Goal: Transaction & Acquisition: Purchase product/service

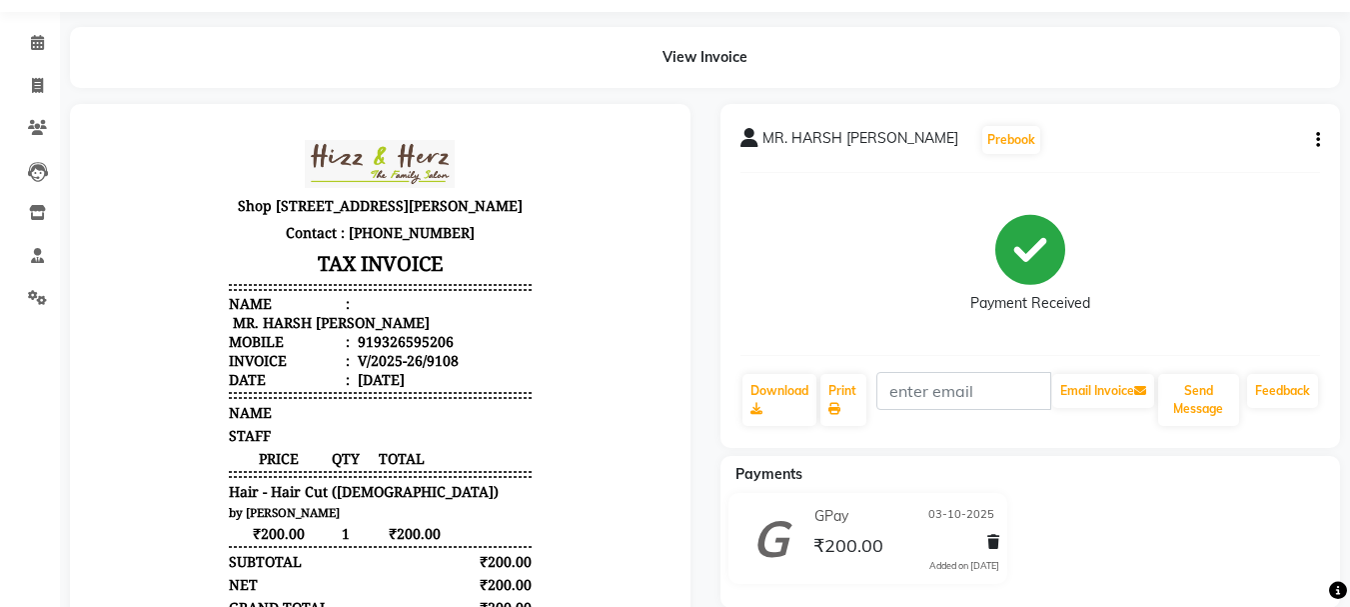
scroll to position [100, 0]
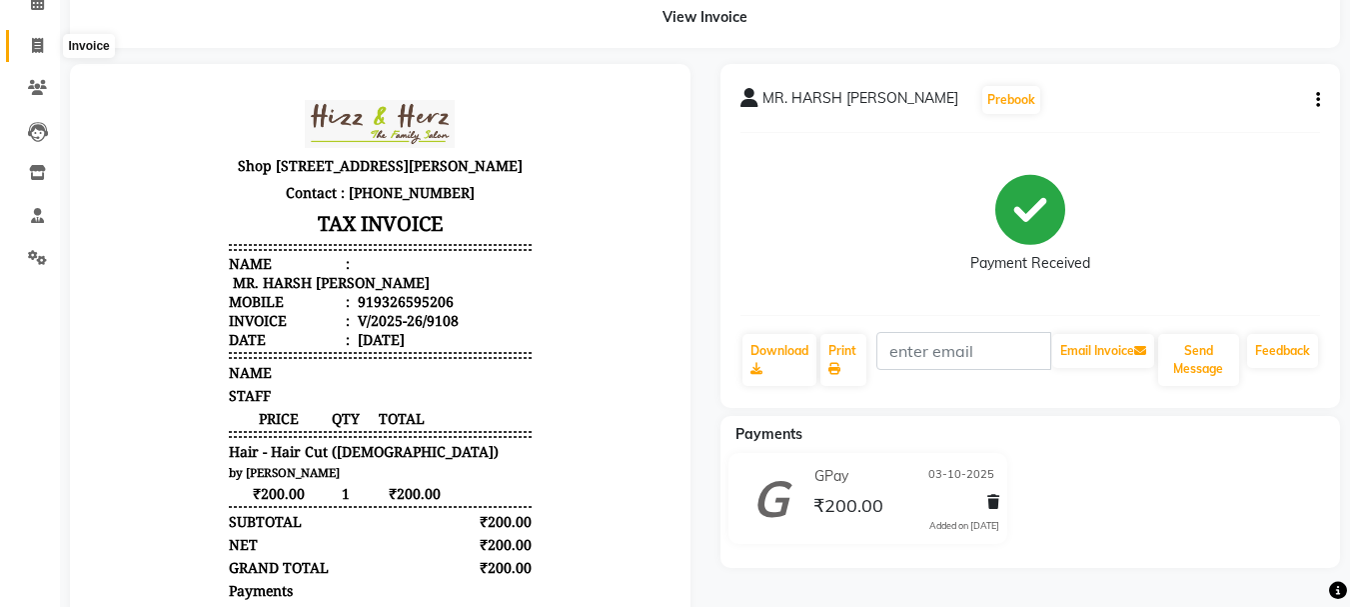
click at [38, 50] on icon at bounding box center [37, 45] width 11 height 15
select select "service"
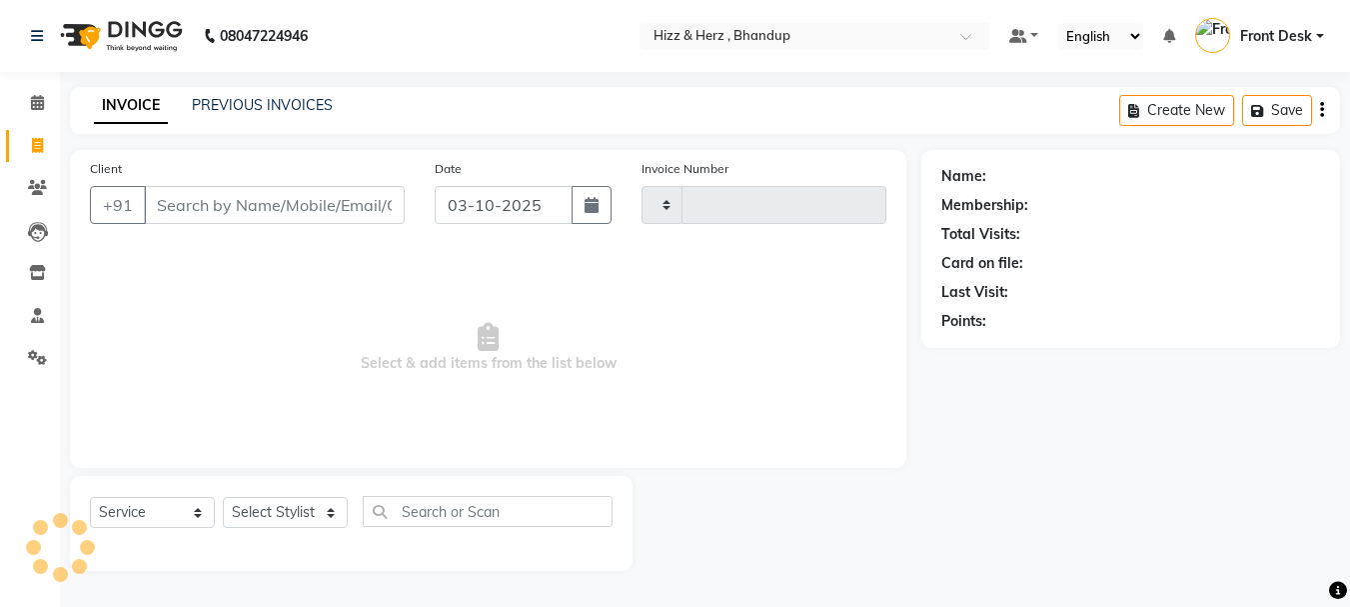
type input "9110"
select select "629"
click at [303, 106] on link "PREVIOUS INVOICES" at bounding box center [262, 105] width 141 height 18
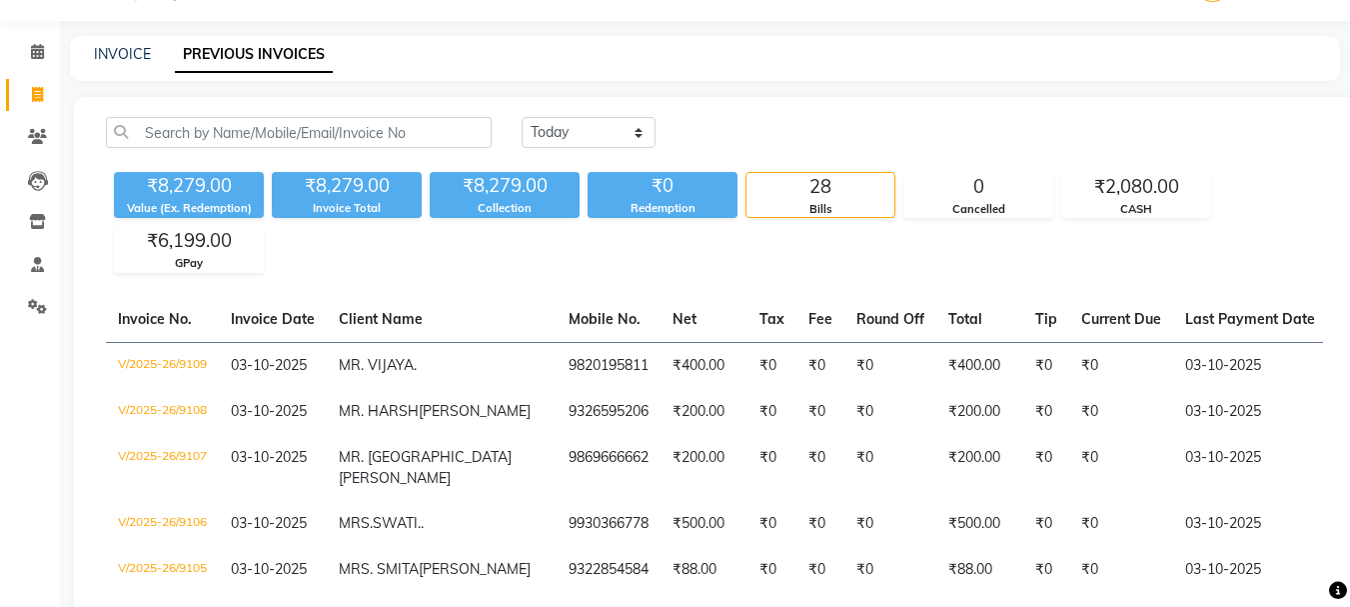
scroll to position [100, 0]
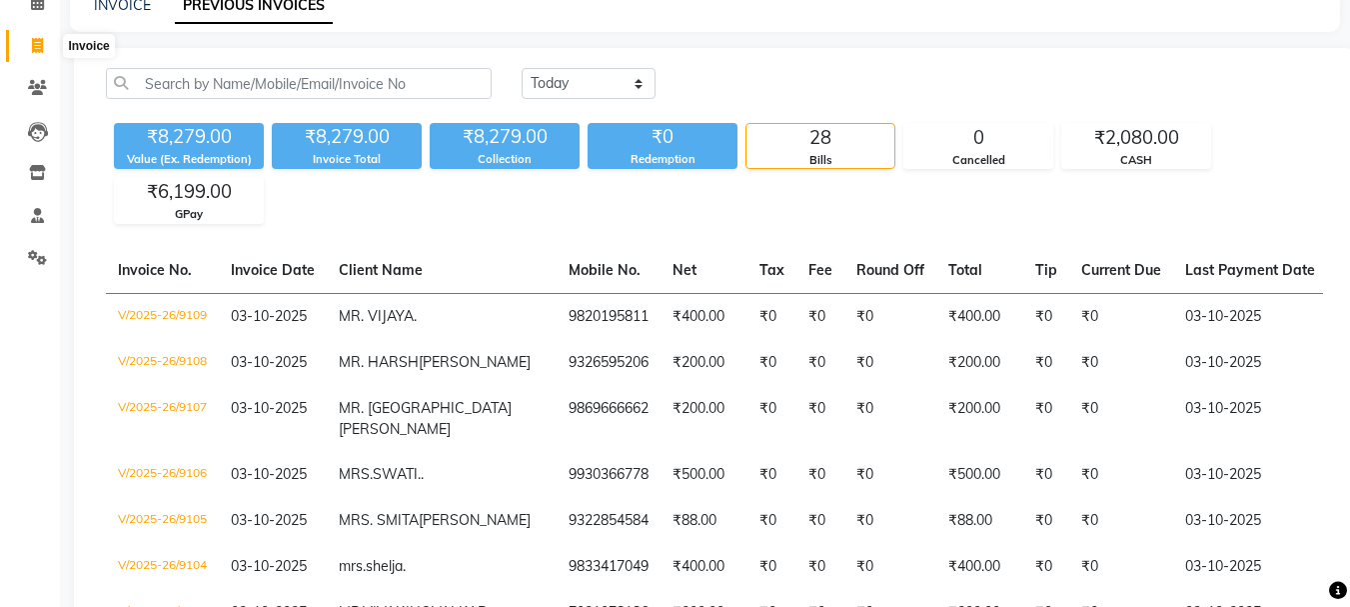
click at [40, 51] on icon at bounding box center [37, 45] width 11 height 15
select select "629"
select select "service"
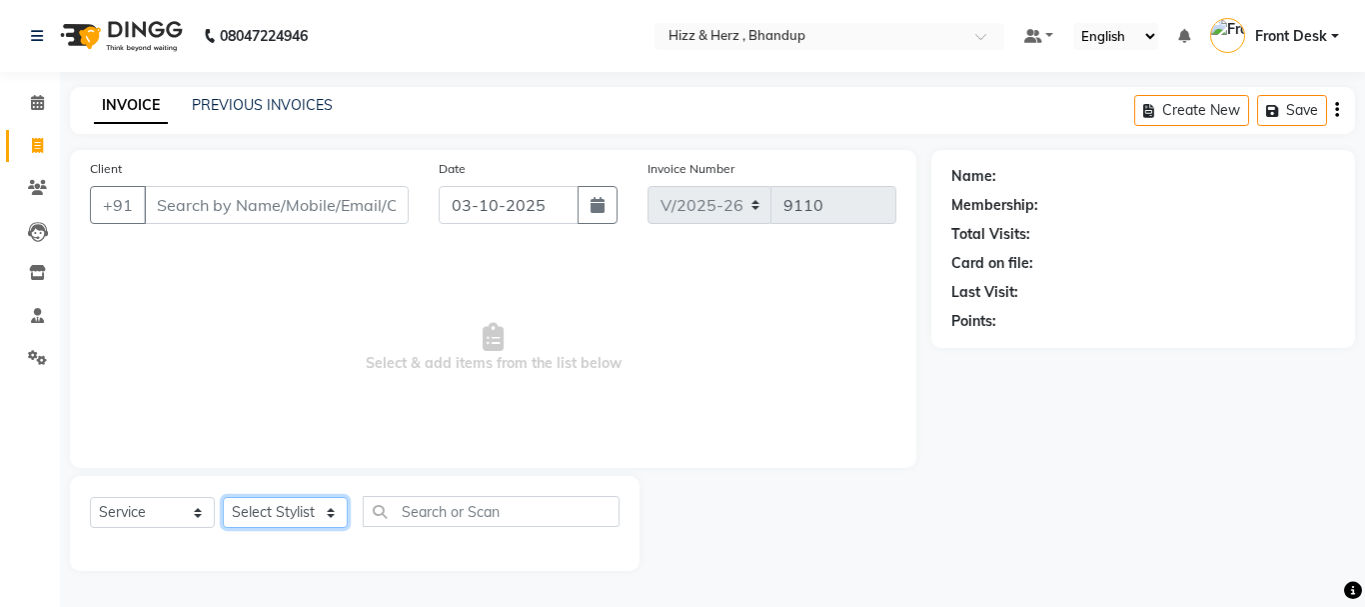
click at [310, 520] on select "Select Stylist Front Desk [PERSON_NAME] HIZZ & HERZ 2 [PERSON_NAME] [PERSON_NAM…" at bounding box center [285, 512] width 125 height 31
select select "9146"
click at [223, 497] on select "Select Stylist Front Desk [PERSON_NAME] HIZZ & HERZ 2 [PERSON_NAME] [PERSON_NAM…" at bounding box center [285, 512] width 125 height 31
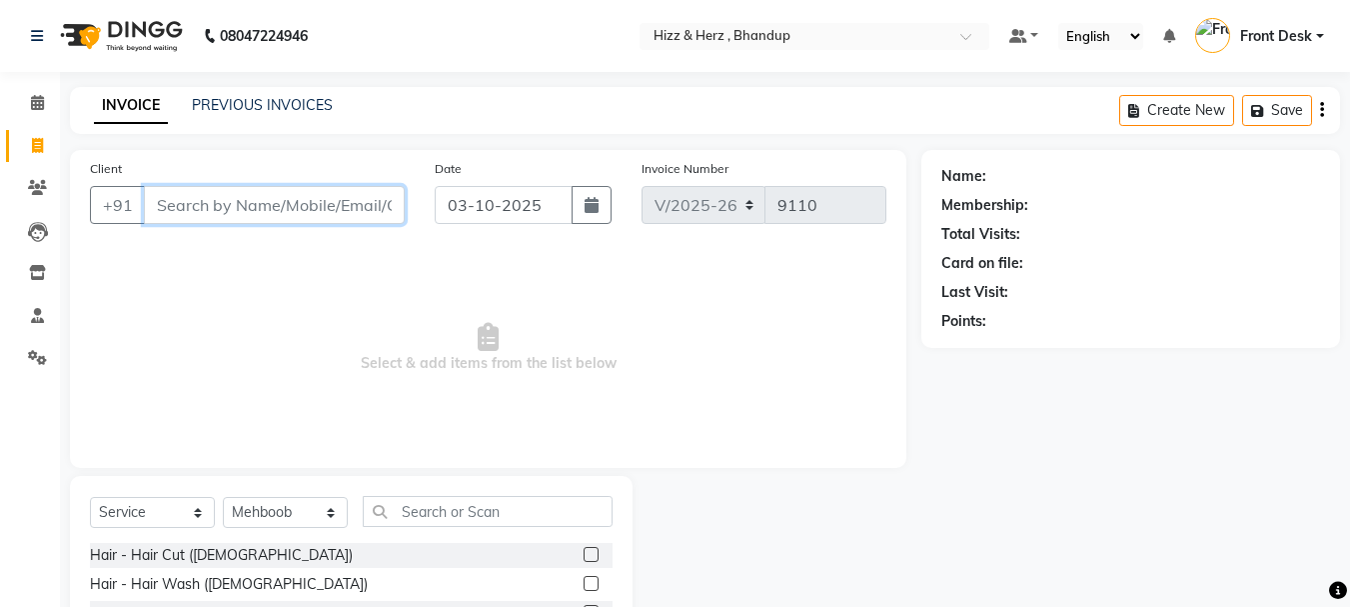
click at [363, 200] on input "Client" at bounding box center [274, 205] width 261 height 38
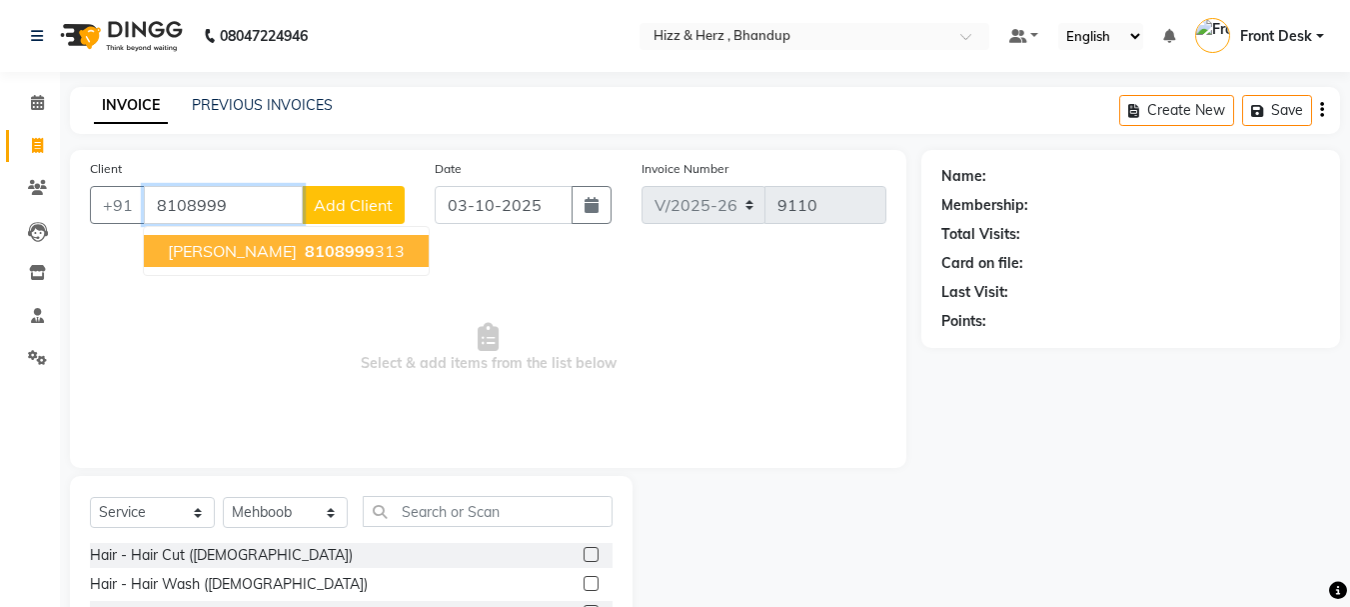
drag, startPoint x: 376, startPoint y: 238, endPoint x: 926, endPoint y: 471, distance: 597.8
click at [377, 238] on button "MR. SANKET OTURKAR 8108999 313" at bounding box center [286, 251] width 285 height 32
type input "8108999313"
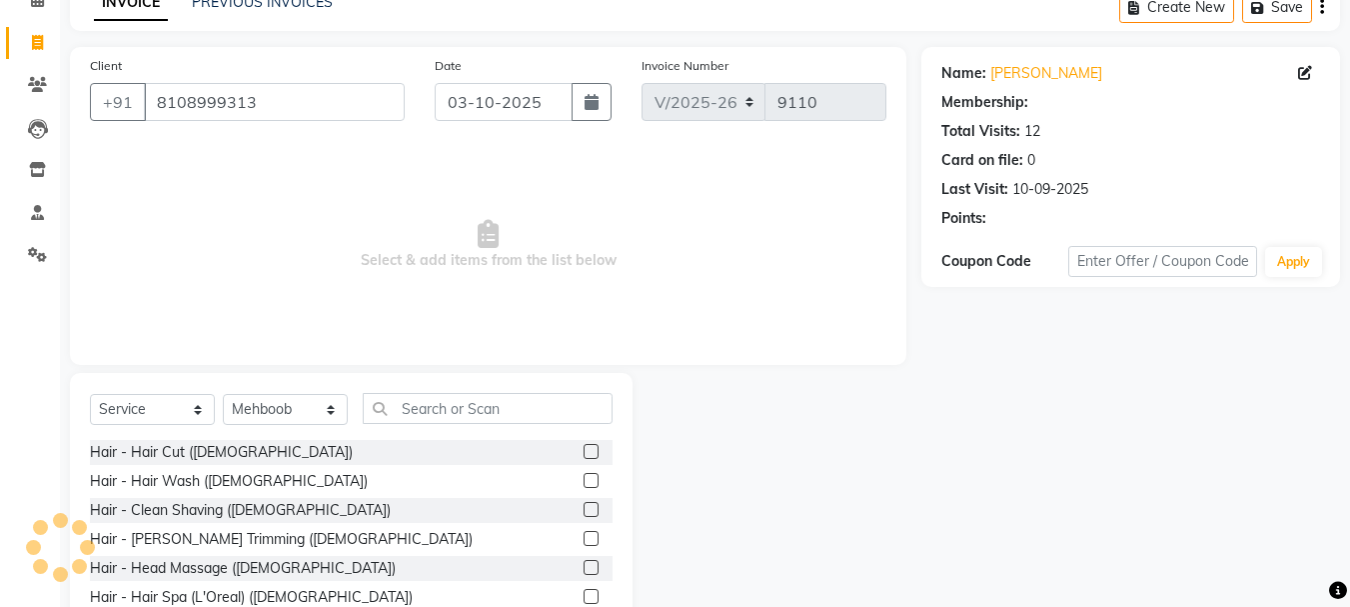
scroll to position [194, 0]
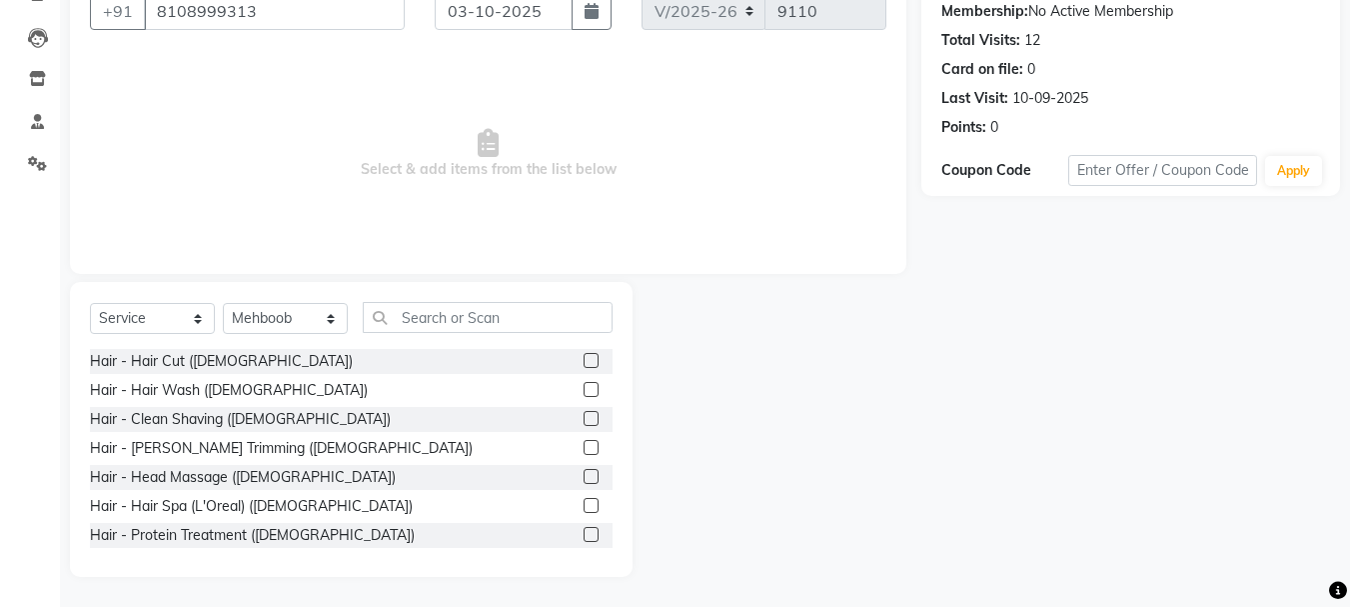
click at [584, 450] on label at bounding box center [591, 447] width 15 height 15
click at [584, 450] on input "checkbox" at bounding box center [590, 448] width 13 height 13
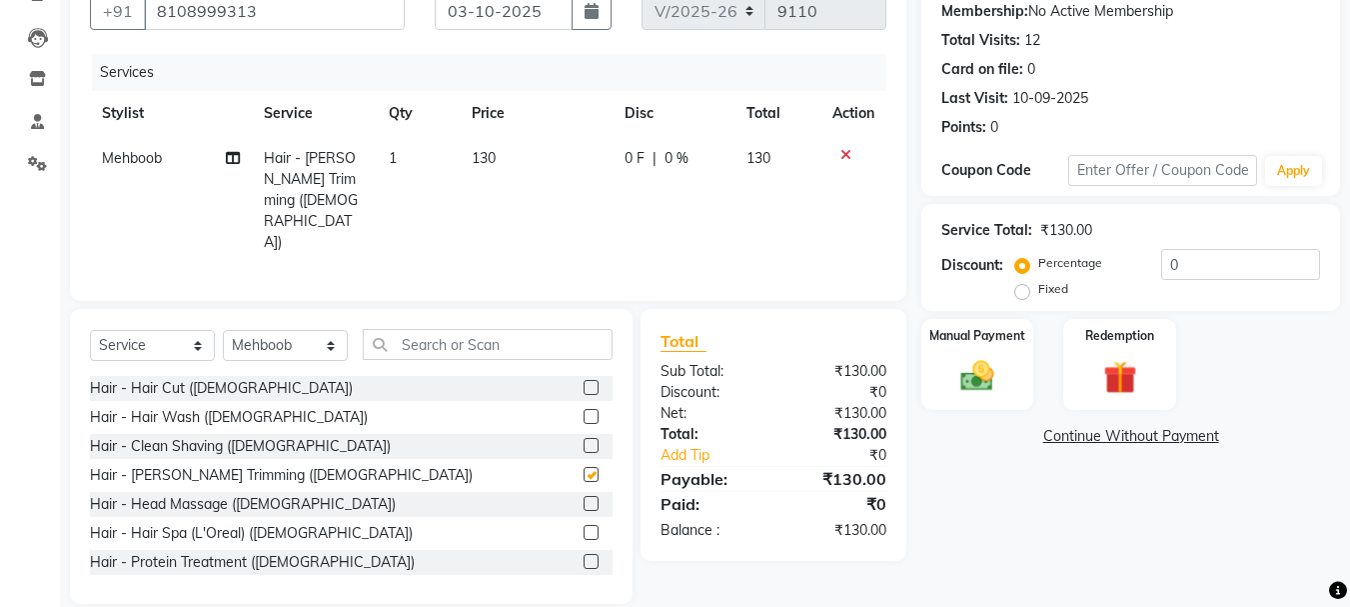
checkbox input "false"
click at [978, 378] on img at bounding box center [977, 376] width 56 height 40
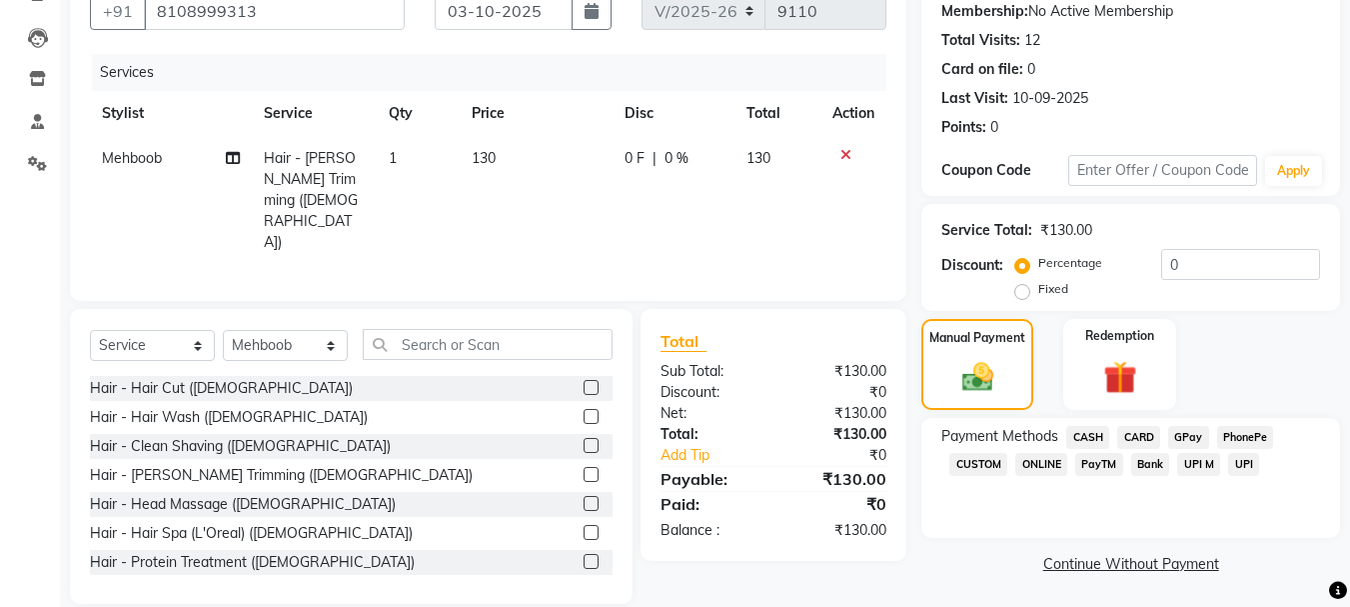
click at [1082, 434] on span "CASH" at bounding box center [1087, 437] width 43 height 23
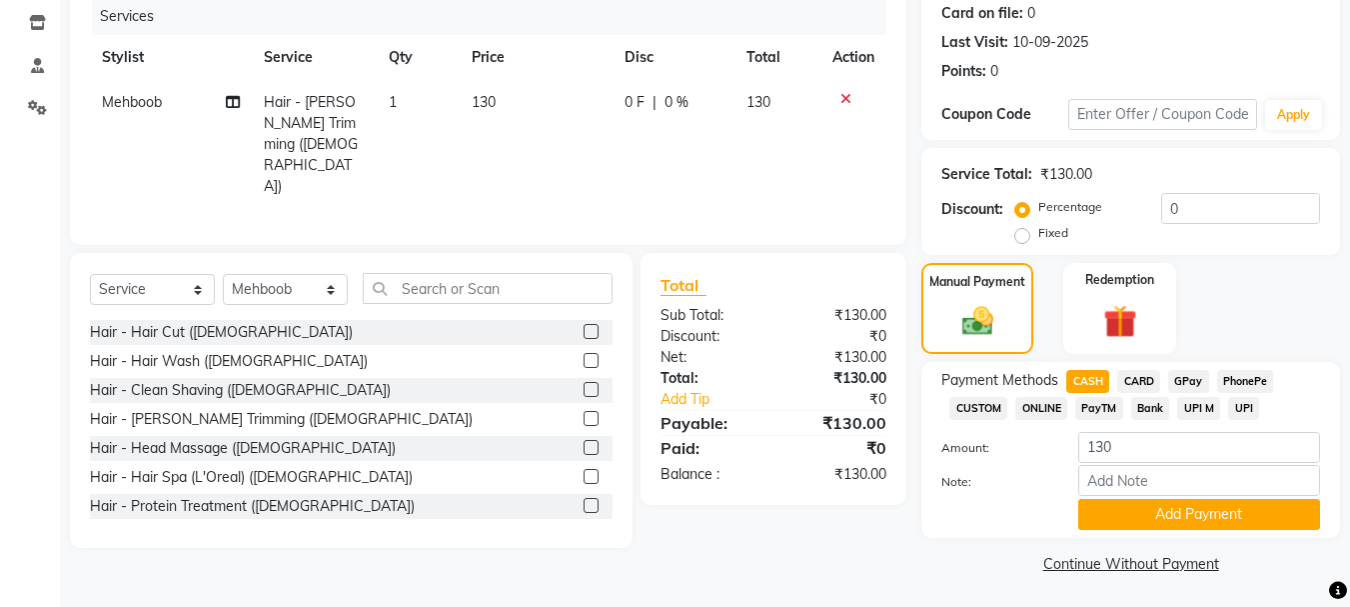
scroll to position [252, 0]
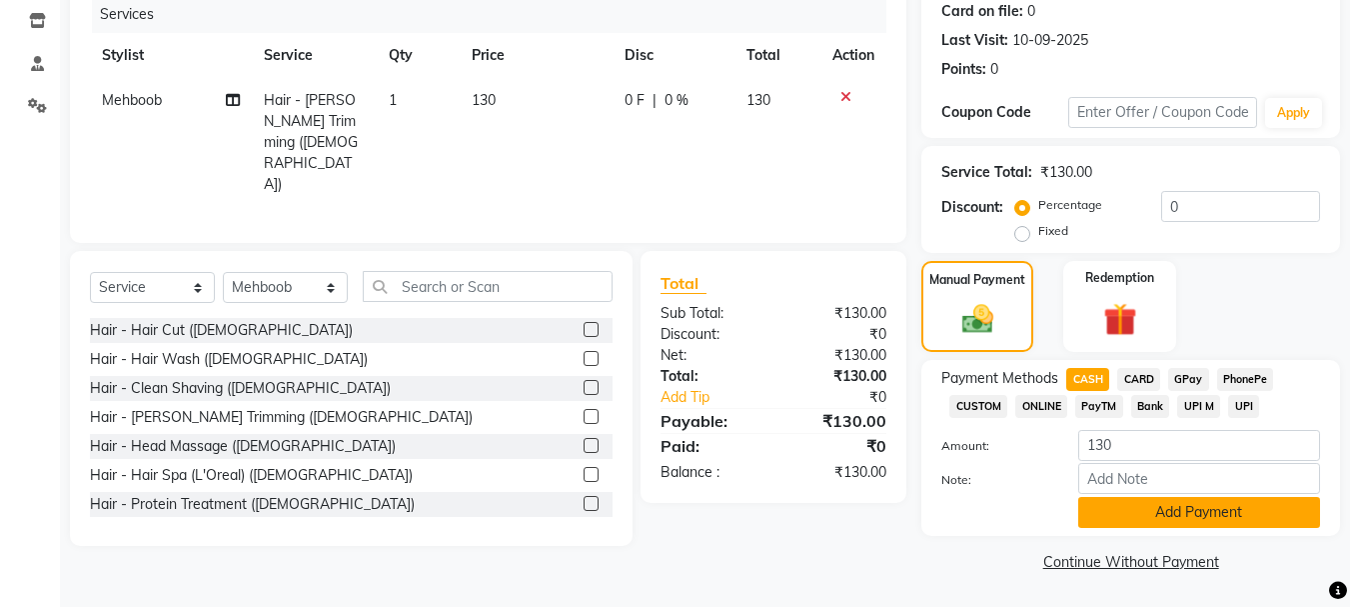
click at [1158, 501] on button "Add Payment" at bounding box center [1199, 512] width 242 height 31
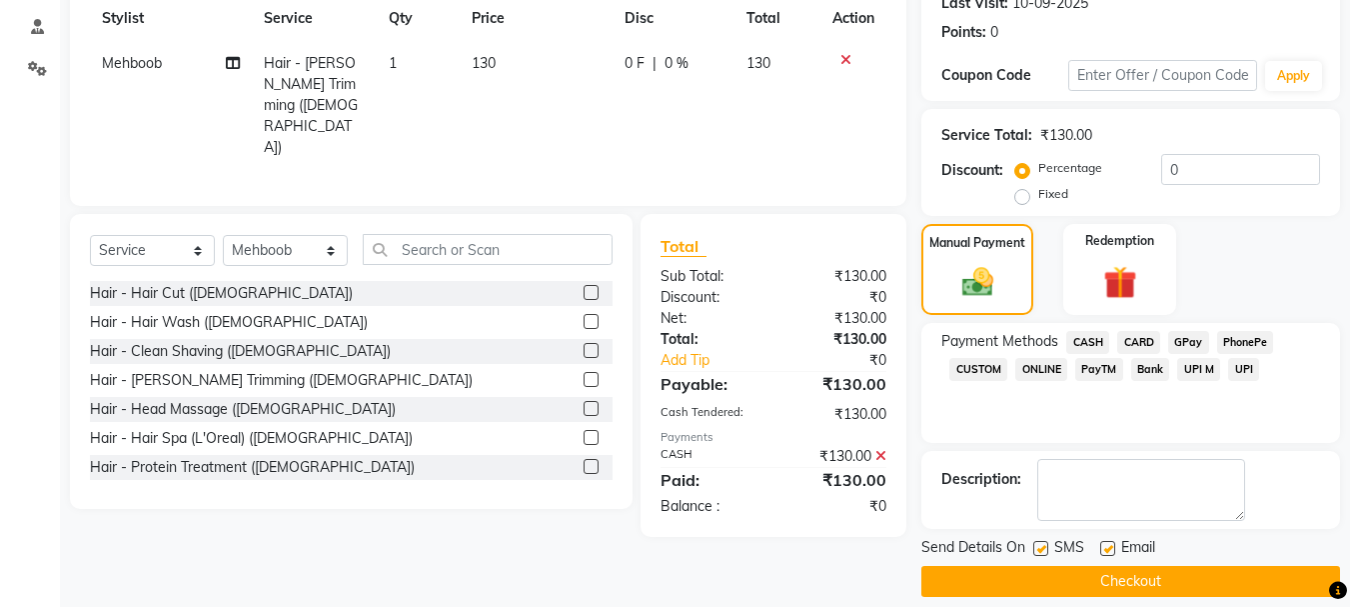
scroll to position [309, 0]
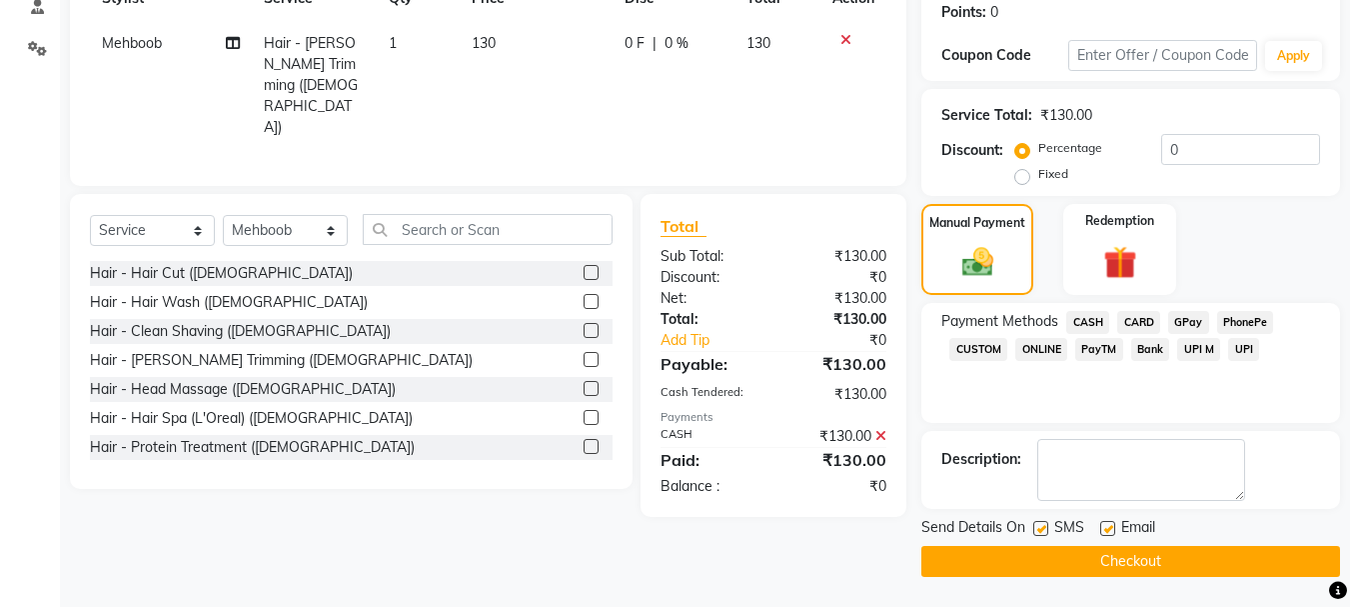
click at [1147, 554] on button "Checkout" at bounding box center [1130, 561] width 419 height 31
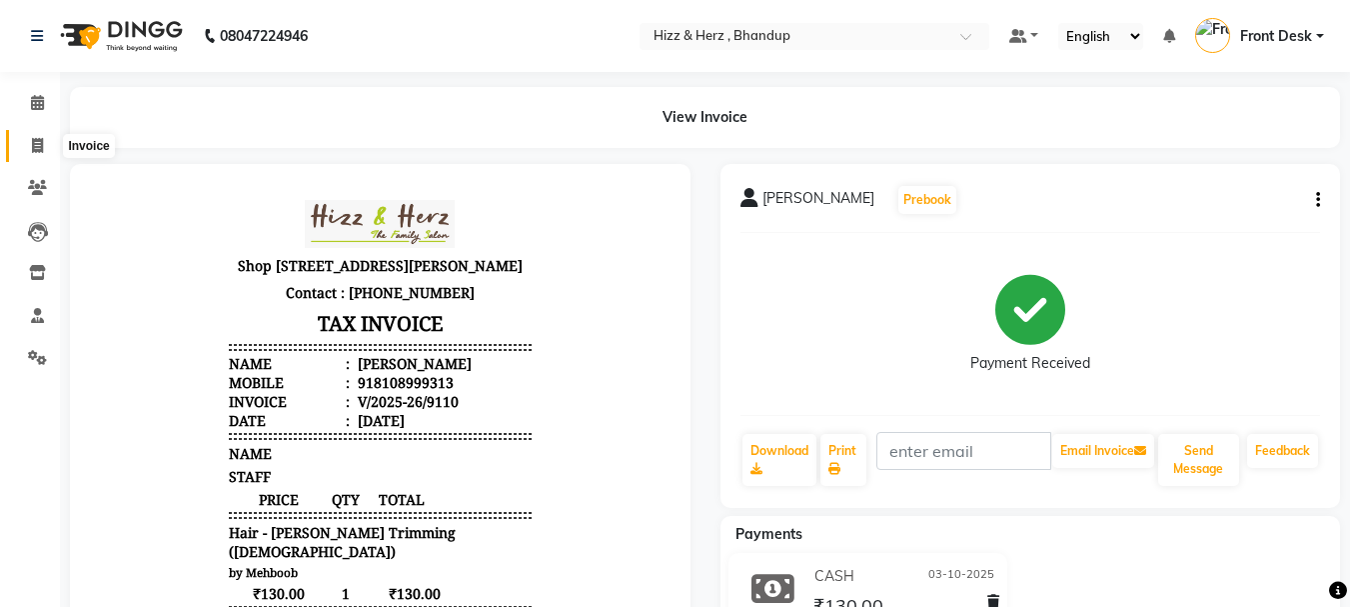
click at [37, 141] on icon at bounding box center [37, 145] width 11 height 15
select select "629"
select select "service"
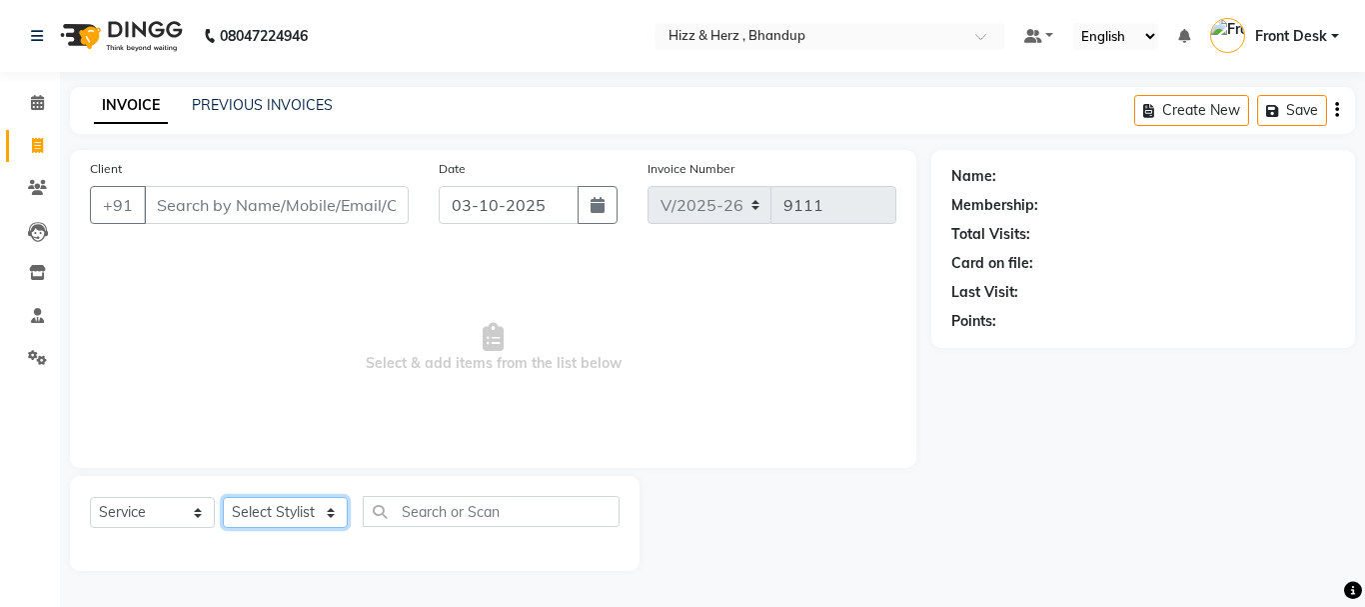
click at [328, 518] on select "Select Stylist Front Desk [PERSON_NAME] HIZZ & HERZ 2 [PERSON_NAME] [PERSON_NAM…" at bounding box center [285, 512] width 125 height 31
click at [223, 497] on select "Select Stylist Front Desk [PERSON_NAME] HIZZ & HERZ 2 [PERSON_NAME] [PERSON_NAM…" at bounding box center [285, 512] width 125 height 31
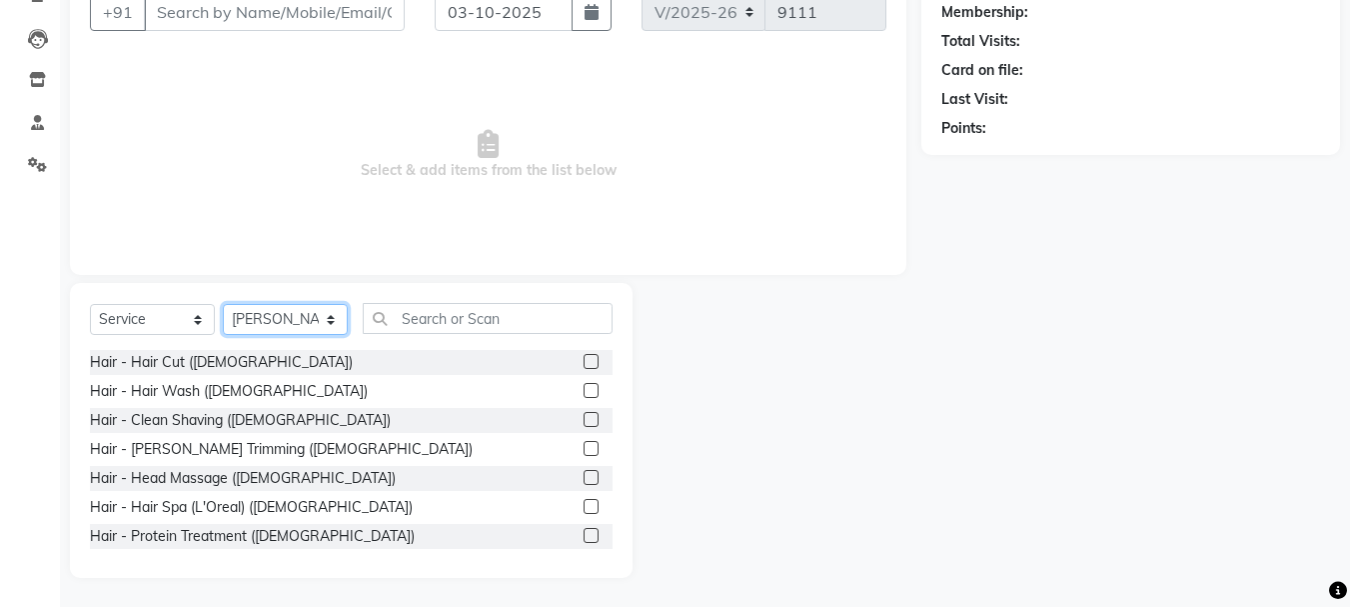
scroll to position [194, 0]
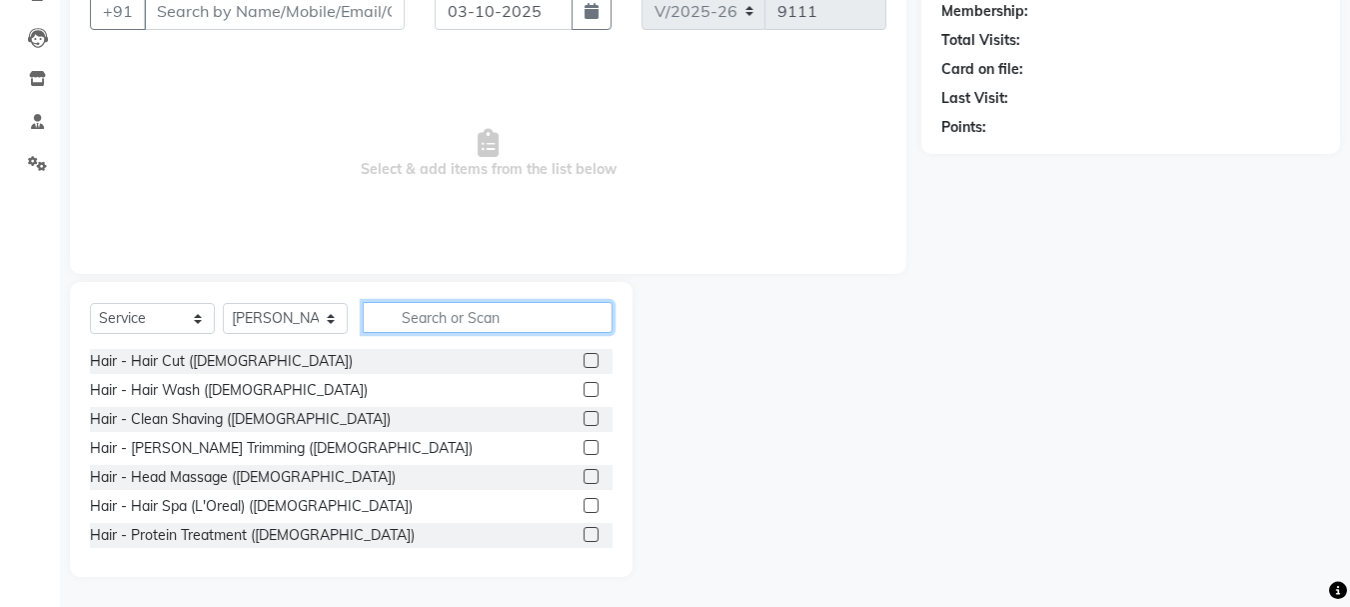
click at [395, 316] on input "text" at bounding box center [488, 317] width 250 height 31
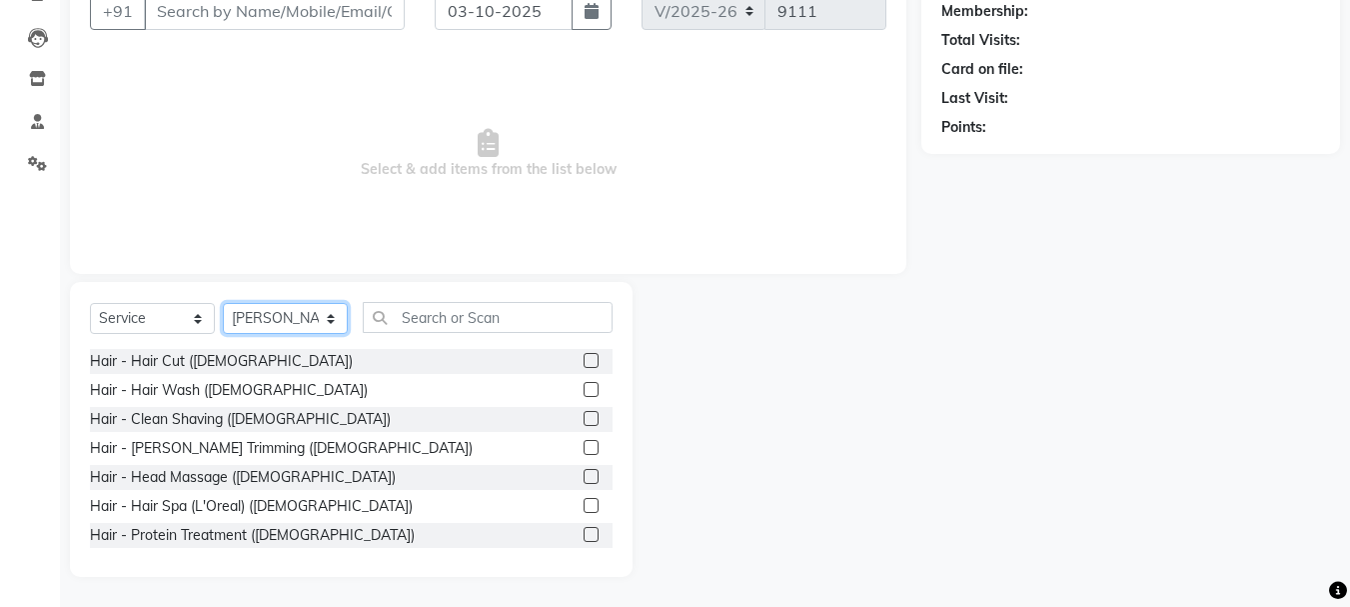
click at [312, 318] on select "Select Stylist Front Desk [PERSON_NAME] HIZZ & HERZ 2 [PERSON_NAME] [PERSON_NAM…" at bounding box center [285, 318] width 125 height 31
click at [311, 320] on select "Select Stylist Front Desk [PERSON_NAME] HIZZ & HERZ 2 [PERSON_NAME] [PERSON_NAM…" at bounding box center [285, 318] width 125 height 31
select select "82789"
click at [223, 303] on select "Select Stylist Front Desk [PERSON_NAME] HIZZ & HERZ 2 [PERSON_NAME] [PERSON_NAM…" at bounding box center [285, 318] width 125 height 31
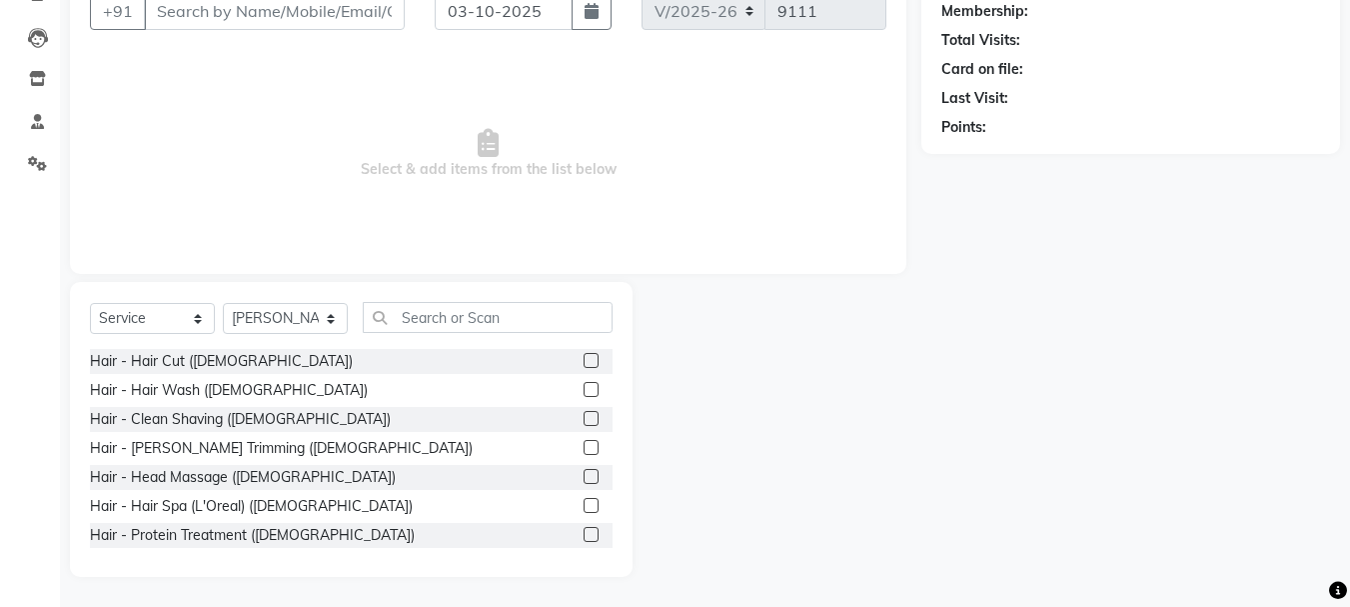
click at [584, 359] on label at bounding box center [591, 360] width 15 height 15
click at [584, 359] on input "checkbox" at bounding box center [590, 361] width 13 height 13
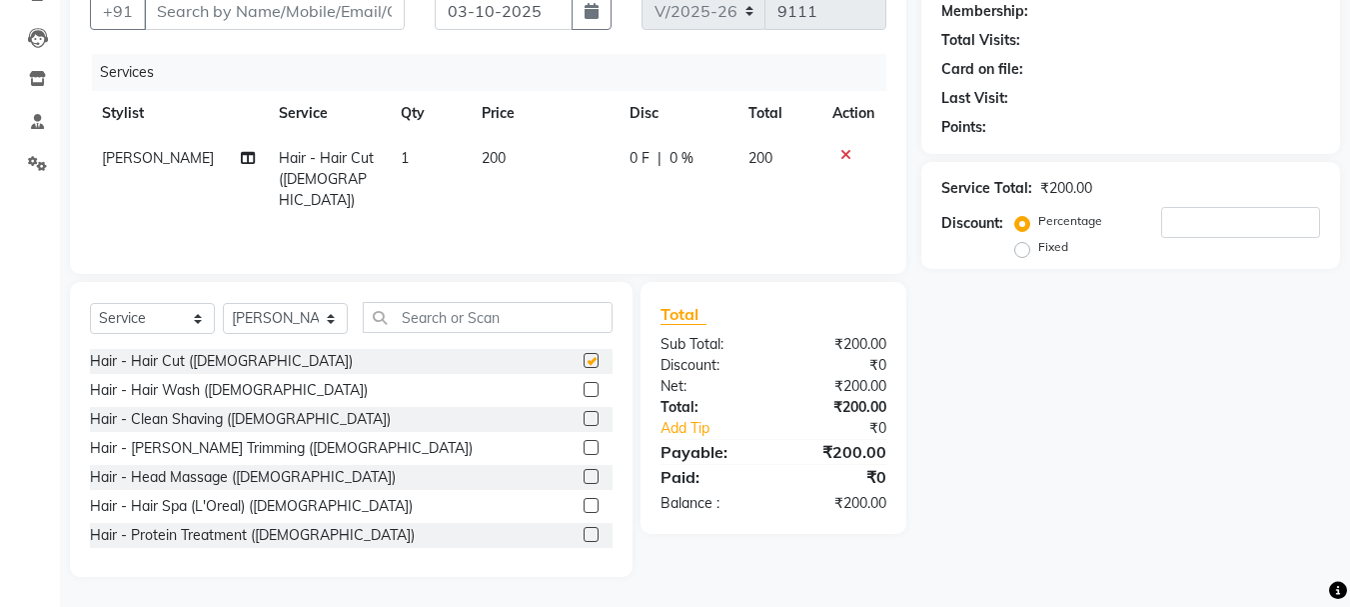
checkbox input "false"
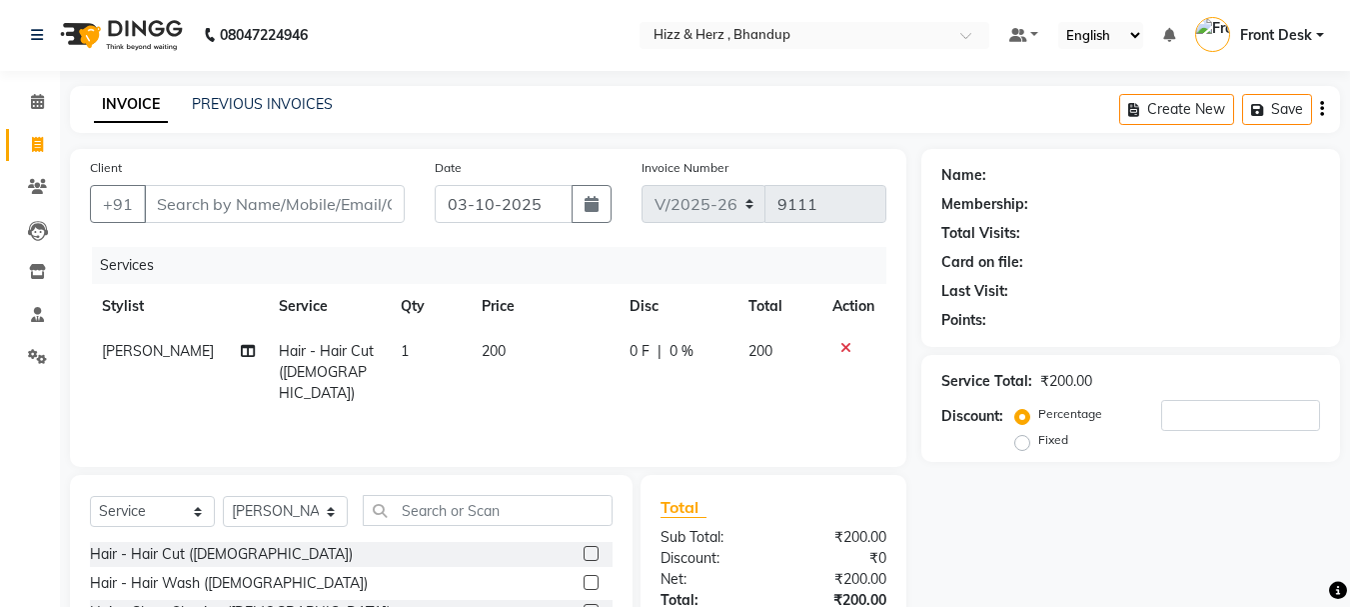
scroll to position [0, 0]
click at [348, 205] on input "Client" at bounding box center [274, 205] width 261 height 38
type input "9"
type input "0"
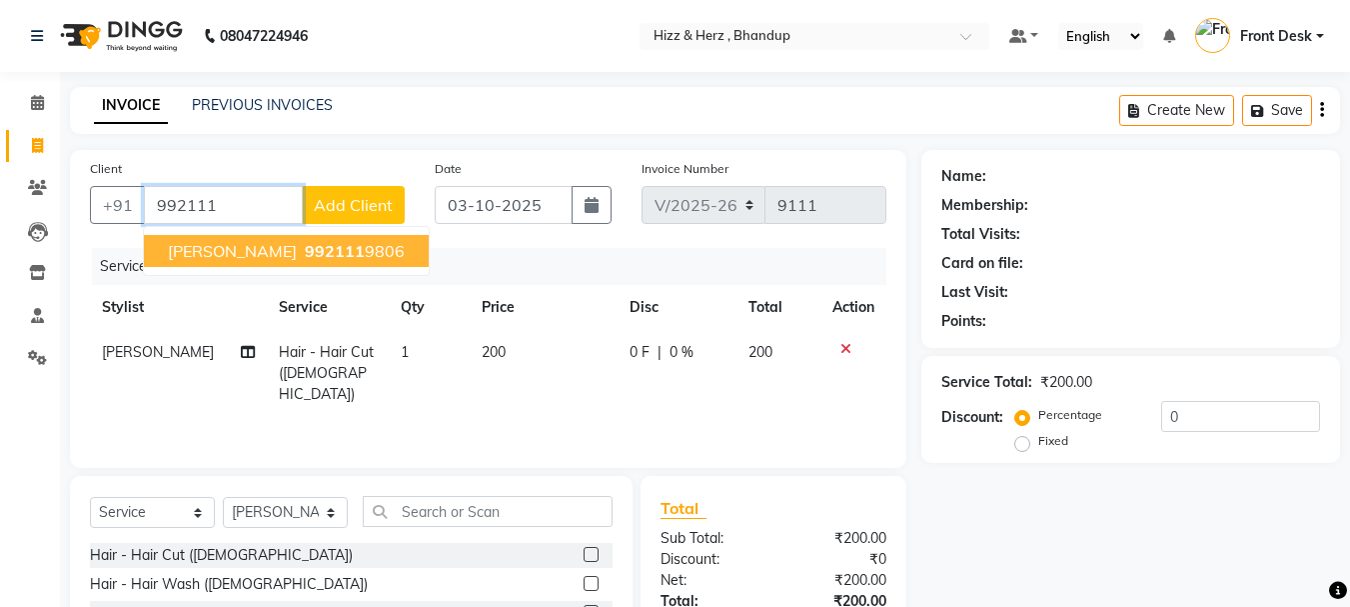
click at [314, 245] on ngb-highlight "992111 9806" at bounding box center [353, 251] width 104 height 20
type input "9921119806"
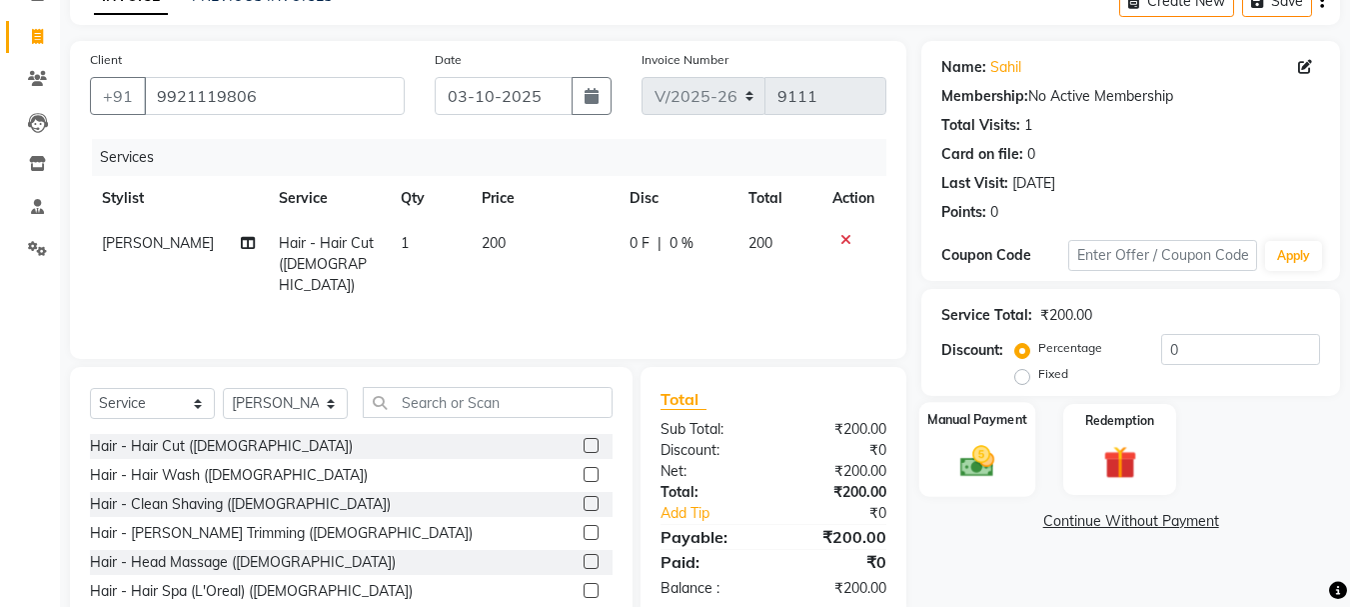
scroll to position [194, 0]
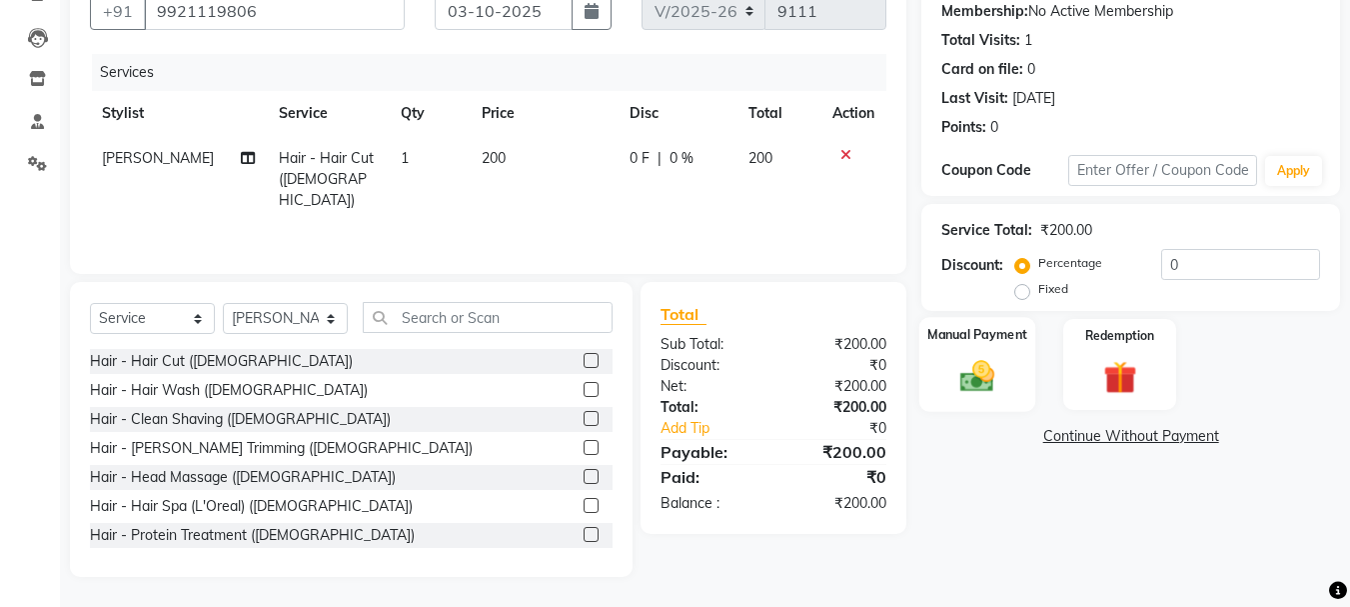
click at [977, 381] on img at bounding box center [977, 376] width 56 height 40
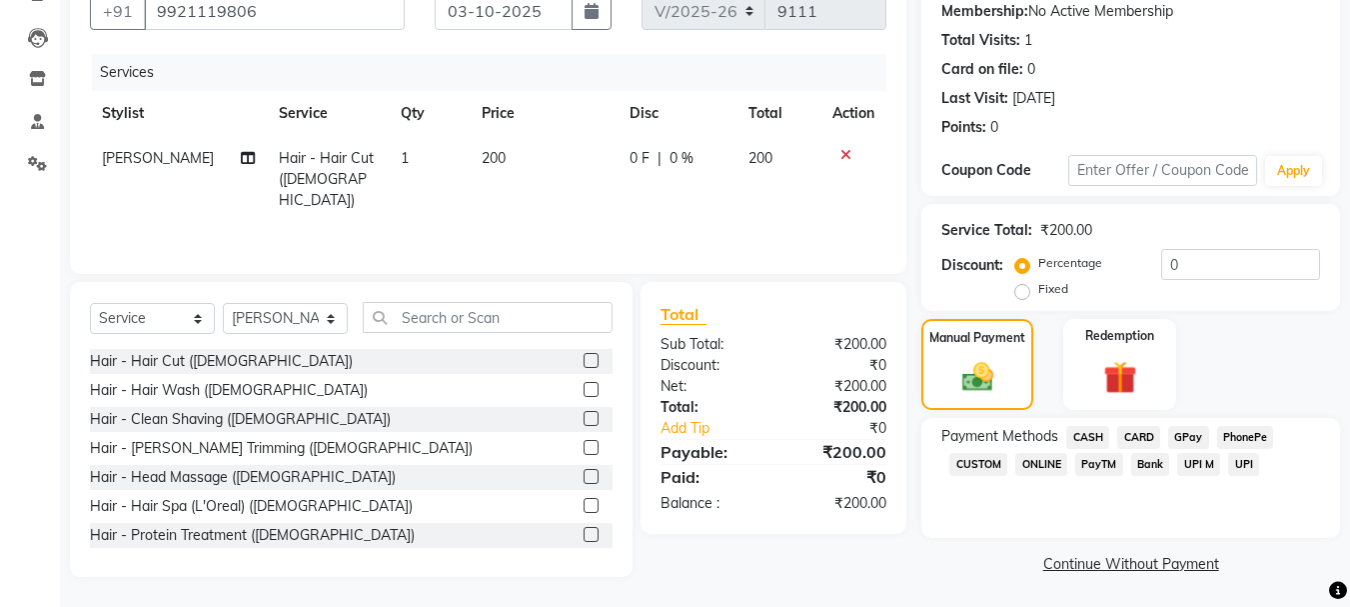
click at [1180, 429] on span "GPay" at bounding box center [1188, 437] width 41 height 23
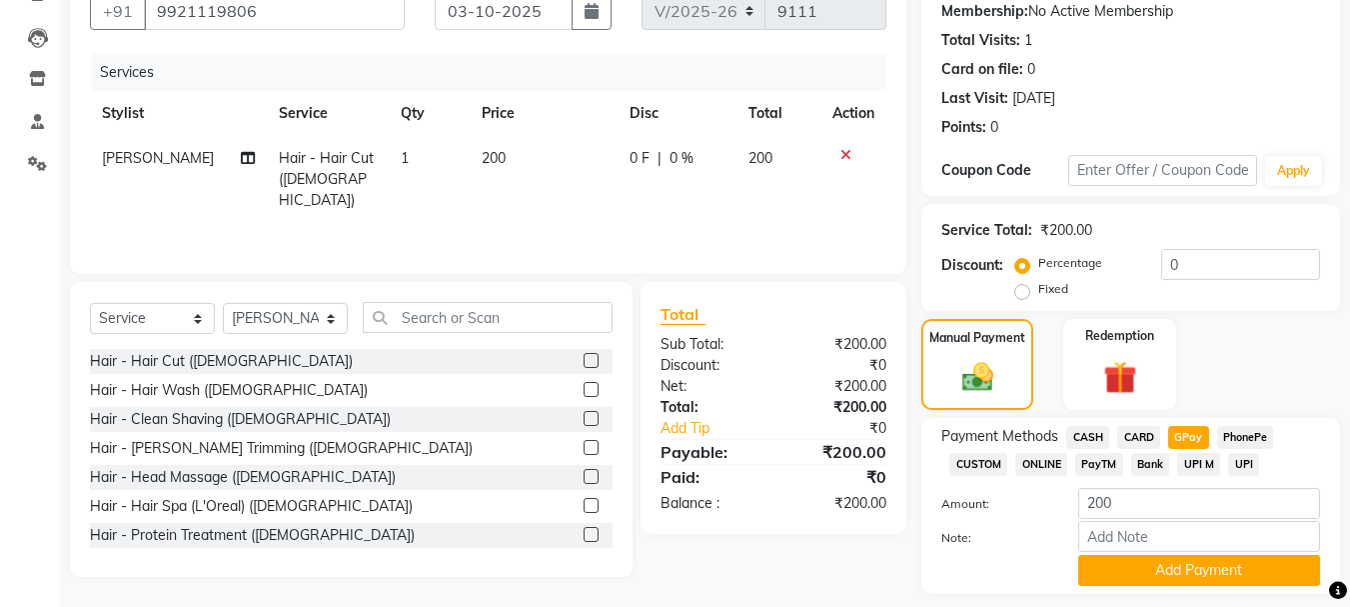
scroll to position [252, 0]
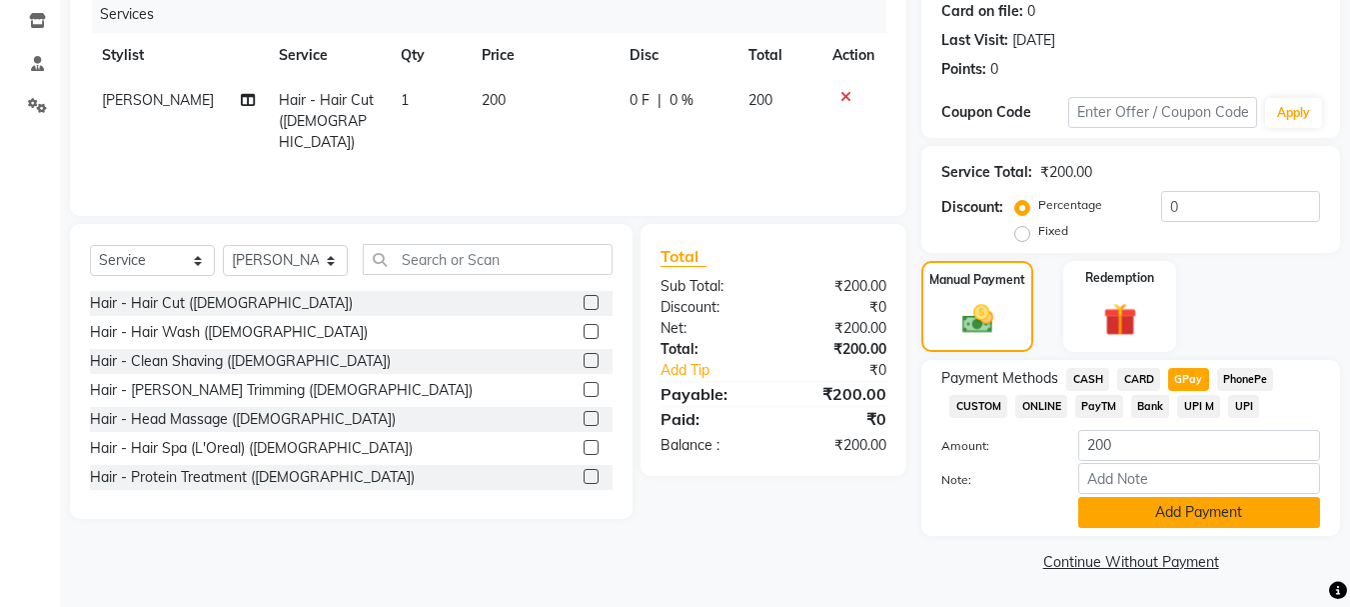
click at [1179, 510] on button "Add Payment" at bounding box center [1199, 512] width 242 height 31
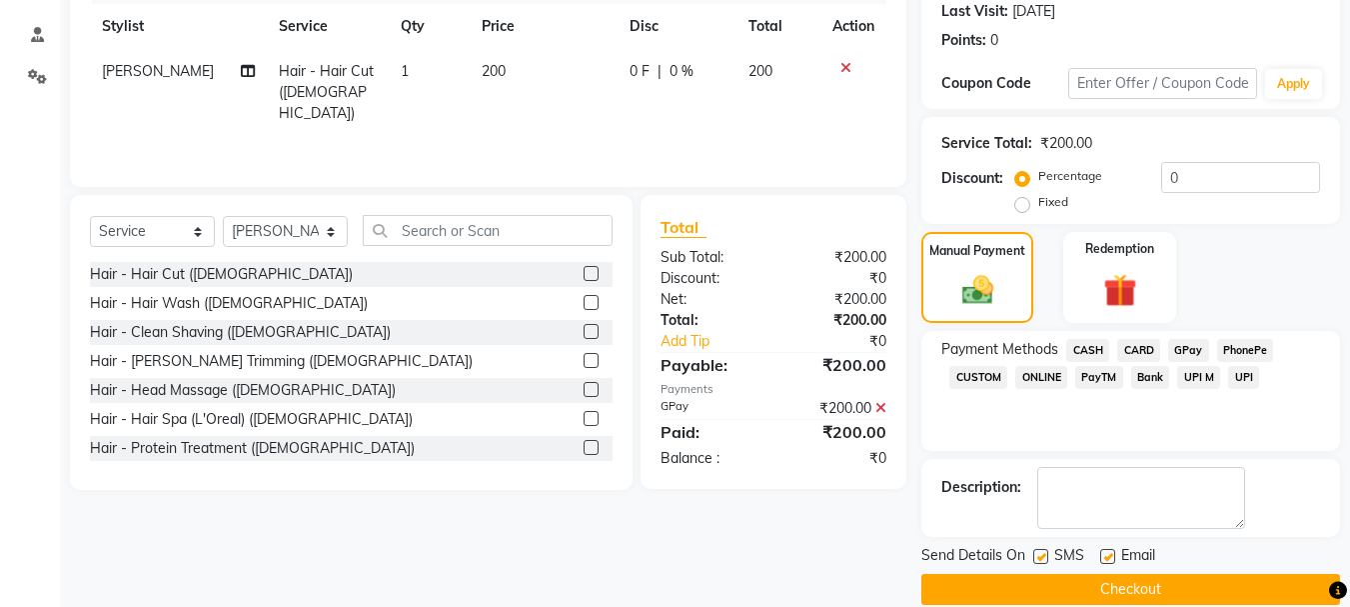
scroll to position [309, 0]
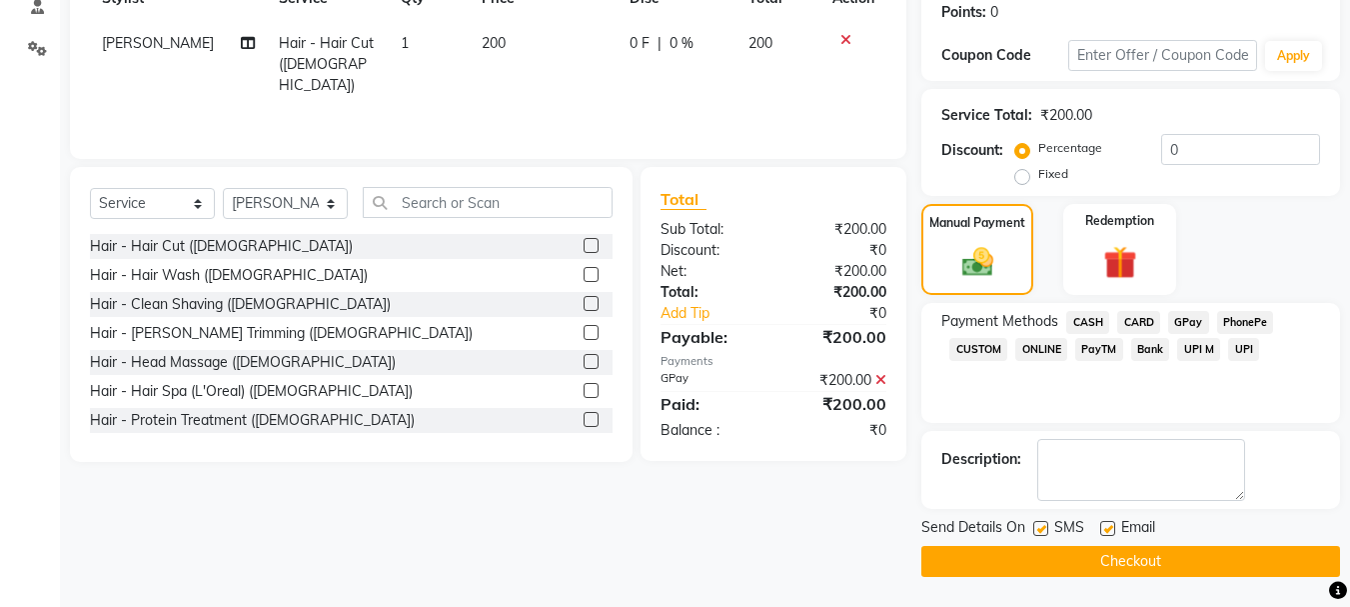
click at [1166, 551] on button "Checkout" at bounding box center [1130, 561] width 419 height 31
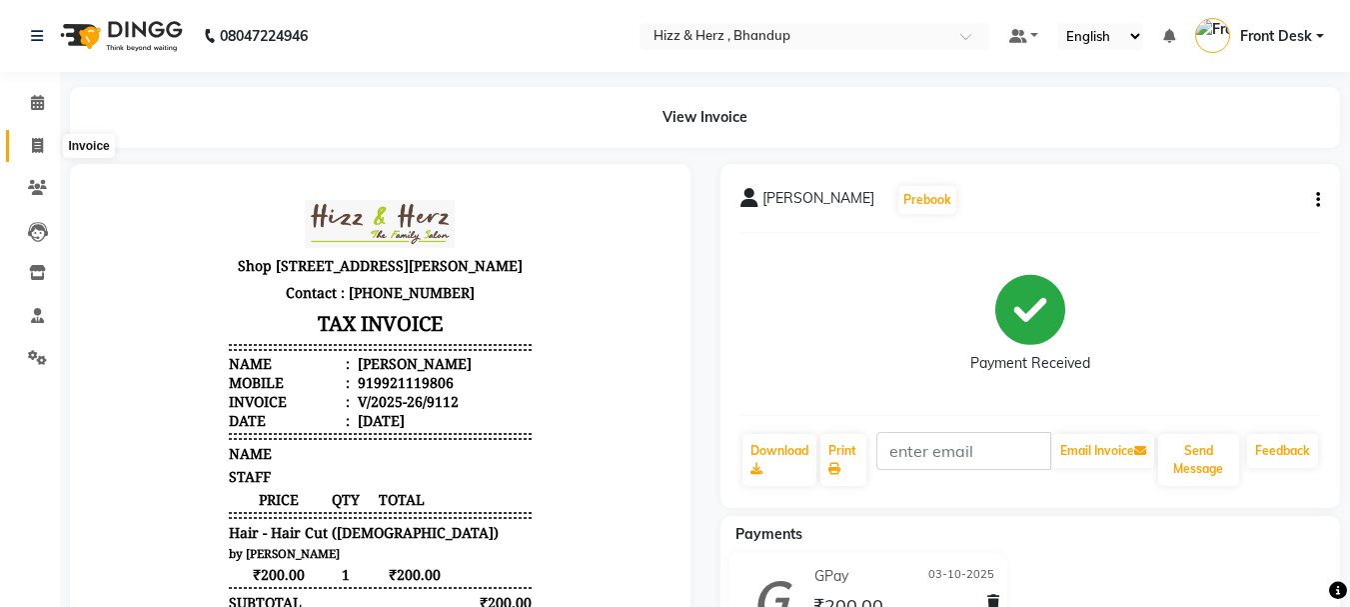
click at [32, 145] on icon at bounding box center [37, 145] width 11 height 15
select select "service"
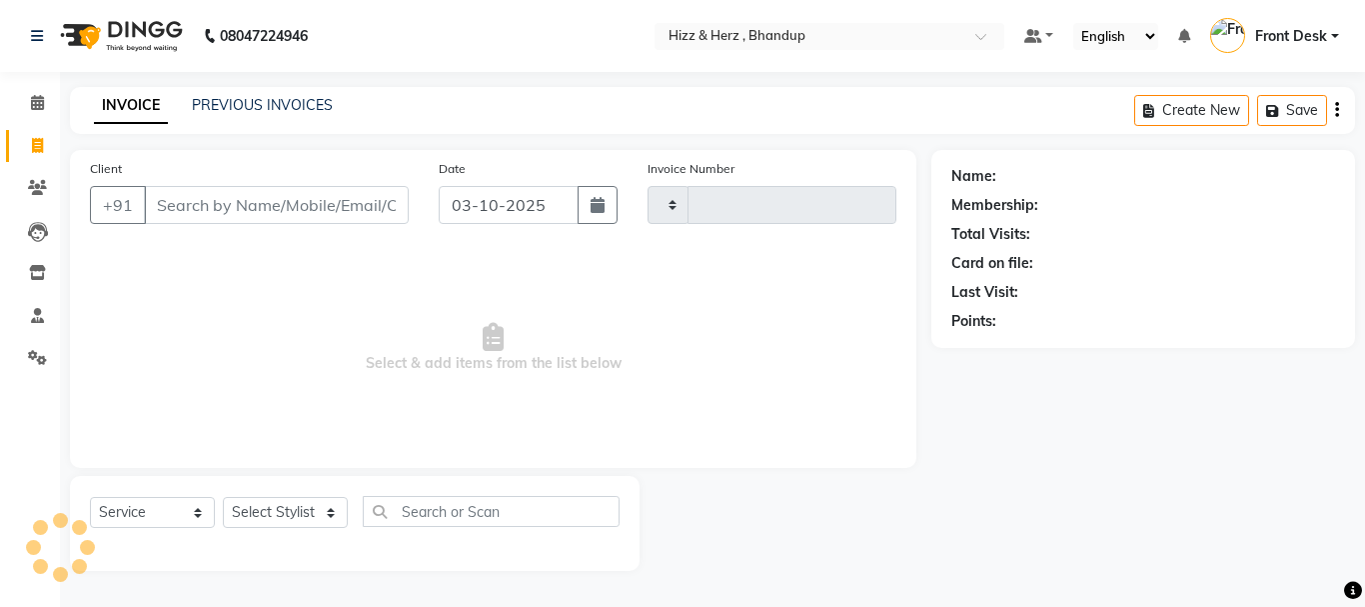
type input "9118"
select select "629"
click at [281, 517] on select "Select Stylist" at bounding box center [285, 512] width 125 height 31
click at [418, 340] on span "Select & add items from the list below" at bounding box center [493, 348] width 806 height 200
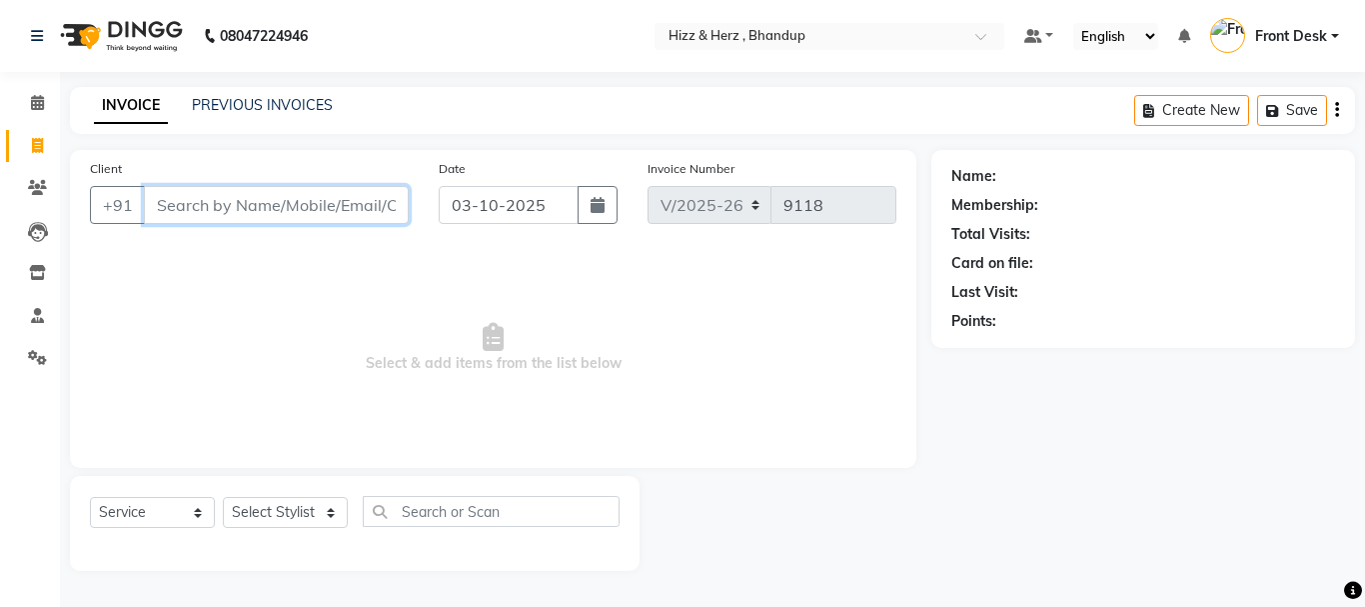
click at [362, 201] on input "Client" at bounding box center [276, 205] width 265 height 38
click at [361, 184] on div "Client +91" at bounding box center [249, 199] width 349 height 82
click at [385, 209] on input "Client" at bounding box center [276, 205] width 265 height 38
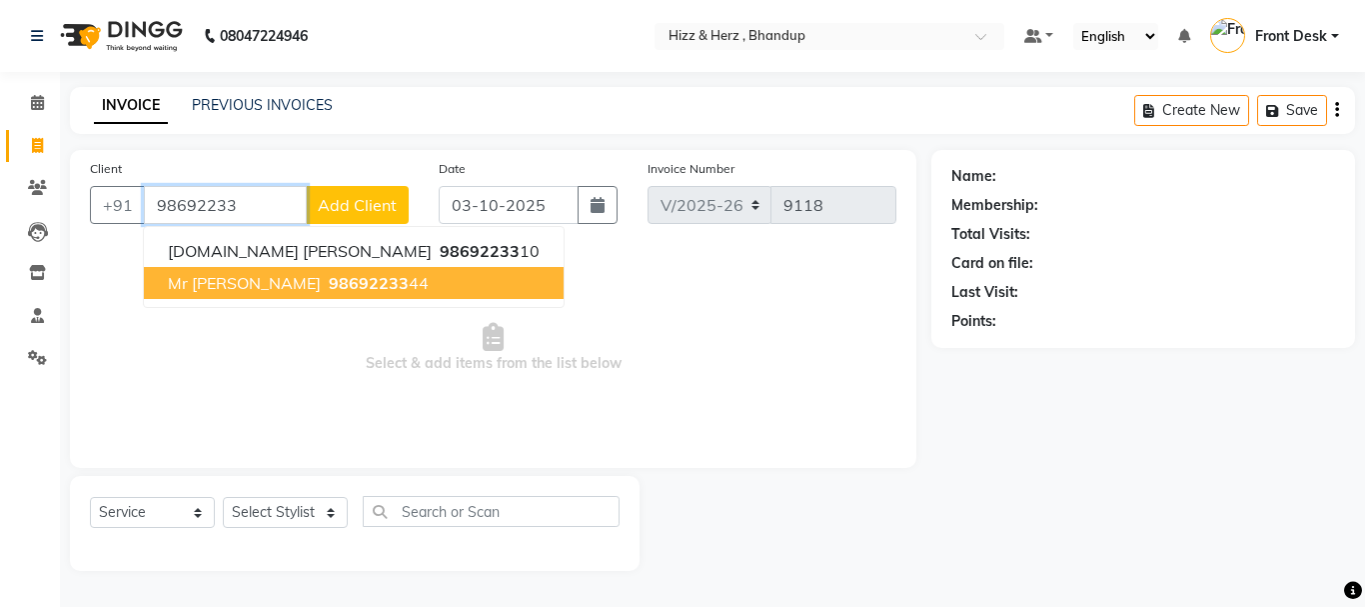
click at [375, 288] on button "Mr Rahul 98692233 44" at bounding box center [354, 283] width 420 height 32
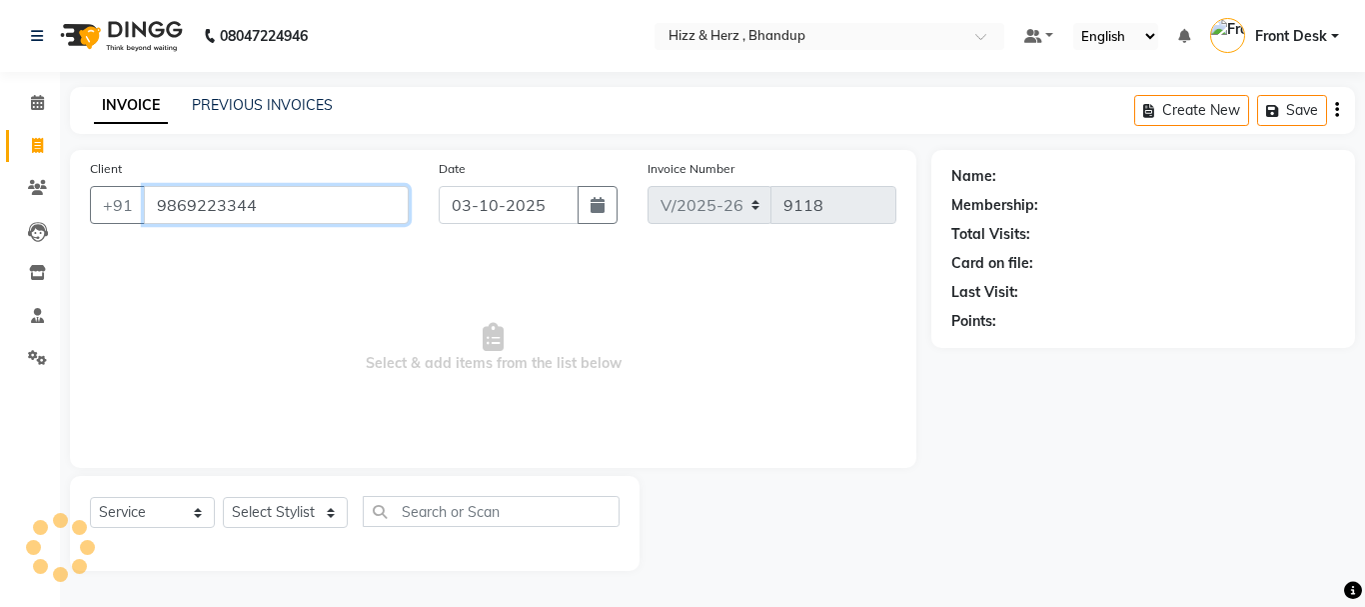
type input "9869223344"
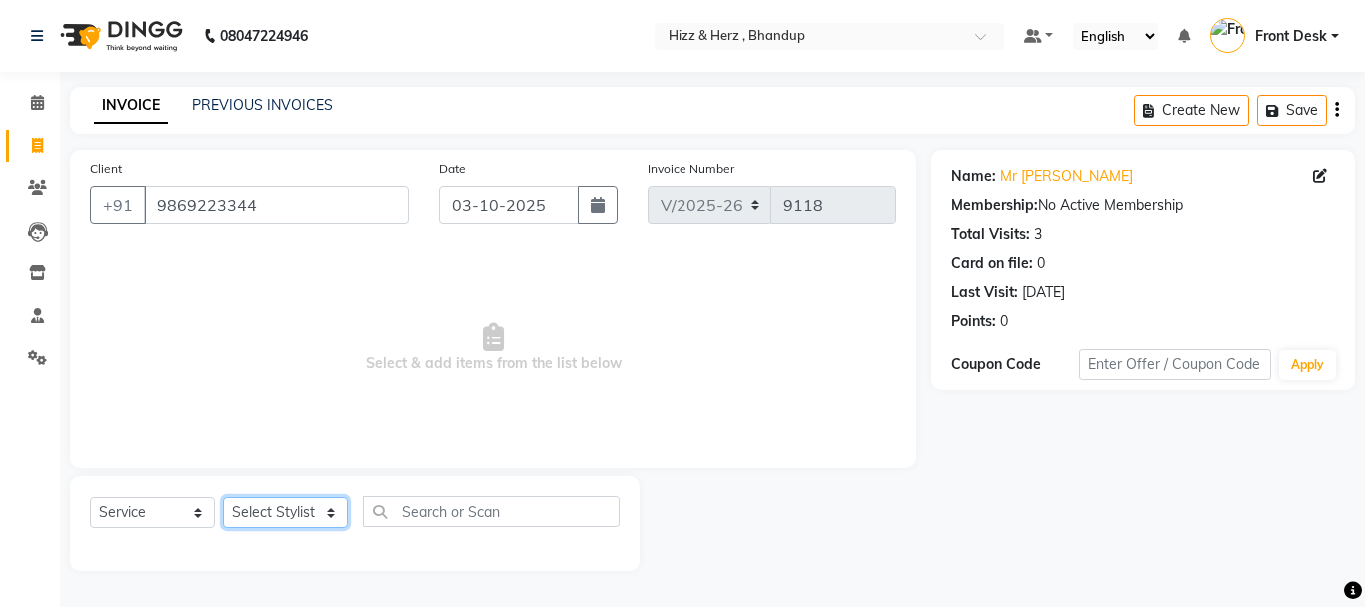
click at [301, 509] on select "Select Stylist Front Desk [PERSON_NAME] HIZZ & HERZ 2 [PERSON_NAME] [PERSON_NAM…" at bounding box center [285, 512] width 125 height 31
select select "11514"
click at [223, 497] on select "Select Stylist Front Desk [PERSON_NAME] HIZZ & HERZ 2 [PERSON_NAME] [PERSON_NAM…" at bounding box center [285, 512] width 125 height 31
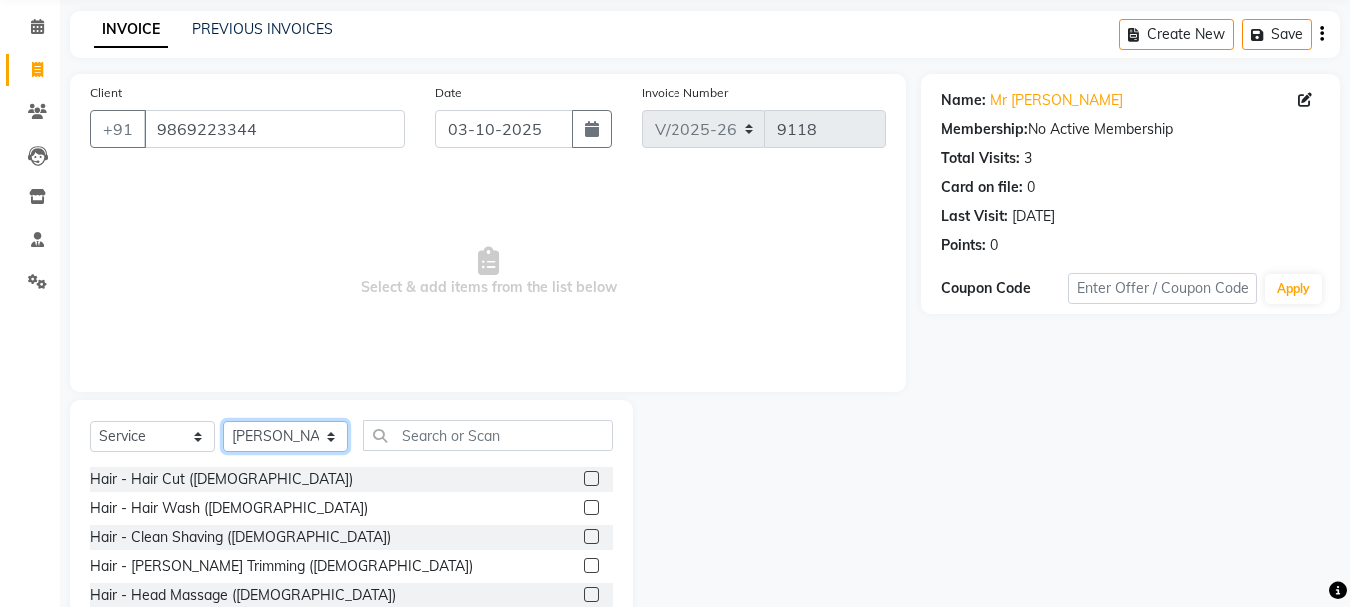
scroll to position [194, 0]
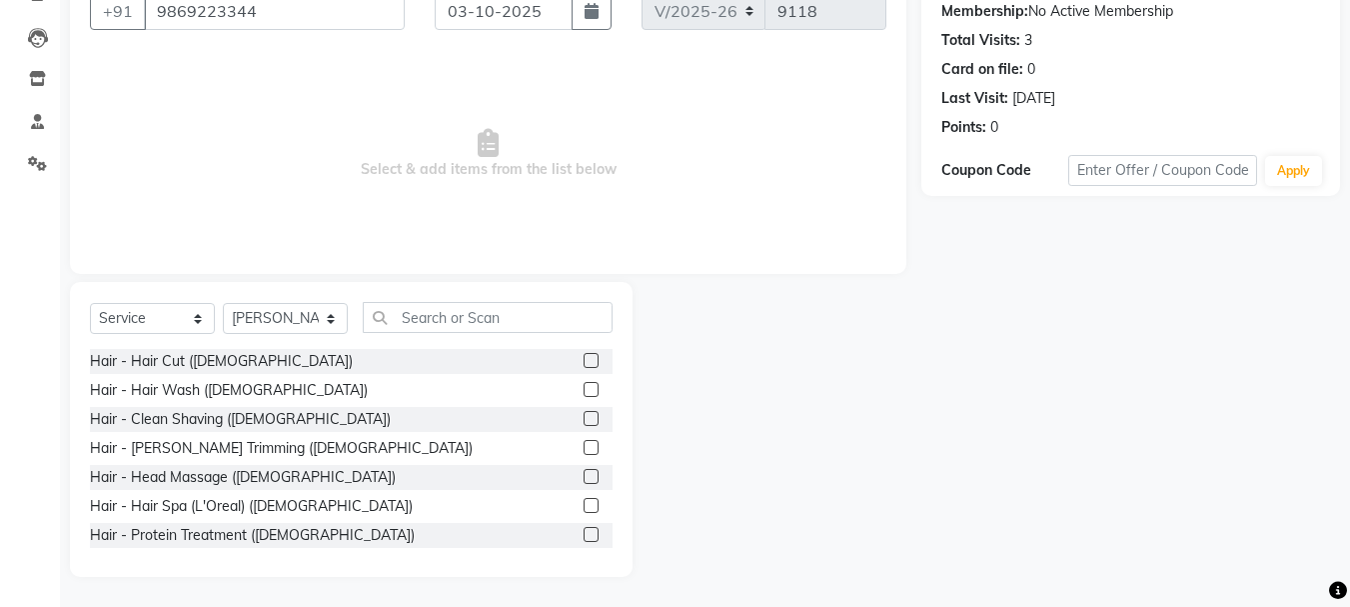
click at [584, 357] on label at bounding box center [591, 360] width 15 height 15
click at [584, 357] on input "checkbox" at bounding box center [590, 361] width 13 height 13
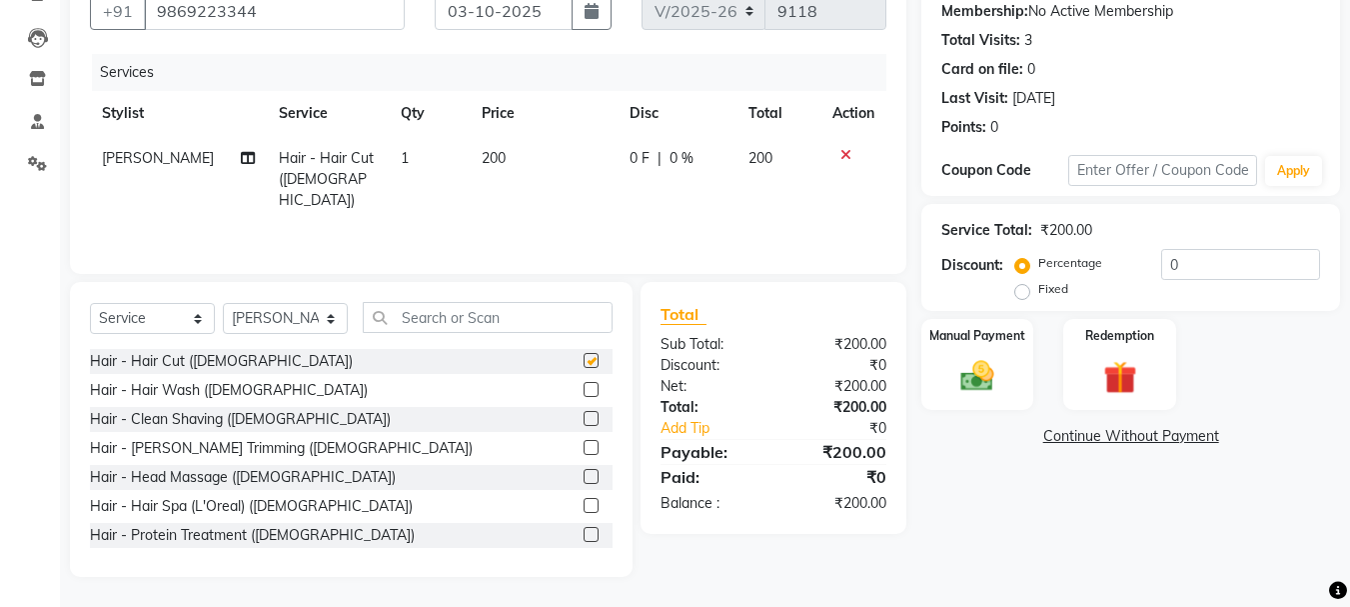
checkbox input "false"
click at [584, 478] on label at bounding box center [591, 476] width 15 height 15
click at [584, 478] on input "checkbox" at bounding box center [590, 477] width 13 height 13
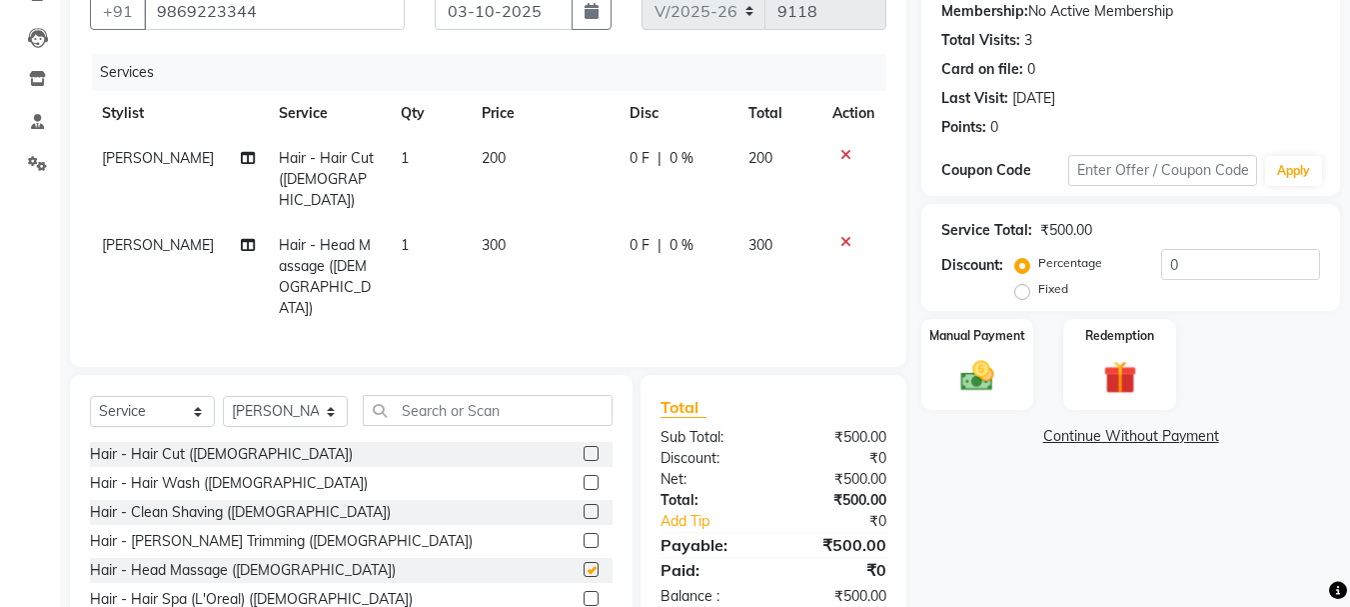
checkbox input "false"
click at [486, 236] on span "300" at bounding box center [494, 245] width 24 height 18
select select "11514"
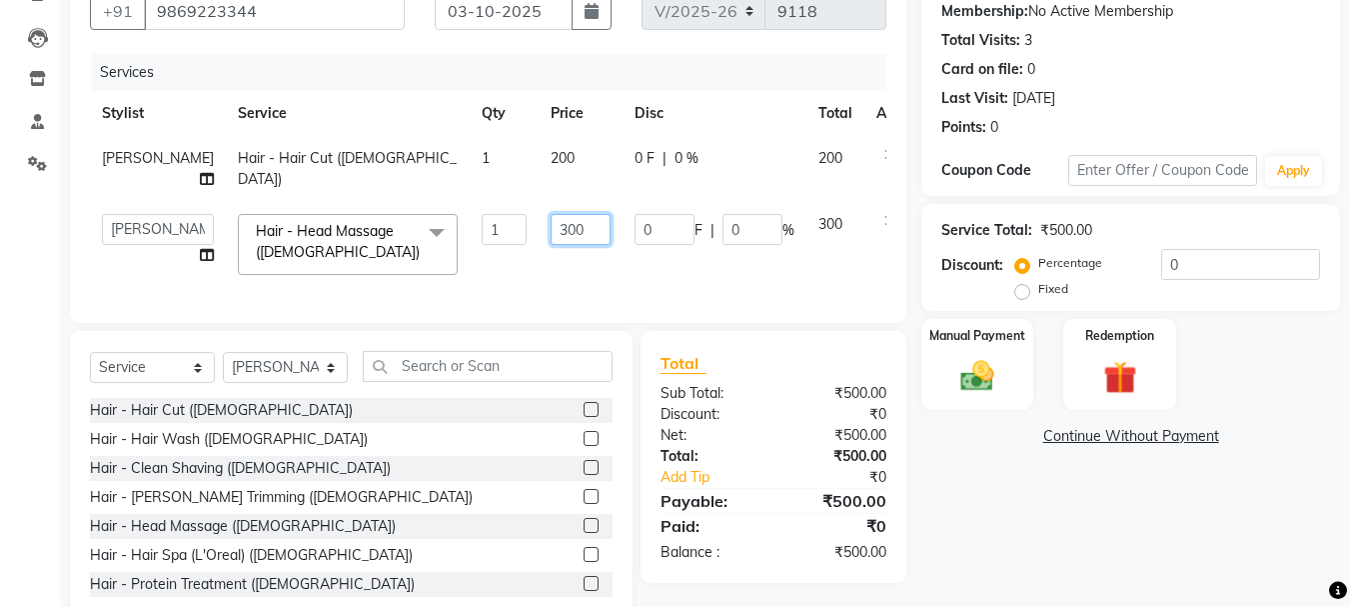
click at [551, 228] on input "300" at bounding box center [581, 229] width 60 height 31
type input "350"
click at [549, 268] on div "Services Stylist Service Qty Price Disc Total Action Salman Hair - Hair Cut (Ma…" at bounding box center [488, 178] width 796 height 249
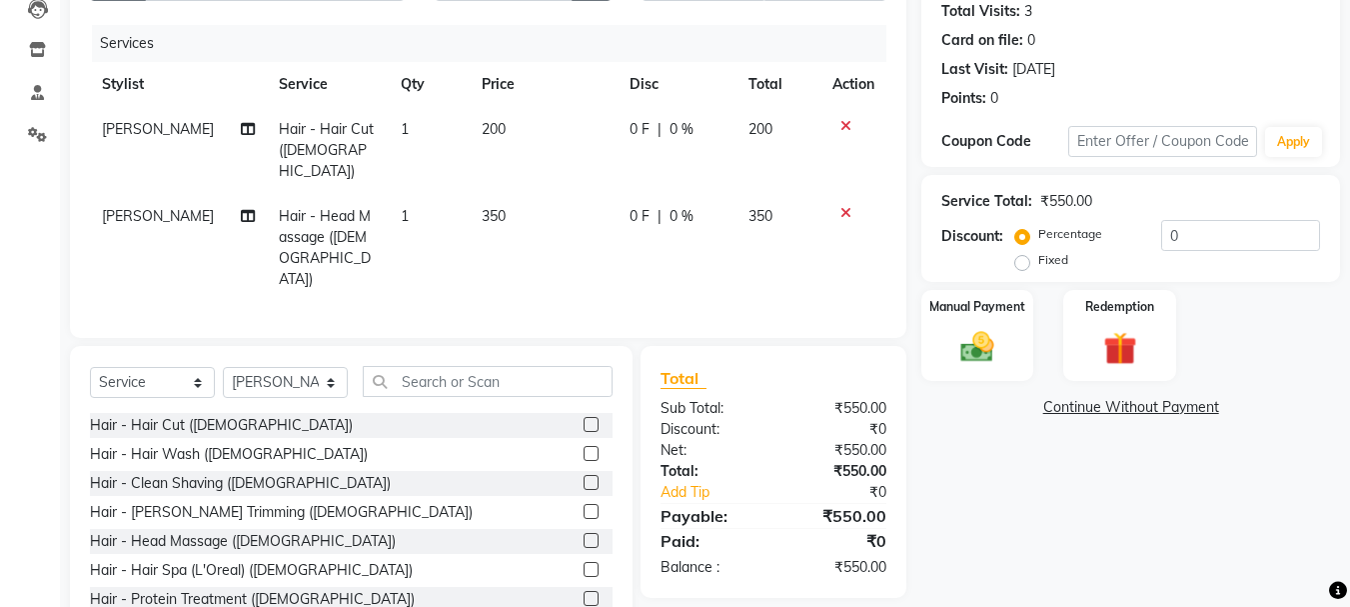
scroll to position [239, 0]
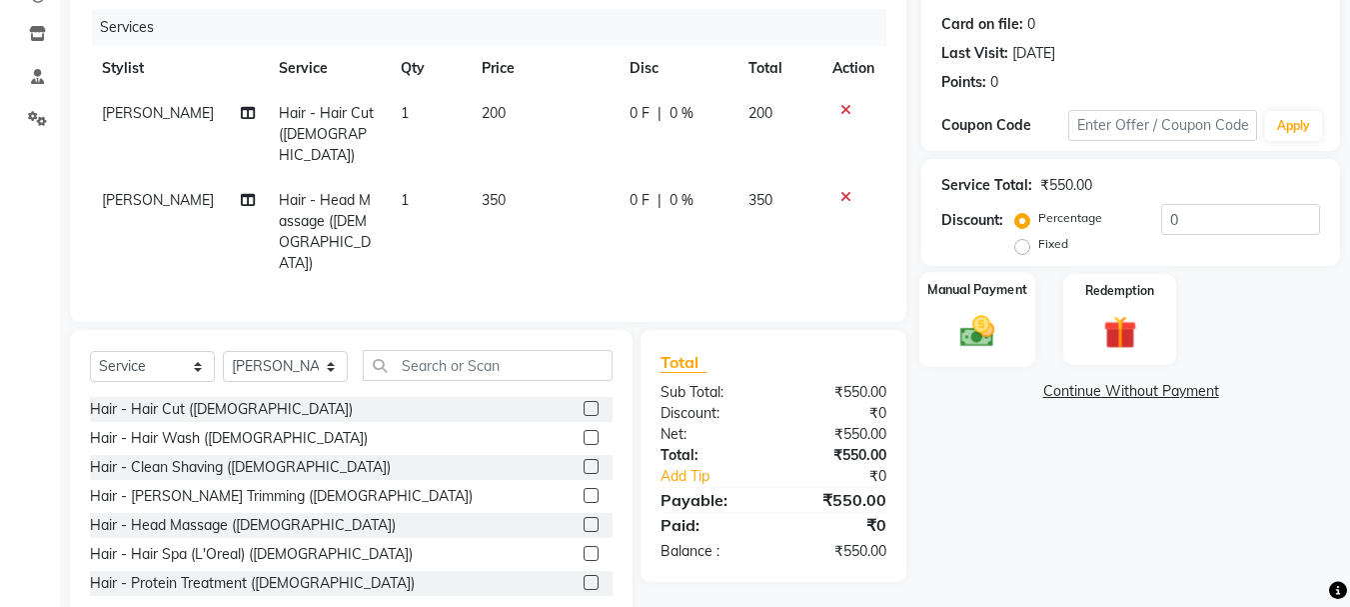
click at [982, 335] on img at bounding box center [977, 331] width 56 height 40
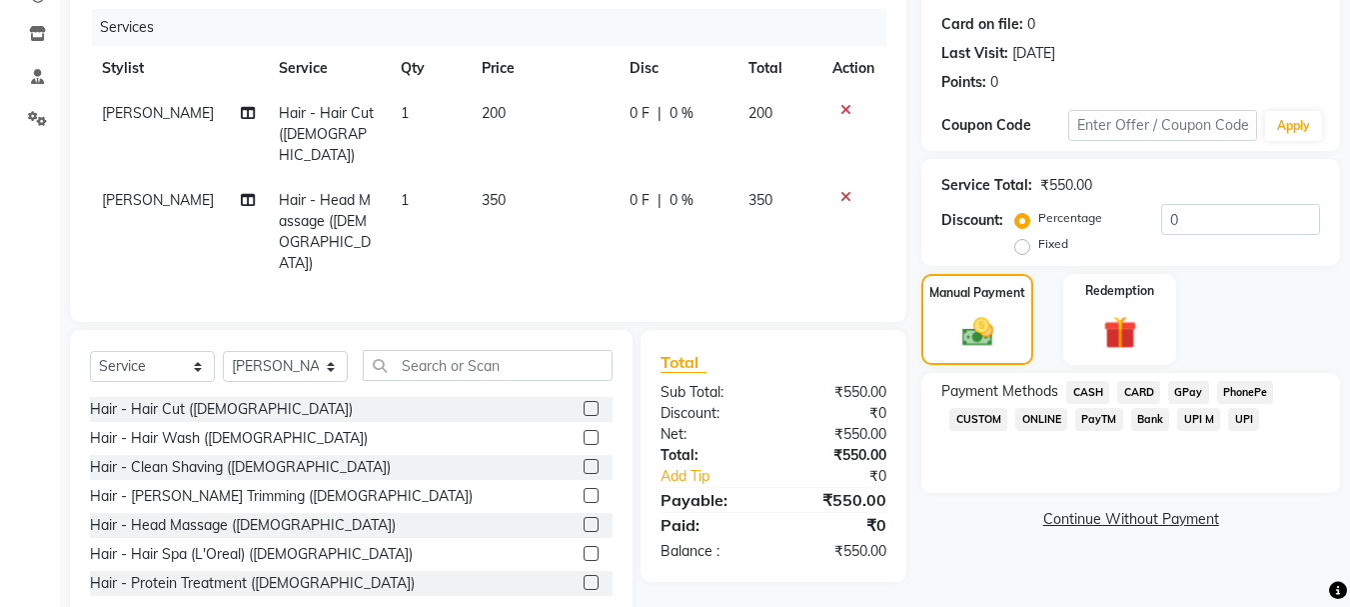
click at [1182, 388] on span "GPay" at bounding box center [1188, 392] width 41 height 23
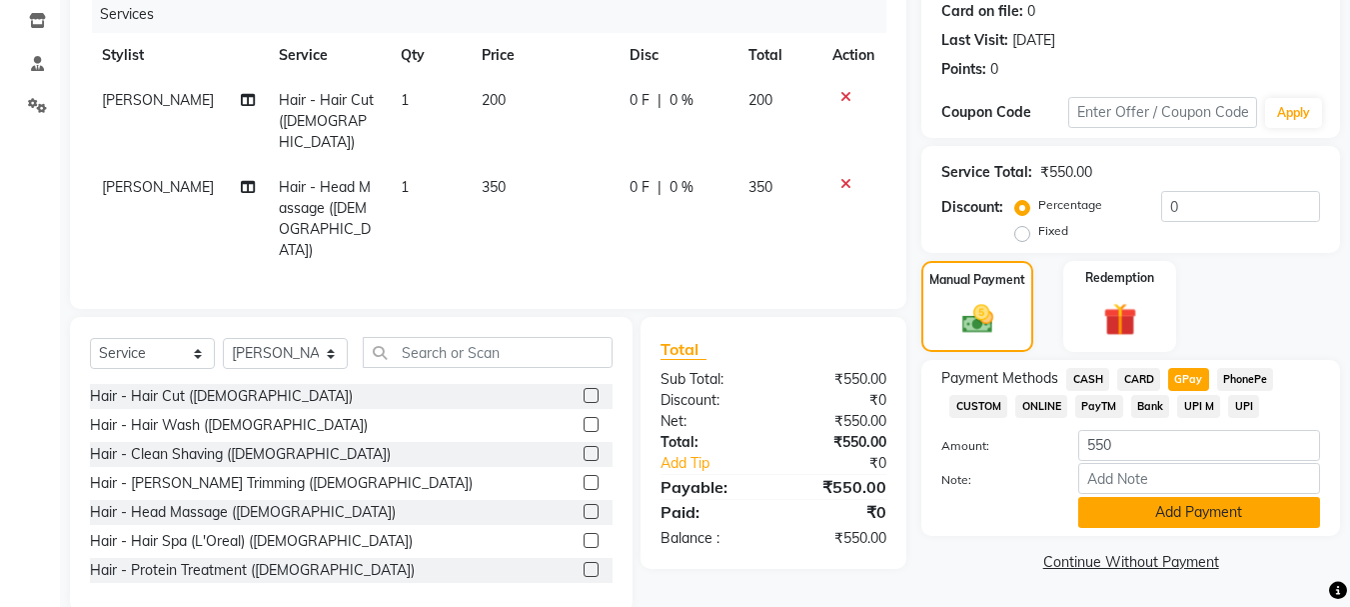
click at [1195, 516] on button "Add Payment" at bounding box center [1199, 512] width 242 height 31
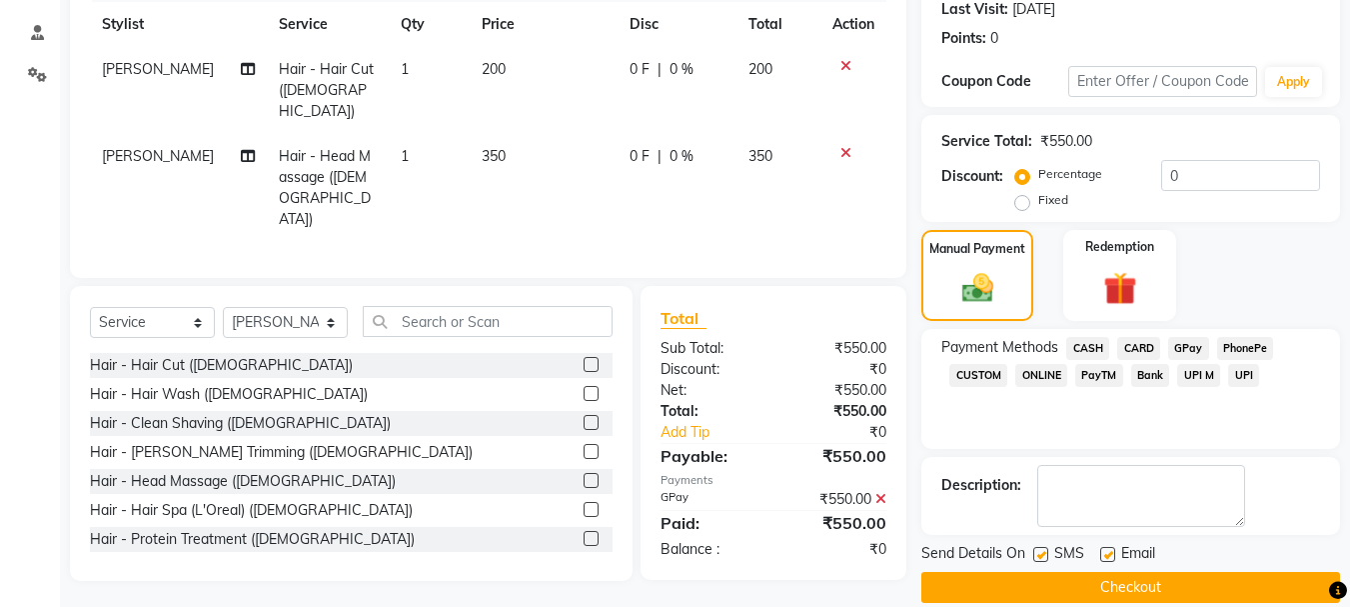
scroll to position [309, 0]
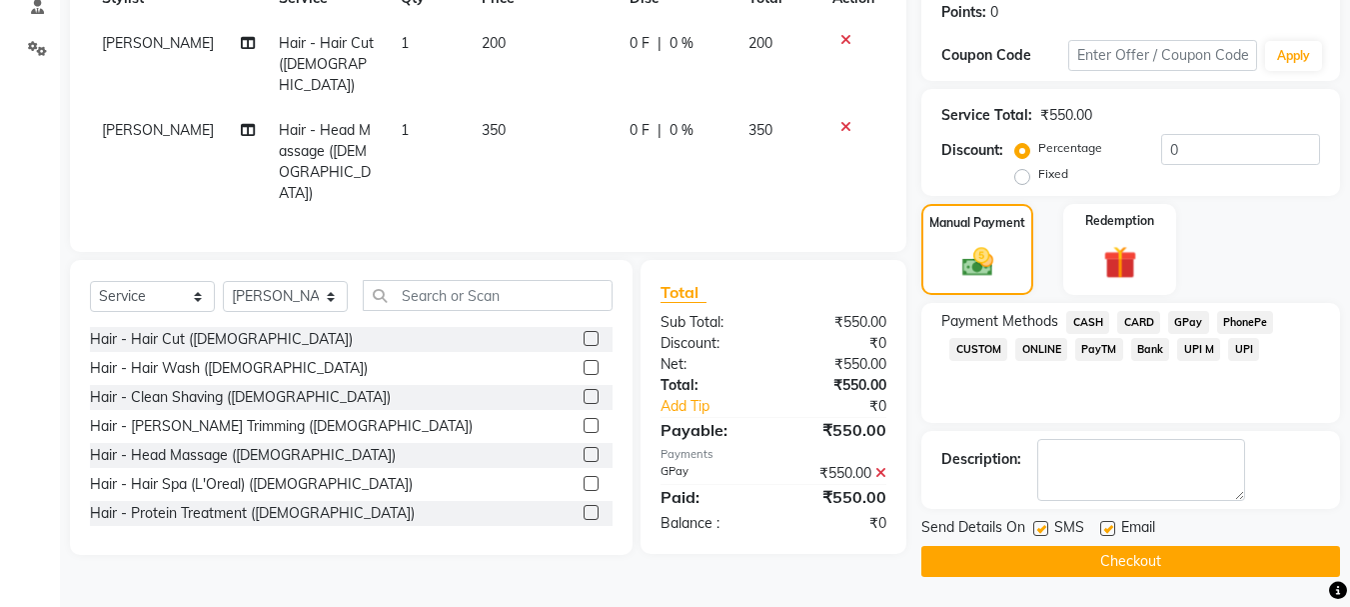
click at [1180, 560] on button "Checkout" at bounding box center [1130, 561] width 419 height 31
click at [1152, 560] on button "Checkout" at bounding box center [1130, 561] width 419 height 31
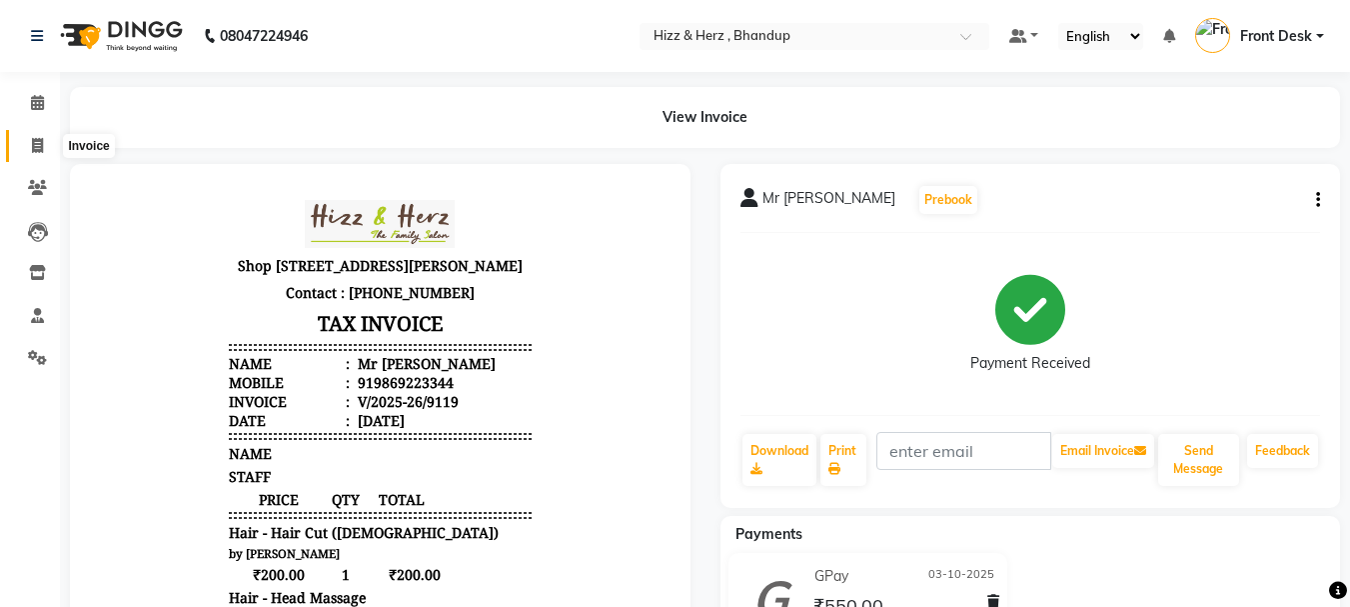
click at [40, 147] on icon at bounding box center [37, 145] width 11 height 15
select select "629"
select select "service"
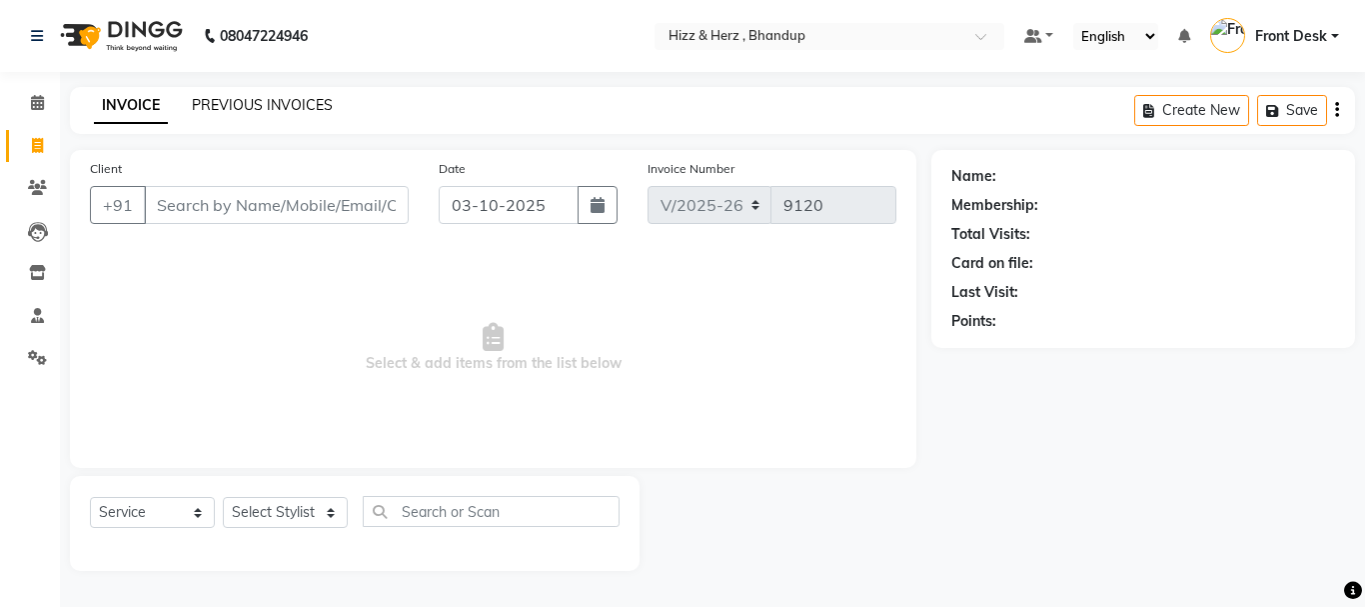
click at [304, 97] on link "PREVIOUS INVOICES" at bounding box center [262, 105] width 141 height 18
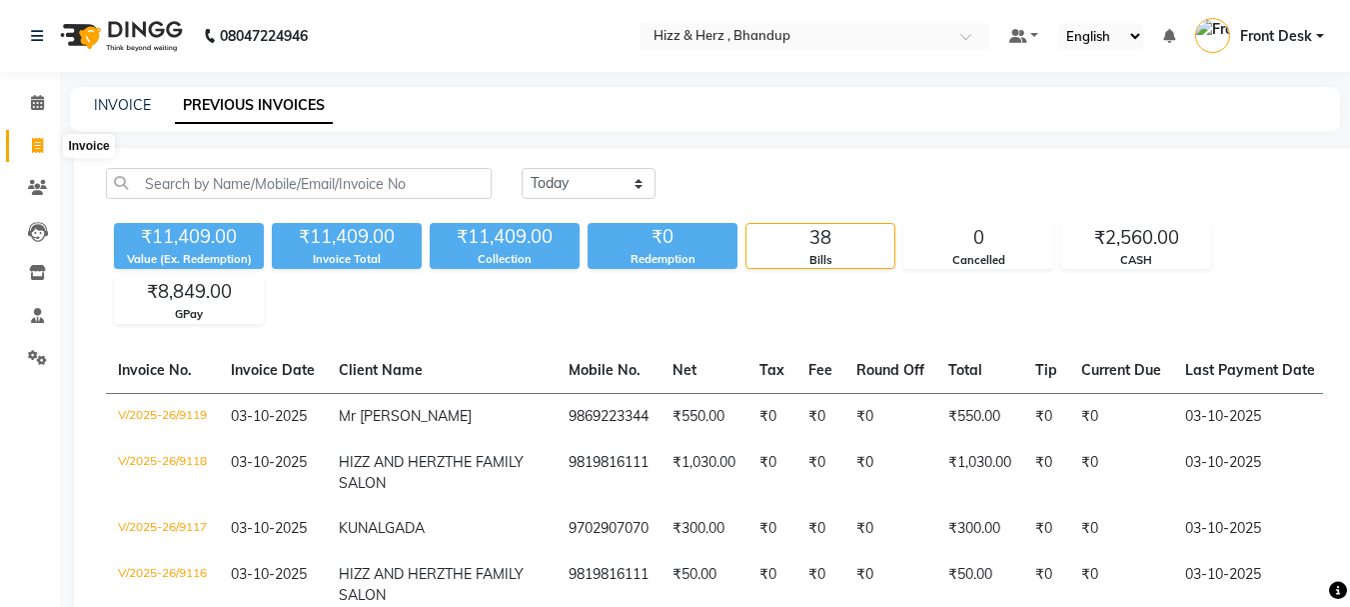
click at [35, 145] on icon at bounding box center [37, 145] width 11 height 15
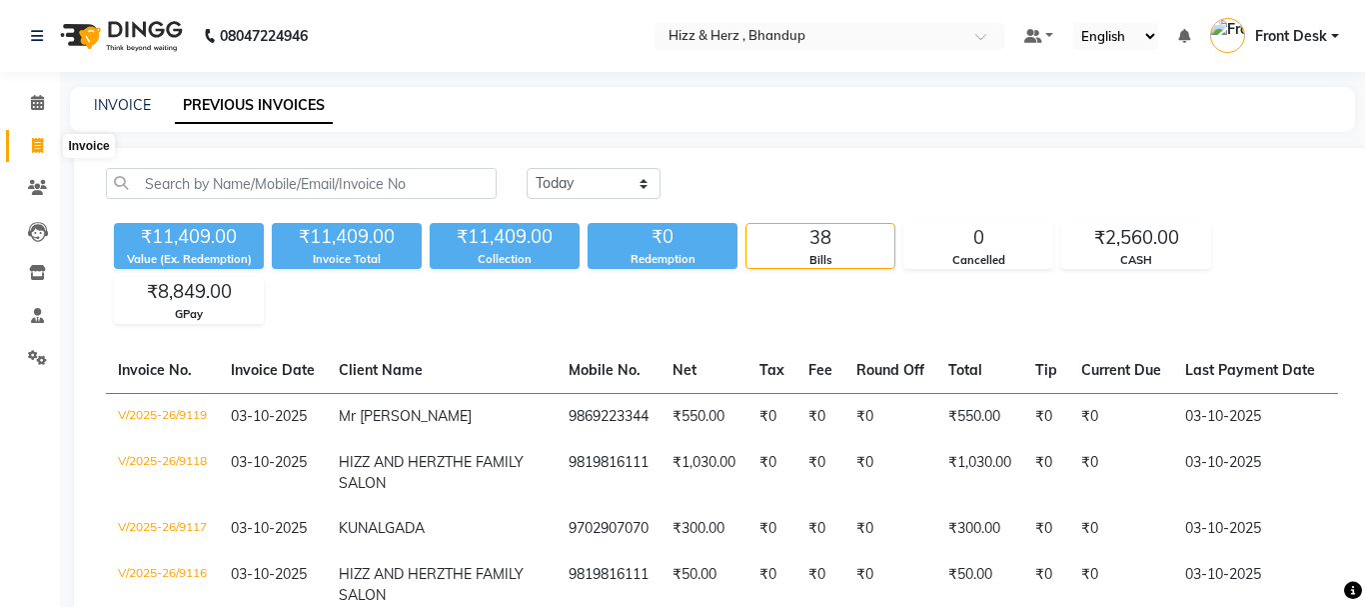
select select "629"
select select "service"
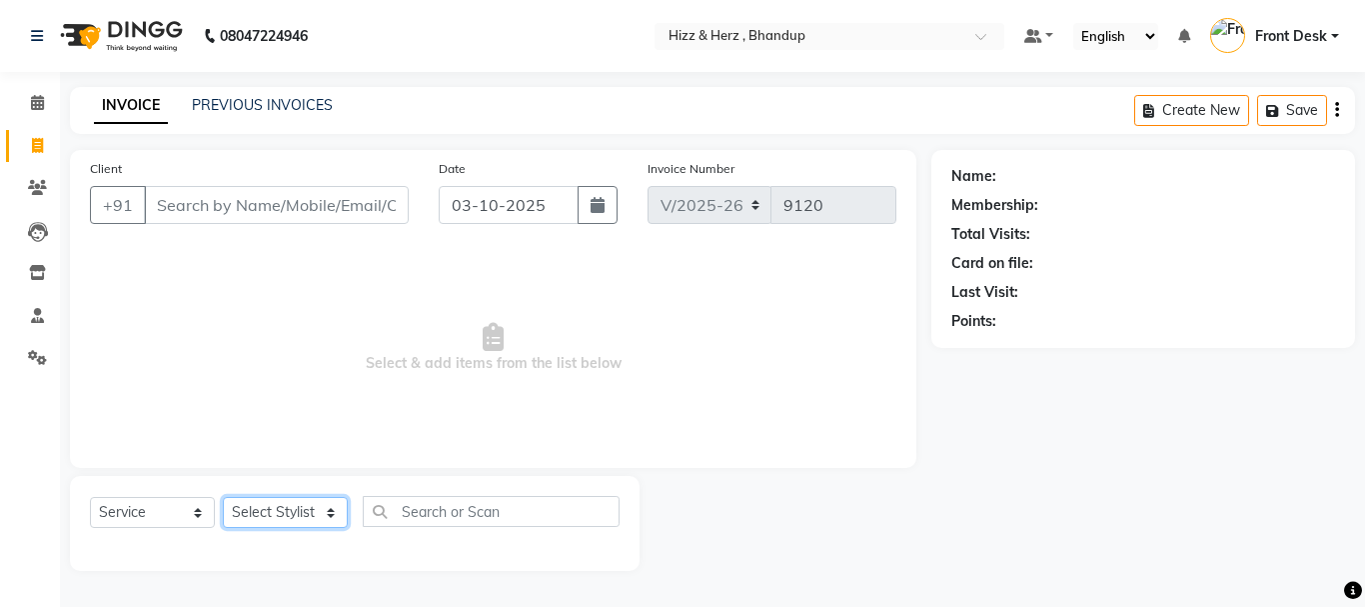
click at [317, 510] on select "Select Stylist Front Desk [PERSON_NAME] HIZZ & HERZ 2 [PERSON_NAME] [PERSON_NAM…" at bounding box center [285, 512] width 125 height 31
select select "24394"
click at [223, 497] on select "Select Stylist Front Desk [PERSON_NAME] HIZZ & HERZ 2 [PERSON_NAME] [PERSON_NAM…" at bounding box center [285, 512] width 125 height 31
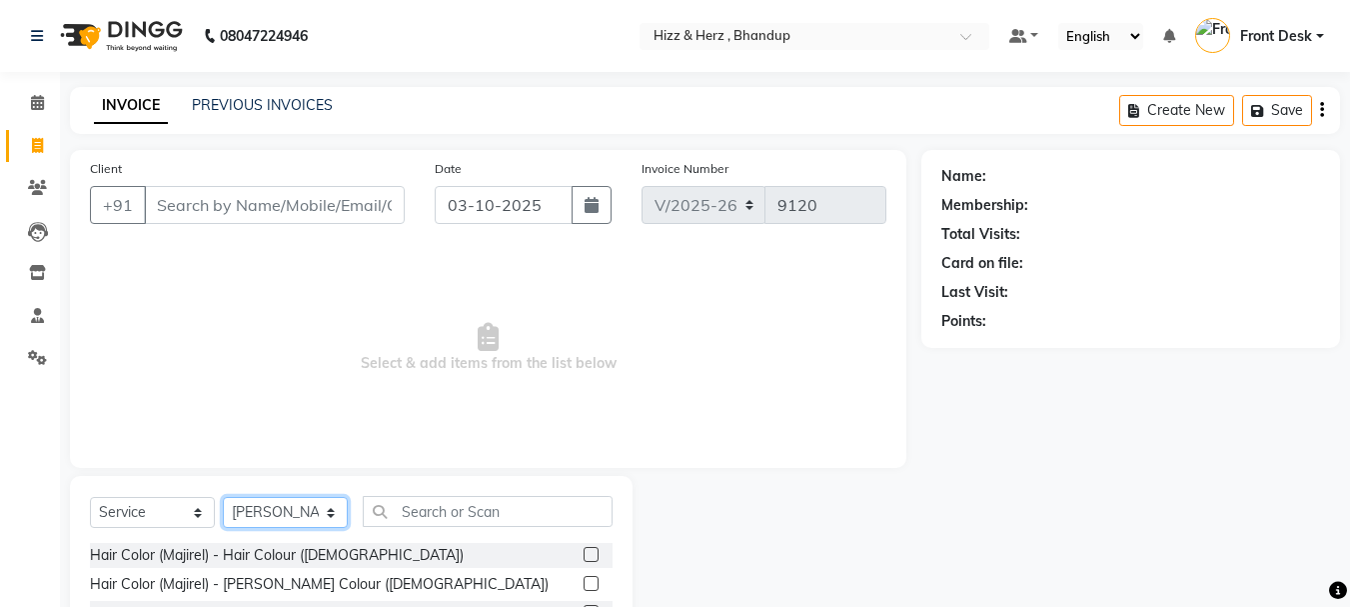
scroll to position [194, 0]
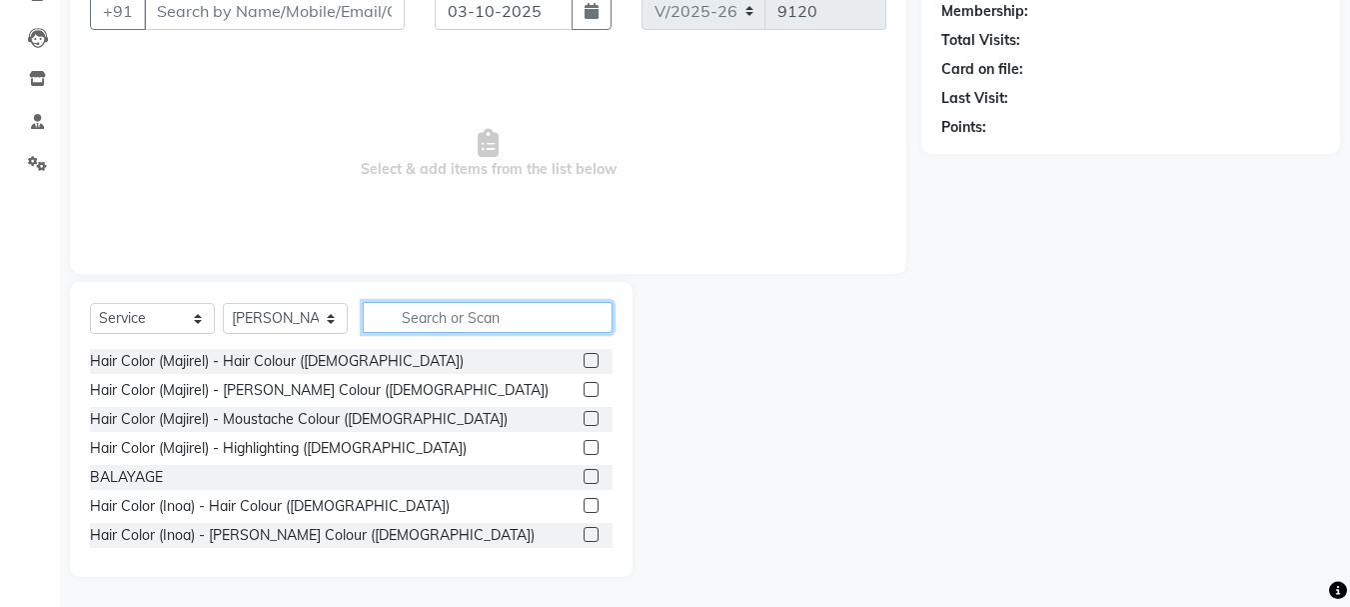
click at [470, 328] on input "text" at bounding box center [488, 317] width 250 height 31
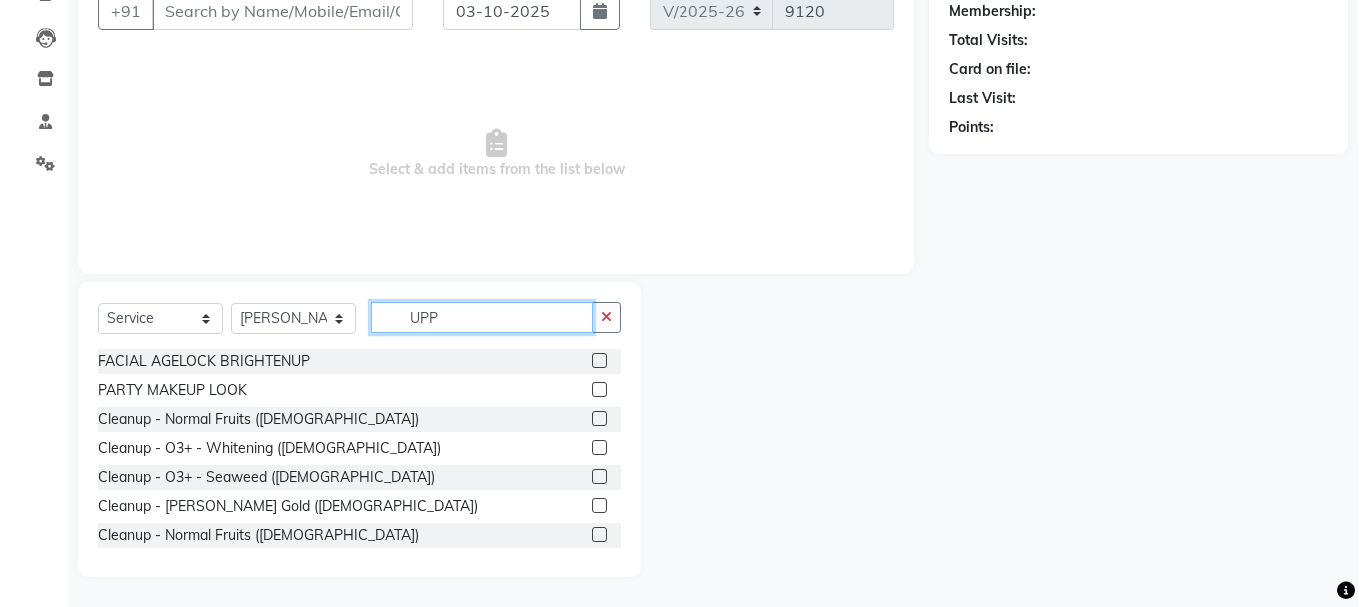
scroll to position [110, 0]
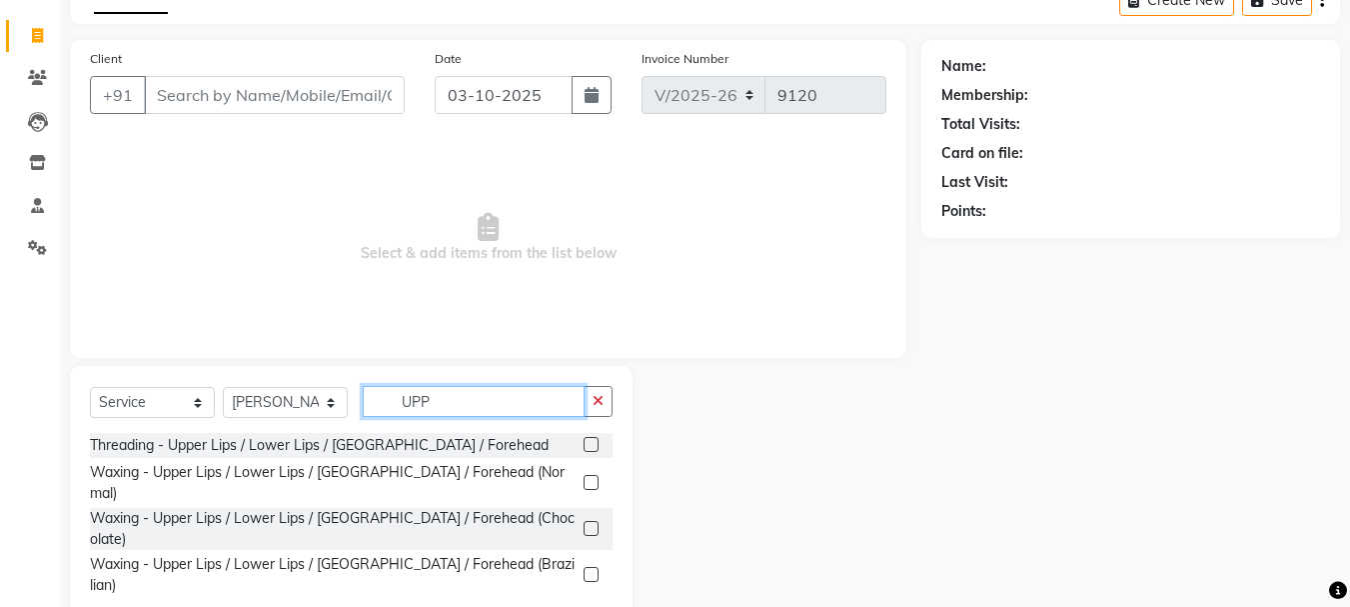
type input "UPP"
click at [592, 567] on label at bounding box center [591, 574] width 15 height 15
click at [592, 569] on input "checkbox" at bounding box center [590, 575] width 13 height 13
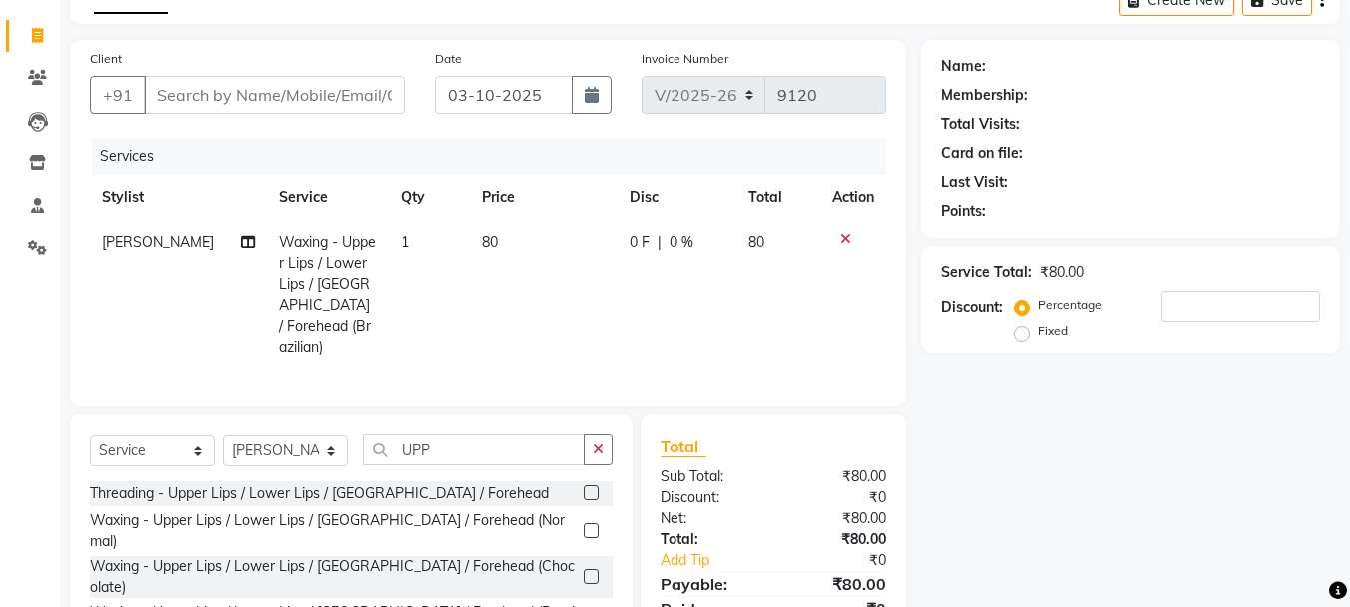
checkbox input "false"
click at [550, 454] on input "UPP" at bounding box center [474, 449] width 222 height 31
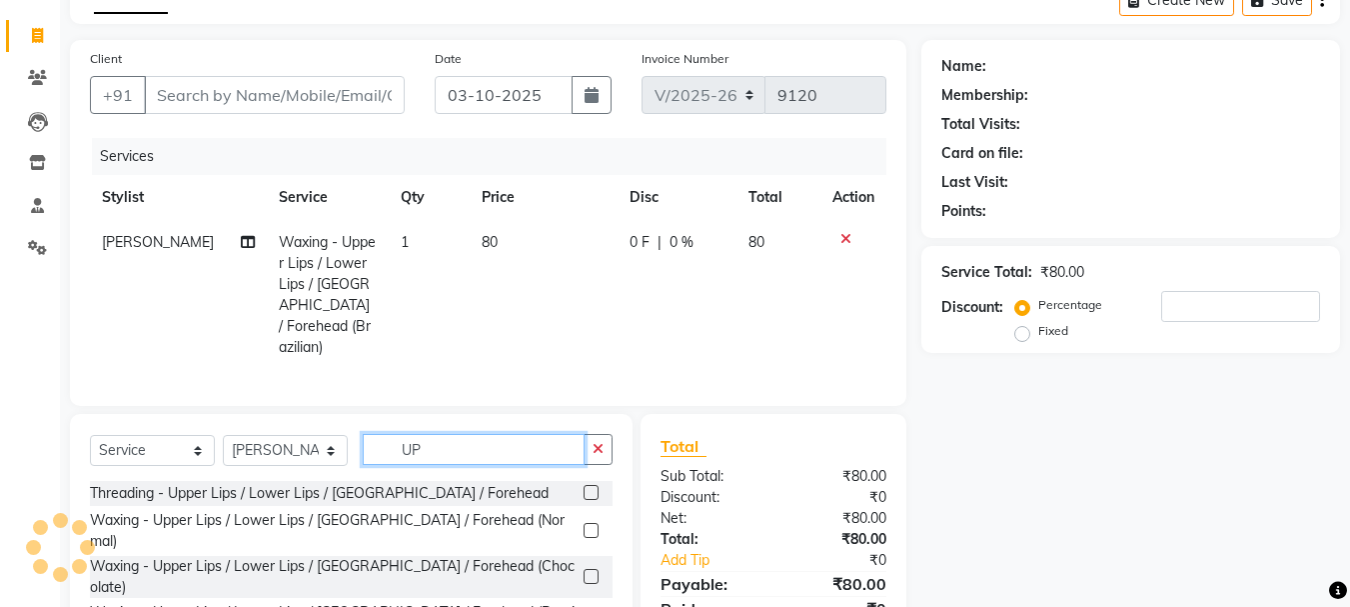
type input "U"
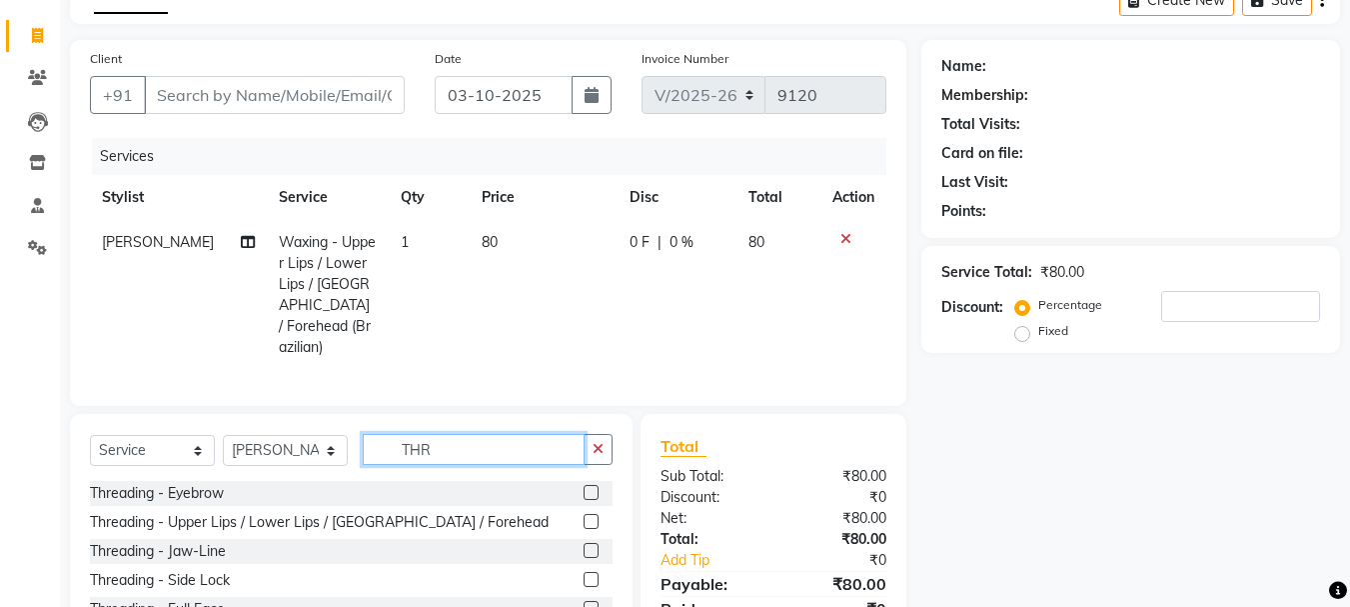
type input "THR"
click at [587, 487] on label at bounding box center [591, 492] width 15 height 15
click at [587, 487] on input "checkbox" at bounding box center [590, 493] width 13 height 13
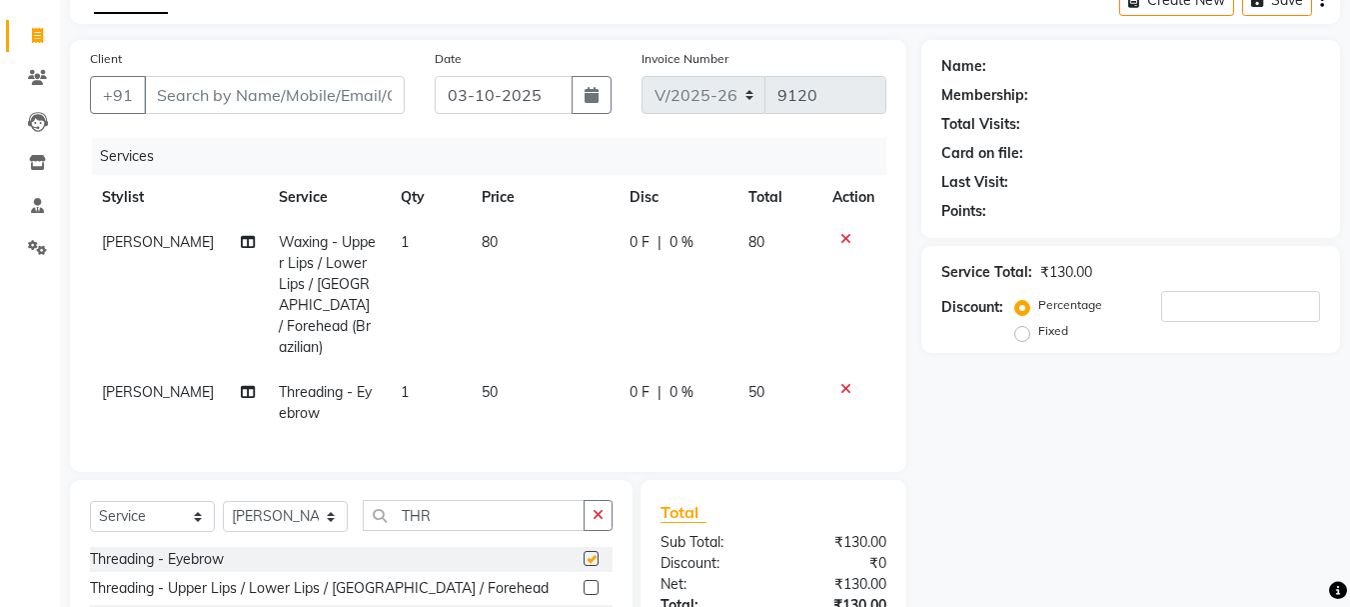
checkbox input "false"
click at [371, 91] on input "Client" at bounding box center [274, 95] width 261 height 38
type input "9"
type input "0"
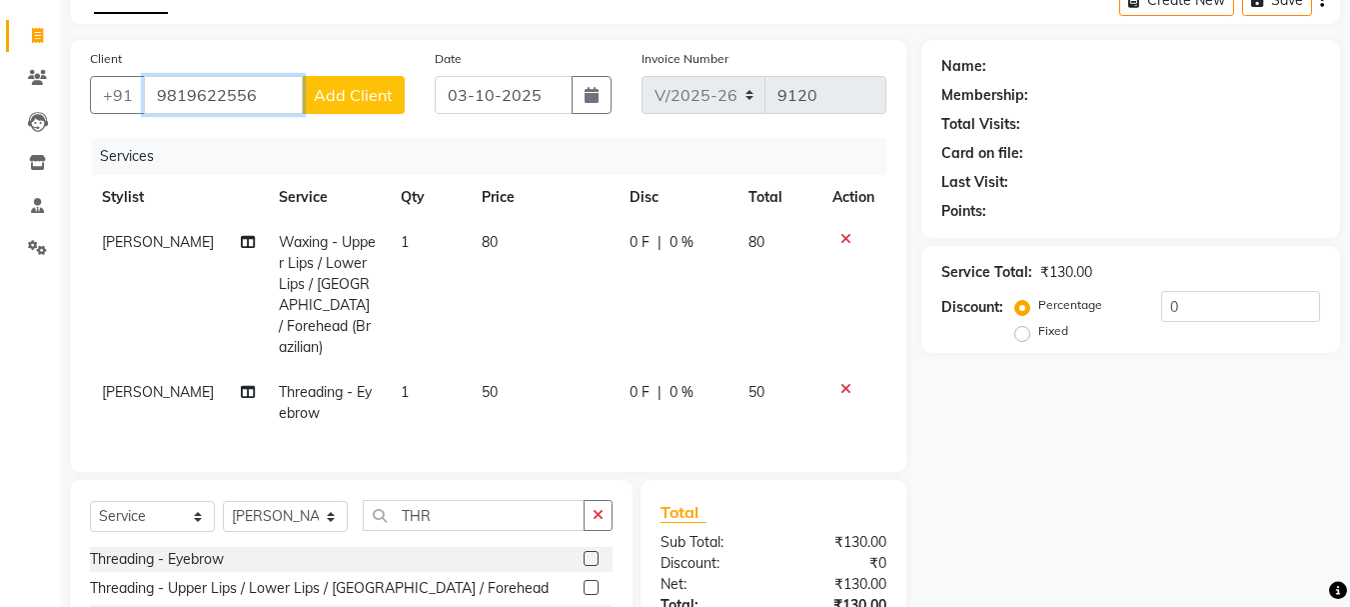
type input "9819622556"
click at [343, 96] on span "Add Client" at bounding box center [353, 95] width 79 height 20
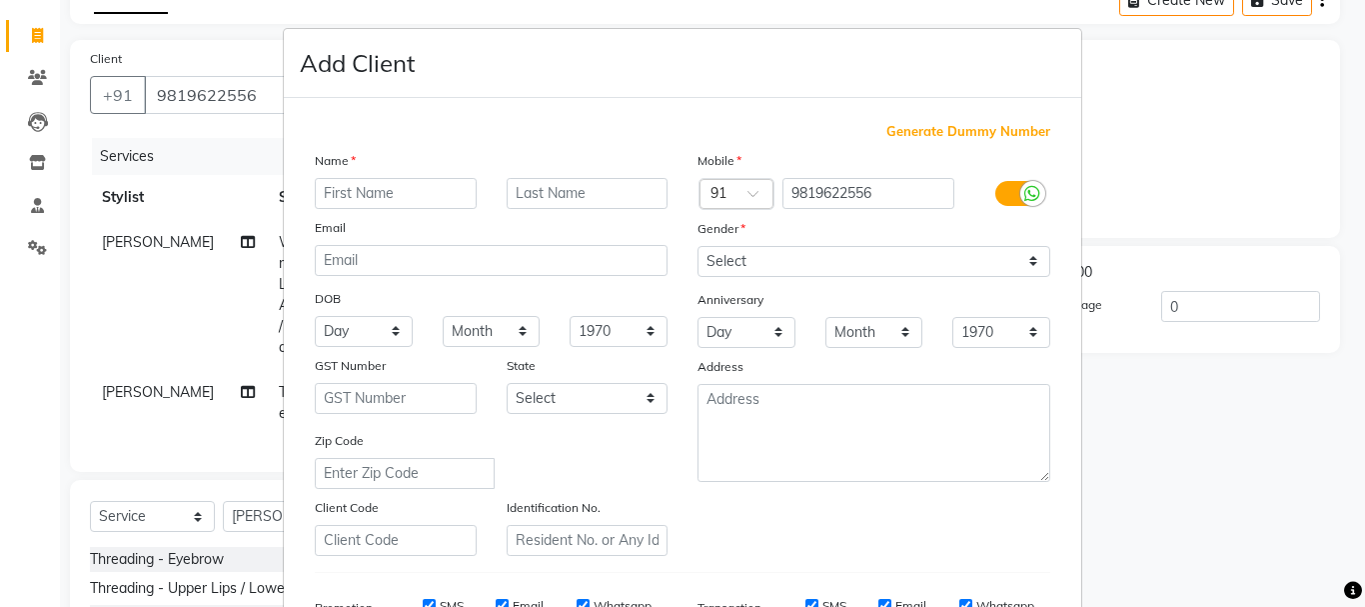
click at [377, 199] on input "text" at bounding box center [396, 193] width 162 height 31
type input "MRS. BHARTI"
click at [571, 193] on input "text" at bounding box center [588, 193] width 162 height 31
type input "GORI"
click at [792, 251] on select "Select [DEMOGRAPHIC_DATA] [DEMOGRAPHIC_DATA] Other Prefer Not To Say" at bounding box center [873, 261] width 353 height 31
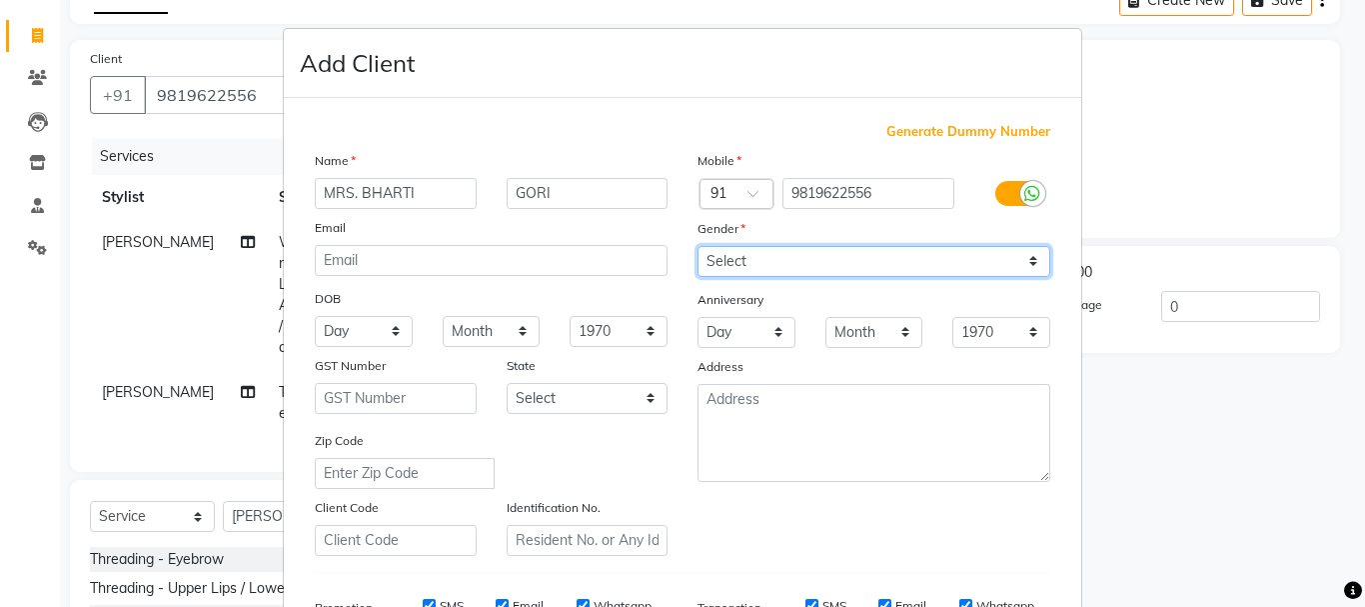
click at [697, 246] on select "Select [DEMOGRAPHIC_DATA] [DEMOGRAPHIC_DATA] Other Prefer Not To Say" at bounding box center [873, 261] width 353 height 31
click at [753, 251] on select "Select [DEMOGRAPHIC_DATA] [DEMOGRAPHIC_DATA] Other Prefer Not To Say" at bounding box center [873, 261] width 353 height 31
select select "[DEMOGRAPHIC_DATA]"
click at [697, 246] on select "Select [DEMOGRAPHIC_DATA] [DEMOGRAPHIC_DATA] Other Prefer Not To Say" at bounding box center [873, 261] width 353 height 31
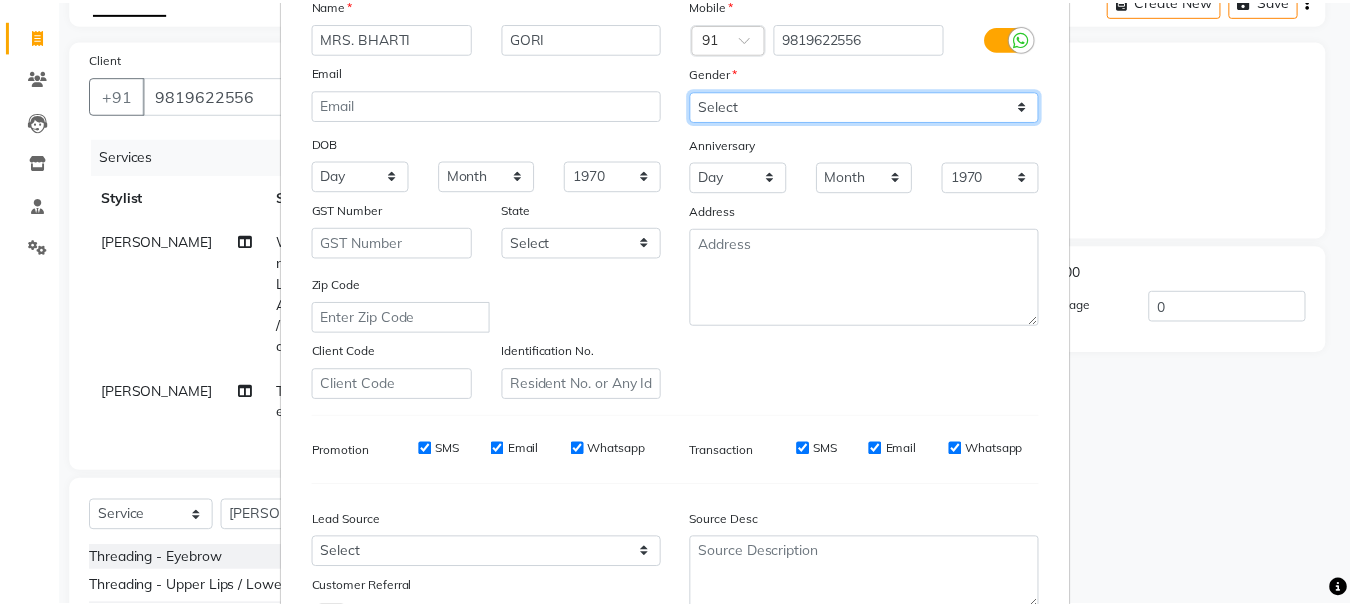
scroll to position [316, 0]
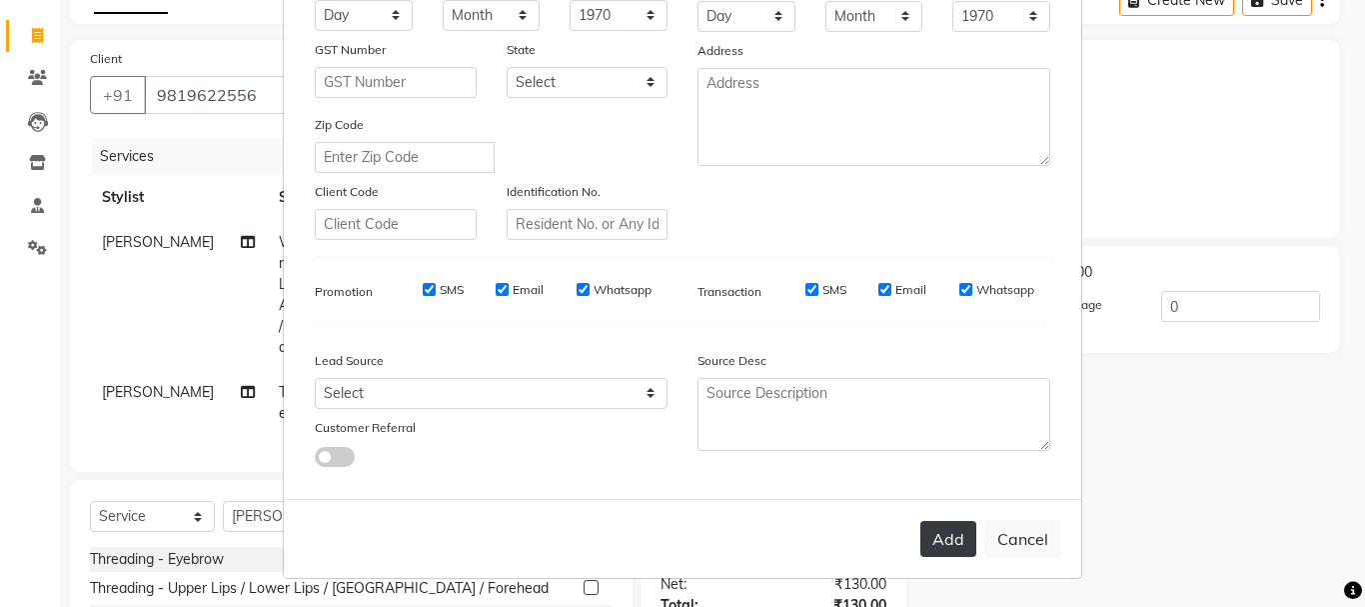
click at [941, 540] on button "Add" at bounding box center [948, 539] width 56 height 36
select select
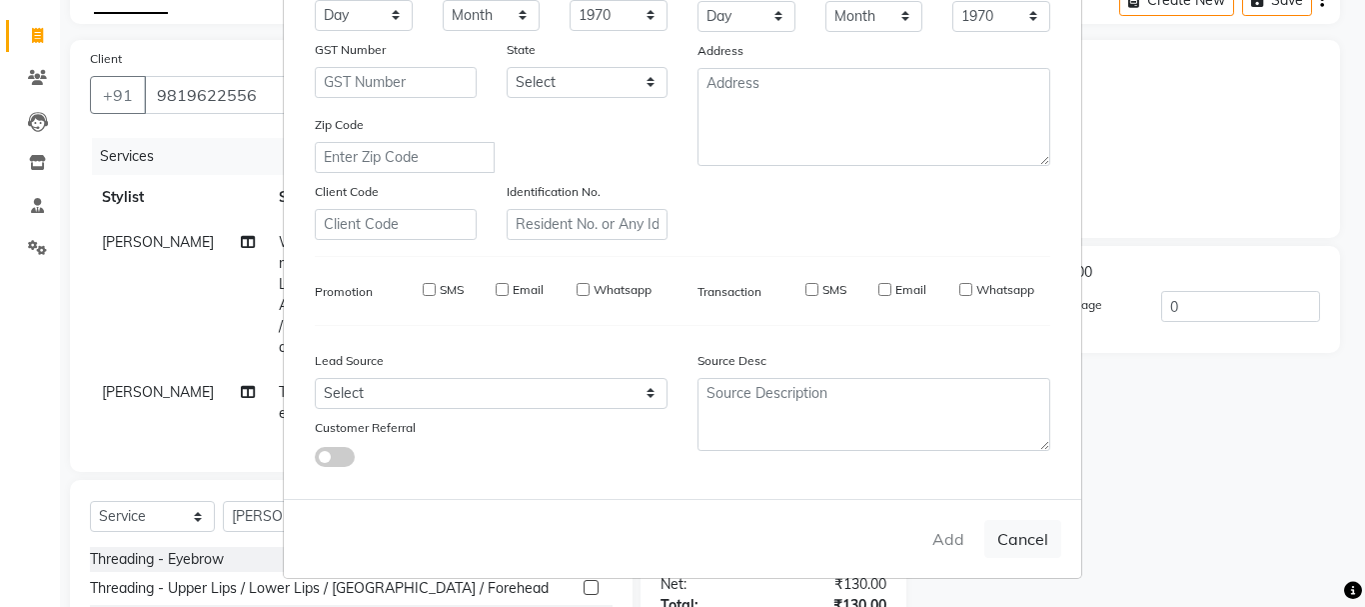
select select
checkbox input "false"
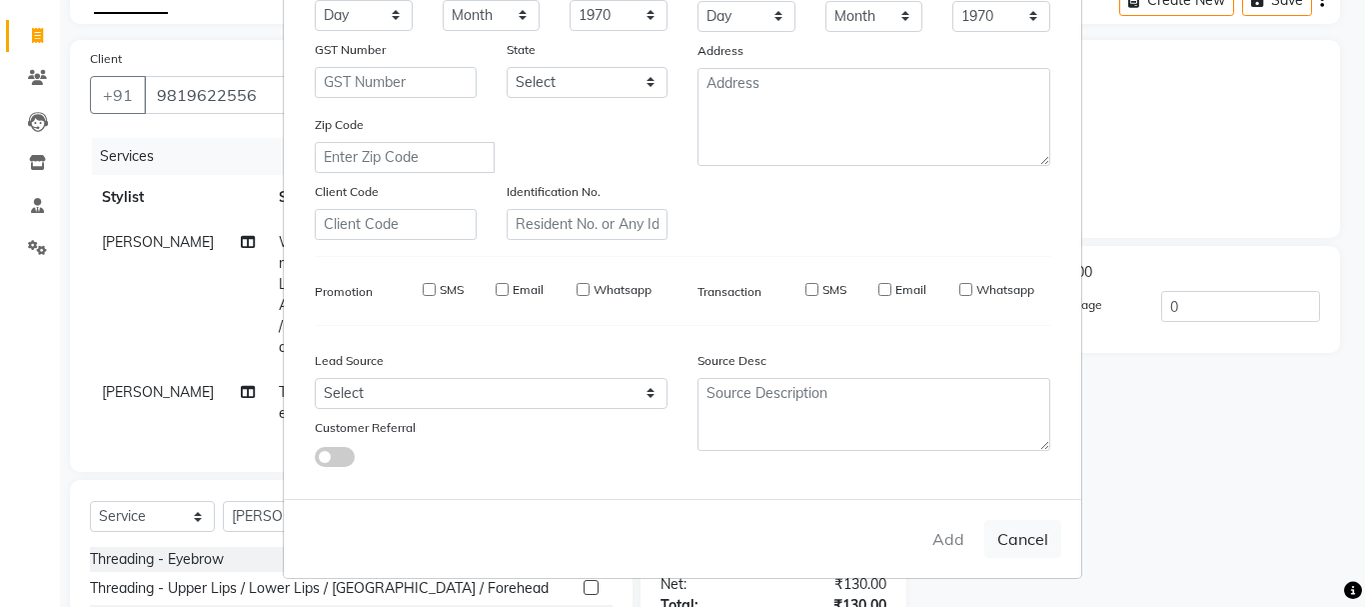
checkbox input "false"
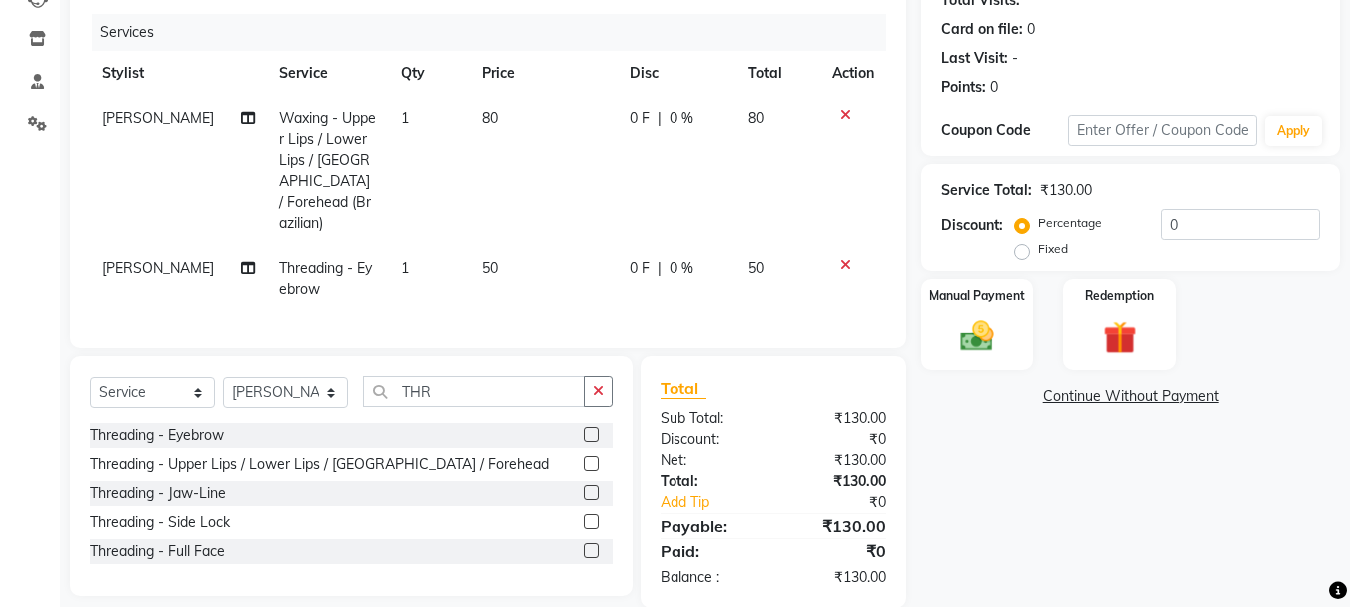
scroll to position [259, 0]
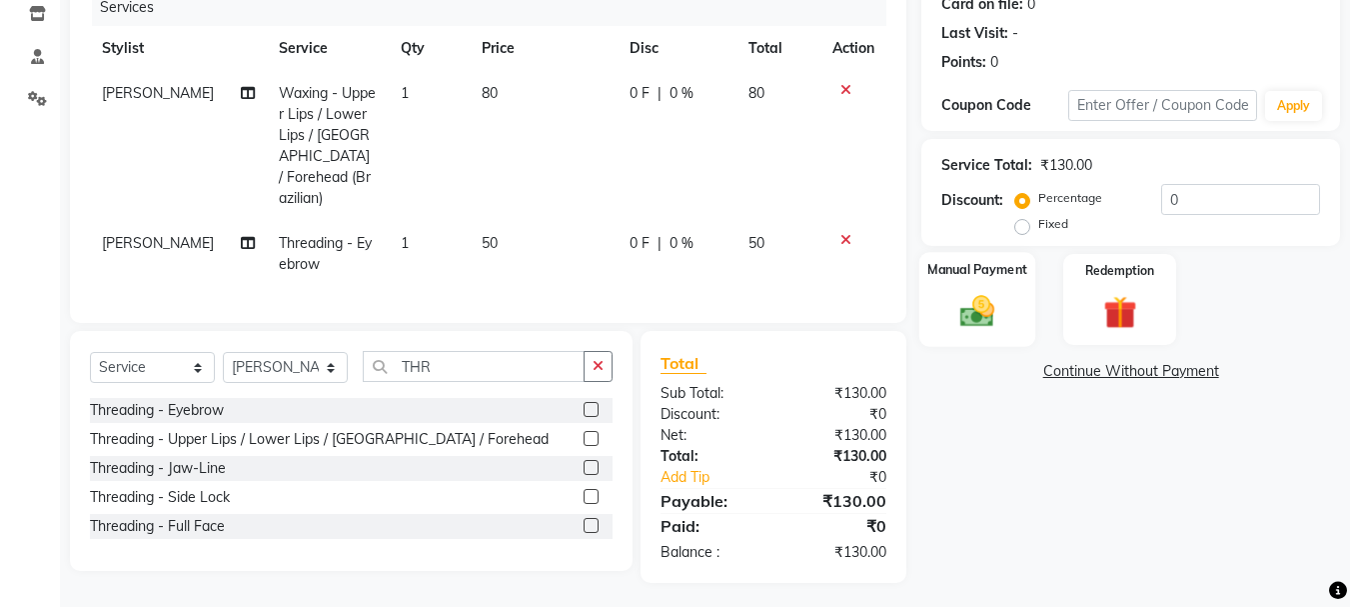
click at [972, 307] on img at bounding box center [977, 311] width 56 height 40
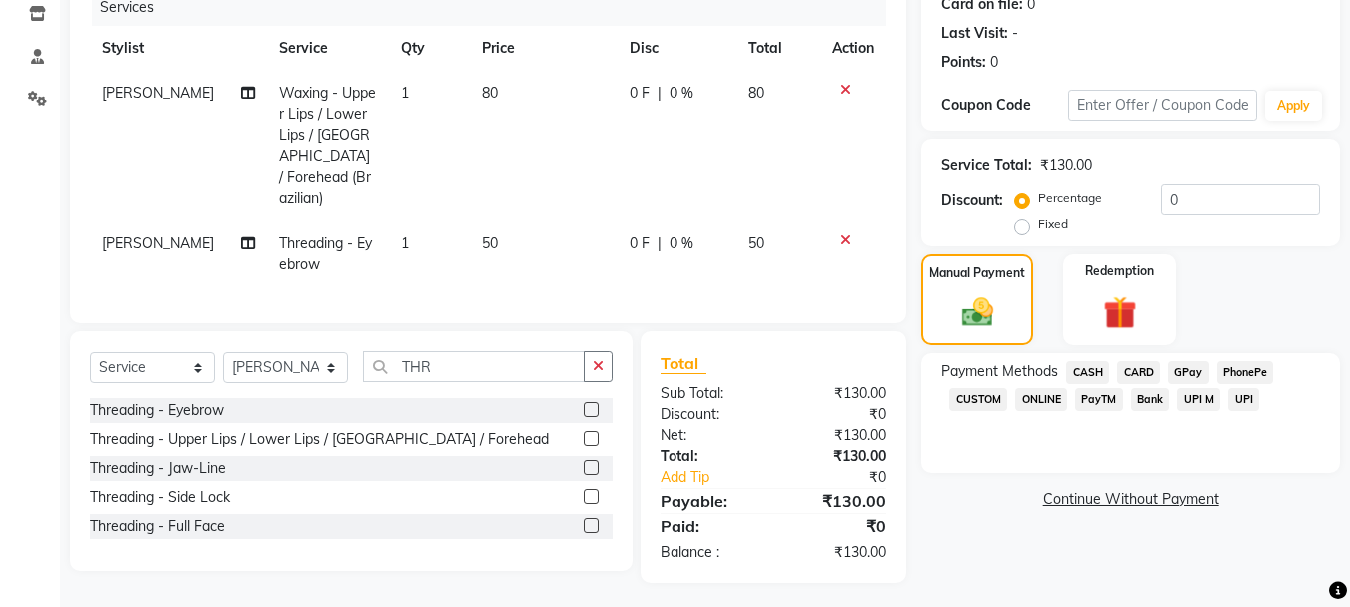
click at [1098, 371] on span "CASH" at bounding box center [1087, 372] width 43 height 23
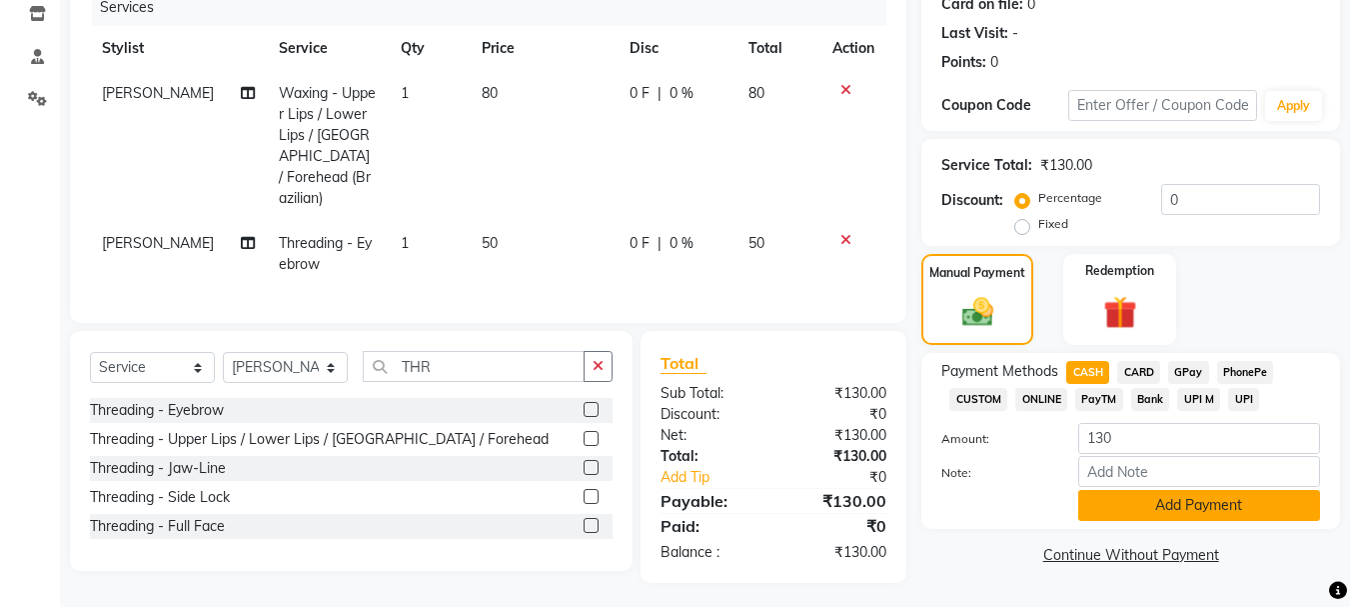
click at [1181, 500] on button "Add Payment" at bounding box center [1199, 505] width 242 height 31
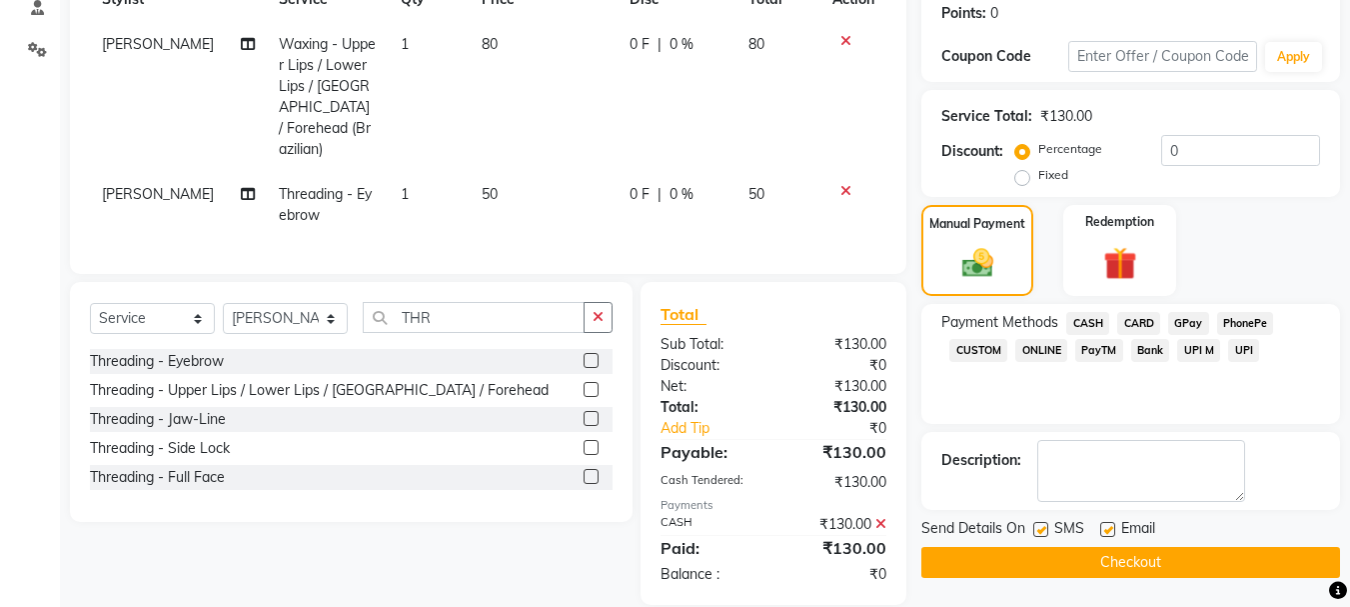
scroll to position [330, 0]
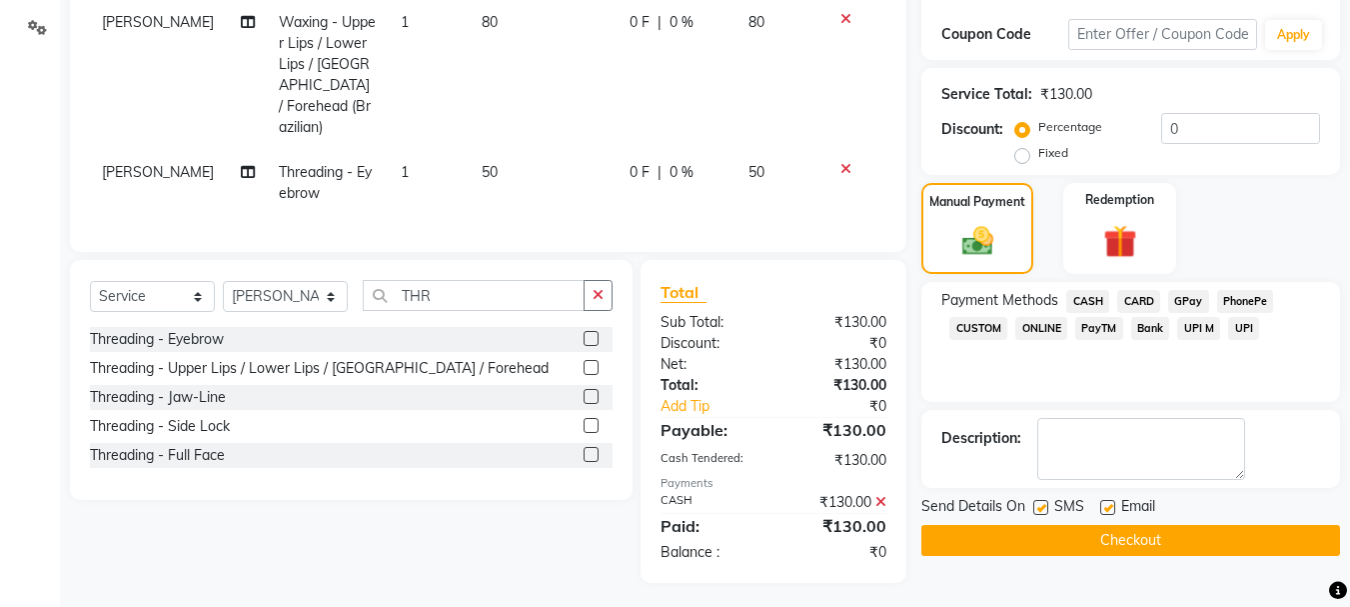
click at [1158, 553] on button "Checkout" at bounding box center [1130, 540] width 419 height 31
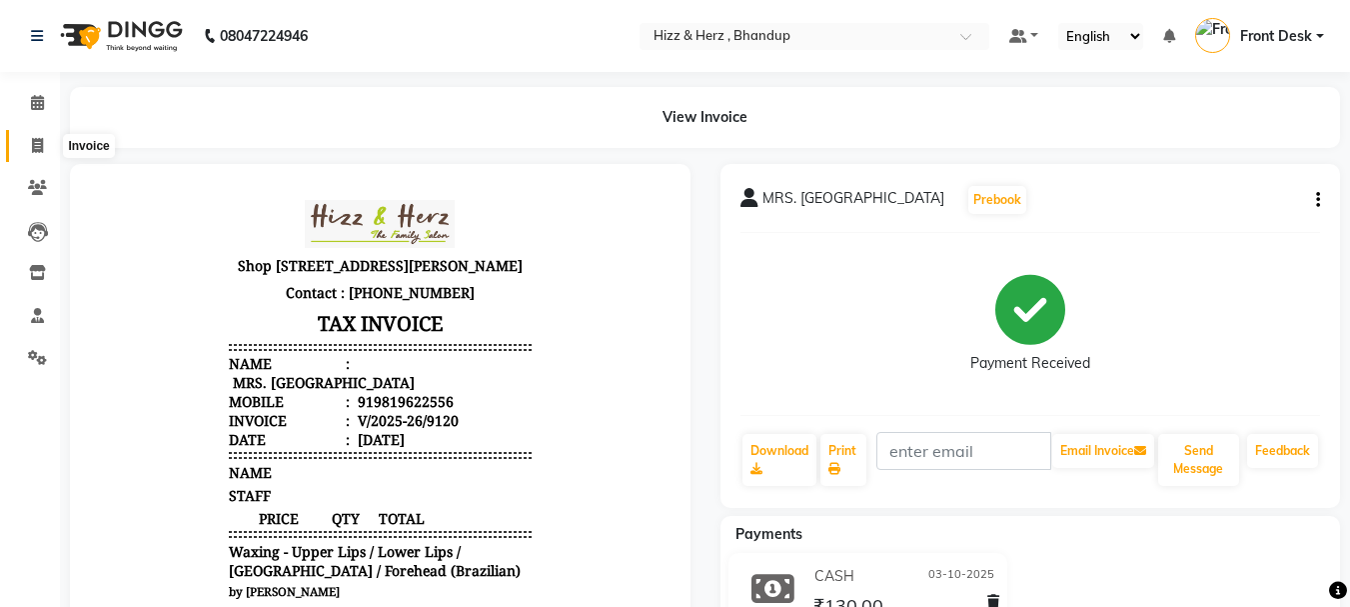
click at [38, 147] on icon at bounding box center [37, 145] width 11 height 15
select select "629"
select select "service"
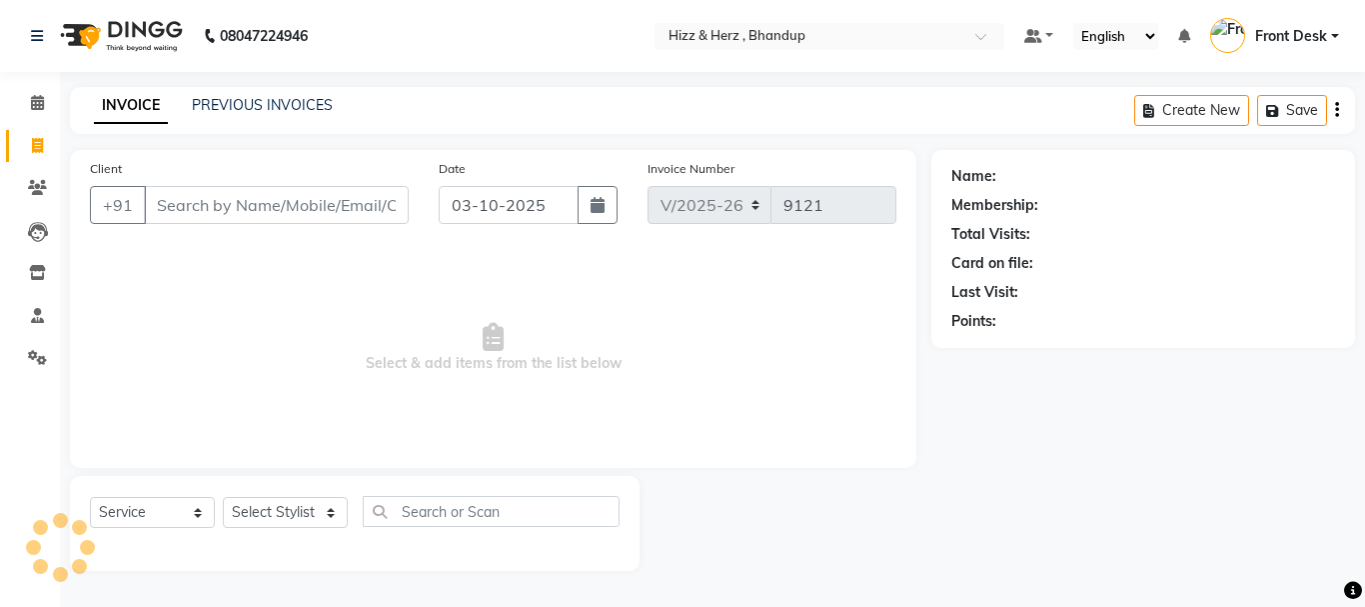
click at [315, 191] on input "Client" at bounding box center [276, 205] width 265 height 38
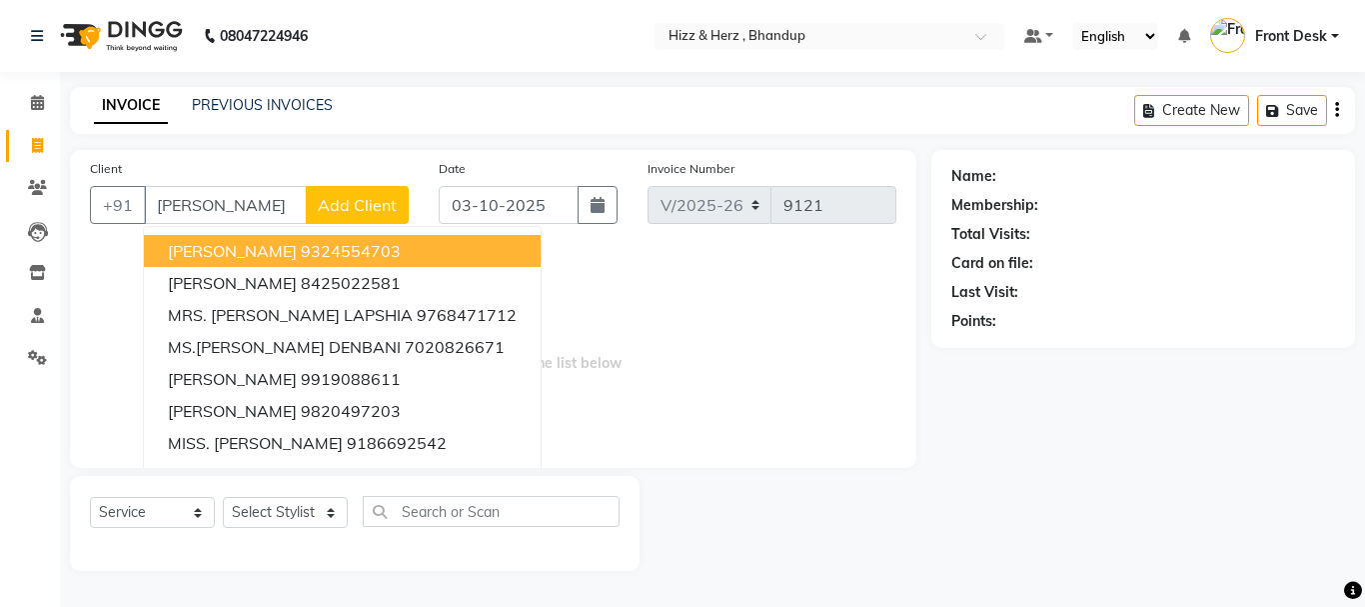
click at [274, 202] on input "ANKITA" at bounding box center [225, 205] width 163 height 38
type input "A"
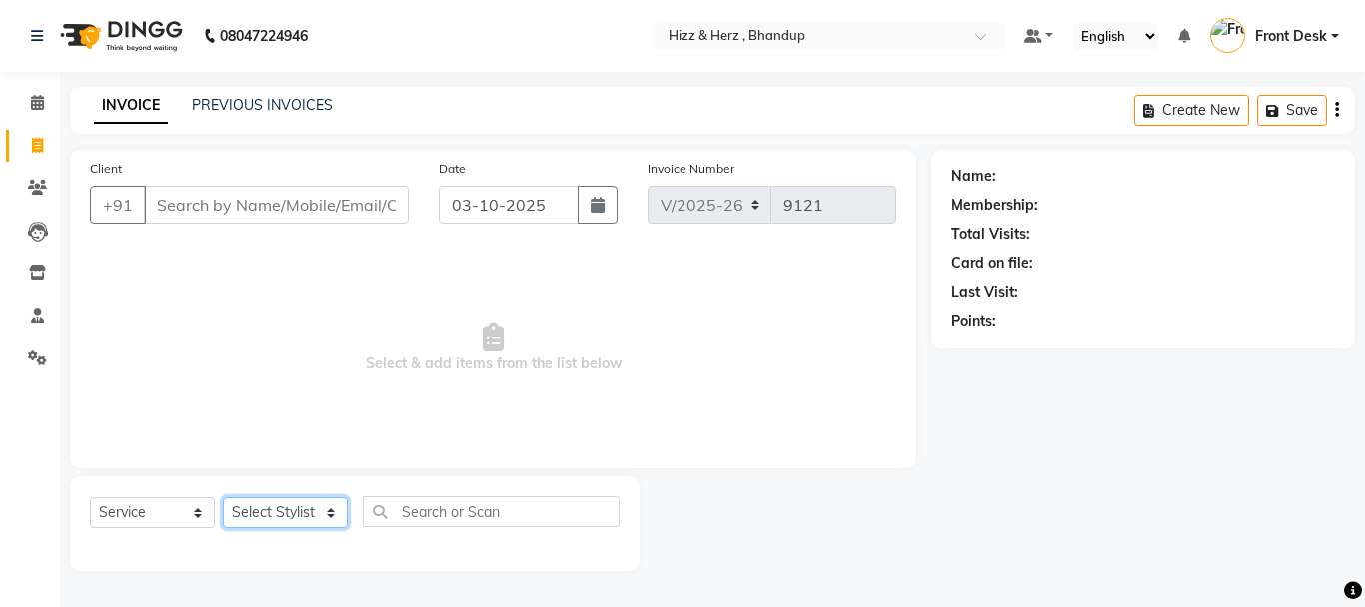
click at [305, 516] on select "Select Stylist Front Desk [PERSON_NAME] HIZZ & HERZ 2 [PERSON_NAME] [PERSON_NAM…" at bounding box center [285, 512] width 125 height 31
select select "24394"
click at [223, 497] on select "Select Stylist Front Desk [PERSON_NAME] HIZZ & HERZ 2 [PERSON_NAME] [PERSON_NAM…" at bounding box center [285, 512] width 125 height 31
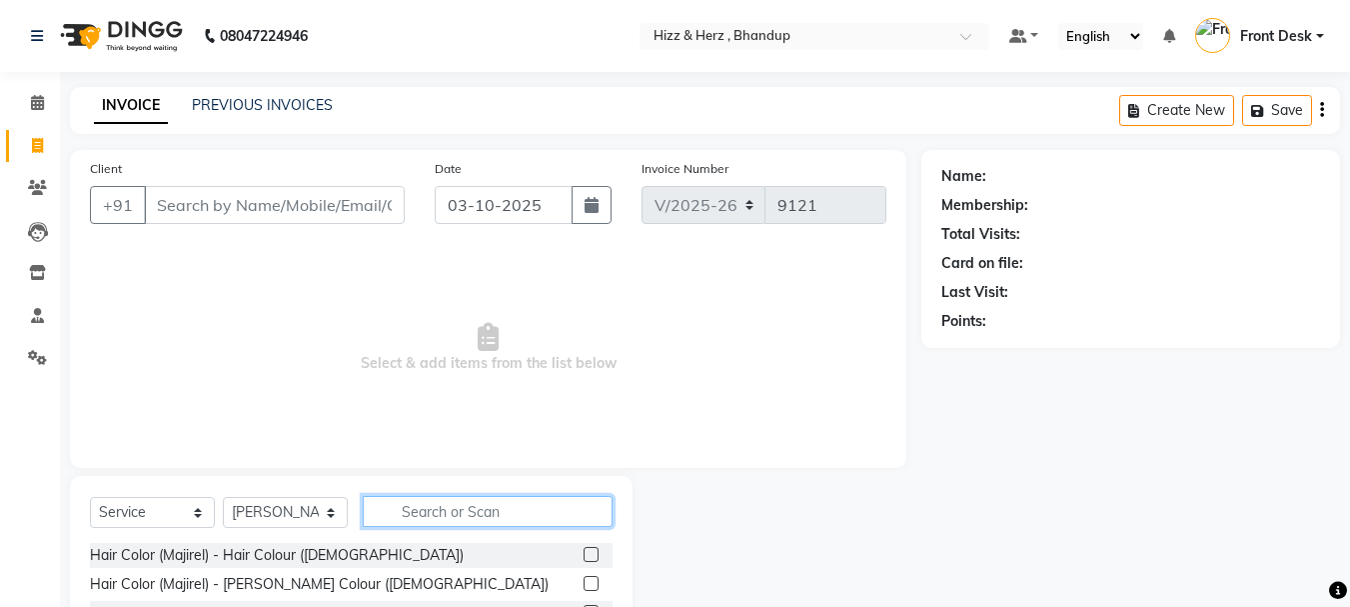
click at [438, 507] on input "text" at bounding box center [488, 511] width 250 height 31
type input "NOR"
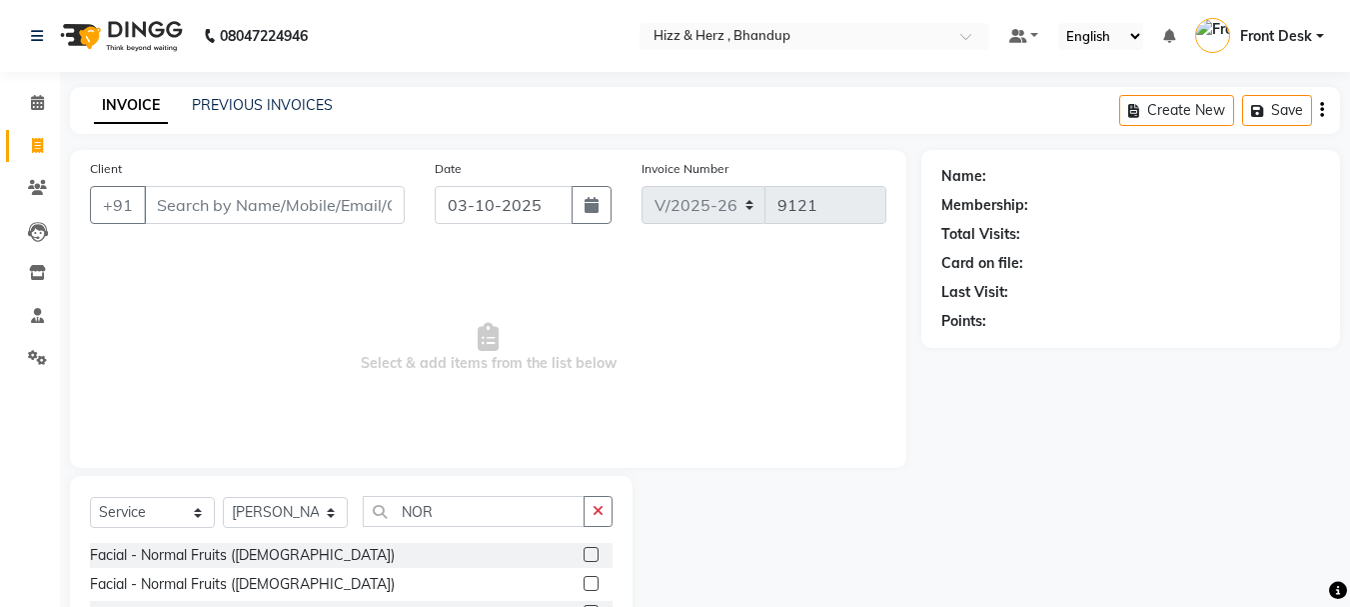
click at [584, 555] on label at bounding box center [591, 554] width 15 height 15
click at [584, 555] on input "checkbox" at bounding box center [590, 555] width 13 height 13
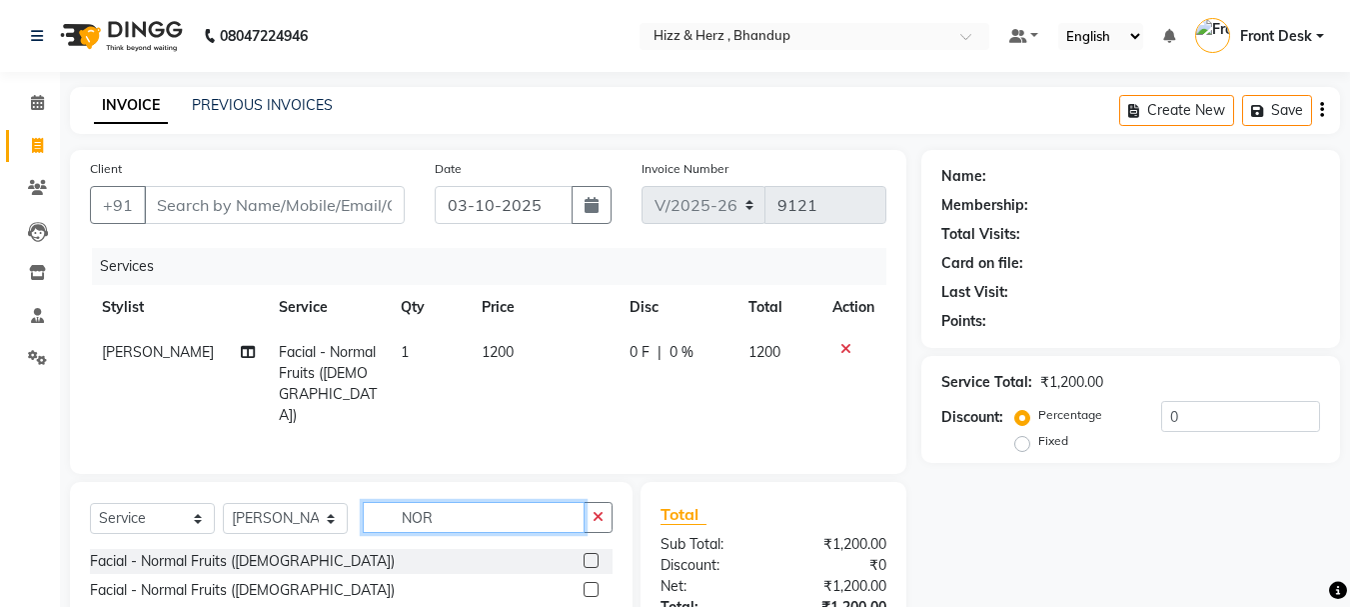
checkbox input "false"
click at [497, 521] on input "NOR" at bounding box center [474, 517] width 222 height 31
type input "N"
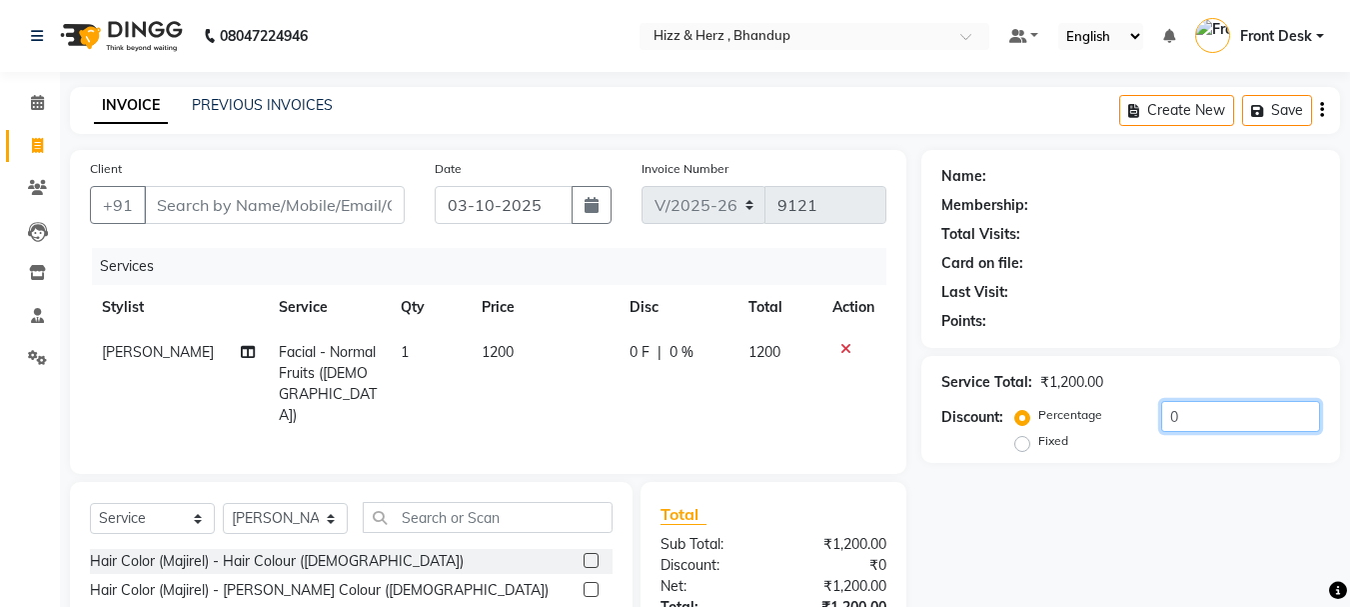
click at [1246, 415] on input "0" at bounding box center [1240, 416] width 159 height 31
type input "20"
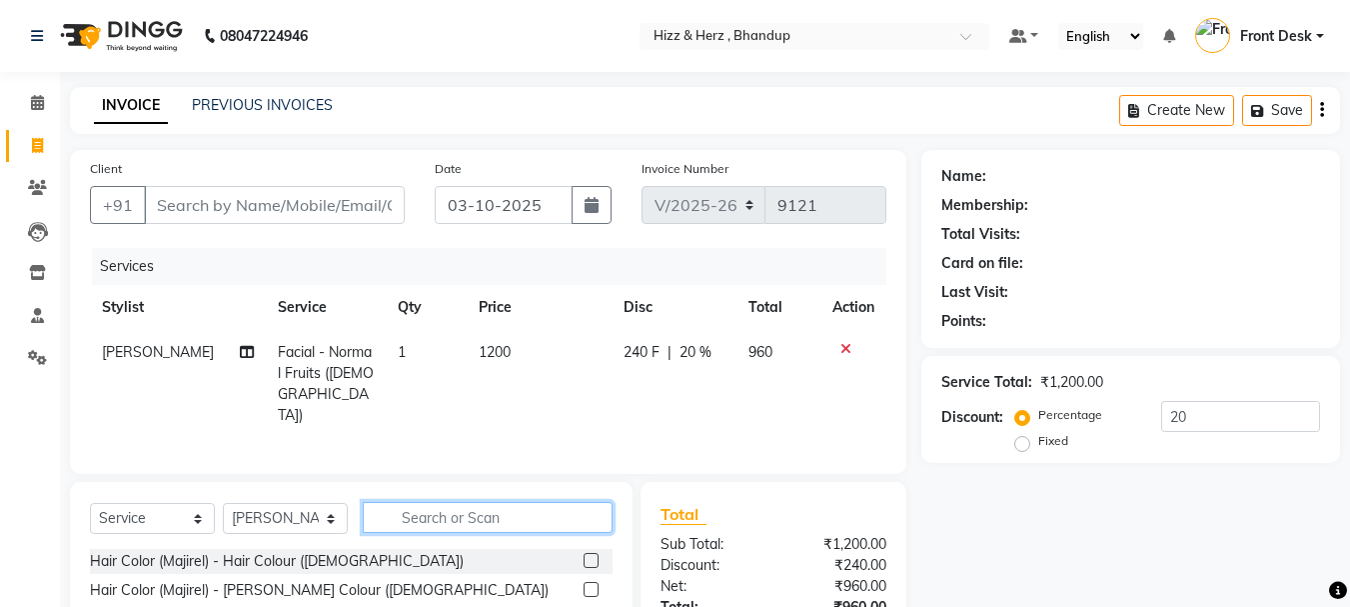
click at [510, 511] on input "text" at bounding box center [488, 517] width 250 height 31
type input "H"
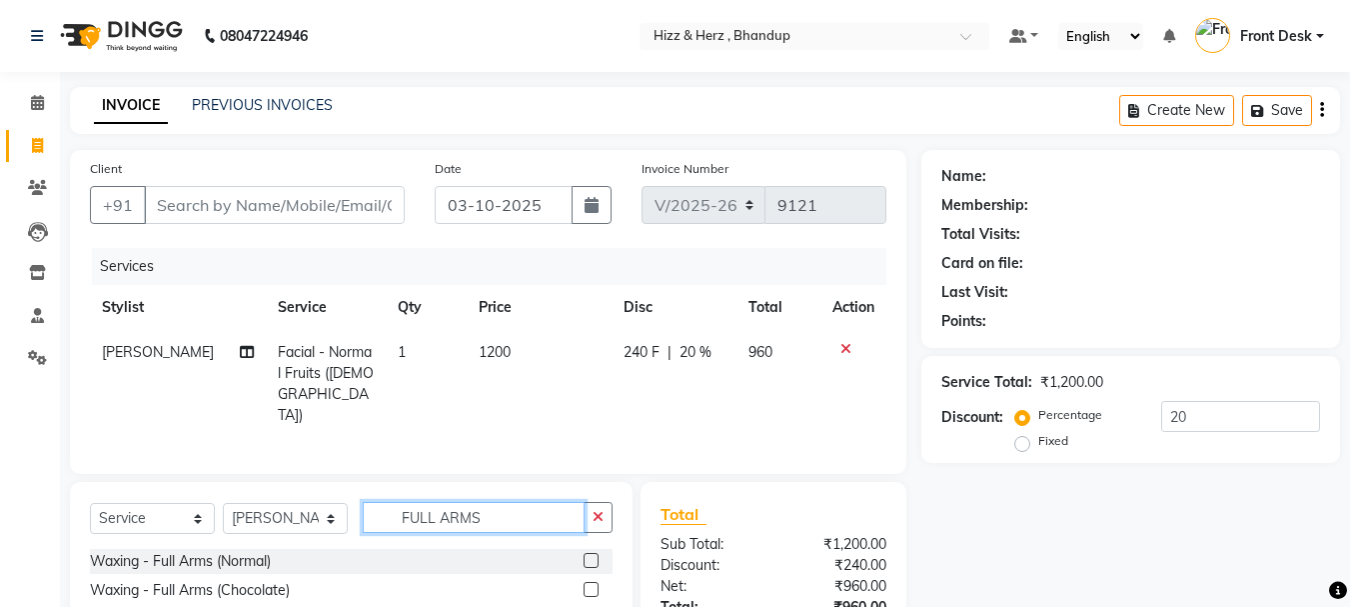
type input "FULL ARMS"
click at [595, 582] on label at bounding box center [591, 589] width 15 height 15
click at [595, 584] on input "checkbox" at bounding box center [590, 590] width 13 height 13
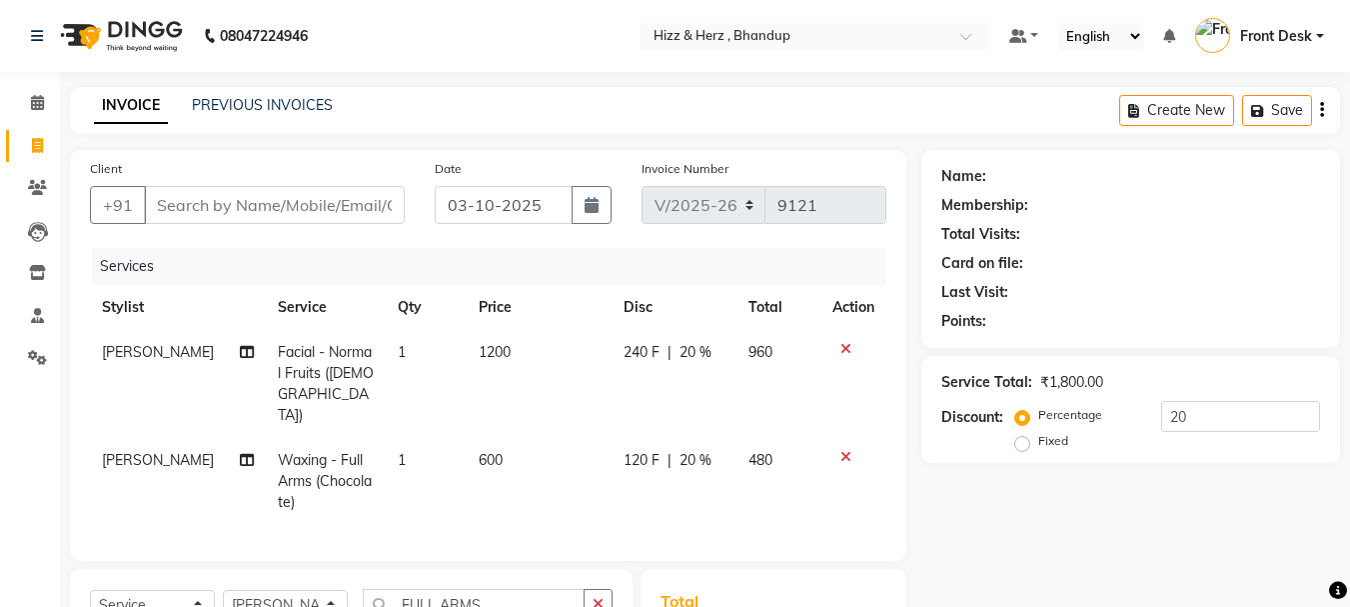
checkbox input "false"
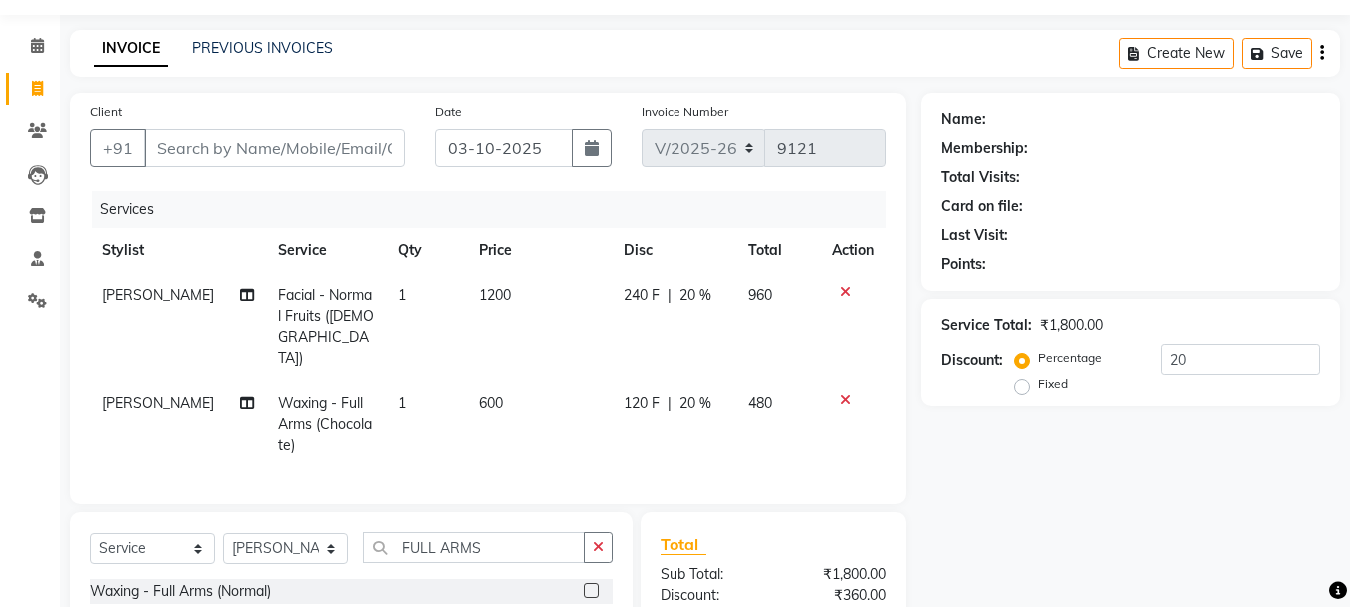
scroll to position [217, 0]
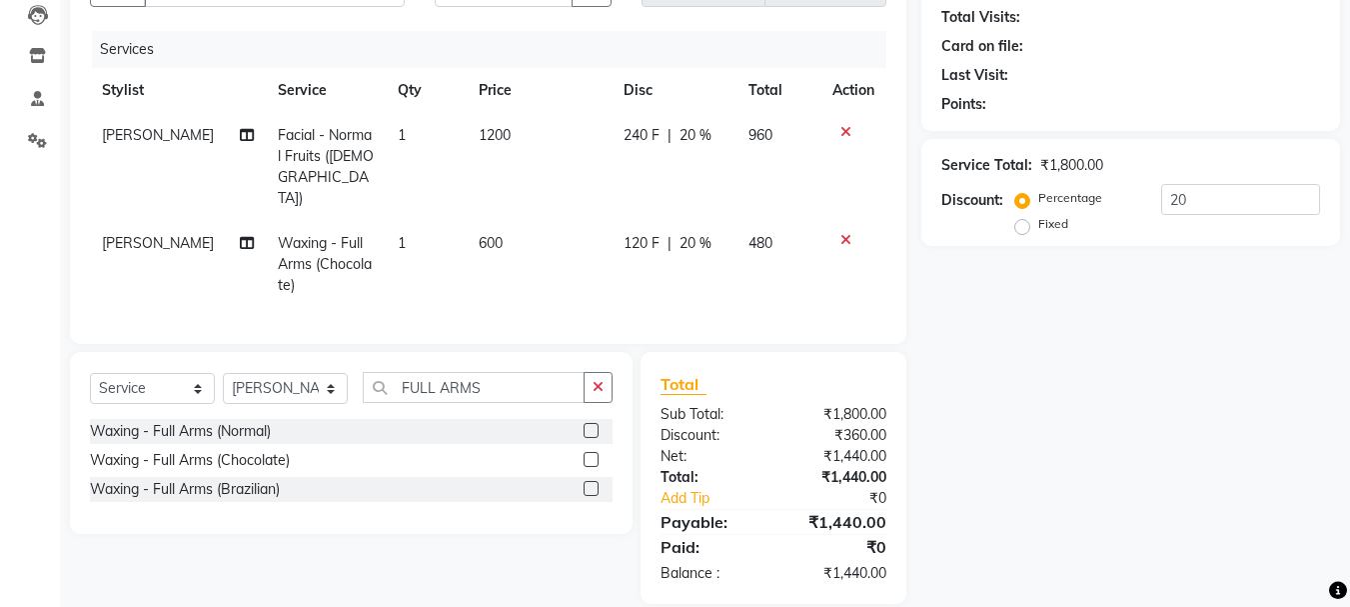
click at [849, 233] on icon at bounding box center [845, 240] width 11 height 14
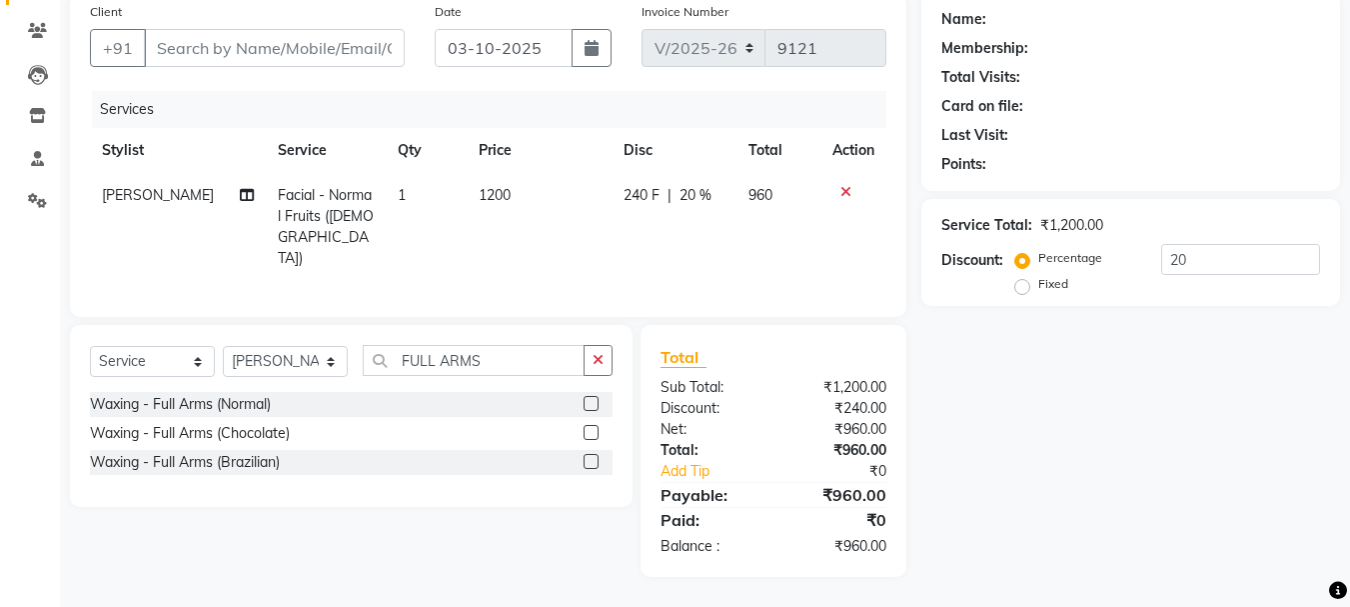
scroll to position [151, 0]
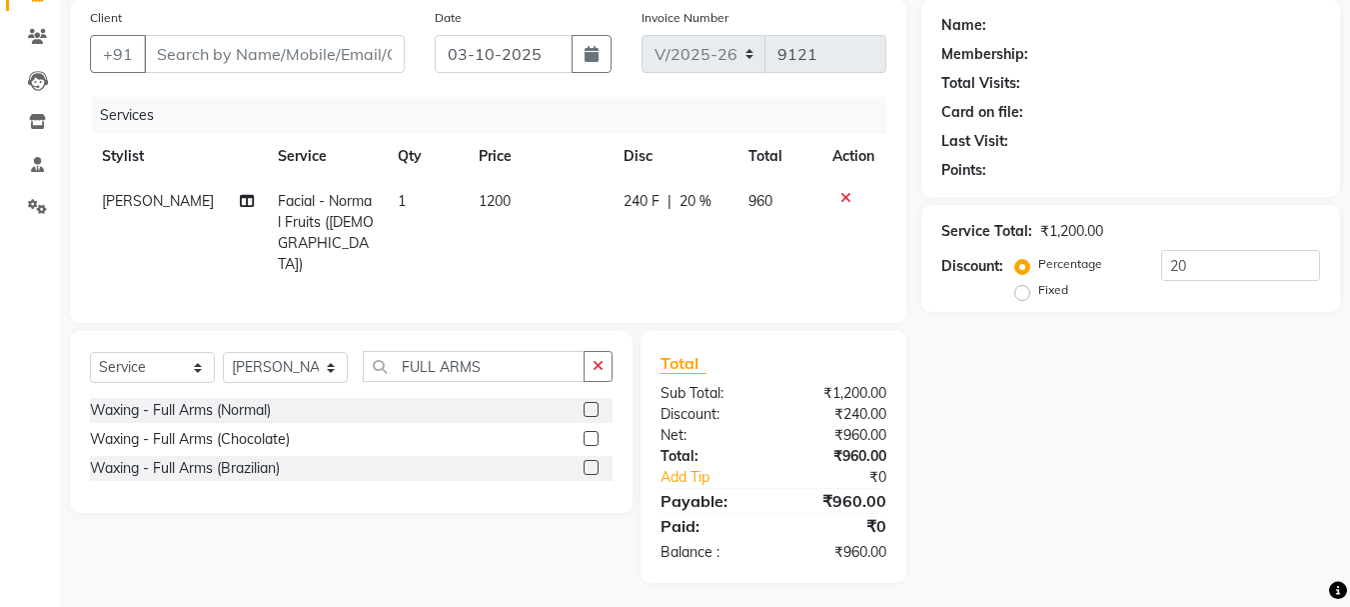
click at [590, 402] on label at bounding box center [591, 409] width 15 height 15
click at [590, 404] on input "checkbox" at bounding box center [590, 410] width 13 height 13
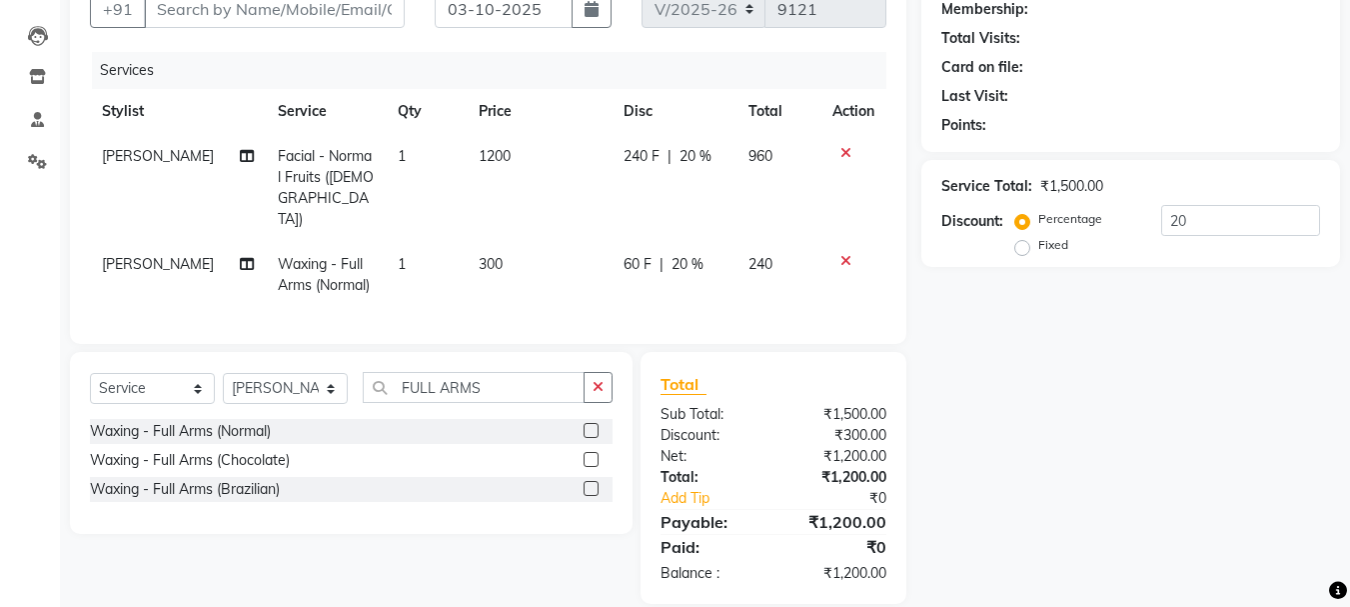
checkbox input "false"
click at [841, 151] on icon at bounding box center [845, 153] width 11 height 14
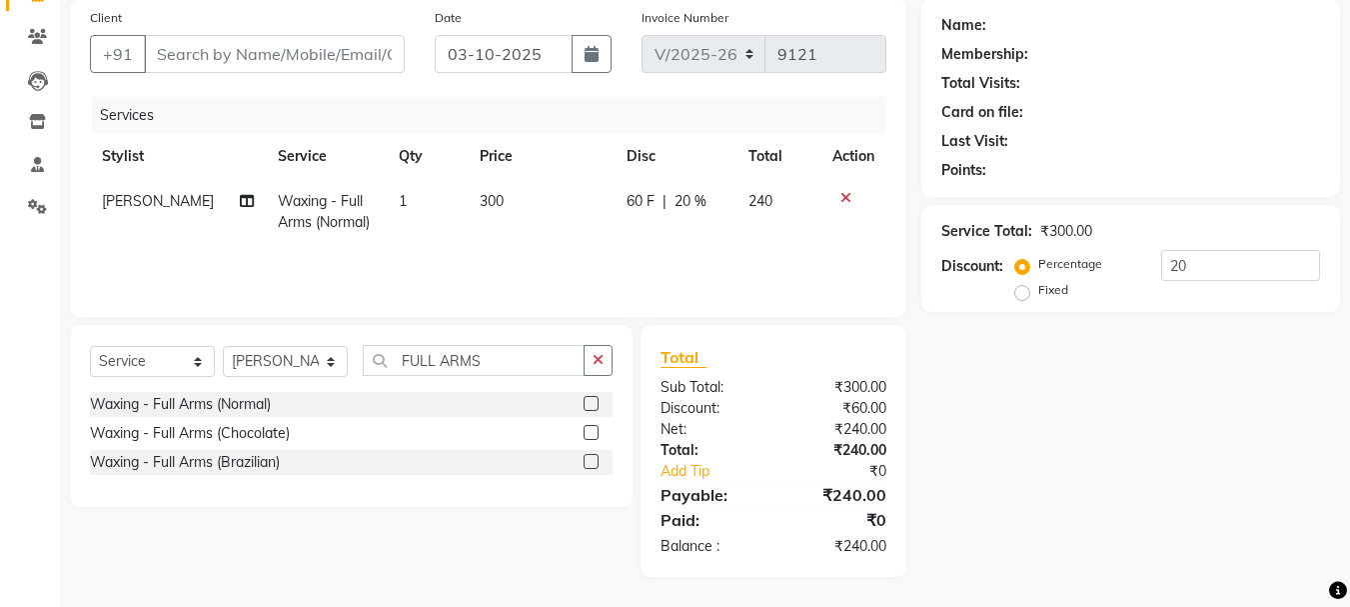
scroll to position [151, 0]
click at [520, 353] on input "FULL ARMS" at bounding box center [474, 360] width 222 height 31
type input "F"
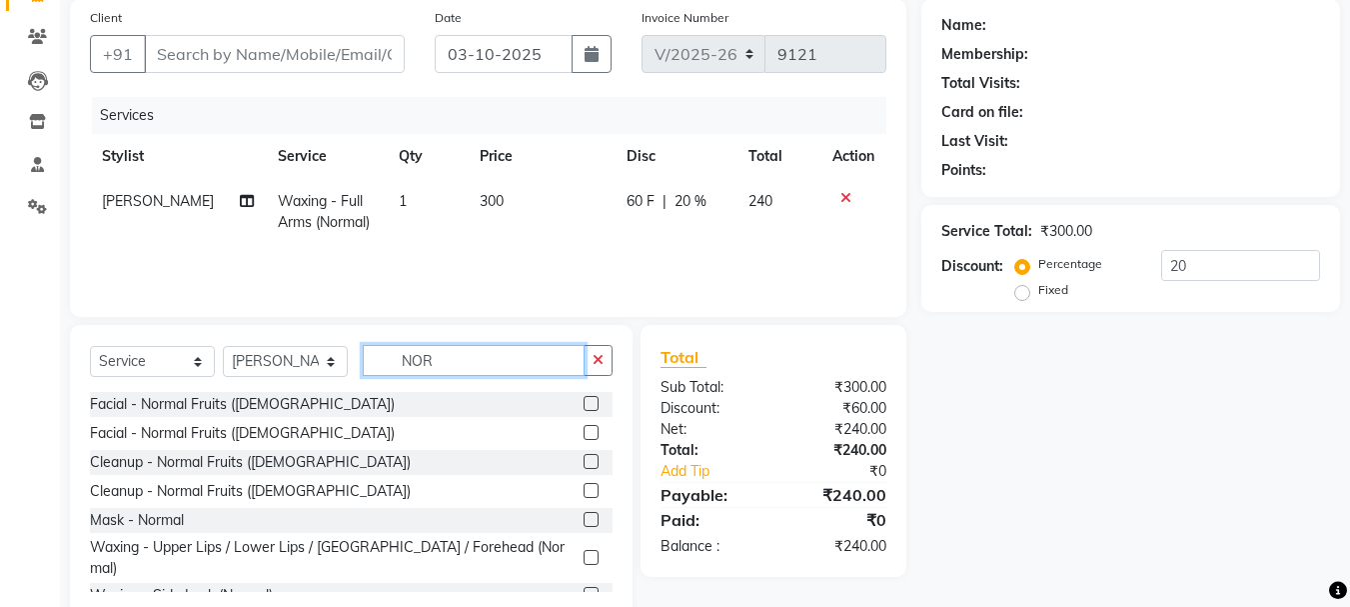
type input "NOR"
click at [584, 484] on label at bounding box center [591, 490] width 15 height 15
click at [584, 485] on input "checkbox" at bounding box center [590, 491] width 13 height 13
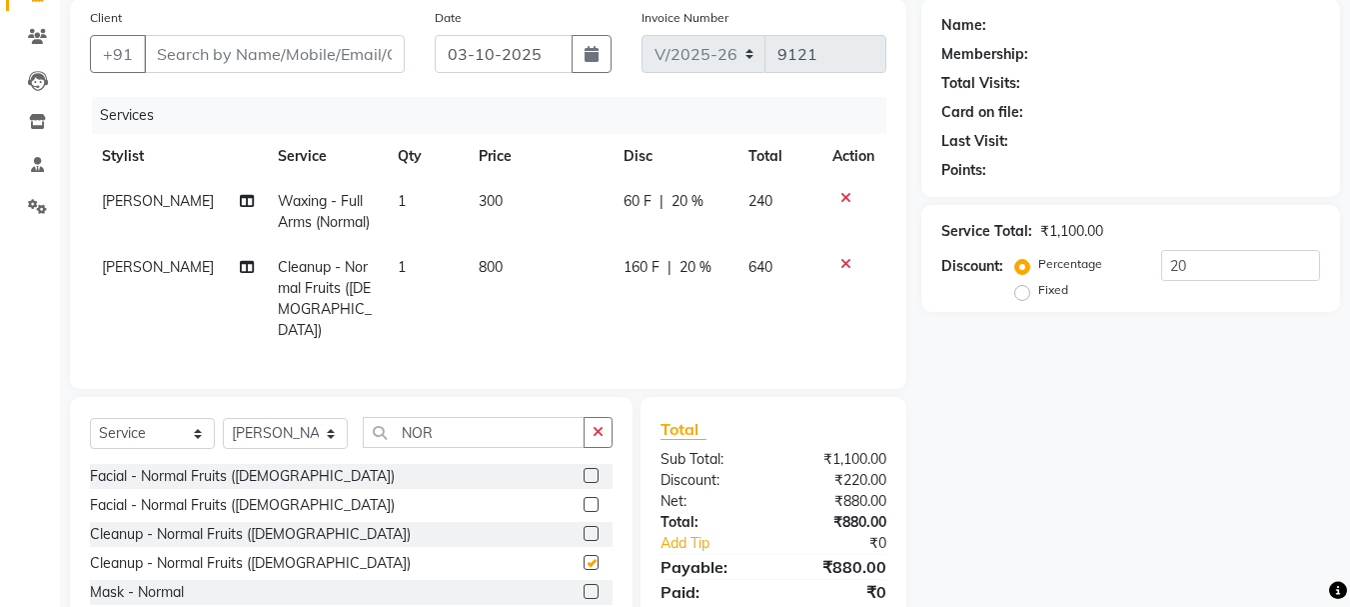
checkbox input "false"
click at [848, 193] on icon at bounding box center [845, 198] width 11 height 14
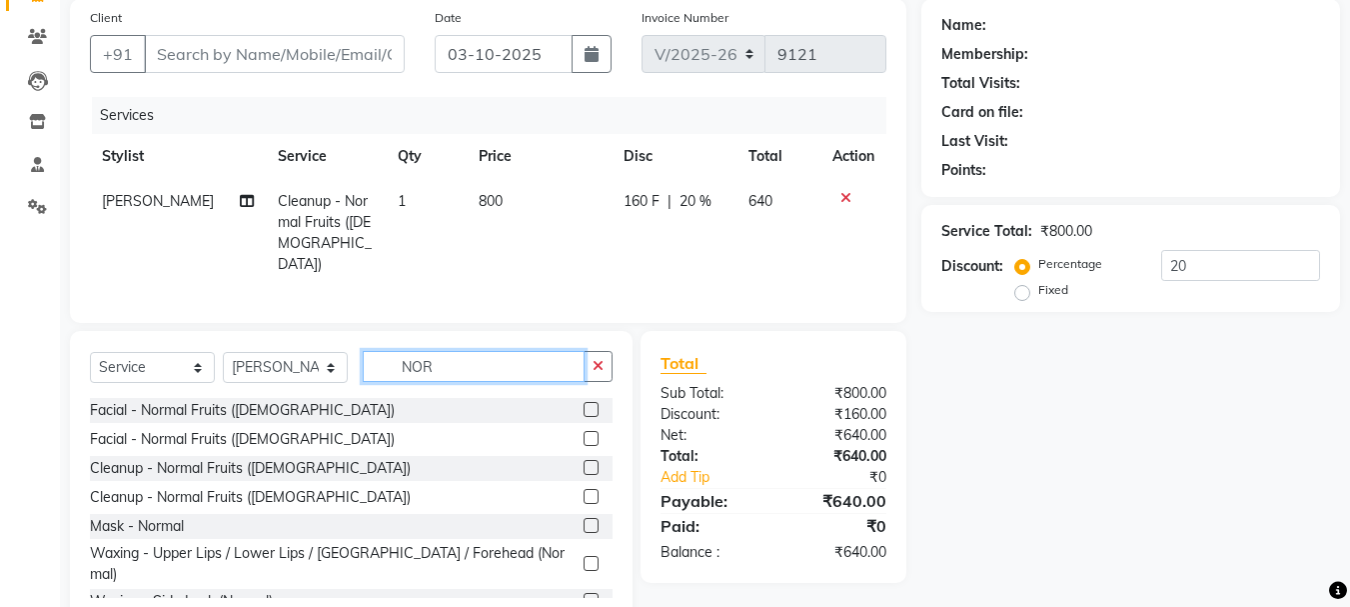
click at [485, 365] on input "NOR" at bounding box center [474, 366] width 222 height 31
type input "N"
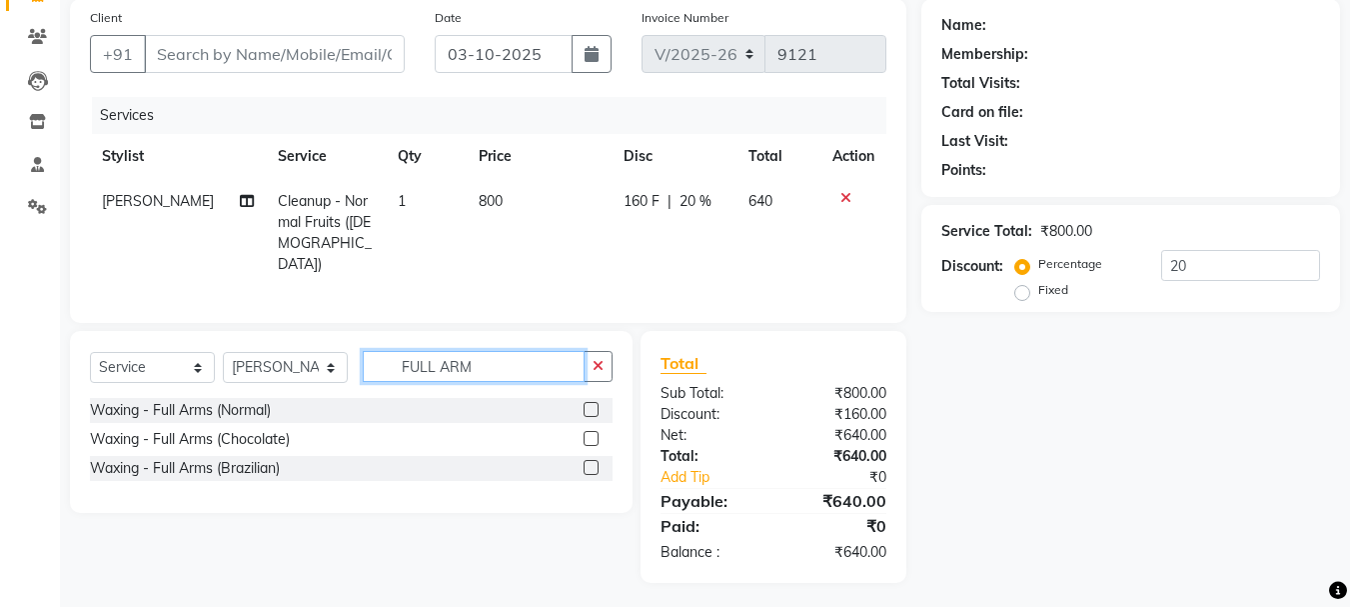
type input "FULL ARM"
click at [592, 431] on label at bounding box center [591, 438] width 15 height 15
click at [592, 433] on input "checkbox" at bounding box center [590, 439] width 13 height 13
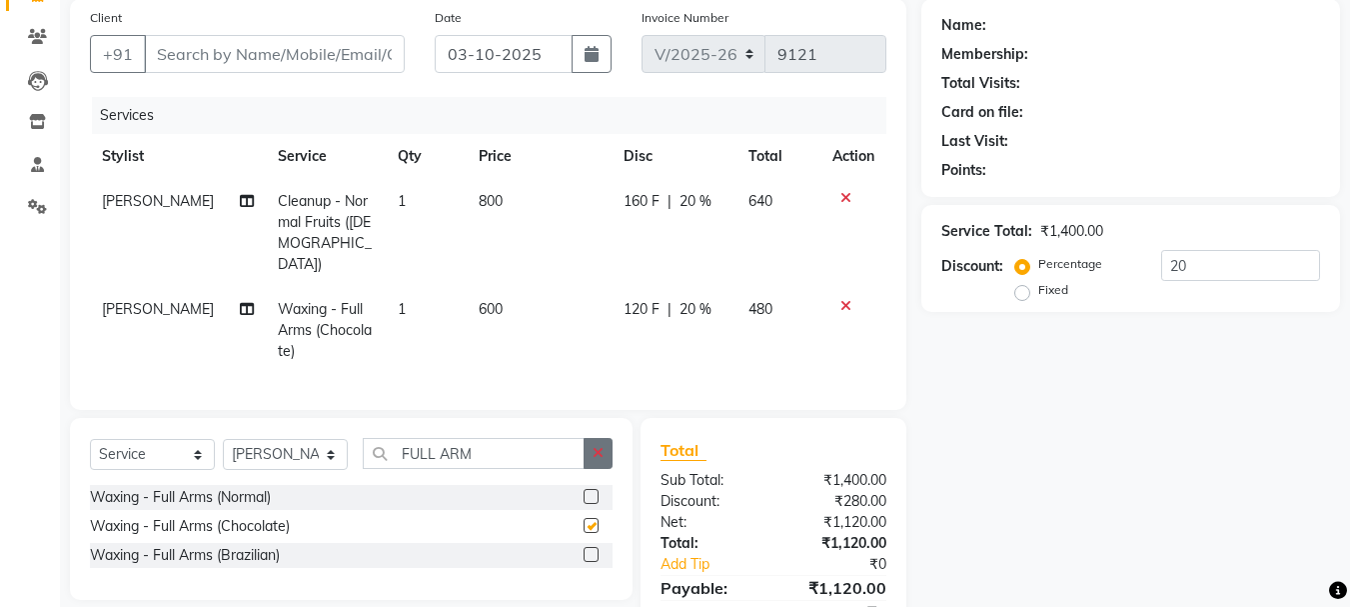
checkbox input "false"
click at [386, 63] on input "Client" at bounding box center [274, 54] width 261 height 38
type input "9"
type input "0"
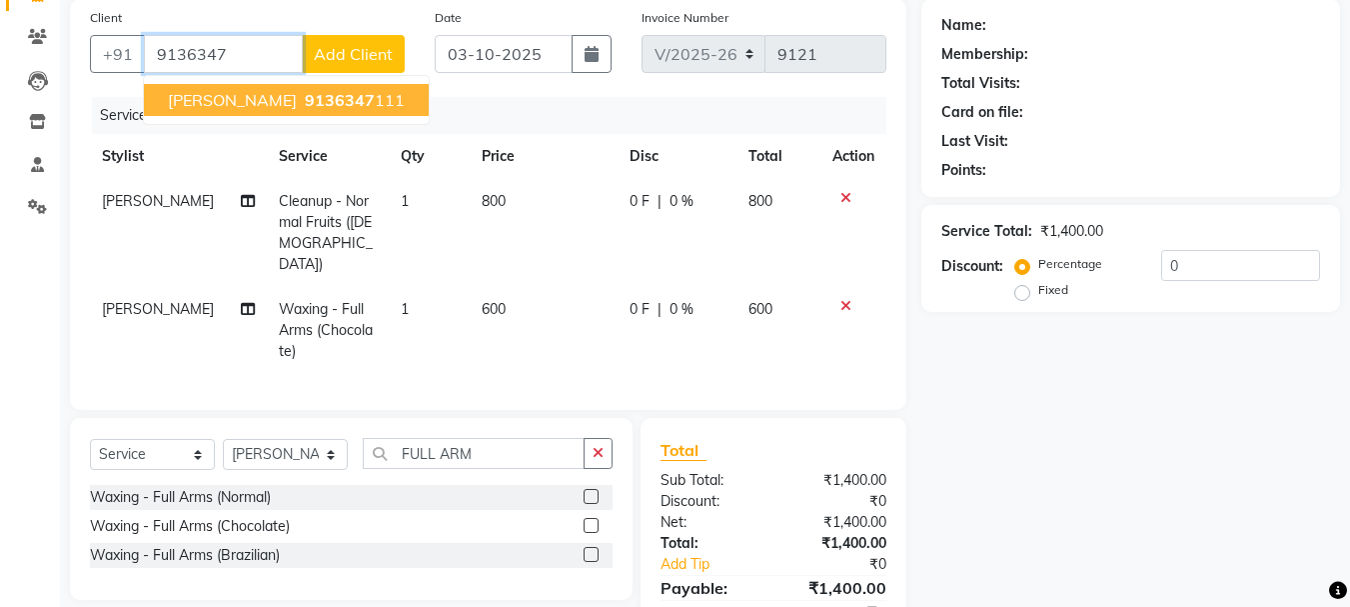
click at [297, 105] on span "MRS. ANKITA SURYAWANSHI" at bounding box center [232, 100] width 129 height 20
type input "9136347111"
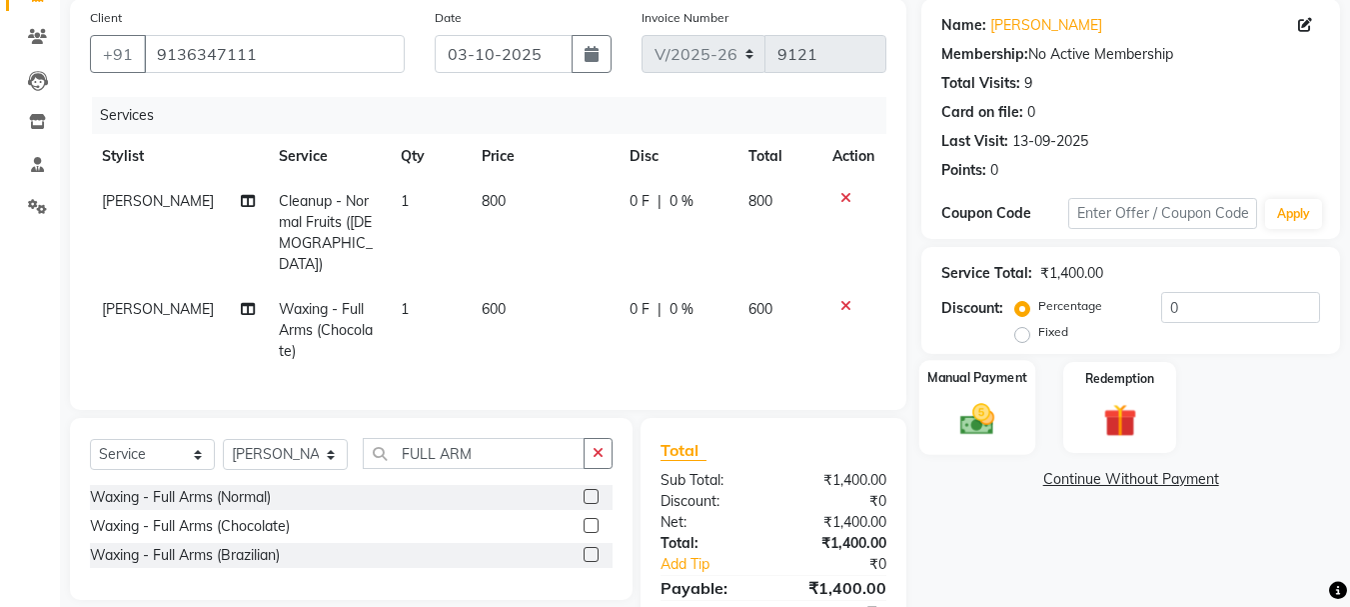
click at [976, 421] on img at bounding box center [977, 419] width 56 height 40
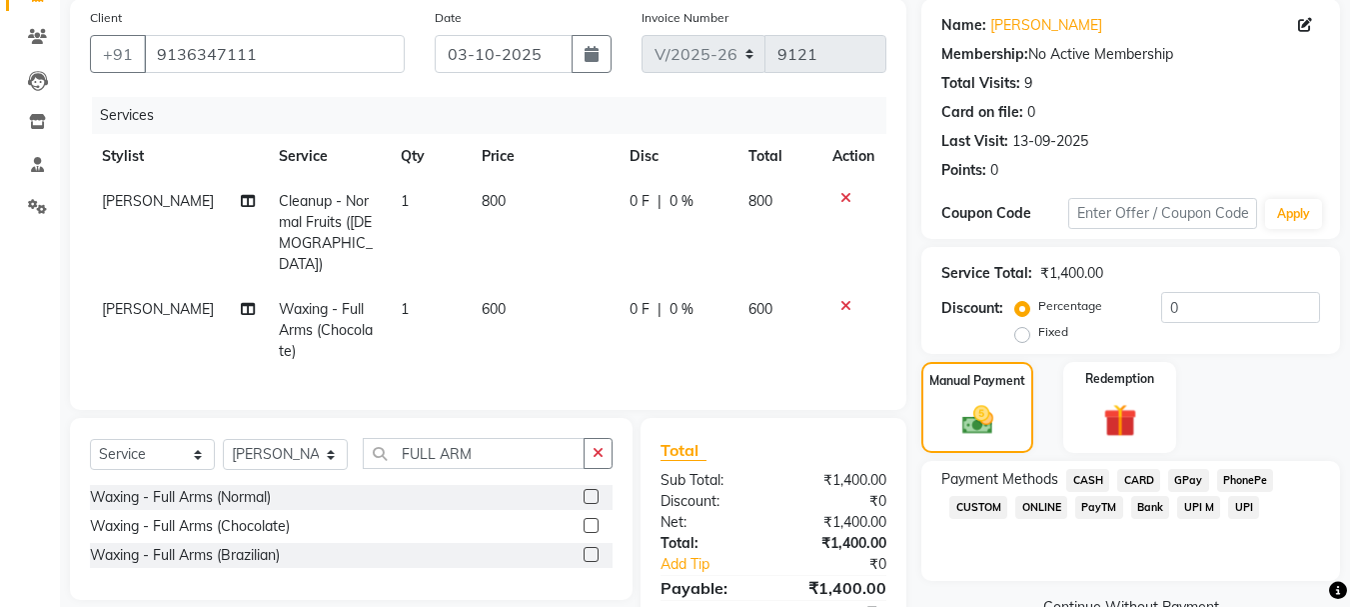
click at [1187, 477] on span "GPay" at bounding box center [1188, 480] width 41 height 23
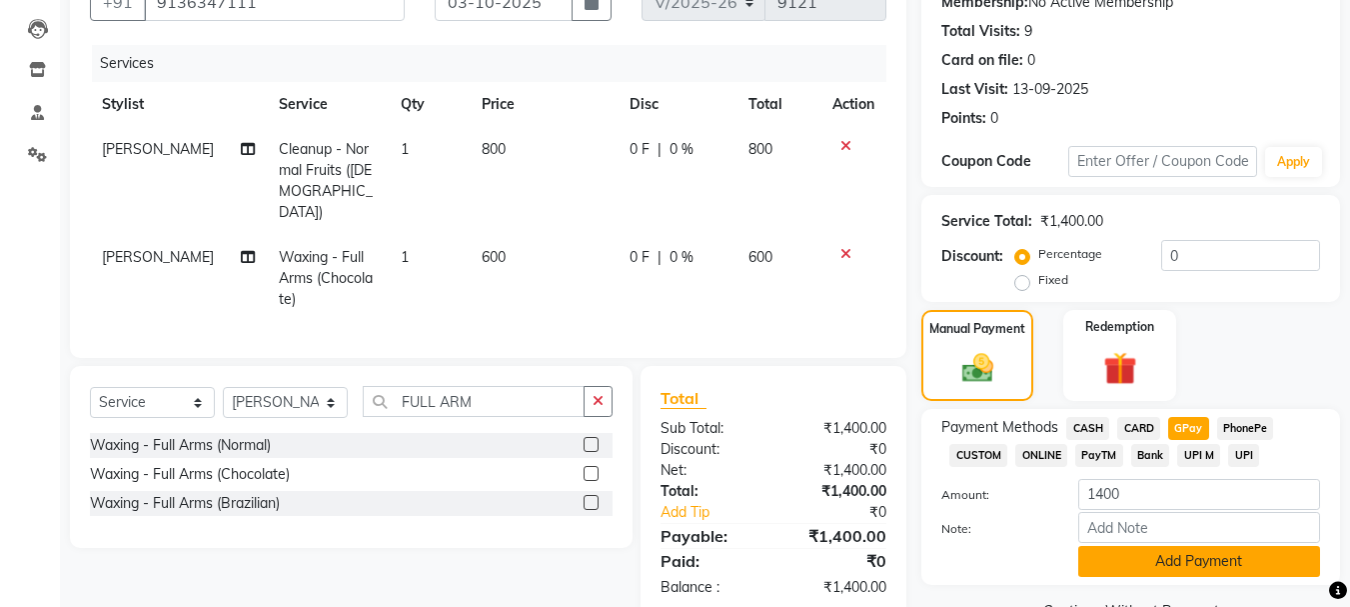
scroll to position [252, 0]
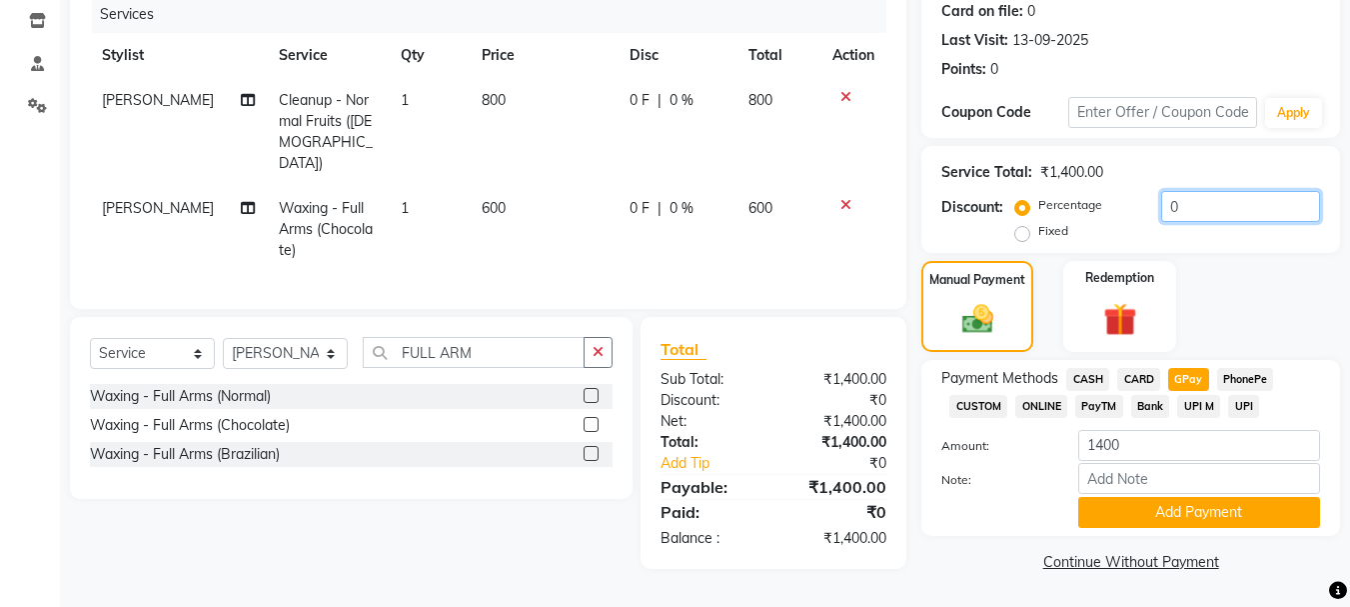
click at [1211, 199] on input "0" at bounding box center [1240, 206] width 159 height 31
type input "20"
click at [1097, 378] on span "CASH" at bounding box center [1087, 379] width 43 height 23
type input "1120"
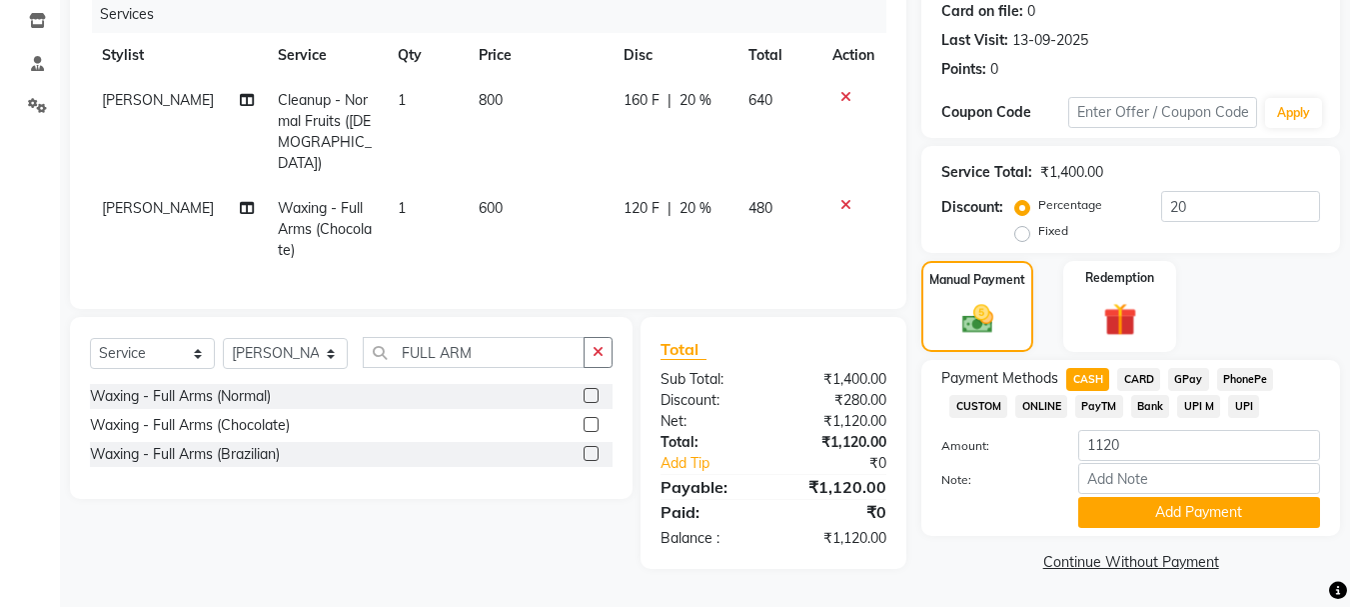
click at [1194, 384] on span "GPay" at bounding box center [1188, 379] width 41 height 23
click at [1210, 518] on button "Add Payment" at bounding box center [1199, 512] width 242 height 31
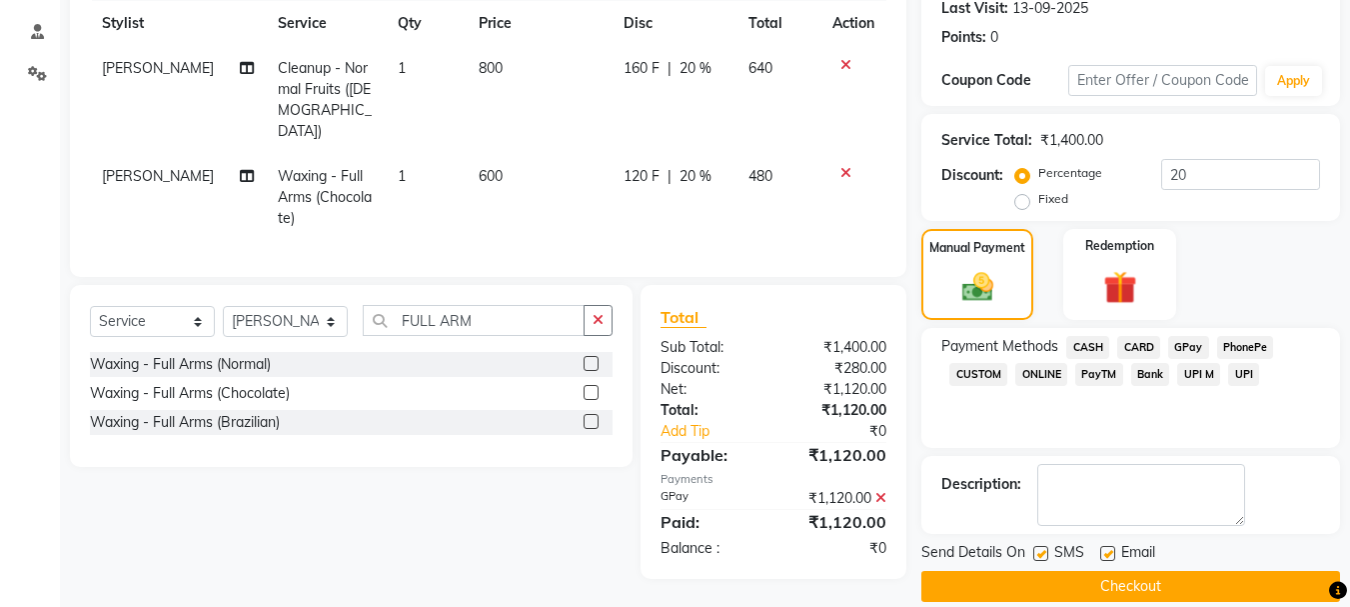
scroll to position [309, 0]
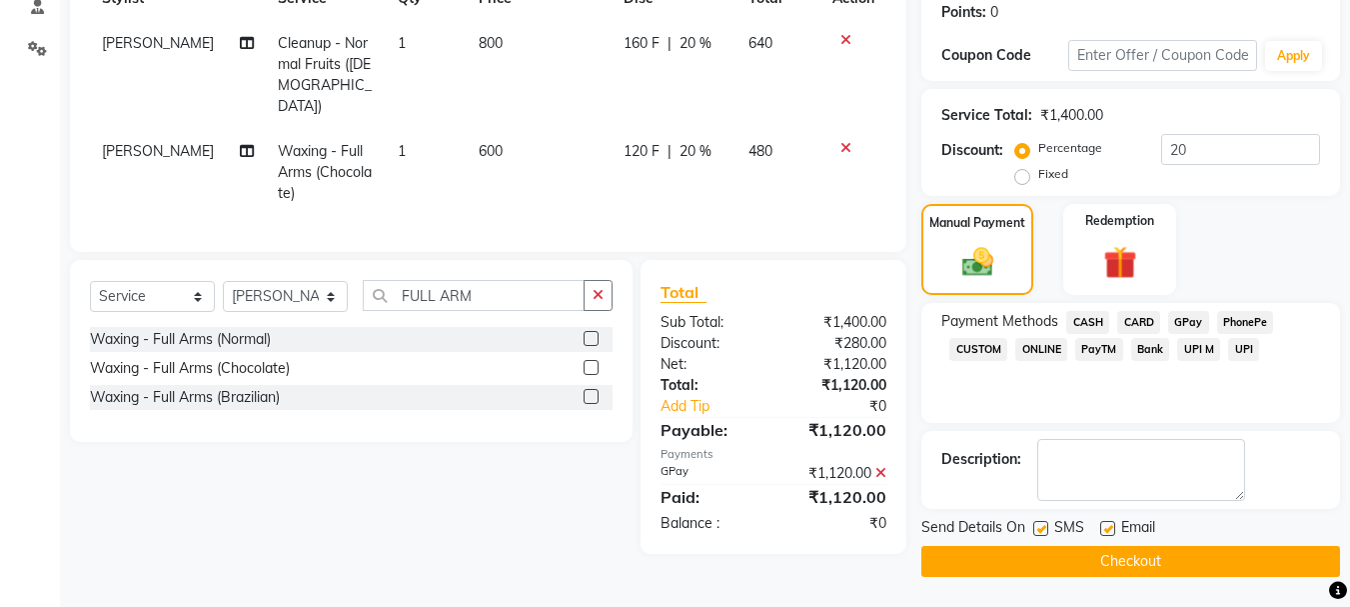
click at [1188, 559] on button "Checkout" at bounding box center [1130, 561] width 419 height 31
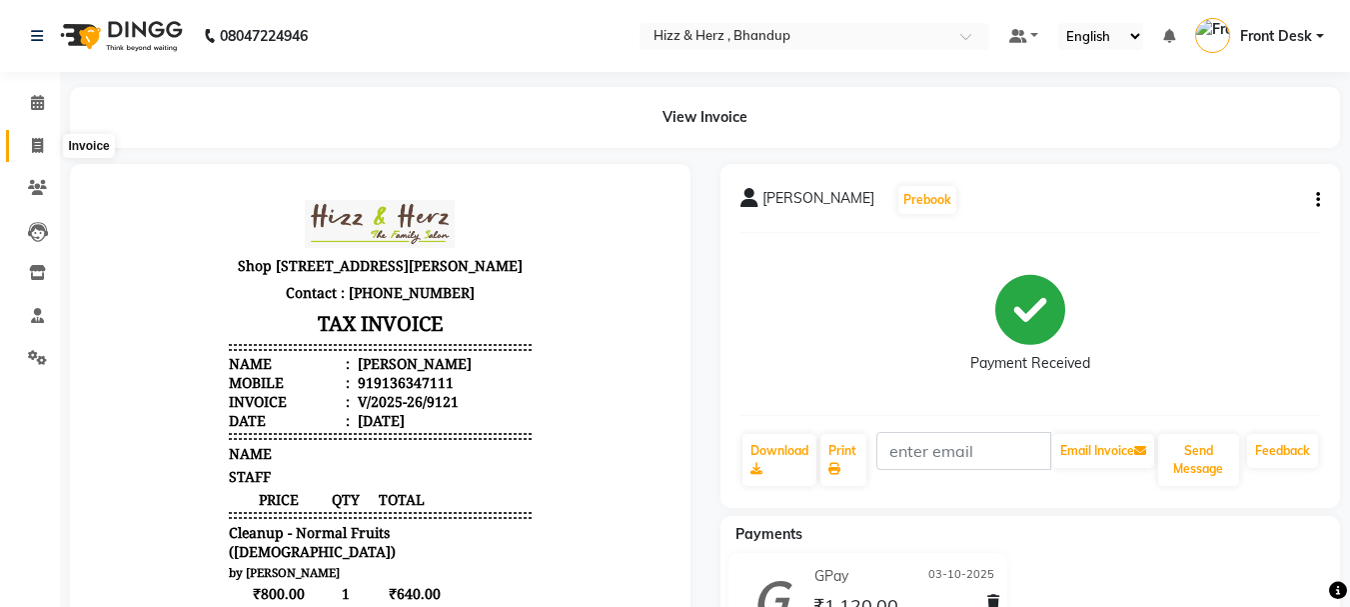
click at [40, 139] on icon at bounding box center [37, 145] width 11 height 15
select select "service"
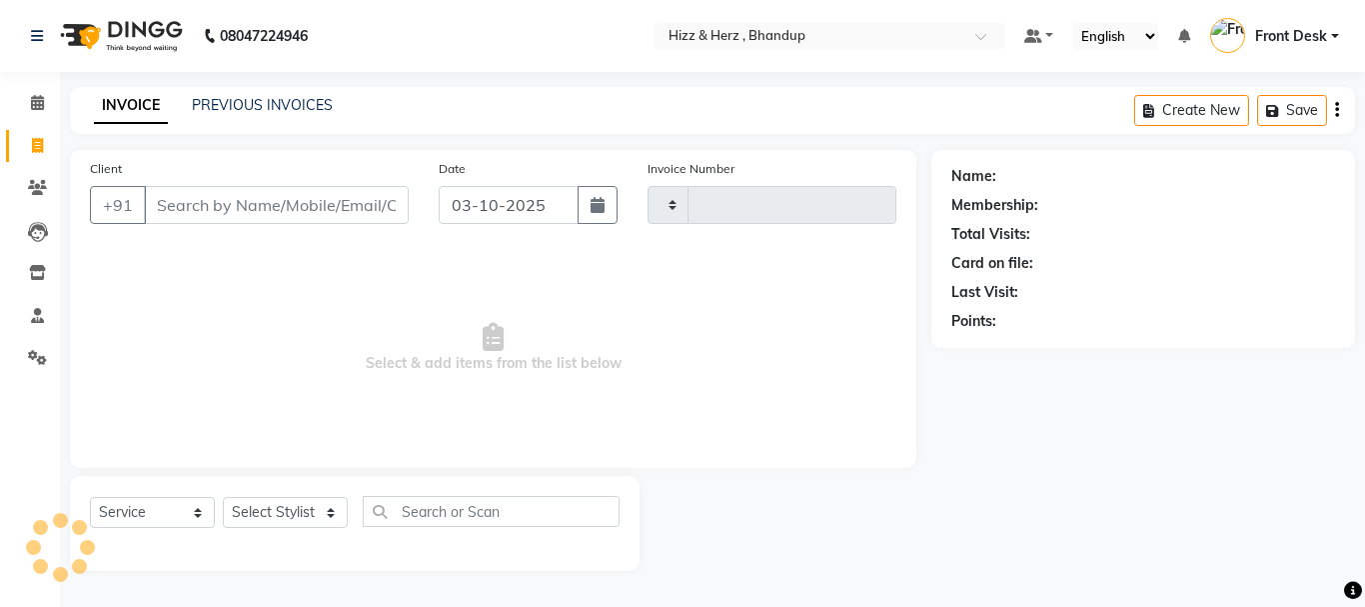
type input "9122"
select select "629"
click at [268, 520] on select "Select Stylist" at bounding box center [285, 512] width 125 height 31
select select "9145"
click at [223, 497] on select "Select Stylist Front Desk [PERSON_NAME] HIZZ & HERZ 2 [PERSON_NAME] [PERSON_NAM…" at bounding box center [285, 512] width 125 height 31
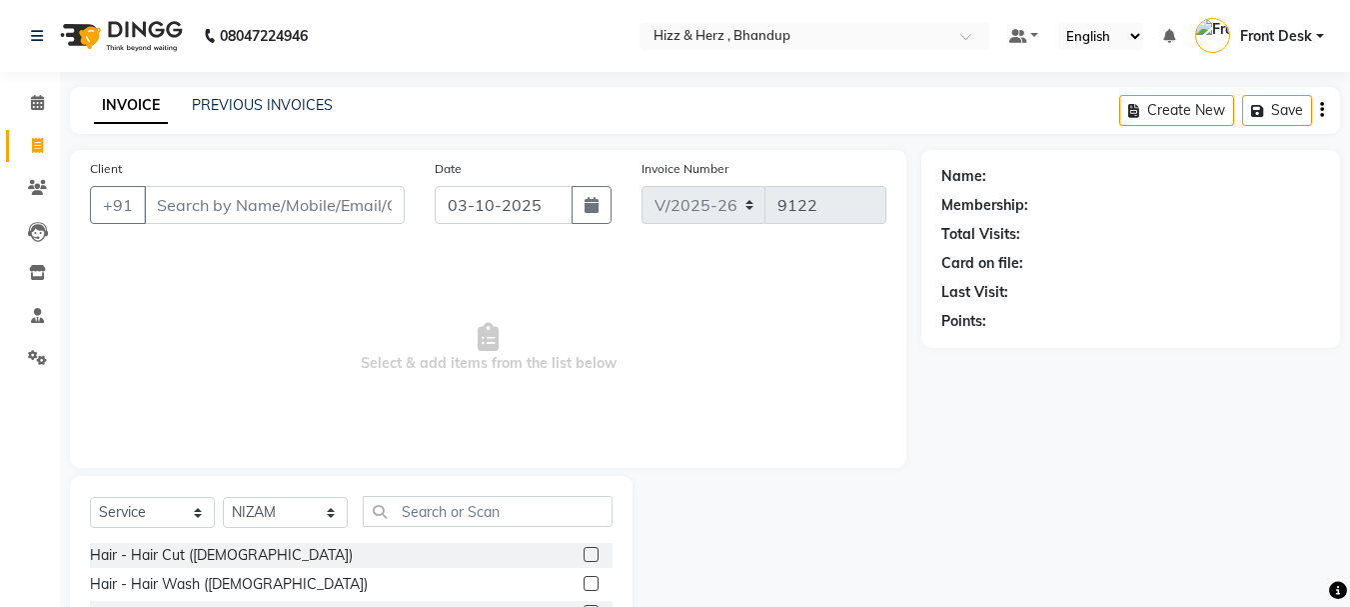
click at [584, 554] on label at bounding box center [591, 554] width 15 height 15
click at [584, 554] on input "checkbox" at bounding box center [590, 555] width 13 height 13
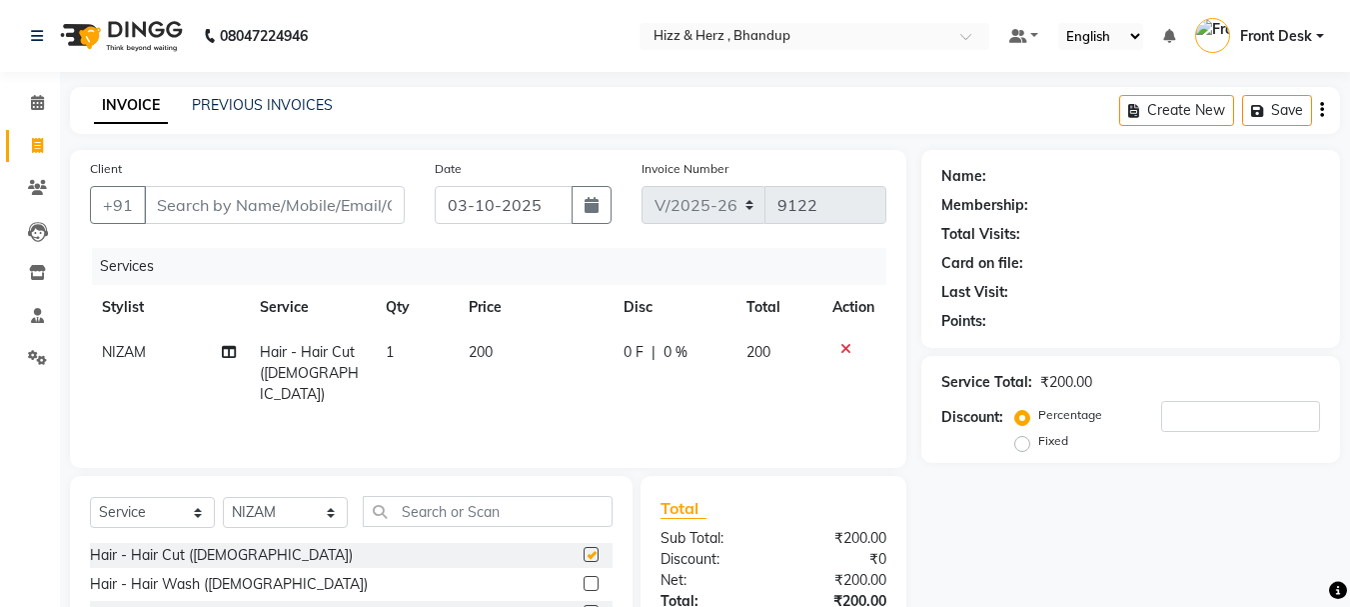
checkbox input "false"
click at [373, 203] on input "Client" at bounding box center [274, 205] width 261 height 38
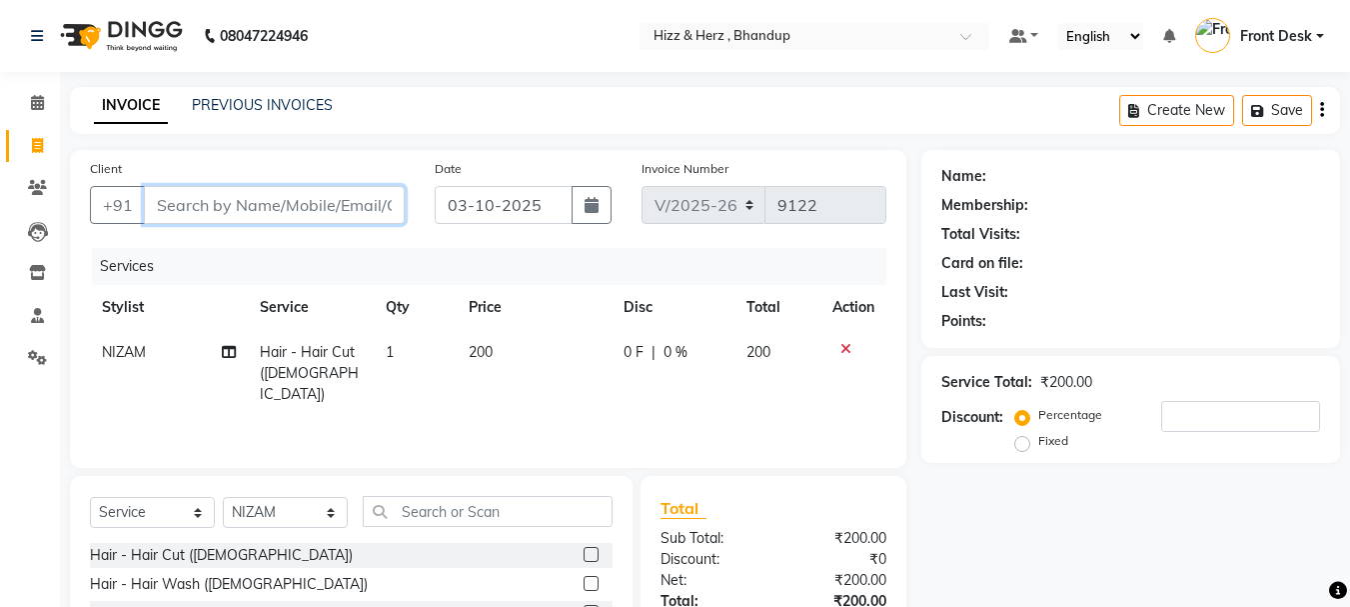
type input "9"
type input "0"
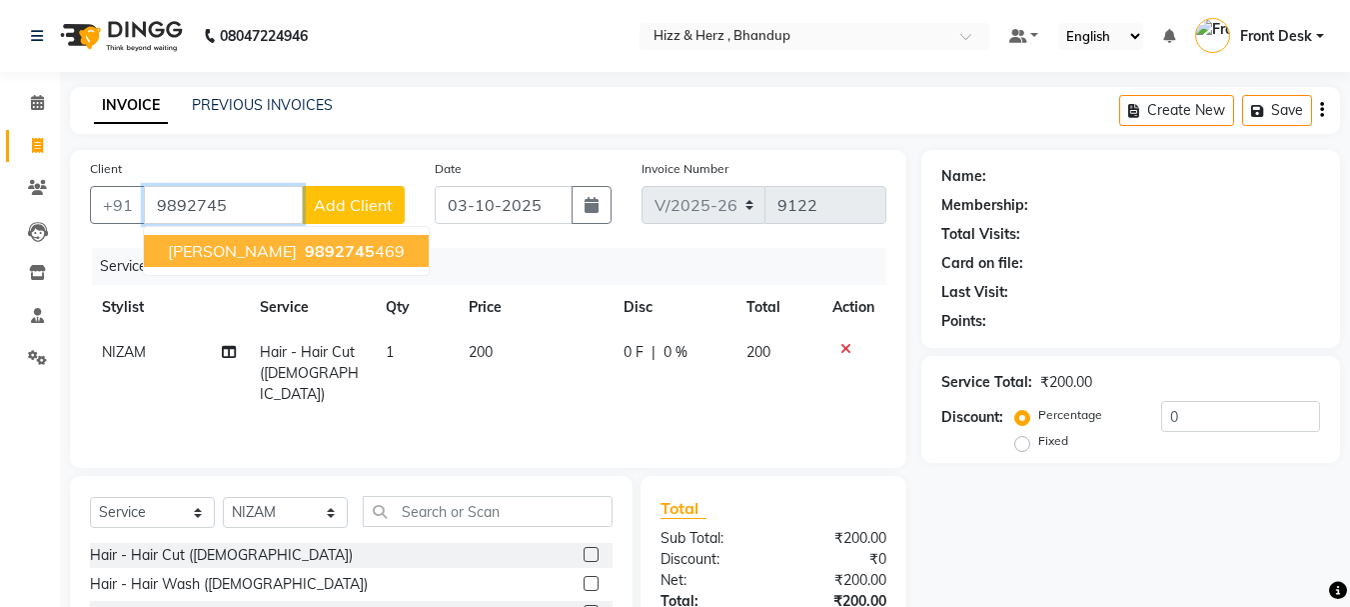
click at [367, 247] on span "9892745" at bounding box center [340, 251] width 70 height 20
type input "9892745469"
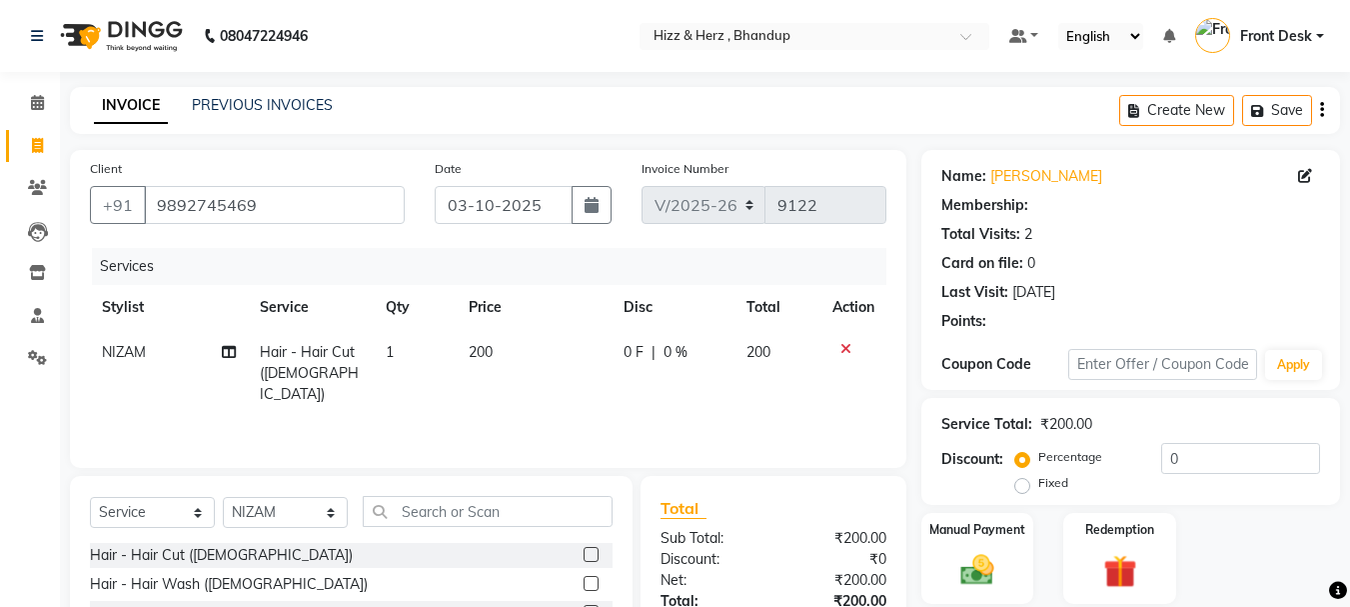
type input "20"
select select "1: Object"
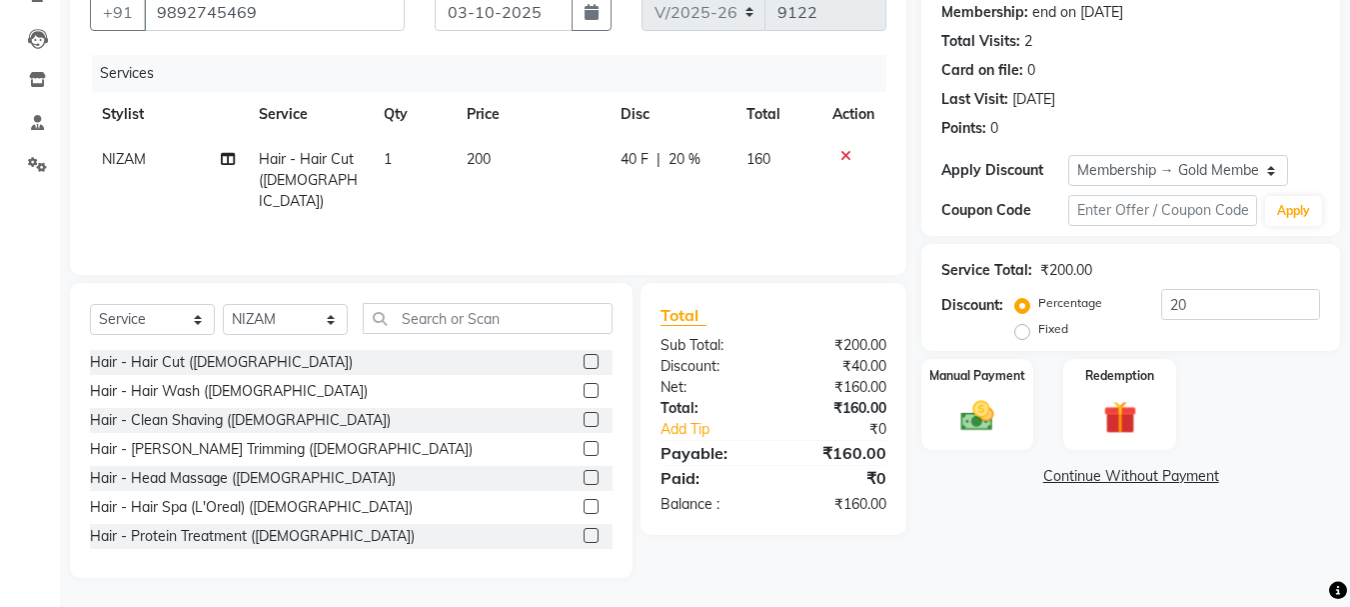
scroll to position [194, 0]
click at [981, 425] on img at bounding box center [977, 415] width 56 height 40
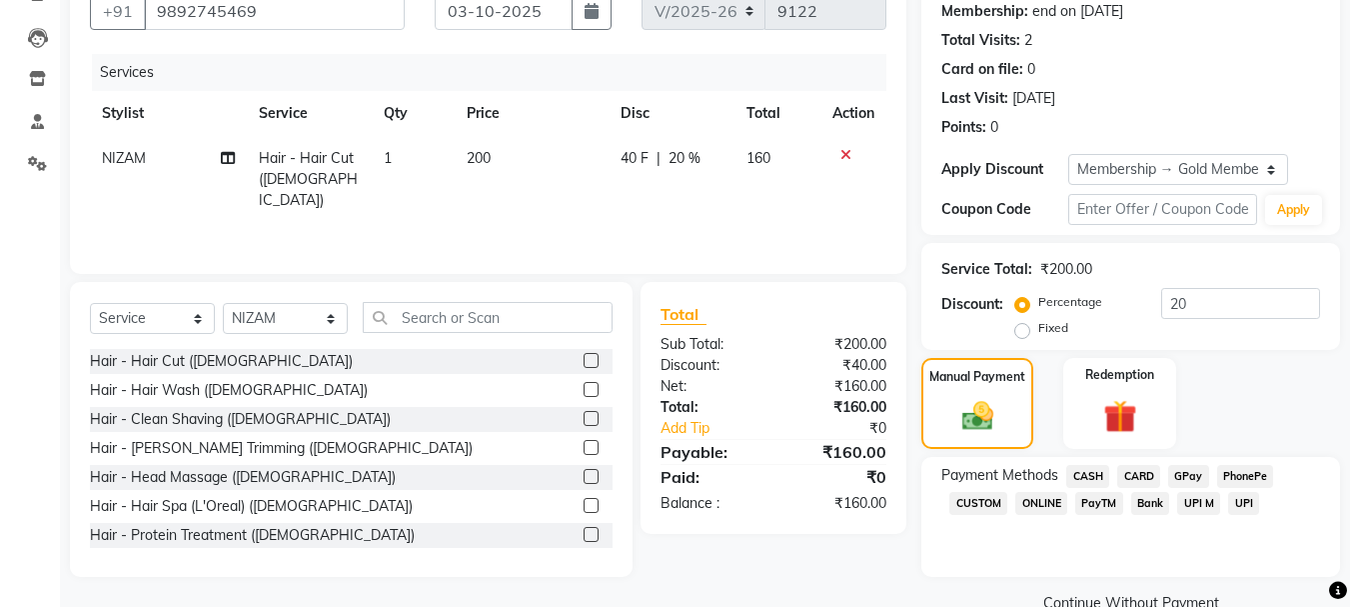
click at [1182, 475] on span "GPay" at bounding box center [1188, 476] width 41 height 23
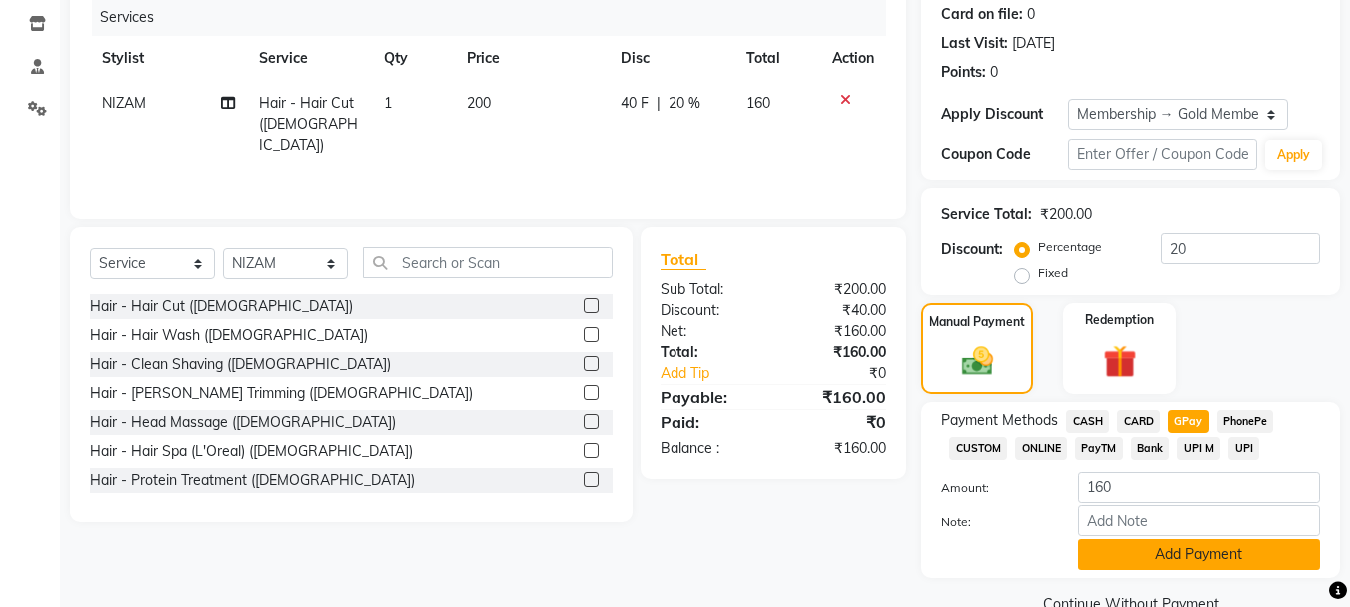
scroll to position [291, 0]
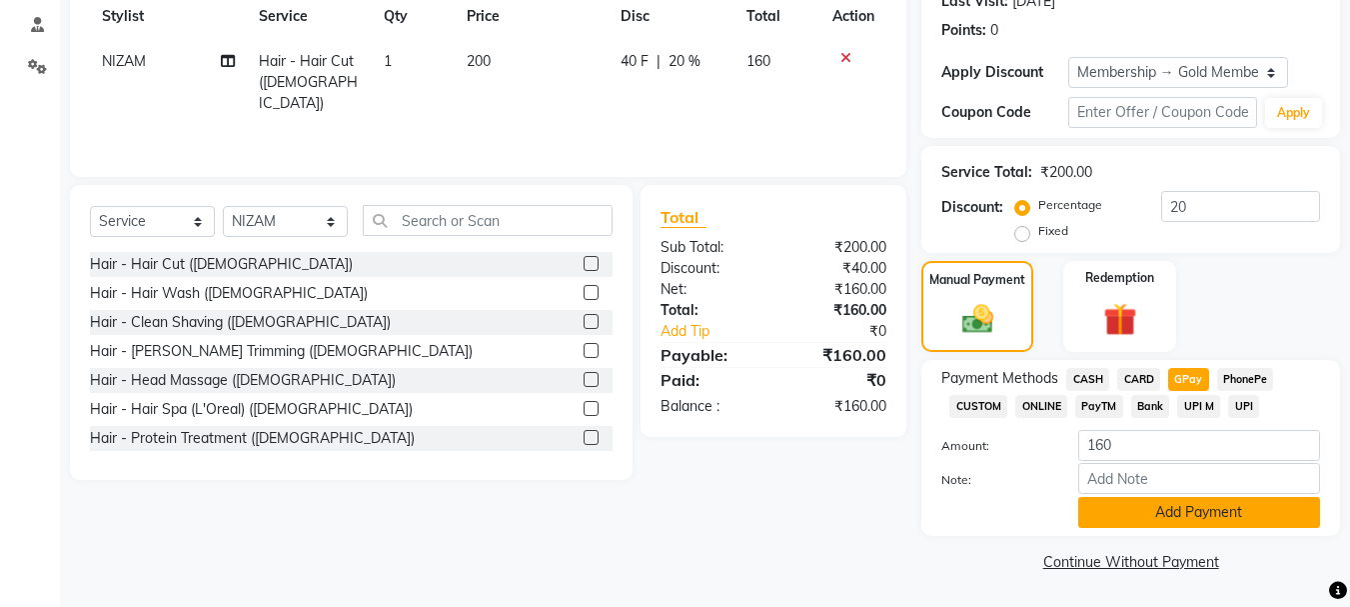
click at [1170, 519] on button "Add Payment" at bounding box center [1199, 512] width 242 height 31
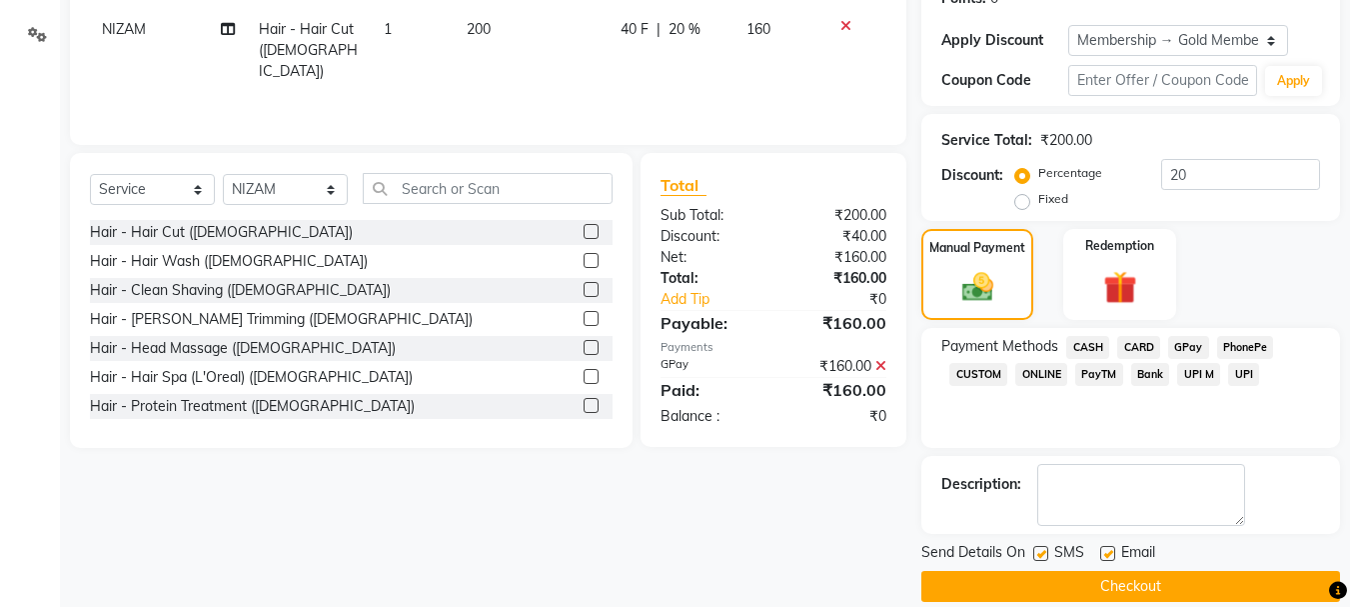
scroll to position [348, 0]
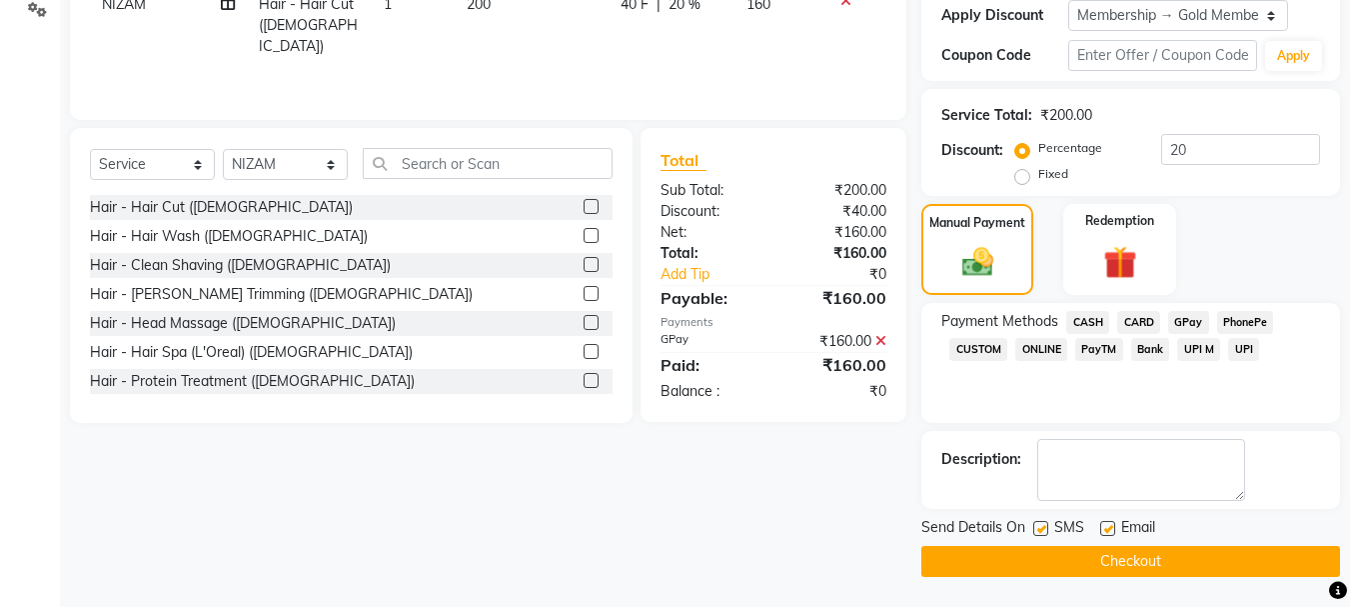
click at [1141, 561] on button "Checkout" at bounding box center [1130, 561] width 419 height 31
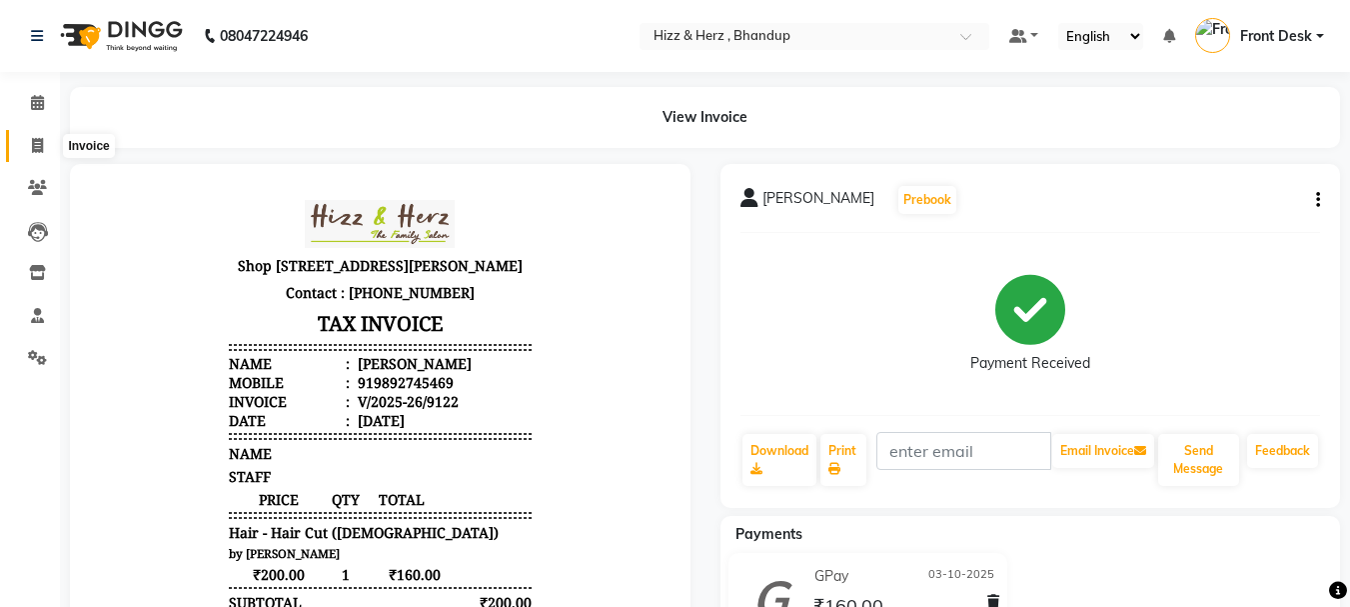
click at [39, 142] on icon at bounding box center [37, 145] width 11 height 15
select select "service"
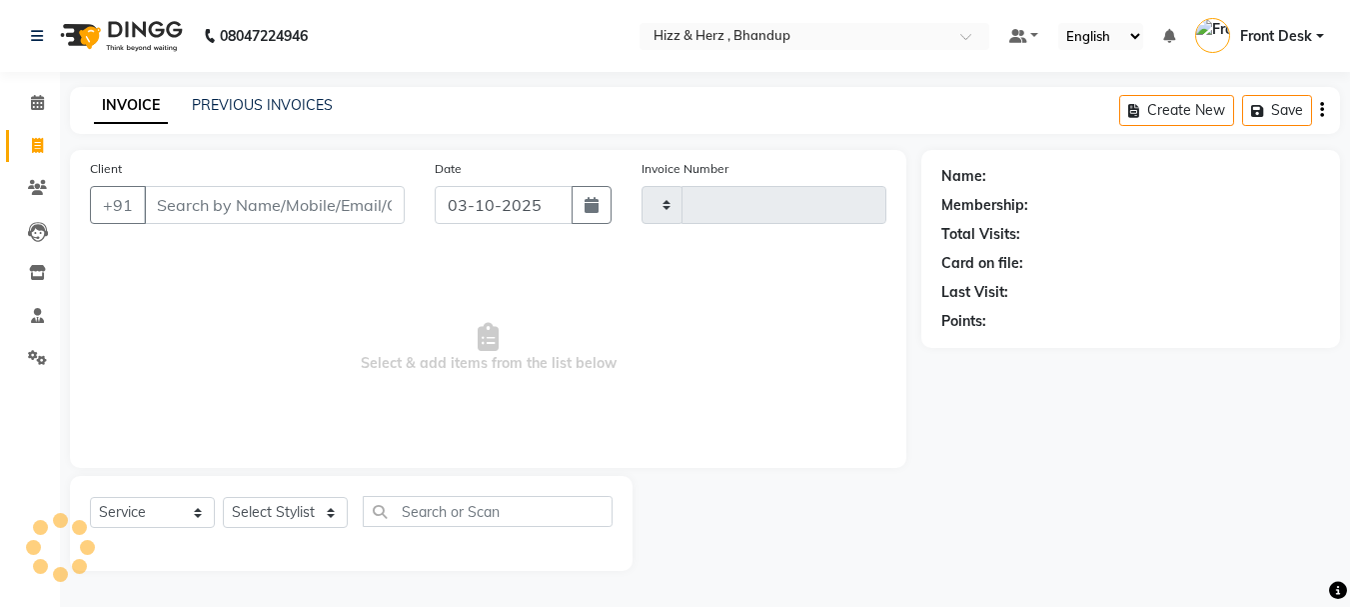
type input "9123"
select select "629"
click at [299, 216] on input "Client" at bounding box center [276, 205] width 265 height 38
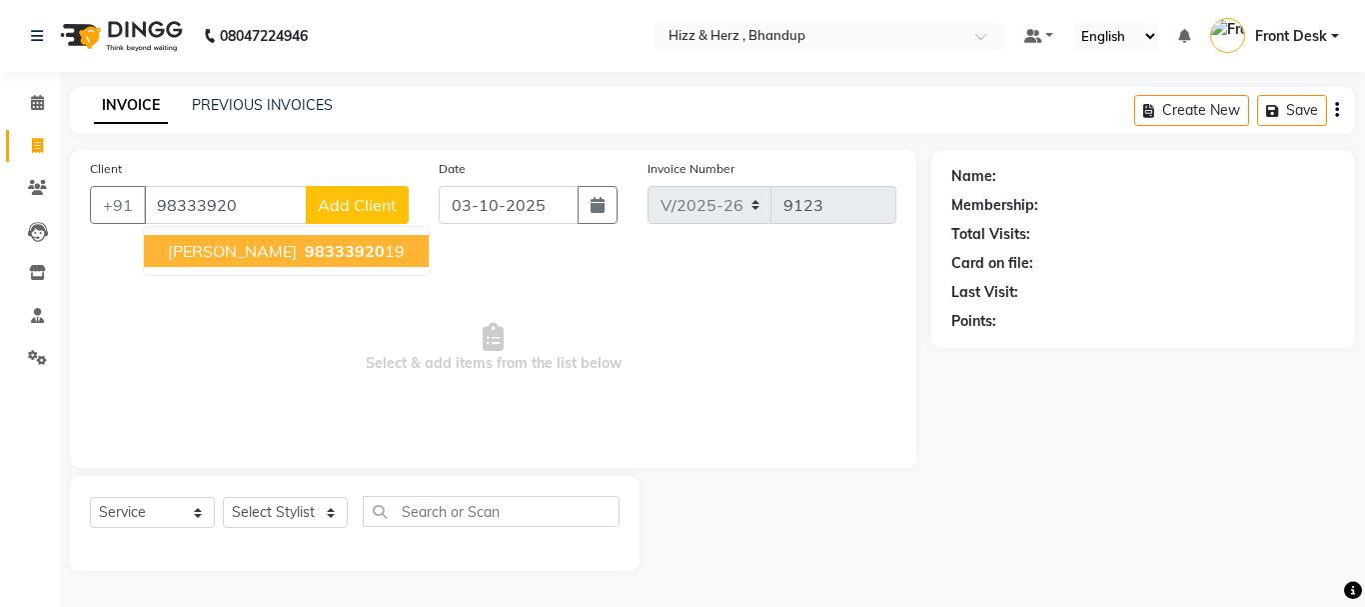
click at [326, 243] on ngb-highlight "98333920 19" at bounding box center [353, 251] width 104 height 20
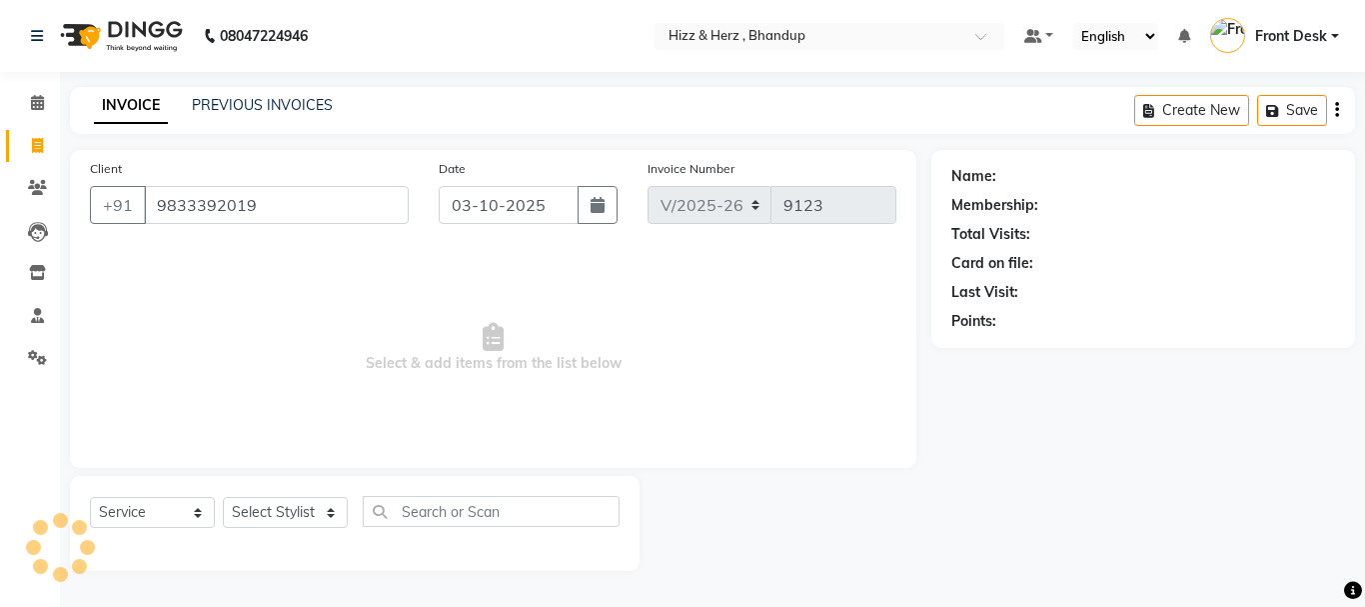
type input "9833392019"
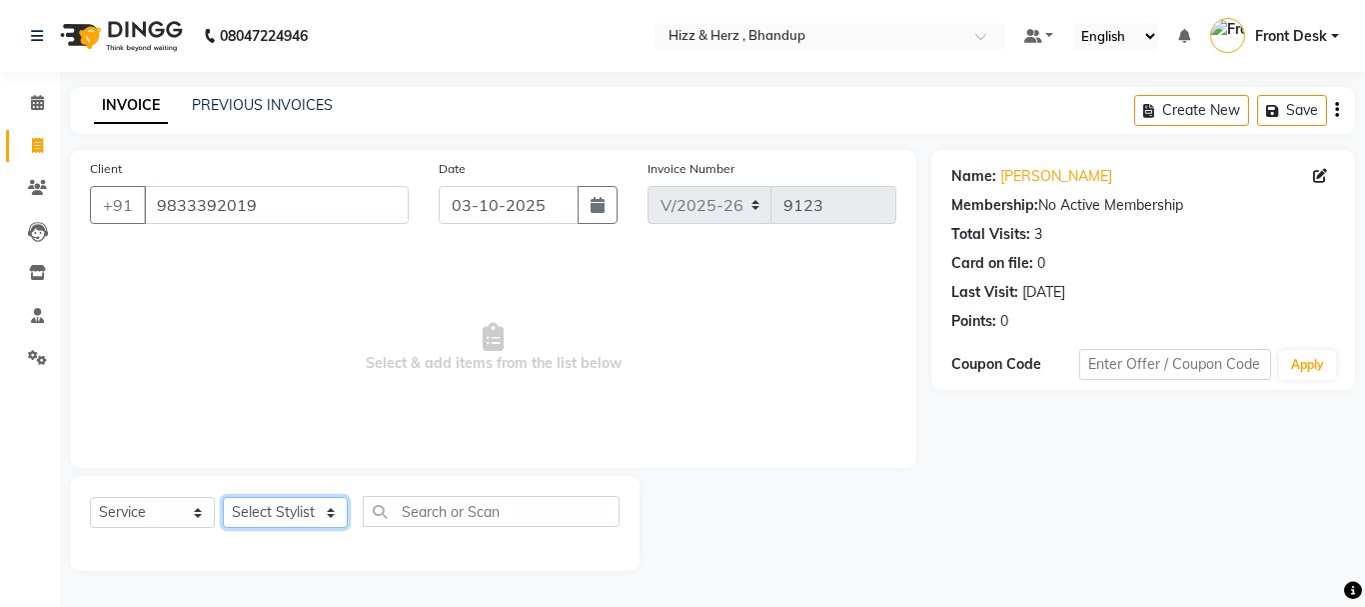
click at [330, 521] on select "Select Stylist Front Desk [PERSON_NAME] HIZZ & HERZ 2 [PERSON_NAME] [PERSON_NAM…" at bounding box center [285, 512] width 125 height 31
select select "9146"
click at [223, 497] on select "Select Stylist Front Desk [PERSON_NAME] HIZZ & HERZ 2 [PERSON_NAME] [PERSON_NAM…" at bounding box center [285, 512] width 125 height 31
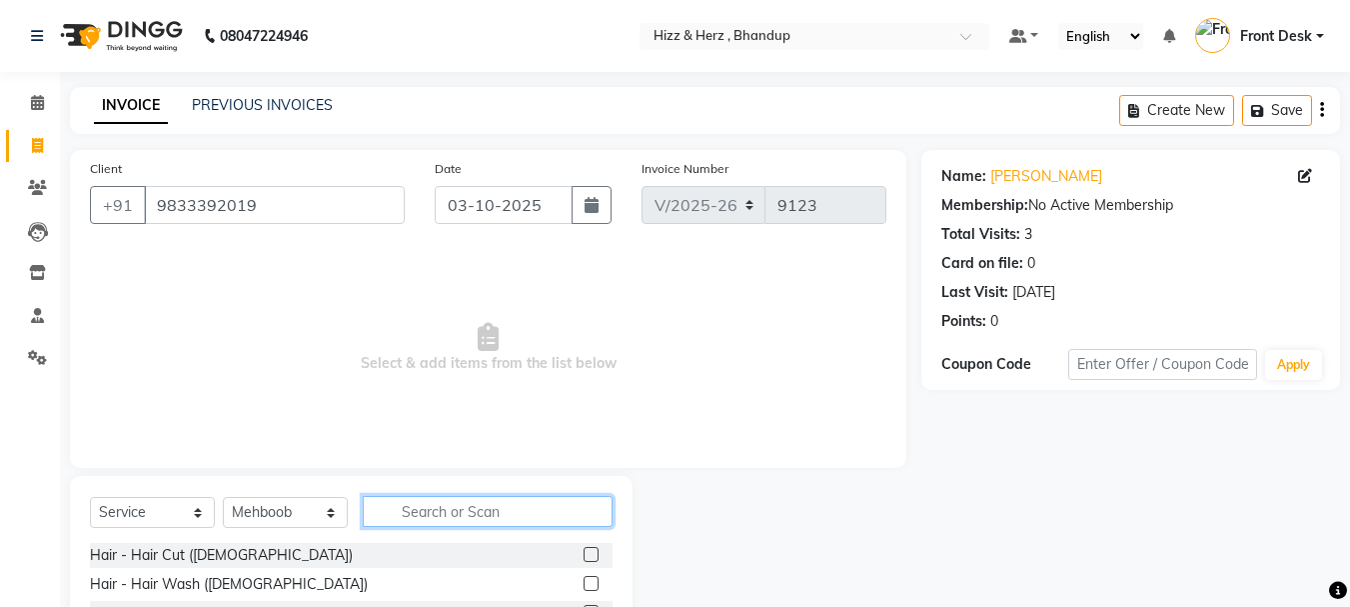
click at [493, 519] on input "text" at bounding box center [488, 511] width 250 height 31
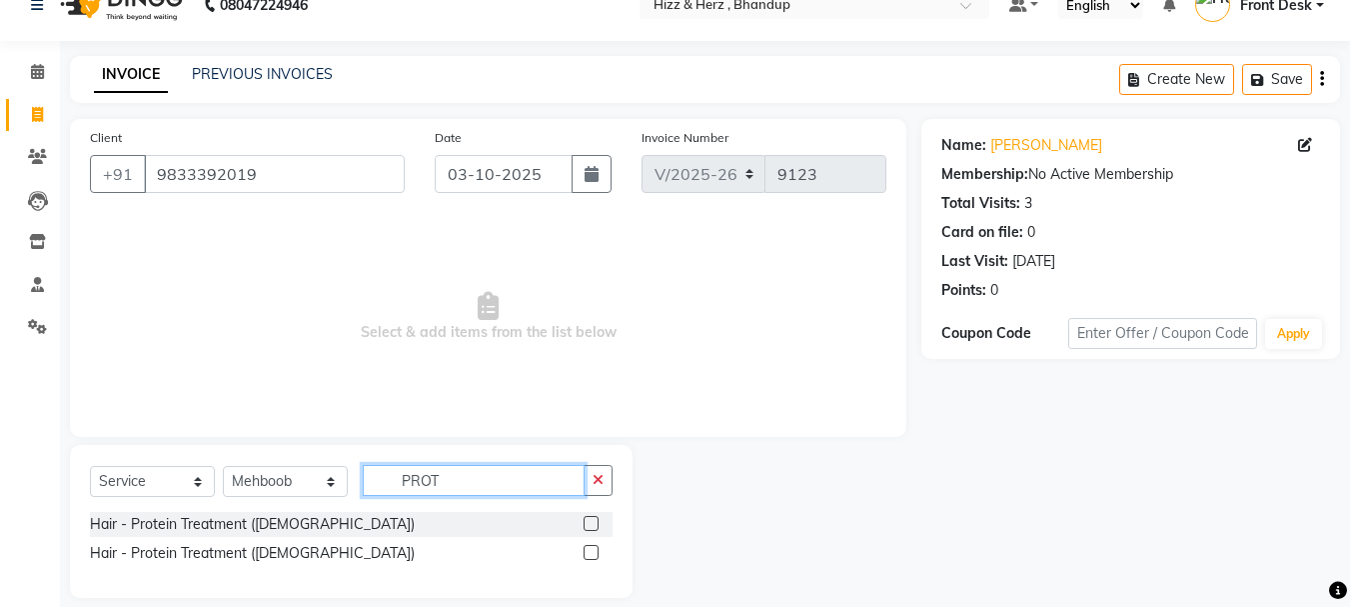
scroll to position [52, 0]
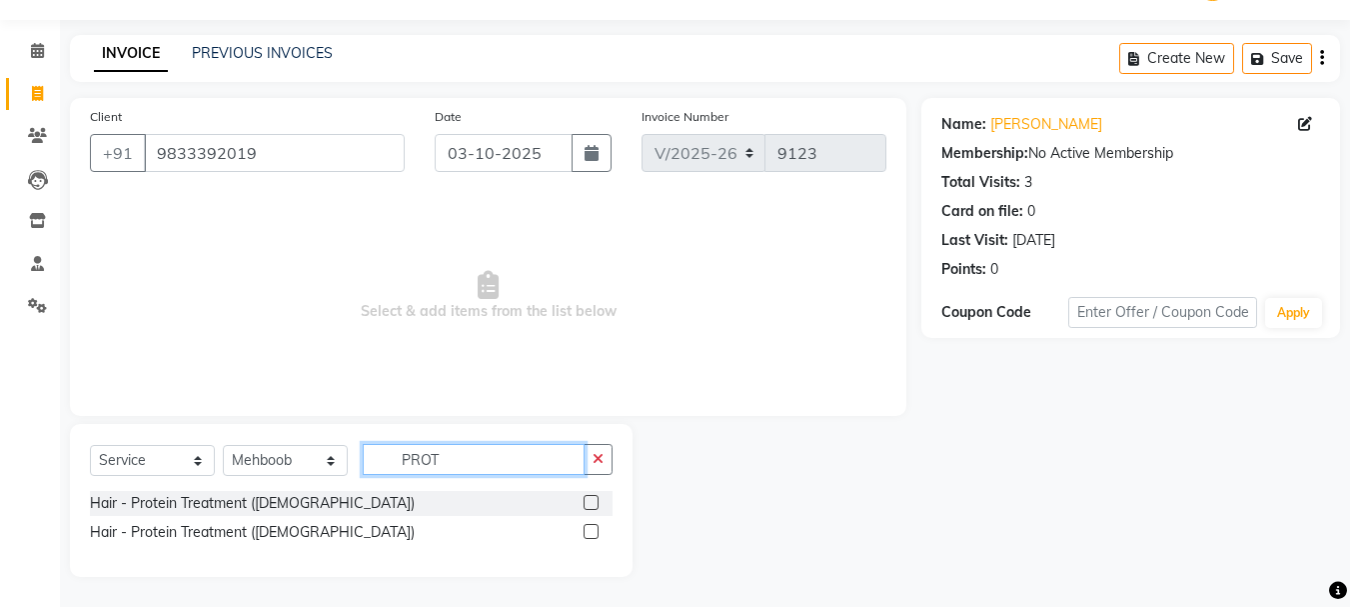
type input "PROT"
click at [585, 533] on label at bounding box center [591, 531] width 15 height 15
click at [585, 533] on input "checkbox" at bounding box center [590, 532] width 13 height 13
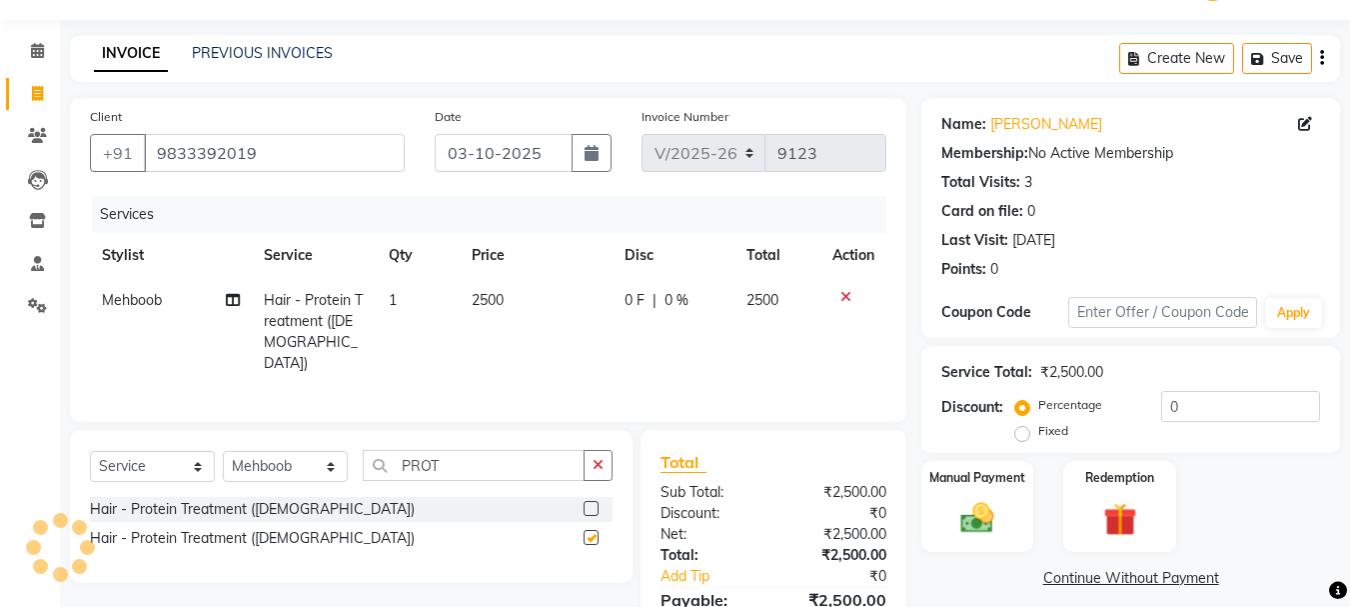
checkbox input "false"
click at [321, 458] on select "Select Stylist Front Desk [PERSON_NAME] HIZZ & HERZ 2 [PERSON_NAME] [PERSON_NAM…" at bounding box center [285, 466] width 125 height 31
select select "82789"
click at [223, 451] on select "Select Stylist Front Desk [PERSON_NAME] HIZZ & HERZ 2 [PERSON_NAME] [PERSON_NAM…" at bounding box center [285, 466] width 125 height 31
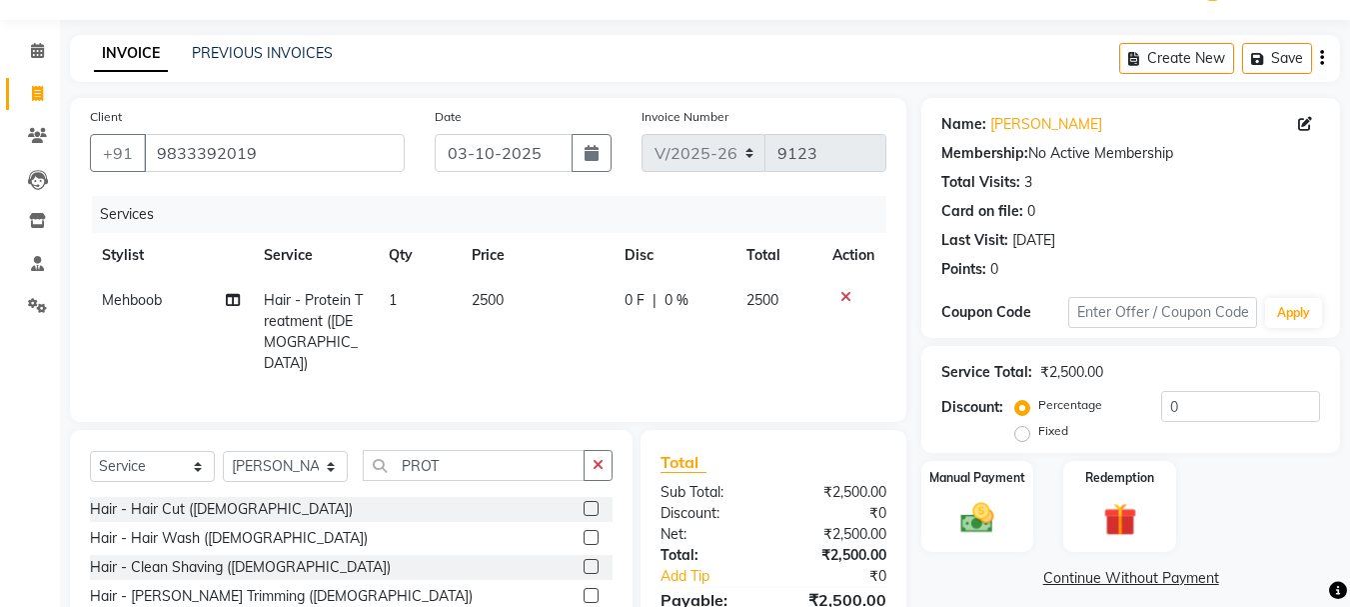
click at [584, 505] on label at bounding box center [591, 508] width 15 height 15
click at [584, 505] on input "checkbox" at bounding box center [590, 509] width 13 height 13
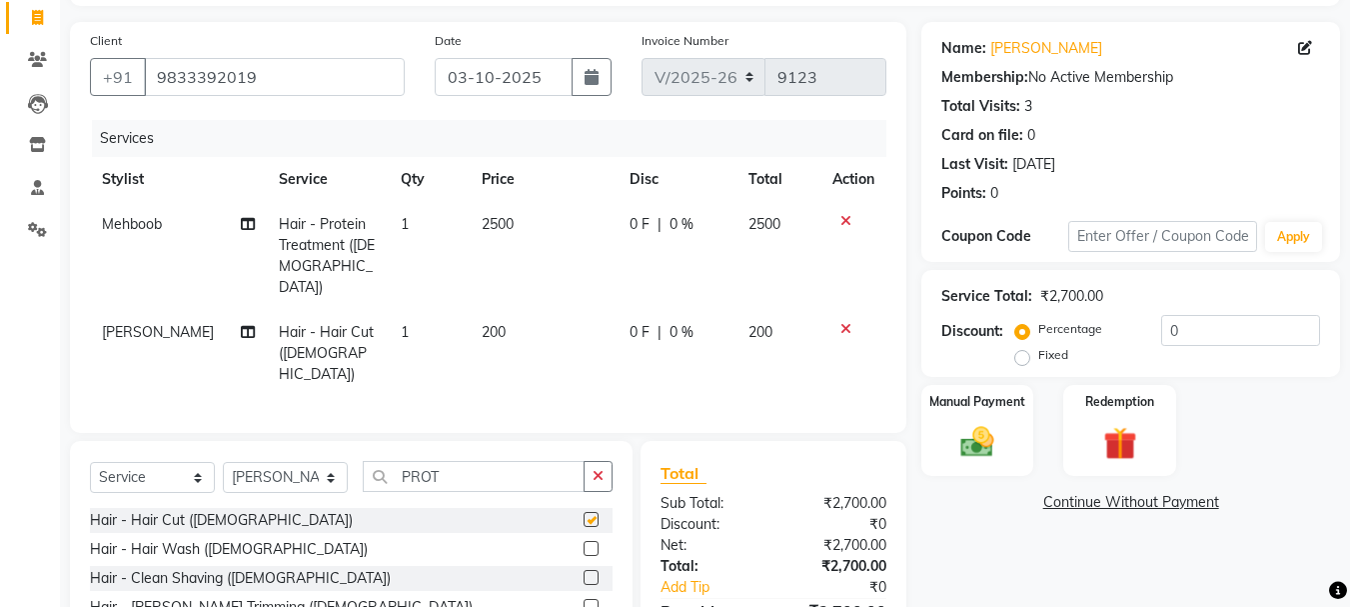
checkbox input "false"
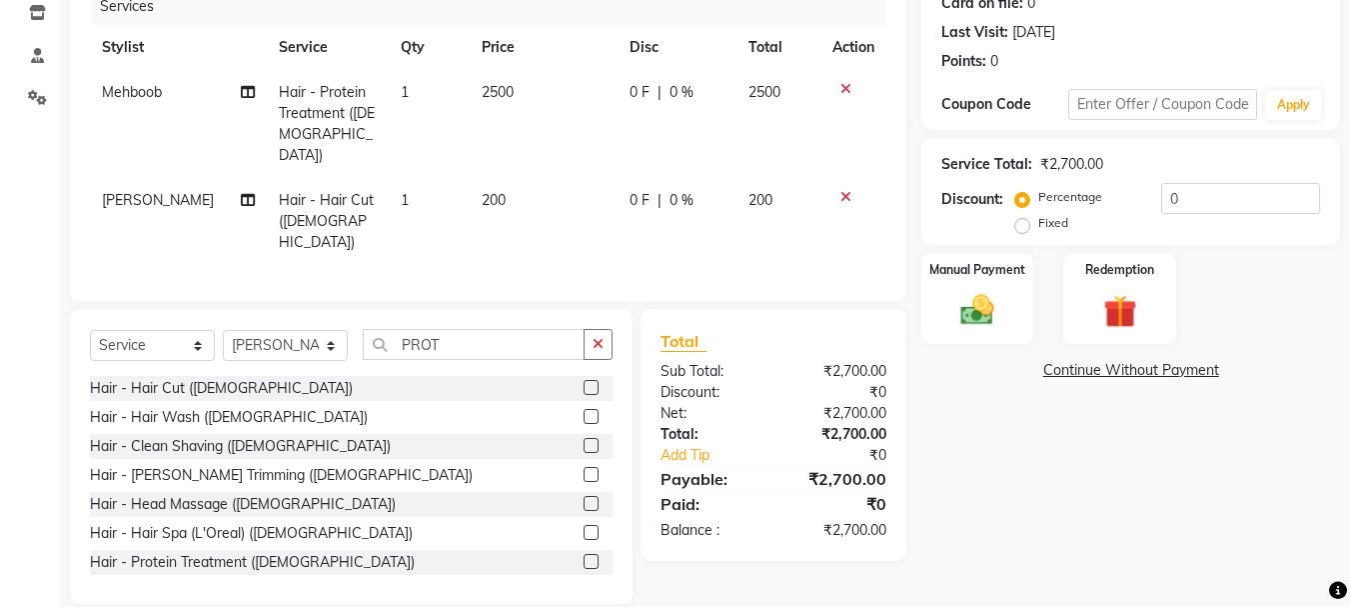
click at [584, 467] on label at bounding box center [591, 474] width 15 height 15
click at [584, 469] on input "checkbox" at bounding box center [590, 475] width 13 height 13
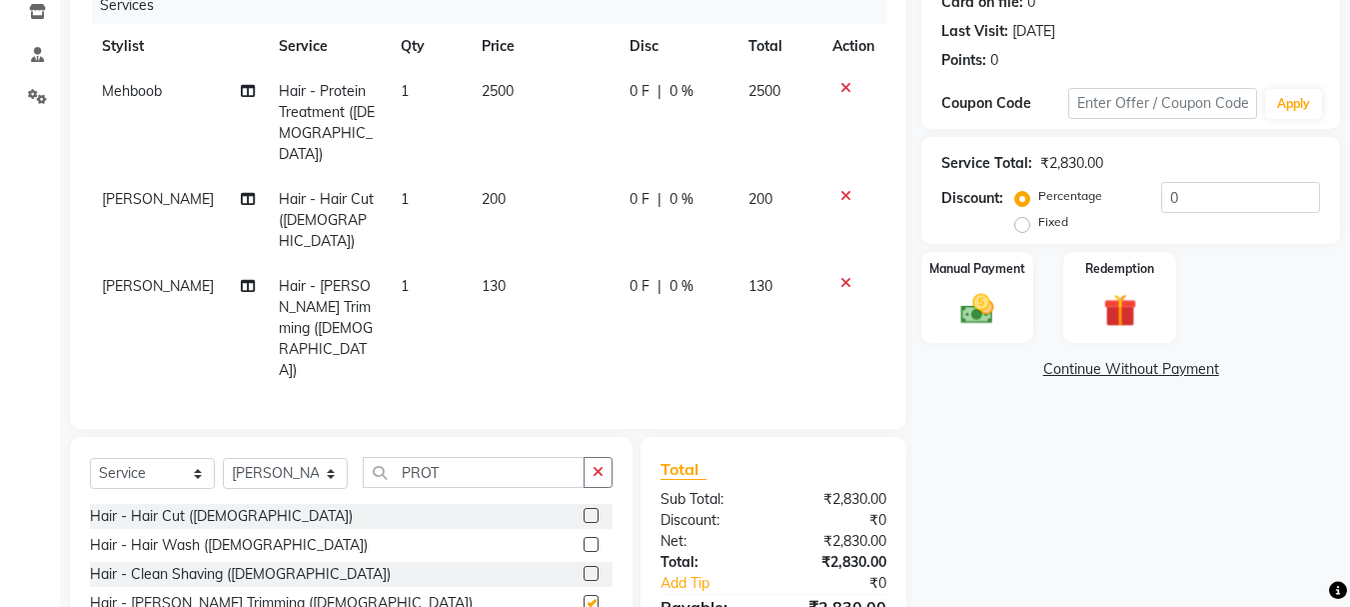
checkbox input "false"
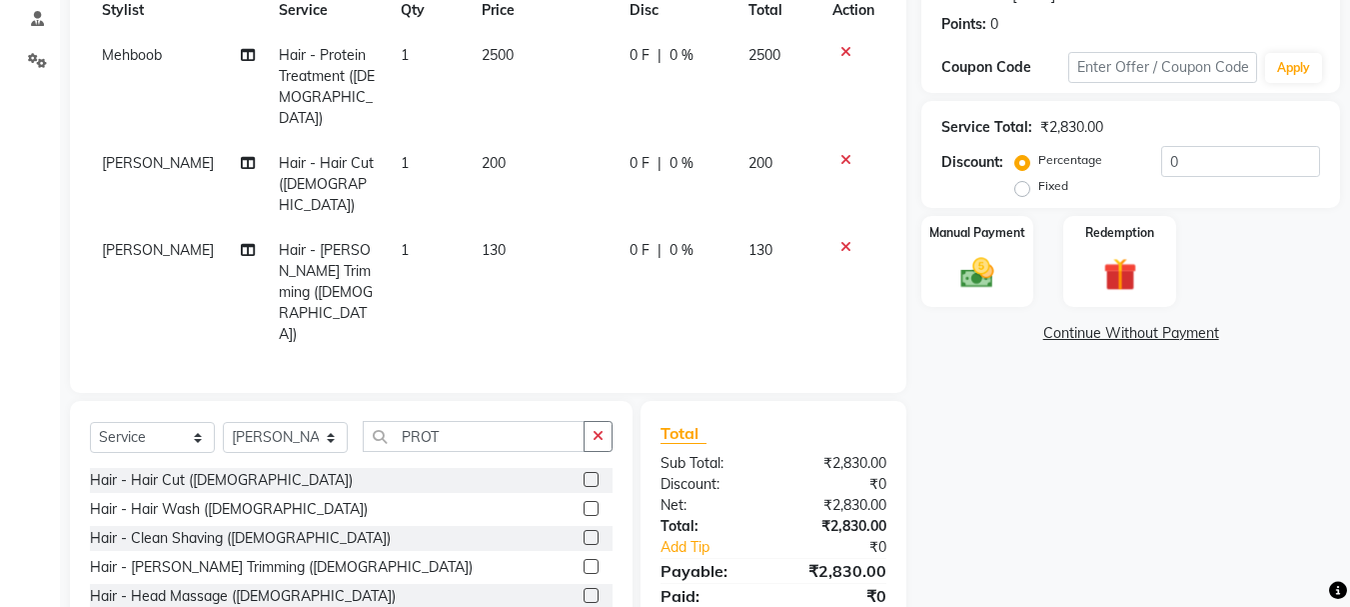
scroll to position [326, 0]
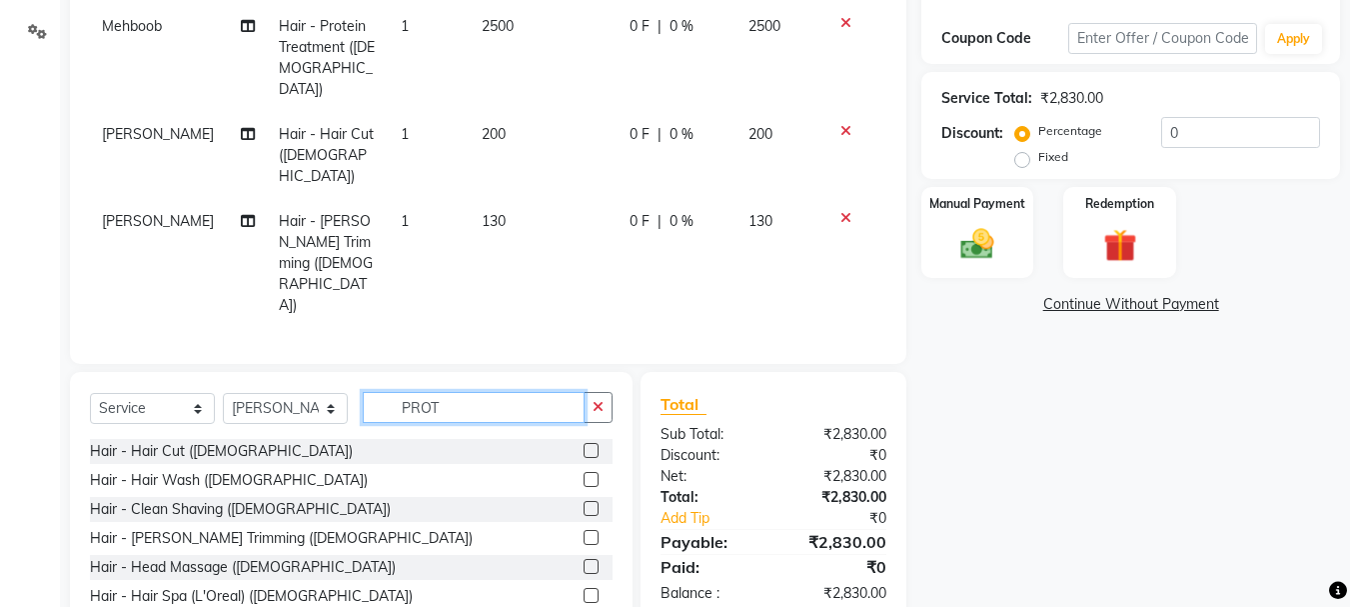
click at [523, 392] on input "PROT" at bounding box center [474, 407] width 222 height 31
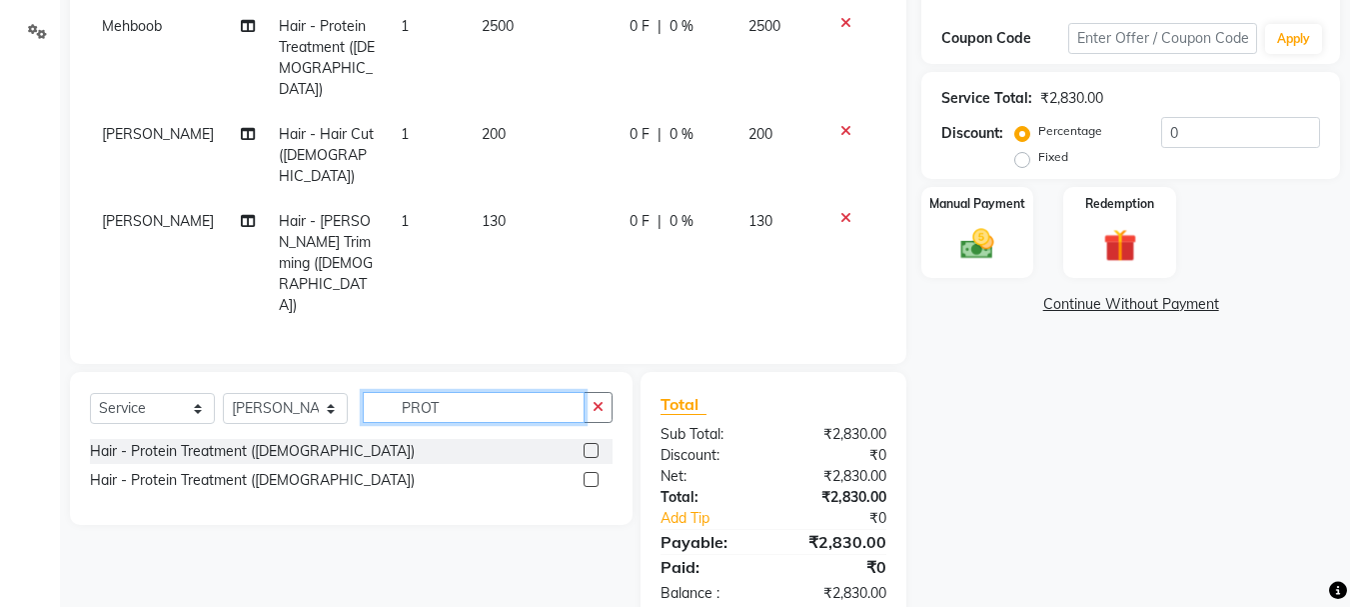
scroll to position [283, 0]
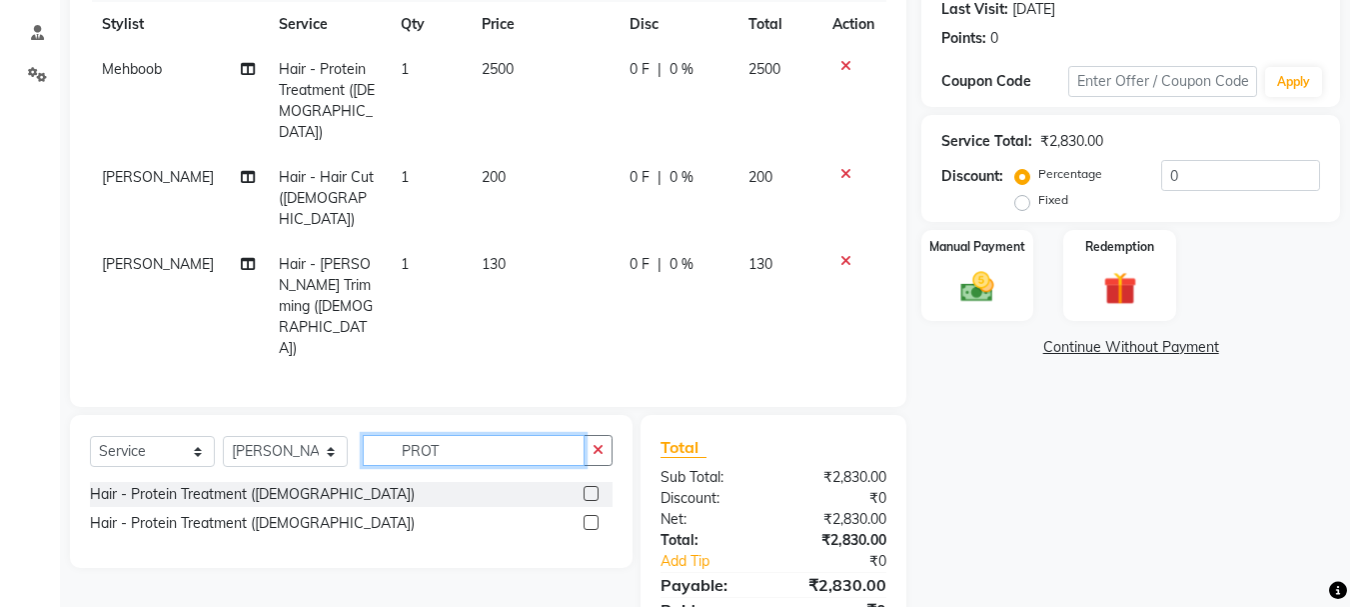
type input "PROT"
click at [590, 486] on label at bounding box center [591, 493] width 15 height 15
click at [590, 488] on input "checkbox" at bounding box center [590, 494] width 13 height 13
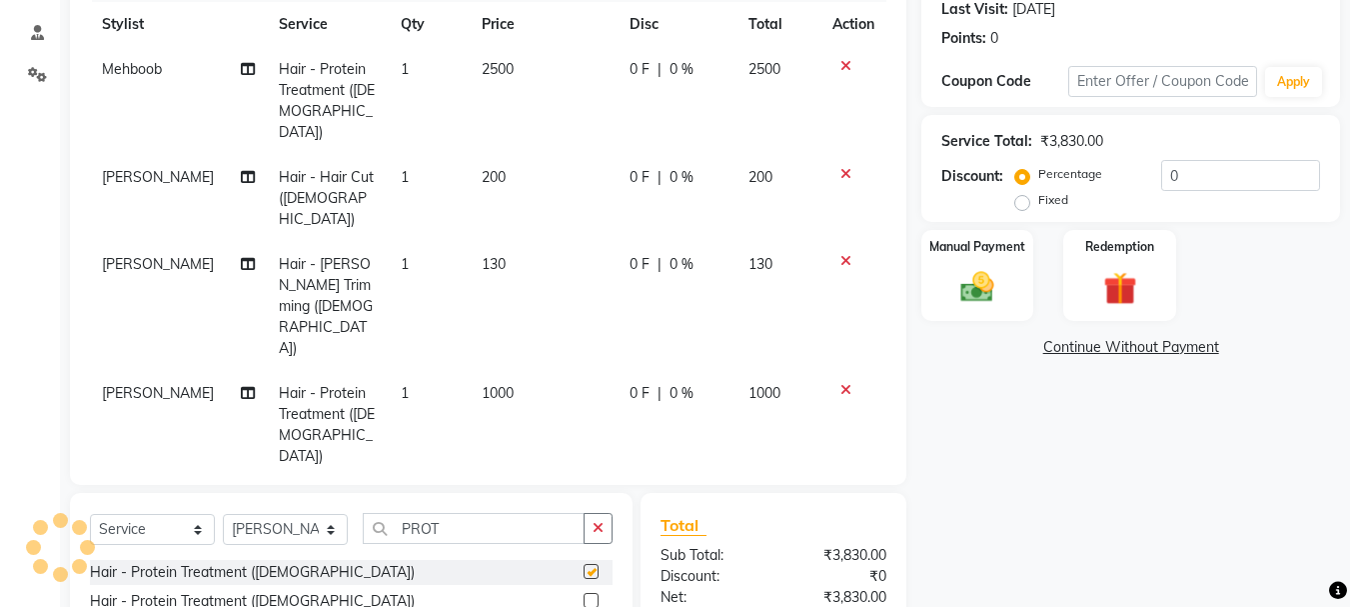
checkbox input "false"
click at [486, 384] on span "1000" at bounding box center [498, 393] width 32 height 18
select select "82789"
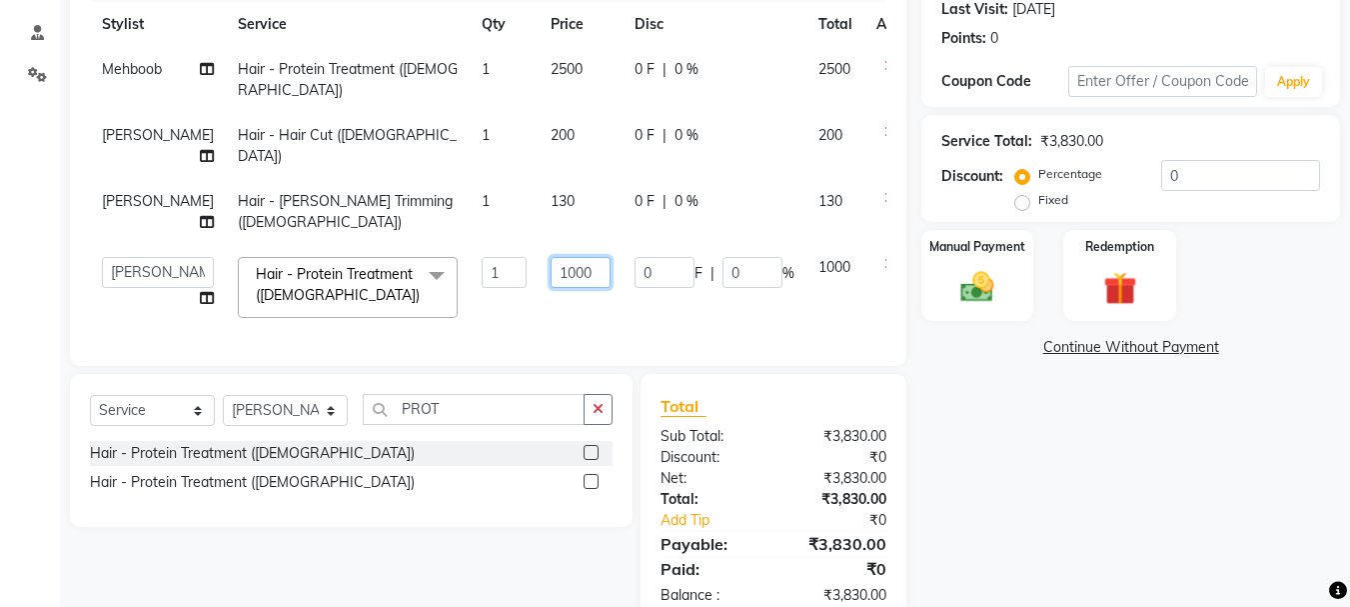
click at [551, 288] on input "1000" at bounding box center [581, 272] width 60 height 31
type input "1500"
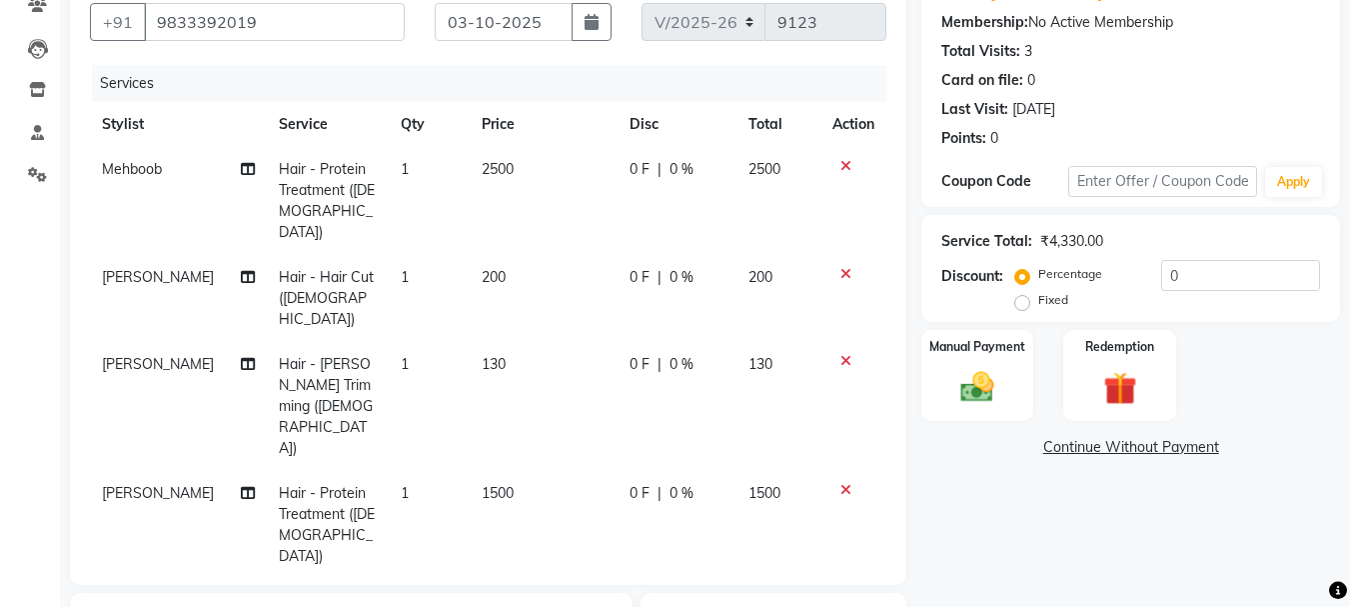
click at [521, 171] on td "2500" at bounding box center [544, 201] width 148 height 108
select select "9146"
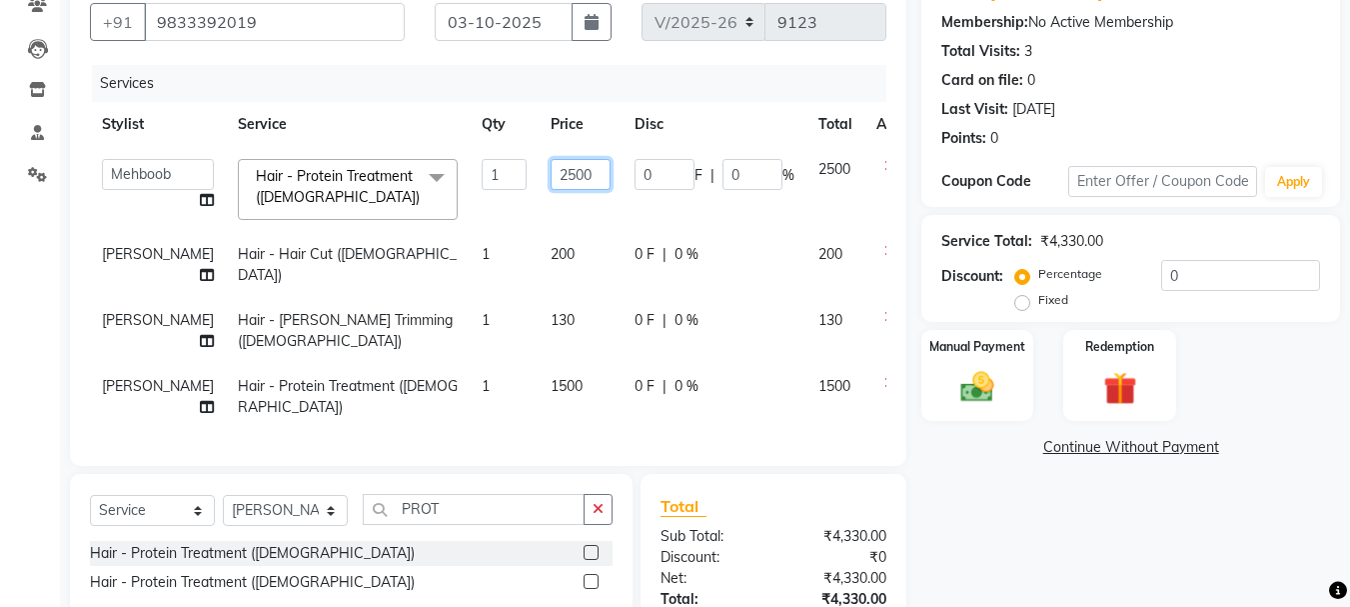
click at [551, 174] on input "2500" at bounding box center [581, 174] width 60 height 31
type input "3000"
click at [539, 224] on td "3000" at bounding box center [581, 189] width 84 height 85
select select "9146"
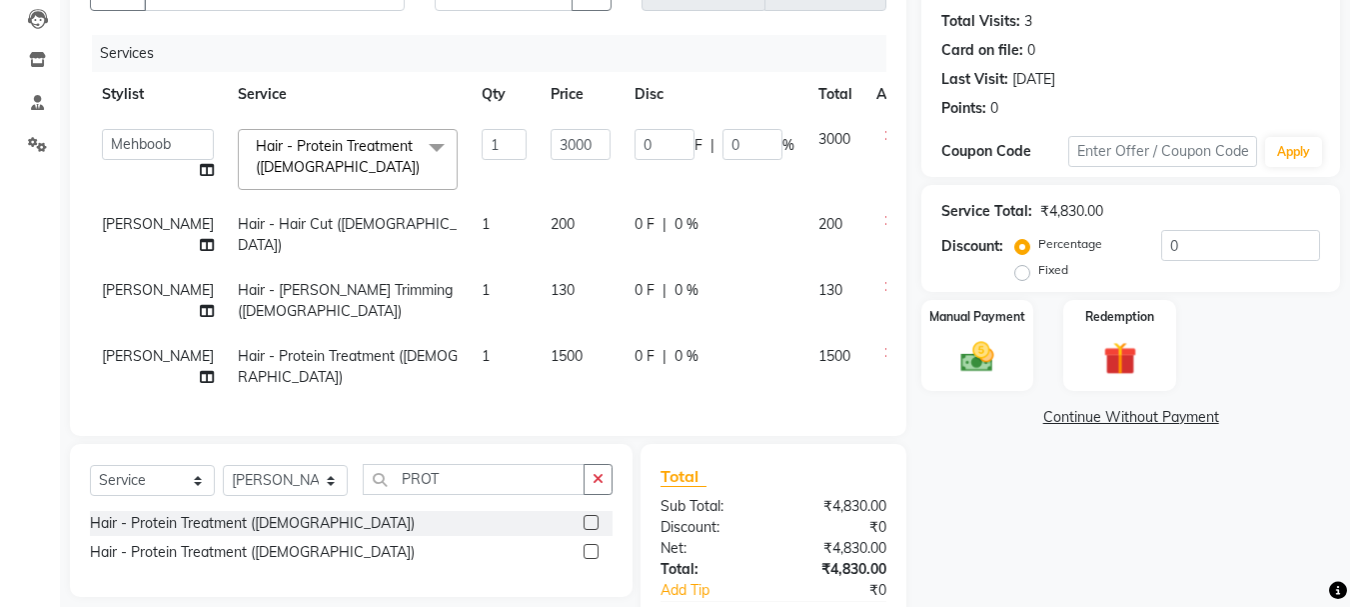
scroll to position [210, 0]
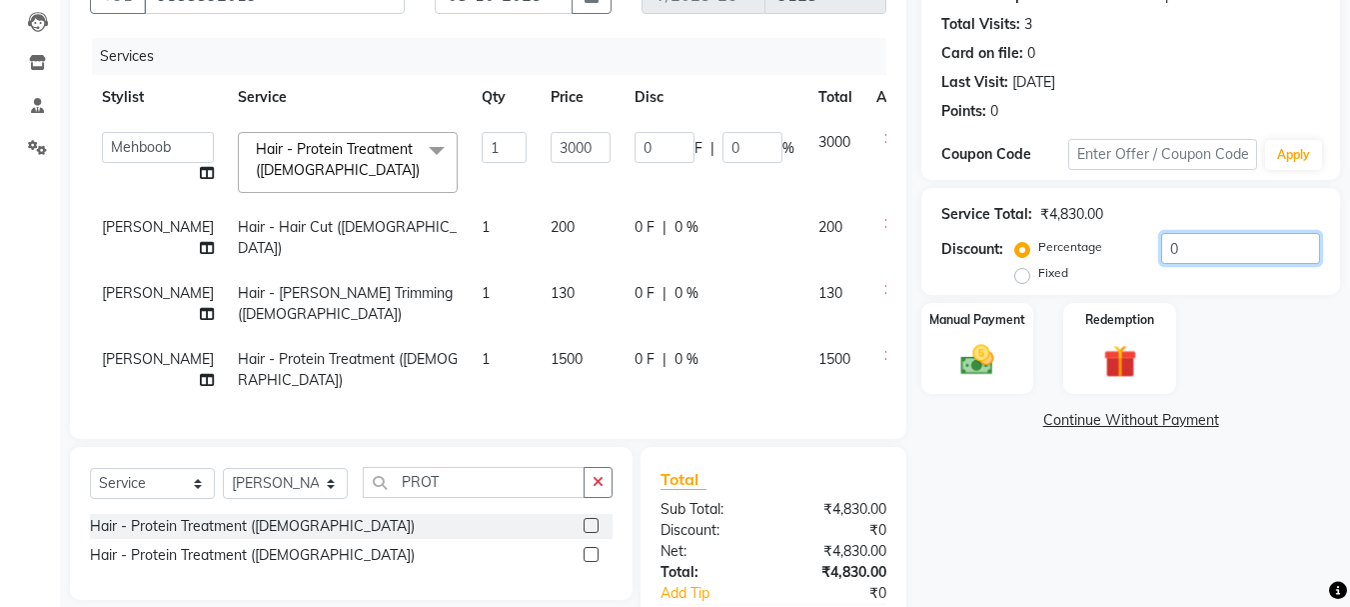
click at [1224, 237] on input "0" at bounding box center [1240, 248] width 159 height 31
type input "2"
type input "60"
type input "2"
type input "20"
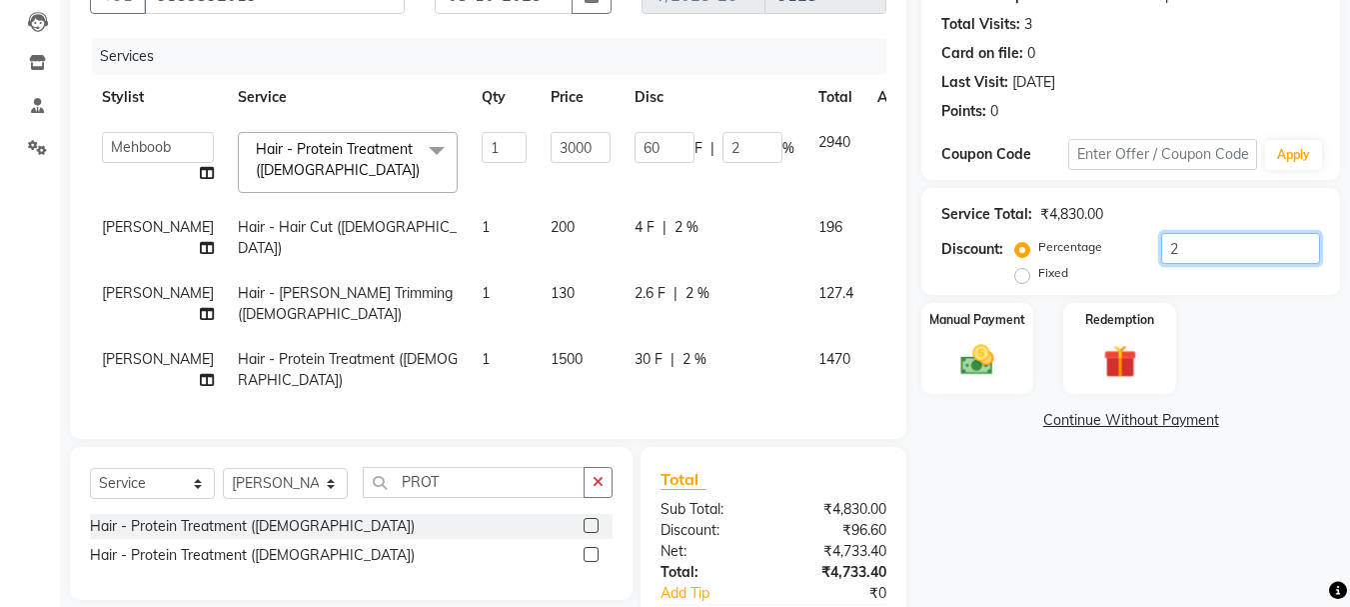
type input "600"
type input "20"
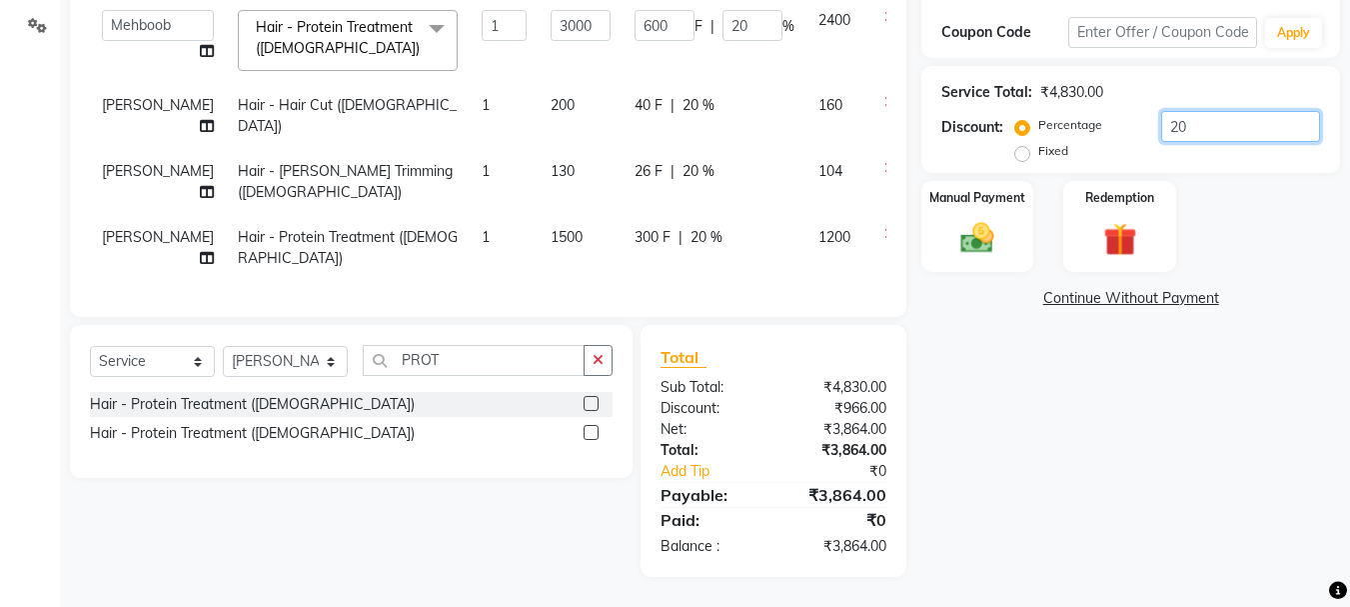
scroll to position [410, 0]
type input "20"
click at [1091, 462] on div "Name: Mrs. Nehal Bajab Membership: No Active Membership Total Visits: 3 Card on…" at bounding box center [1138, 197] width 434 height 758
click at [275, 371] on select "Select Stylist Front Desk [PERSON_NAME] HIZZ & HERZ 2 [PERSON_NAME] [PERSON_NAM…" at bounding box center [285, 361] width 125 height 31
select select "9146"
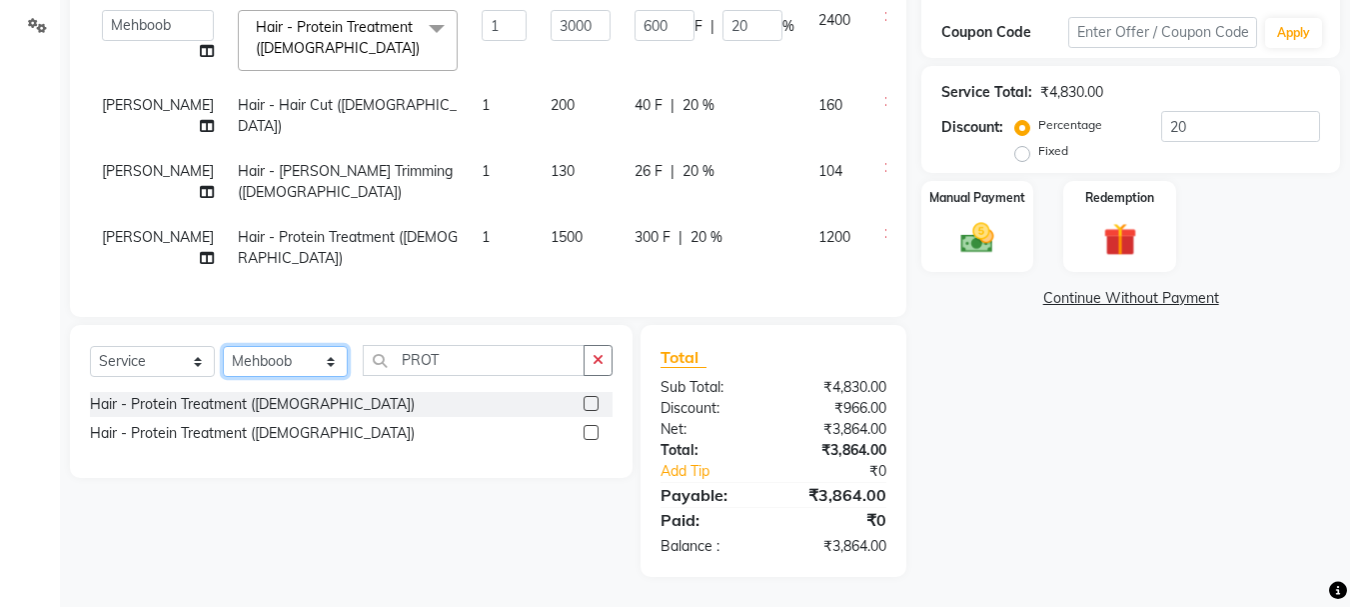
click at [223, 346] on select "Select Stylist Front Desk [PERSON_NAME] HIZZ & HERZ 2 [PERSON_NAME] [PERSON_NAM…" at bounding box center [285, 361] width 125 height 31
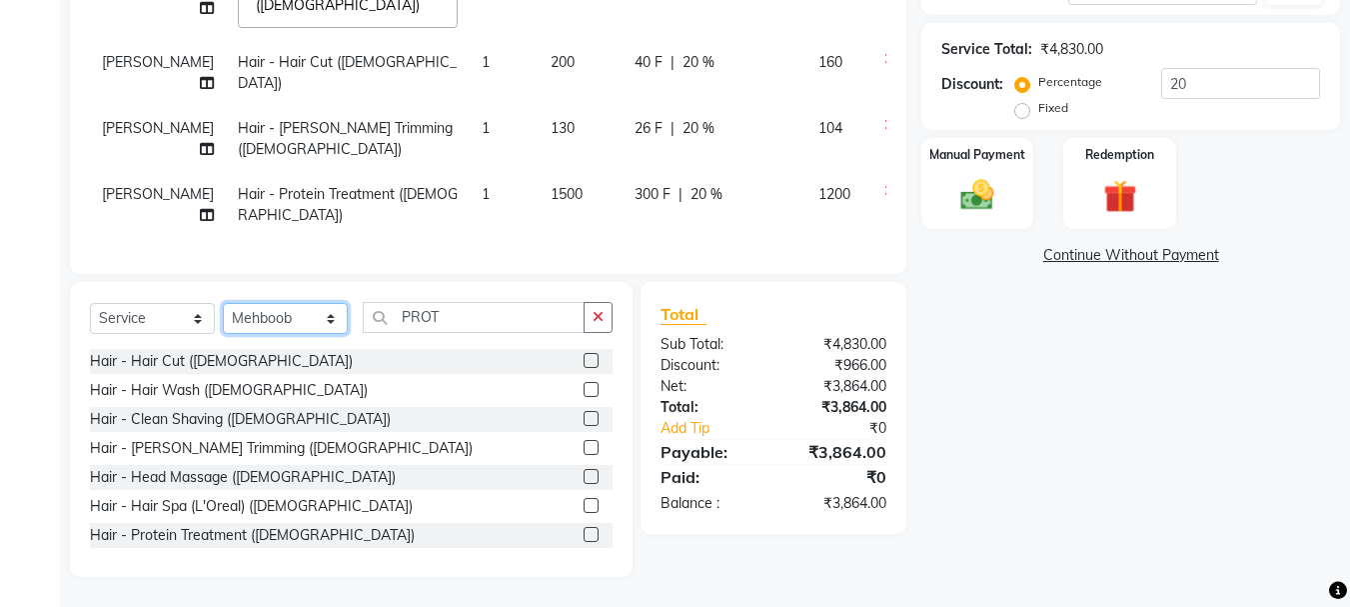
scroll to position [453, 0]
click at [516, 323] on input "PROT" at bounding box center [474, 317] width 222 height 31
type input "P"
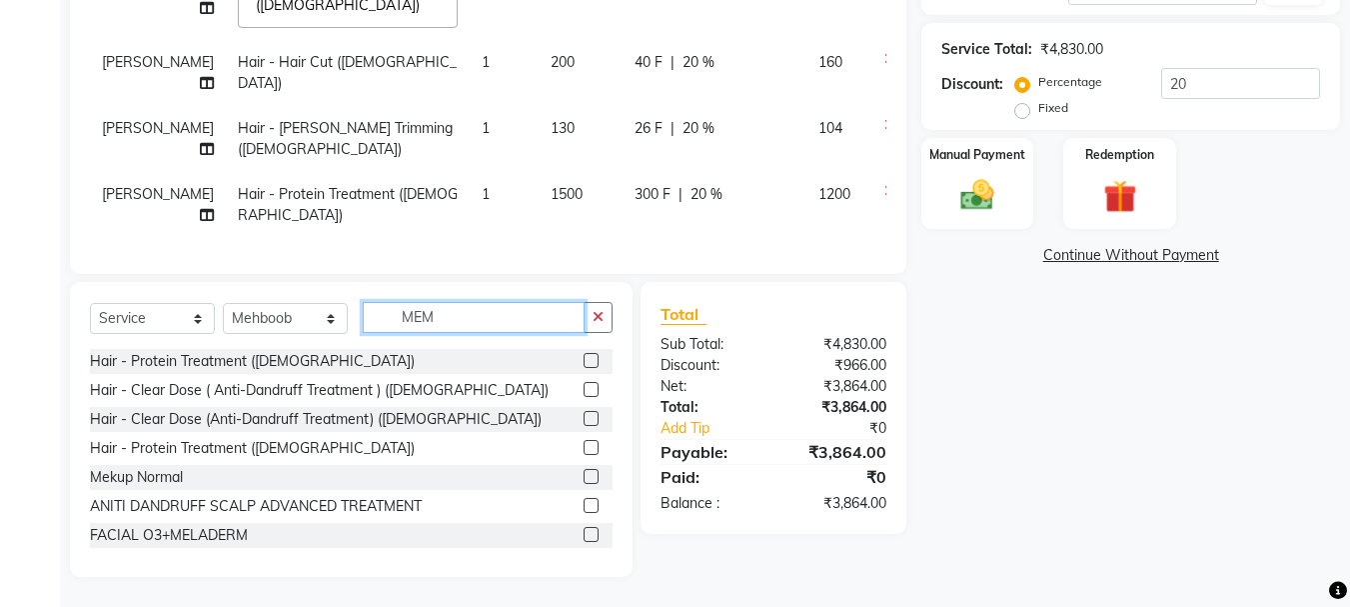
scroll to position [410, 0]
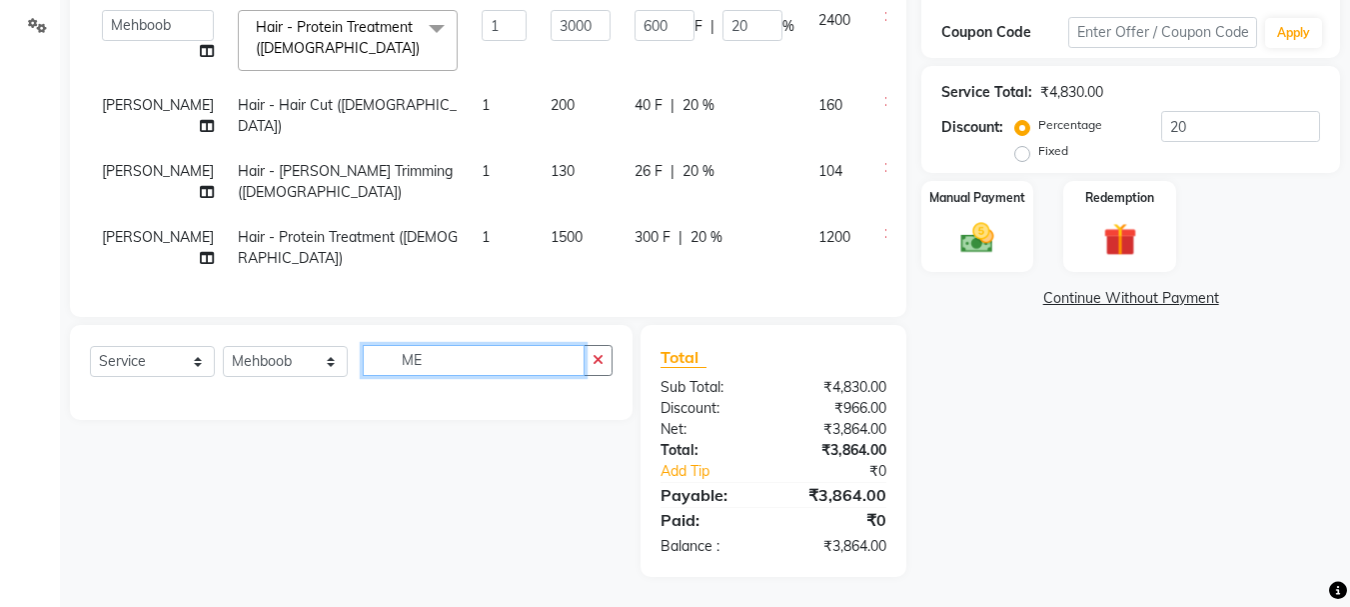
type input "M"
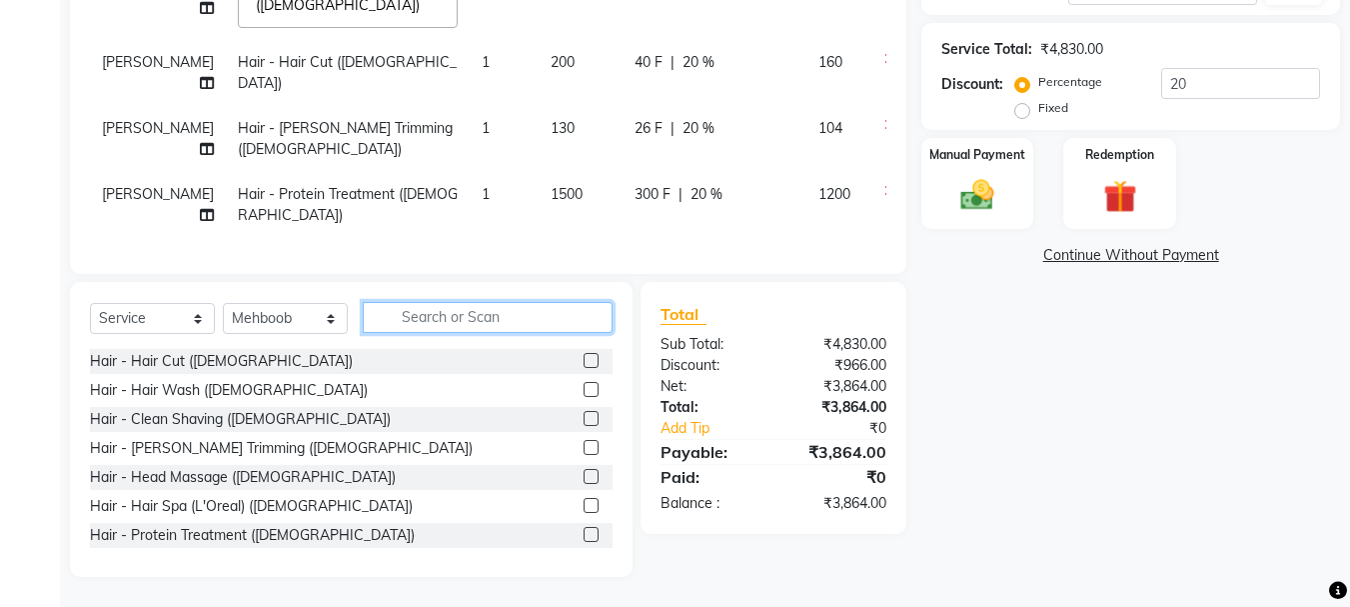
scroll to position [453, 0]
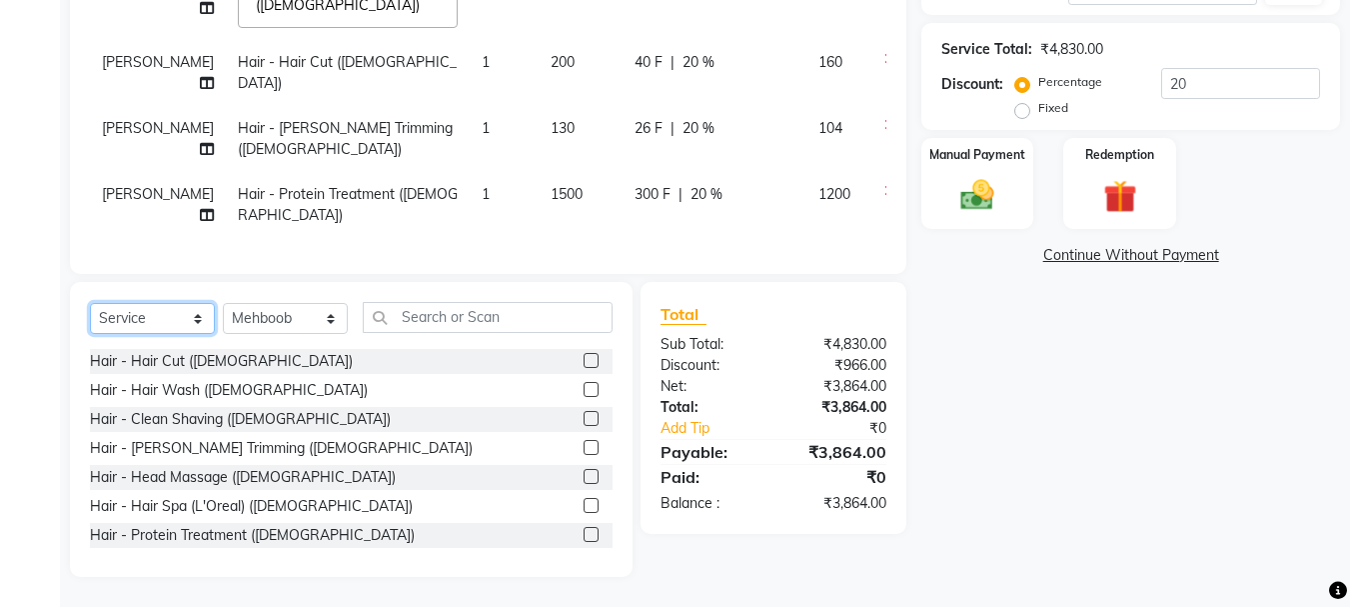
click at [165, 331] on select "Select Service Product Membership Package Voucher Prepaid Gift Card" at bounding box center [152, 318] width 125 height 31
click at [90, 334] on select "Select Service Product Membership Package Voucher Prepaid Gift Card" at bounding box center [152, 318] width 125 height 31
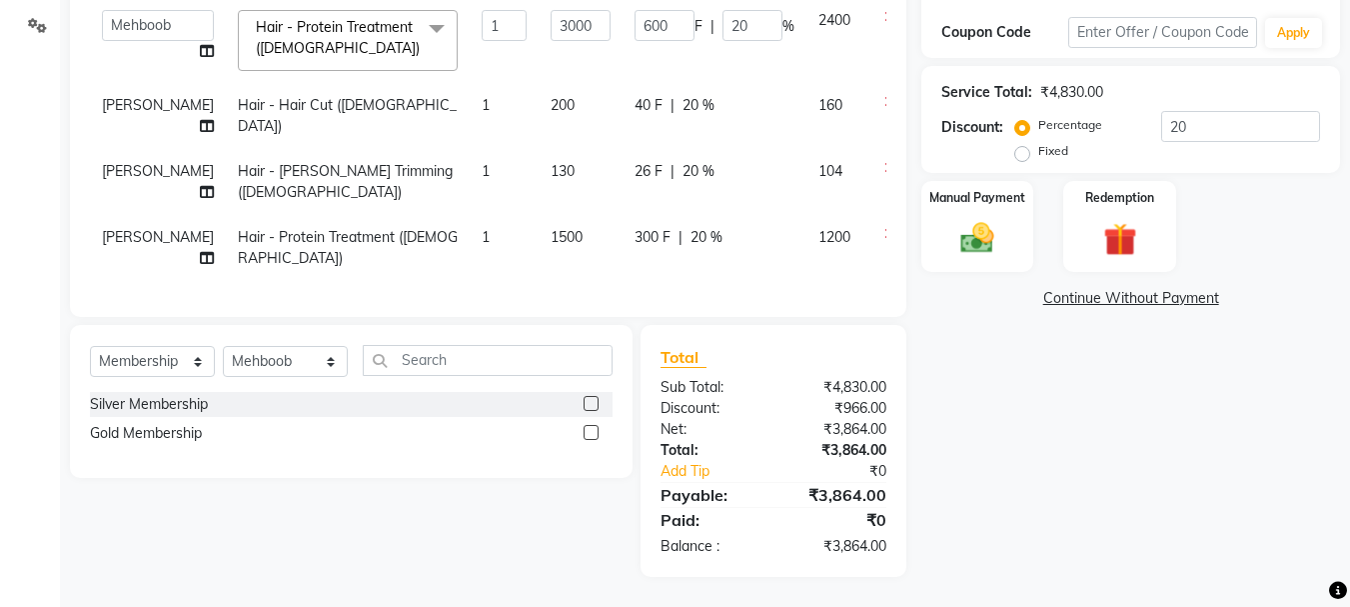
click at [597, 429] on label at bounding box center [591, 432] width 15 height 15
click at [597, 429] on input "checkbox" at bounding box center [590, 433] width 13 height 13
select select "select"
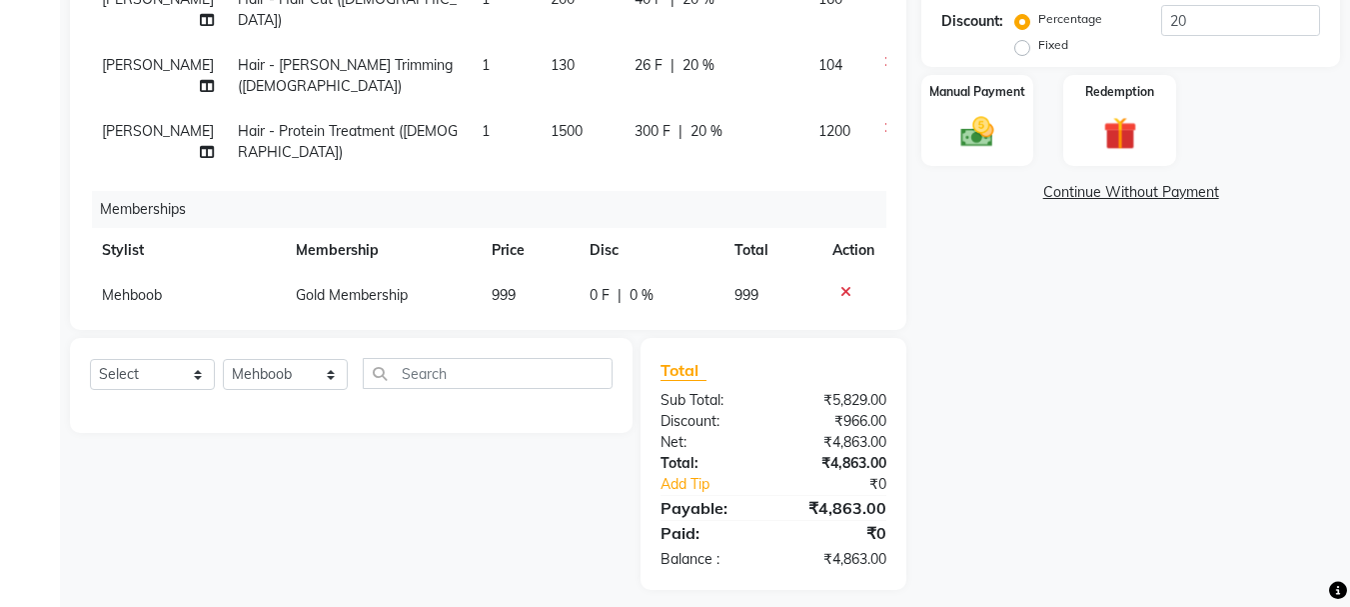
scroll to position [451, 0]
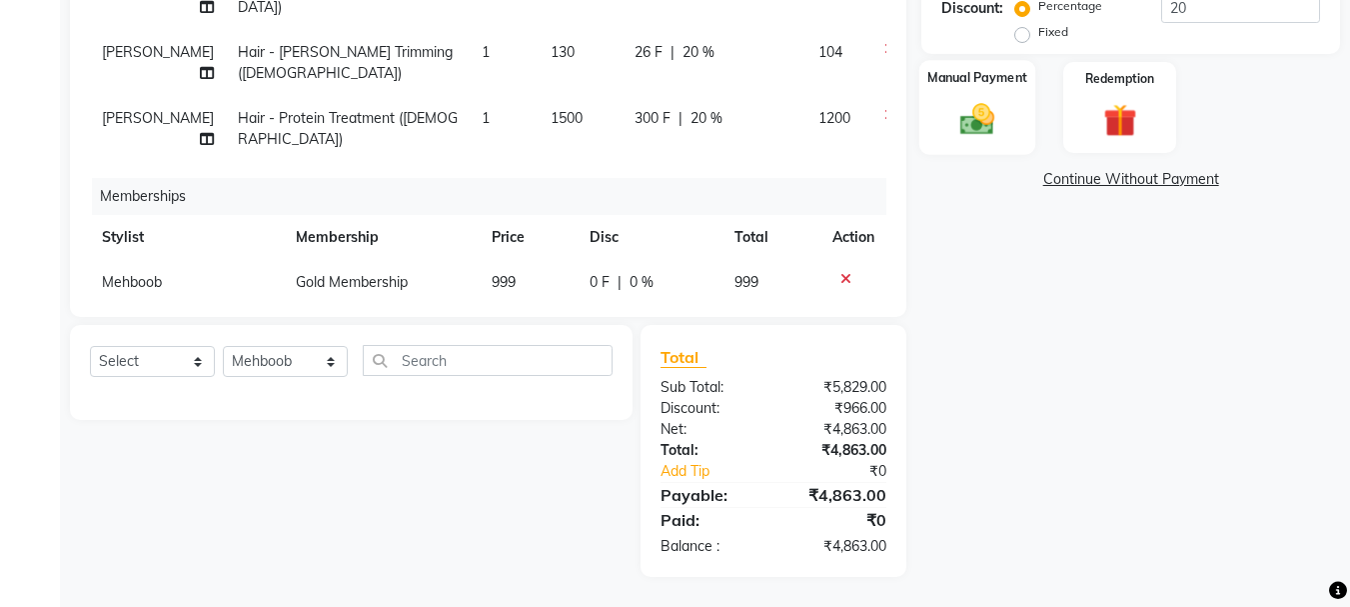
click at [983, 124] on img at bounding box center [977, 119] width 56 height 40
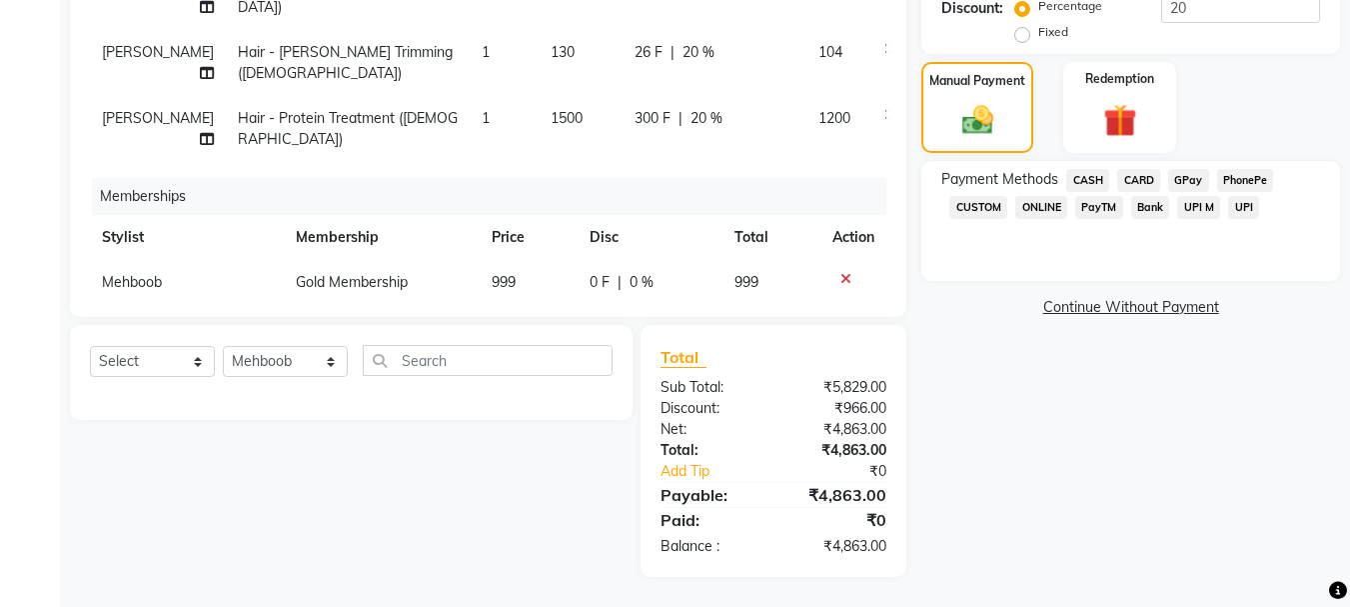
click at [1190, 179] on span "GPay" at bounding box center [1188, 180] width 41 height 23
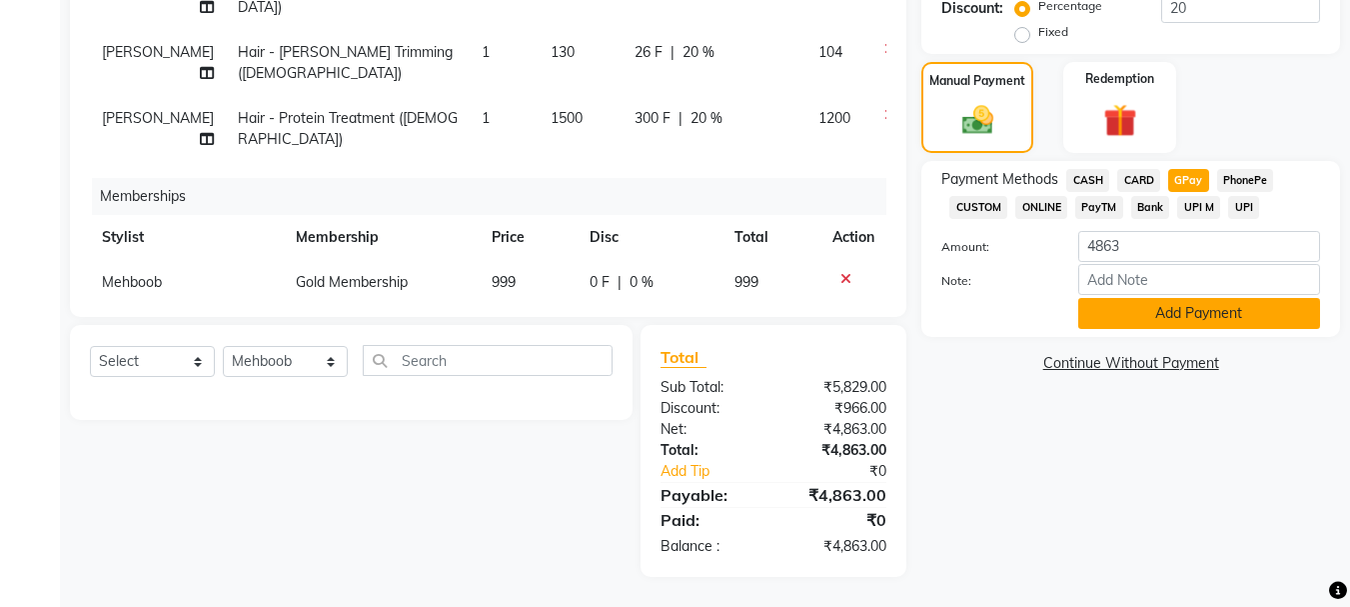
click at [1186, 305] on button "Add Payment" at bounding box center [1199, 313] width 242 height 31
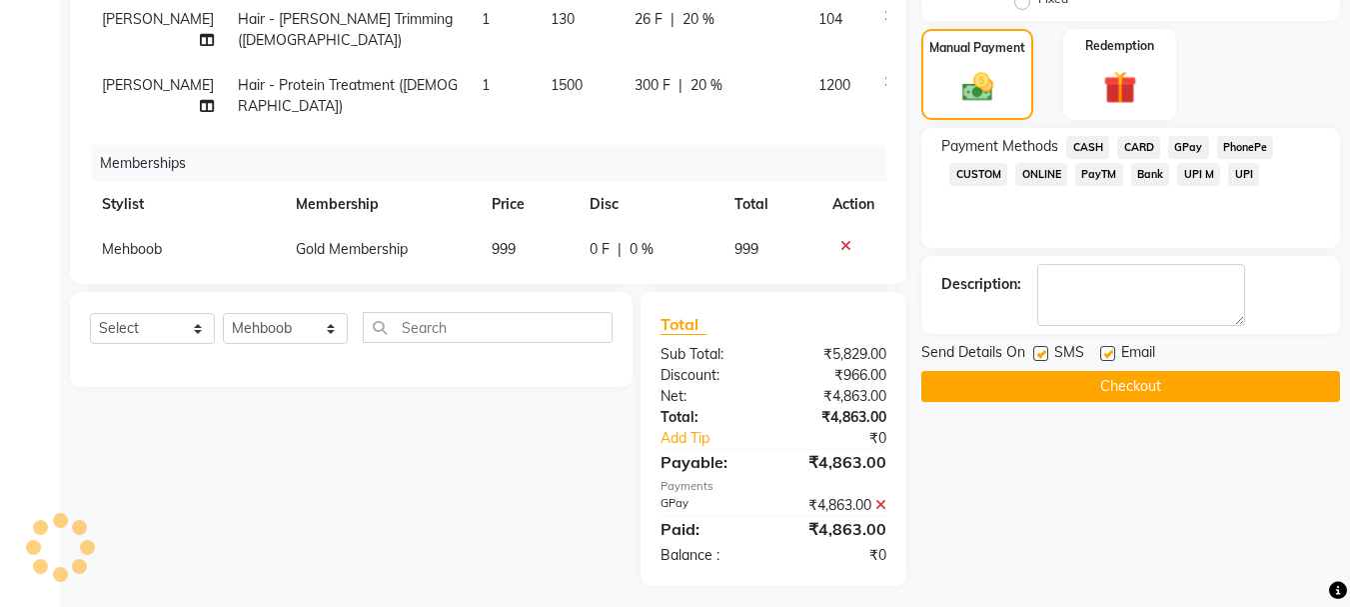
scroll to position [493, 0]
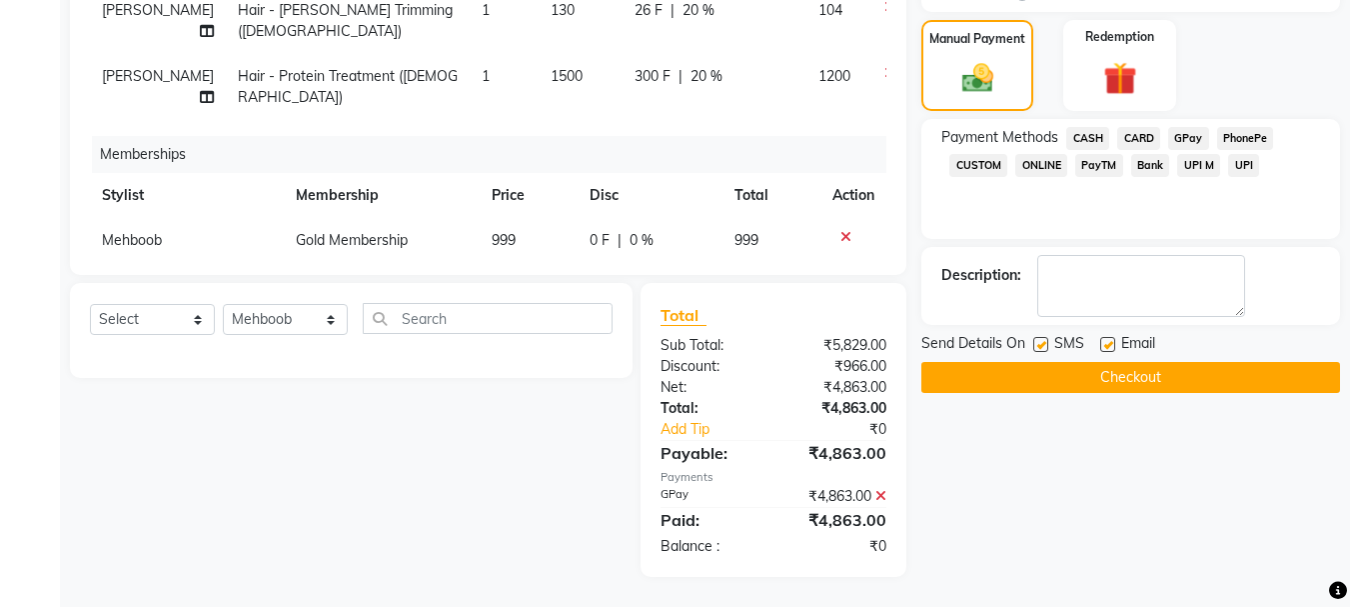
click at [1173, 371] on button "Checkout" at bounding box center [1130, 377] width 419 height 31
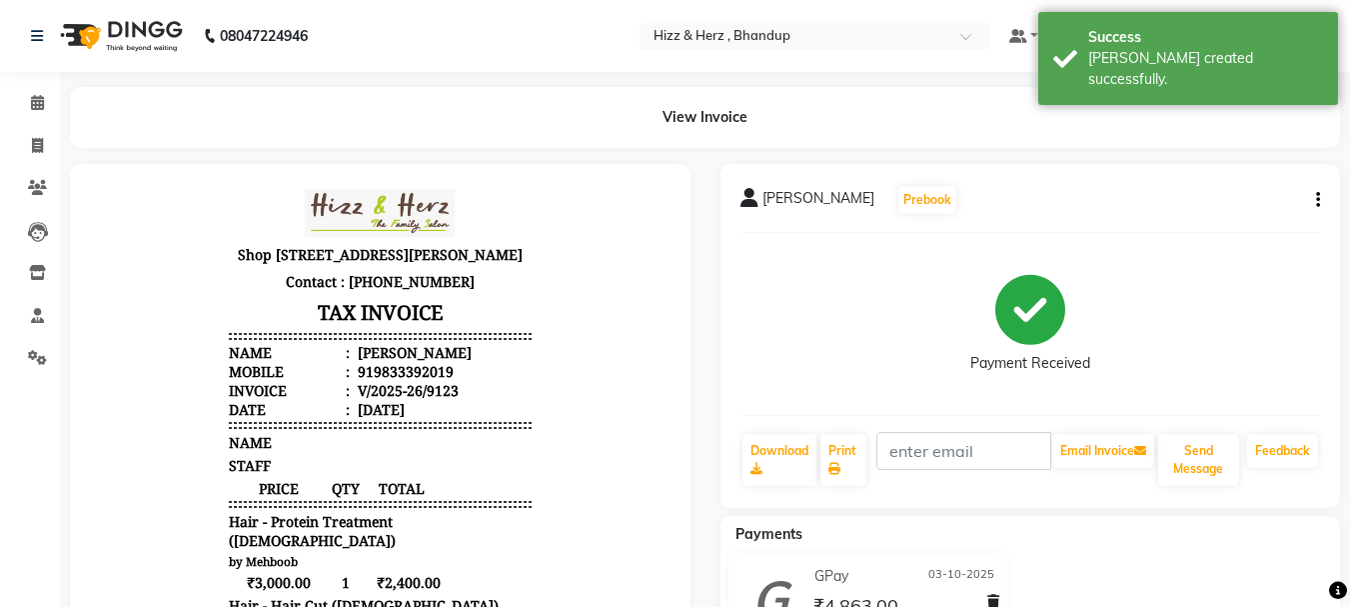
scroll to position [16, 0]
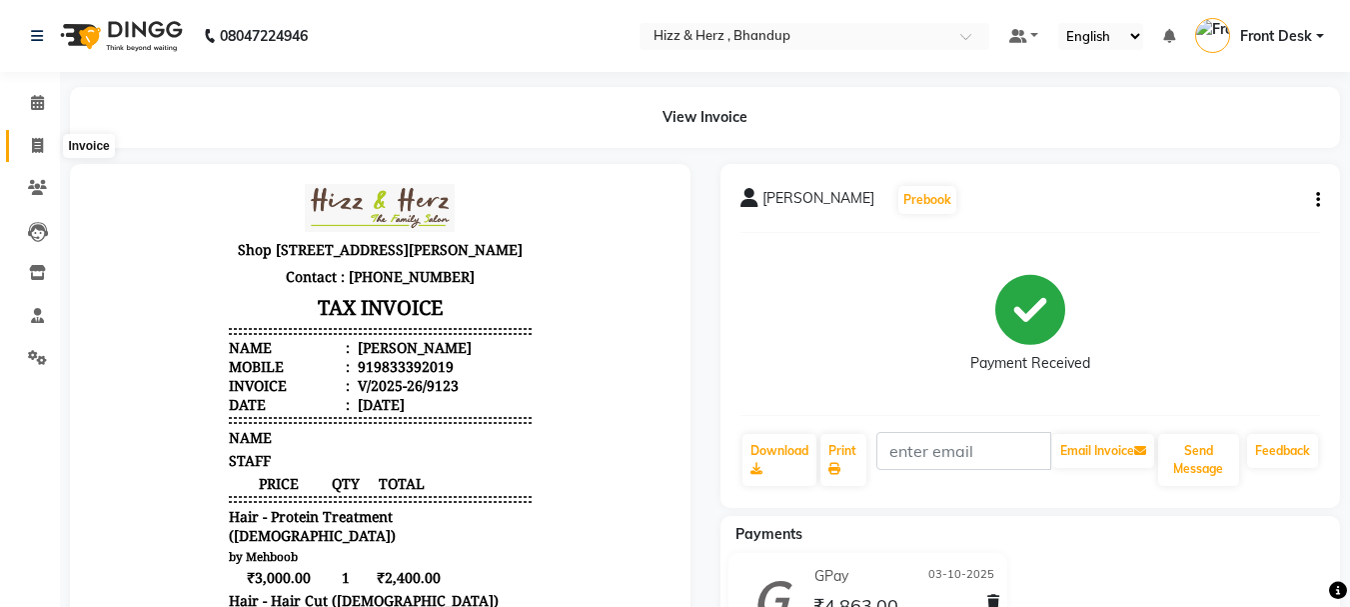
click at [42, 146] on icon at bounding box center [37, 145] width 11 height 15
select select "629"
select select "service"
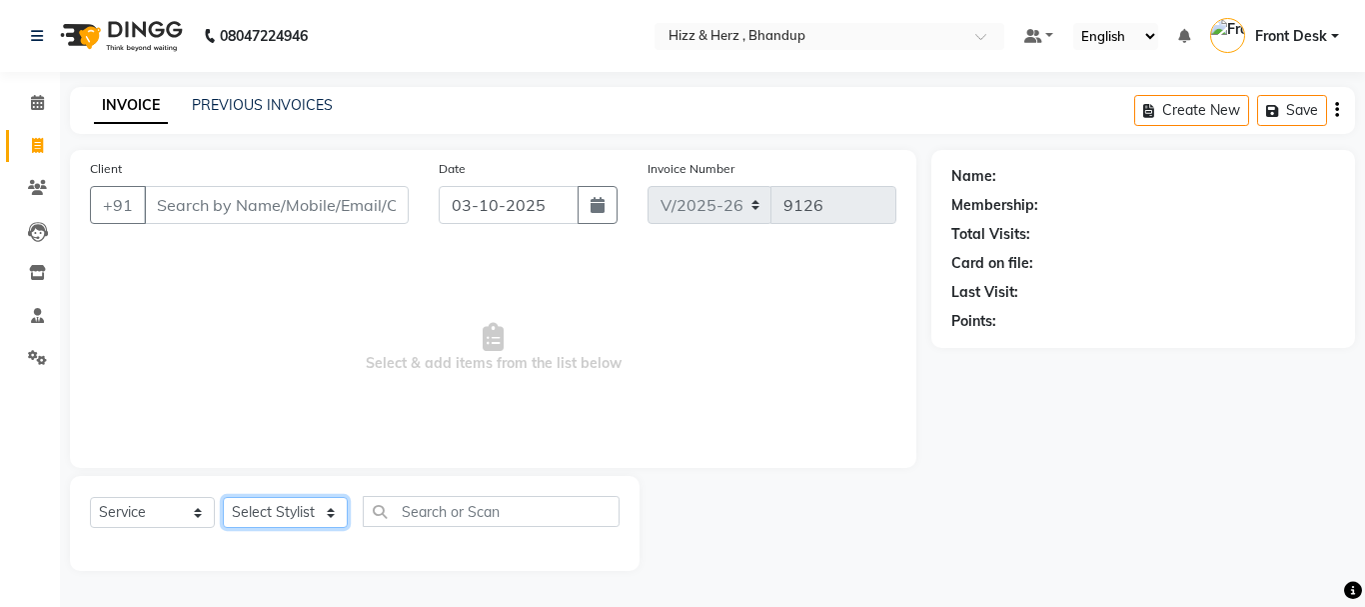
click at [242, 508] on select "Select Stylist Front Desk [PERSON_NAME] HIZZ & HERZ 2 [PERSON_NAME] [PERSON_NAM…" at bounding box center [285, 512] width 125 height 31
select select "26430"
click at [223, 497] on select "Select Stylist Front Desk [PERSON_NAME] HIZZ & HERZ 2 [PERSON_NAME] [PERSON_NAM…" at bounding box center [285, 512] width 125 height 31
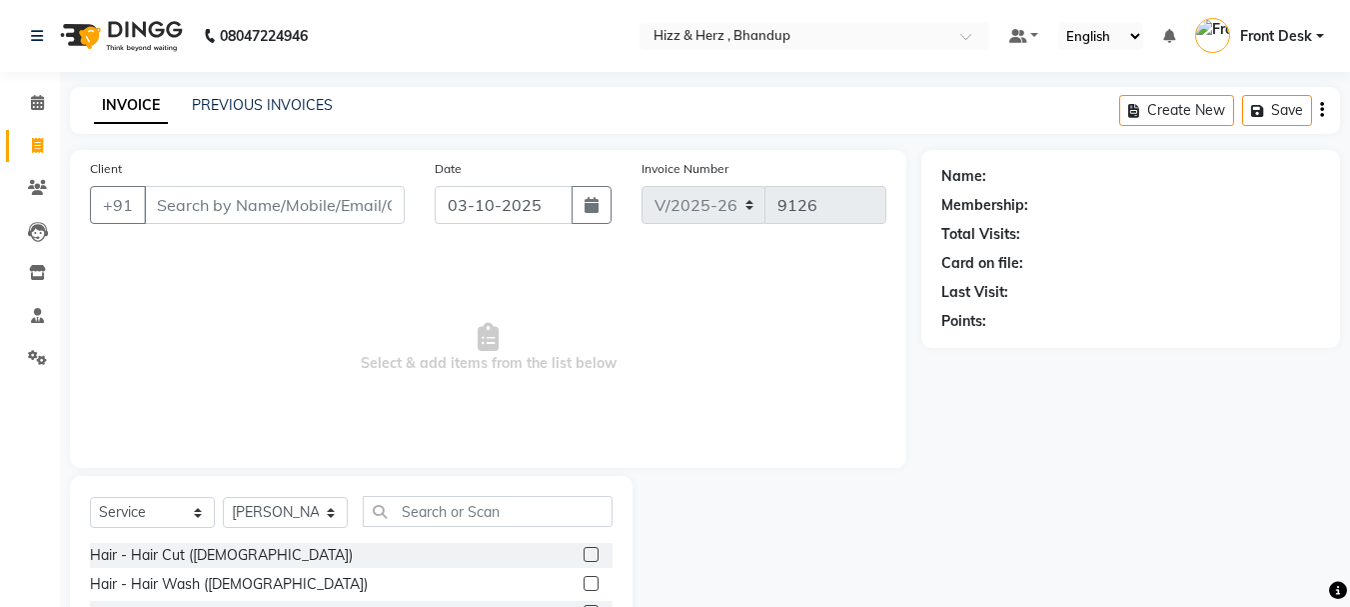
click at [584, 557] on label at bounding box center [591, 554] width 15 height 15
click at [584, 557] on input "checkbox" at bounding box center [590, 555] width 13 height 13
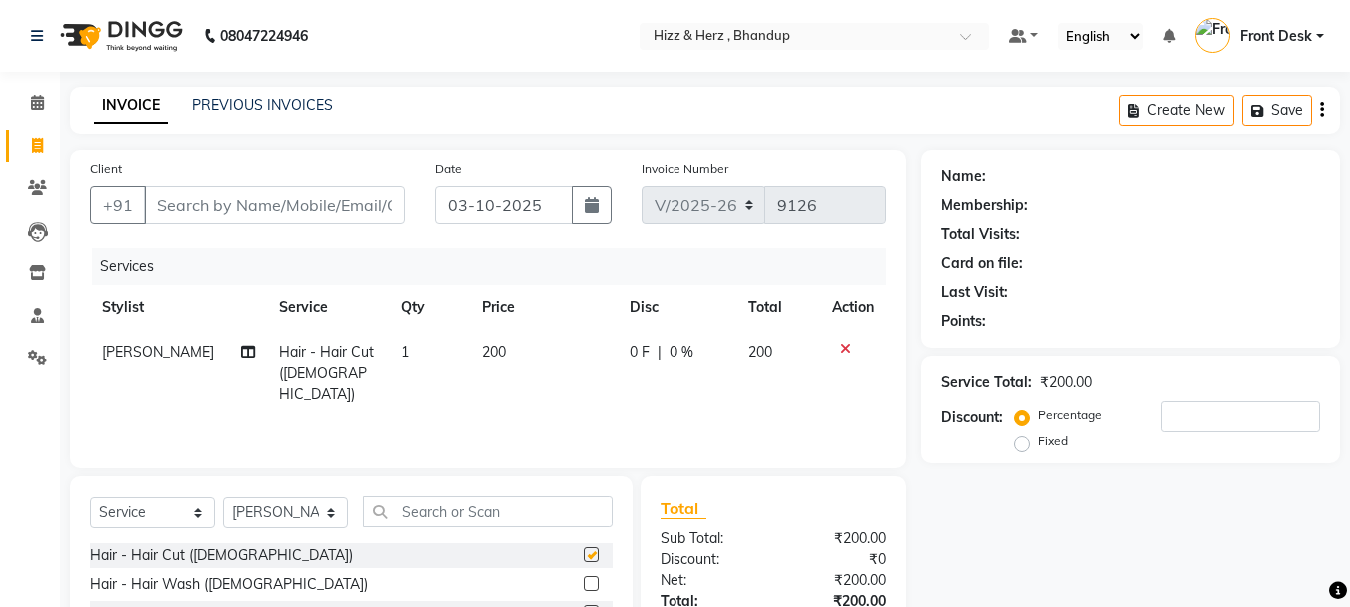
checkbox input "false"
click at [287, 204] on input "Client" at bounding box center [274, 205] width 261 height 38
click at [460, 506] on input "text" at bounding box center [488, 511] width 250 height 31
type input "N"
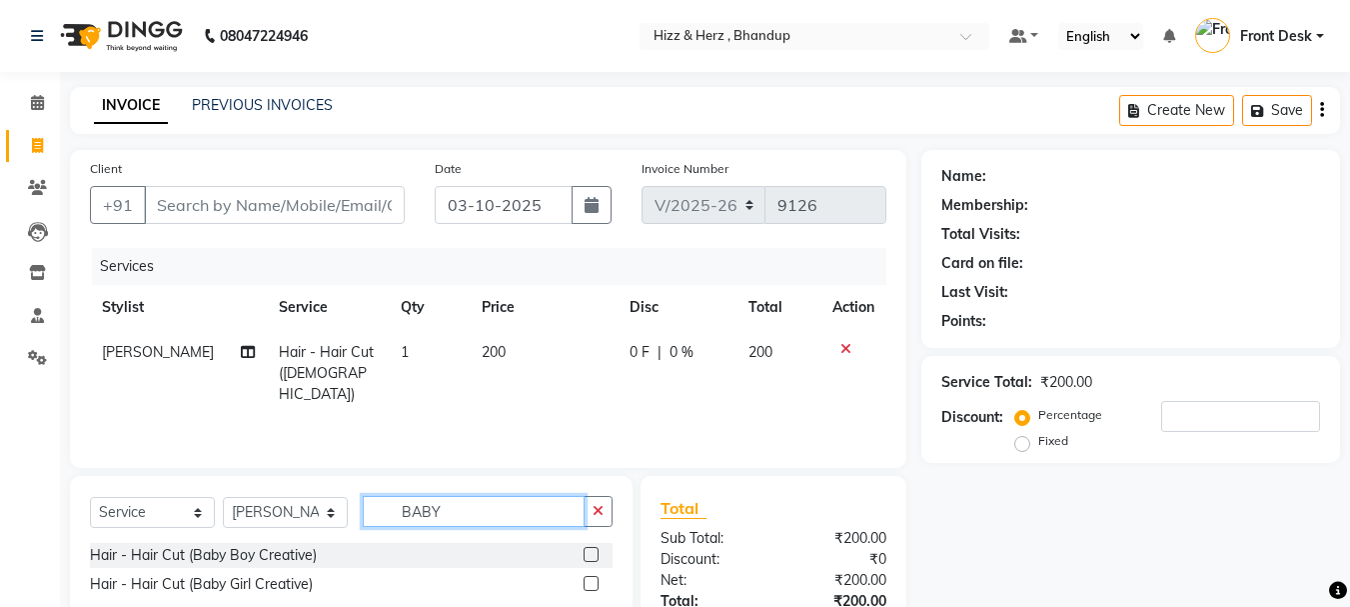
type input "BABY"
click at [593, 554] on label at bounding box center [591, 554] width 15 height 15
click at [593, 554] on input "checkbox" at bounding box center [590, 555] width 13 height 13
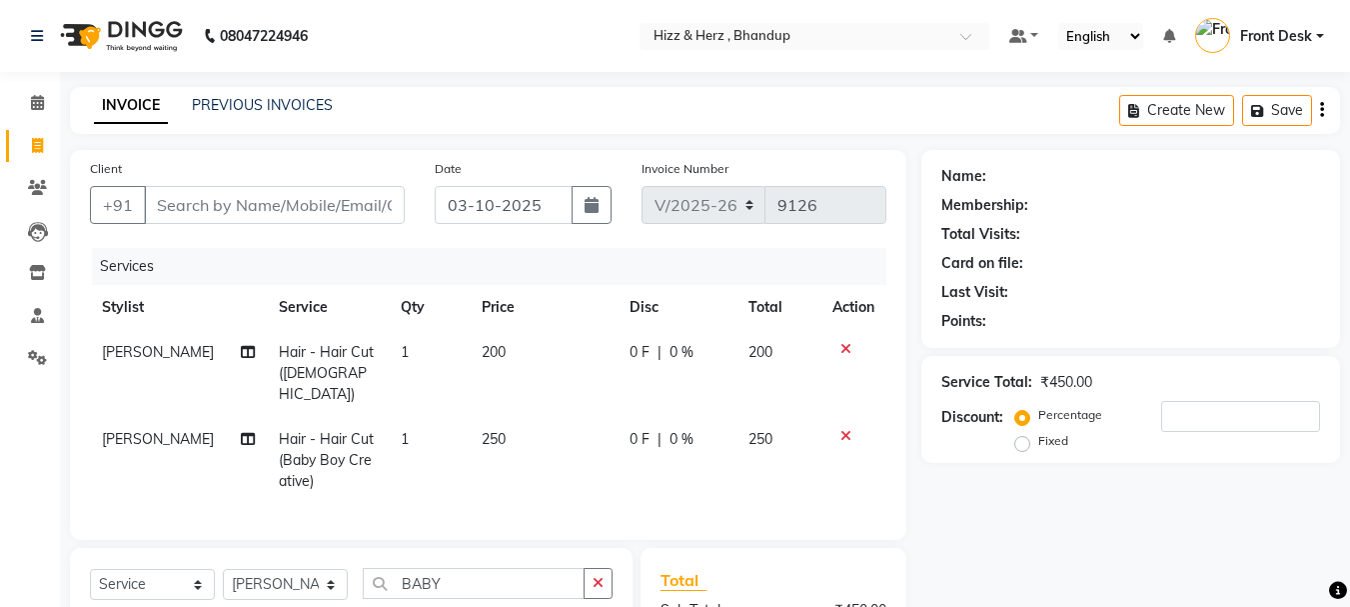
checkbox input "false"
click at [844, 345] on icon at bounding box center [845, 349] width 11 height 14
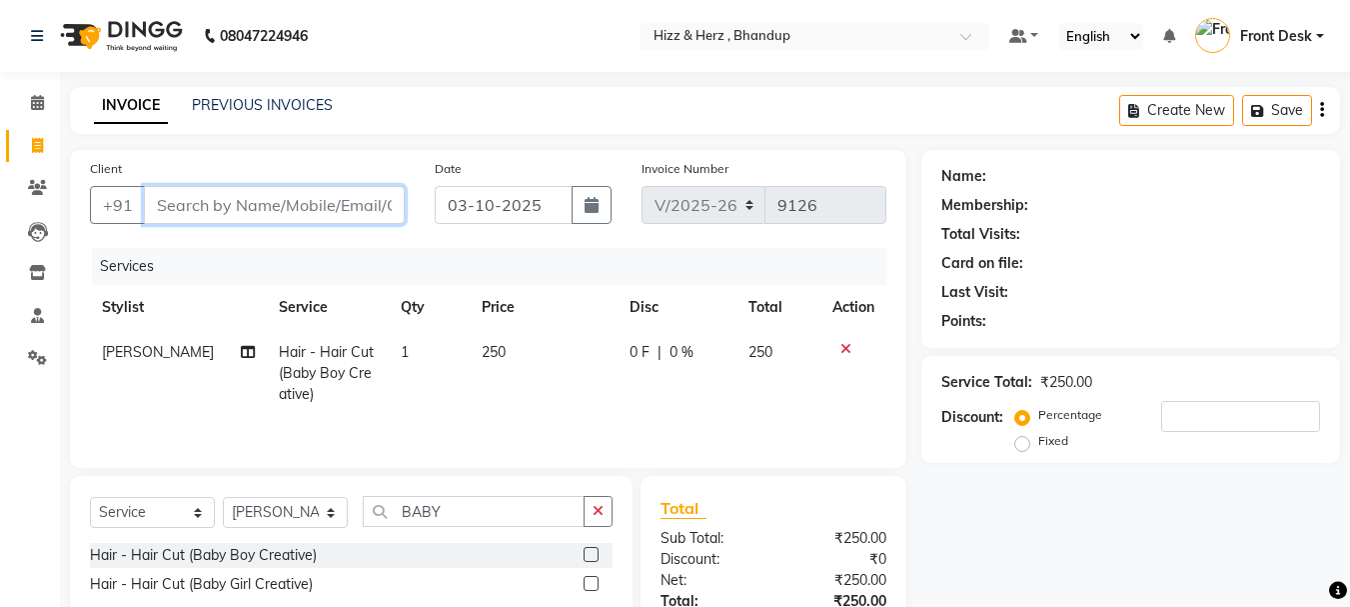
click at [240, 208] on input "Client" at bounding box center [274, 205] width 261 height 38
click at [846, 348] on icon at bounding box center [845, 349] width 11 height 14
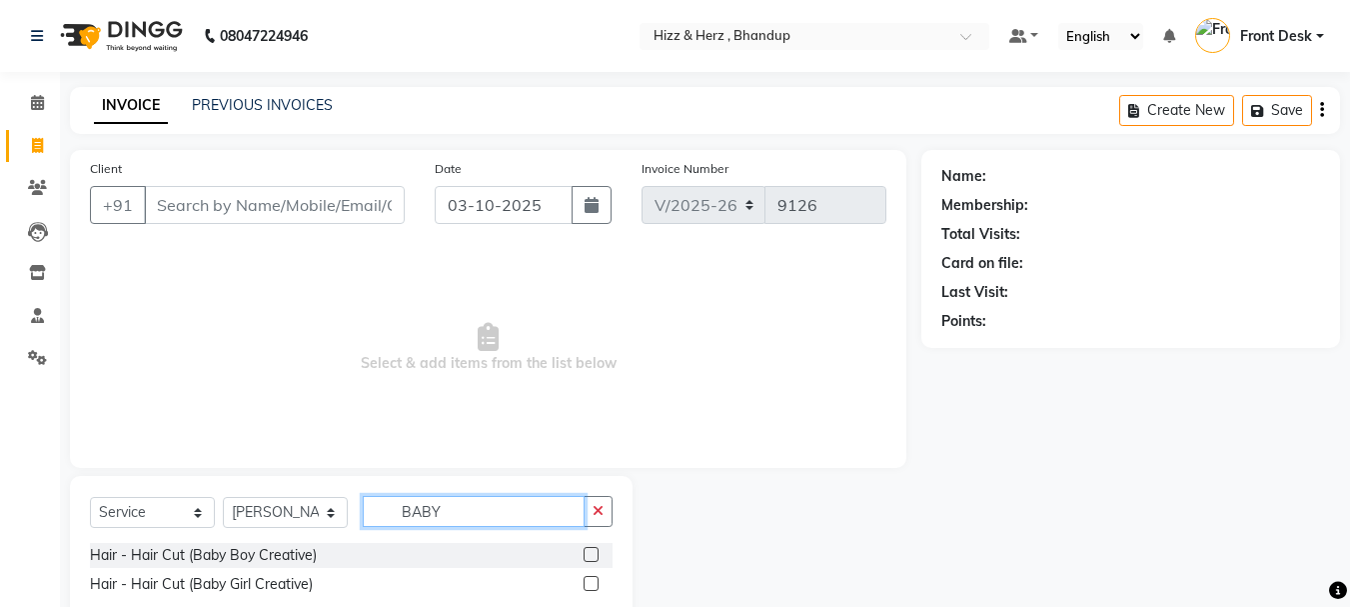
click at [496, 516] on input "BABY" at bounding box center [474, 511] width 222 height 31
type input "B"
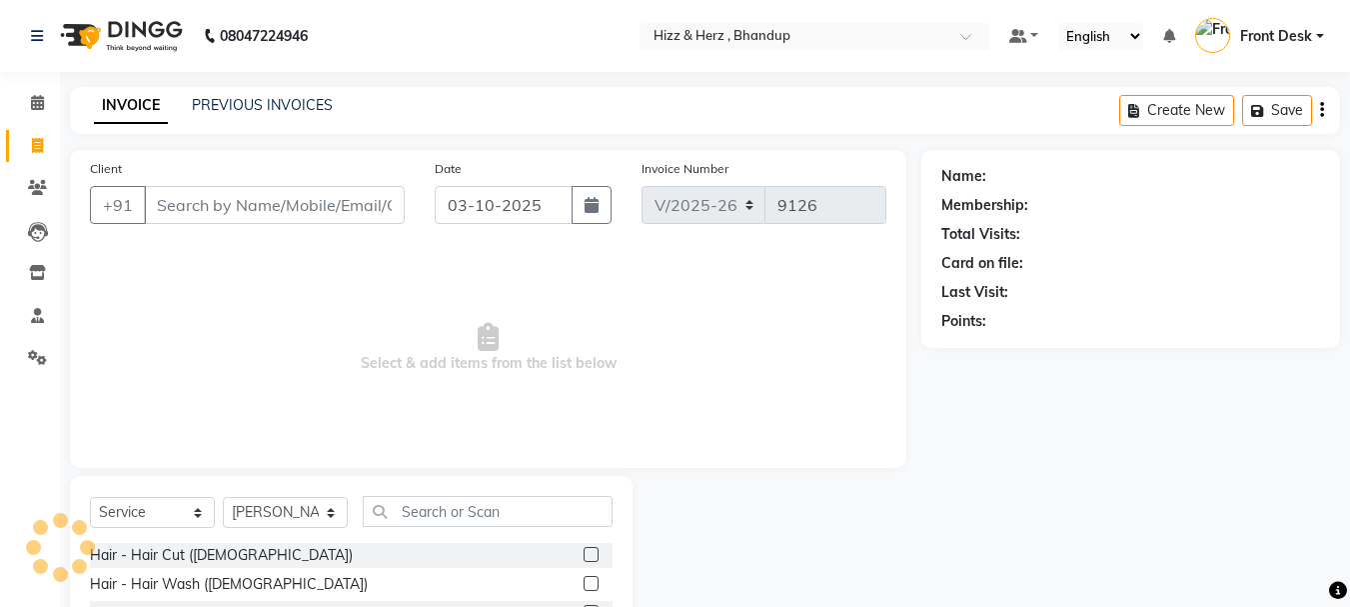
click at [584, 554] on label at bounding box center [591, 554] width 15 height 15
click at [584, 554] on input "checkbox" at bounding box center [590, 555] width 13 height 13
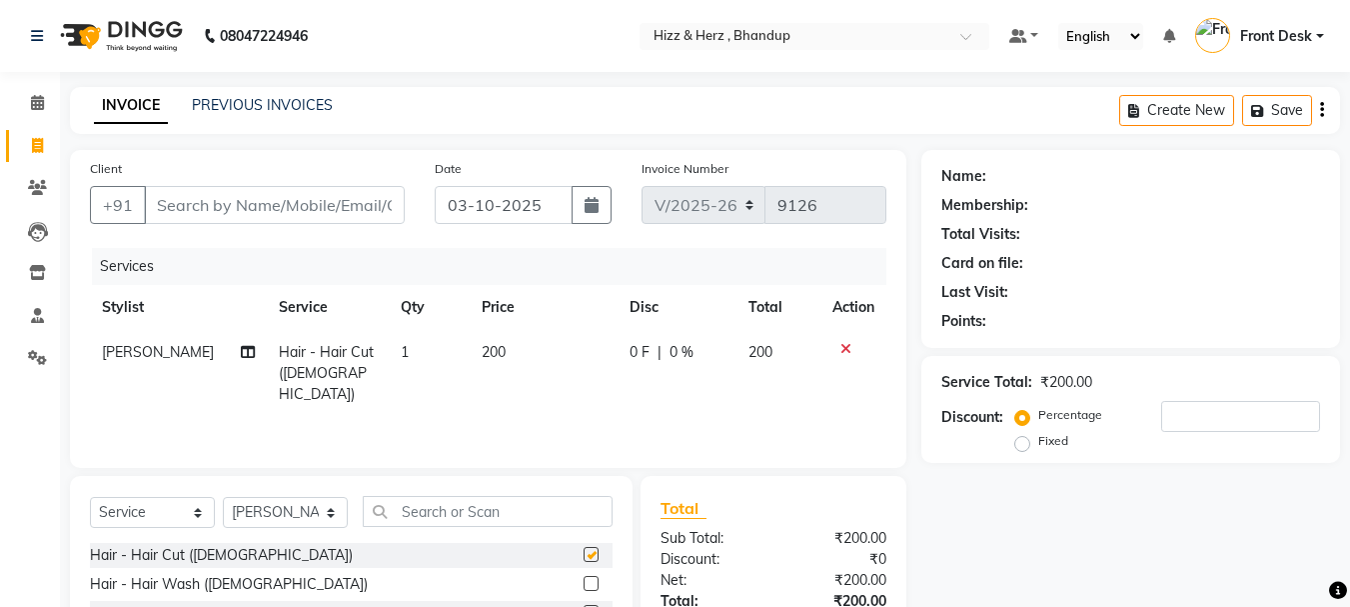
checkbox input "false"
click at [301, 197] on input "Client" at bounding box center [274, 205] width 261 height 38
type input "7"
type input "0"
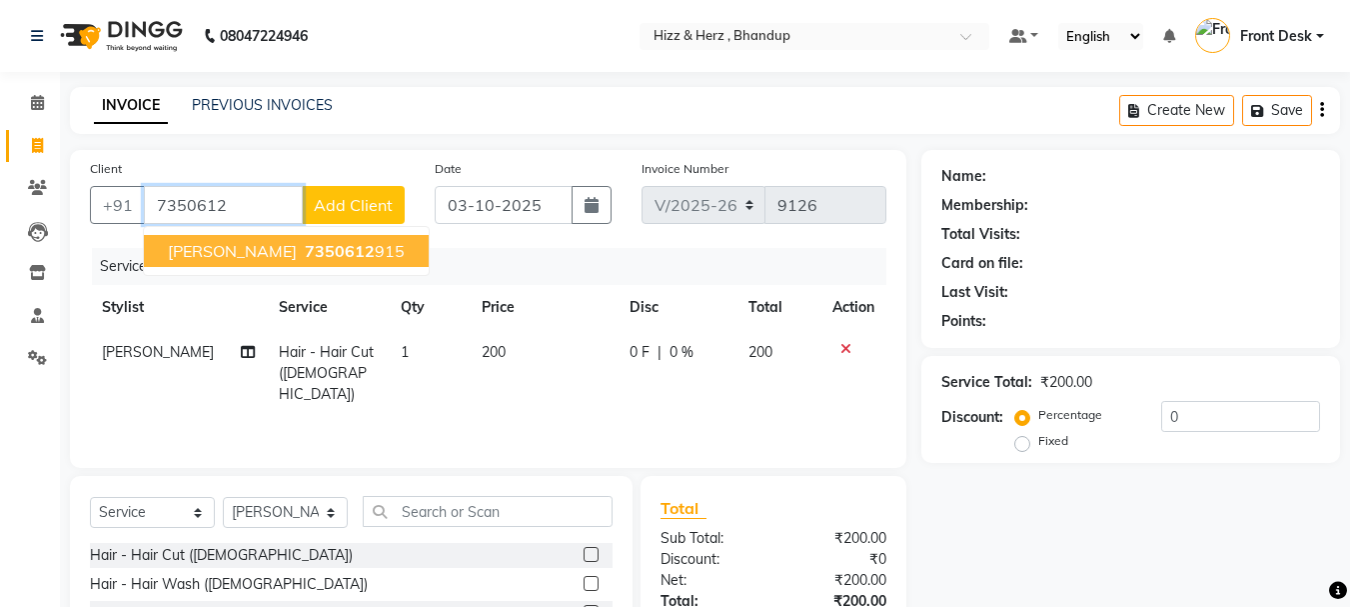
click at [297, 257] on span "MR. VYANKATESH DESHPANDE" at bounding box center [232, 251] width 129 height 20
type input "7350612915"
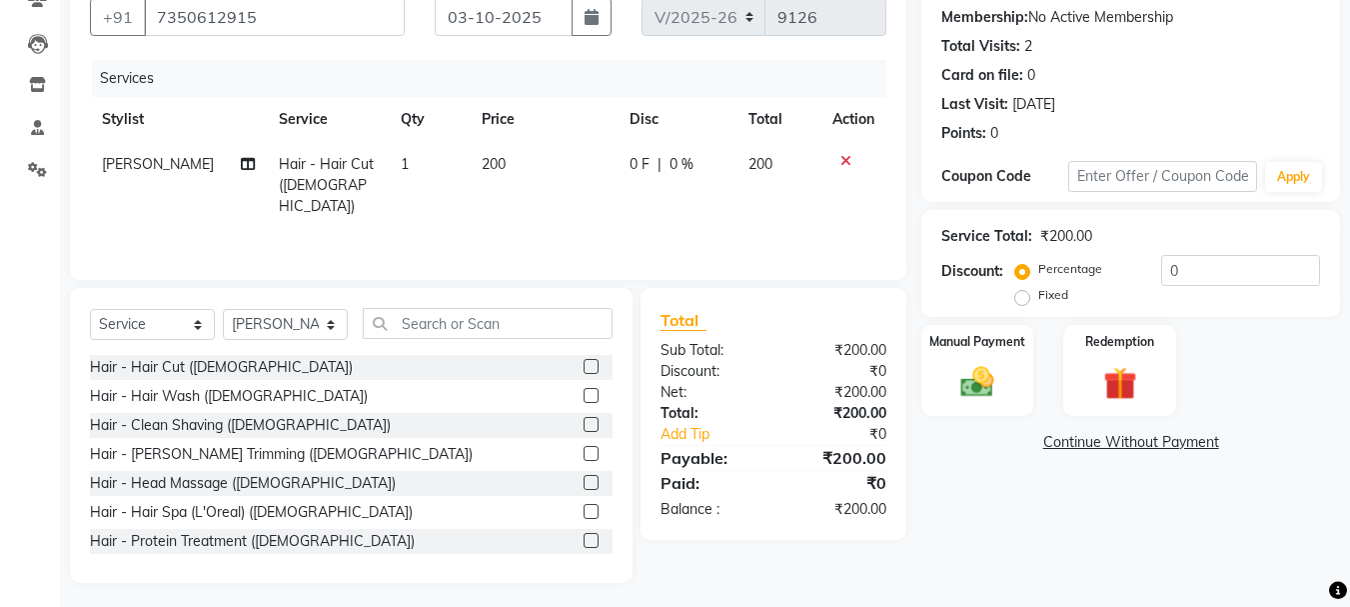
scroll to position [194, 0]
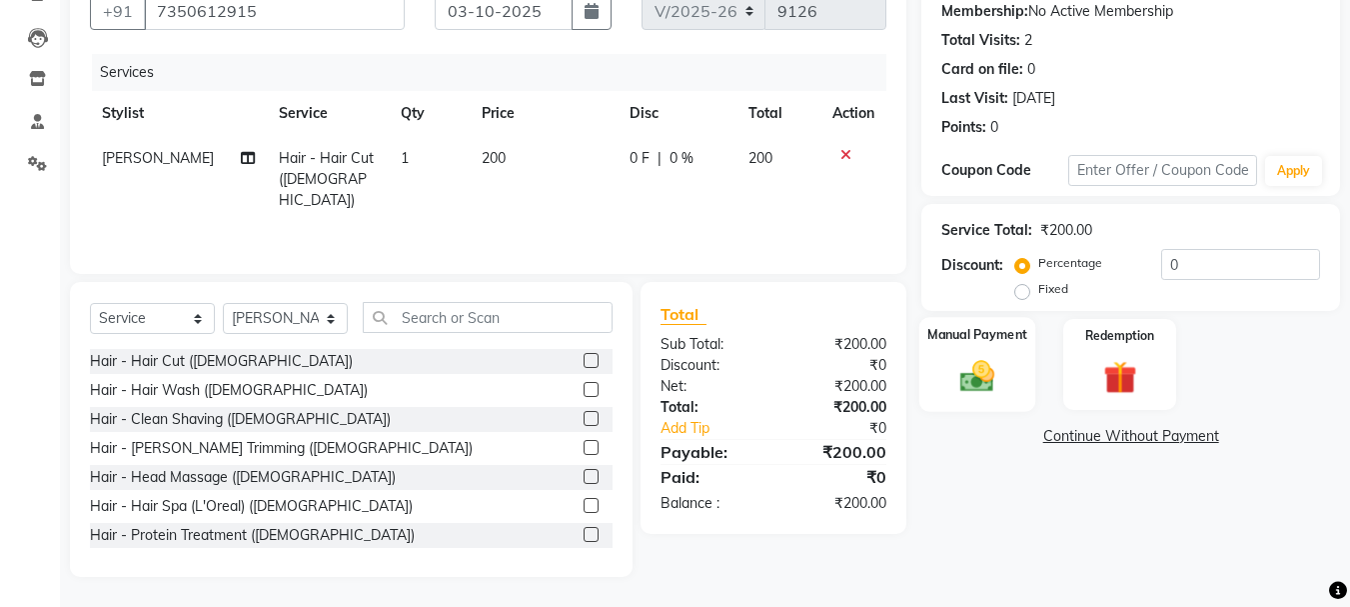
click at [999, 385] on img at bounding box center [977, 376] width 56 height 40
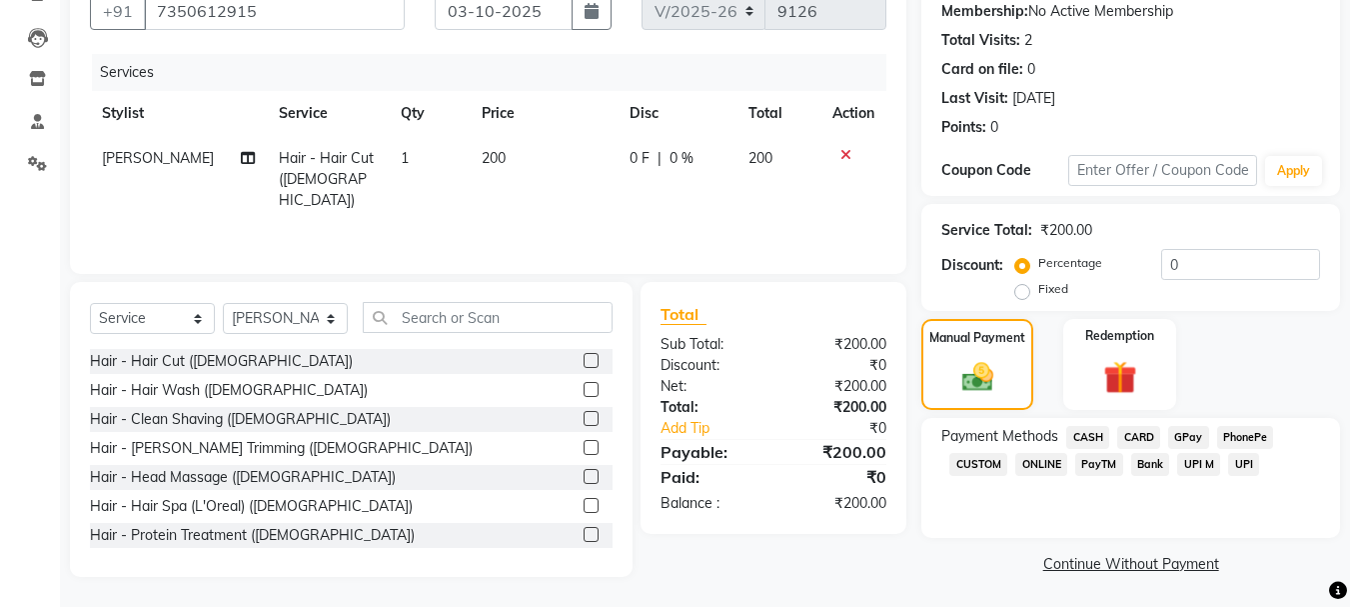
click at [1201, 437] on span "GPay" at bounding box center [1188, 437] width 41 height 23
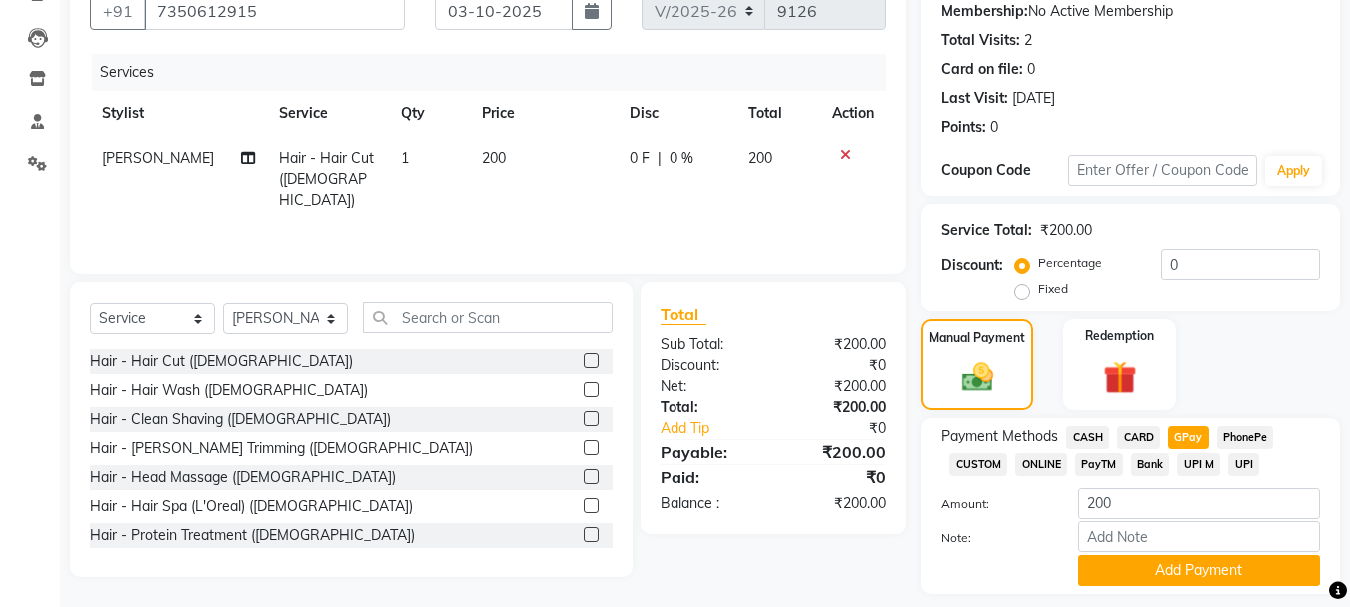
scroll to position [252, 0]
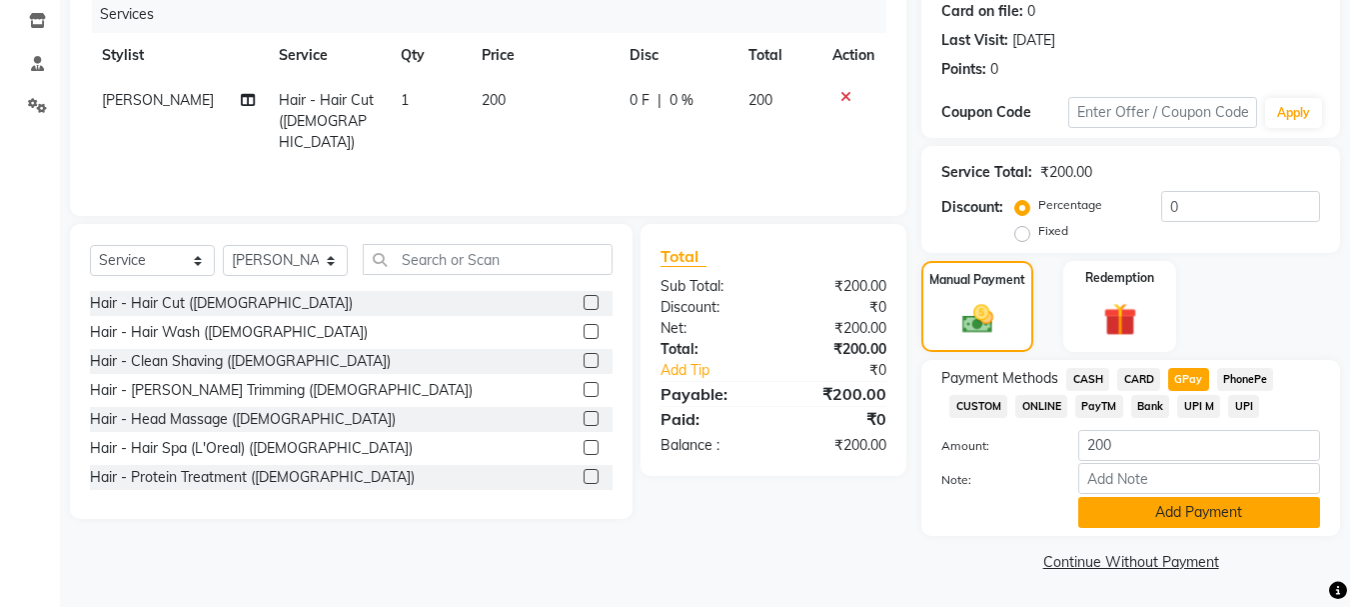
click at [1184, 500] on button "Add Payment" at bounding box center [1199, 512] width 242 height 31
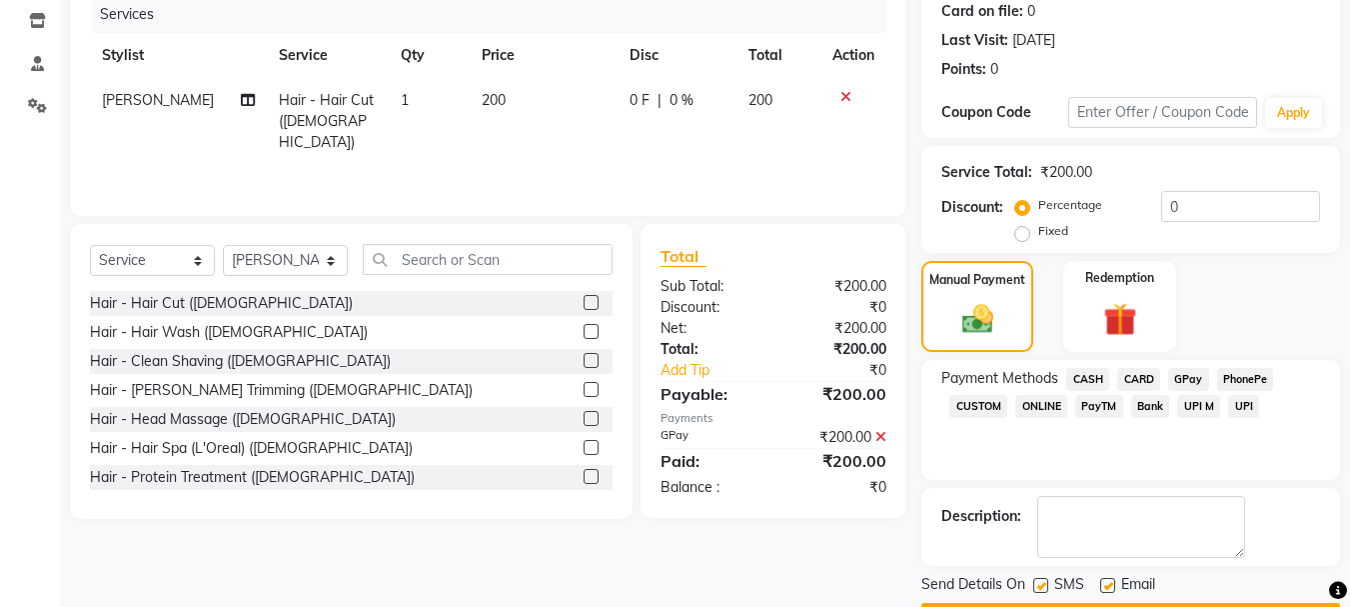
scroll to position [309, 0]
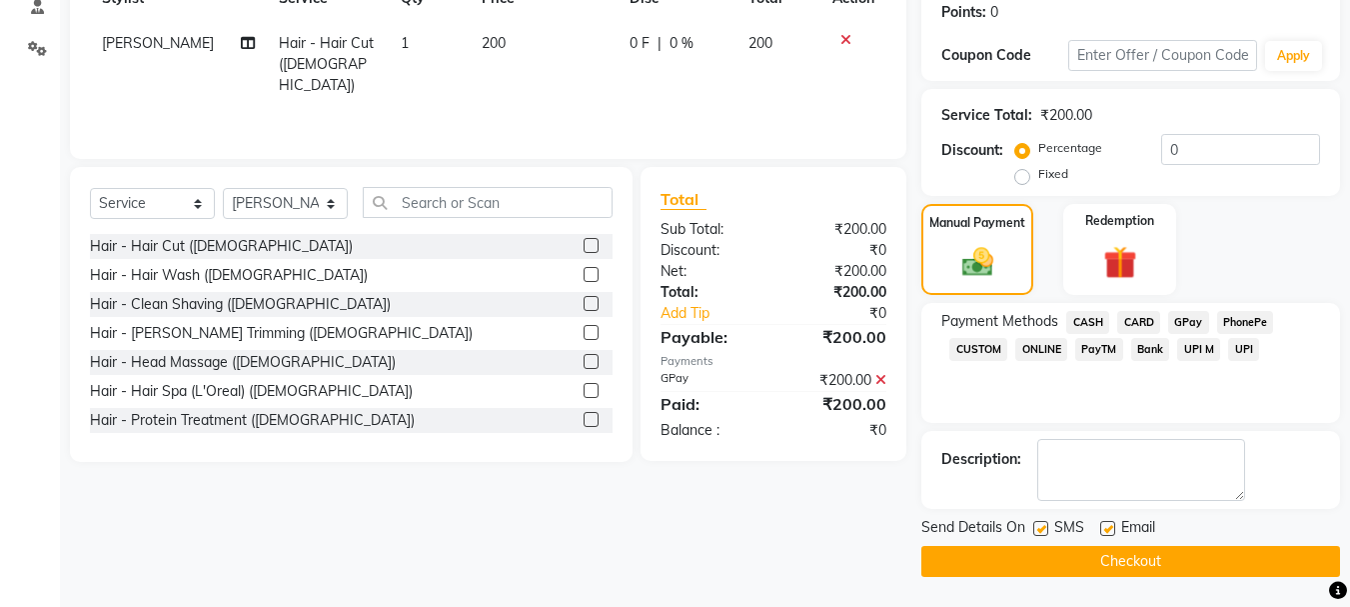
click at [1156, 561] on button "Checkout" at bounding box center [1130, 561] width 419 height 31
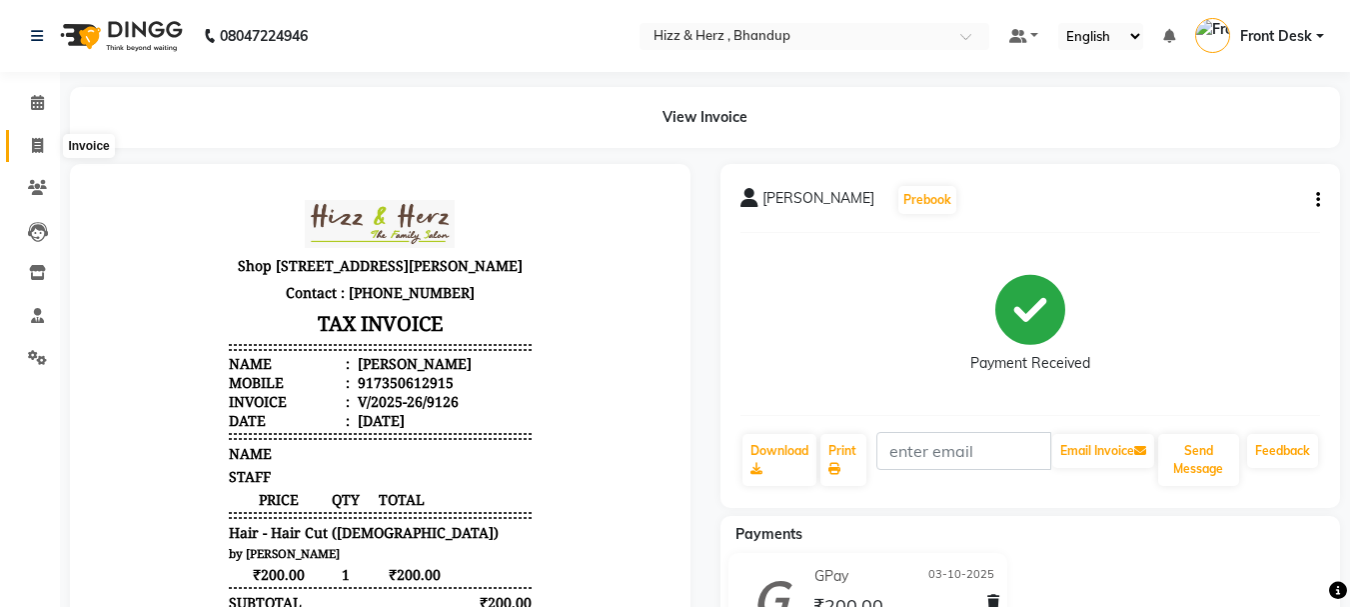
click at [39, 153] on span at bounding box center [37, 146] width 35 height 23
select select "629"
select select "service"
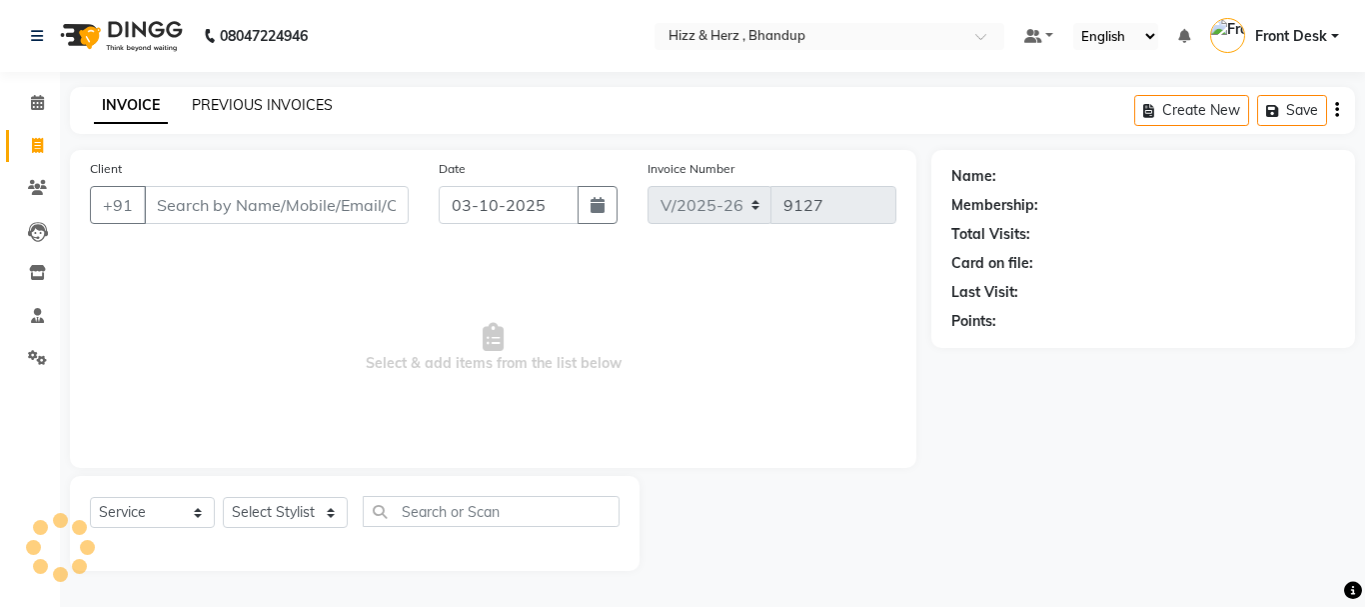
click at [254, 109] on link "PREVIOUS INVOICES" at bounding box center [262, 105] width 141 height 18
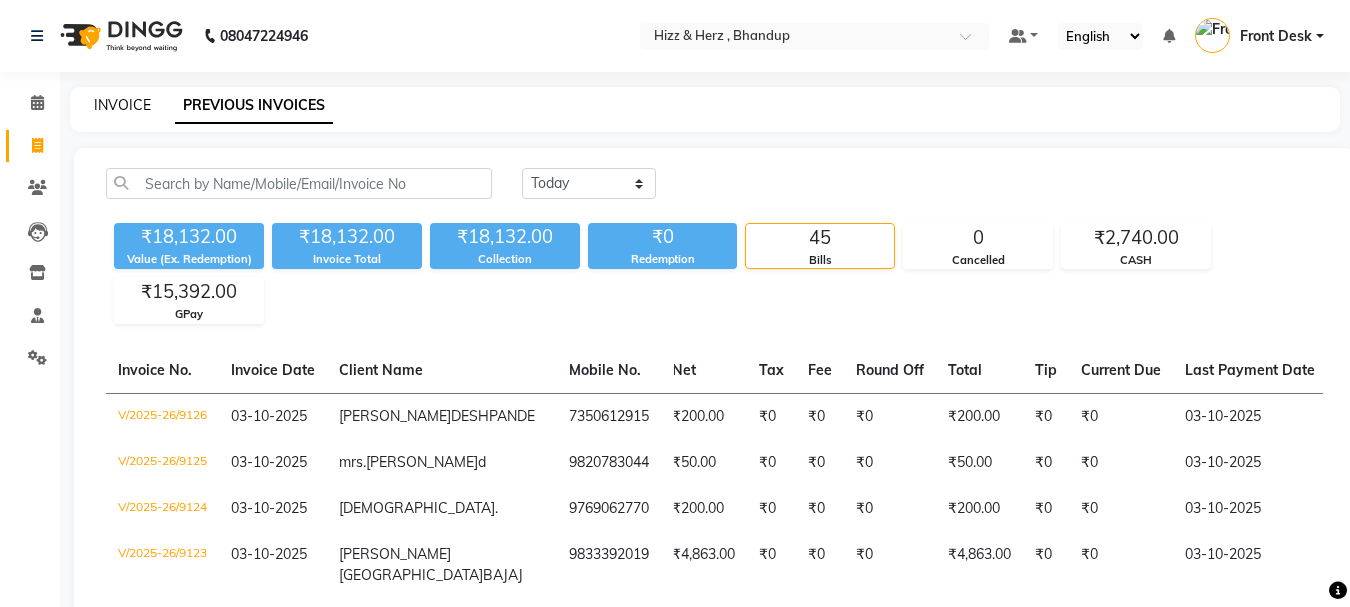
click at [107, 107] on link "INVOICE" at bounding box center [122, 105] width 57 height 18
select select "629"
select select "service"
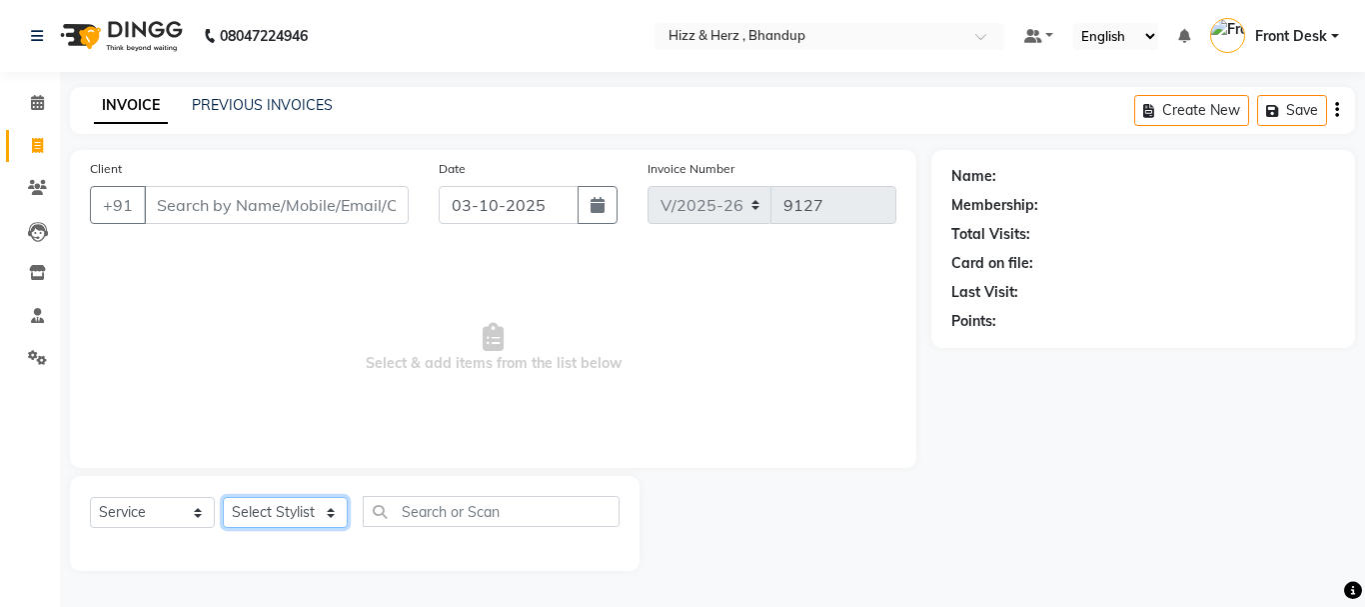
click at [322, 518] on select "Select Stylist Front Desk [PERSON_NAME] HIZZ & HERZ 2 [PERSON_NAME] [PERSON_NAM…" at bounding box center [285, 512] width 125 height 31
select select "9145"
click at [223, 497] on select "Select Stylist Front Desk [PERSON_NAME] HIZZ & HERZ 2 [PERSON_NAME] [PERSON_NAM…" at bounding box center [285, 512] width 125 height 31
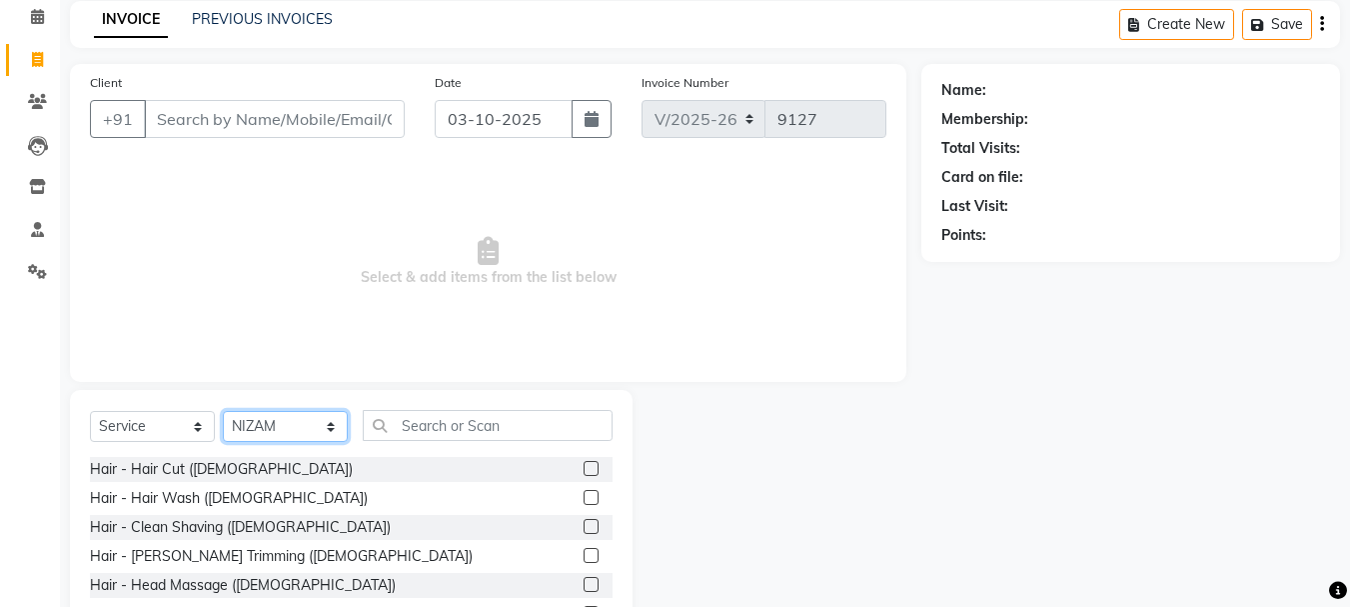
scroll to position [194, 0]
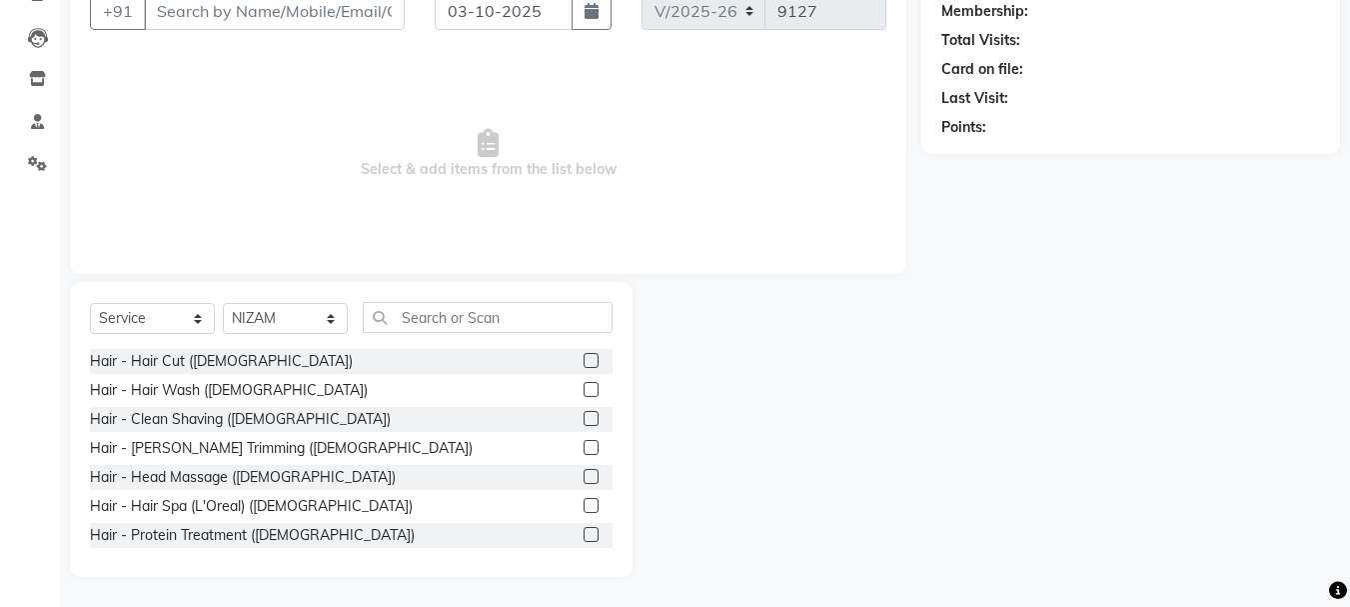
click at [584, 350] on div at bounding box center [598, 361] width 29 height 25
click at [584, 363] on label at bounding box center [591, 360] width 15 height 15
click at [584, 363] on input "checkbox" at bounding box center [590, 361] width 13 height 13
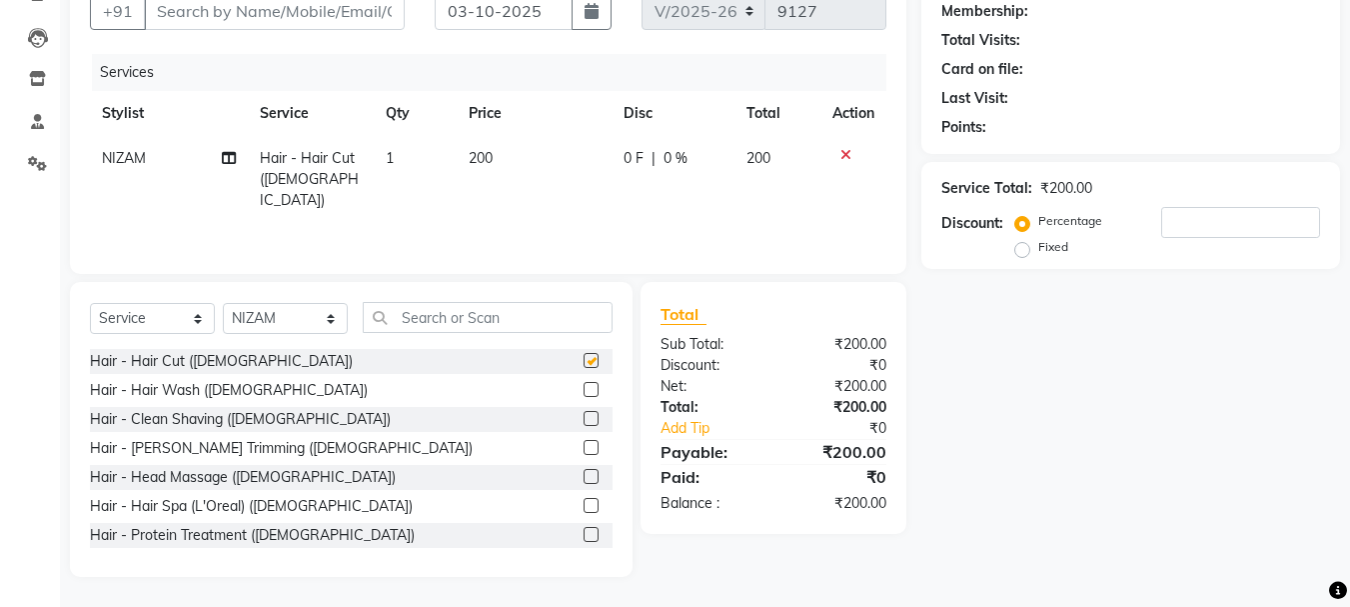
checkbox input "false"
click at [584, 420] on label at bounding box center [591, 418] width 15 height 15
click at [584, 420] on input "checkbox" at bounding box center [590, 419] width 13 height 13
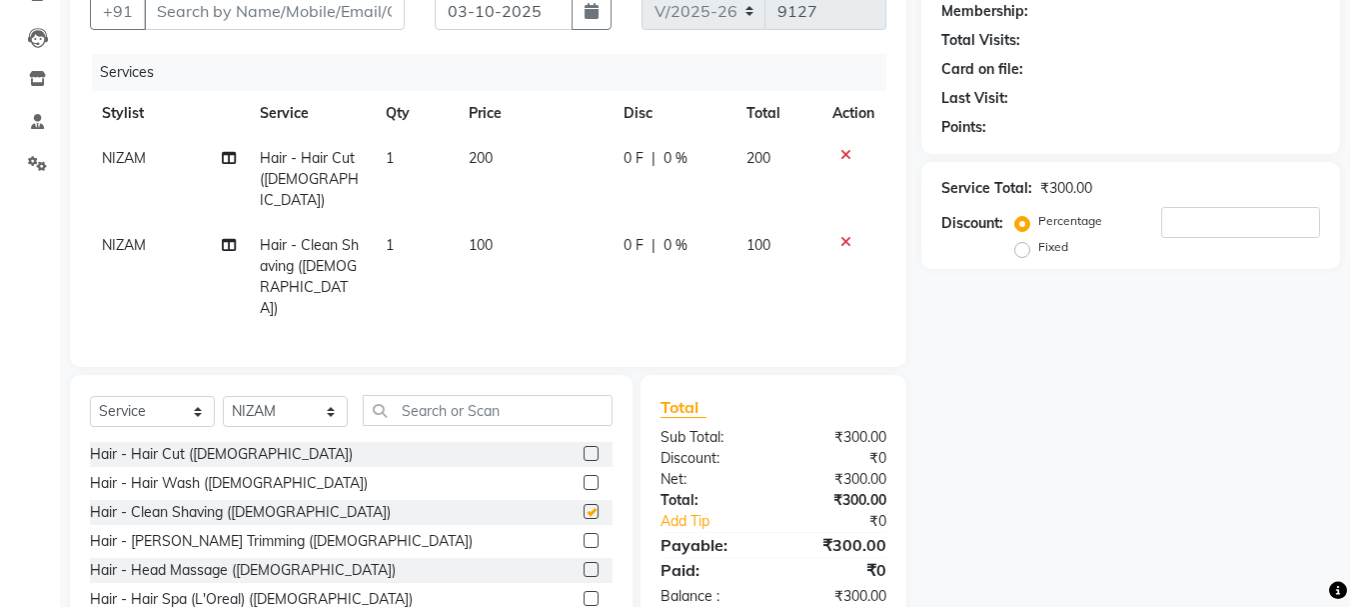
scroll to position [114, 0]
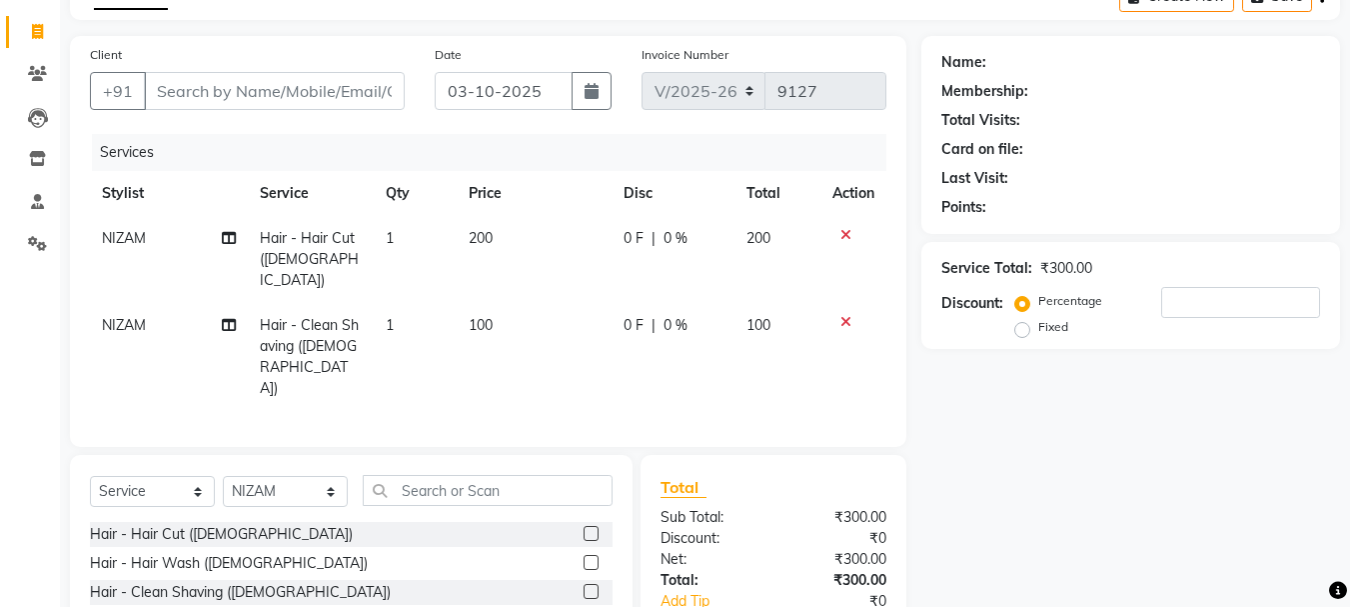
checkbox input "false"
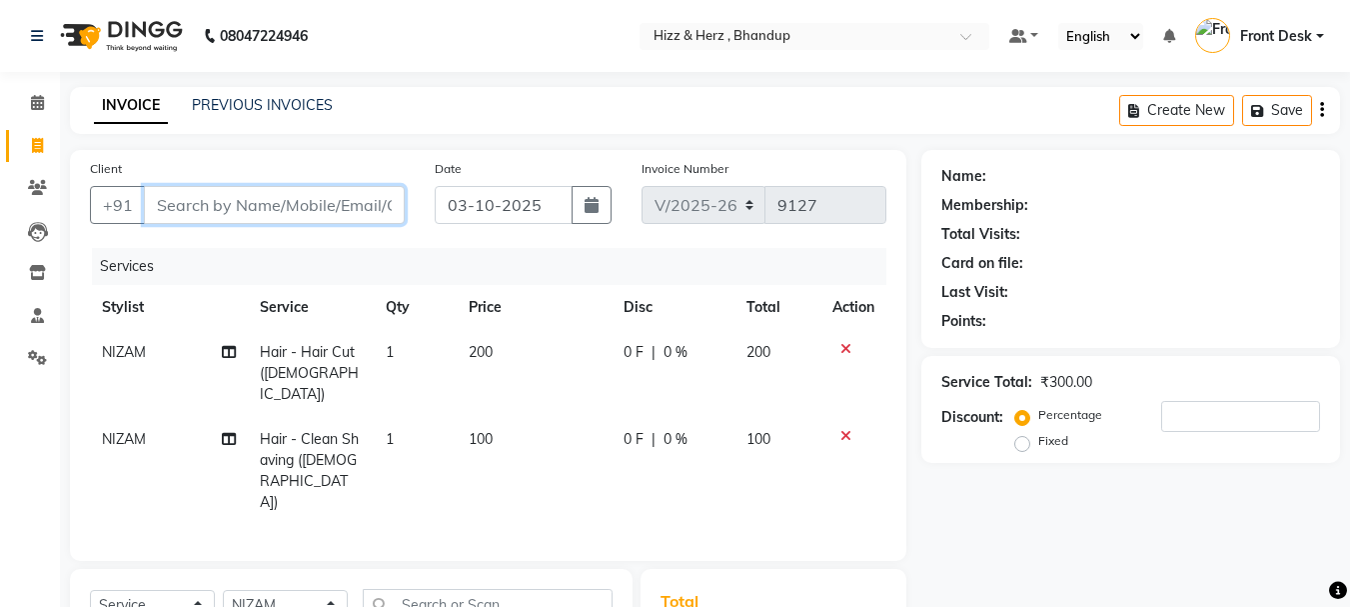
click at [389, 204] on input "Client" at bounding box center [274, 205] width 261 height 38
type input "9"
type input "0"
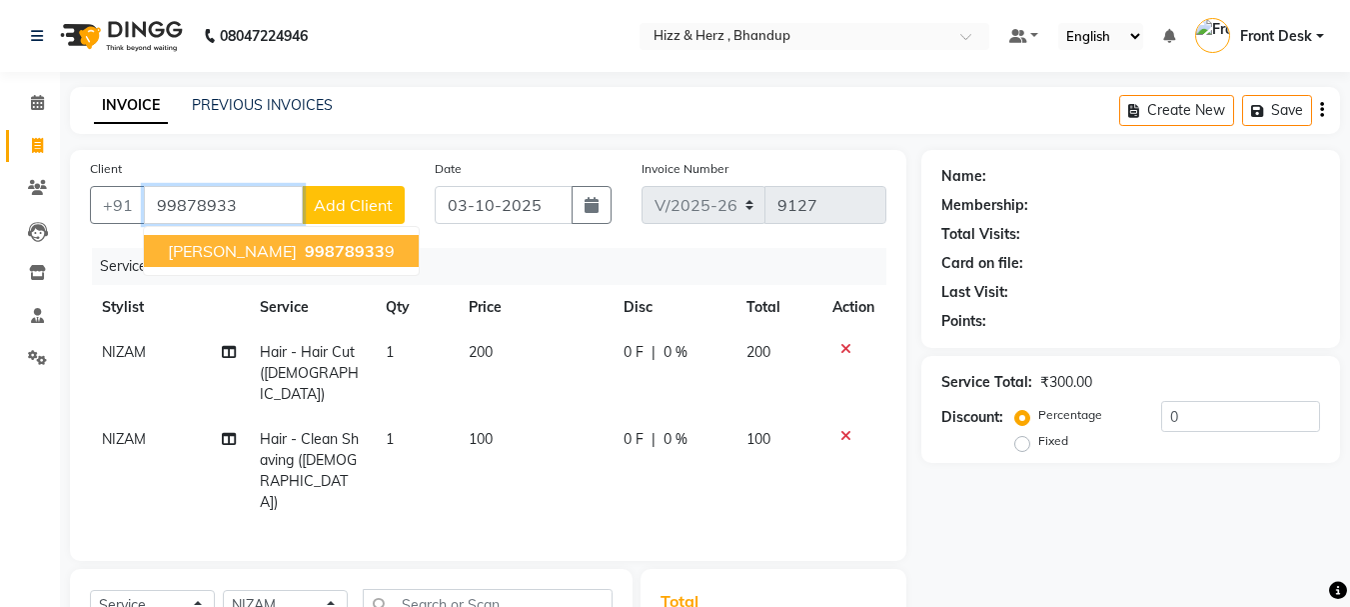
click at [350, 268] on ngb-typeahead-window "MR. SANTOSH AHIRE 99878933 9" at bounding box center [281, 251] width 277 height 50
click at [366, 261] on button "MR. SANTOSH AHIRE 99878933 9" at bounding box center [281, 251] width 275 height 32
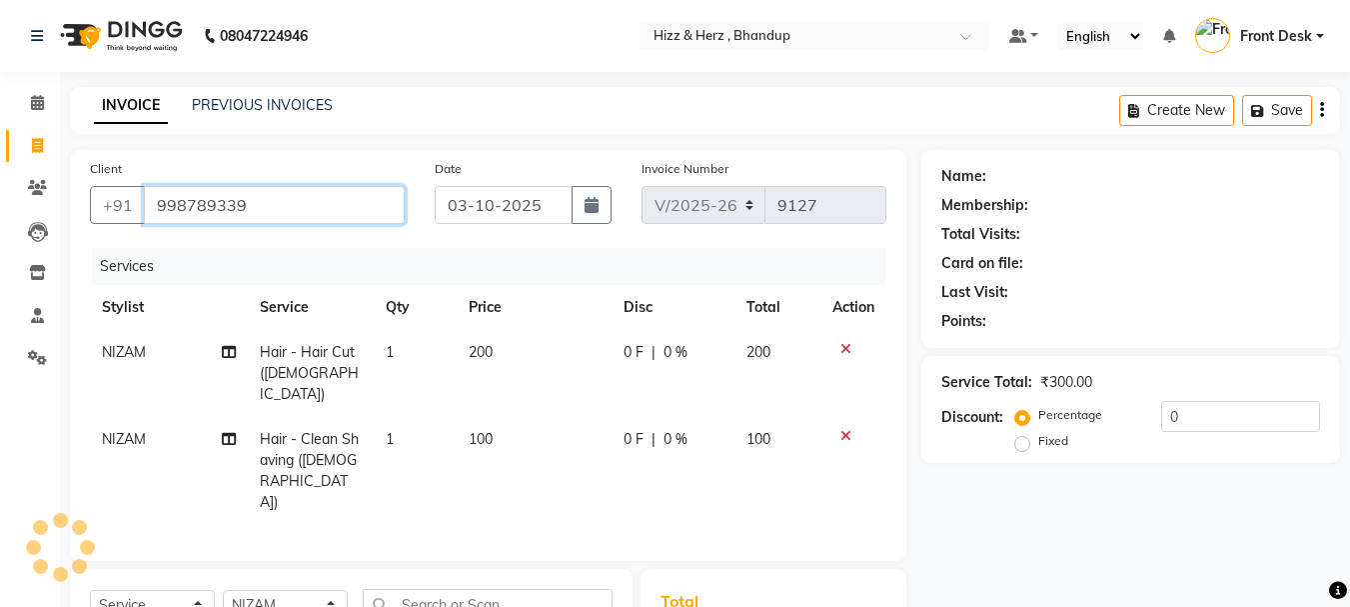
type input "998789339"
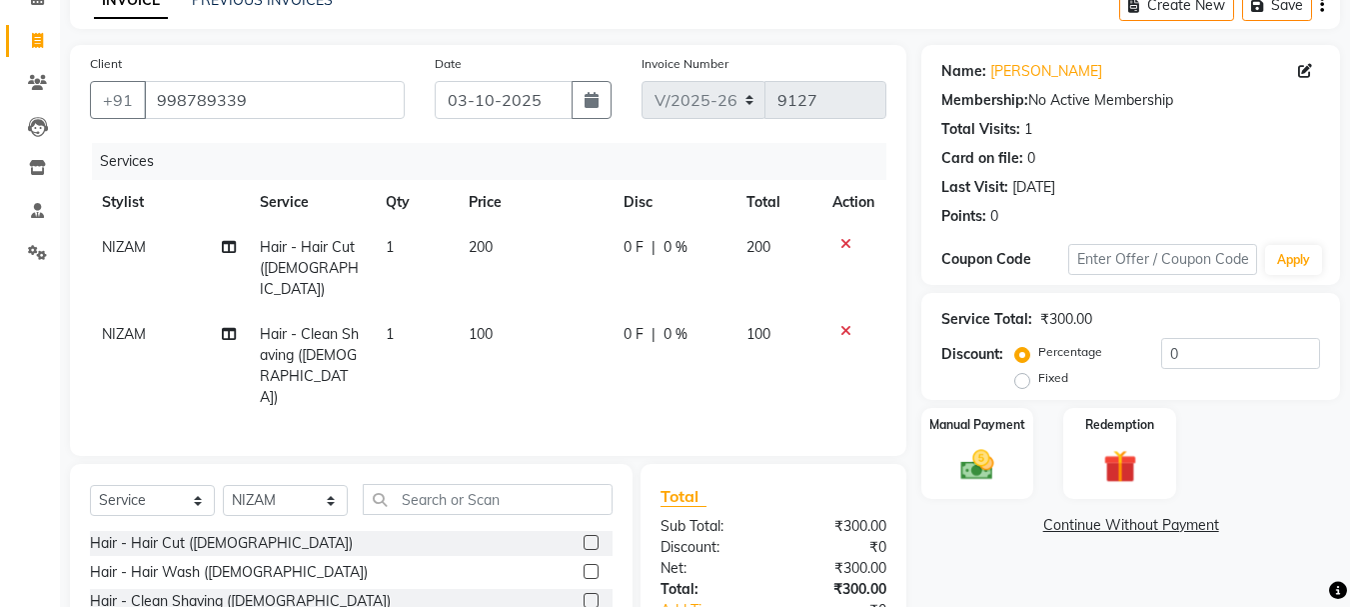
scroll to position [239, 0]
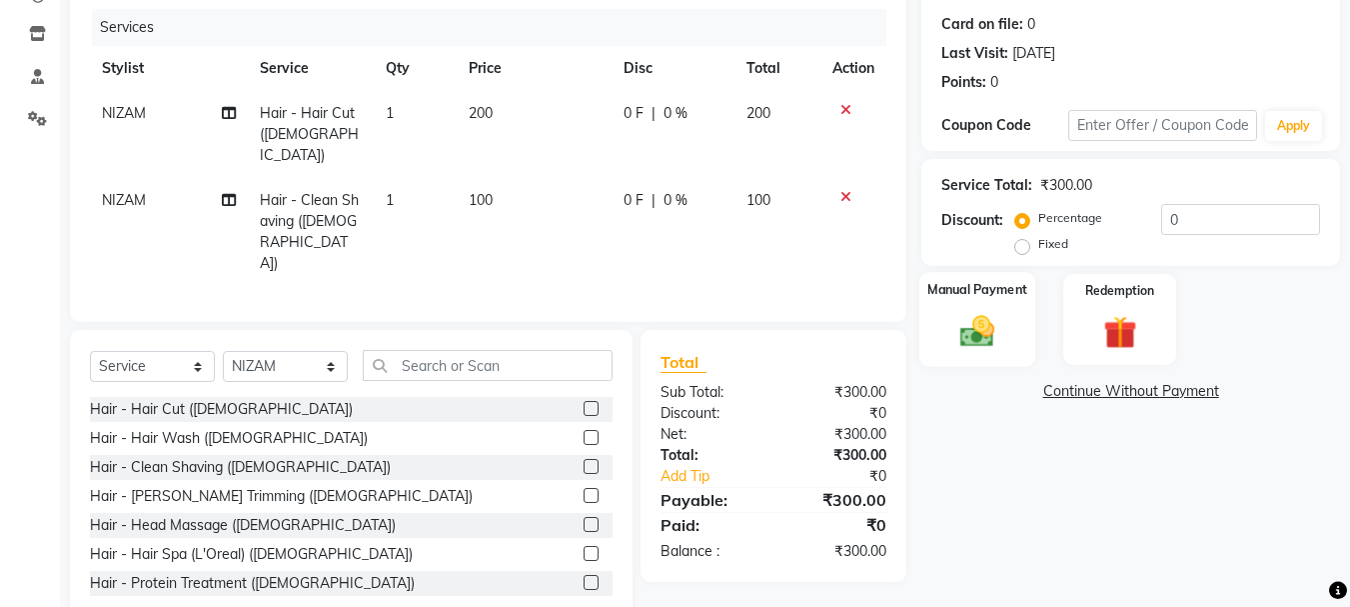
click at [979, 344] on img at bounding box center [977, 331] width 56 height 40
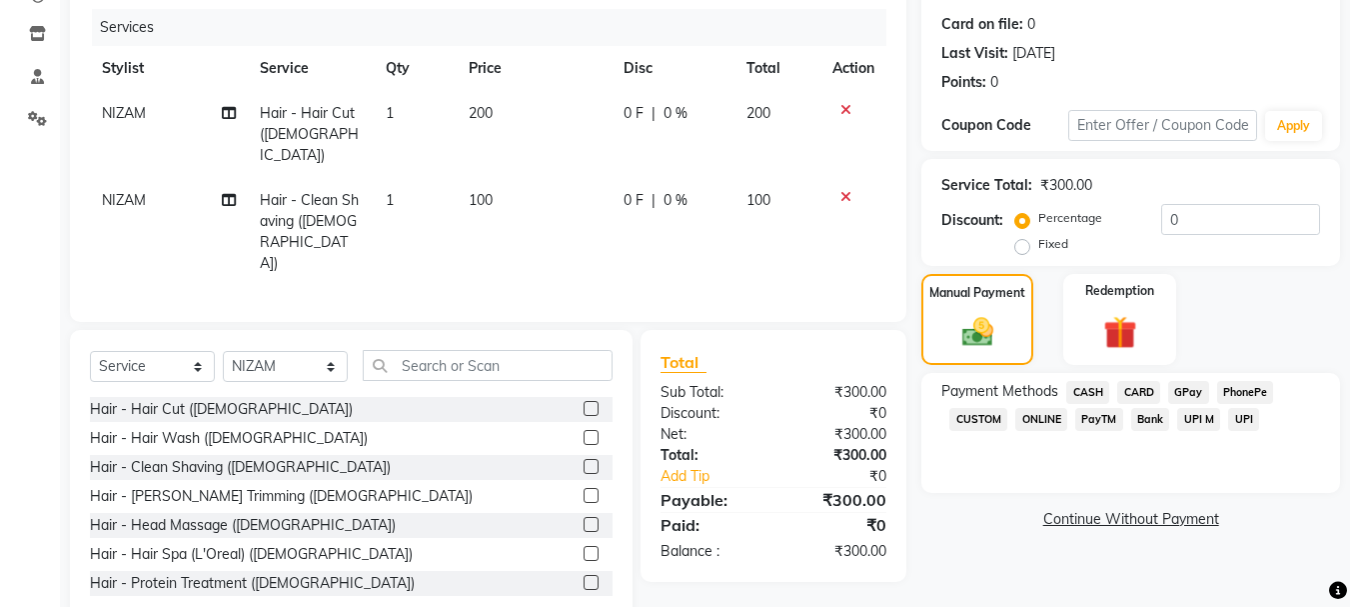
click at [1179, 393] on span "GPay" at bounding box center [1188, 392] width 41 height 23
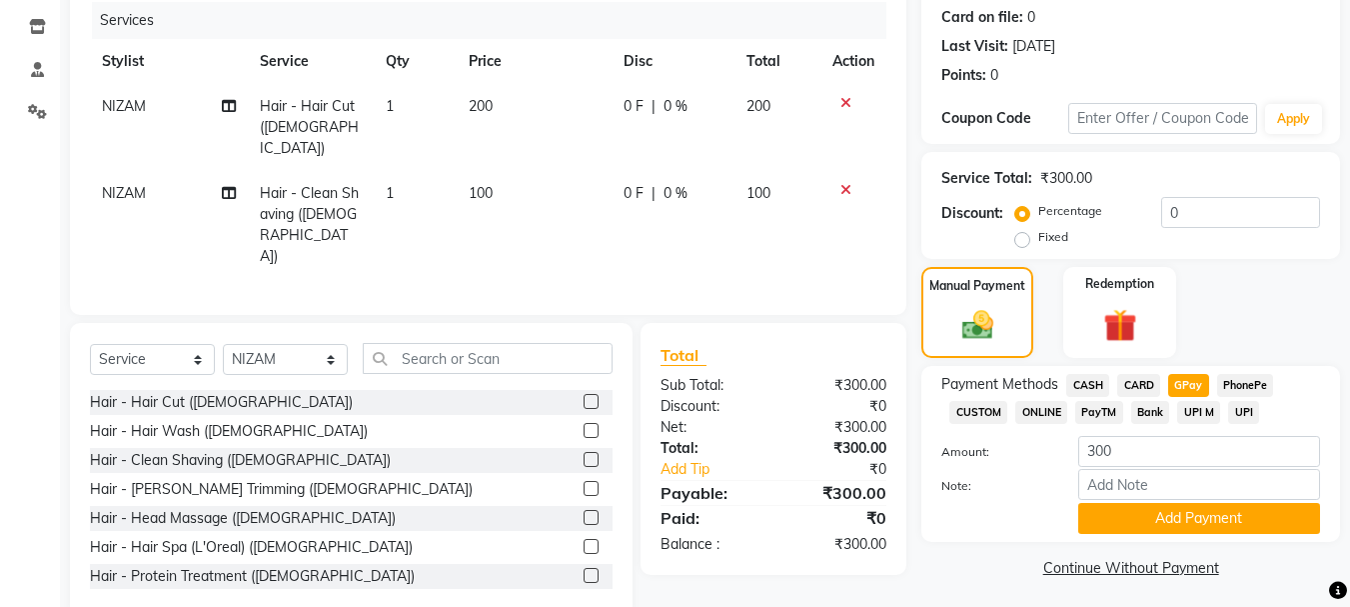
scroll to position [252, 0]
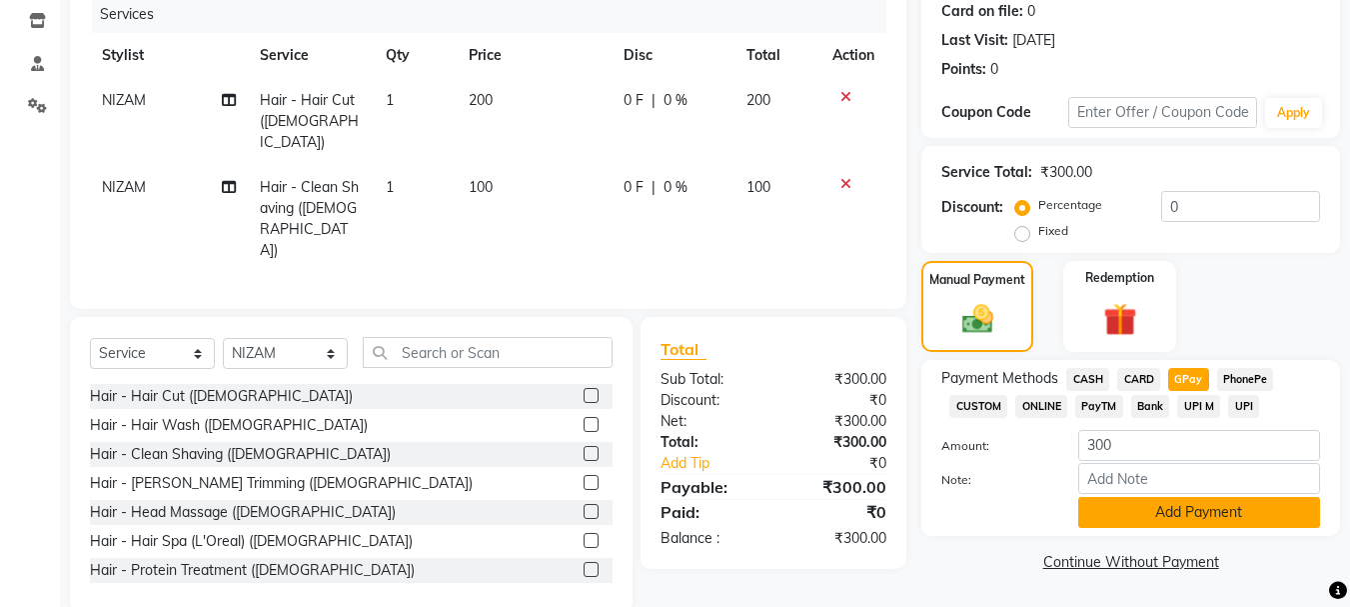
click at [1211, 502] on button "Add Payment" at bounding box center [1199, 512] width 242 height 31
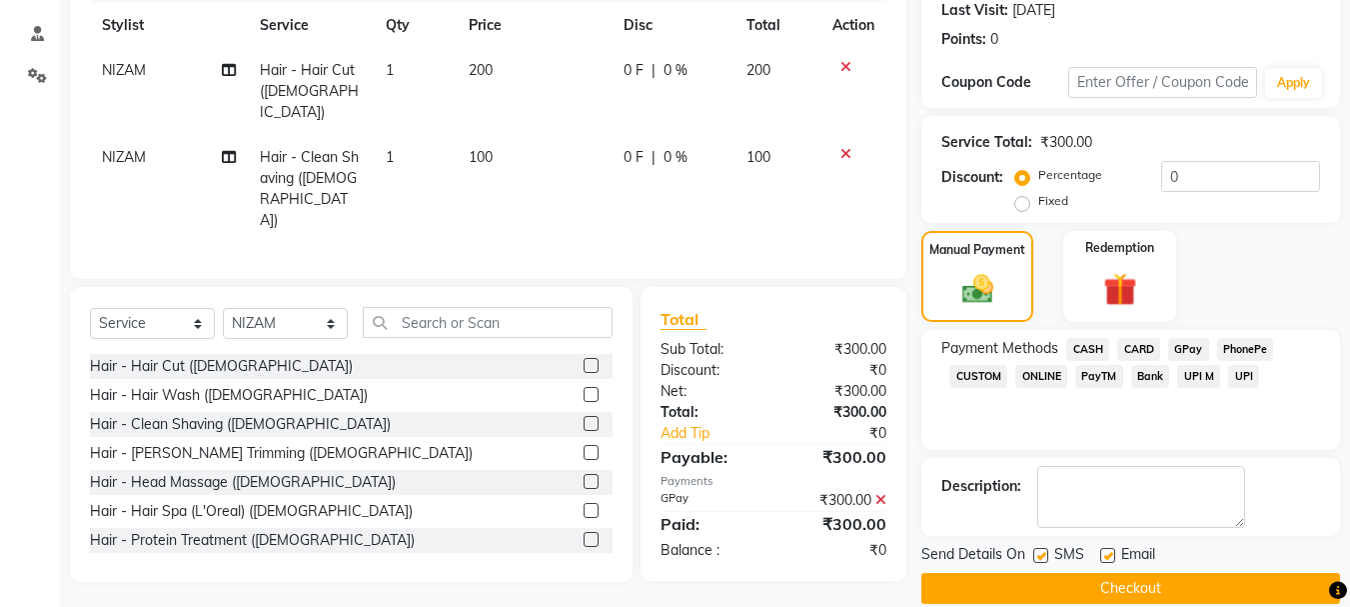
scroll to position [309, 0]
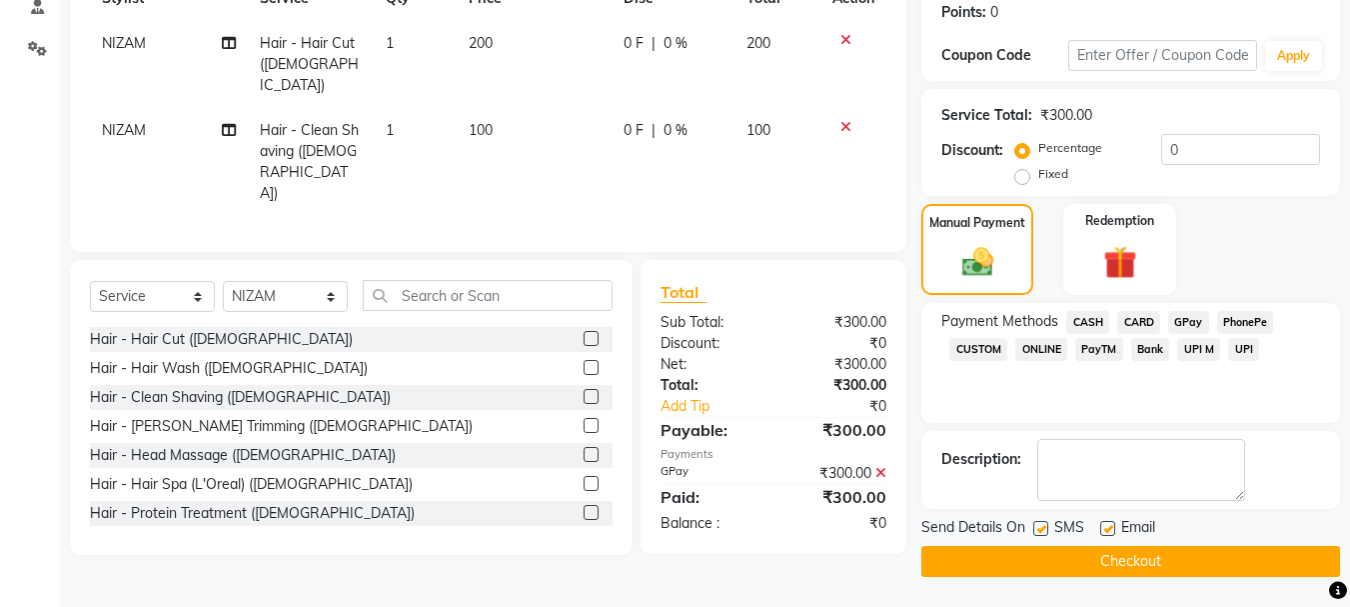
click at [1170, 555] on button "Checkout" at bounding box center [1130, 561] width 419 height 31
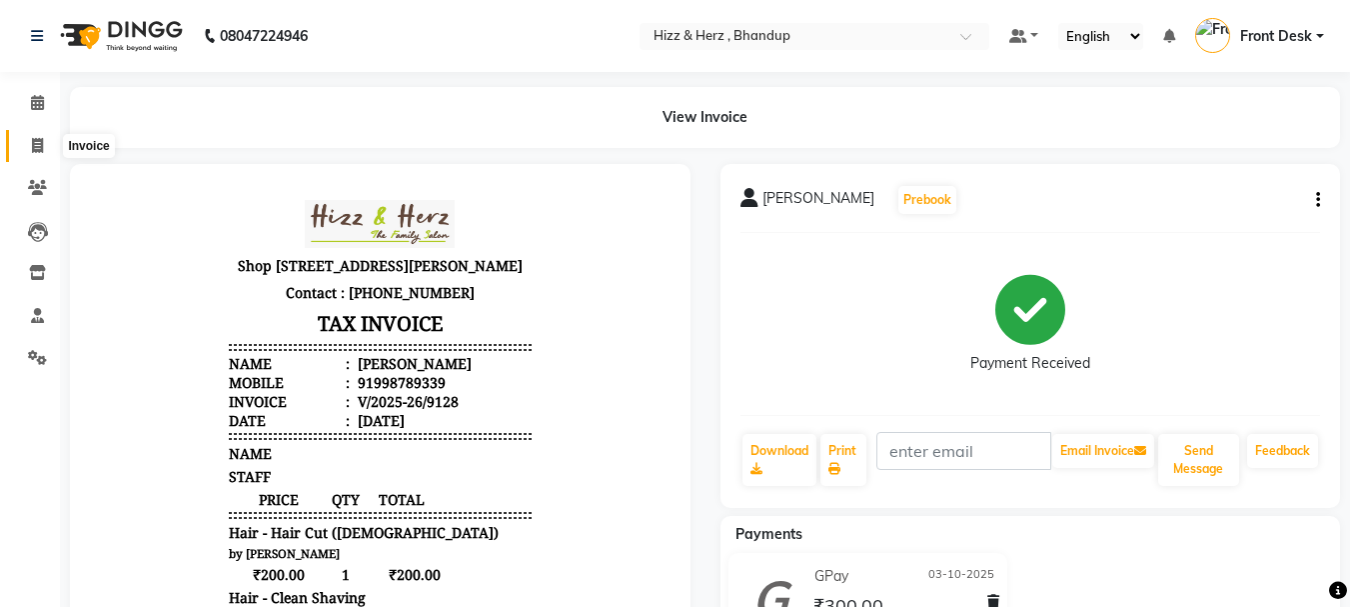
click at [38, 146] on icon at bounding box center [37, 145] width 11 height 15
select select "629"
select select "service"
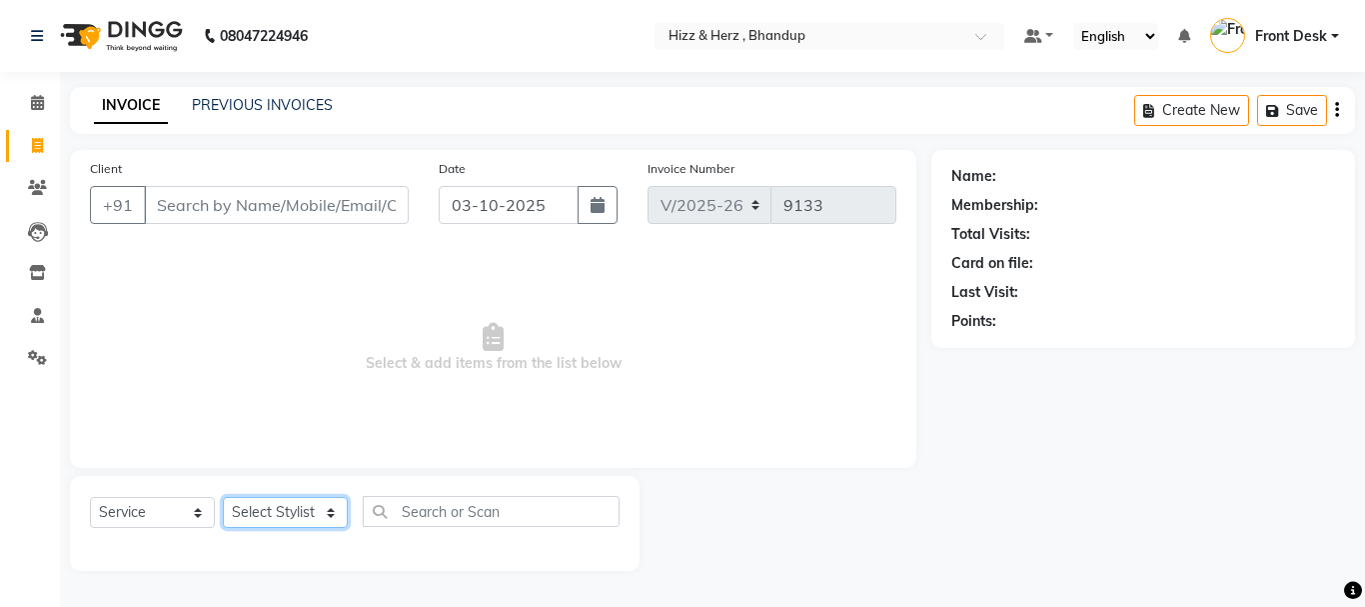
click at [323, 520] on select "Select Stylist" at bounding box center [285, 512] width 125 height 31
select select "9145"
click at [223, 497] on select "Select Stylist Front Desk [PERSON_NAME] HIZZ & HERZ 2 [PERSON_NAME] [PERSON_NAM…" at bounding box center [285, 512] width 125 height 31
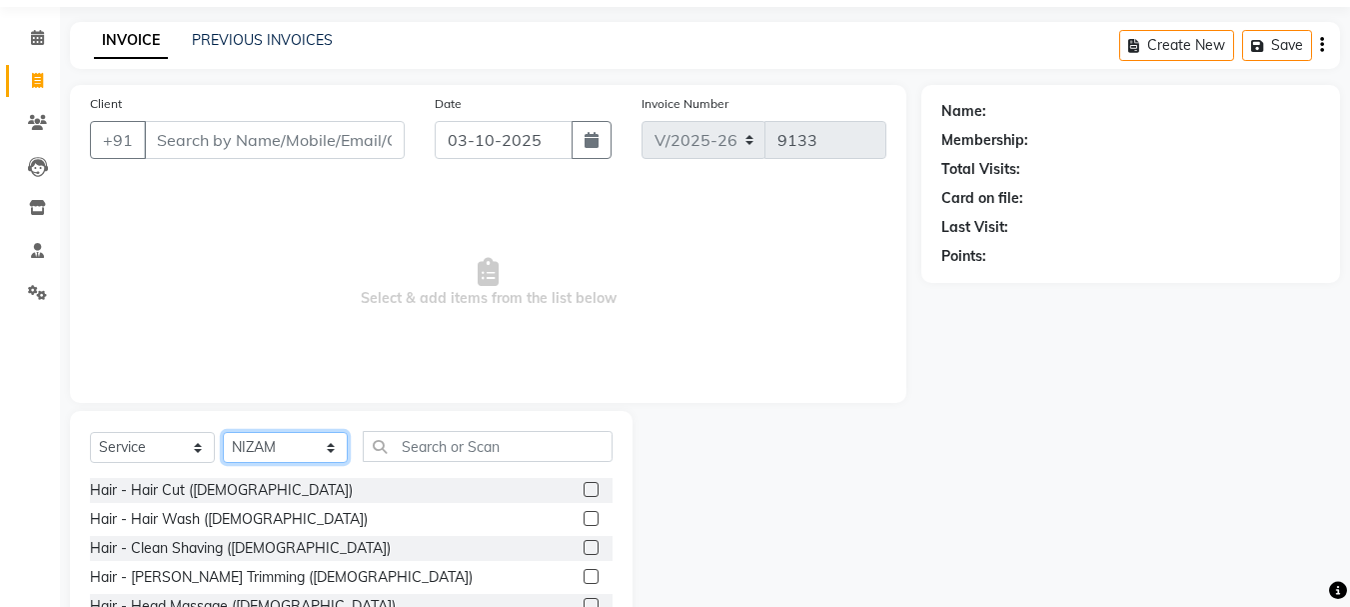
scroll to position [194, 0]
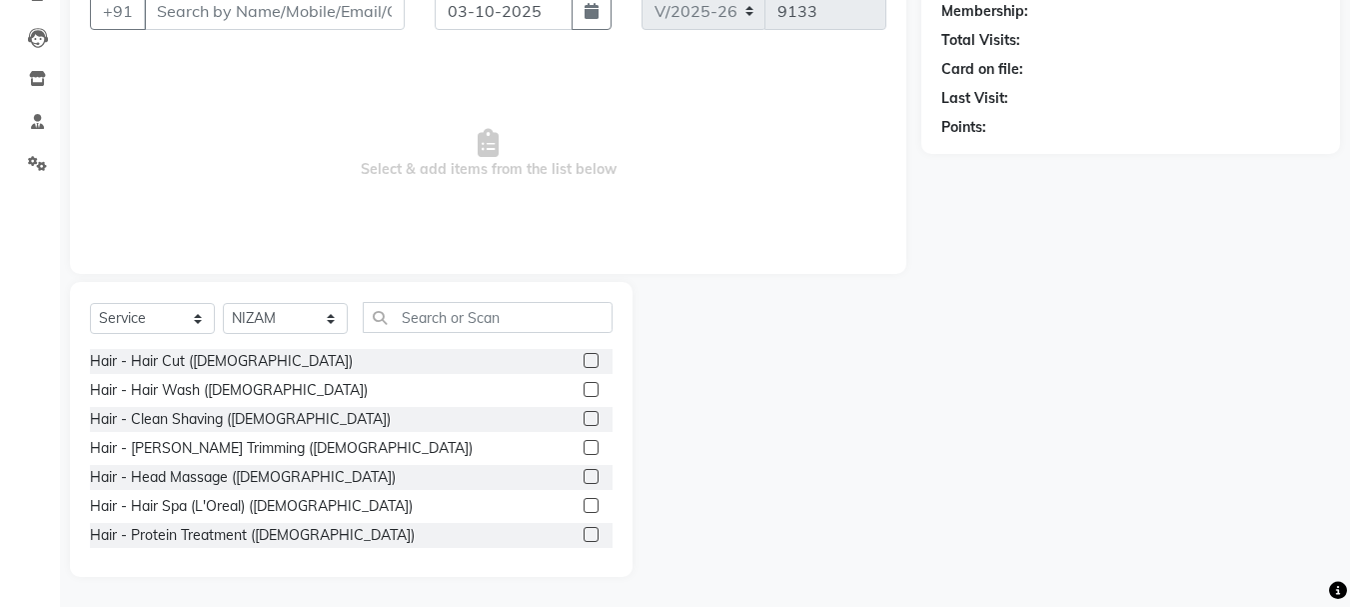
click at [584, 357] on label at bounding box center [591, 360] width 15 height 15
click at [584, 357] on input "checkbox" at bounding box center [590, 361] width 13 height 13
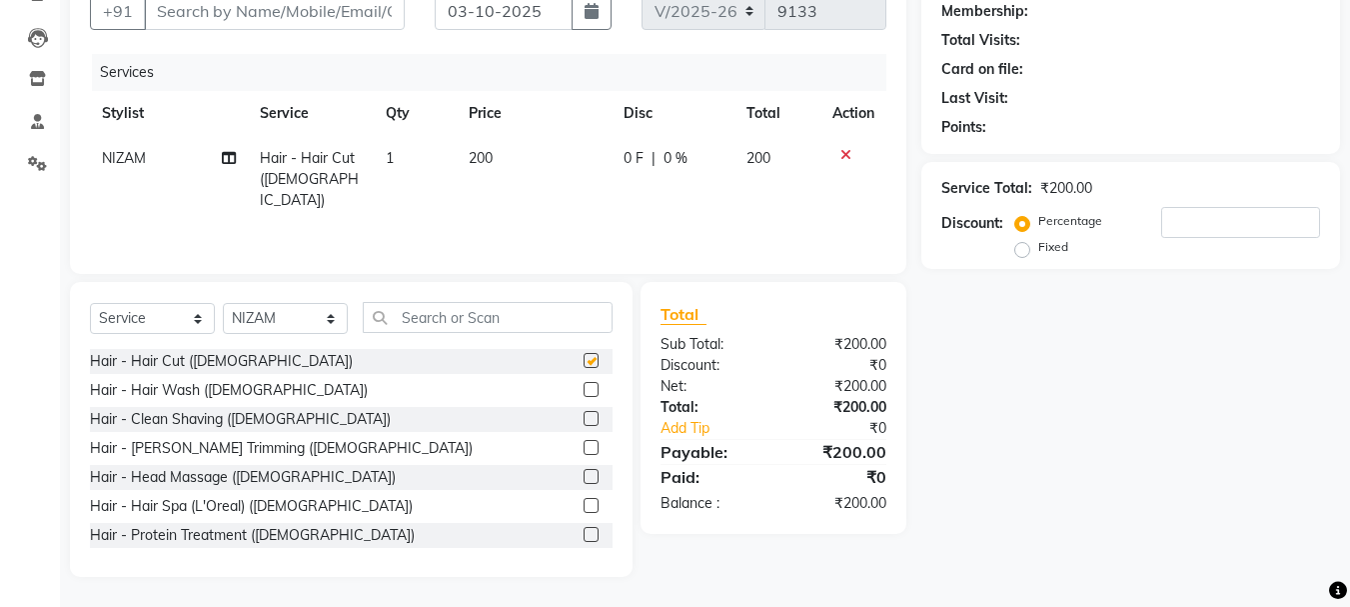
checkbox input "false"
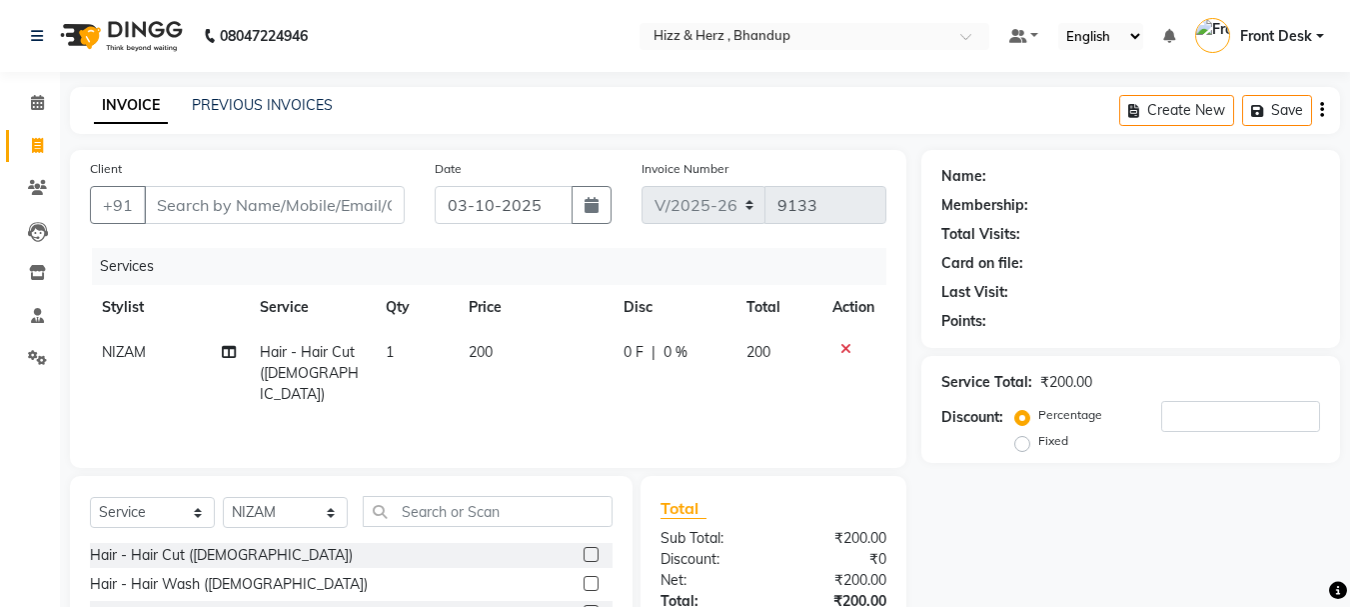
click at [846, 346] on icon at bounding box center [845, 349] width 11 height 14
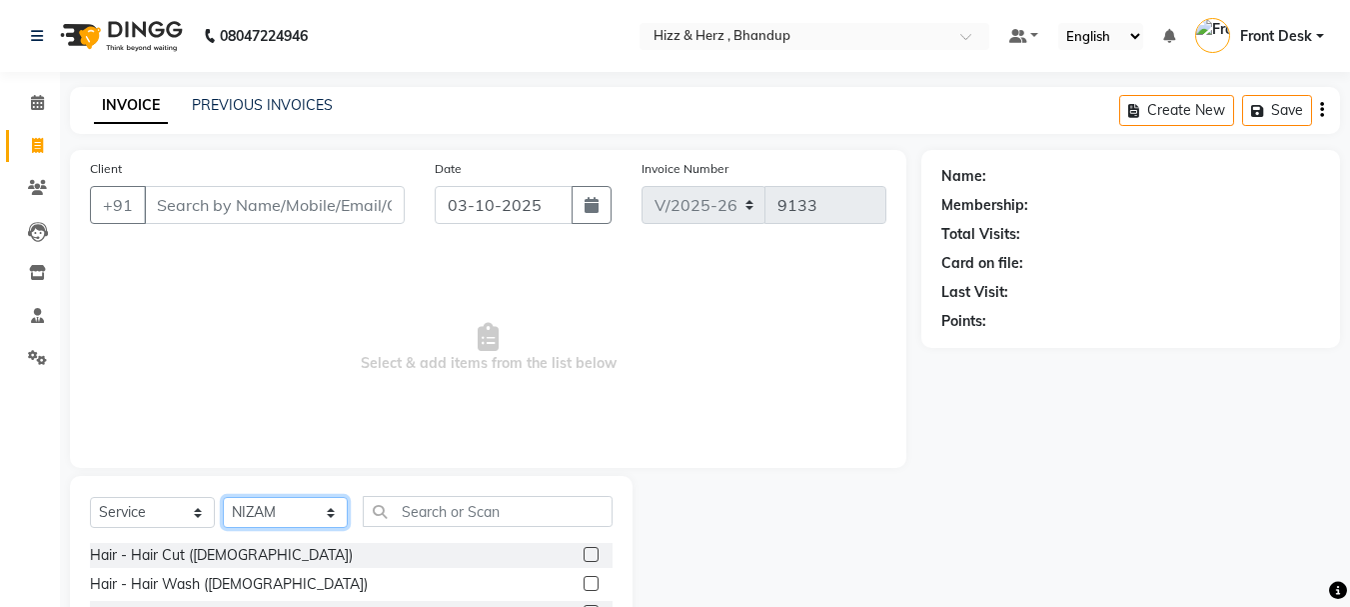
click at [337, 509] on select "Select Stylist Front Desk [PERSON_NAME] HIZZ & HERZ 2 [PERSON_NAME] [PERSON_NAM…" at bounding box center [285, 512] width 125 height 31
select select "26430"
click at [223, 497] on select "Select Stylist Front Desk [PERSON_NAME] HIZZ & HERZ 2 [PERSON_NAME] [PERSON_NAM…" at bounding box center [285, 512] width 125 height 31
click at [584, 555] on label at bounding box center [591, 554] width 15 height 15
click at [584, 555] on input "checkbox" at bounding box center [590, 555] width 13 height 13
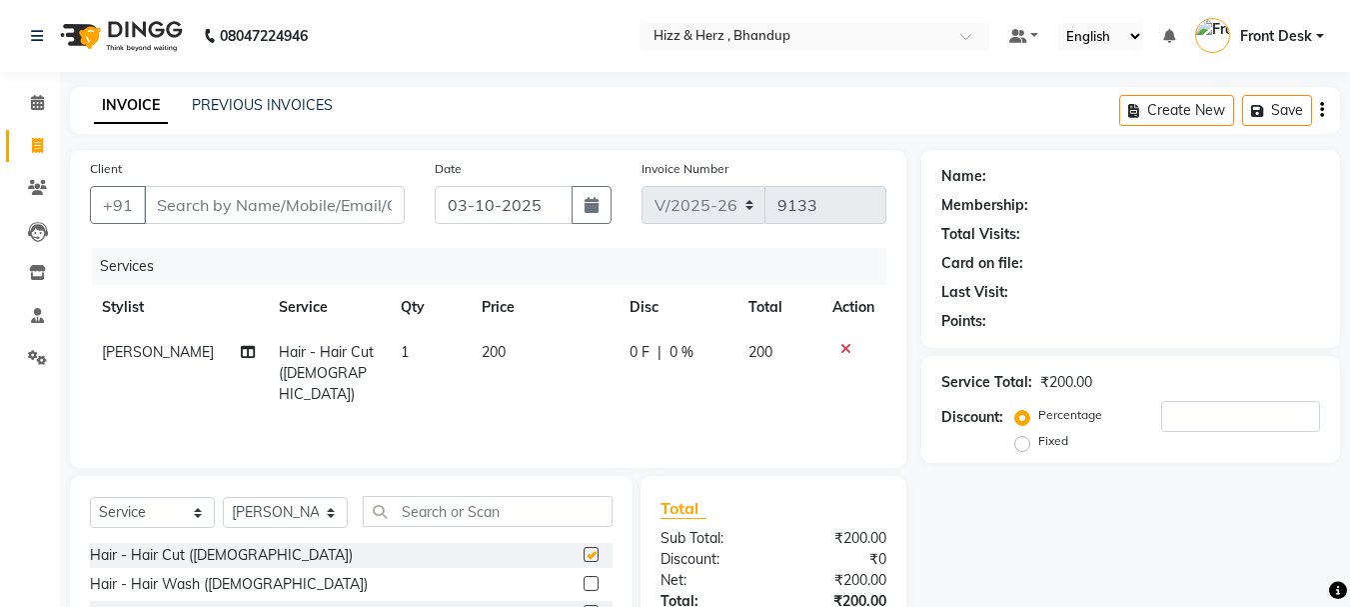
checkbox input "false"
click at [355, 200] on input "Client" at bounding box center [274, 205] width 261 height 38
click at [356, 200] on input "Client" at bounding box center [274, 205] width 261 height 38
type input "9"
type input "0"
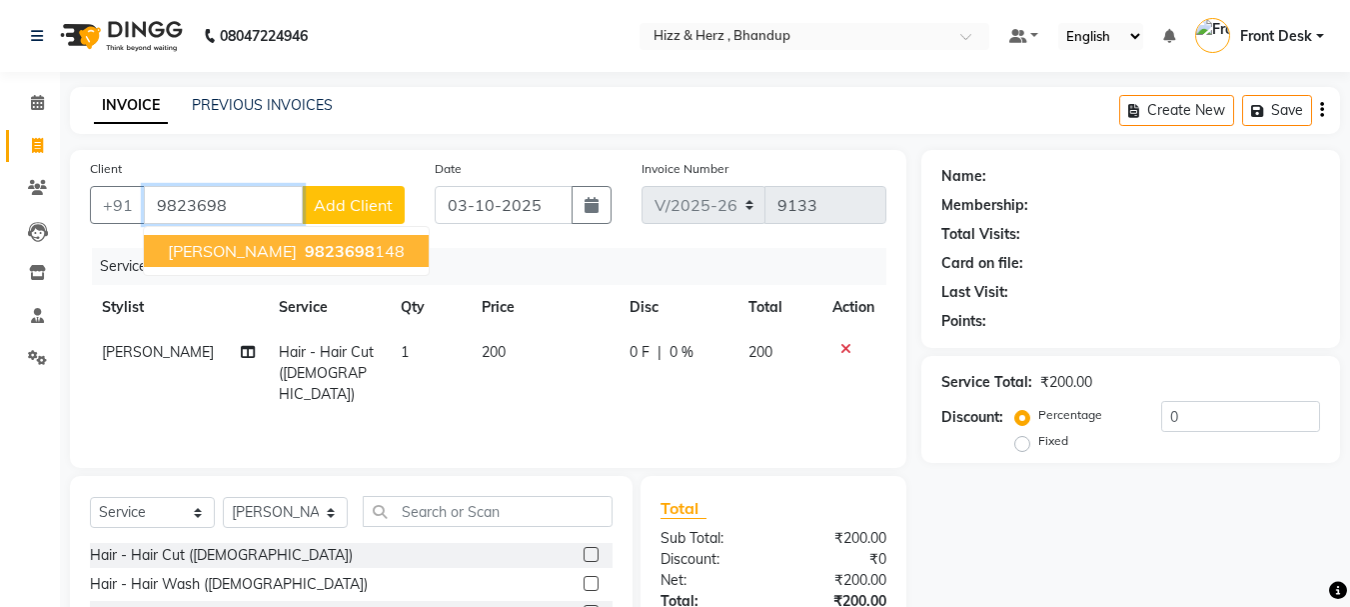
click at [351, 244] on ngb-highlight "9823698 148" at bounding box center [353, 251] width 104 height 20
type input "9823698148"
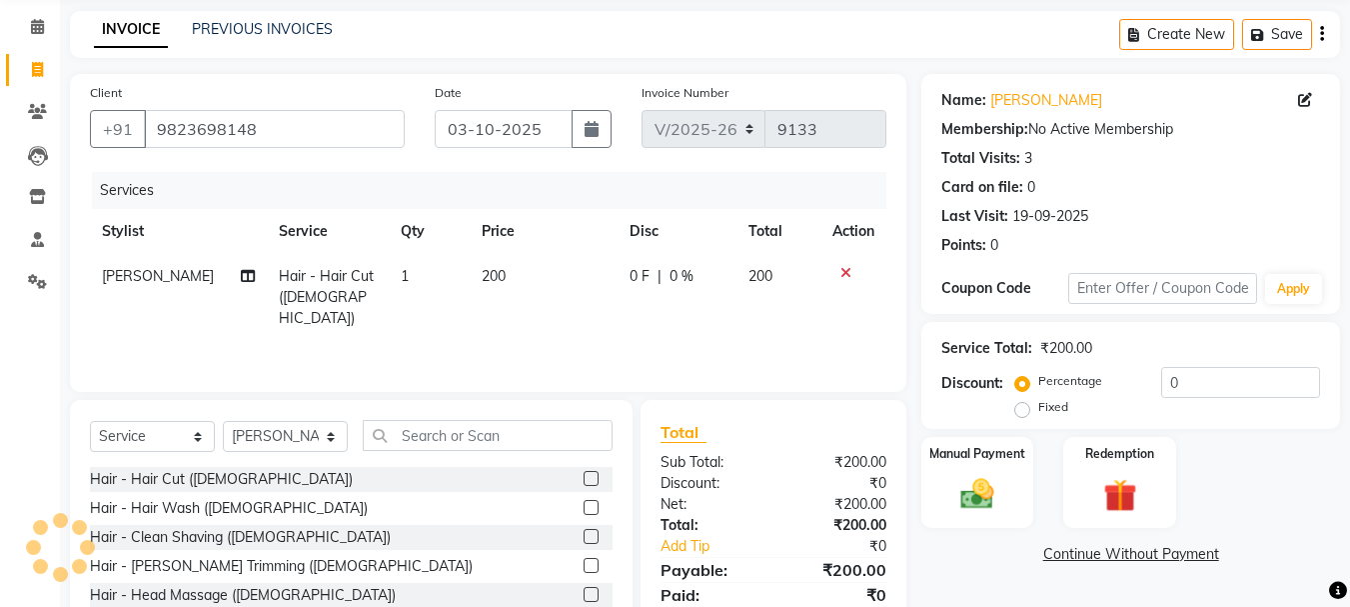
scroll to position [194, 0]
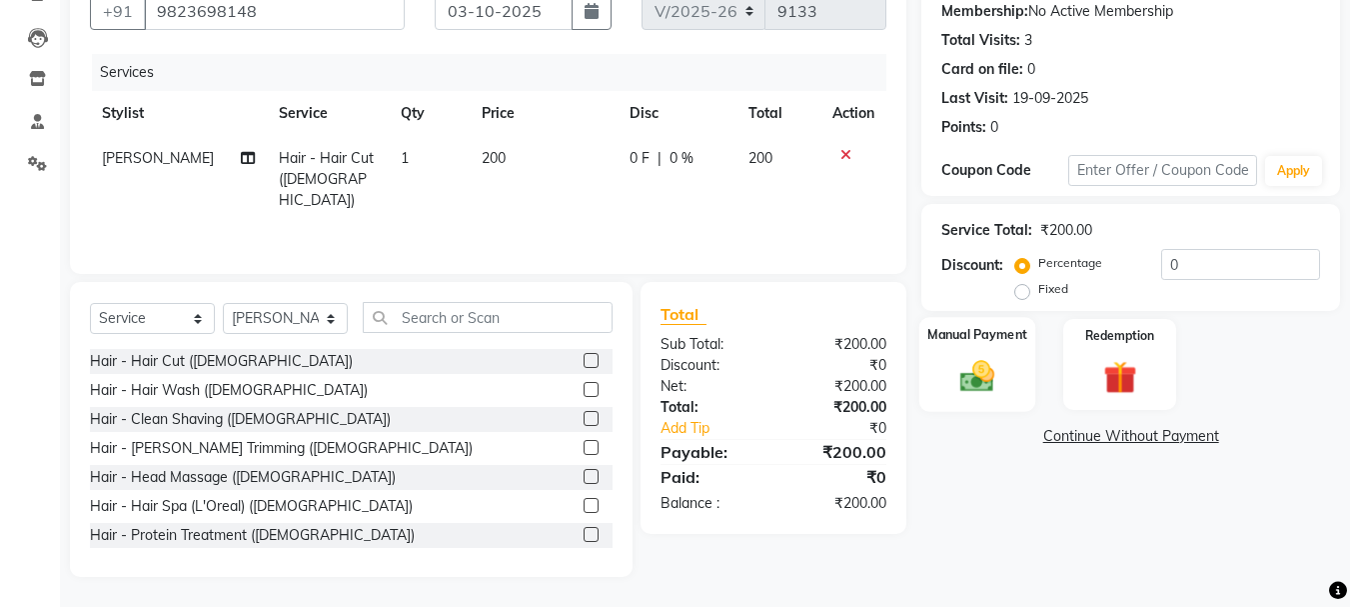
click at [974, 391] on img at bounding box center [977, 376] width 56 height 40
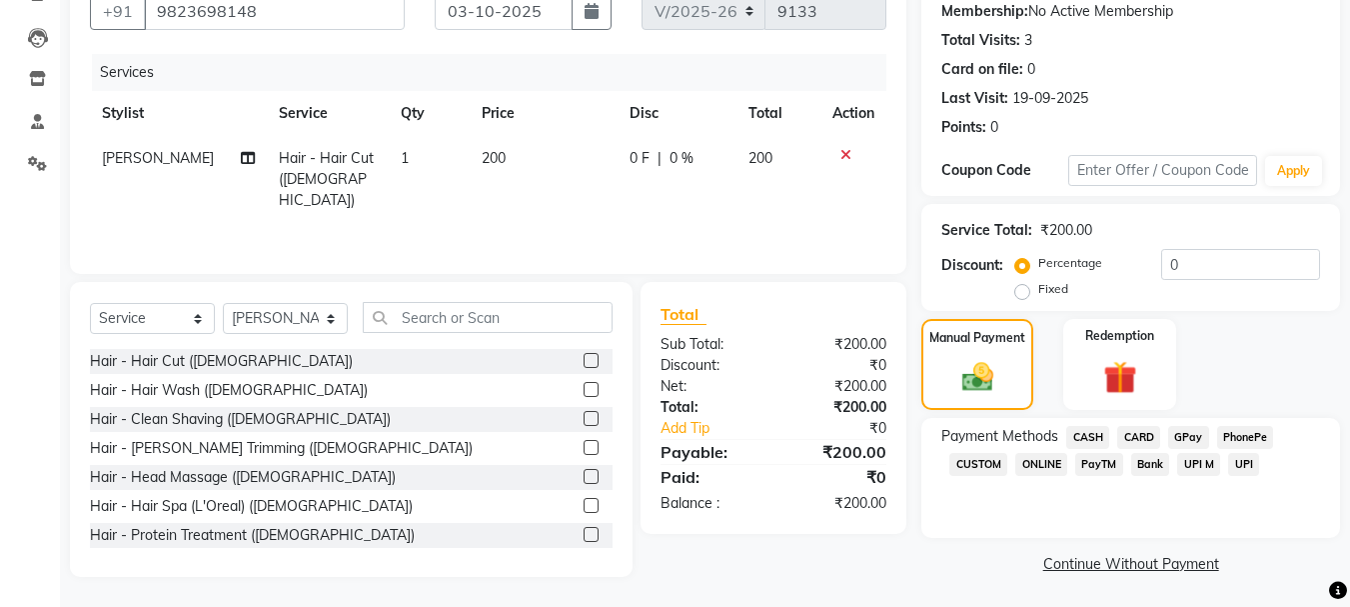
scroll to position [196, 0]
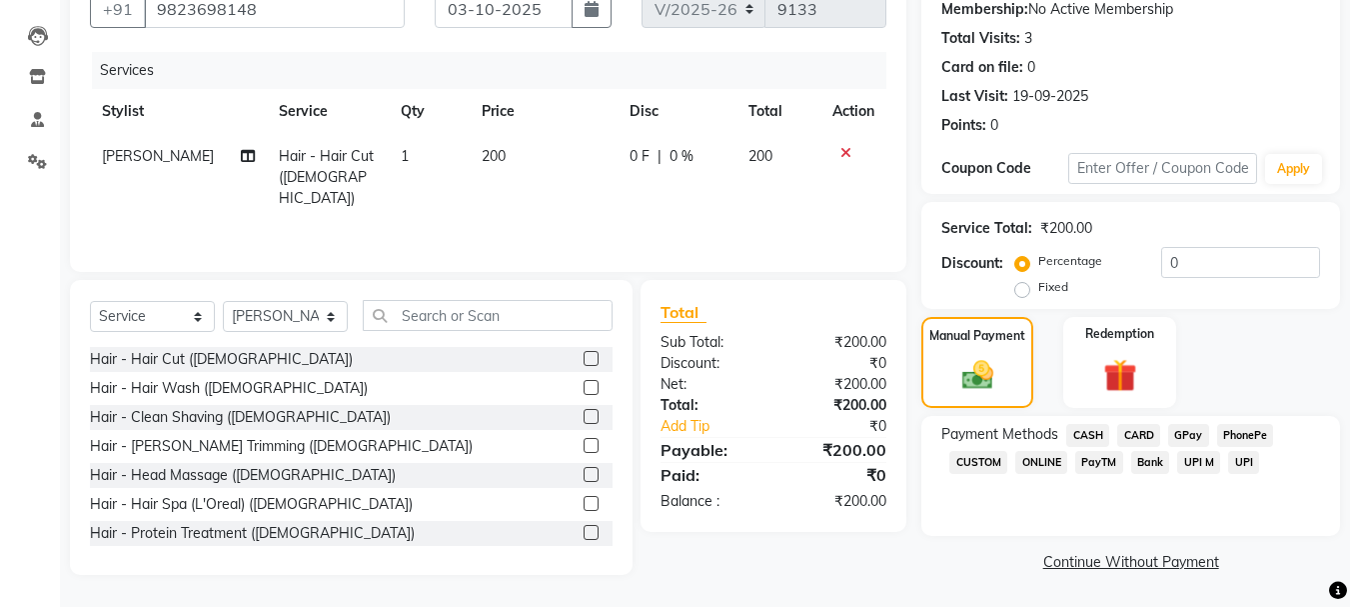
click at [1186, 436] on span "GPay" at bounding box center [1188, 435] width 41 height 23
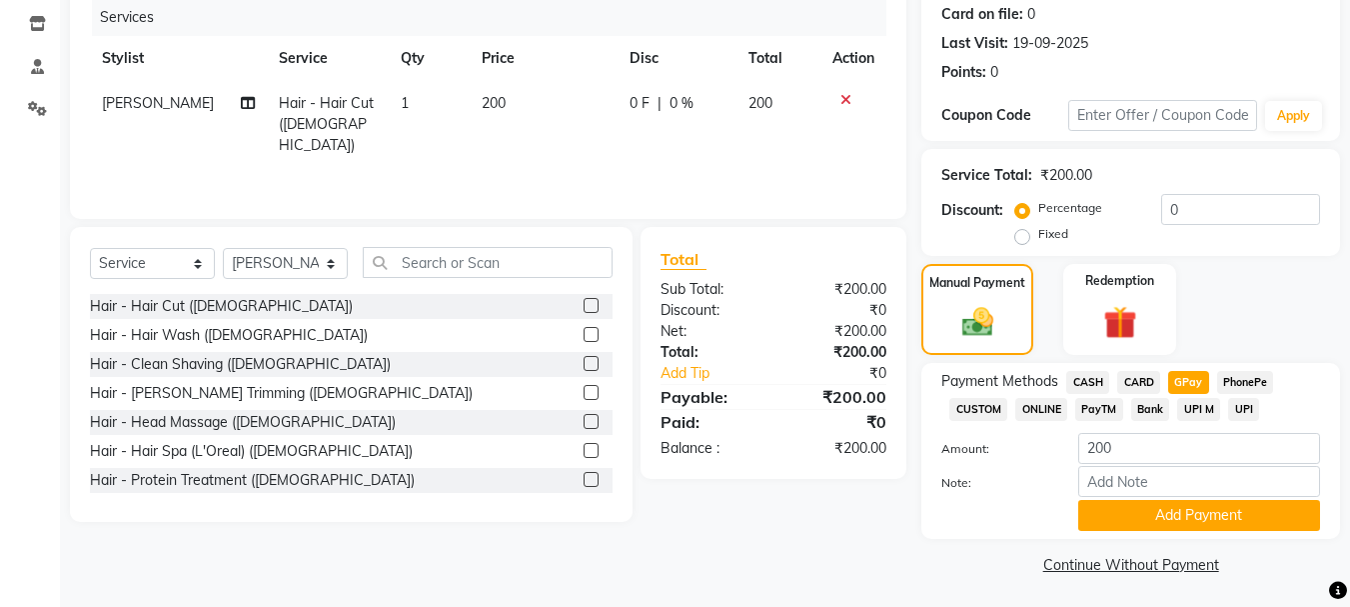
scroll to position [252, 0]
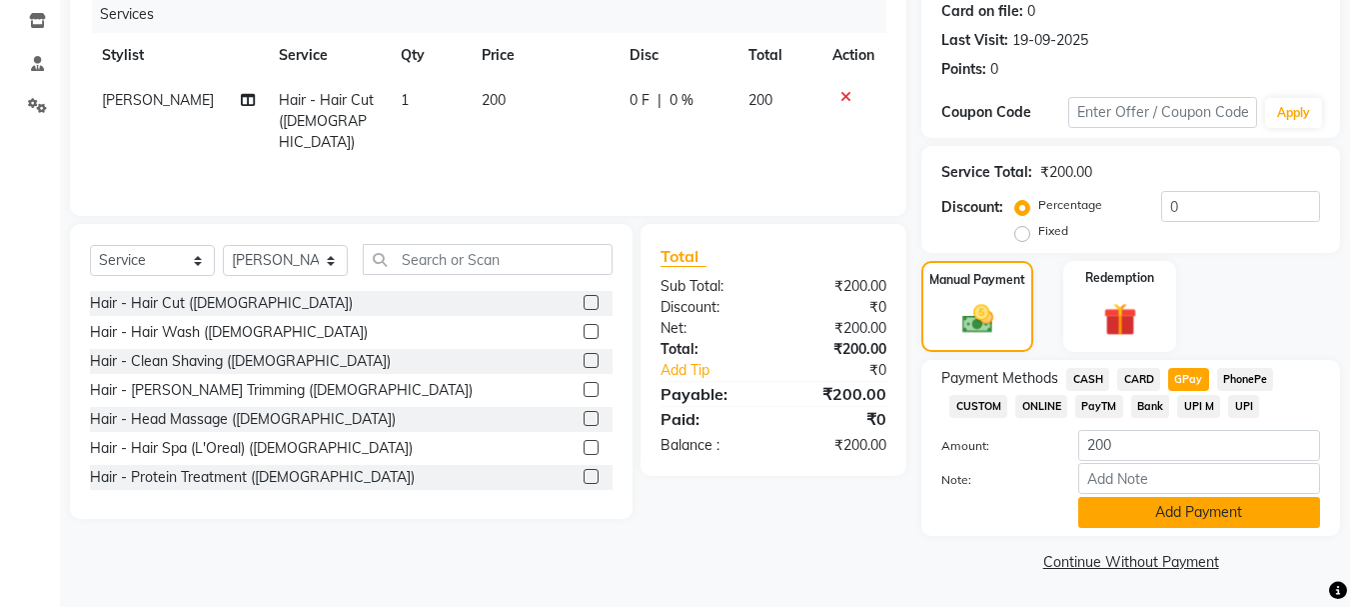
click at [1234, 501] on button "Add Payment" at bounding box center [1199, 512] width 242 height 31
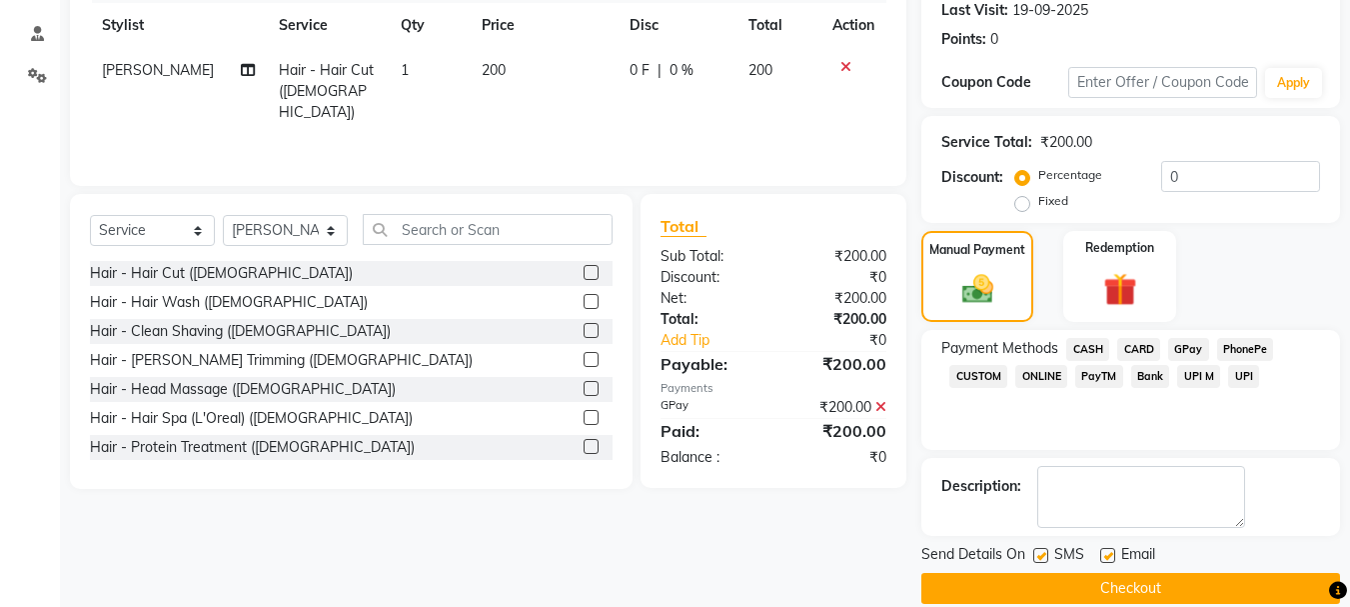
scroll to position [309, 0]
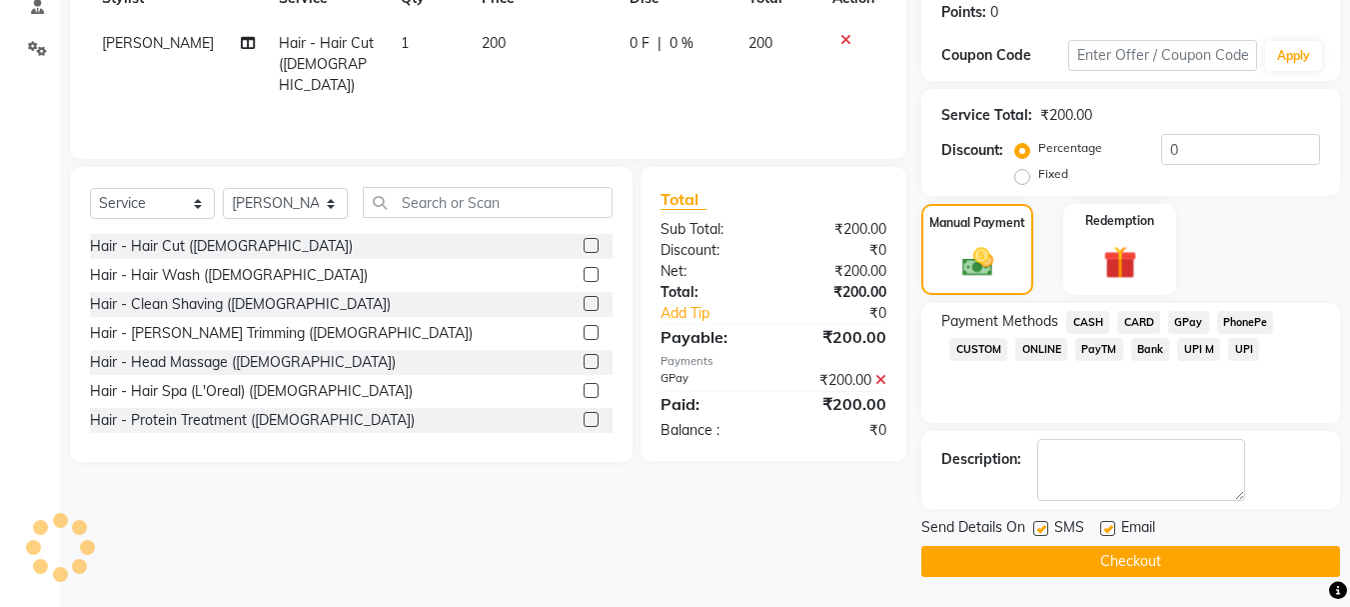
click at [1145, 553] on button "Checkout" at bounding box center [1130, 561] width 419 height 31
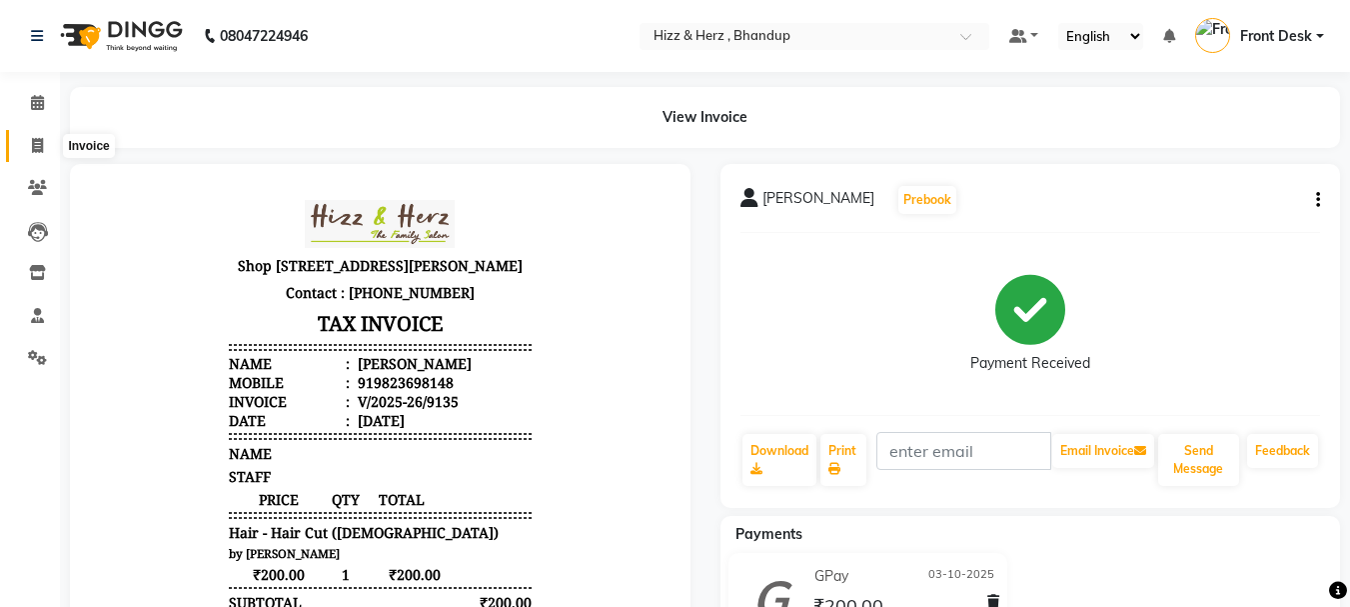
click at [32, 140] on icon at bounding box center [37, 145] width 11 height 15
select select "service"
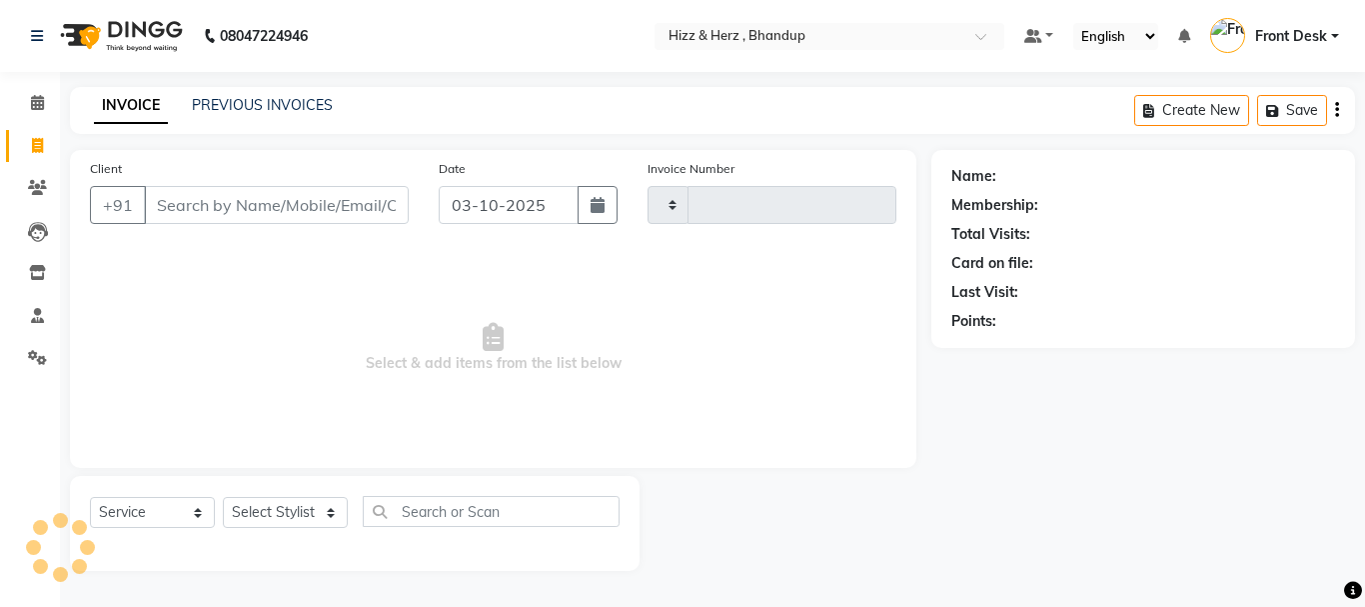
type input "9136"
select select "629"
click at [279, 101] on link "PREVIOUS INVOICES" at bounding box center [262, 105] width 141 height 18
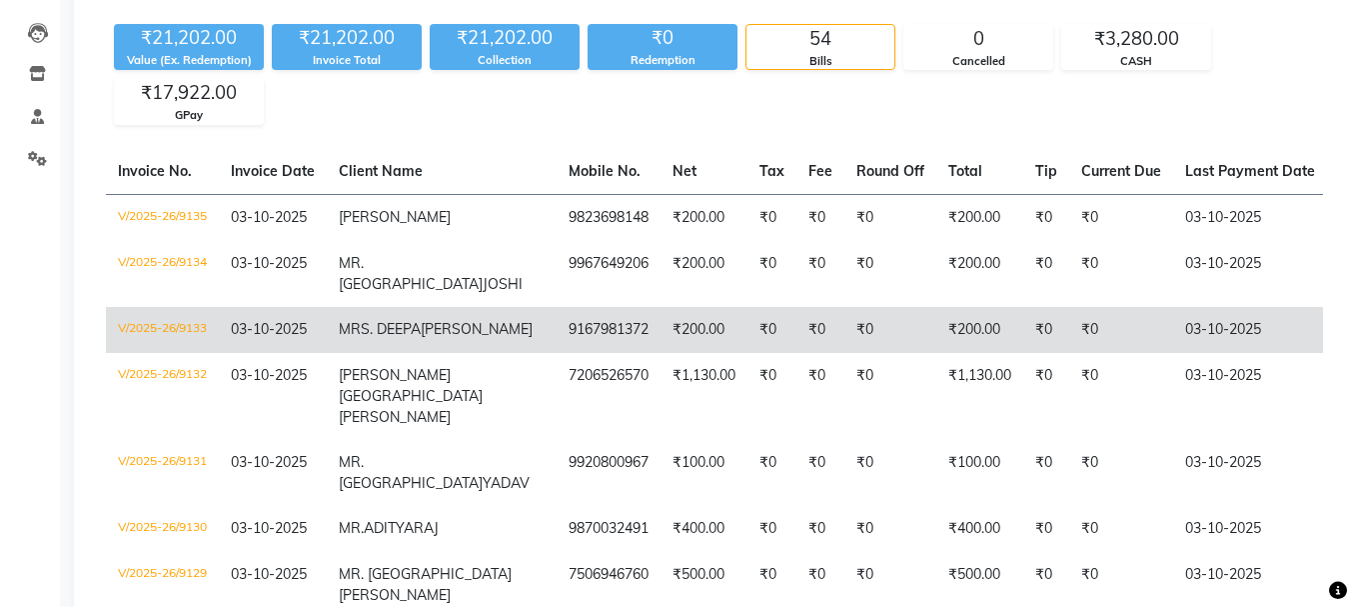
scroll to position [200, 0]
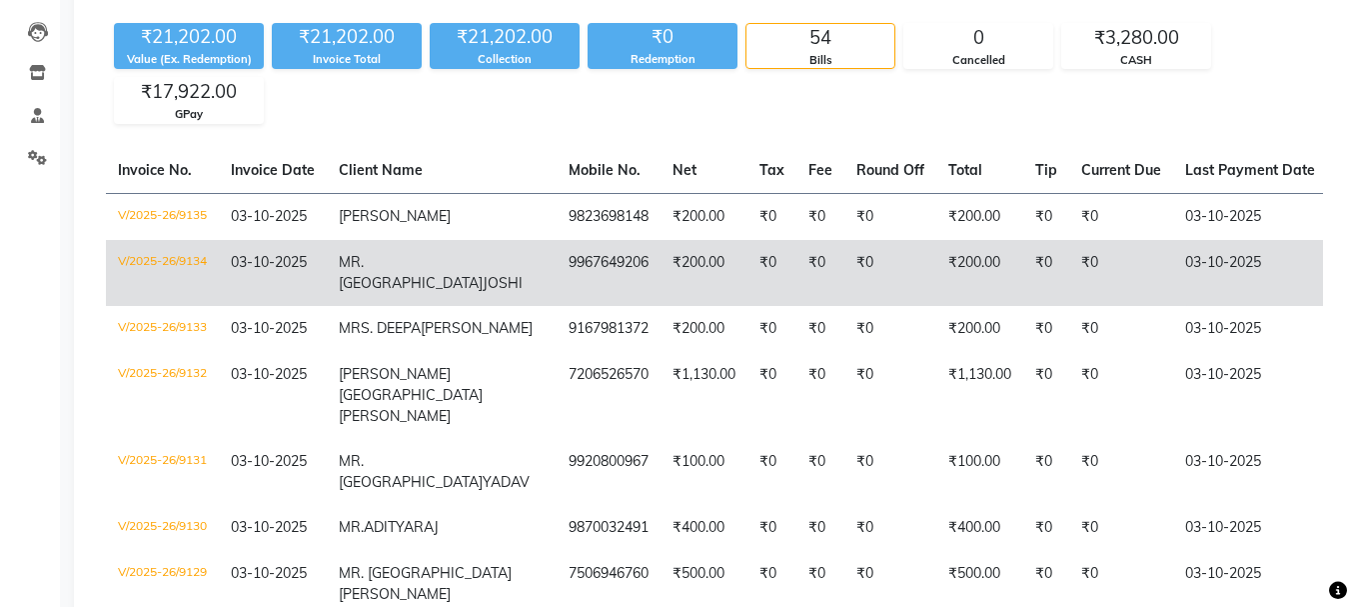
click at [413, 291] on td "MR. MAHESH JOSHI" at bounding box center [442, 273] width 230 height 66
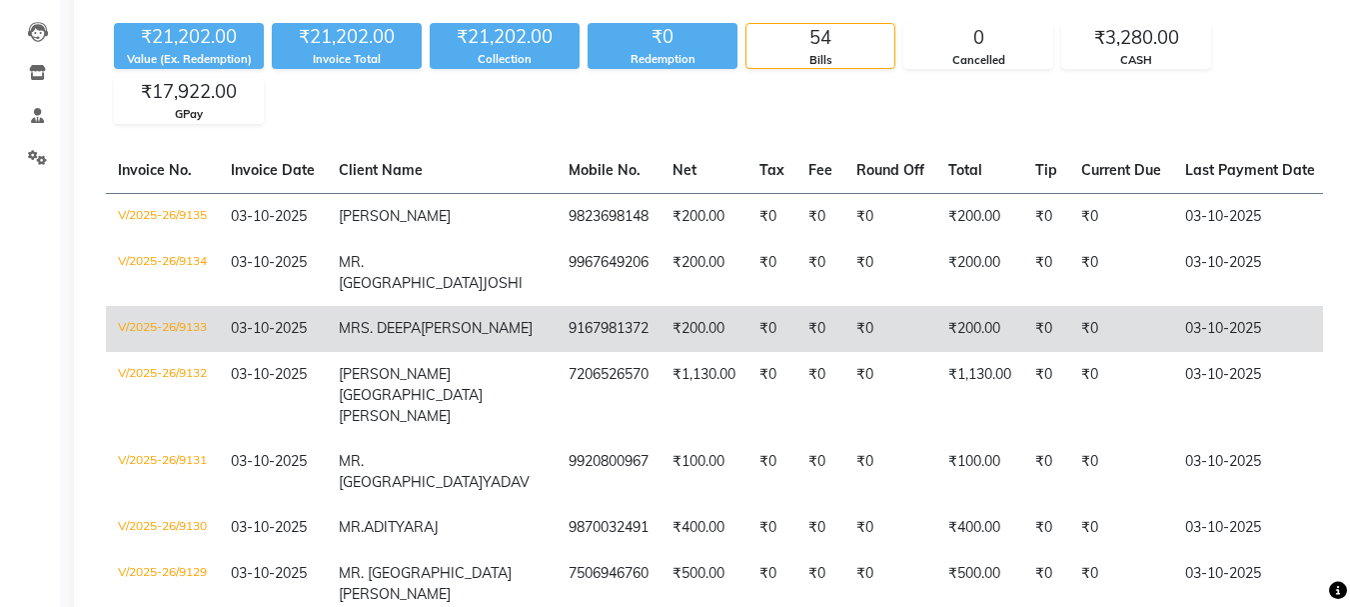
click at [660, 328] on td "₹200.00" at bounding box center [703, 329] width 87 height 46
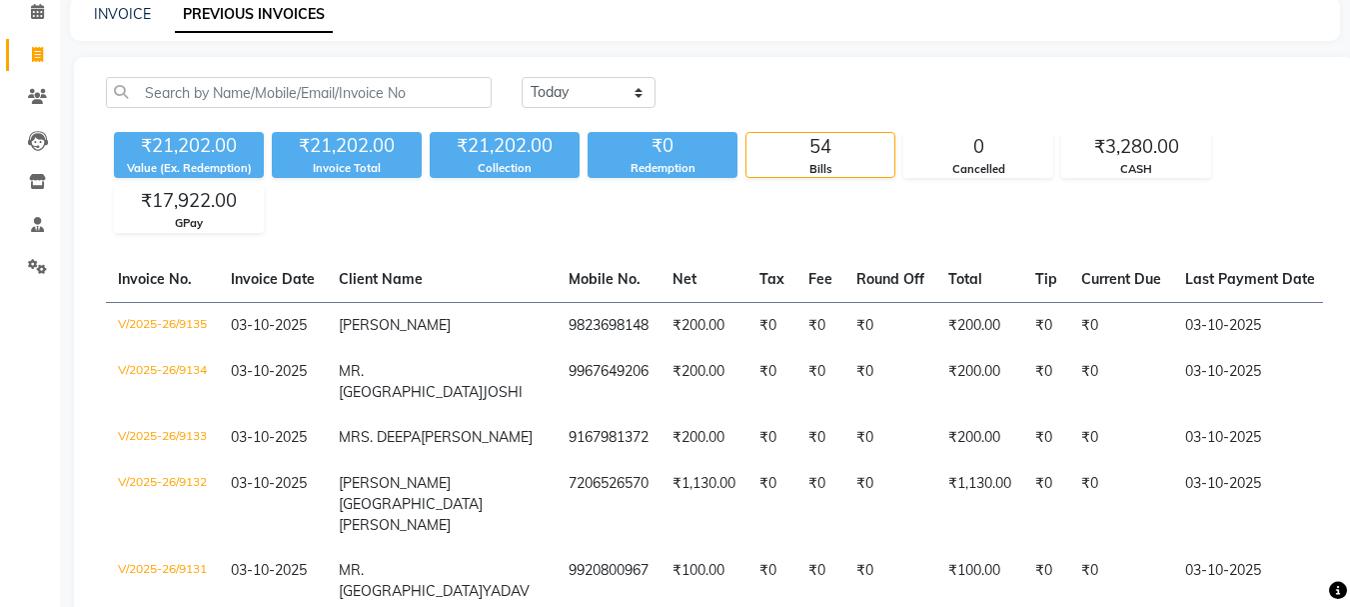
scroll to position [0, 0]
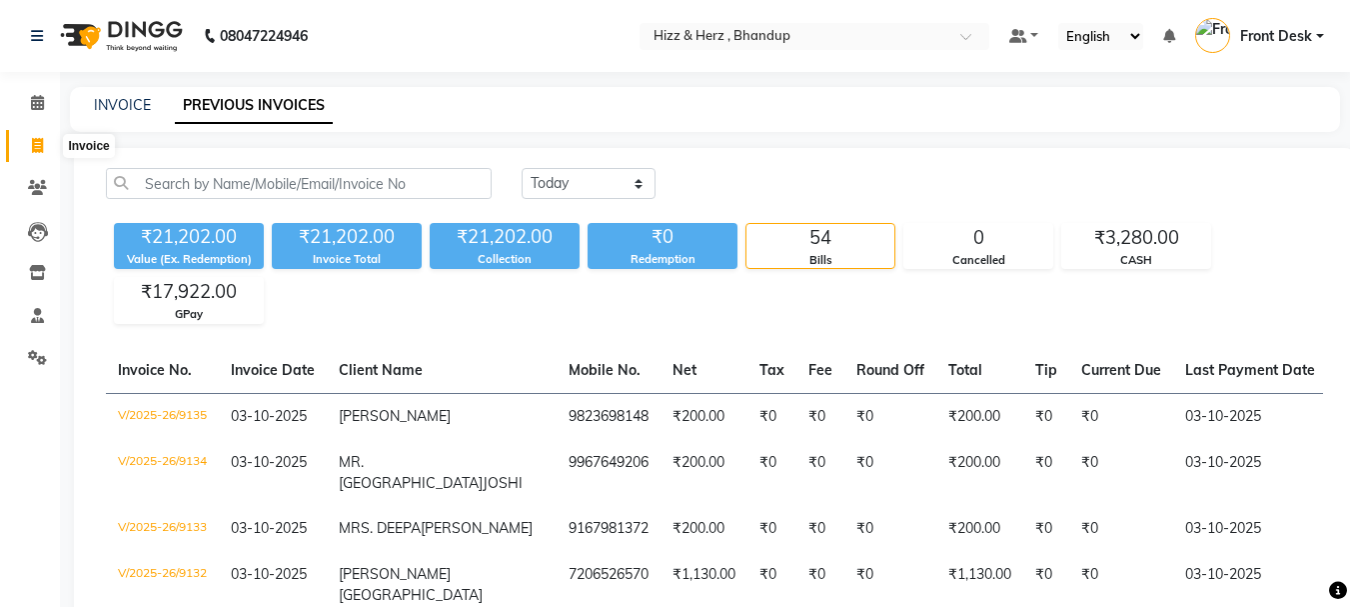
click at [36, 148] on icon at bounding box center [37, 145] width 11 height 15
select select "629"
select select "service"
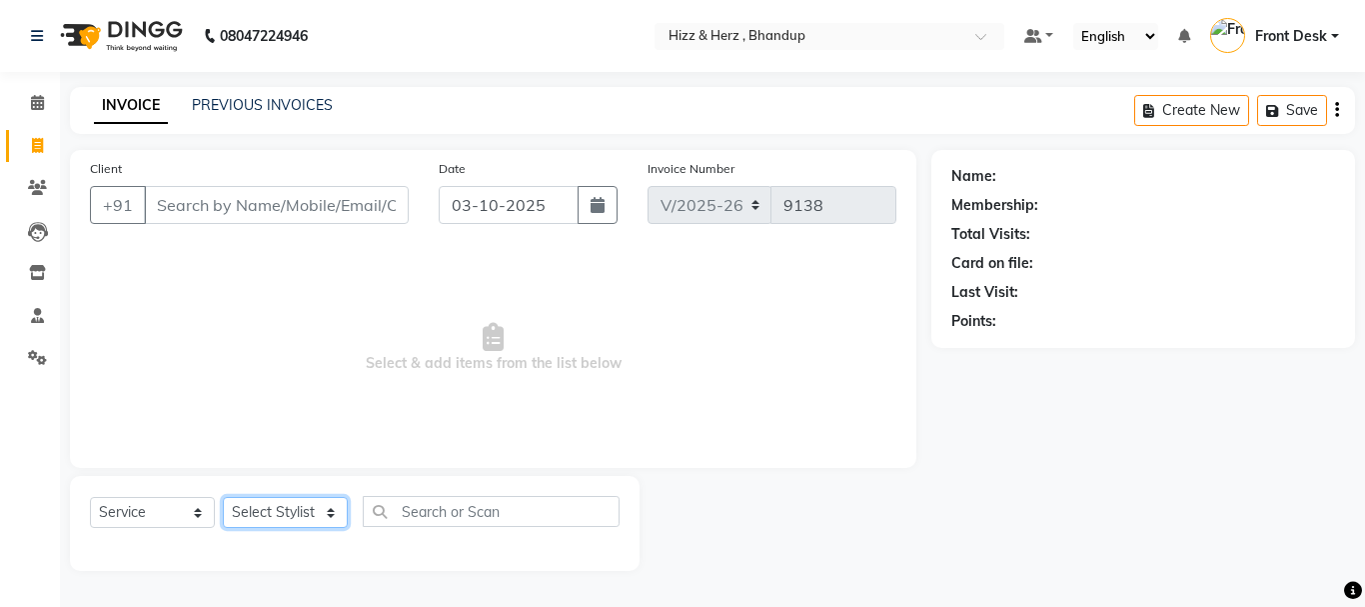
click at [311, 514] on select "Select Stylist" at bounding box center [285, 512] width 125 height 31
click at [332, 522] on select "Select Stylist Front Desk [PERSON_NAME] HIZZ & HERZ 2 [PERSON_NAME] [PERSON_NAM…" at bounding box center [285, 512] width 125 height 31
select select "9146"
click at [223, 497] on select "Select Stylist Front Desk [PERSON_NAME] HIZZ & HERZ 2 [PERSON_NAME] [PERSON_NAM…" at bounding box center [285, 512] width 125 height 31
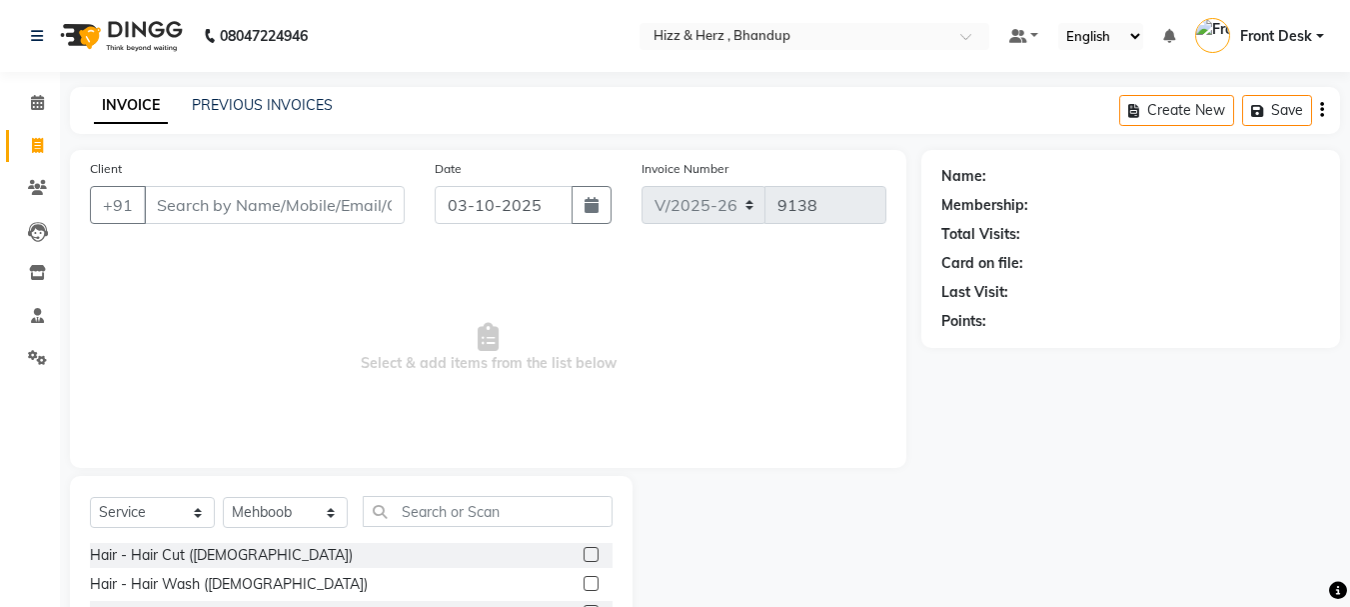
click at [584, 550] on label at bounding box center [591, 554] width 15 height 15
click at [584, 550] on input "checkbox" at bounding box center [590, 555] width 13 height 13
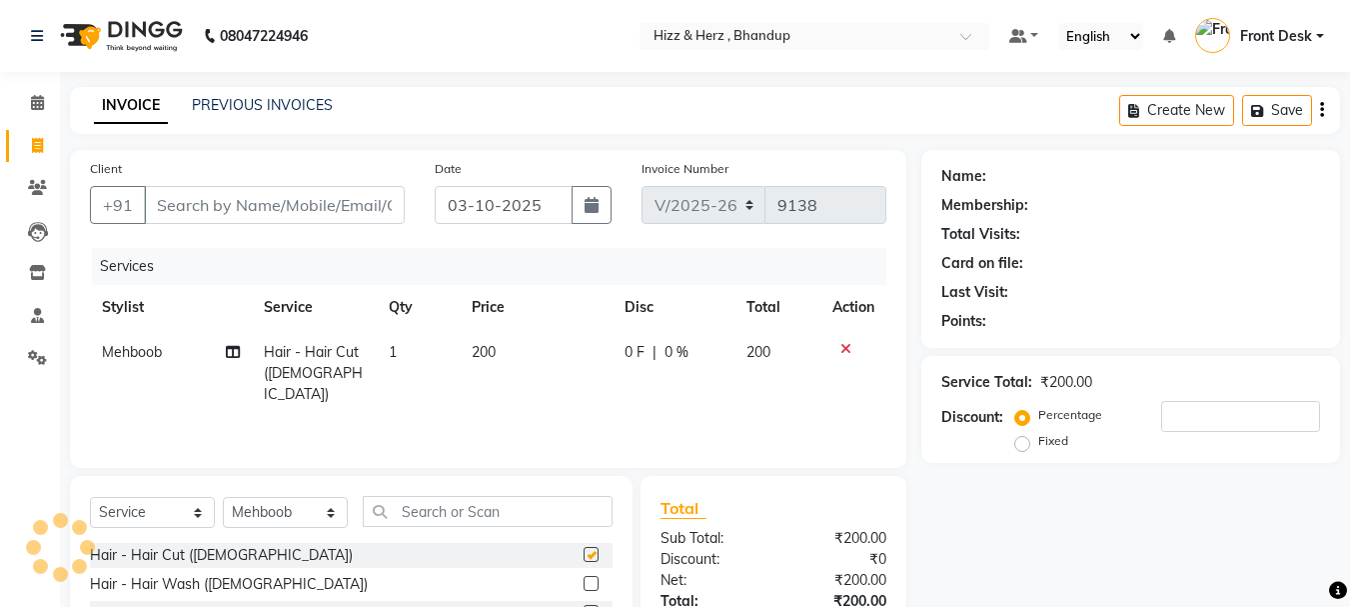
checkbox input "false"
click at [287, 510] on select "Select Stylist Front Desk [PERSON_NAME] HIZZ & HERZ 2 [PERSON_NAME] [PERSON_NAM…" at bounding box center [285, 512] width 125 height 31
select select "9145"
click at [223, 497] on select "Select Stylist Front Desk [PERSON_NAME] HIZZ & HERZ 2 [PERSON_NAME] [PERSON_NAM…" at bounding box center [285, 512] width 125 height 31
click at [584, 554] on label at bounding box center [591, 554] width 15 height 15
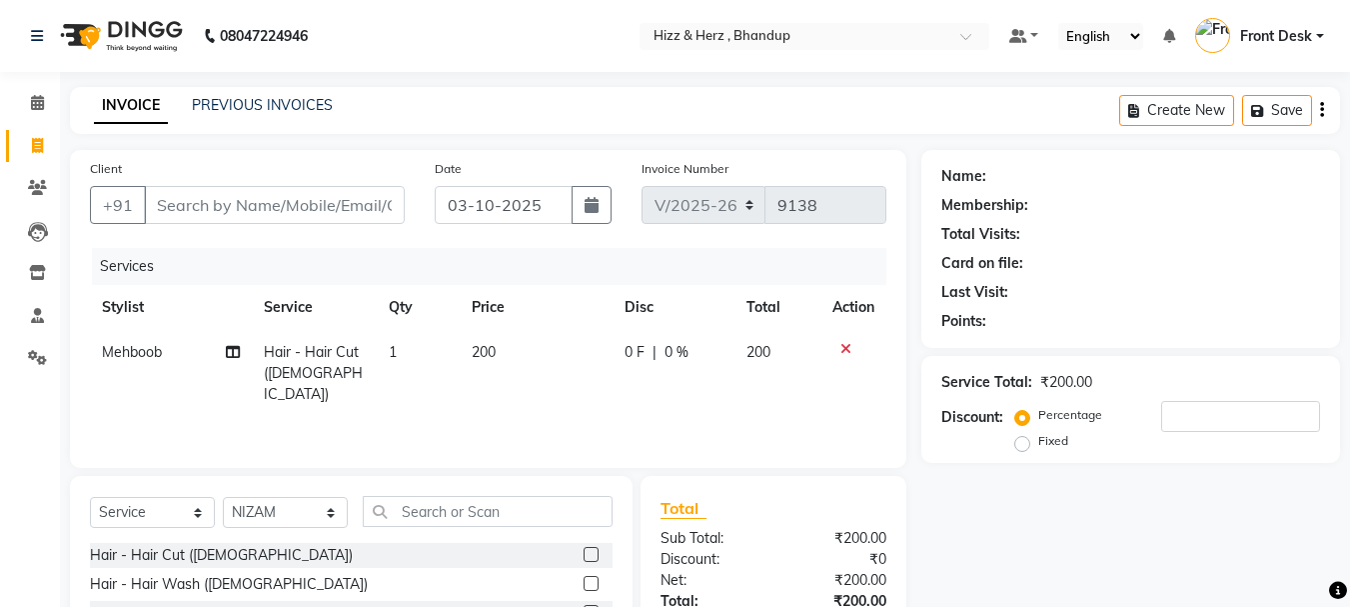
click at [584, 554] on input "checkbox" at bounding box center [590, 555] width 13 height 13
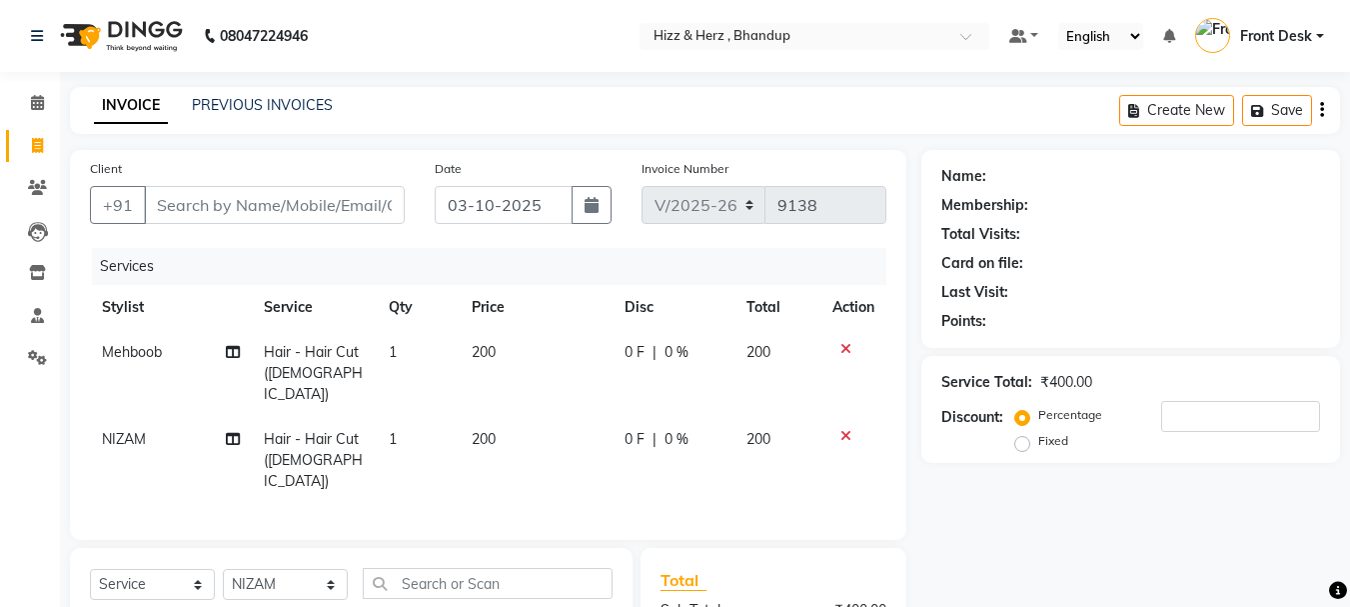
checkbox input "false"
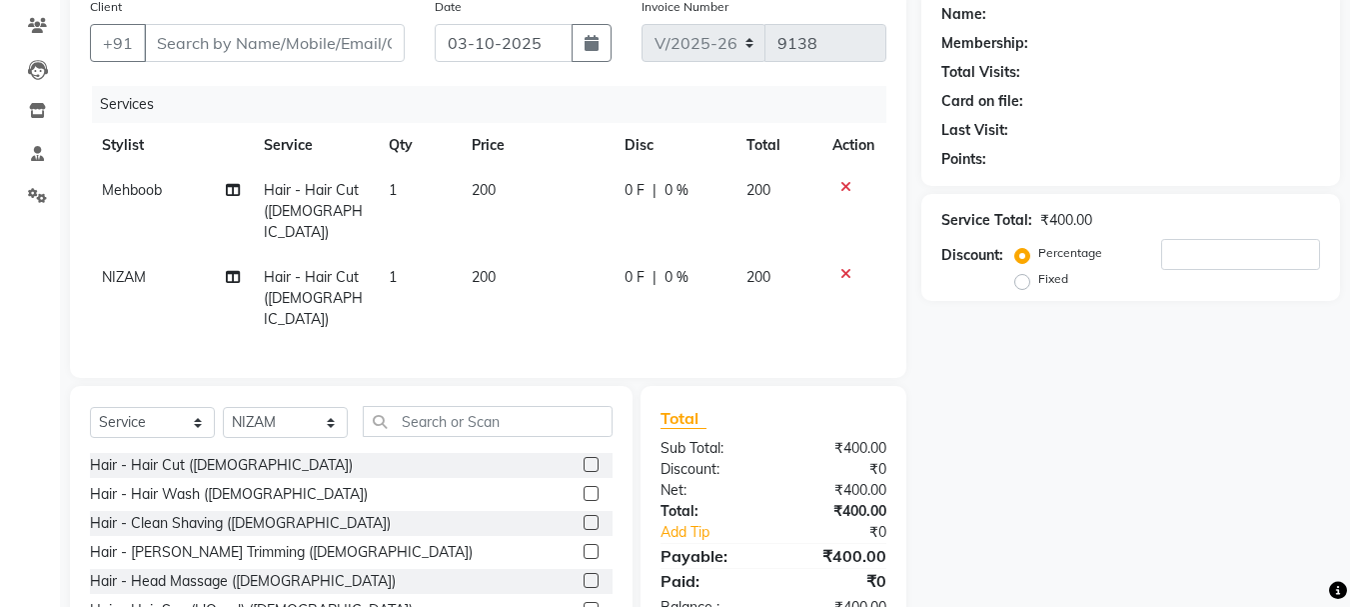
scroll to position [200, 0]
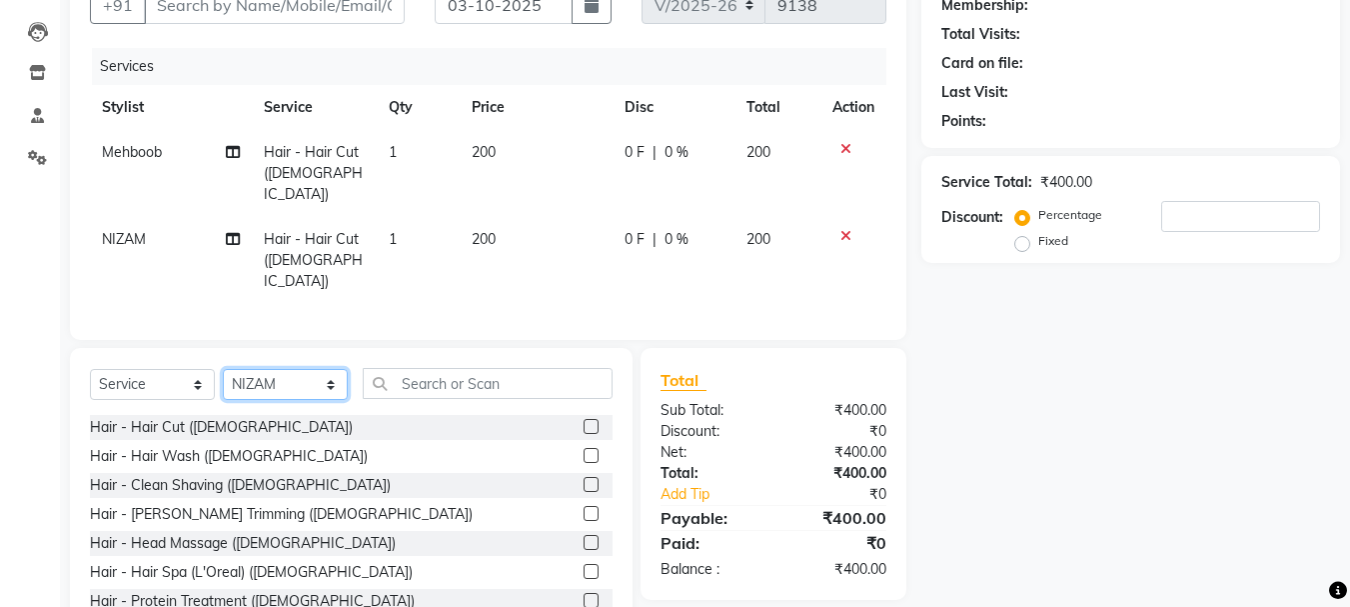
click at [279, 369] on select "Select Stylist Front Desk [PERSON_NAME] HIZZ & HERZ 2 [PERSON_NAME] [PERSON_NAM…" at bounding box center [285, 384] width 125 height 31
select select "9146"
click at [223, 369] on select "Select Stylist Front Desk [PERSON_NAME] HIZZ & HERZ 2 [PERSON_NAME] [PERSON_NAM…" at bounding box center [285, 384] width 125 height 31
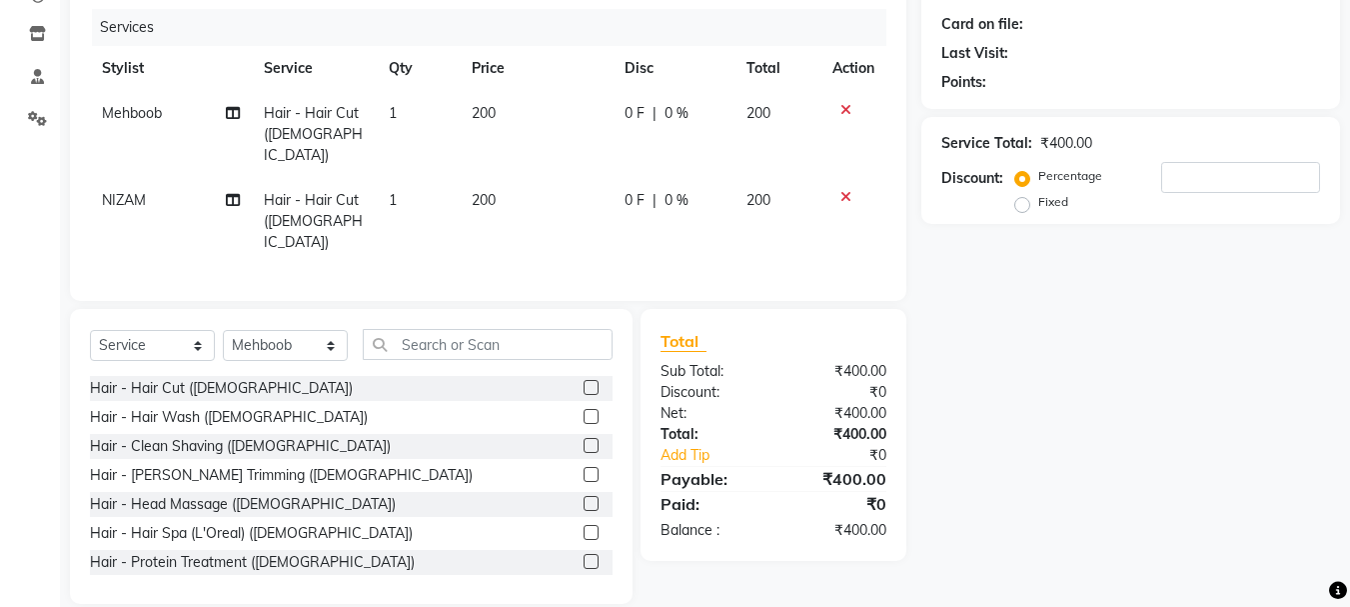
click at [584, 467] on label at bounding box center [591, 474] width 15 height 15
click at [584, 469] on input "checkbox" at bounding box center [590, 475] width 13 height 13
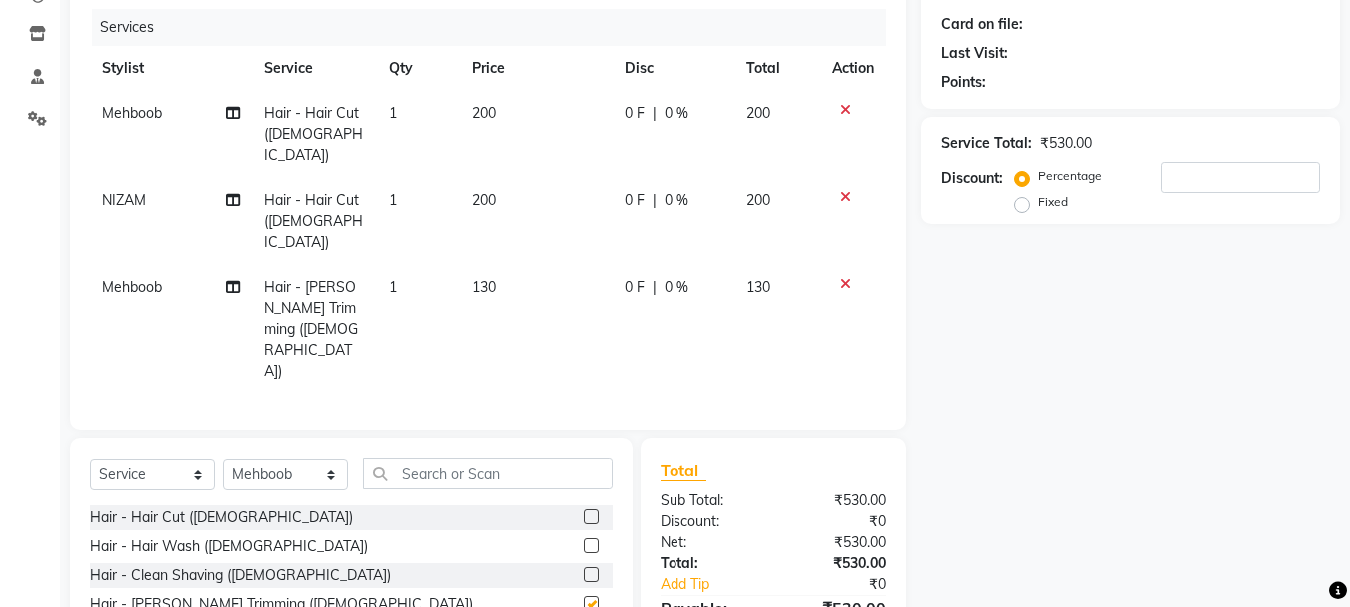
checkbox input "false"
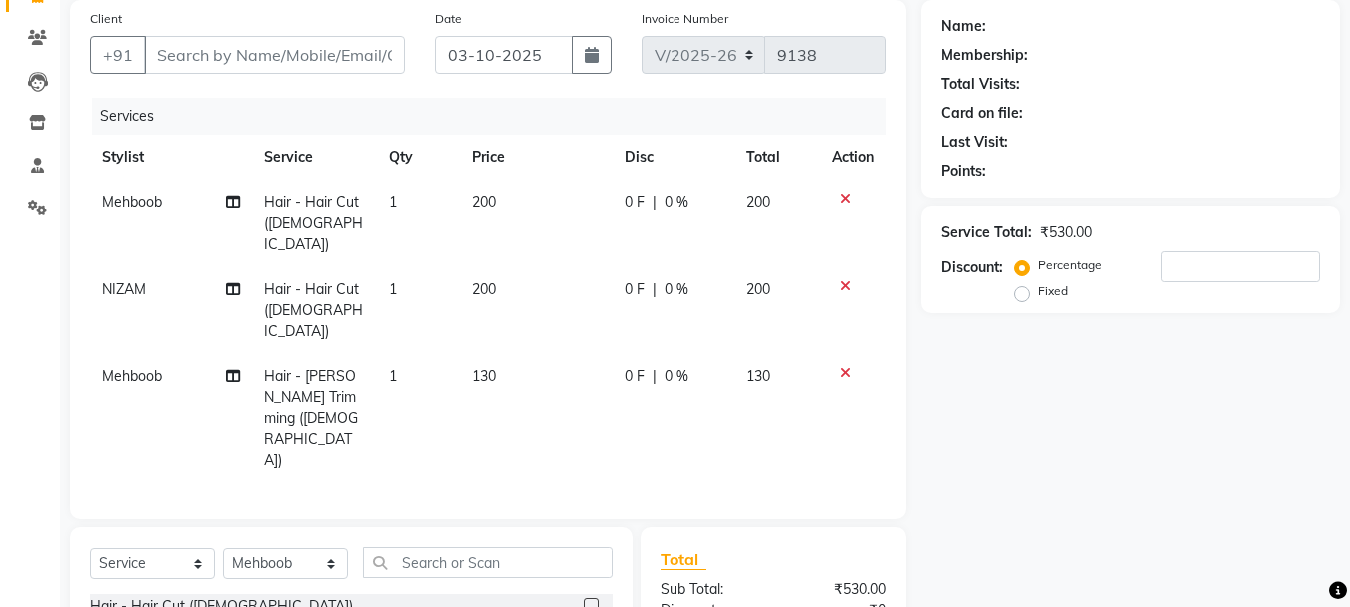
scroll to position [0, 0]
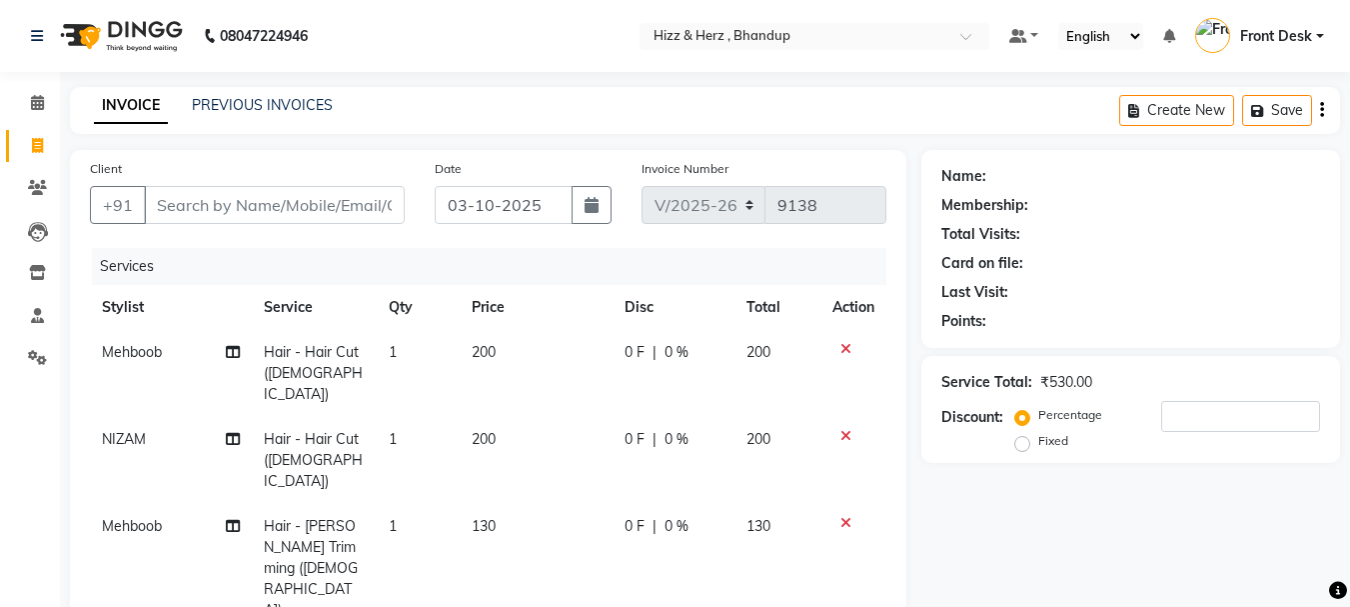
click at [838, 351] on div at bounding box center [853, 349] width 42 height 14
click at [837, 348] on div at bounding box center [853, 349] width 42 height 14
click at [842, 347] on icon at bounding box center [845, 349] width 11 height 14
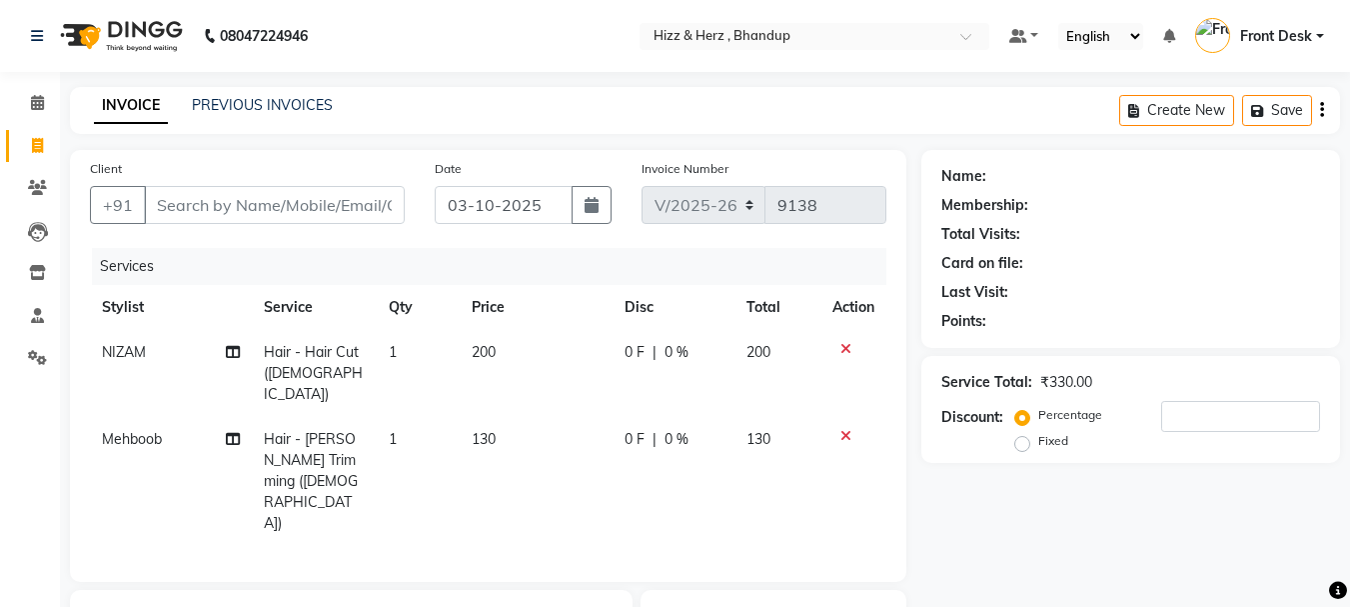
click at [842, 347] on icon at bounding box center [845, 349] width 11 height 14
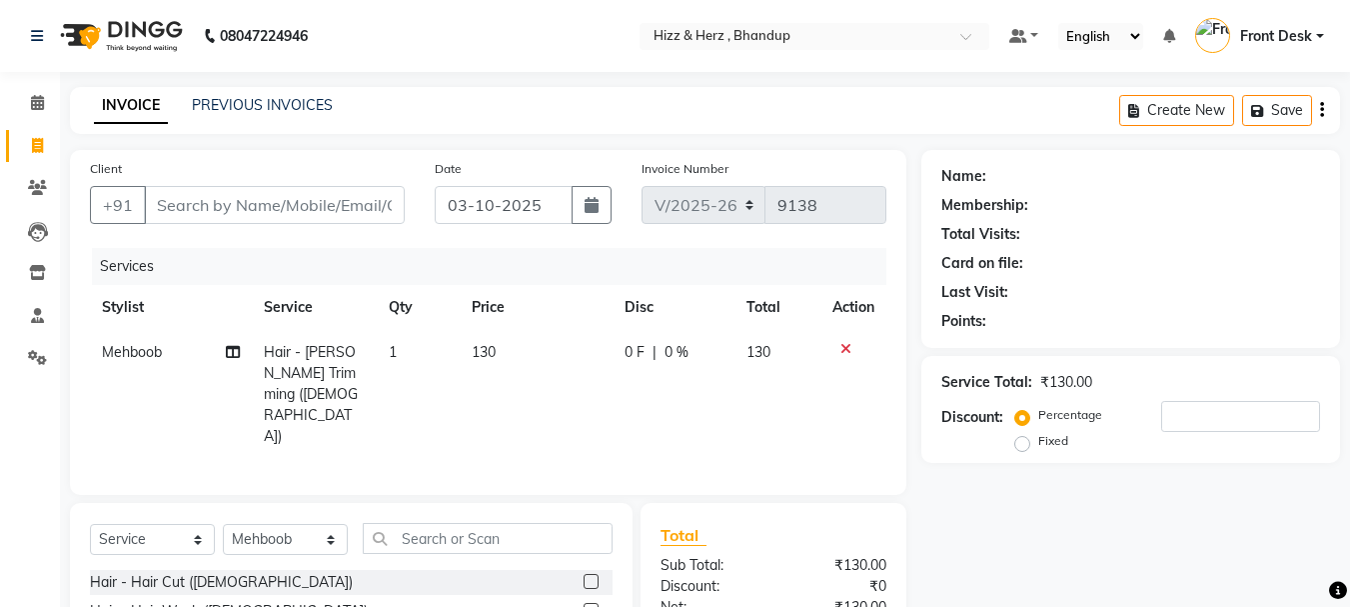
click at [842, 347] on icon at bounding box center [845, 349] width 11 height 14
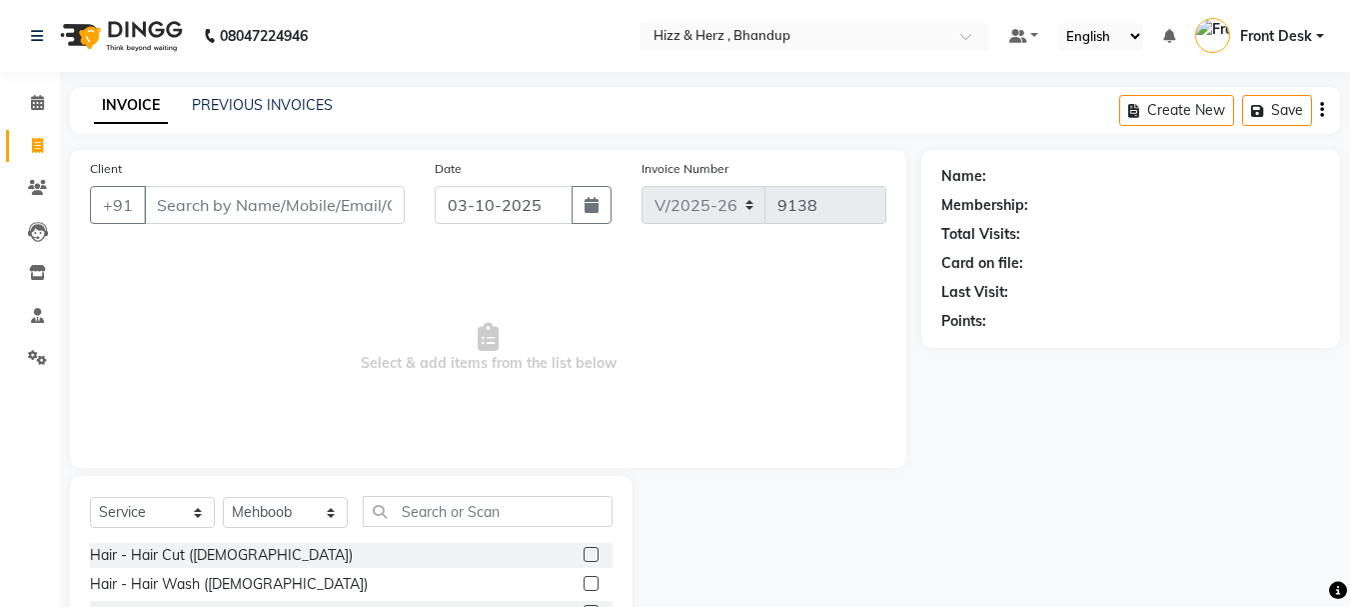
click at [842, 347] on span "Select & add items from the list below" at bounding box center [488, 348] width 796 height 200
click at [41, 144] on icon at bounding box center [37, 145] width 11 height 15
select select "629"
select select "service"
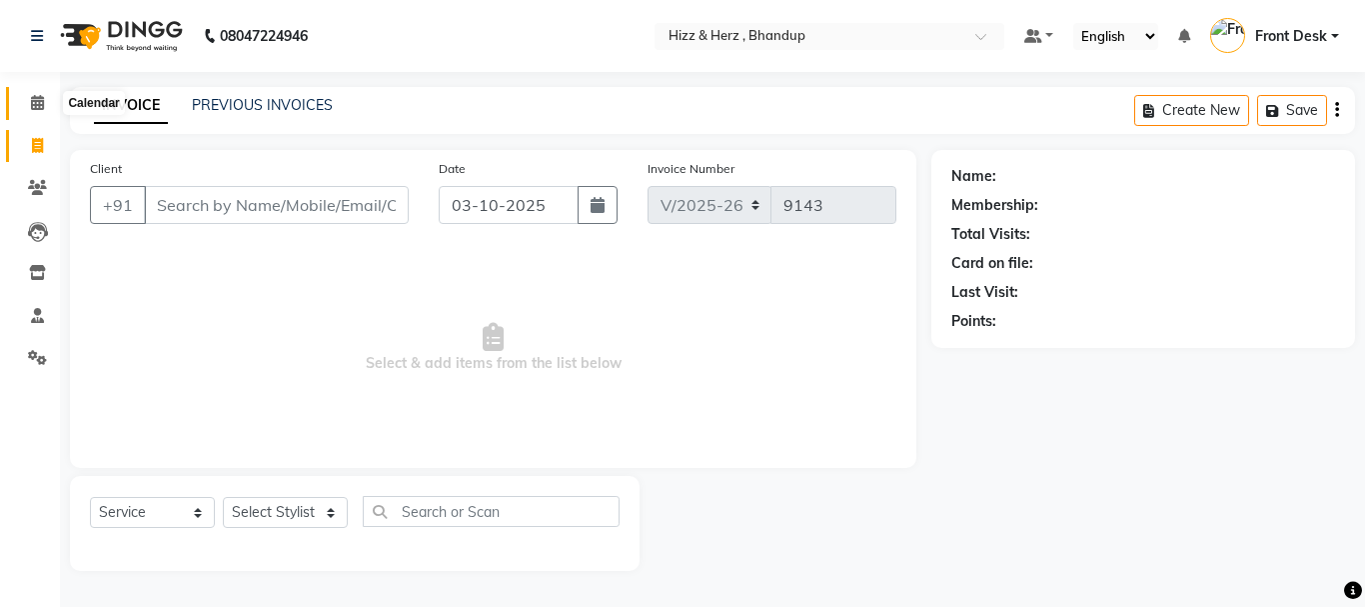
click at [39, 102] on icon at bounding box center [37, 102] width 13 height 15
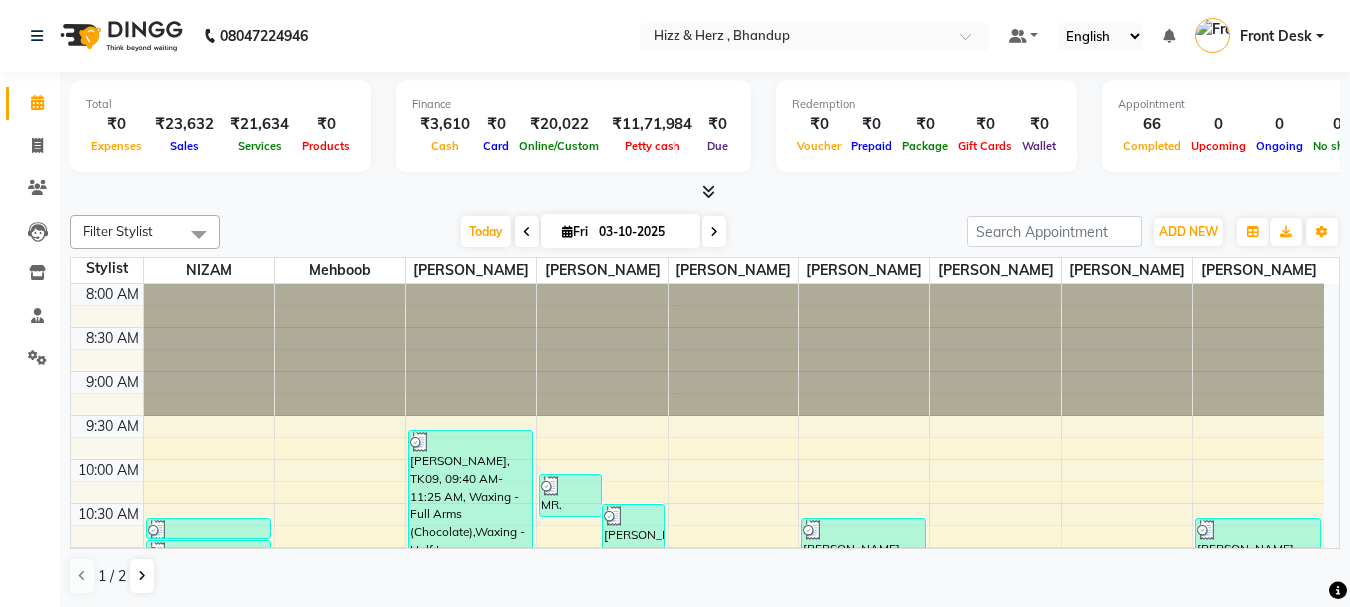
scroll to position [1, 0]
click at [32, 143] on icon at bounding box center [37, 144] width 11 height 15
select select "629"
select select "service"
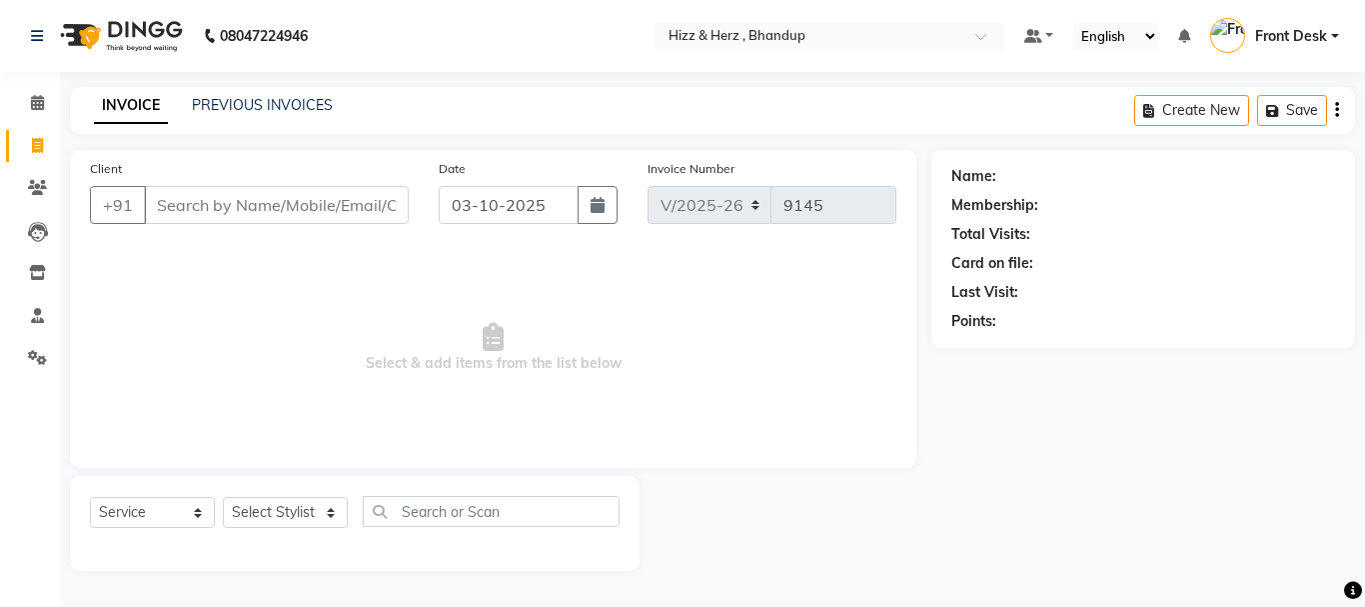
click at [32, 143] on icon at bounding box center [37, 145] width 11 height 15
select select "629"
select select "service"
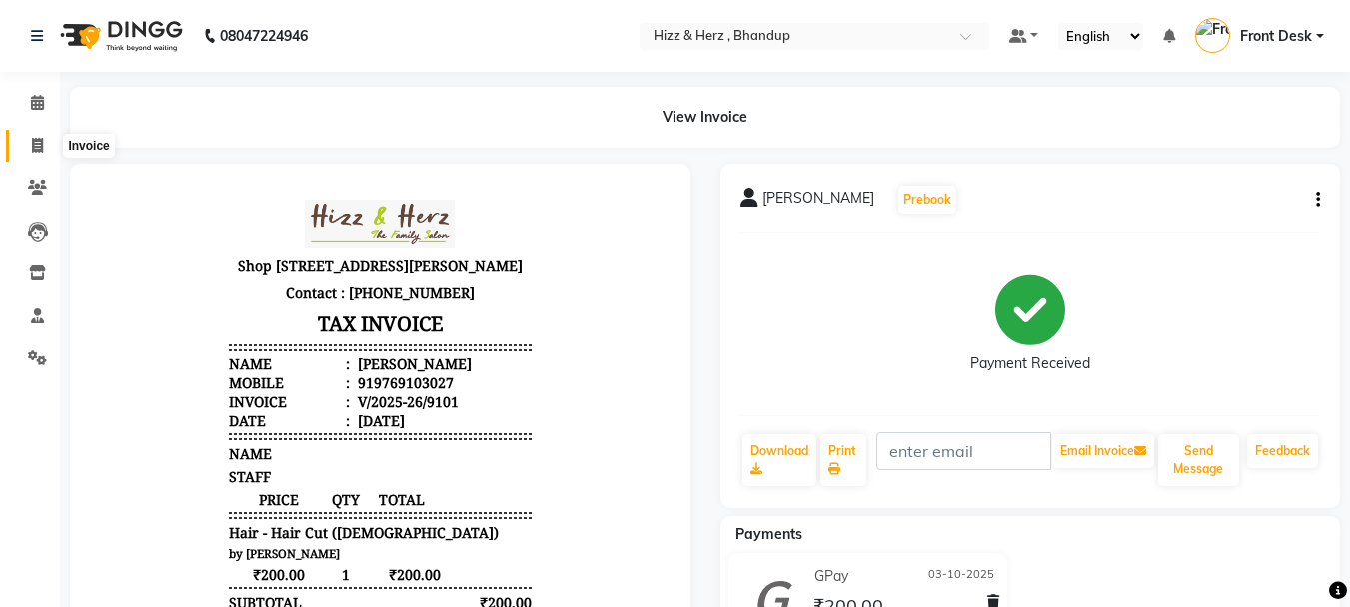
click at [36, 143] on icon at bounding box center [37, 145] width 11 height 15
select select "service"
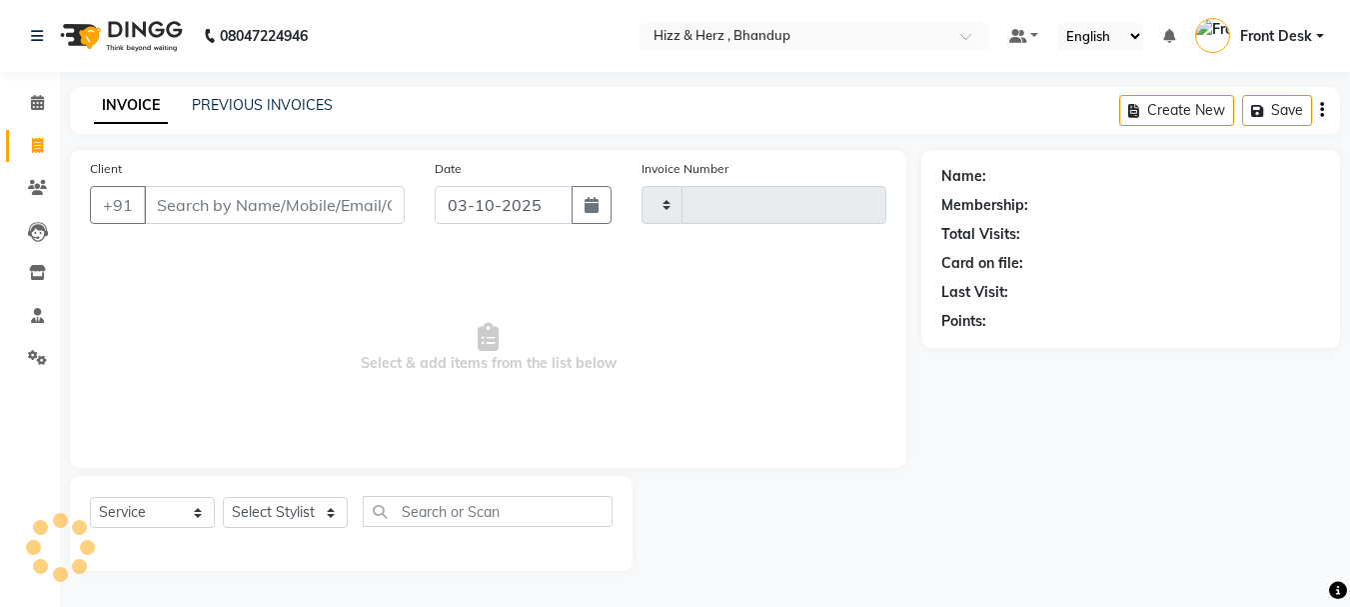
type input "9111"
select select "629"
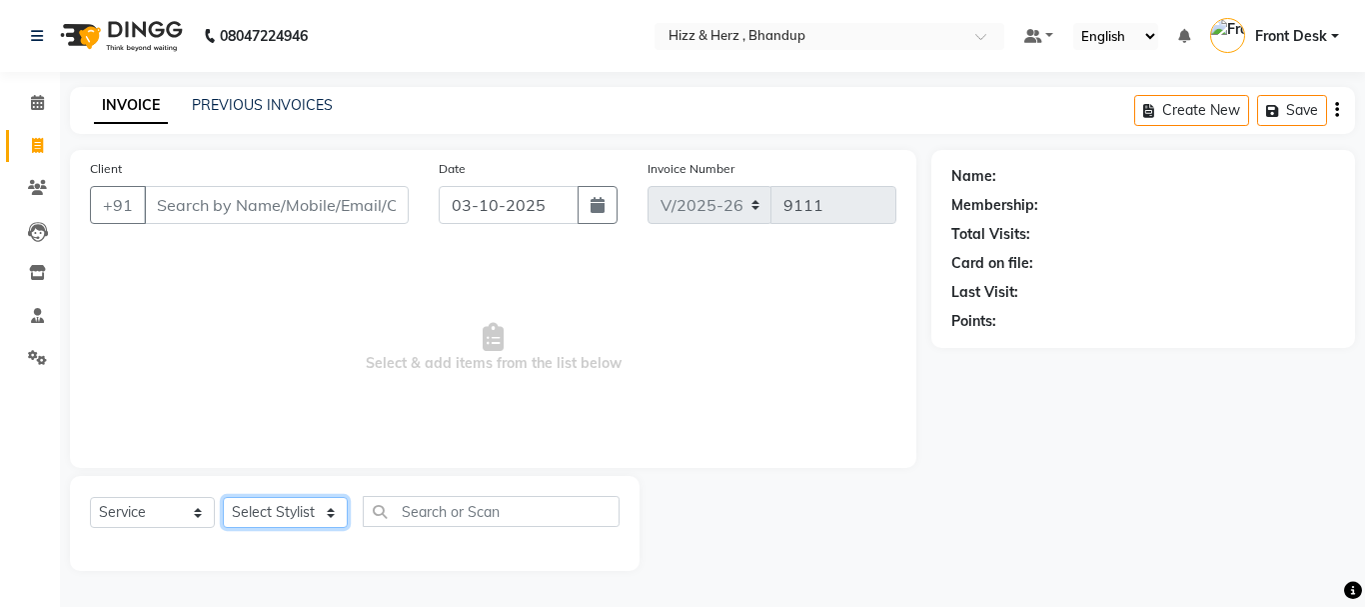
click at [295, 509] on select "Select Stylist Front Desk [PERSON_NAME] HIZZ & HERZ 2 [PERSON_NAME] [PERSON_NAM…" at bounding box center [285, 512] width 125 height 31
select select "9149"
click at [223, 497] on select "Select Stylist Front Desk [PERSON_NAME] HIZZ & HERZ 2 [PERSON_NAME] [PERSON_NAM…" at bounding box center [285, 512] width 125 height 31
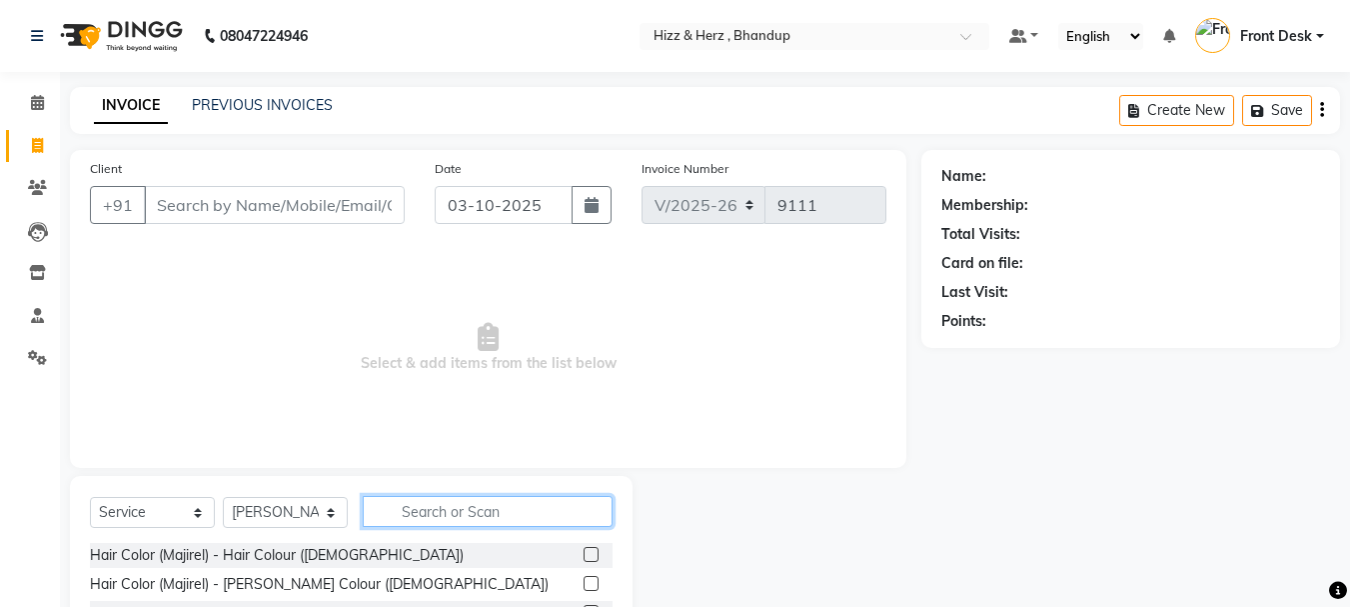
click at [509, 513] on input "text" at bounding box center [488, 511] width 250 height 31
type input "THRE"
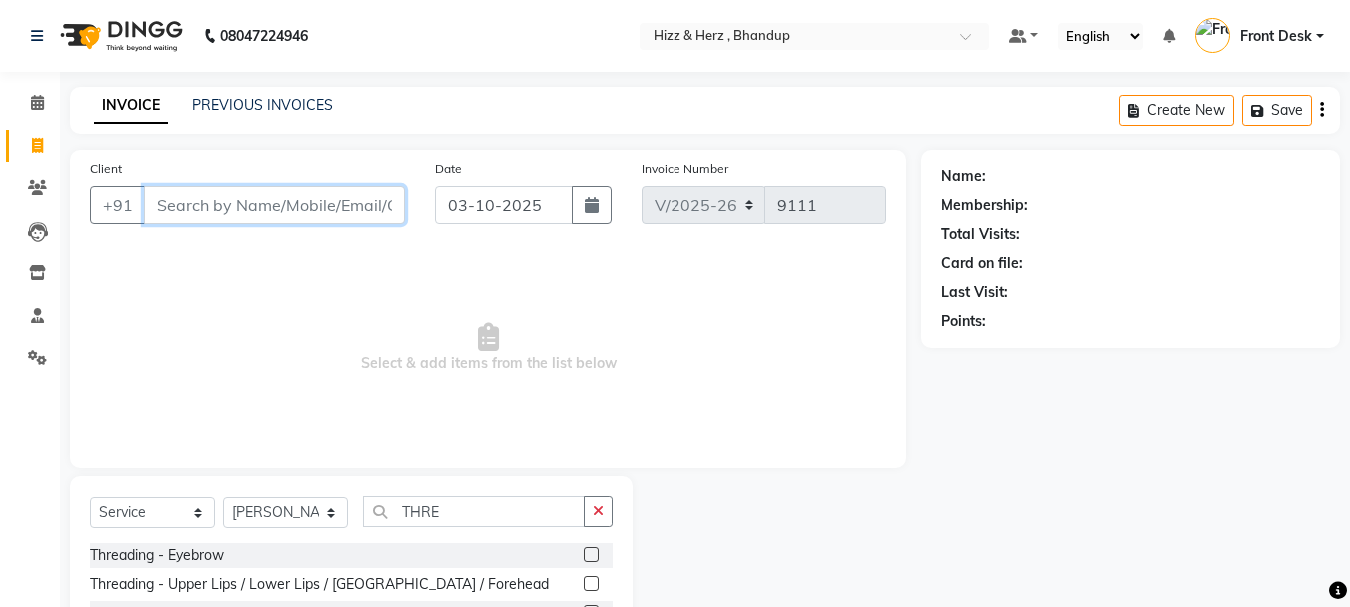
click at [336, 216] on input "Client" at bounding box center [274, 205] width 261 height 38
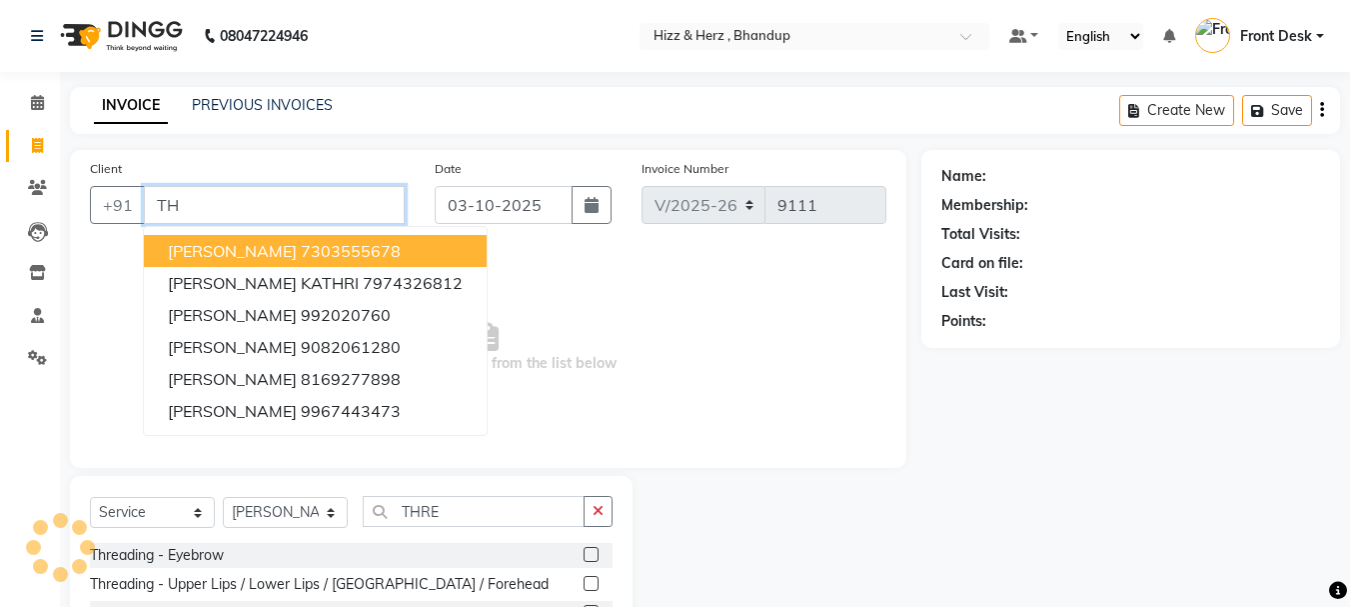
type input "T"
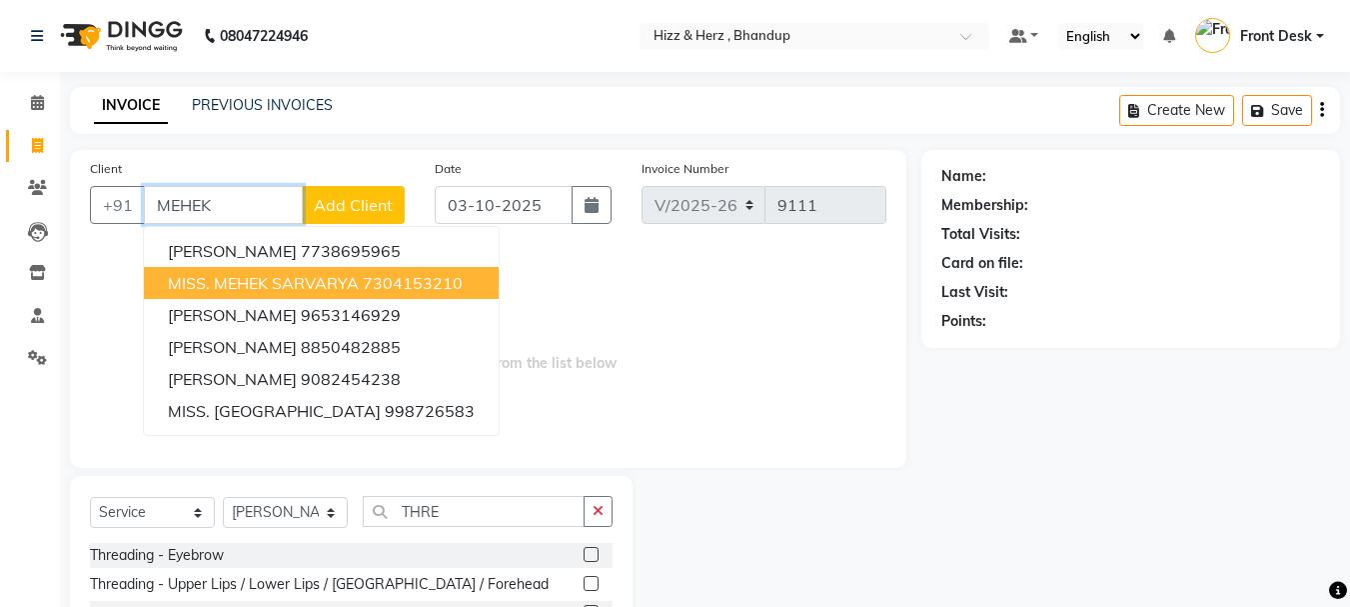
click at [342, 276] on span "MISS. MEHEK SARVARYA" at bounding box center [263, 283] width 191 height 20
type input "7304153210"
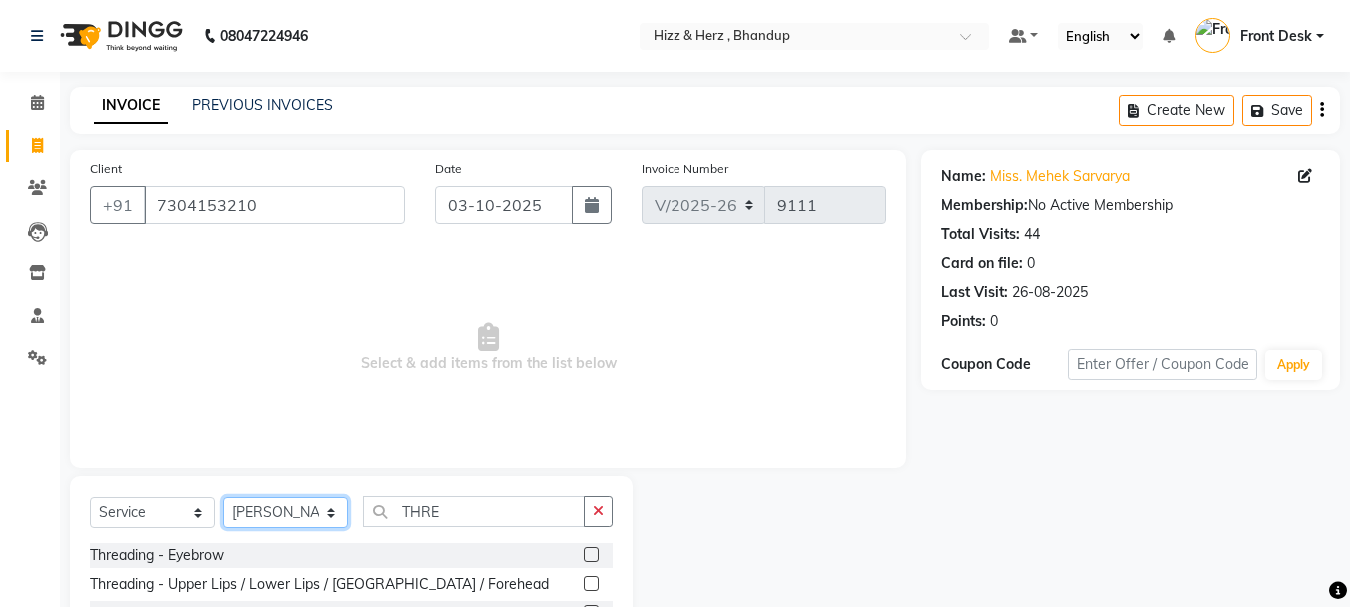
click at [305, 507] on select "Select Stylist Front Desk [PERSON_NAME] HIZZ & HERZ 2 [PERSON_NAME] [PERSON_NAM…" at bounding box center [285, 512] width 125 height 31
click at [223, 497] on select "Select Stylist Front Desk [PERSON_NAME] HIZZ & HERZ 2 [PERSON_NAME] [PERSON_NAM…" at bounding box center [285, 512] width 125 height 31
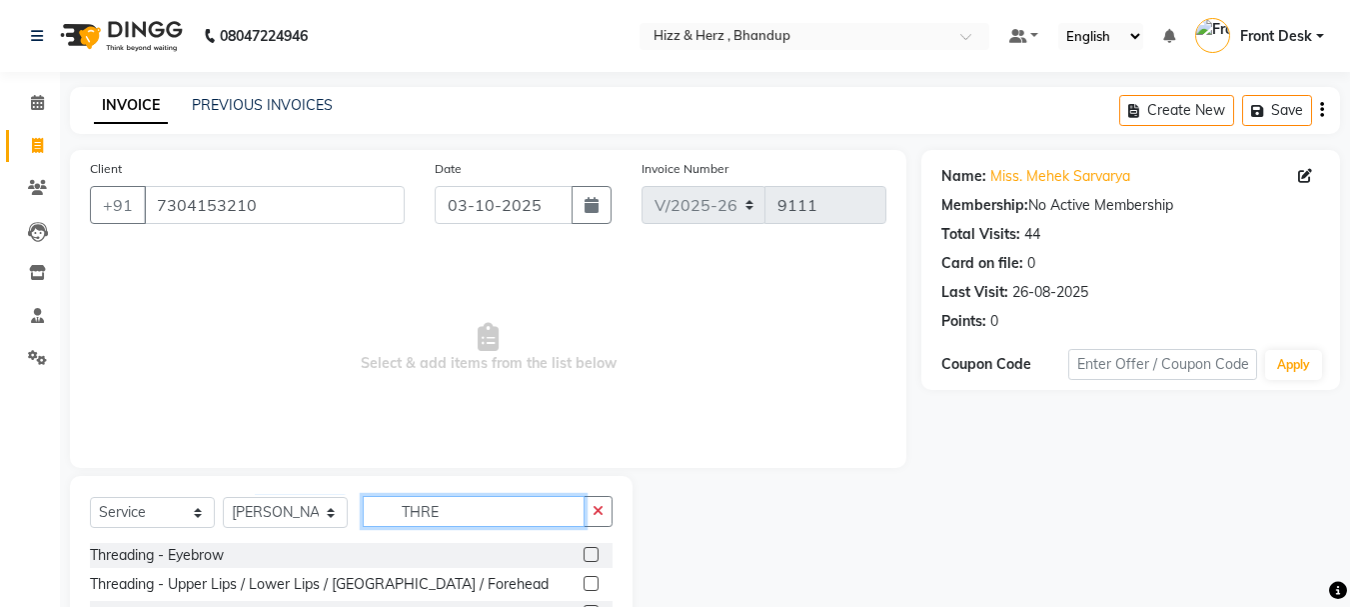
click at [536, 509] on input "THRE" at bounding box center [474, 511] width 222 height 31
click at [589, 556] on label at bounding box center [591, 554] width 15 height 15
click at [589, 556] on input "checkbox" at bounding box center [590, 555] width 13 height 13
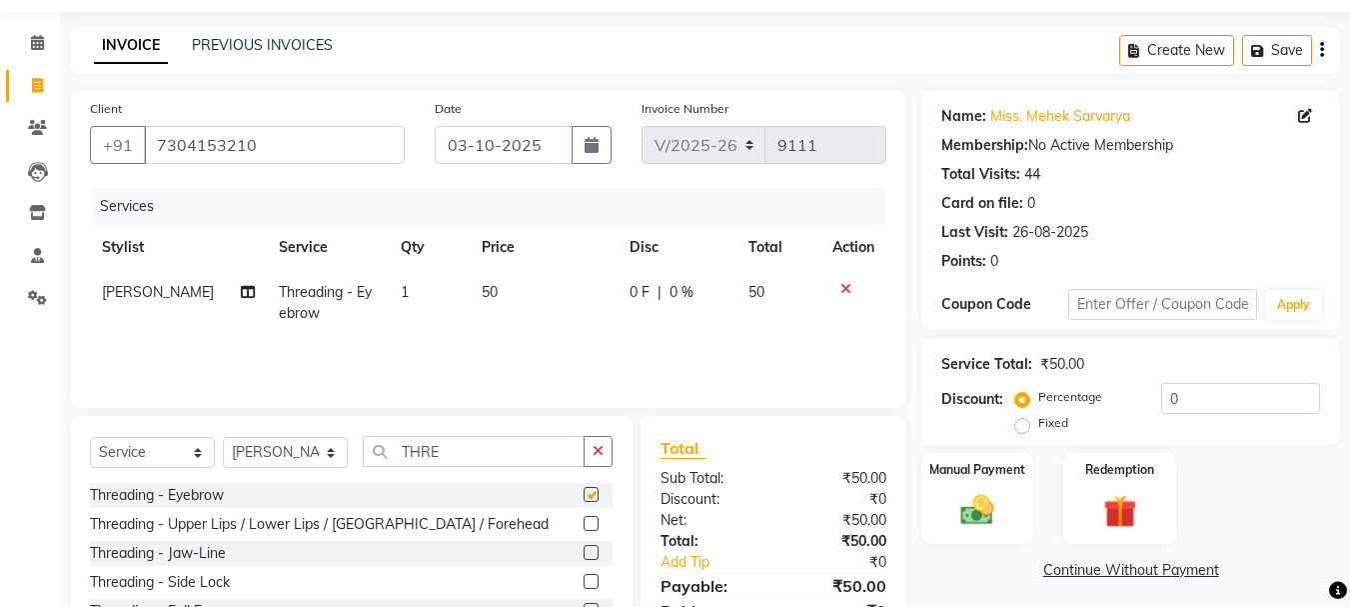
checkbox input "false"
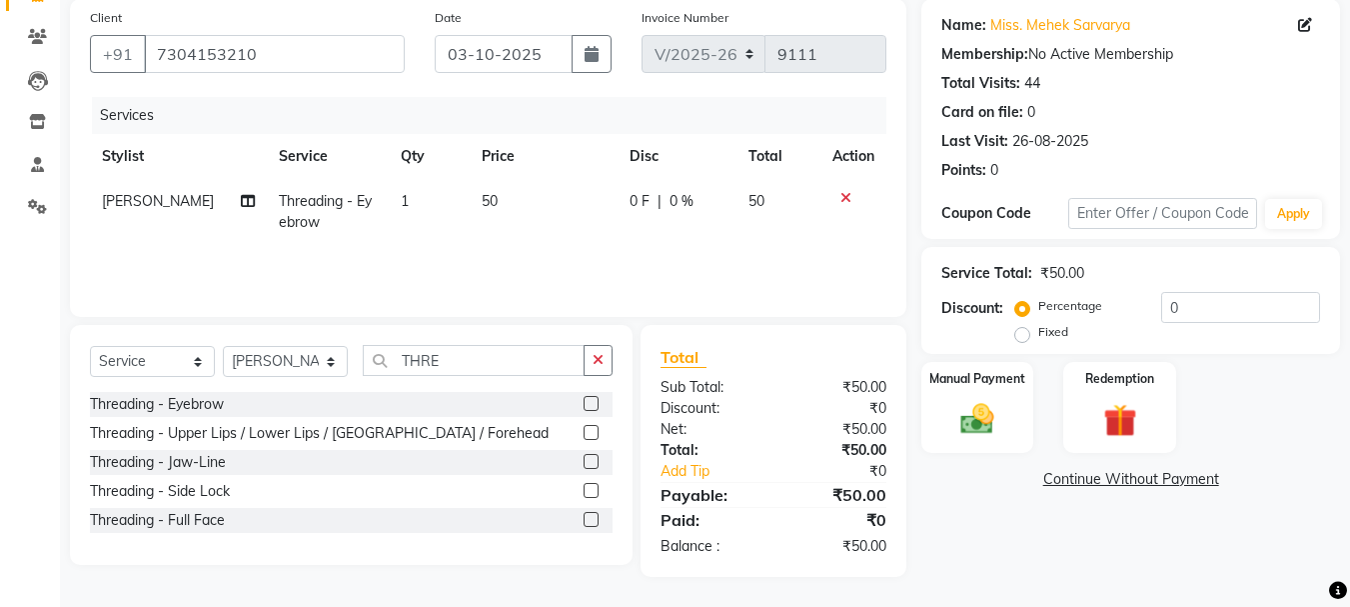
click at [594, 435] on label at bounding box center [591, 432] width 15 height 15
click at [594, 435] on input "checkbox" at bounding box center [590, 433] width 13 height 13
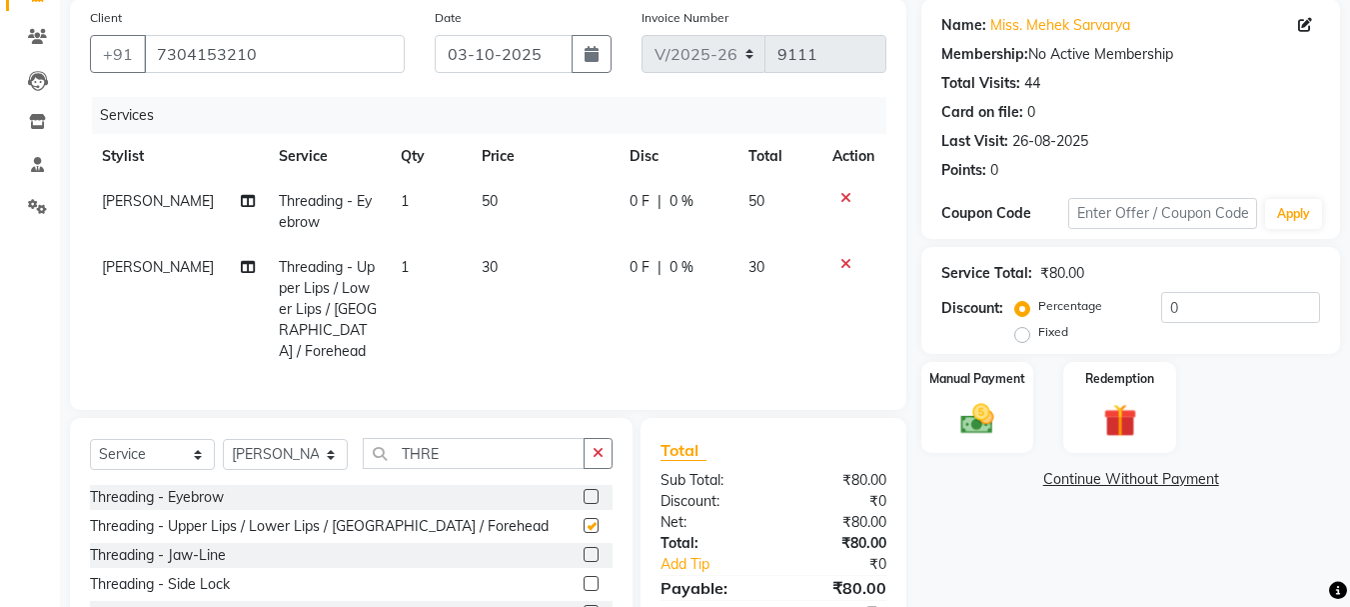
checkbox input "false"
click at [587, 492] on label at bounding box center [591, 496] width 15 height 15
click at [587, 492] on input "checkbox" at bounding box center [590, 497] width 13 height 13
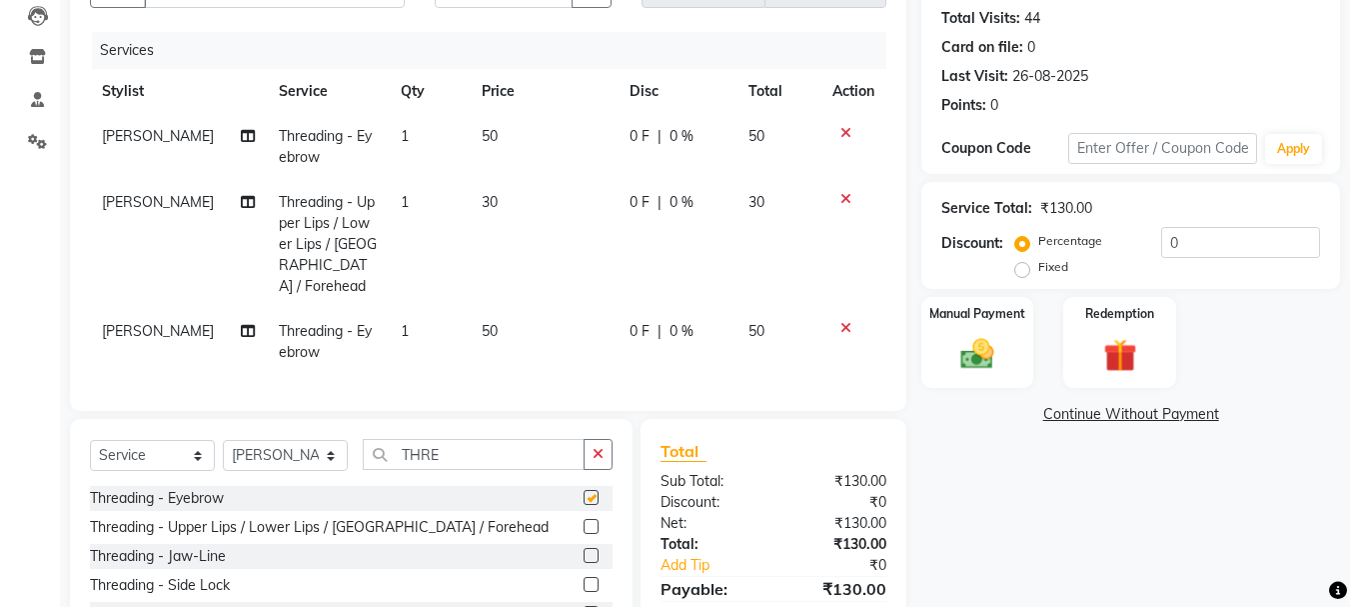
checkbox input "false"
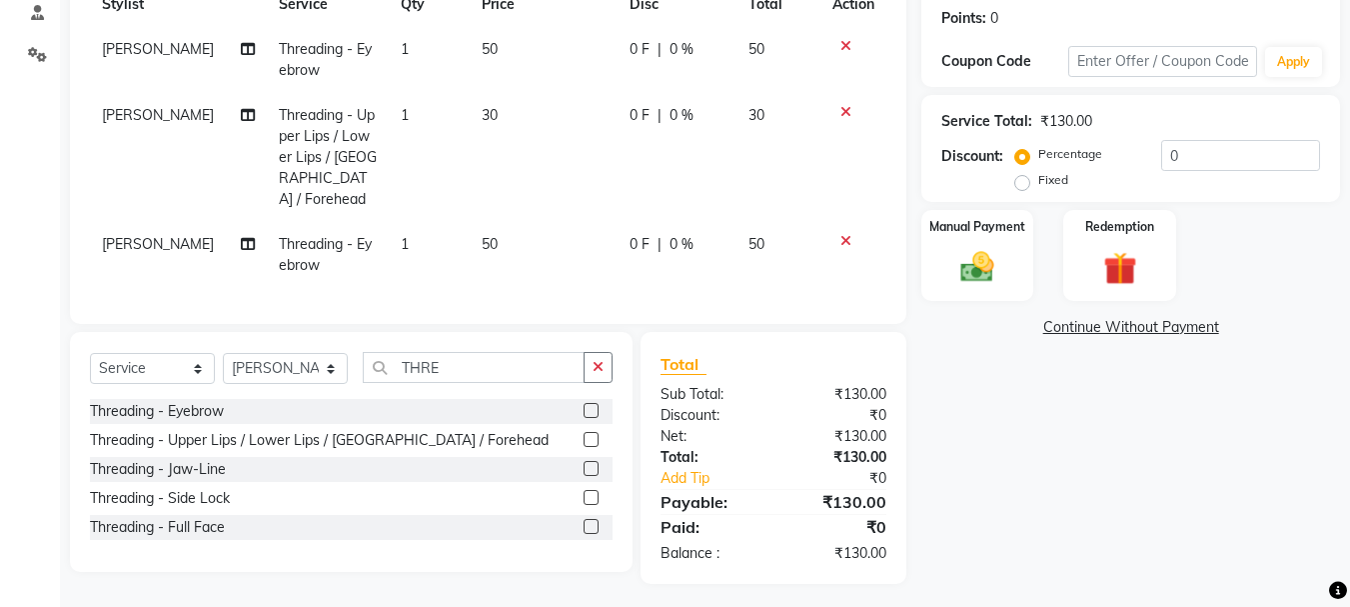
scroll to position [304, 0]
click at [589, 436] on label at bounding box center [591, 438] width 15 height 15
click at [589, 436] on input "checkbox" at bounding box center [590, 439] width 13 height 13
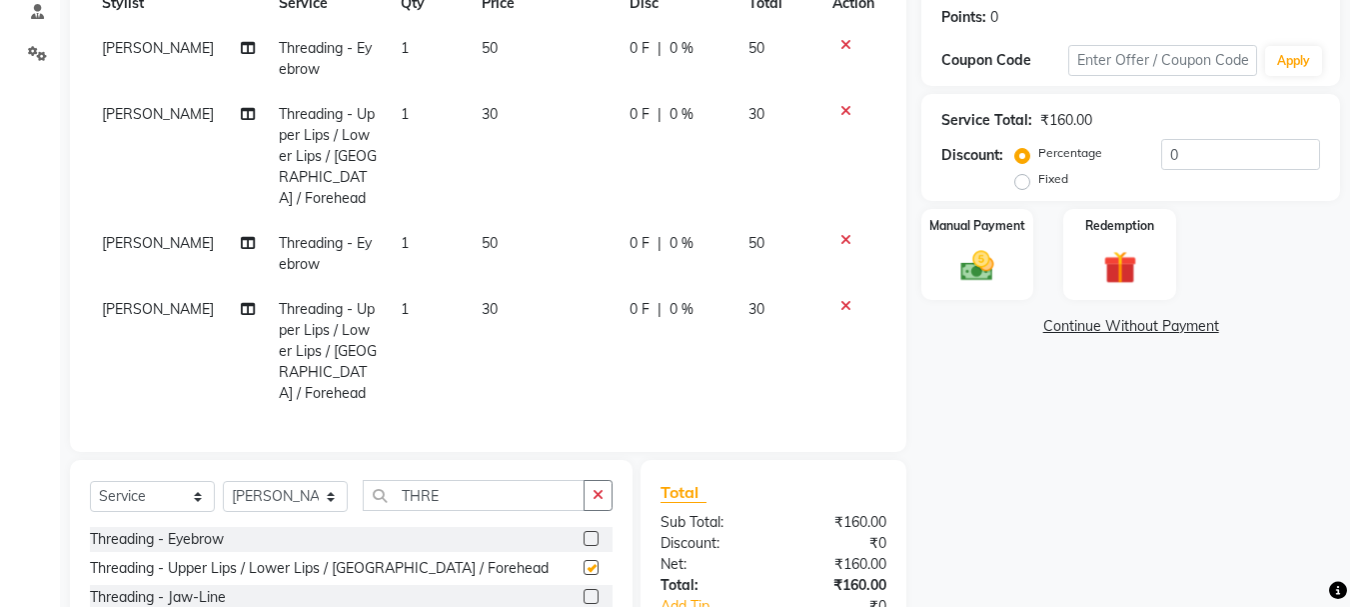
checkbox input "false"
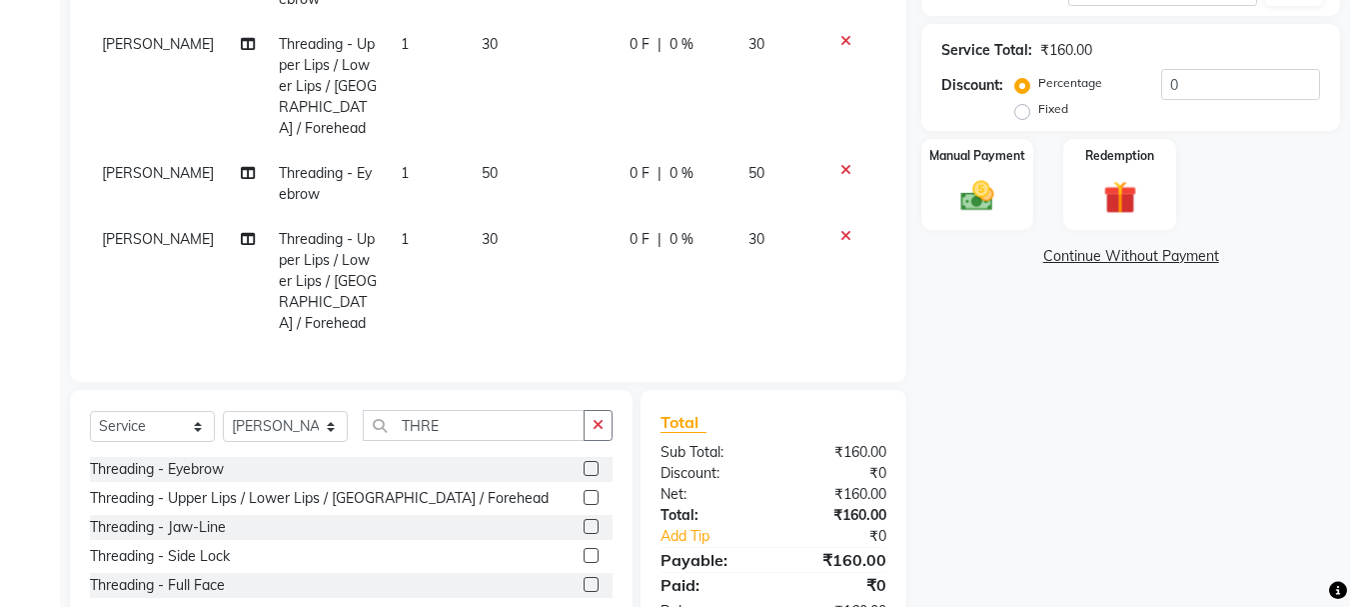
scroll to position [412, 0]
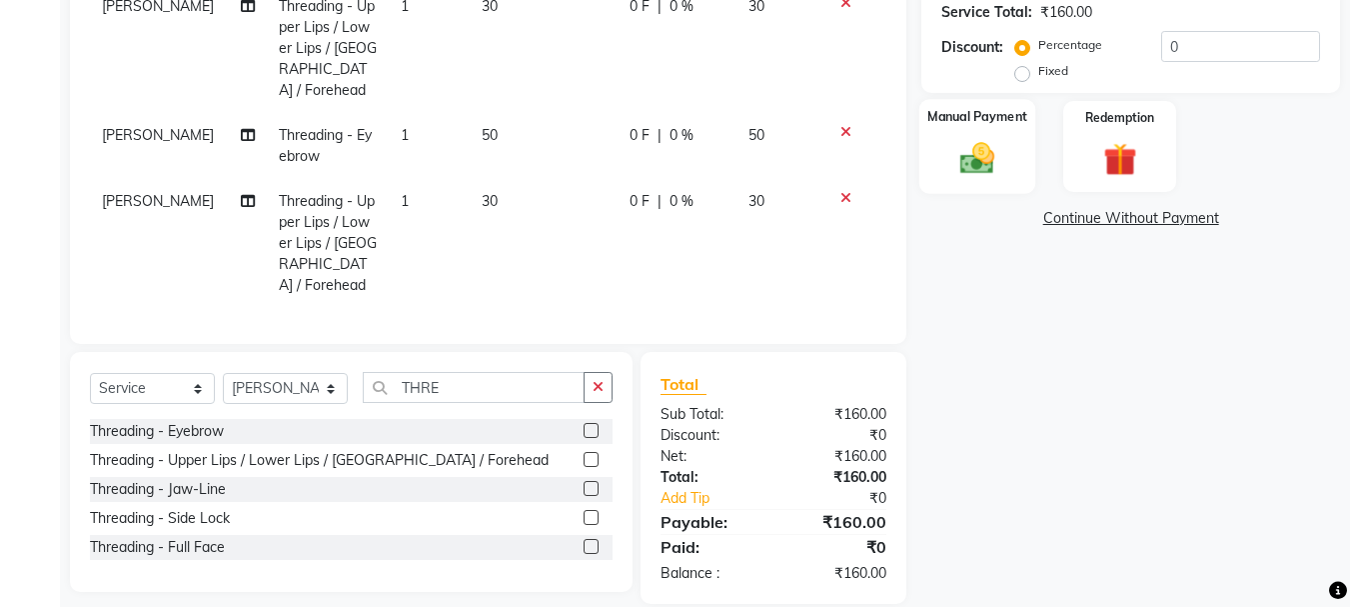
click at [981, 164] on img at bounding box center [977, 158] width 56 height 40
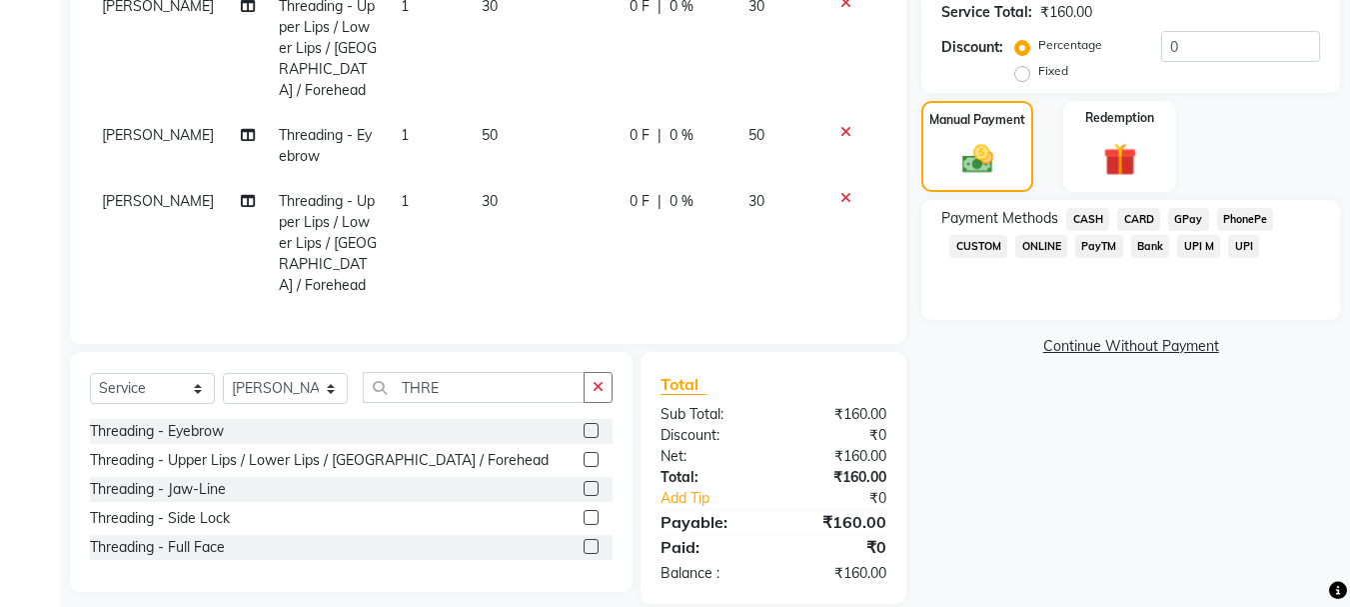
click at [1185, 215] on span "GPay" at bounding box center [1188, 219] width 41 height 23
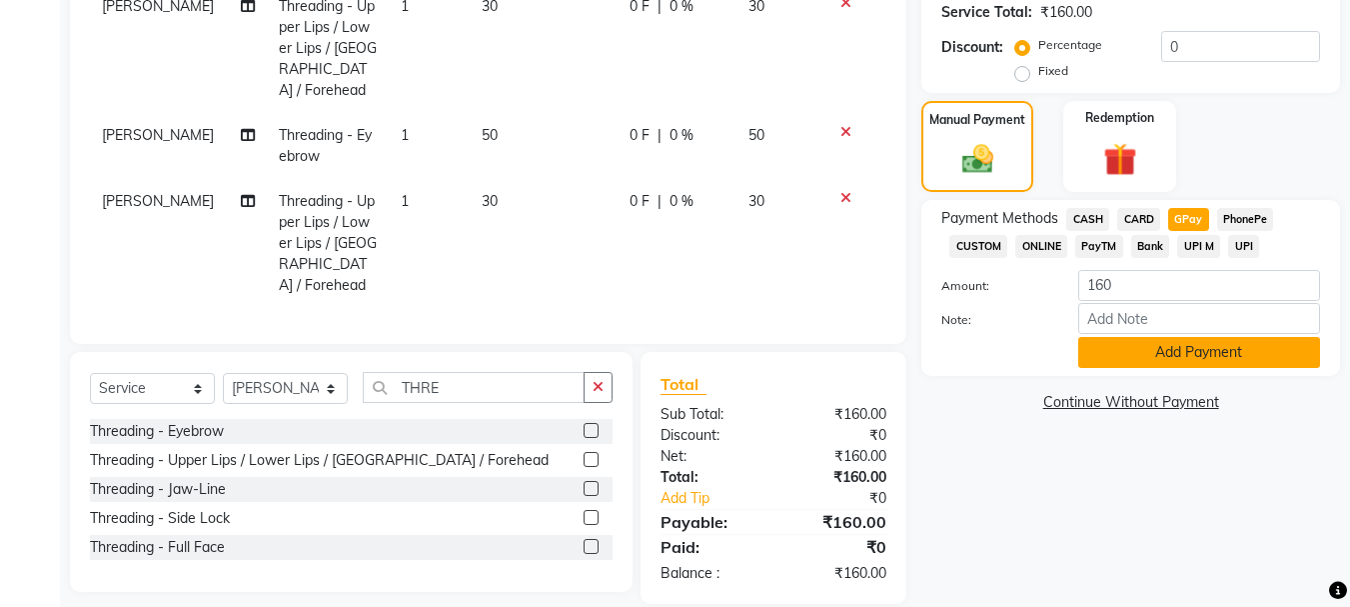
click at [1166, 358] on button "Add Payment" at bounding box center [1199, 352] width 242 height 31
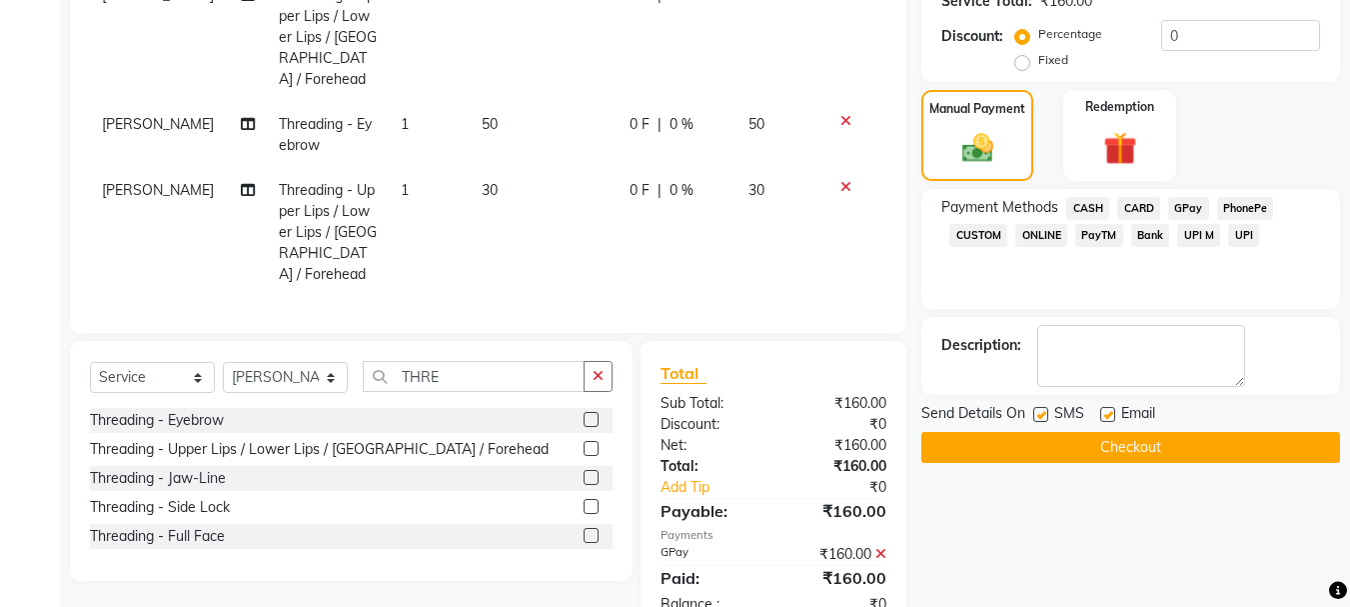
scroll to position [454, 0]
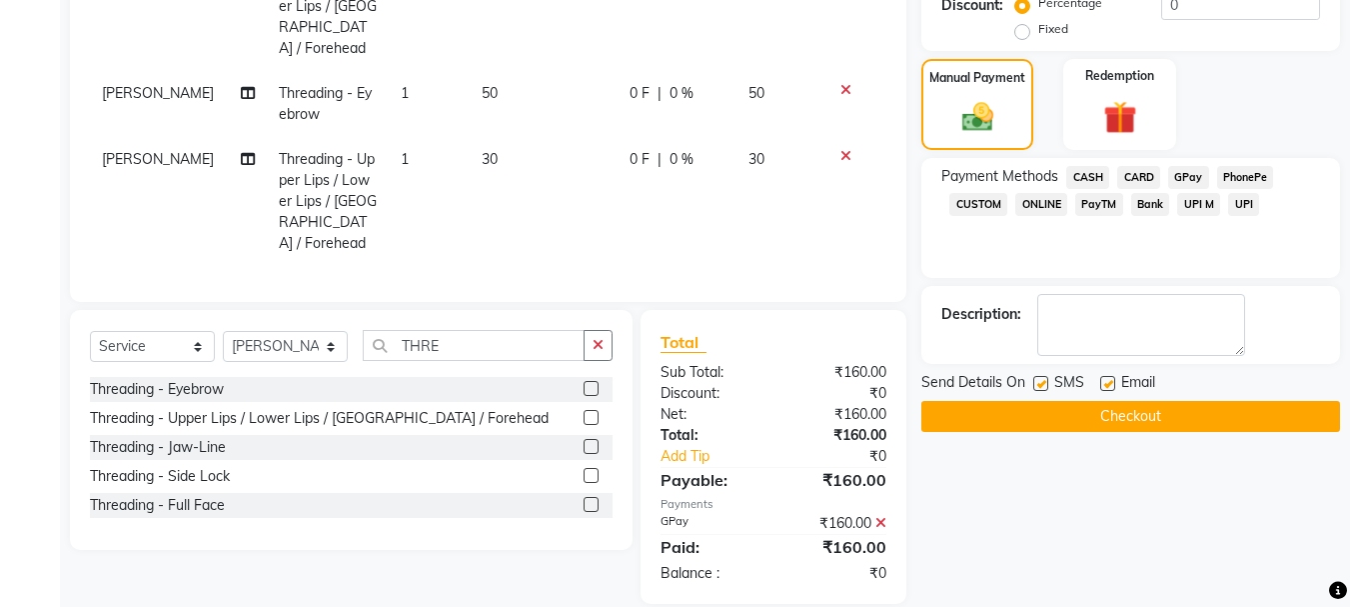
click at [1145, 425] on button "Checkout" at bounding box center [1130, 416] width 419 height 31
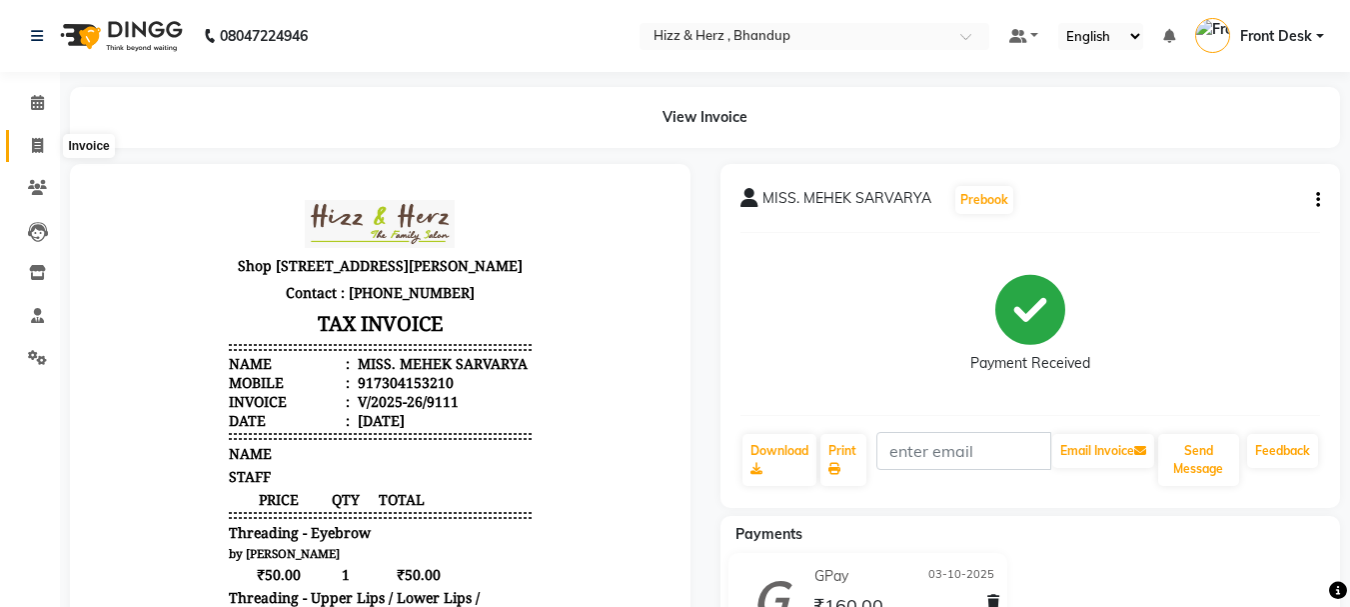
click at [50, 149] on span at bounding box center [37, 146] width 35 height 23
select select "service"
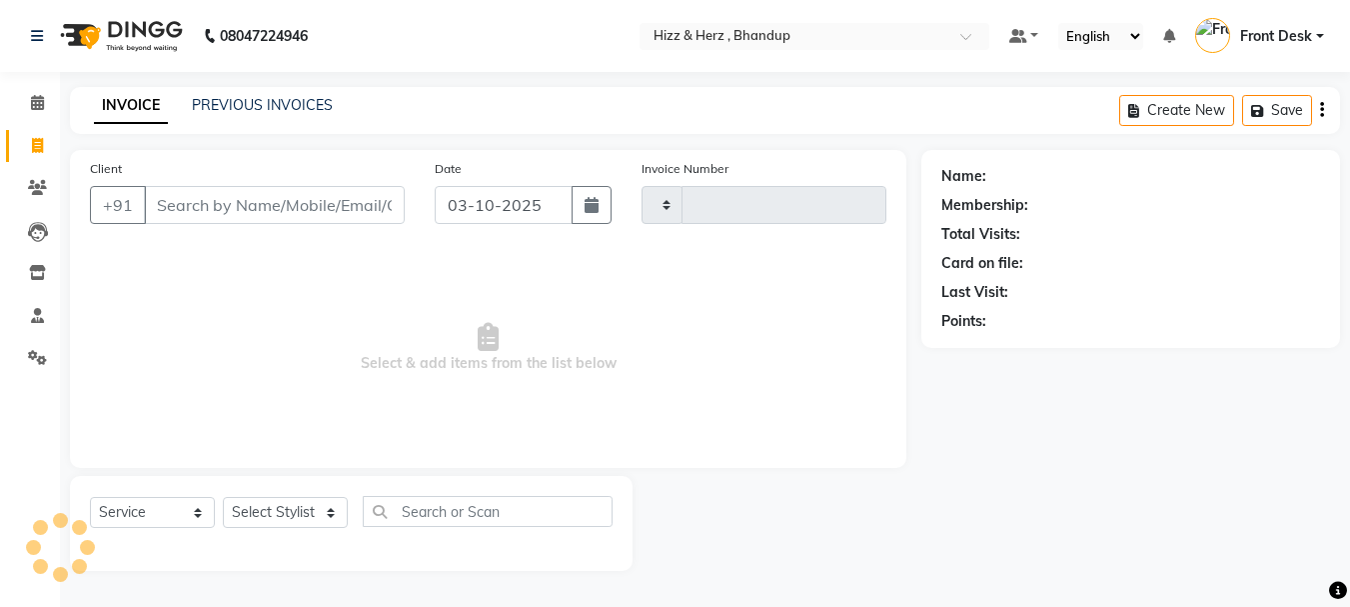
type input "9115"
select select "629"
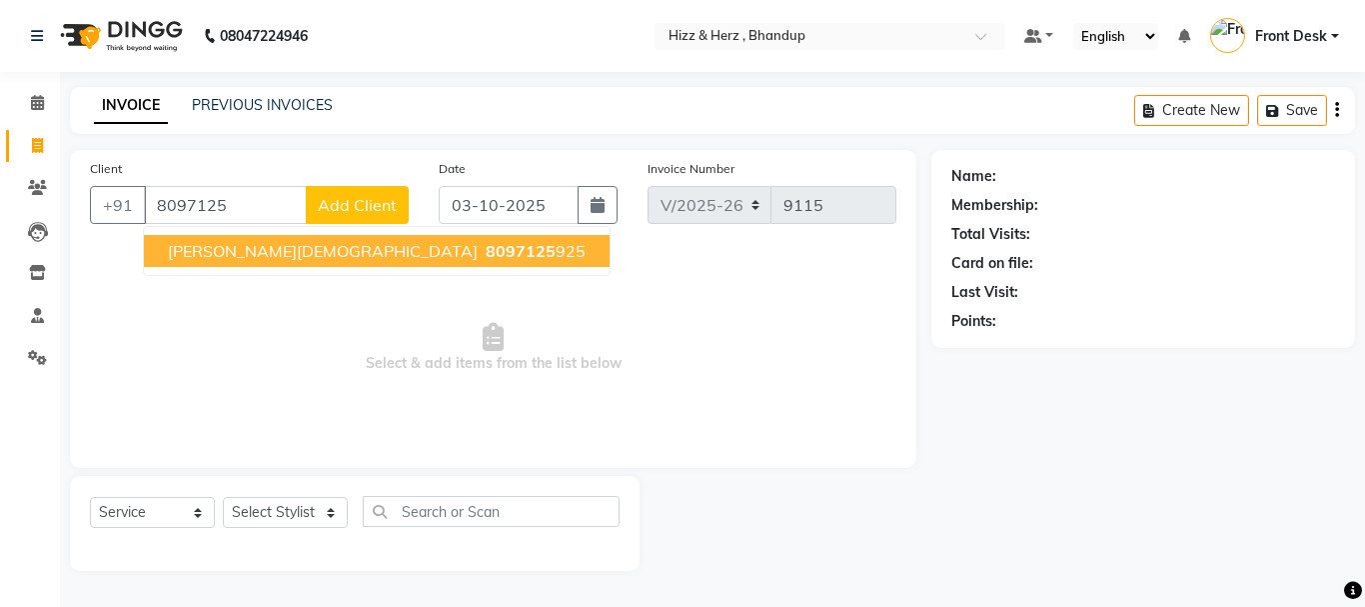
click at [247, 261] on button "MR. ANISH JAIN 8097125 925" at bounding box center [377, 251] width 466 height 32
type input "8097125925"
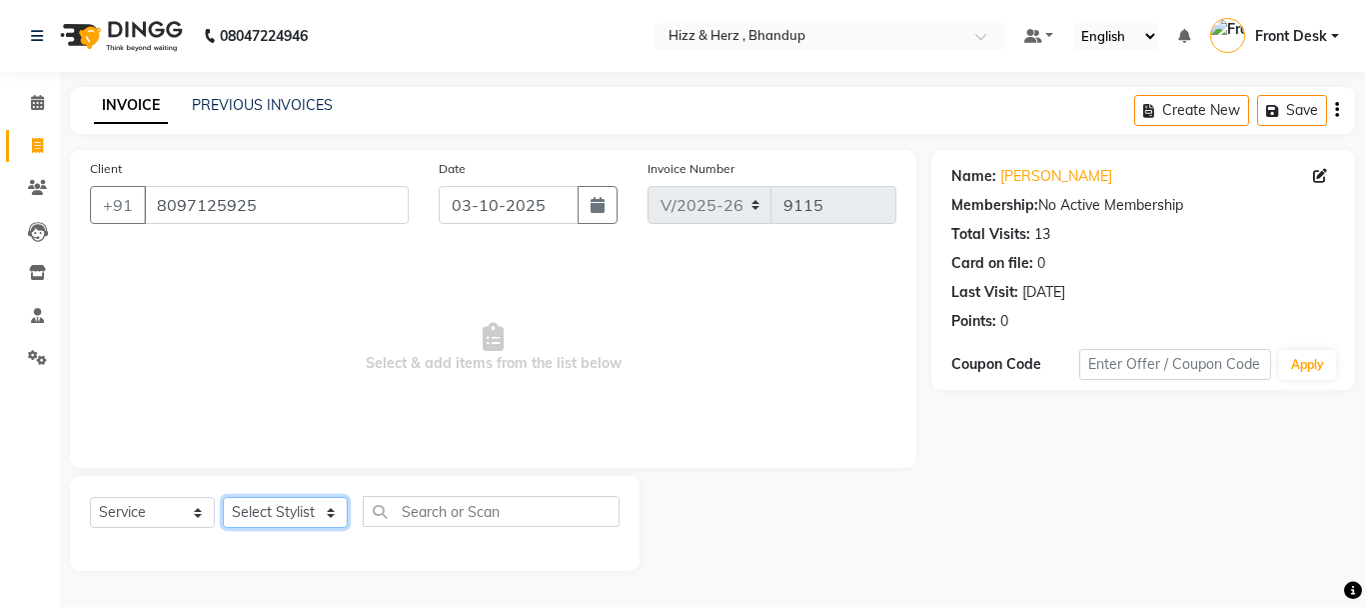
click at [308, 513] on select "Select Stylist Front Desk [PERSON_NAME] HIZZ & HERZ 2 [PERSON_NAME] [PERSON_NAM…" at bounding box center [285, 512] width 125 height 31
select select "9145"
click at [223, 497] on select "Select Stylist Front Desk [PERSON_NAME] HIZZ & HERZ 2 [PERSON_NAME] [PERSON_NAM…" at bounding box center [285, 512] width 125 height 31
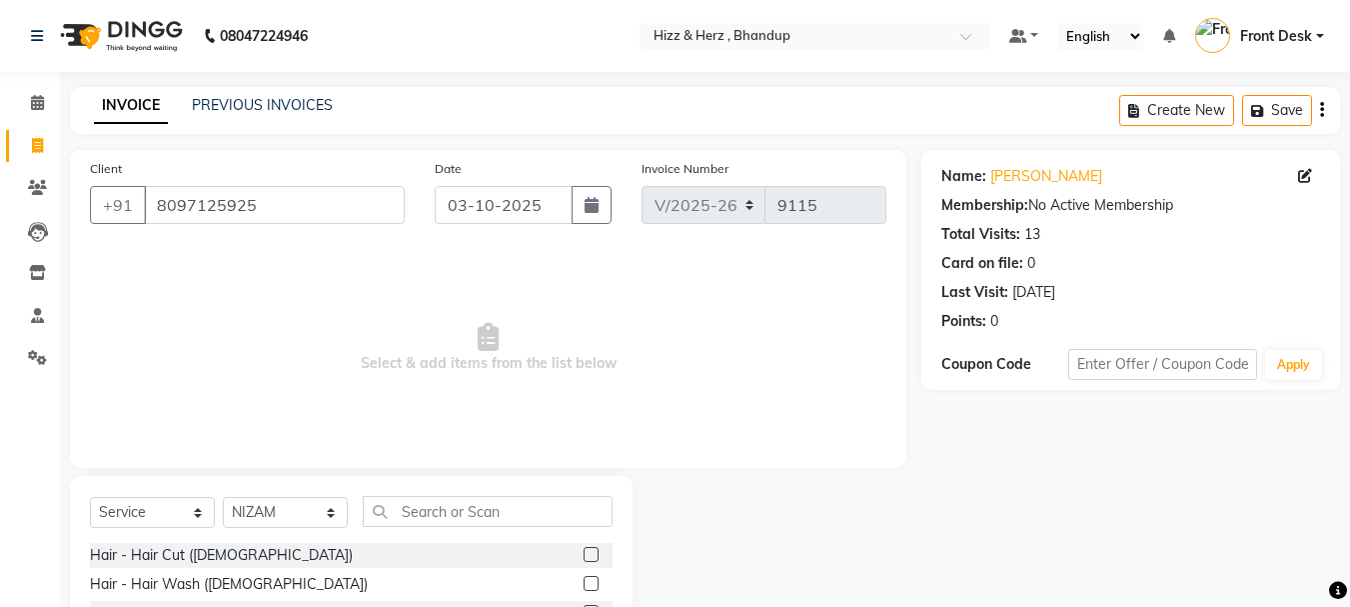
click at [584, 555] on label at bounding box center [591, 554] width 15 height 15
click at [584, 555] on input "checkbox" at bounding box center [590, 555] width 13 height 13
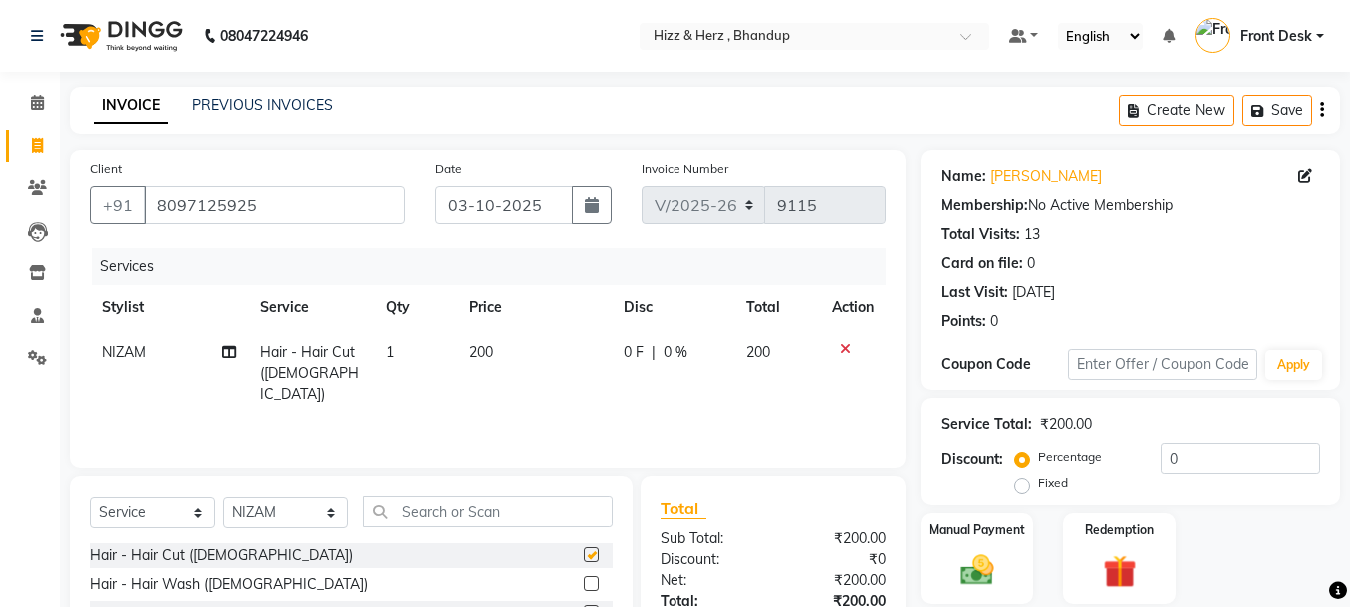
checkbox input "false"
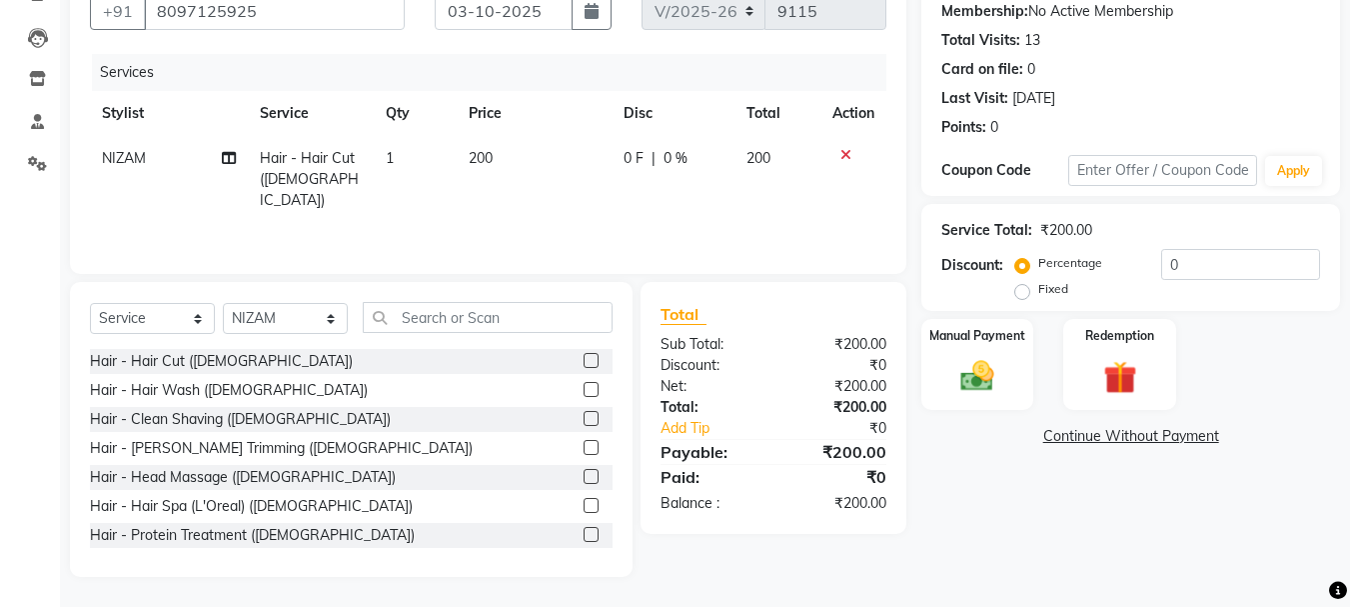
click at [584, 414] on label at bounding box center [591, 418] width 15 height 15
click at [584, 414] on input "checkbox" at bounding box center [590, 419] width 13 height 13
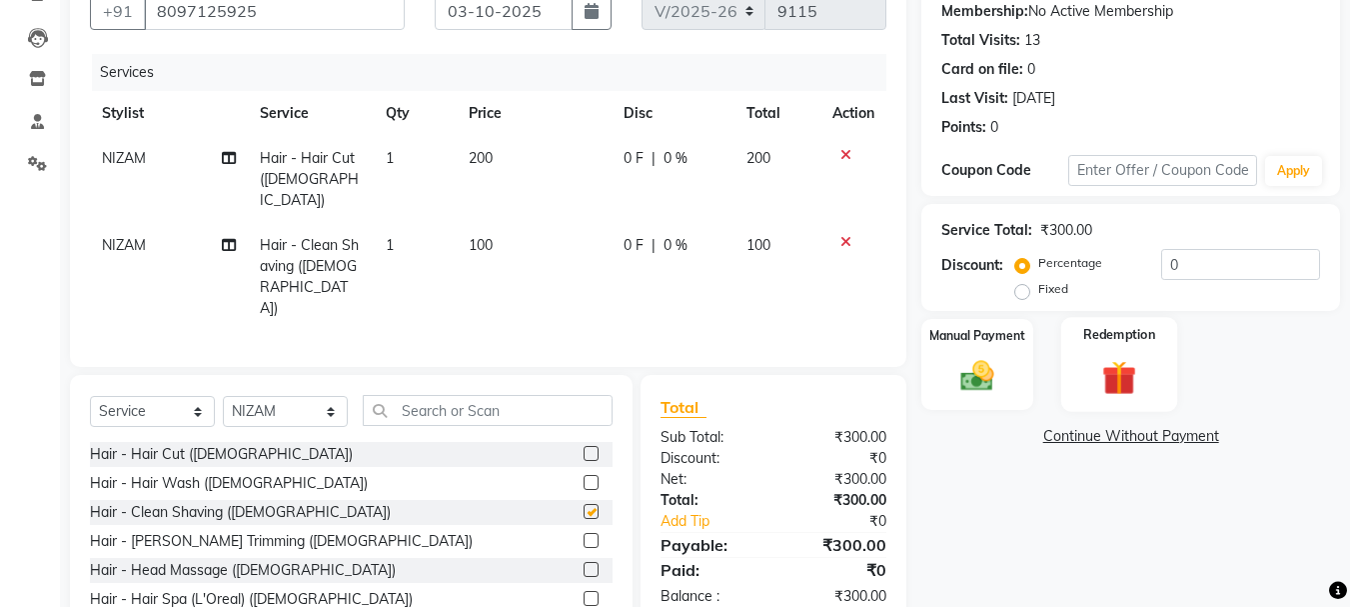
checkbox input "false"
click at [973, 336] on label "Manual Payment" at bounding box center [977, 334] width 100 height 19
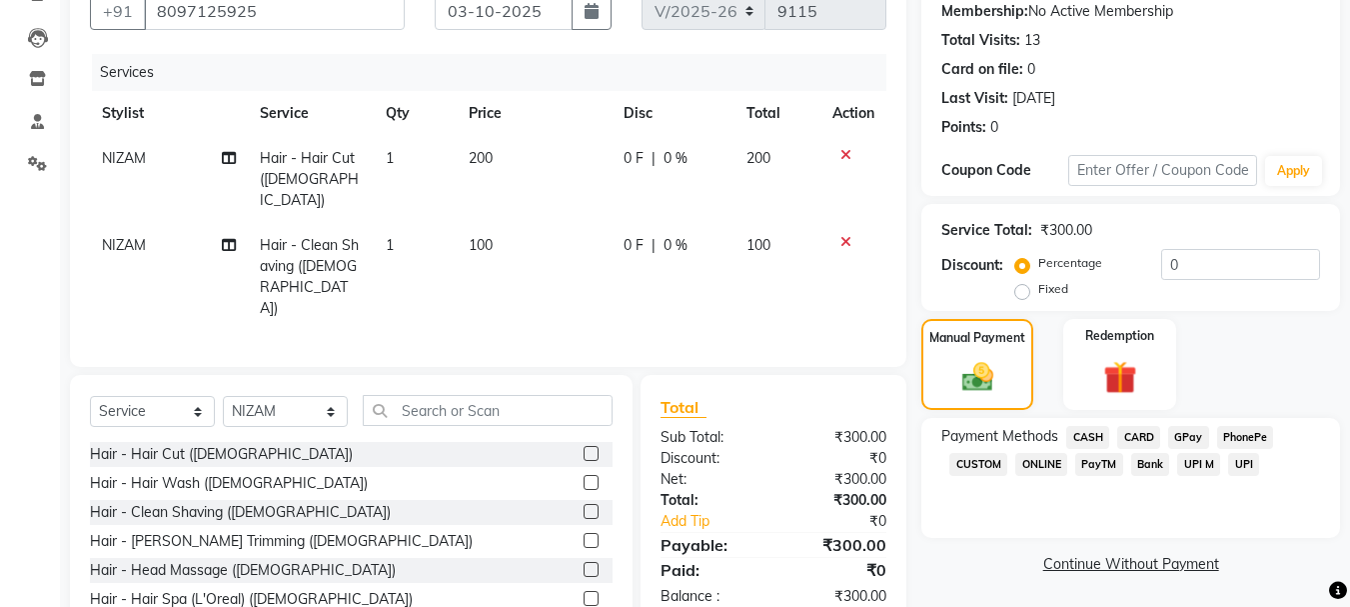
click at [1179, 435] on span "GPay" at bounding box center [1188, 437] width 41 height 23
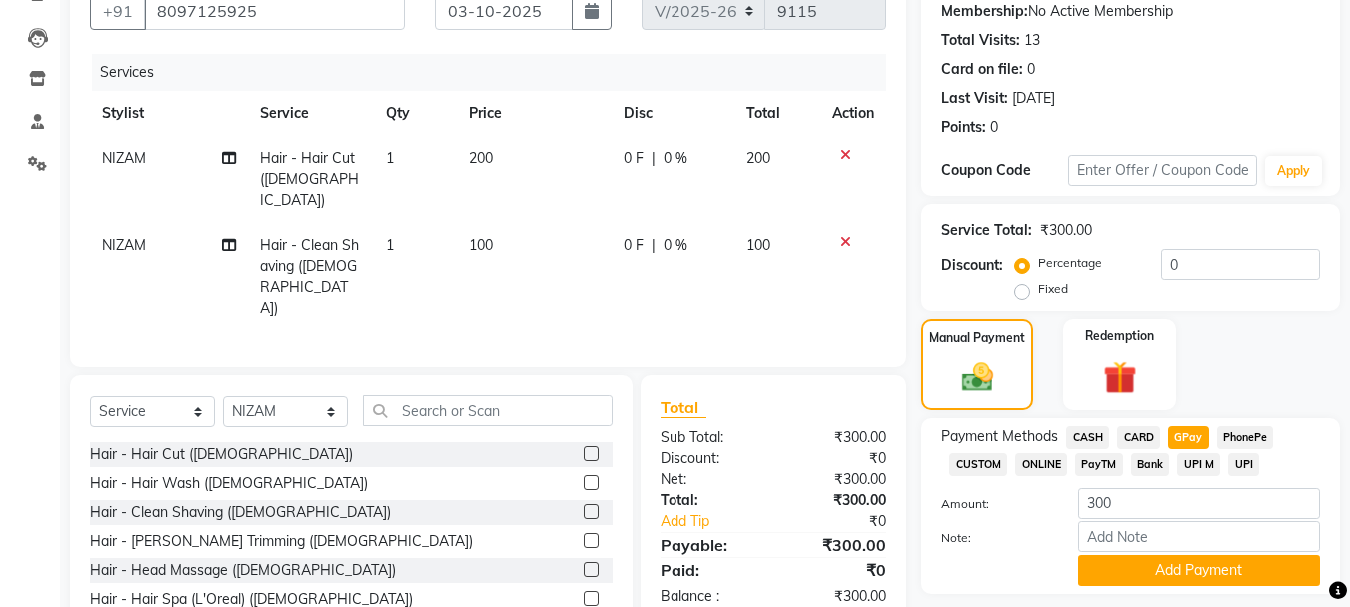
drag, startPoint x: 1260, startPoint y: 573, endPoint x: 1364, endPoint y: 577, distance: 104.0
click at [1271, 576] on button "Add Payment" at bounding box center [1199, 570] width 242 height 31
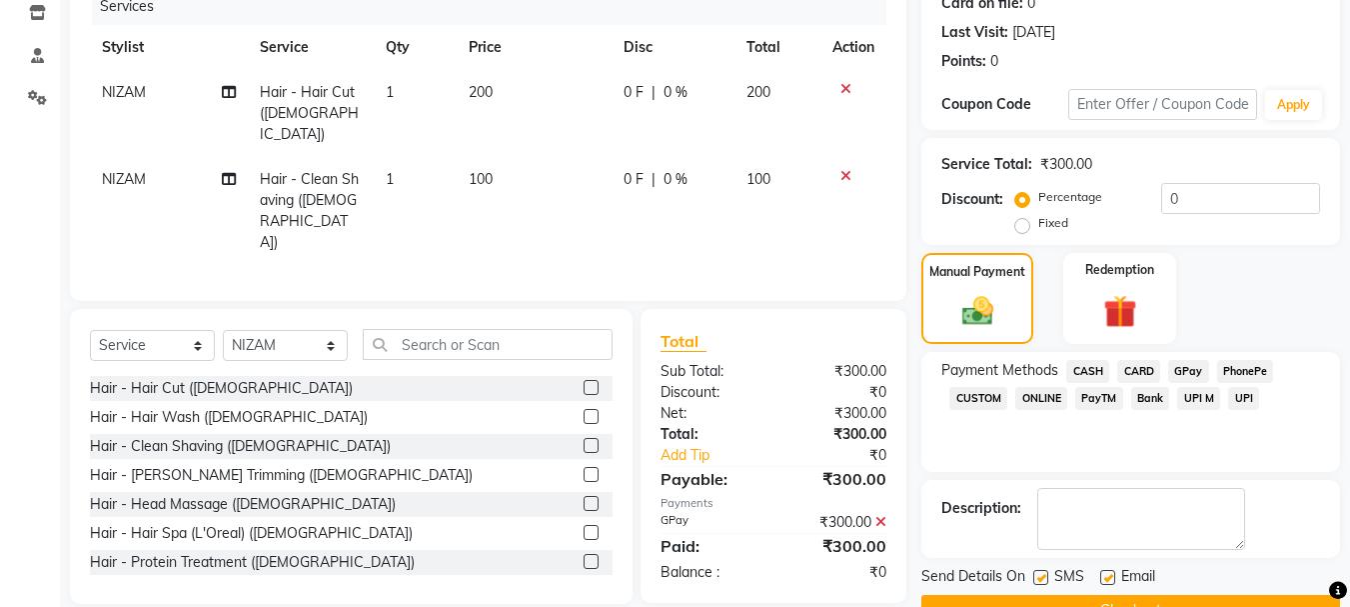
scroll to position [309, 0]
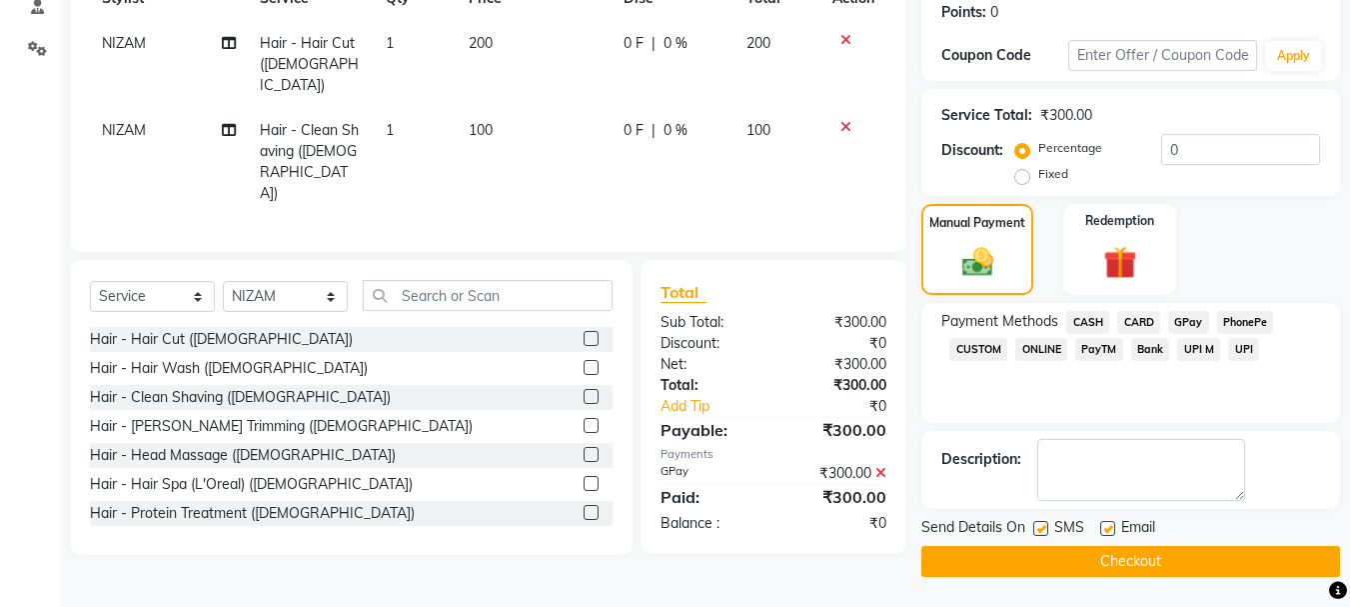
click at [1230, 567] on button "Checkout" at bounding box center [1130, 561] width 419 height 31
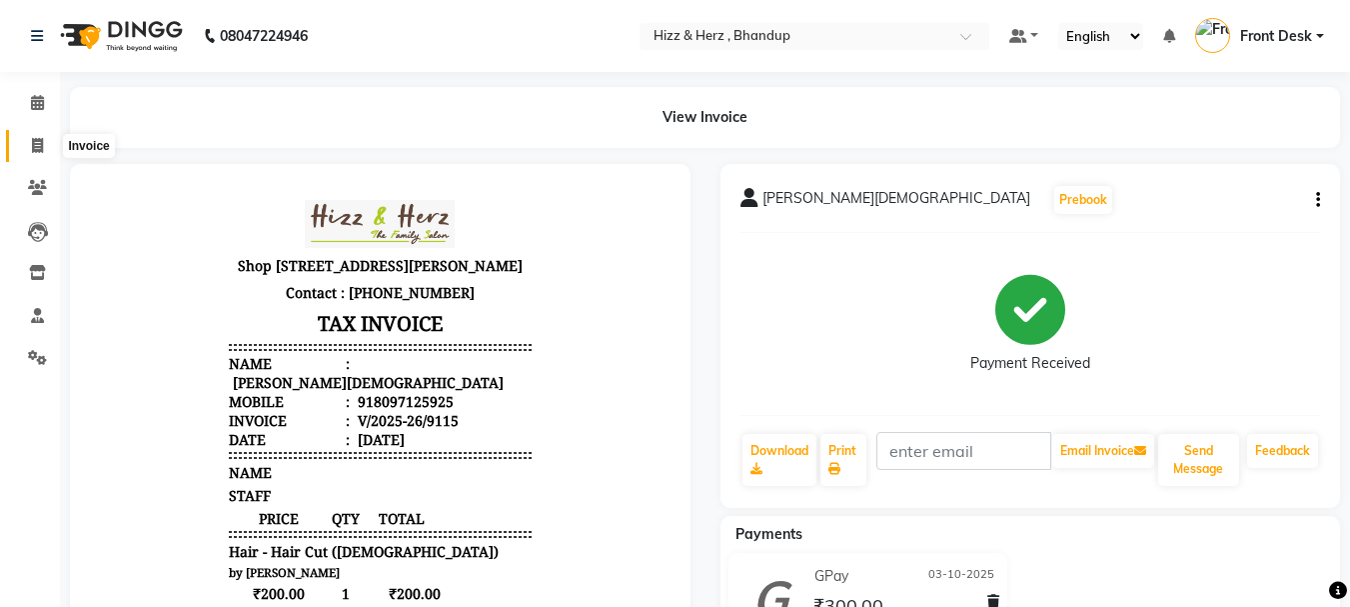
click at [39, 151] on icon at bounding box center [37, 145] width 11 height 15
select select "629"
select select "service"
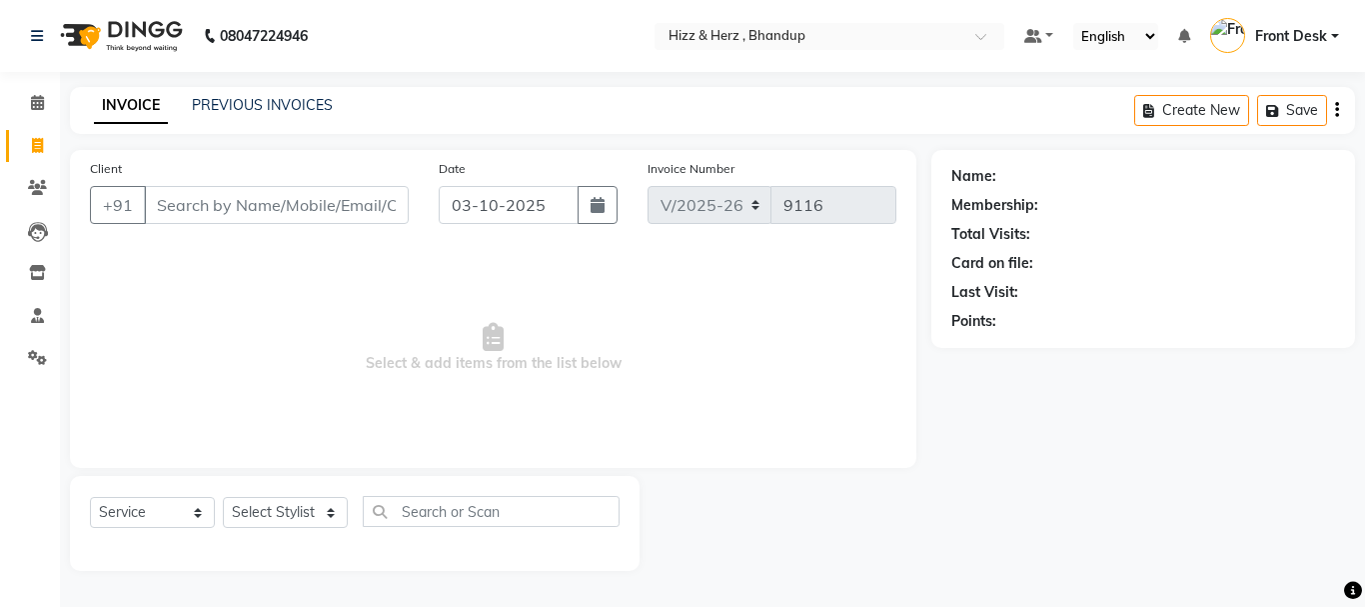
click at [317, 214] on input "Client" at bounding box center [276, 205] width 265 height 38
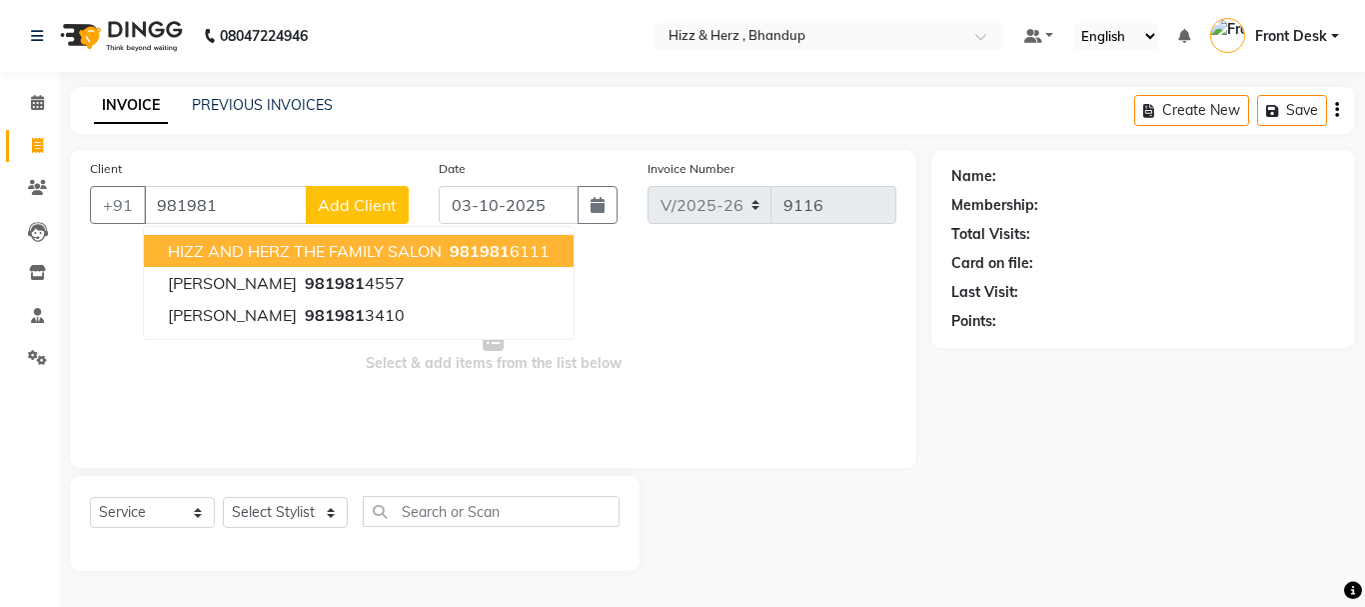
click at [327, 255] on span "HIZZ AND HERZ THE FAMILY SALON" at bounding box center [305, 251] width 274 height 20
type input "9819816111"
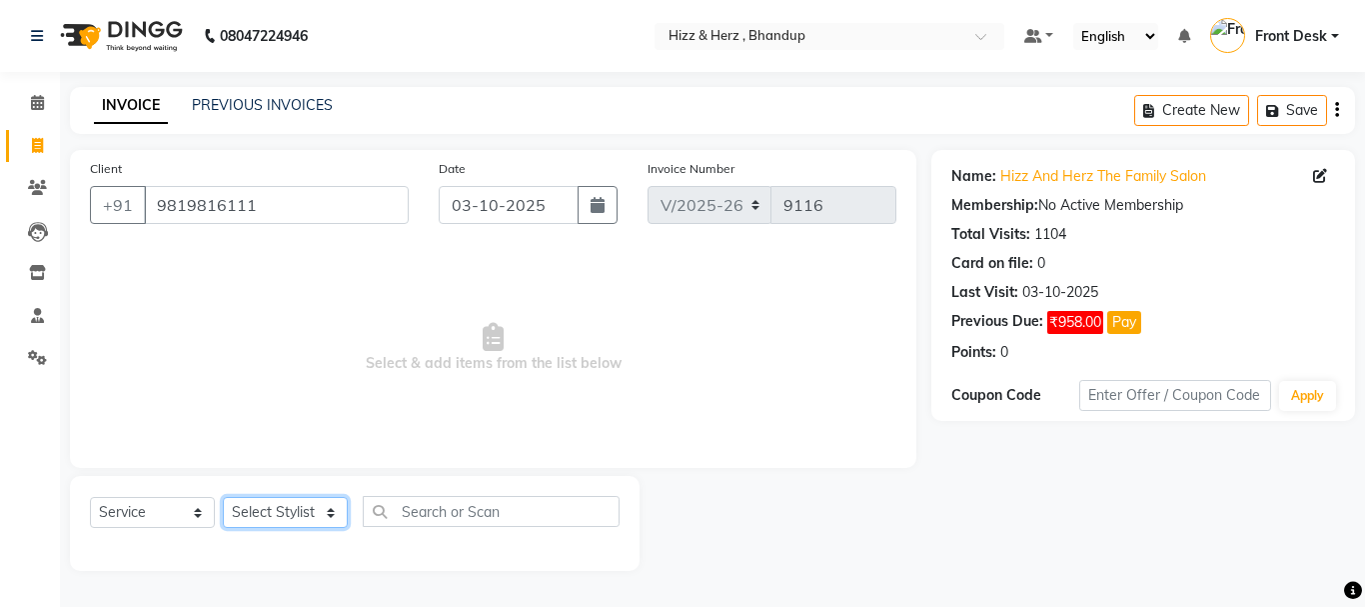
click at [329, 513] on select "Select Stylist Front Desk [PERSON_NAME] HIZZ & HERZ 2 [PERSON_NAME] [PERSON_NAM…" at bounding box center [285, 512] width 125 height 31
select select "9149"
click at [223, 497] on select "Select Stylist Front Desk [PERSON_NAME] HIZZ & HERZ 2 [PERSON_NAME] [PERSON_NAM…" at bounding box center [285, 512] width 125 height 31
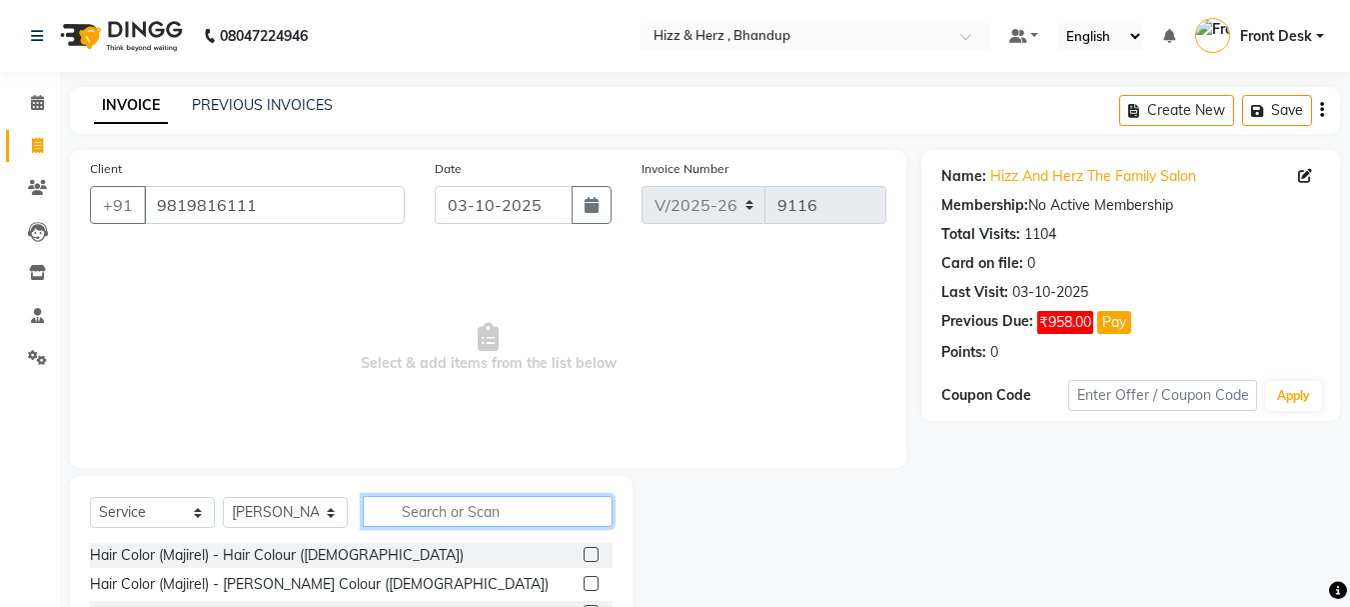
click at [436, 514] on input "text" at bounding box center [488, 511] width 250 height 31
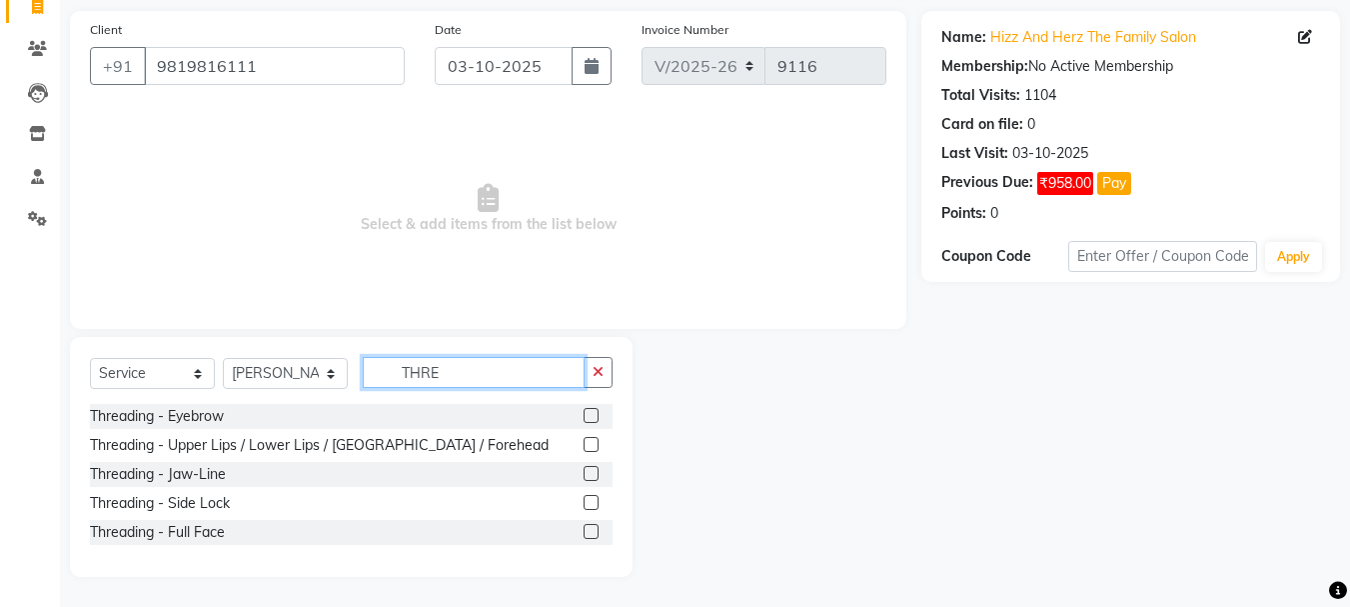
type input "THRE"
click at [591, 417] on label at bounding box center [591, 415] width 15 height 15
click at [591, 417] on input "checkbox" at bounding box center [590, 416] width 13 height 13
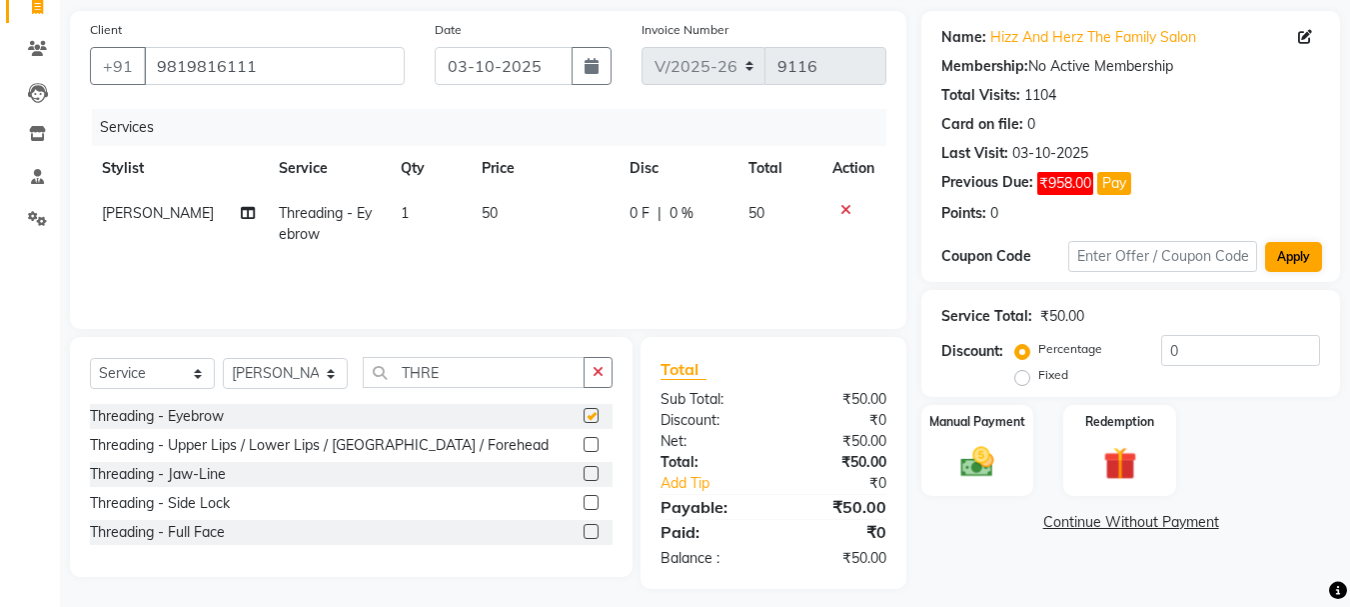
checkbox input "false"
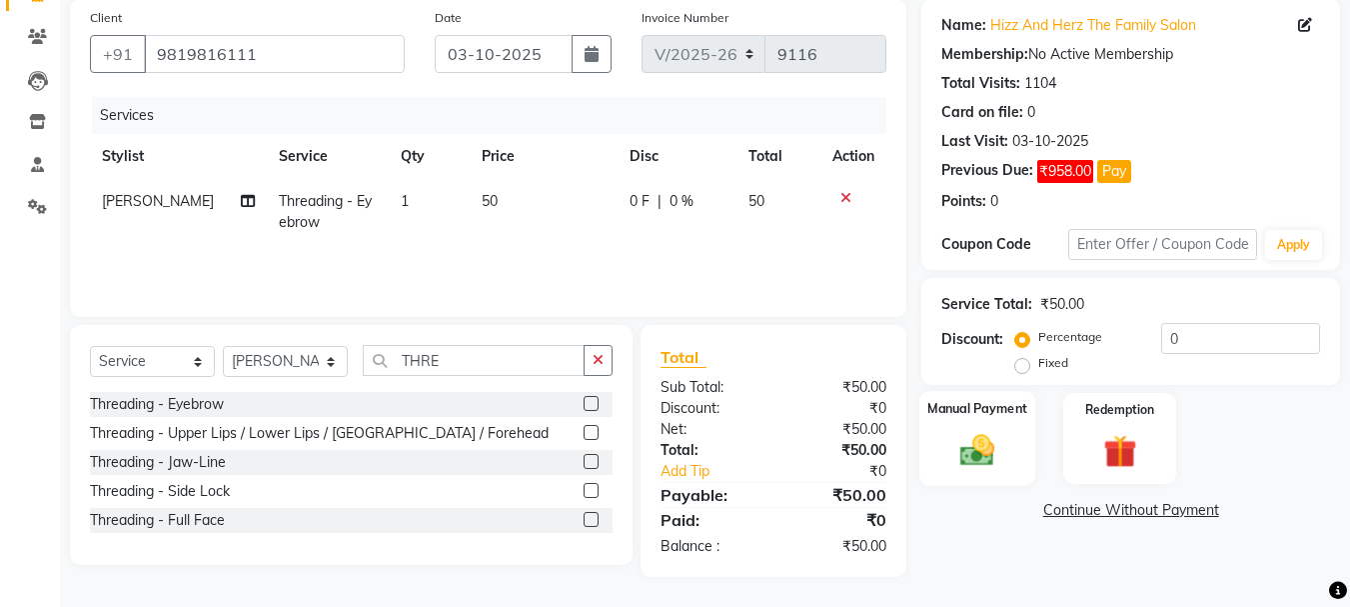
drag, startPoint x: 960, startPoint y: 456, endPoint x: 1025, endPoint y: 464, distance: 65.4
click at [961, 454] on img at bounding box center [977, 450] width 56 height 40
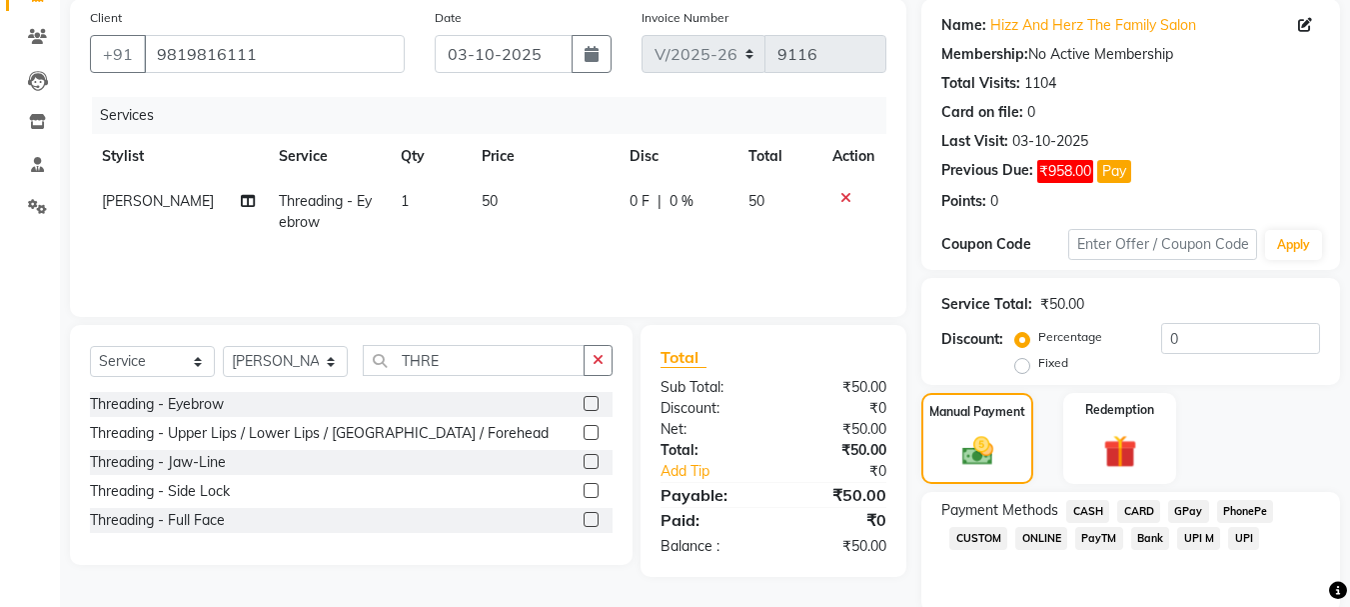
click at [1091, 518] on span "CASH" at bounding box center [1087, 511] width 43 height 23
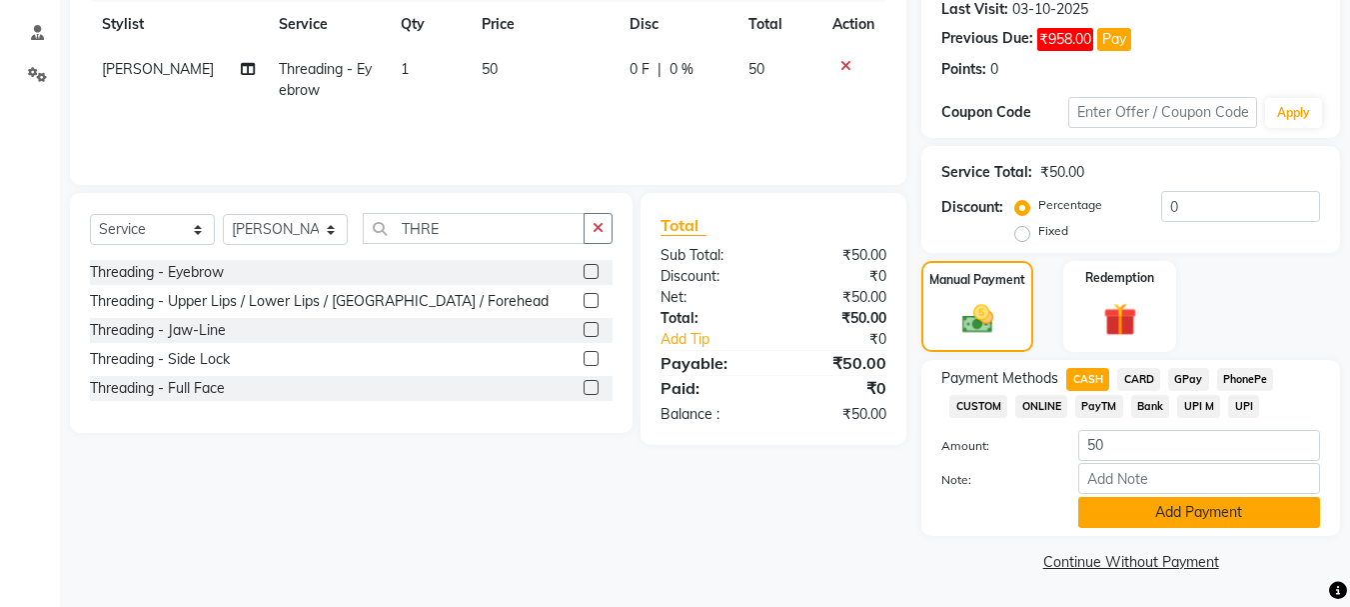
click at [1214, 524] on button "Add Payment" at bounding box center [1199, 512] width 242 height 31
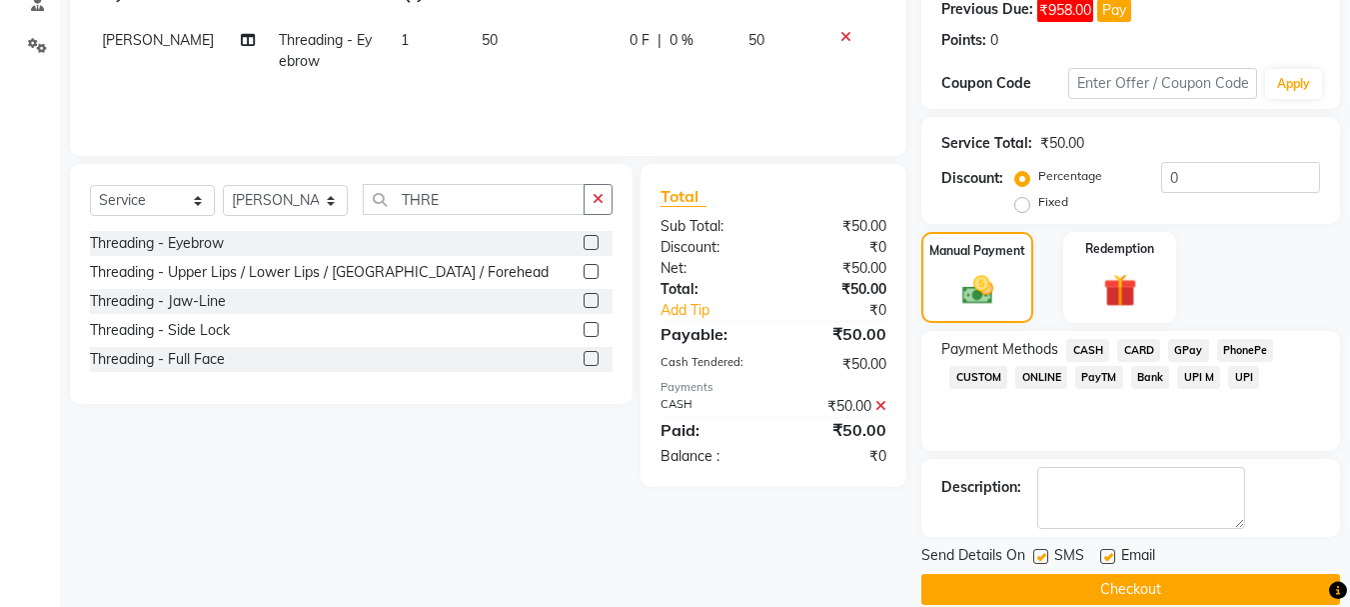
scroll to position [340, 0]
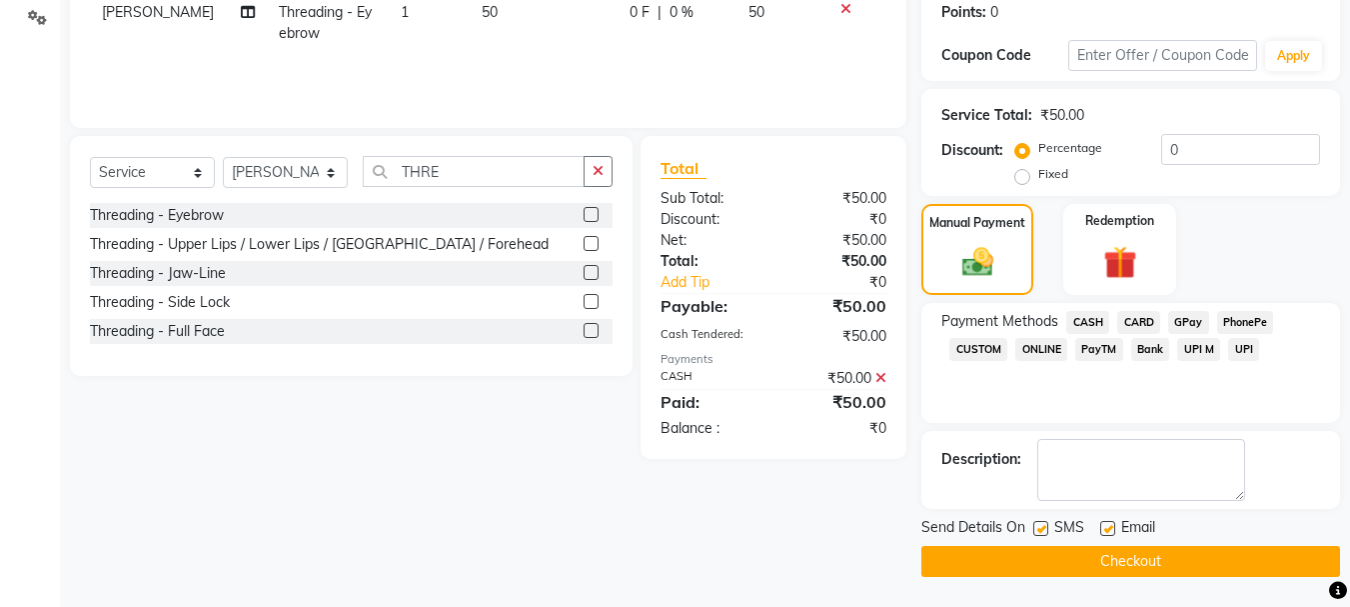
click at [1181, 571] on button "Checkout" at bounding box center [1130, 561] width 419 height 31
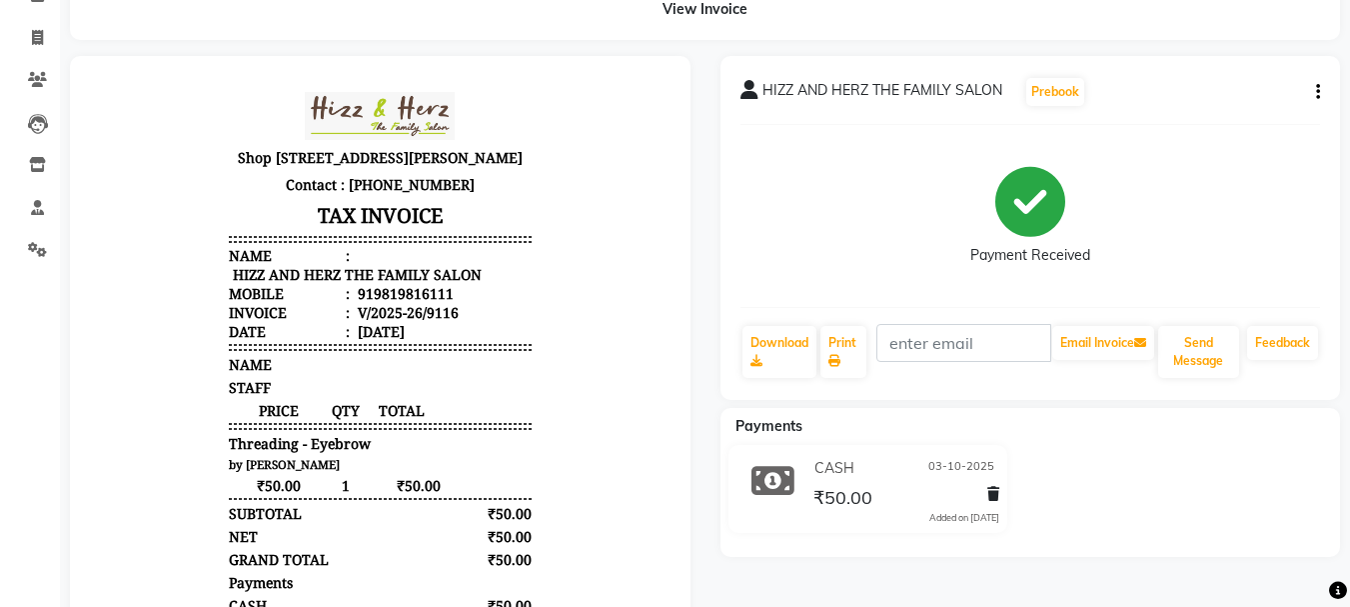
scroll to position [300, 0]
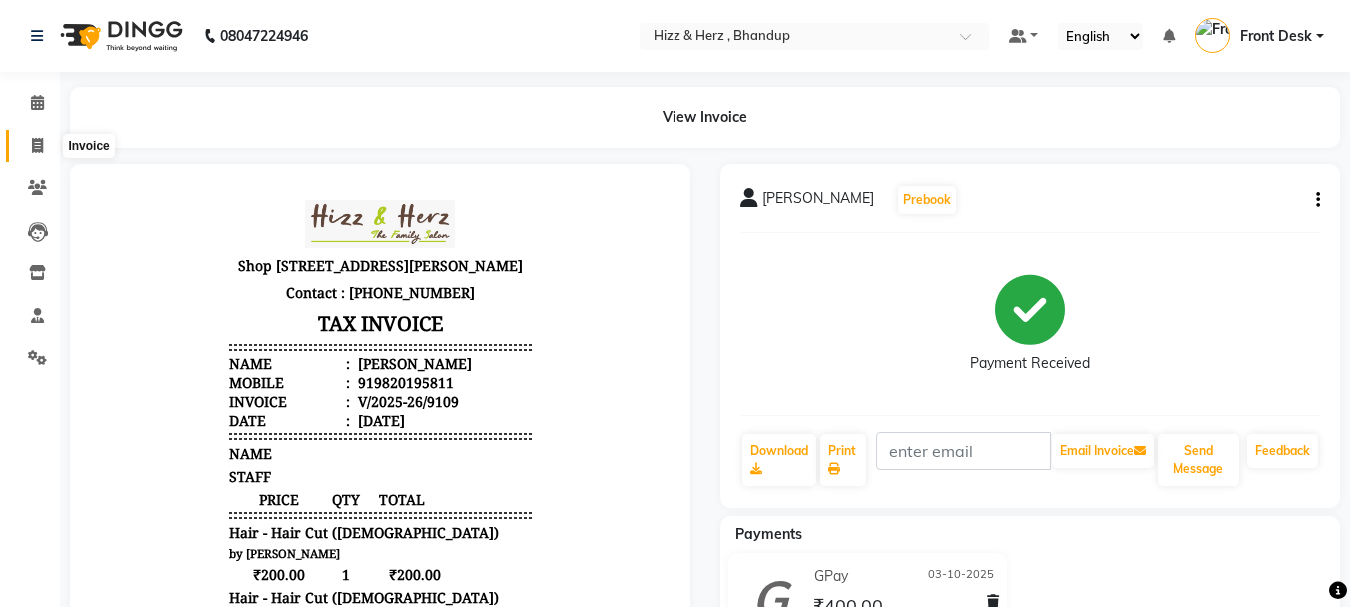
click at [40, 147] on icon at bounding box center [37, 145] width 11 height 15
select select "service"
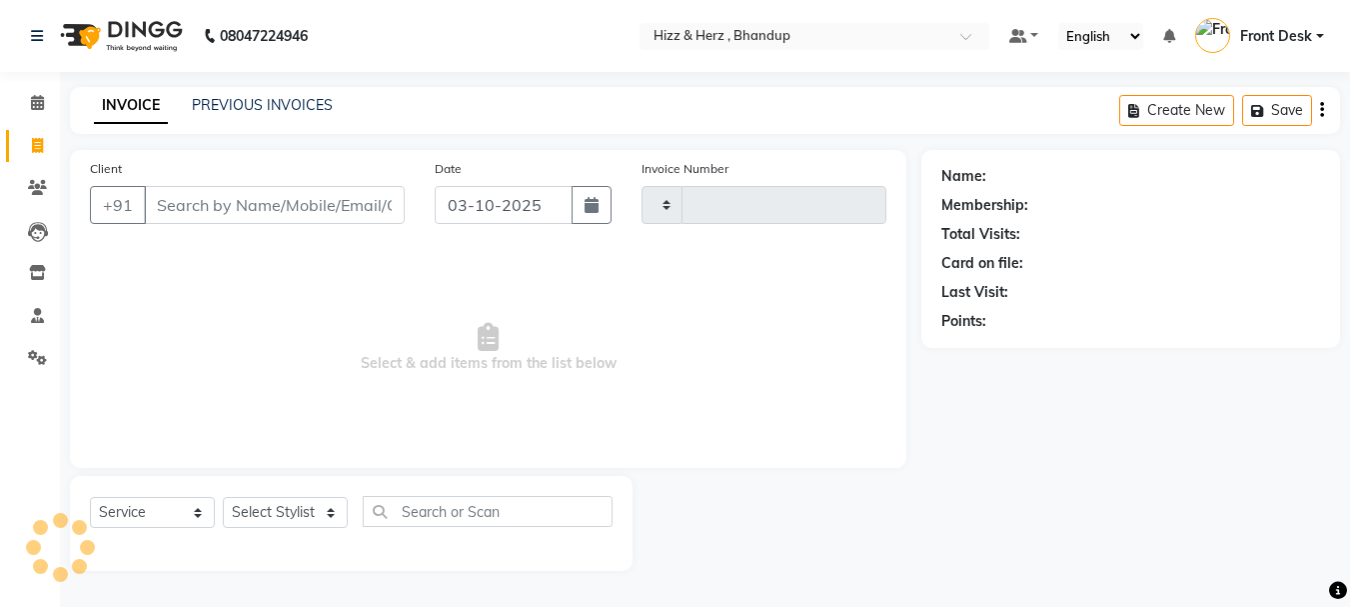
type input "9113"
select select "629"
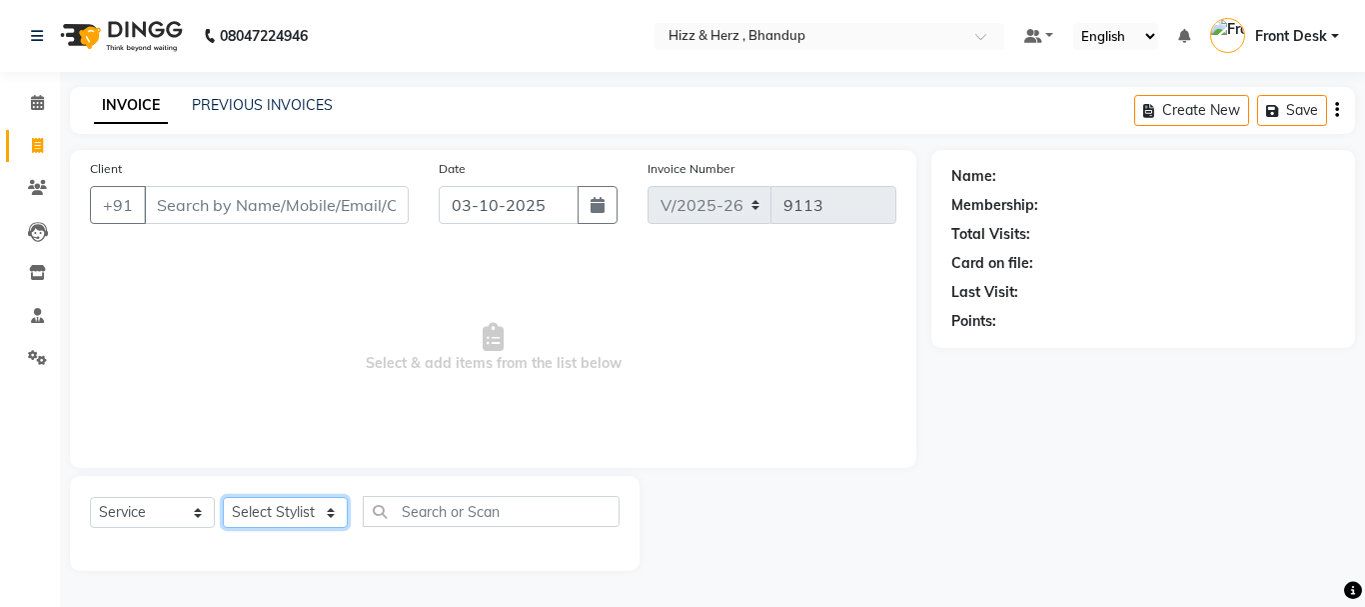
click at [303, 515] on select "Select Stylist Front Desk [PERSON_NAME] HIZZ & HERZ 2 [PERSON_NAME] [PERSON_NAM…" at bounding box center [285, 512] width 125 height 31
click at [283, 494] on div "Select Service Product Membership Package Voucher Prepaid Gift Card Select Styl…" at bounding box center [355, 523] width 570 height 95
click at [290, 520] on select "Select Stylist Front Desk [PERSON_NAME] HIZZ & HERZ 2 [PERSON_NAME] [PERSON_NAM…" at bounding box center [285, 512] width 125 height 31
select select "82789"
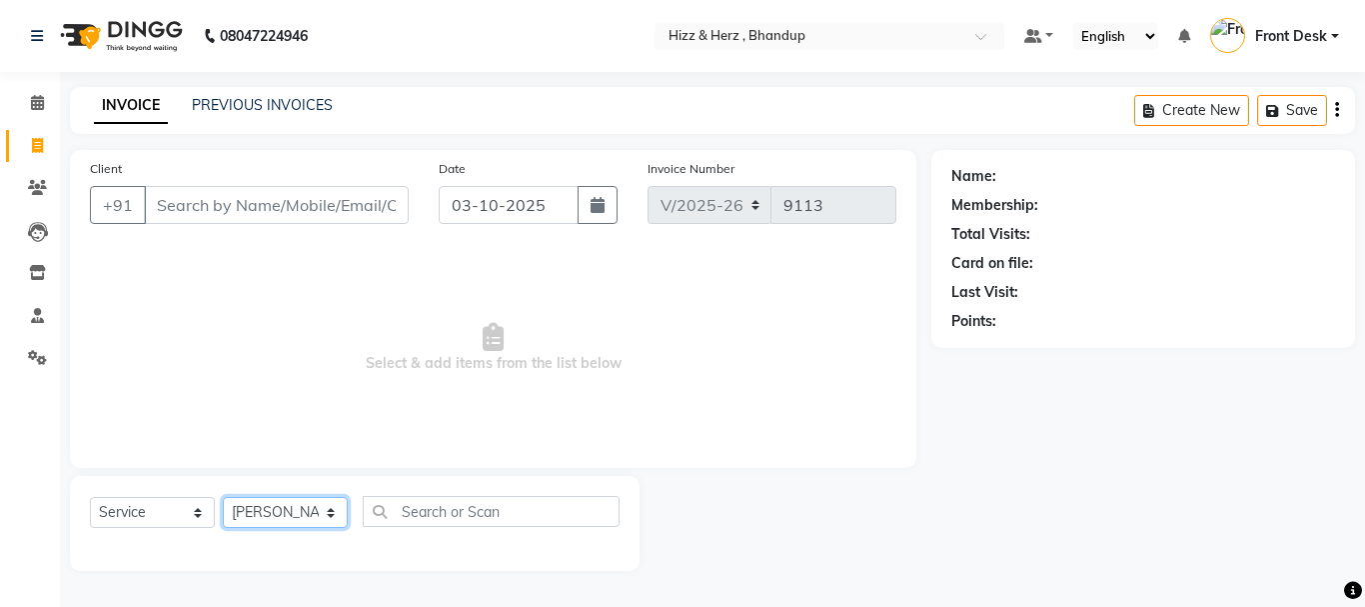
click at [223, 497] on select "Select Stylist Front Desk [PERSON_NAME] HIZZ & HERZ 2 [PERSON_NAME] [PERSON_NAM…" at bounding box center [285, 512] width 125 height 31
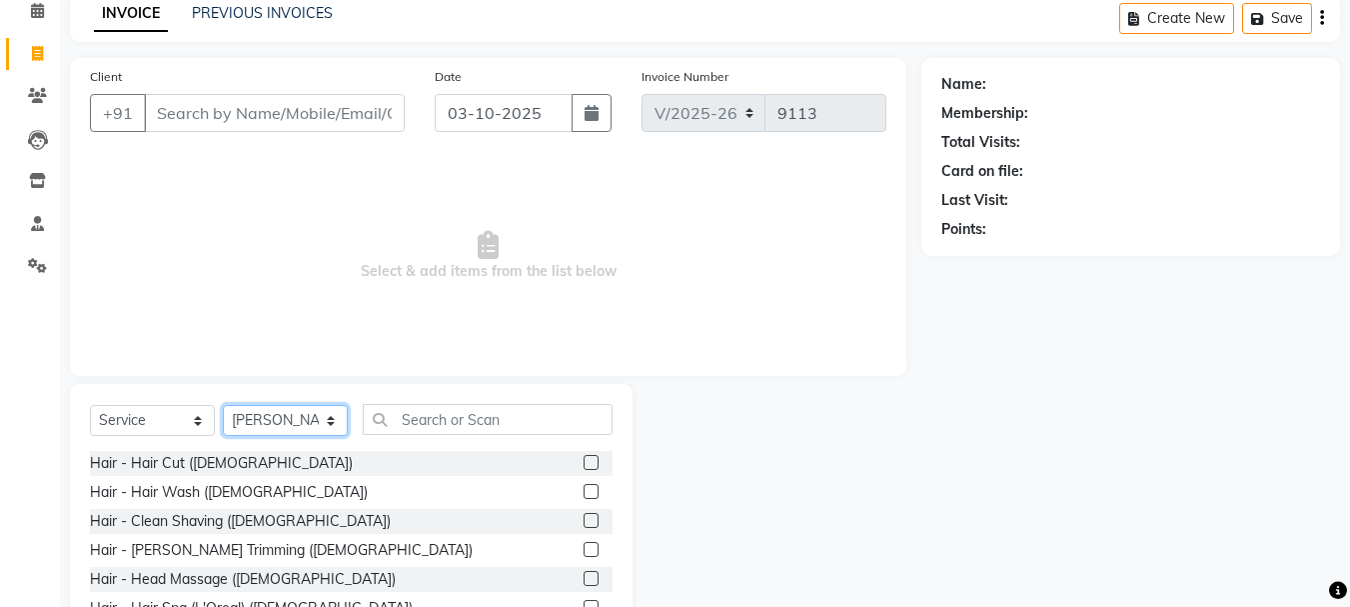
scroll to position [194, 0]
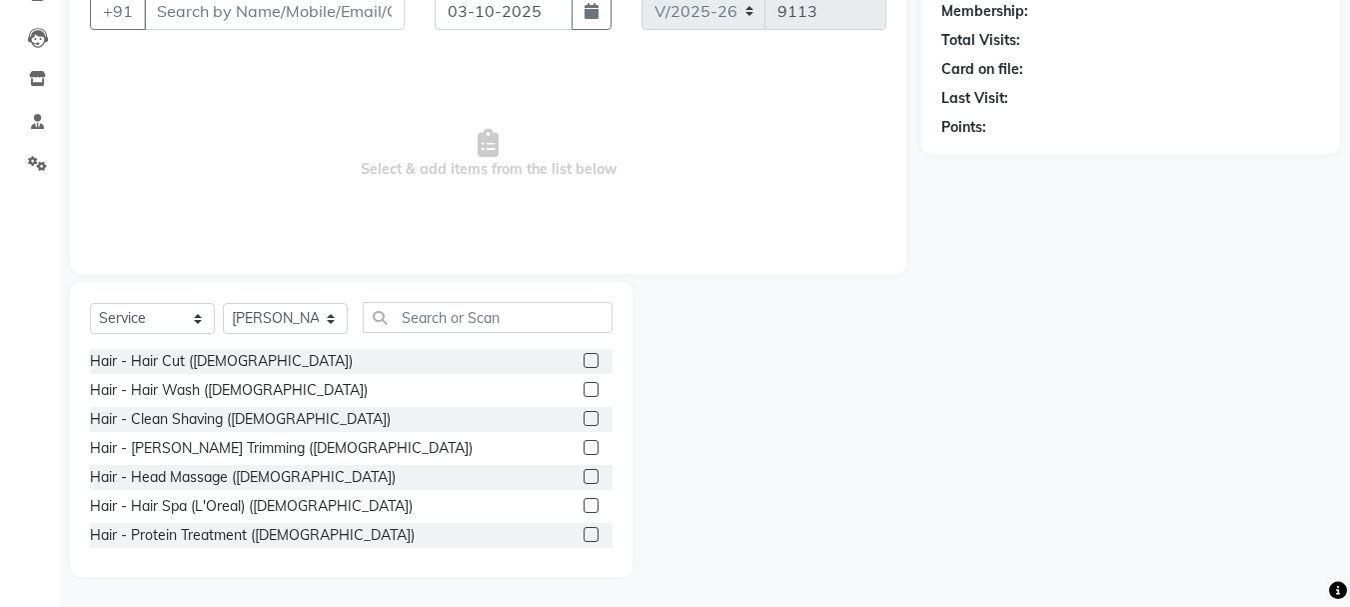
click at [584, 360] on label at bounding box center [591, 360] width 15 height 15
click at [584, 360] on input "checkbox" at bounding box center [590, 361] width 13 height 13
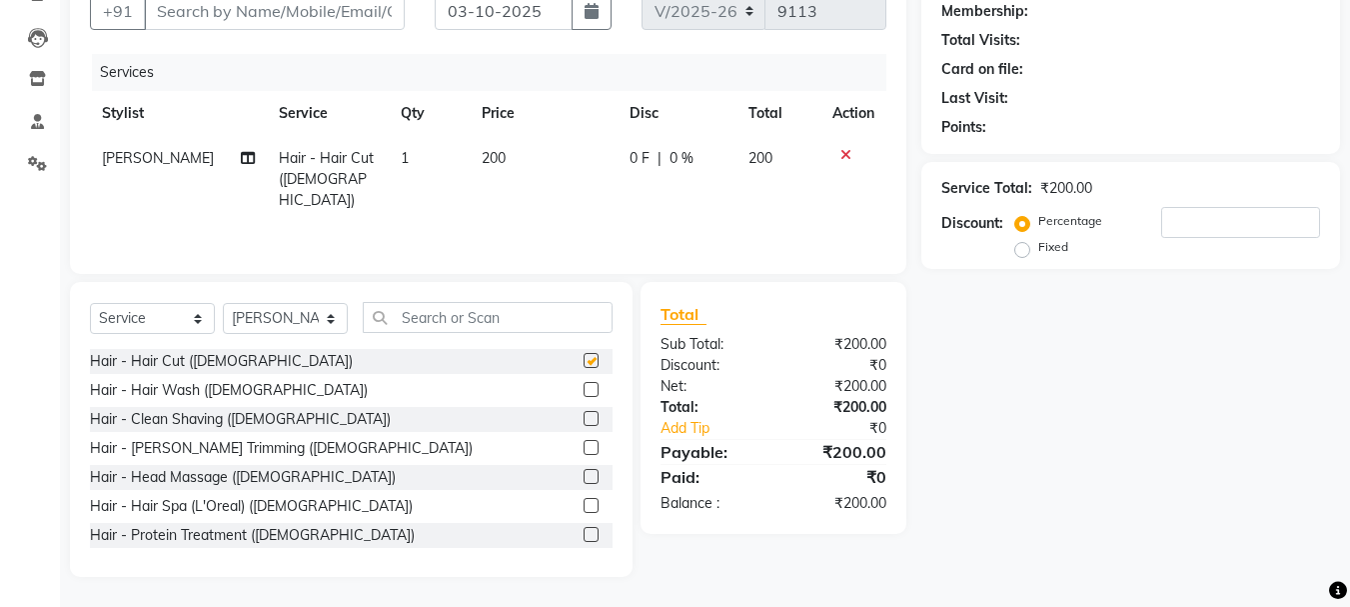
checkbox input "false"
click at [584, 449] on label at bounding box center [591, 447] width 15 height 15
click at [584, 449] on input "checkbox" at bounding box center [590, 448] width 13 height 13
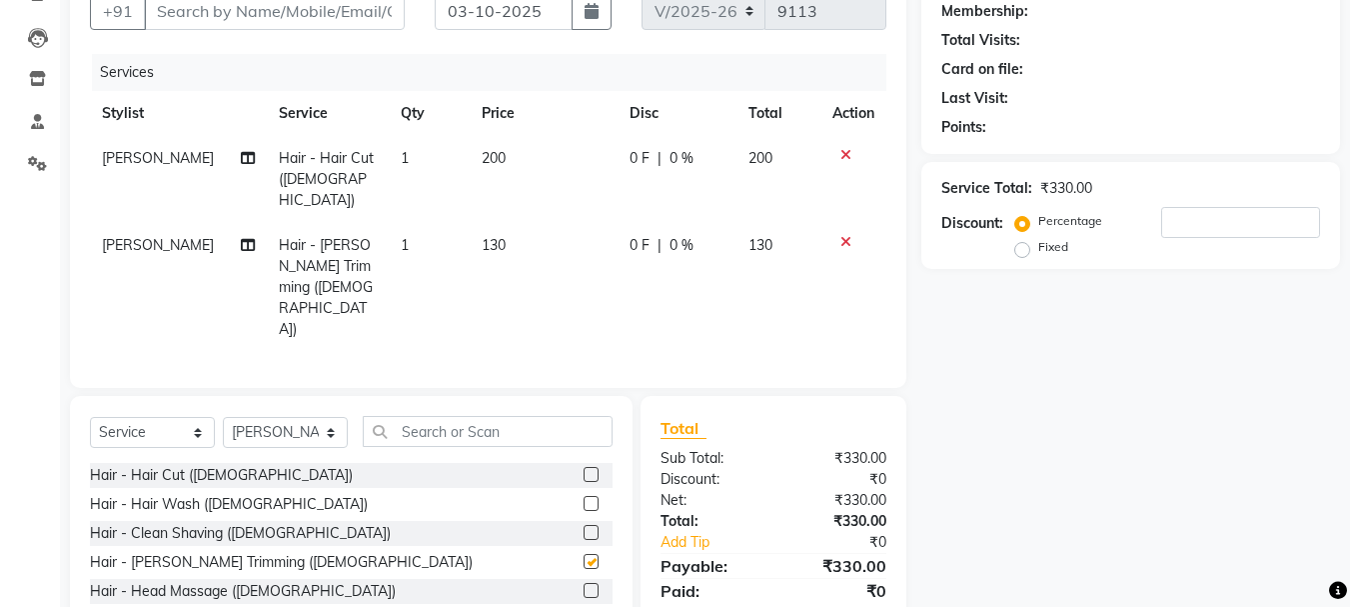
checkbox input "false"
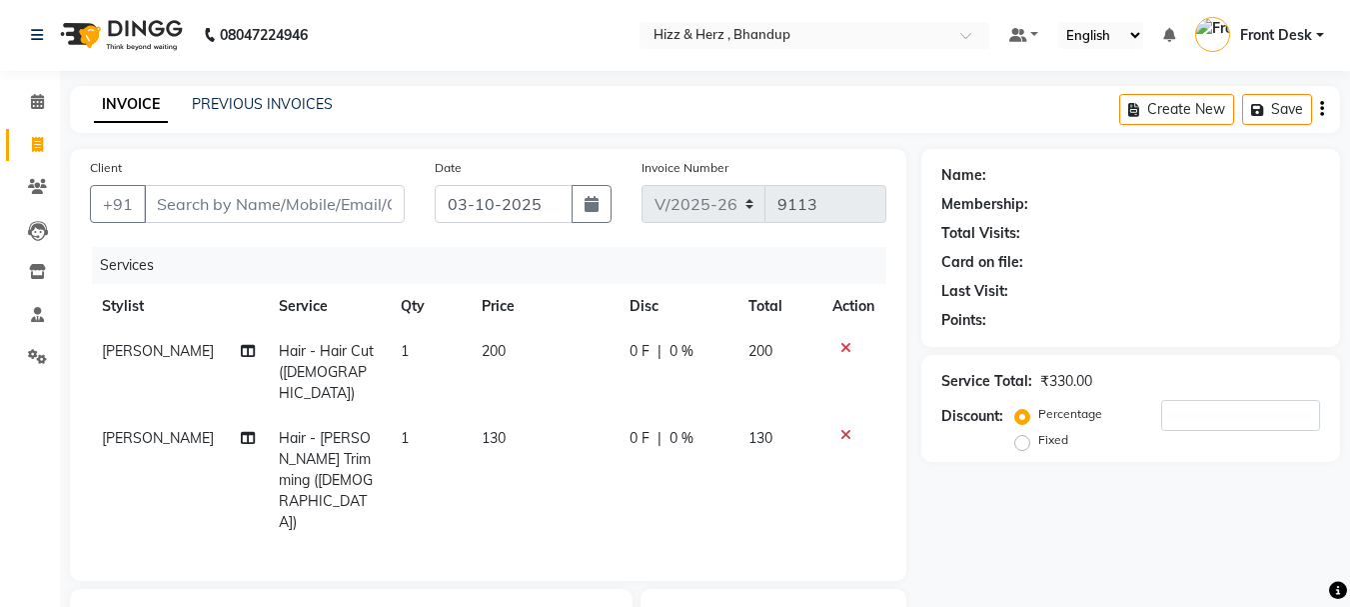
scroll to position [0, 0]
click at [350, 193] on input "Client" at bounding box center [274, 205] width 261 height 38
type input "S"
type input "0"
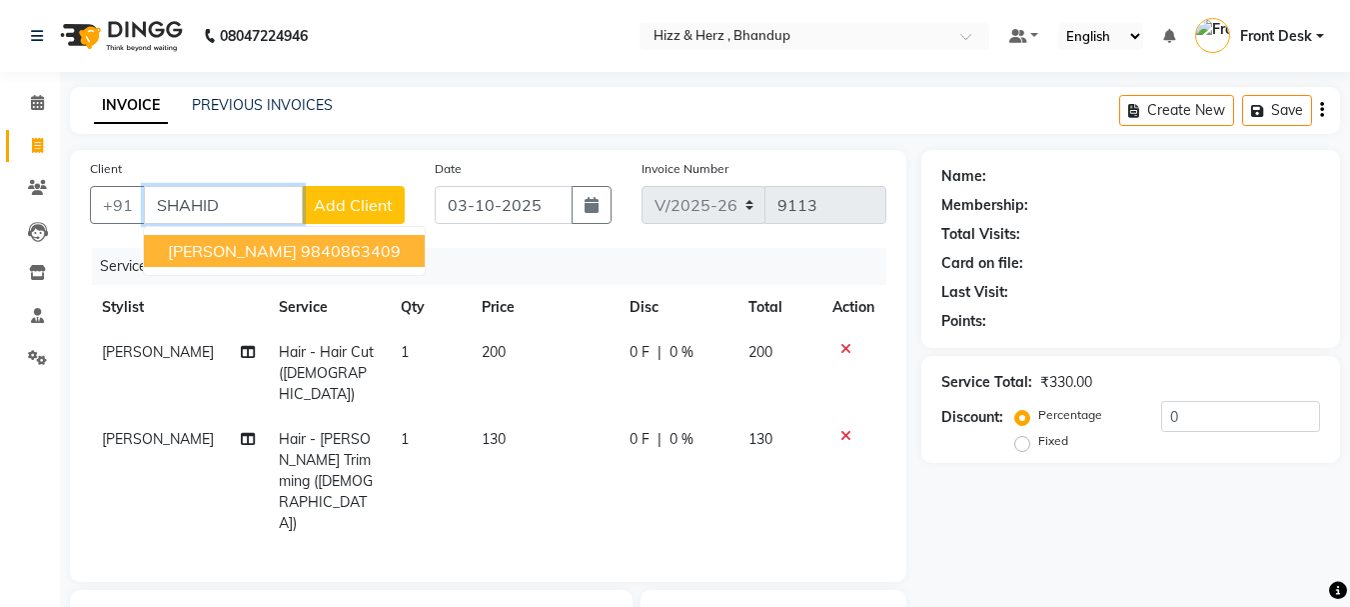
click at [352, 246] on ngb-highlight "9840863409" at bounding box center [351, 251] width 100 height 20
type input "9840863409"
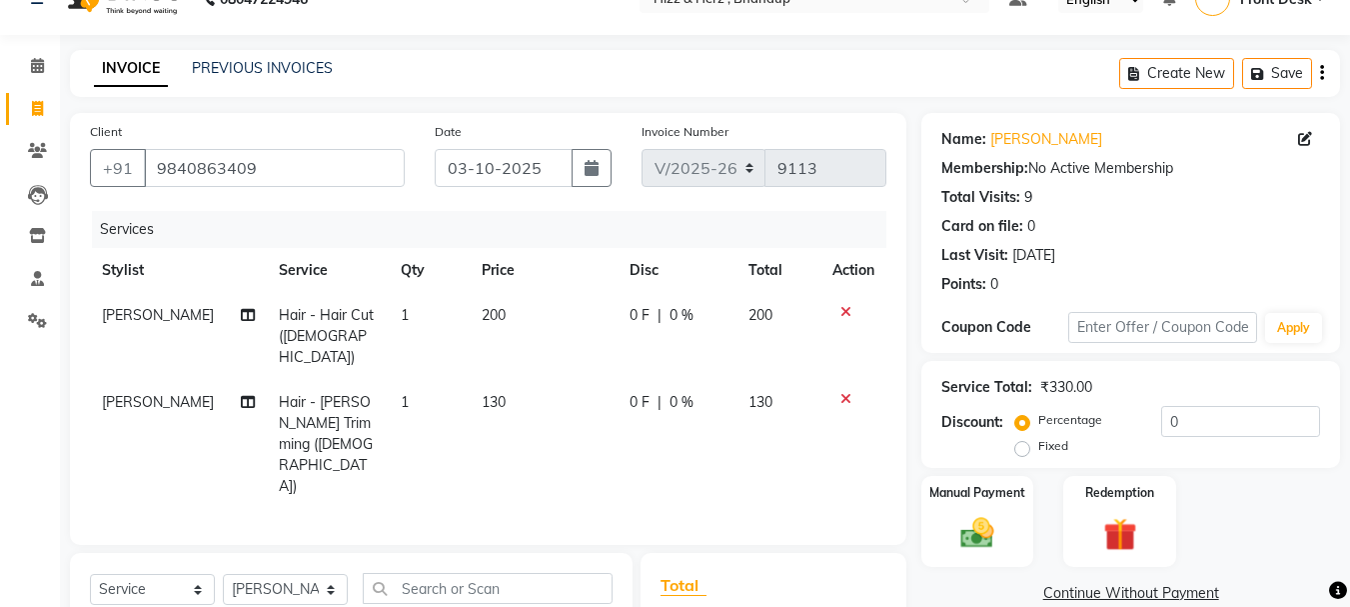
scroll to position [100, 0]
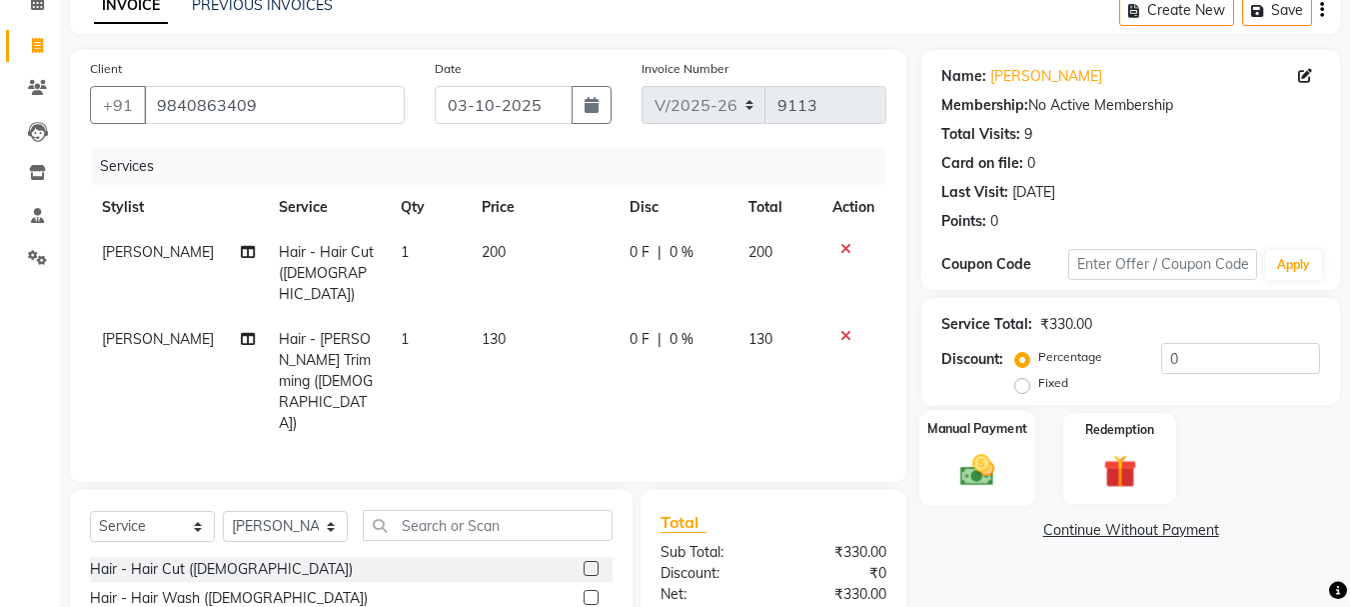
click at [983, 467] on img at bounding box center [977, 470] width 56 height 40
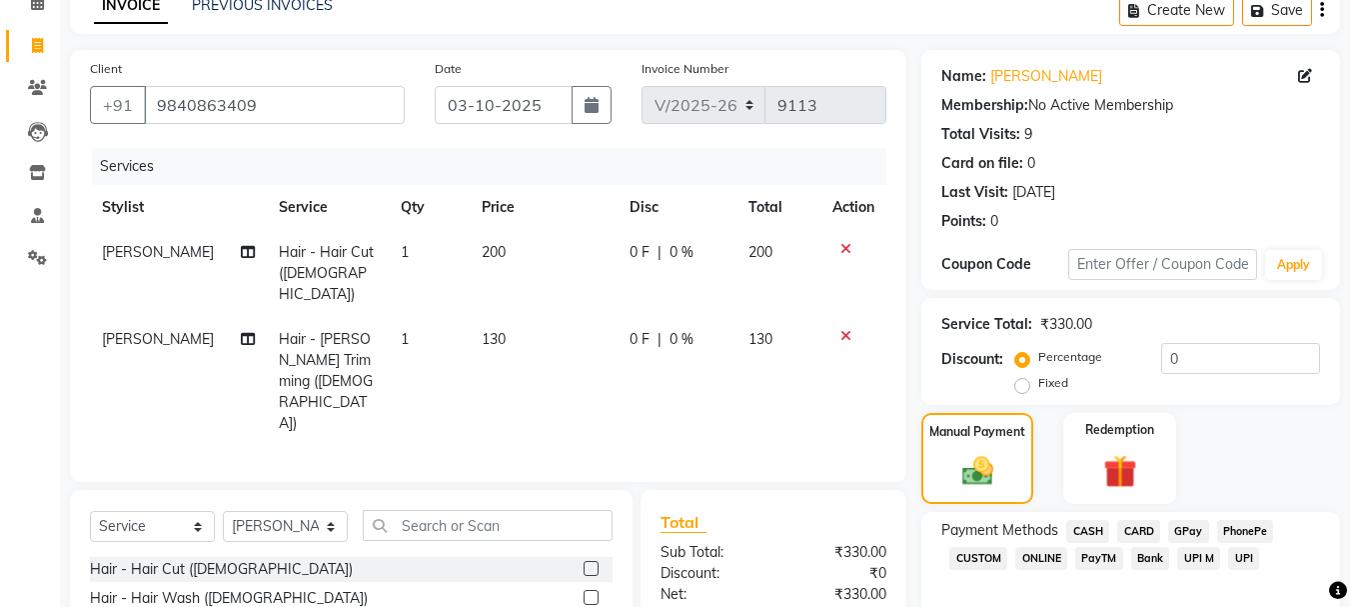
click at [1183, 534] on span "GPay" at bounding box center [1188, 531] width 41 height 23
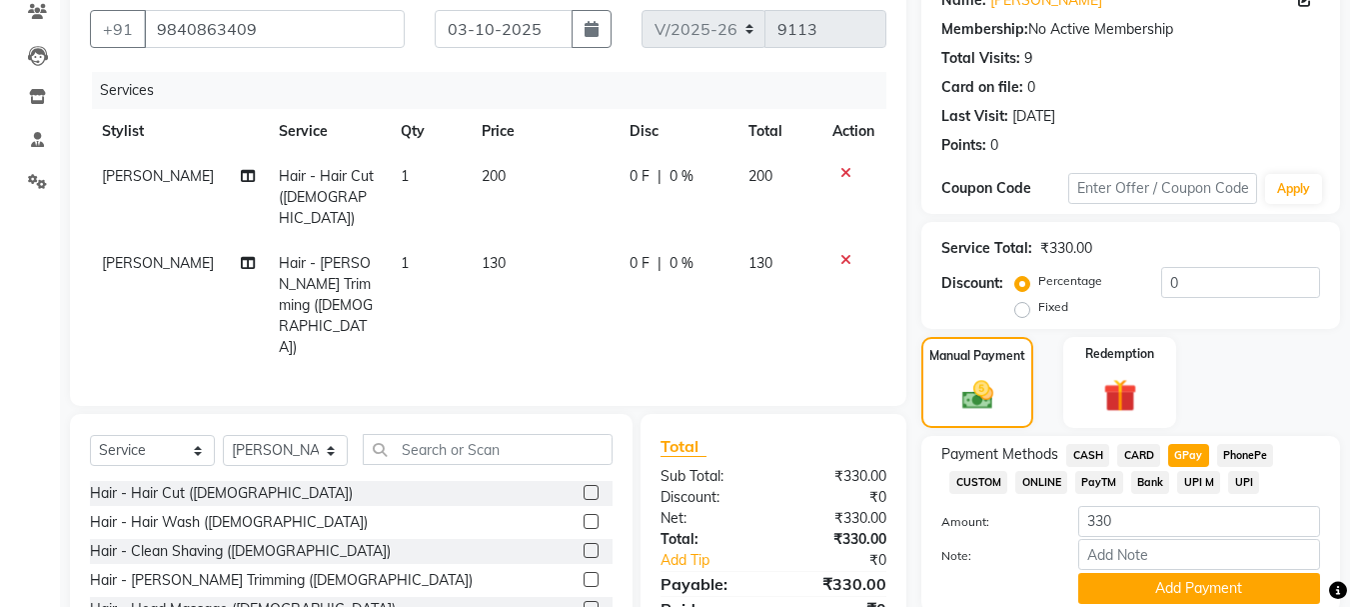
scroll to position [252, 0]
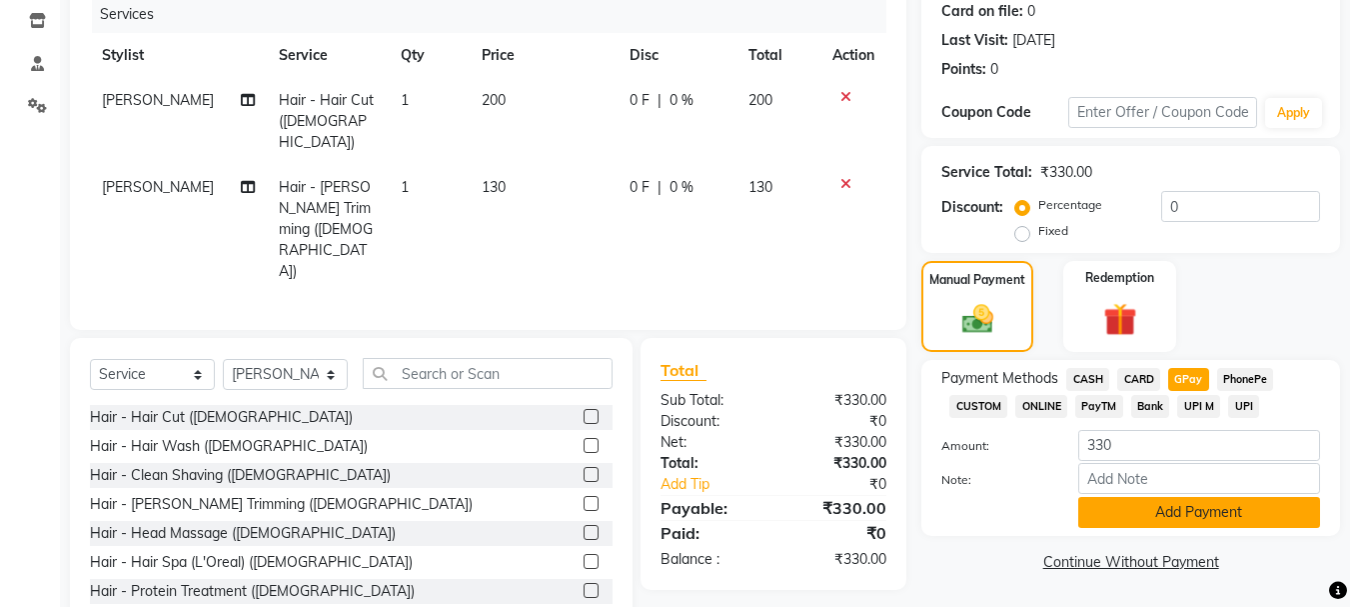
click at [1172, 526] on button "Add Payment" at bounding box center [1199, 512] width 242 height 31
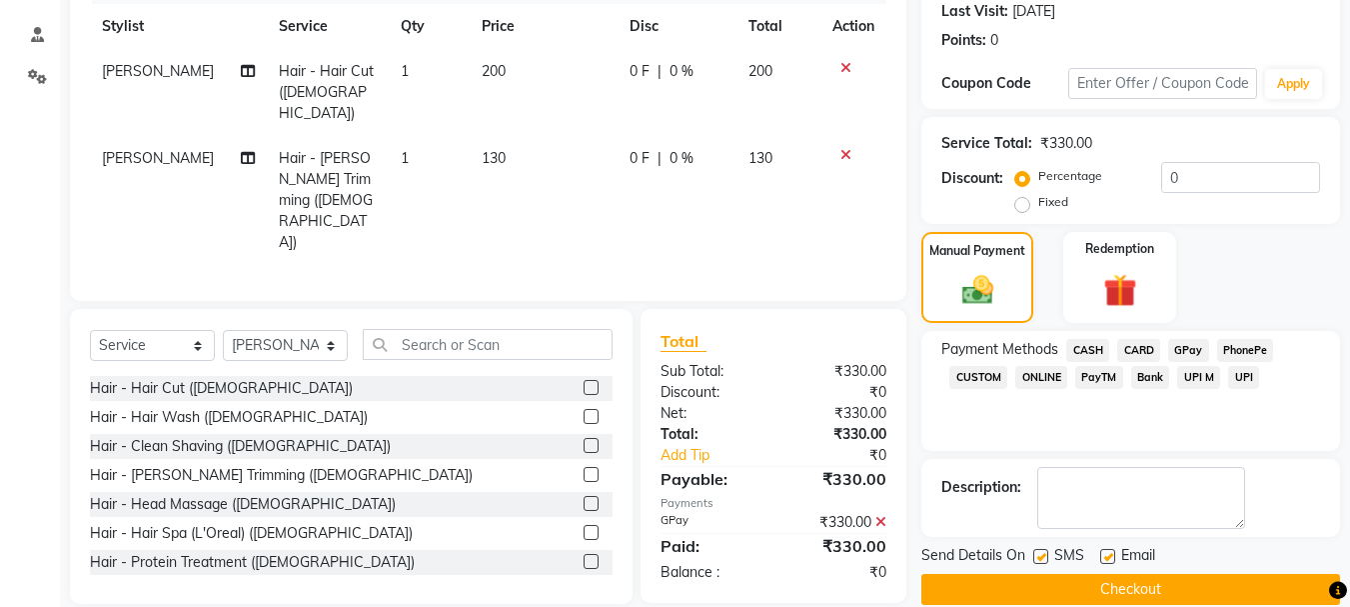
scroll to position [309, 0]
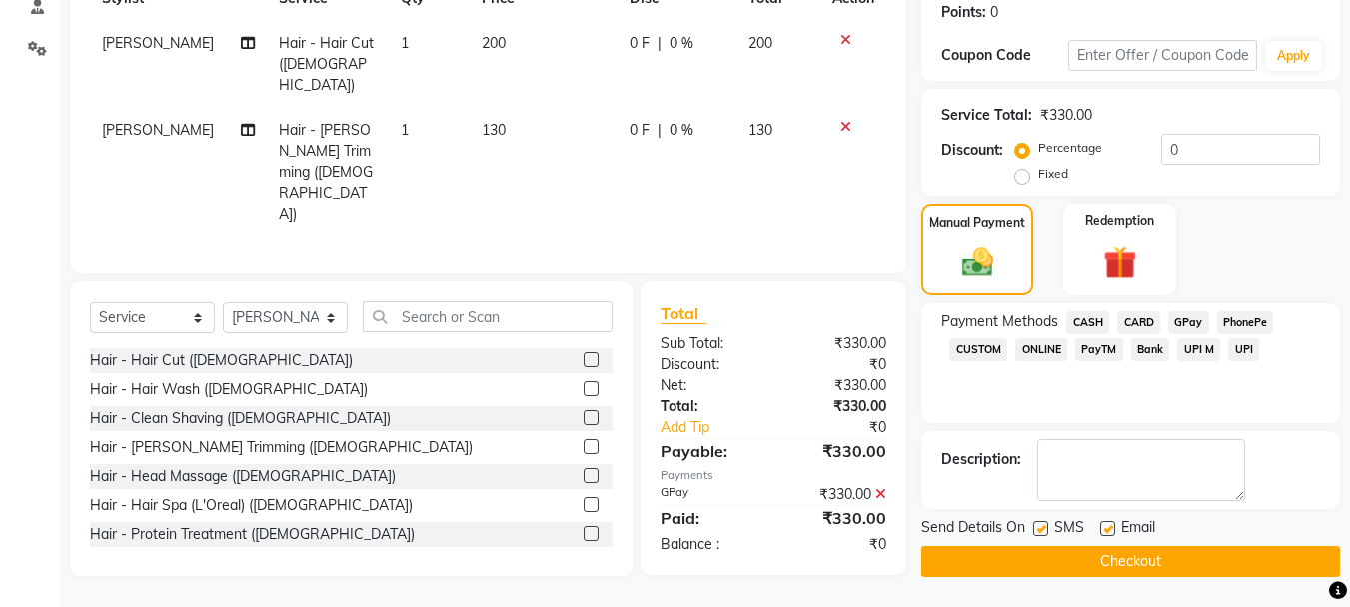
click at [1148, 550] on button "Checkout" at bounding box center [1130, 561] width 419 height 31
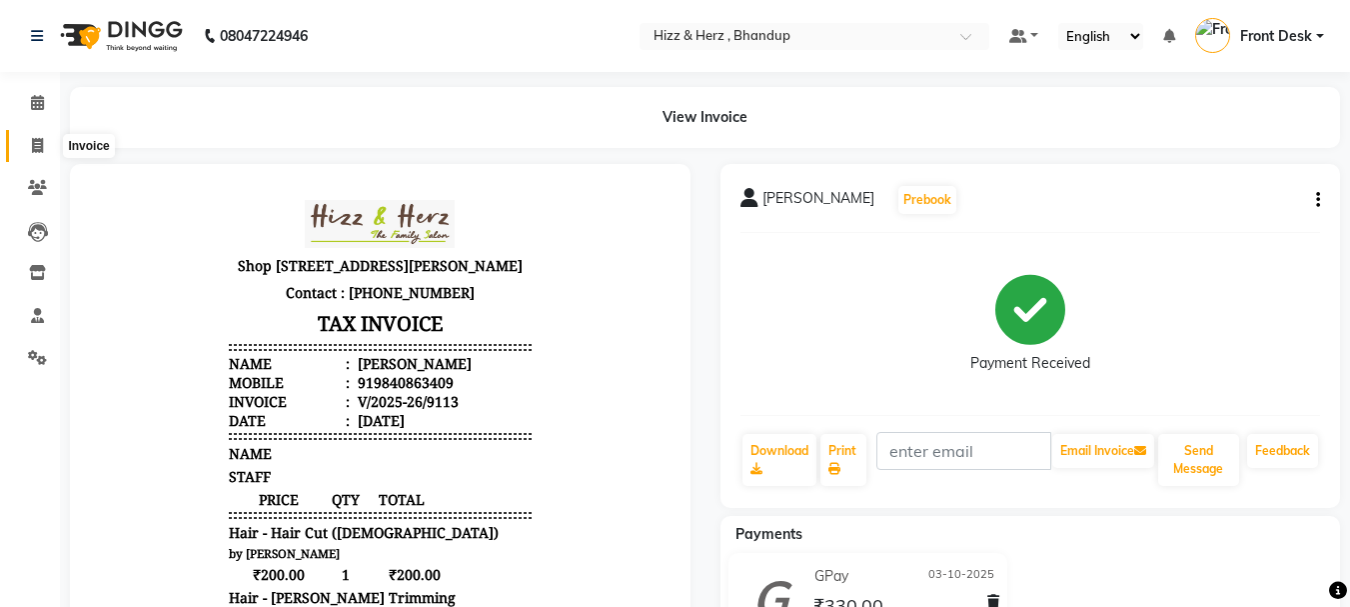
click at [37, 142] on icon at bounding box center [37, 145] width 11 height 15
select select "629"
select select "service"
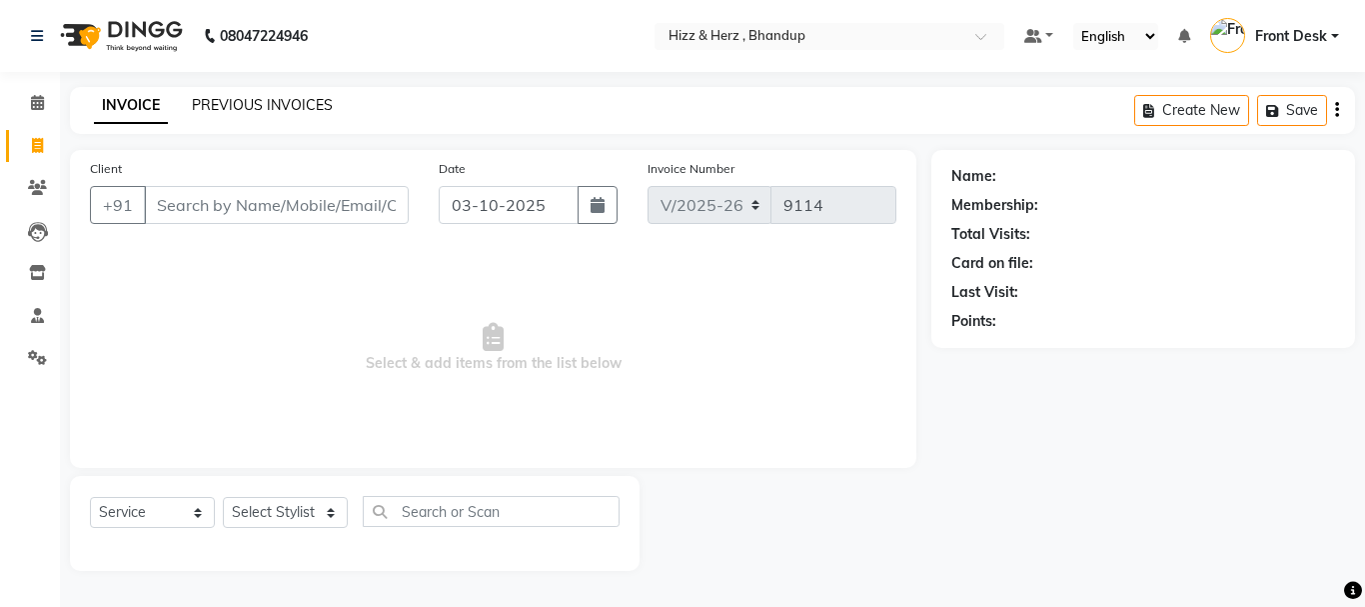
click at [225, 102] on link "PREVIOUS INVOICES" at bounding box center [262, 105] width 141 height 18
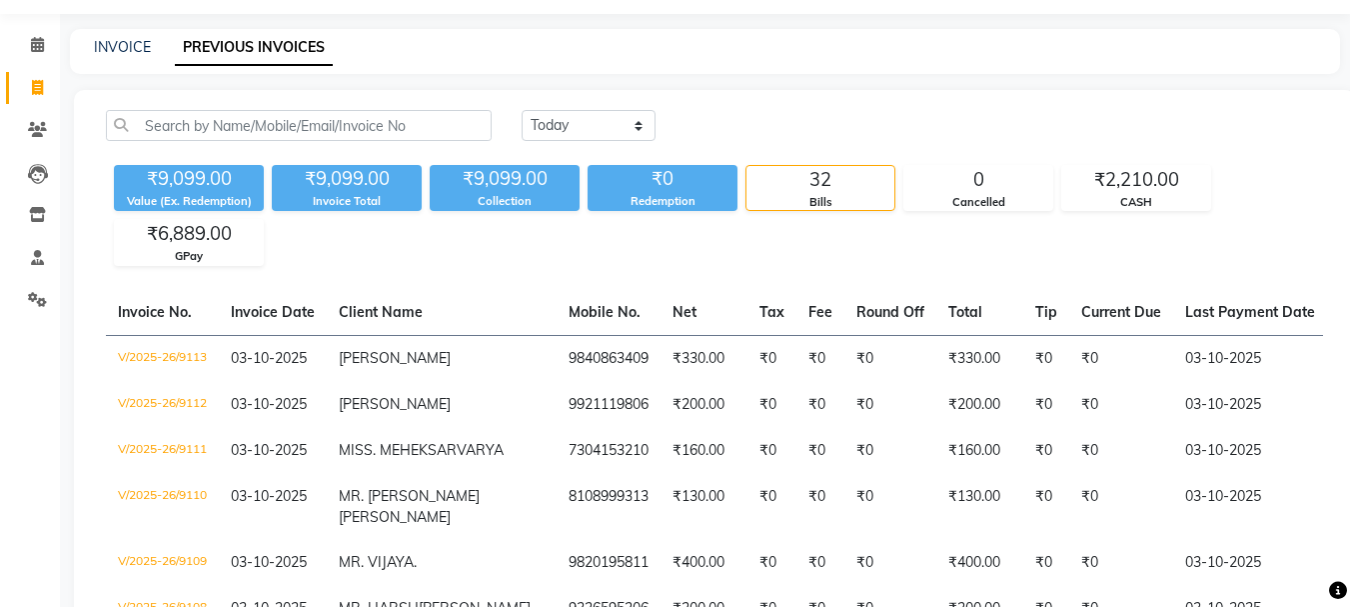
scroll to position [100, 0]
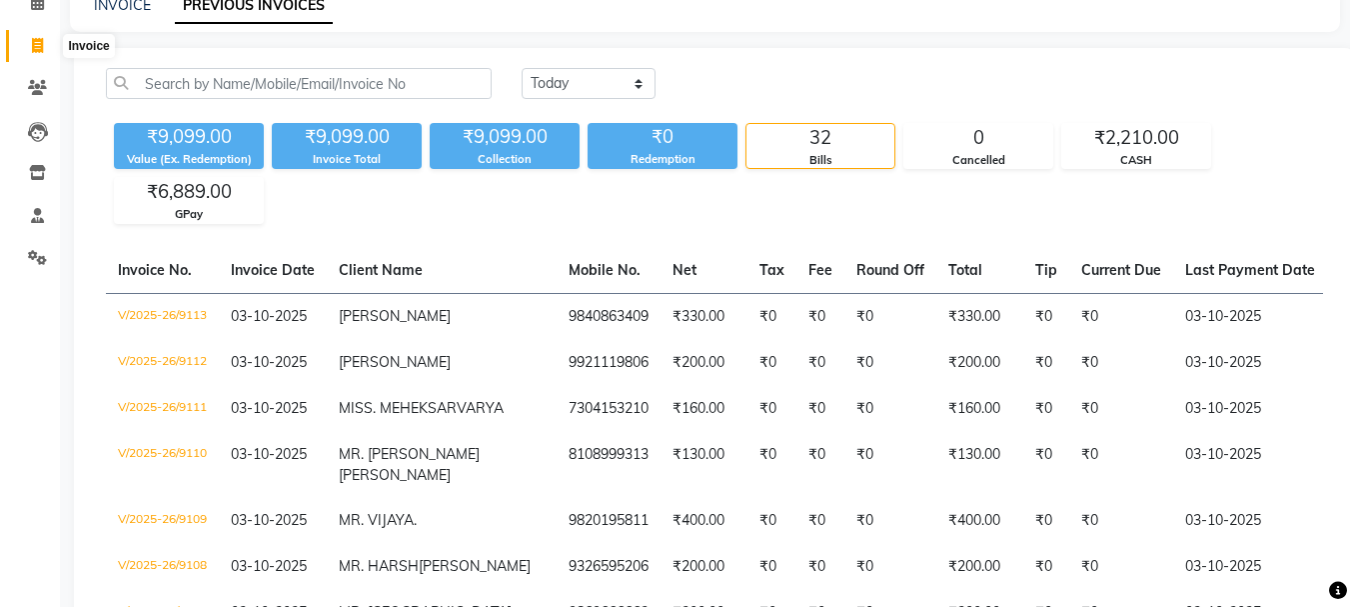
click at [41, 40] on icon at bounding box center [37, 45] width 11 height 15
select select "629"
select select "service"
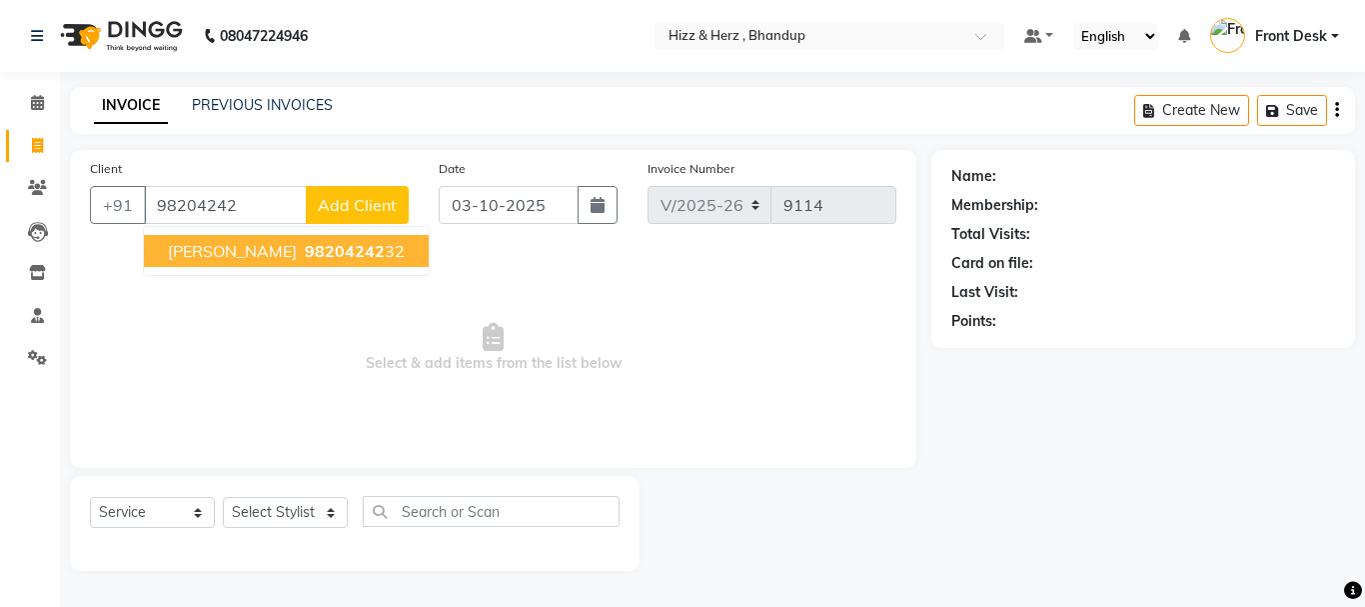
click at [241, 242] on span "MR.NIDHI SINGH" at bounding box center [232, 251] width 129 height 20
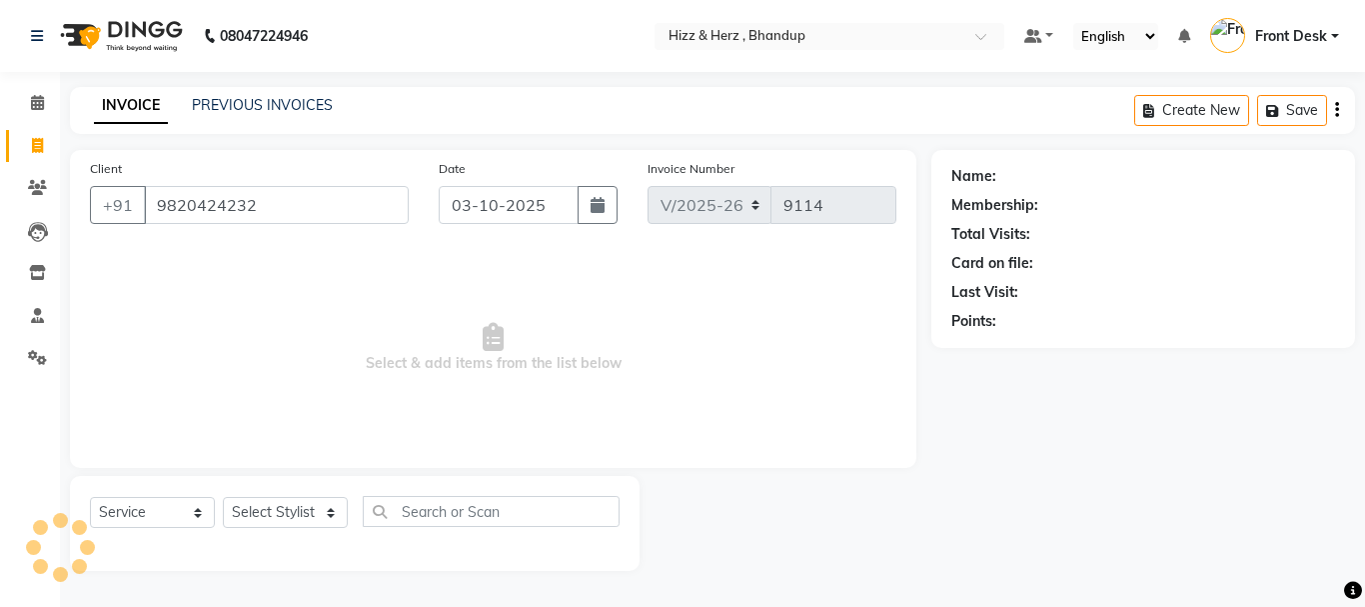
type input "9820424232"
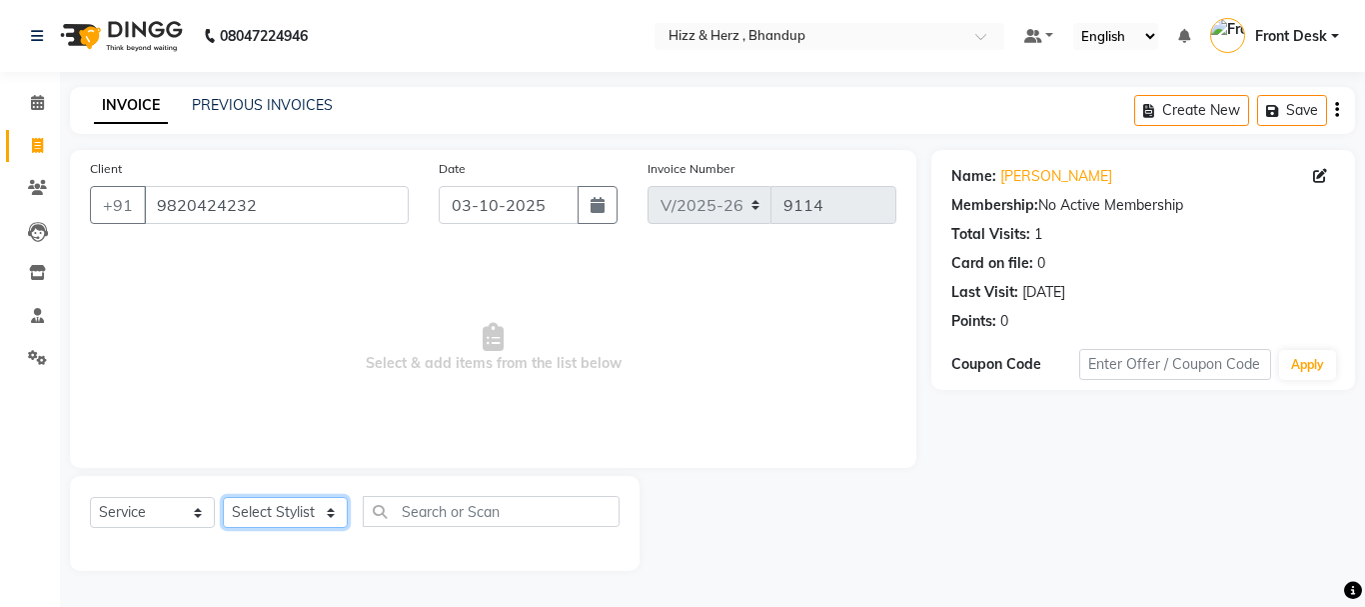
click at [294, 515] on select "Select Stylist Front Desk [PERSON_NAME] HIZZ & HERZ 2 [PERSON_NAME] [PERSON_NAM…" at bounding box center [285, 512] width 125 height 31
select select "24394"
click at [223, 497] on select "Select Stylist Front Desk [PERSON_NAME] HIZZ & HERZ 2 [PERSON_NAME] [PERSON_NAM…" at bounding box center [285, 512] width 125 height 31
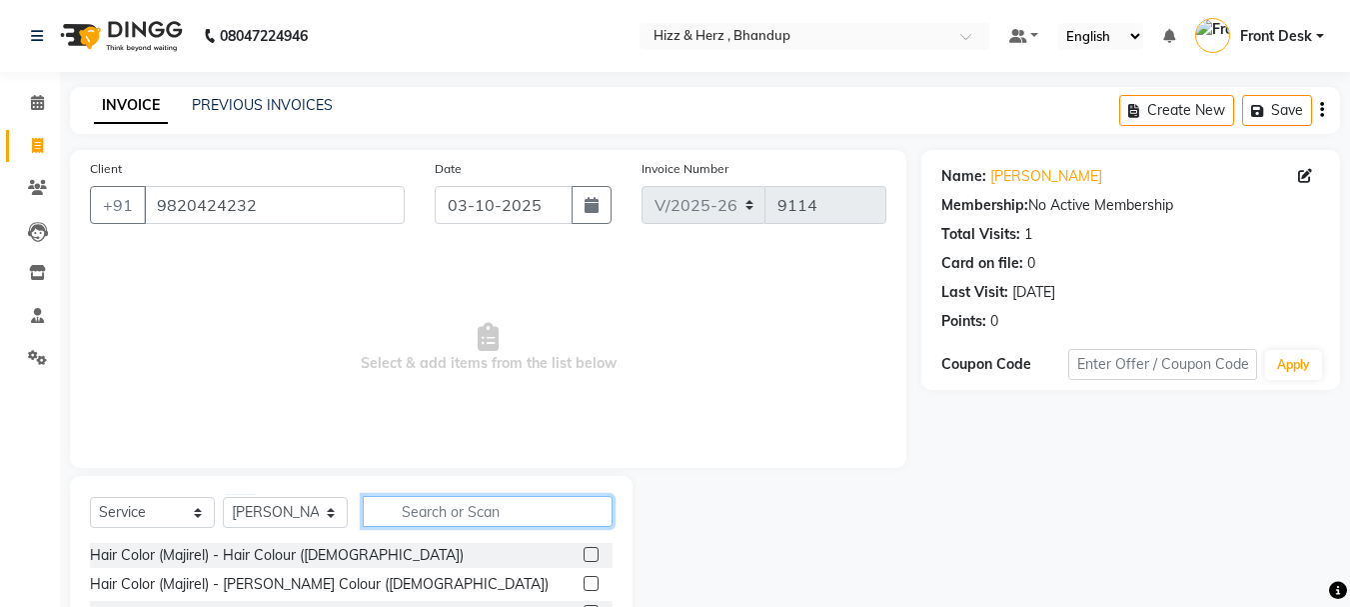
click at [484, 498] on input "text" at bounding box center [488, 511] width 250 height 31
type input "THR"
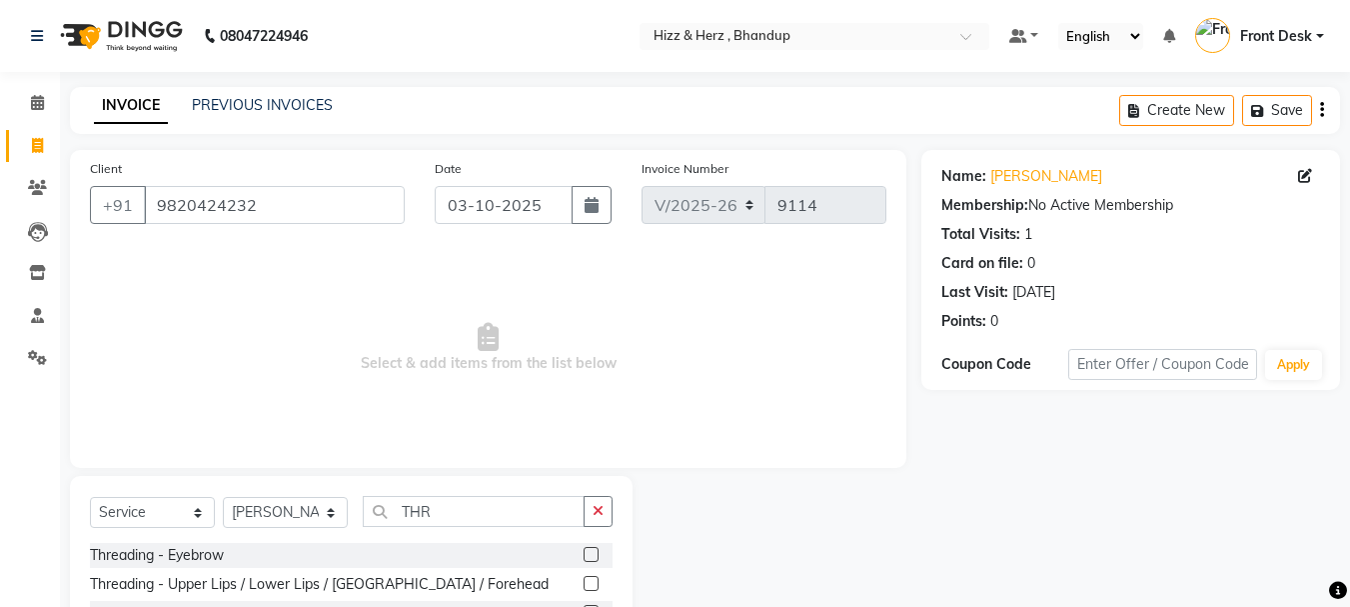
click at [587, 552] on label at bounding box center [591, 554] width 15 height 15
click at [587, 552] on input "checkbox" at bounding box center [590, 555] width 13 height 13
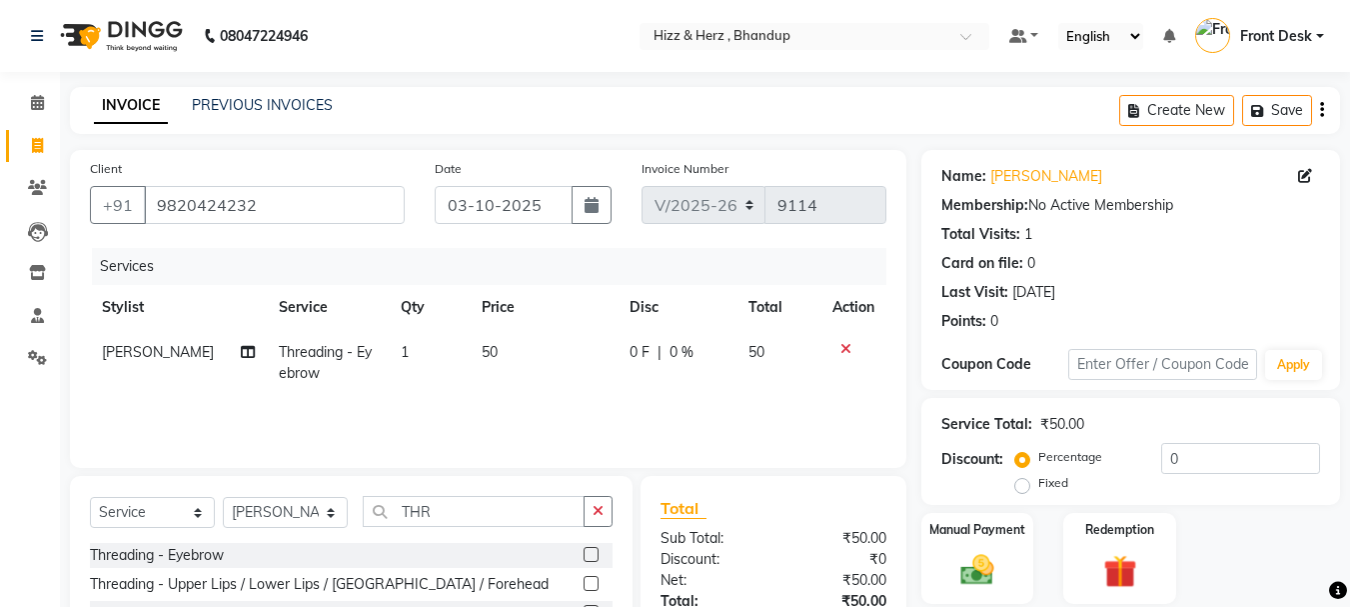
checkbox input "false"
click at [595, 582] on label at bounding box center [591, 583] width 15 height 15
click at [595, 582] on input "checkbox" at bounding box center [590, 584] width 13 height 13
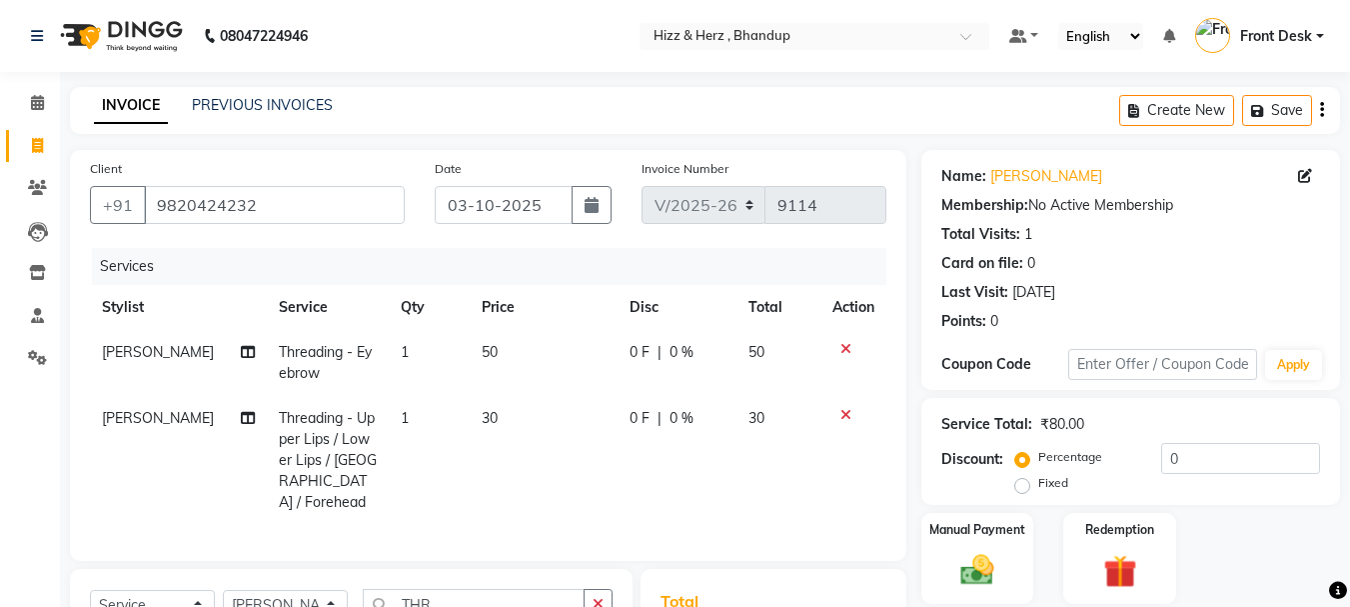
checkbox input "false"
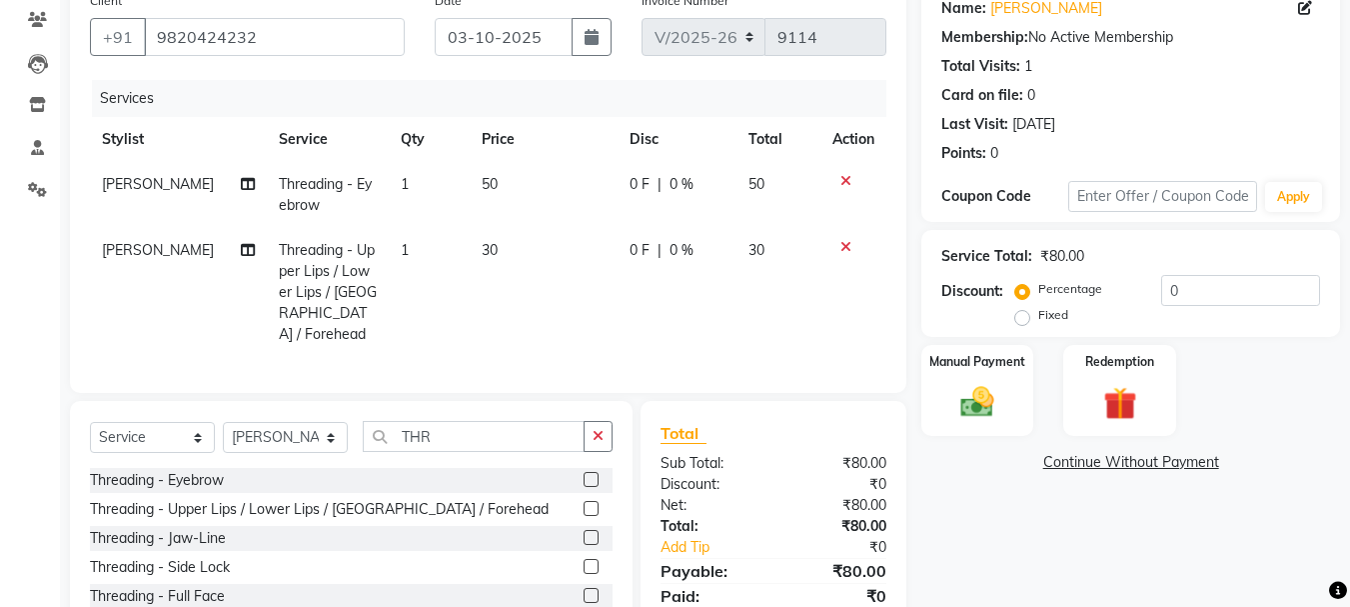
scroll to position [238, 0]
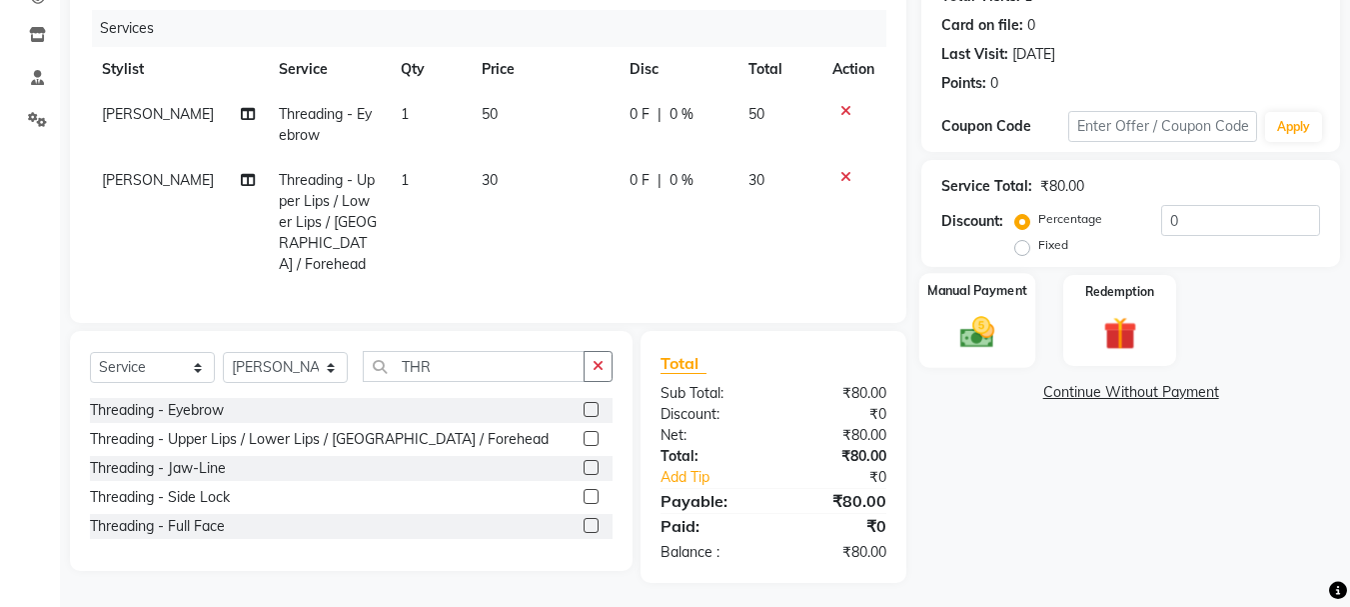
click at [968, 352] on img at bounding box center [977, 332] width 56 height 40
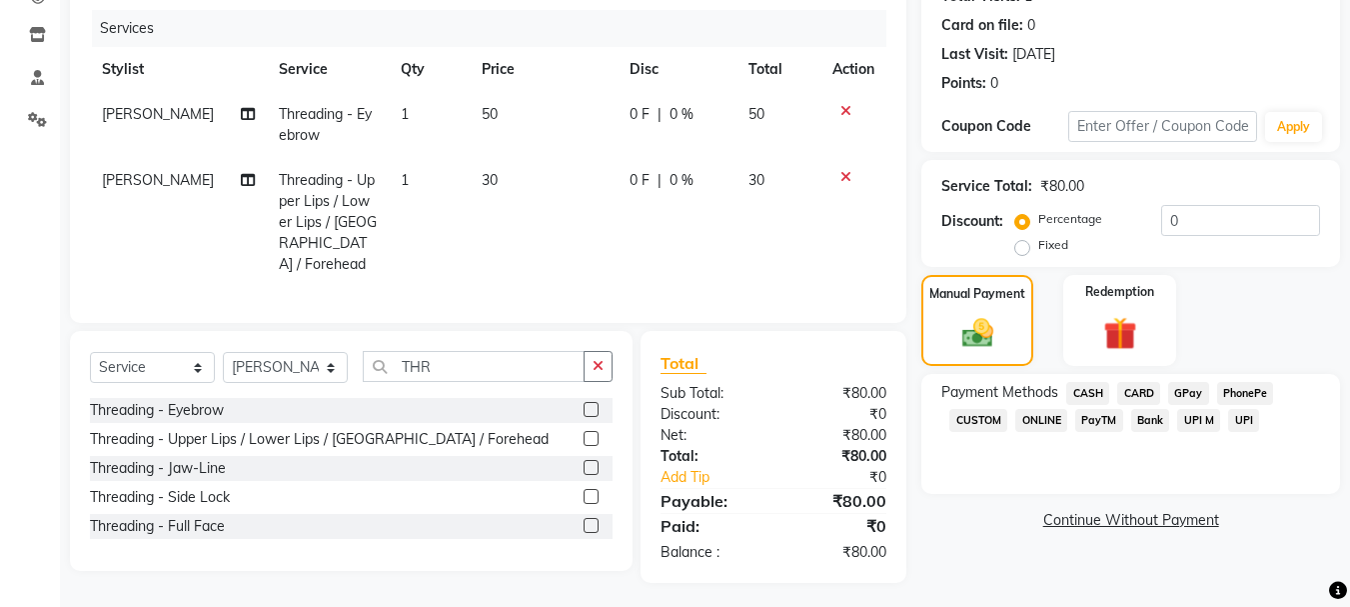
click at [1183, 391] on span "GPay" at bounding box center [1188, 393] width 41 height 23
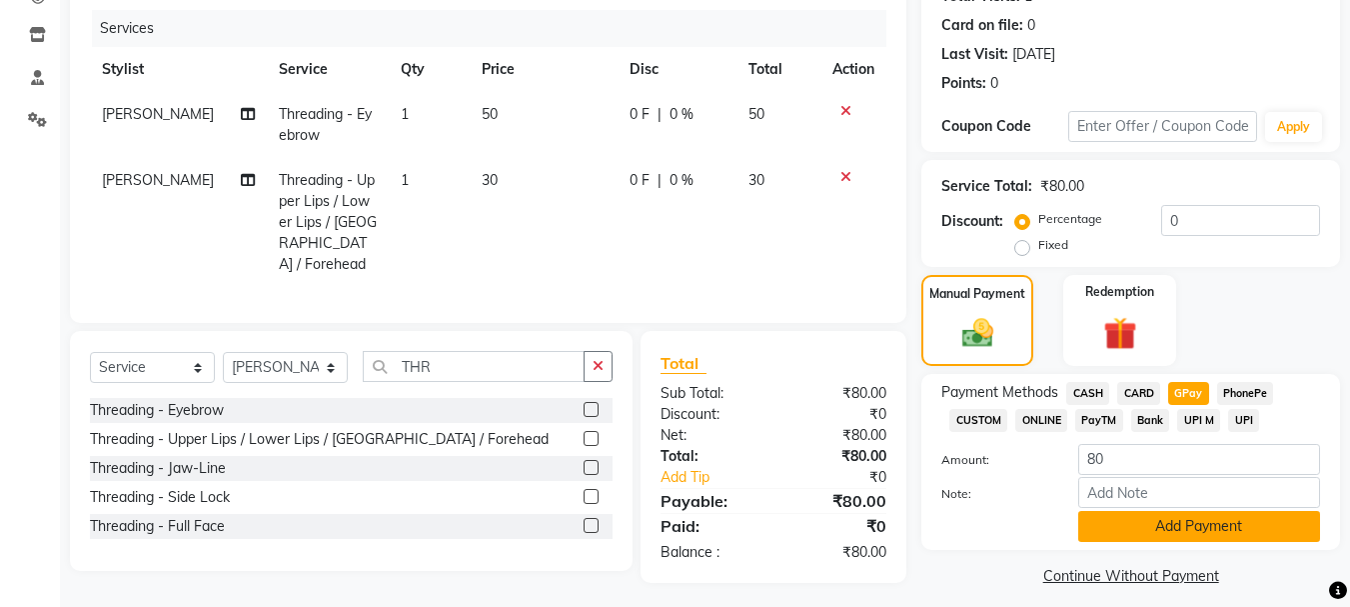
click at [1171, 532] on button "Add Payment" at bounding box center [1199, 526] width 242 height 31
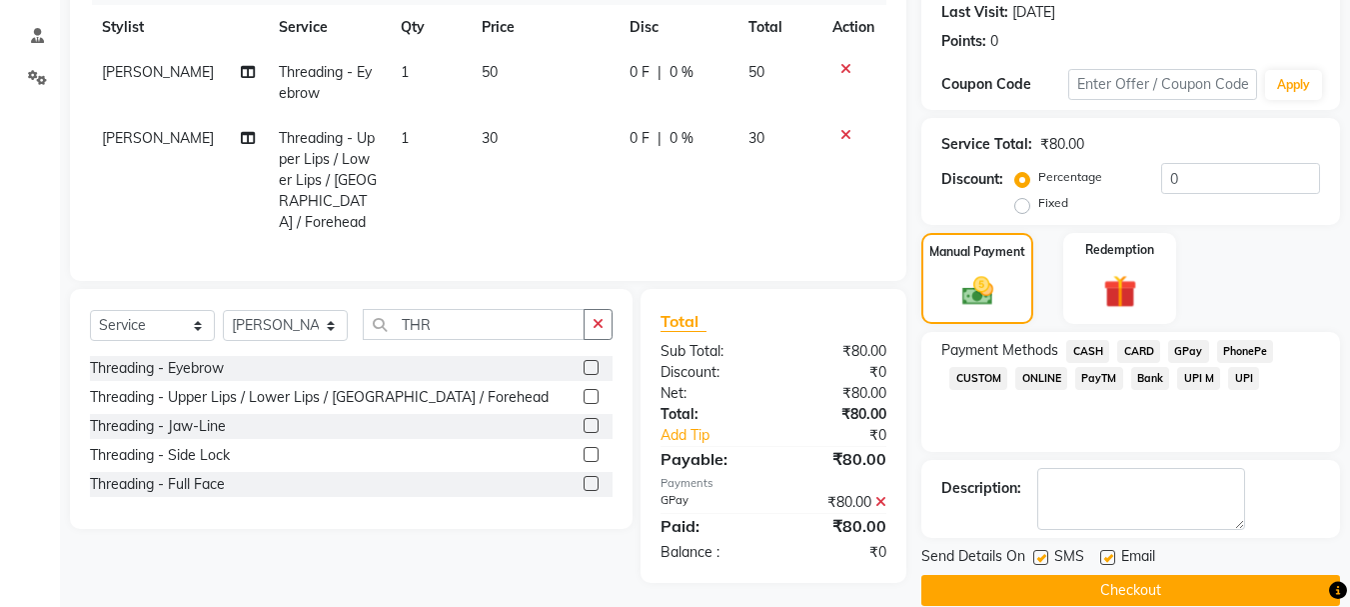
scroll to position [309, 0]
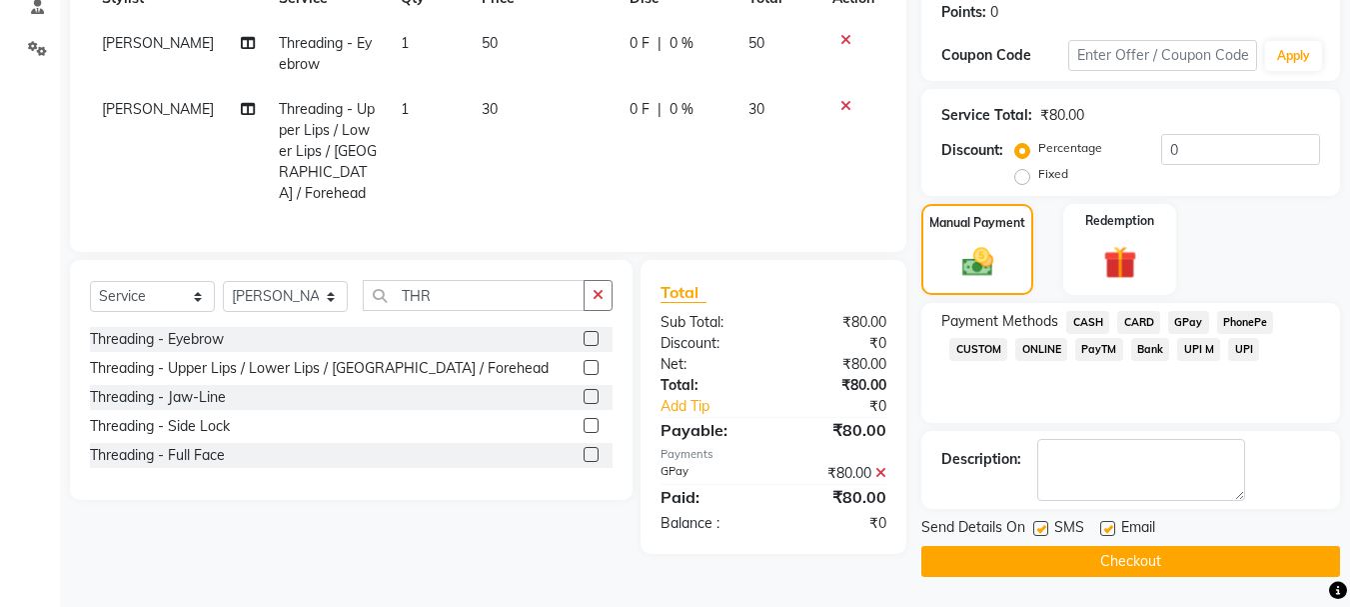
click at [1217, 555] on button "Checkout" at bounding box center [1130, 561] width 419 height 31
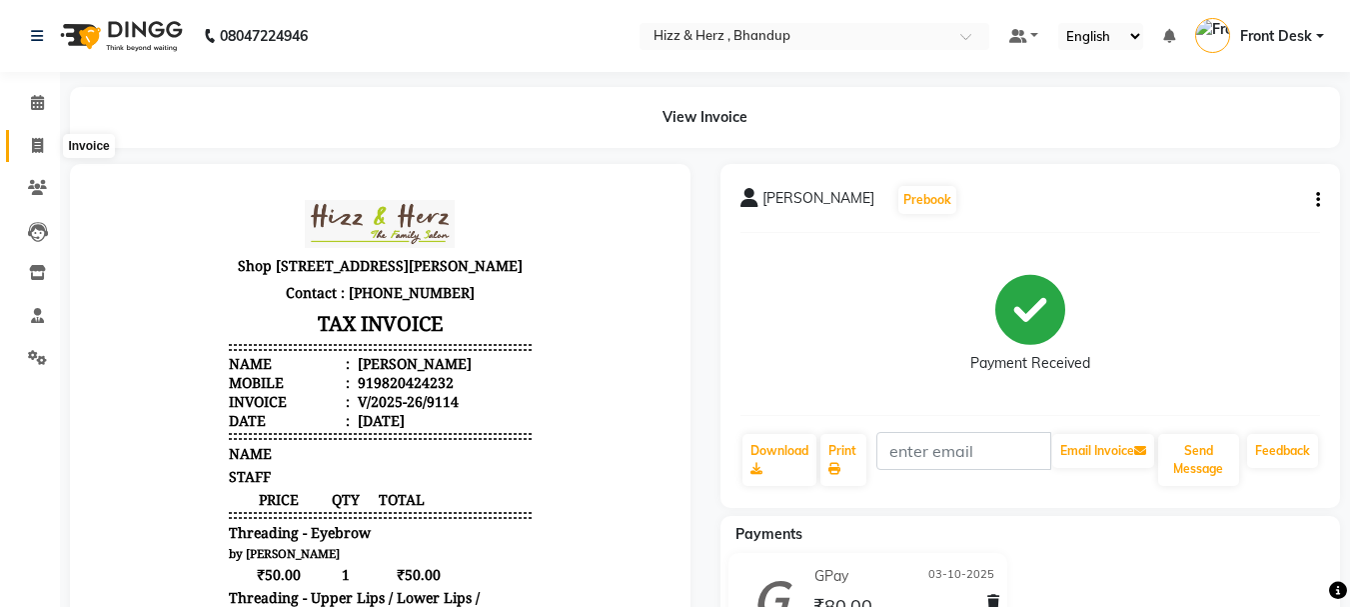
click at [42, 141] on icon at bounding box center [37, 145] width 11 height 15
select select "629"
select select "service"
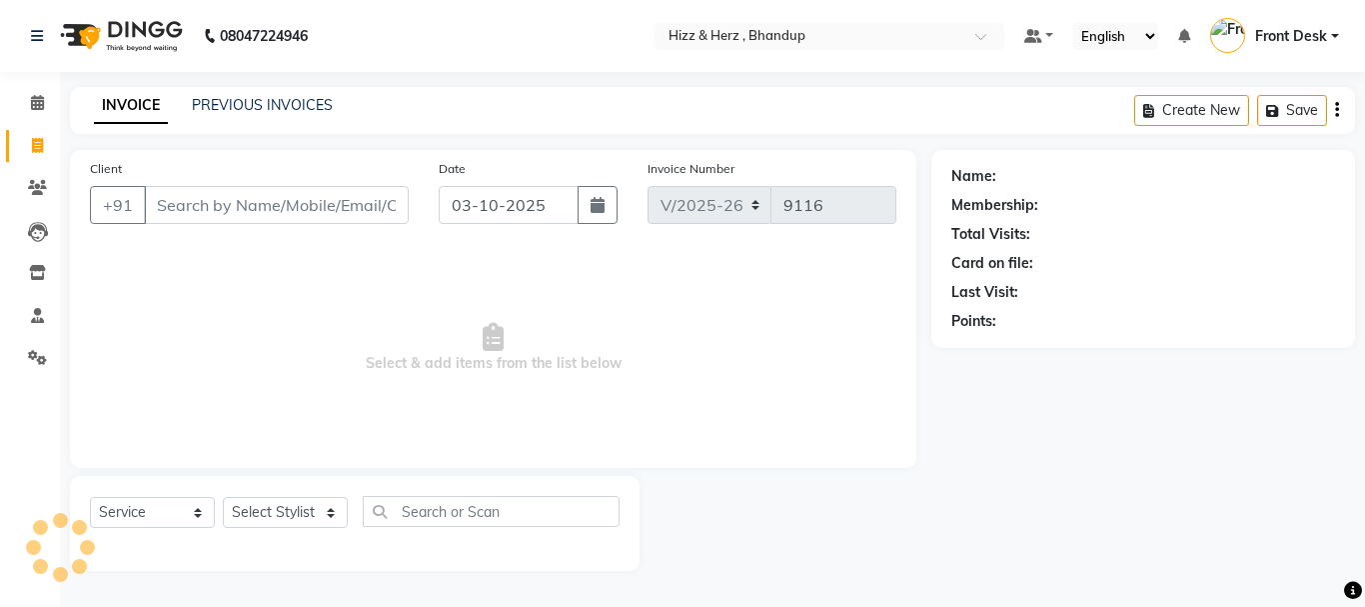
click at [263, 213] on input "Client" at bounding box center [276, 205] width 265 height 38
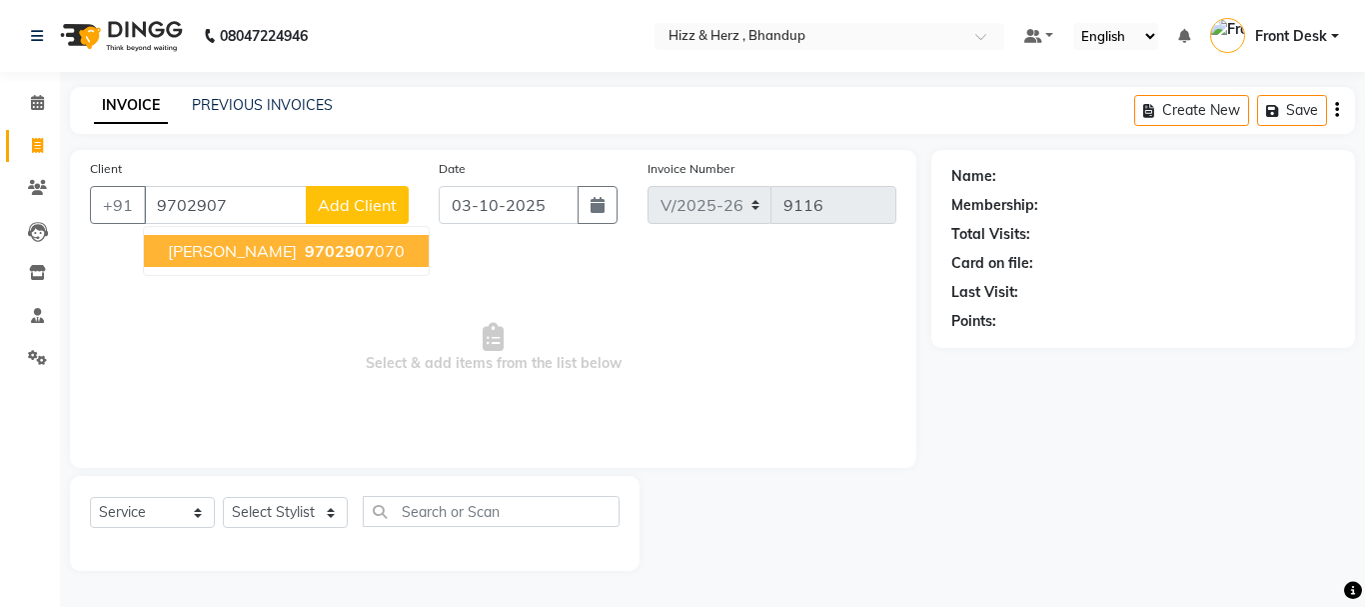
click at [276, 249] on button "KUNAL GADA 9702907 070" at bounding box center [286, 251] width 285 height 32
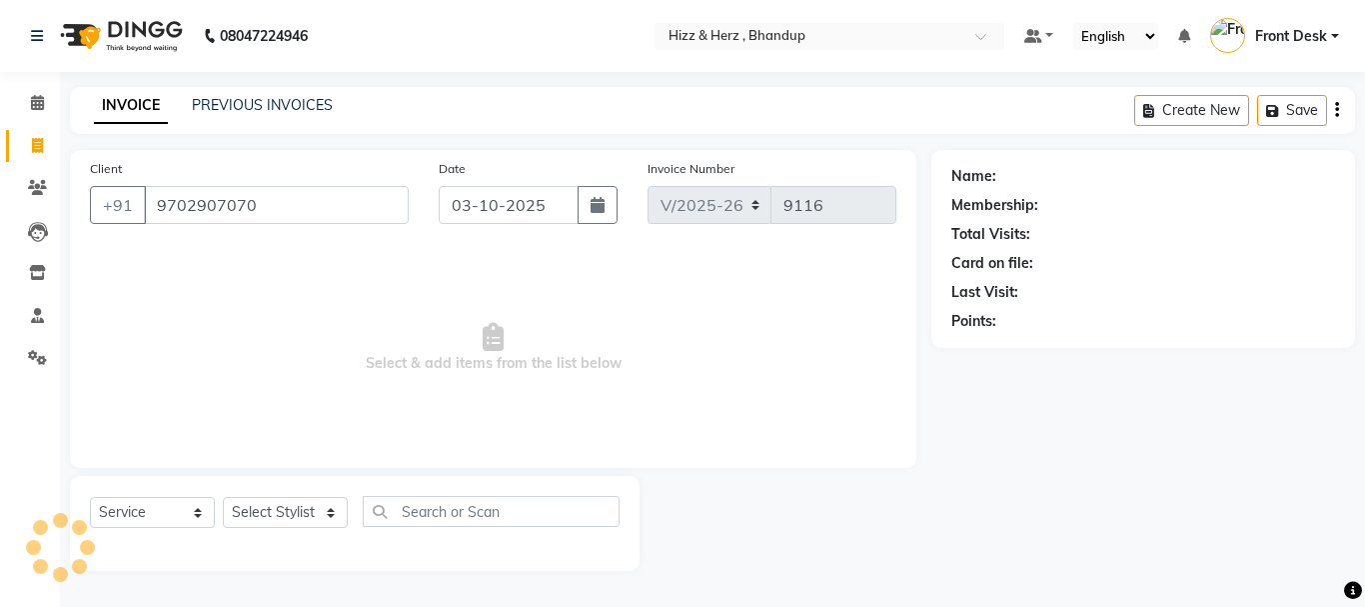
type input "9702907070"
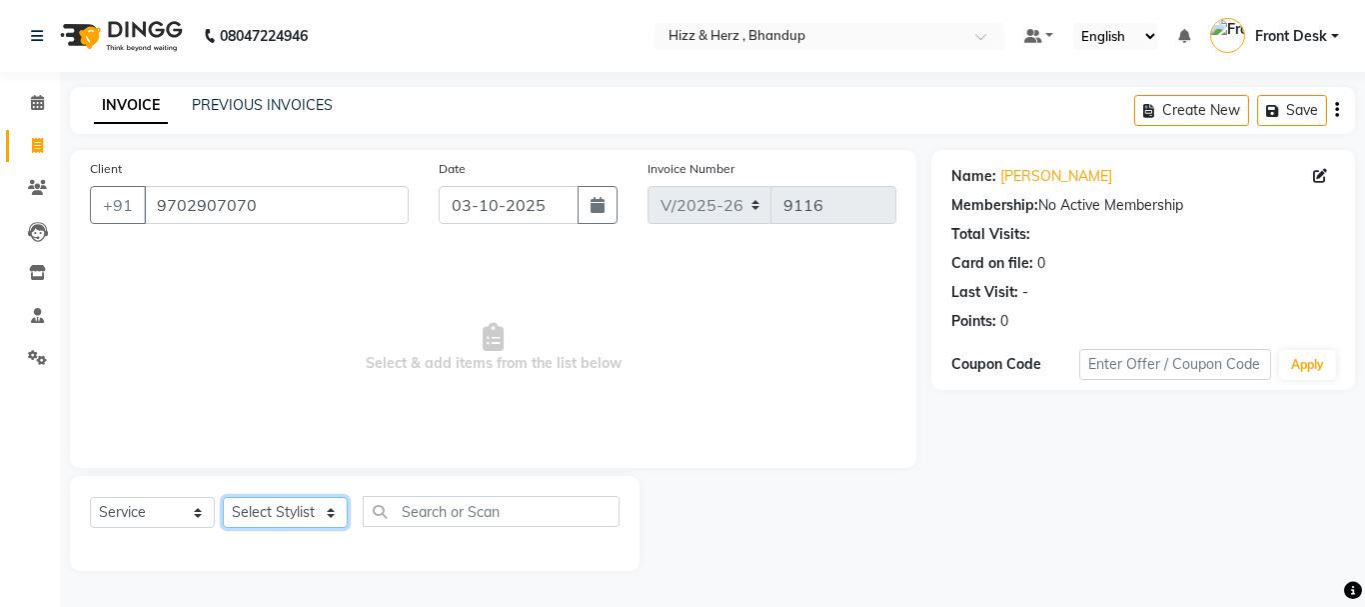
click at [281, 508] on select "Select Stylist Front Desk [PERSON_NAME] HIZZ & HERZ 2 [PERSON_NAME] [PERSON_NAM…" at bounding box center [285, 512] width 125 height 31
select select "24395"
click at [223, 497] on select "Select Stylist Front Desk [PERSON_NAME] HIZZ & HERZ 2 [PERSON_NAME] [PERSON_NAM…" at bounding box center [285, 512] width 125 height 31
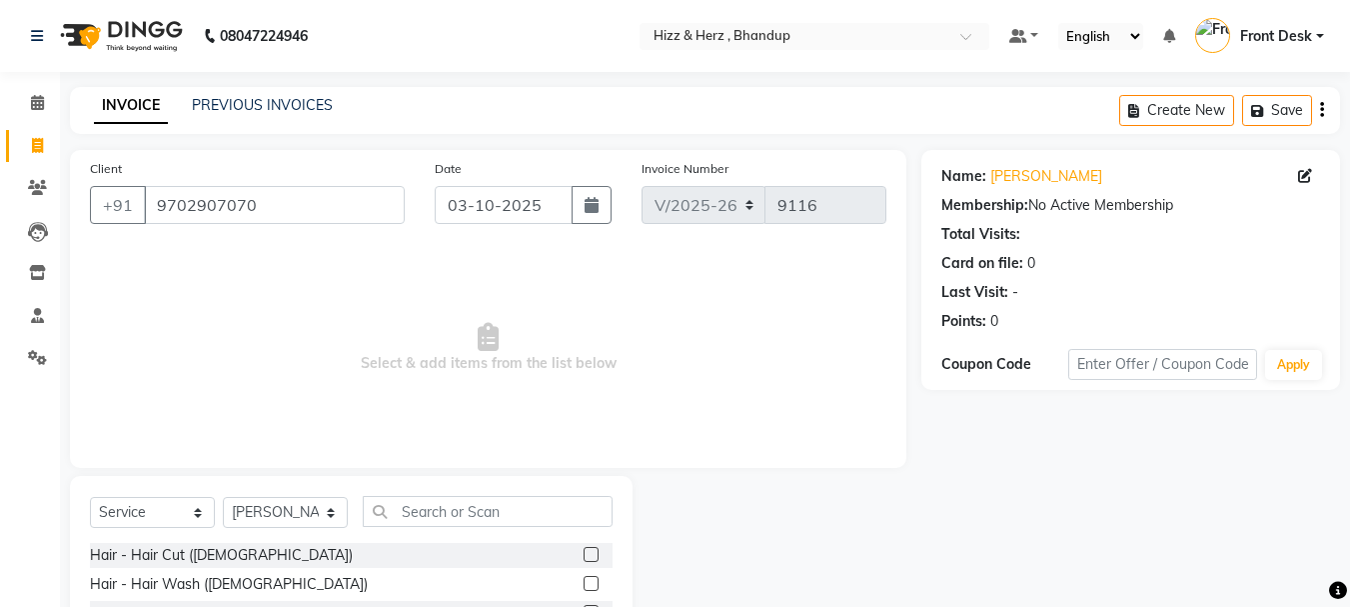
click at [584, 549] on label at bounding box center [591, 554] width 15 height 15
click at [584, 549] on input "checkbox" at bounding box center [590, 555] width 13 height 13
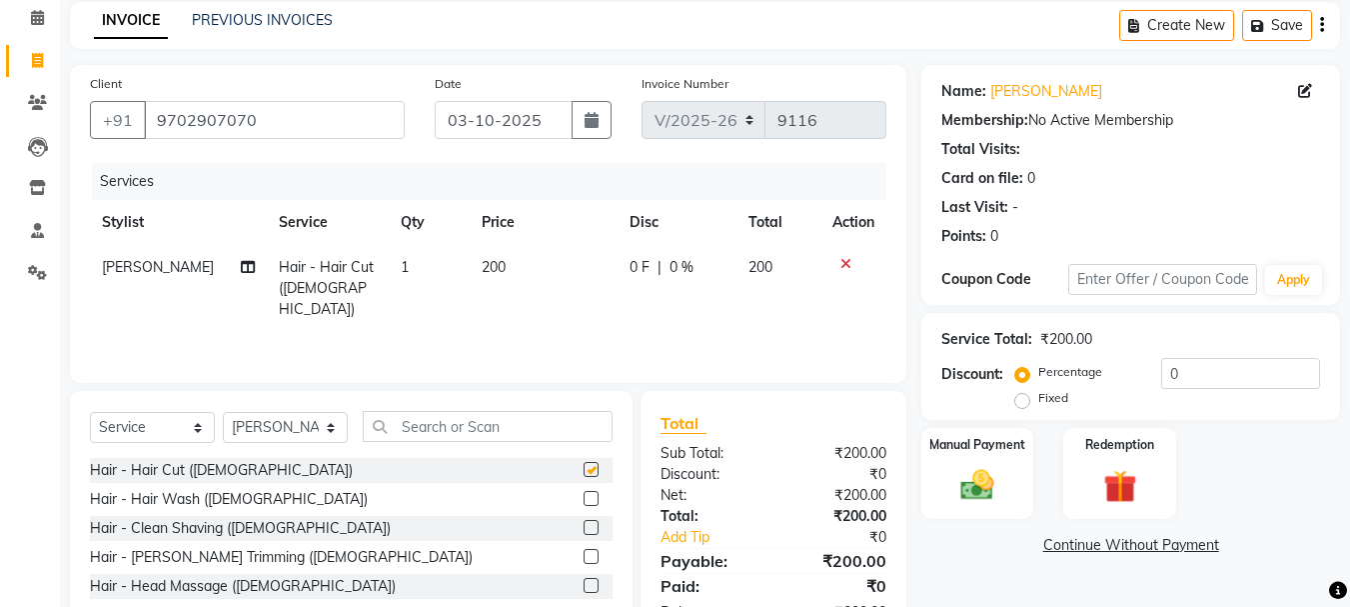
checkbox input "false"
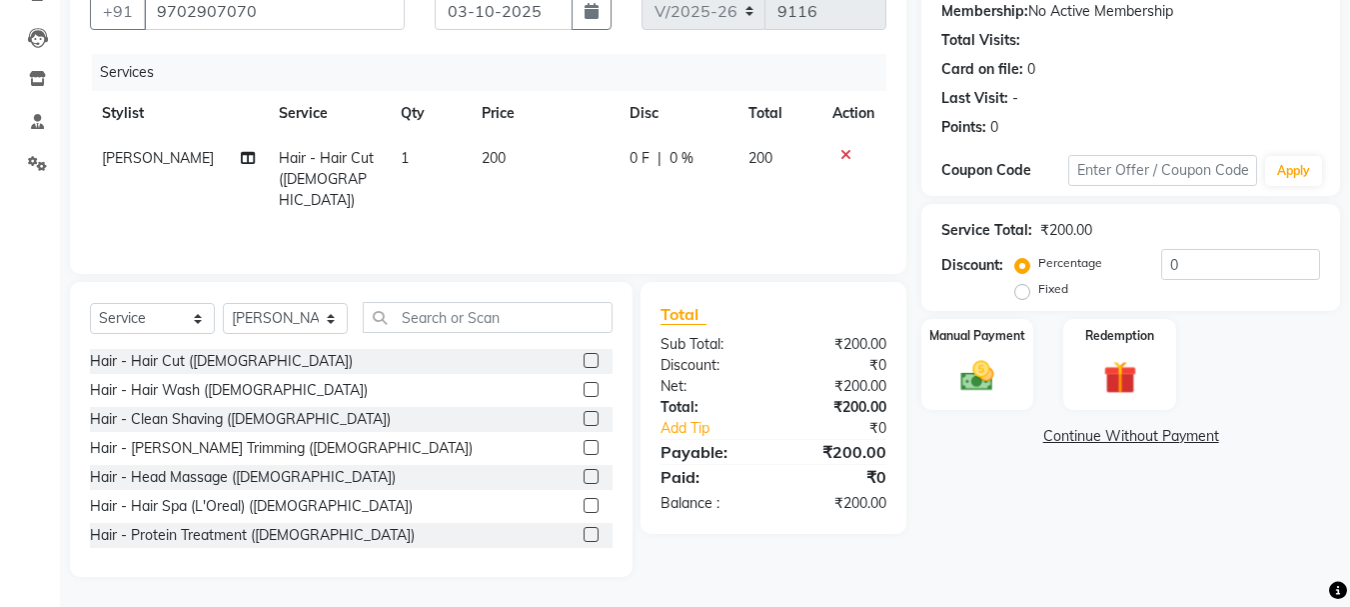
click at [584, 421] on label at bounding box center [591, 418] width 15 height 15
click at [584, 421] on input "checkbox" at bounding box center [590, 419] width 13 height 13
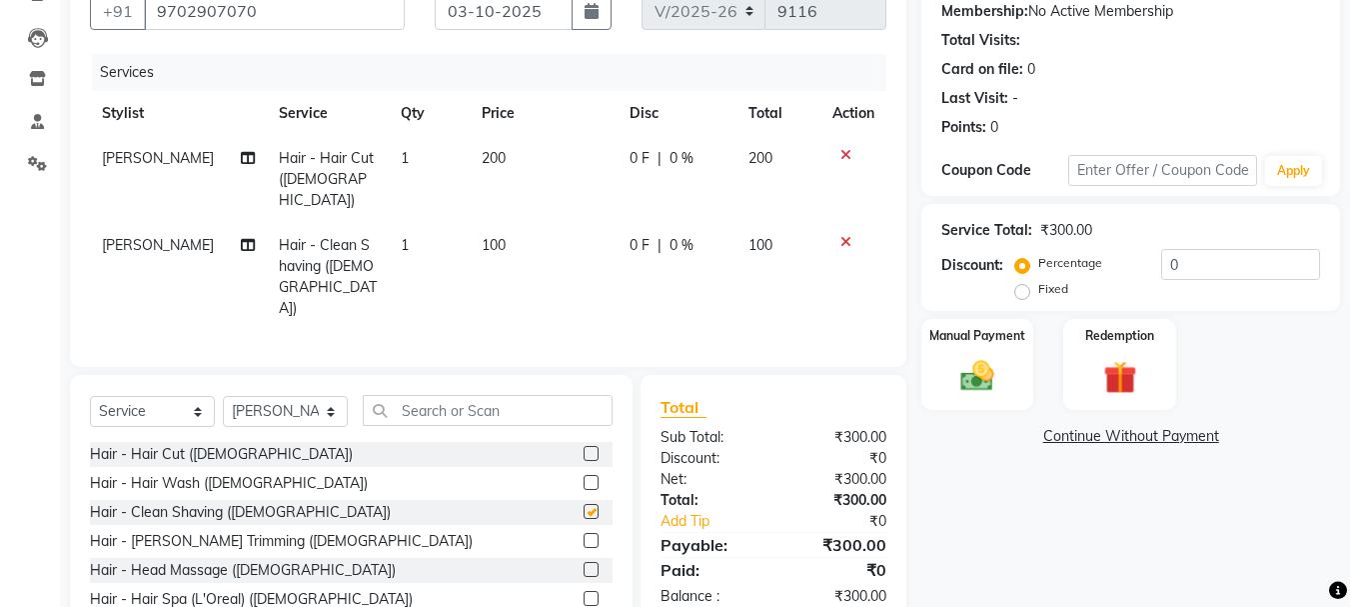
scroll to position [110, 0]
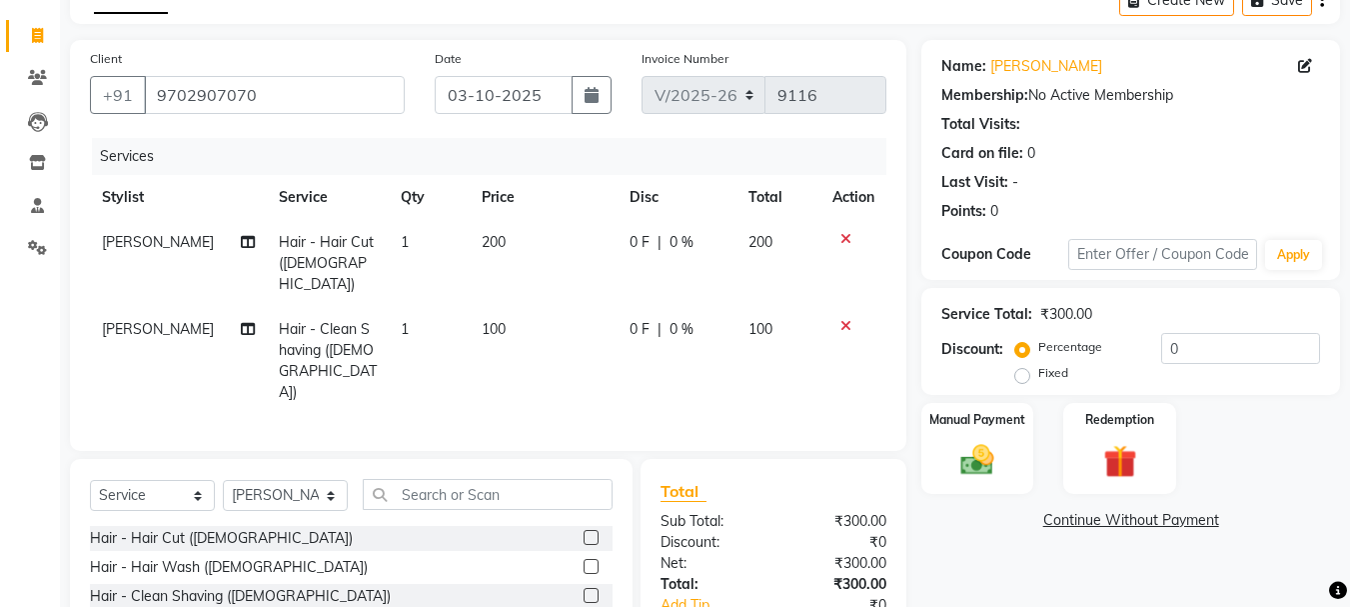
checkbox input "false"
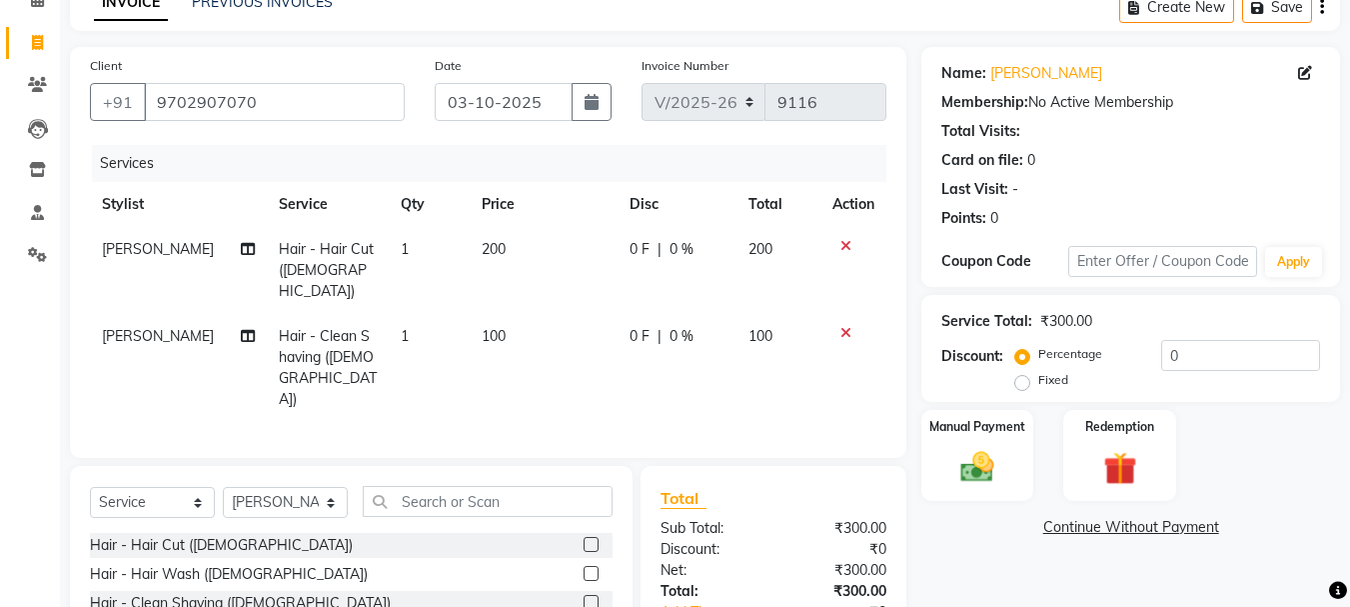
scroll to position [239, 0]
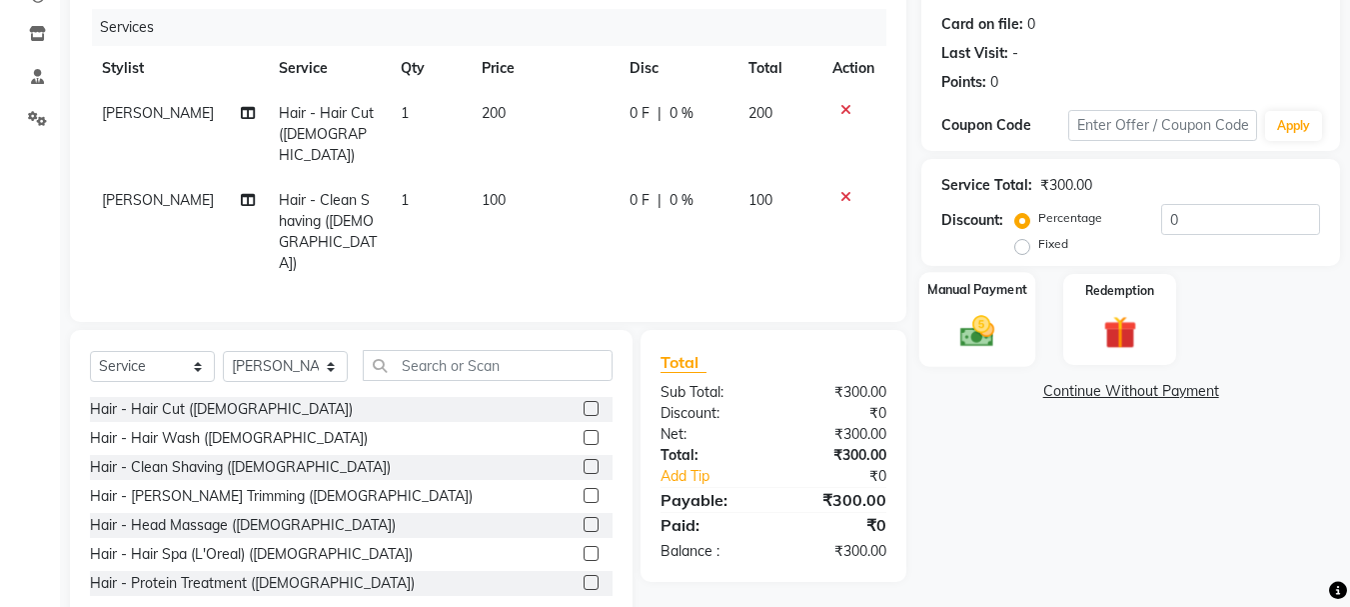
click at [974, 327] on img at bounding box center [977, 331] width 56 height 40
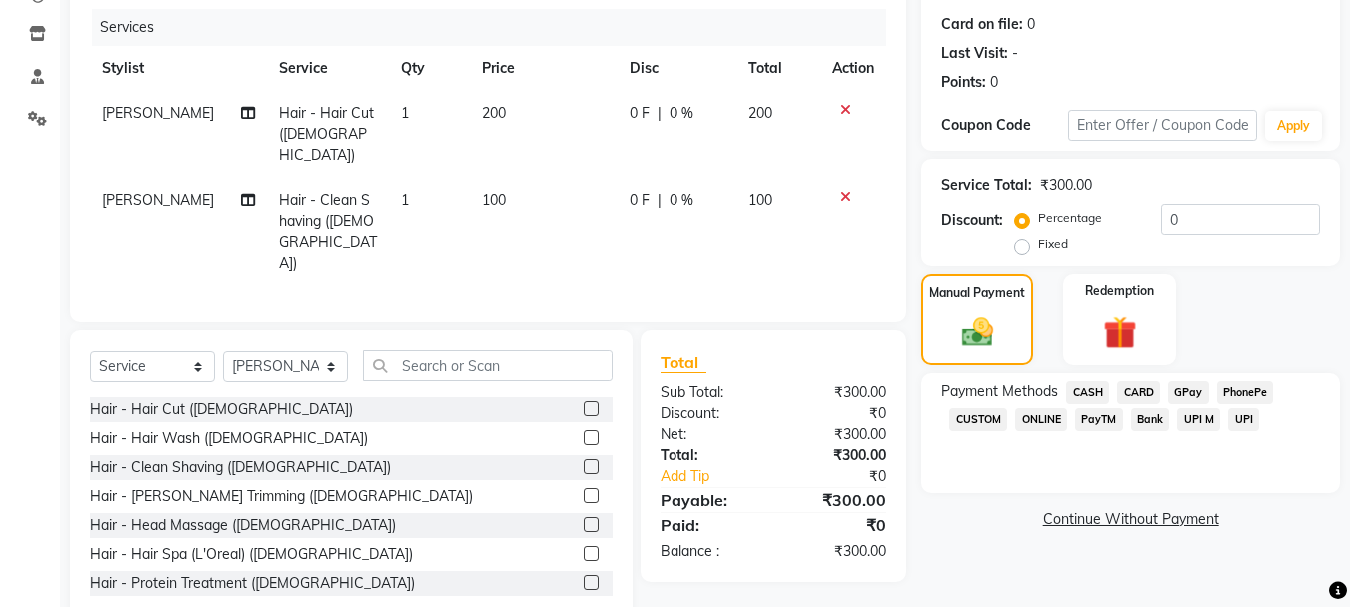
drag, startPoint x: 1093, startPoint y: 385, endPoint x: 1110, endPoint y: 372, distance: 21.4
click at [1093, 384] on span "CASH" at bounding box center [1087, 392] width 43 height 23
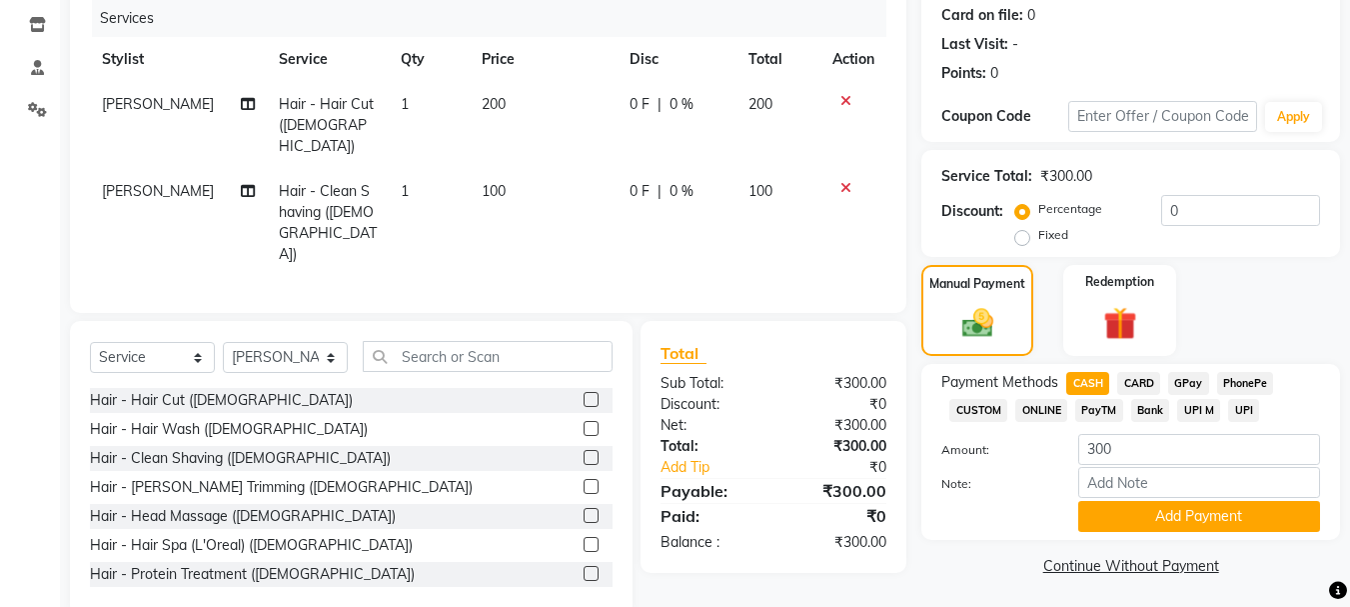
scroll to position [252, 0]
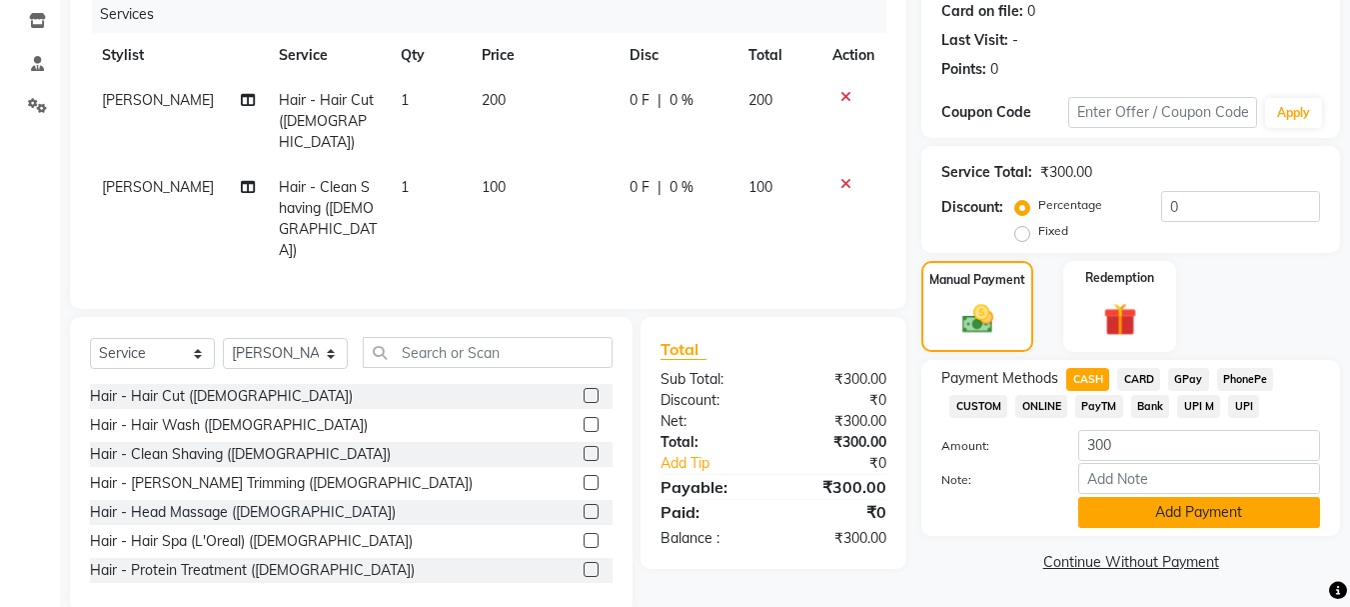
click at [1128, 502] on button "Add Payment" at bounding box center [1199, 512] width 242 height 31
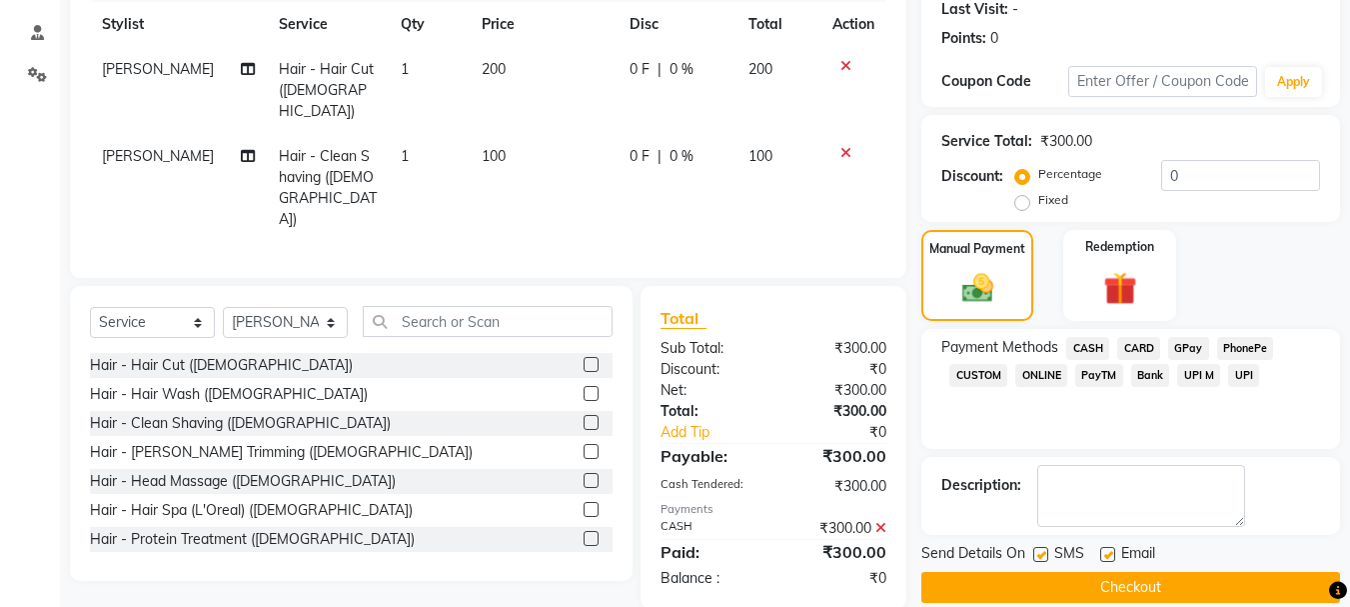
scroll to position [309, 0]
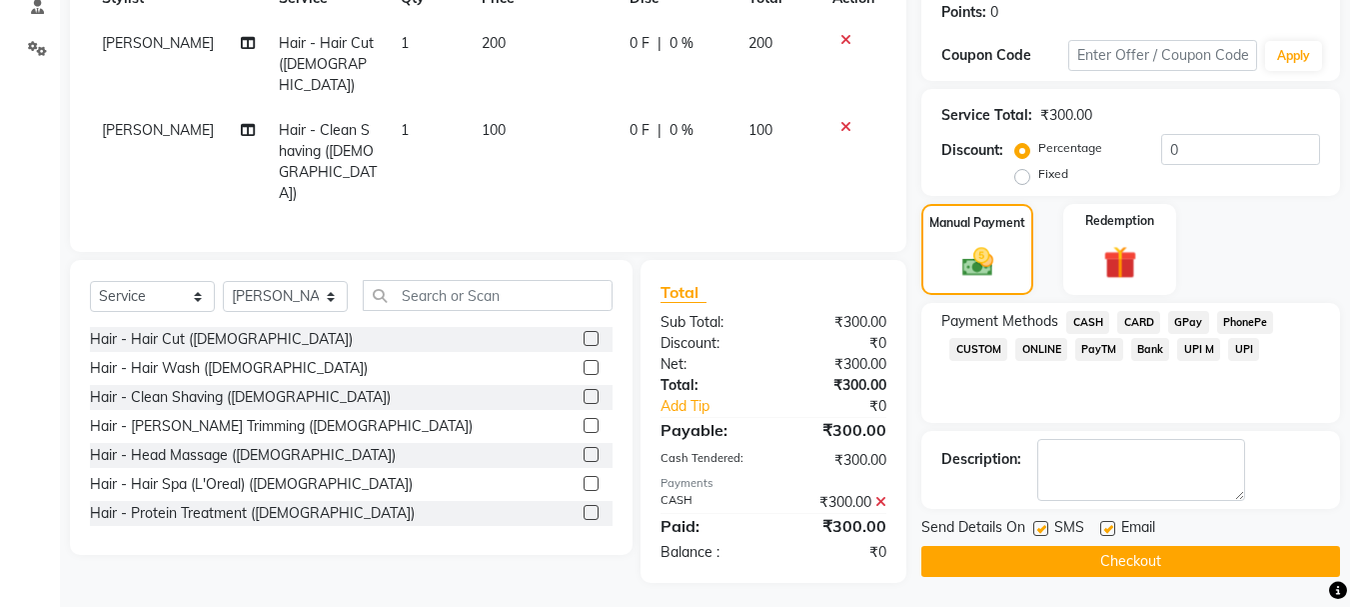
click at [1104, 559] on button "Checkout" at bounding box center [1130, 561] width 419 height 31
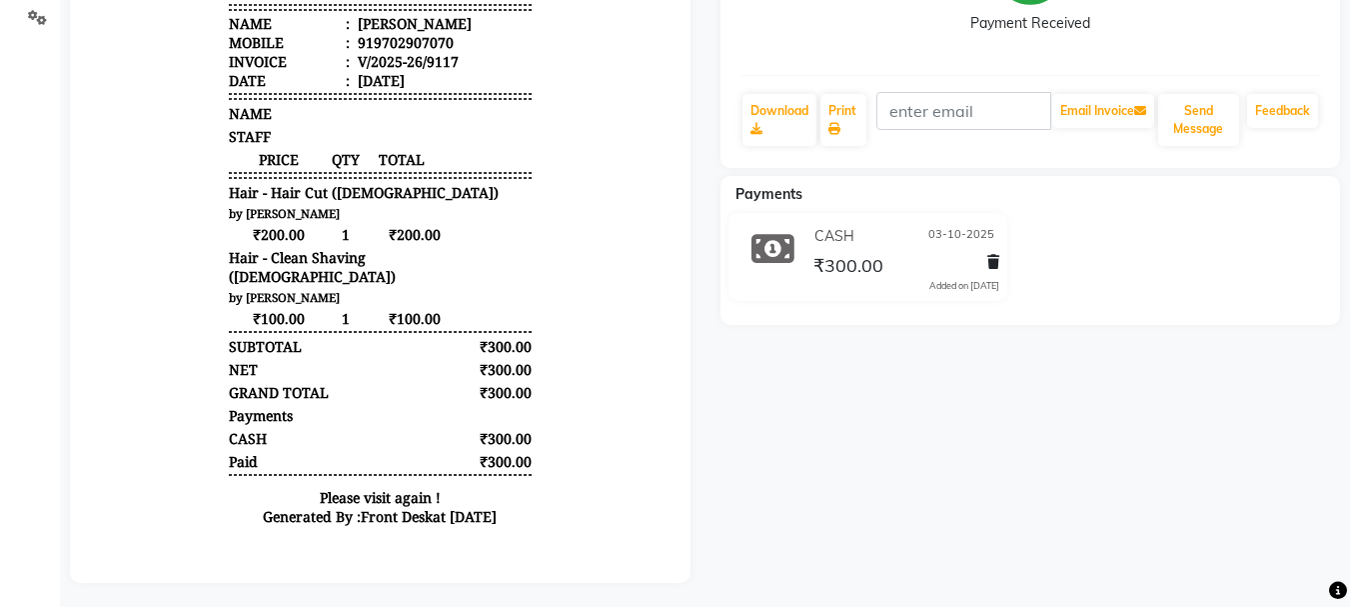
scroll to position [361, 0]
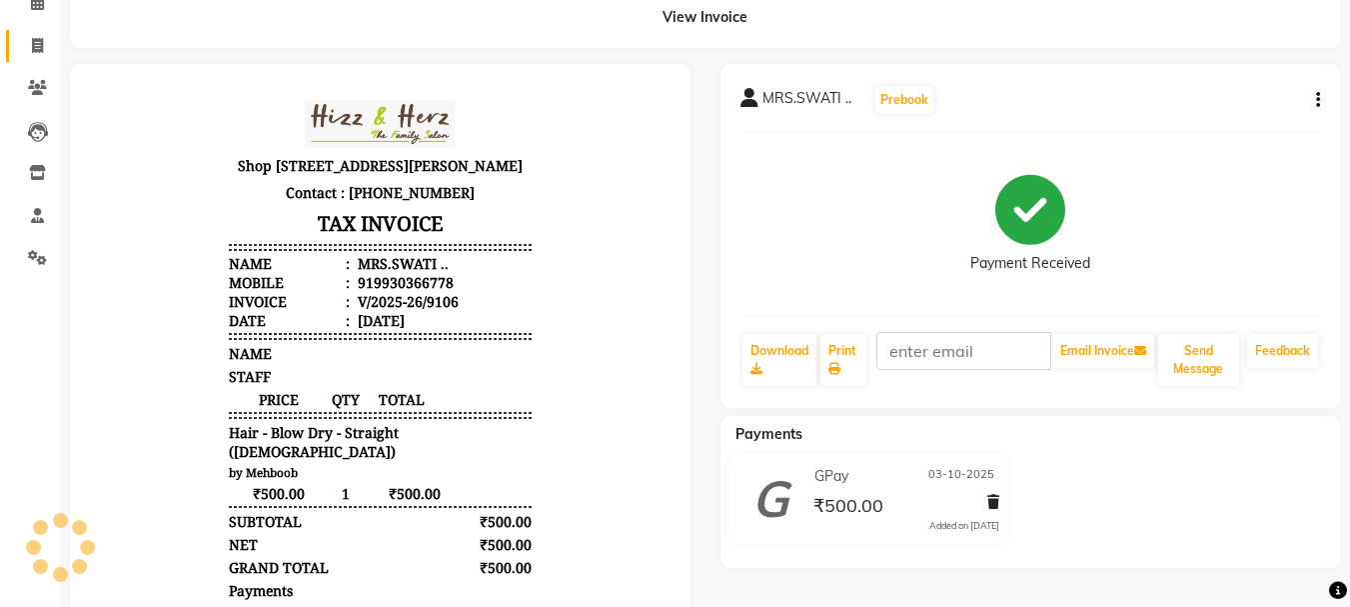
scroll to position [100, 0]
click at [40, 47] on icon at bounding box center [37, 45] width 11 height 15
select select "629"
select select "service"
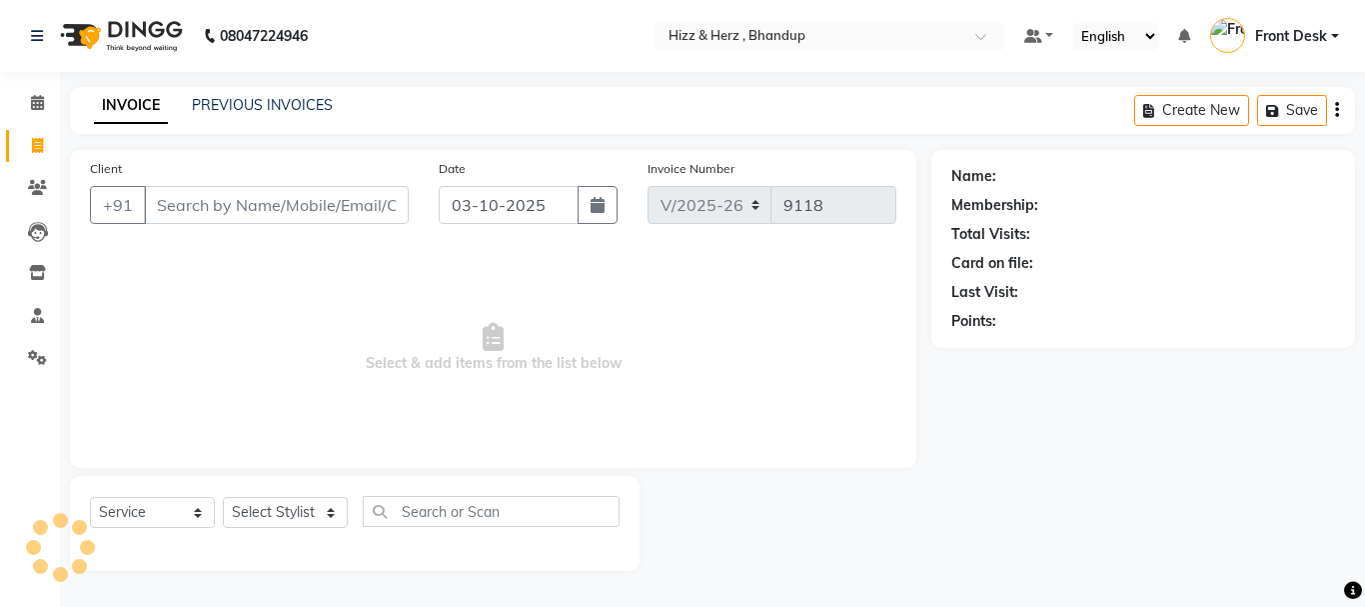
click at [319, 206] on input "Client" at bounding box center [276, 205] width 265 height 38
click at [300, 512] on select "Select Stylist Front Desk [PERSON_NAME] HIZZ & HERZ 2 [PERSON_NAME] [PERSON_NAM…" at bounding box center [285, 512] width 125 height 31
select select "26430"
click at [223, 497] on select "Select Stylist Front Desk [PERSON_NAME] HIZZ & HERZ 2 [PERSON_NAME] [PERSON_NAM…" at bounding box center [285, 512] width 125 height 31
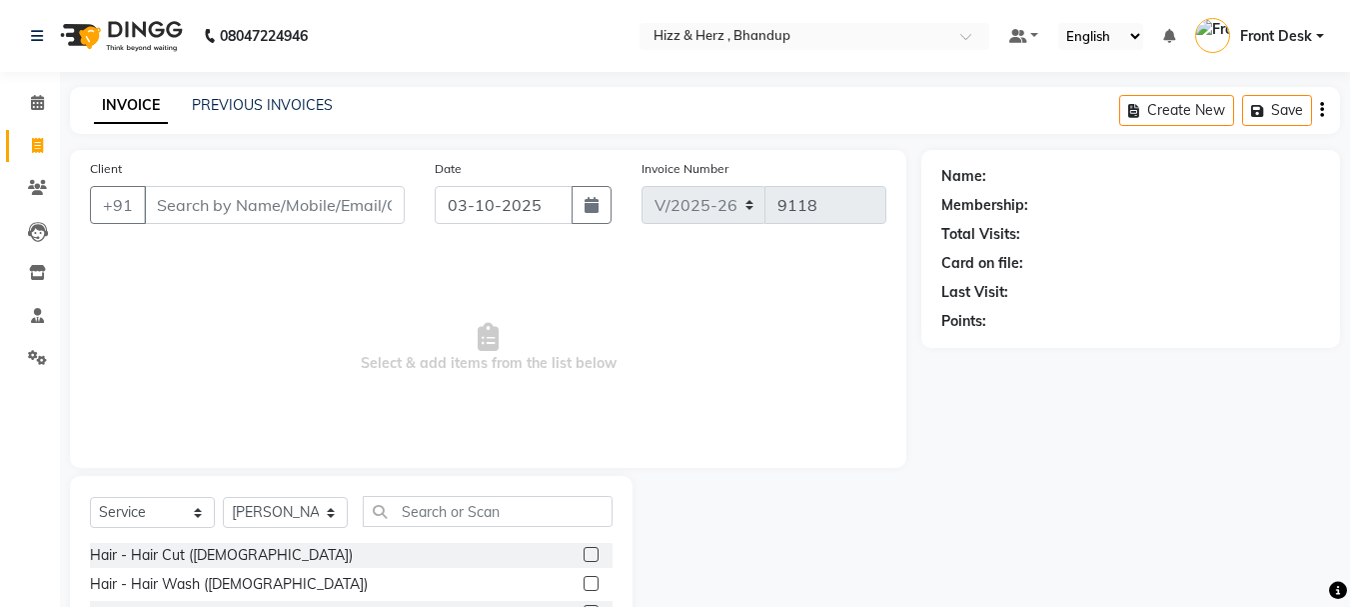
click at [584, 561] on label at bounding box center [591, 554] width 15 height 15
click at [584, 561] on input "checkbox" at bounding box center [590, 555] width 13 height 13
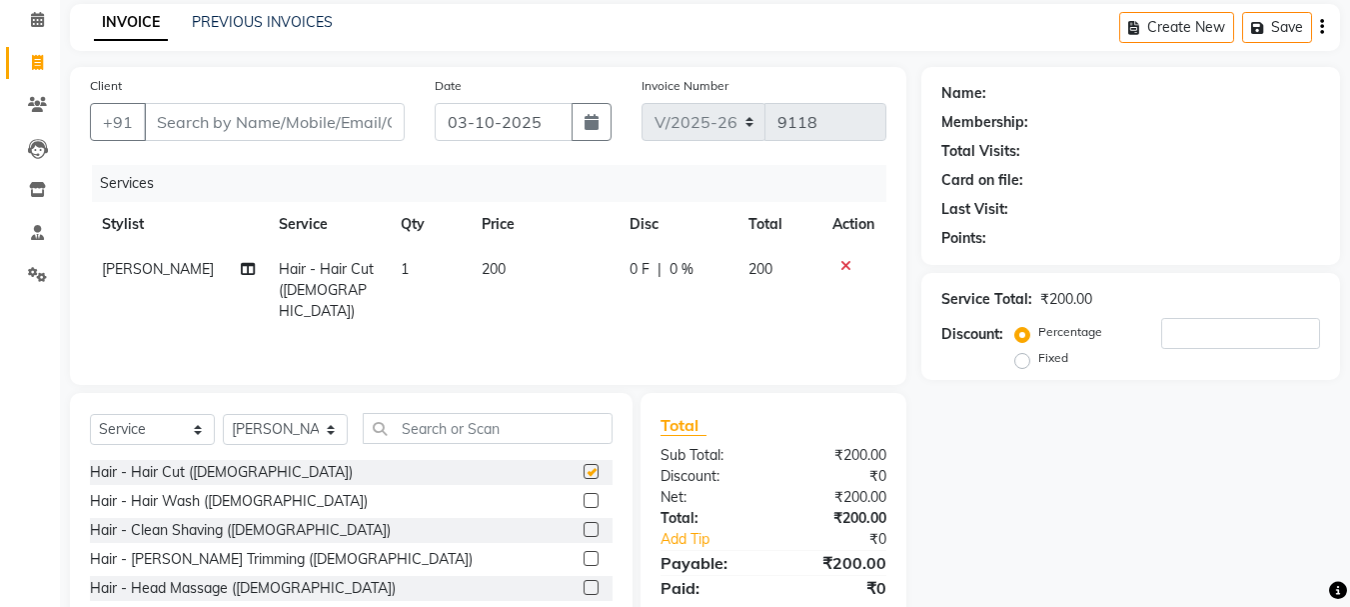
checkbox input "false"
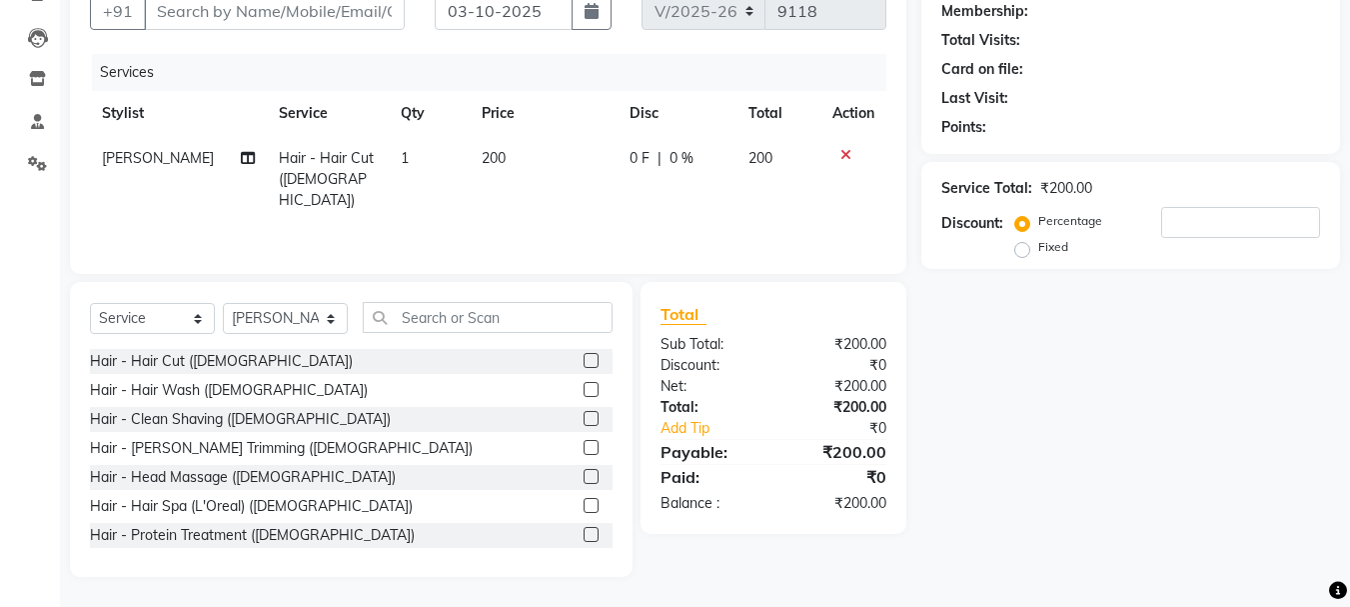
click at [584, 453] on label at bounding box center [591, 447] width 15 height 15
click at [584, 453] on input "checkbox" at bounding box center [590, 448] width 13 height 13
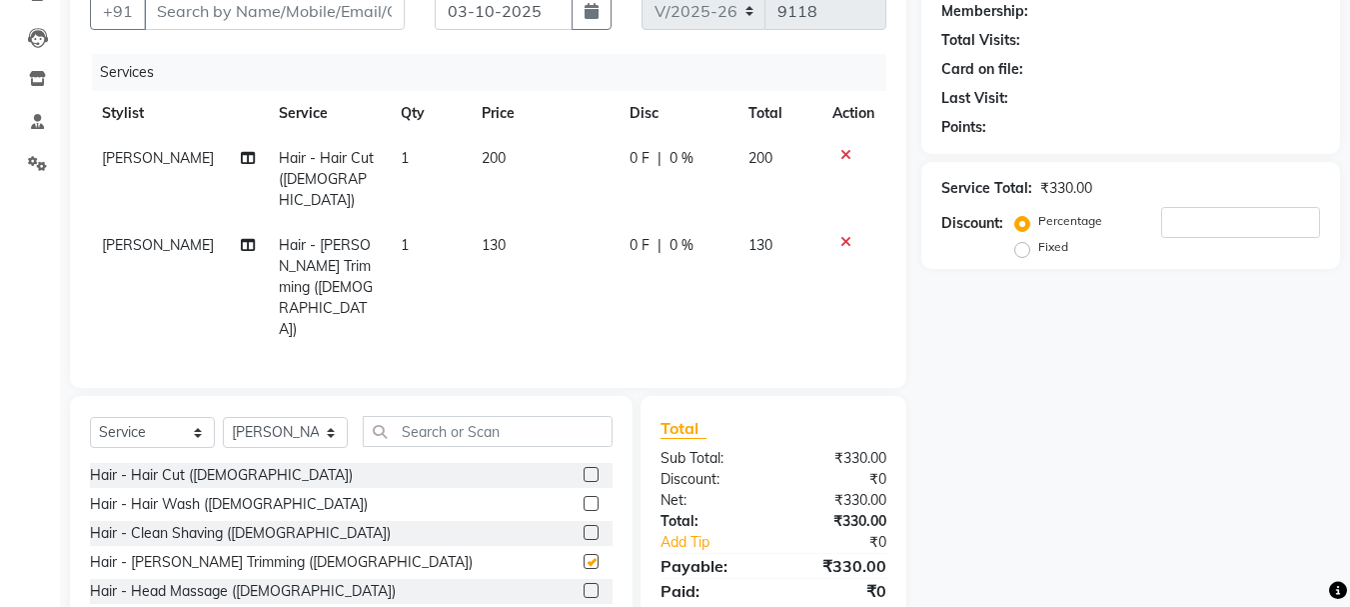
checkbox input "false"
click at [504, 416] on input "text" at bounding box center [488, 431] width 250 height 31
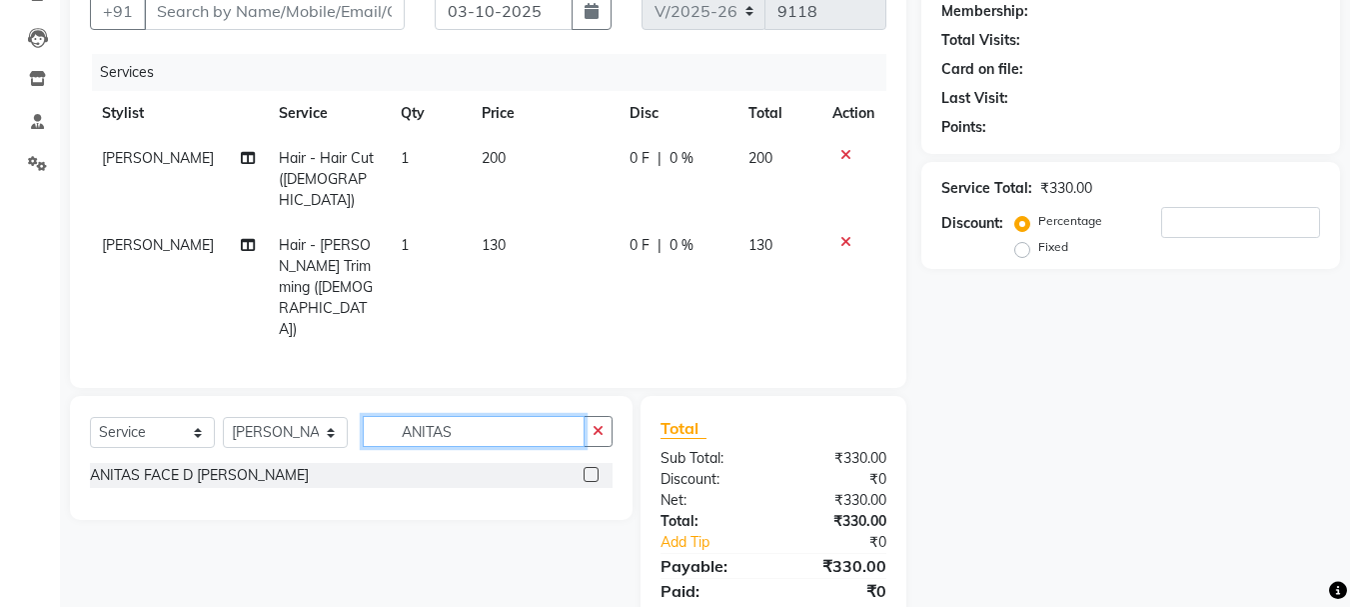
type input "ANITAS"
click at [584, 467] on label at bounding box center [591, 474] width 15 height 15
click at [584, 469] on input "checkbox" at bounding box center [590, 475] width 13 height 13
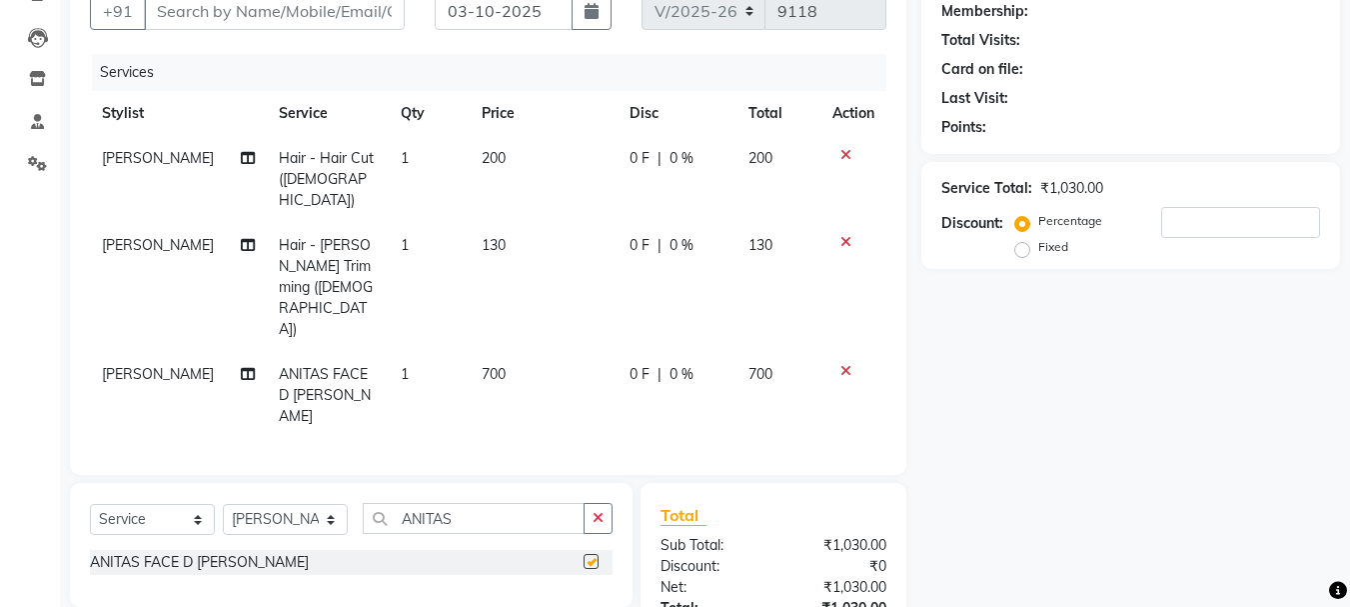
checkbox input "false"
click at [379, 13] on input "Client" at bounding box center [274, 11] width 261 height 38
type input "9"
type input "0"
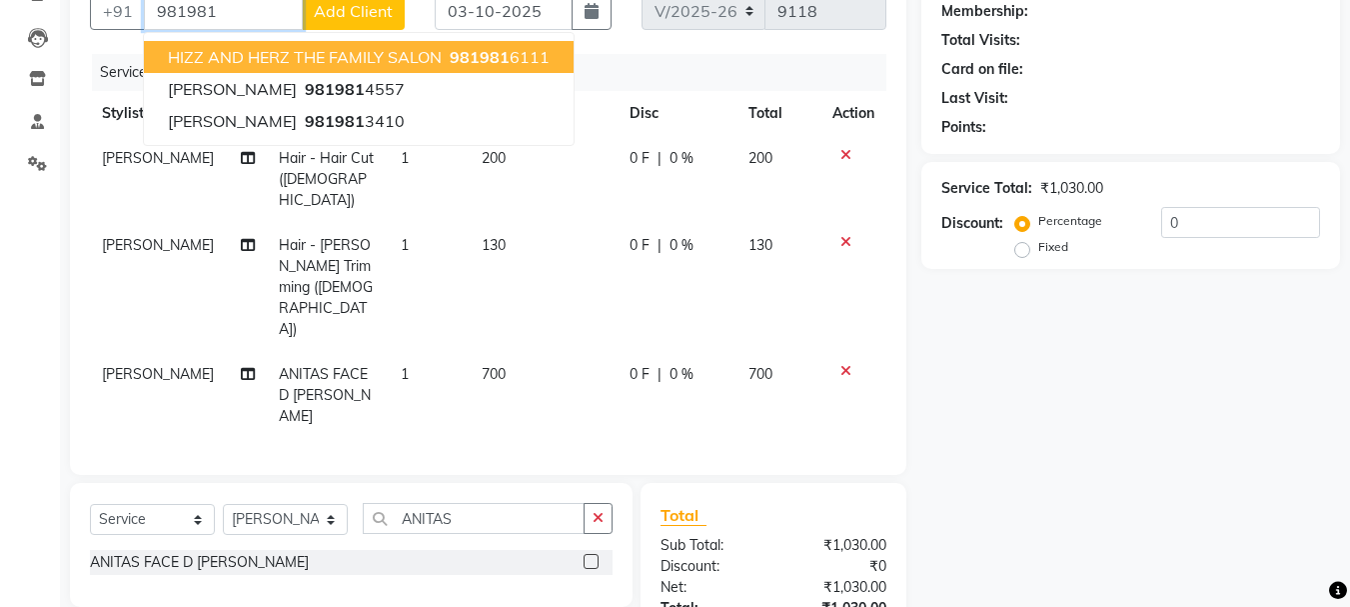
click at [396, 54] on span "HIZZ AND HERZ THE FAMILY SALON" at bounding box center [305, 57] width 274 height 20
type input "9819816111"
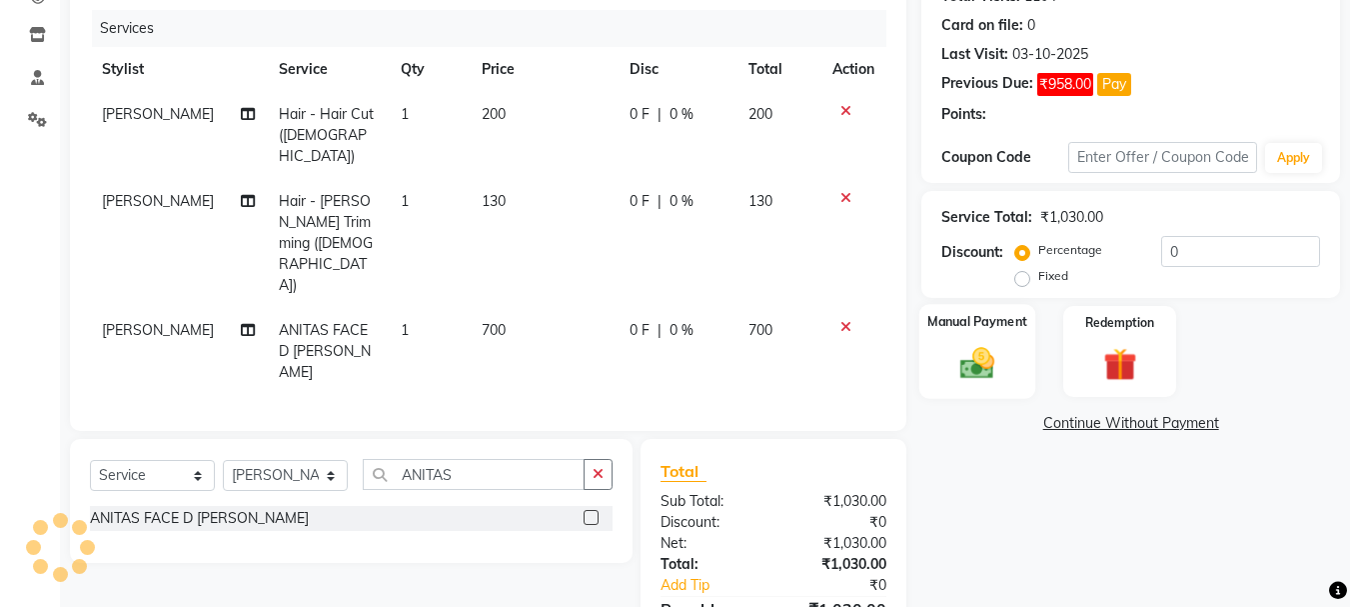
scroll to position [262, 0]
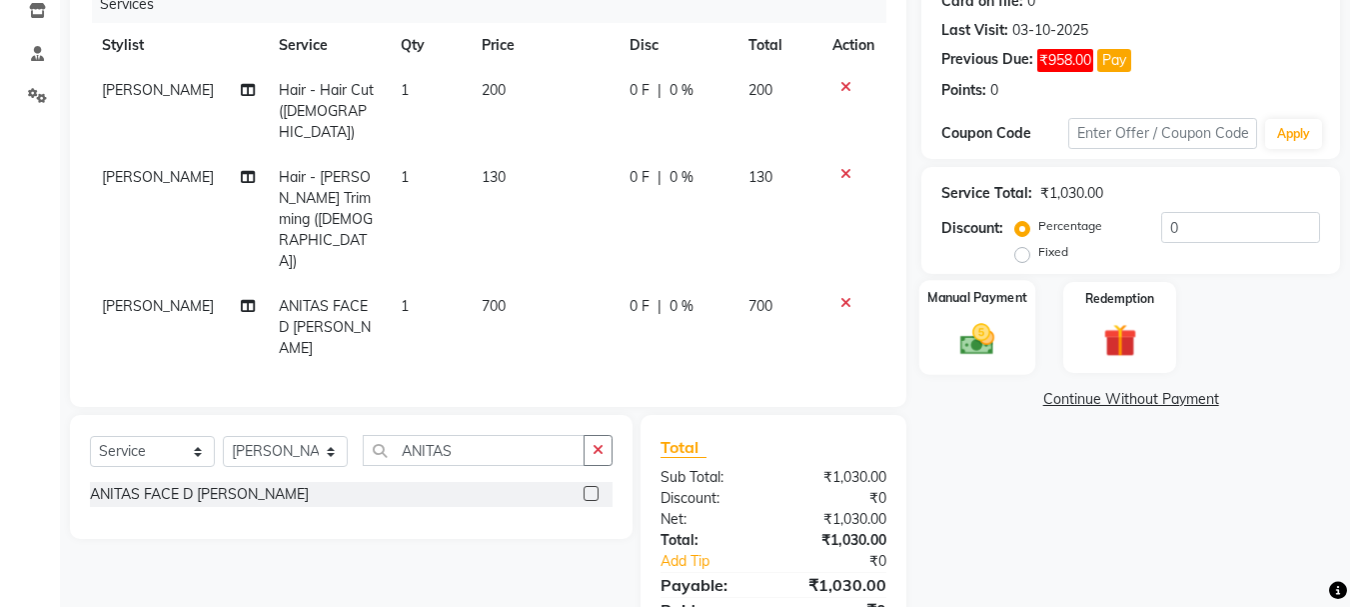
click at [988, 341] on img at bounding box center [977, 339] width 56 height 40
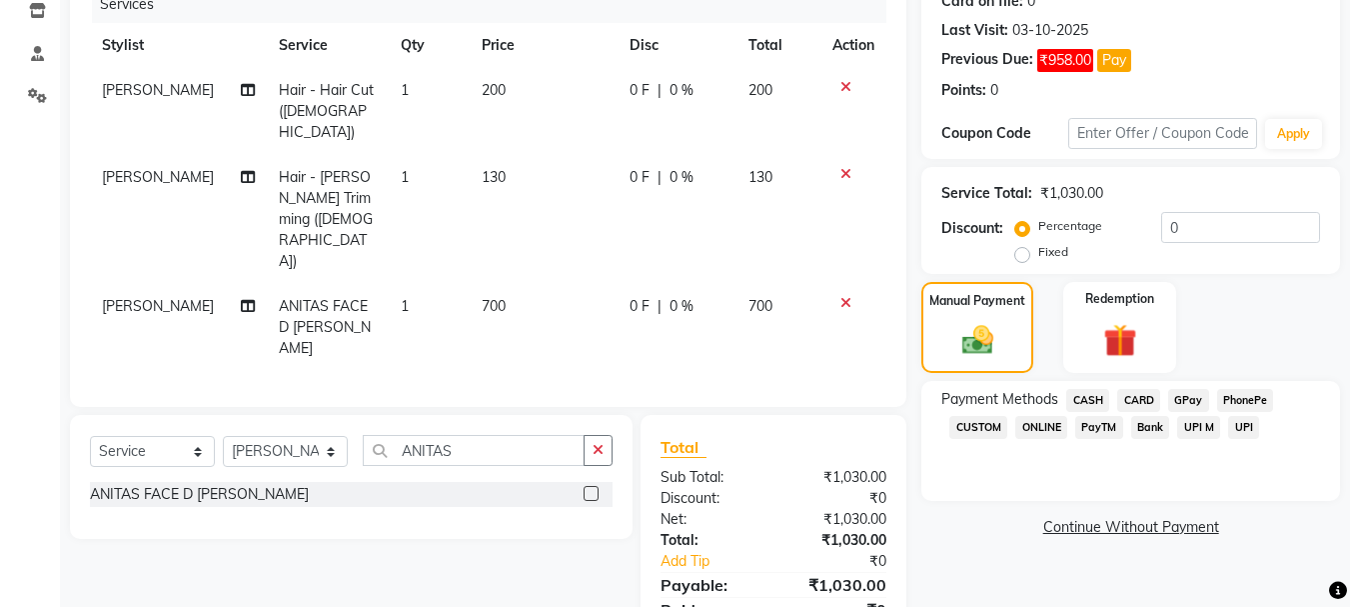
click at [1178, 402] on span "GPay" at bounding box center [1188, 400] width 41 height 23
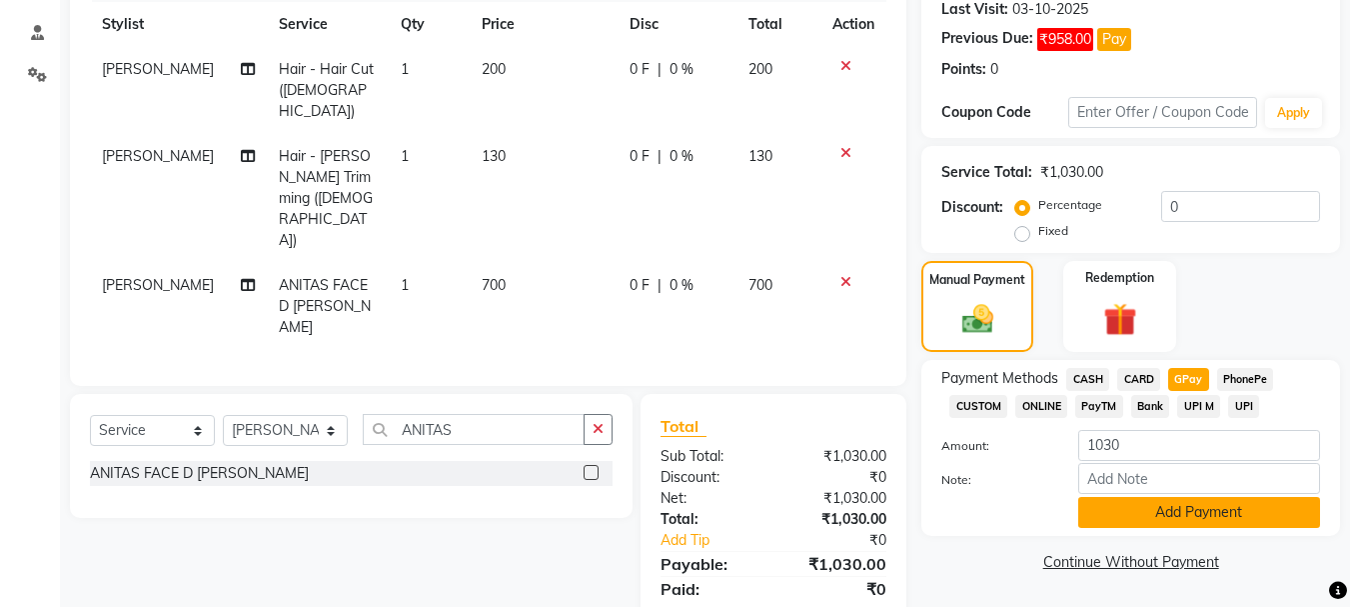
click at [1165, 506] on button "Add Payment" at bounding box center [1199, 512] width 242 height 31
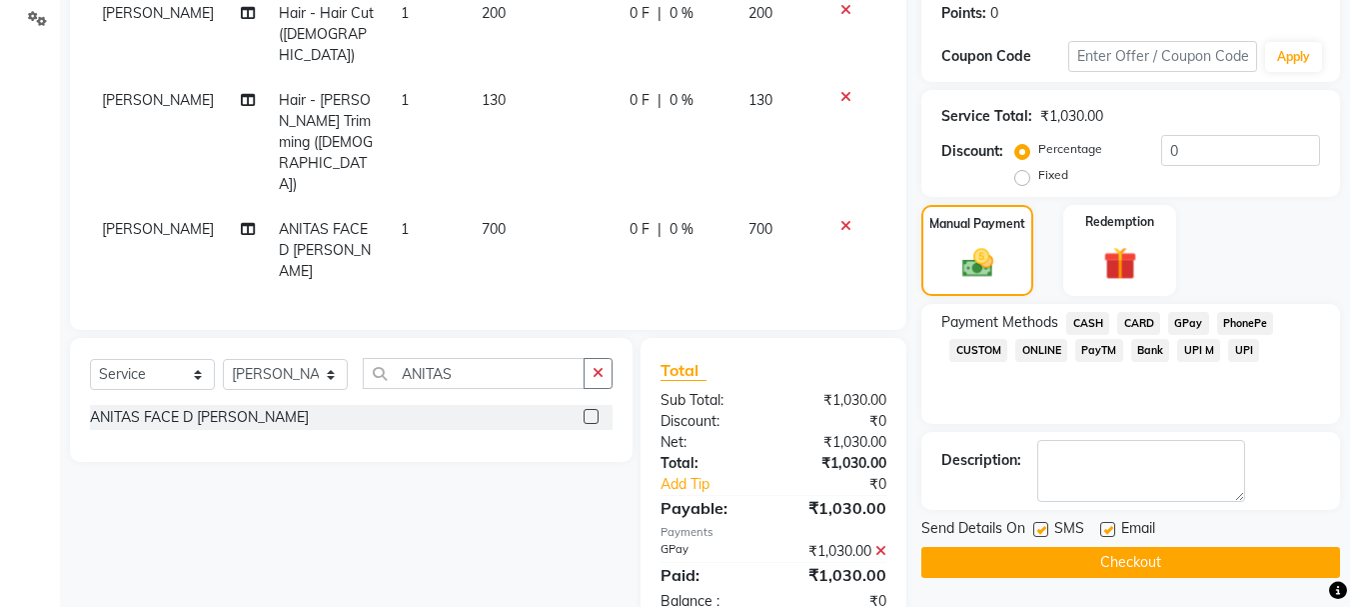
scroll to position [340, 0]
click at [1112, 562] on button "Checkout" at bounding box center [1130, 561] width 419 height 31
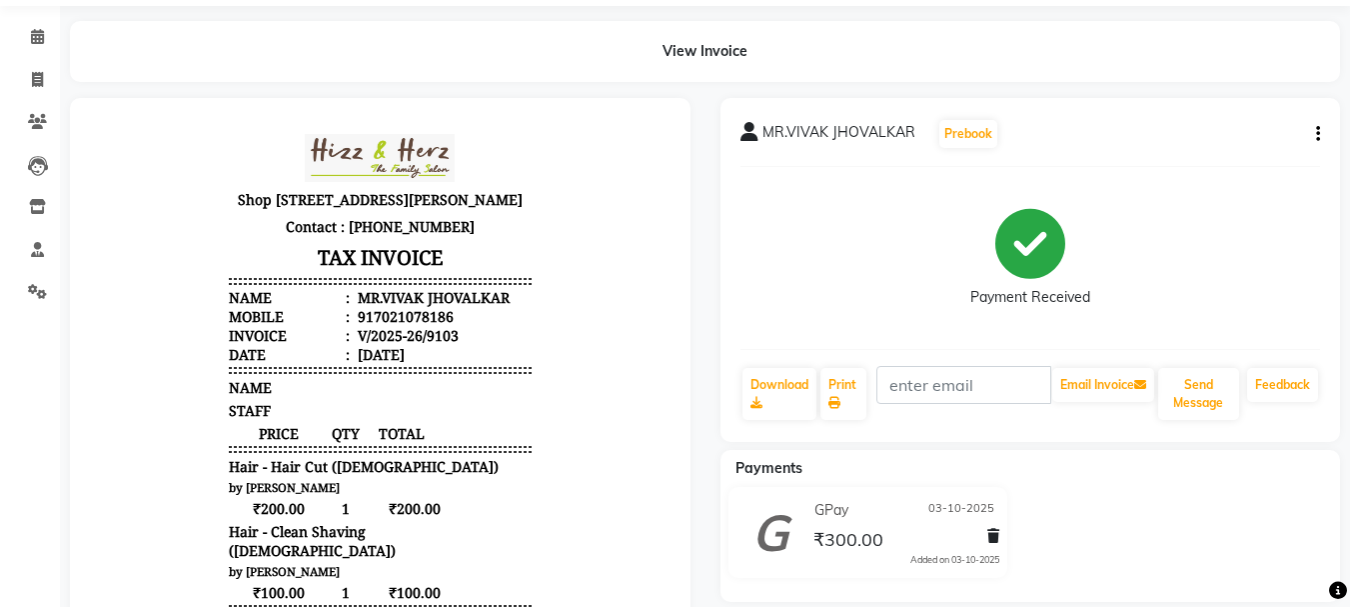
scroll to position [100, 0]
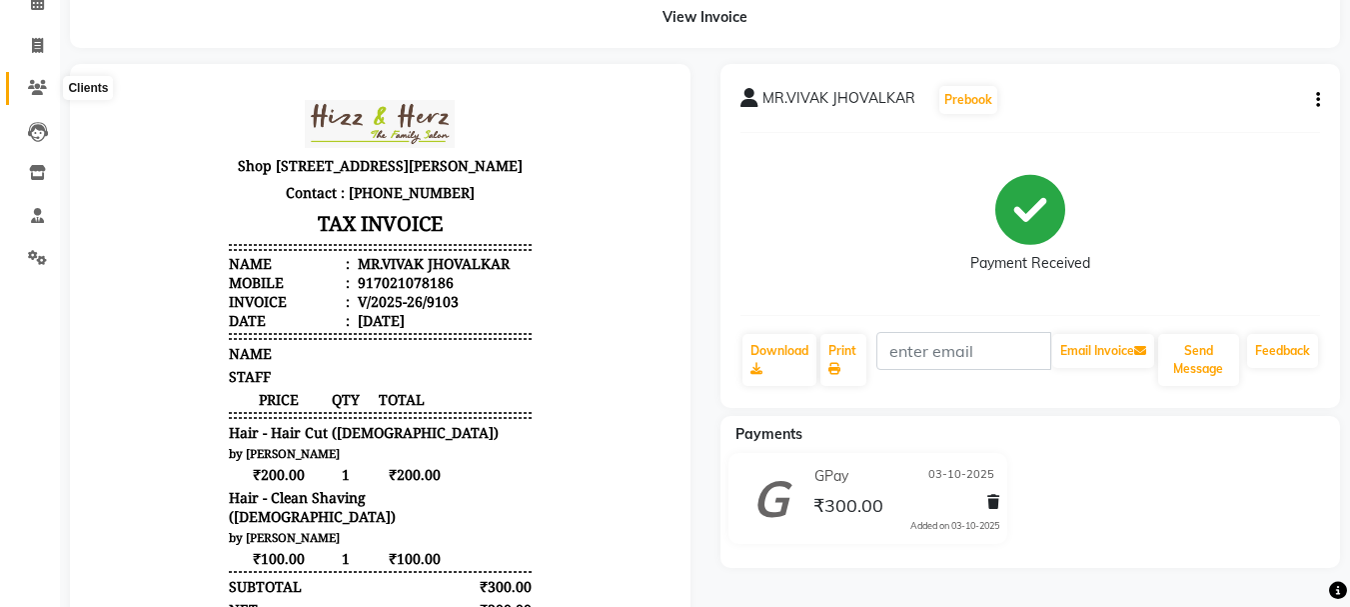
click at [35, 84] on icon at bounding box center [37, 87] width 19 height 15
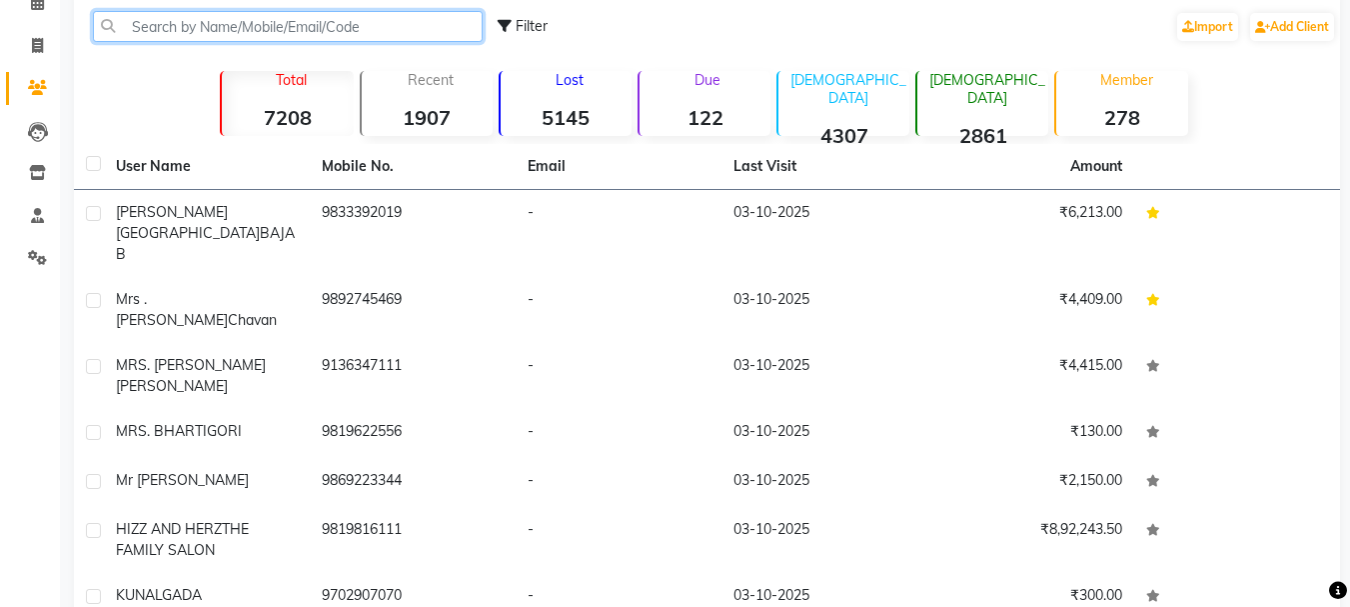
click at [364, 25] on input "text" at bounding box center [288, 26] width 390 height 31
click at [365, 25] on input "text" at bounding box center [288, 26] width 390 height 31
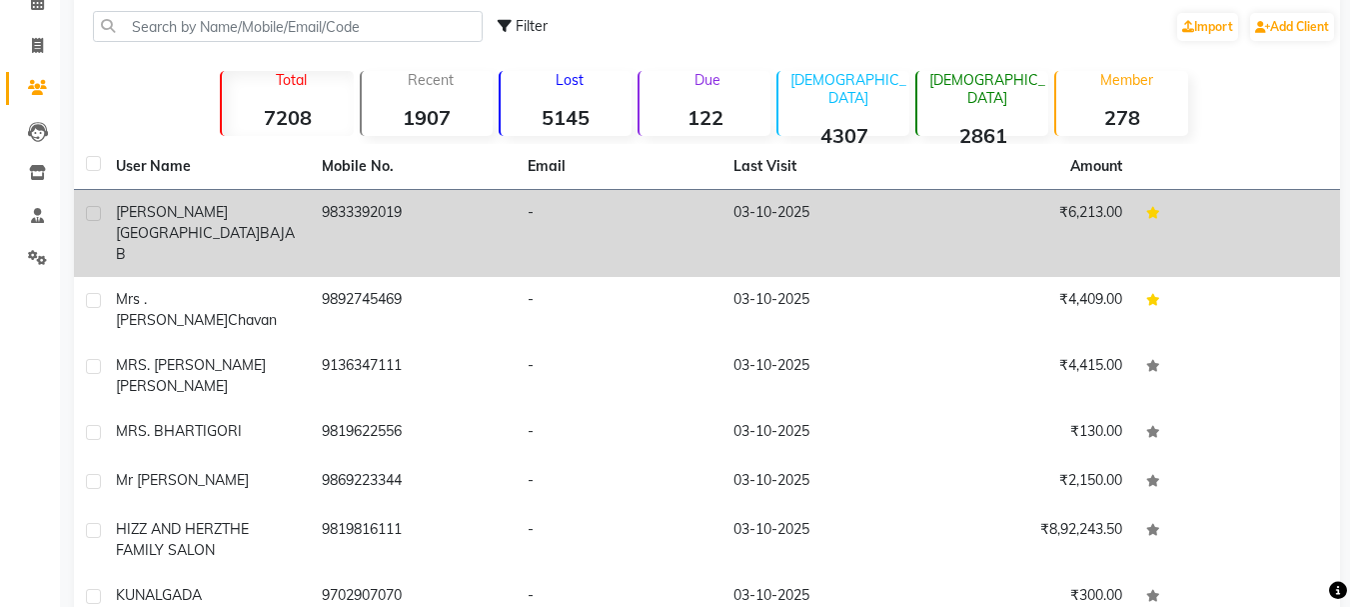
click at [374, 222] on td "9833392019" at bounding box center [413, 233] width 206 height 87
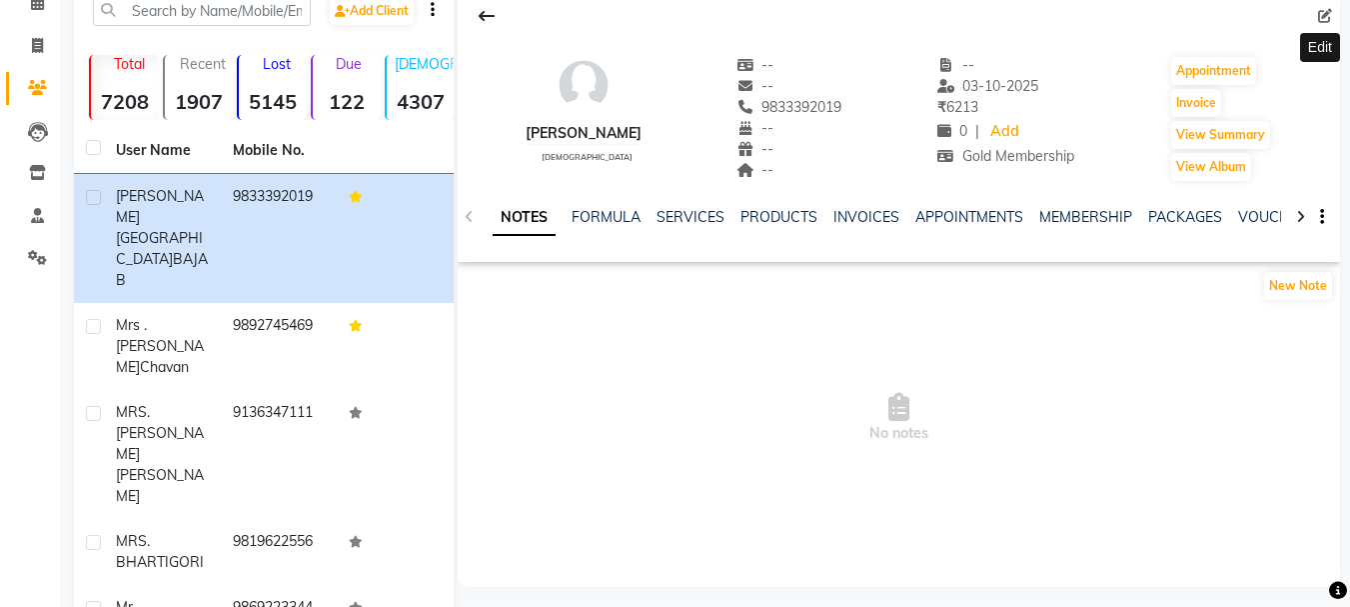
click at [1326, 18] on icon at bounding box center [1325, 16] width 14 height 14
select select "female"
select select
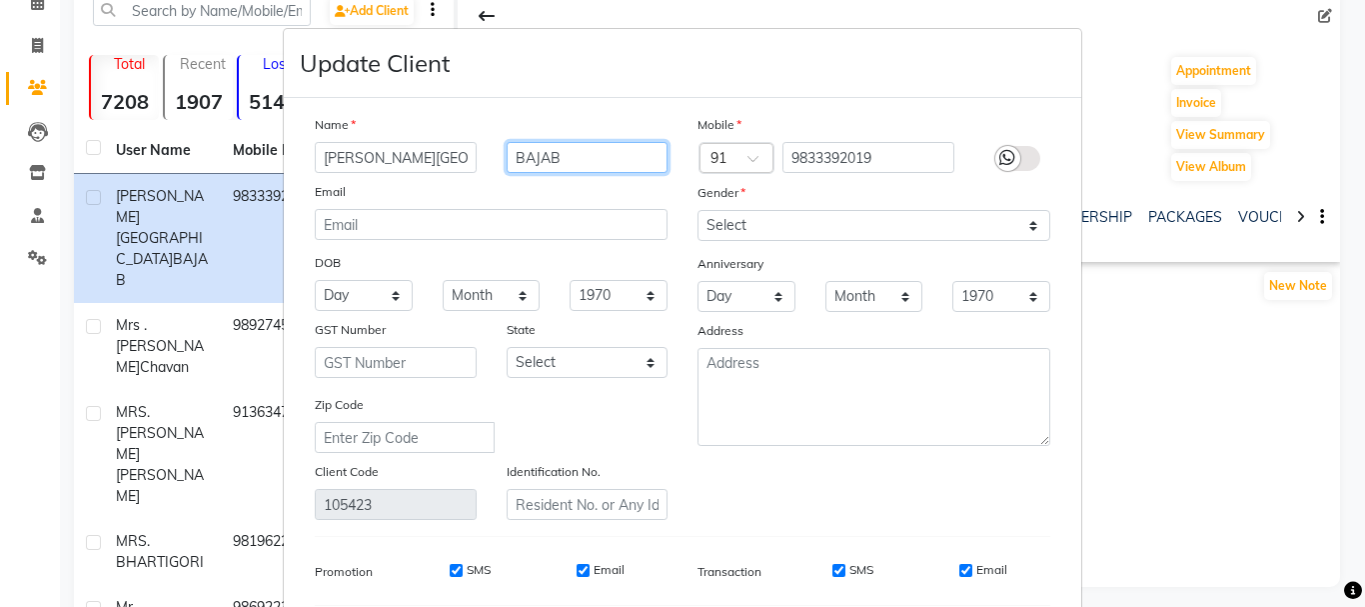
click at [589, 153] on input "BAJAB" at bounding box center [588, 157] width 162 height 31
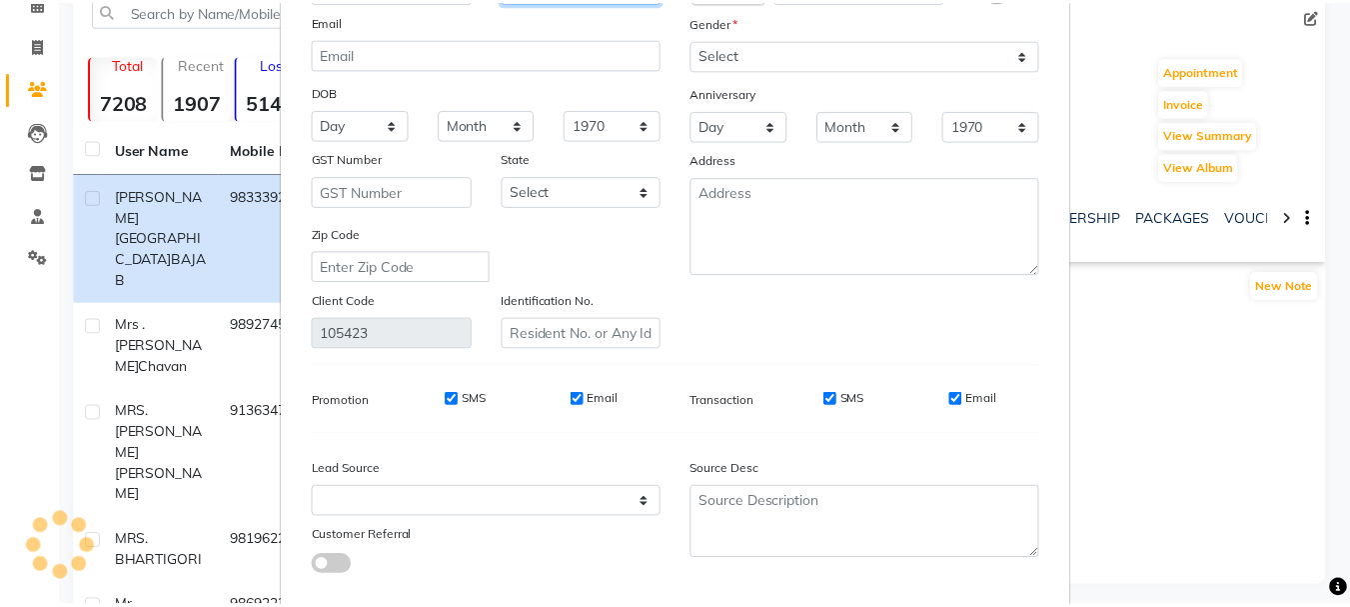
scroll to position [280, 0]
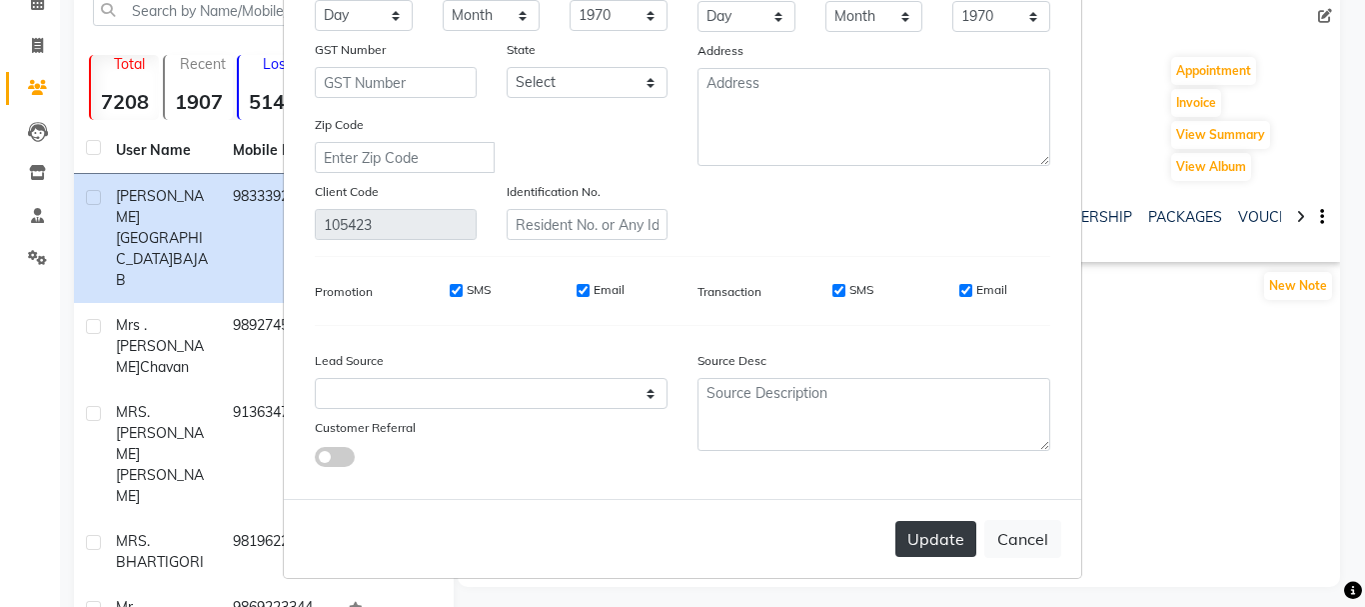
type input "BAJAJ"
click at [949, 548] on button "Update" at bounding box center [935, 539] width 81 height 36
select select
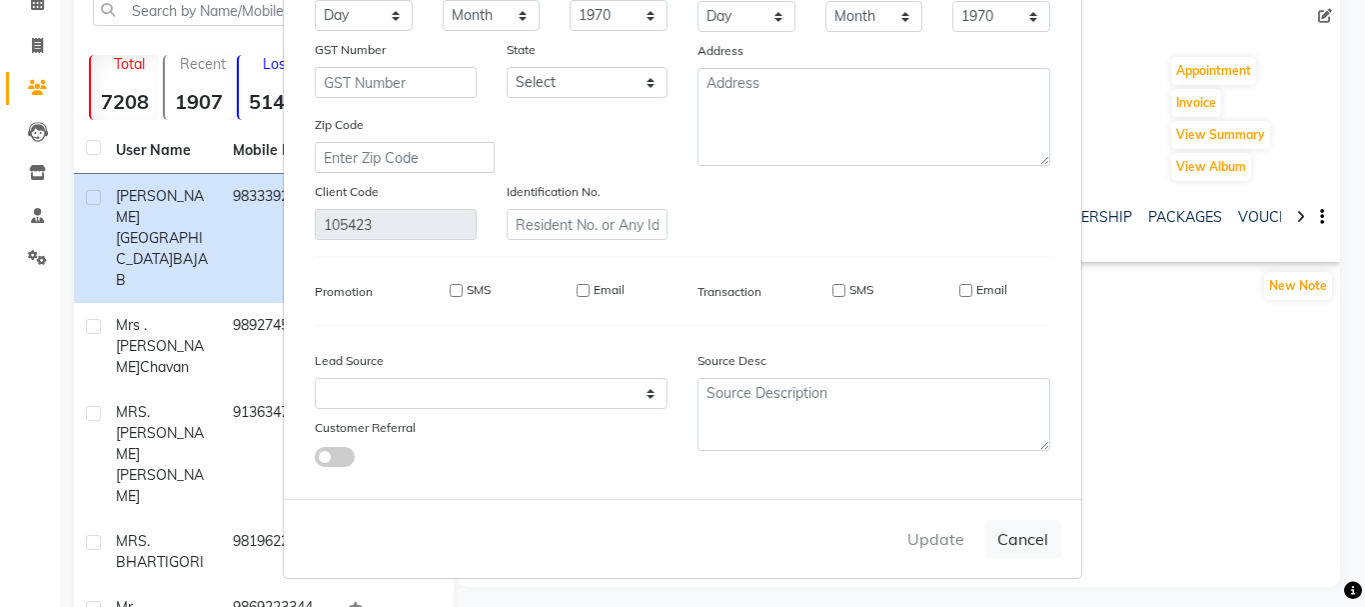
select select
checkbox input "false"
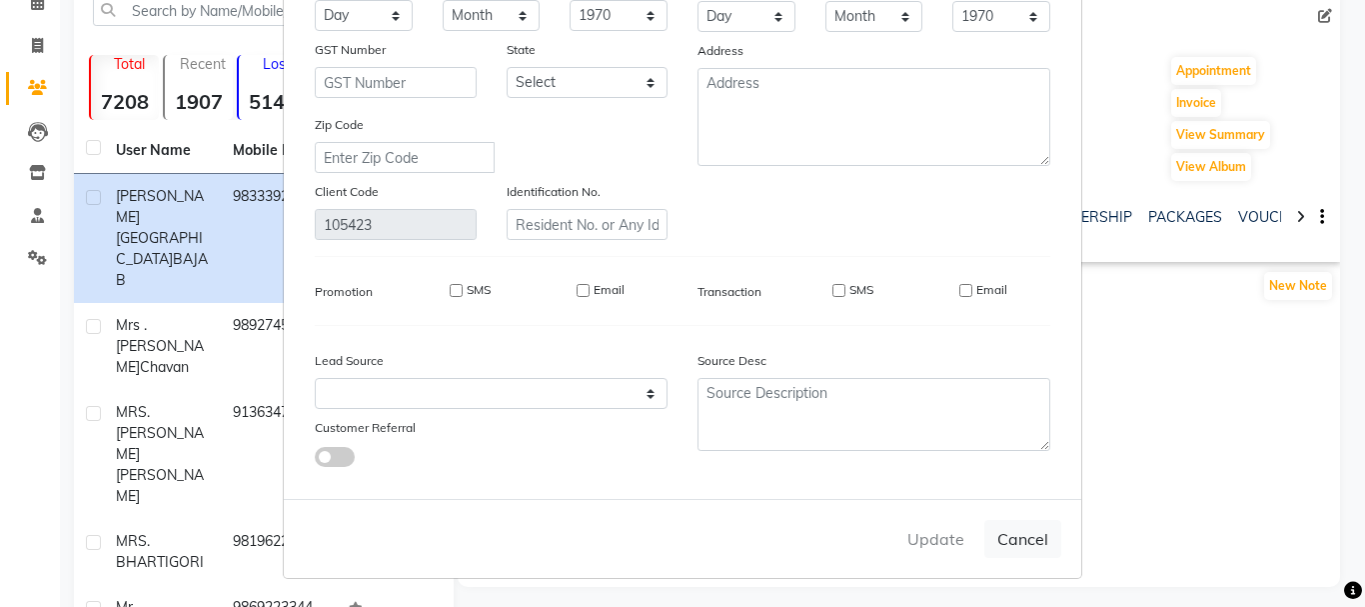
checkbox input "false"
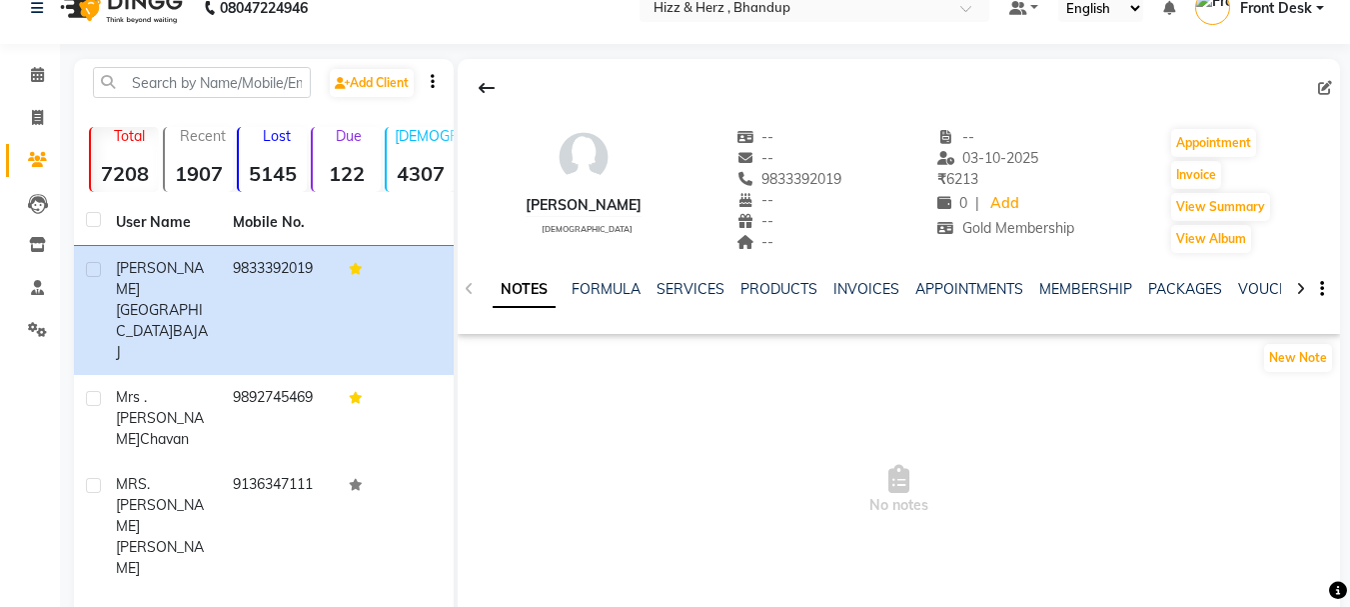
scroll to position [0, 0]
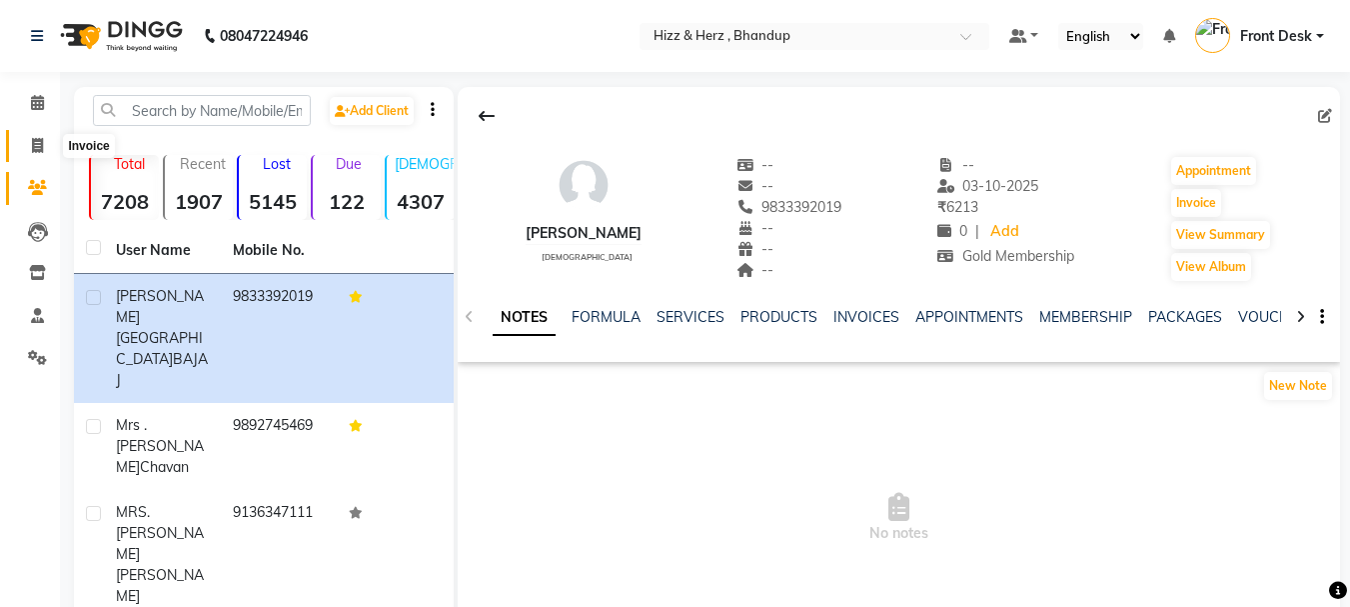
click at [32, 145] on icon at bounding box center [37, 145] width 11 height 15
select select "service"
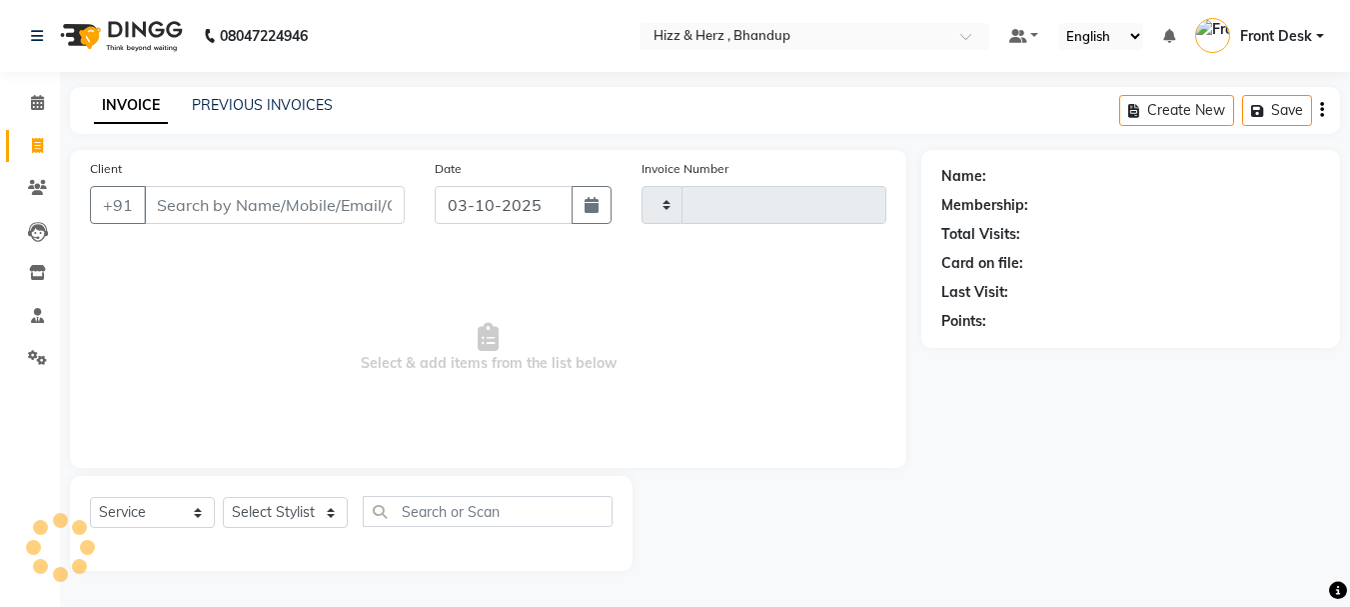
type input "9124"
select select "629"
click at [289, 205] on input "Client" at bounding box center [276, 205] width 265 height 38
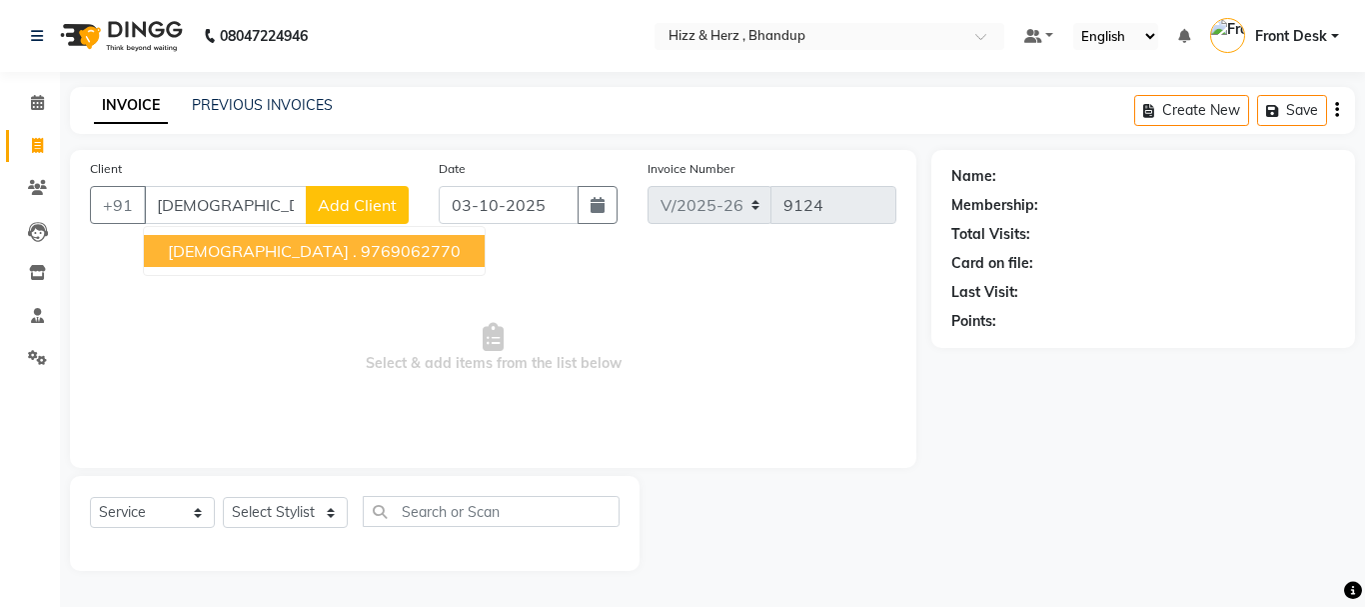
click at [361, 257] on ngb-highlight "9769062770" at bounding box center [411, 251] width 100 height 20
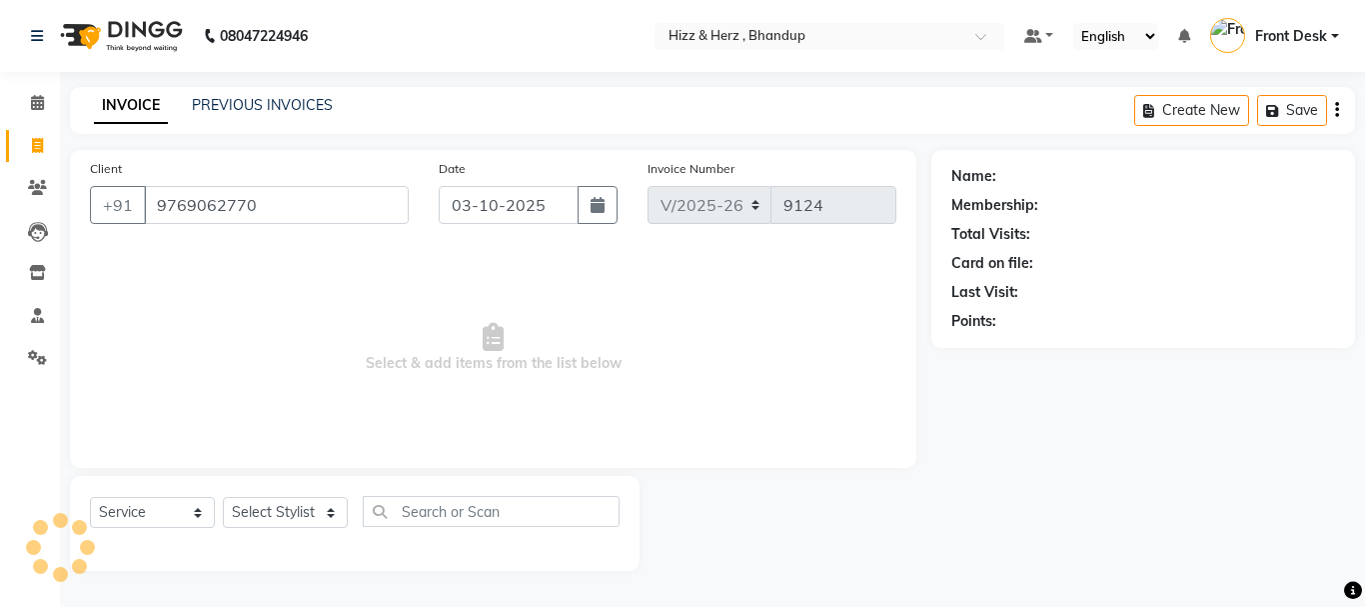
type input "9769062770"
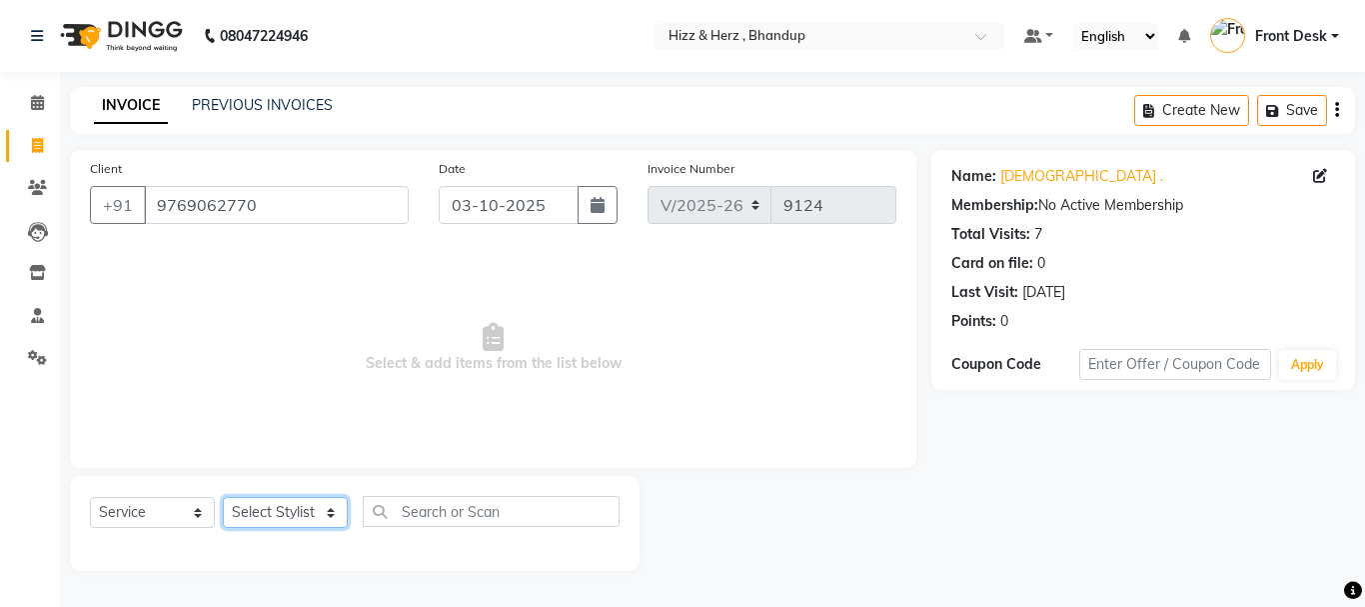
click at [274, 502] on select "Select Stylist Front Desk [PERSON_NAME] HIZZ & HERZ 2 [PERSON_NAME] [PERSON_NAM…" at bounding box center [285, 512] width 125 height 31
select select "24395"
click at [223, 497] on select "Select Stylist Front Desk [PERSON_NAME] HIZZ & HERZ 2 [PERSON_NAME] [PERSON_NAM…" at bounding box center [285, 512] width 125 height 31
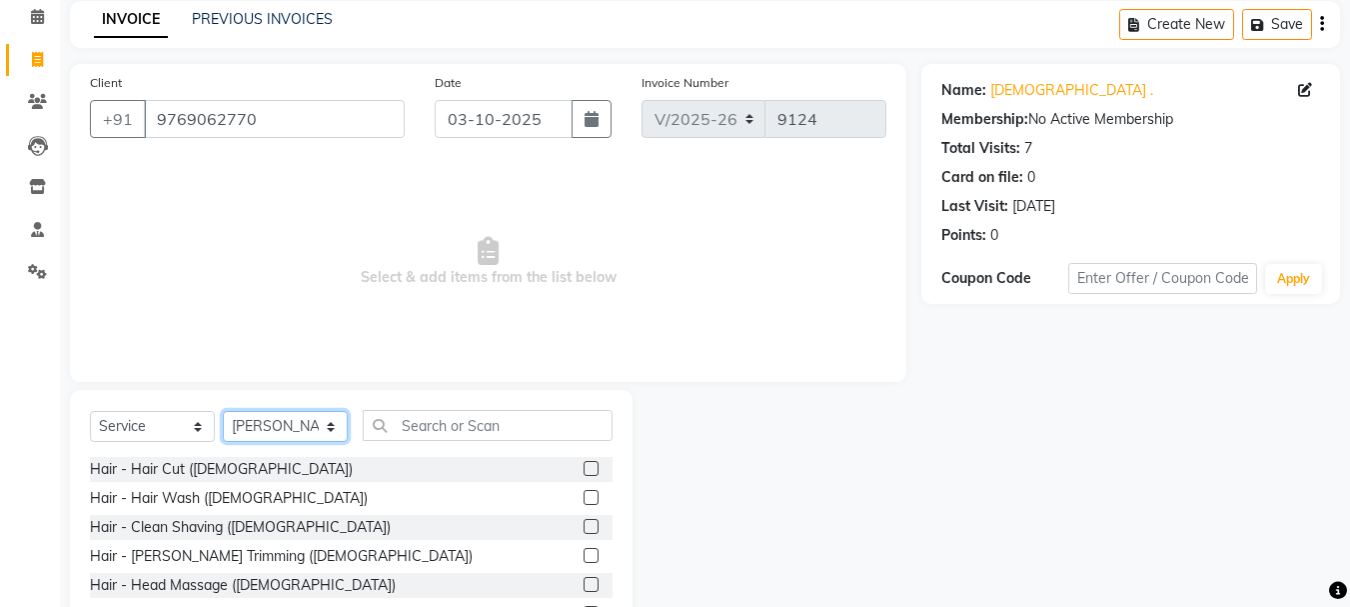
scroll to position [194, 0]
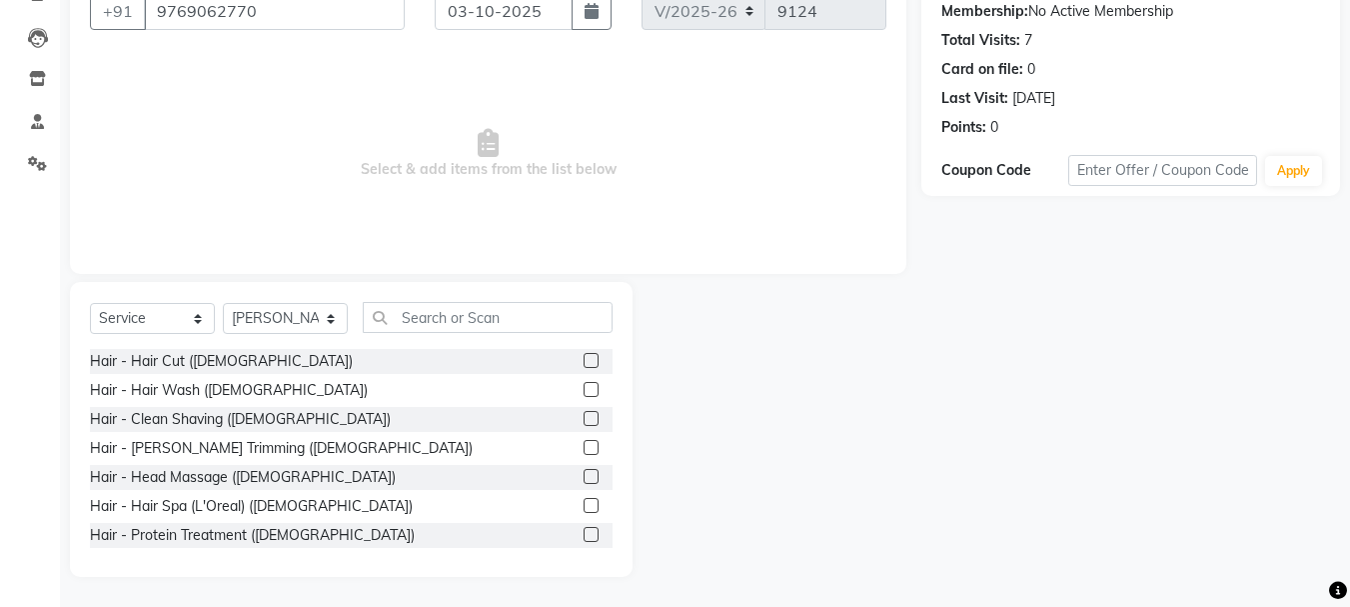
click at [584, 358] on label at bounding box center [591, 360] width 15 height 15
click at [584, 358] on input "checkbox" at bounding box center [590, 361] width 13 height 13
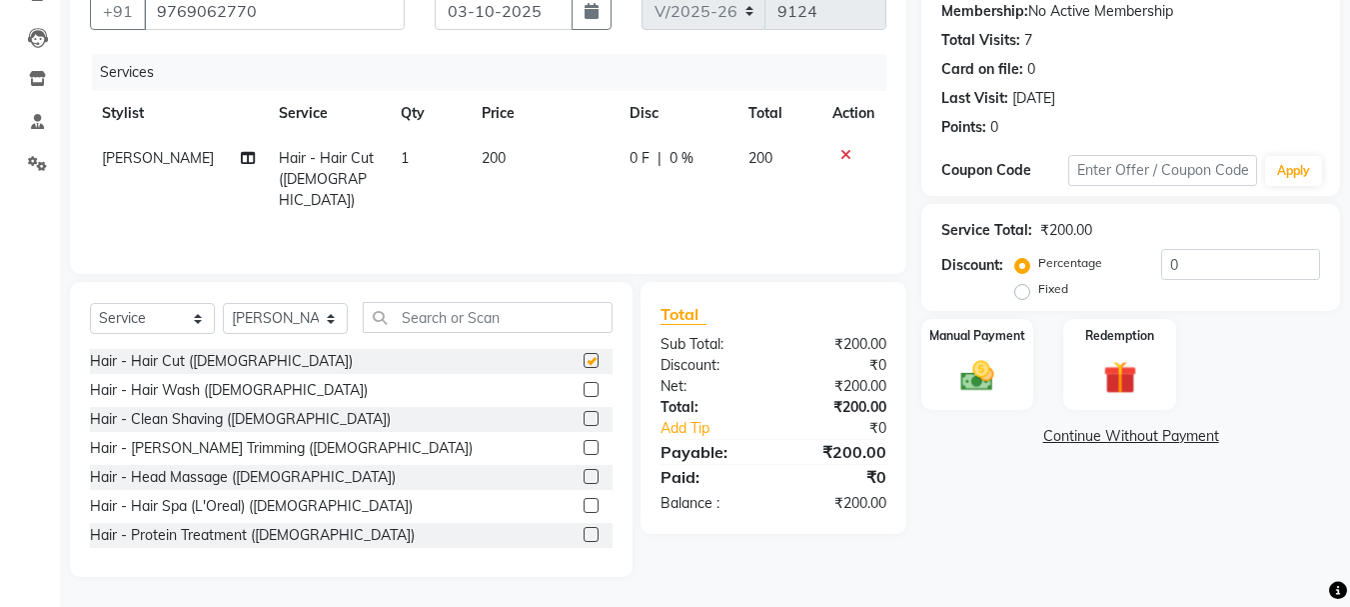
checkbox input "false"
click at [988, 382] on img at bounding box center [977, 376] width 56 height 40
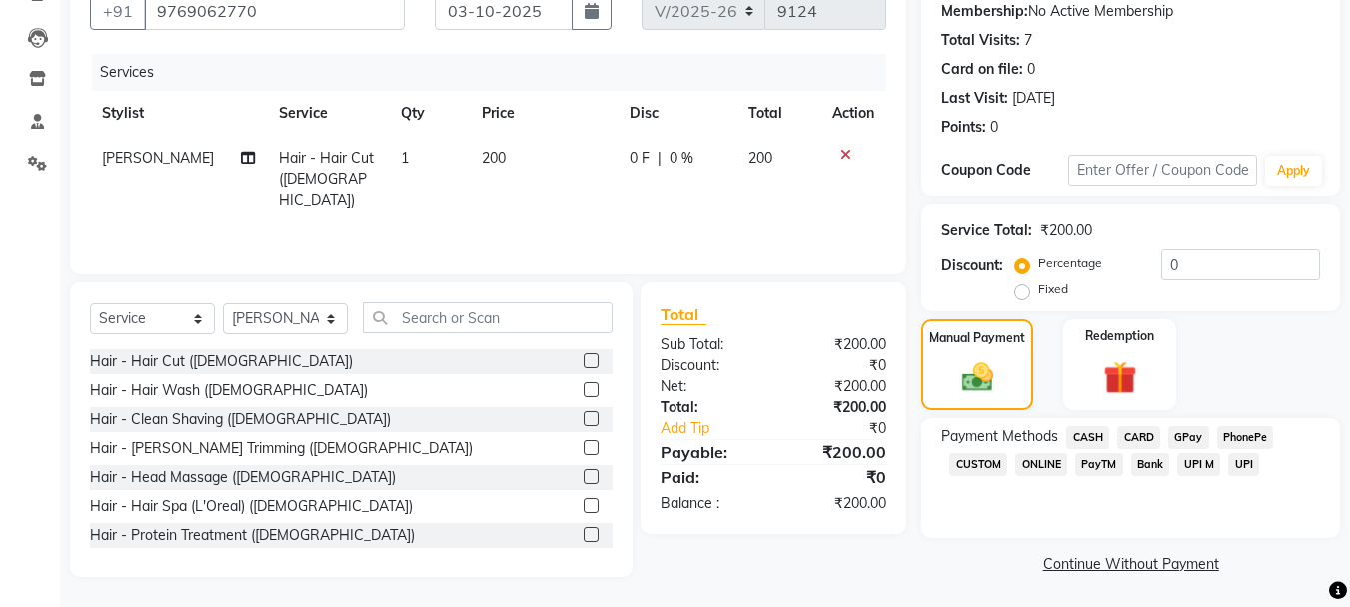
click at [1195, 432] on span "GPay" at bounding box center [1188, 437] width 41 height 23
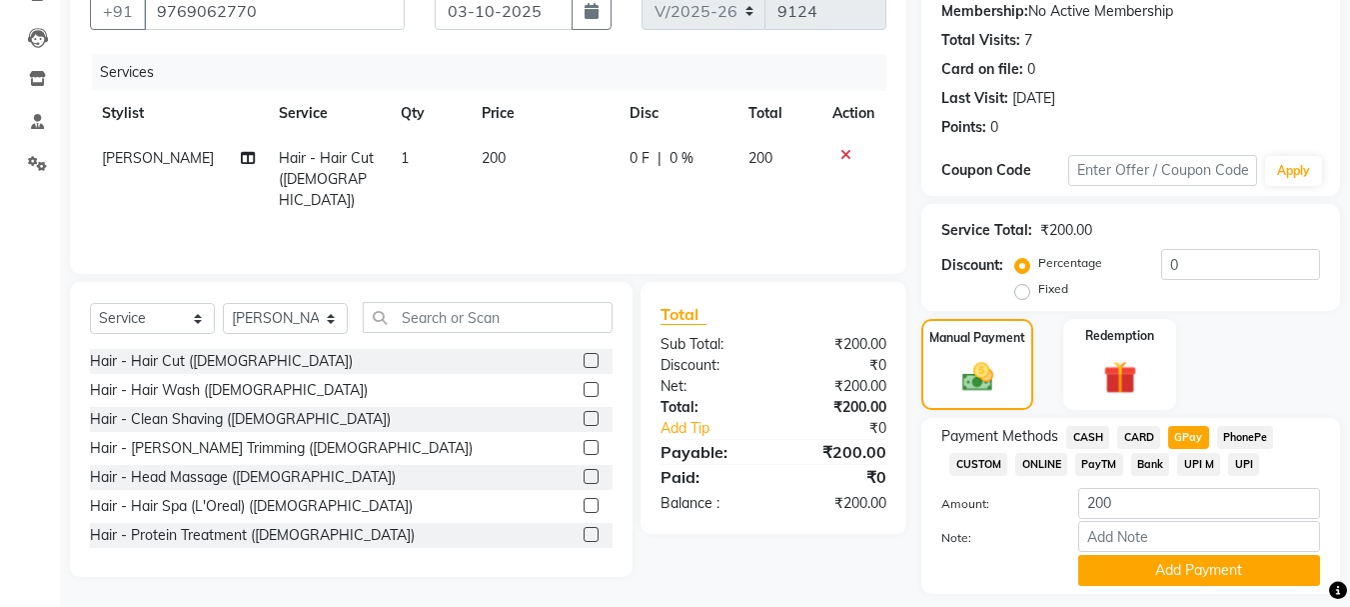
scroll to position [252, 0]
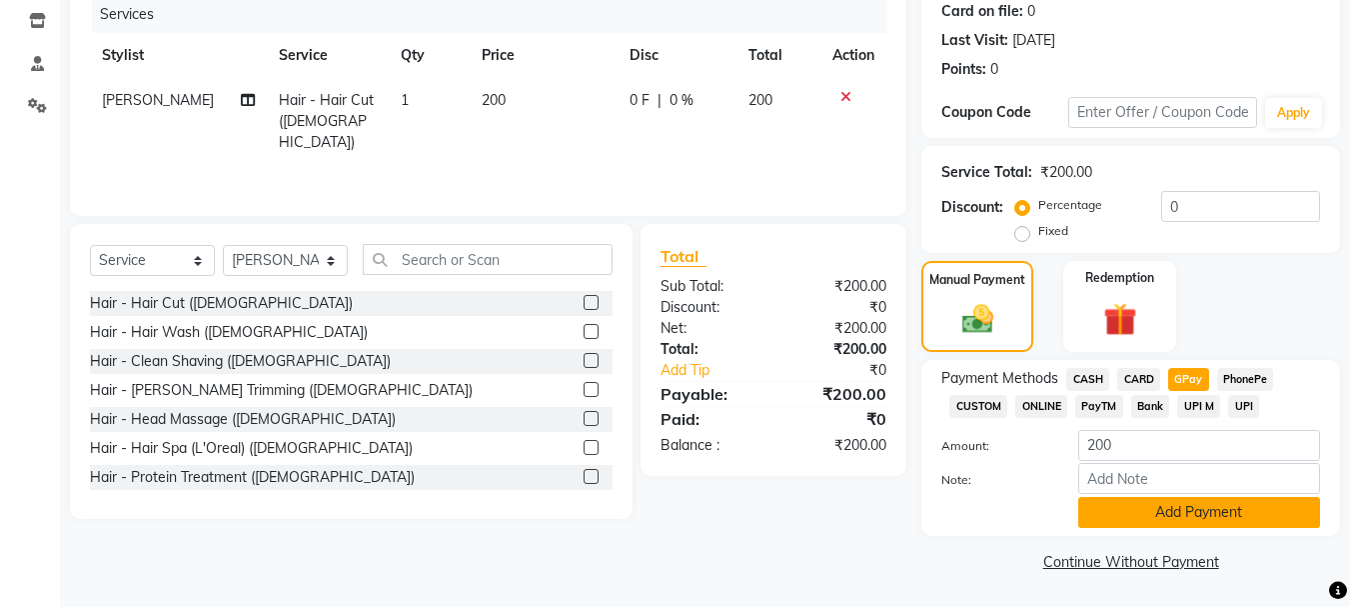
click at [1169, 522] on button "Add Payment" at bounding box center [1199, 512] width 242 height 31
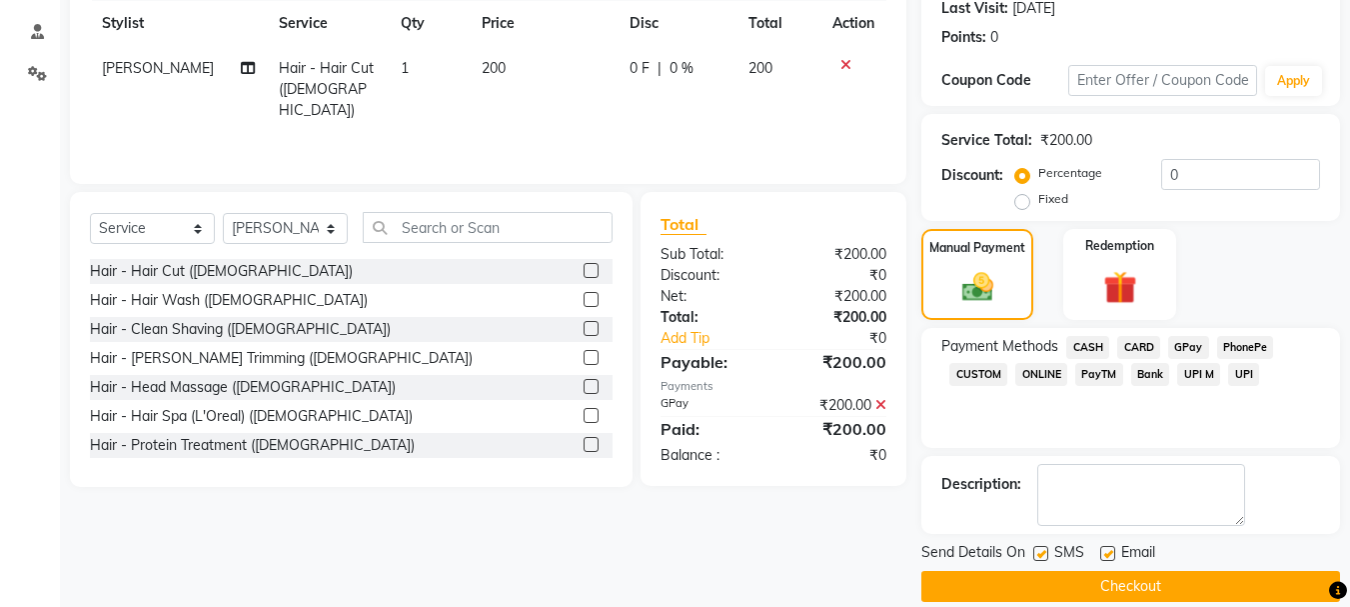
scroll to position [309, 0]
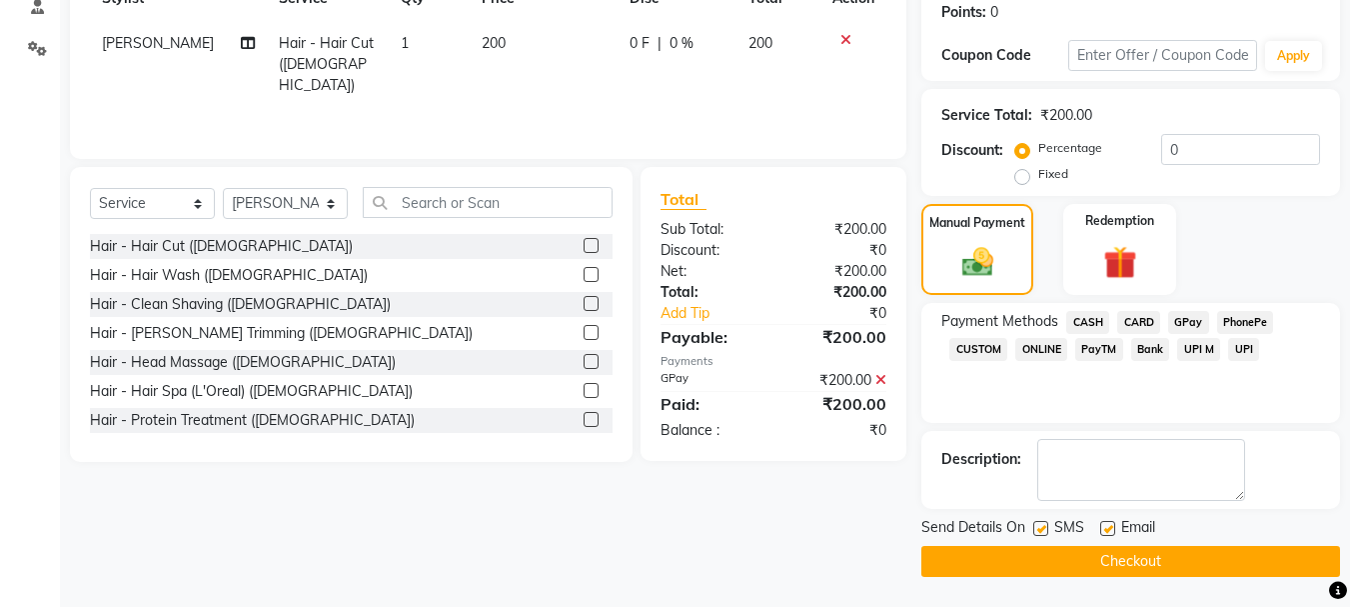
click at [1160, 547] on button "Checkout" at bounding box center [1130, 561] width 419 height 31
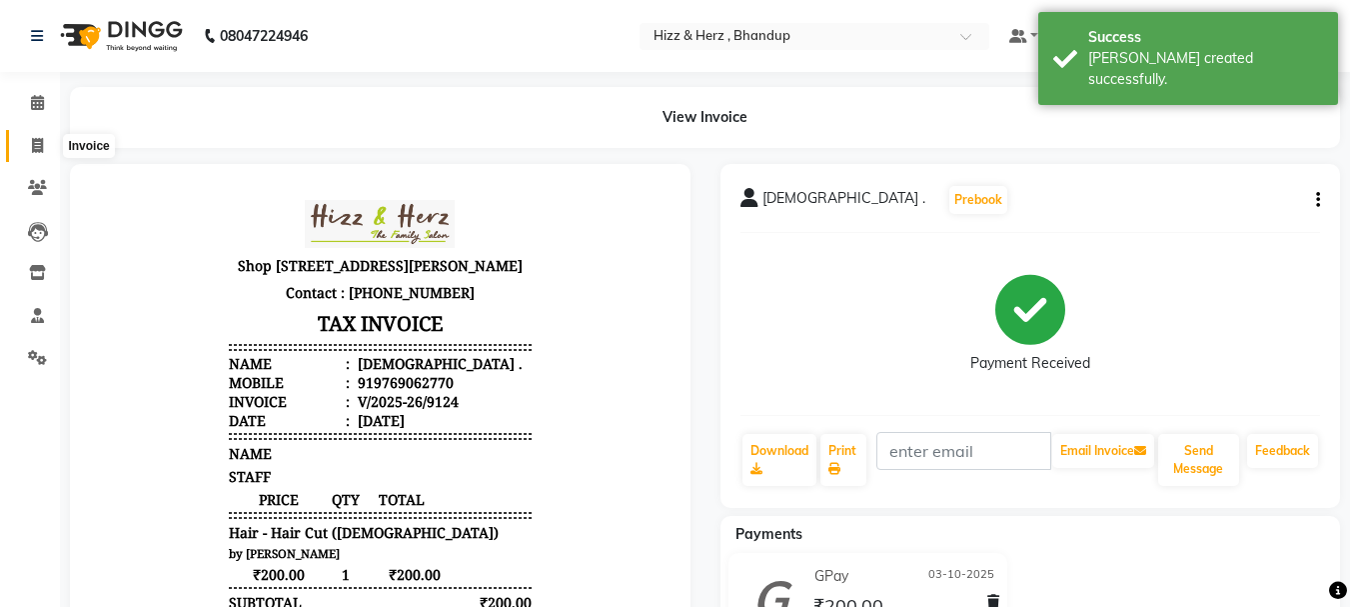
click at [29, 145] on span at bounding box center [37, 146] width 35 height 23
select select "629"
select select "service"
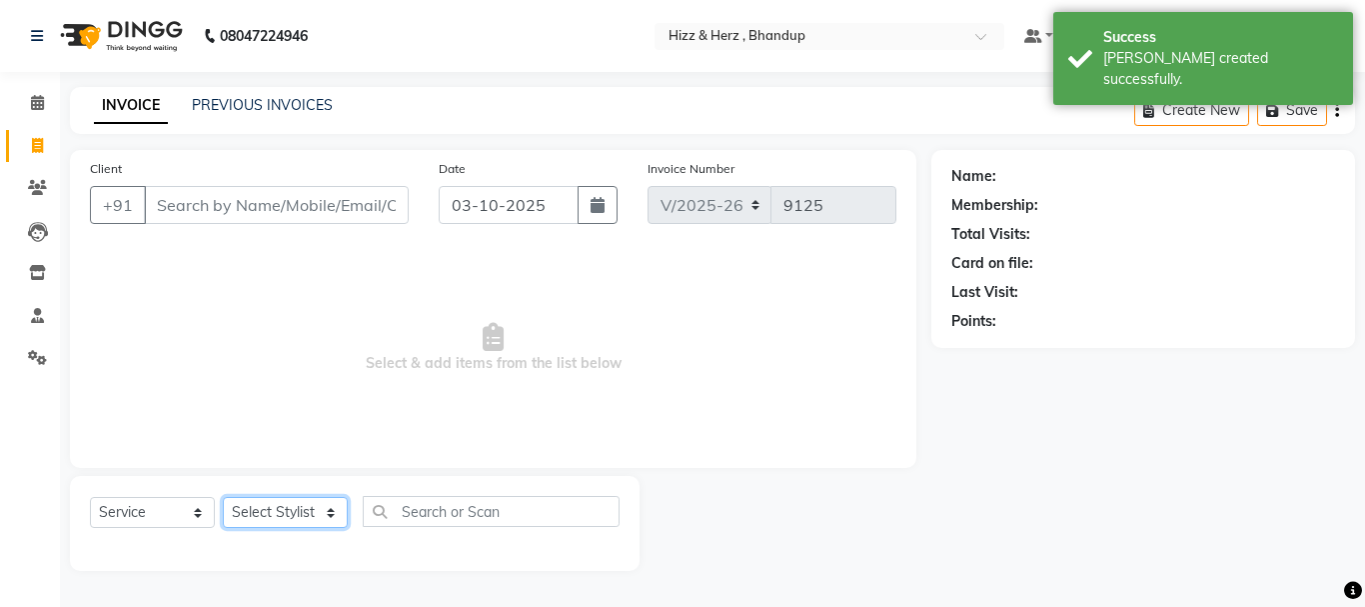
click at [332, 516] on select "Select Stylist" at bounding box center [285, 512] width 125 height 31
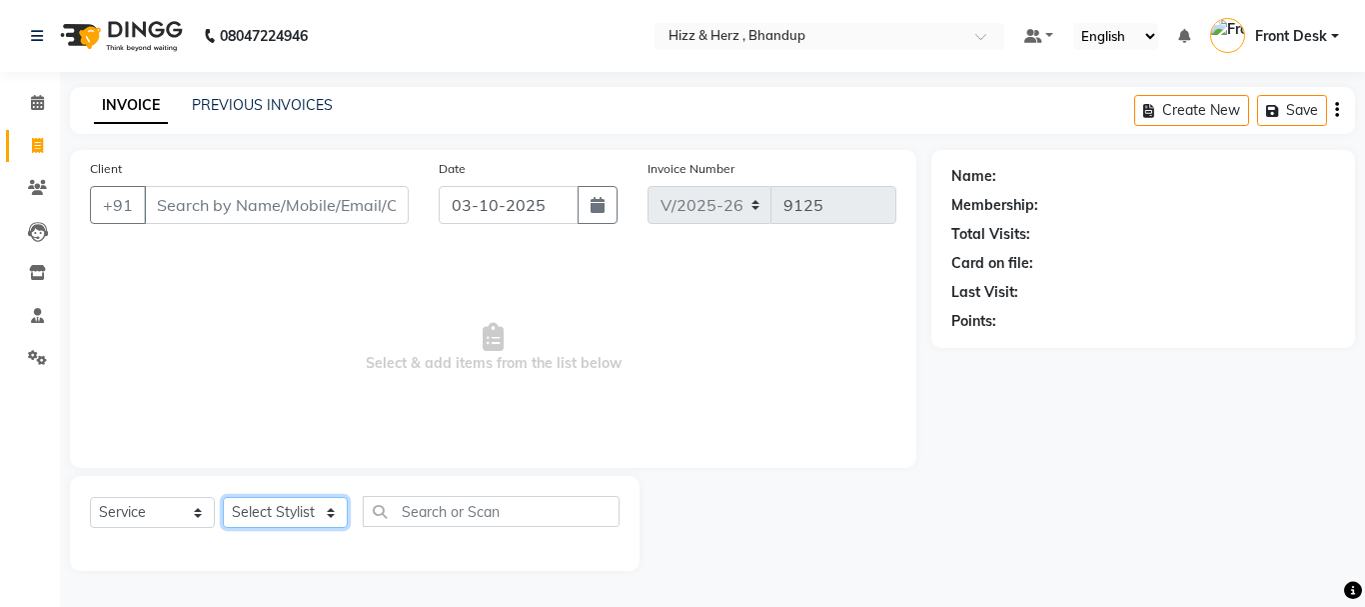
select select "24395"
click at [223, 497] on select "Select Stylist Front Desk Gaurav Sharma HIZZ & HERZ 2 IRFAN AHMAD Jigna Goswami…" at bounding box center [285, 512] width 125 height 31
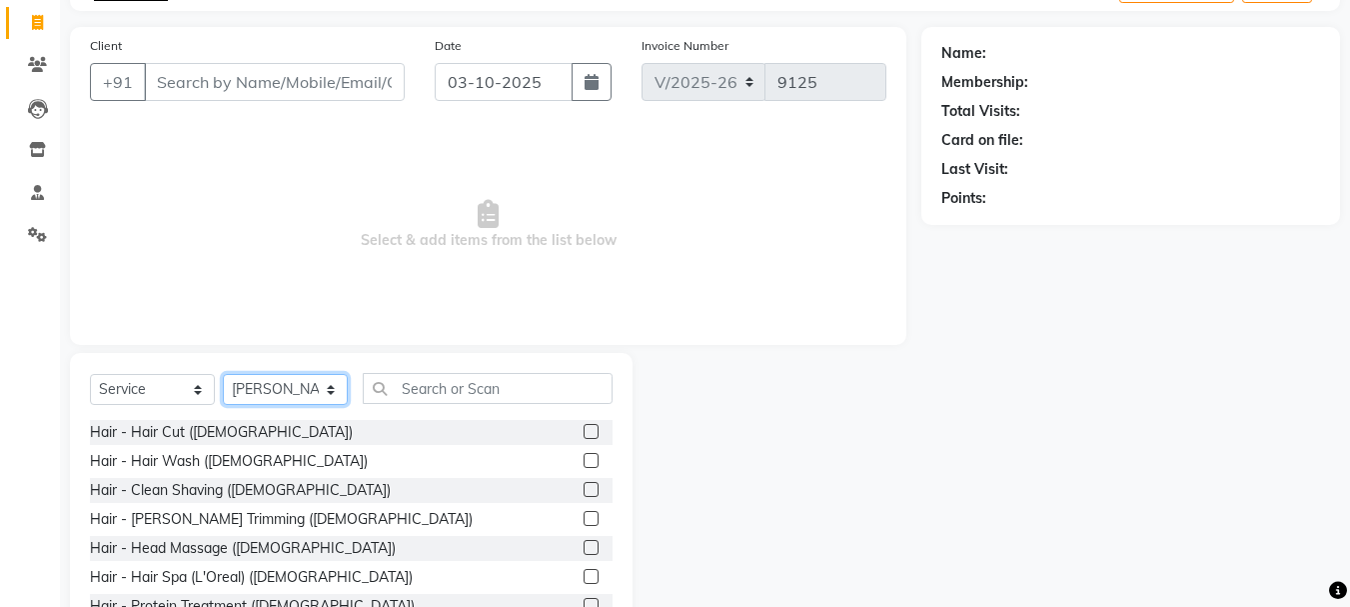
scroll to position [194, 0]
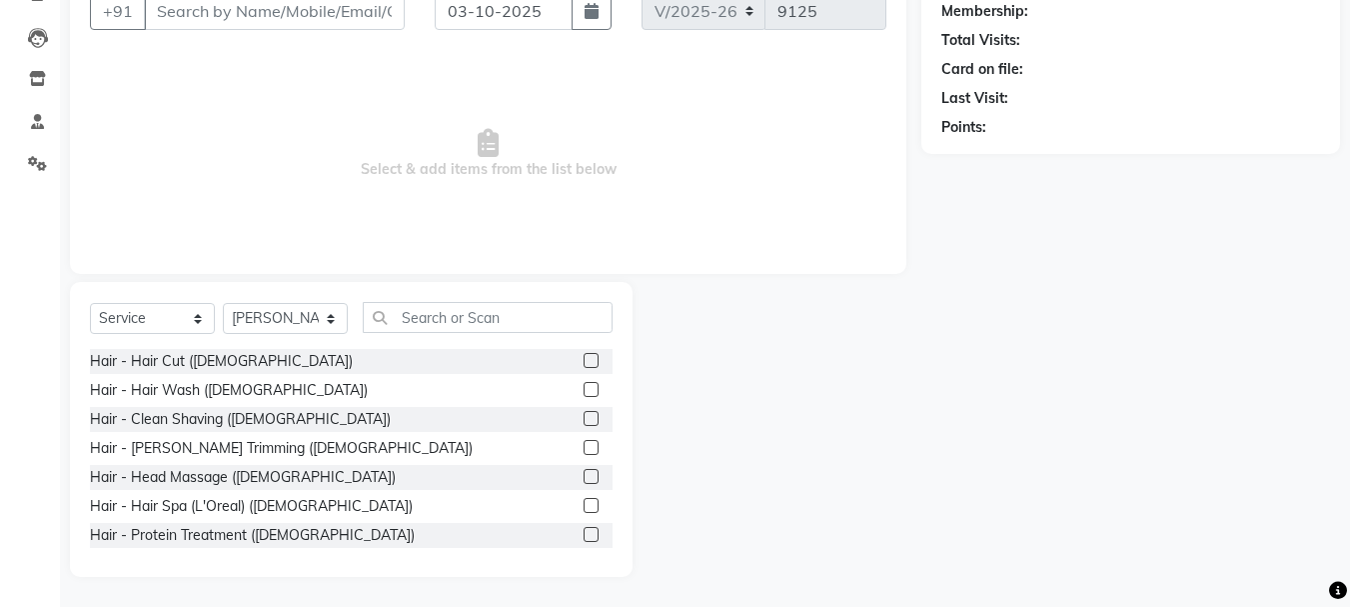
click at [584, 353] on label at bounding box center [591, 360] width 15 height 15
click at [584, 355] on input "checkbox" at bounding box center [590, 361] width 13 height 13
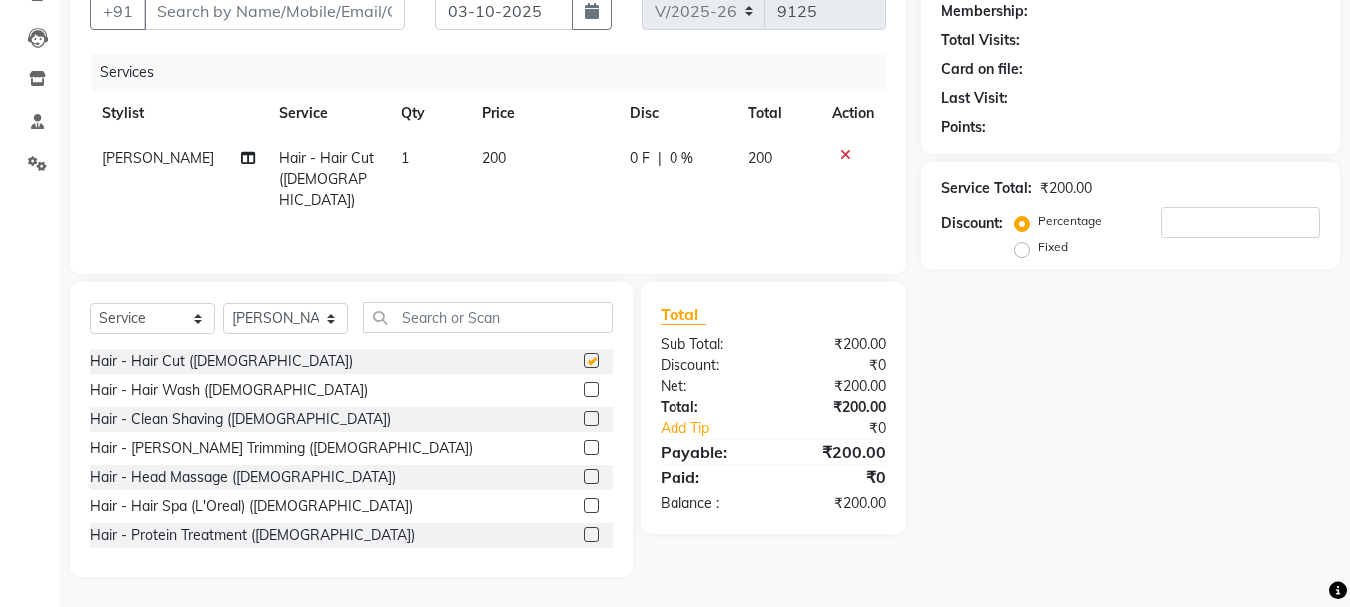
checkbox input "false"
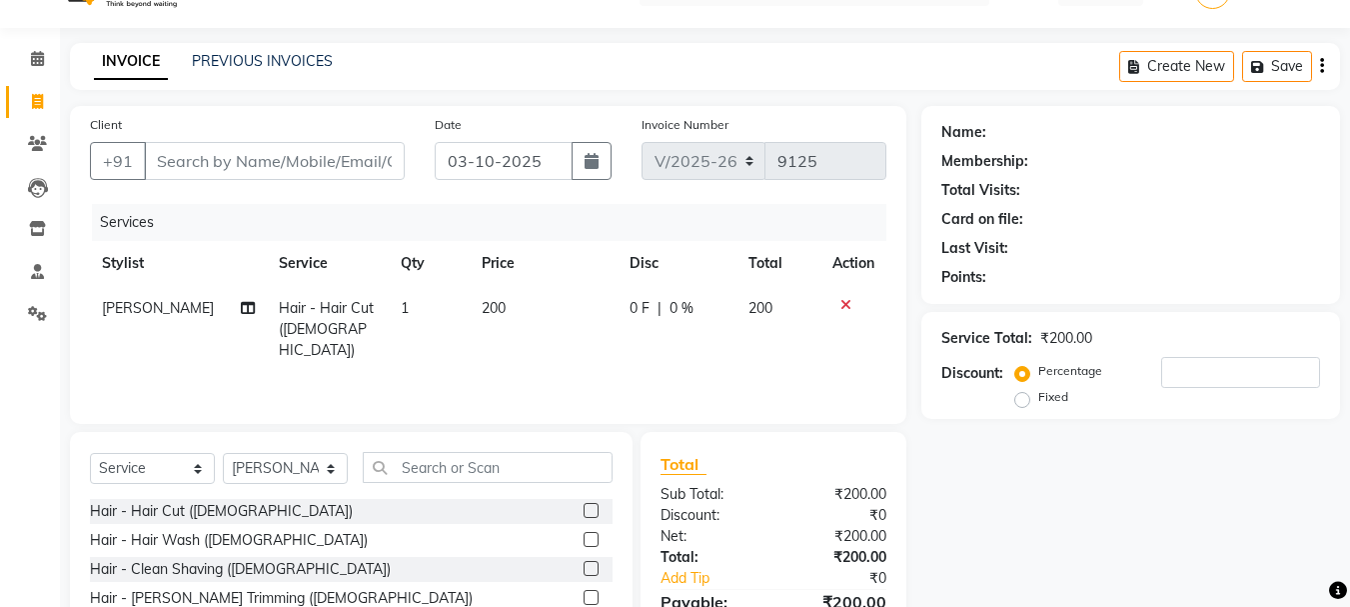
scroll to position [0, 0]
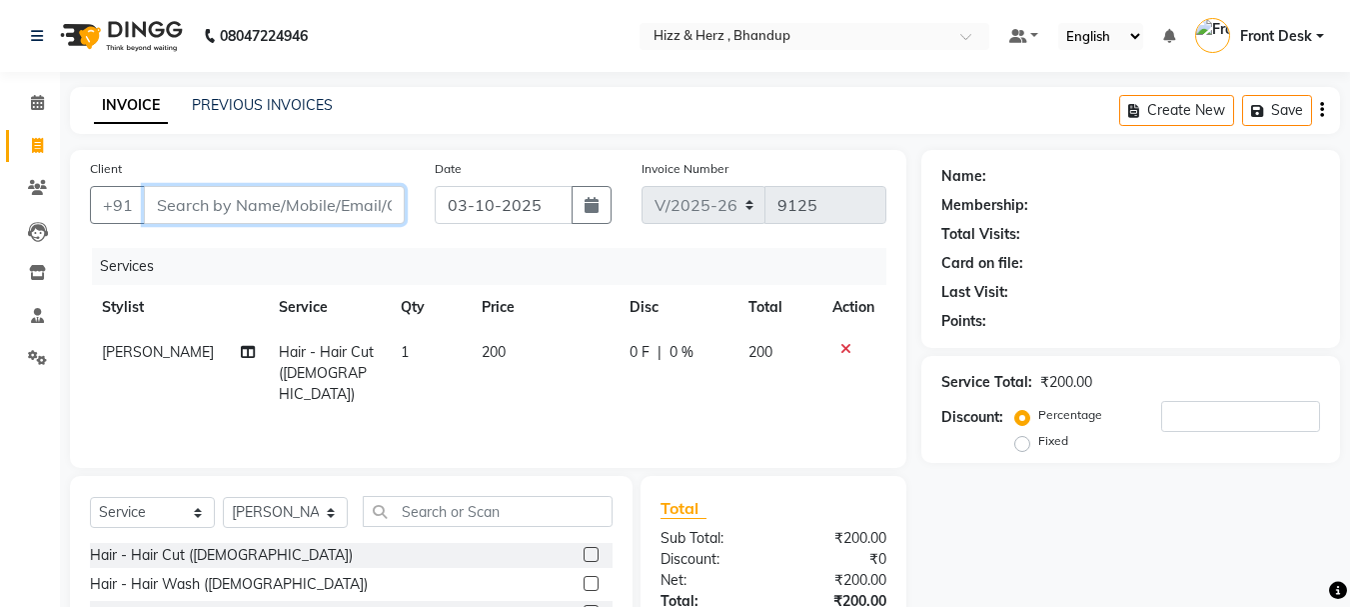
click at [389, 216] on input "Client" at bounding box center [274, 205] width 261 height 38
click at [390, 211] on input "Client" at bounding box center [274, 205] width 261 height 38
click at [388, 204] on input "Client" at bounding box center [274, 205] width 261 height 38
type input "9"
type input "0"
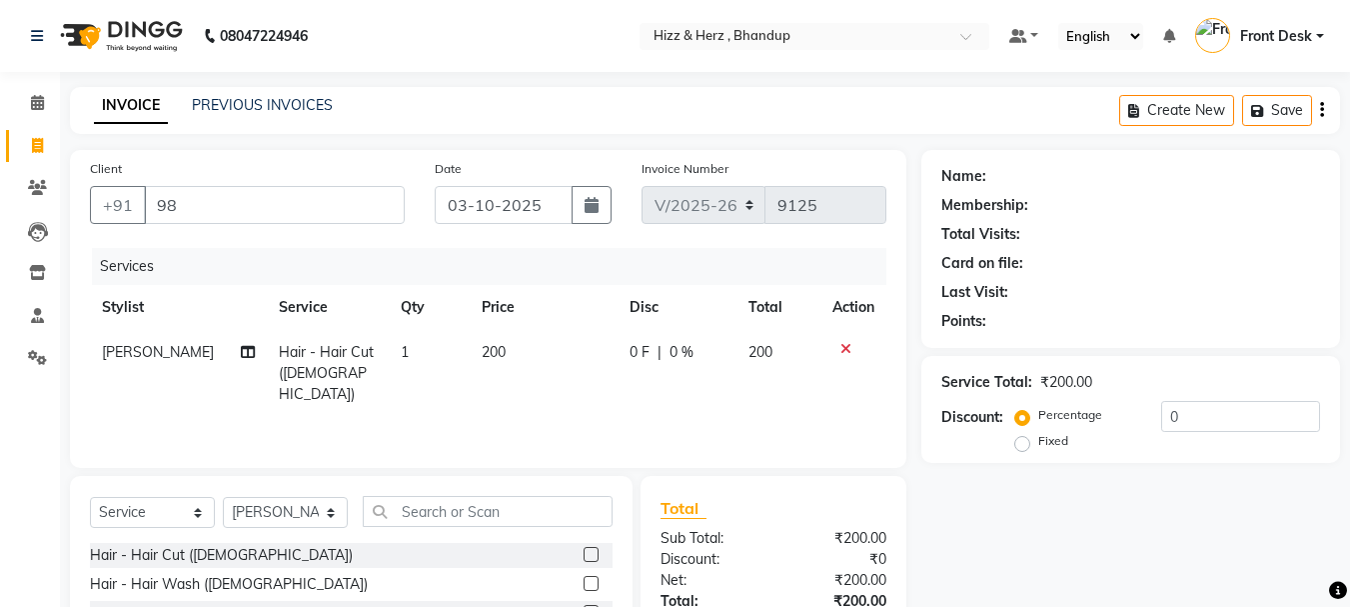
click at [310, 165] on div "Client +91 98" at bounding box center [247, 199] width 345 height 82
click at [255, 208] on input "98" at bounding box center [274, 205] width 261 height 38
type input "9"
click at [277, 183] on div "Client +91" at bounding box center [247, 199] width 345 height 82
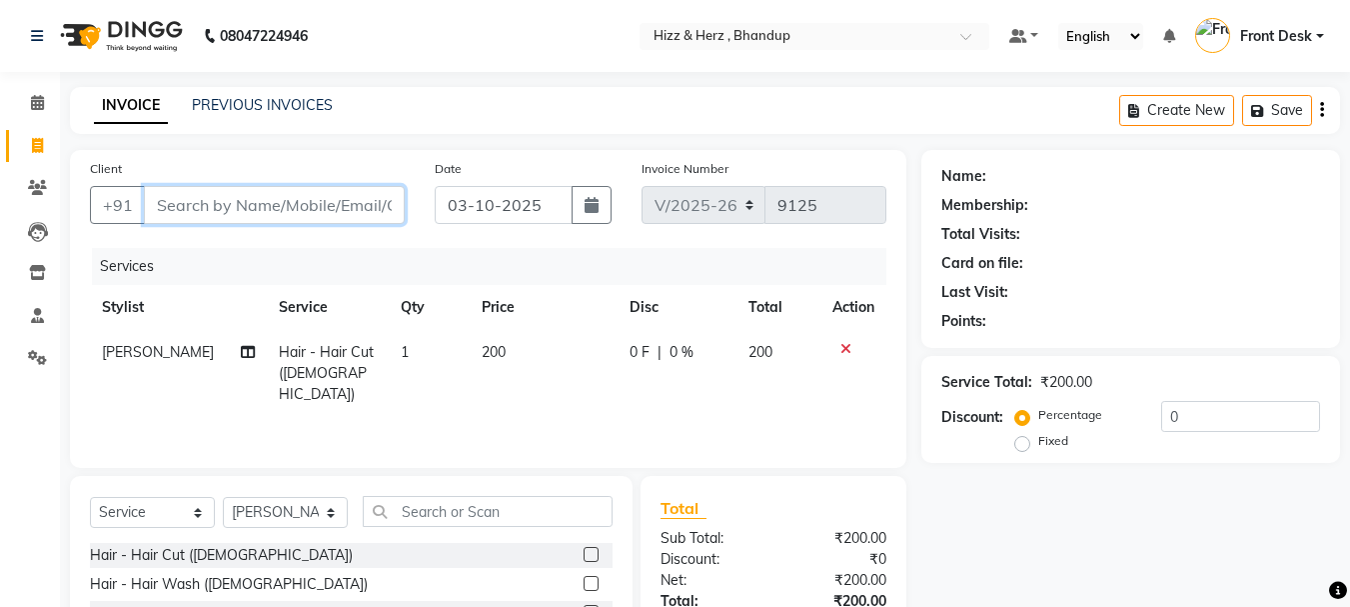
click at [274, 189] on input "Client" at bounding box center [274, 205] width 261 height 38
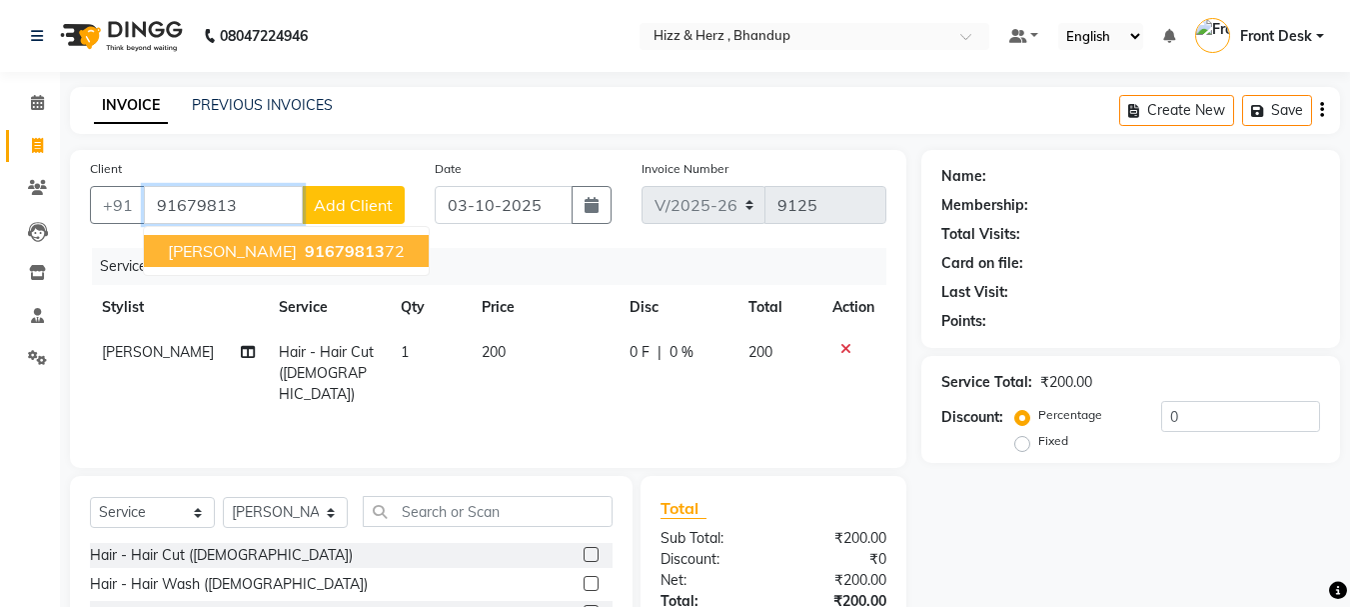
click at [297, 259] on span "MRS. DEEPA PUJARI" at bounding box center [232, 251] width 129 height 20
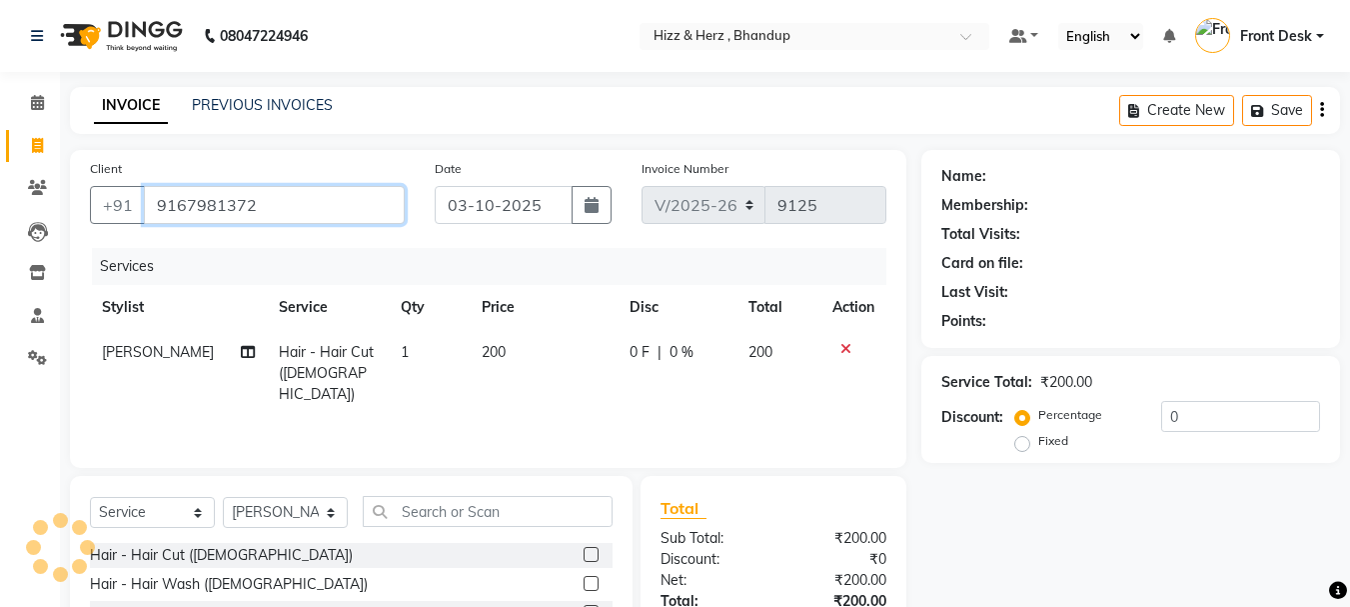
type input "9167981372"
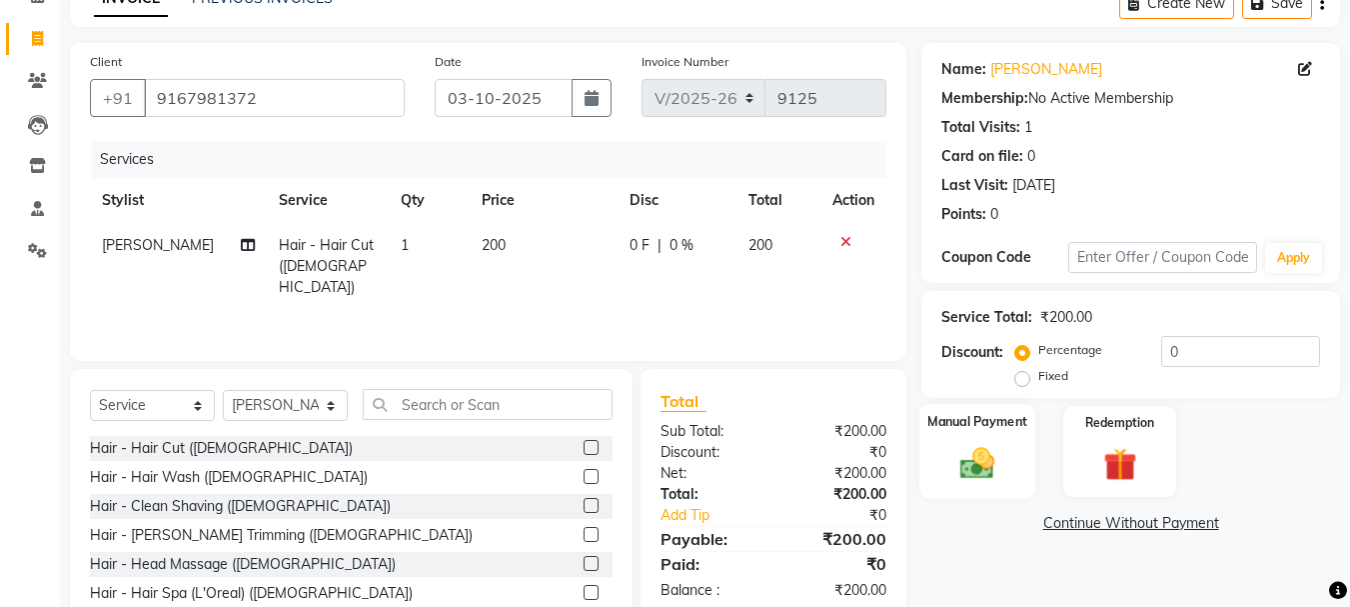
scroll to position [194, 0]
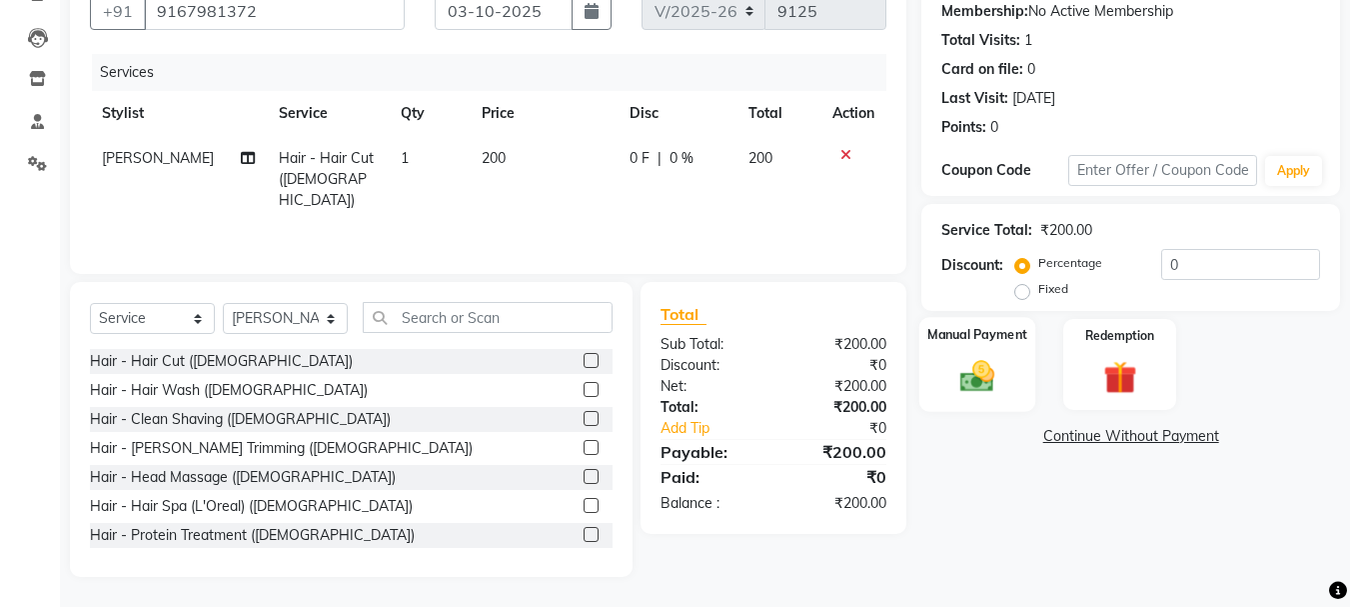
click at [986, 387] on img at bounding box center [977, 376] width 56 height 40
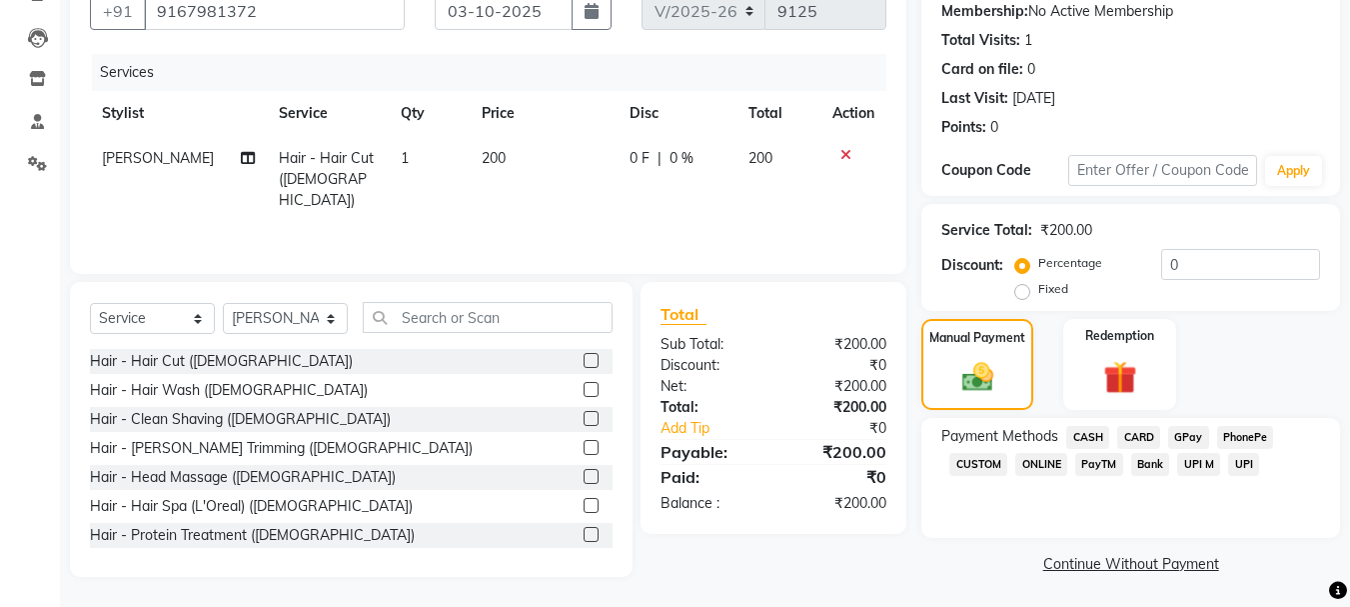
click at [1193, 437] on span "GPay" at bounding box center [1188, 437] width 41 height 23
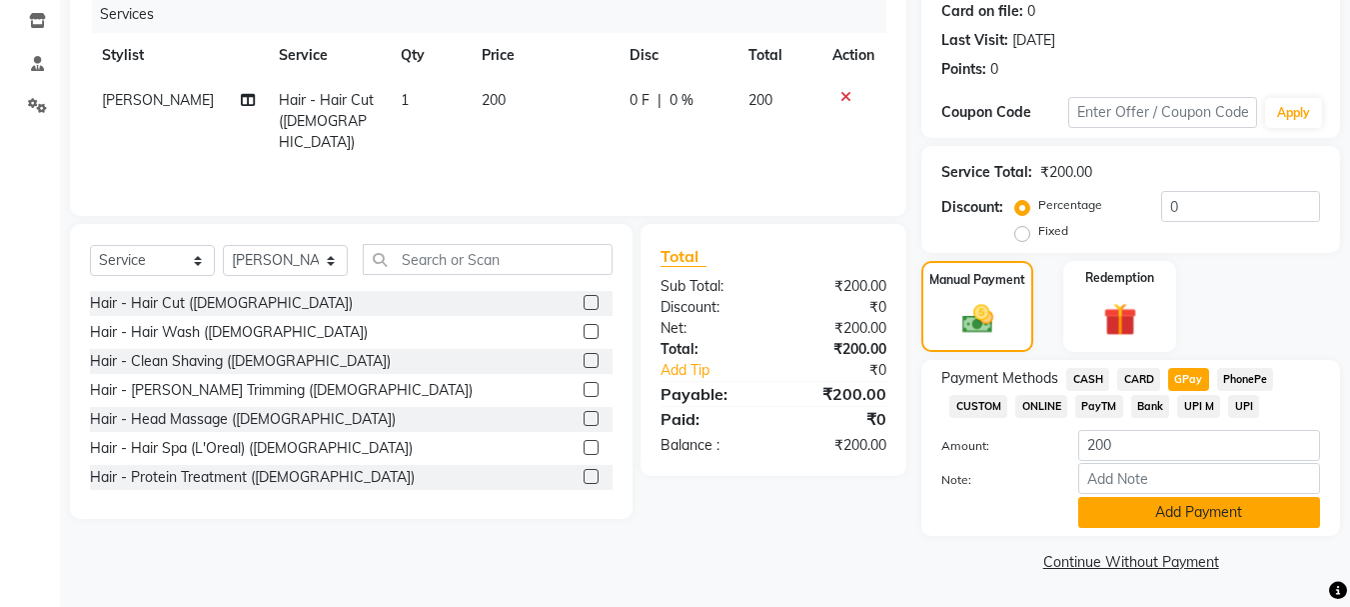
click at [1210, 506] on button "Add Payment" at bounding box center [1199, 512] width 242 height 31
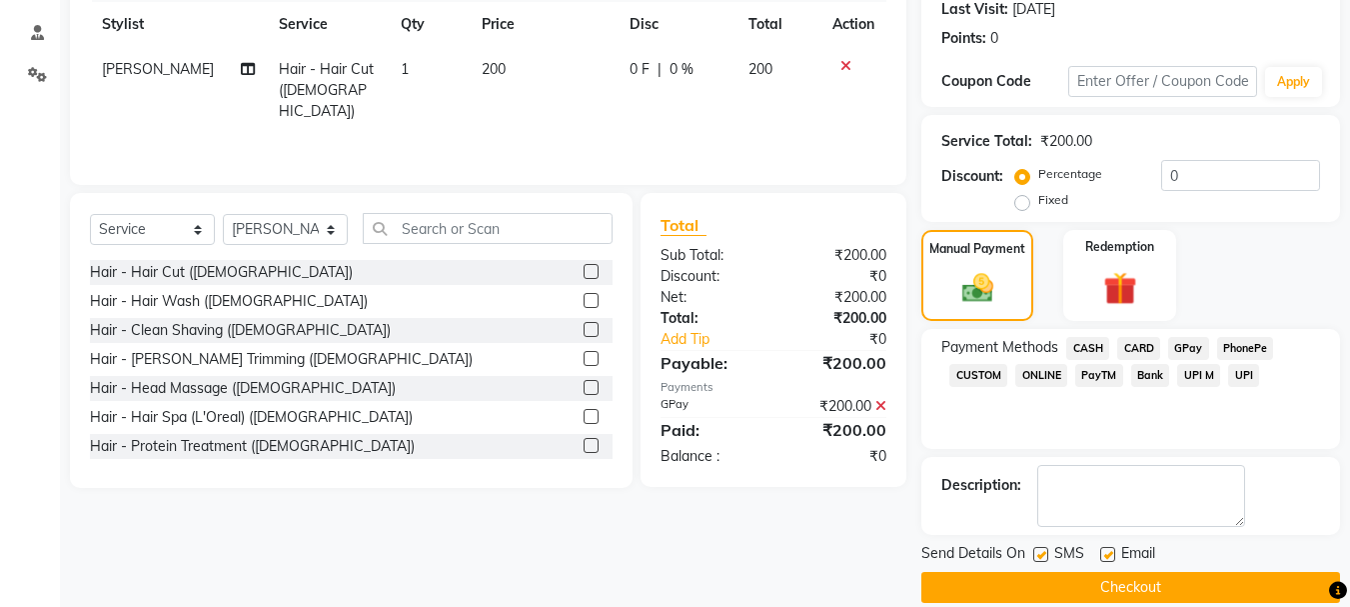
scroll to position [309, 0]
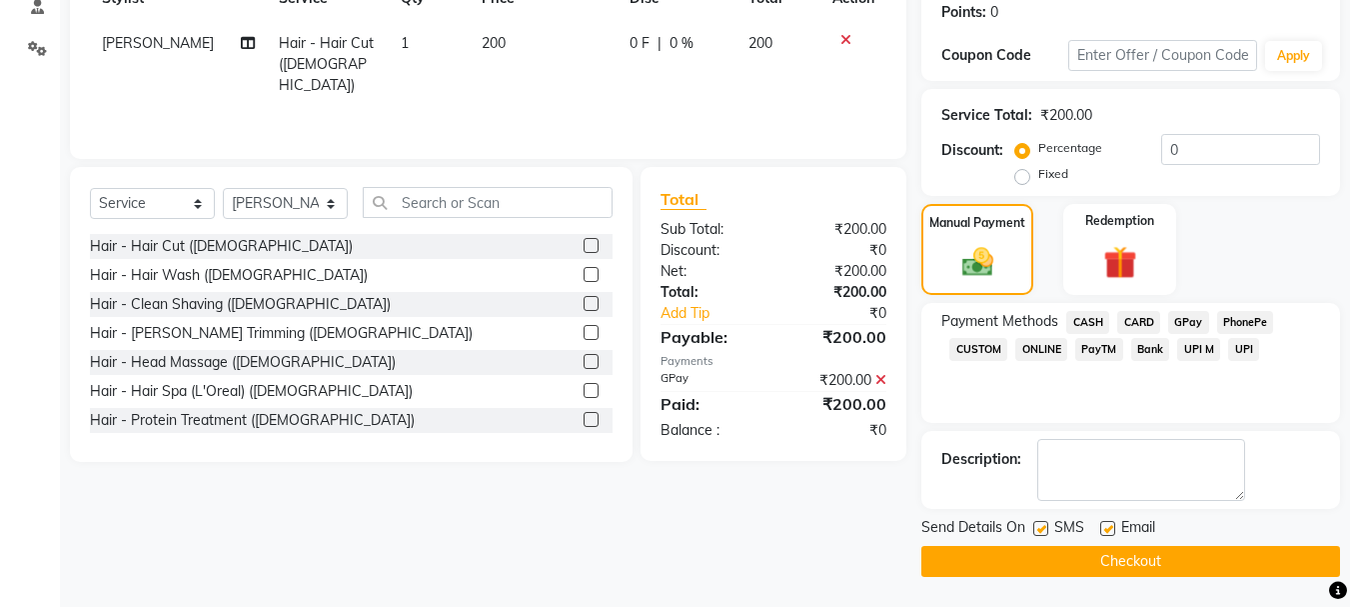
click at [1166, 568] on button "Checkout" at bounding box center [1130, 561] width 419 height 31
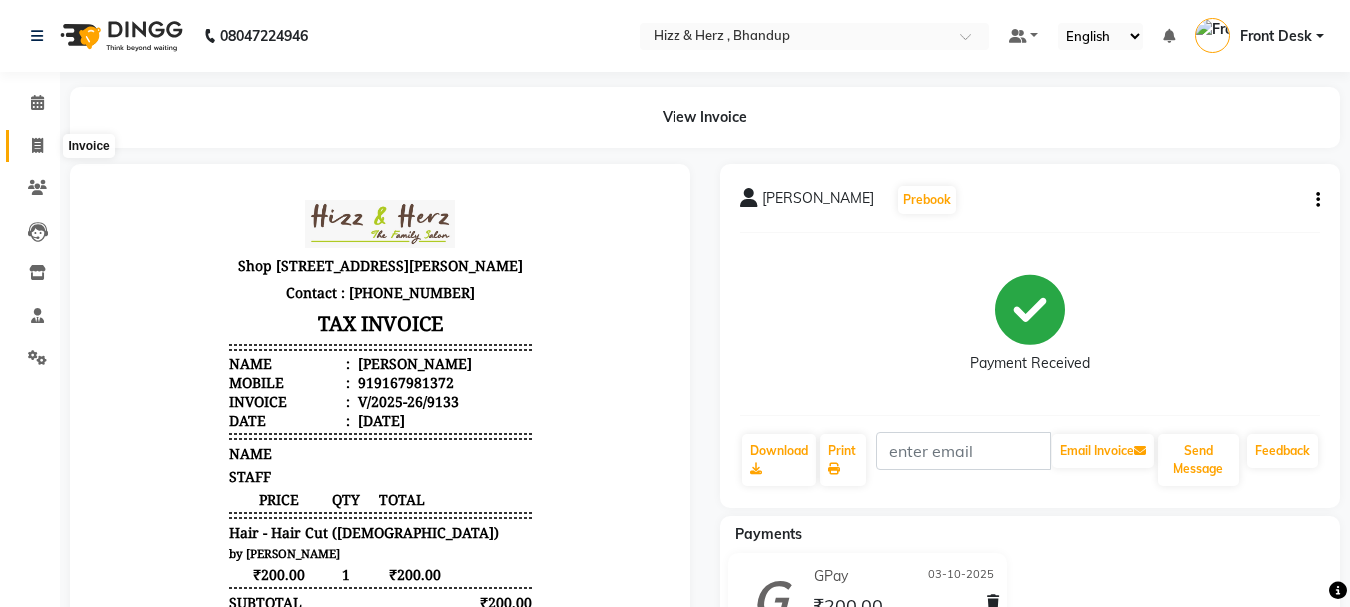
click at [35, 139] on icon at bounding box center [37, 145] width 11 height 15
select select "629"
select select "service"
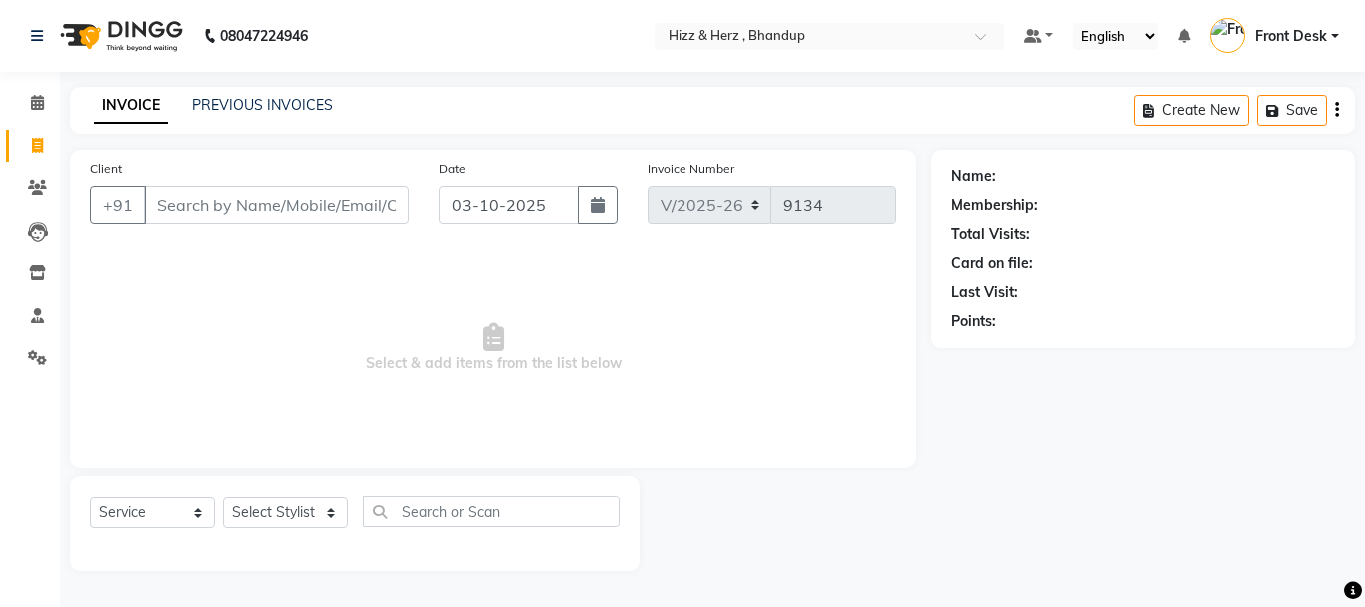
click at [384, 211] on input "Client" at bounding box center [276, 205] width 265 height 38
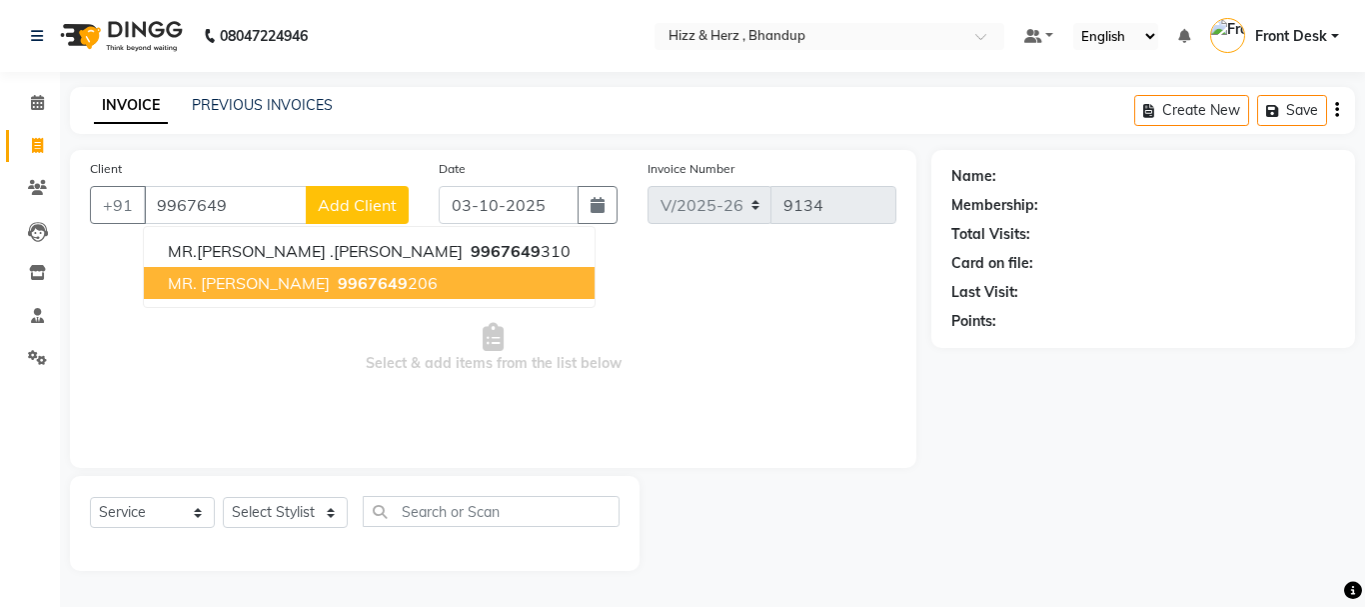
click at [406, 283] on ngb-highlight "9967649 206" at bounding box center [386, 283] width 104 height 20
type input "9967649206"
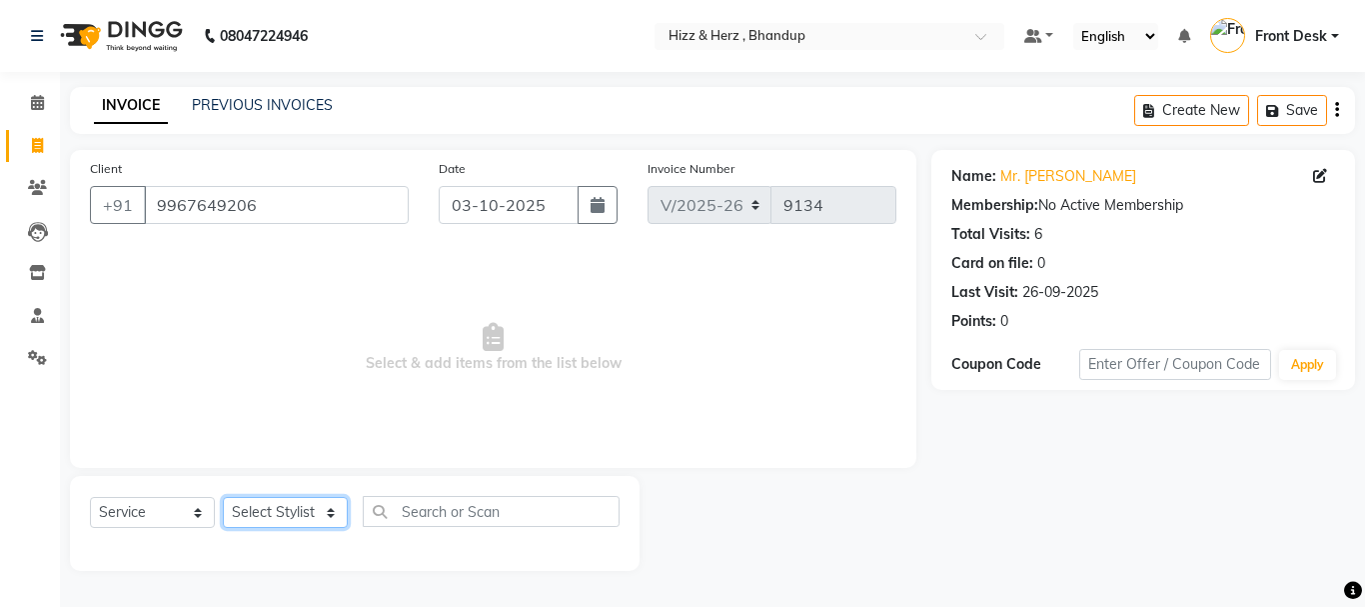
click at [311, 512] on select "Select Stylist Front Desk Gaurav Sharma HIZZ & HERZ 2 IRFAN AHMAD Jigna Goswami…" at bounding box center [285, 512] width 125 height 31
select select "11514"
click at [223, 497] on select "Select Stylist Front Desk Gaurav Sharma HIZZ & HERZ 2 IRFAN AHMAD Jigna Goswami…" at bounding box center [285, 512] width 125 height 31
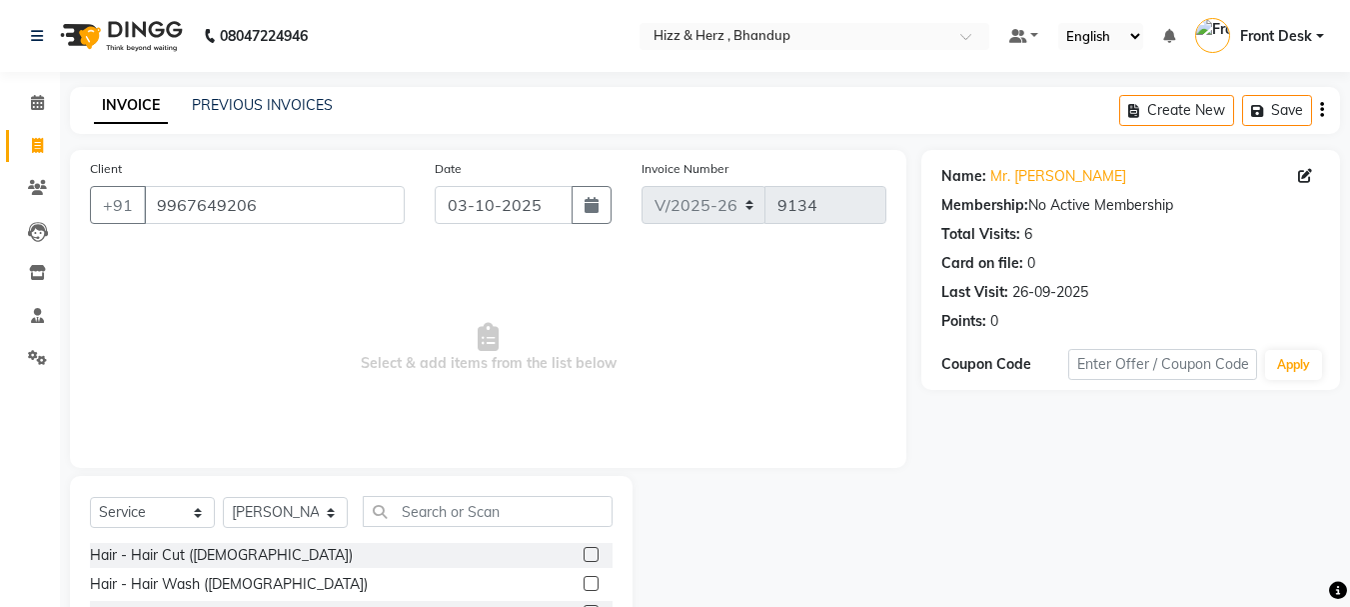
click at [584, 558] on label at bounding box center [591, 554] width 15 height 15
click at [584, 558] on input "checkbox" at bounding box center [590, 555] width 13 height 13
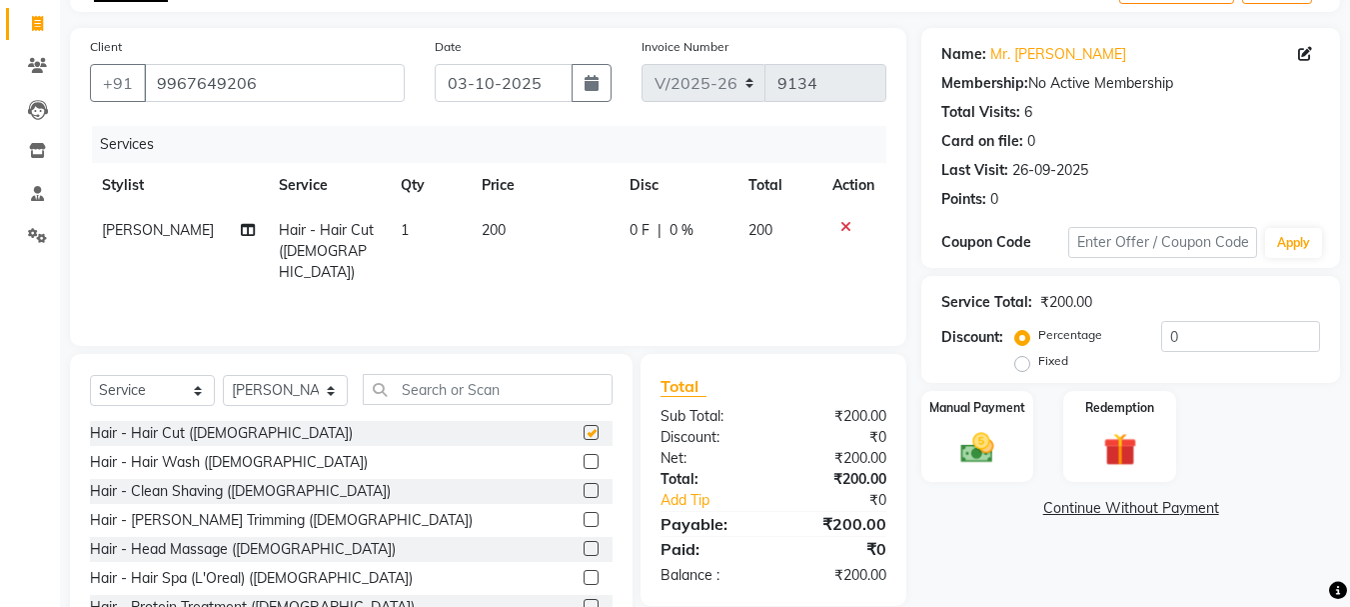
checkbox input "false"
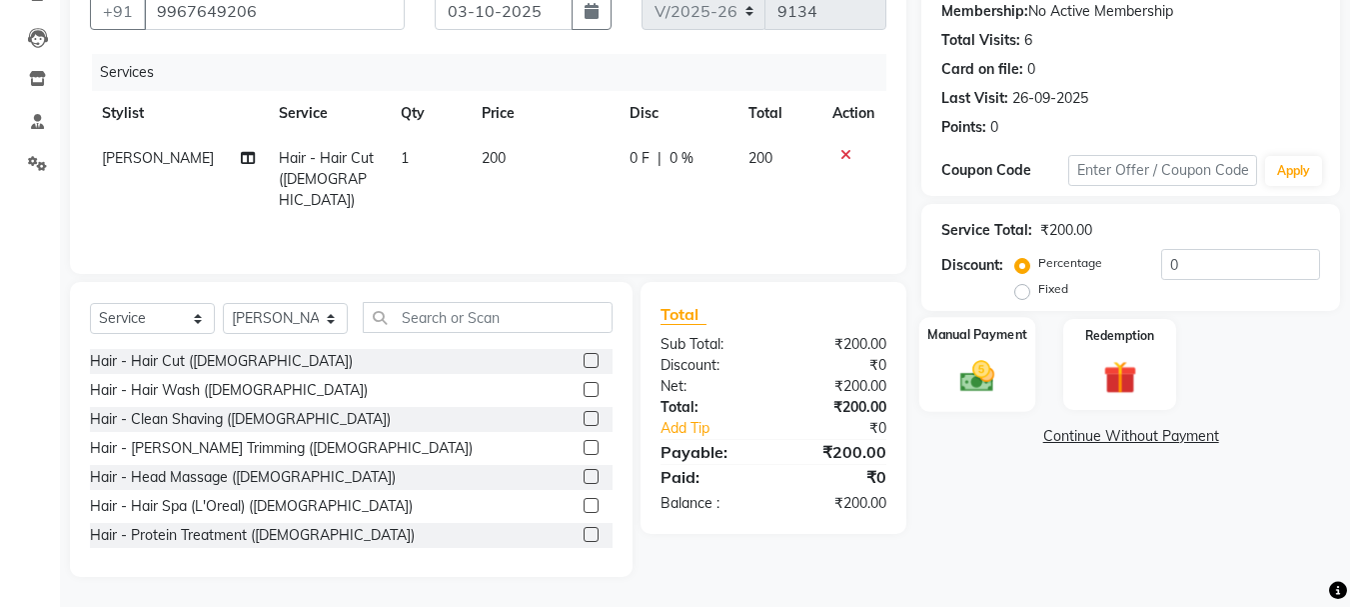
click at [979, 378] on img at bounding box center [977, 376] width 56 height 40
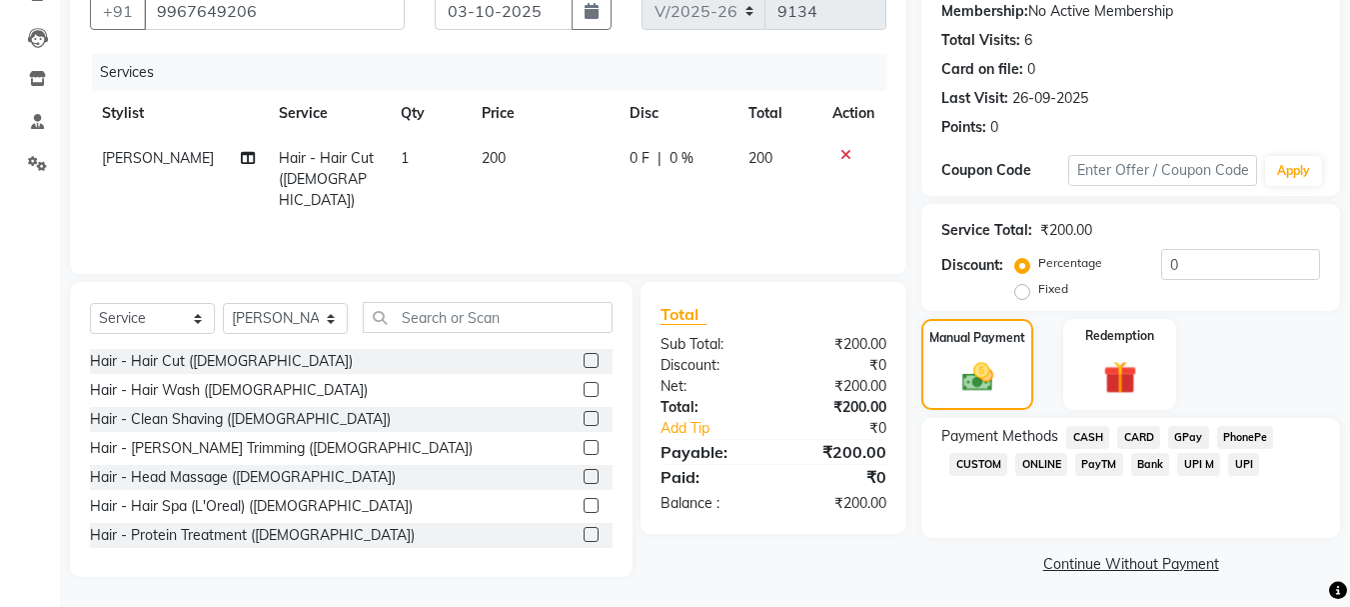
click at [1186, 440] on span "GPay" at bounding box center [1188, 437] width 41 height 23
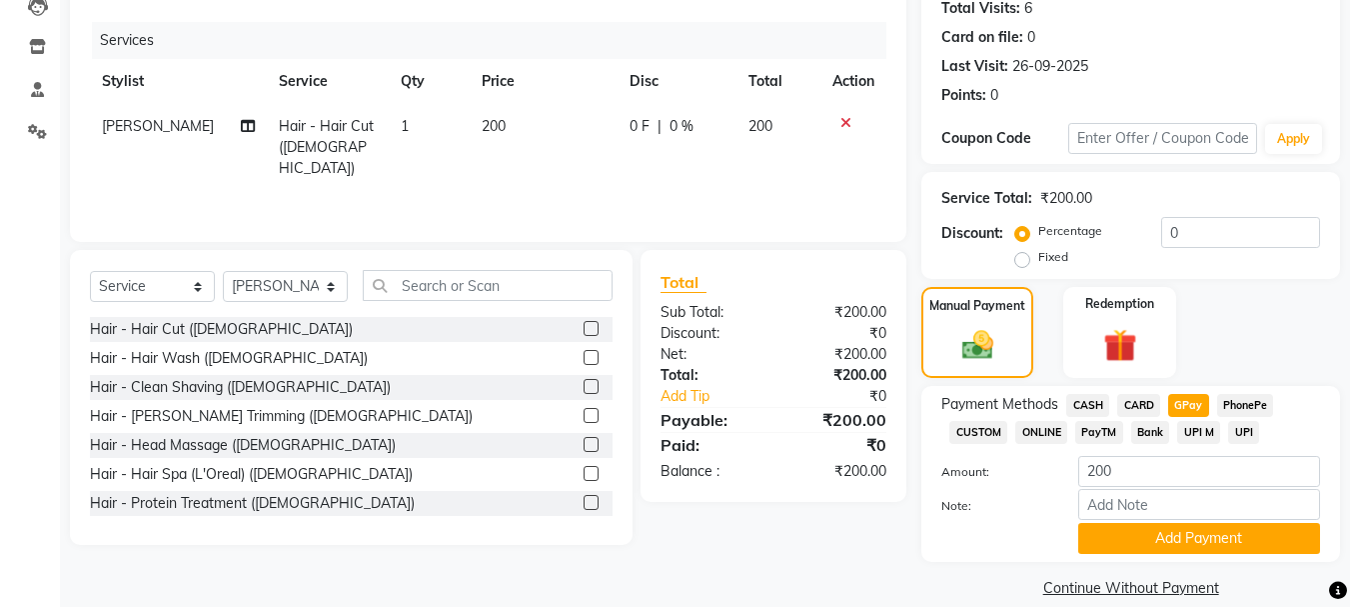
scroll to position [252, 0]
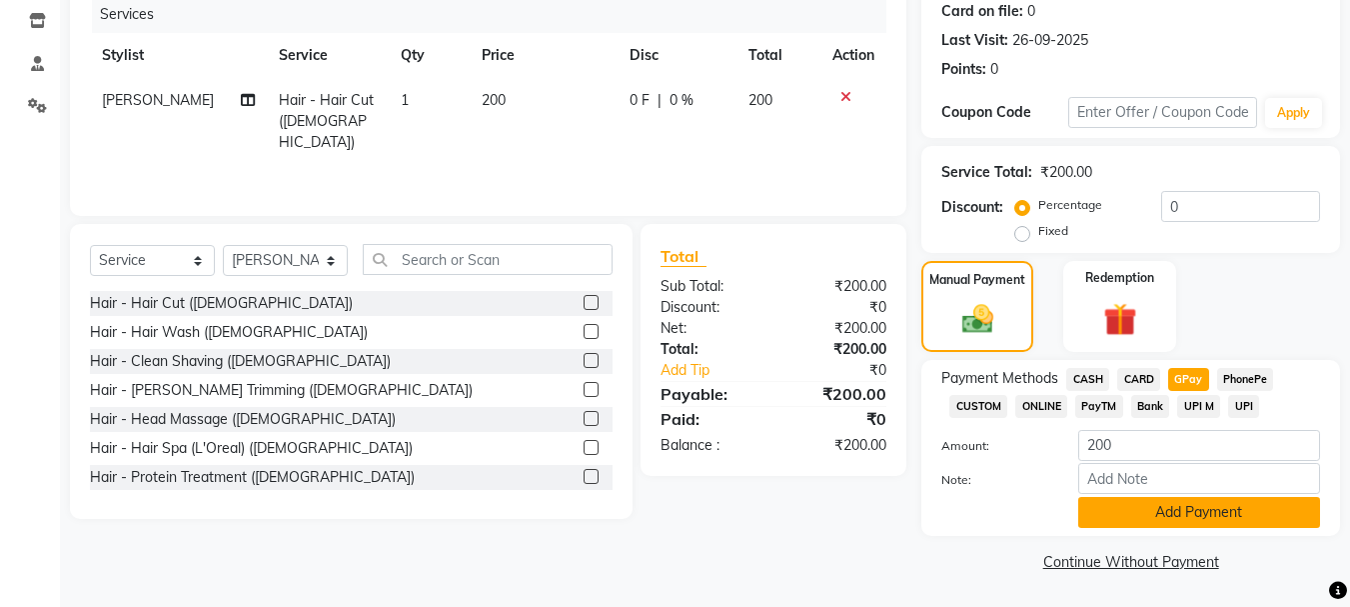
click at [1228, 499] on button "Add Payment" at bounding box center [1199, 512] width 242 height 31
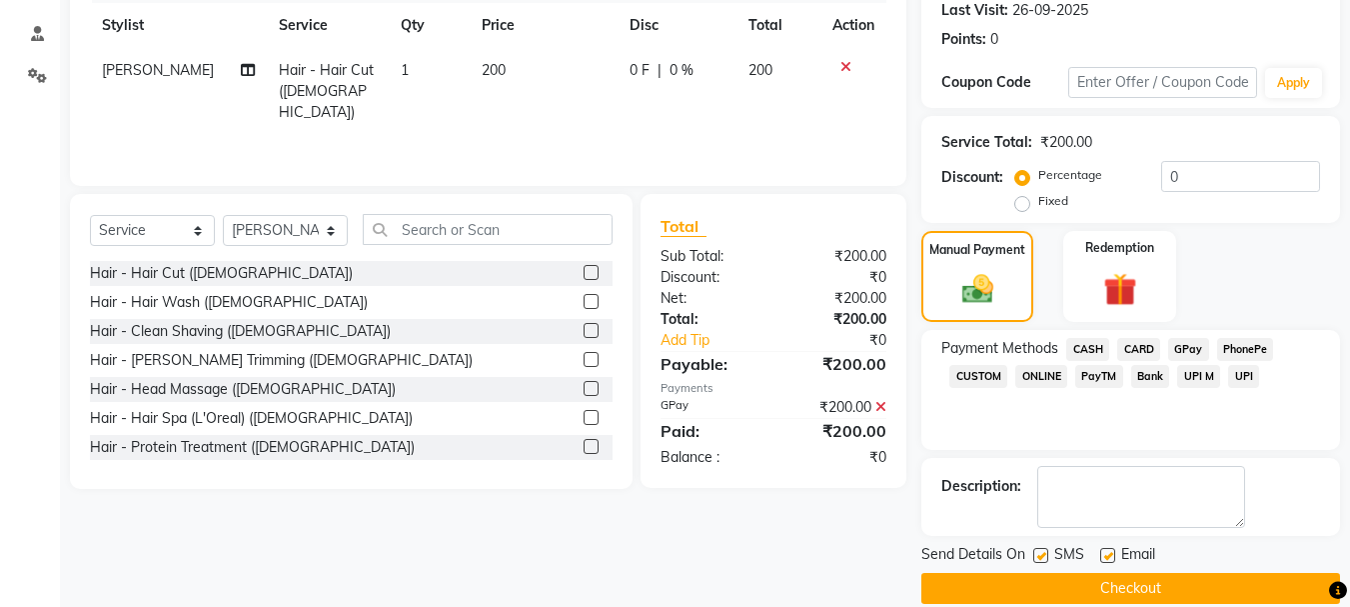
scroll to position [309, 0]
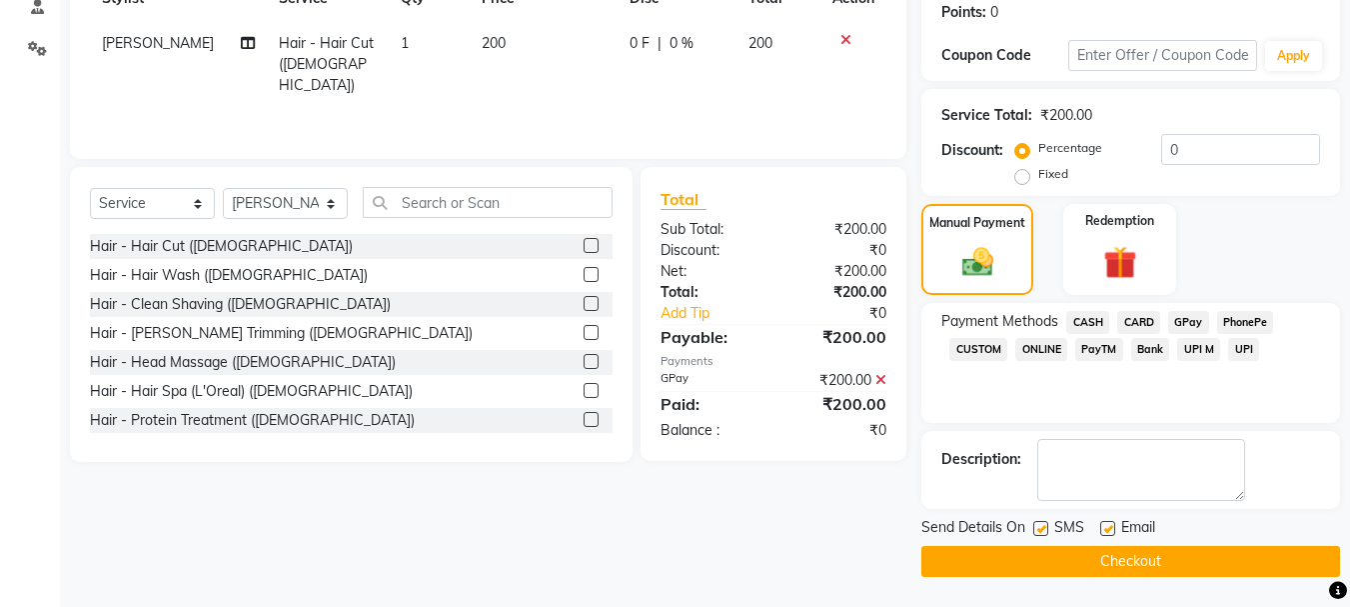
click at [1184, 569] on button "Checkout" at bounding box center [1130, 561] width 419 height 31
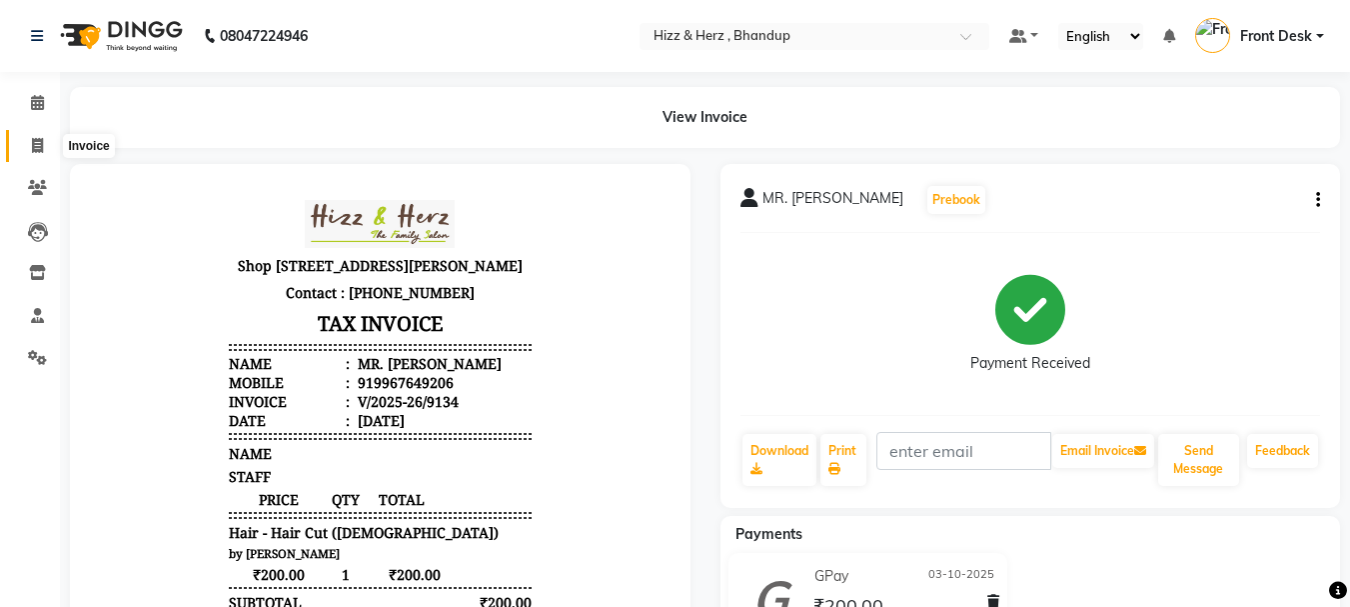
click at [36, 140] on icon at bounding box center [37, 145] width 11 height 15
select select "629"
select select "service"
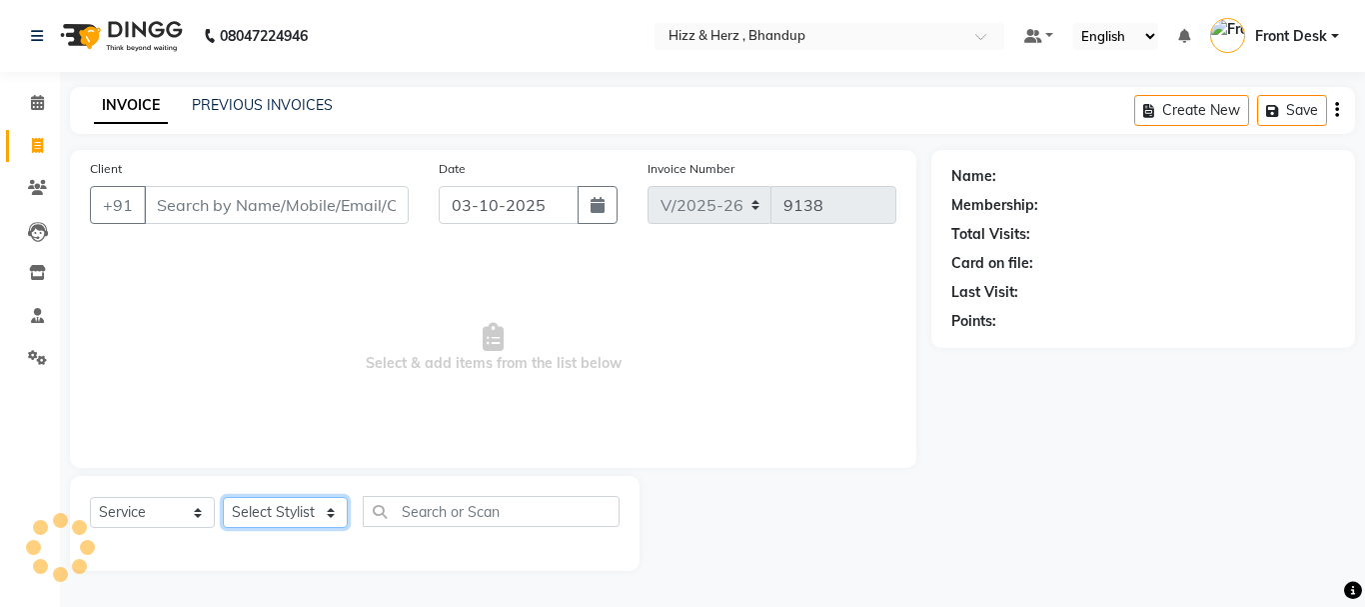
click at [327, 512] on select "Select Stylist" at bounding box center [285, 512] width 125 height 31
select select "26430"
click at [223, 497] on select "Select Stylist Front Desk Gaurav Sharma HIZZ & HERZ 2 IRFAN AHMAD Jigna Goswami…" at bounding box center [285, 512] width 125 height 31
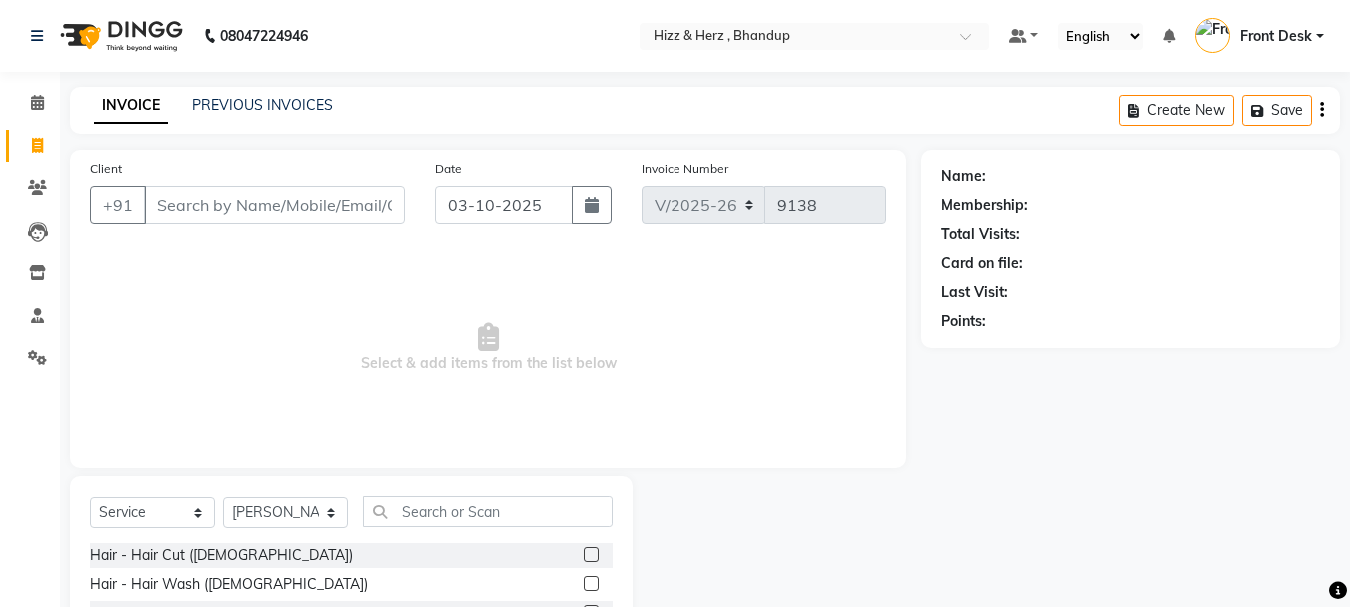
click at [584, 557] on label at bounding box center [591, 554] width 15 height 15
click at [584, 557] on input "checkbox" at bounding box center [590, 555] width 13 height 13
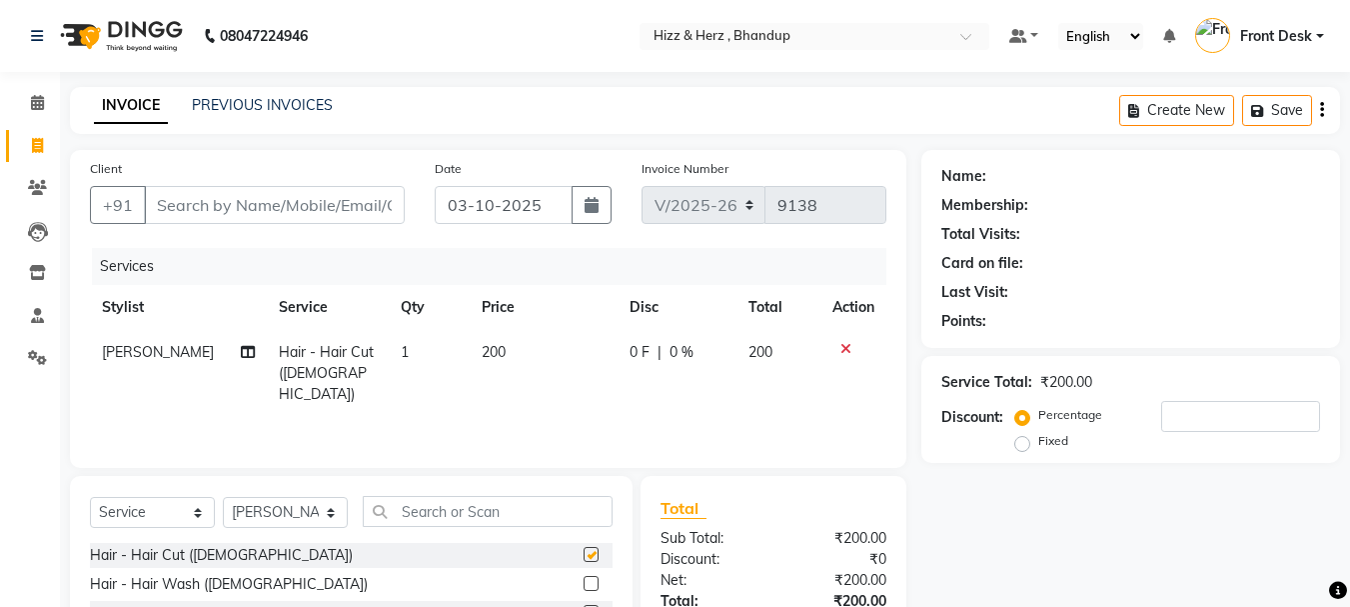
checkbox input "false"
click at [349, 216] on input "Client" at bounding box center [274, 205] width 261 height 38
click at [358, 200] on input "Client" at bounding box center [274, 205] width 261 height 38
click at [360, 200] on input "Client" at bounding box center [274, 205] width 261 height 38
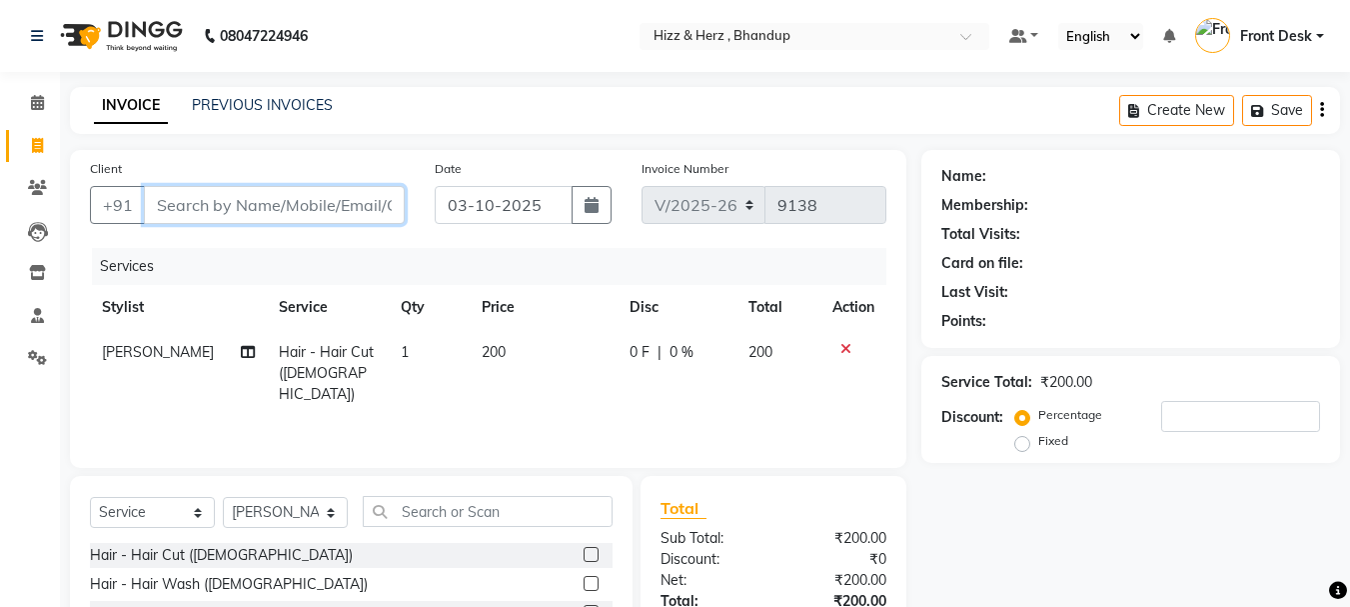
type input "8"
type input "0"
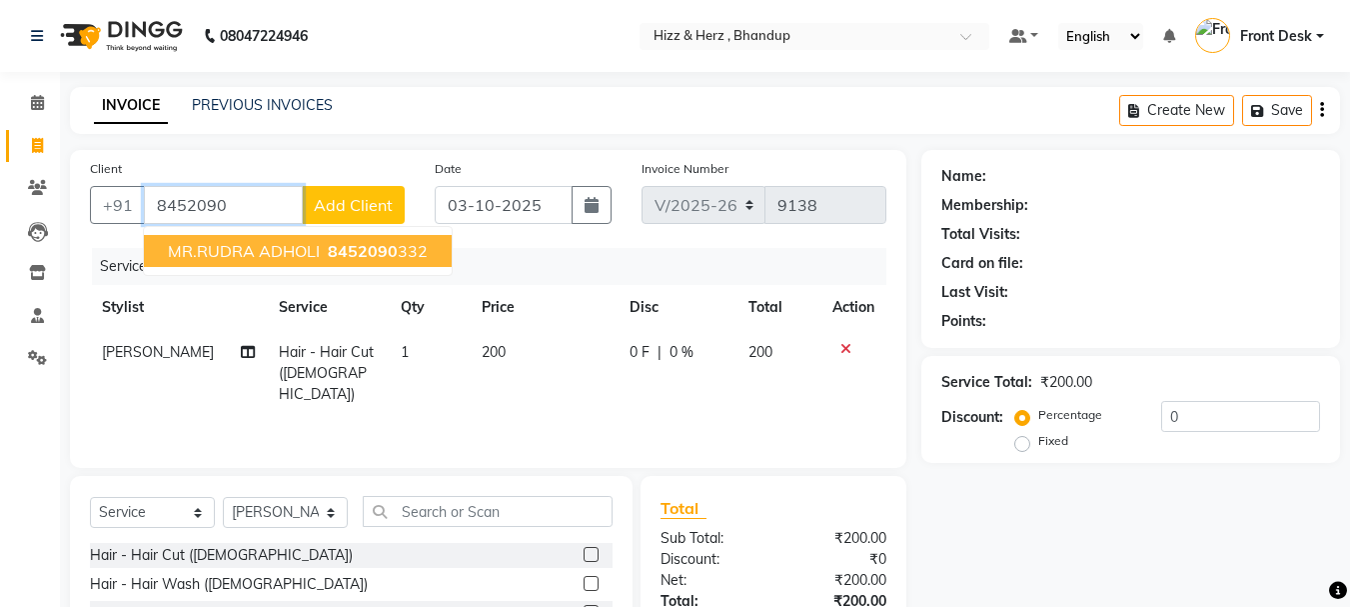
click at [341, 259] on span "8452090" at bounding box center [363, 251] width 70 height 20
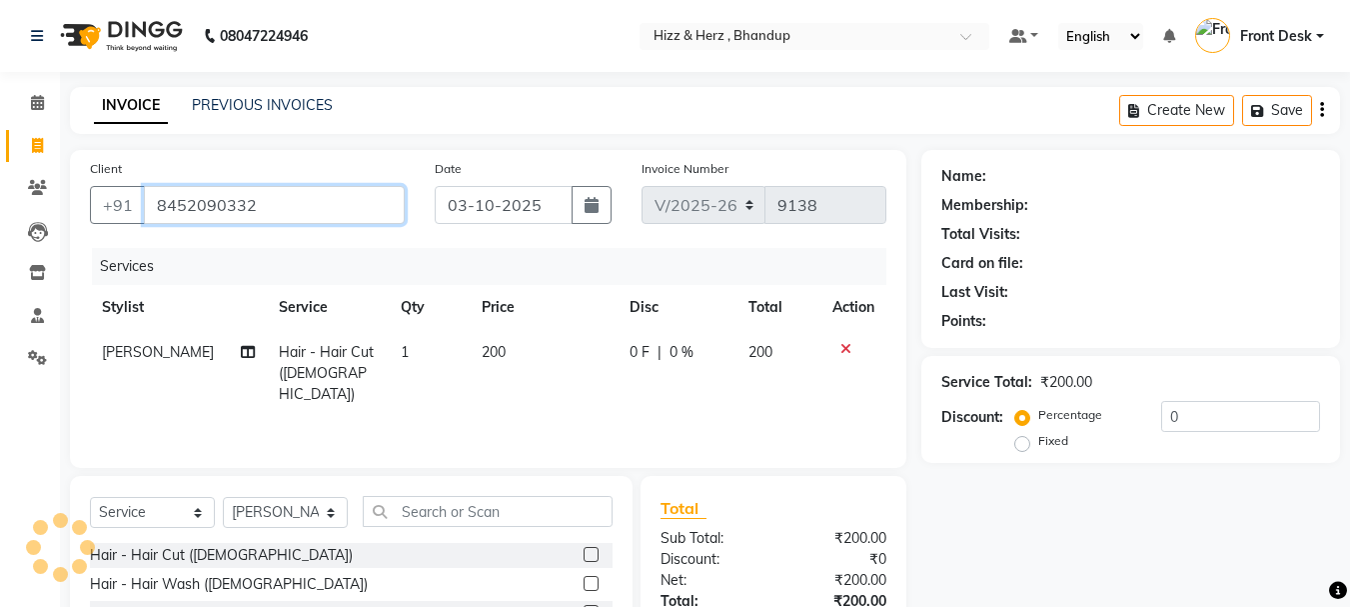
type input "8452090332"
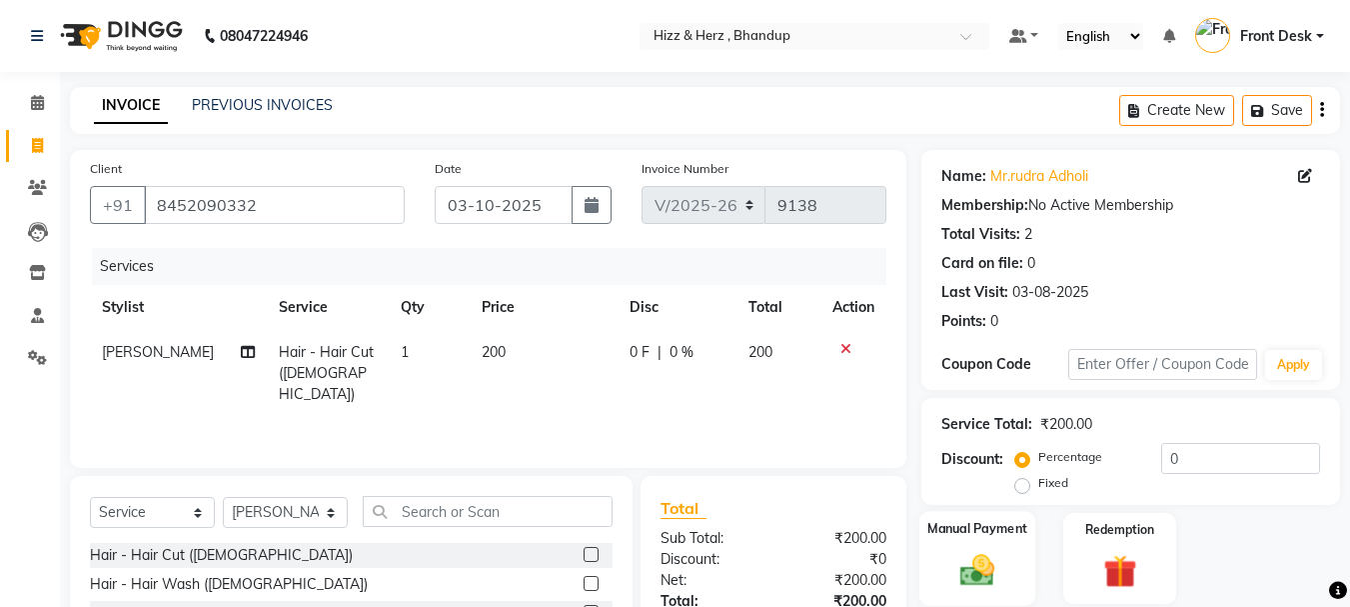
click at [971, 575] on img at bounding box center [977, 570] width 56 height 40
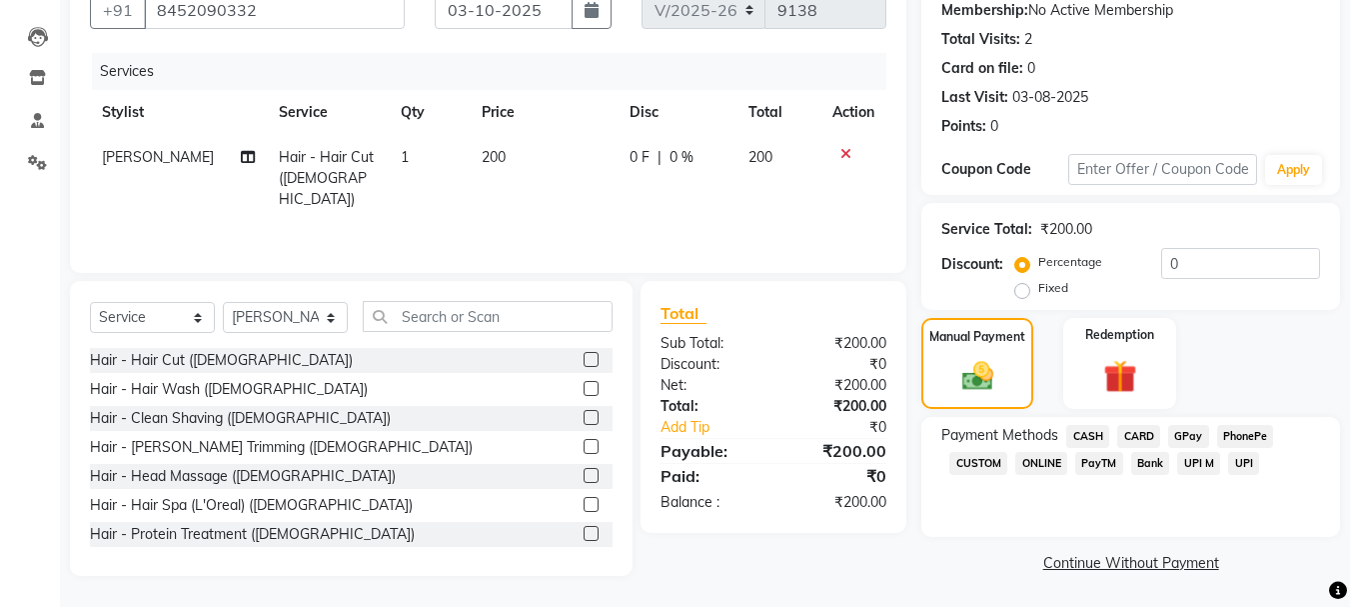
scroll to position [196, 0]
click at [1173, 429] on span "GPay" at bounding box center [1188, 435] width 41 height 23
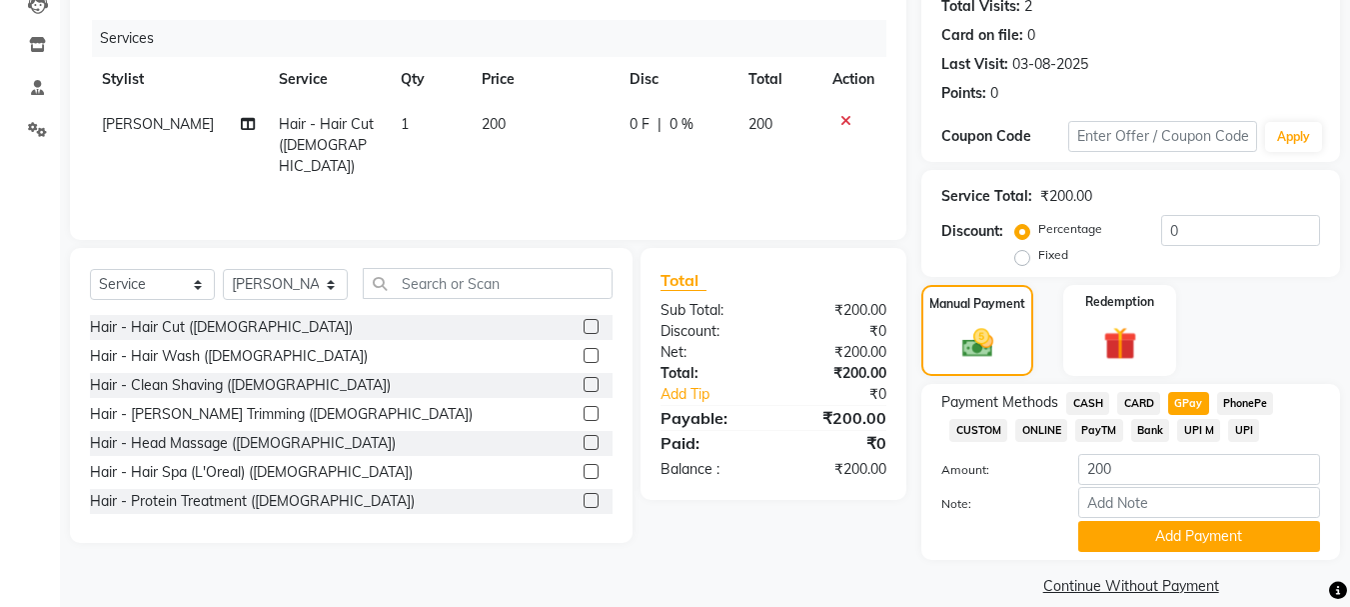
scroll to position [252, 0]
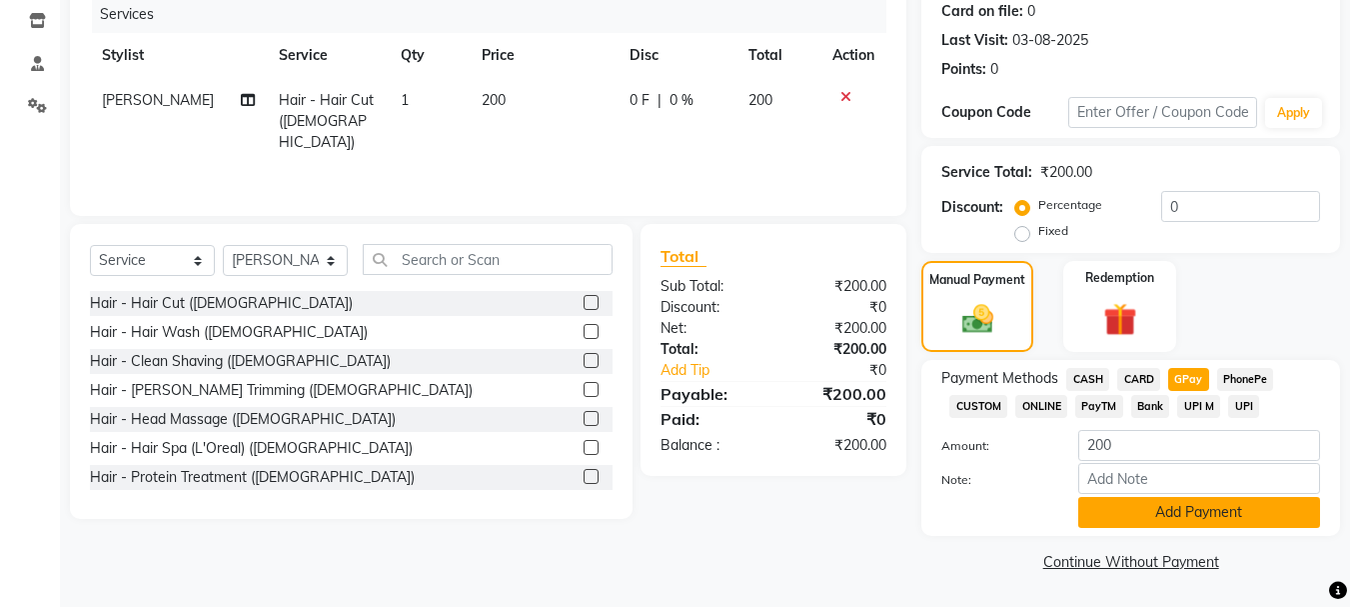
click at [1215, 513] on button "Add Payment" at bounding box center [1199, 512] width 242 height 31
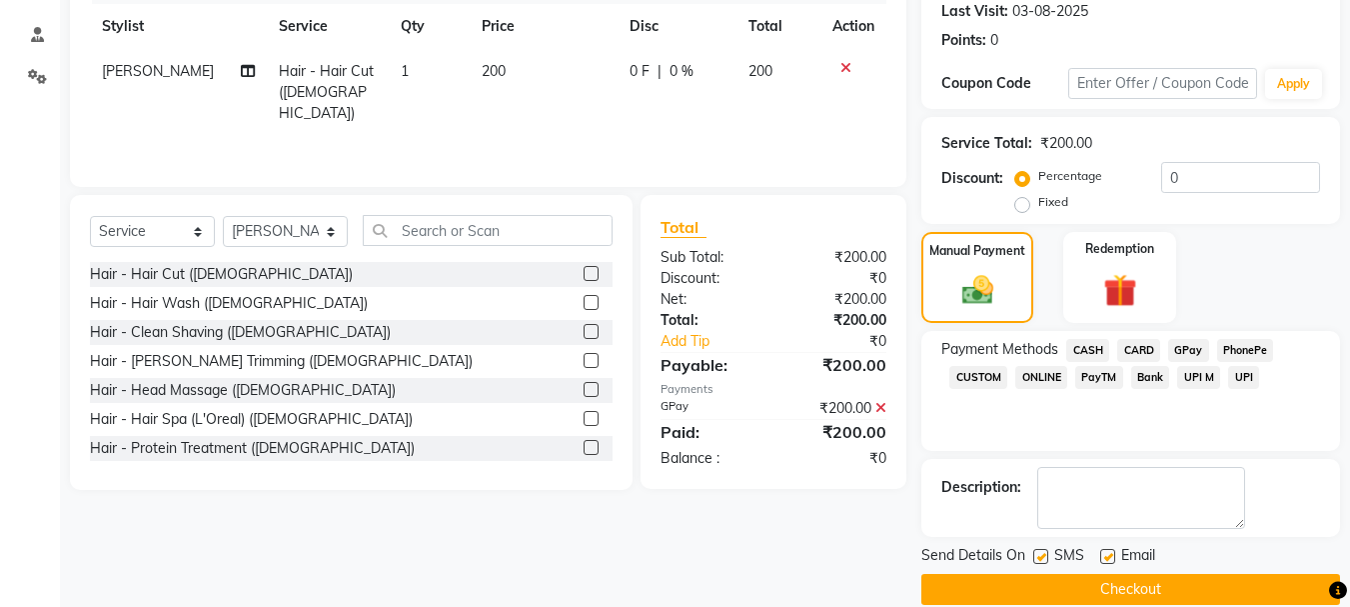
scroll to position [309, 0]
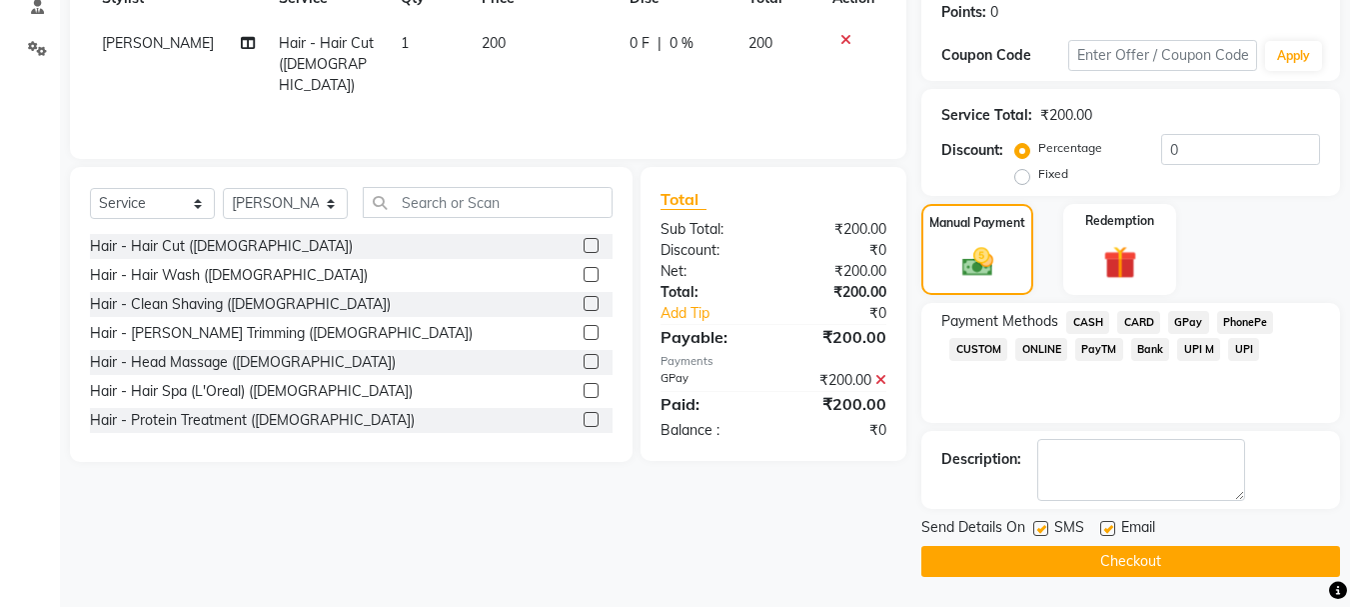
click at [1167, 571] on button "Checkout" at bounding box center [1130, 561] width 419 height 31
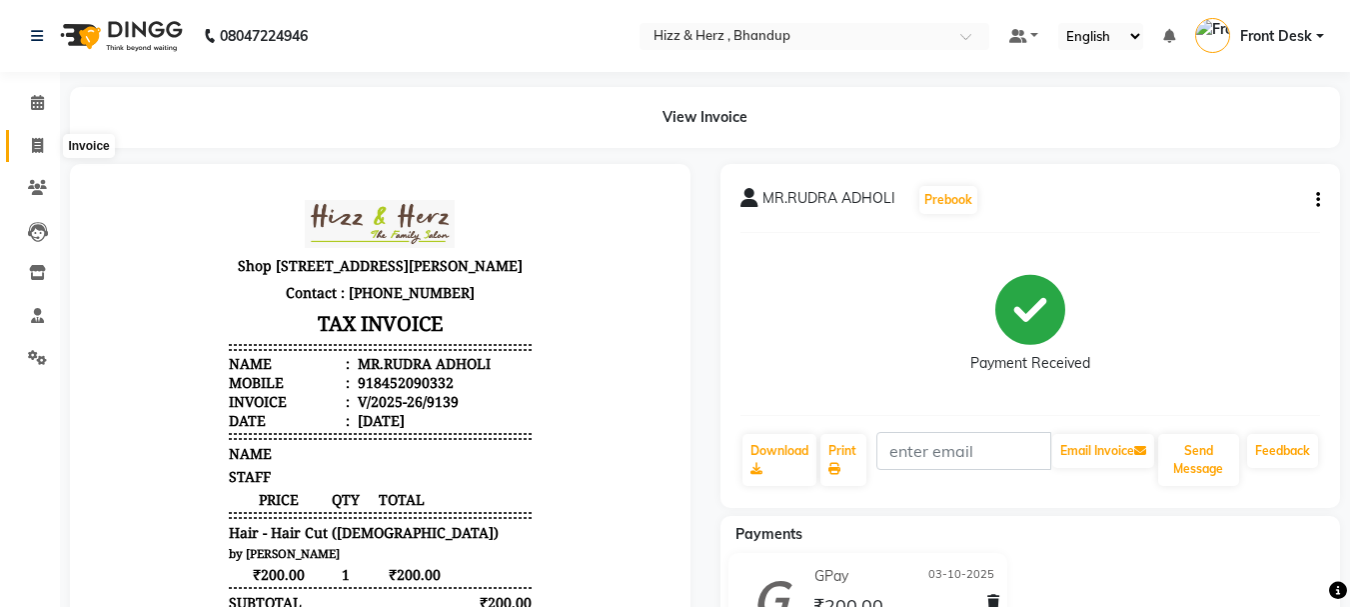
click at [35, 152] on icon at bounding box center [37, 145] width 11 height 15
select select "service"
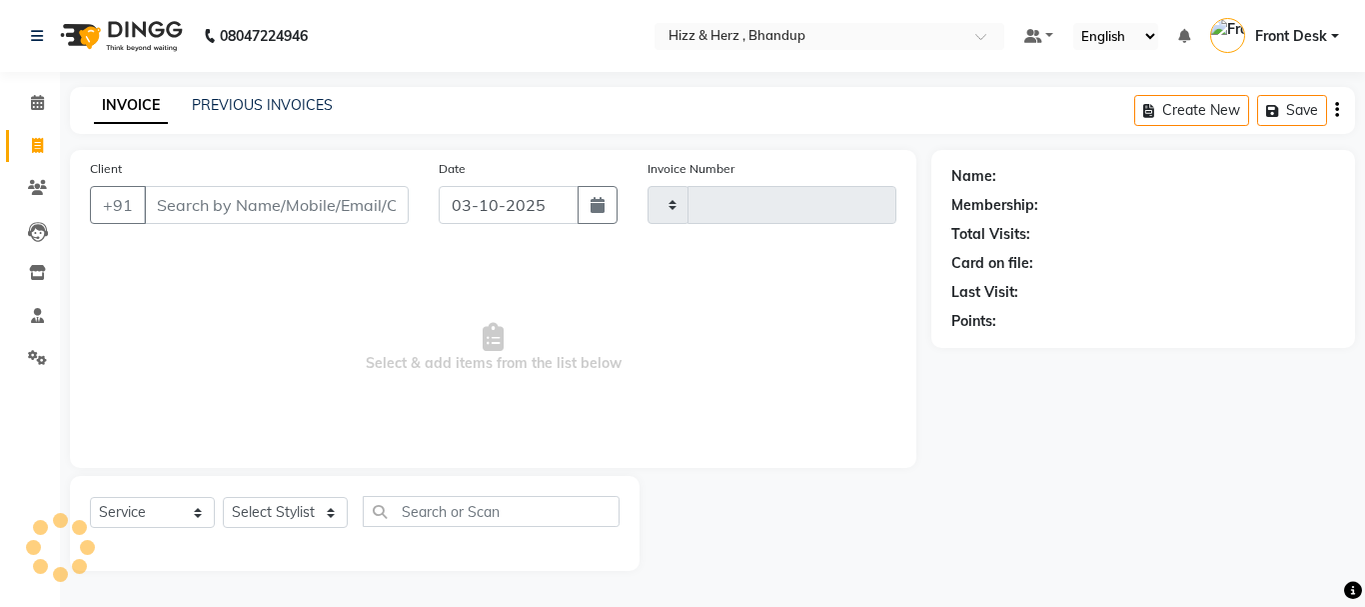
type input "9141"
select select "629"
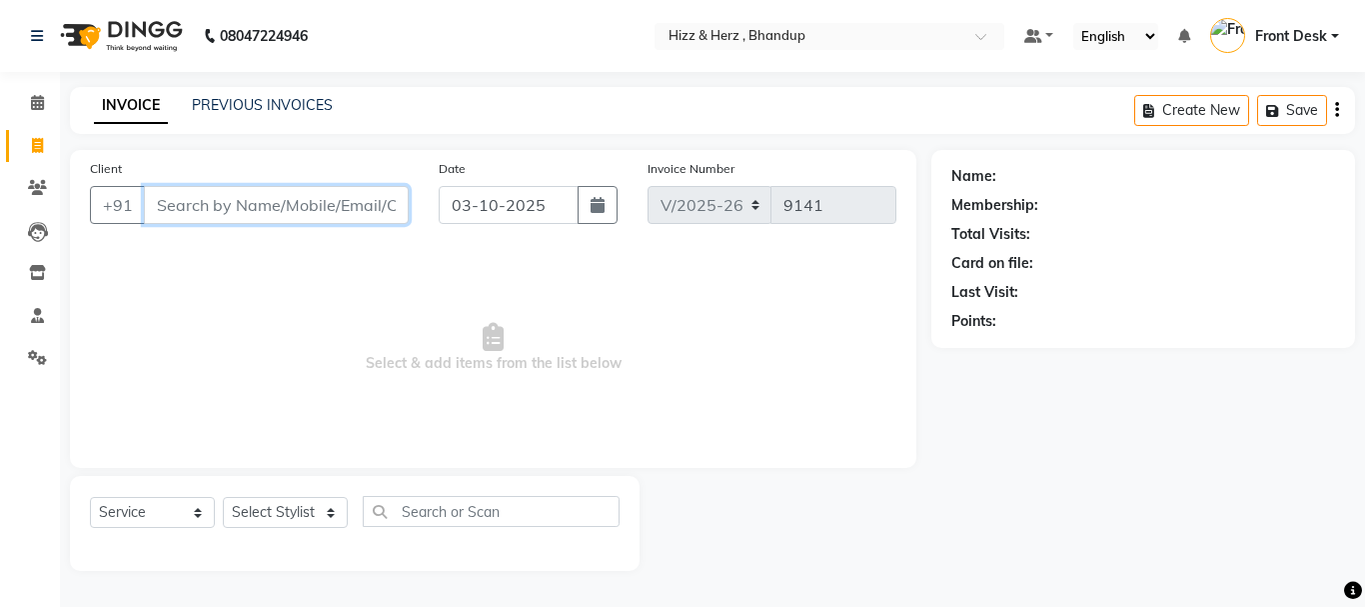
click at [227, 197] on input "Client" at bounding box center [276, 205] width 265 height 38
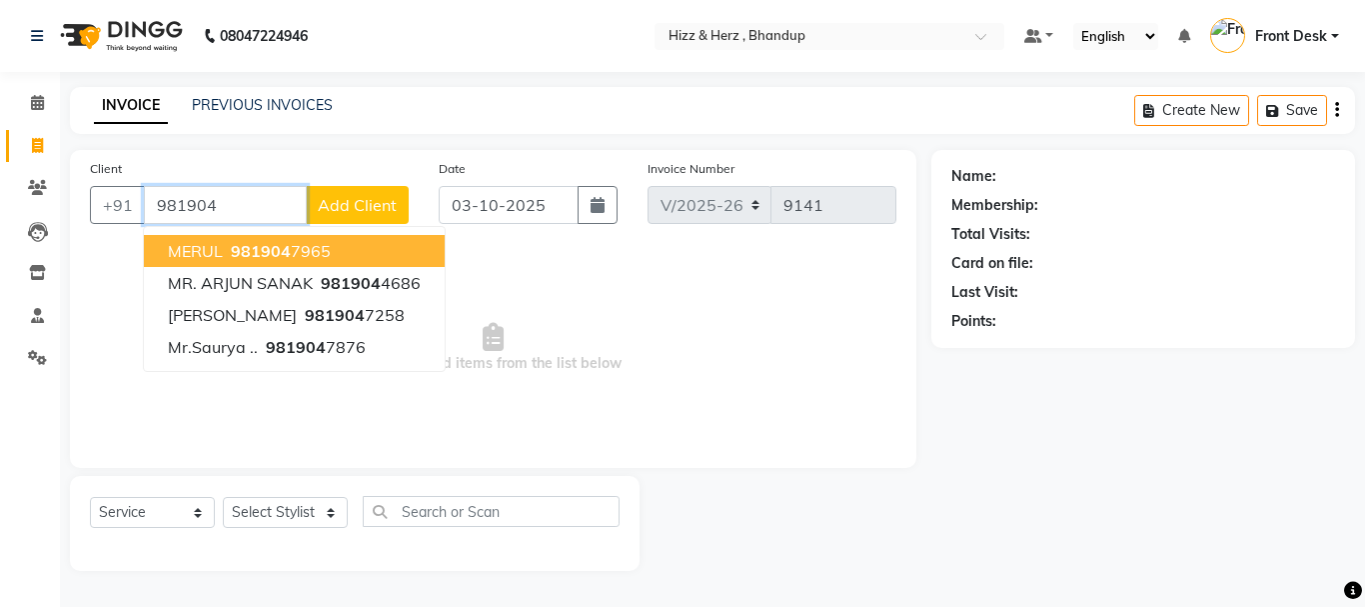
click at [259, 253] on span "981904" at bounding box center [261, 251] width 60 height 20
type input "9819047965"
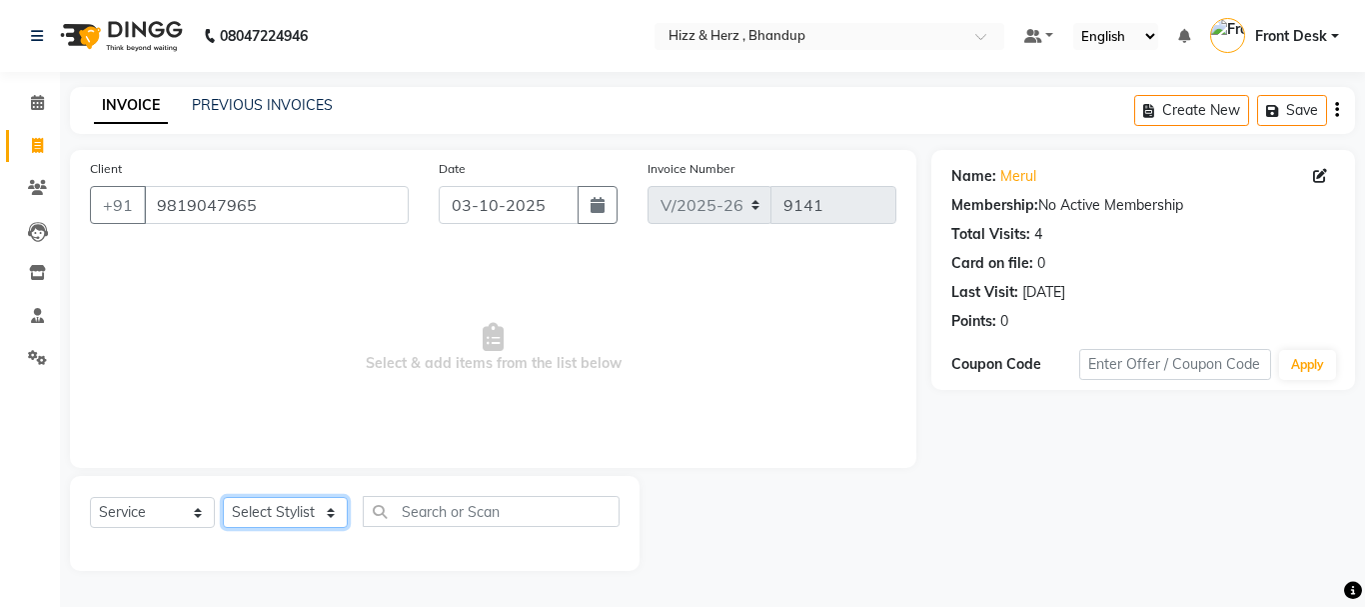
click at [311, 507] on select "Select Stylist Front Desk Gaurav Sharma HIZZ & HERZ 2 IRFAN AHMAD Jigna Goswami…" at bounding box center [285, 512] width 125 height 31
select select "82789"
click at [223, 497] on select "Select Stylist Front Desk Gaurav Sharma HIZZ & HERZ 2 IRFAN AHMAD Jigna Goswami…" at bounding box center [285, 512] width 125 height 31
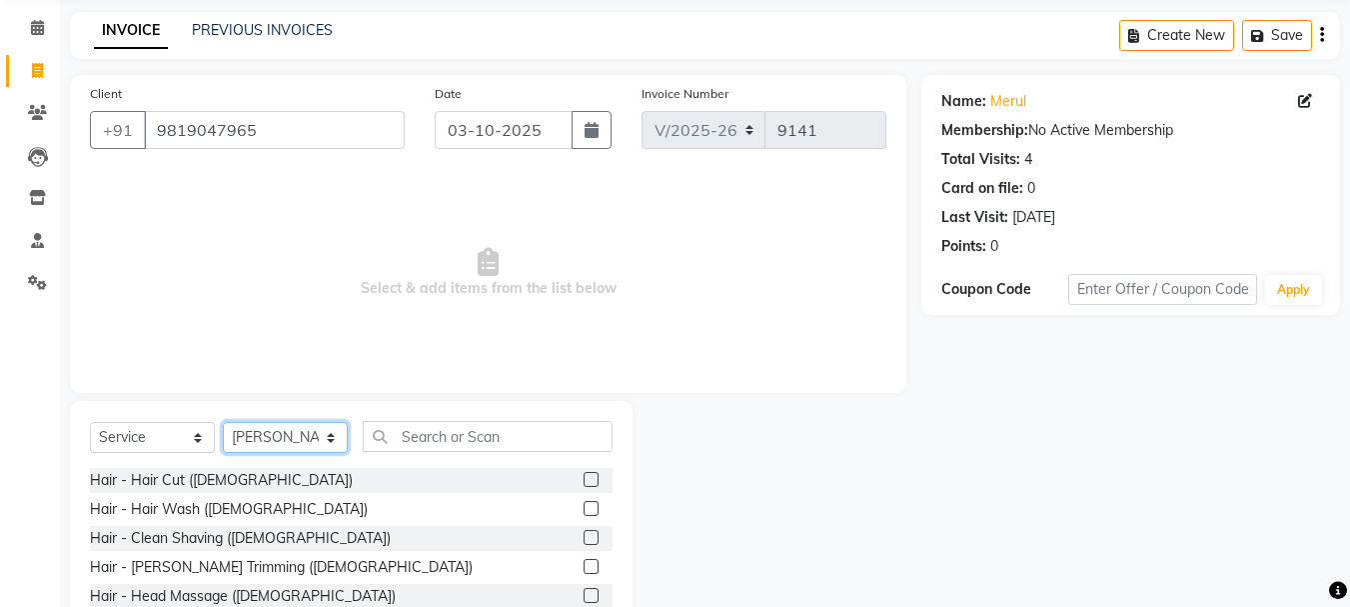
scroll to position [194, 0]
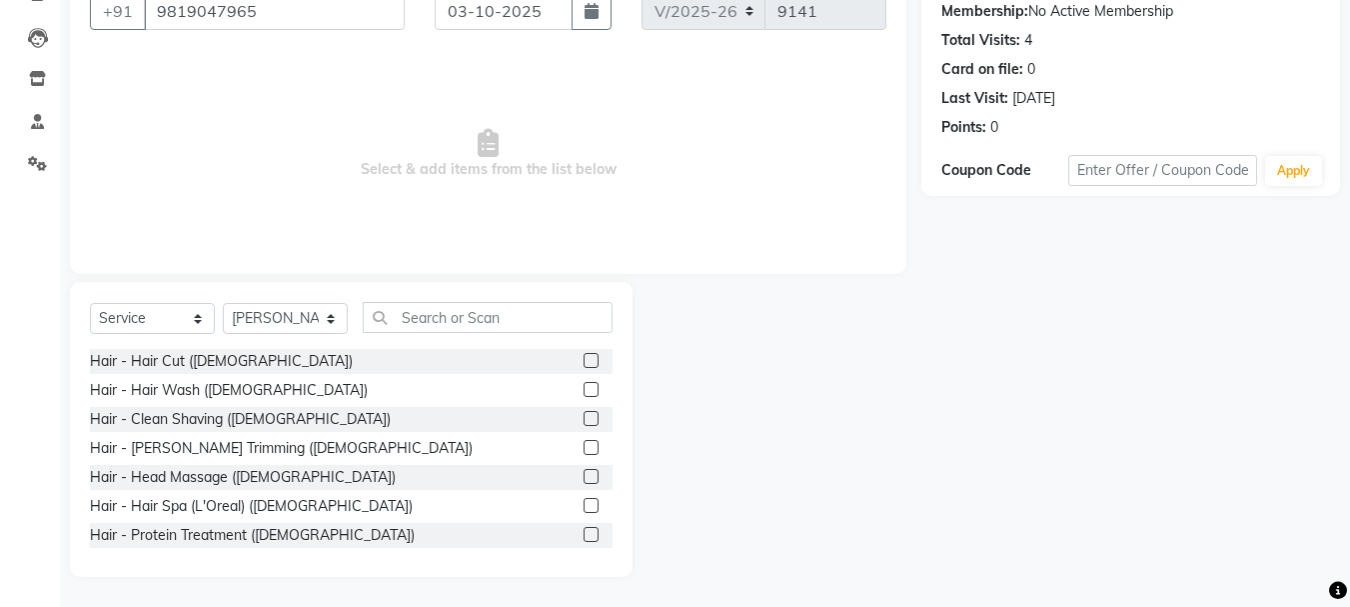
click at [584, 358] on label at bounding box center [591, 360] width 15 height 15
click at [584, 358] on input "checkbox" at bounding box center [590, 361] width 13 height 13
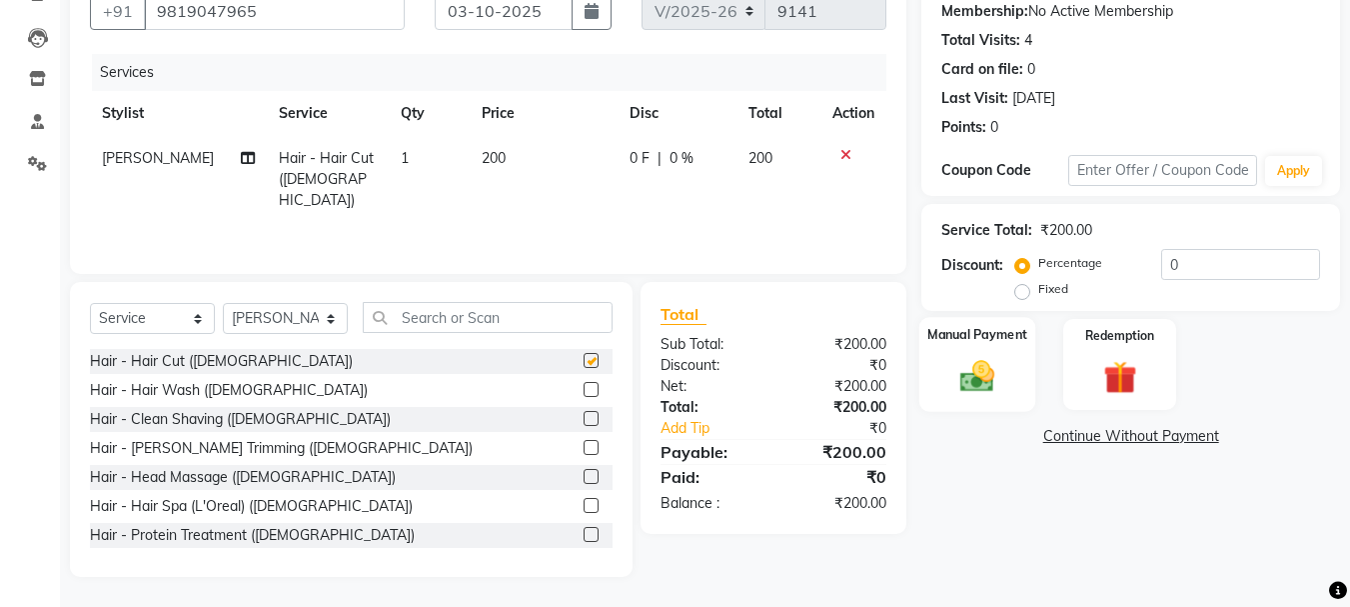
checkbox input "false"
click at [971, 383] on img at bounding box center [977, 376] width 56 height 40
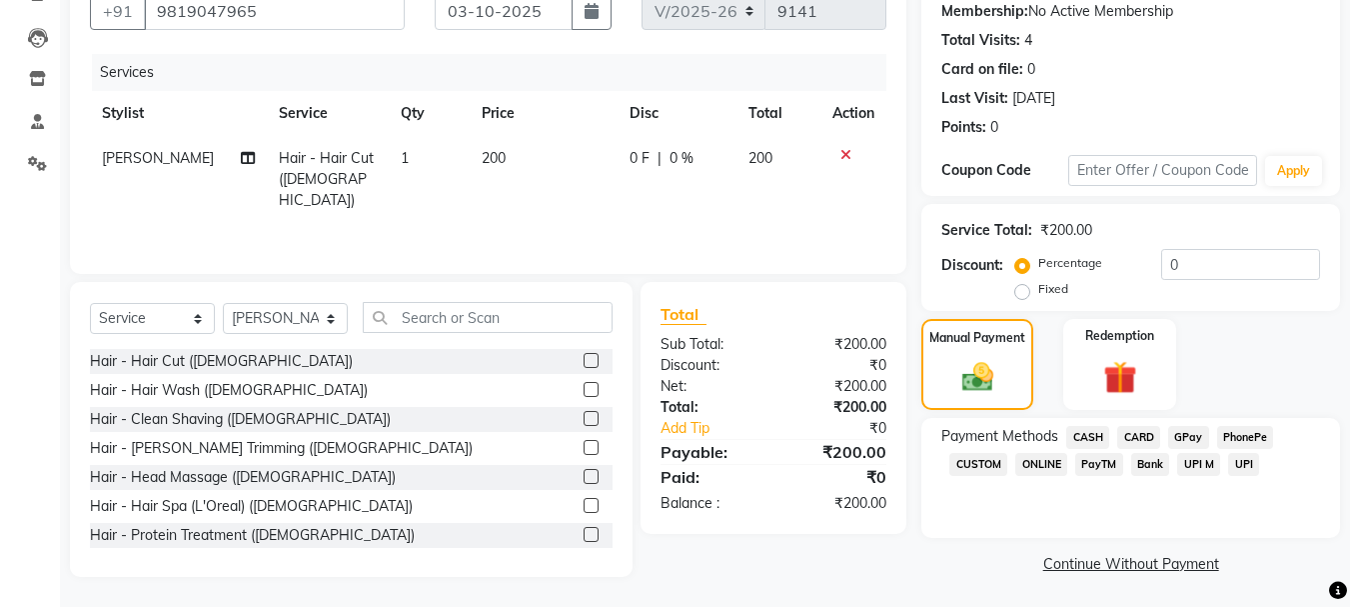
click at [1187, 435] on span "GPay" at bounding box center [1188, 437] width 41 height 23
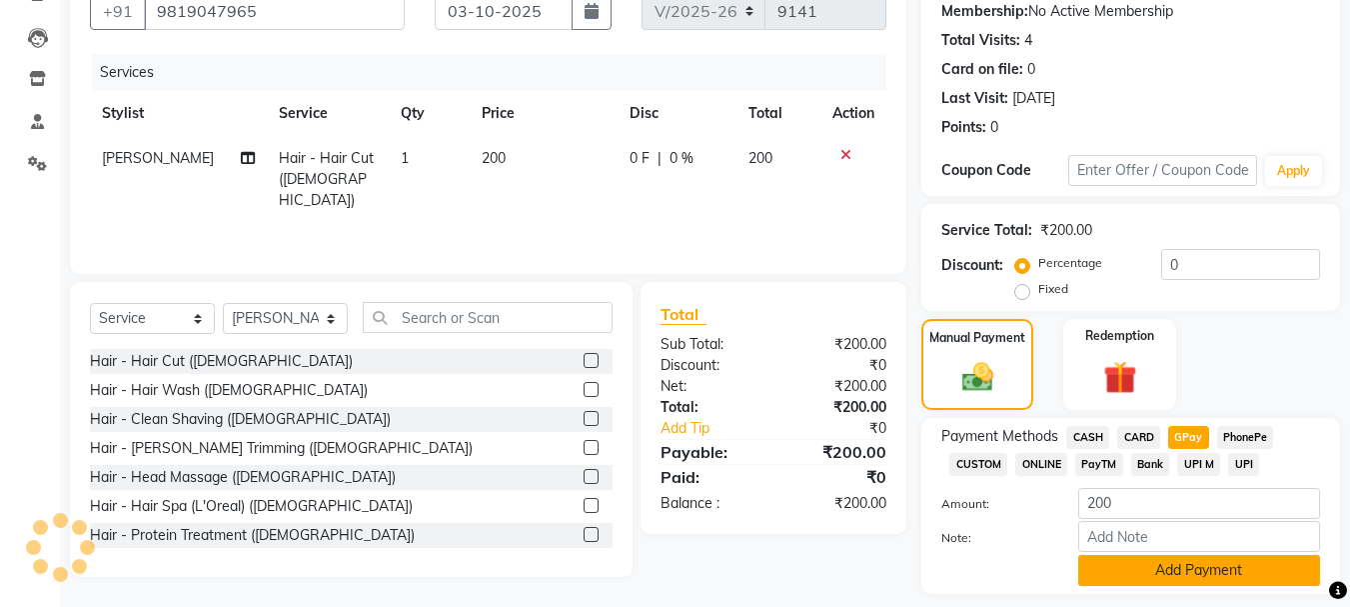
scroll to position [252, 0]
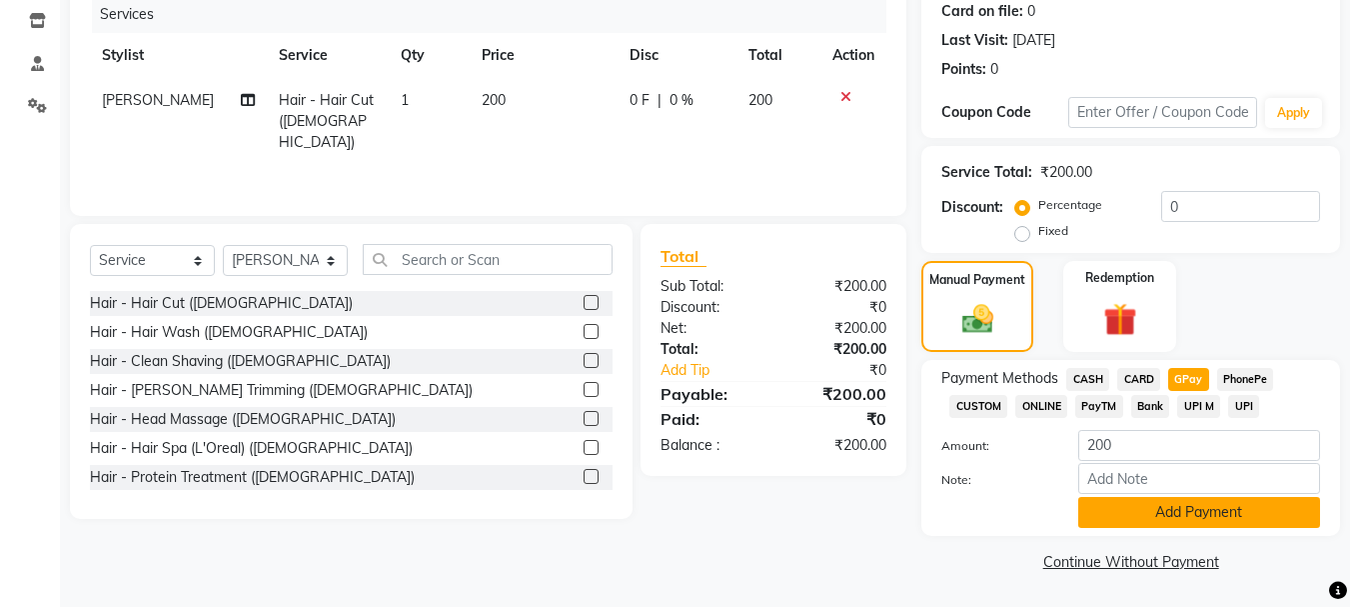
click at [1227, 512] on button "Add Payment" at bounding box center [1199, 512] width 242 height 31
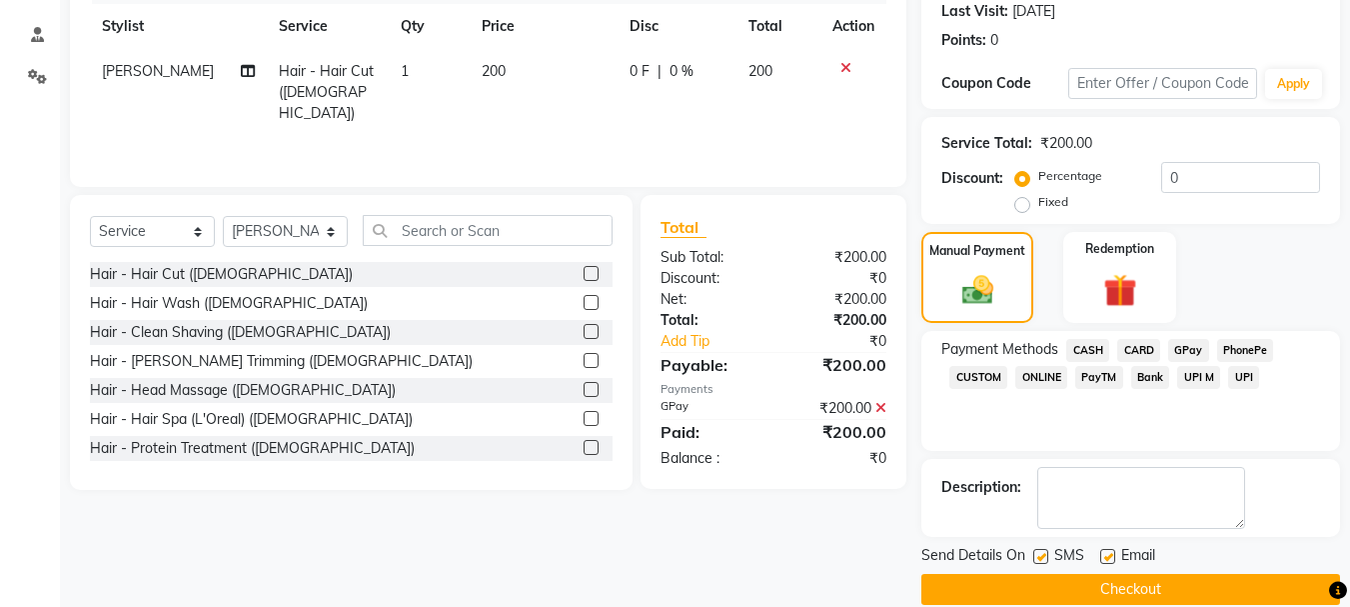
scroll to position [309, 0]
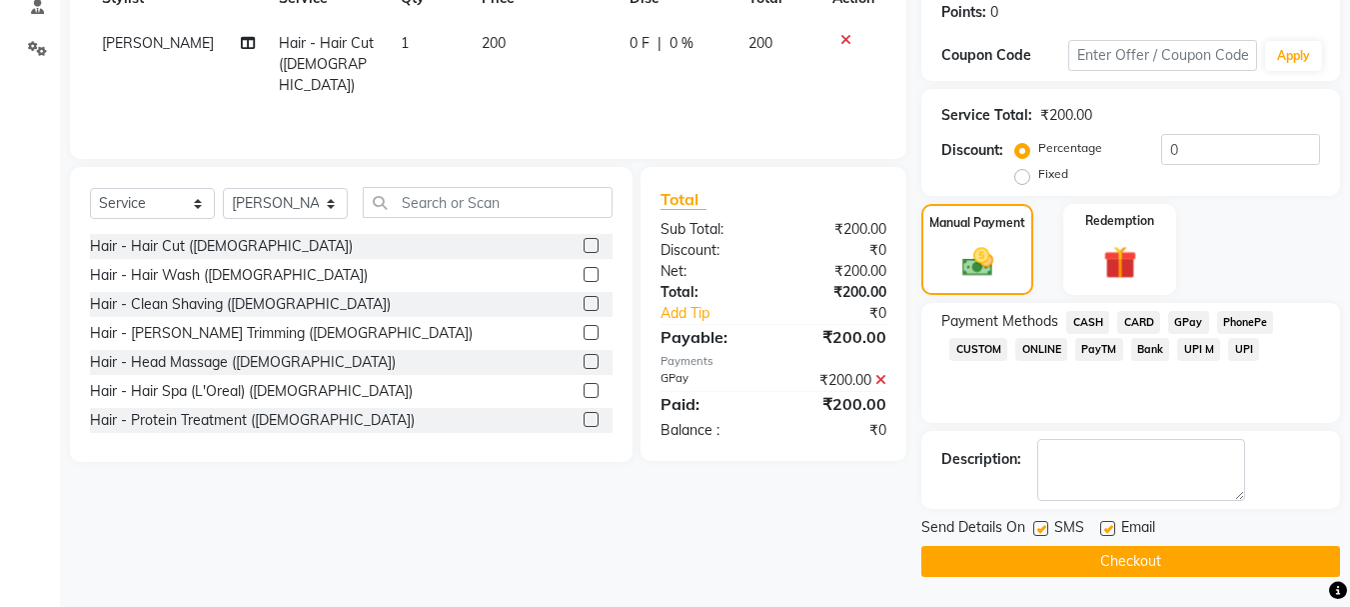
click at [1140, 556] on button "Checkout" at bounding box center [1130, 561] width 419 height 31
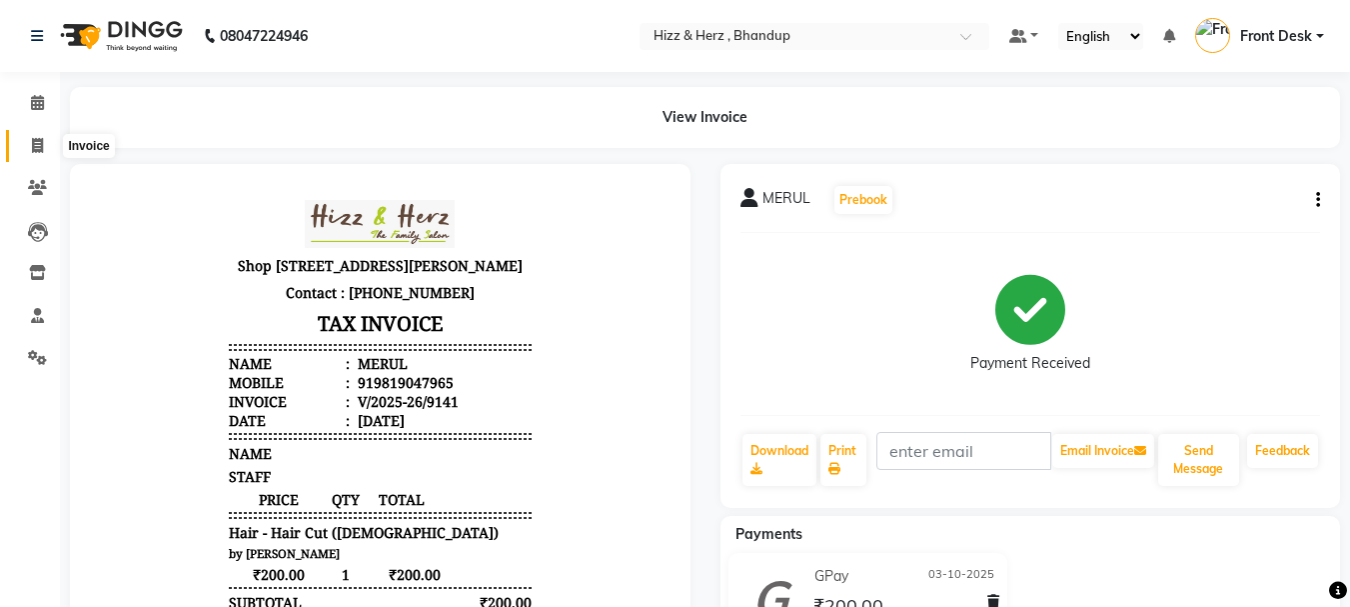
click at [40, 141] on icon at bounding box center [37, 145] width 11 height 15
select select "629"
select select "service"
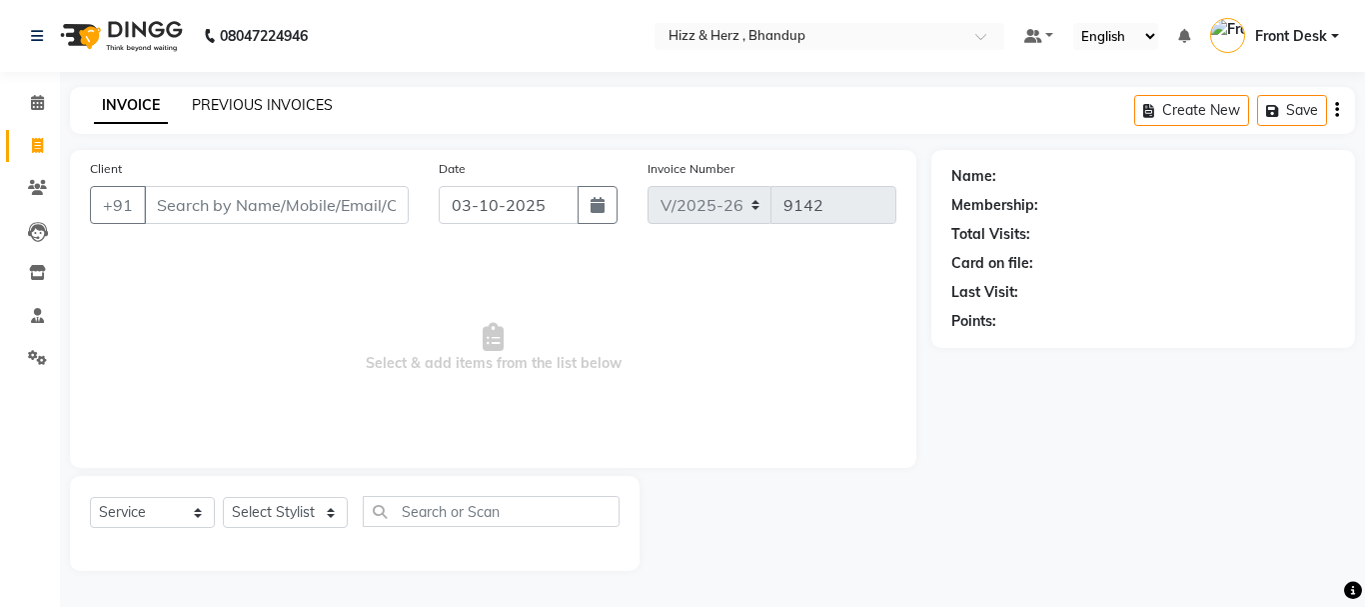
click at [287, 105] on link "PREVIOUS INVOICES" at bounding box center [262, 105] width 141 height 18
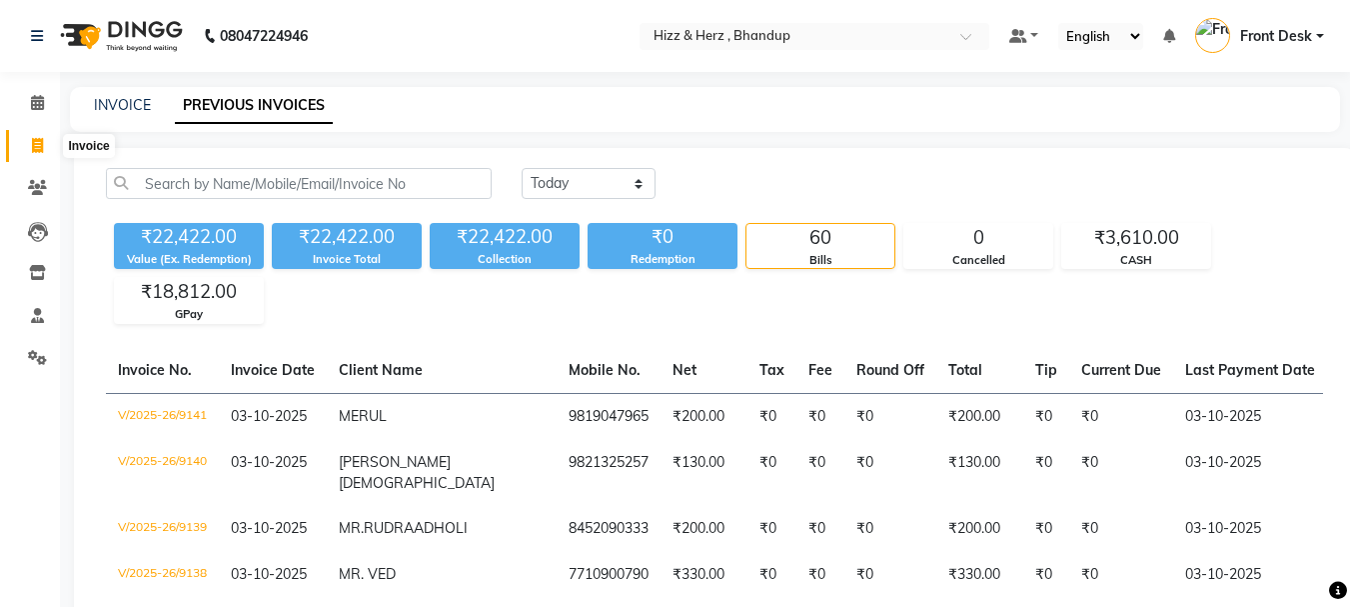
click at [40, 140] on icon at bounding box center [37, 145] width 11 height 15
select select "629"
select select "service"
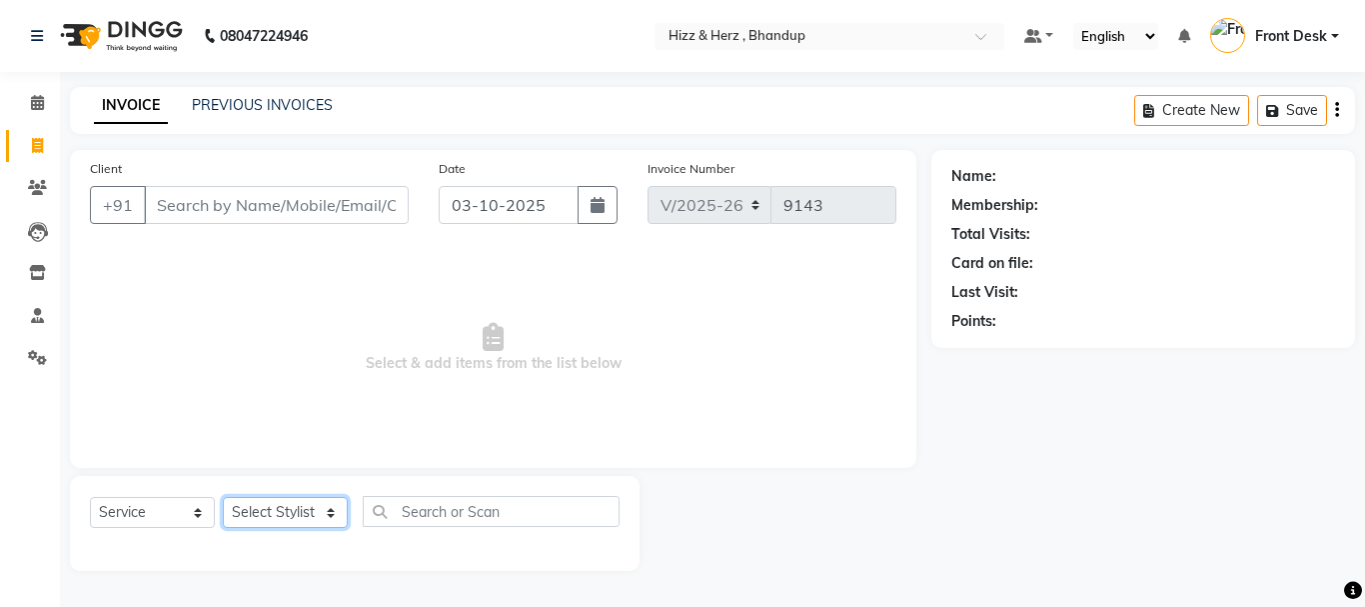
click at [286, 511] on select "Select Stylist Front Desk Gaurav Sharma HIZZ & HERZ 2 IRFAN AHMAD Jigna Goswami…" at bounding box center [285, 512] width 125 height 31
select select "24395"
click at [223, 497] on select "Select Stylist Front Desk Gaurav Sharma HIZZ & HERZ 2 IRFAN AHMAD Jigna Goswami…" at bounding box center [285, 512] width 125 height 31
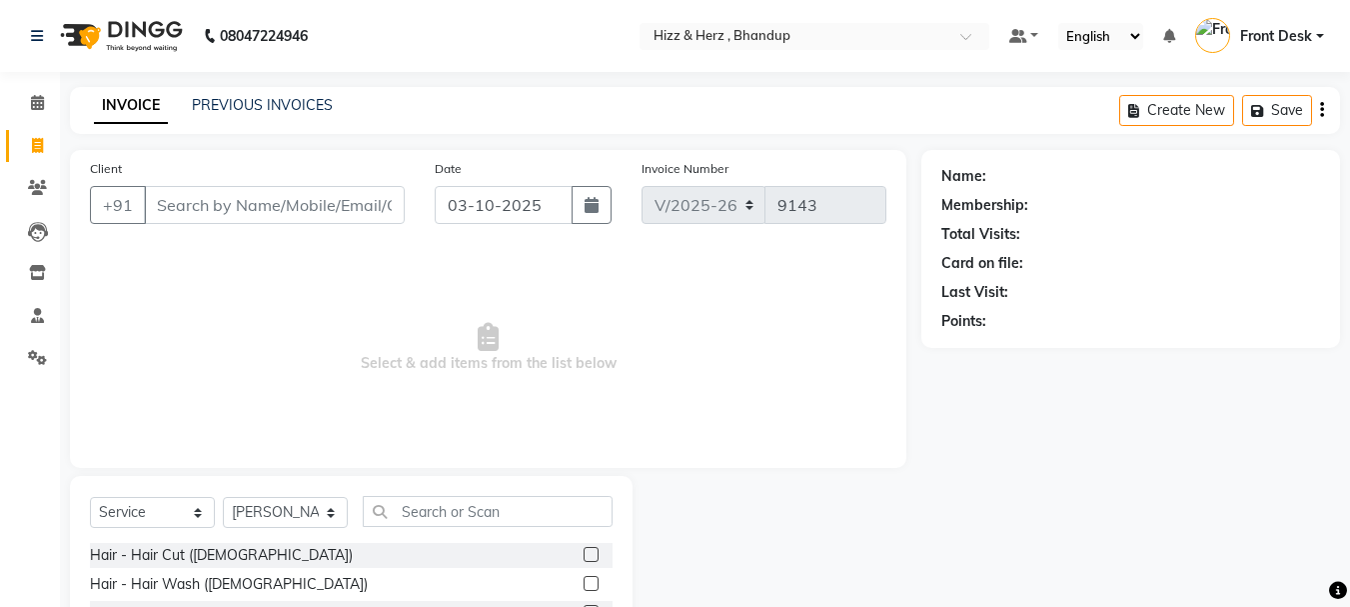
click at [584, 552] on label at bounding box center [591, 554] width 15 height 15
click at [584, 552] on input "checkbox" at bounding box center [590, 555] width 13 height 13
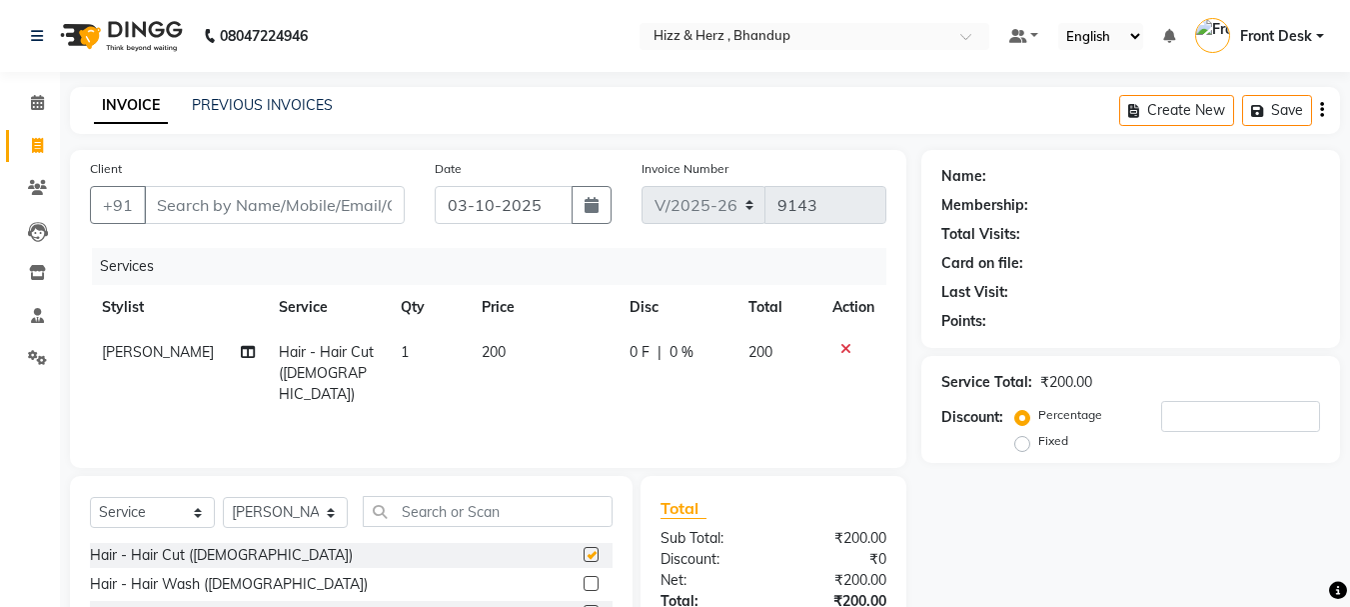
checkbox input "false"
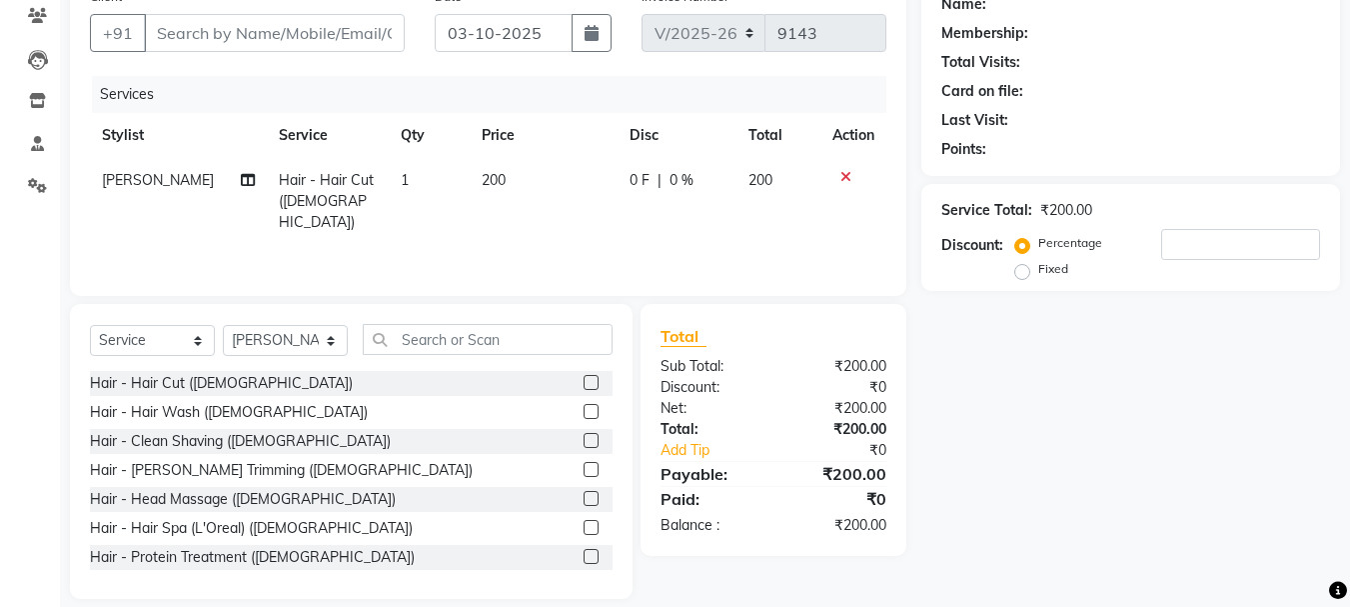
scroll to position [194, 0]
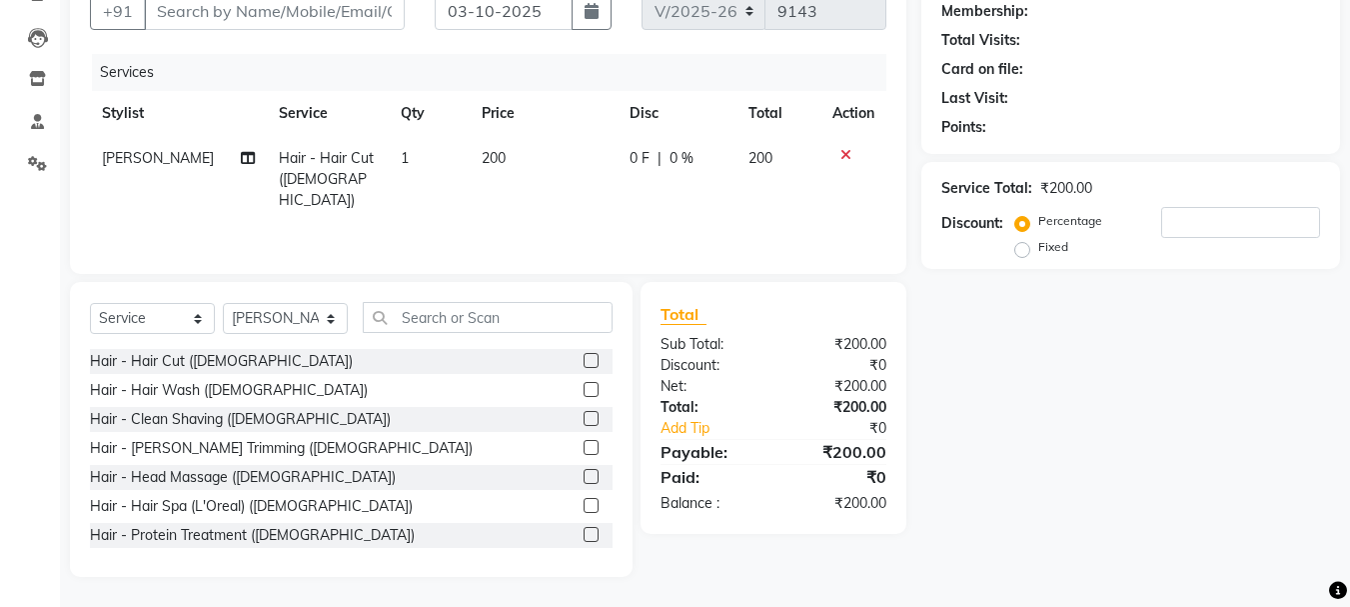
click at [584, 391] on label at bounding box center [591, 389] width 15 height 15
click at [584, 391] on input "checkbox" at bounding box center [590, 390] width 13 height 13
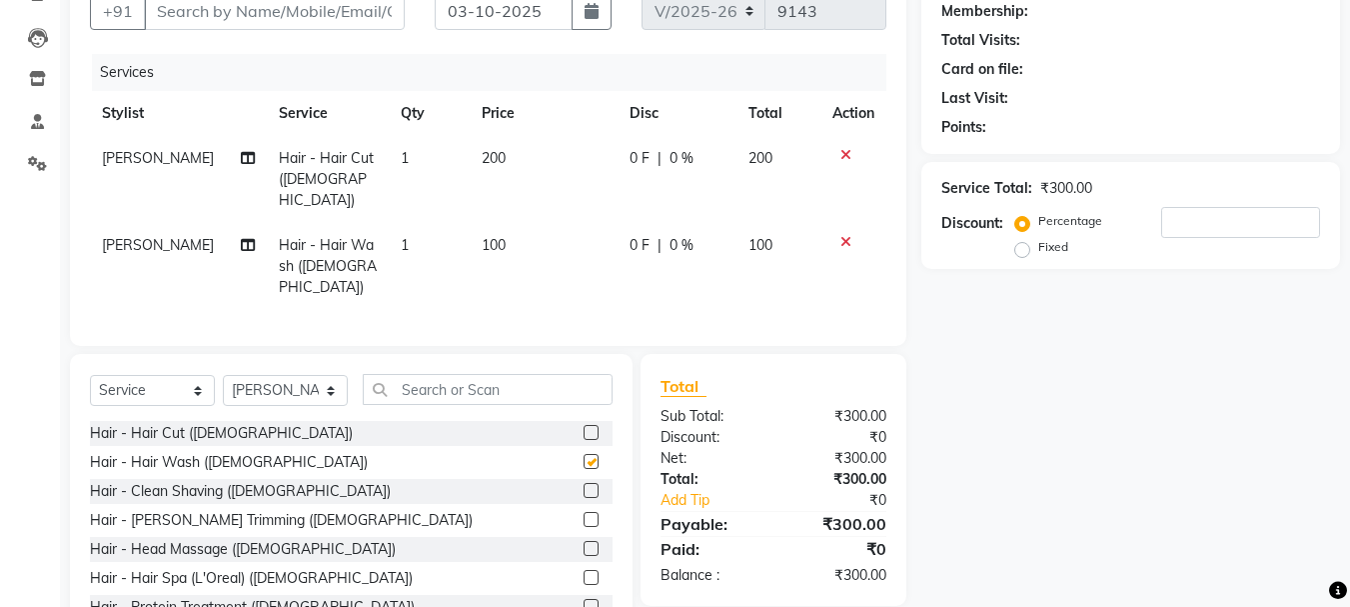
checkbox input "false"
click at [584, 425] on label at bounding box center [591, 432] width 15 height 15
click at [584, 427] on input "checkbox" at bounding box center [590, 433] width 13 height 13
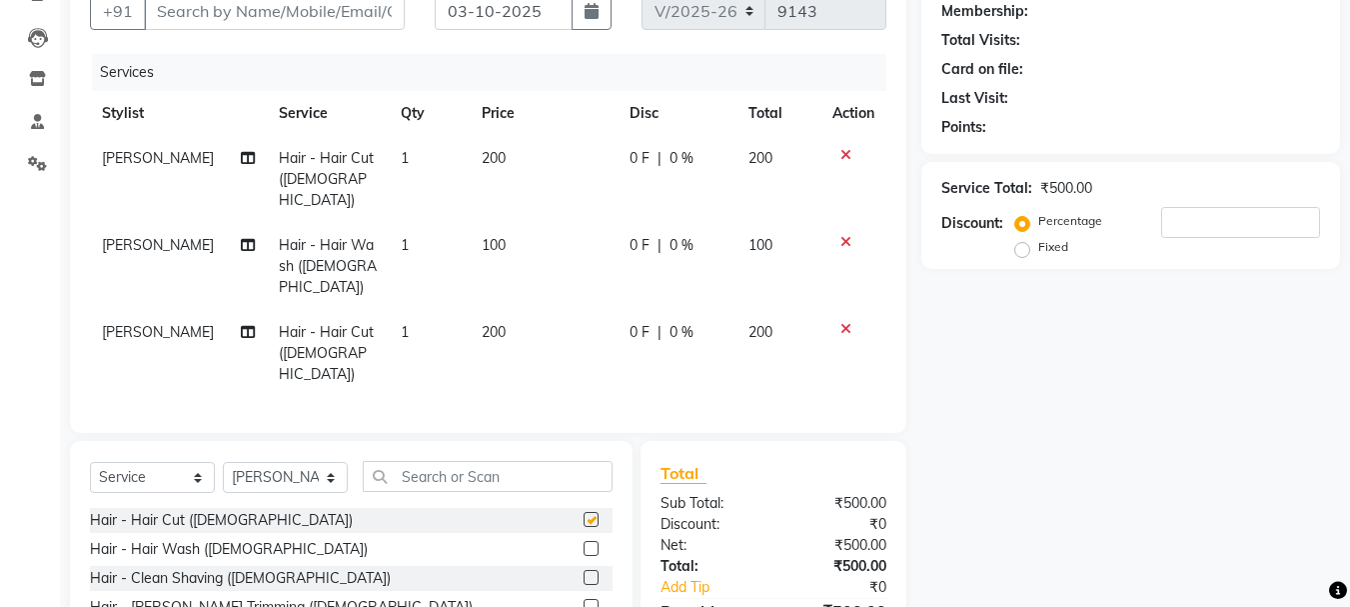
checkbox input "false"
click at [482, 236] on span "100" at bounding box center [494, 245] width 24 height 18
select select "24395"
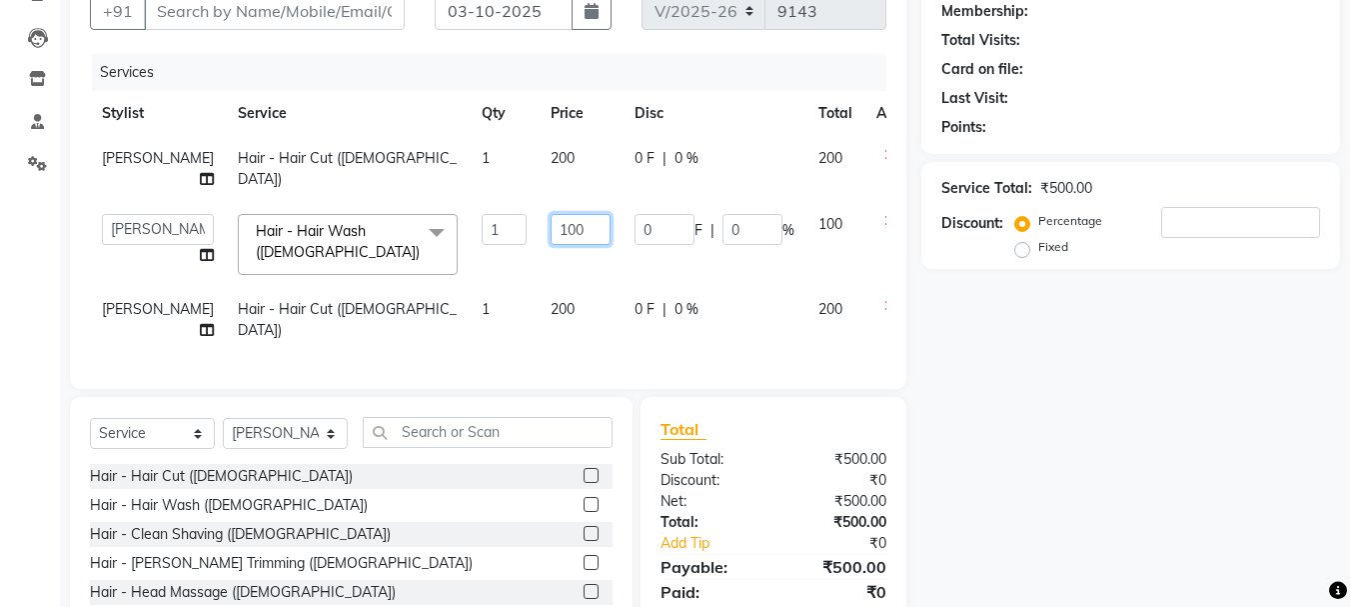
click at [551, 244] on input "100" at bounding box center [581, 229] width 60 height 31
type input "130"
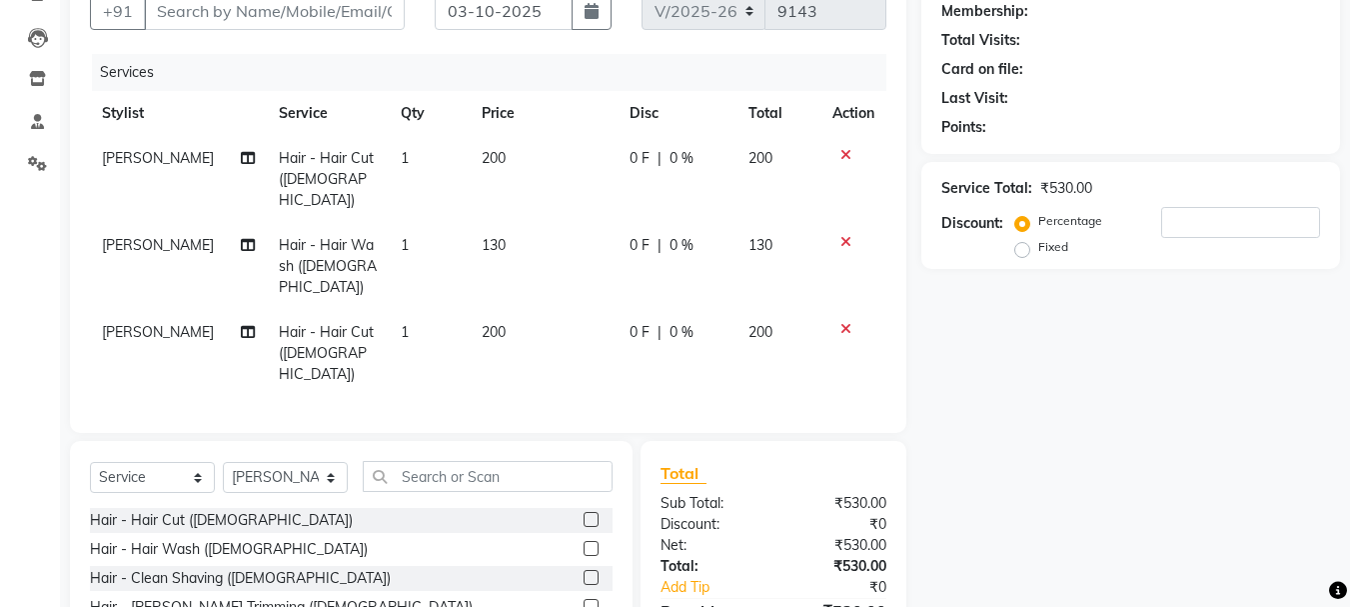
click at [512, 298] on tbody "IRFAN AHMAD Hair - Hair Cut (Male) 1 200 0 F | 0 % 200 IRFAN AHMAD Hair - Hair …" at bounding box center [488, 266] width 796 height 261
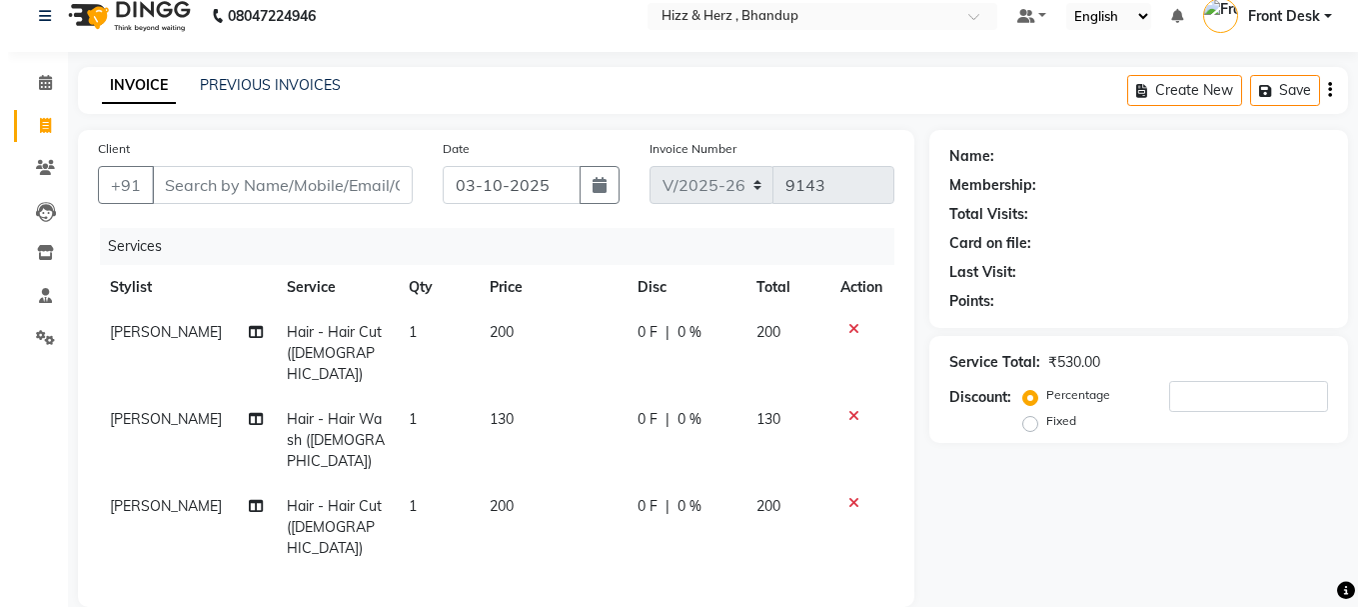
scroll to position [0, 0]
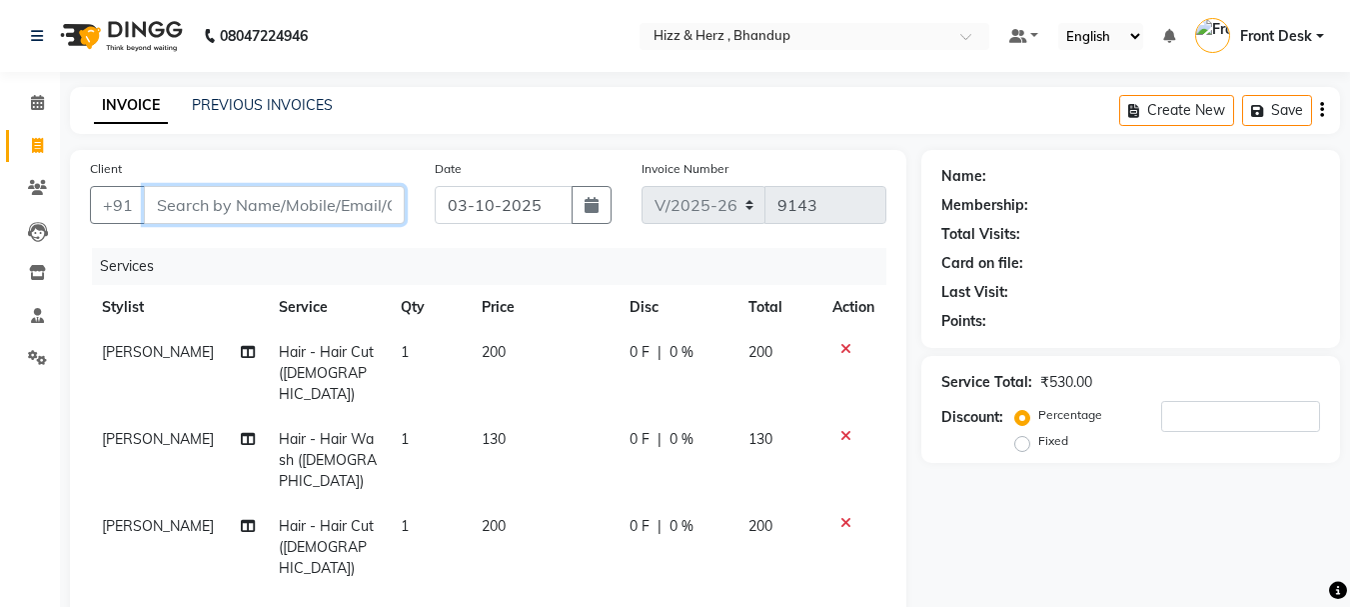
click at [369, 207] on input "Client" at bounding box center [274, 205] width 261 height 38
click at [376, 209] on input "Client" at bounding box center [274, 205] width 261 height 38
click at [375, 209] on input "Client" at bounding box center [274, 205] width 261 height 38
type input "9"
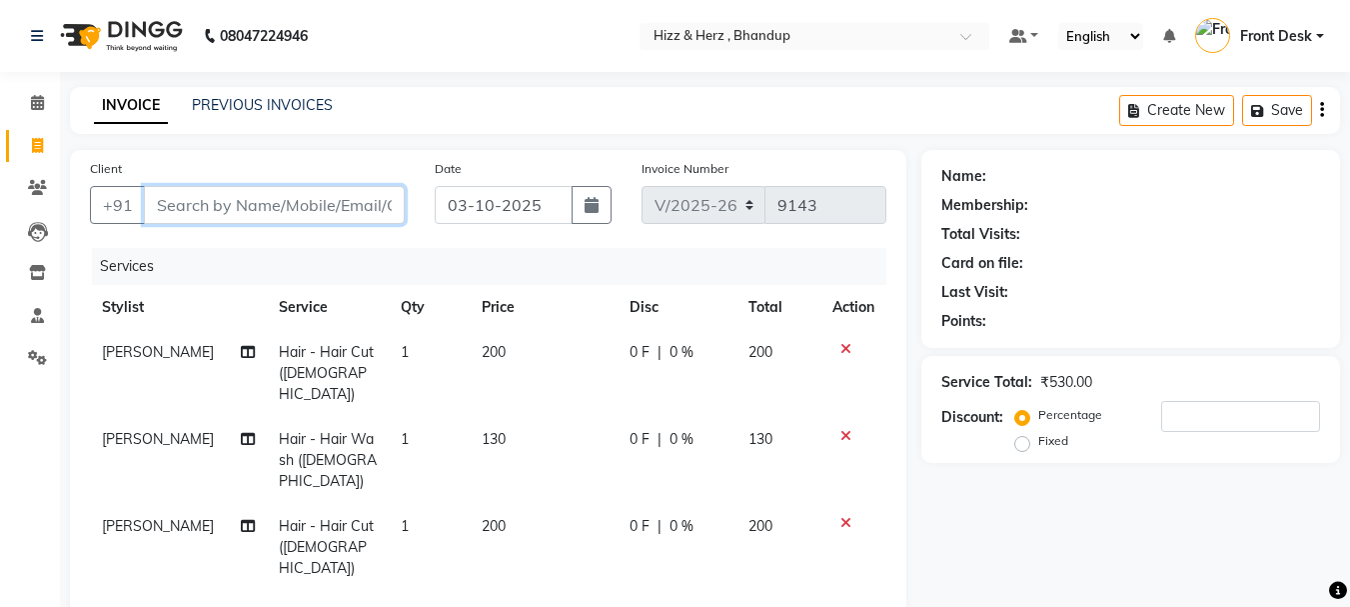
type input "0"
type input "9137404629"
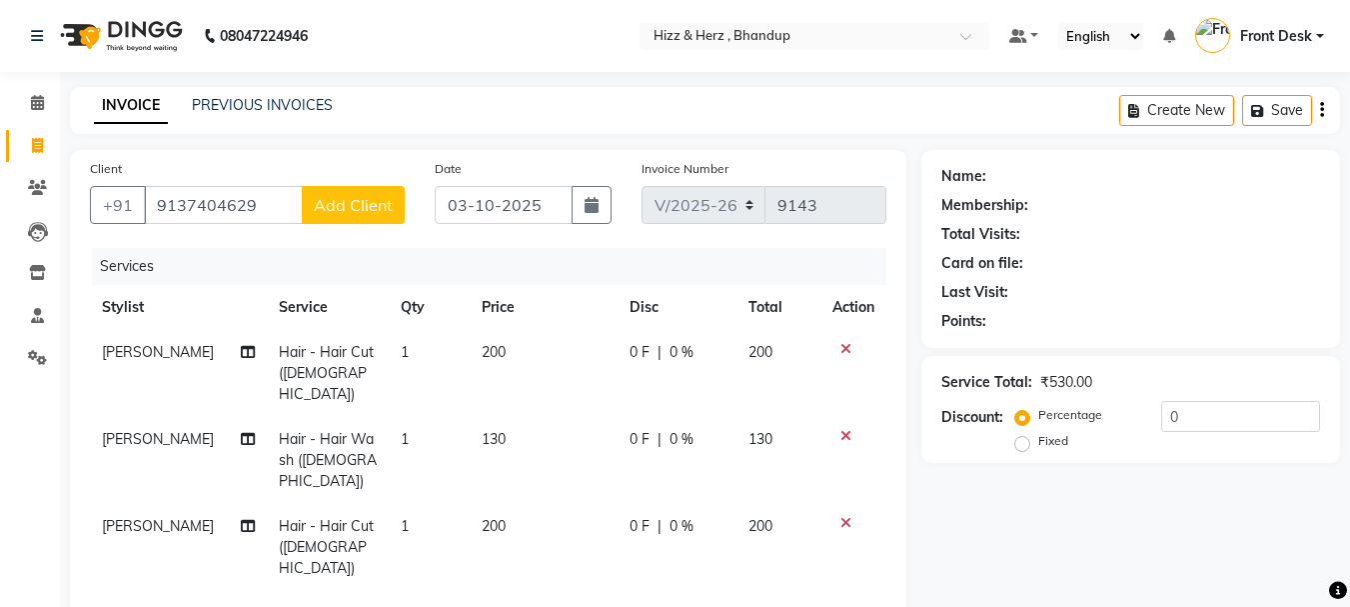
click at [375, 211] on span "Add Client" at bounding box center [353, 205] width 79 height 20
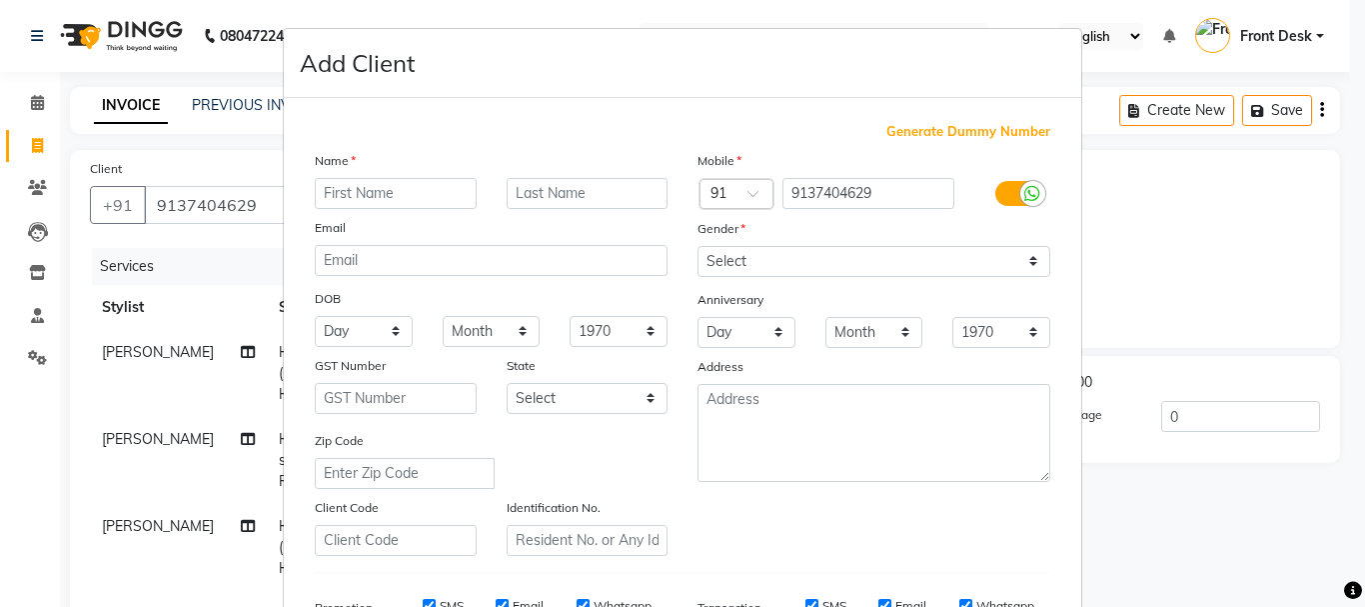
click at [379, 194] on input "text" at bounding box center [396, 193] width 162 height 31
type input "MR. AKASH"
click at [579, 187] on input "text" at bounding box center [588, 193] width 162 height 31
type input "KADE"
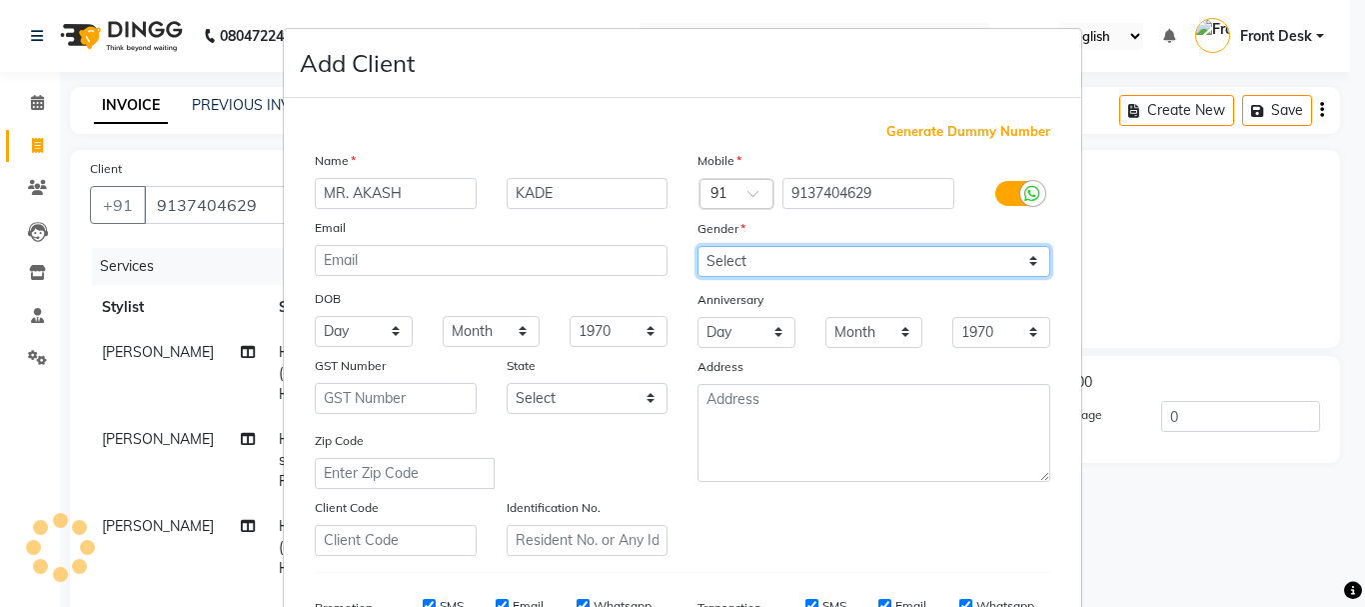
click at [784, 268] on select "Select Male Female Other Prefer Not To Say" at bounding box center [873, 261] width 353 height 31
select select "male"
click at [697, 246] on select "Select Male Female Other Prefer Not To Say" at bounding box center [873, 261] width 353 height 31
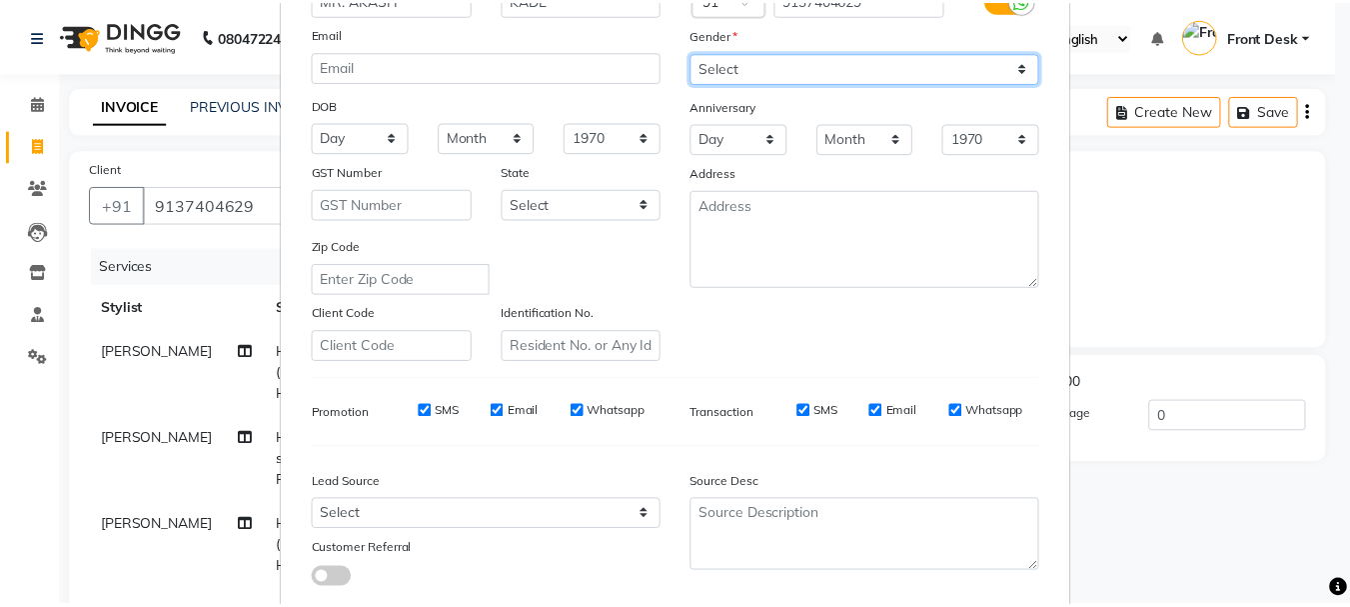
scroll to position [300, 0]
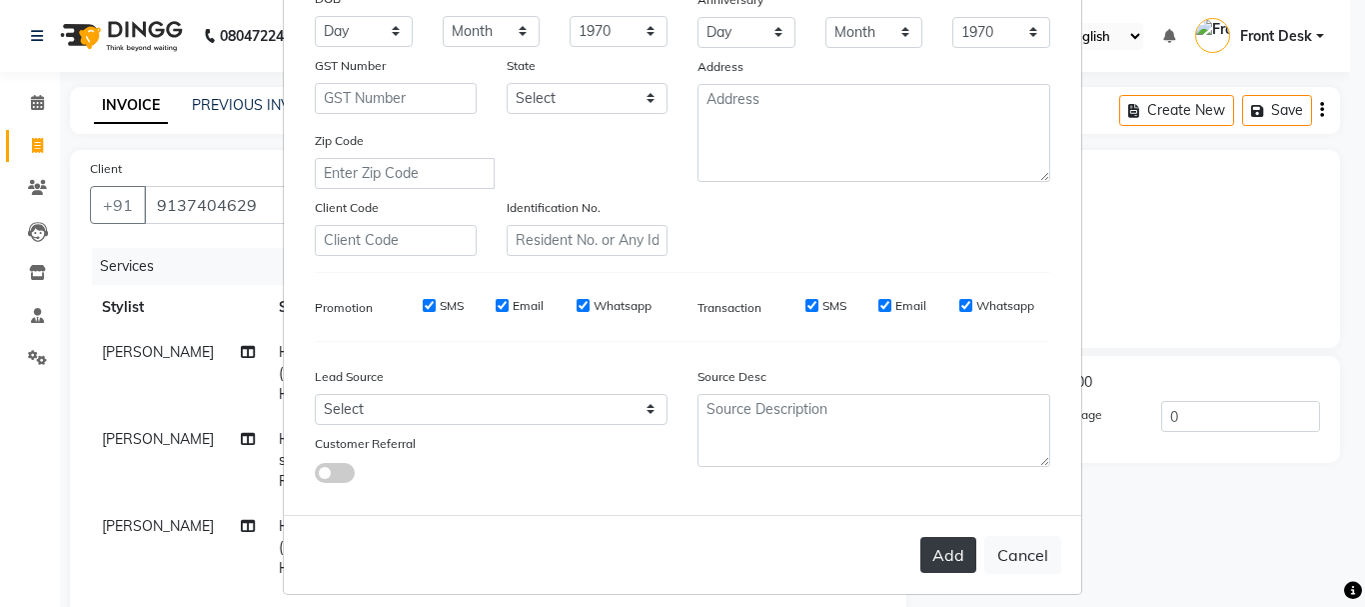
click at [939, 562] on button "Add" at bounding box center [948, 555] width 56 height 36
select select
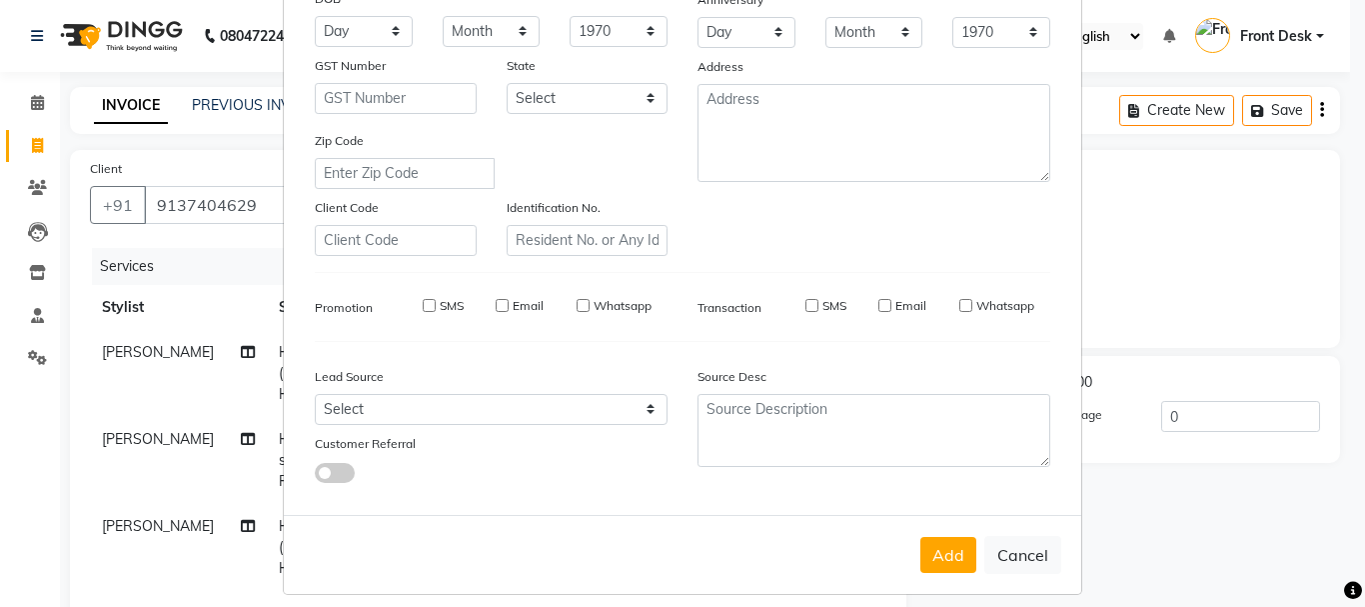
select select
checkbox input "false"
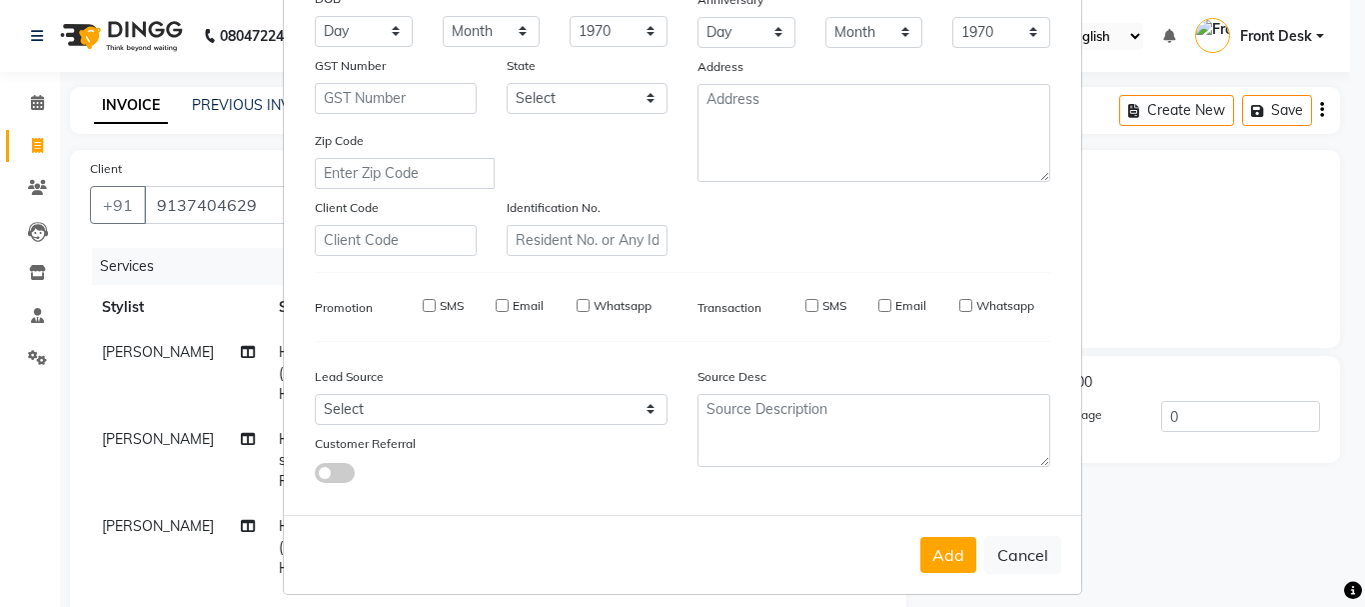
checkbox input "false"
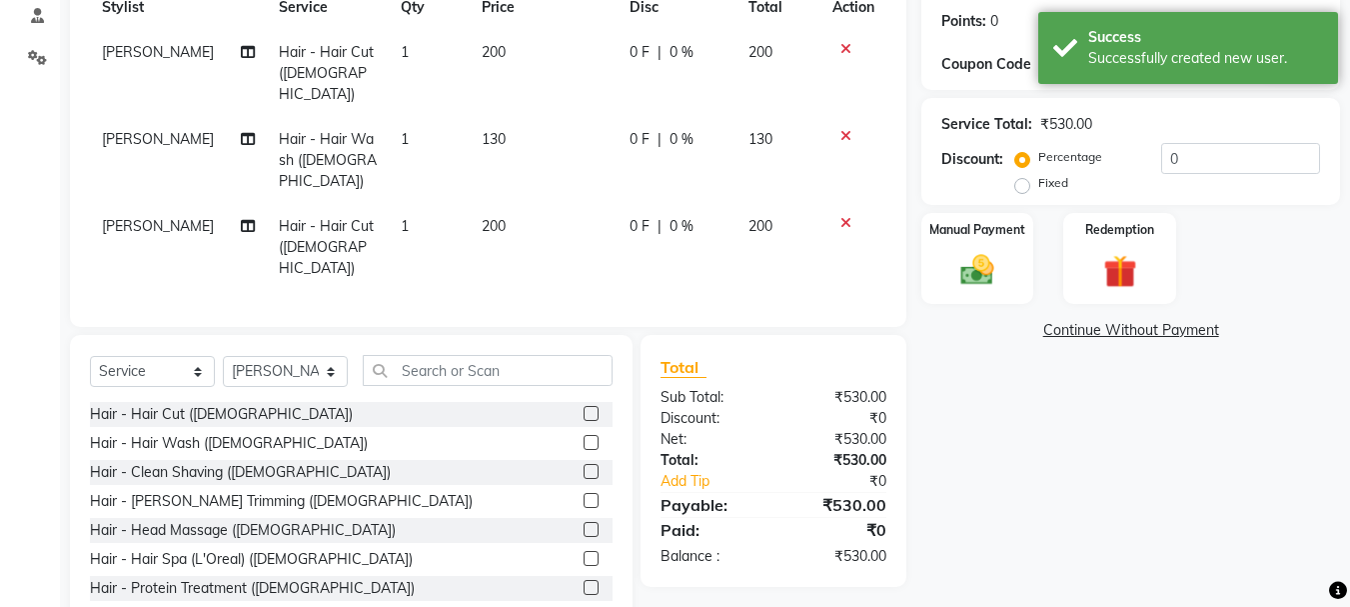
scroll to position [305, 0]
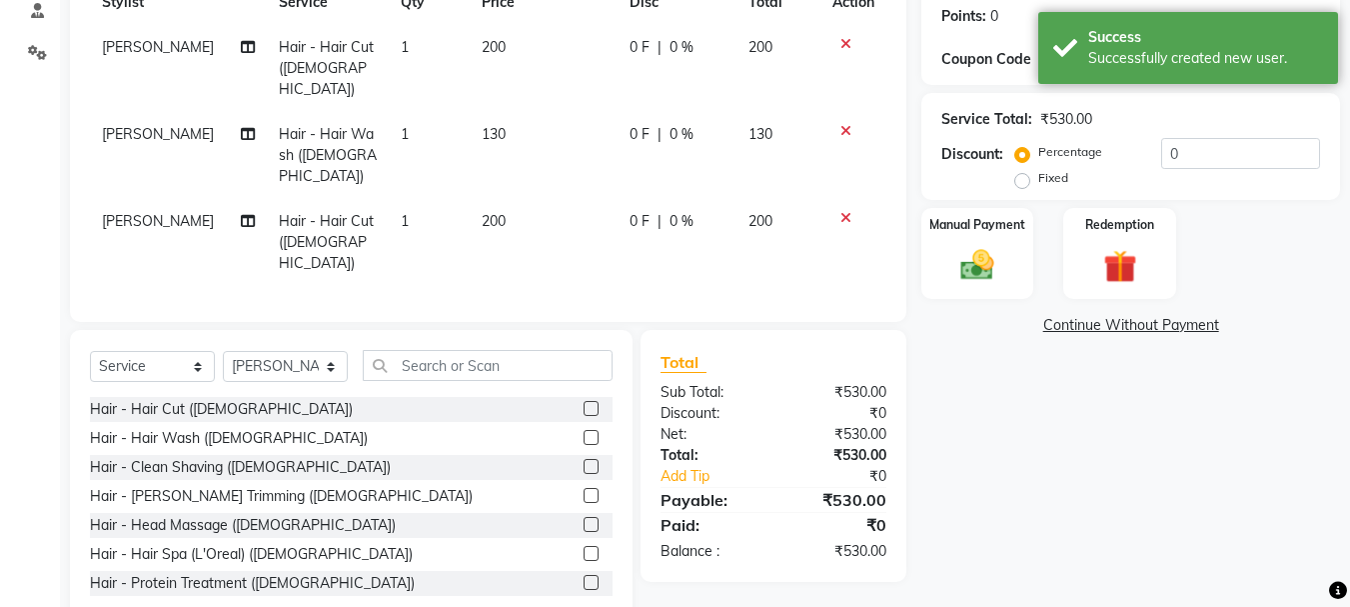
click at [846, 211] on icon at bounding box center [845, 218] width 11 height 14
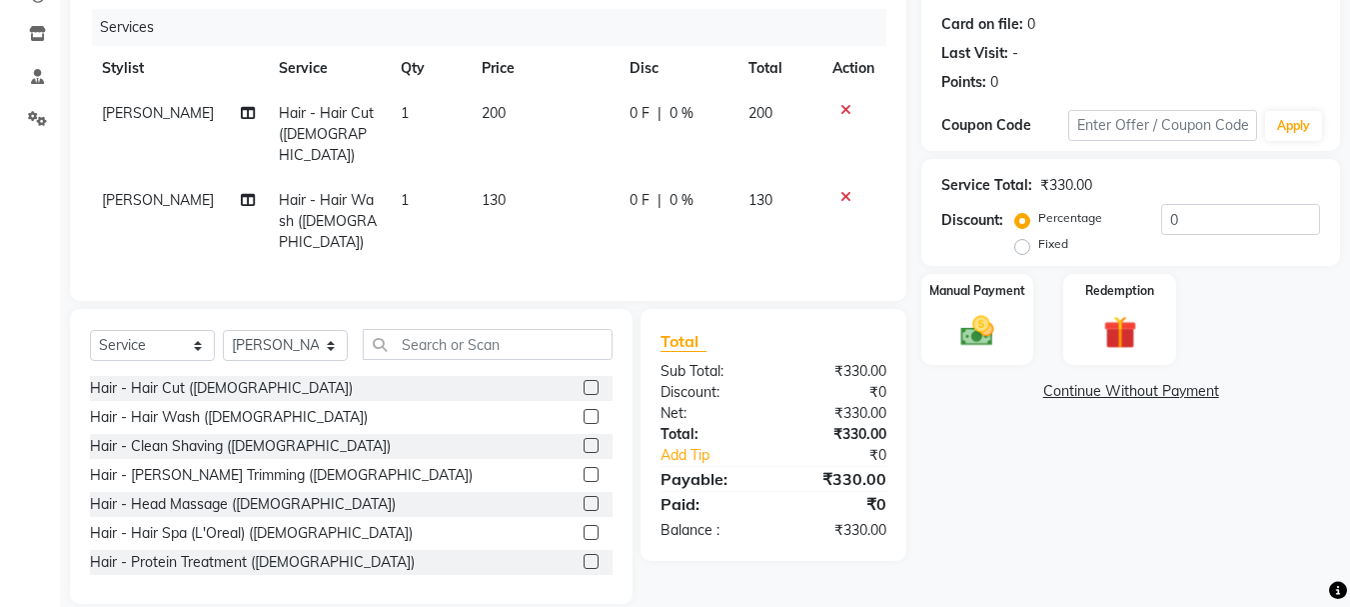
click at [488, 191] on span "130" at bounding box center [494, 200] width 24 height 18
select select "24395"
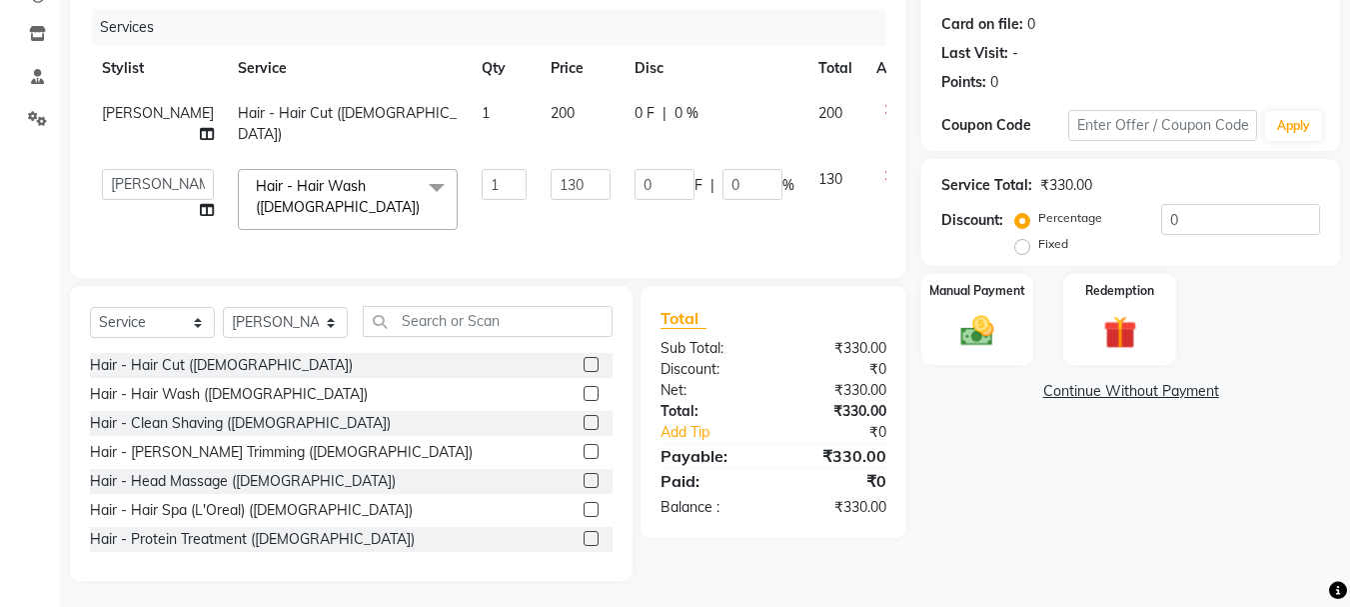
scroll to position [279, 0]
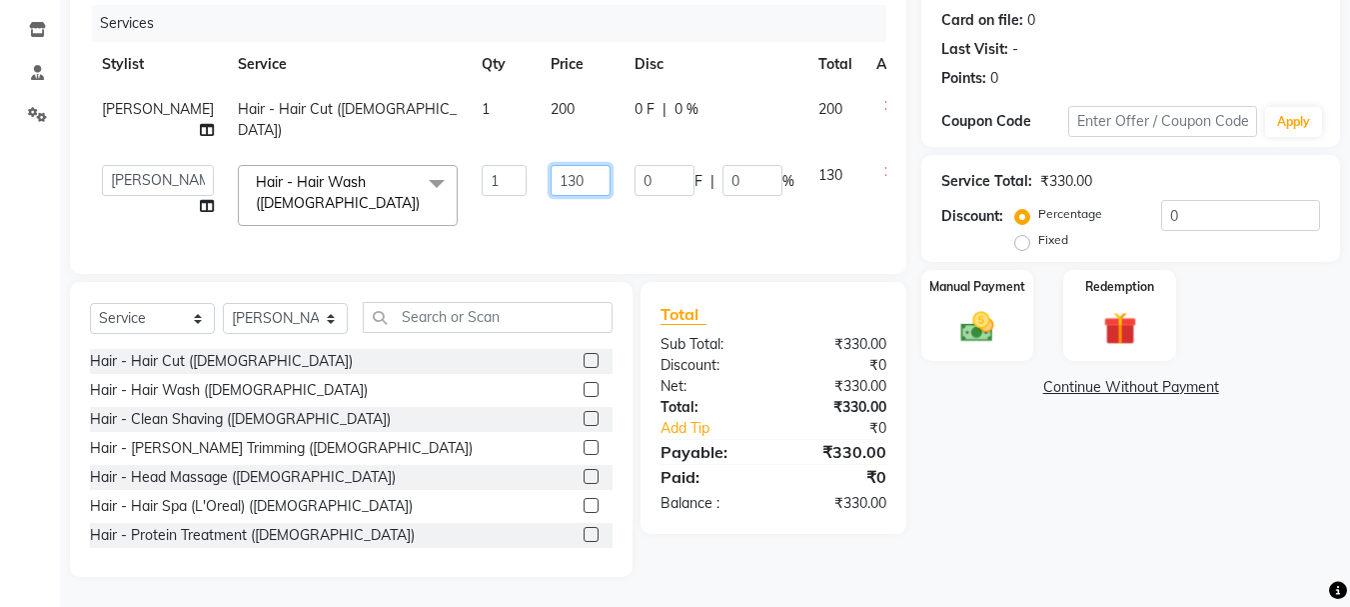
click at [551, 165] on input "130" at bounding box center [581, 180] width 60 height 31
type input "150"
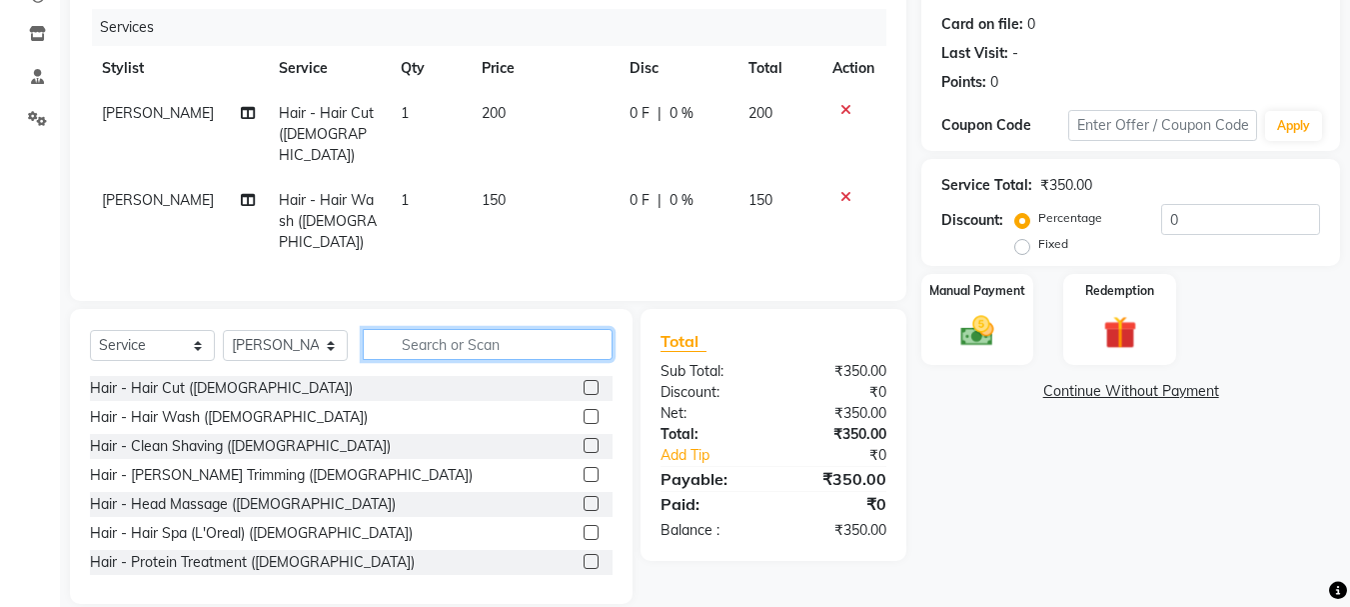
click at [462, 329] on input "text" at bounding box center [488, 344] width 250 height 31
click at [584, 467] on label at bounding box center [591, 474] width 15 height 15
click at [584, 469] on input "checkbox" at bounding box center [590, 475] width 13 height 13
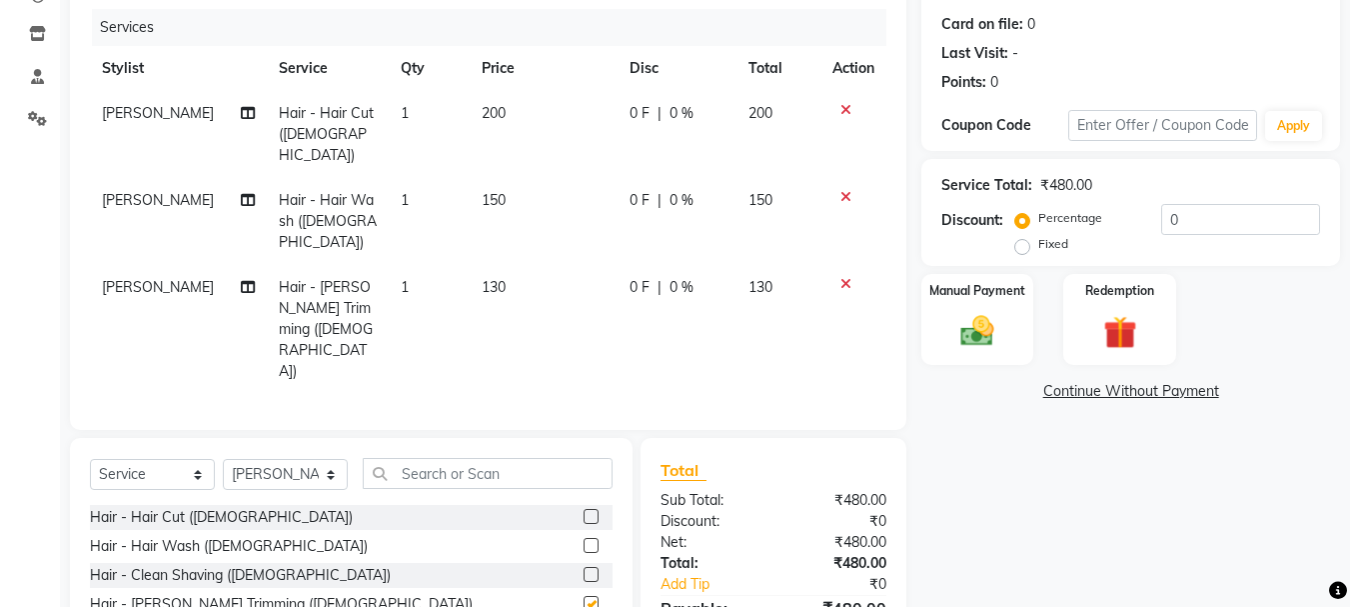
checkbox input "false"
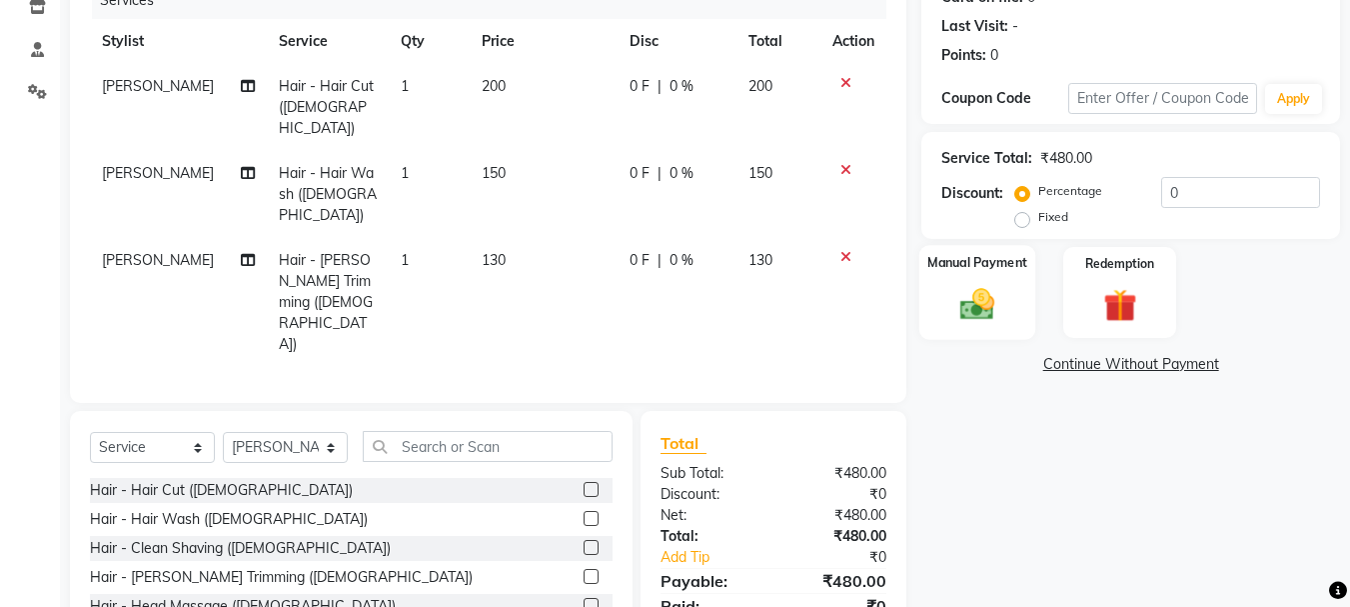
scroll to position [305, 0]
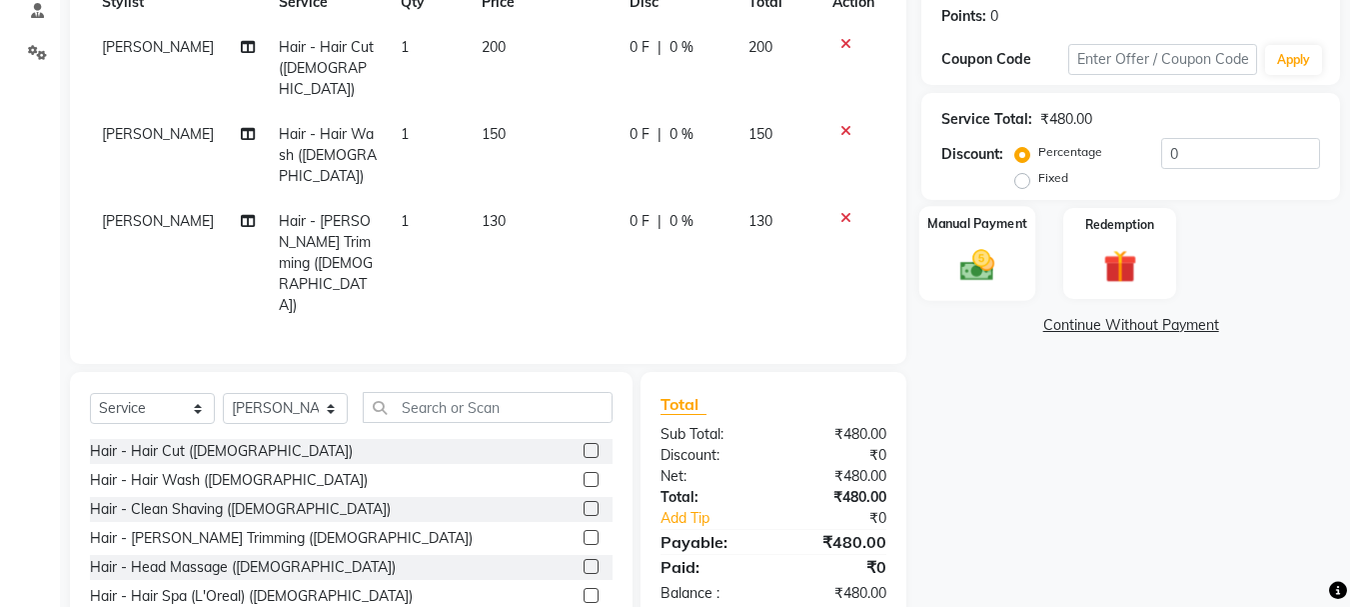
click at [966, 274] on img at bounding box center [977, 265] width 56 height 40
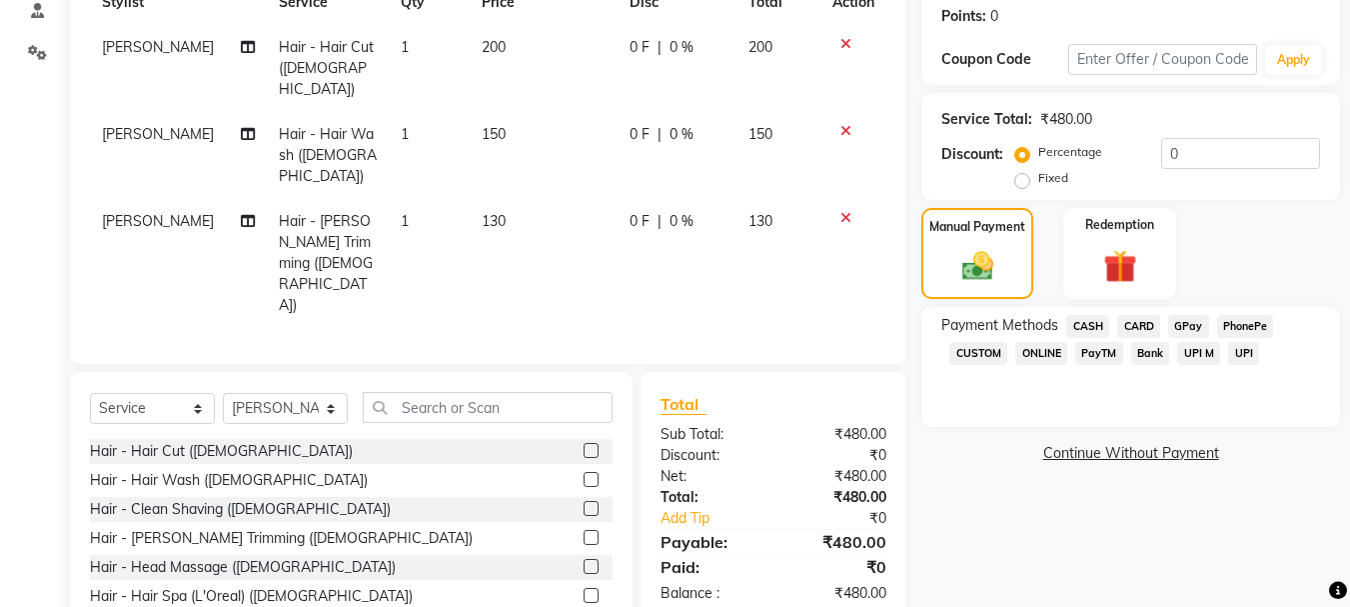
click at [1186, 327] on span "GPay" at bounding box center [1188, 326] width 41 height 23
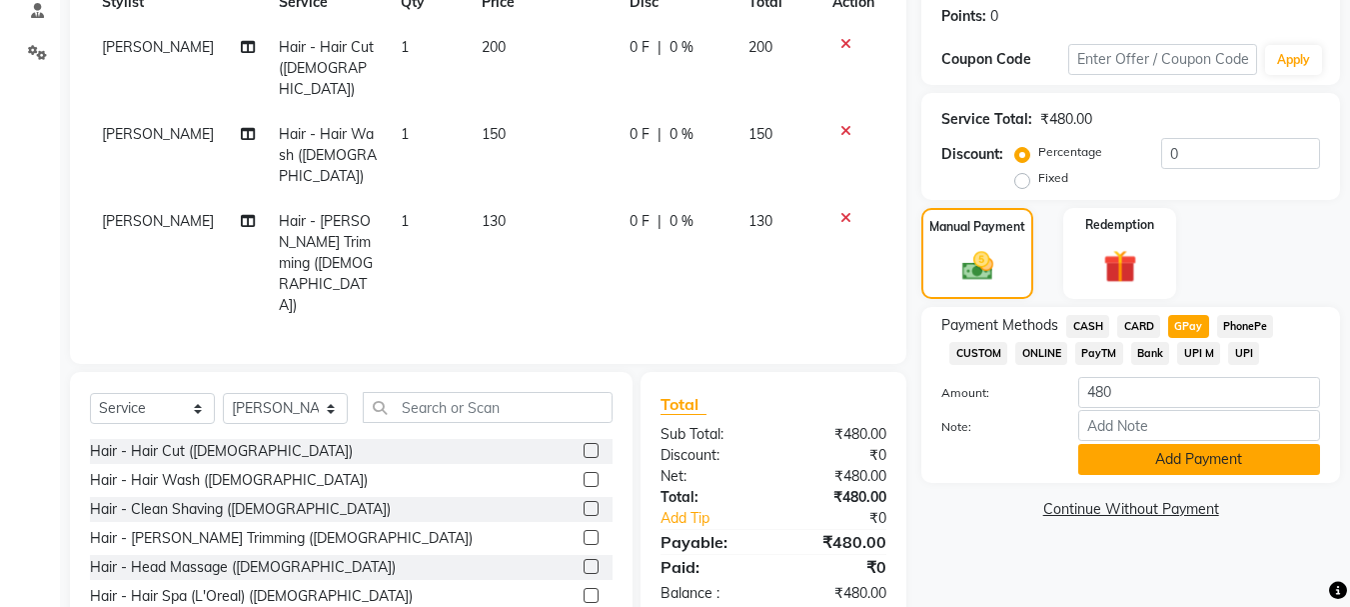
click at [1164, 450] on button "Add Payment" at bounding box center [1199, 459] width 242 height 31
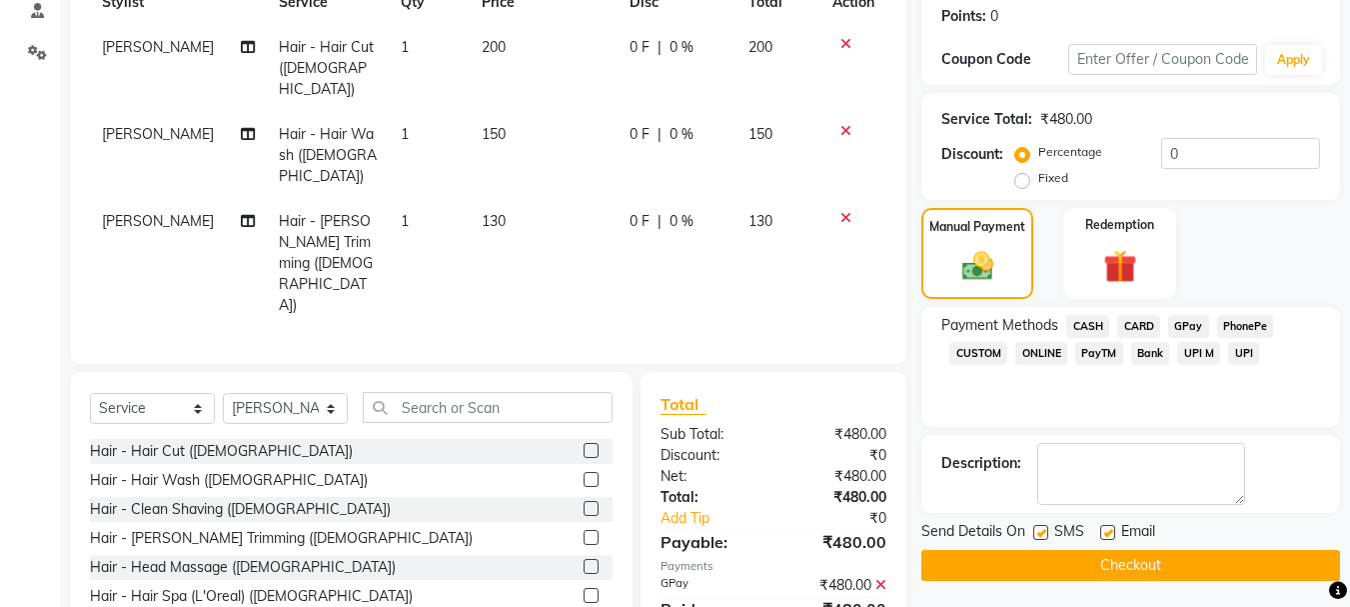
scroll to position [309, 0]
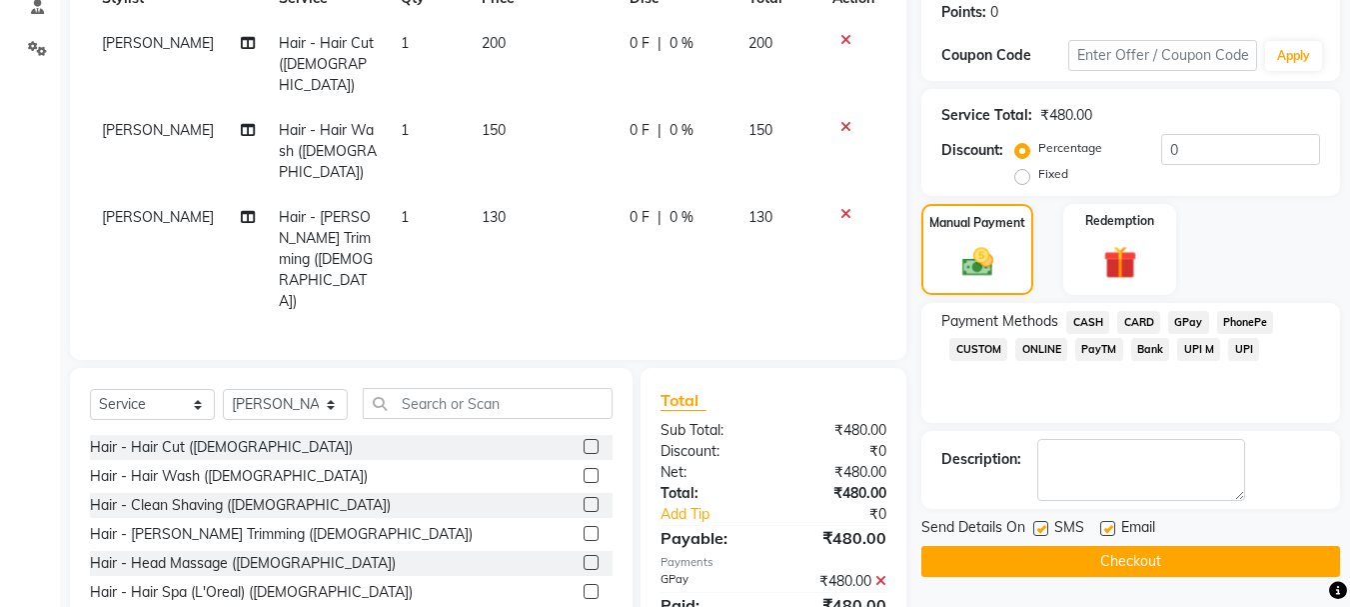
click at [1157, 566] on button "Checkout" at bounding box center [1130, 561] width 419 height 31
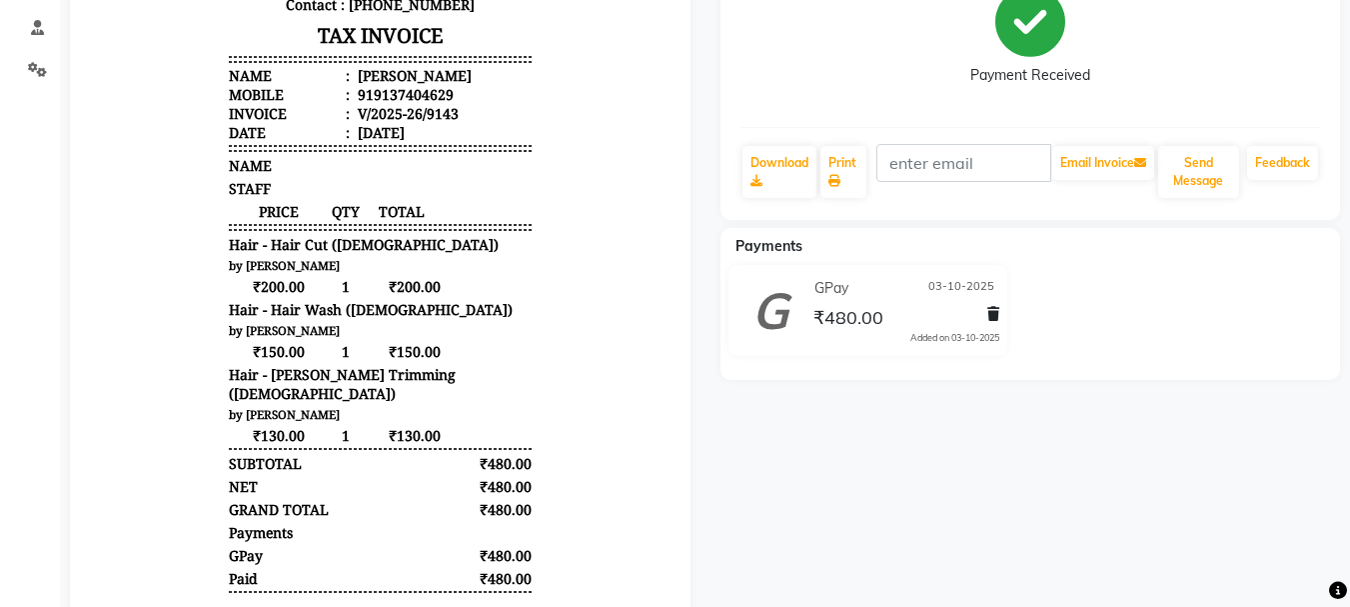
scroll to position [300, 0]
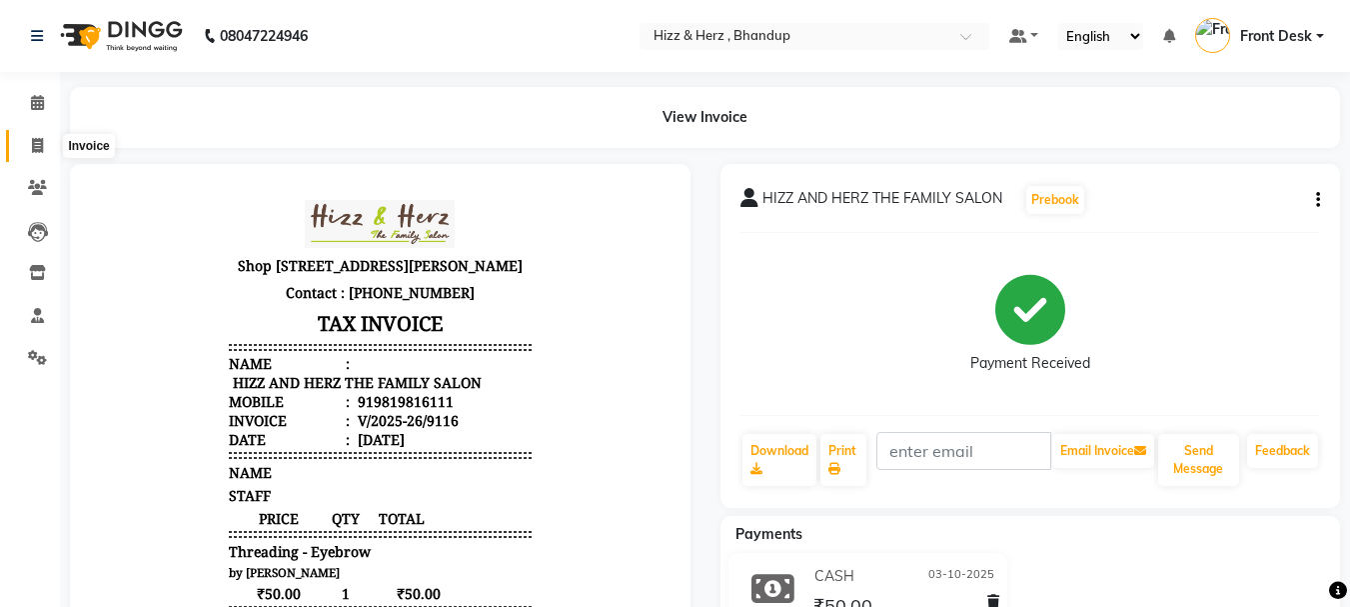
click at [38, 147] on icon at bounding box center [37, 145] width 11 height 15
select select "629"
select select "service"
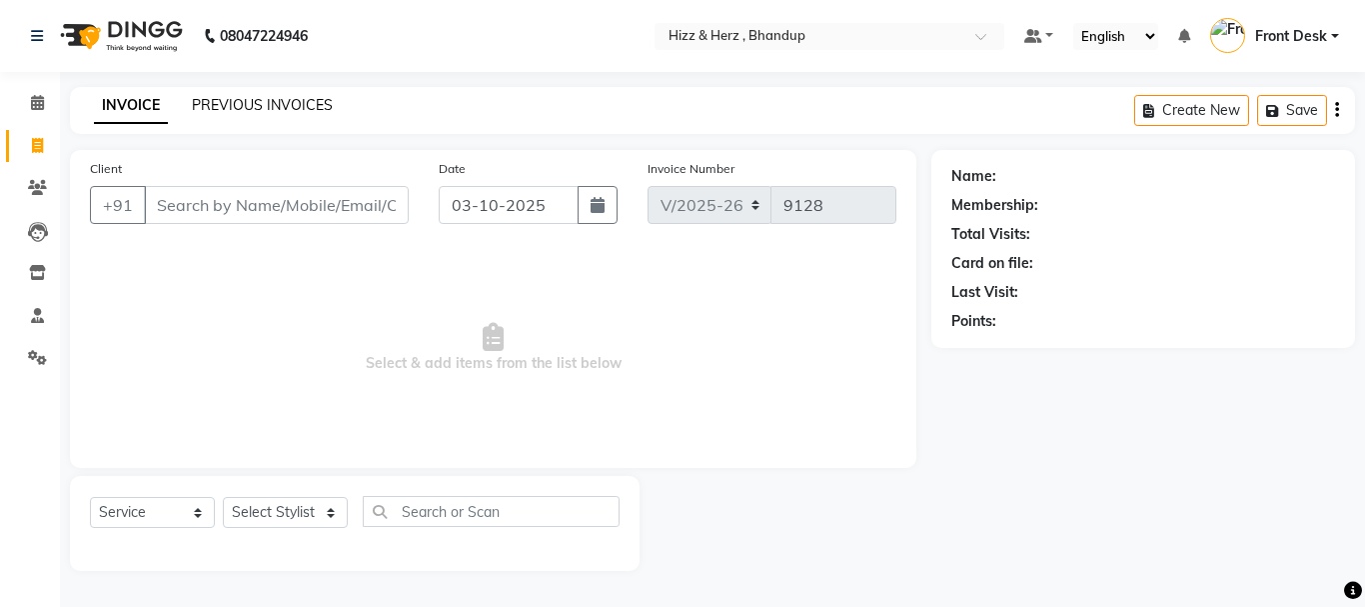
click at [284, 103] on link "PREVIOUS INVOICES" at bounding box center [262, 105] width 141 height 18
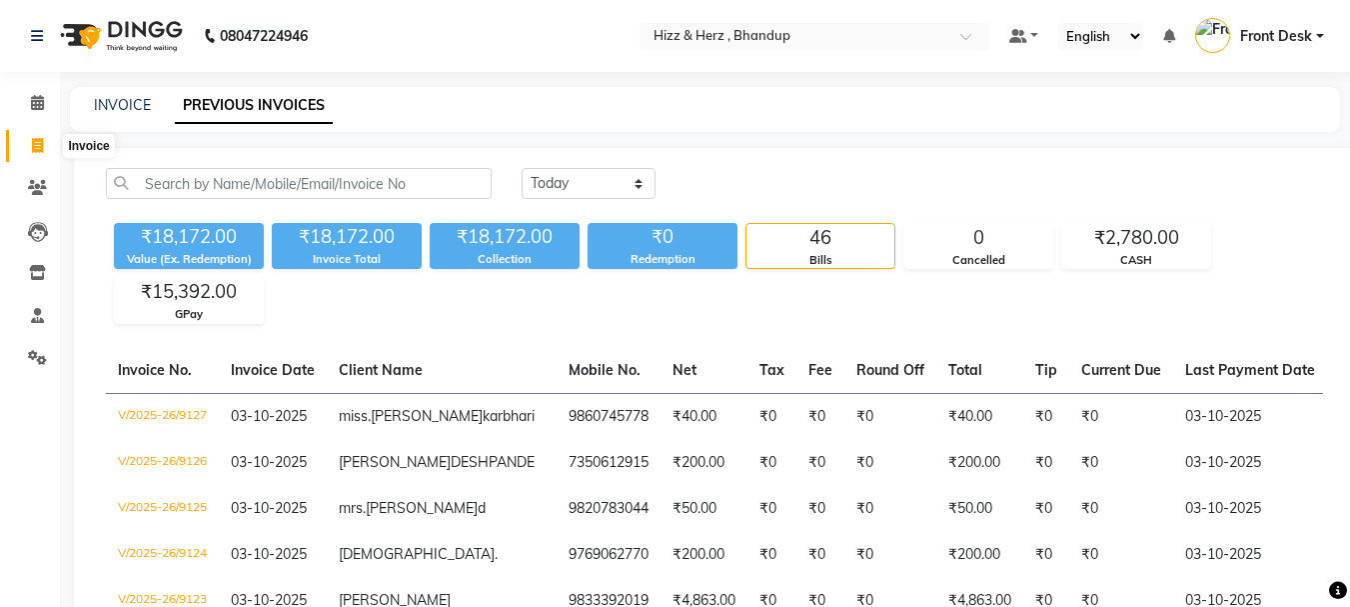
click at [36, 147] on icon at bounding box center [37, 145] width 11 height 15
select select "service"
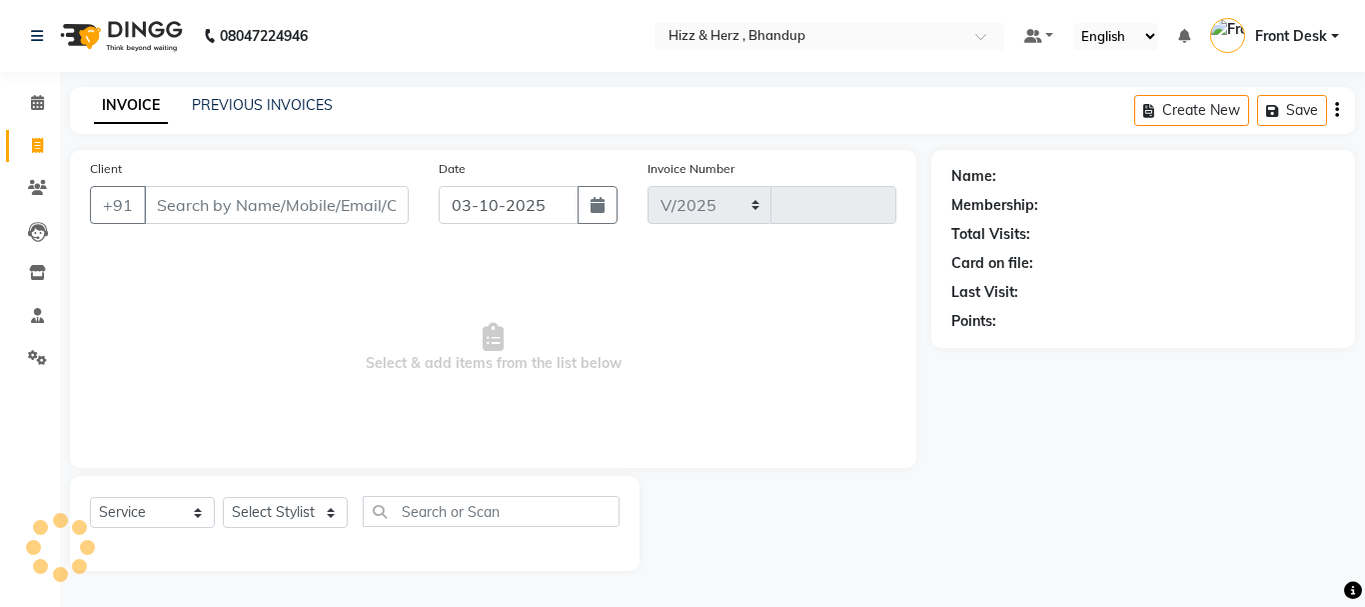
select select "629"
type input "9129"
click at [324, 519] on select "Select Stylist Front Desk [PERSON_NAME] HIZZ & HERZ 2 [PERSON_NAME] [PERSON_NAM…" at bounding box center [285, 512] width 125 height 31
select select "82789"
click at [223, 497] on select "Select Stylist Front Desk [PERSON_NAME] HIZZ & HERZ 2 [PERSON_NAME] [PERSON_NAM…" at bounding box center [285, 512] width 125 height 31
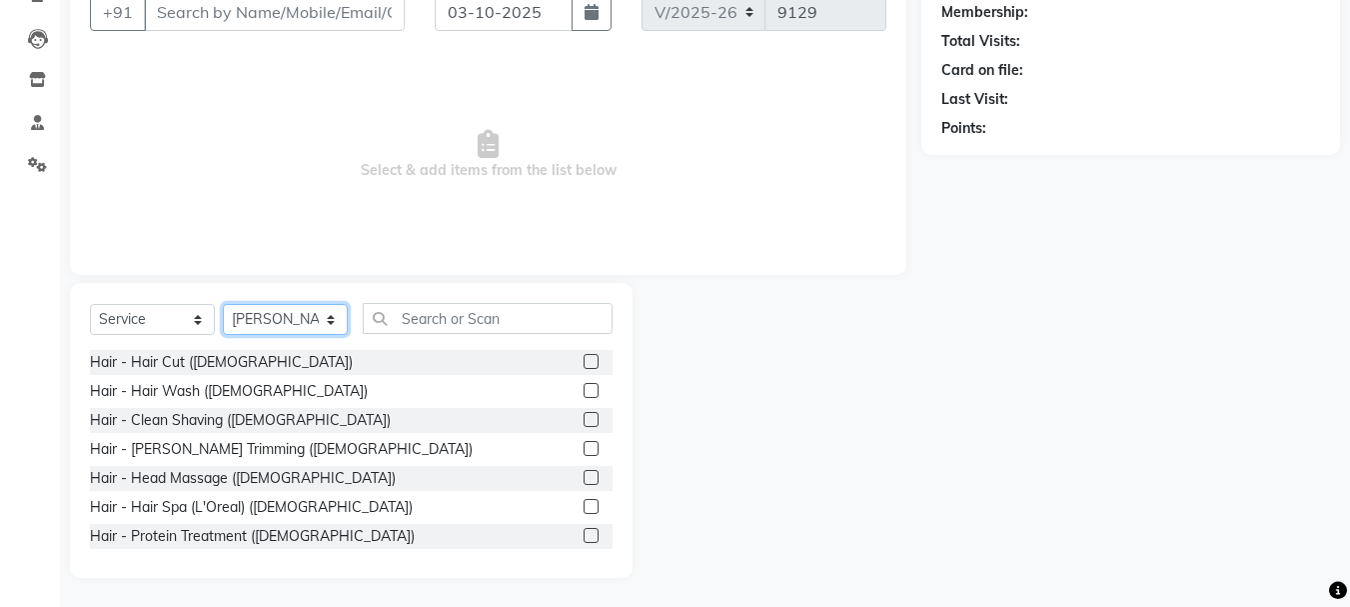
scroll to position [194, 0]
click at [584, 362] on label at bounding box center [591, 360] width 15 height 15
click at [584, 362] on input "checkbox" at bounding box center [590, 361] width 13 height 13
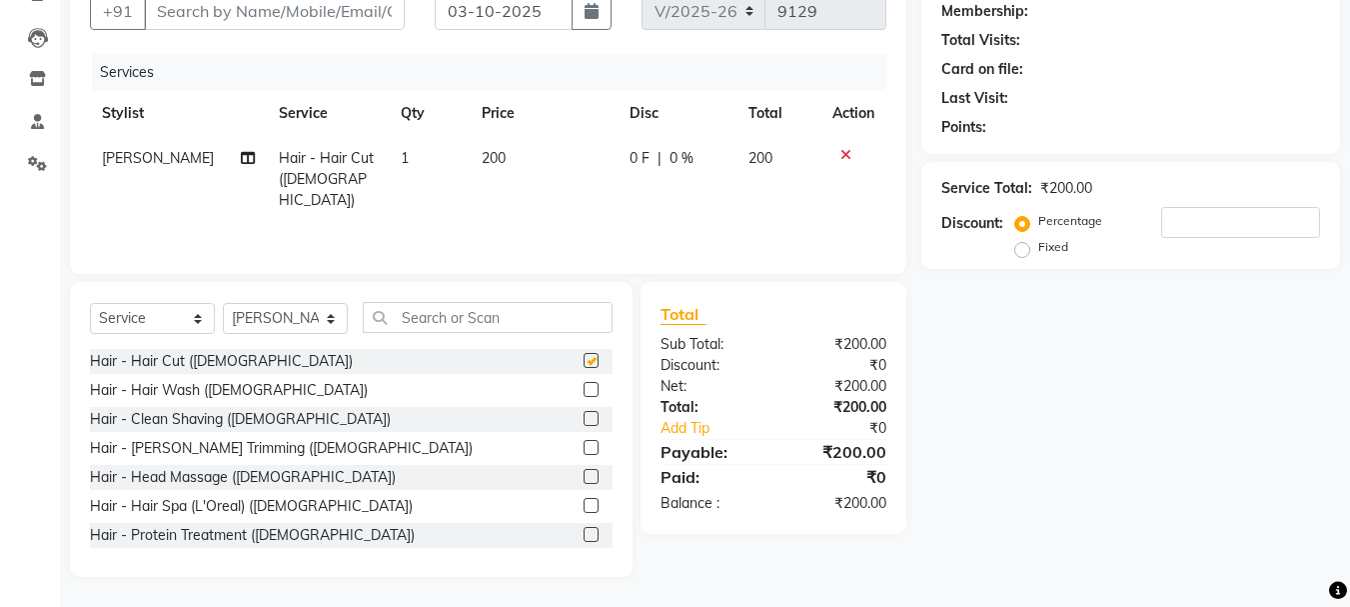
checkbox input "false"
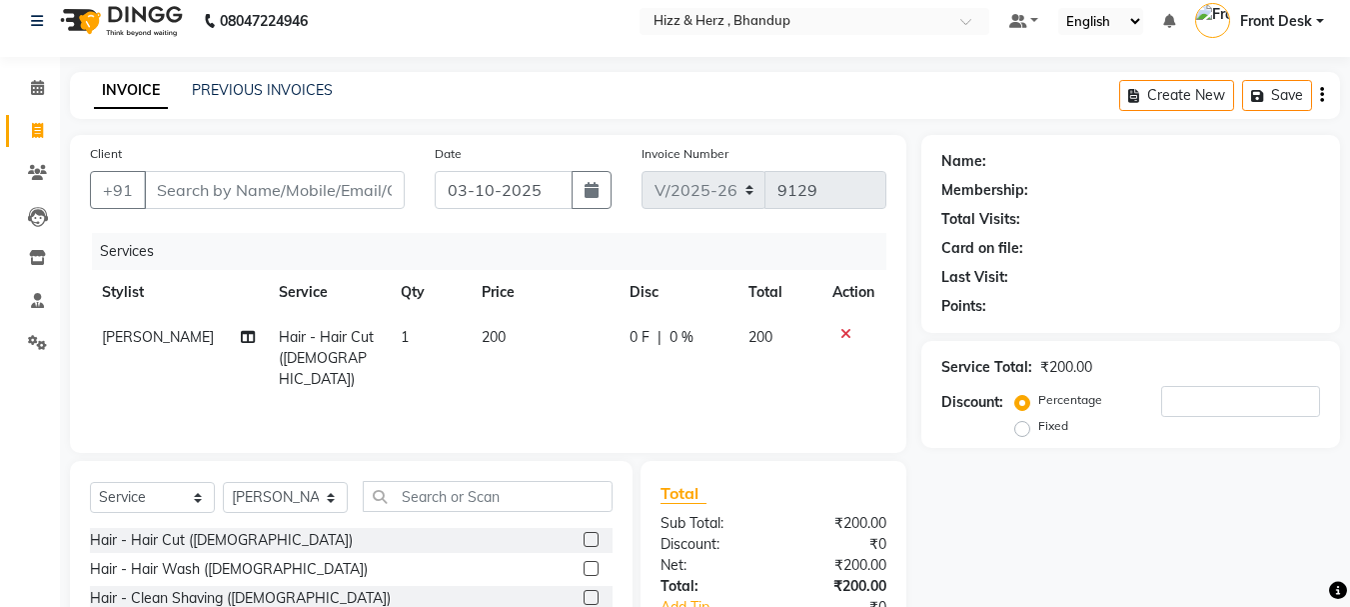
scroll to position [0, 0]
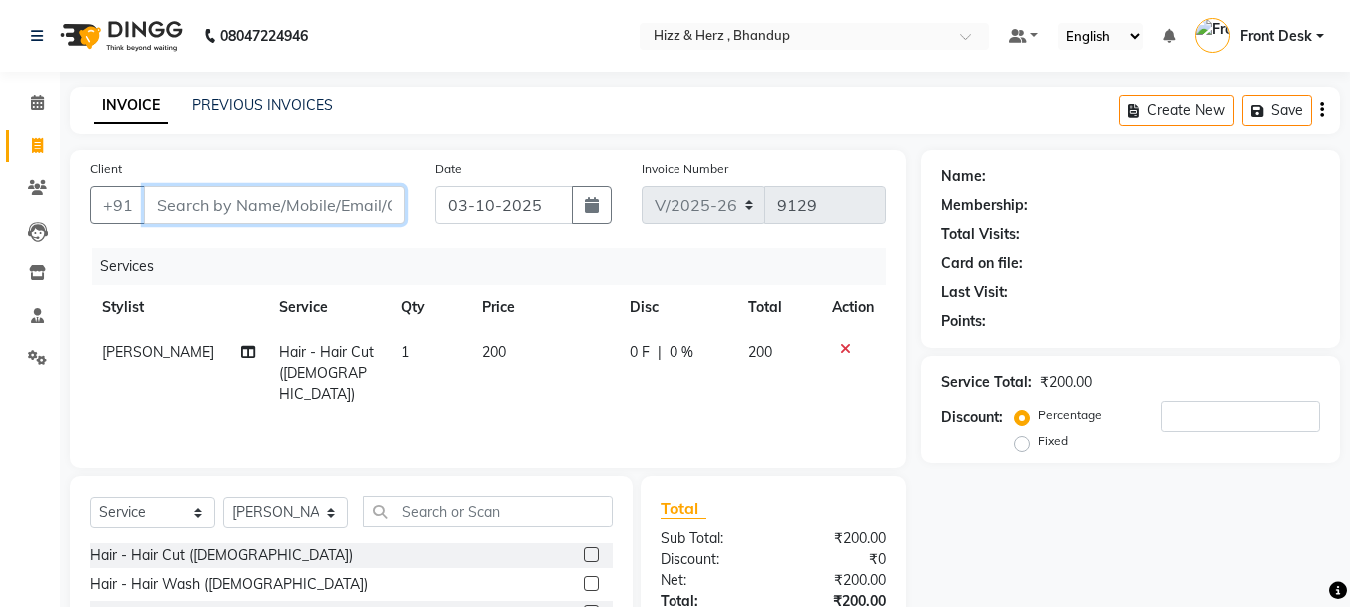
click at [336, 196] on input "Client" at bounding box center [274, 205] width 261 height 38
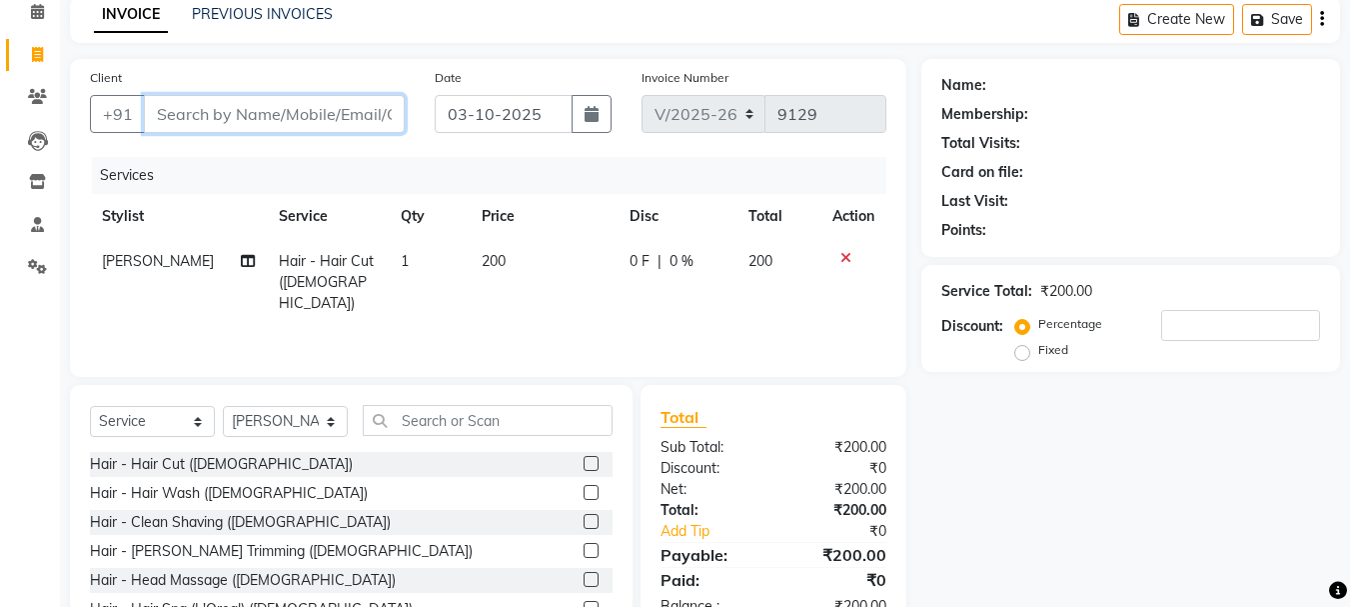
scroll to position [194, 0]
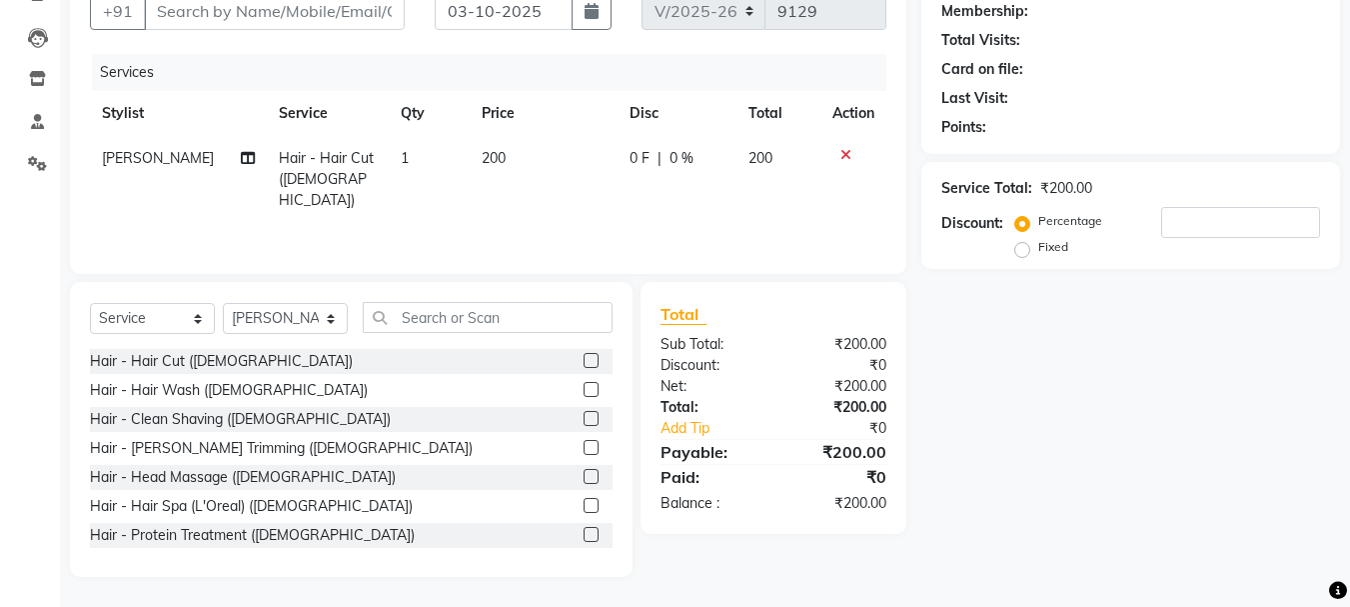
click at [584, 444] on label at bounding box center [591, 447] width 15 height 15
click at [584, 444] on input "checkbox" at bounding box center [590, 448] width 13 height 13
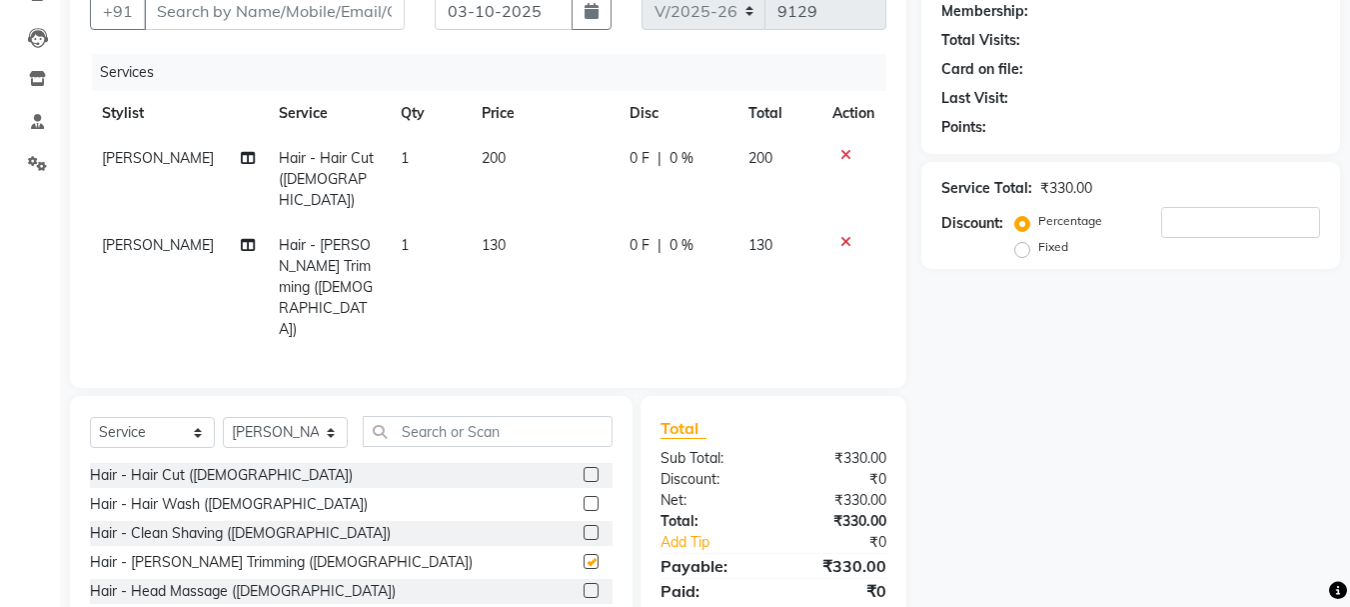
scroll to position [110, 0]
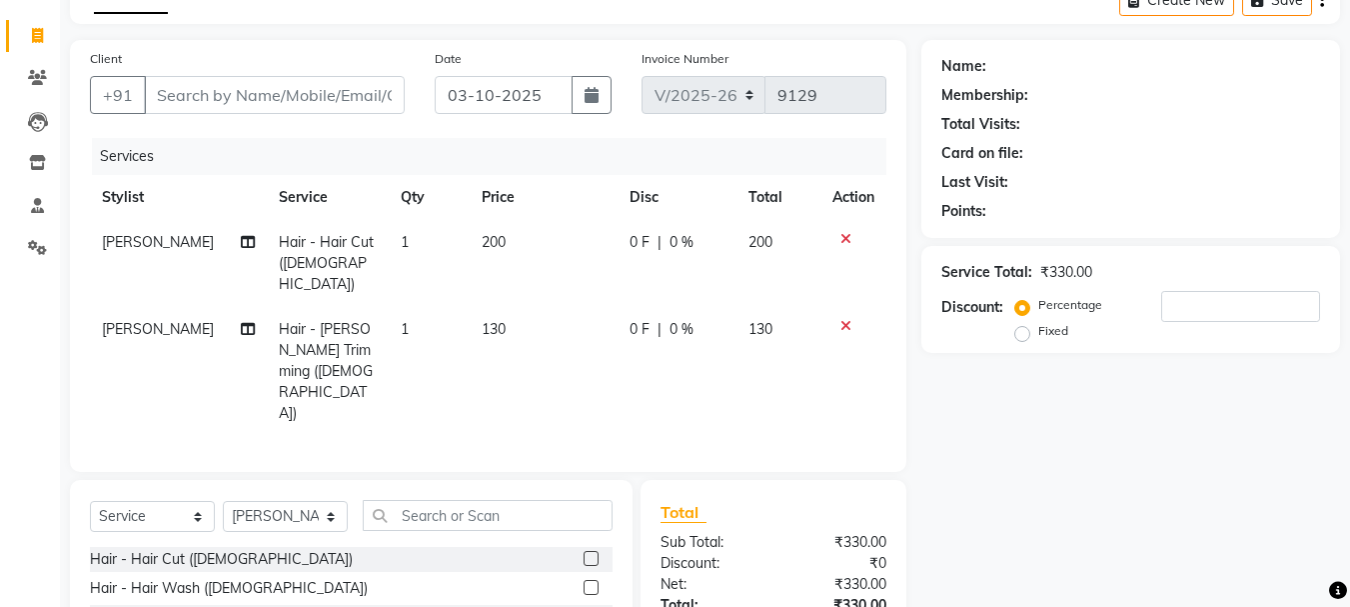
checkbox input "false"
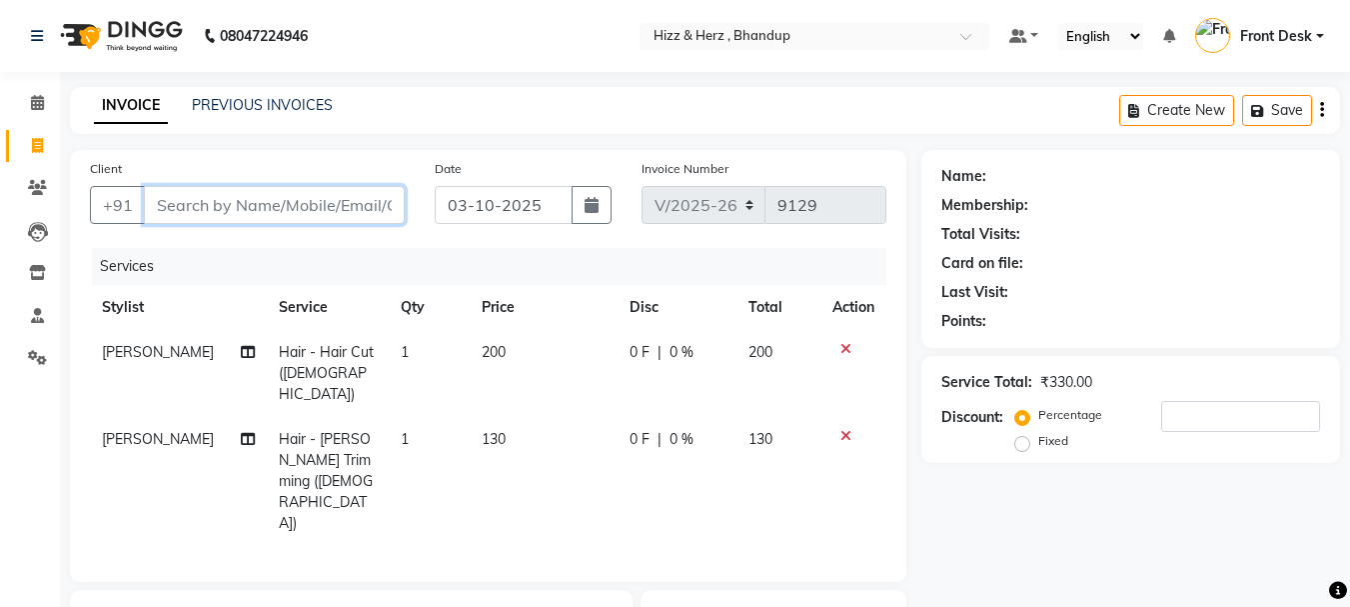
click at [325, 206] on input "Client" at bounding box center [274, 205] width 261 height 38
click at [334, 197] on input "Client" at bounding box center [274, 205] width 261 height 38
type input "7"
type input "0"
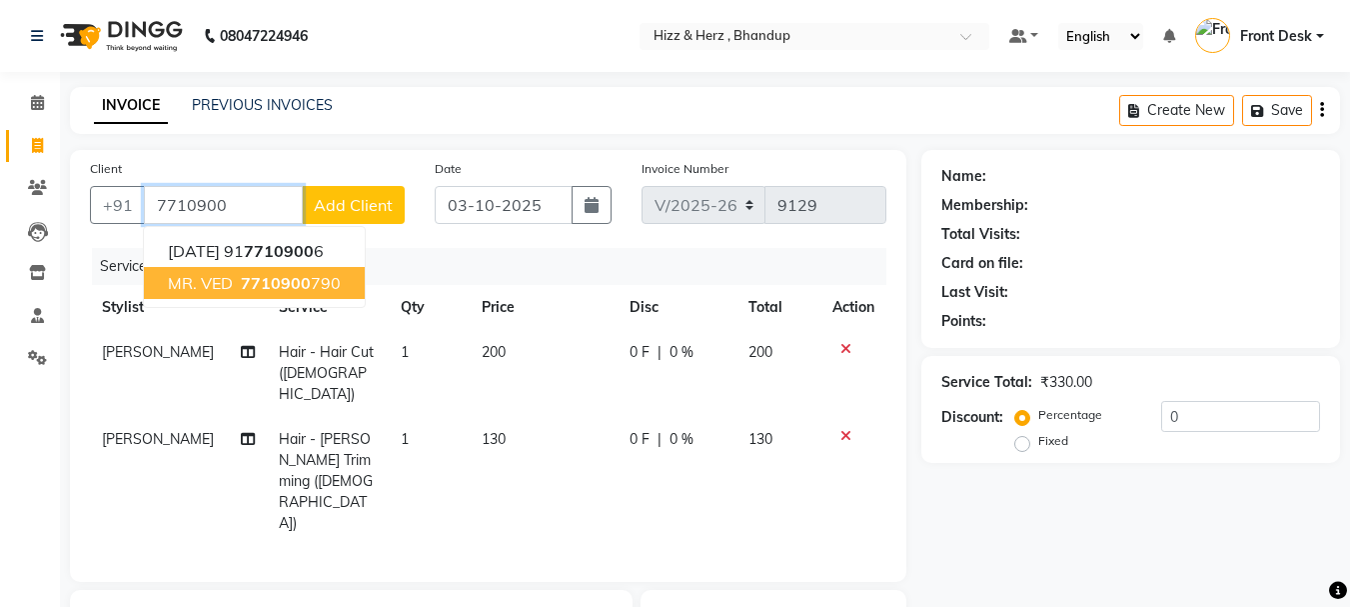
click at [338, 272] on button "MR. VED 7710900 790" at bounding box center [254, 283] width 221 height 32
type input "7710900790"
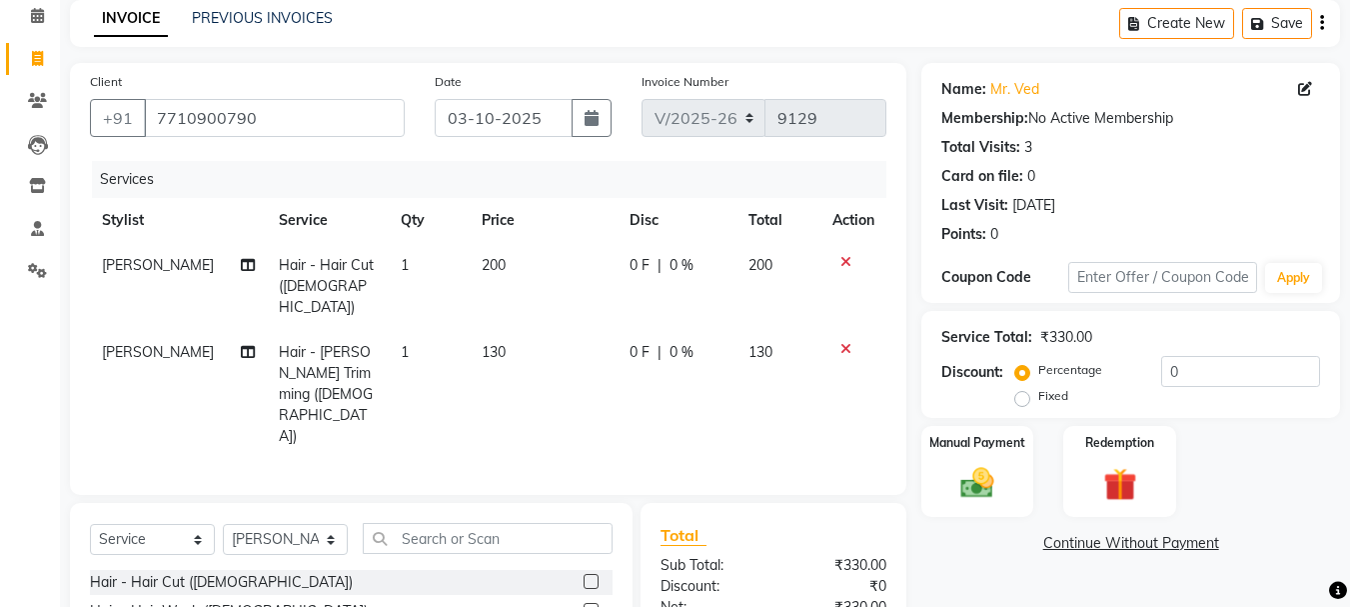
scroll to position [239, 0]
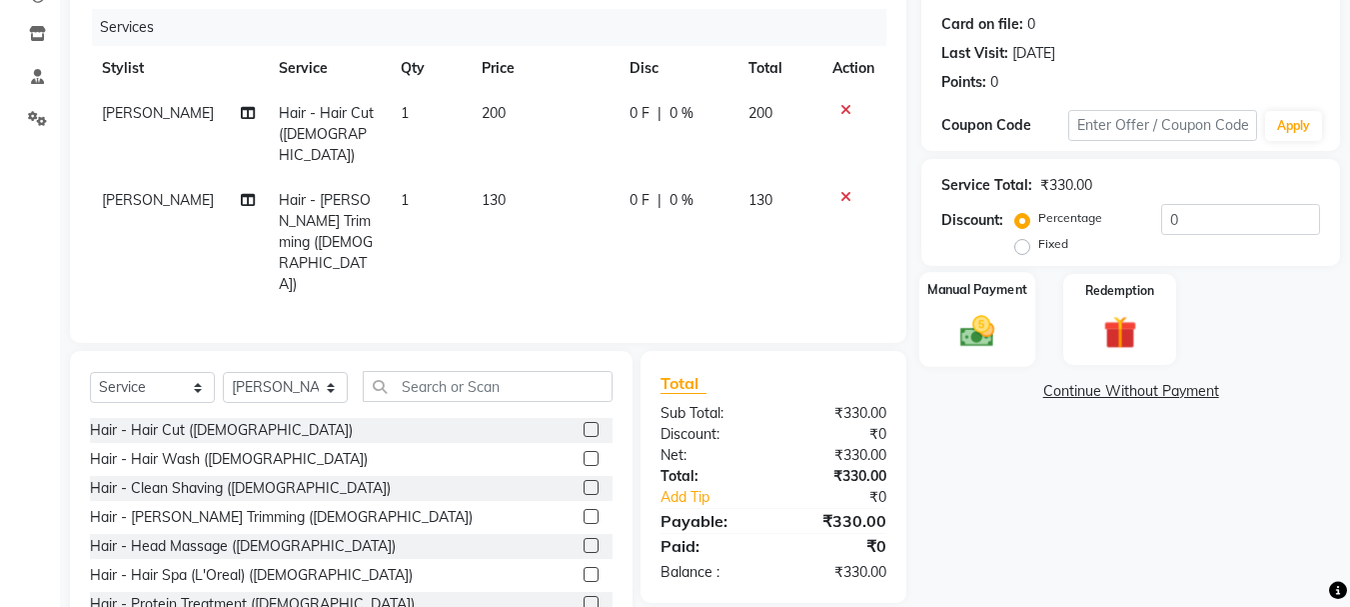
click at [973, 344] on img at bounding box center [977, 331] width 56 height 40
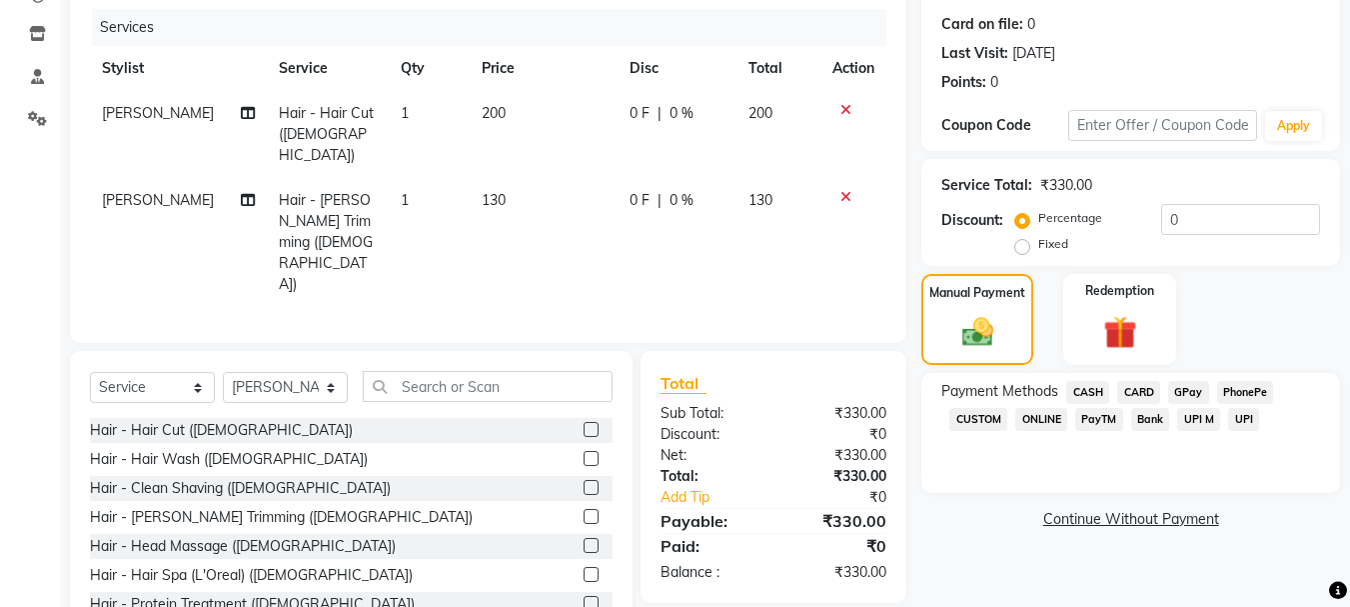
click at [1189, 390] on span "GPay" at bounding box center [1188, 392] width 41 height 23
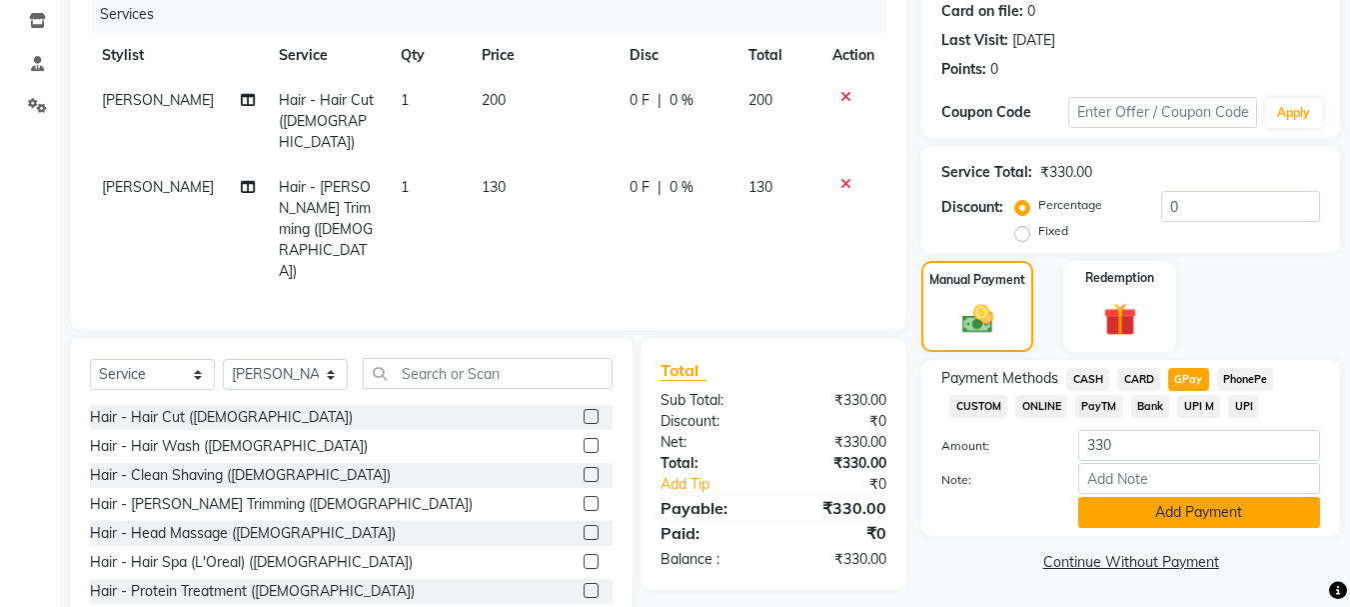
click at [1197, 511] on button "Add Payment" at bounding box center [1199, 512] width 242 height 31
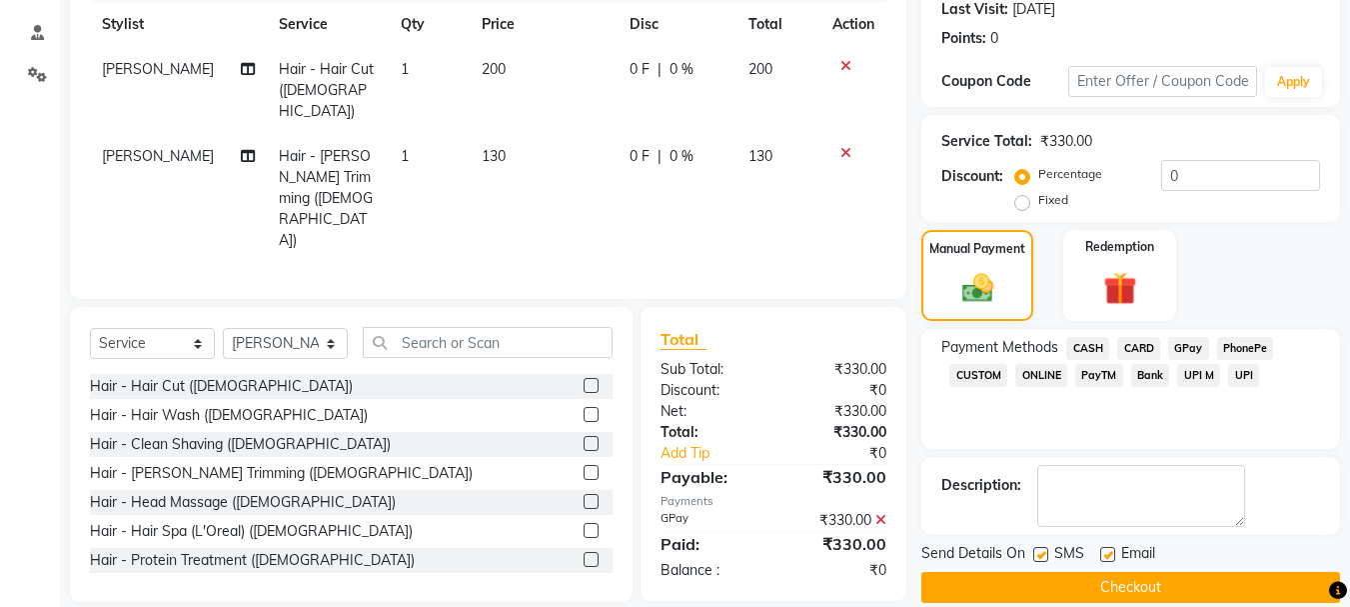
scroll to position [309, 0]
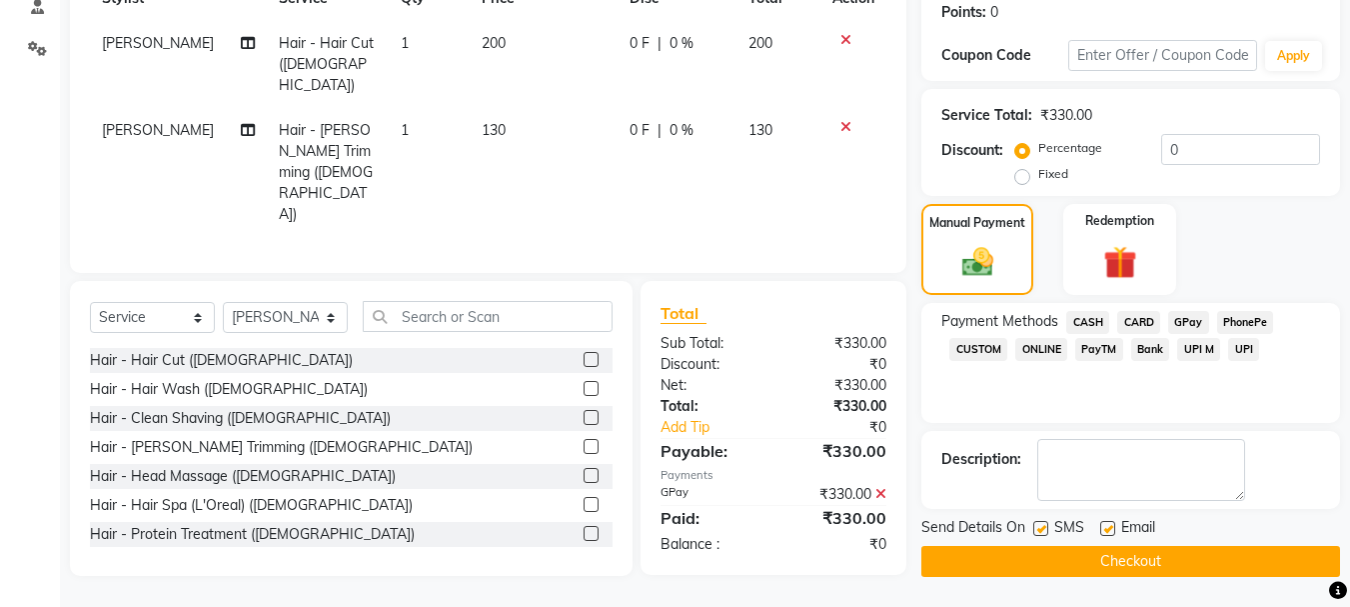
click at [1161, 562] on button "Checkout" at bounding box center [1130, 561] width 419 height 31
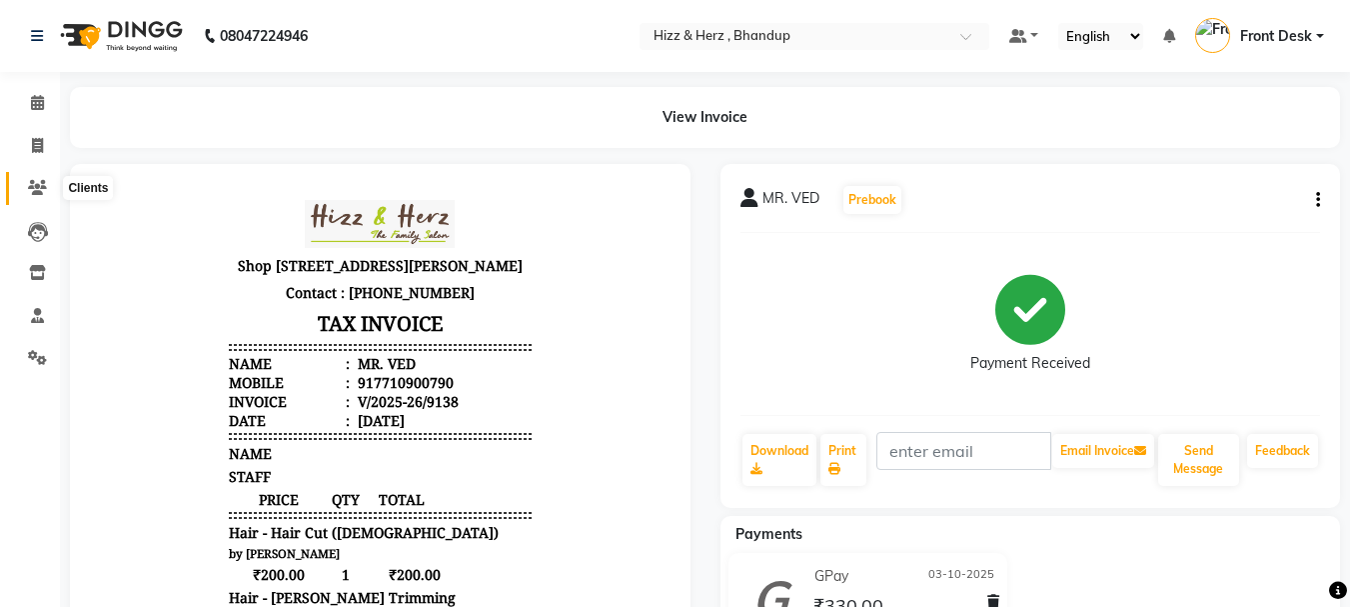
drag, startPoint x: 40, startPoint y: 186, endPoint x: 52, endPoint y: 180, distance: 13.4
click at [40, 185] on icon at bounding box center [37, 187] width 19 height 15
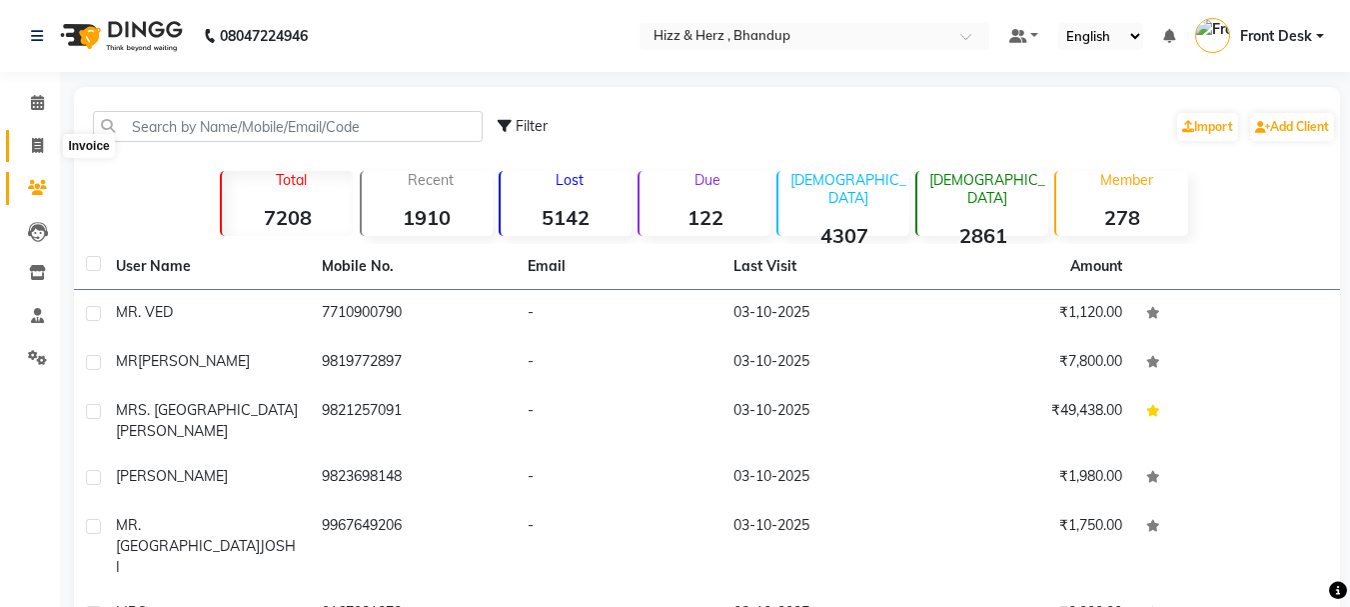
click at [38, 145] on icon at bounding box center [37, 145] width 11 height 15
select select "service"
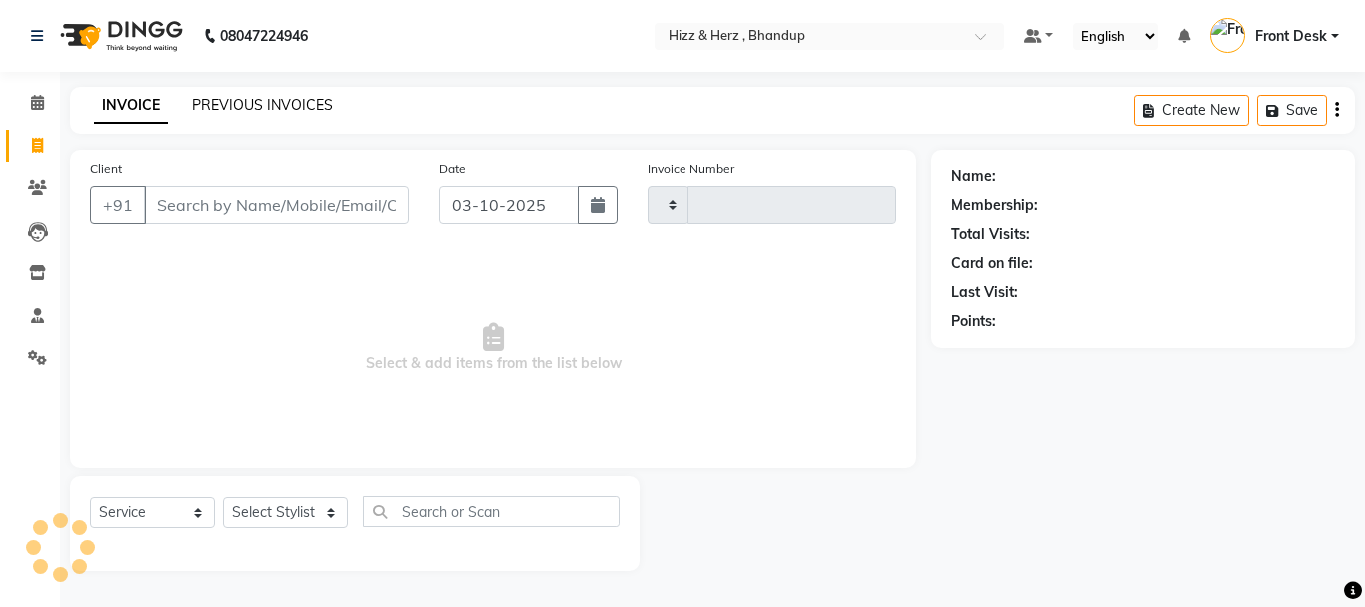
type input "9139"
select select "629"
click at [258, 99] on link "PREVIOUS INVOICES" at bounding box center [262, 105] width 141 height 18
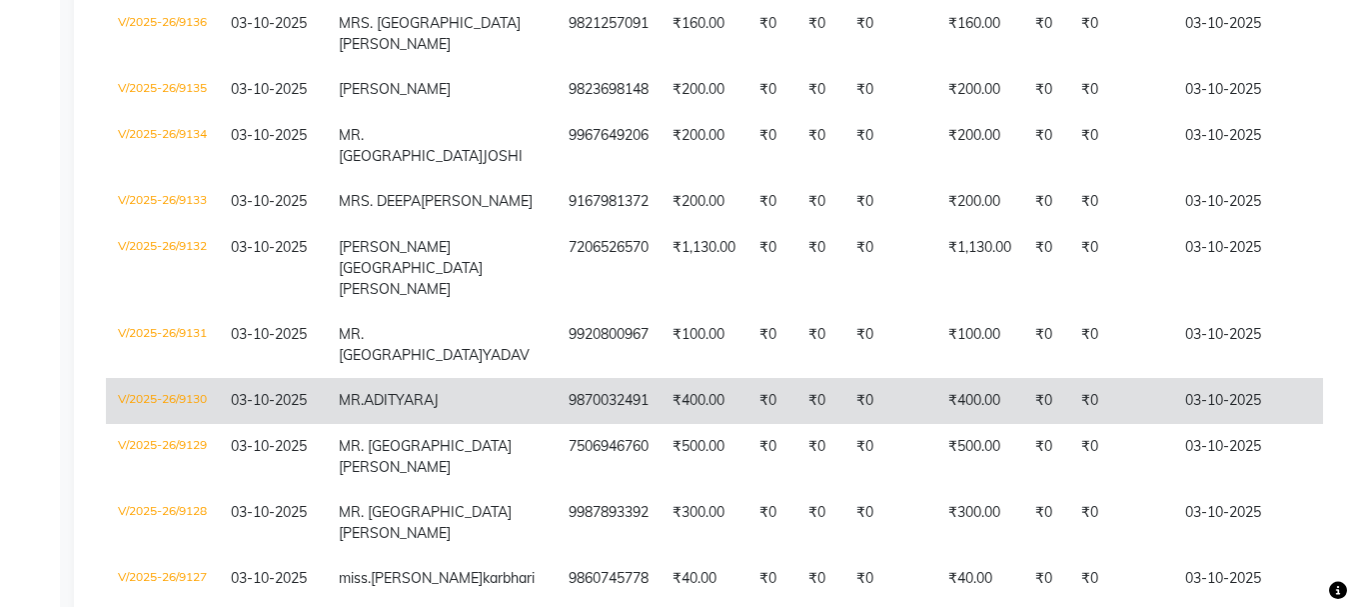
scroll to position [500, 0]
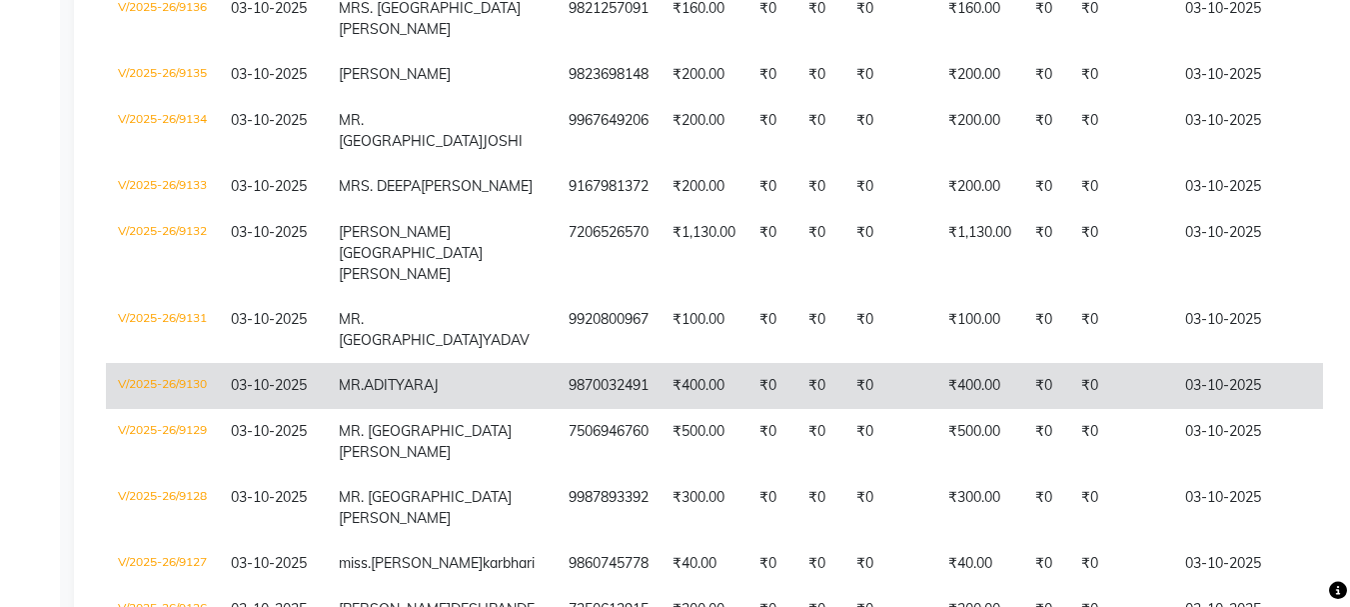
click at [557, 397] on td "9870032491" at bounding box center [609, 386] width 104 height 46
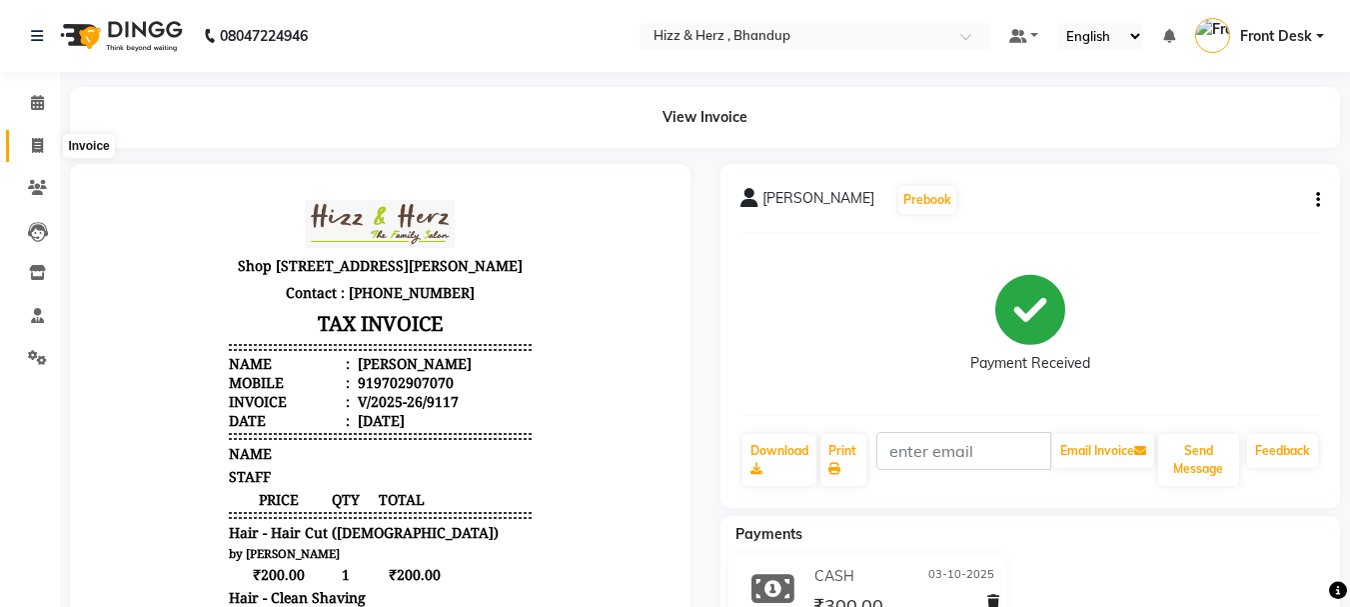
click at [36, 145] on icon at bounding box center [37, 145] width 11 height 15
select select "service"
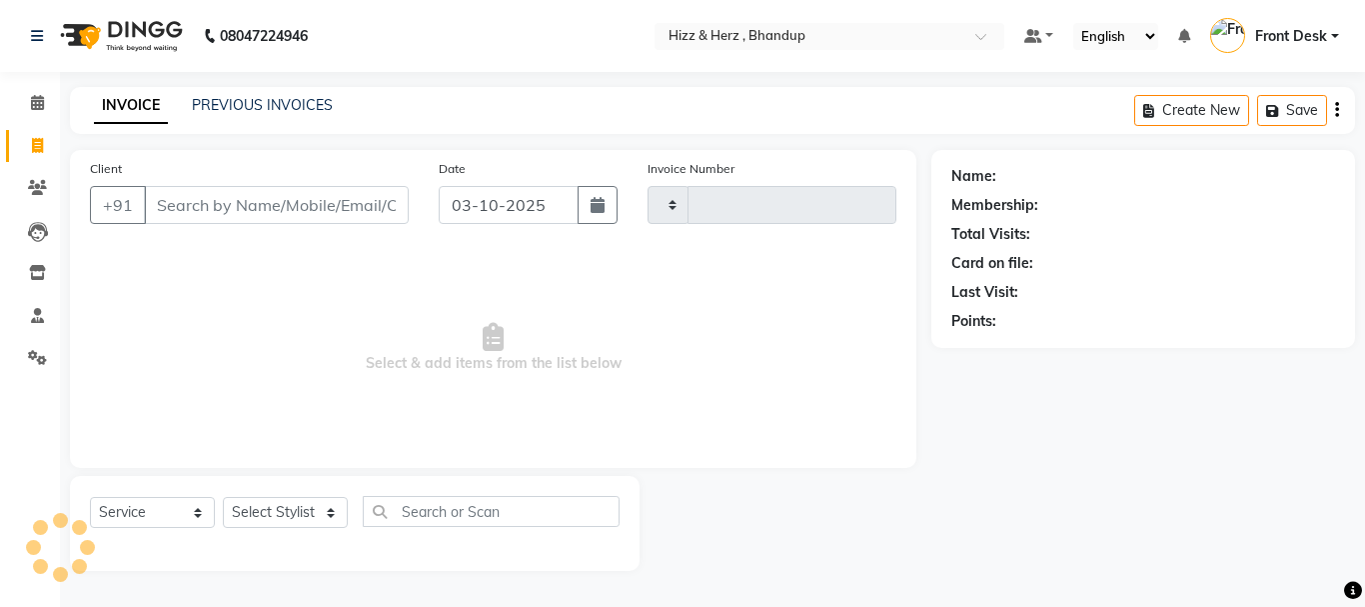
type input "9128"
select select "629"
click at [303, 505] on select "Select Stylist Front Desk [PERSON_NAME] HIZZ & HERZ 2 [PERSON_NAME] [PERSON_NAM…" at bounding box center [285, 512] width 125 height 31
select select "24395"
click at [223, 497] on select "Select Stylist Front Desk [PERSON_NAME] HIZZ & HERZ 2 [PERSON_NAME] [PERSON_NAM…" at bounding box center [285, 512] width 125 height 31
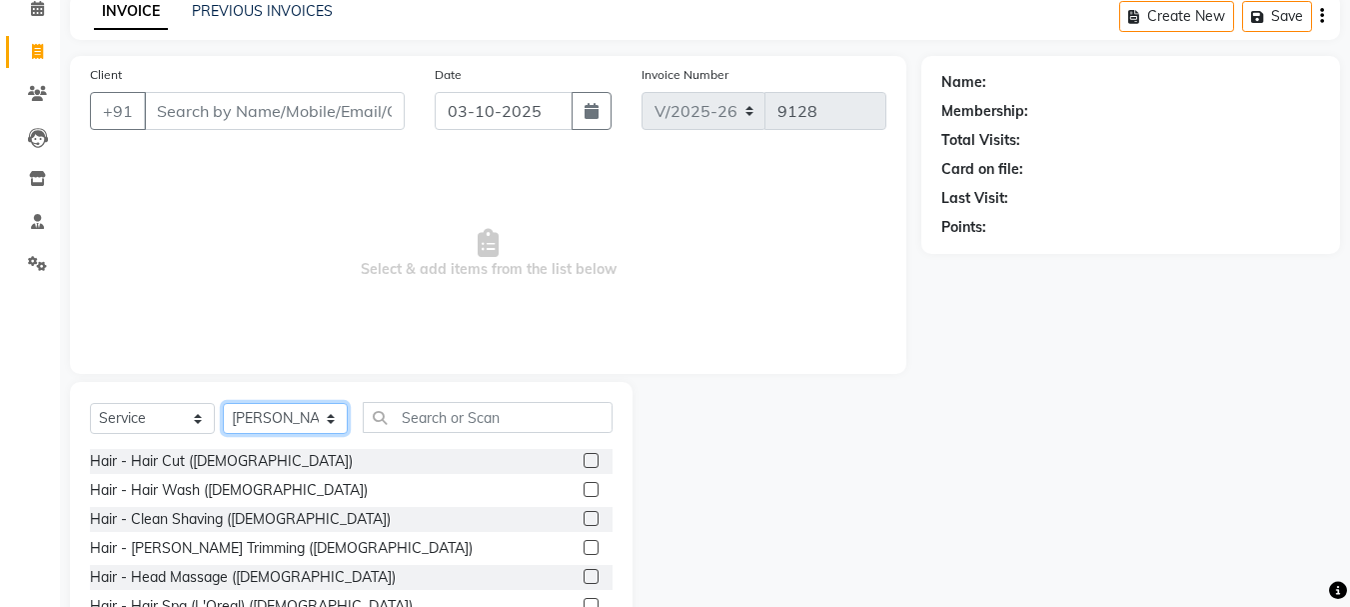
scroll to position [194, 0]
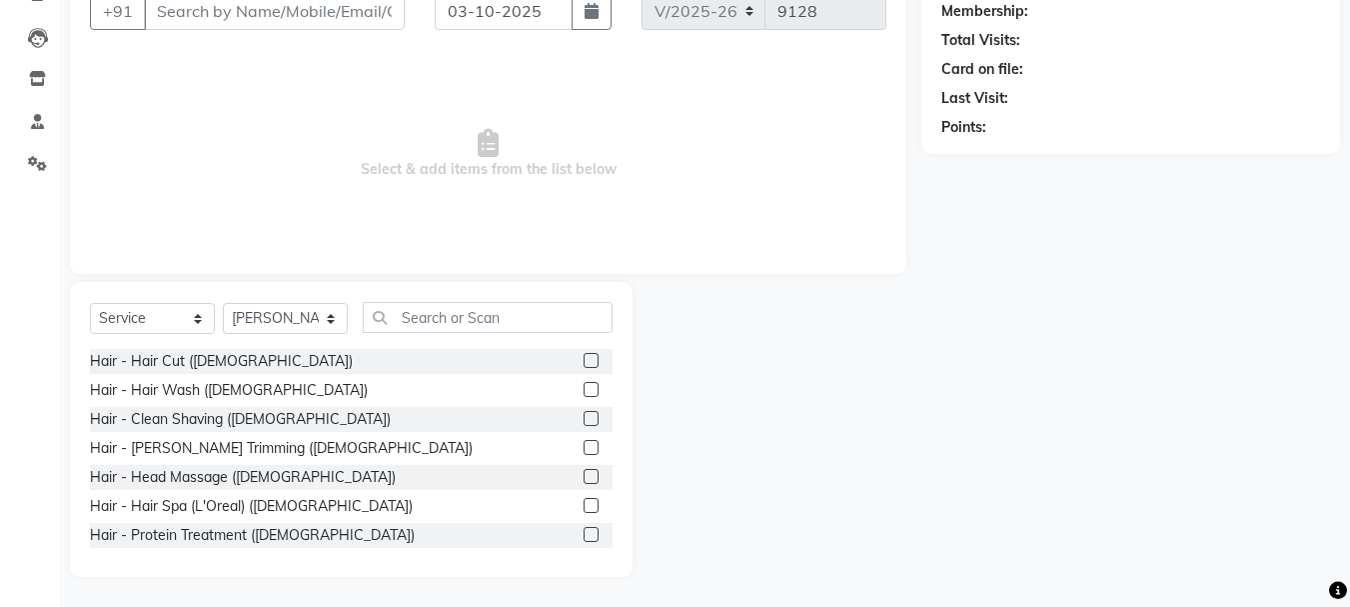
click at [584, 360] on label at bounding box center [591, 360] width 15 height 15
click at [584, 360] on input "checkbox" at bounding box center [590, 361] width 13 height 13
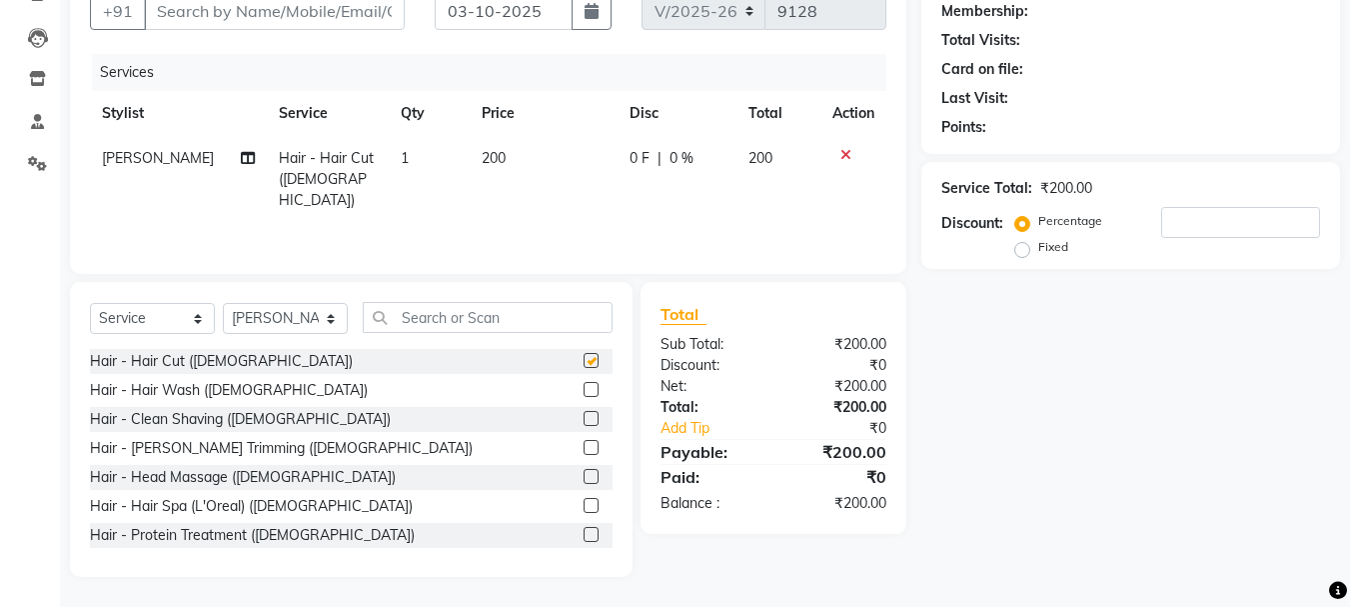
checkbox input "false"
click at [584, 421] on label at bounding box center [591, 418] width 15 height 15
click at [584, 421] on input "checkbox" at bounding box center [590, 419] width 13 height 13
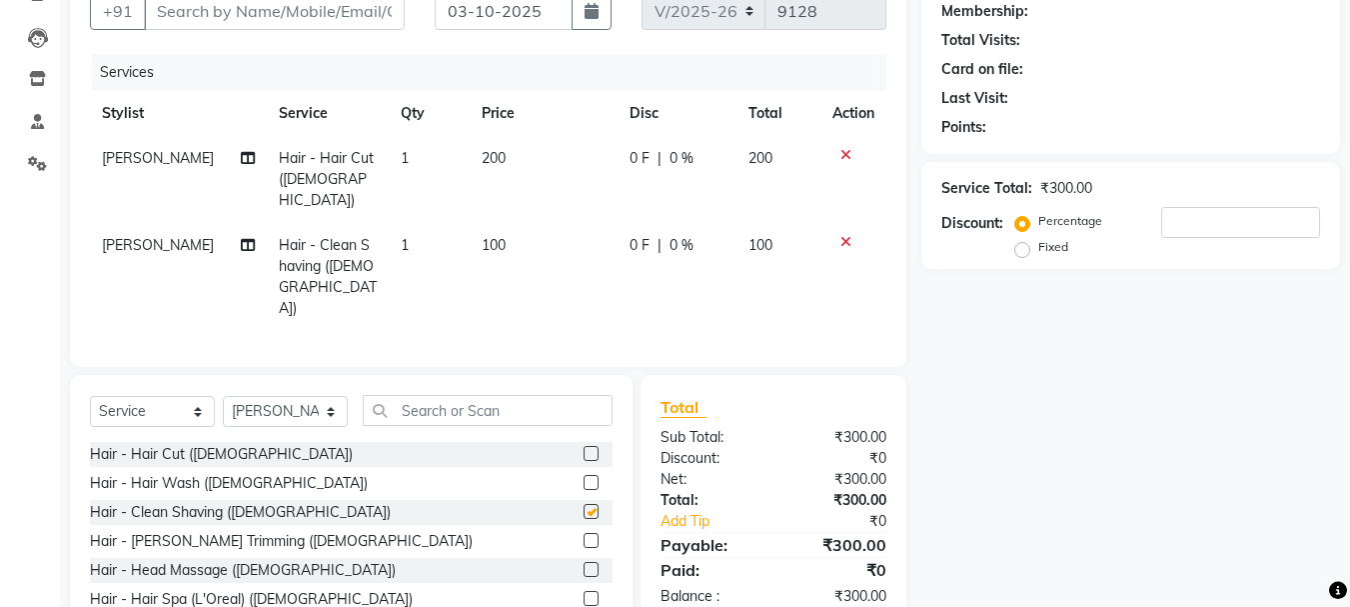
checkbox input "false"
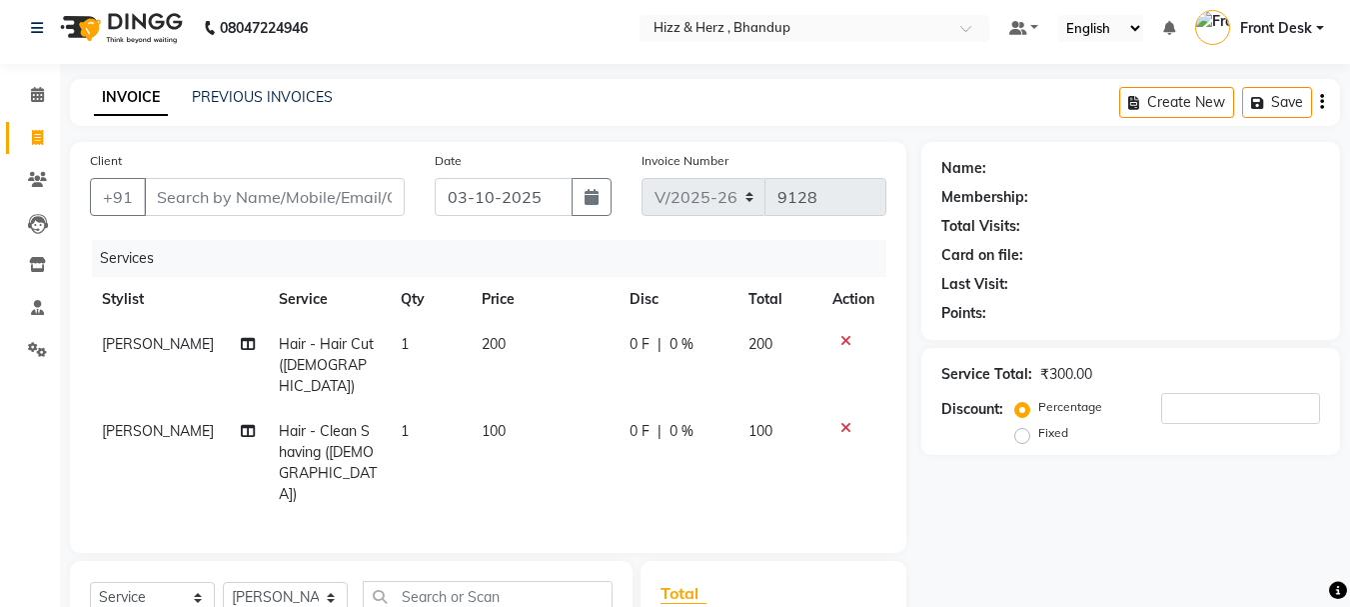
scroll to position [0, 0]
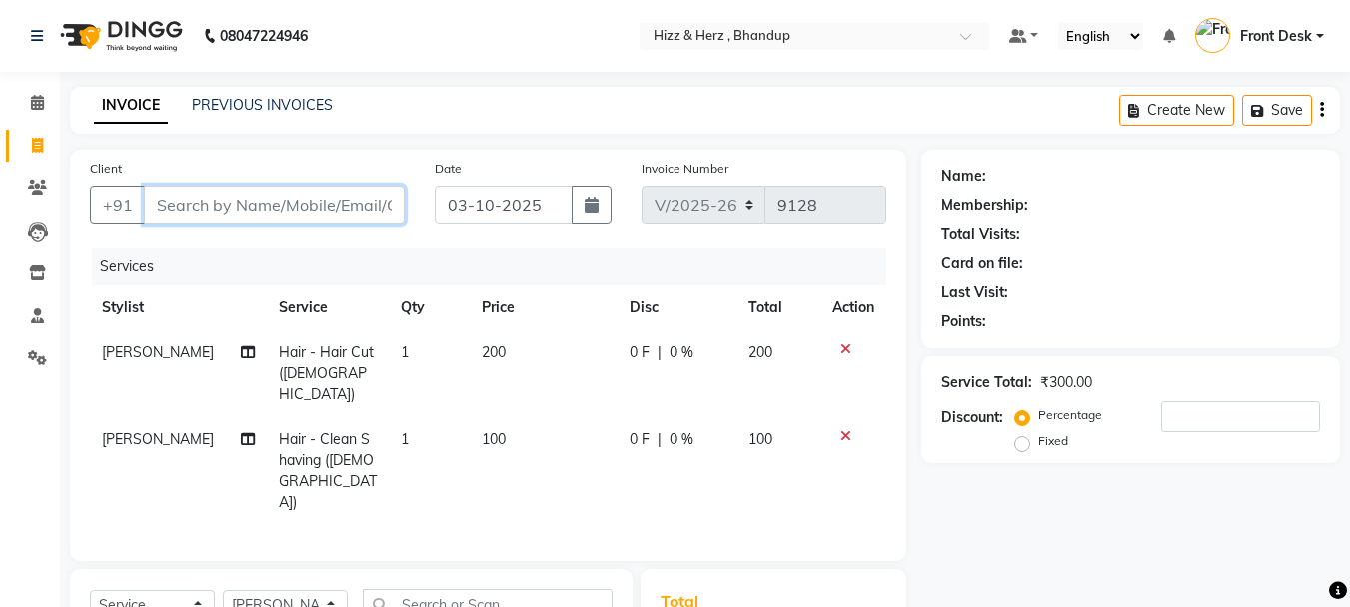
click at [345, 201] on input "Client" at bounding box center [274, 205] width 261 height 38
click at [316, 590] on select "Select Stylist Front Desk [PERSON_NAME] HIZZ & HERZ 2 [PERSON_NAME] [PERSON_NAM…" at bounding box center [285, 605] width 125 height 31
select select "26430"
click at [223, 590] on select "Select Stylist Front Desk [PERSON_NAME] HIZZ & HERZ 2 [PERSON_NAME] [PERSON_NAM…" at bounding box center [285, 605] width 125 height 31
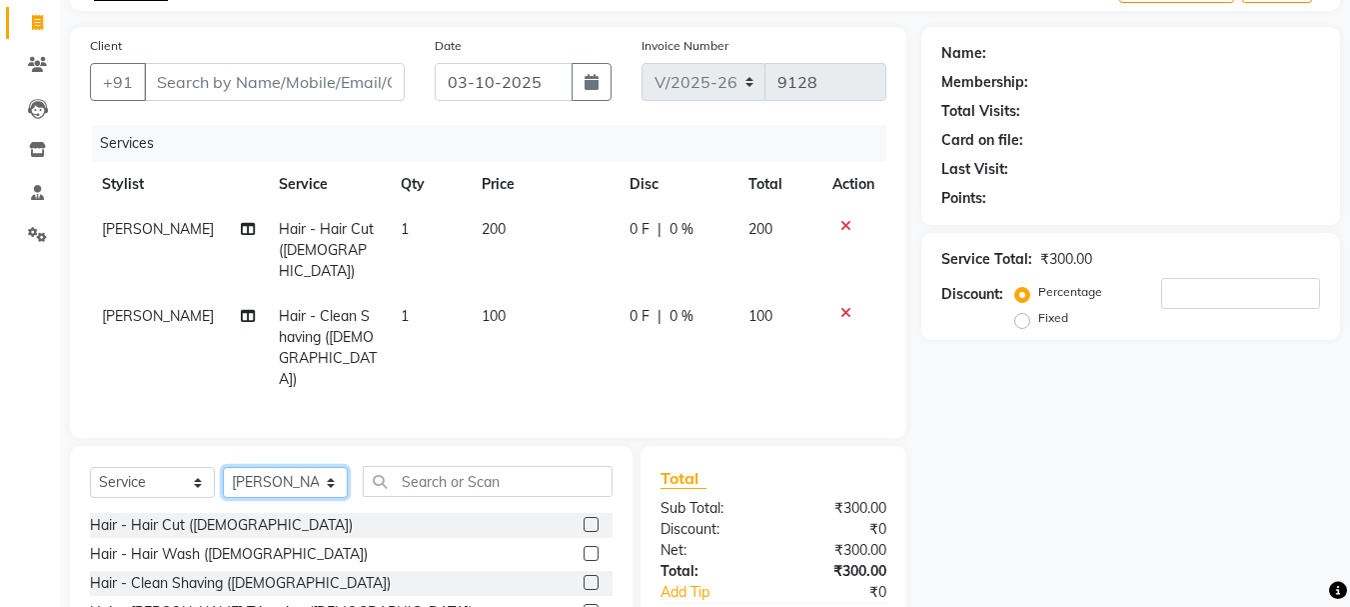
scroll to position [239, 0]
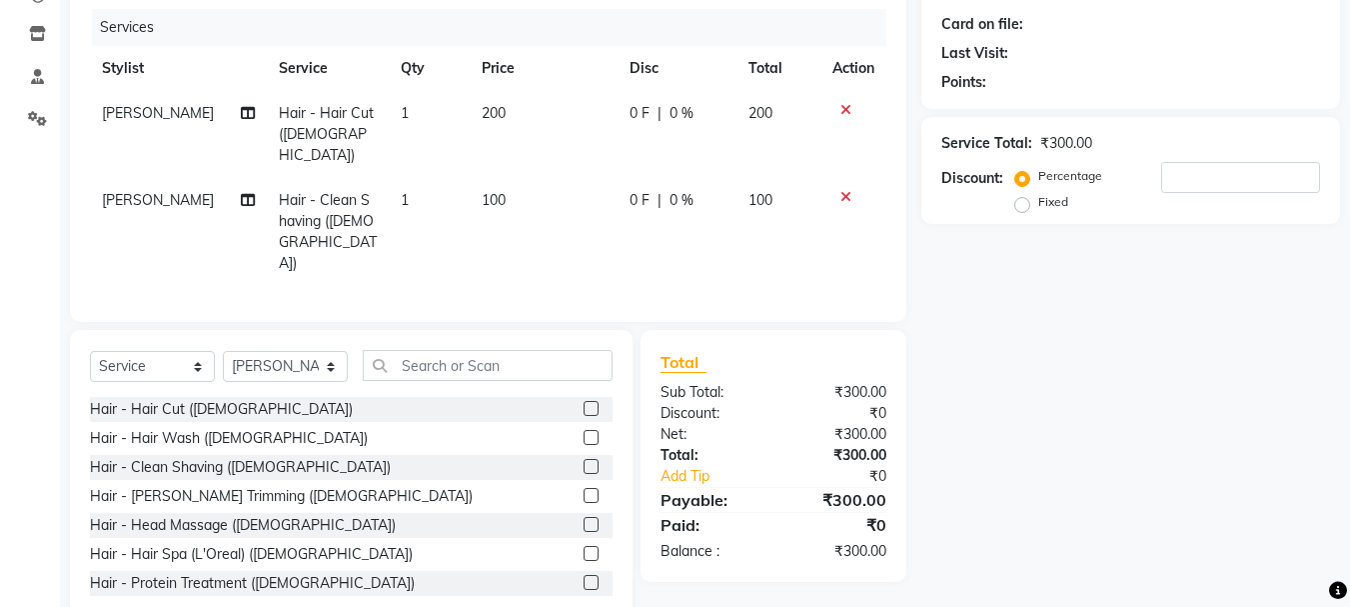
click at [584, 401] on label at bounding box center [591, 408] width 15 height 15
click at [584, 403] on input "checkbox" at bounding box center [590, 409] width 13 height 13
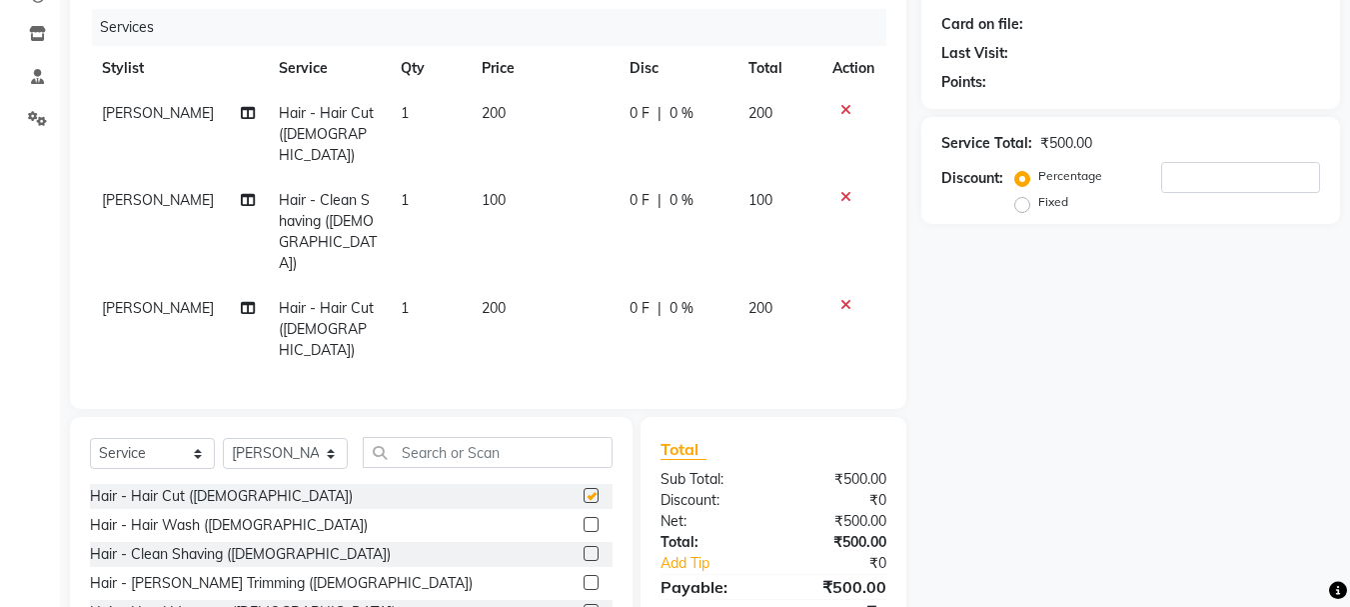
checkbox input "false"
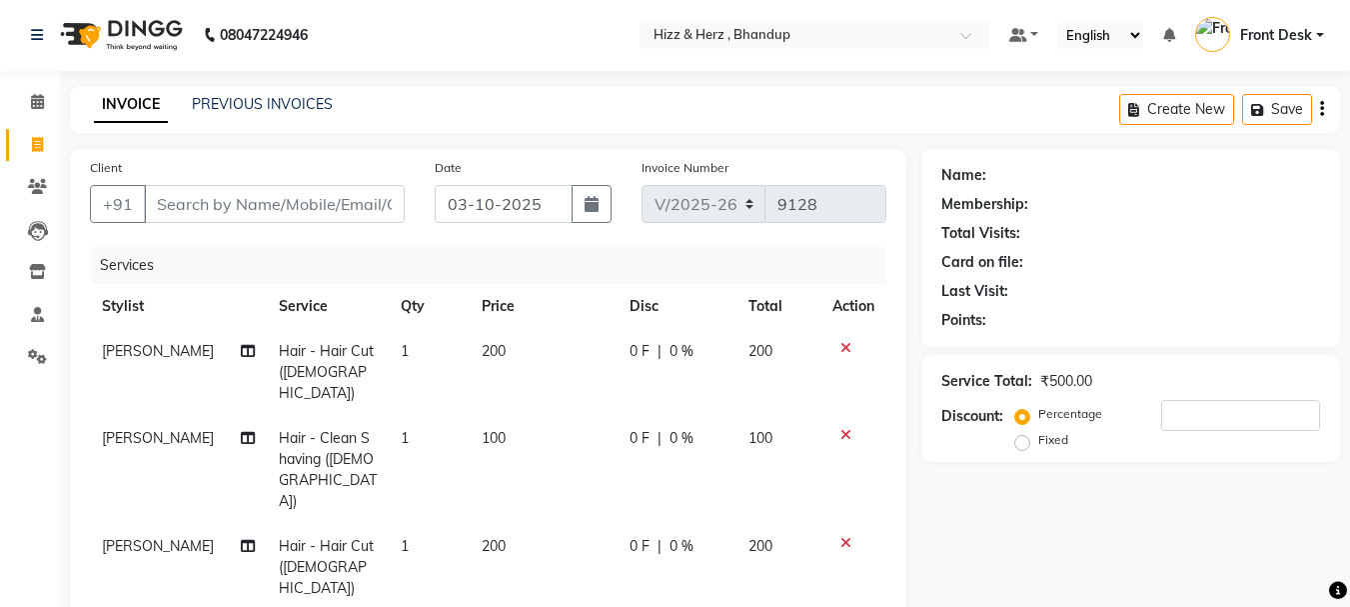
scroll to position [0, 0]
click at [346, 213] on input "Client" at bounding box center [274, 205] width 261 height 38
click at [346, 212] on input "Client" at bounding box center [274, 205] width 261 height 38
type input "7"
type input "0"
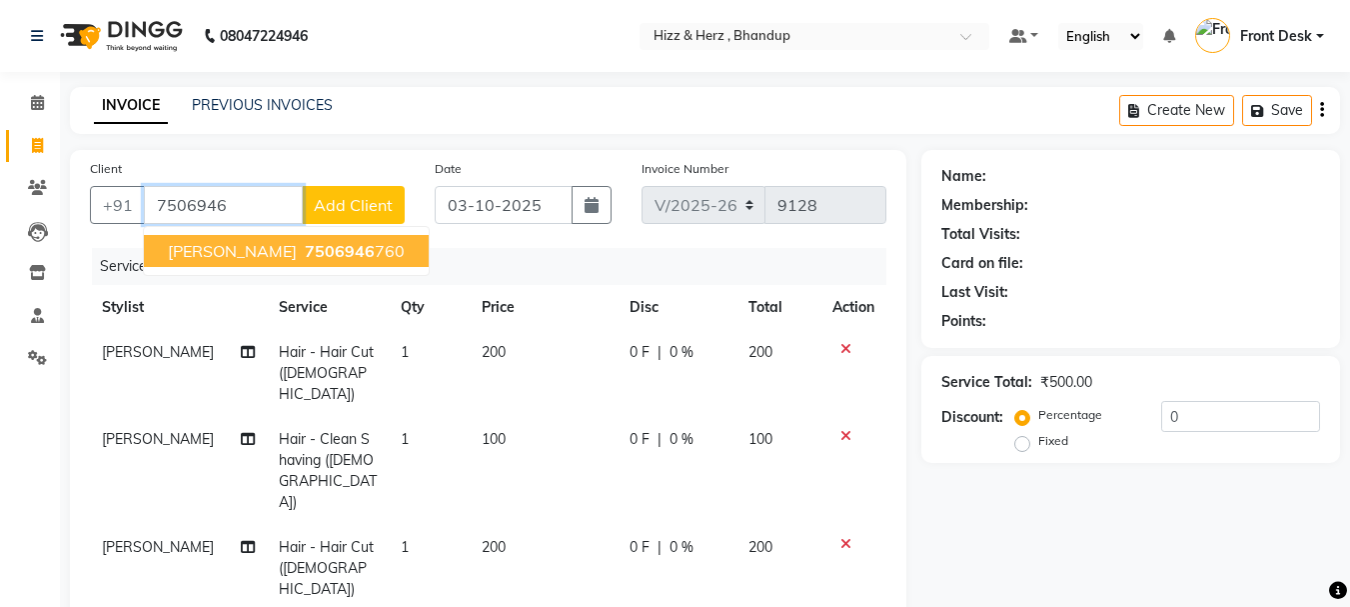
click at [326, 259] on ngb-highlight "7506946 760" at bounding box center [353, 251] width 104 height 20
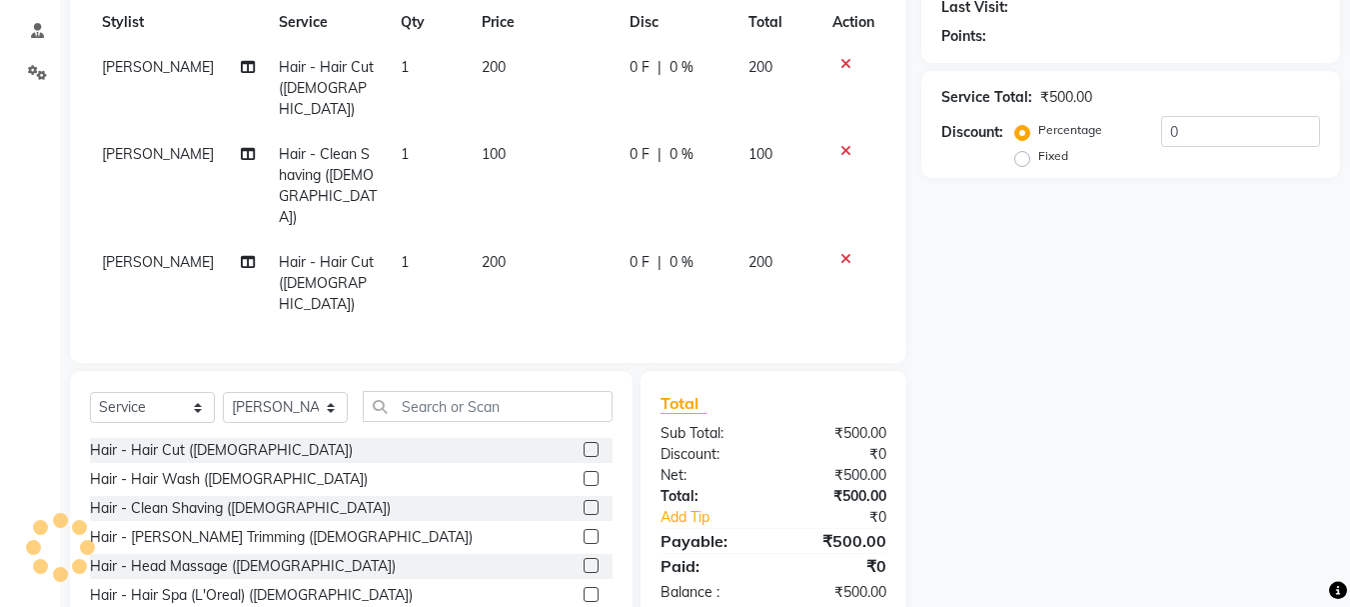
type input "7506946760"
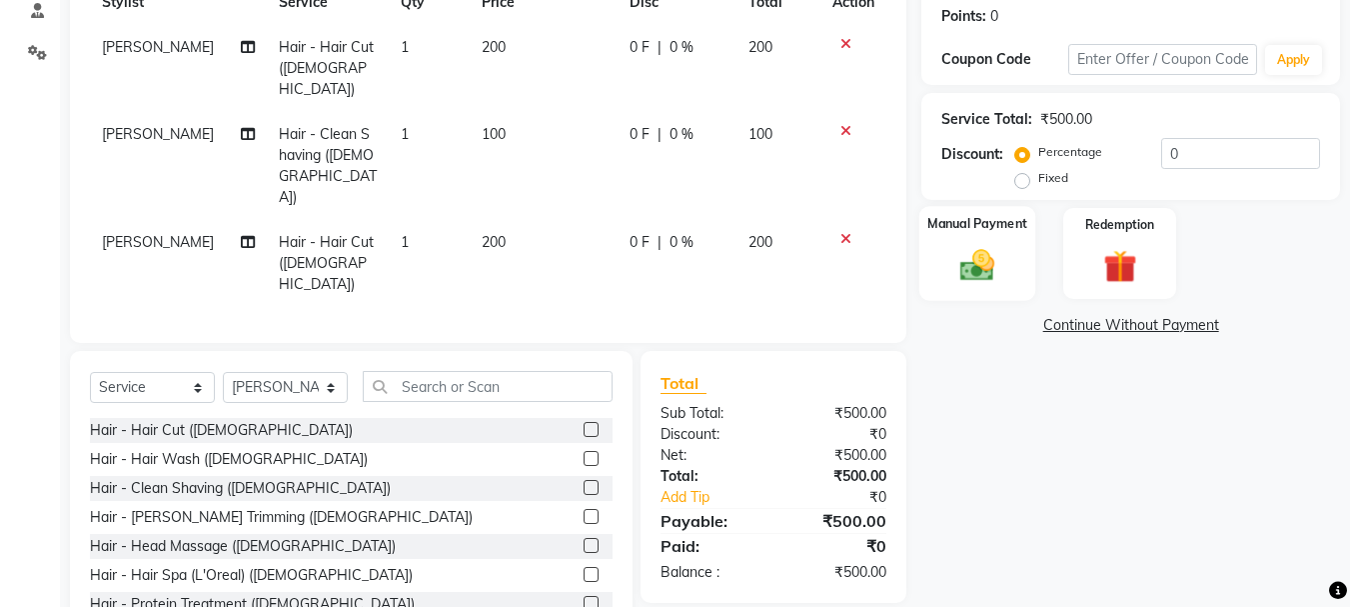
click at [974, 264] on img at bounding box center [977, 265] width 56 height 40
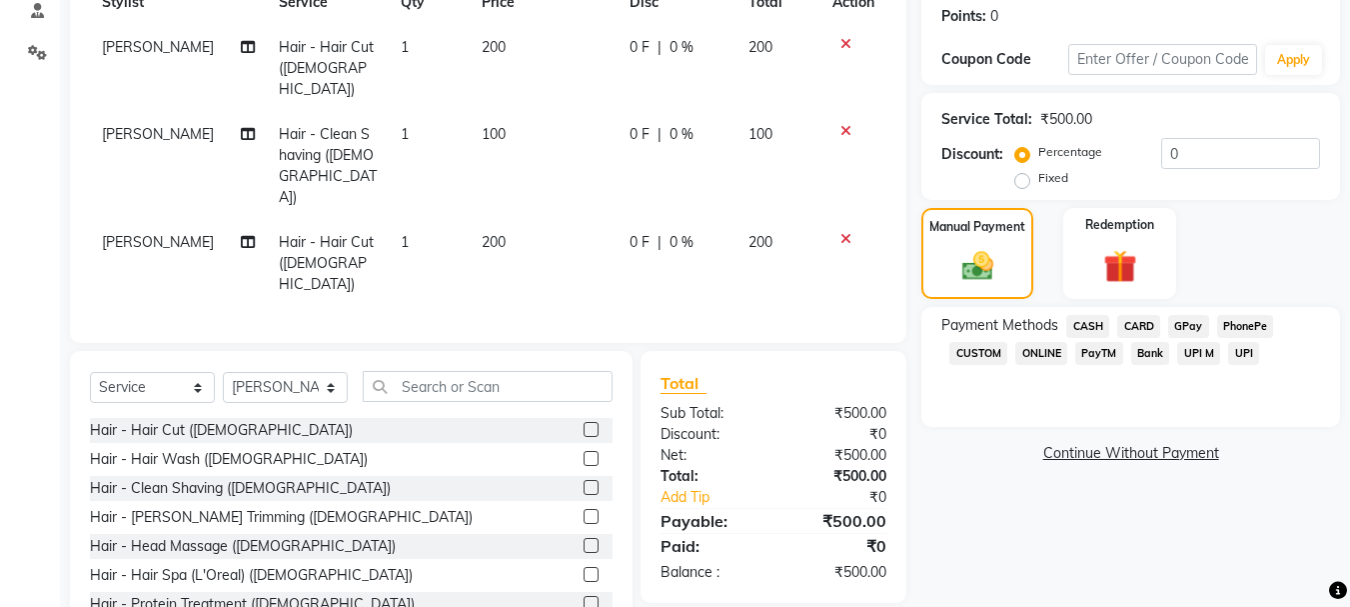
click at [1183, 329] on span "GPay" at bounding box center [1188, 326] width 41 height 23
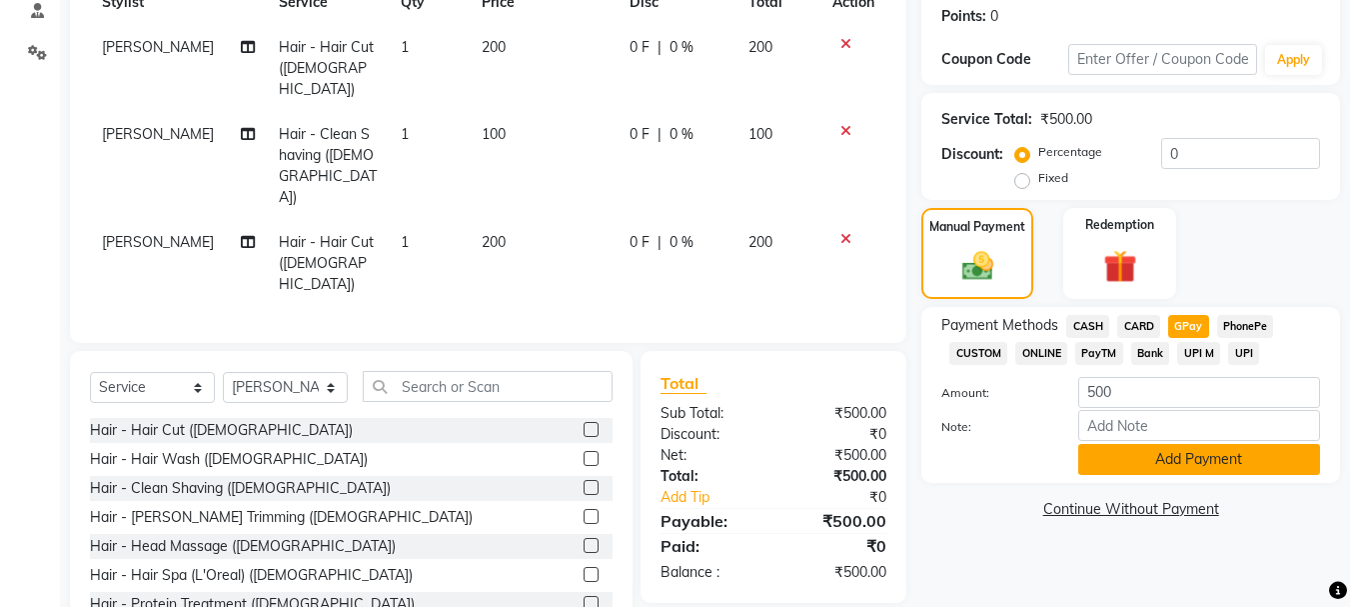
click at [1233, 467] on button "Add Payment" at bounding box center [1199, 459] width 242 height 31
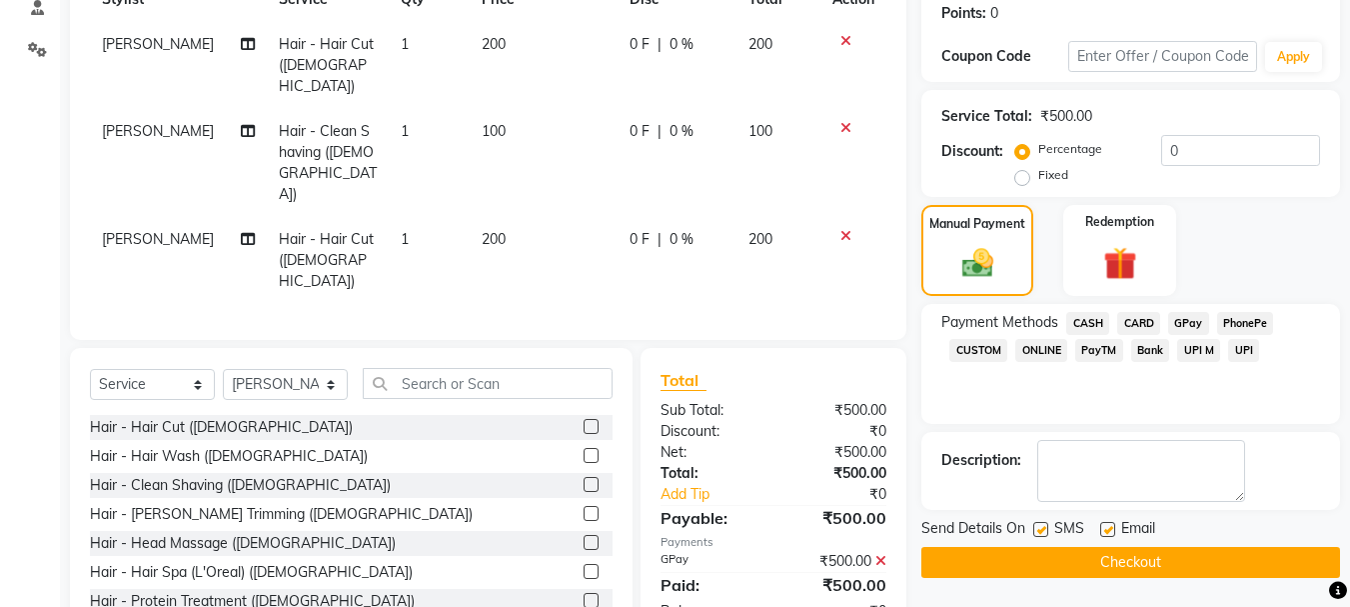
scroll to position [309, 0]
click at [1170, 562] on button "Checkout" at bounding box center [1130, 561] width 419 height 31
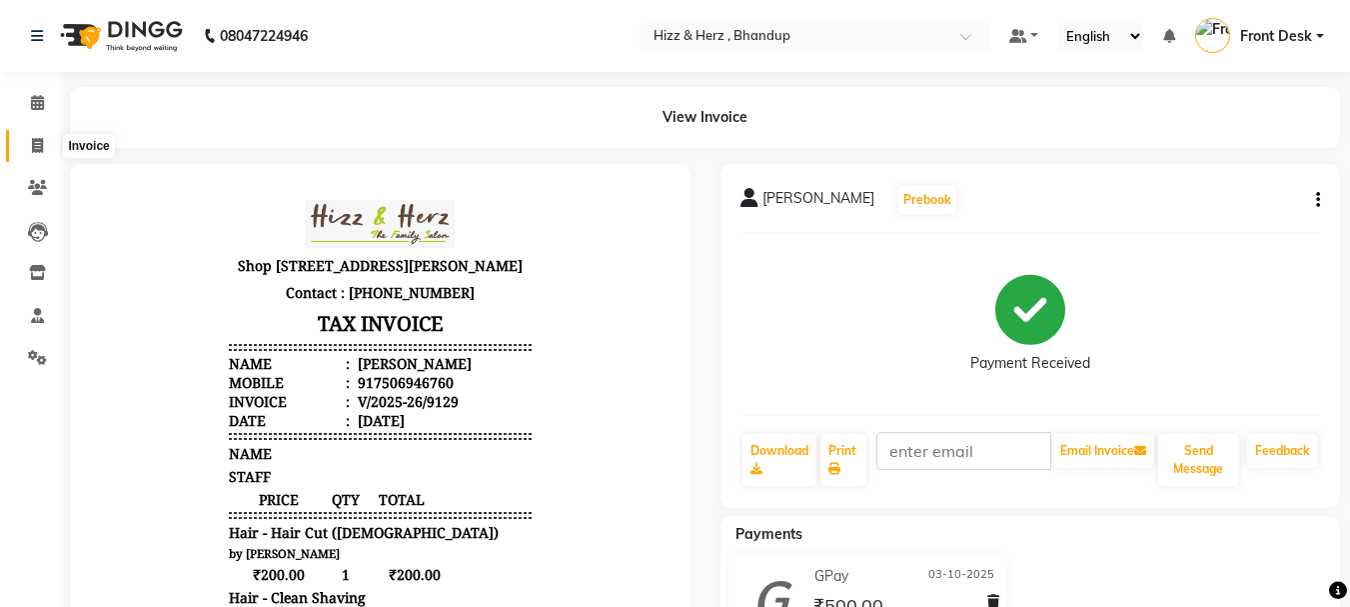
click at [37, 142] on icon at bounding box center [37, 145] width 11 height 15
select select "629"
select select "service"
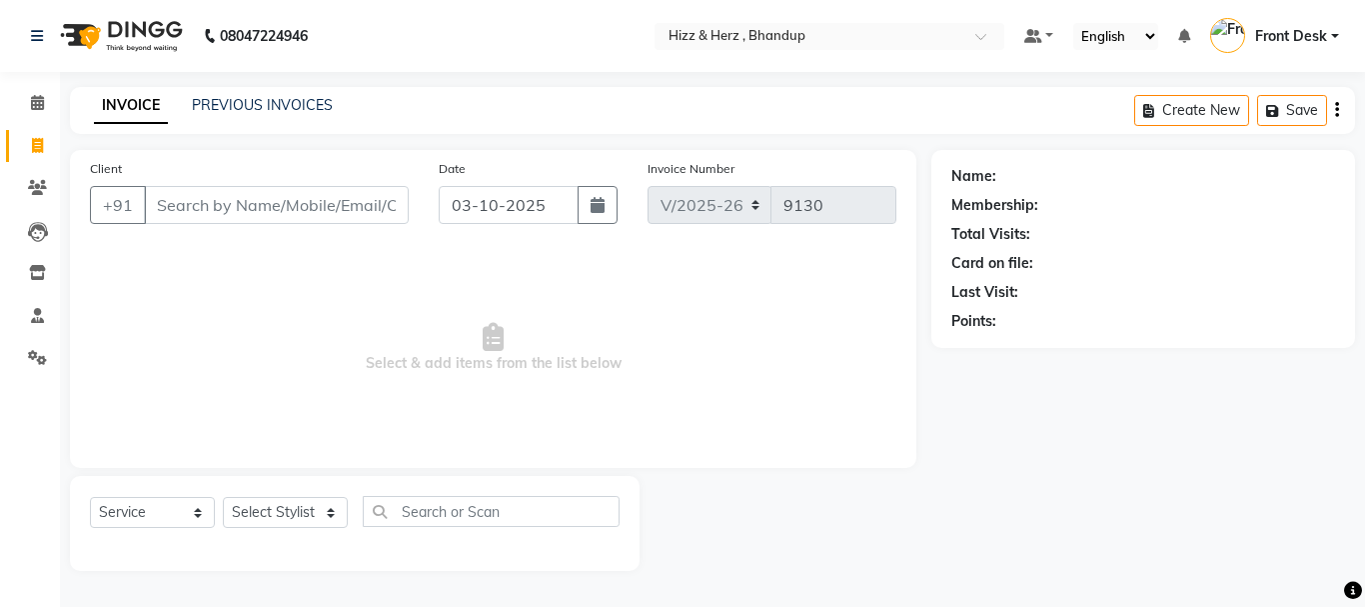
click at [362, 195] on input "Client" at bounding box center [276, 205] width 265 height 38
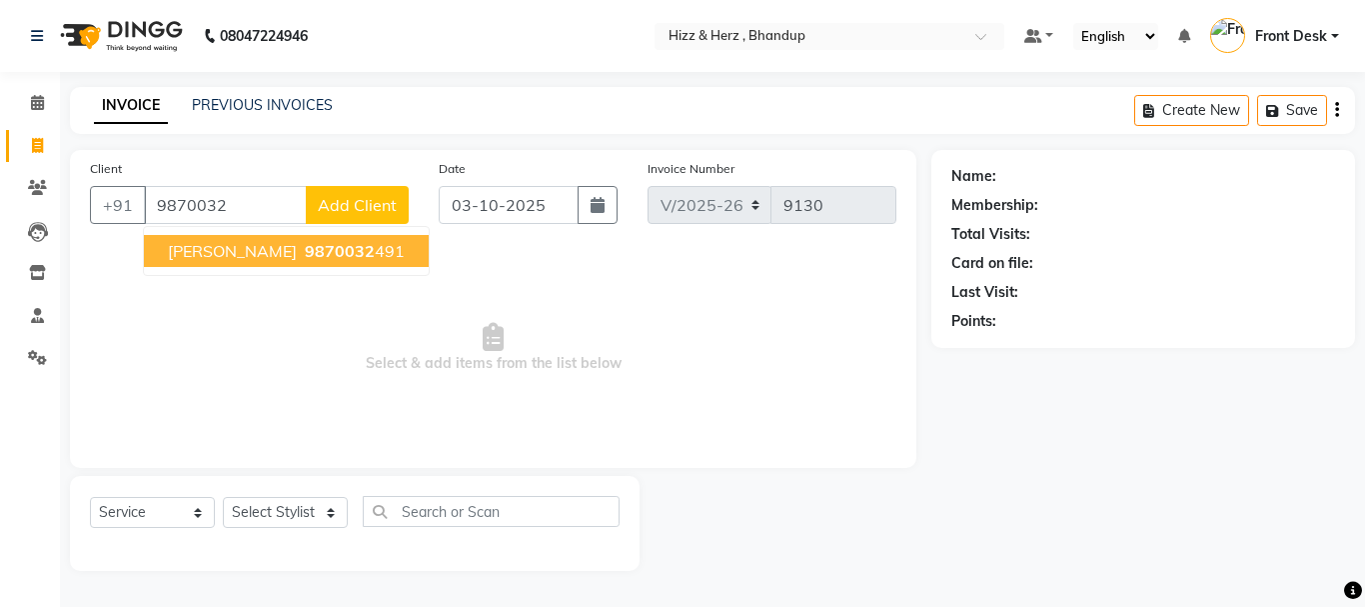
click at [361, 254] on span "9870032" at bounding box center [340, 251] width 70 height 20
type input "9870032491"
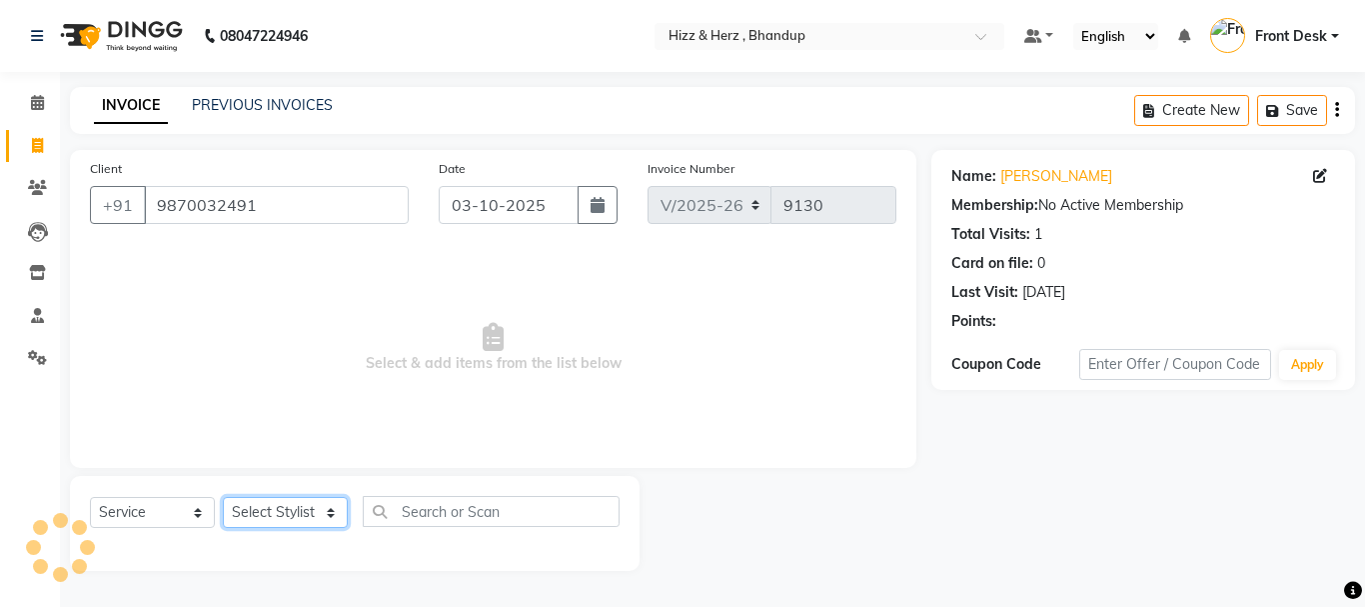
click at [321, 515] on select "Select Stylist Front Desk Gaurav Sharma HIZZ & HERZ 2 IRFAN AHMAD Jigna Goswami…" at bounding box center [285, 512] width 125 height 31
select select "82789"
click at [223, 497] on select "Select Stylist Front Desk Gaurav Sharma HIZZ & HERZ 2 IRFAN AHMAD Jigna Goswami…" at bounding box center [285, 512] width 125 height 31
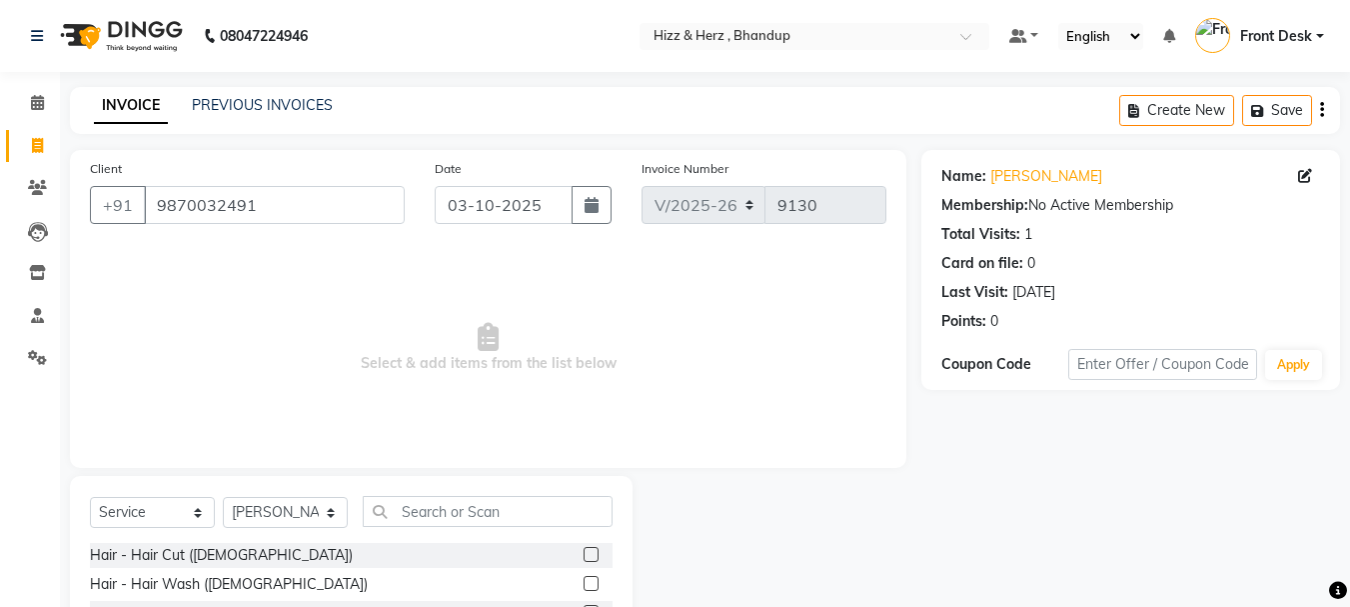
click at [584, 557] on label at bounding box center [591, 554] width 15 height 15
click at [584, 557] on input "checkbox" at bounding box center [590, 555] width 13 height 13
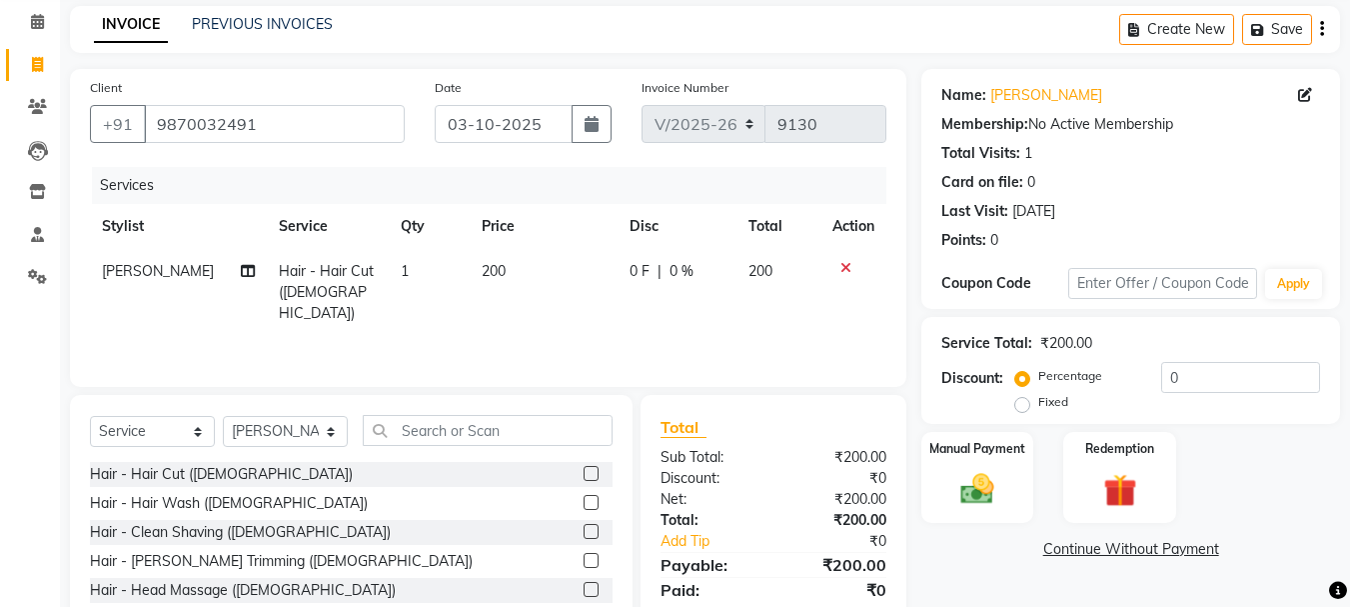
scroll to position [194, 0]
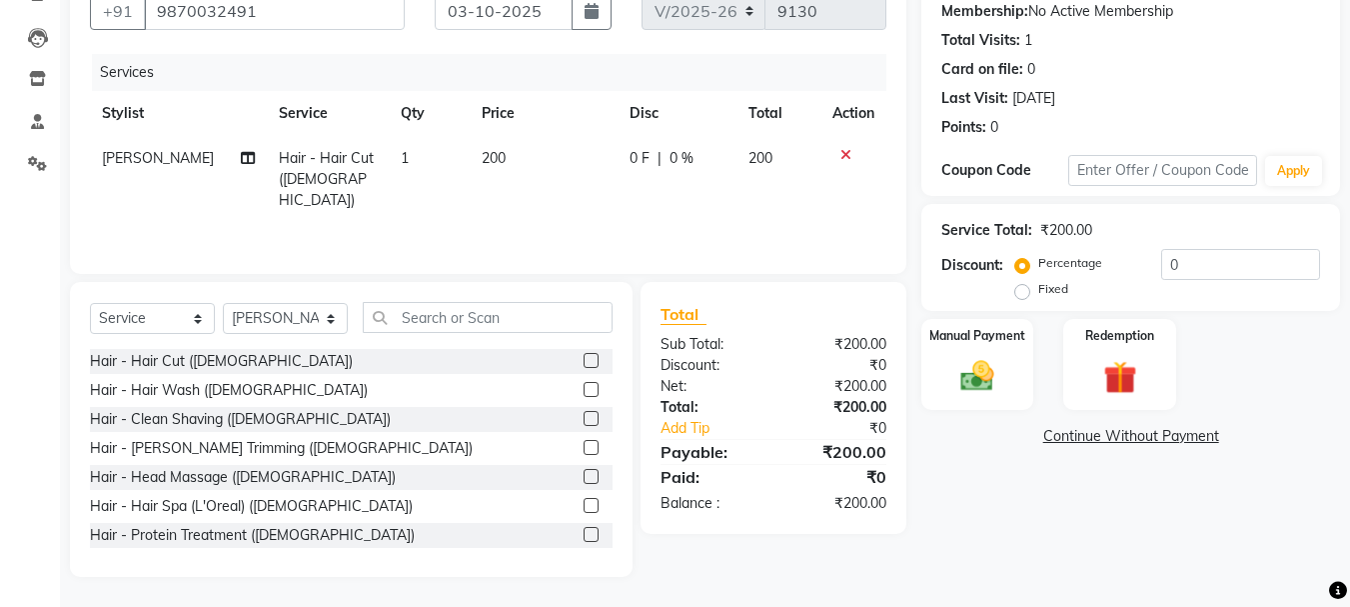
click at [584, 359] on label at bounding box center [591, 360] width 15 height 15
click at [584, 359] on input "checkbox" at bounding box center [590, 361] width 13 height 13
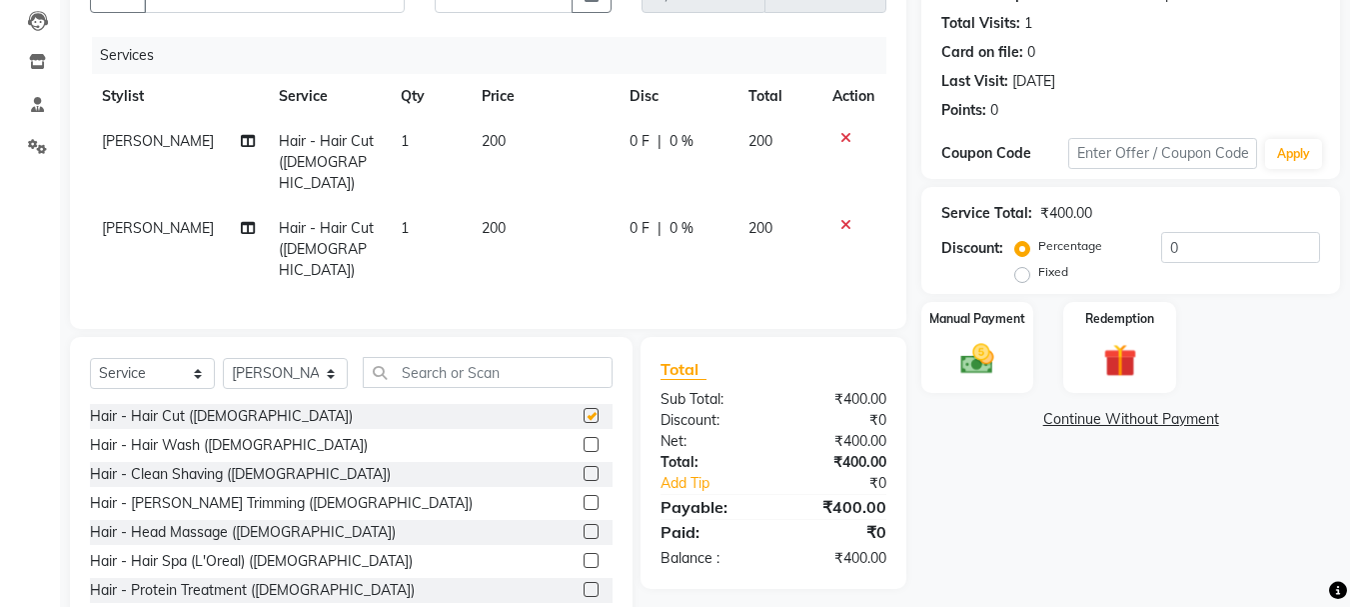
checkbox input "false"
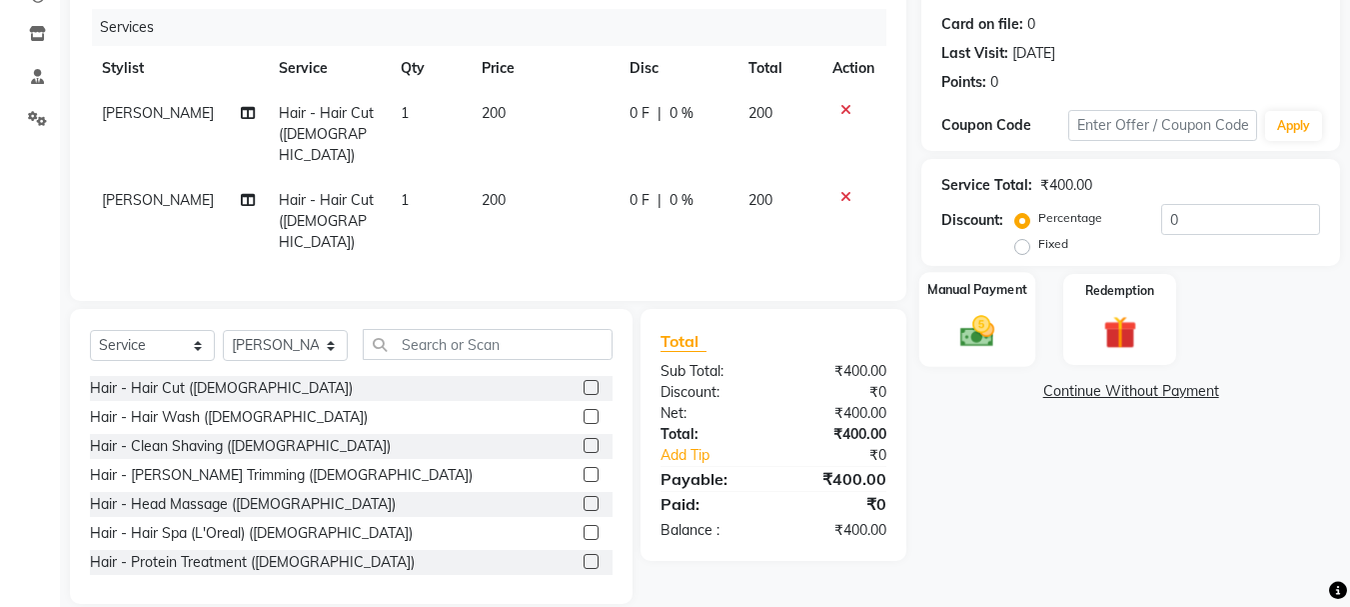
click at [965, 334] on img at bounding box center [977, 331] width 56 height 40
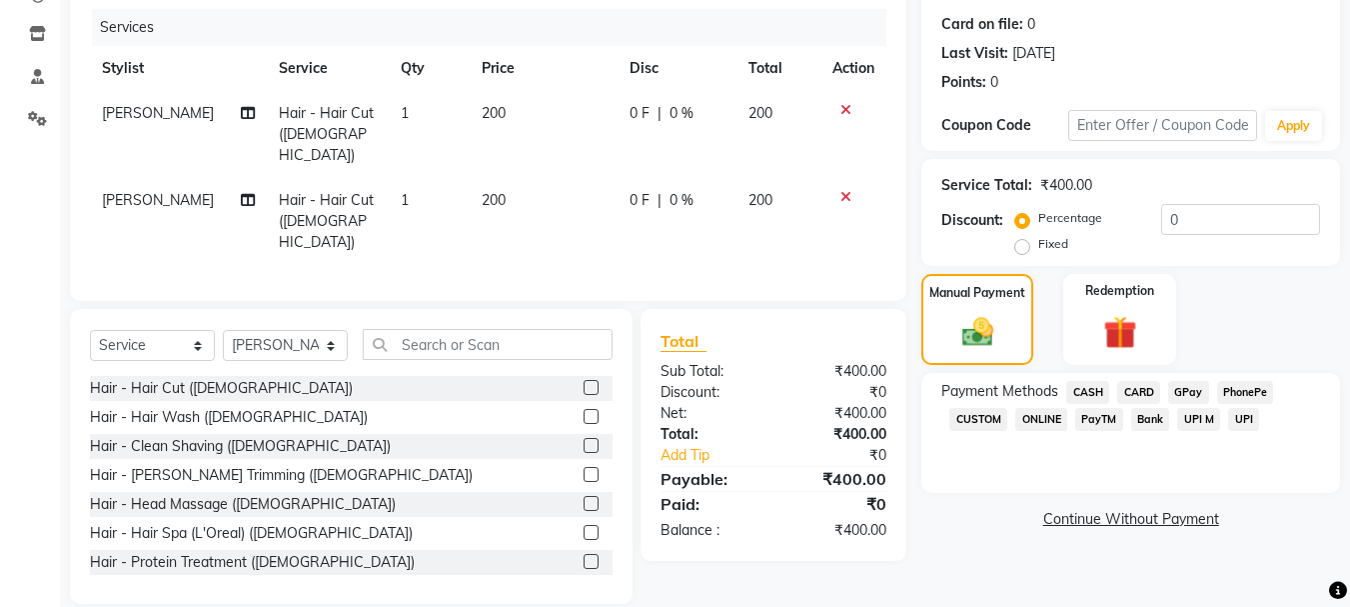
click at [1172, 389] on span "GPay" at bounding box center [1188, 392] width 41 height 23
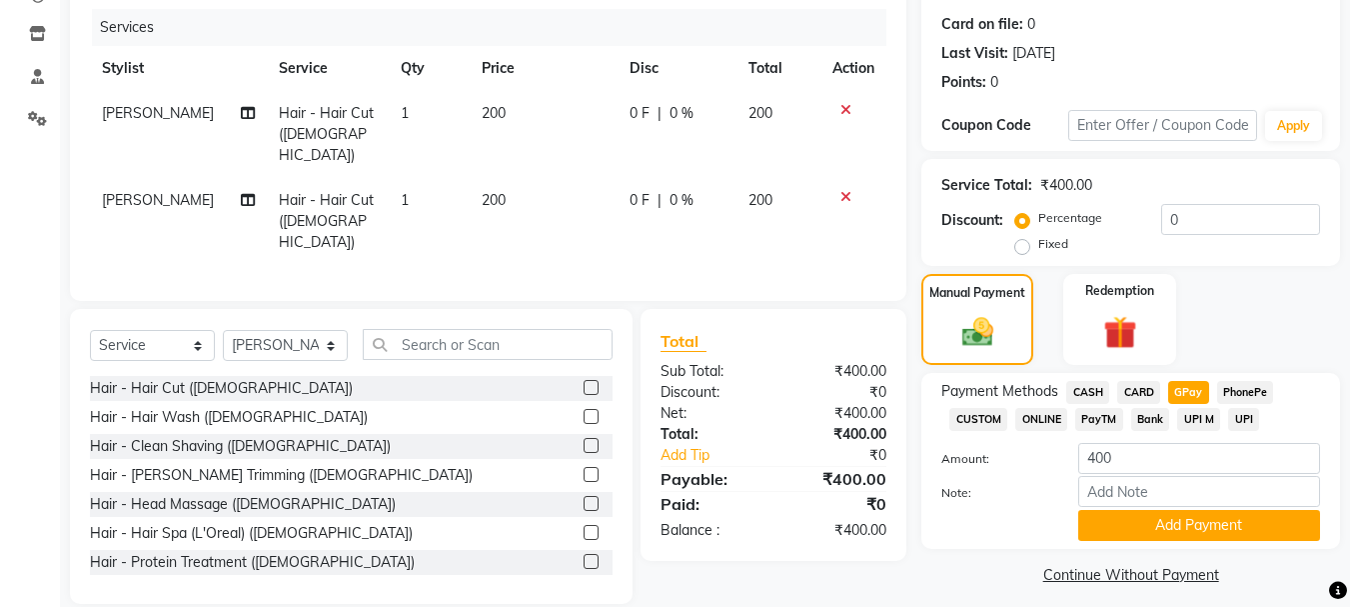
drag, startPoint x: 1089, startPoint y: 389, endPoint x: 1196, endPoint y: 469, distance: 133.5
click at [1089, 388] on span "CASH" at bounding box center [1087, 392] width 43 height 23
click at [1193, 523] on button "Add Payment" at bounding box center [1199, 525] width 242 height 31
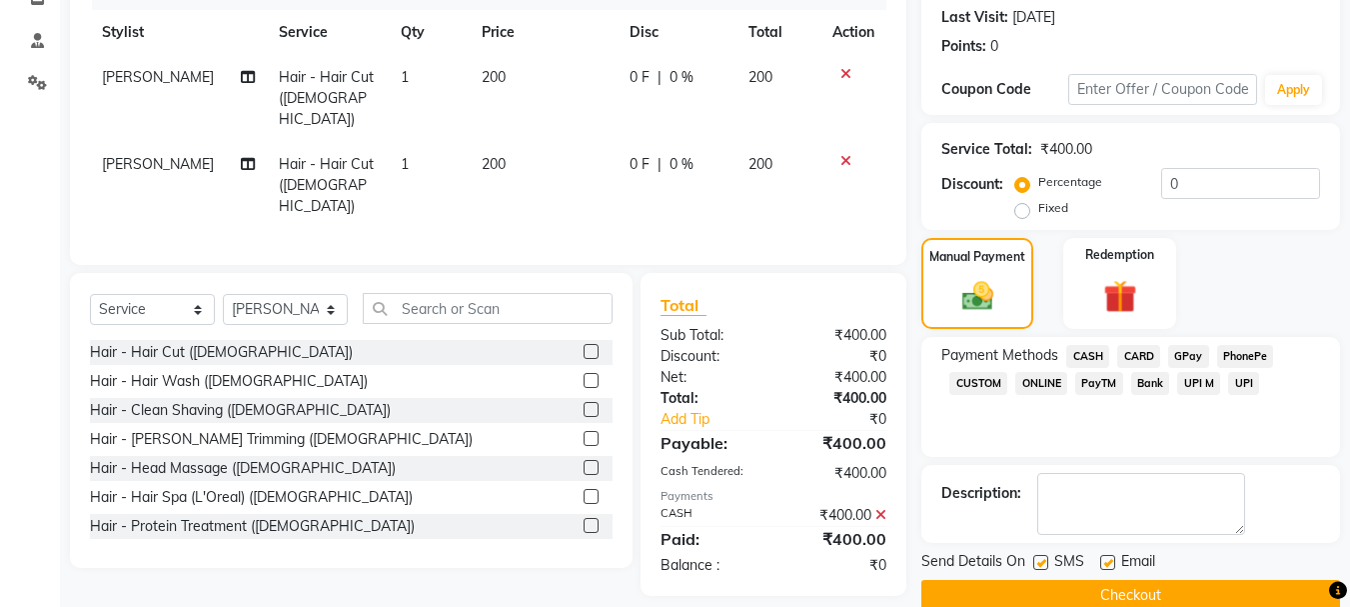
scroll to position [309, 0]
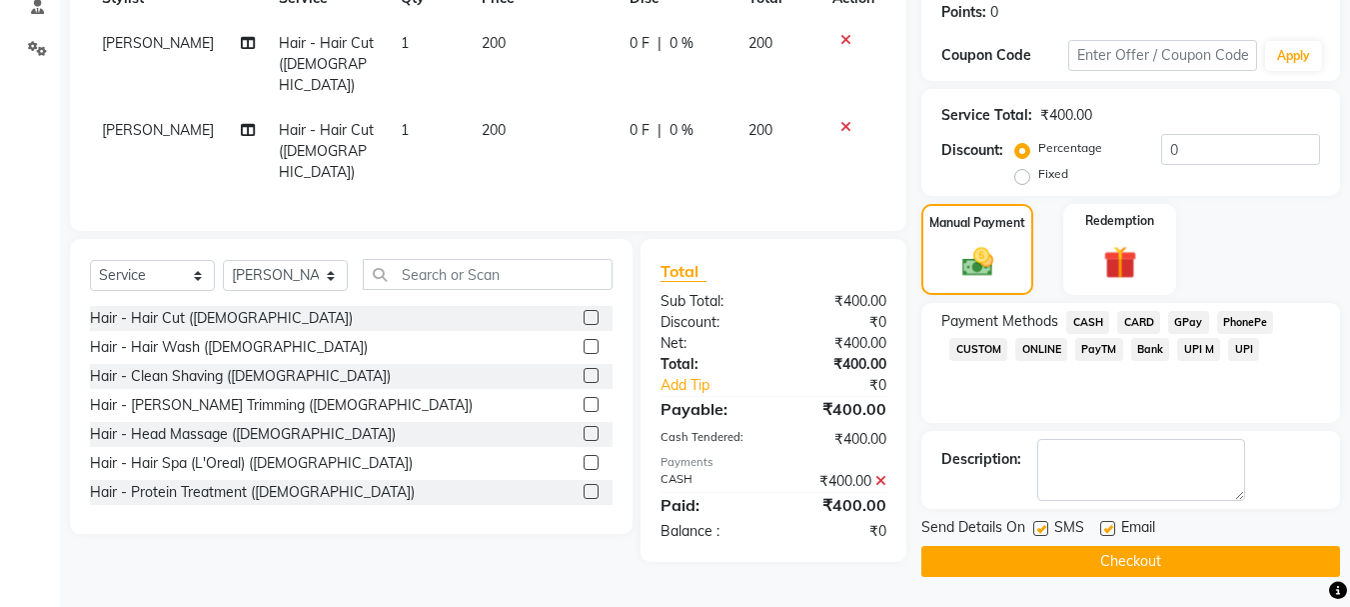
click at [1214, 552] on button "Checkout" at bounding box center [1130, 561] width 419 height 31
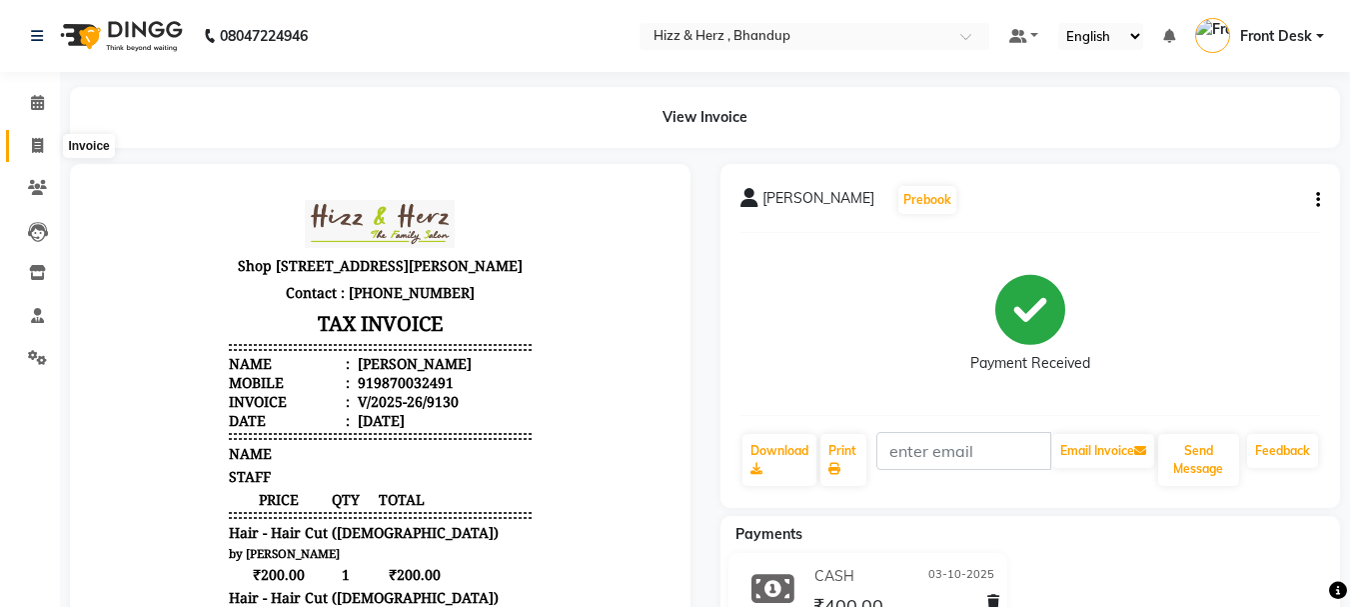
click at [43, 144] on icon at bounding box center [37, 145] width 11 height 15
select select "service"
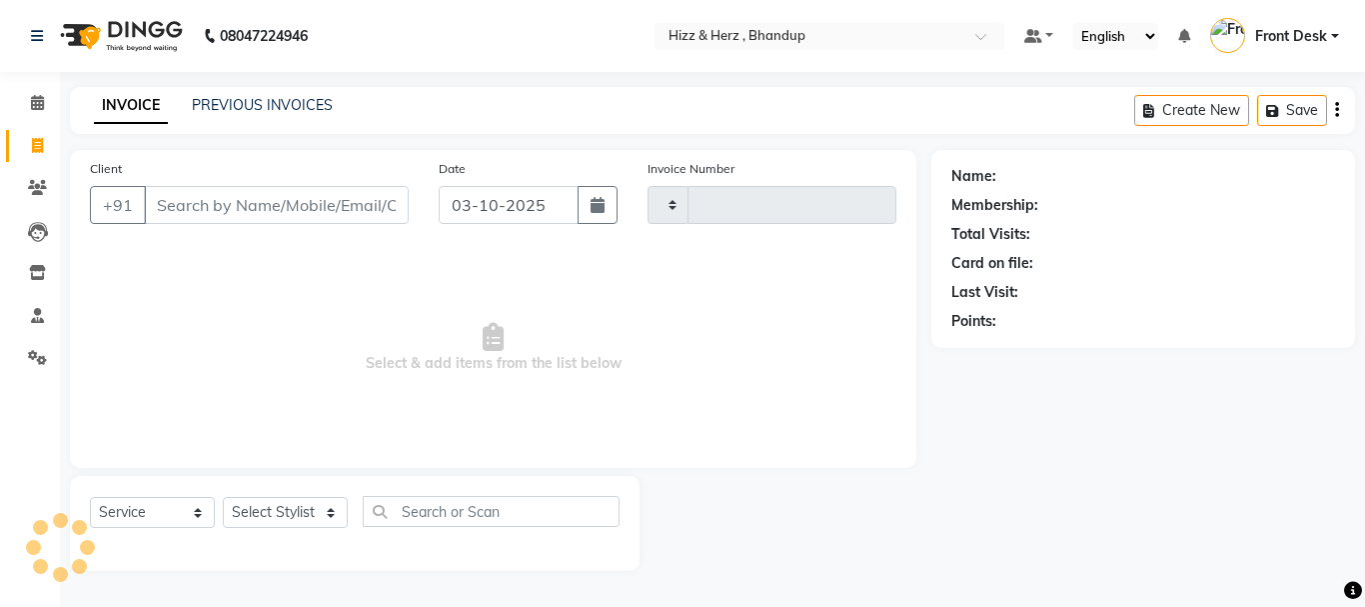
type input "9133"
select select "629"
click at [318, 510] on select "Select Stylist" at bounding box center [285, 512] width 125 height 31
click at [223, 497] on select "Select Stylist Front Desk Gaurav Sharma HIZZ & HERZ 2 IRFAN AHMAD Jigna Goswami…" at bounding box center [285, 512] width 125 height 31
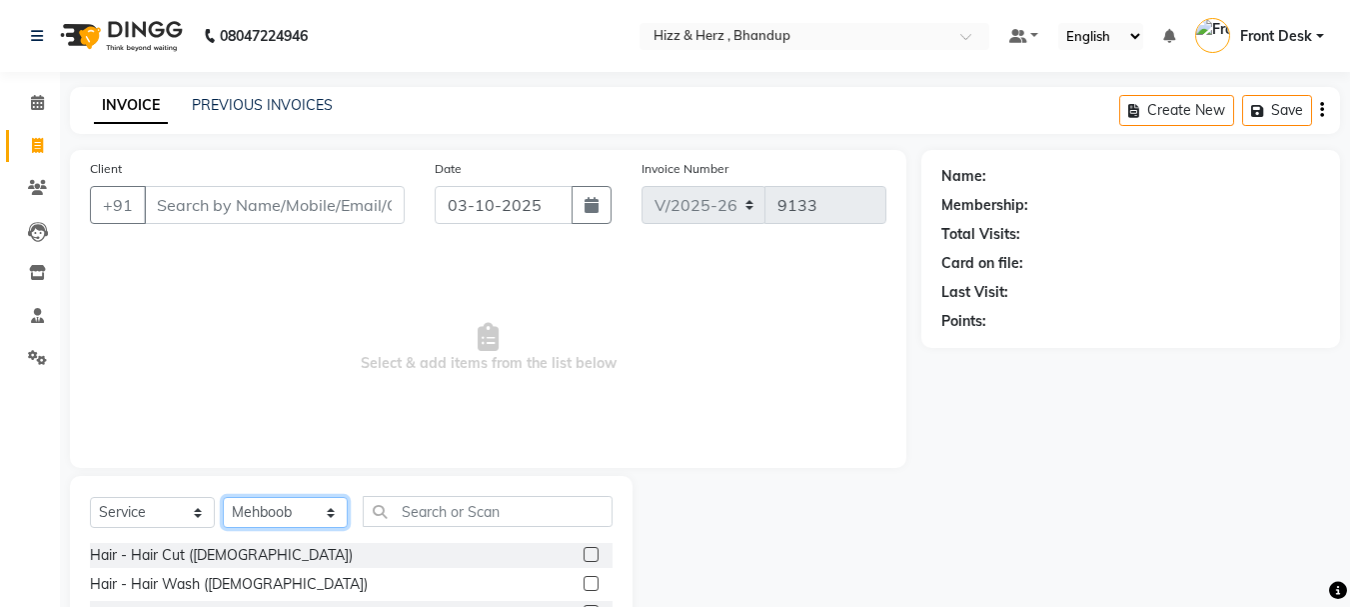
click at [320, 525] on select "Select Stylist Front Desk Gaurav Sharma HIZZ & HERZ 2 IRFAN AHMAD Jigna Goswami…" at bounding box center [285, 512] width 125 height 31
select select "11514"
click at [223, 497] on select "Select Stylist Front Desk Gaurav Sharma HIZZ & HERZ 2 IRFAN AHMAD Jigna Goswami…" at bounding box center [285, 512] width 125 height 31
click at [584, 555] on label at bounding box center [591, 554] width 15 height 15
click at [584, 555] on input "checkbox" at bounding box center [590, 555] width 13 height 13
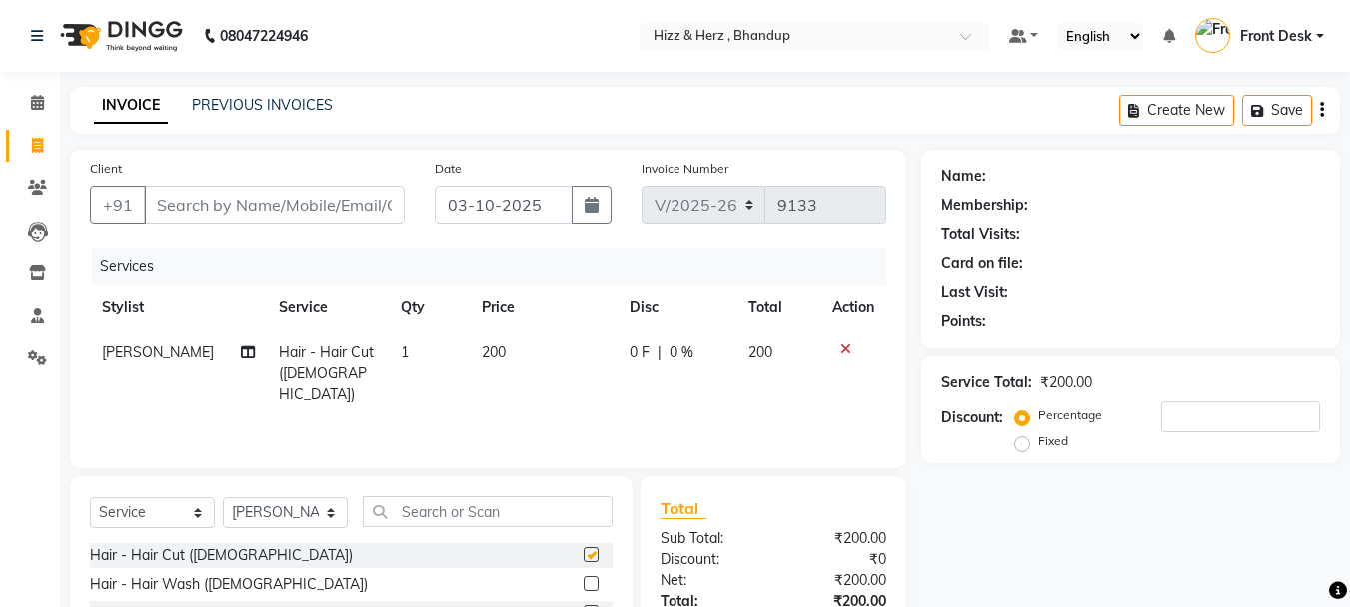
checkbox input "false"
click at [842, 352] on icon at bounding box center [845, 349] width 11 height 14
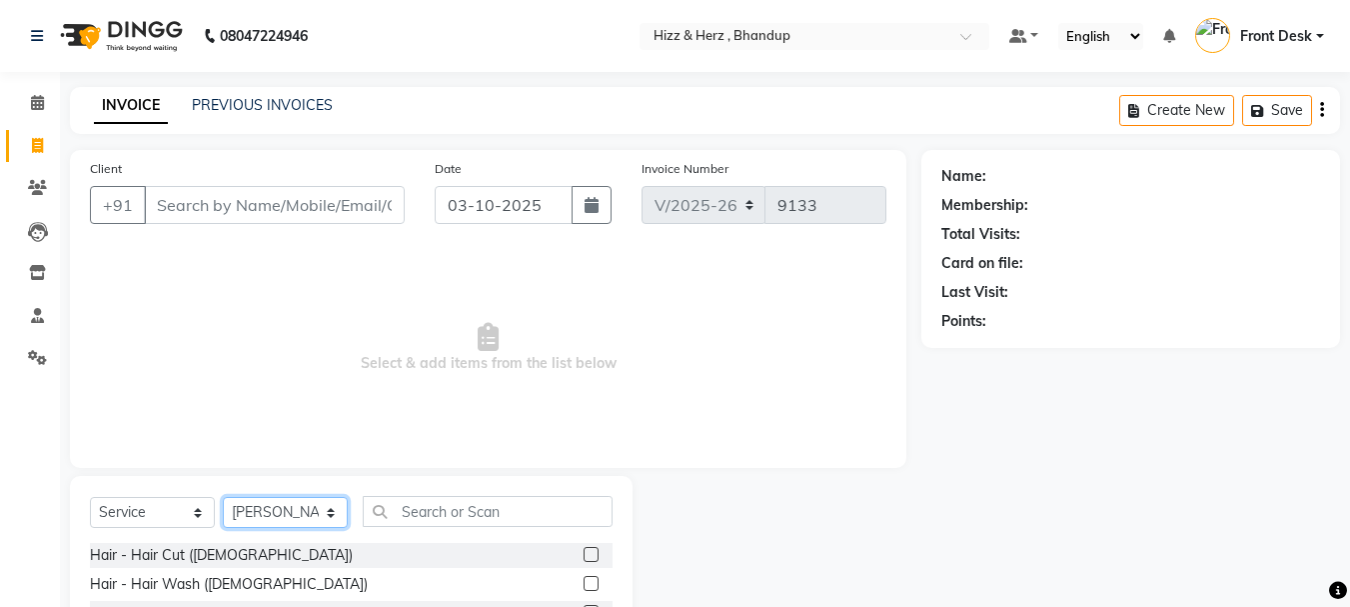
click at [313, 502] on select "Select Stylist Front Desk Gaurav Sharma HIZZ & HERZ 2 IRFAN AHMAD Jigna Goswami…" at bounding box center [285, 512] width 125 height 31
select select "82789"
click at [223, 497] on select "Select Stylist Front Desk Gaurav Sharma HIZZ & HERZ 2 IRFAN AHMAD Jigna Goswami…" at bounding box center [285, 512] width 125 height 31
click at [584, 558] on label at bounding box center [591, 554] width 15 height 15
click at [584, 558] on input "checkbox" at bounding box center [590, 555] width 13 height 13
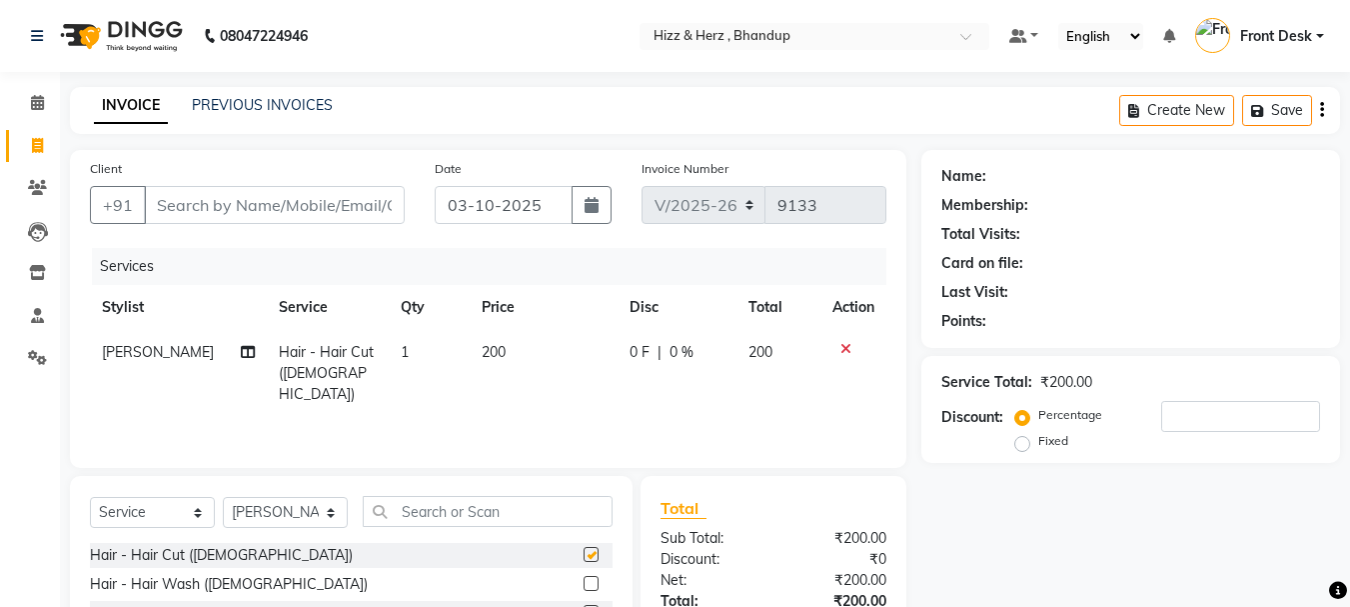
checkbox input "false"
click at [840, 351] on icon at bounding box center [845, 349] width 11 height 14
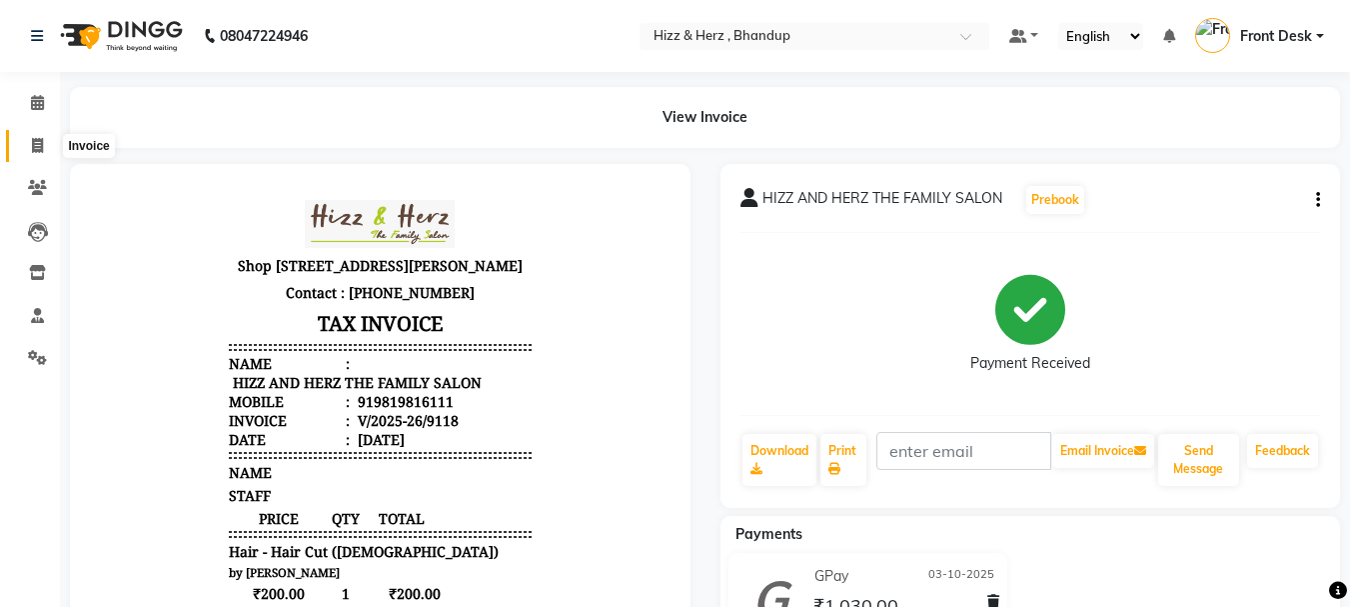
click at [32, 143] on icon at bounding box center [37, 145] width 11 height 15
select select "629"
select select "service"
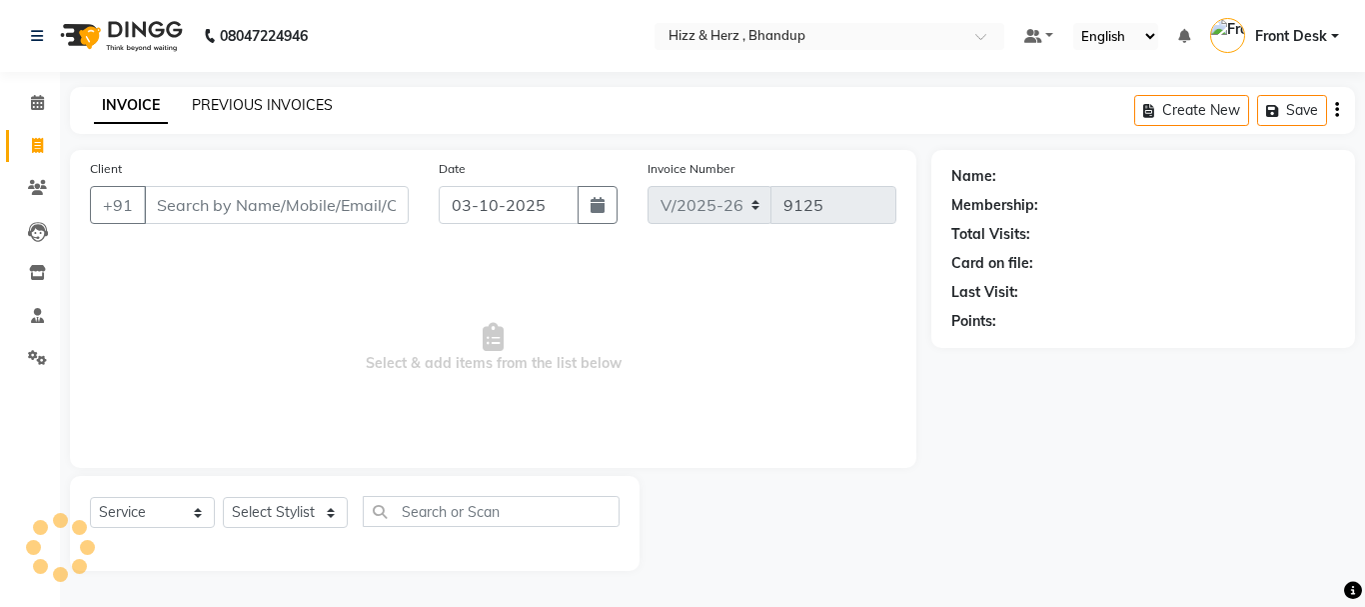
click at [233, 96] on link "PREVIOUS INVOICES" at bounding box center [262, 105] width 141 height 18
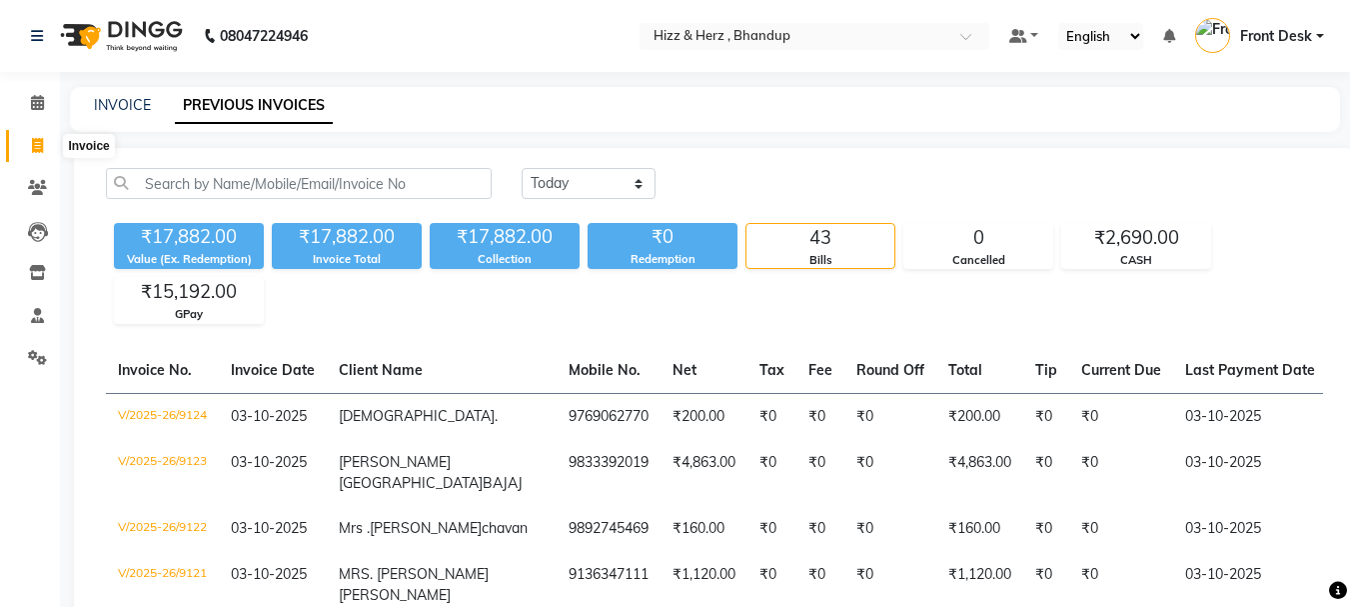
click at [40, 152] on icon at bounding box center [37, 145] width 11 height 15
select select "629"
select select "service"
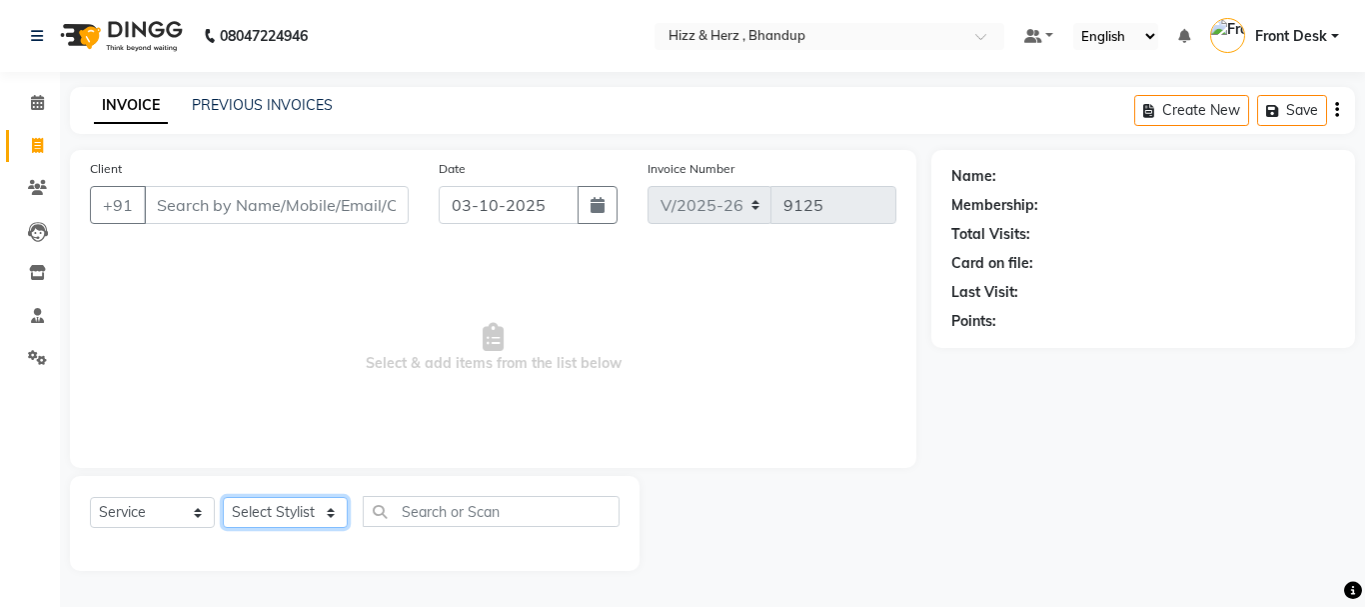
click at [311, 512] on select "Select Stylist Front Desk [PERSON_NAME] HIZZ & HERZ 2 [PERSON_NAME] [PERSON_NAM…" at bounding box center [285, 512] width 125 height 31
select select "24394"
click at [223, 497] on select "Select Stylist Front Desk [PERSON_NAME] HIZZ & HERZ 2 [PERSON_NAME] [PERSON_NAM…" at bounding box center [285, 512] width 125 height 31
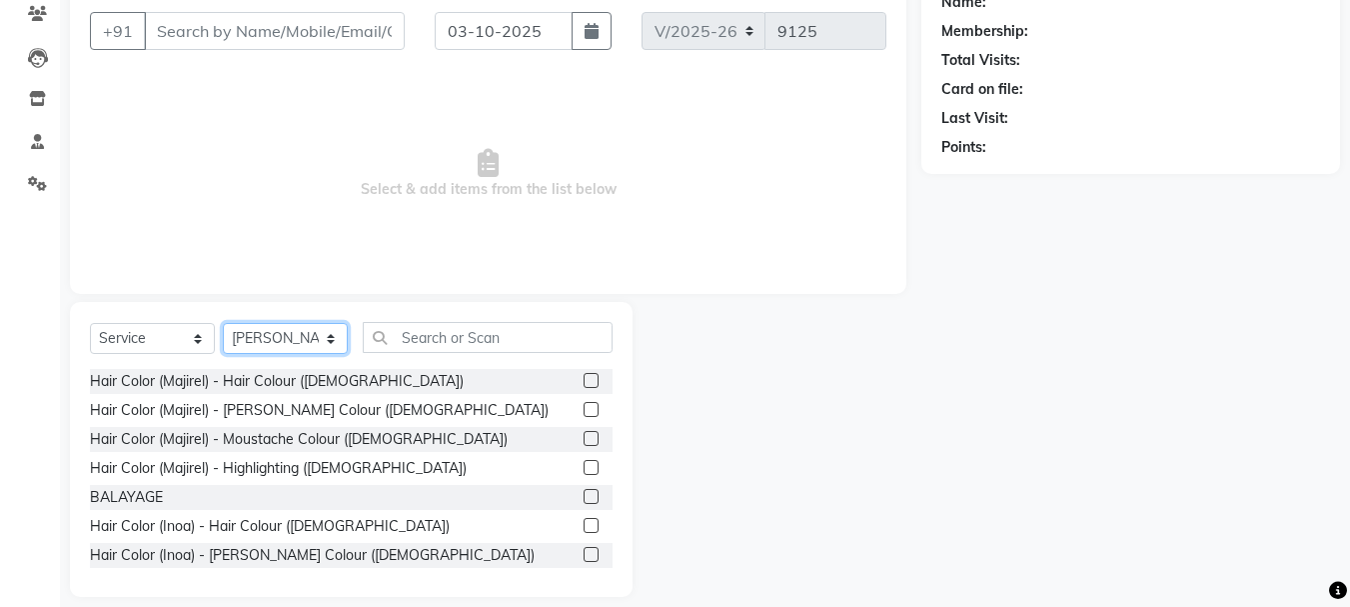
scroll to position [194, 0]
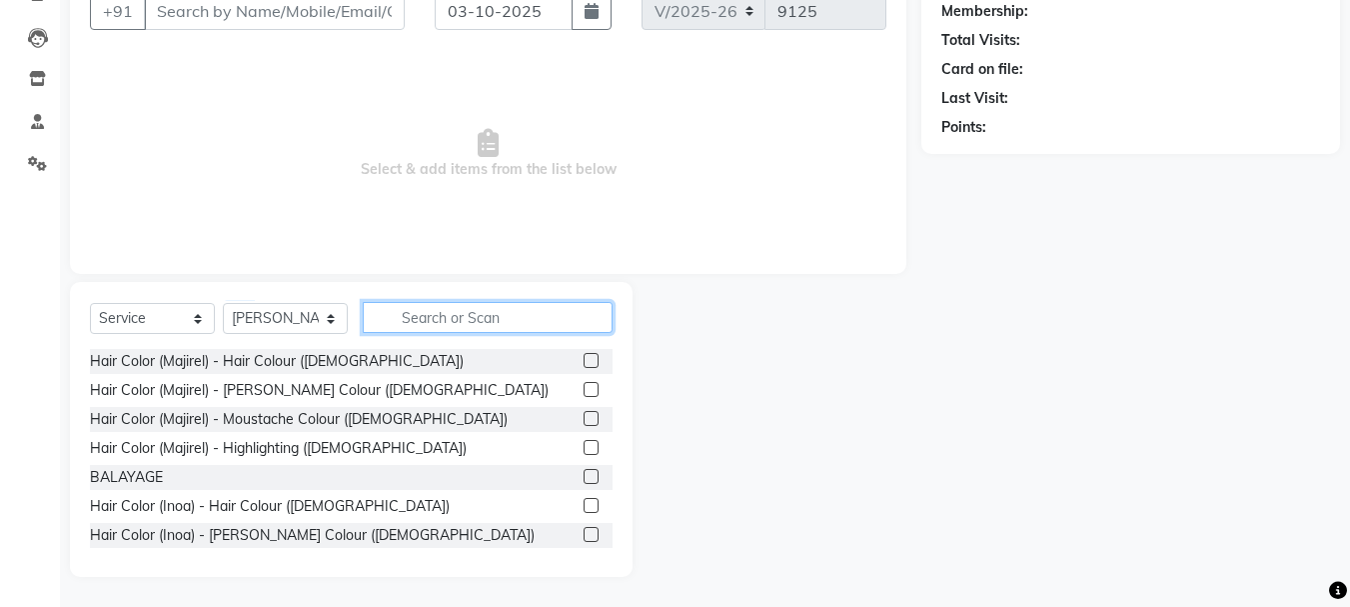
click at [486, 322] on input "text" at bounding box center [488, 317] width 250 height 31
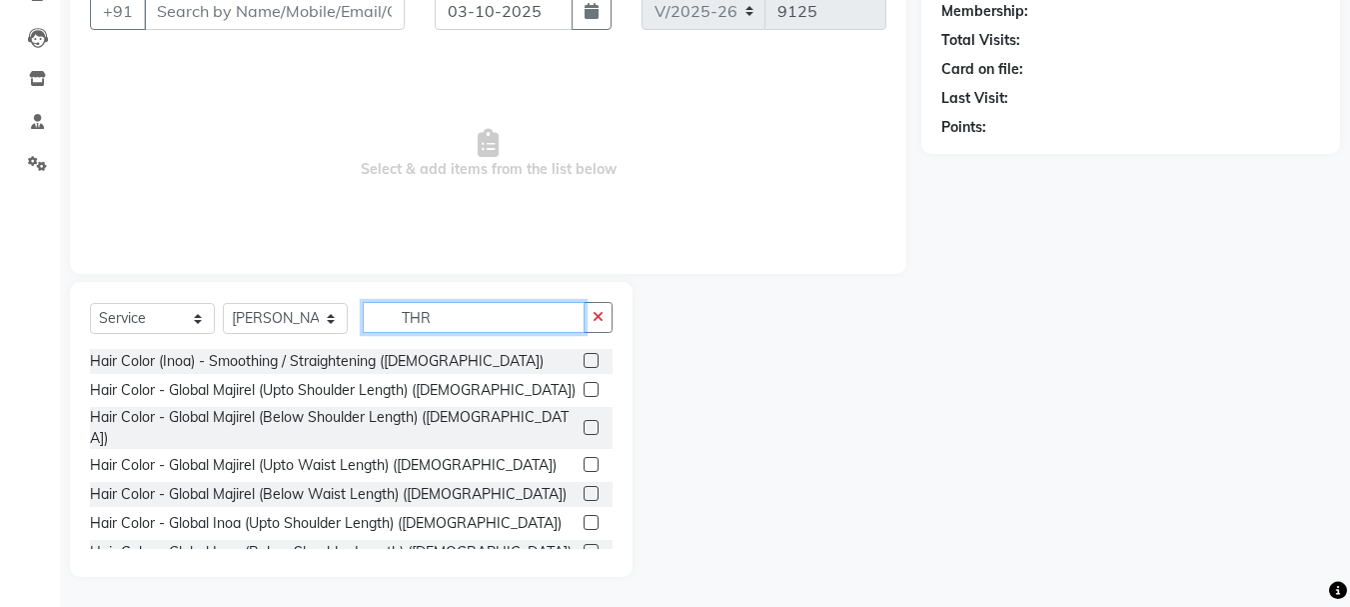
scroll to position [139, 0]
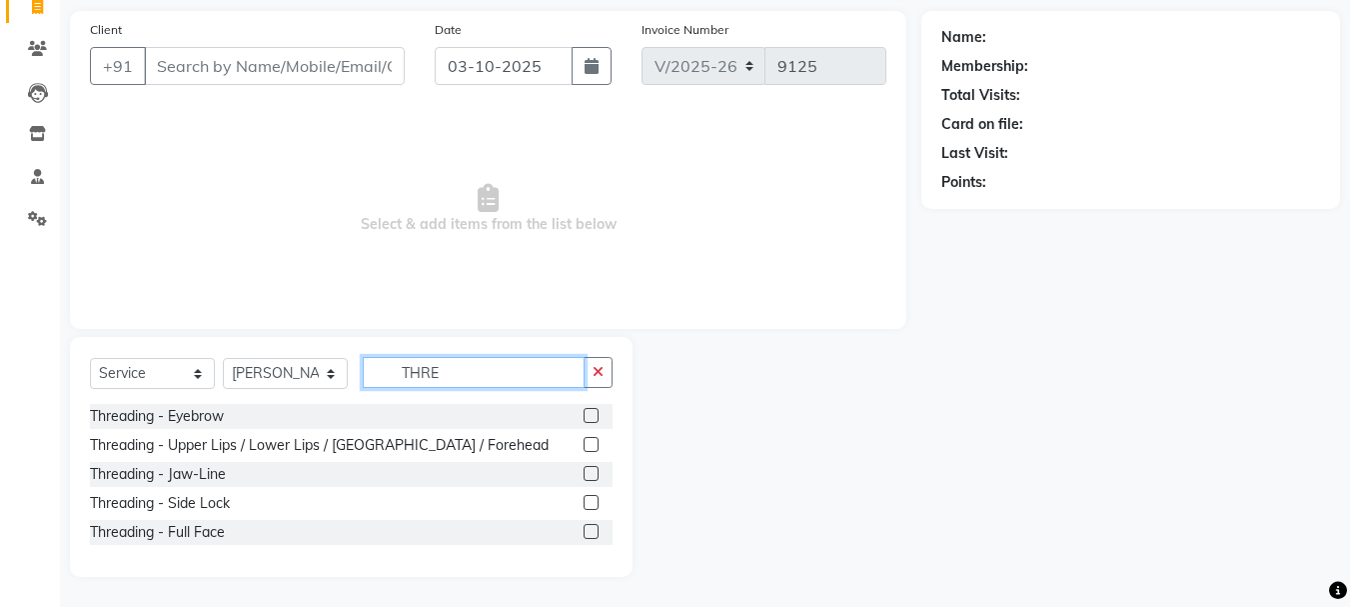
type input "THRE"
click at [587, 415] on label at bounding box center [591, 415] width 15 height 15
click at [587, 415] on input "checkbox" at bounding box center [590, 416] width 13 height 13
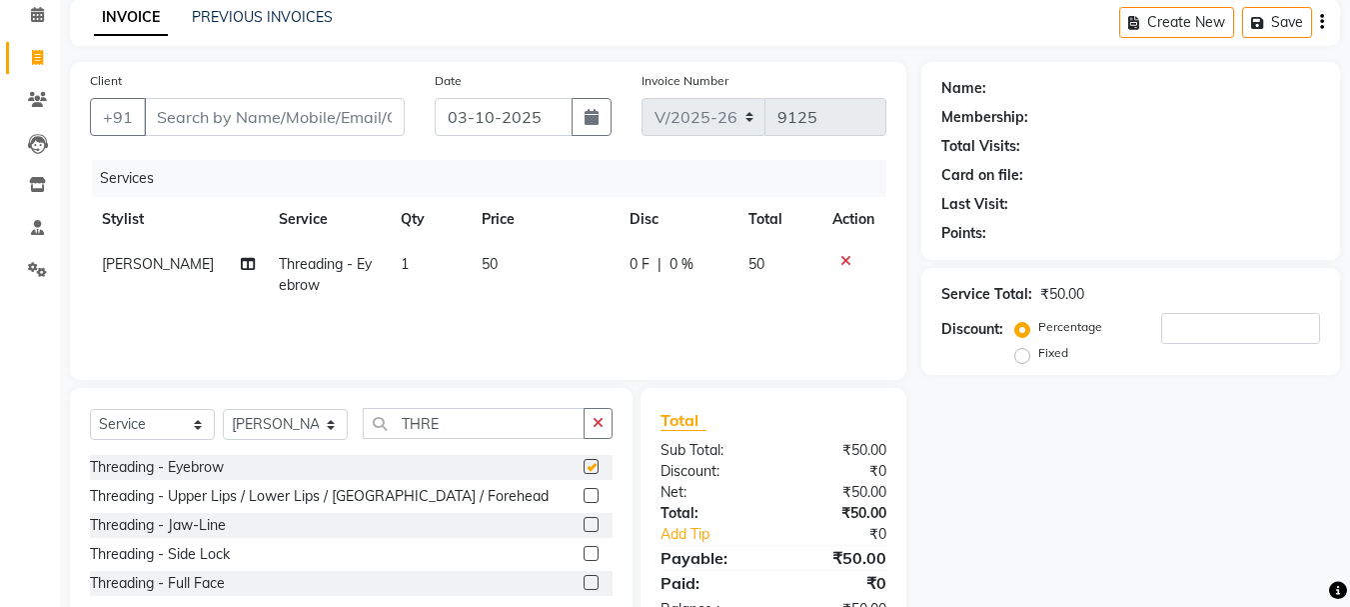
checkbox input "false"
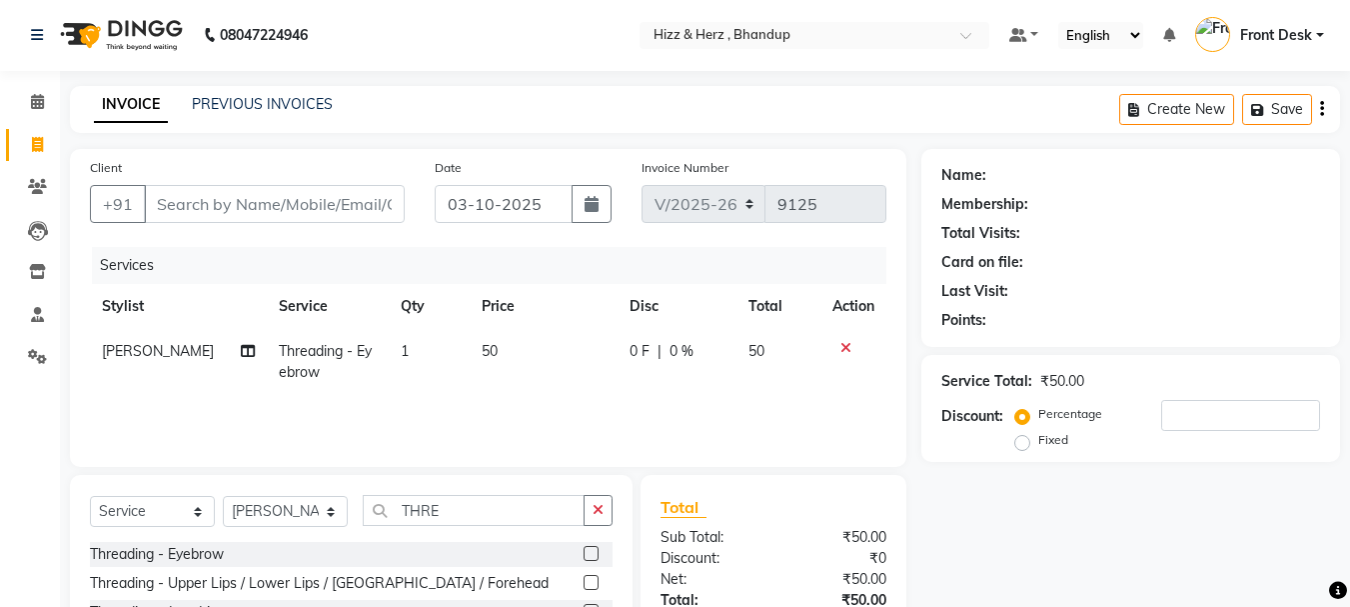
scroll to position [0, 0]
click at [373, 209] on input "Client" at bounding box center [274, 205] width 261 height 38
type input "9"
type input "0"
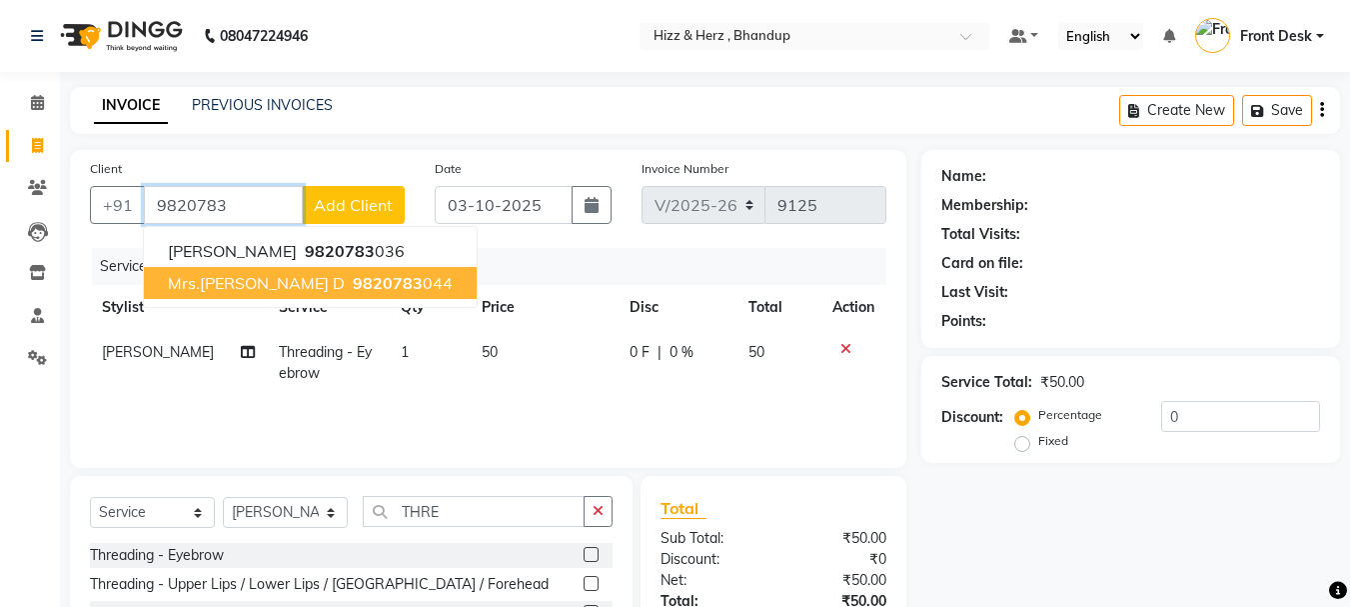
click at [370, 291] on ngb-highlight "9820783 044" at bounding box center [401, 283] width 104 height 20
type input "9820783044"
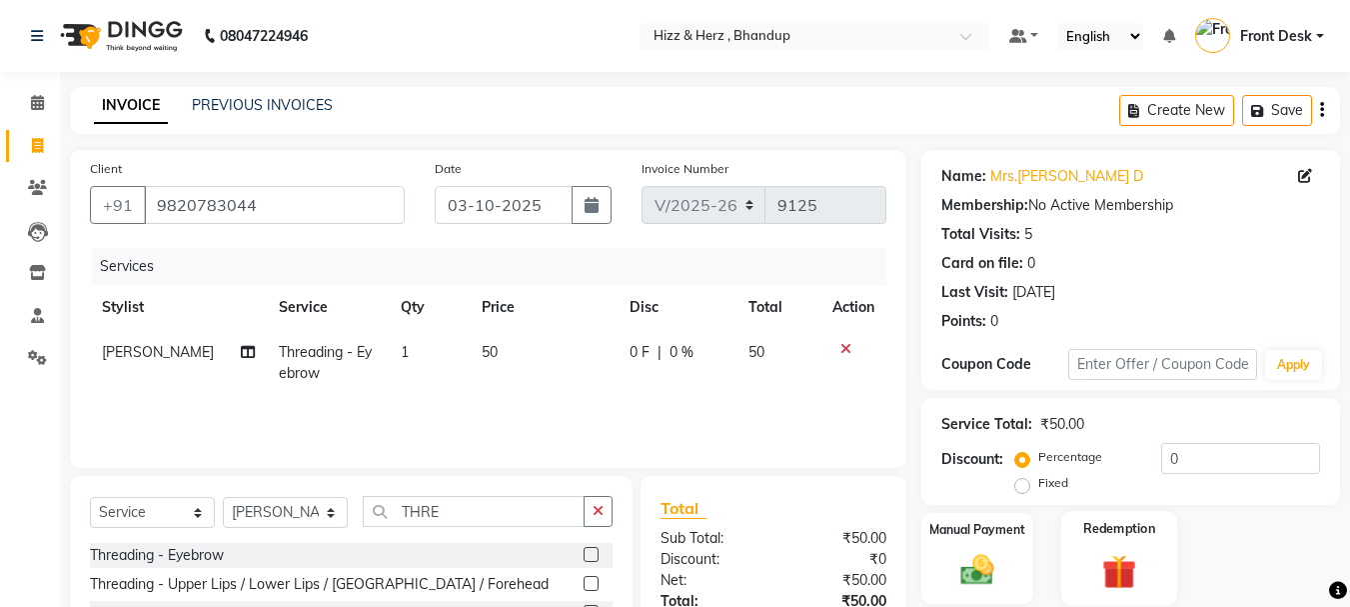
scroll to position [151, 0]
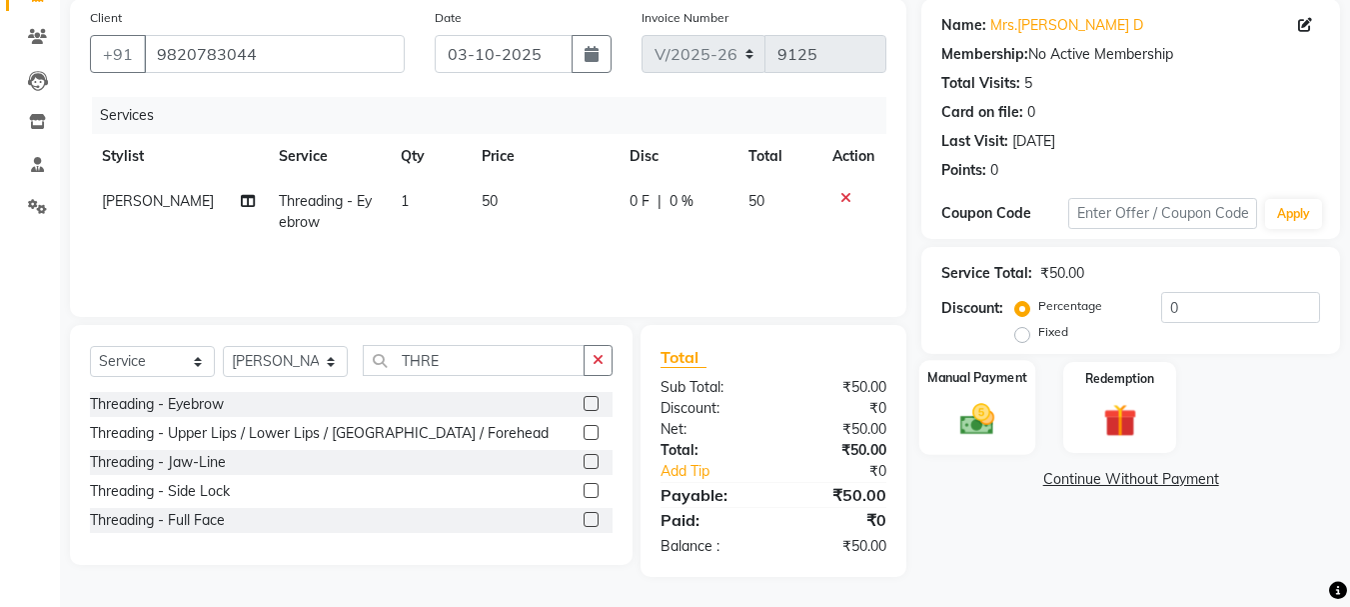
click at [981, 418] on img at bounding box center [977, 419] width 56 height 40
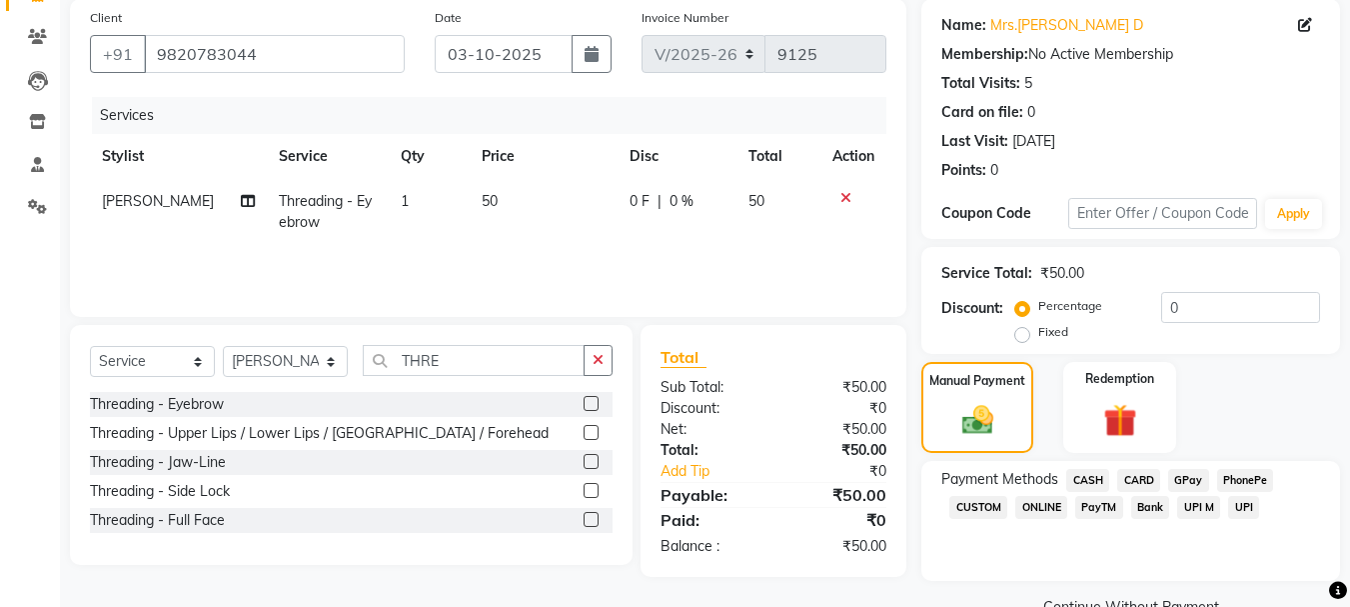
click at [1091, 474] on span "CASH" at bounding box center [1087, 480] width 43 height 23
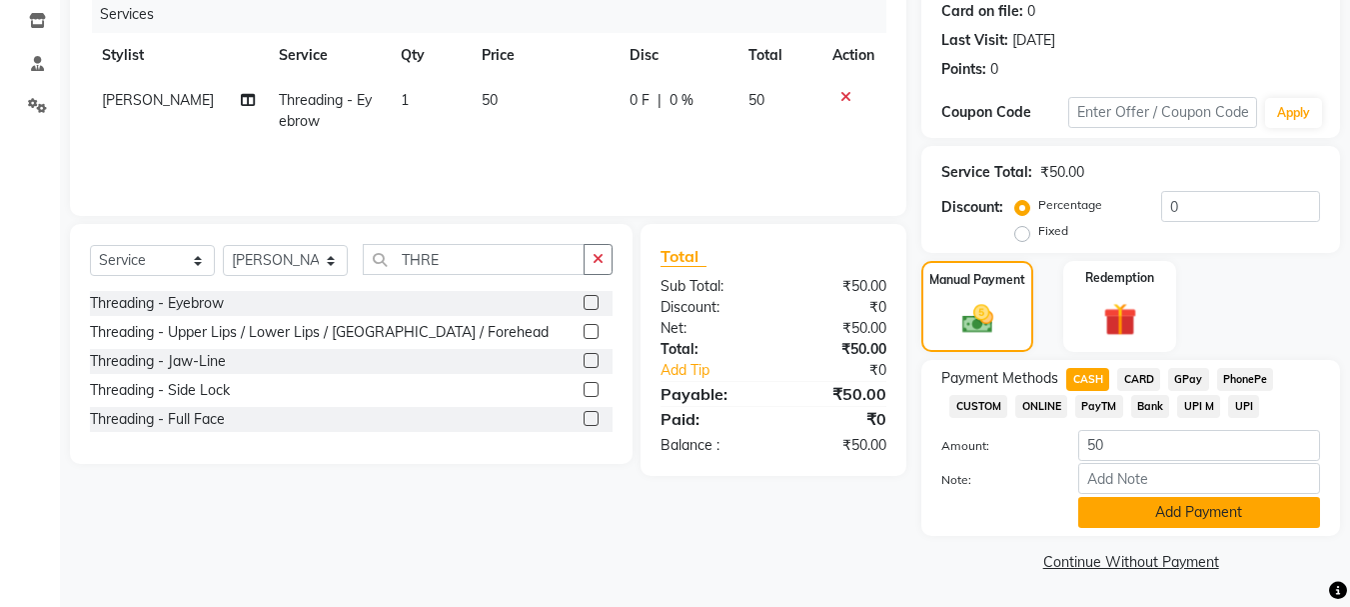
click at [1196, 514] on button "Add Payment" at bounding box center [1199, 512] width 242 height 31
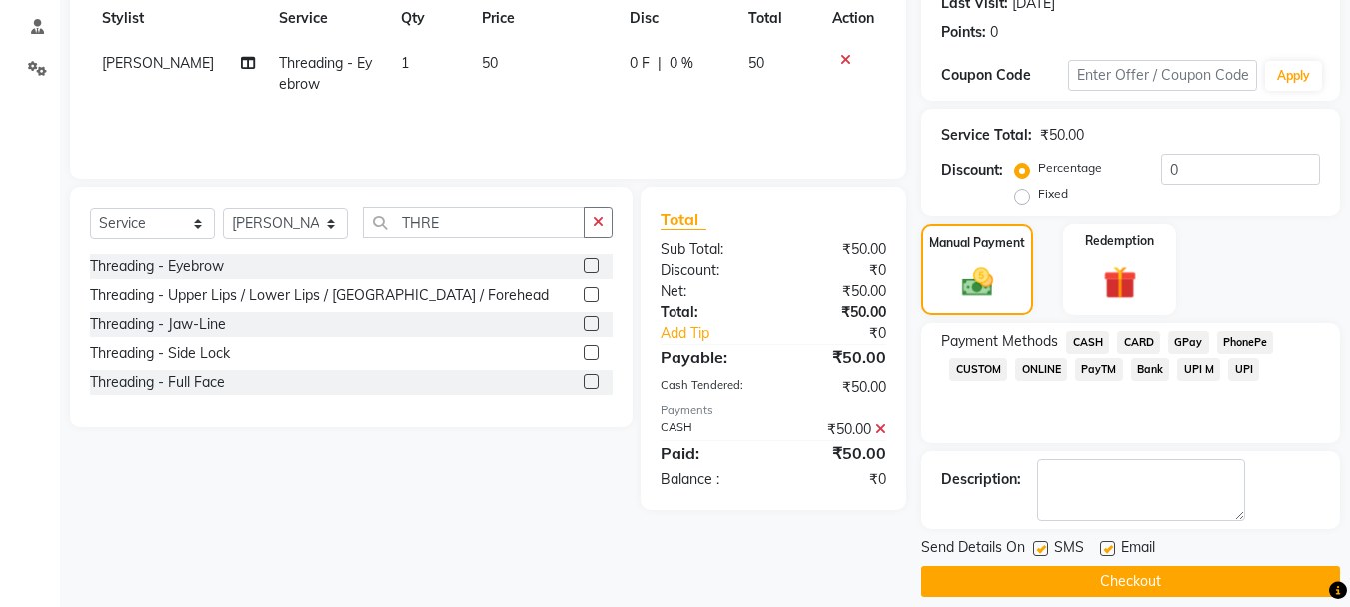
scroll to position [309, 0]
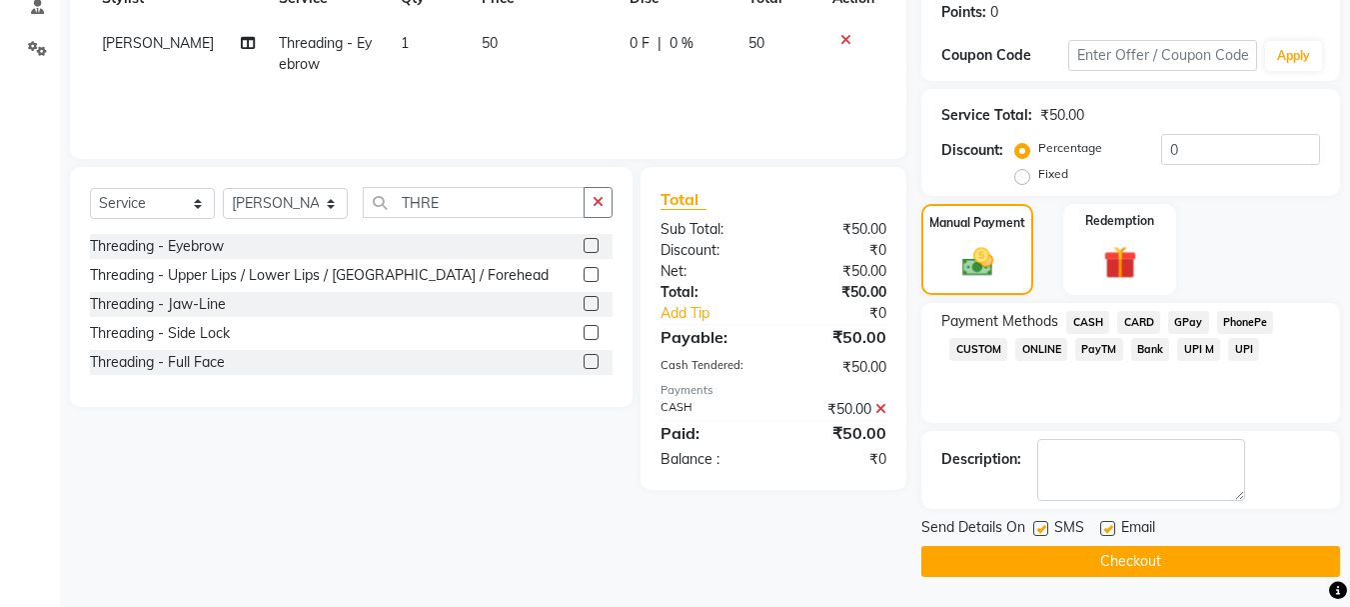
click at [1175, 562] on button "Checkout" at bounding box center [1130, 561] width 419 height 31
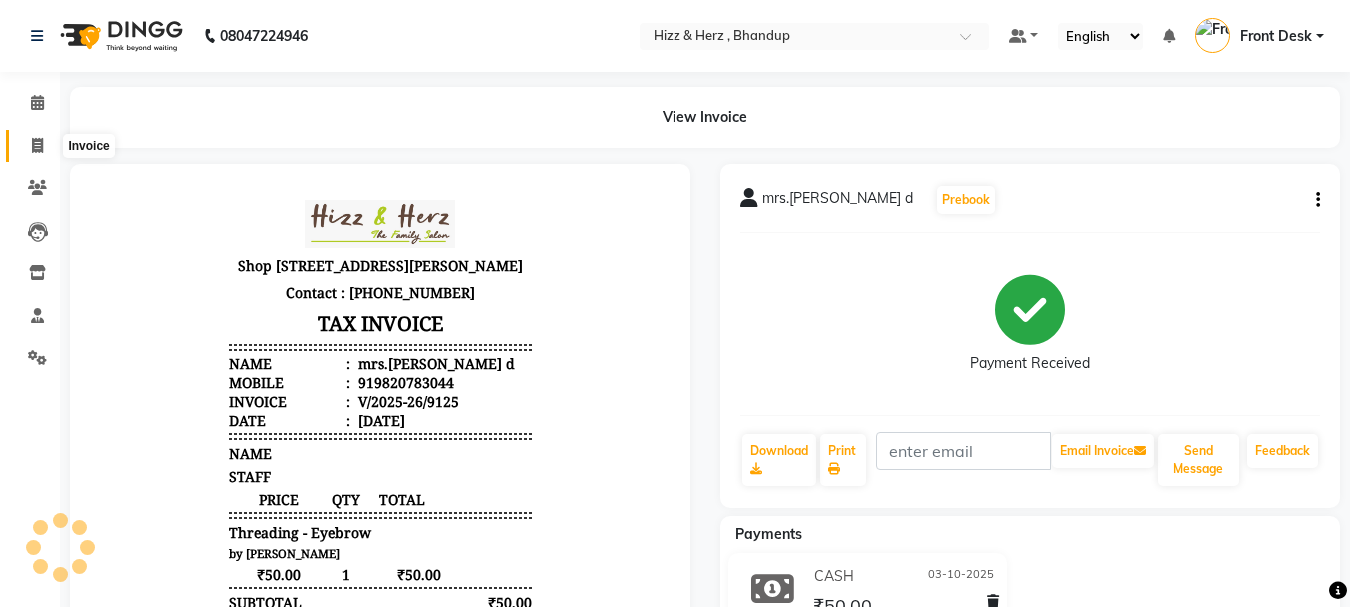
click at [29, 144] on span at bounding box center [37, 146] width 35 height 23
select select "service"
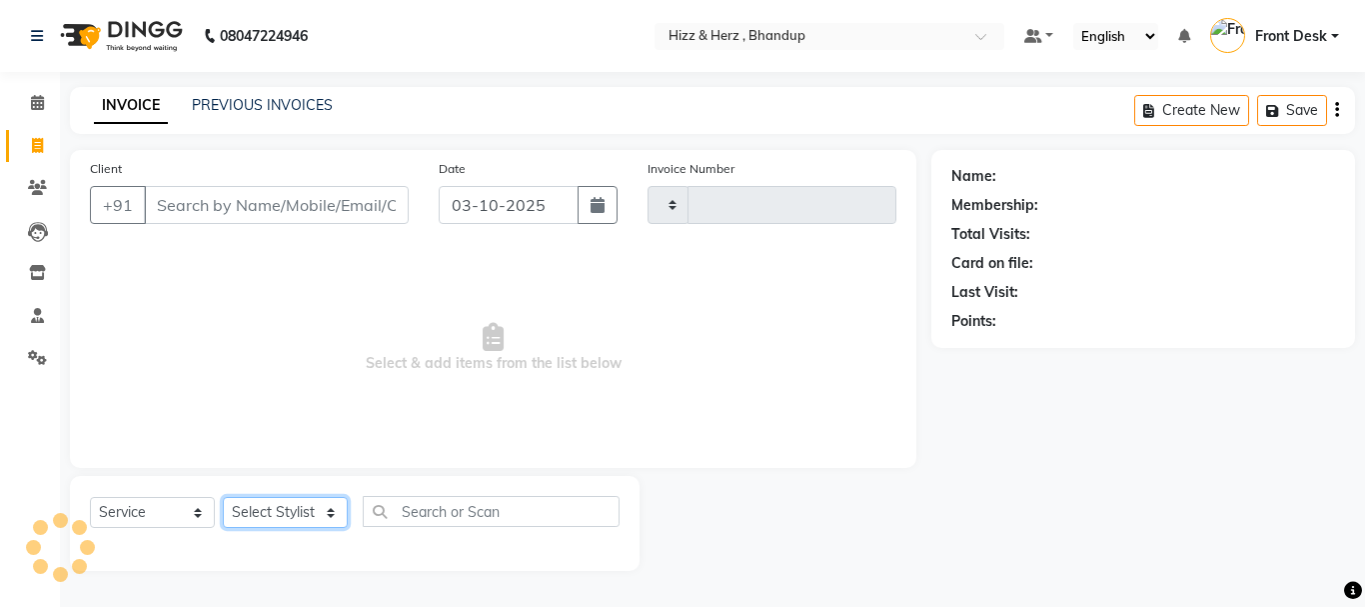
click at [256, 505] on select "Select Stylist" at bounding box center [285, 512] width 125 height 31
click at [328, 494] on div "Select Service Product Membership Package Voucher Prepaid Gift Card Select Styl…" at bounding box center [355, 523] width 570 height 95
type input "9127"
select select "629"
click at [321, 511] on select "Select Stylist" at bounding box center [285, 512] width 125 height 31
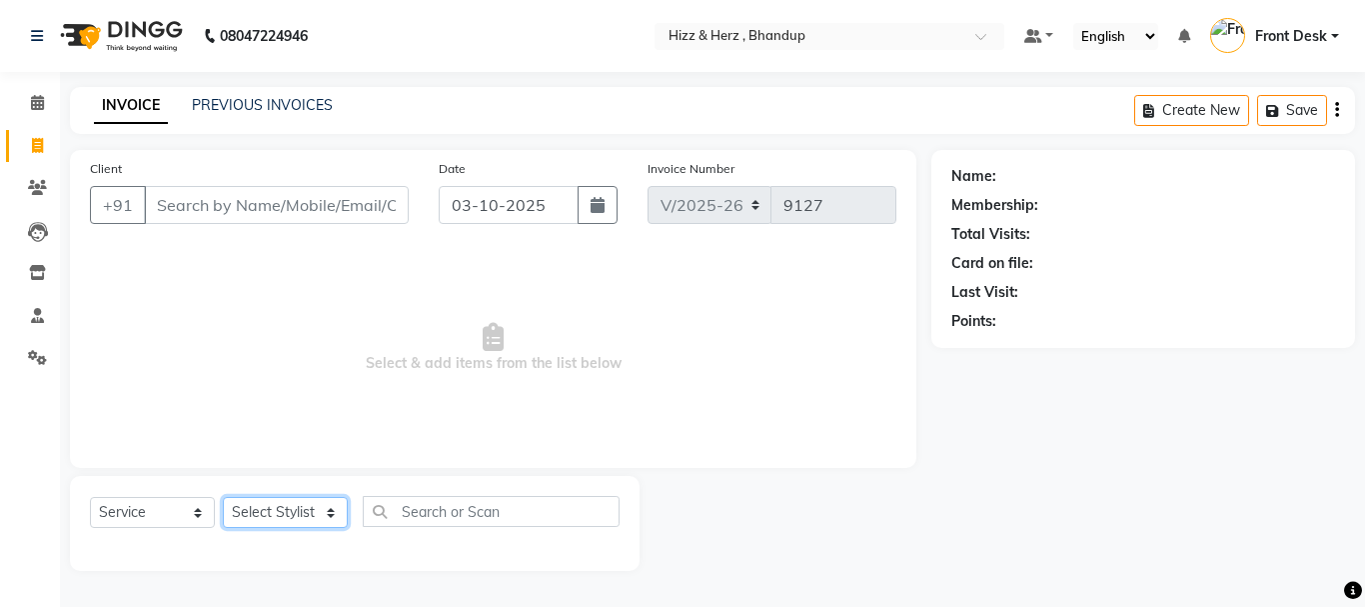
select select "9149"
click at [223, 497] on select "Select Stylist Front Desk [PERSON_NAME] HIZZ & HERZ 2 [PERSON_NAME] [PERSON_NAM…" at bounding box center [285, 512] width 125 height 31
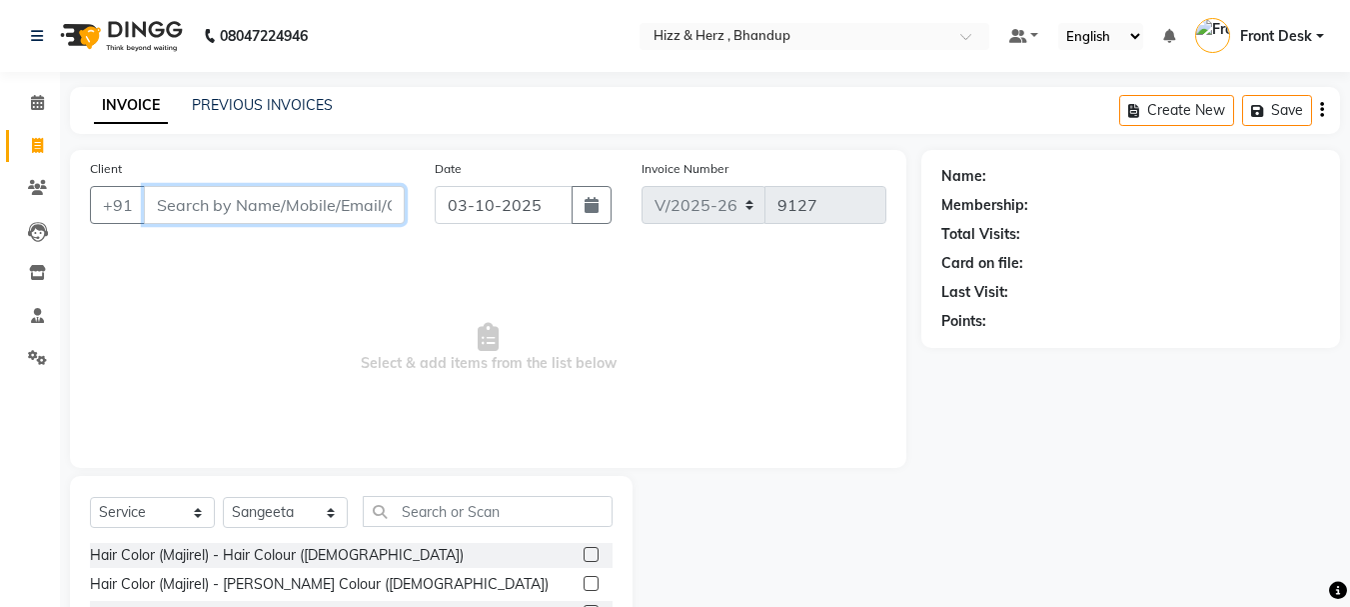
click at [334, 196] on input "Client" at bounding box center [274, 205] width 261 height 38
click at [370, 195] on input "Client" at bounding box center [274, 205] width 261 height 38
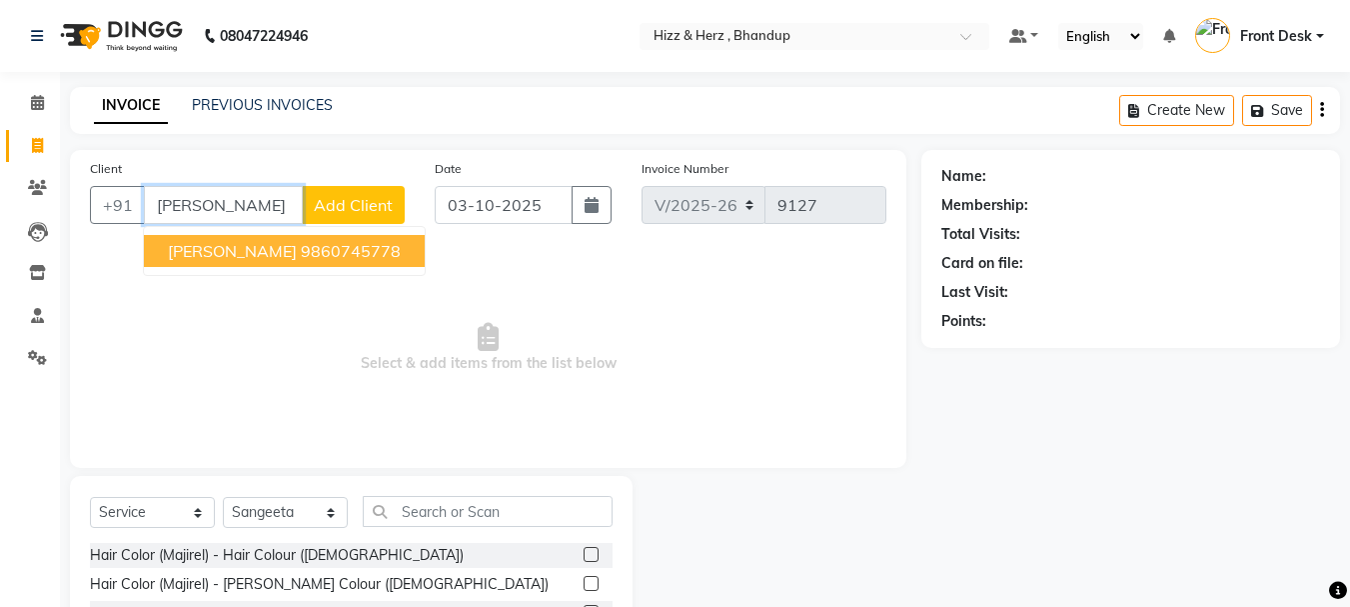
click at [368, 252] on ngb-highlight "9860745778" at bounding box center [351, 251] width 100 height 20
type input "9860745778"
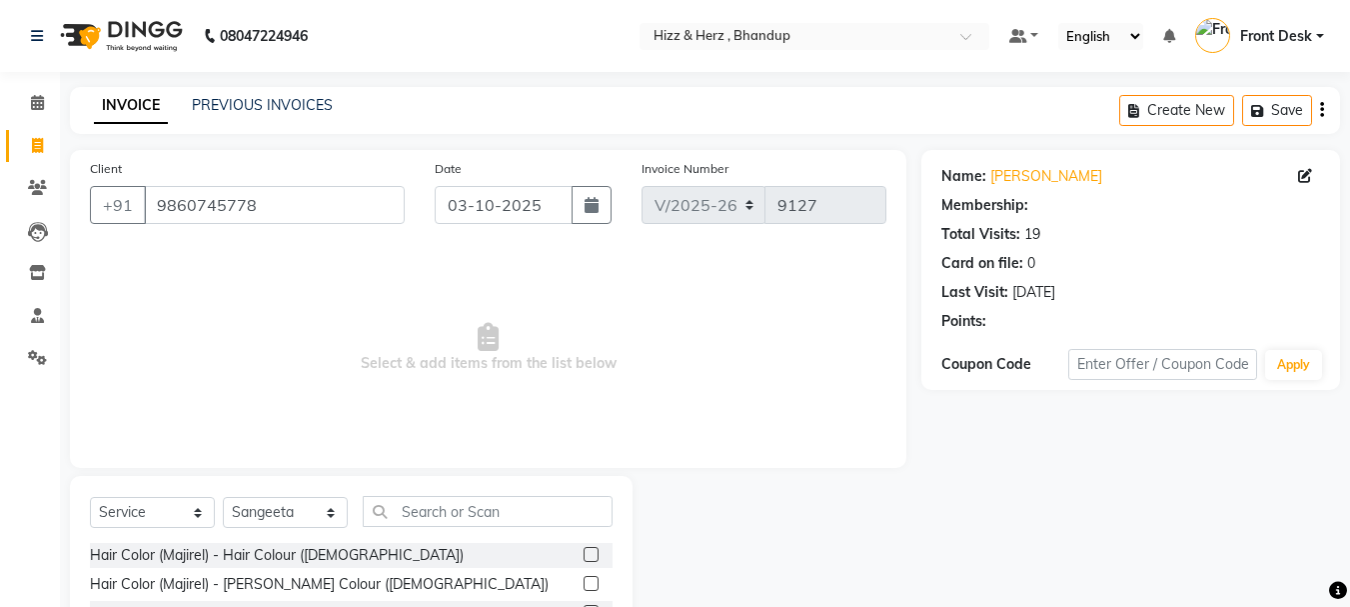
select select "1: Object"
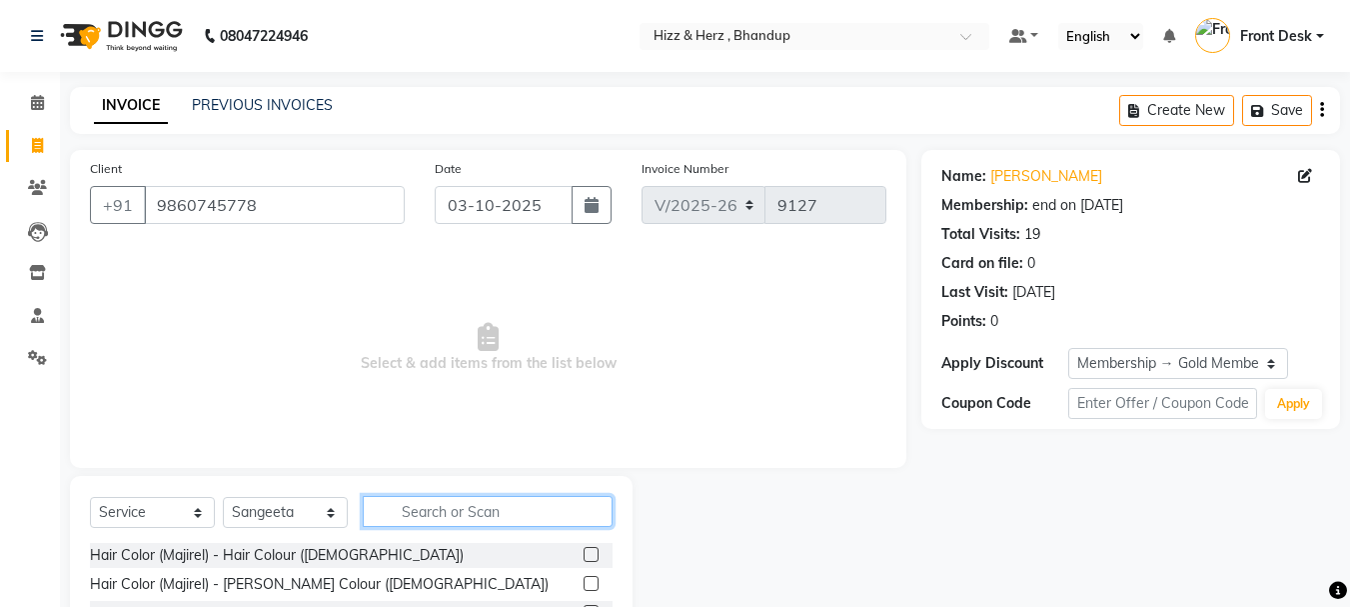
click at [516, 516] on input "text" at bounding box center [488, 511] width 250 height 31
type input "THRE"
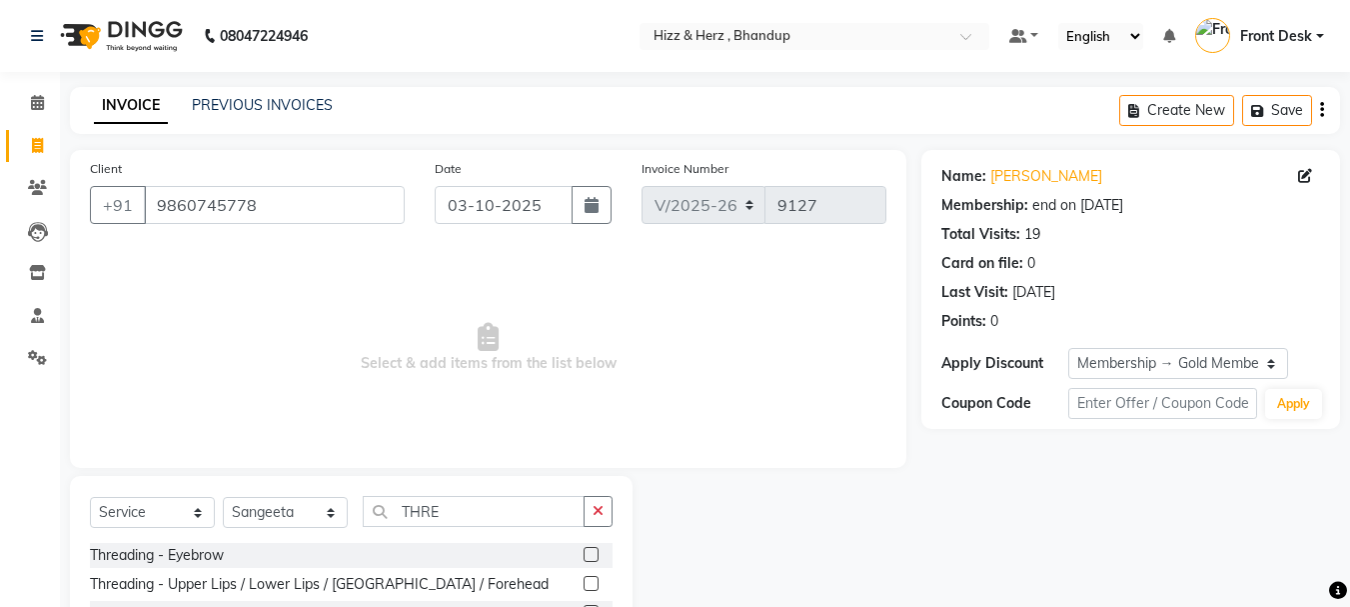
click at [592, 561] on label at bounding box center [591, 554] width 15 height 15
click at [592, 561] on input "checkbox" at bounding box center [590, 555] width 13 height 13
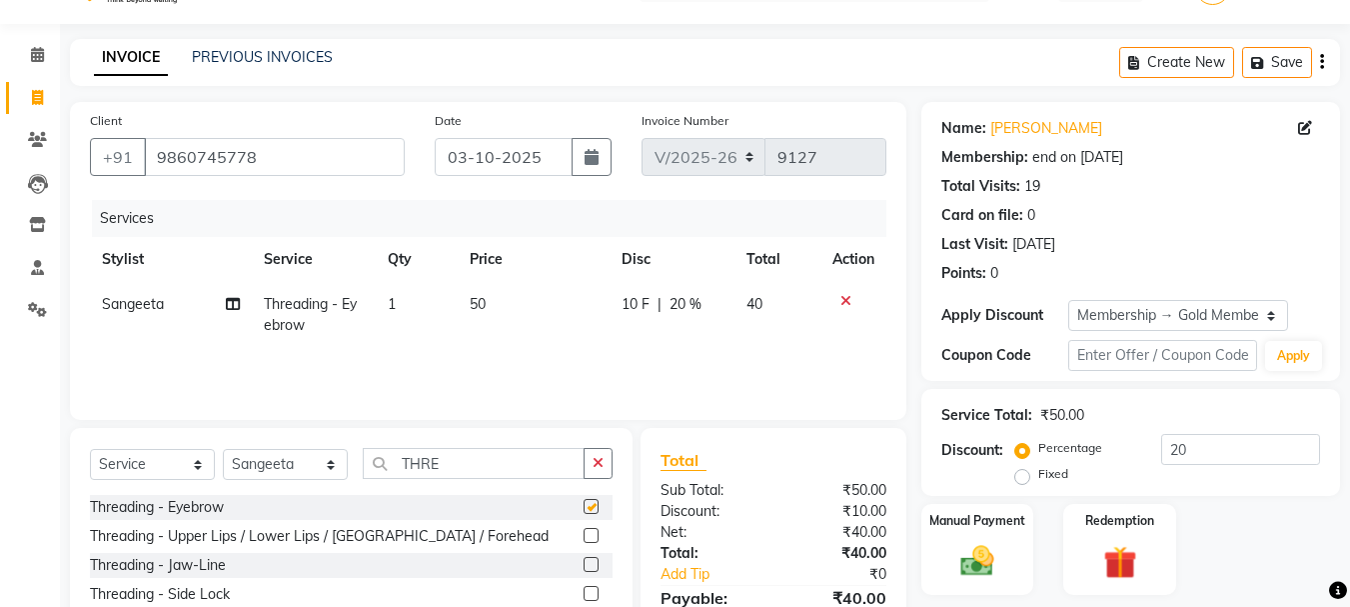
checkbox input "false"
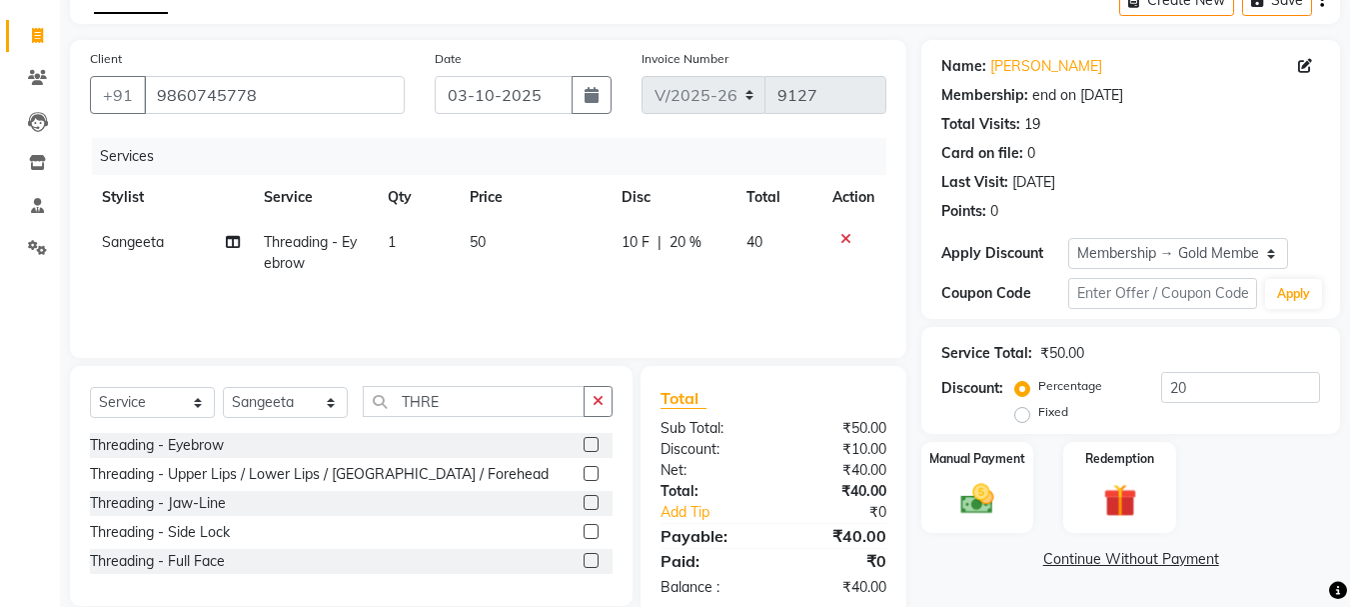
scroll to position [151, 0]
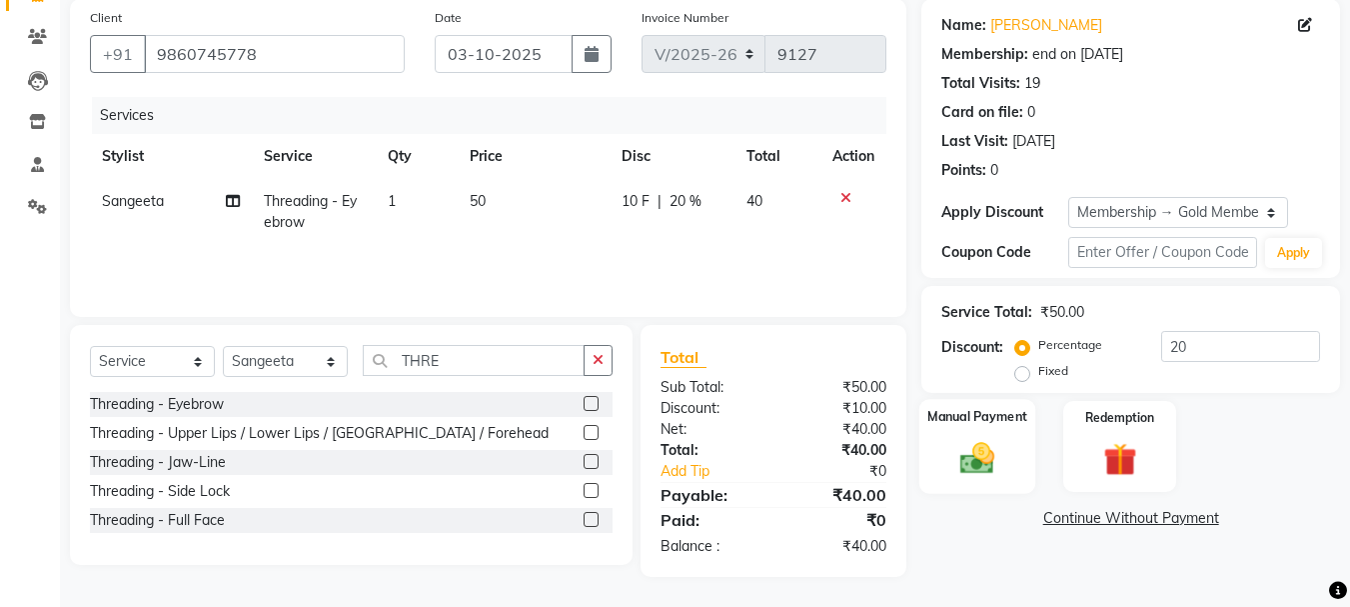
click at [984, 462] on img at bounding box center [977, 458] width 56 height 40
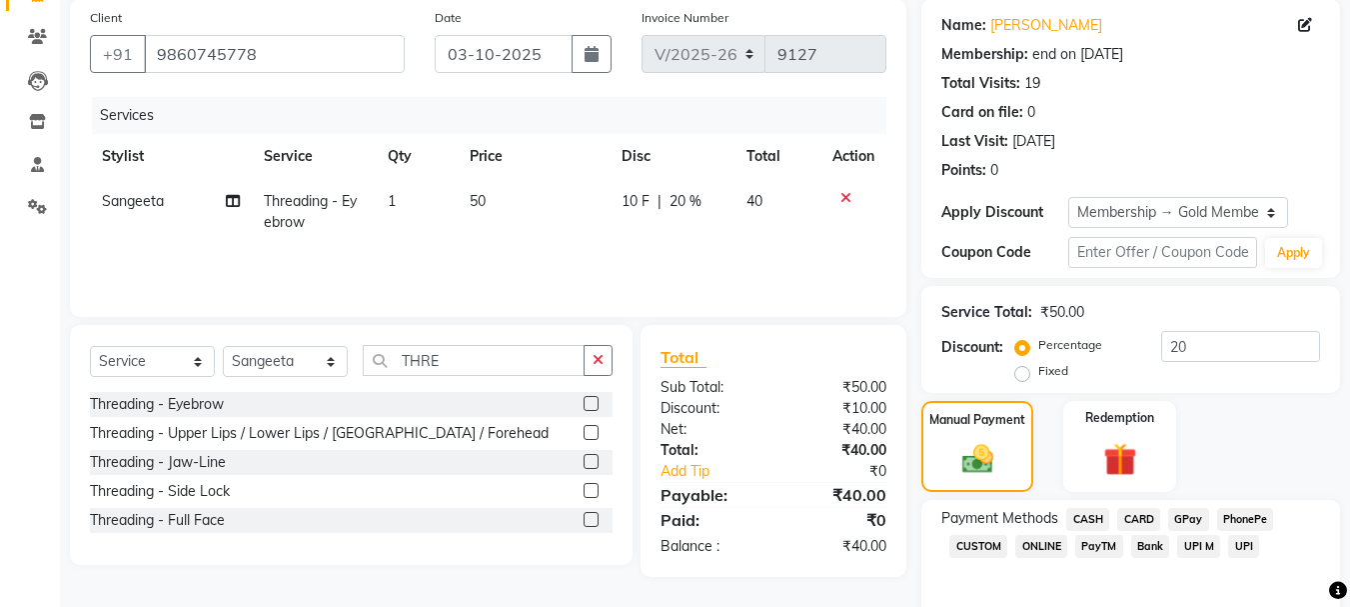
click at [1085, 525] on span "CASH" at bounding box center [1087, 519] width 43 height 23
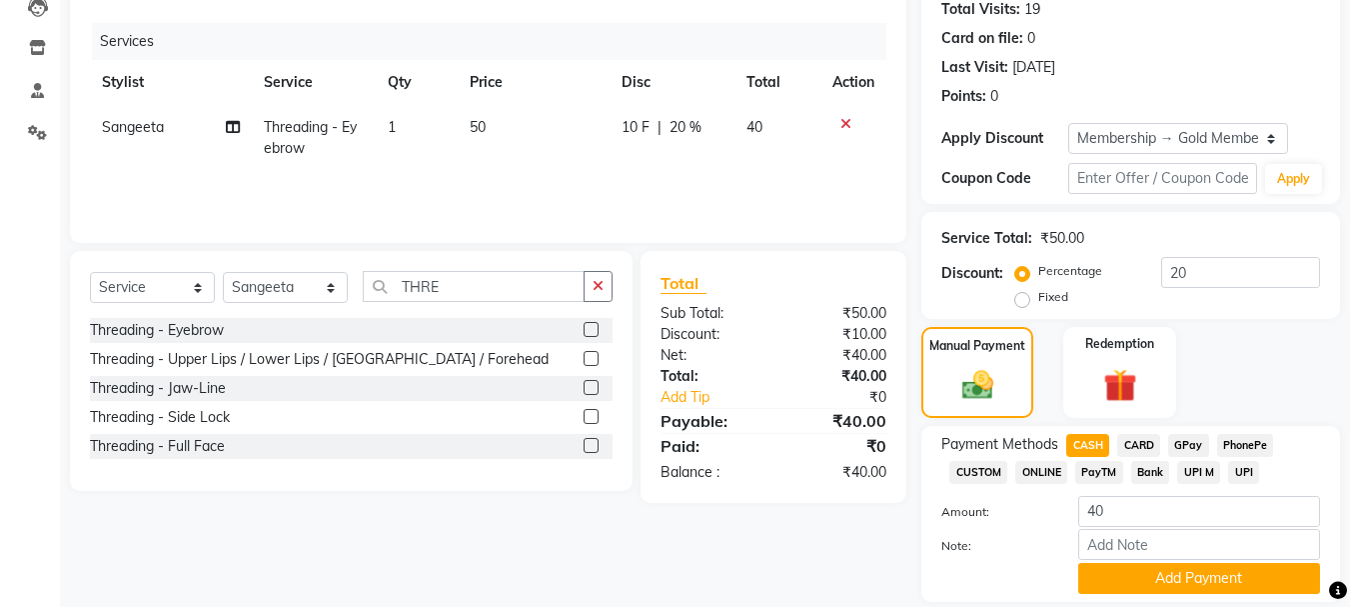
scroll to position [291, 0]
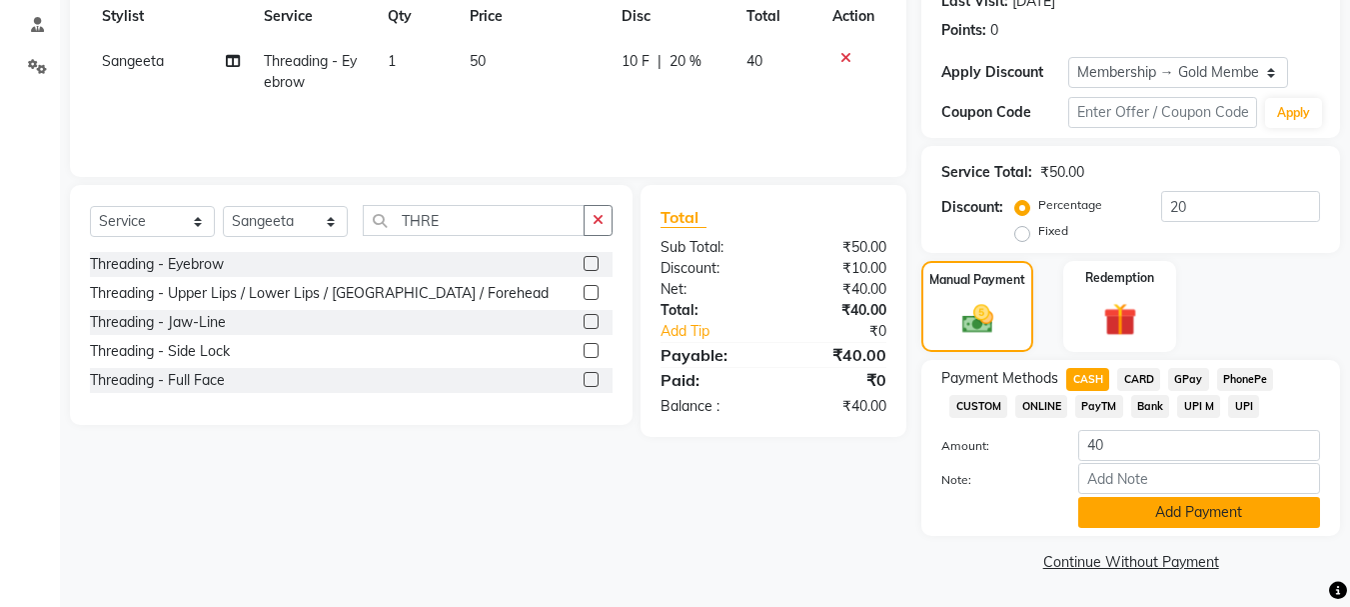
click at [1172, 520] on button "Add Payment" at bounding box center [1199, 512] width 242 height 31
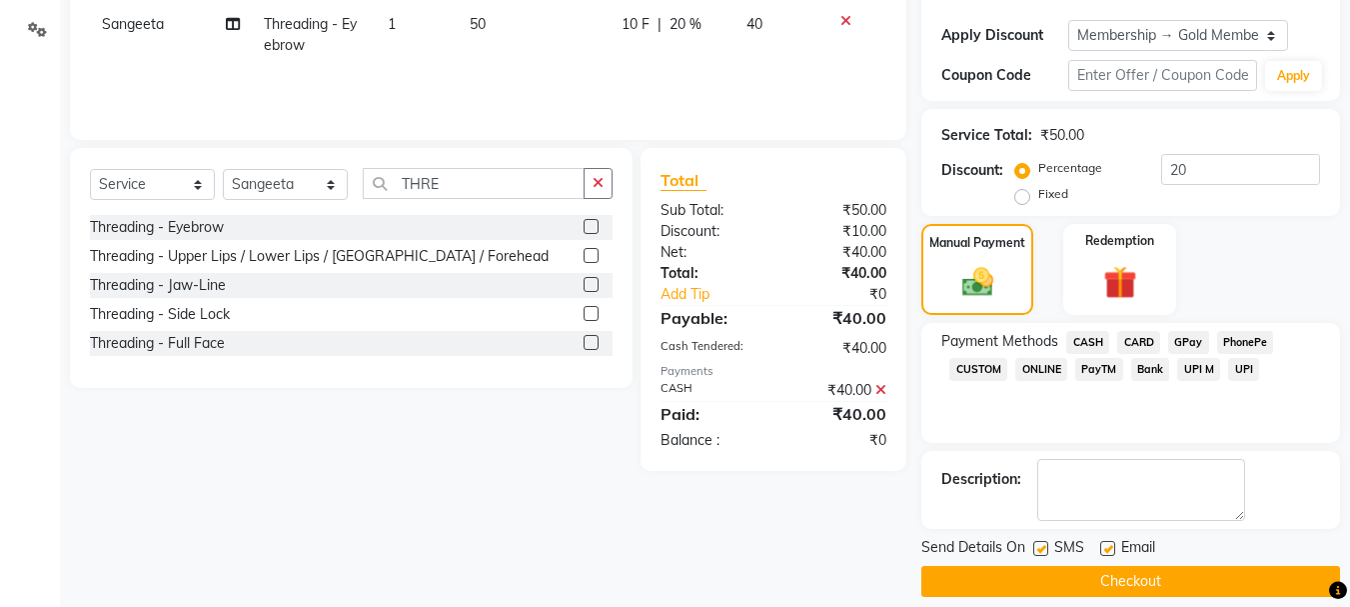
scroll to position [348, 0]
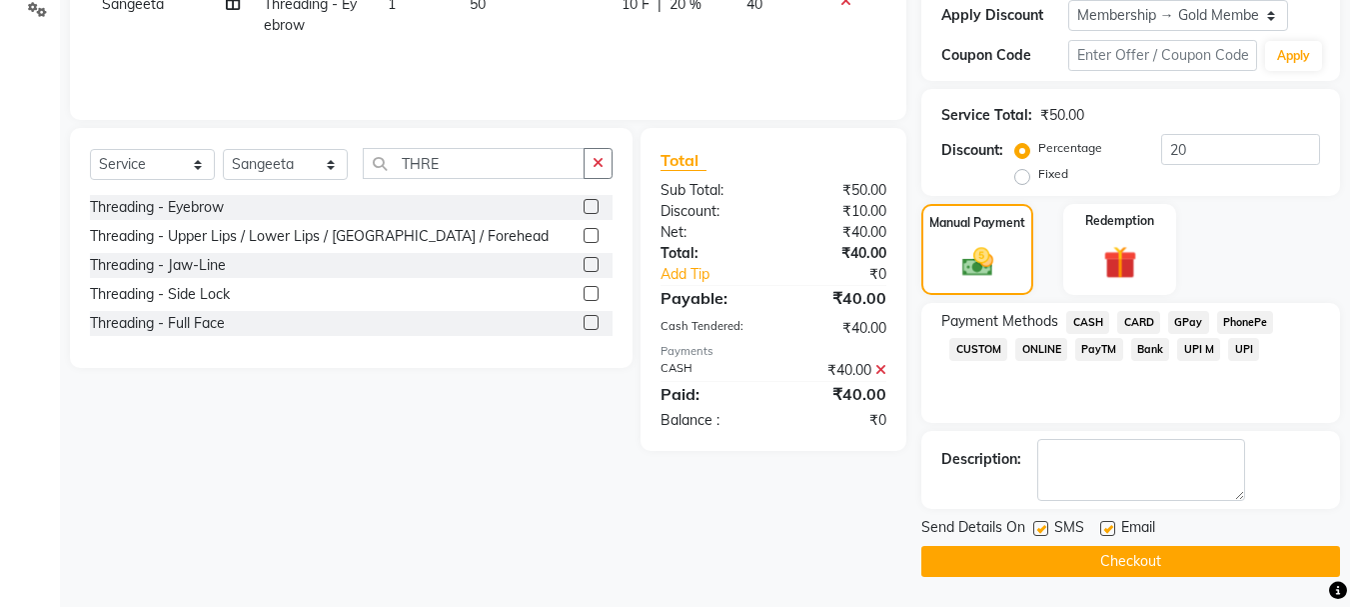
click at [1151, 566] on button "Checkout" at bounding box center [1130, 561] width 419 height 31
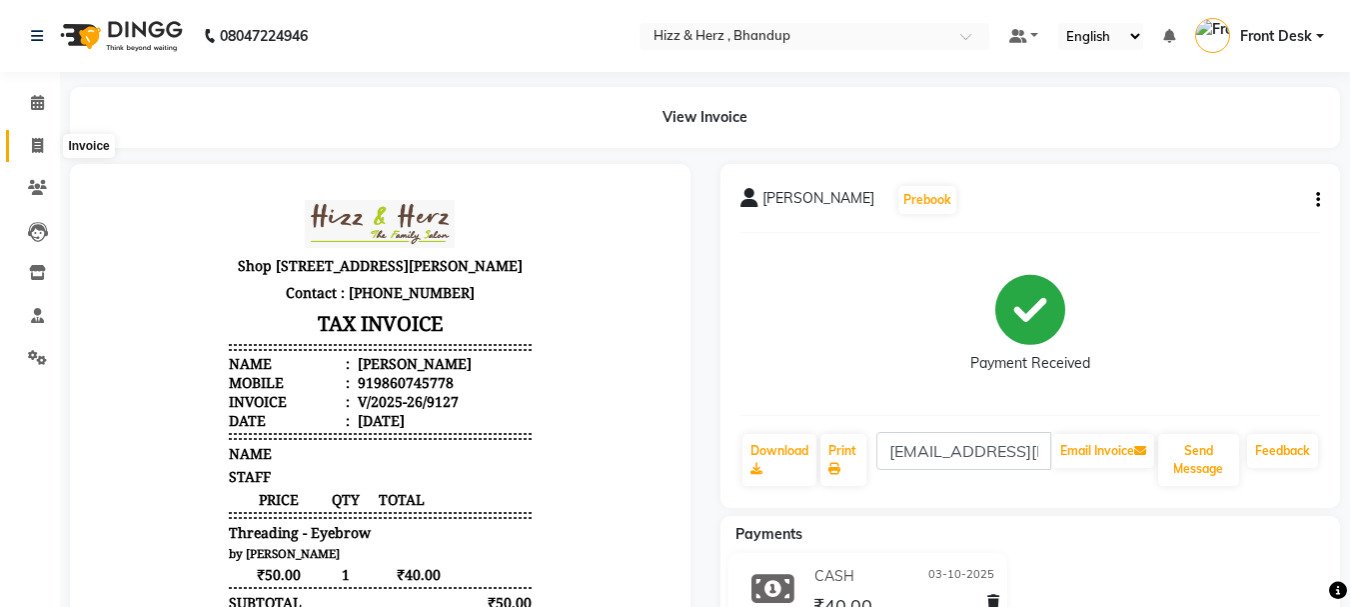
click at [40, 151] on icon at bounding box center [37, 145] width 11 height 15
select select "629"
select select "service"
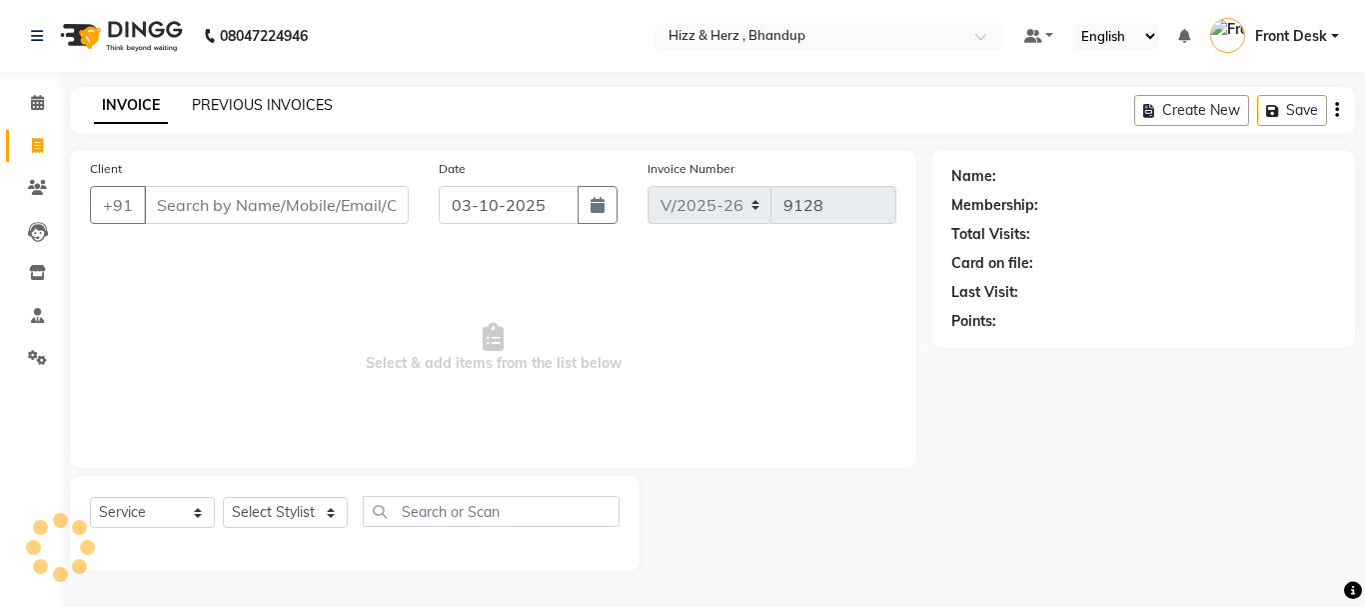
click at [275, 101] on link "PREVIOUS INVOICES" at bounding box center [262, 105] width 141 height 18
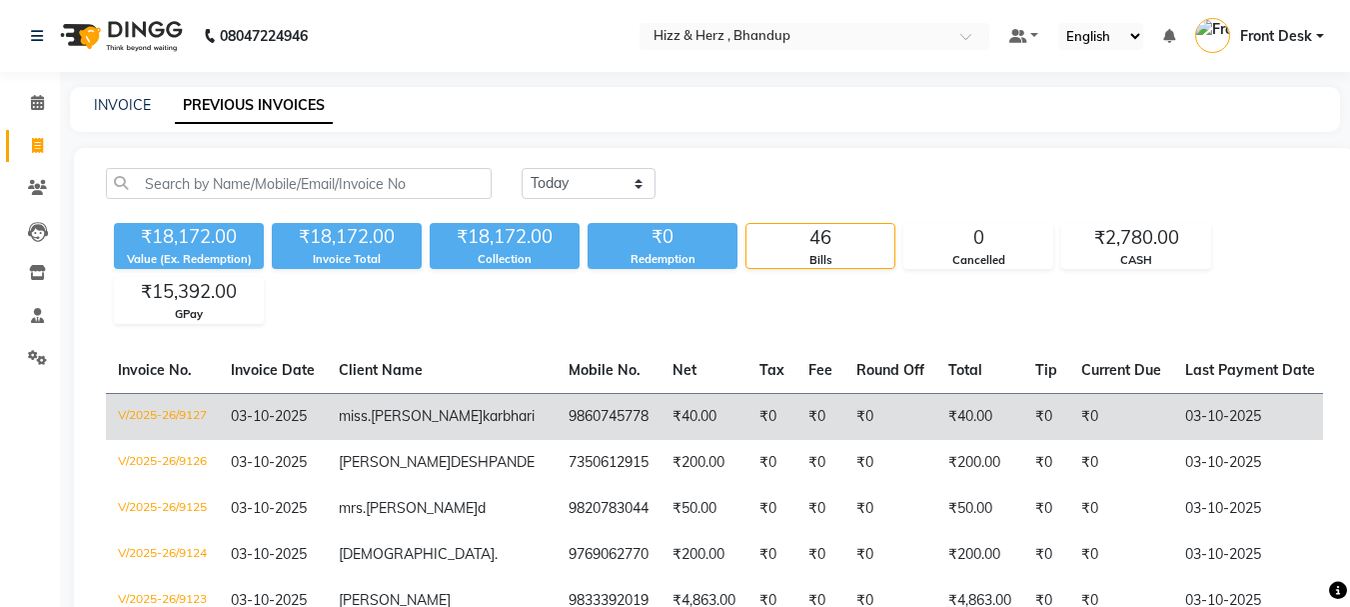
scroll to position [400, 0]
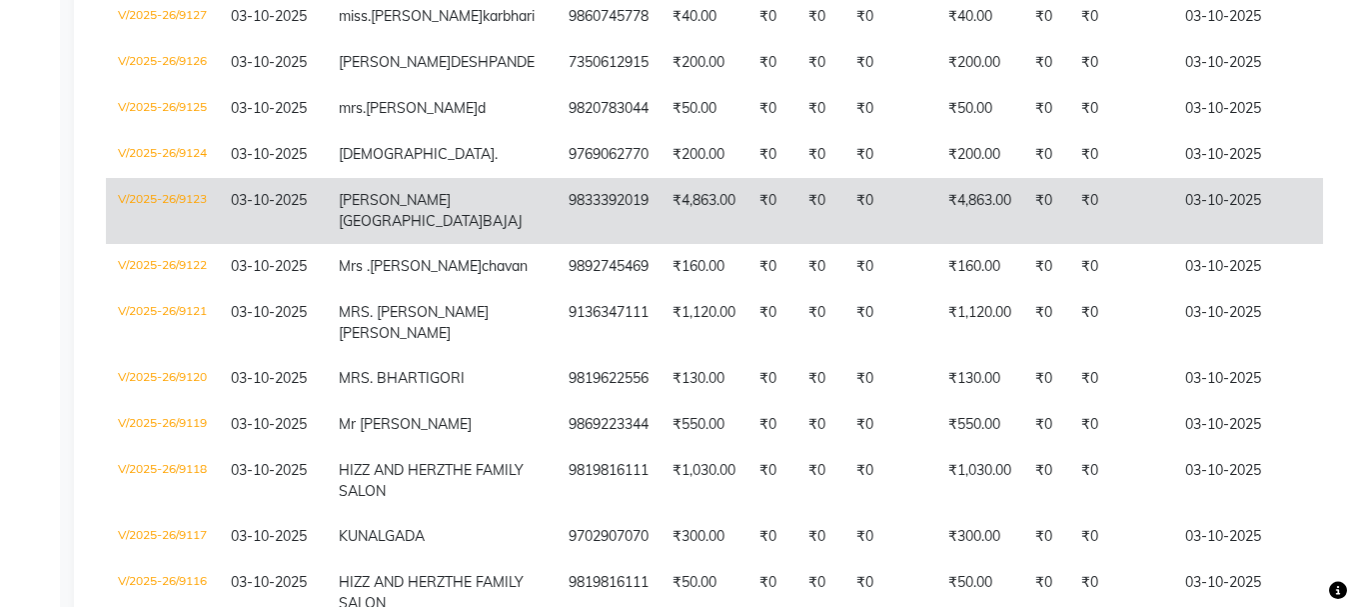
click at [557, 244] on td "9833392019" at bounding box center [609, 211] width 104 height 66
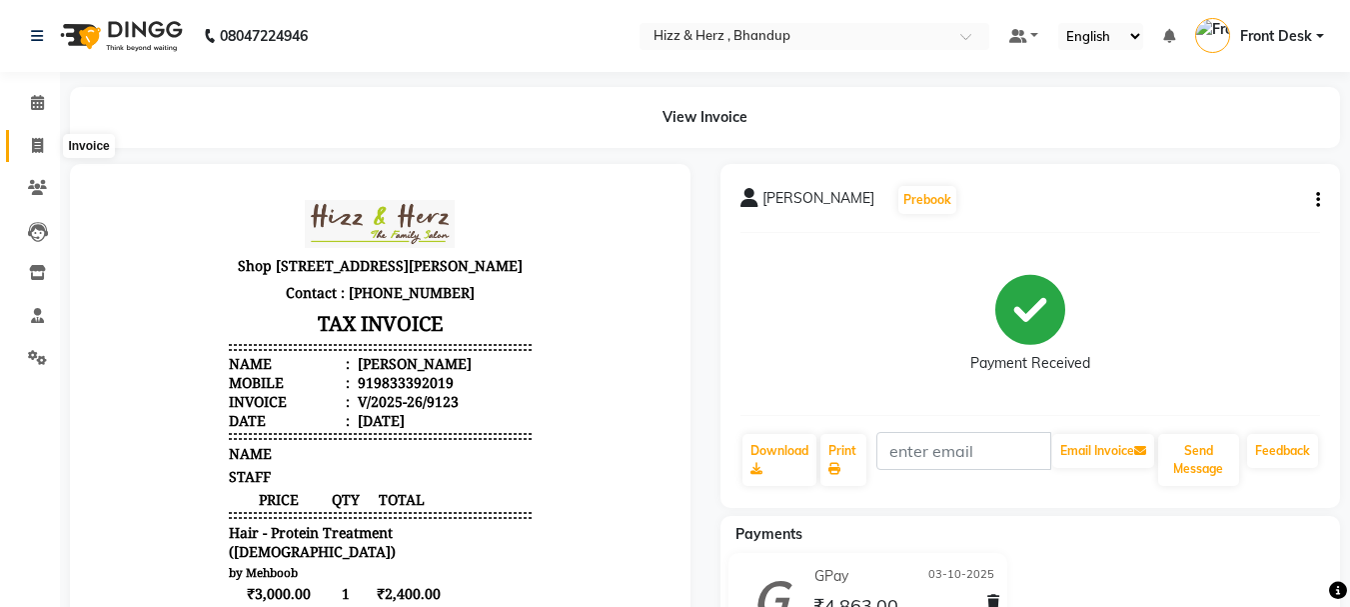
click at [30, 145] on span at bounding box center [37, 146] width 35 height 23
select select "629"
select select "service"
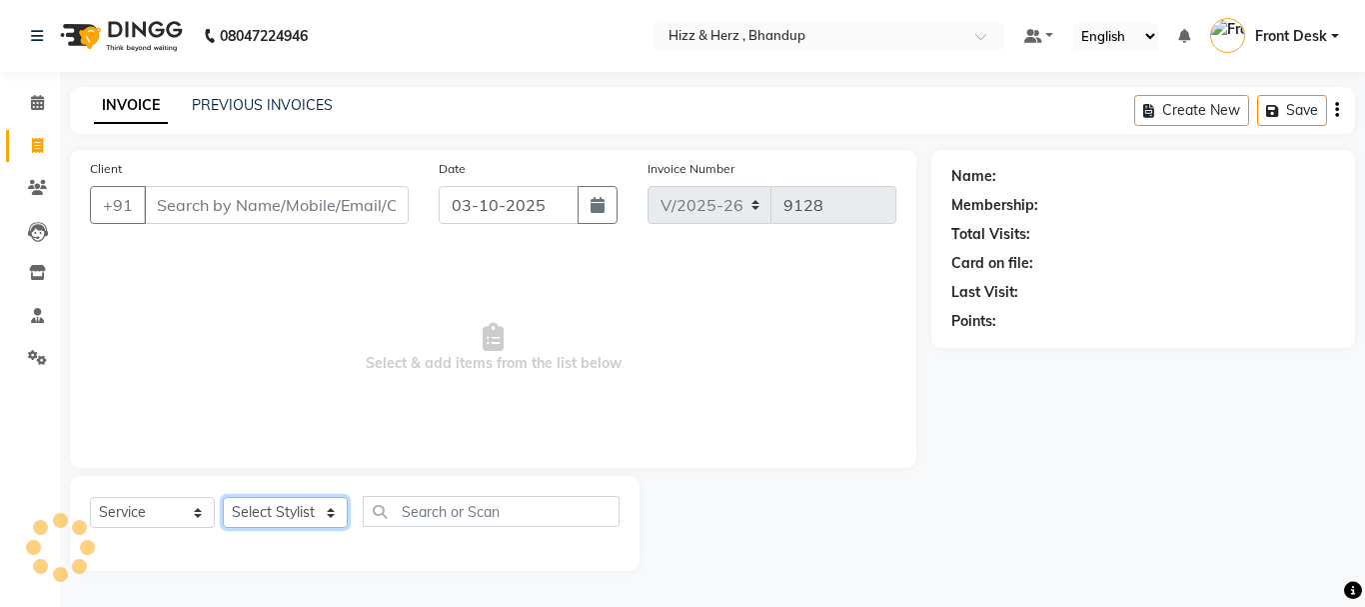
click at [328, 510] on select "Select Stylist" at bounding box center [285, 512] width 125 height 31
click at [31, 177] on span at bounding box center [37, 188] width 35 height 23
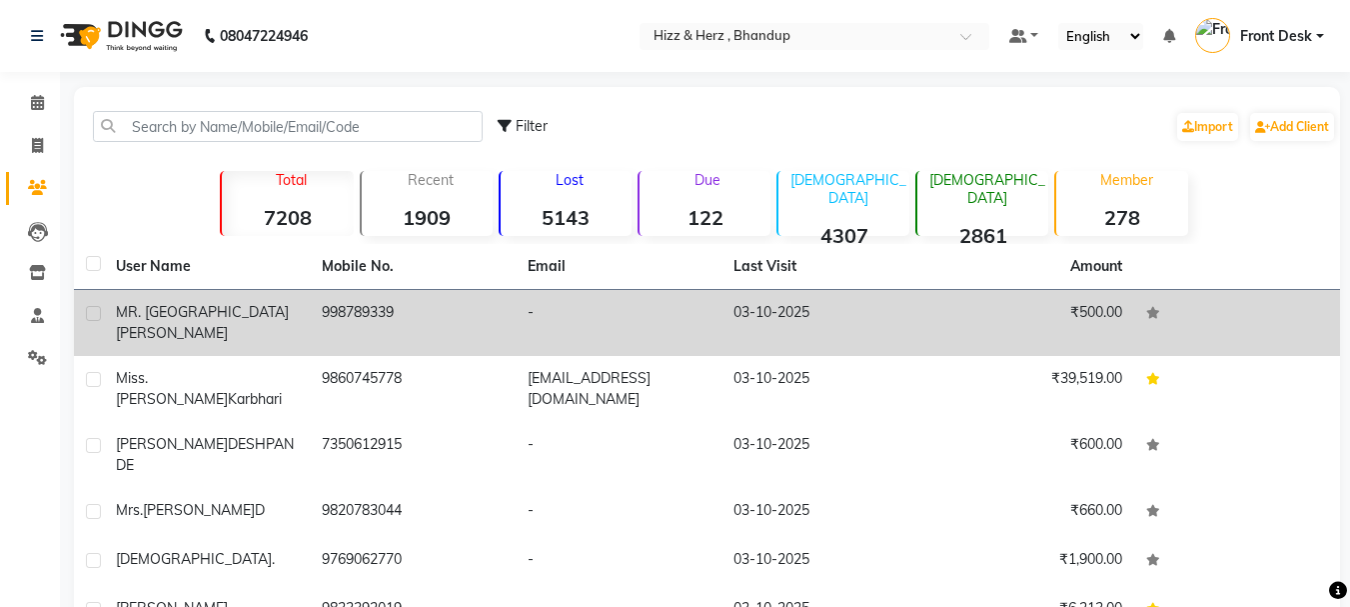
click at [597, 309] on td "-" at bounding box center [619, 323] width 206 height 66
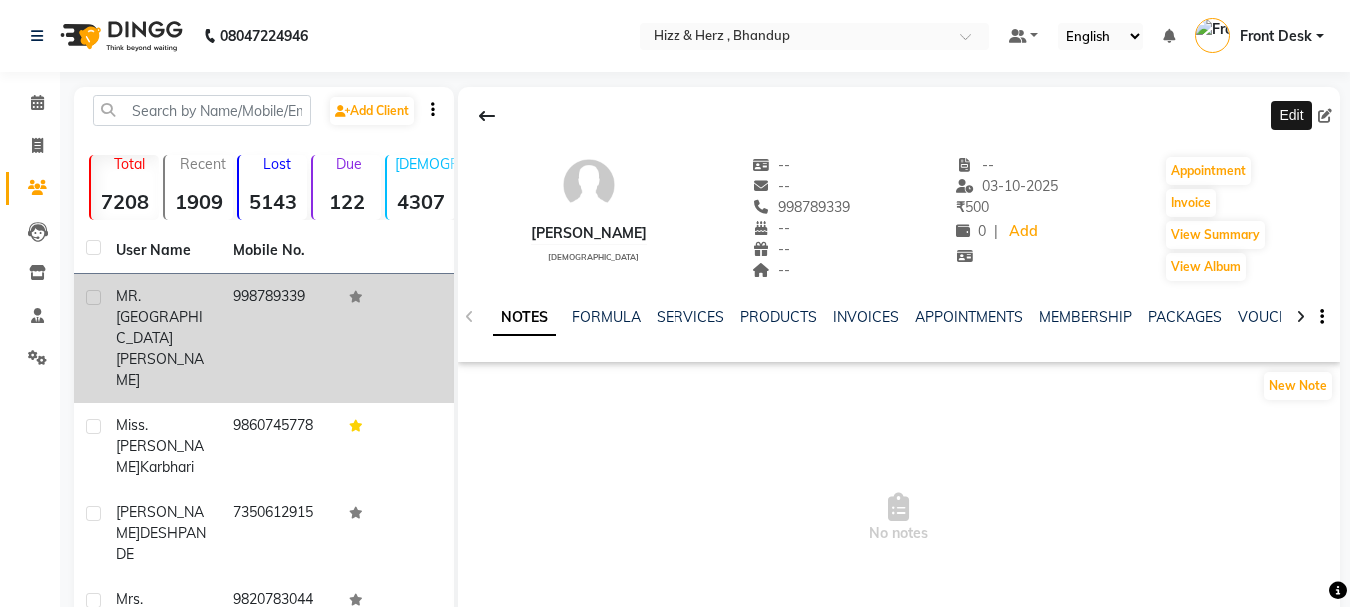
click at [1320, 115] on icon at bounding box center [1325, 116] width 14 height 14
select select "[DEMOGRAPHIC_DATA]"
select select
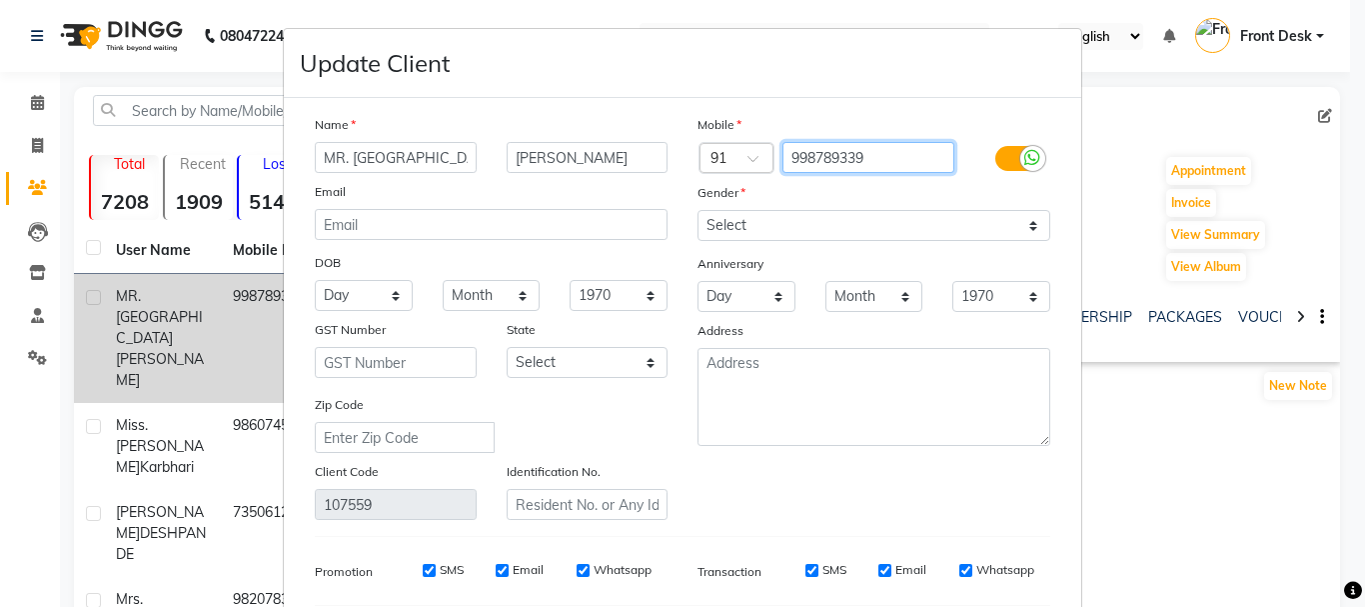
click at [888, 164] on input "998789339" at bounding box center [868, 157] width 173 height 31
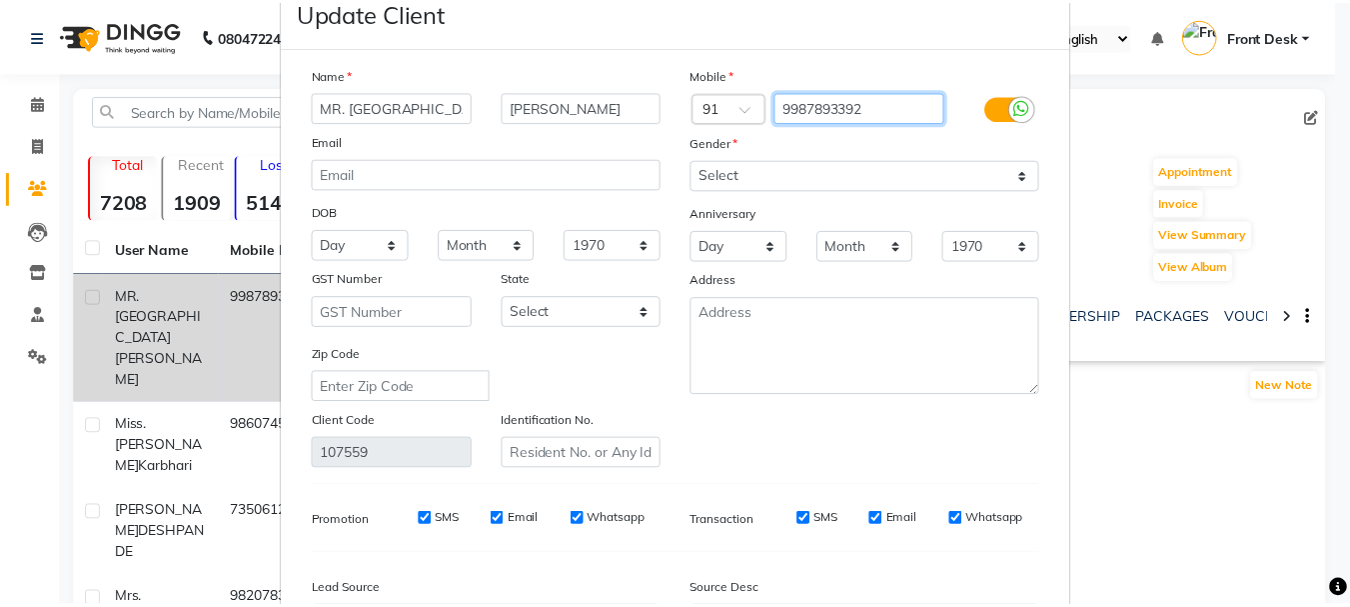
scroll to position [280, 0]
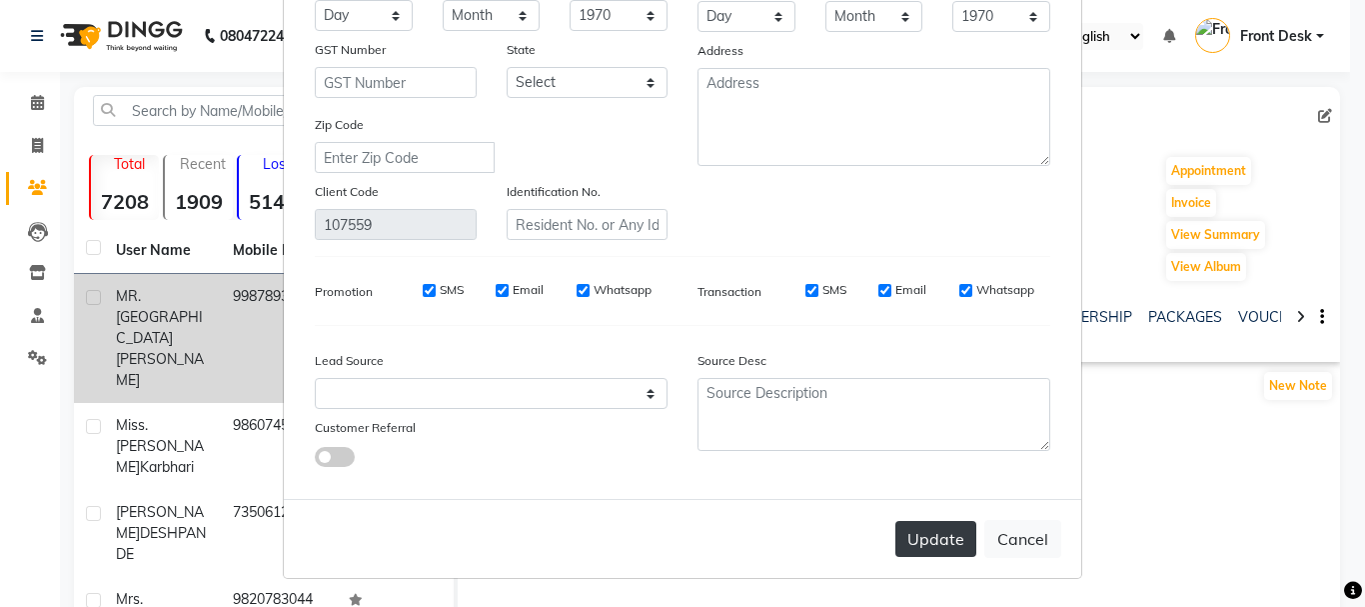
type input "9987893392"
click at [953, 555] on button "Update" at bounding box center [935, 539] width 81 height 36
select select
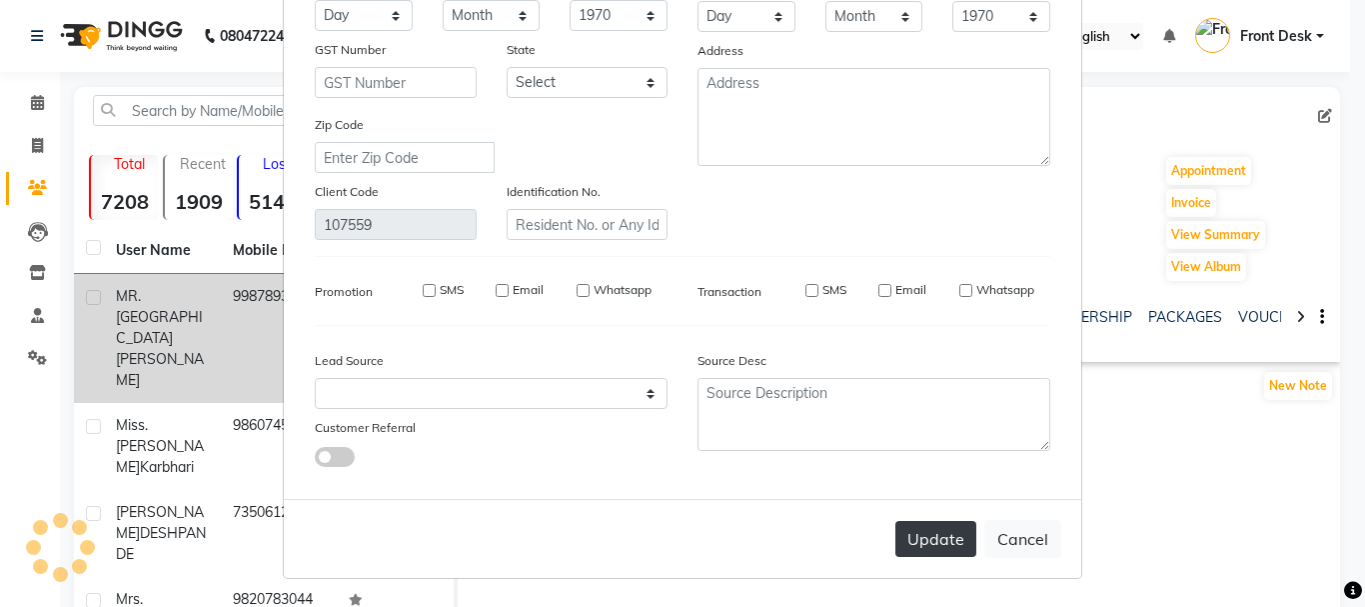
select select
checkbox input "false"
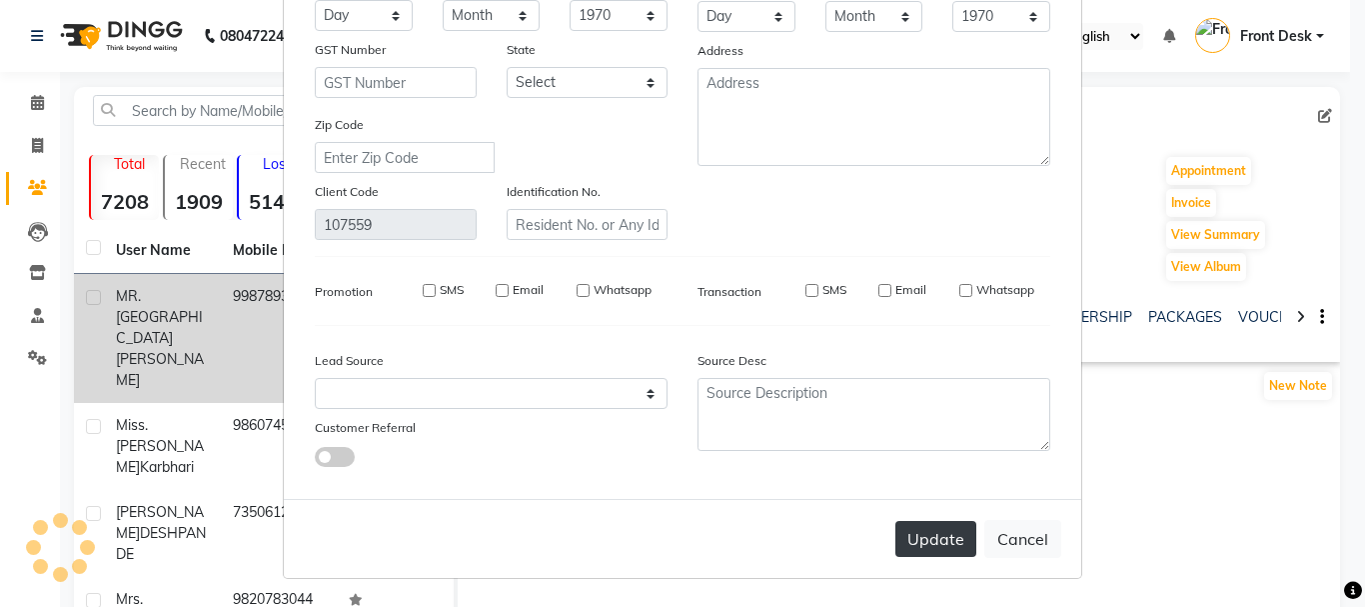
checkbox input "false"
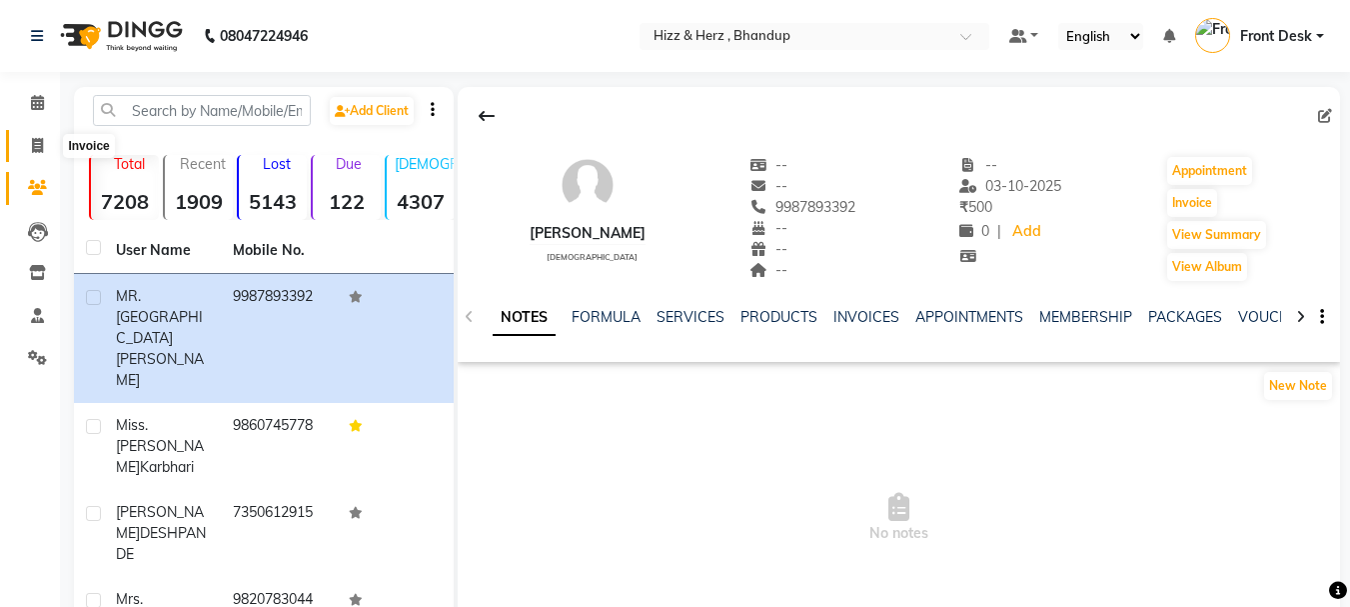
click at [42, 144] on icon at bounding box center [37, 145] width 11 height 15
select select "service"
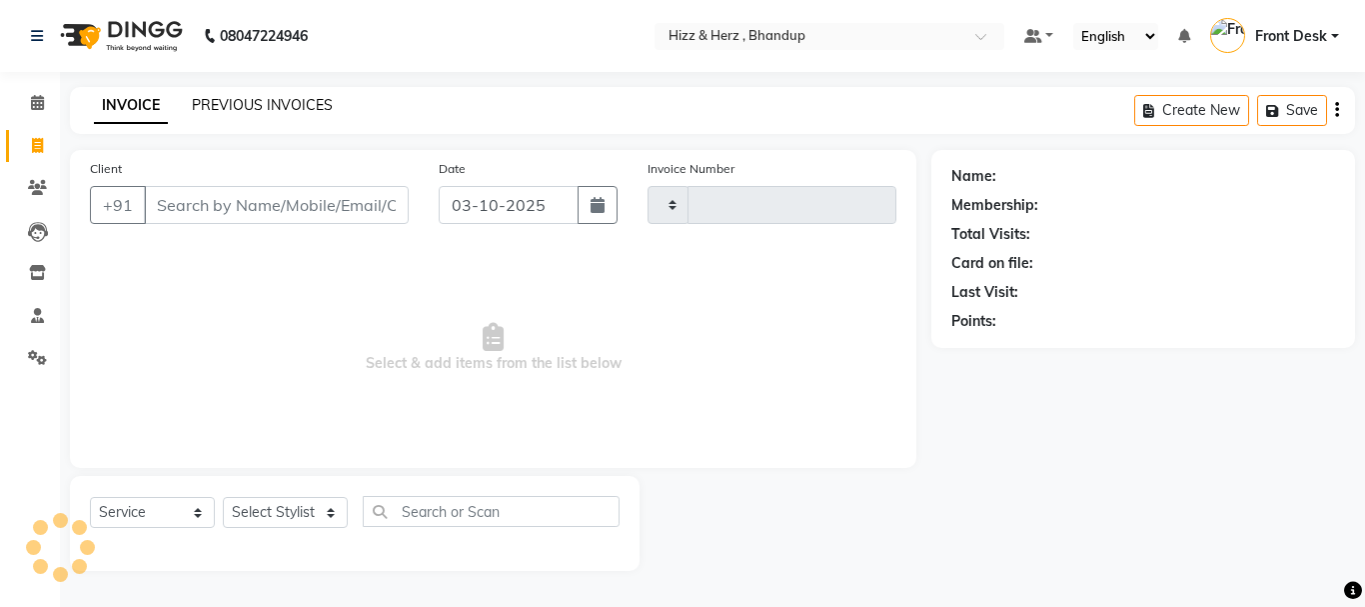
type input "9131"
select select "629"
click at [251, 192] on input "Client" at bounding box center [276, 205] width 265 height 38
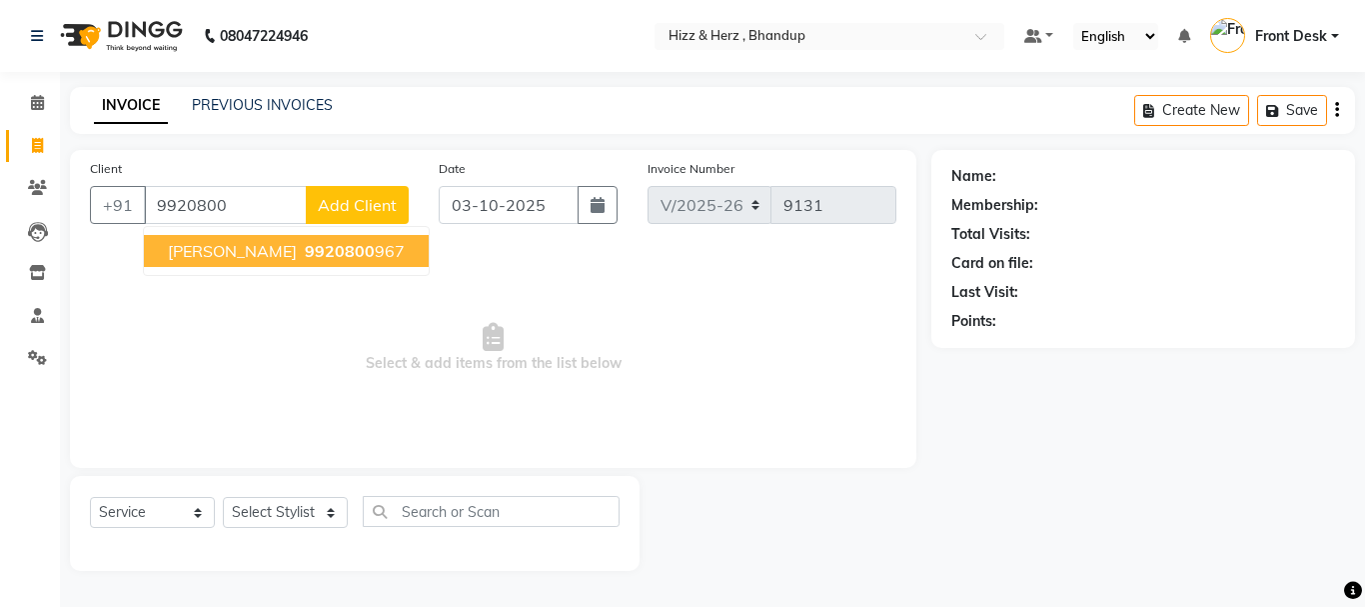
click at [365, 261] on button "[PERSON_NAME] 9920800 967" at bounding box center [286, 251] width 285 height 32
type input "9920800967"
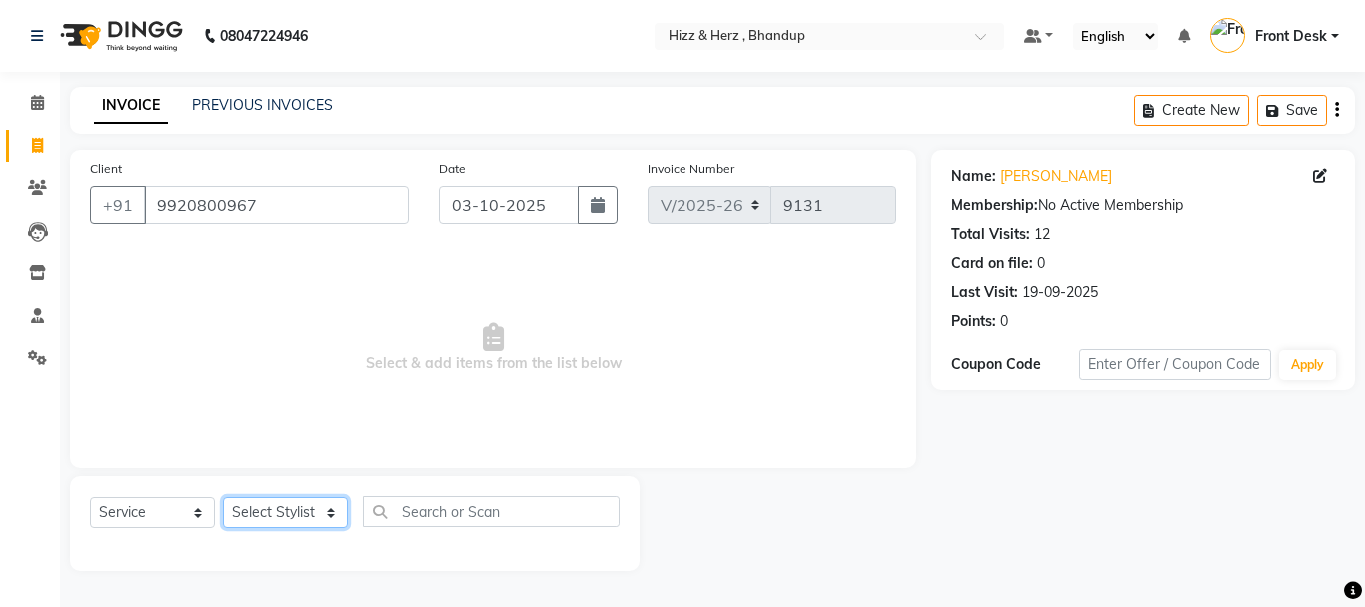
click at [305, 508] on select "Select Stylist Front Desk [PERSON_NAME] HIZZ & HERZ 2 [PERSON_NAME] [PERSON_NAM…" at bounding box center [285, 512] width 125 height 31
select select "9146"
click at [223, 497] on select "Select Stylist Front Desk [PERSON_NAME] HIZZ & HERZ 2 [PERSON_NAME] [PERSON_NAM…" at bounding box center [285, 512] width 125 height 31
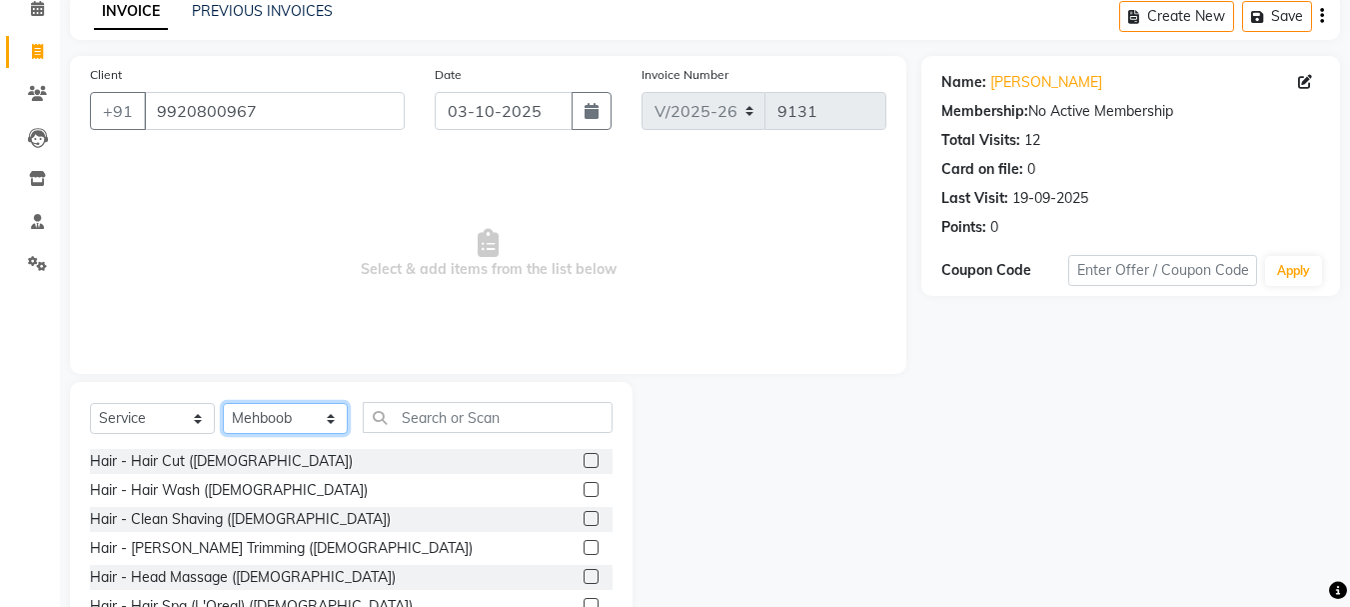
scroll to position [194, 0]
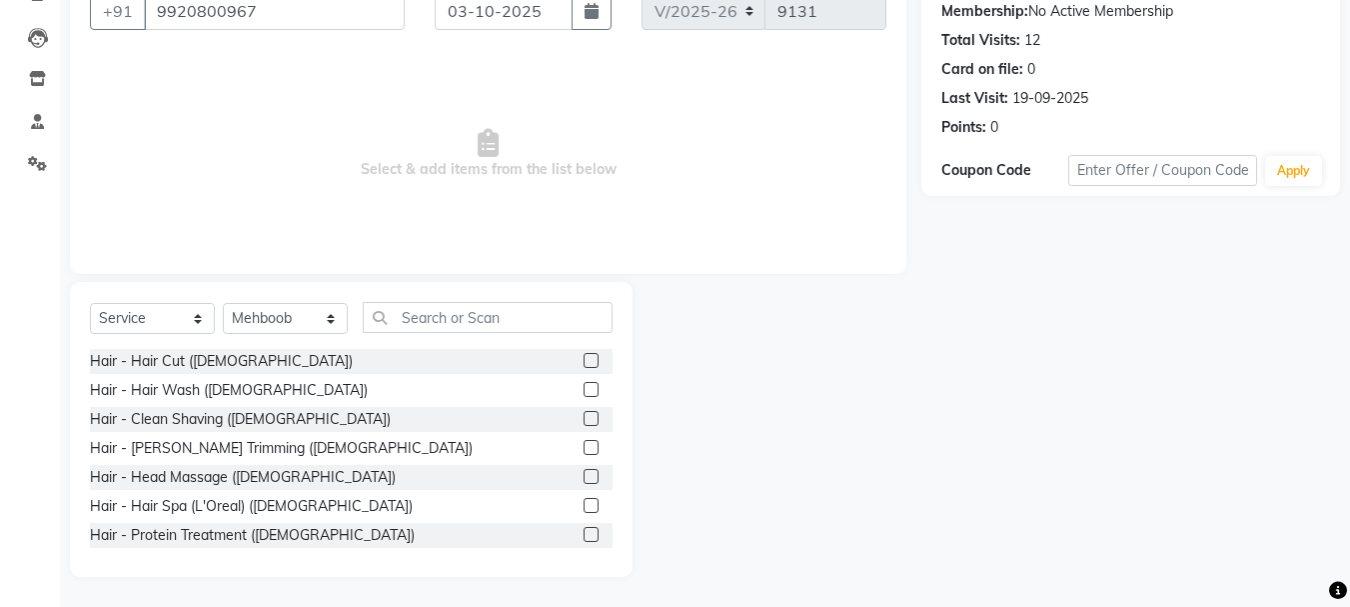
click at [584, 422] on label at bounding box center [591, 418] width 15 height 15
click at [584, 422] on input "checkbox" at bounding box center [590, 419] width 13 height 13
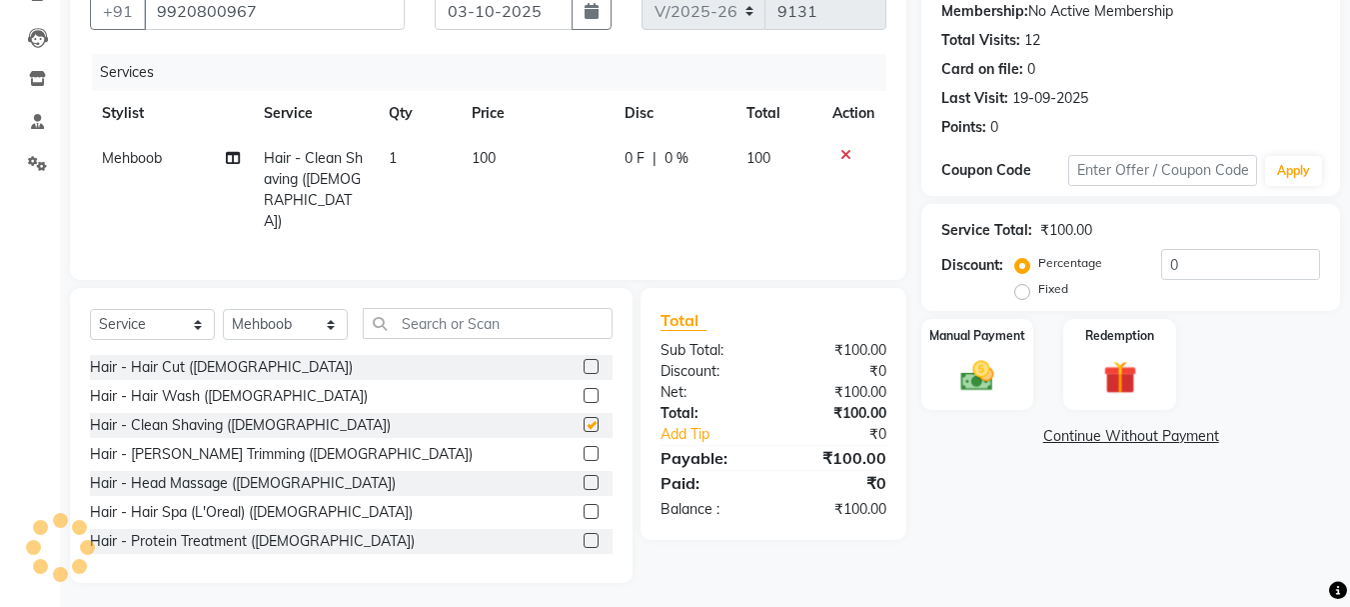
checkbox input "false"
click at [970, 383] on img at bounding box center [977, 376] width 56 height 40
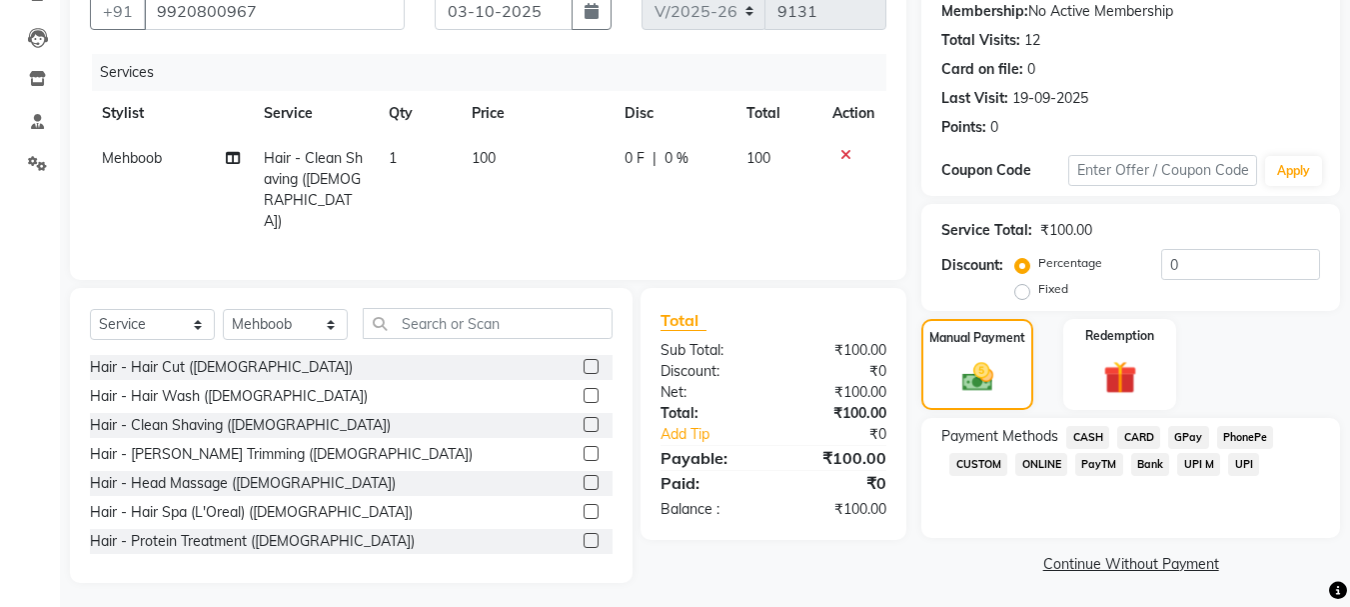
scroll to position [196, 0]
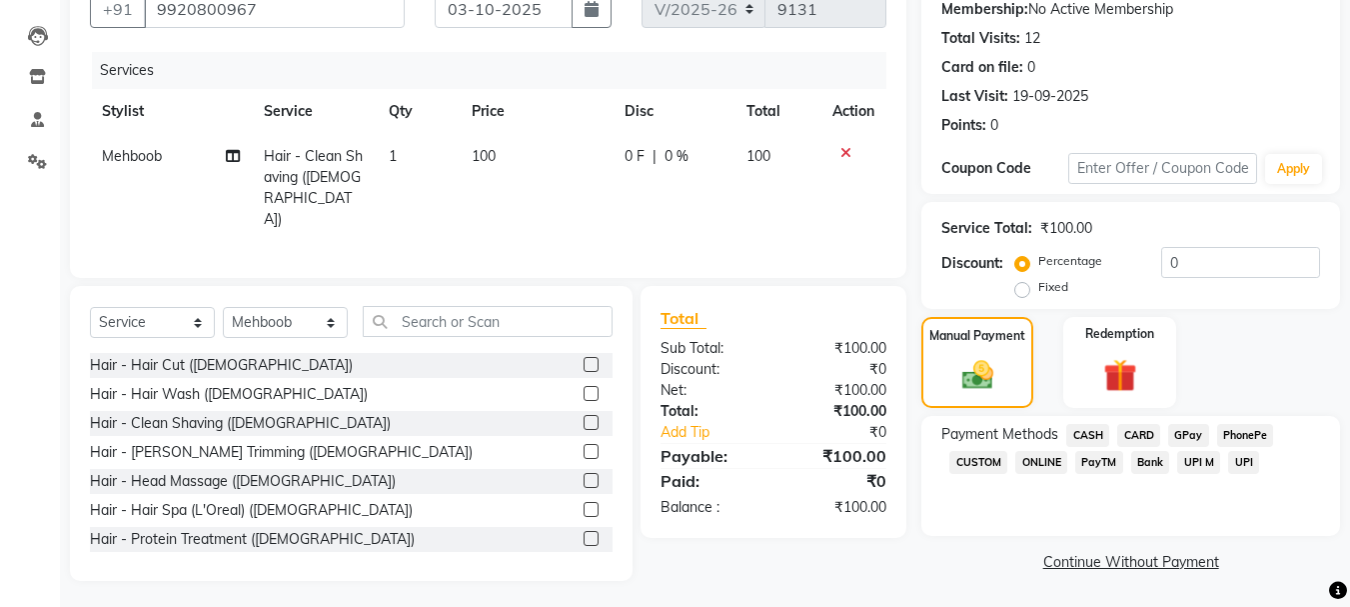
drag, startPoint x: 1094, startPoint y: 433, endPoint x: 1106, endPoint y: 435, distance: 12.2
click at [1093, 433] on span "CASH" at bounding box center [1087, 435] width 43 height 23
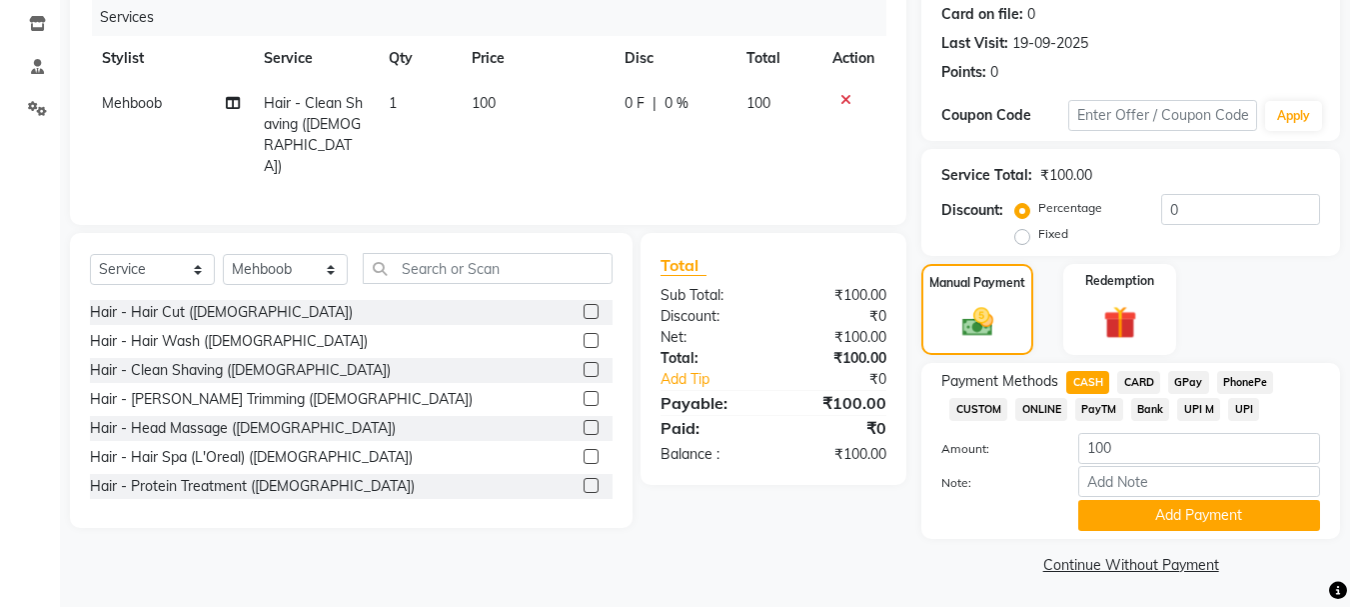
scroll to position [252, 0]
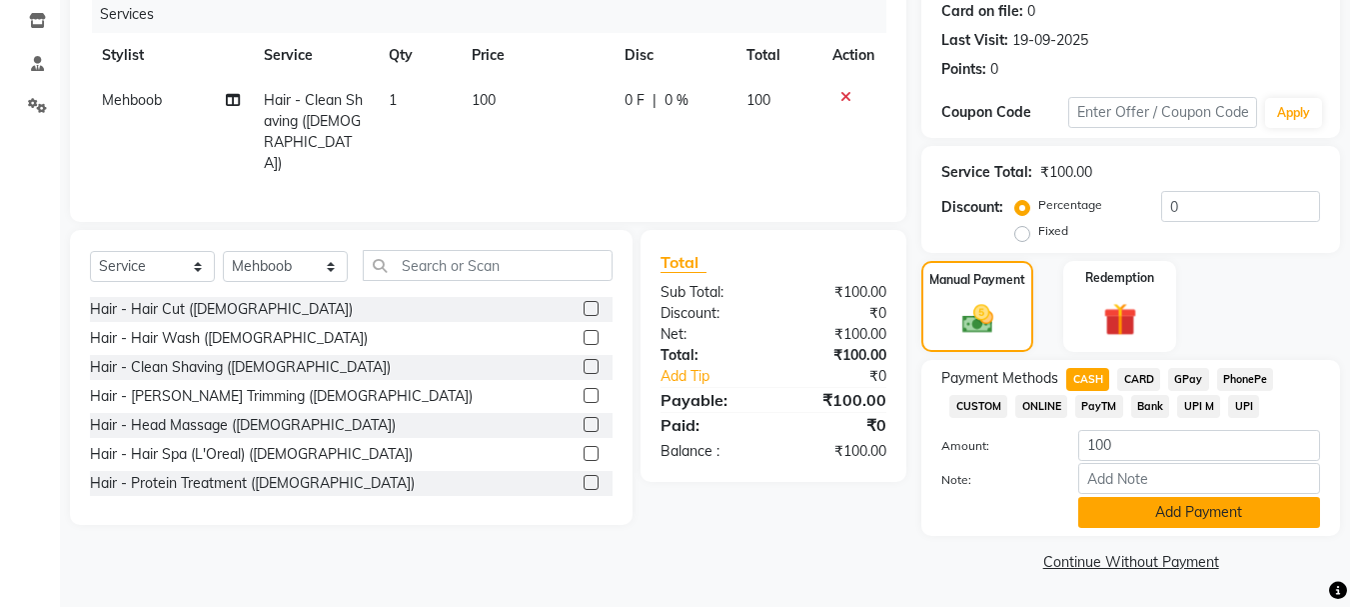
click at [1189, 519] on button "Add Payment" at bounding box center [1199, 512] width 242 height 31
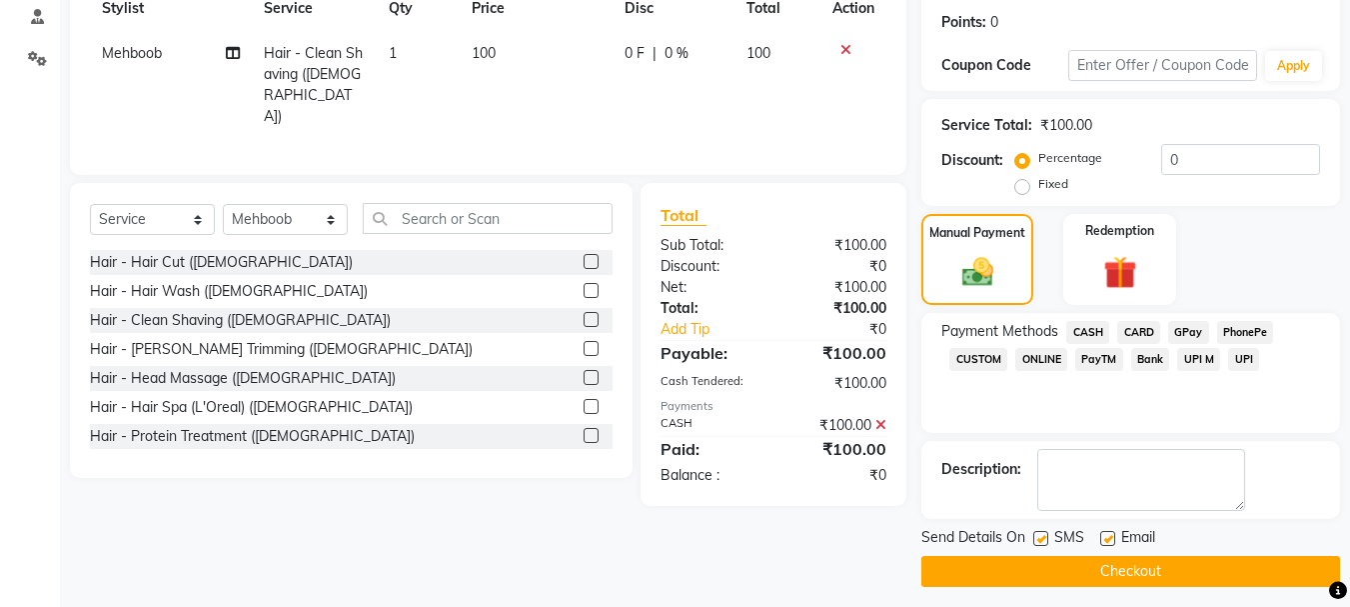
scroll to position [309, 0]
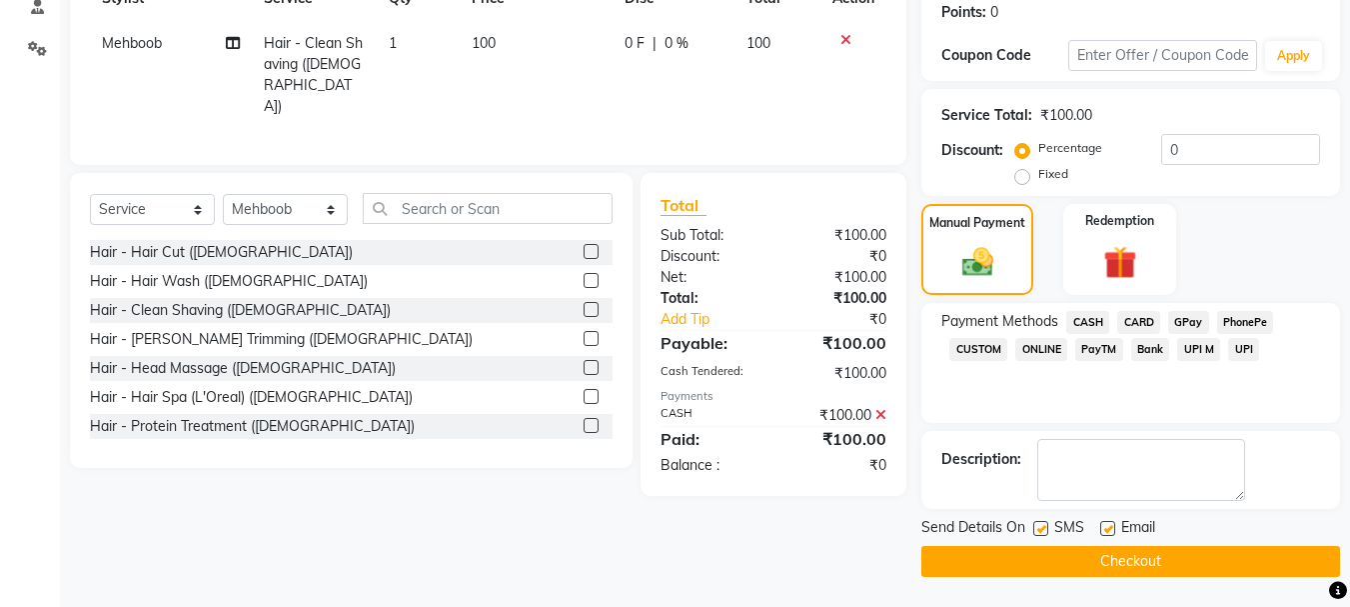
click at [1173, 551] on button "Checkout" at bounding box center [1130, 561] width 419 height 31
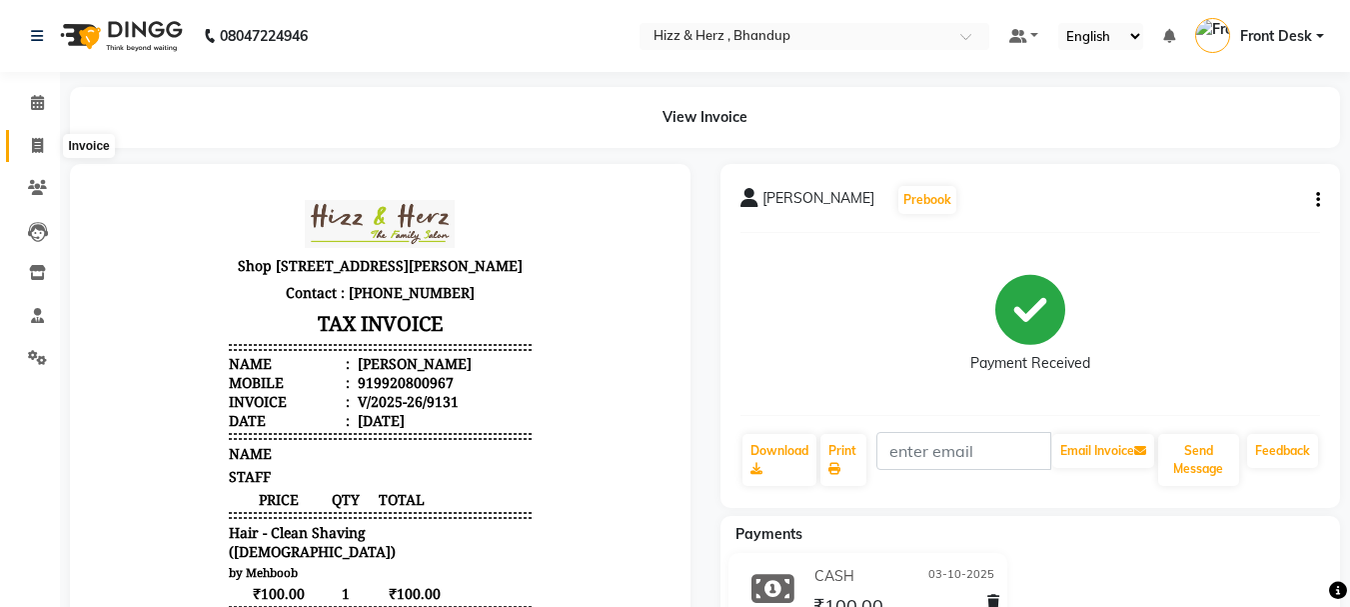
click at [29, 153] on span at bounding box center [37, 146] width 35 height 23
select select "service"
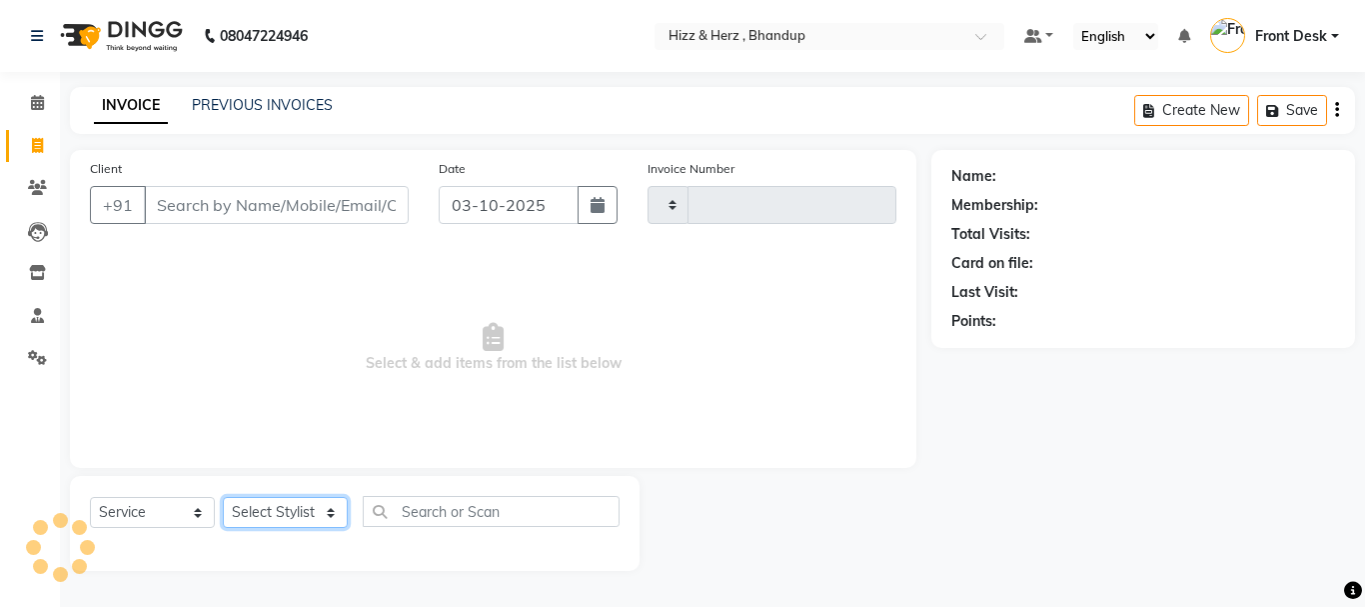
click at [315, 511] on select "Select Stylist" at bounding box center [285, 512] width 125 height 31
click at [450, 418] on span "Select & add items from the list below" at bounding box center [493, 348] width 806 height 200
click at [272, 516] on select "Select Stylist Front Desk [PERSON_NAME] HIZZ & HERZ 2 [PERSON_NAME] [PERSON_NAM…" at bounding box center [285, 512] width 125 height 31
select select "11514"
click at [223, 497] on select "Select Stylist Front Desk [PERSON_NAME] HIZZ & HERZ 2 [PERSON_NAME] [PERSON_NAM…" at bounding box center [285, 512] width 125 height 31
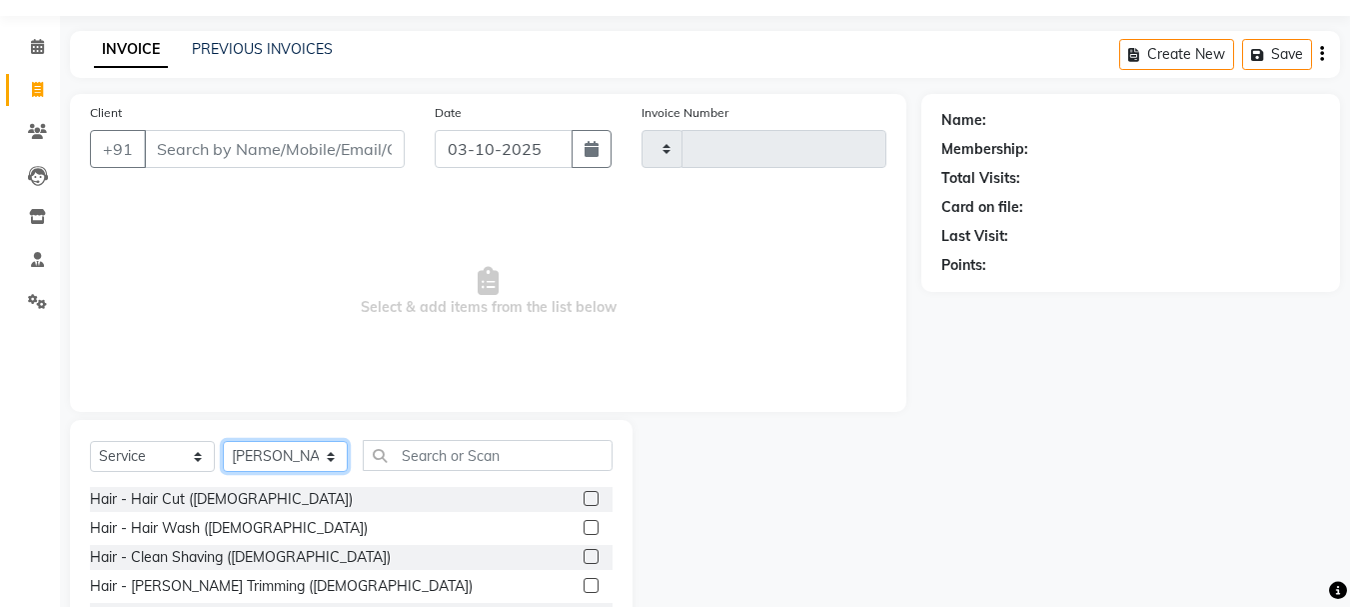
scroll to position [100, 0]
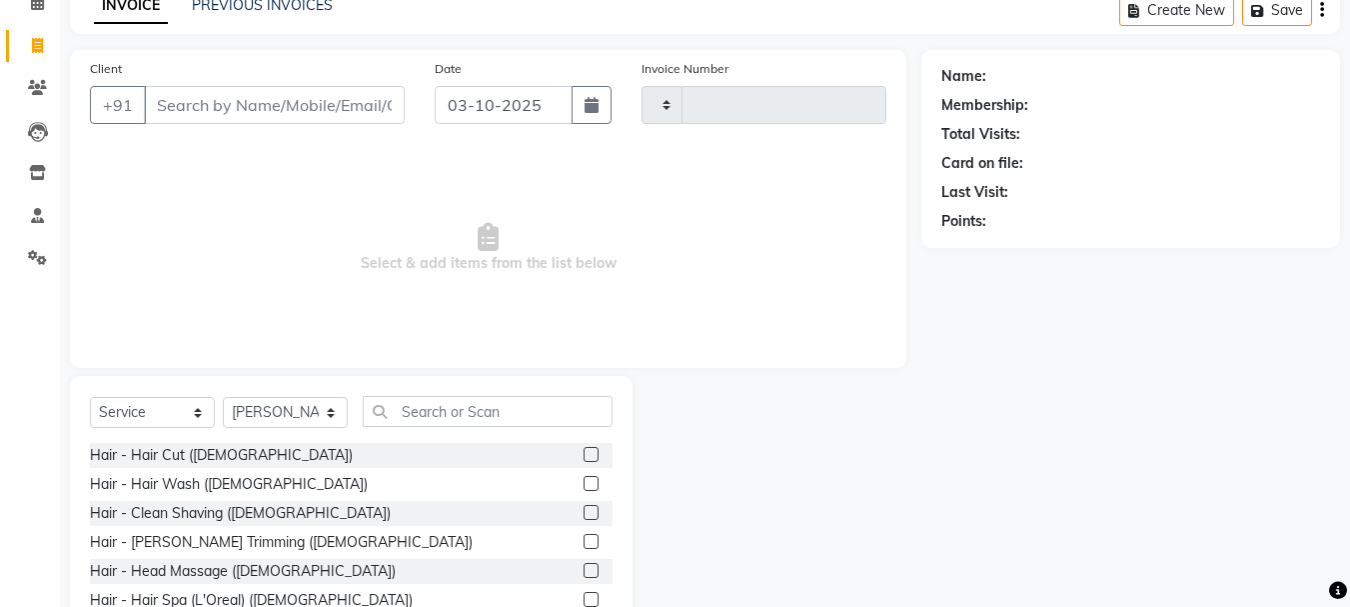
click at [584, 456] on label at bounding box center [591, 454] width 15 height 15
click at [584, 456] on input "checkbox" at bounding box center [590, 455] width 13 height 13
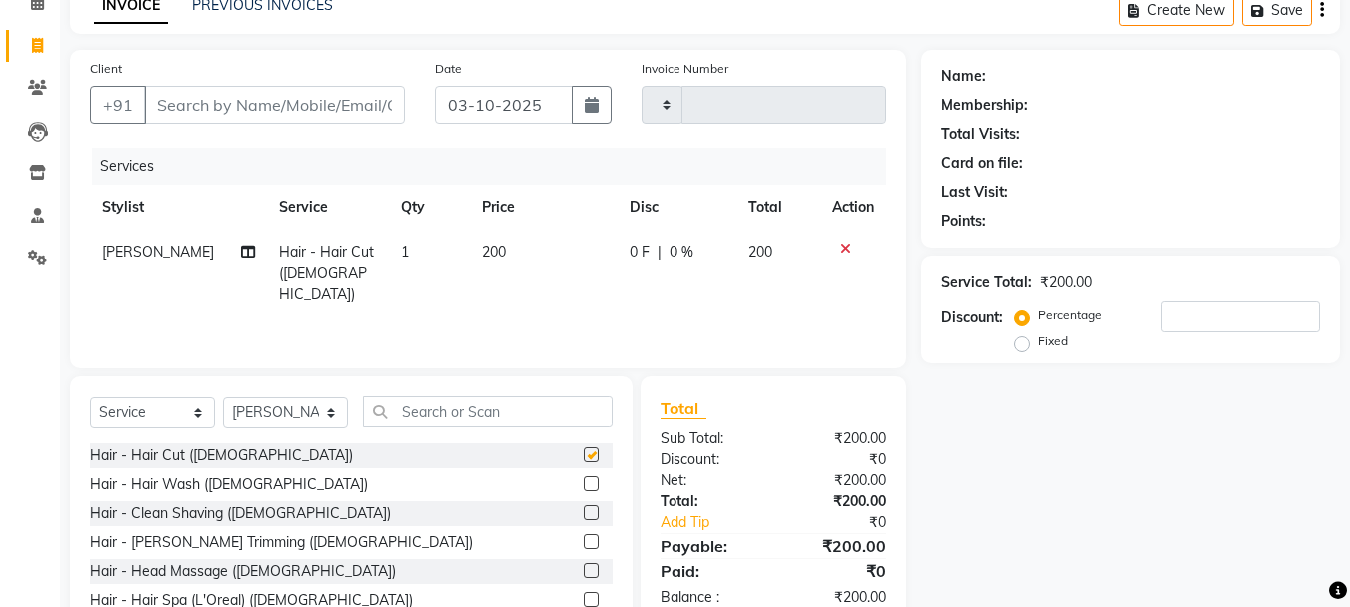
checkbox input "false"
click at [584, 543] on label at bounding box center [591, 541] width 15 height 15
click at [584, 543] on input "checkbox" at bounding box center [590, 542] width 13 height 13
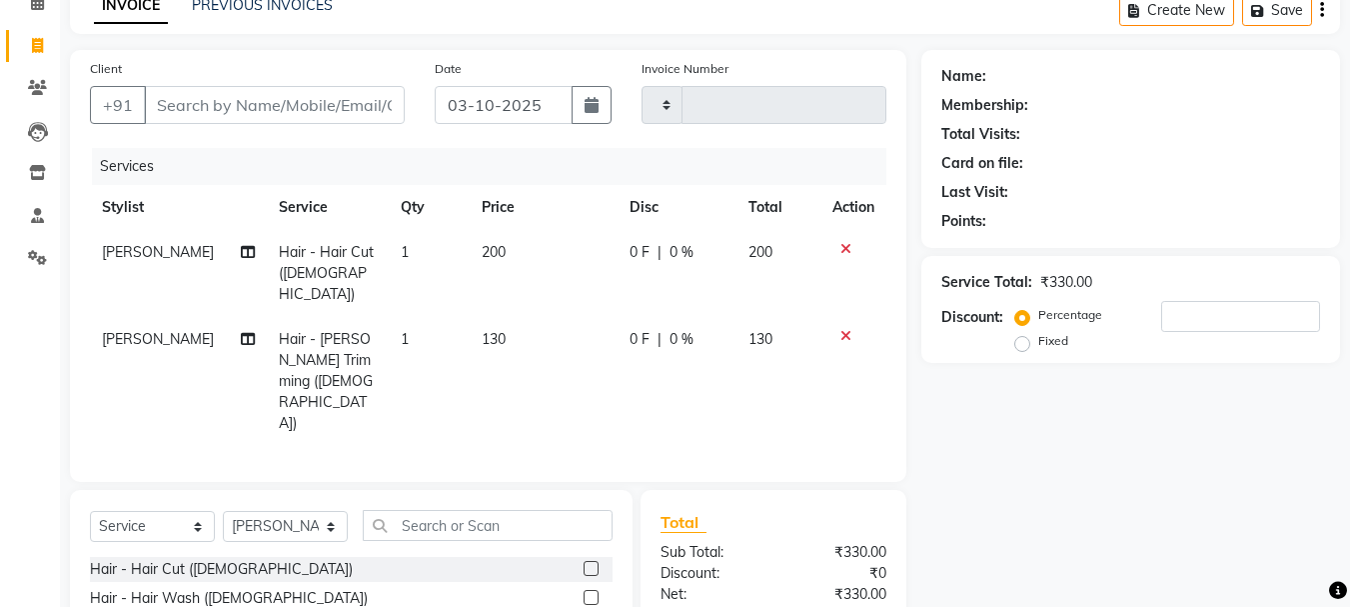
checkbox input "false"
click at [524, 510] on input "text" at bounding box center [488, 525] width 250 height 31
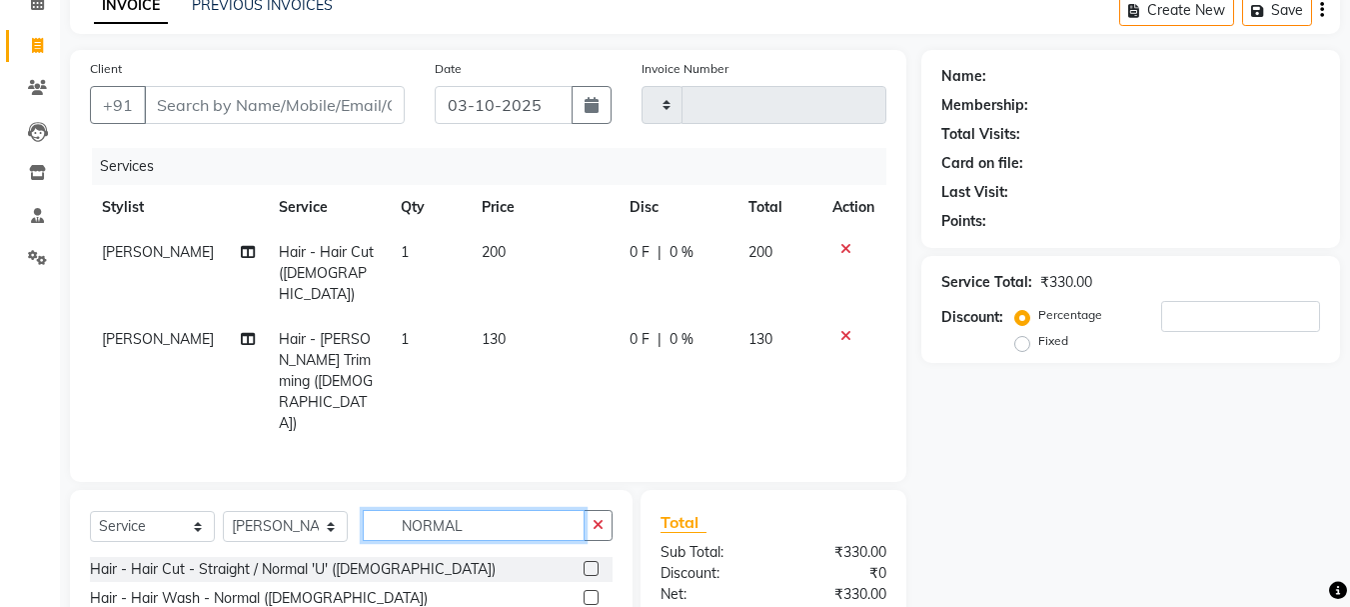
type input "NORMAL"
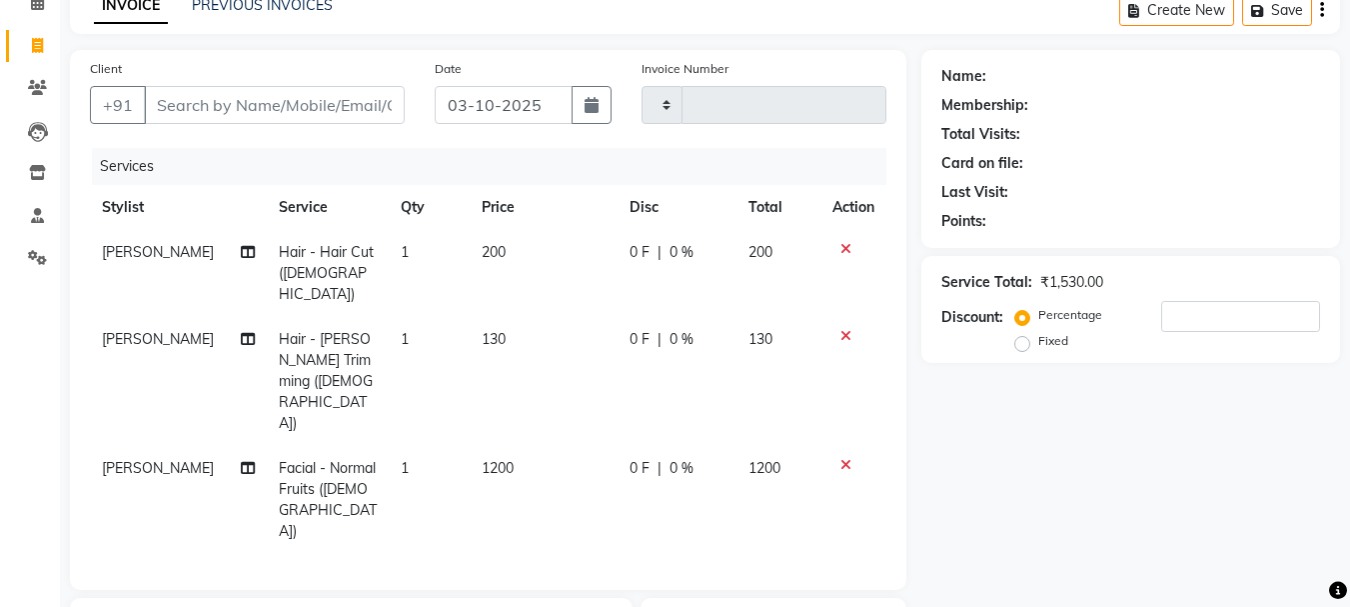
checkbox input "false"
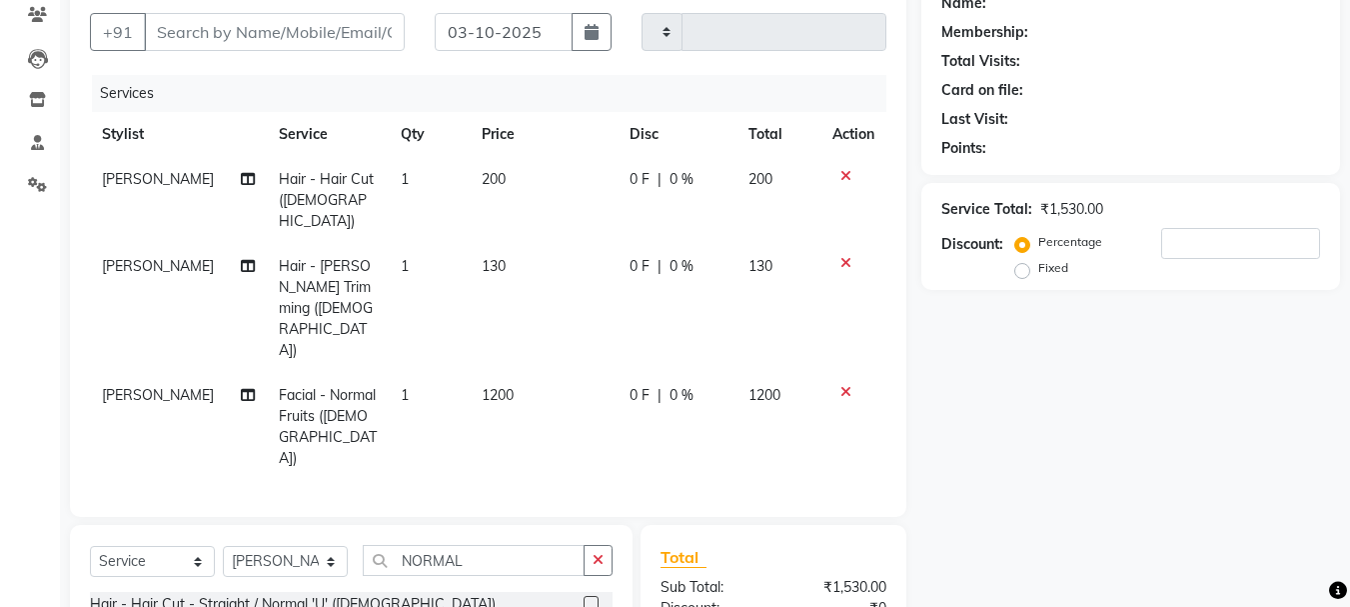
scroll to position [305, 0]
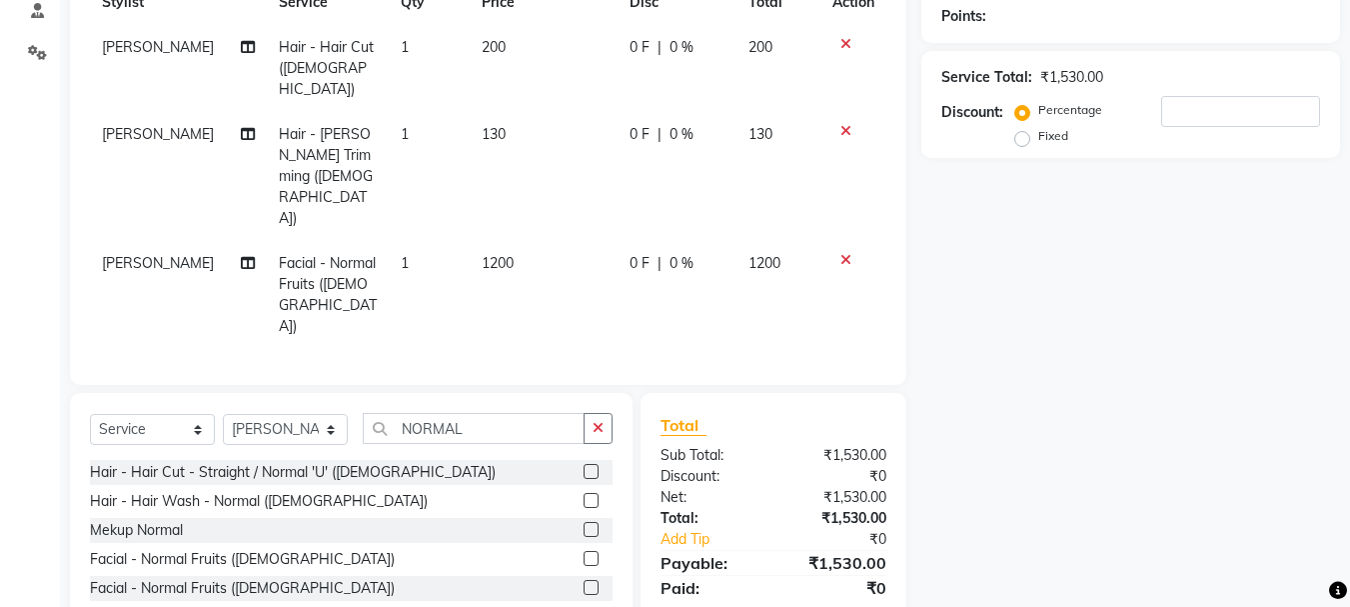
click at [584, 606] on label at bounding box center [591, 616] width 15 height 15
click at [584, 606] on input "checkbox" at bounding box center [590, 617] width 13 height 13
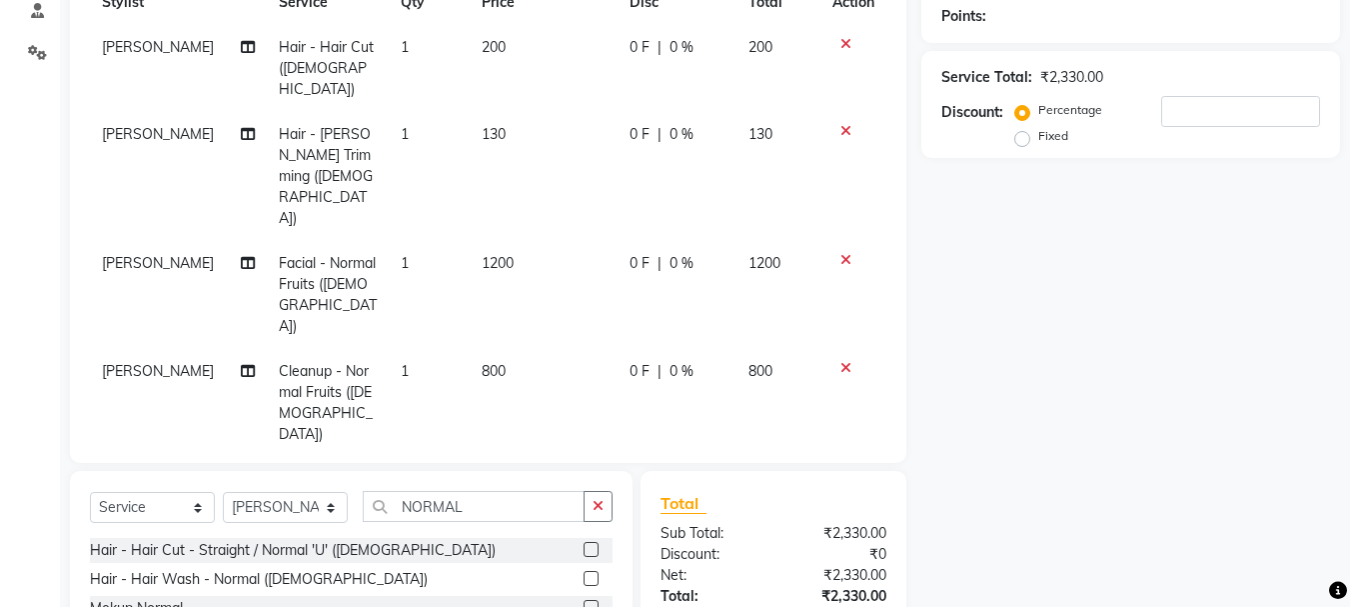
checkbox input "false"
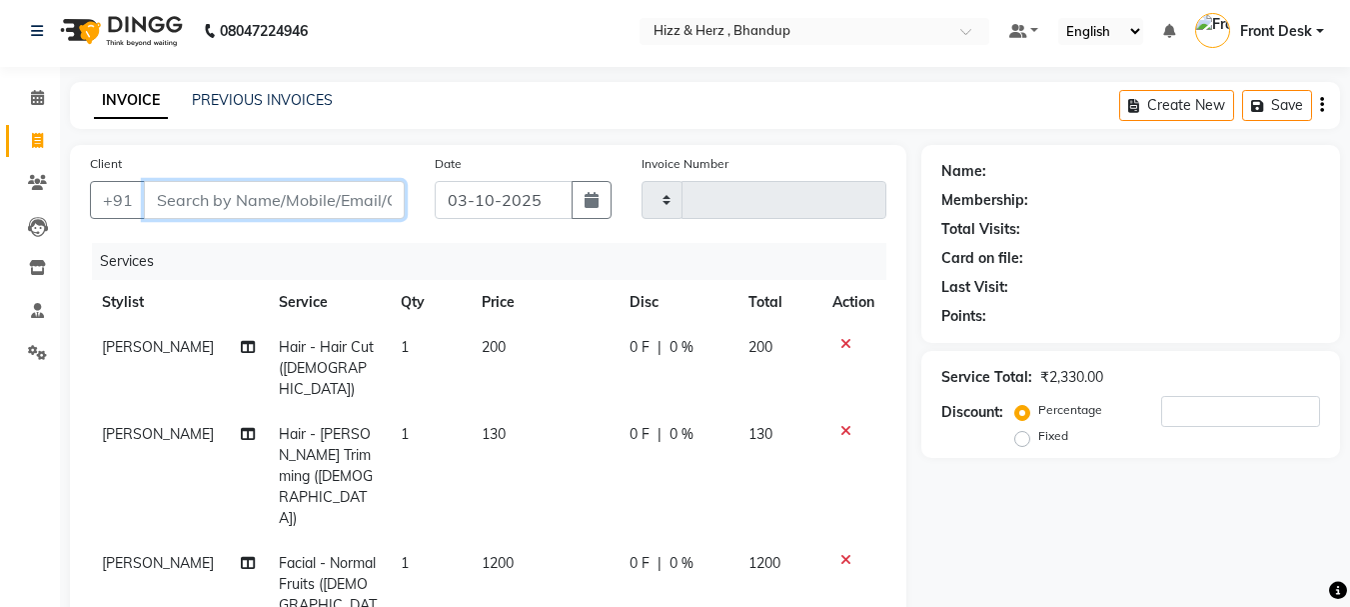
click at [342, 193] on input "Client" at bounding box center [274, 200] width 261 height 38
click at [843, 553] on icon at bounding box center [845, 560] width 11 height 14
click at [347, 202] on input "Client" at bounding box center [274, 200] width 261 height 38
click at [347, 198] on input "Client" at bounding box center [274, 200] width 261 height 38
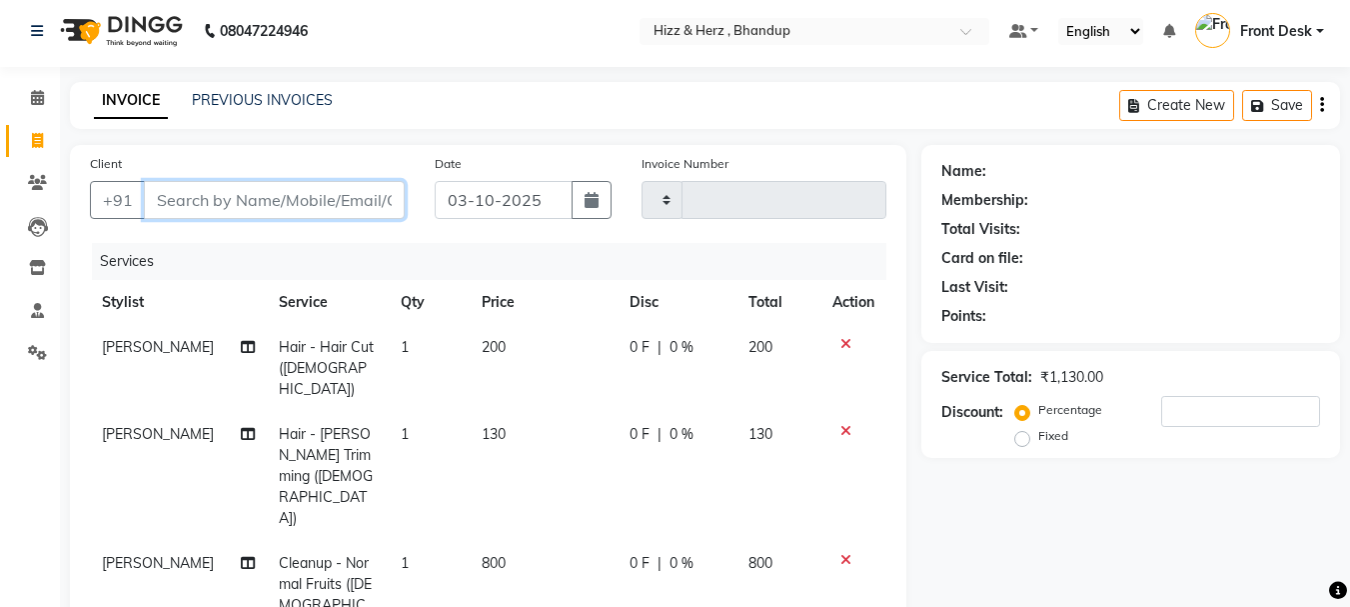
click at [346, 197] on input "Client" at bounding box center [274, 200] width 261 height 38
type input "7"
type input "0"
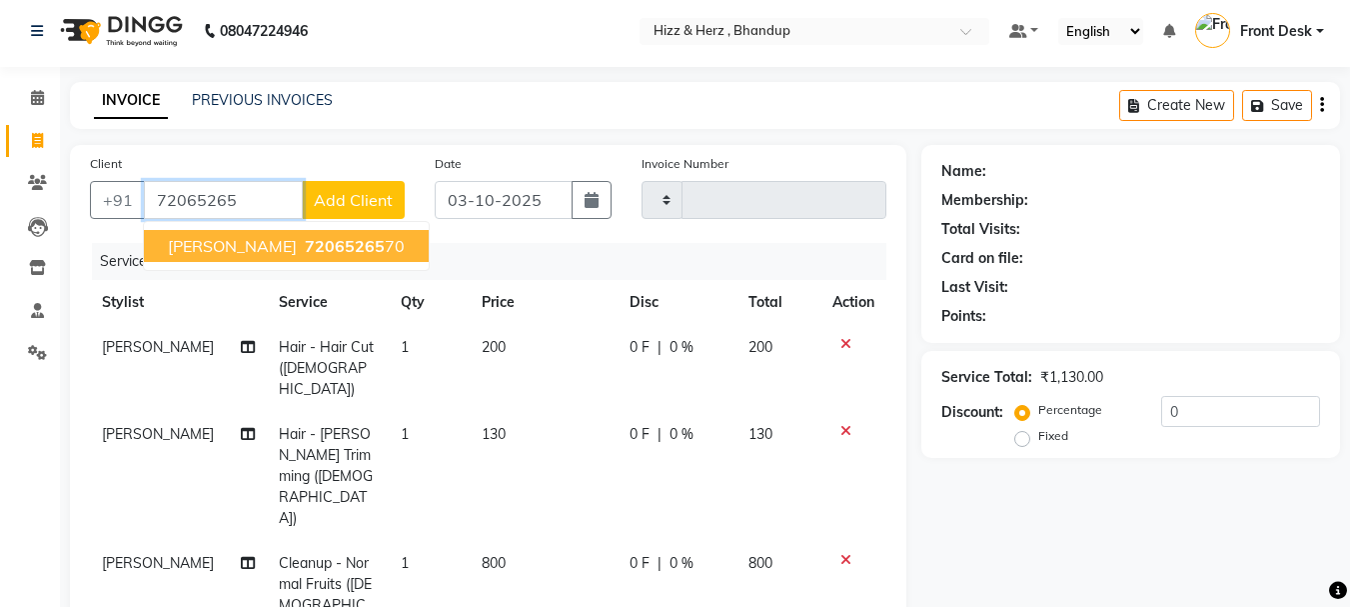
click at [336, 237] on span "72065265" at bounding box center [345, 246] width 80 height 20
type input "7206526570"
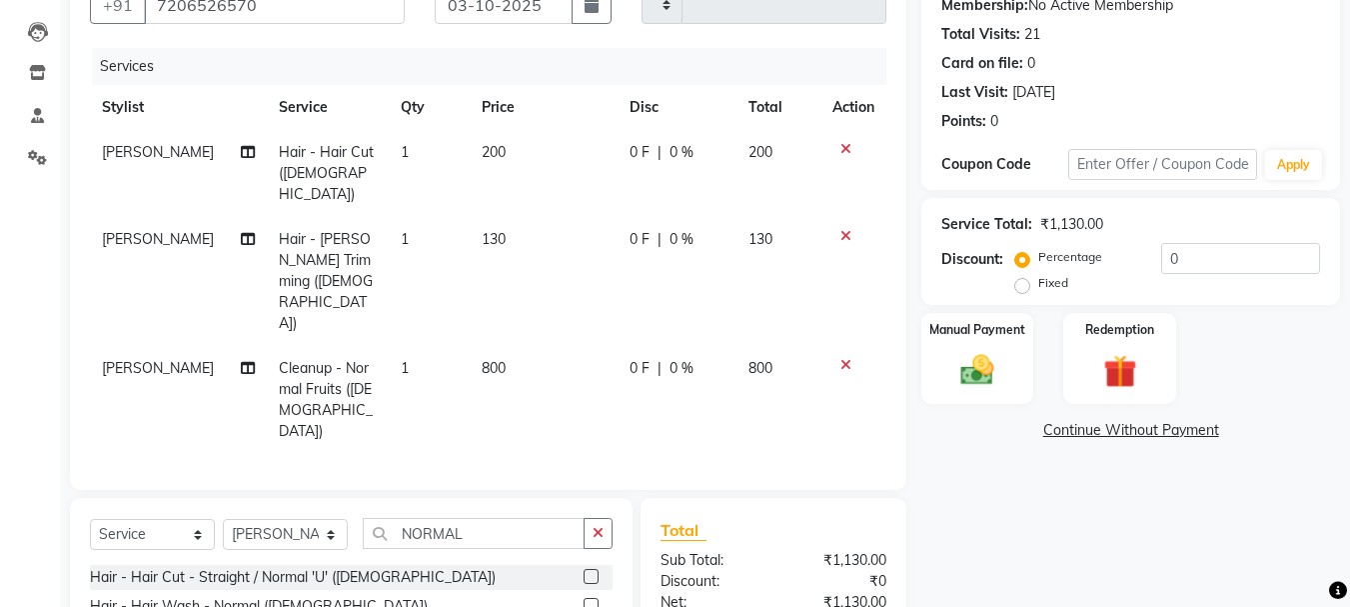
scroll to position [305, 0]
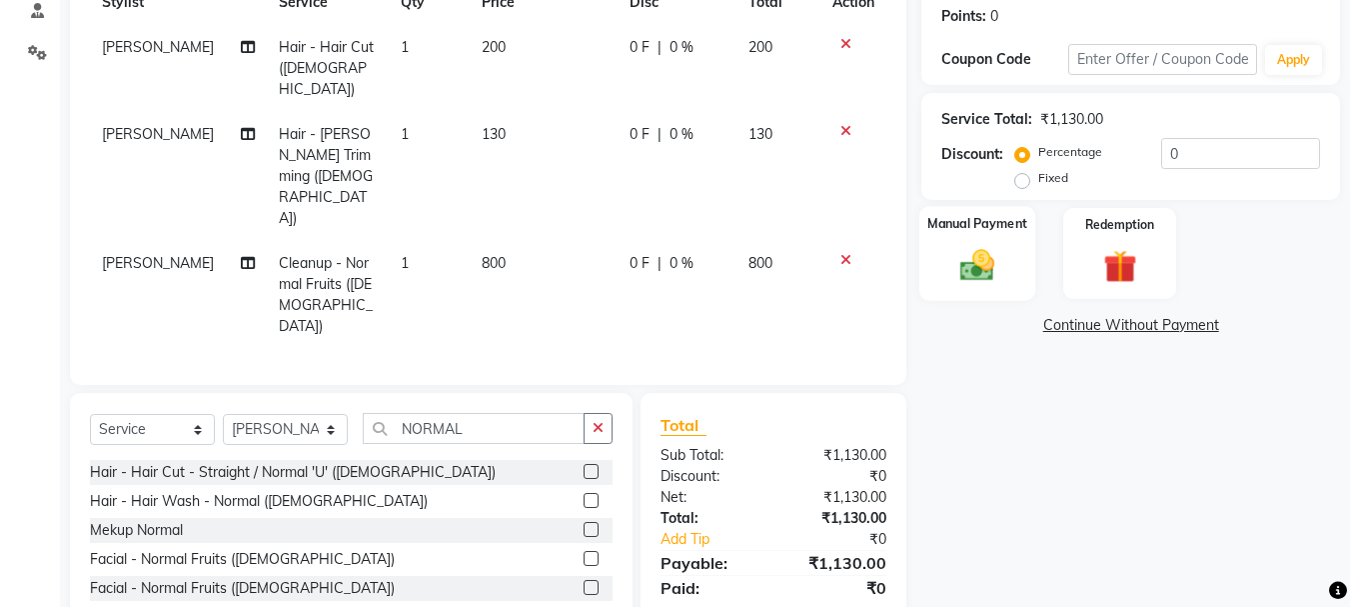
click at [974, 265] on img at bounding box center [977, 265] width 56 height 40
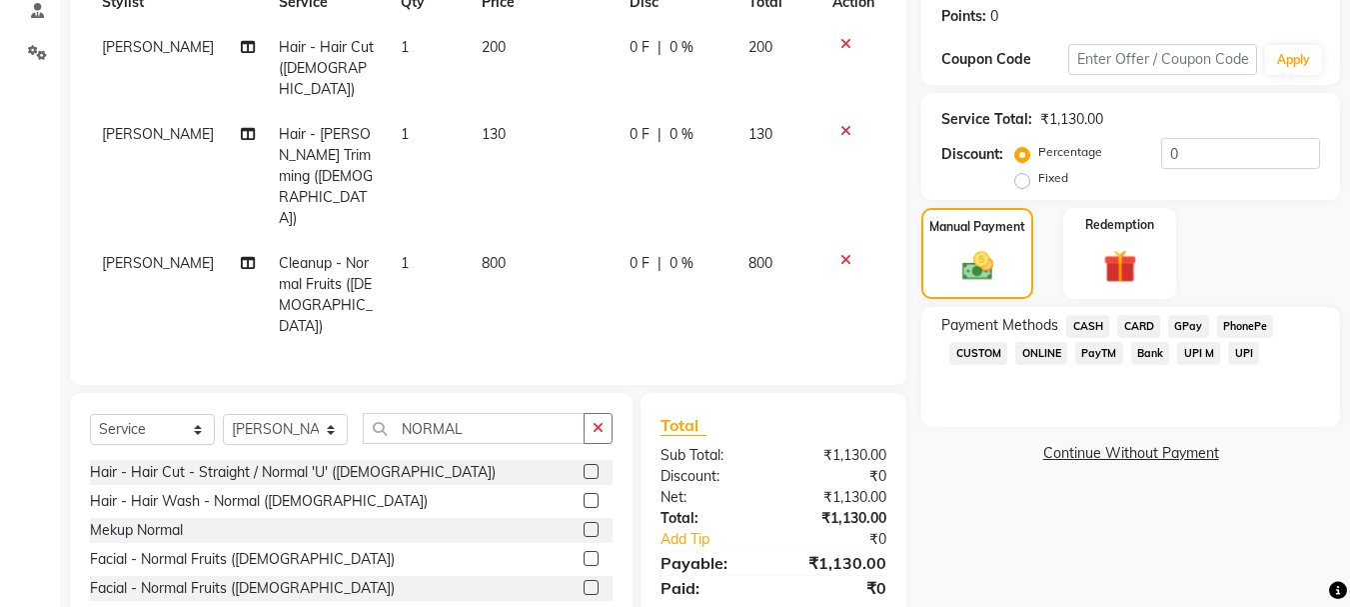
click at [1185, 325] on span "GPay" at bounding box center [1188, 326] width 41 height 23
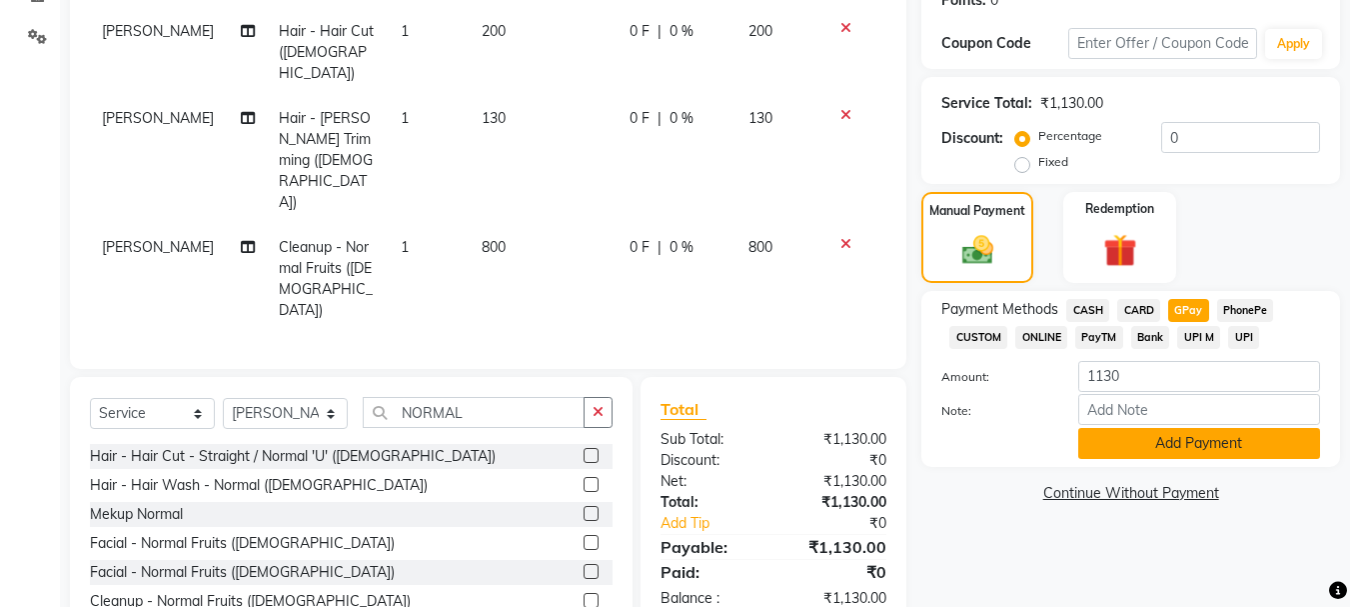
scroll to position [326, 0]
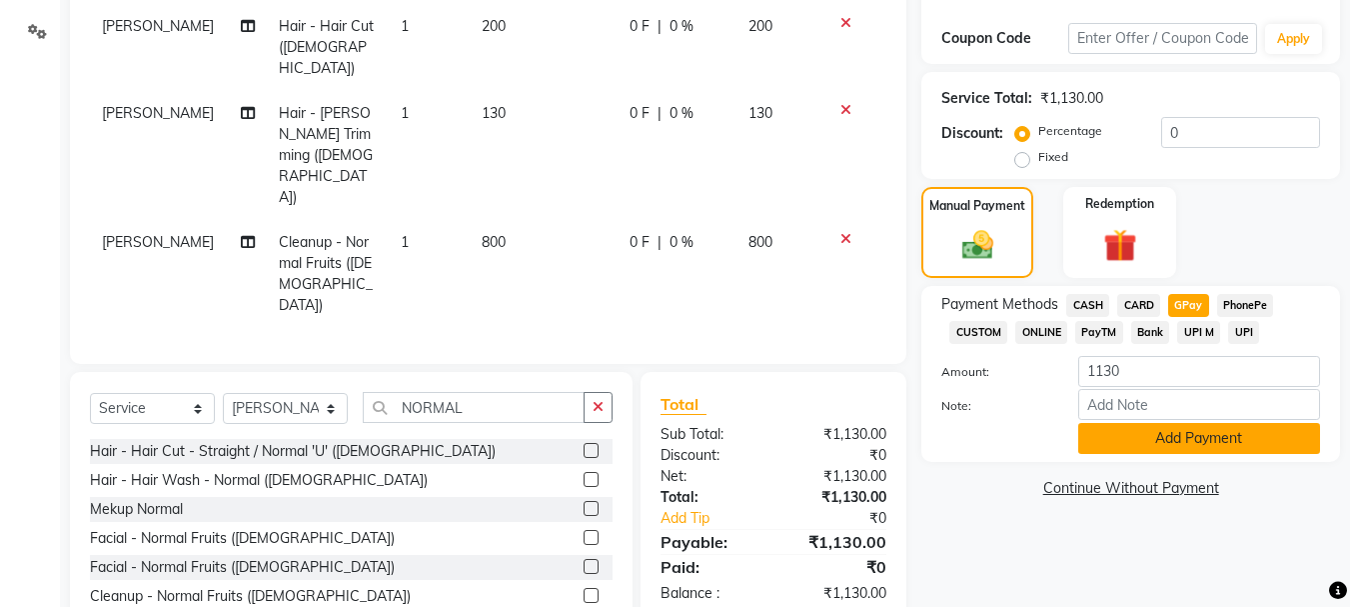
click at [1212, 434] on button "Add Payment" at bounding box center [1199, 438] width 242 height 31
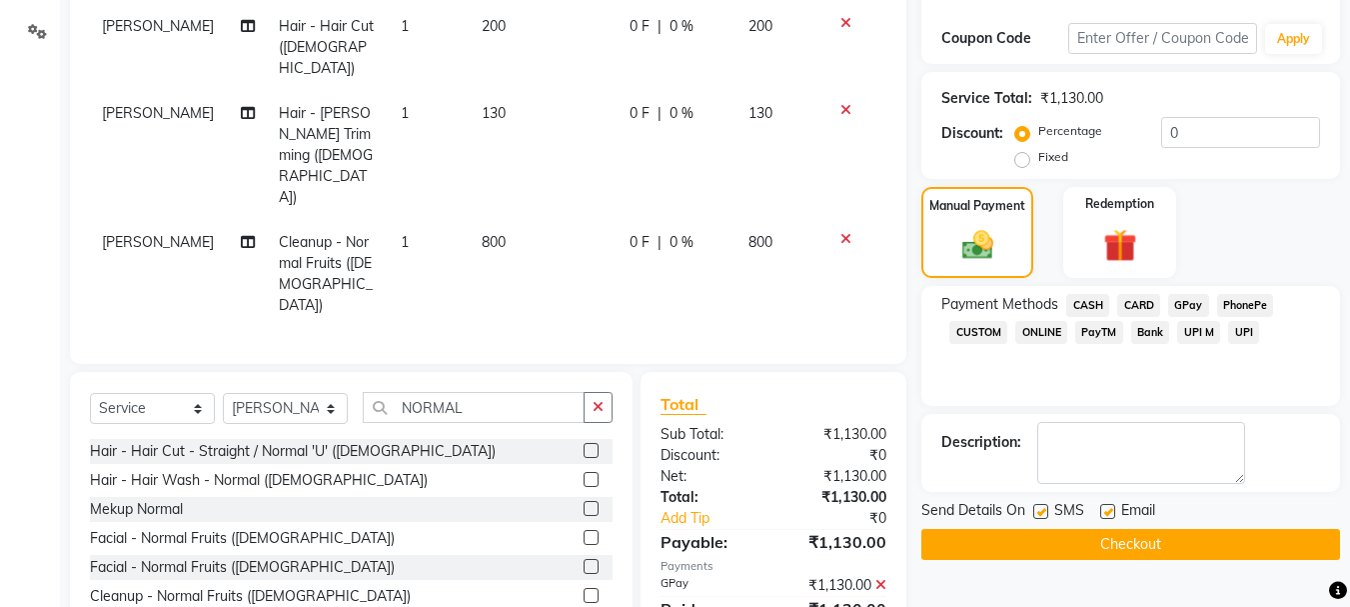
click at [1156, 537] on button "Checkout" at bounding box center [1130, 544] width 419 height 31
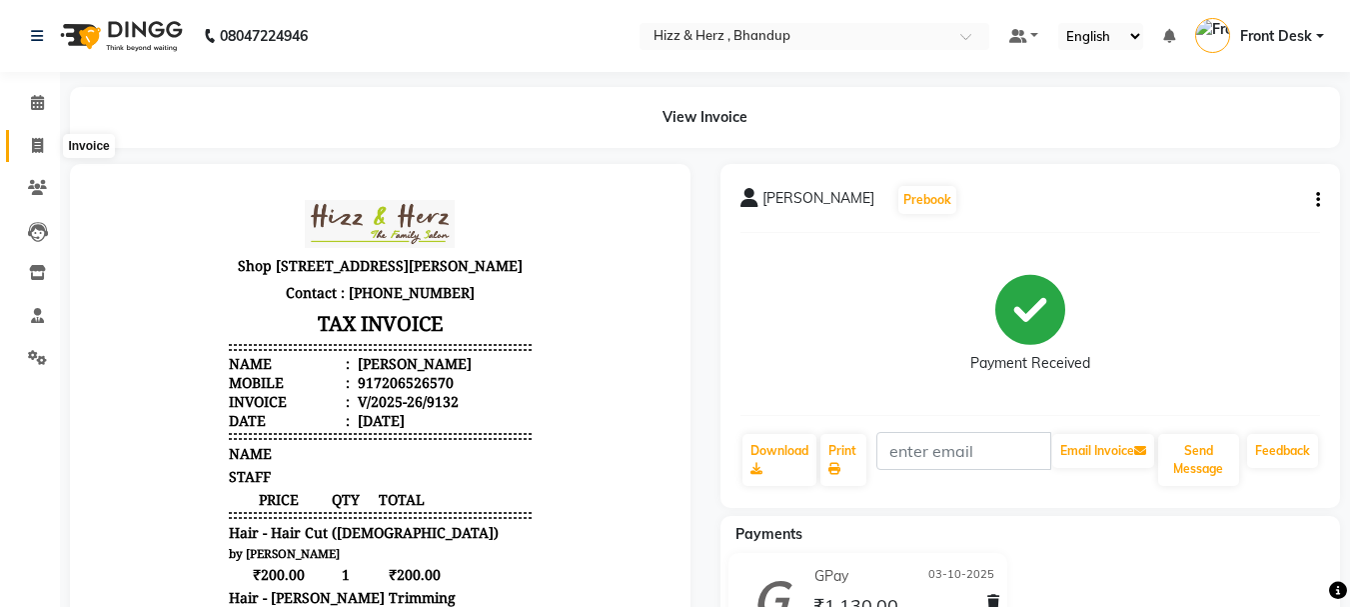
click at [40, 145] on icon at bounding box center [37, 145] width 11 height 15
select select "629"
select select "service"
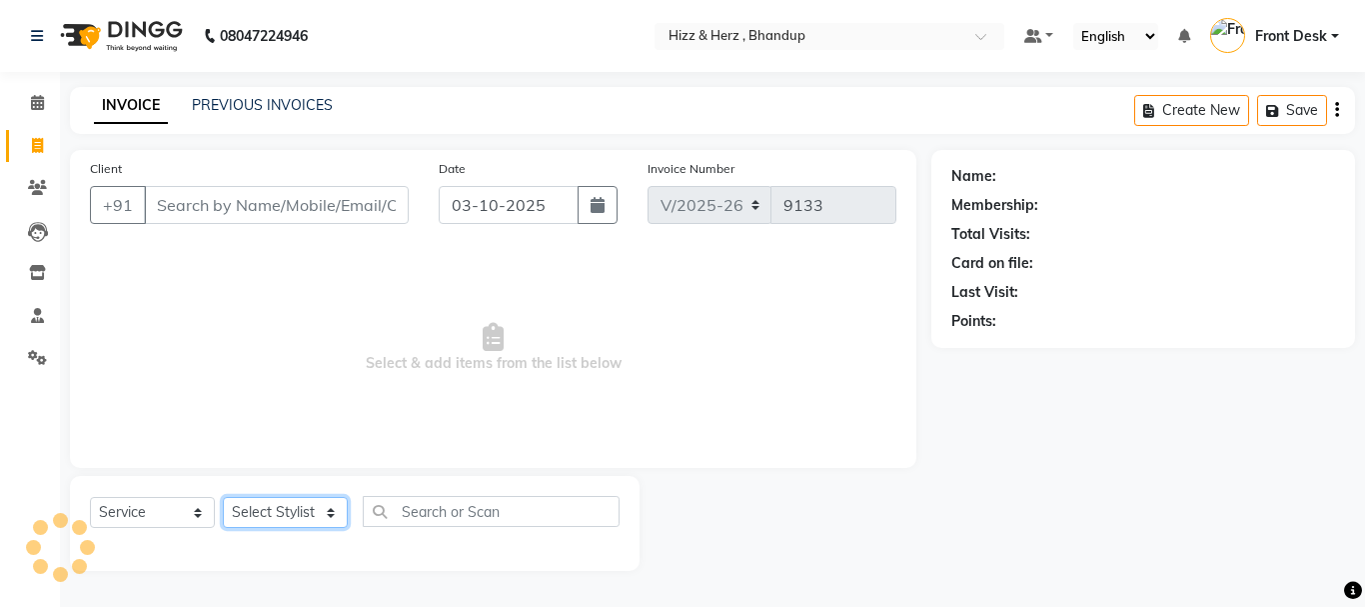
click at [283, 519] on select "Select Stylist Front Desk [PERSON_NAME] HIZZ & HERZ 2 [PERSON_NAME] [PERSON_NAM…" at bounding box center [285, 512] width 125 height 31
select select "24395"
click at [223, 497] on select "Select Stylist Front Desk [PERSON_NAME] HIZZ & HERZ 2 [PERSON_NAME] [PERSON_NAM…" at bounding box center [285, 512] width 125 height 31
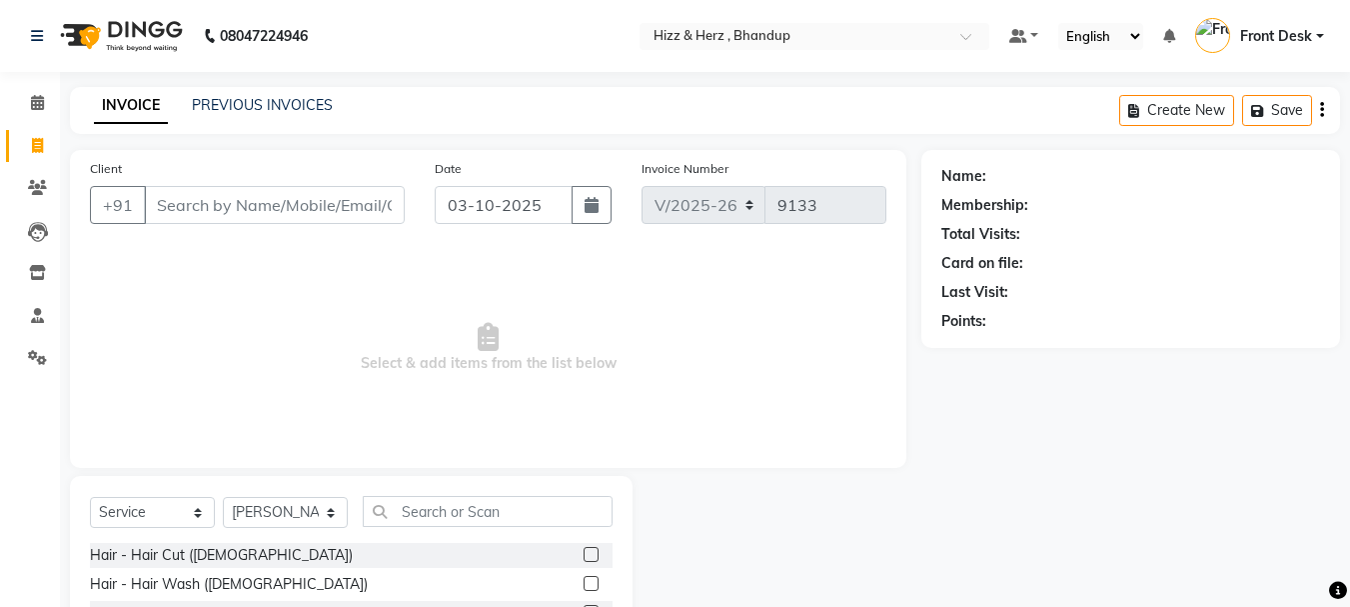
click at [584, 553] on label at bounding box center [591, 554] width 15 height 15
click at [584, 553] on input "checkbox" at bounding box center [590, 555] width 13 height 13
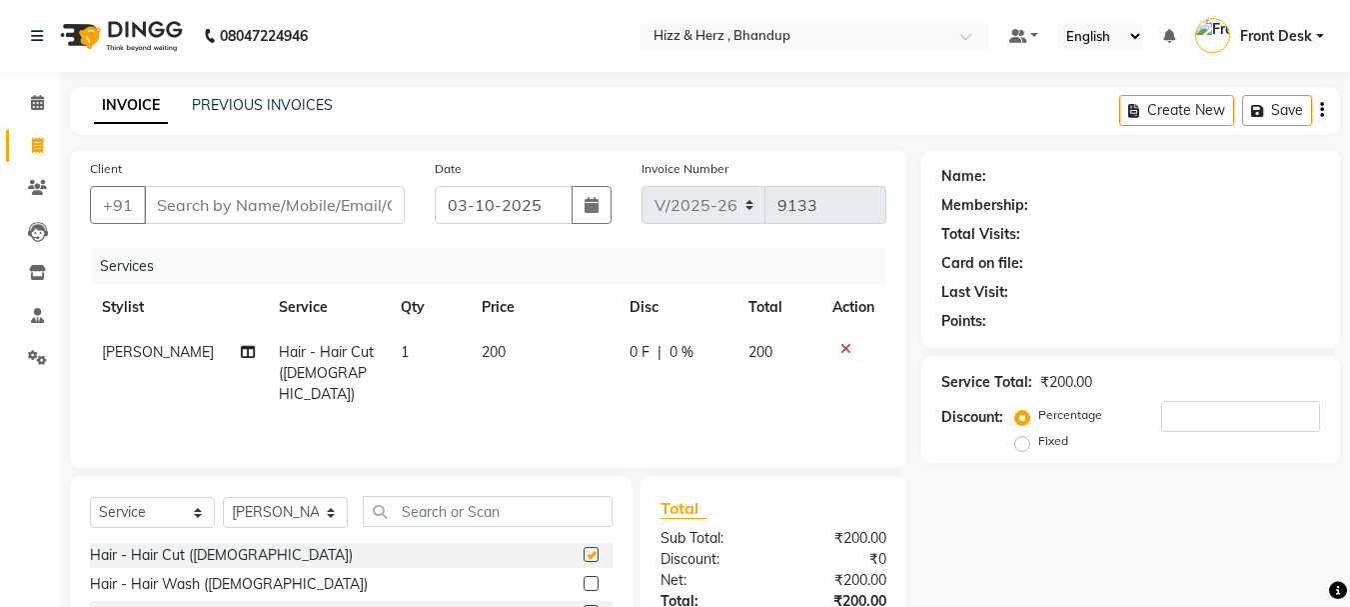
checkbox input "false"
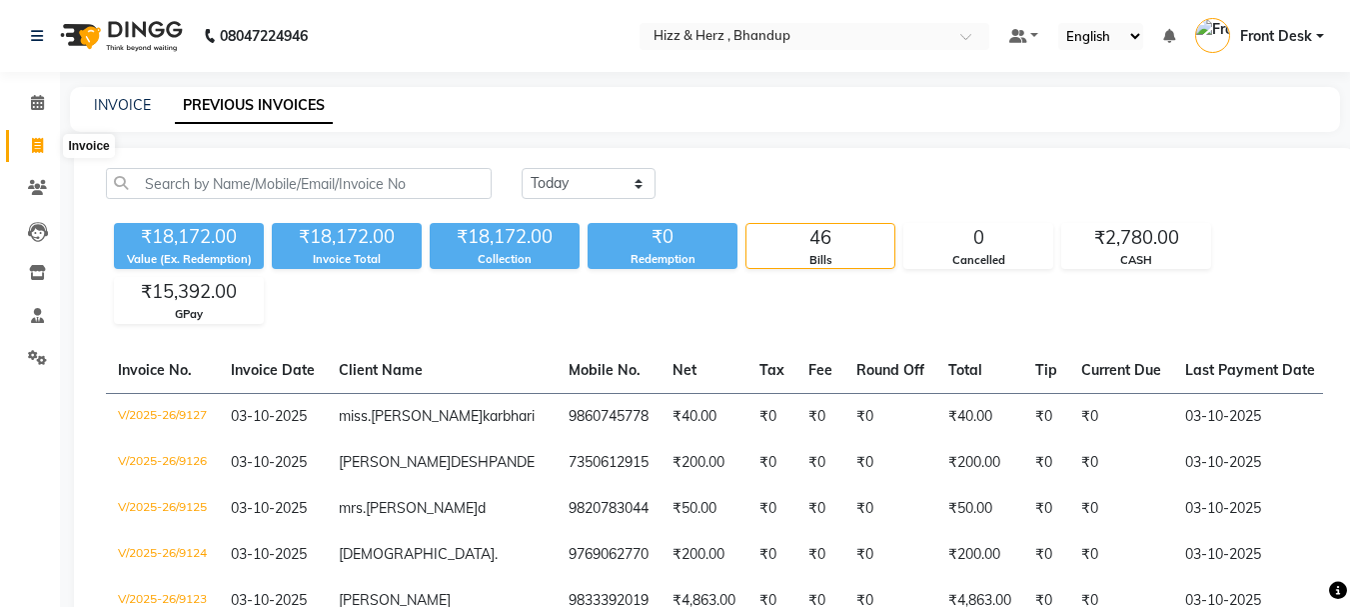
click at [36, 146] on icon at bounding box center [37, 145] width 11 height 15
select select "service"
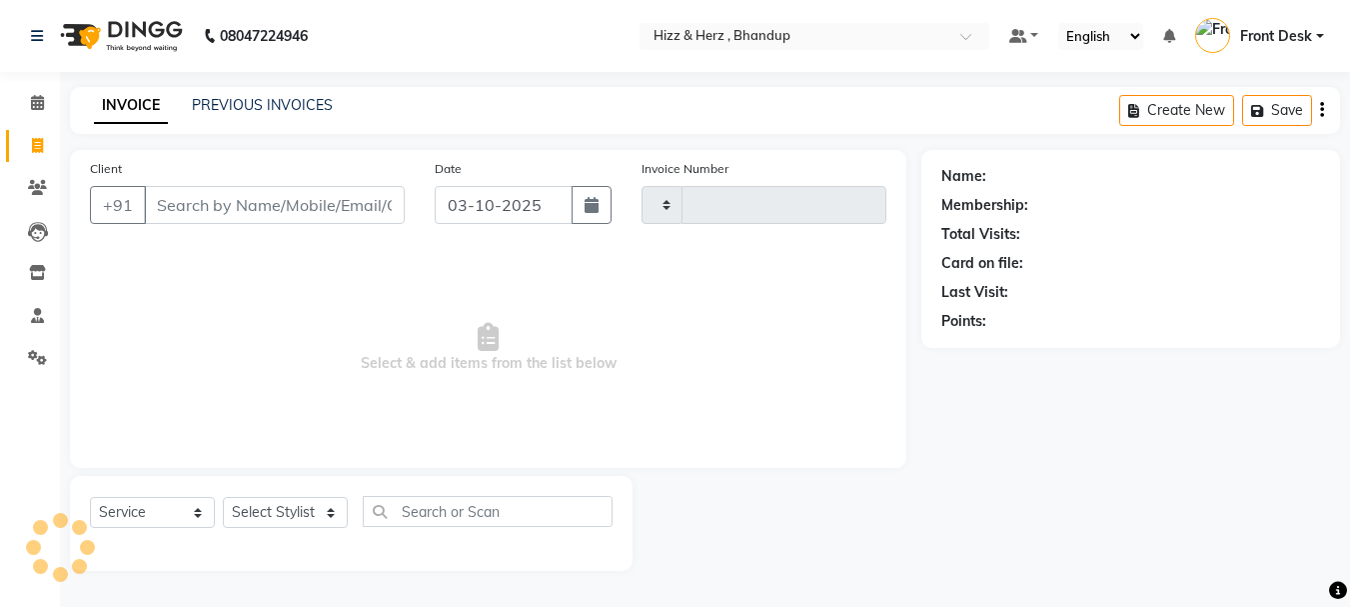
type input "9133"
select select "629"
click at [398, 207] on input "Client" at bounding box center [276, 205] width 265 height 38
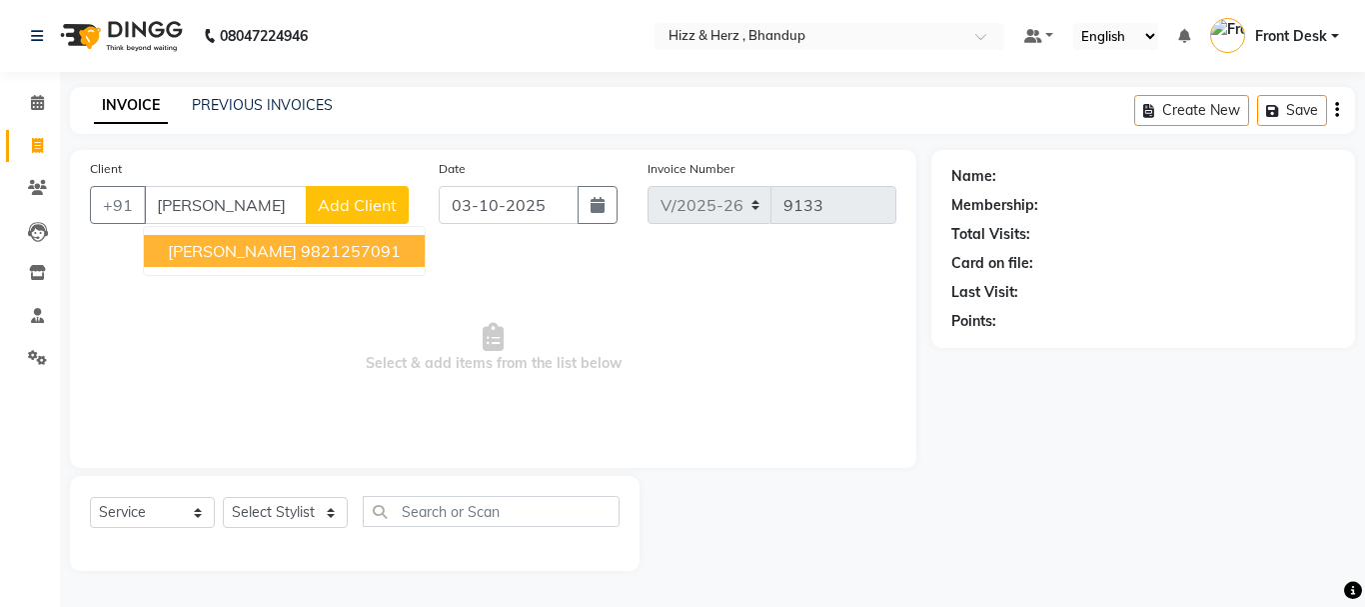
drag, startPoint x: 415, startPoint y: 248, endPoint x: 374, endPoint y: 367, distance: 125.8
click at [401, 251] on ngb-highlight "9821257091" at bounding box center [351, 251] width 100 height 20
type input "9821257091"
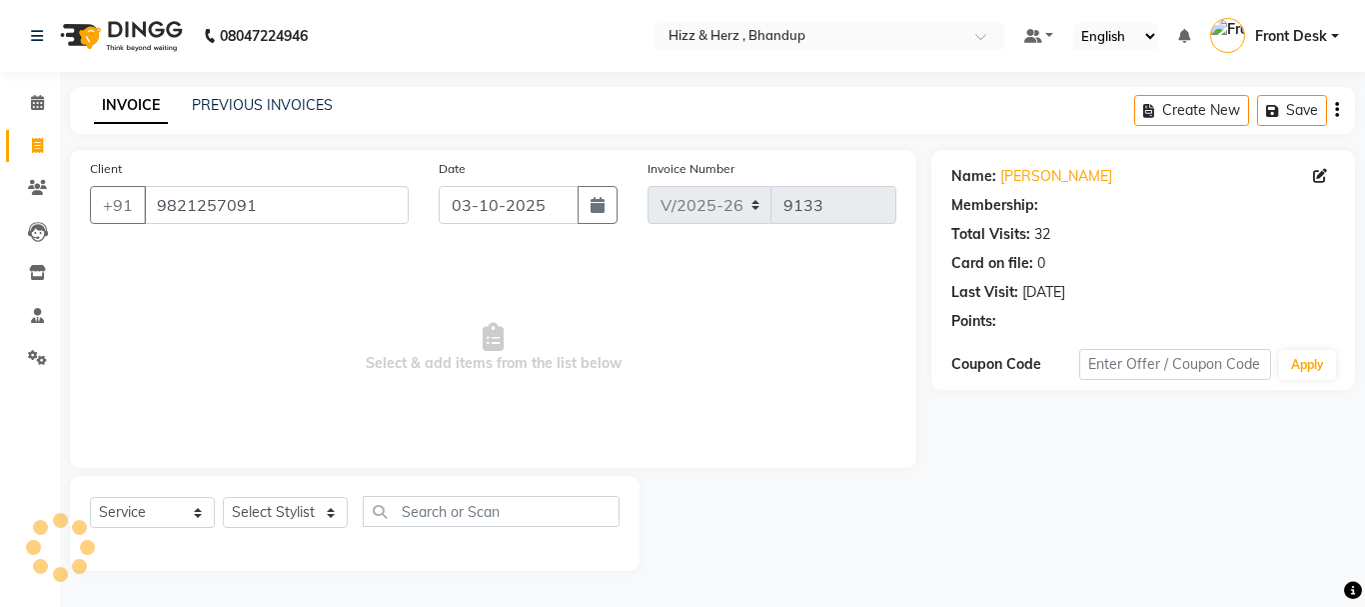
select select "1: Object"
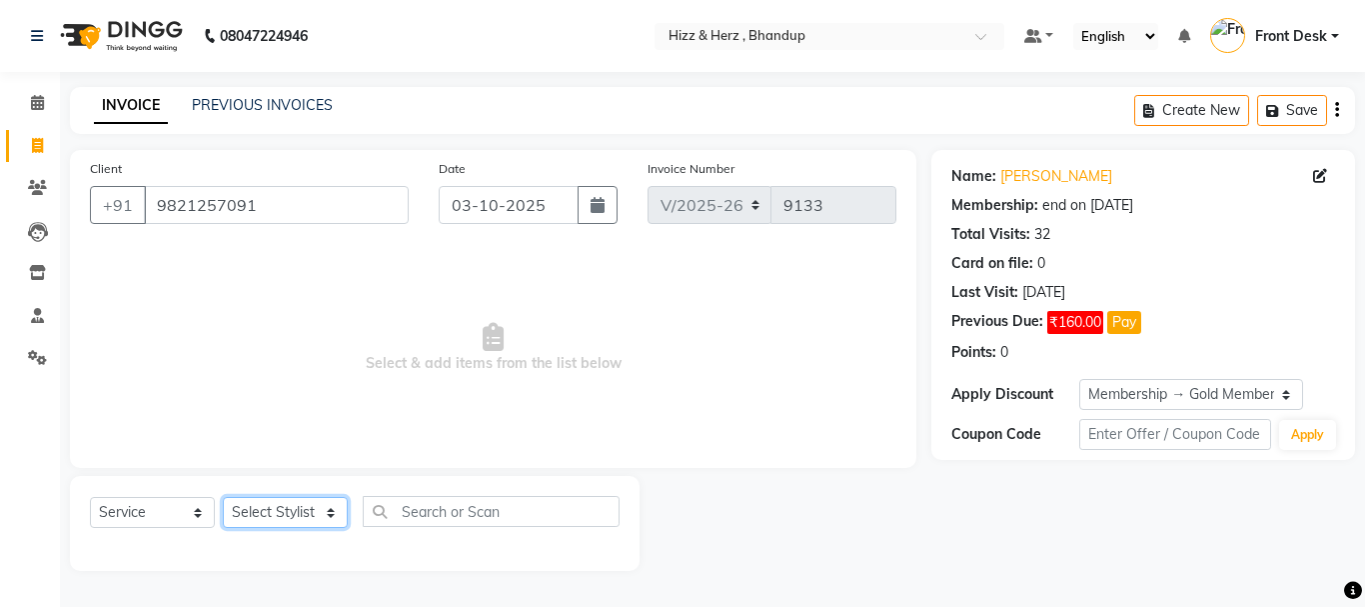
click at [301, 519] on select "Select Stylist Front Desk [PERSON_NAME] HIZZ & HERZ 2 [PERSON_NAME] [PERSON_NAM…" at bounding box center [285, 512] width 125 height 31
select select "9146"
click at [223, 497] on select "Select Stylist Front Desk [PERSON_NAME] HIZZ & HERZ 2 [PERSON_NAME] [PERSON_NAM…" at bounding box center [285, 512] width 125 height 31
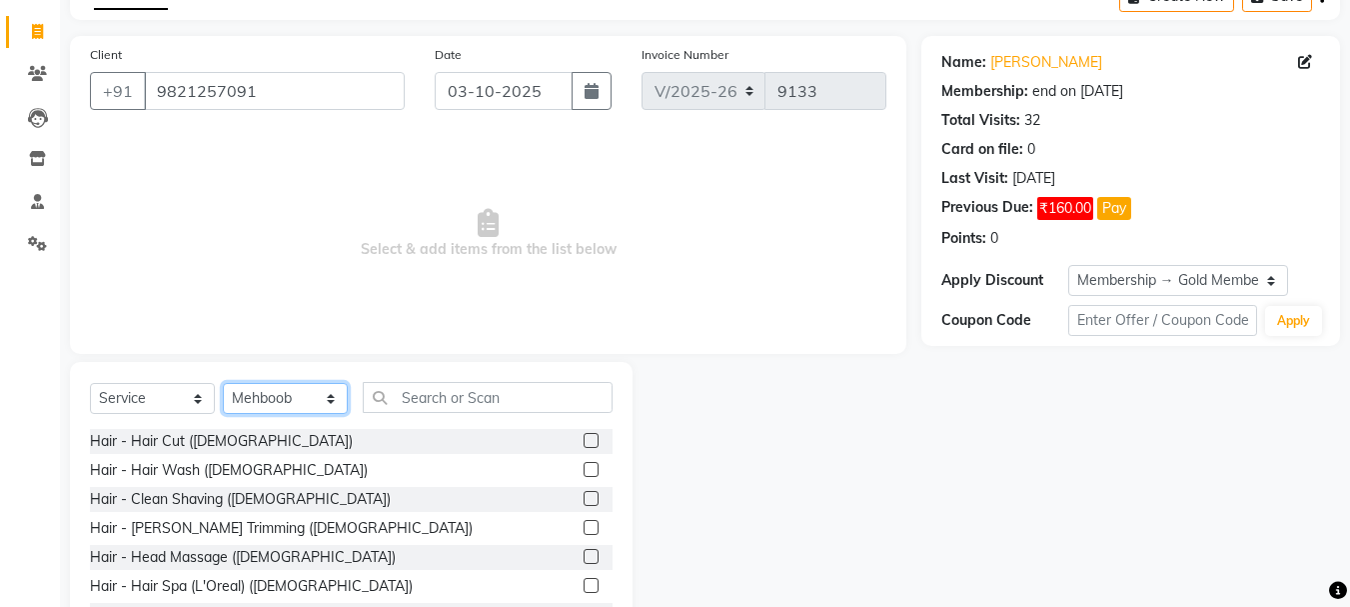
scroll to position [194, 0]
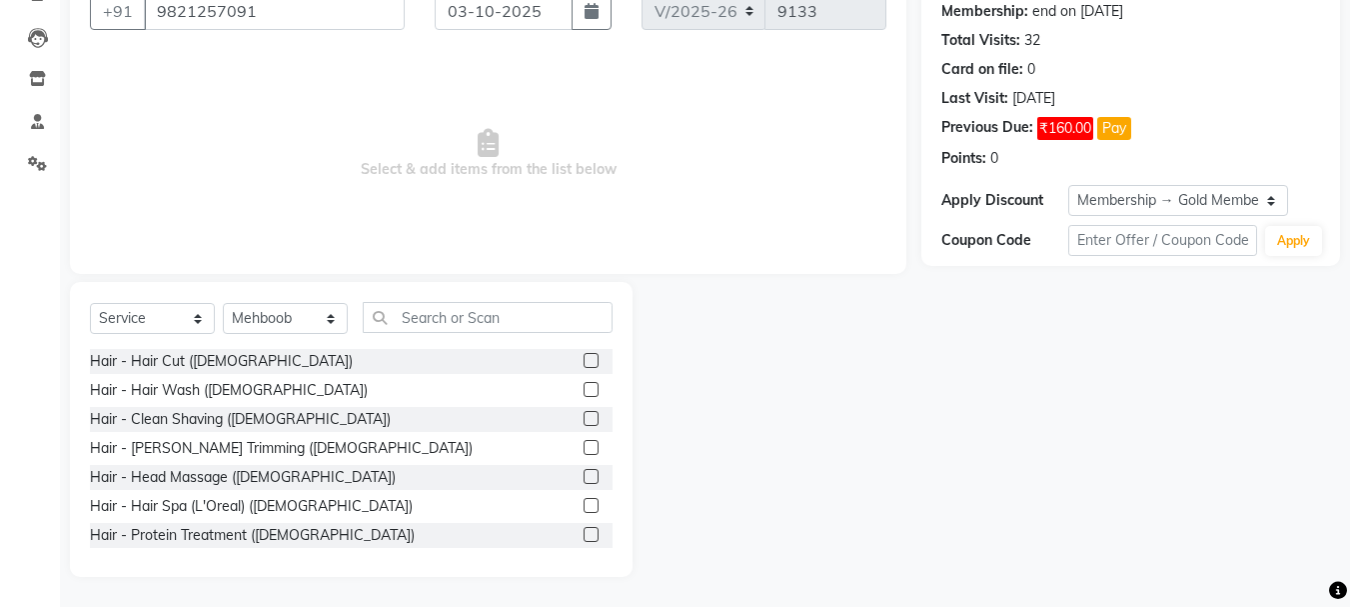
click at [584, 358] on label at bounding box center [591, 360] width 15 height 15
click at [584, 358] on input "checkbox" at bounding box center [590, 361] width 13 height 13
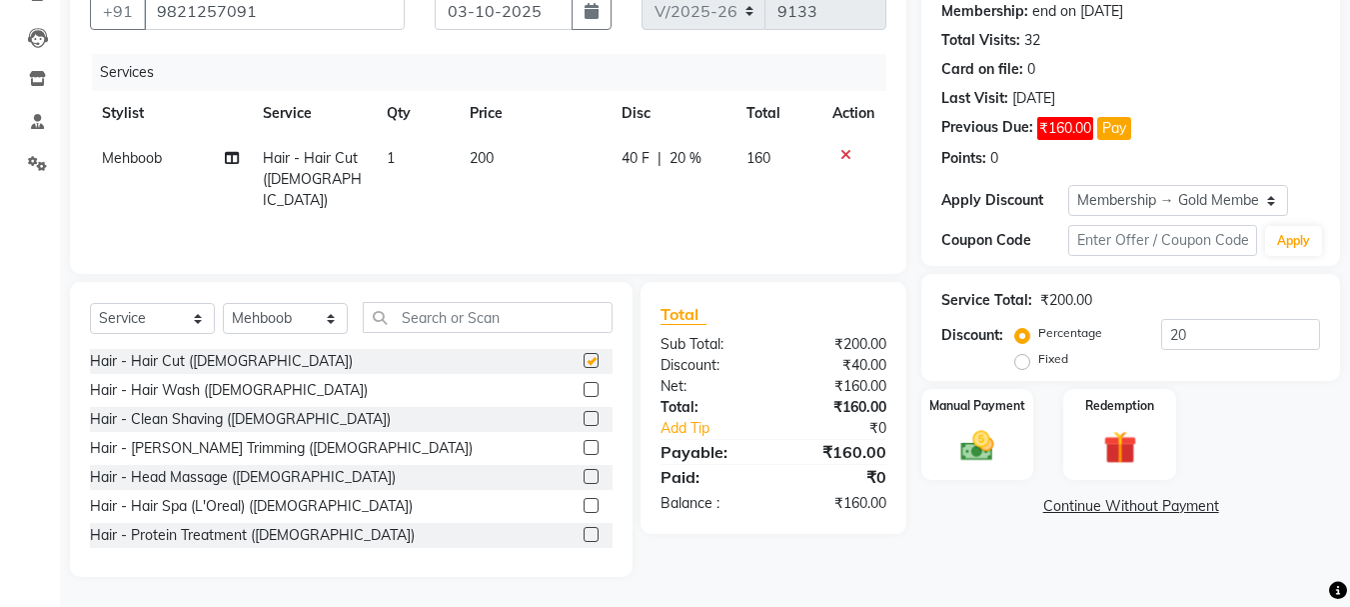
checkbox input "false"
click at [975, 447] on img at bounding box center [977, 446] width 56 height 40
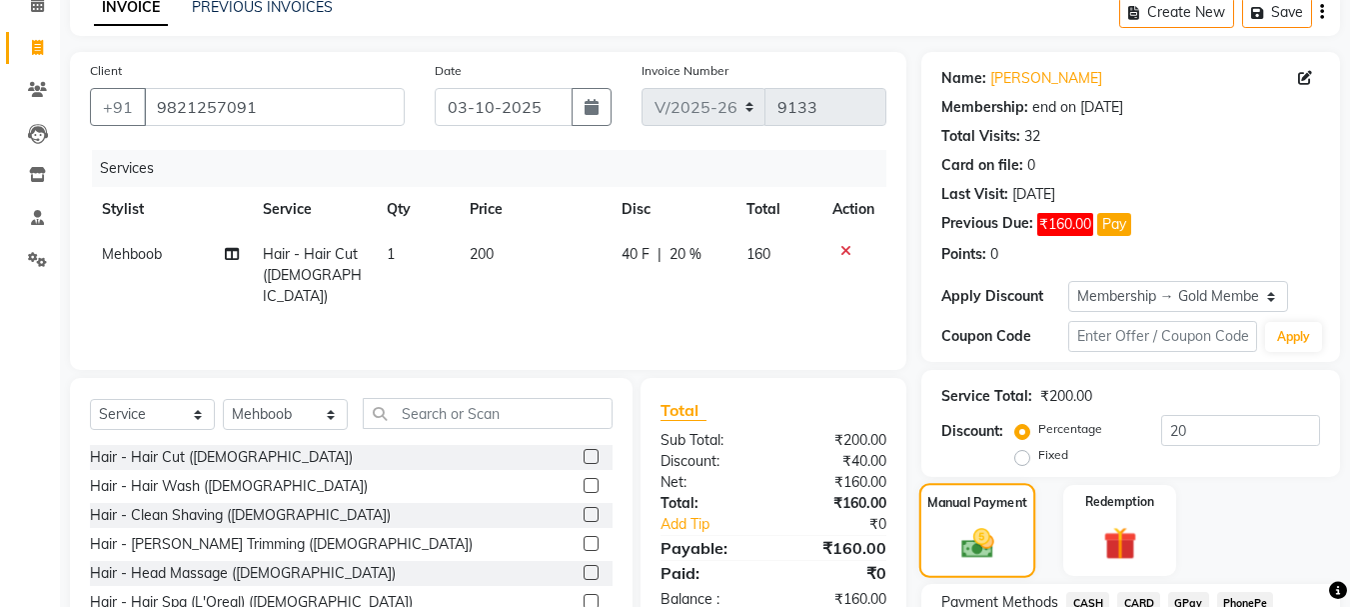
scroll to position [266, 0]
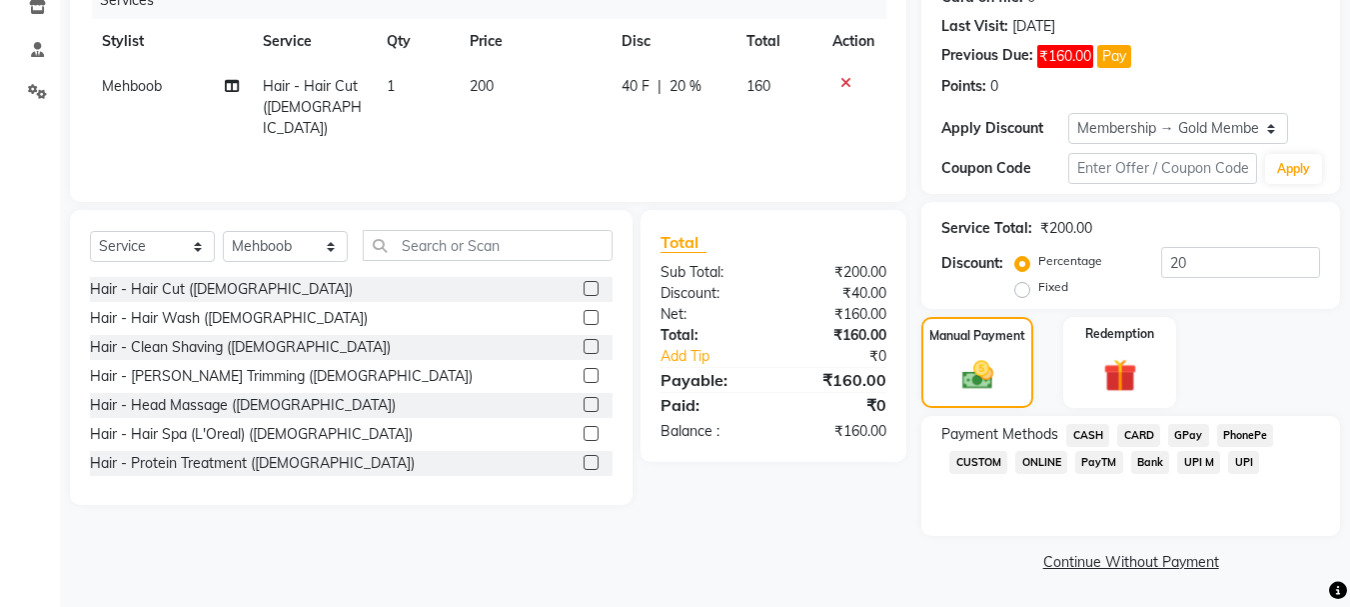
click at [1187, 431] on span "GPay" at bounding box center [1188, 435] width 41 height 23
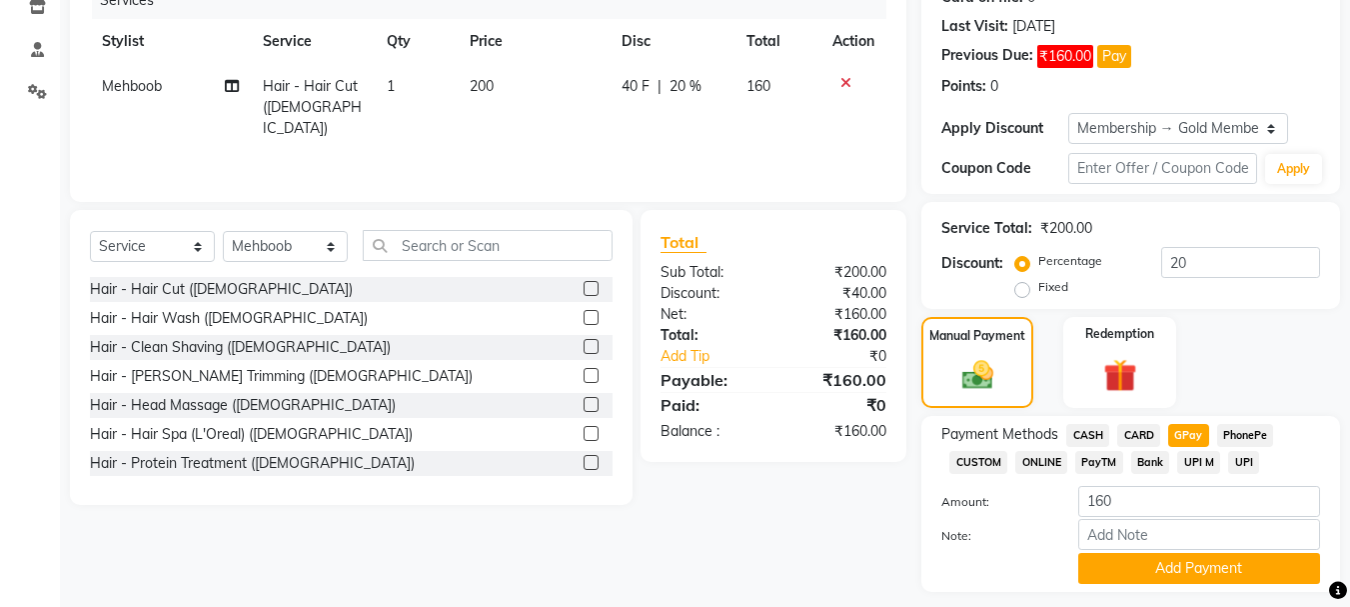
scroll to position [322, 0]
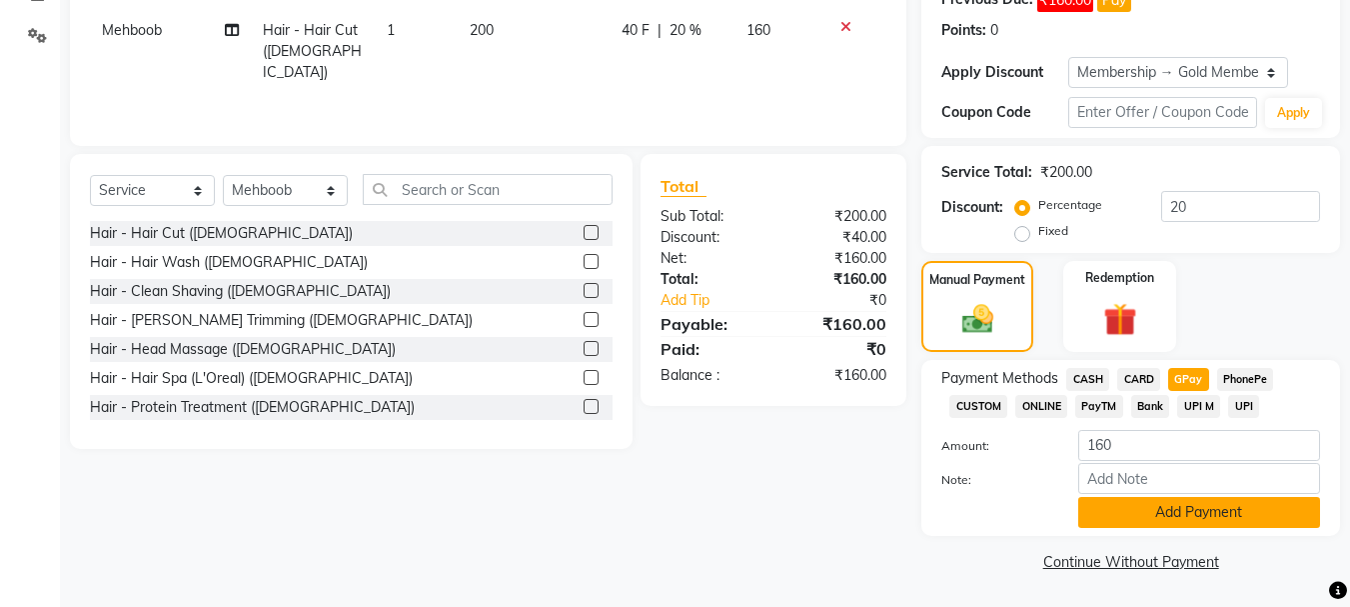
click at [1217, 511] on button "Add Payment" at bounding box center [1199, 512] width 242 height 31
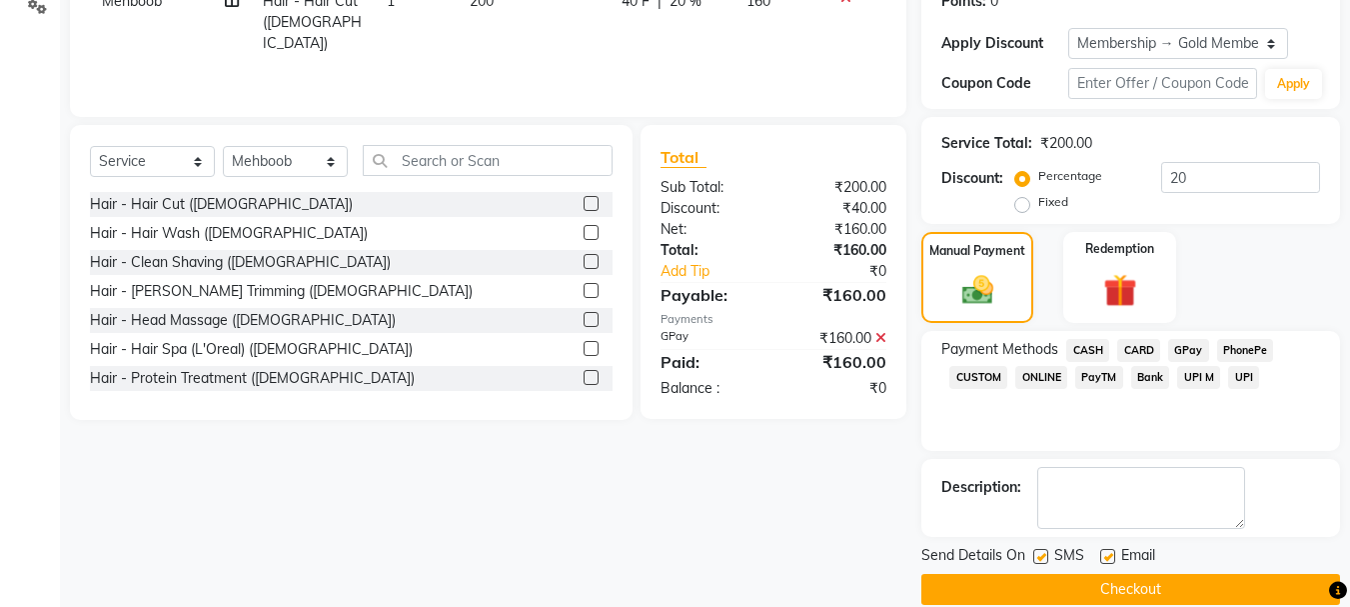
scroll to position [379, 0]
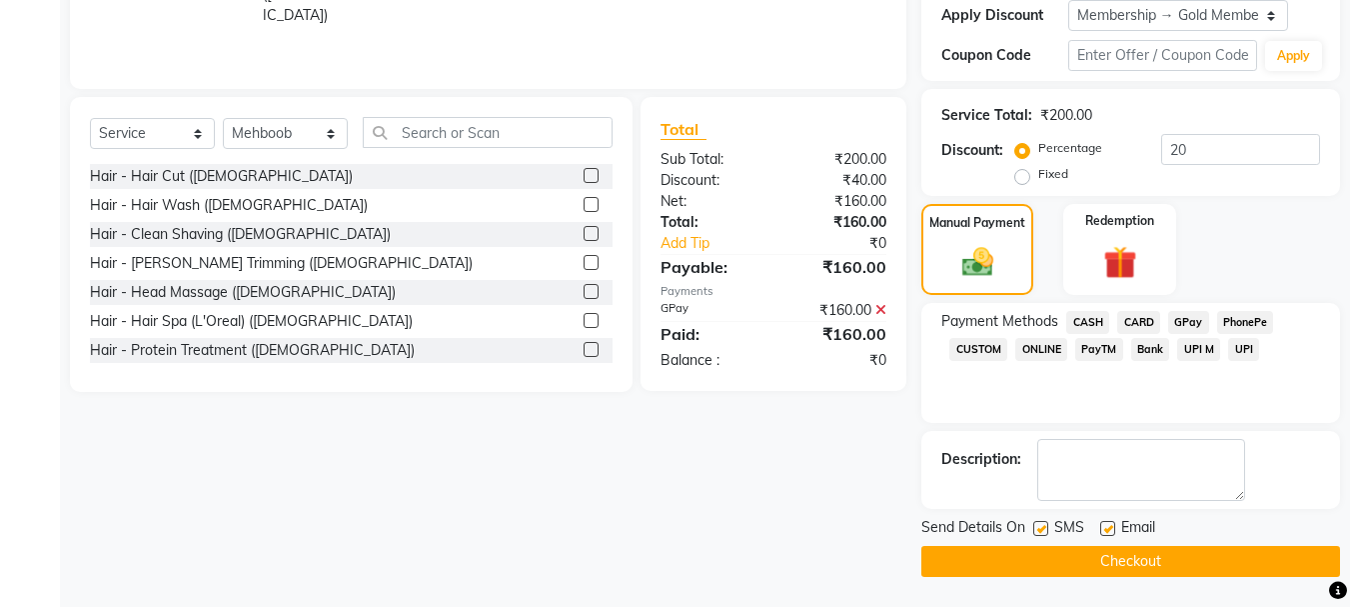
click at [1185, 568] on button "Checkout" at bounding box center [1130, 561] width 419 height 31
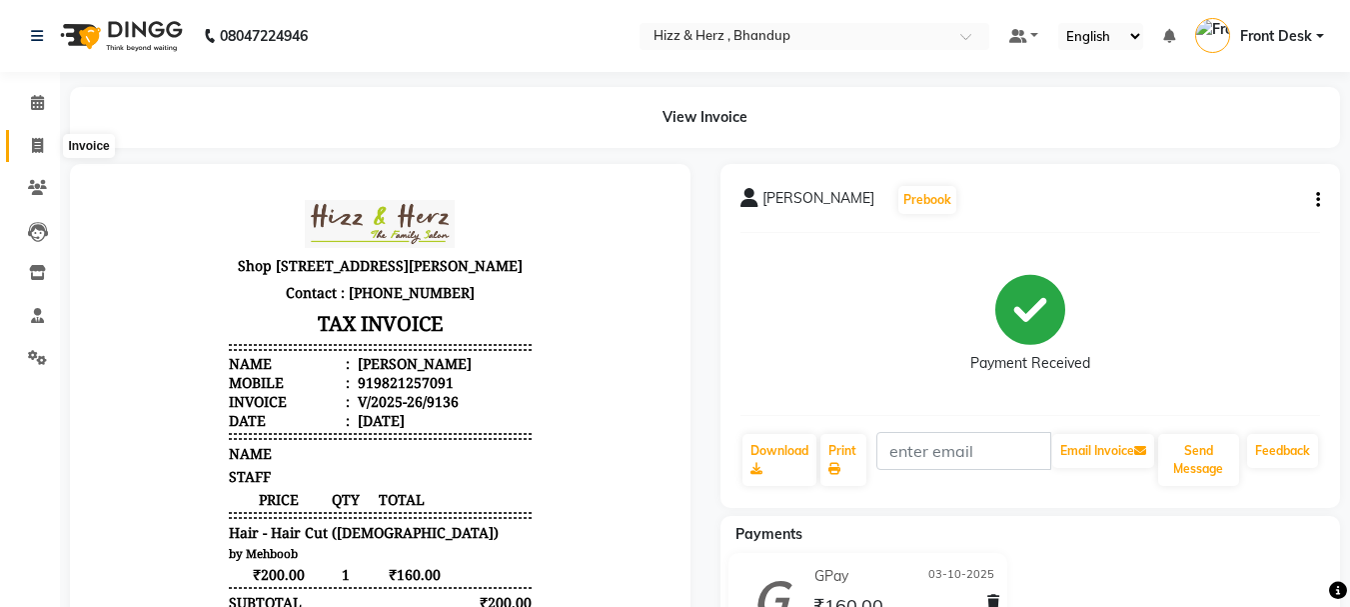
click at [37, 144] on icon at bounding box center [37, 145] width 11 height 15
select select "service"
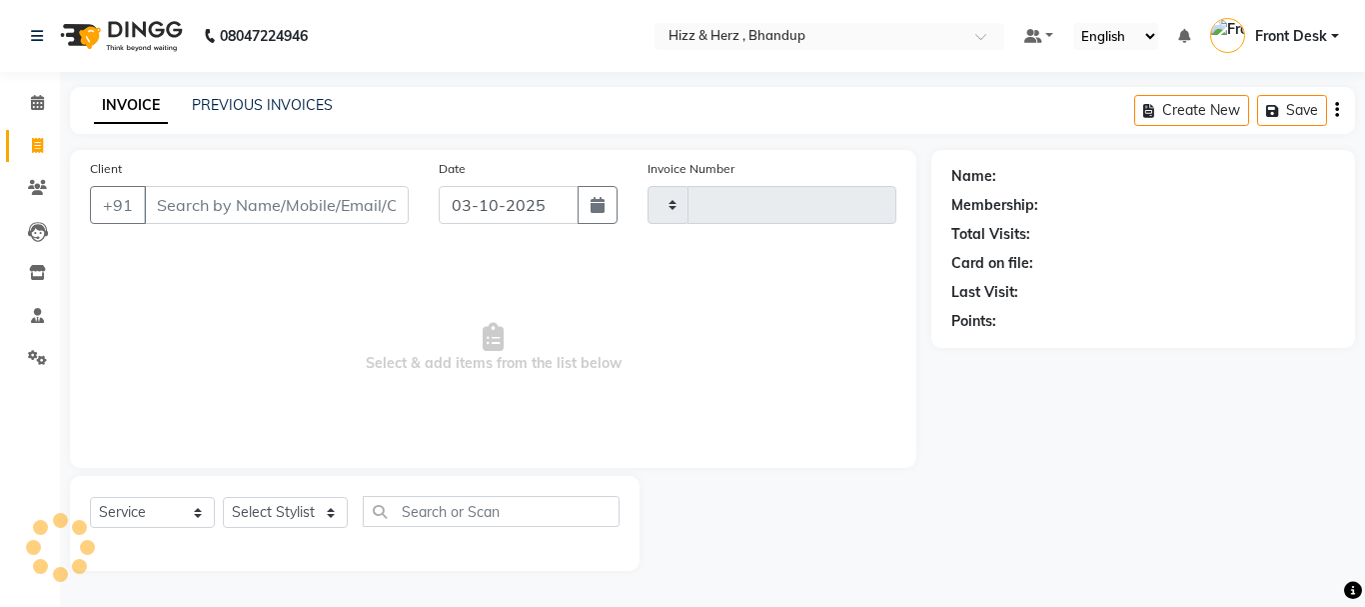
type input "9137"
select select "629"
click at [327, 205] on input "Client" at bounding box center [276, 205] width 265 height 38
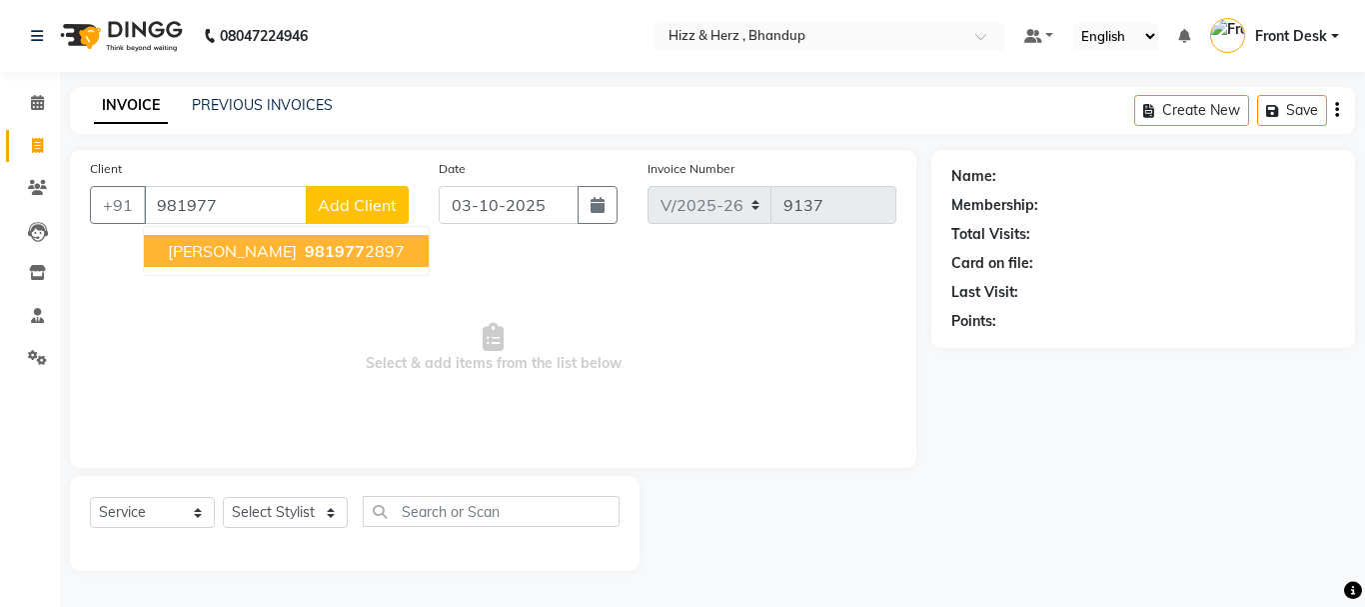
click at [327, 265] on button "MR RATHI 981977 2897" at bounding box center [286, 251] width 285 height 32
type input "9819772897"
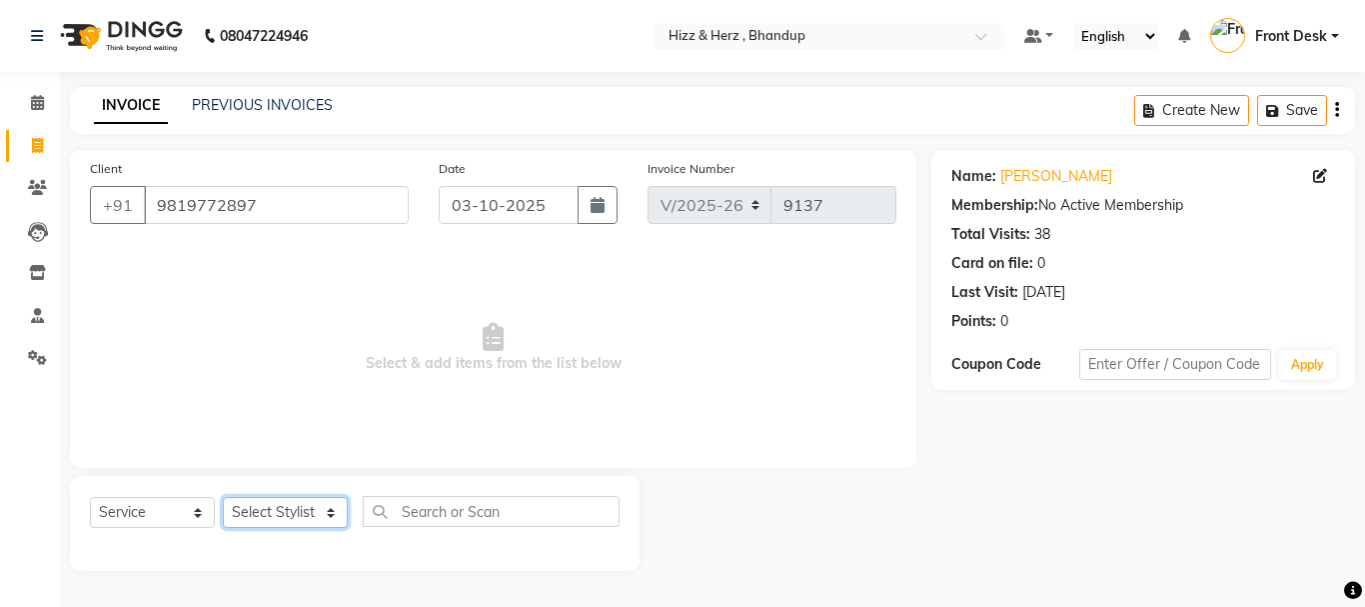
click at [310, 508] on select "Select Stylist Front Desk [PERSON_NAME] HIZZ & HERZ 2 [PERSON_NAME] [PERSON_NAM…" at bounding box center [285, 512] width 125 height 31
select select "9145"
click at [223, 497] on select "Select Stylist Front Desk [PERSON_NAME] HIZZ & HERZ 2 [PERSON_NAME] [PERSON_NAM…" at bounding box center [285, 512] width 125 height 31
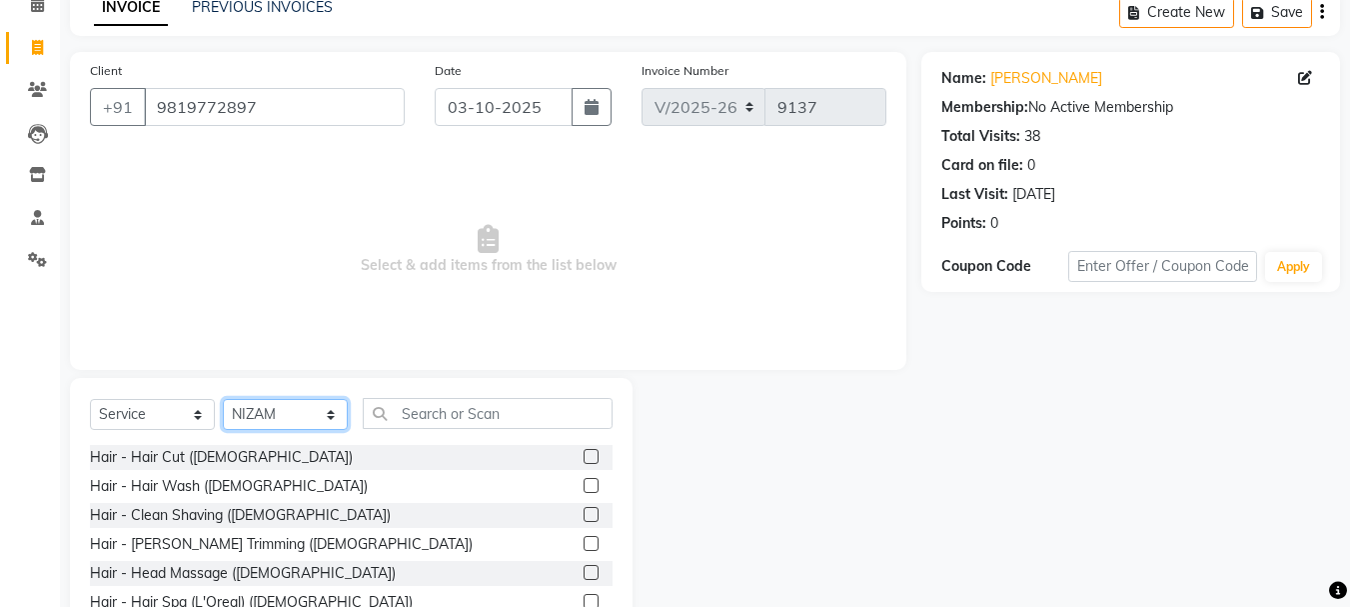
scroll to position [100, 0]
click at [584, 452] on label at bounding box center [591, 454] width 15 height 15
click at [584, 452] on input "checkbox" at bounding box center [590, 455] width 13 height 13
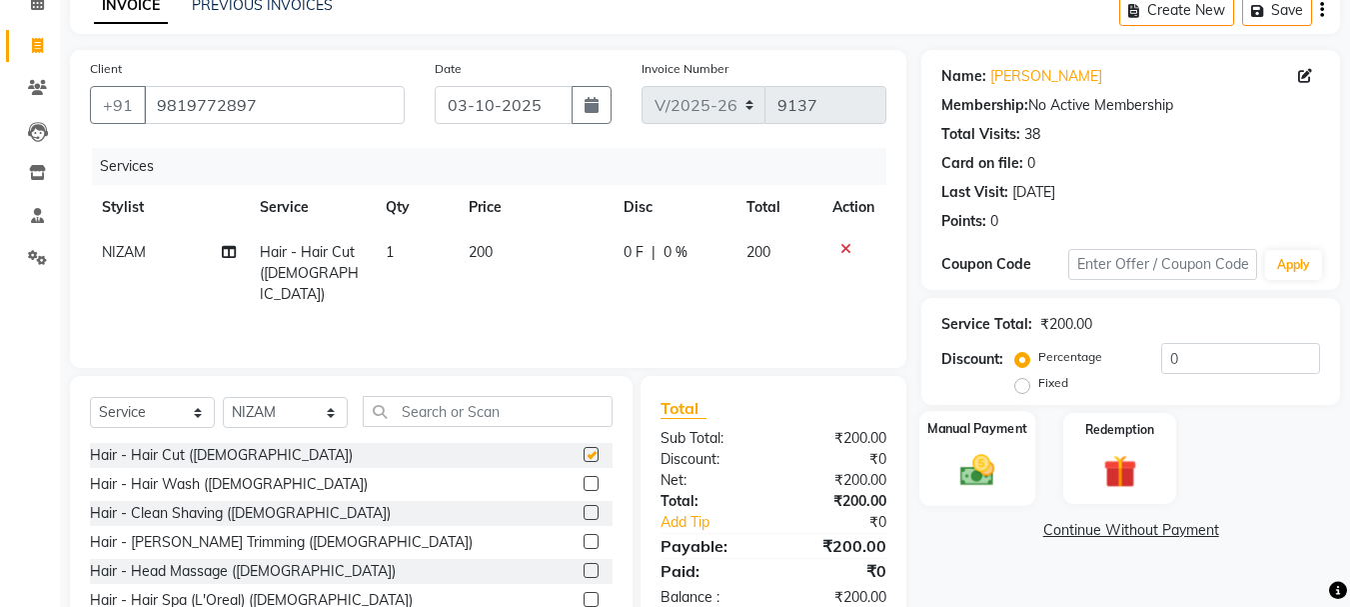
scroll to position [194, 0]
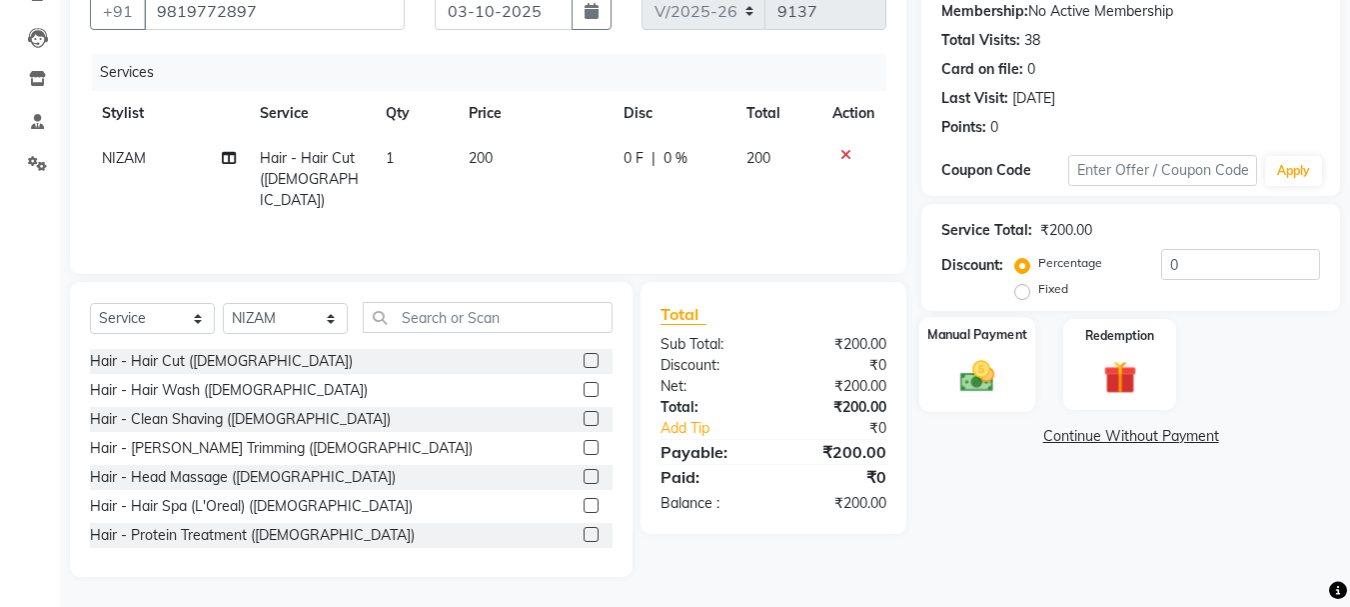
checkbox input "false"
click at [978, 379] on img at bounding box center [977, 376] width 56 height 40
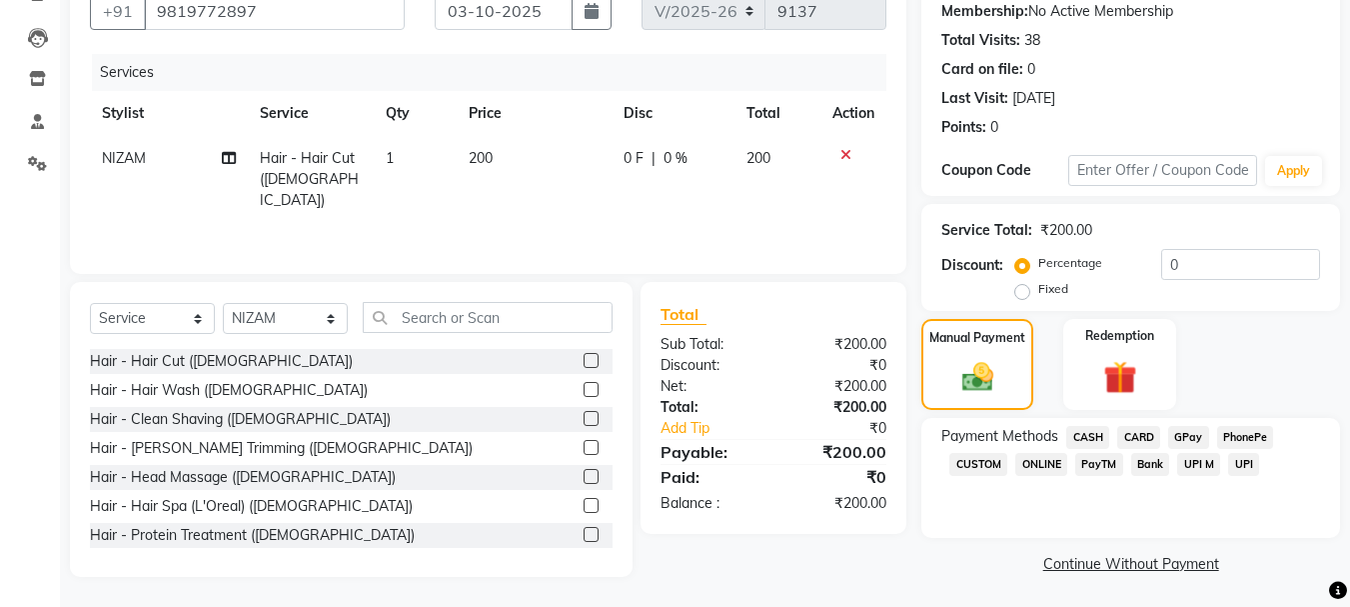
click at [1081, 440] on span "CASH" at bounding box center [1087, 437] width 43 height 23
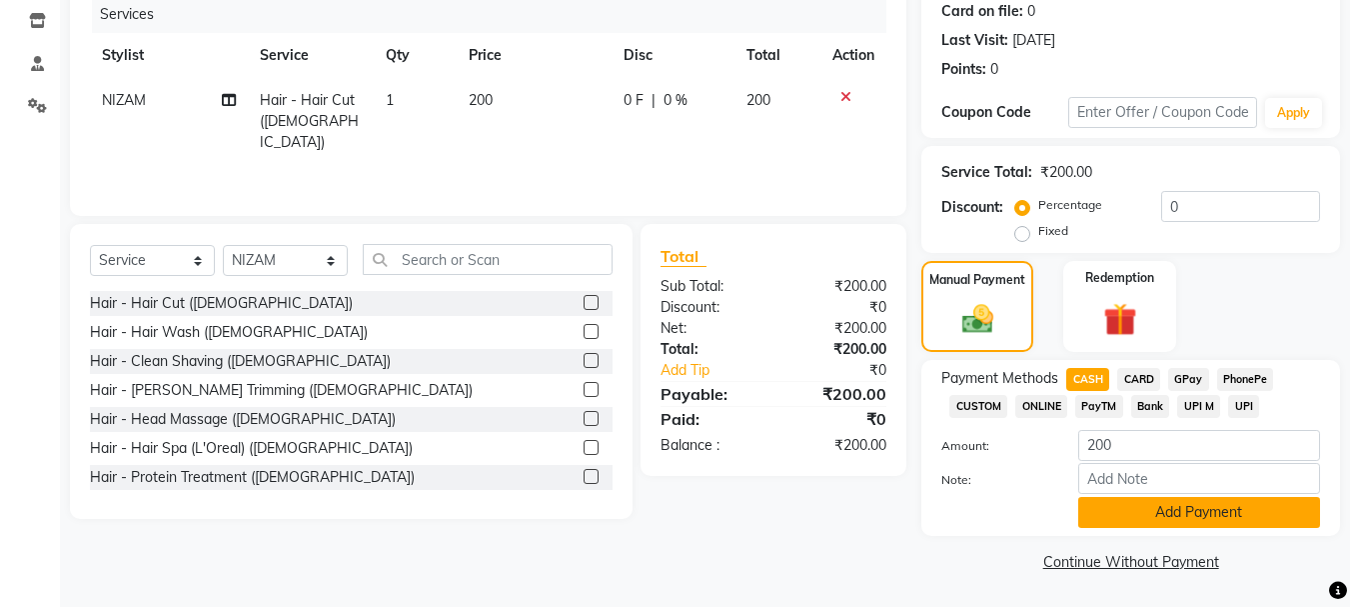
click at [1141, 509] on button "Add Payment" at bounding box center [1199, 512] width 242 height 31
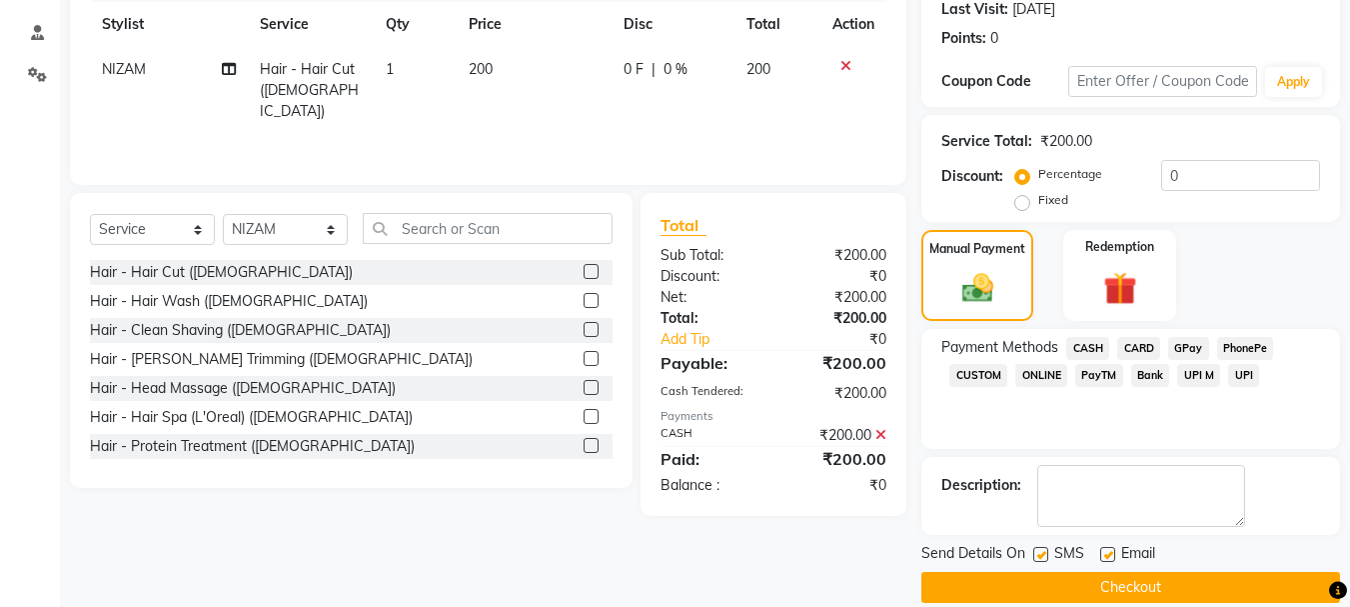
scroll to position [309, 0]
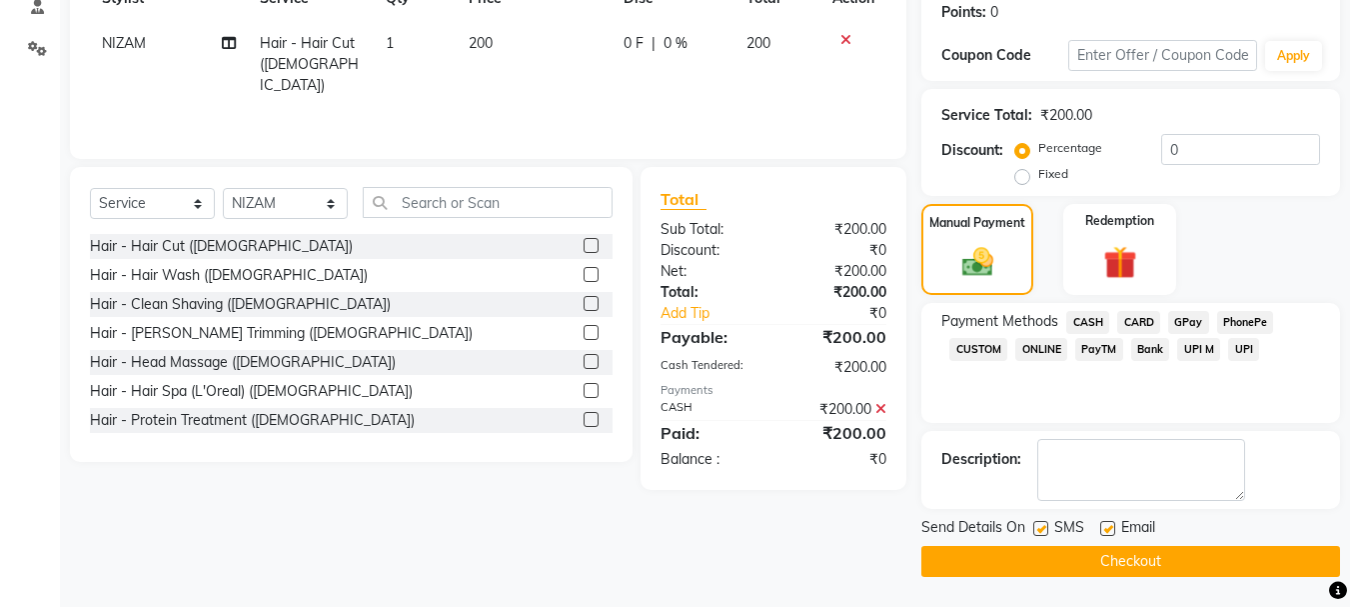
click at [1131, 561] on button "Checkout" at bounding box center [1130, 561] width 419 height 31
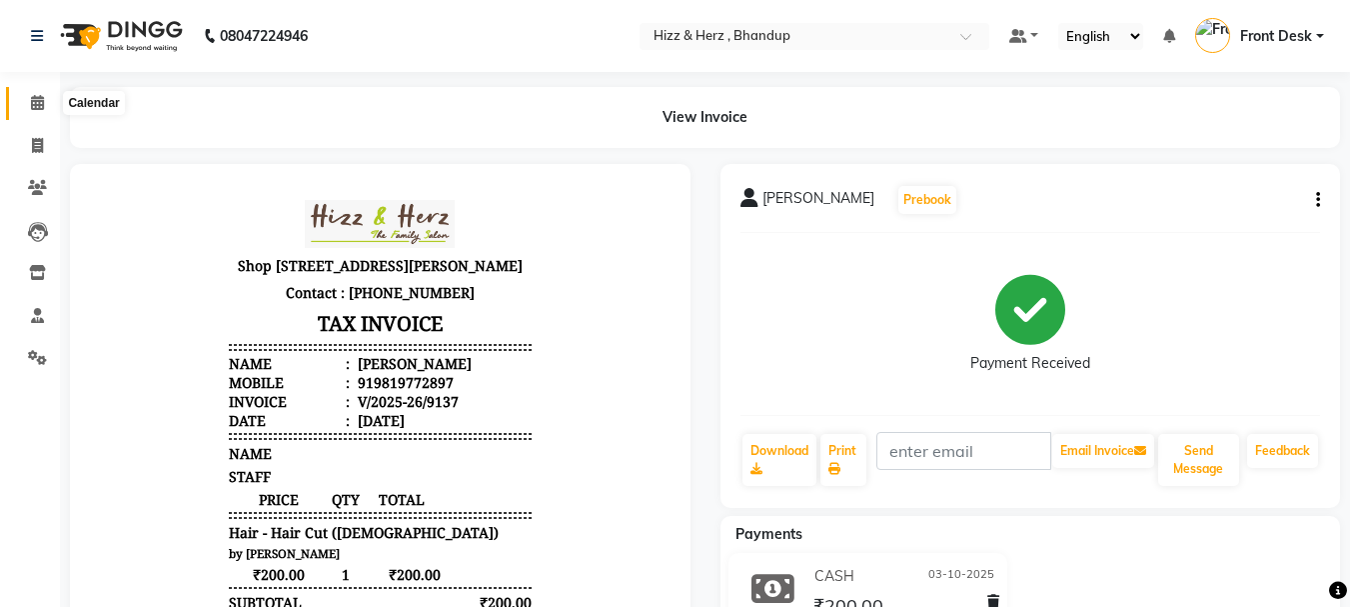
click at [38, 101] on icon at bounding box center [37, 102] width 13 height 15
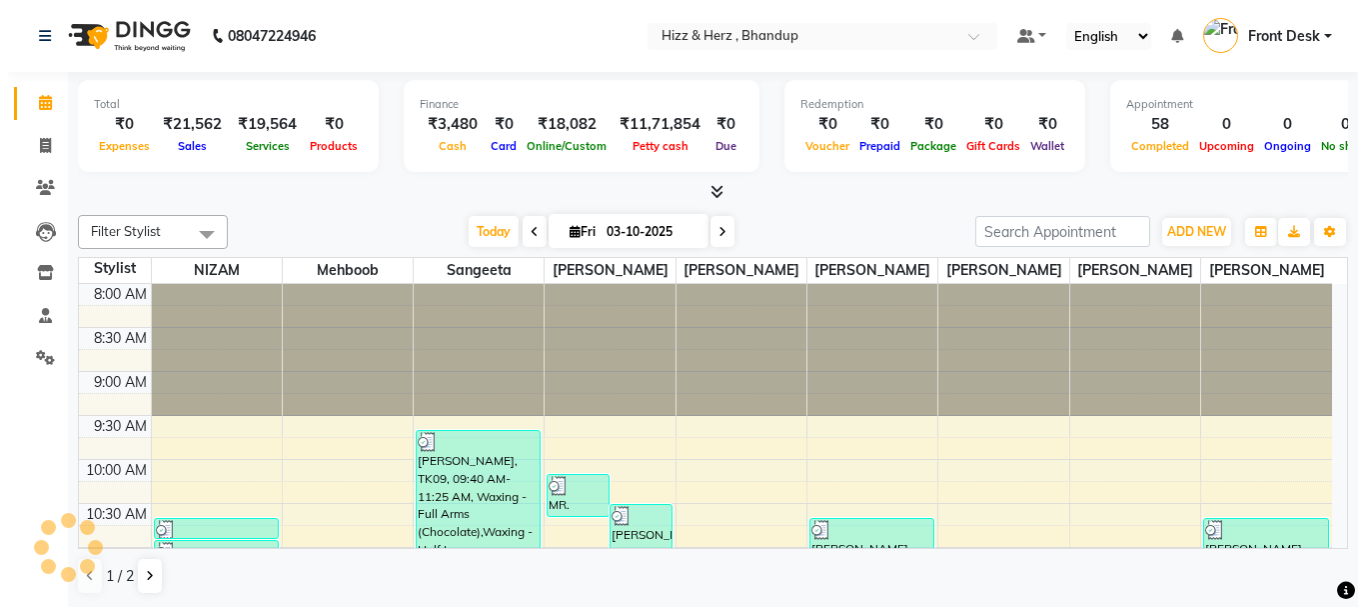
scroll to position [1056, 0]
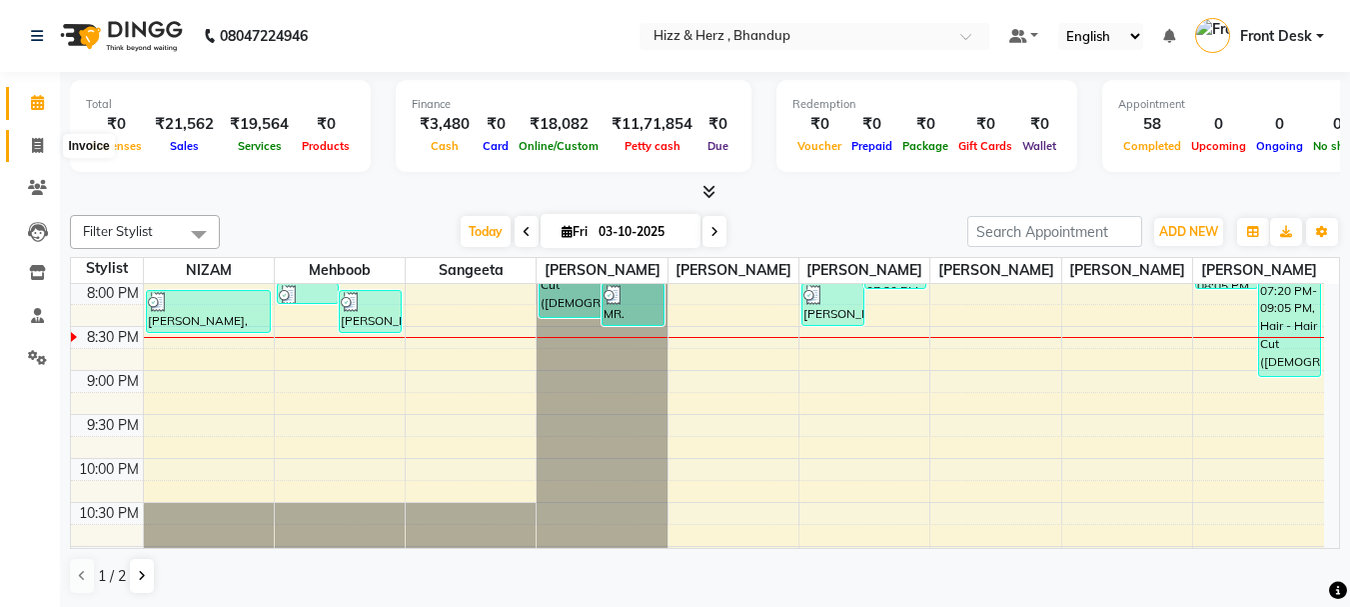
click at [37, 145] on icon at bounding box center [37, 145] width 11 height 15
select select "service"
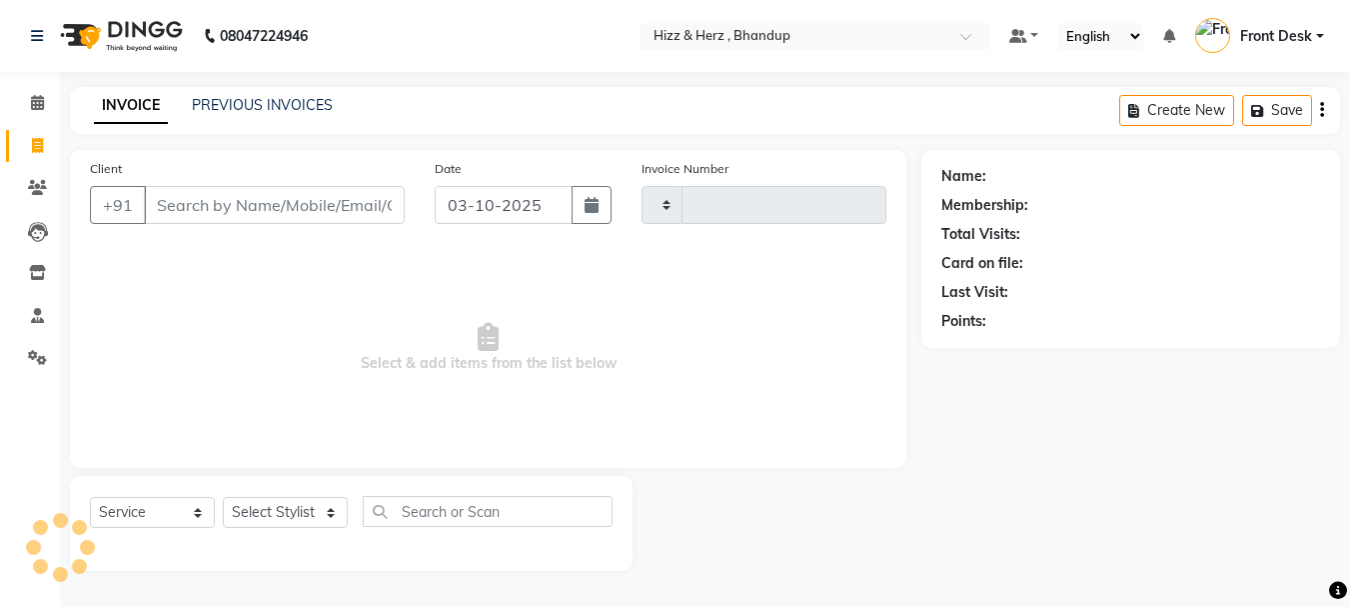
type input "9138"
select select "629"
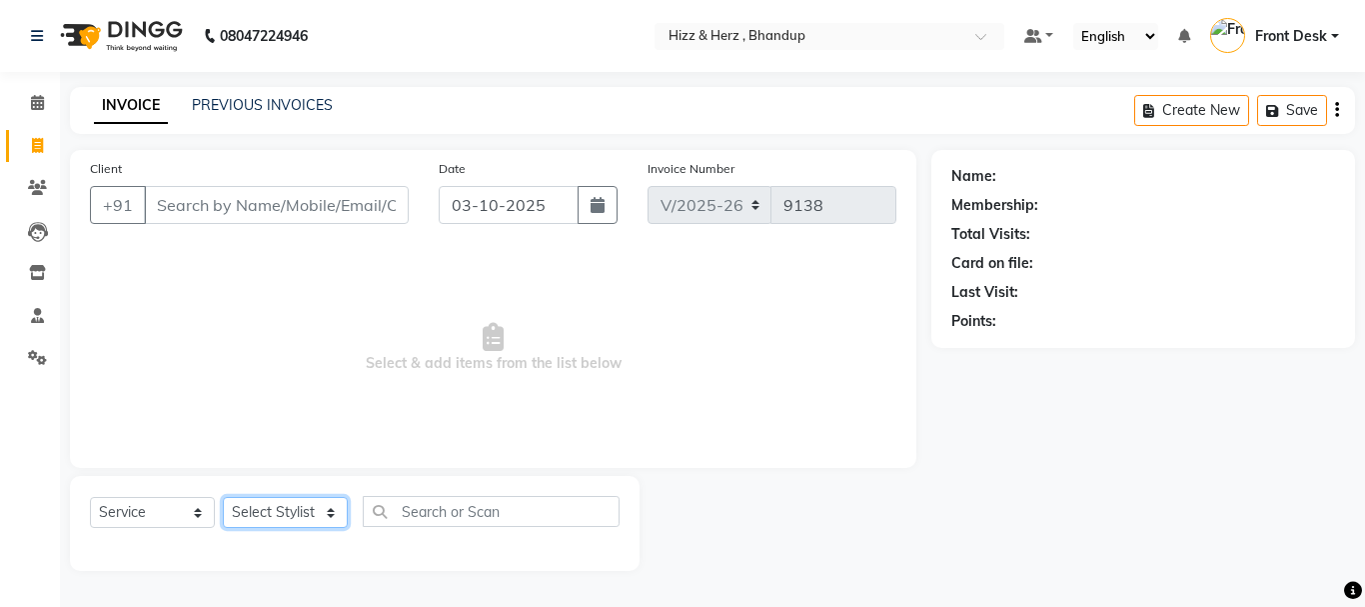
click at [321, 511] on select "Select Stylist Front Desk [PERSON_NAME] HIZZ & HERZ 2 [PERSON_NAME] [PERSON_NAM…" at bounding box center [285, 512] width 125 height 31
click at [288, 105] on link "PREVIOUS INVOICES" at bounding box center [262, 105] width 141 height 18
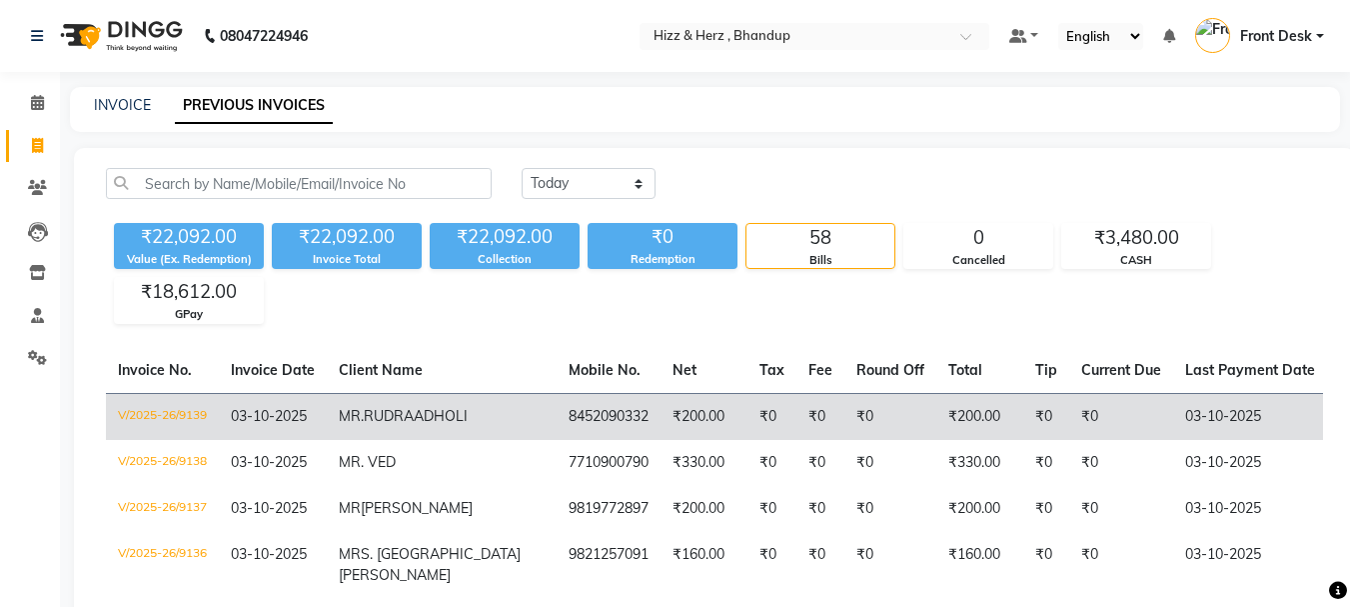
click at [384, 423] on span "MR.RUDRA" at bounding box center [376, 416] width 75 height 18
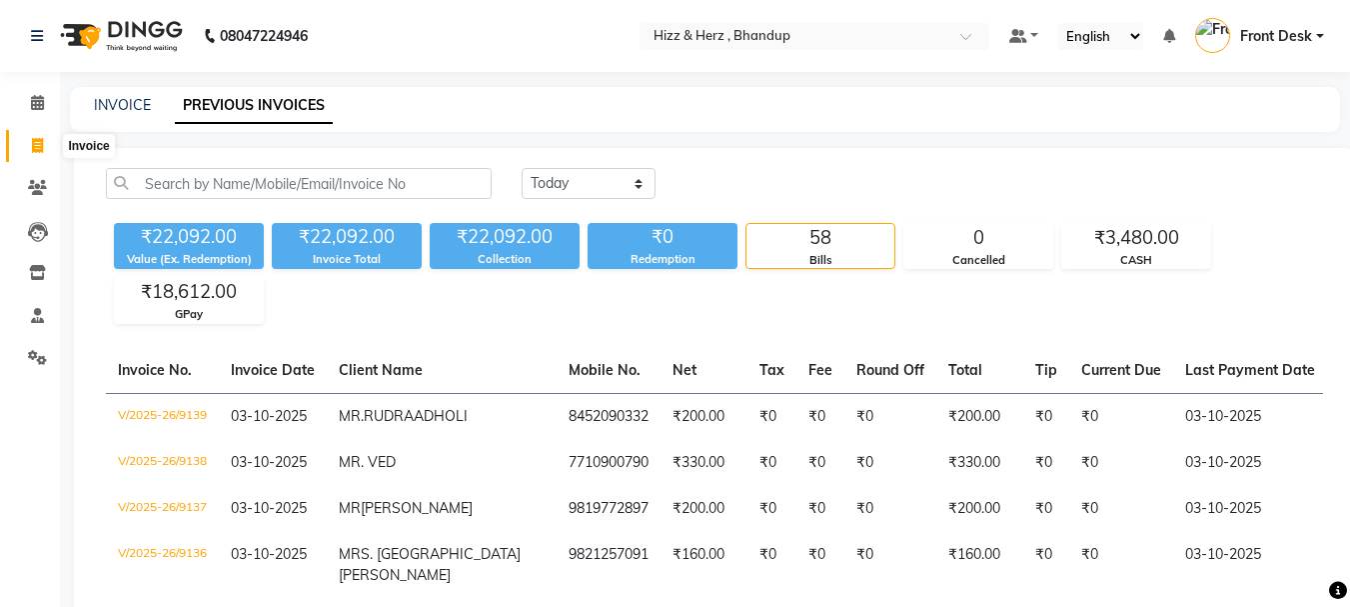
click at [35, 146] on icon at bounding box center [37, 145] width 11 height 15
select select "629"
select select "service"
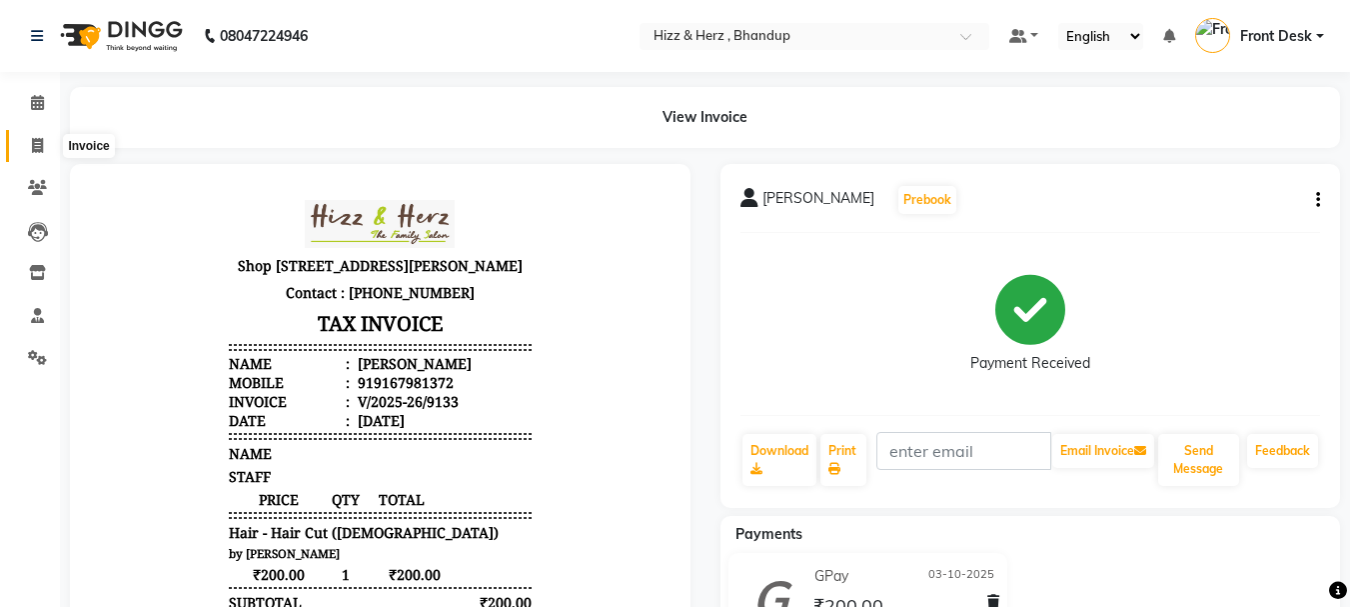
click at [34, 143] on icon at bounding box center [37, 145] width 11 height 15
select select "629"
select select "service"
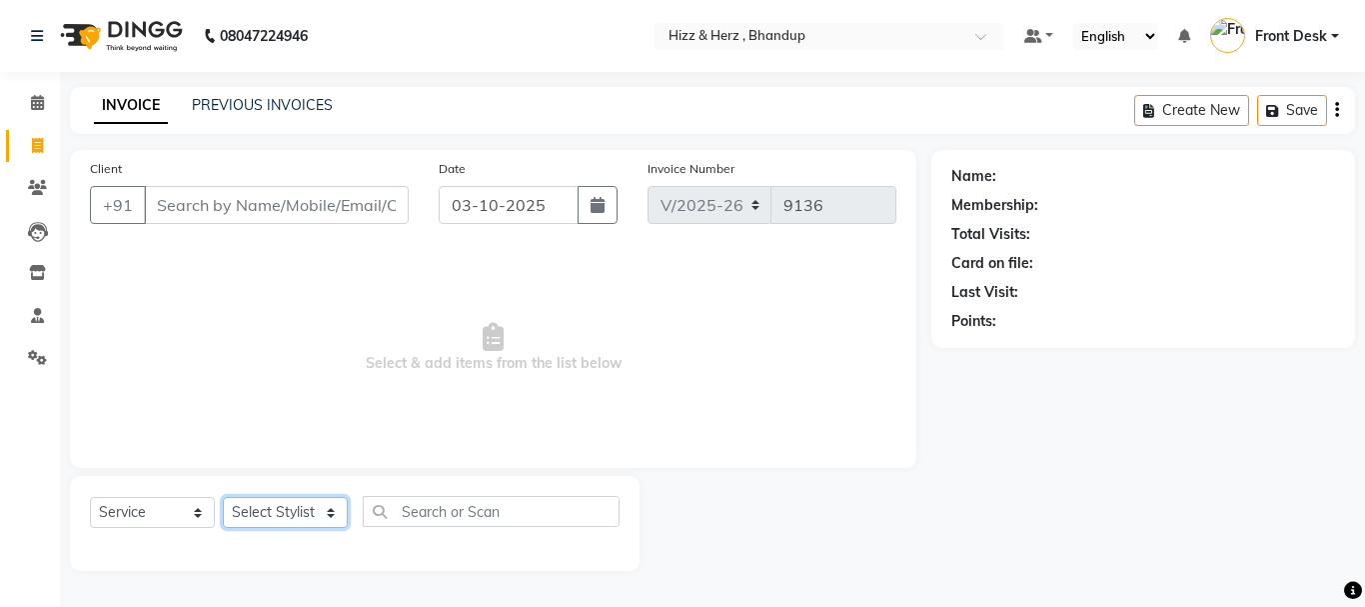
click at [312, 509] on select "Select Stylist Front Desk [PERSON_NAME] HIZZ & HERZ 2 [PERSON_NAME] [PERSON_NAM…" at bounding box center [285, 512] width 125 height 31
click at [340, 519] on select "Select Stylist Front Desk [PERSON_NAME] HIZZ & HERZ 2 [PERSON_NAME] [PERSON_NAM…" at bounding box center [285, 512] width 125 height 31
select select "9145"
click at [223, 497] on select "Select Stylist Front Desk [PERSON_NAME] HIZZ & HERZ 2 [PERSON_NAME] [PERSON_NAM…" at bounding box center [285, 512] width 125 height 31
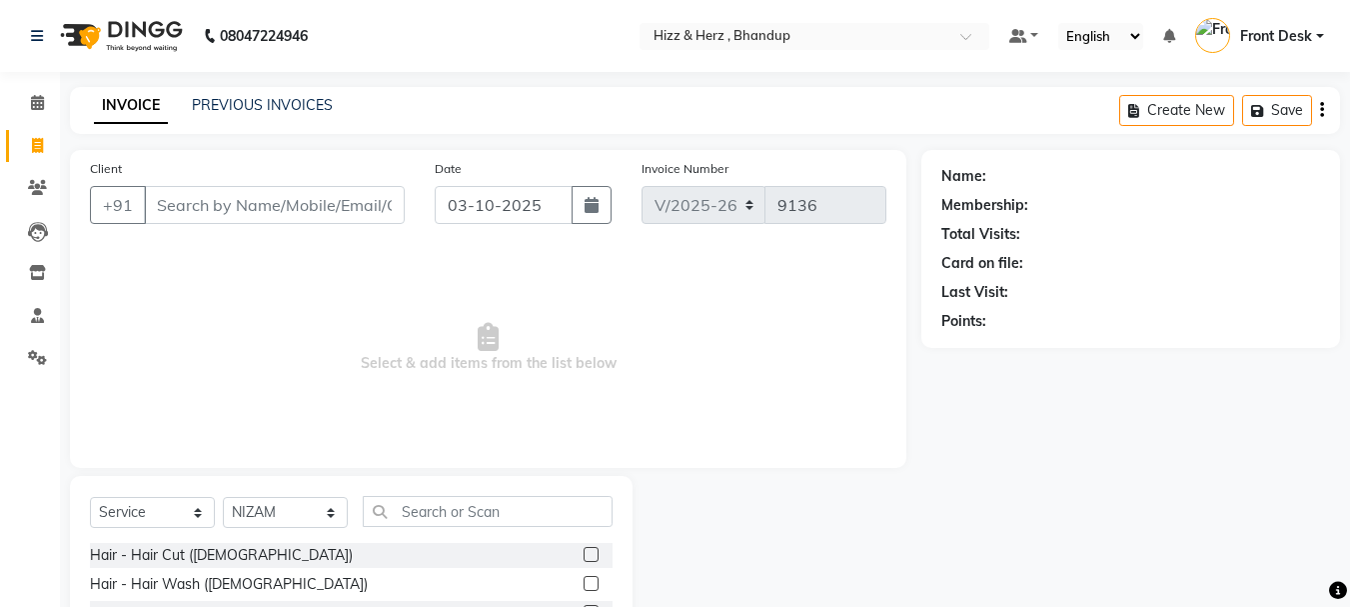
click at [584, 554] on label at bounding box center [591, 554] width 15 height 15
click at [584, 554] on input "checkbox" at bounding box center [590, 555] width 13 height 13
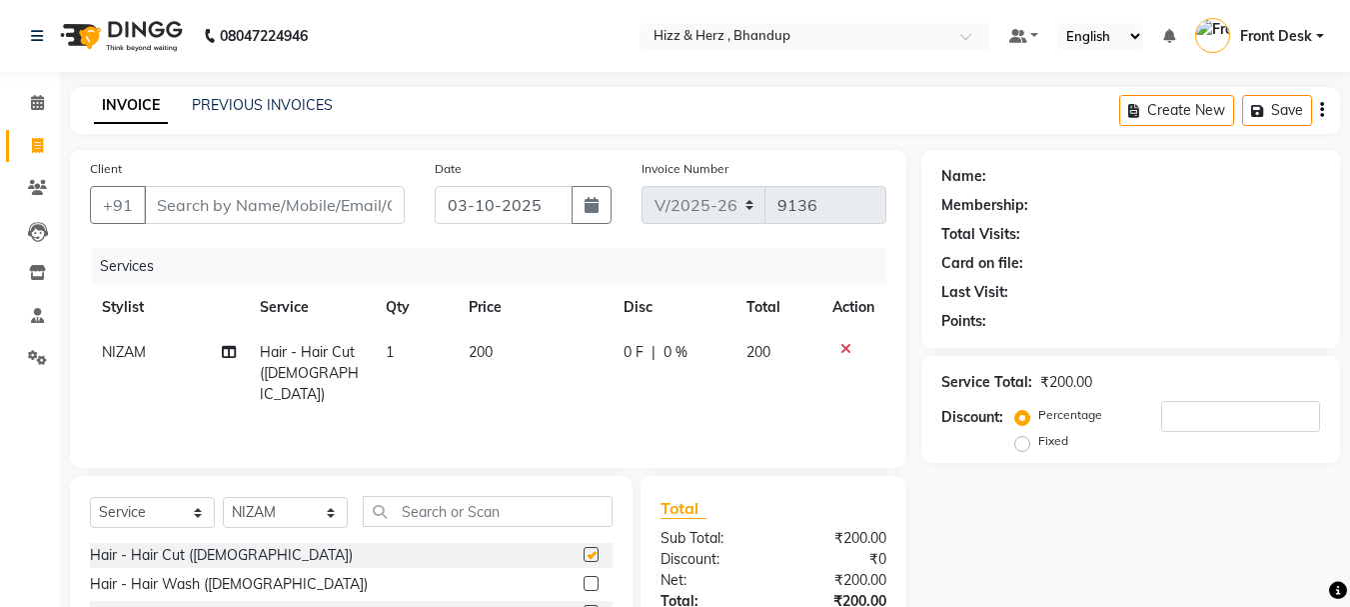
checkbox input "false"
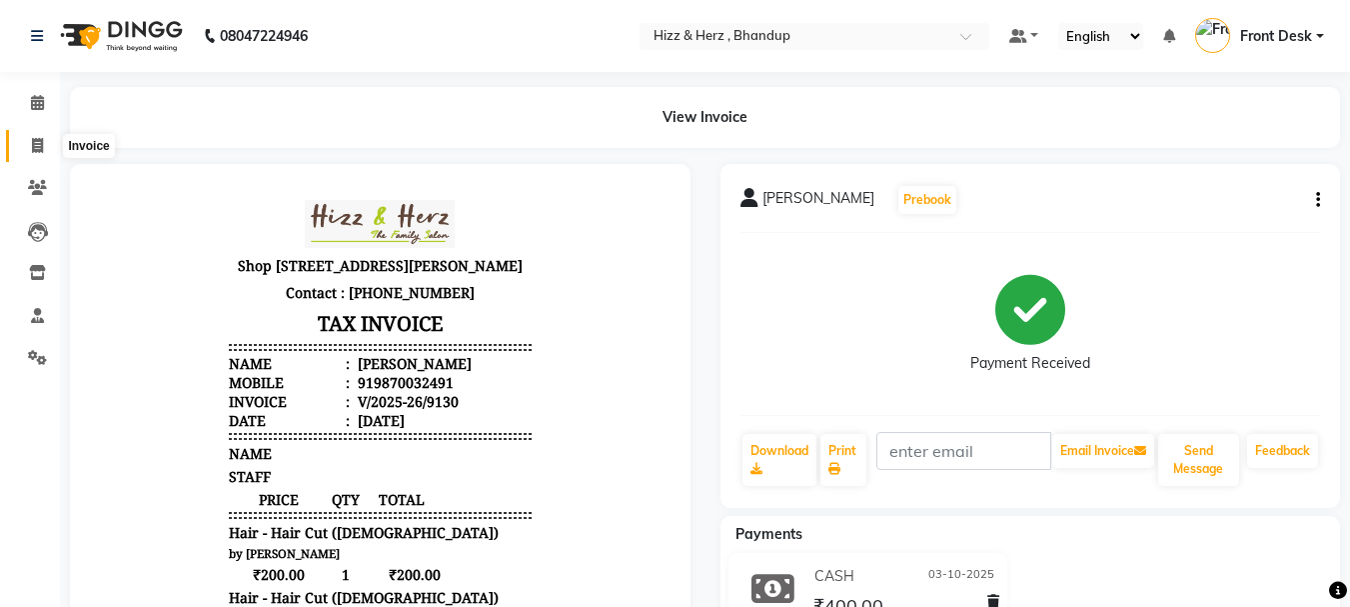
click at [44, 149] on span at bounding box center [37, 146] width 35 height 23
select select "629"
select select "service"
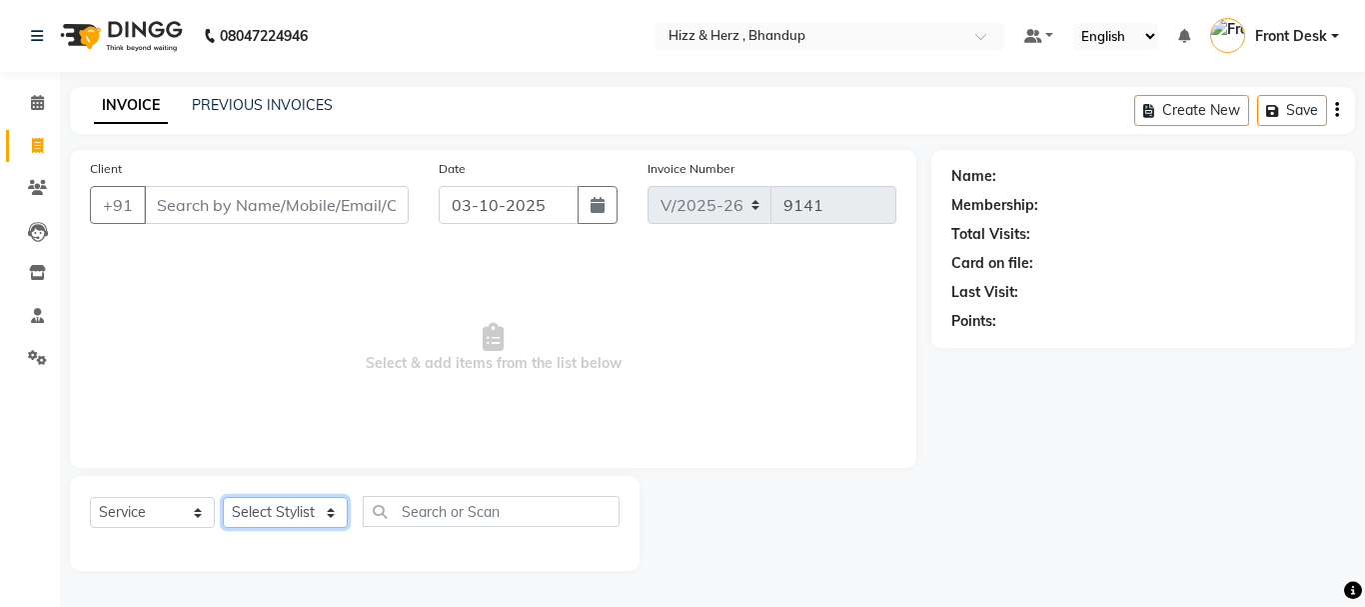
click at [321, 510] on select "Select Stylist Front Desk [PERSON_NAME] HIZZ & HERZ 2 [PERSON_NAME] [PERSON_NAM…" at bounding box center [285, 512] width 125 height 31
select select "24395"
click at [223, 497] on select "Select Stylist Front Desk Gaurav Sharma HIZZ & HERZ 2 IRFAN AHMAD Jigna Goswami…" at bounding box center [285, 512] width 125 height 31
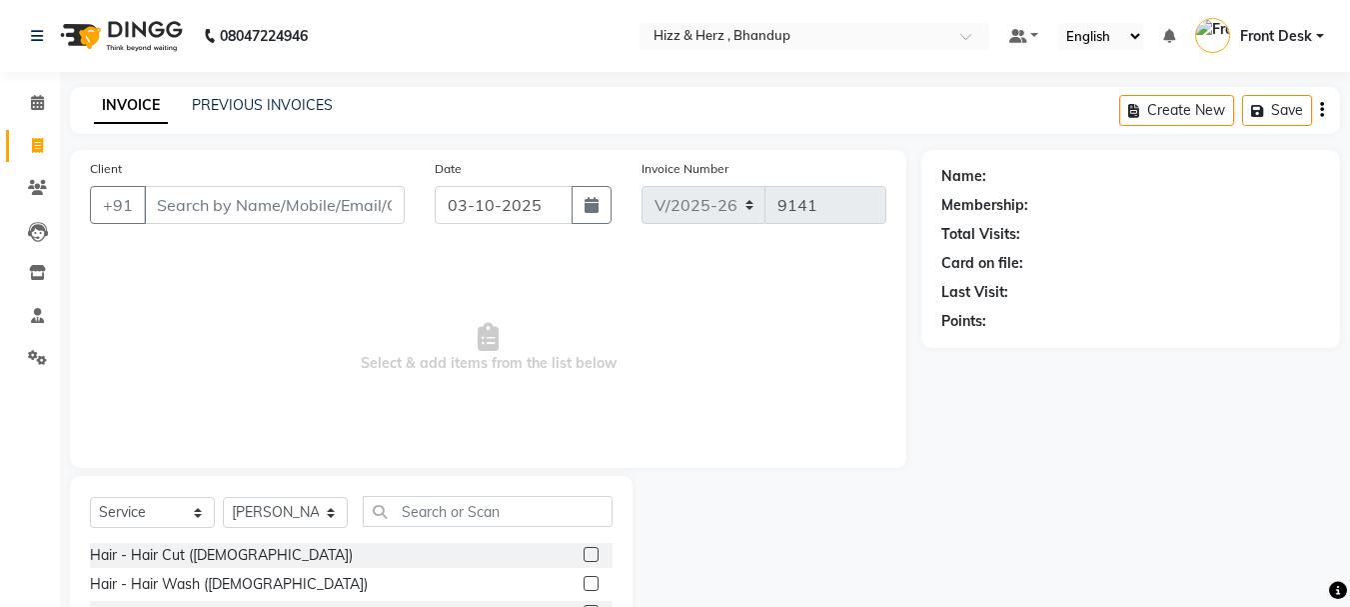
click at [584, 555] on label at bounding box center [591, 554] width 15 height 15
click at [584, 555] on input "checkbox" at bounding box center [590, 555] width 13 height 13
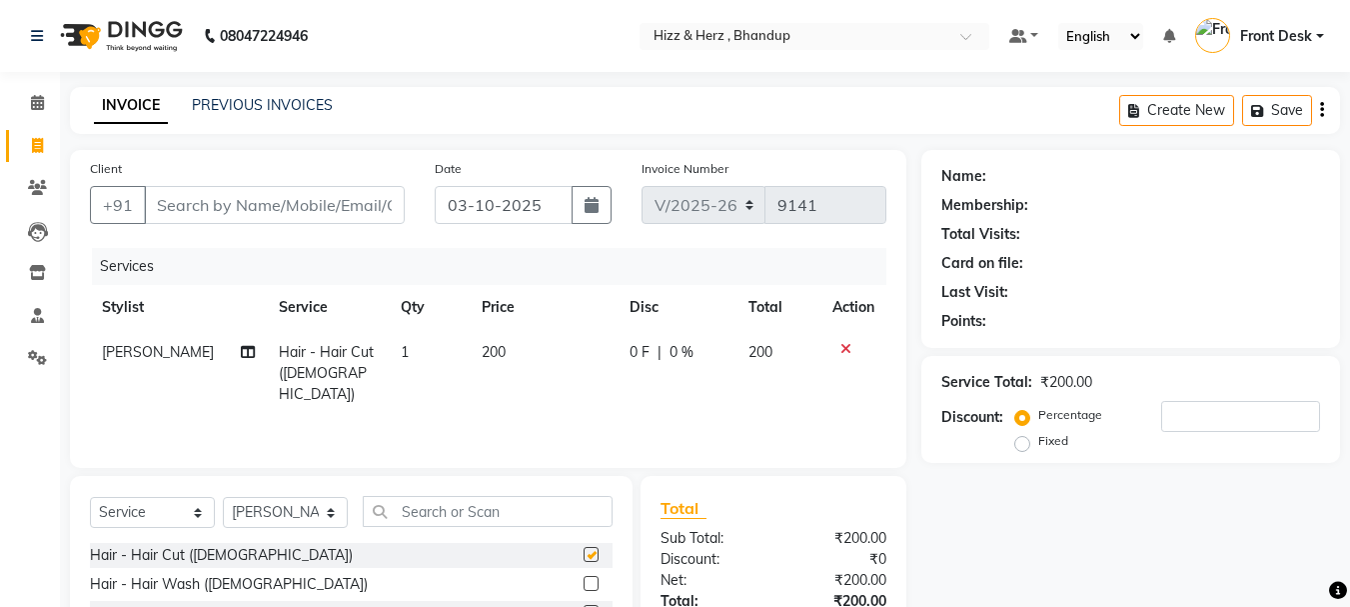
checkbox input "false"
click at [534, 508] on input "text" at bounding box center [488, 511] width 250 height 31
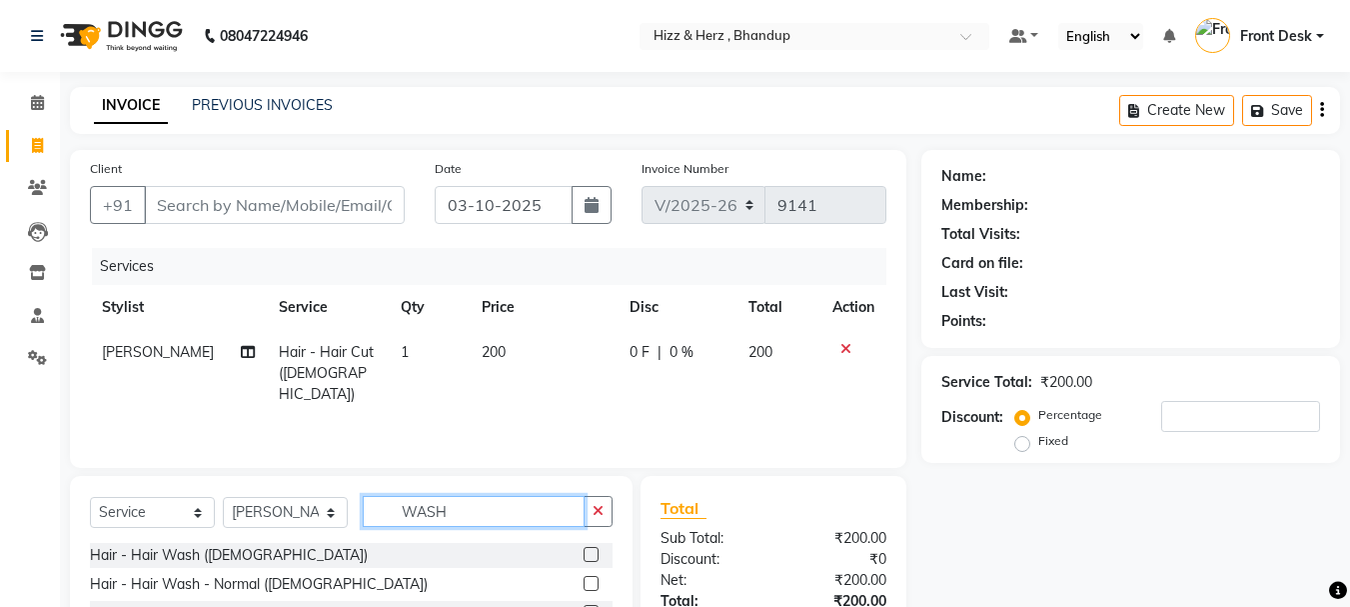
type input "WASH"
click at [591, 584] on label at bounding box center [591, 583] width 15 height 15
click at [591, 584] on input "checkbox" at bounding box center [590, 584] width 13 height 13
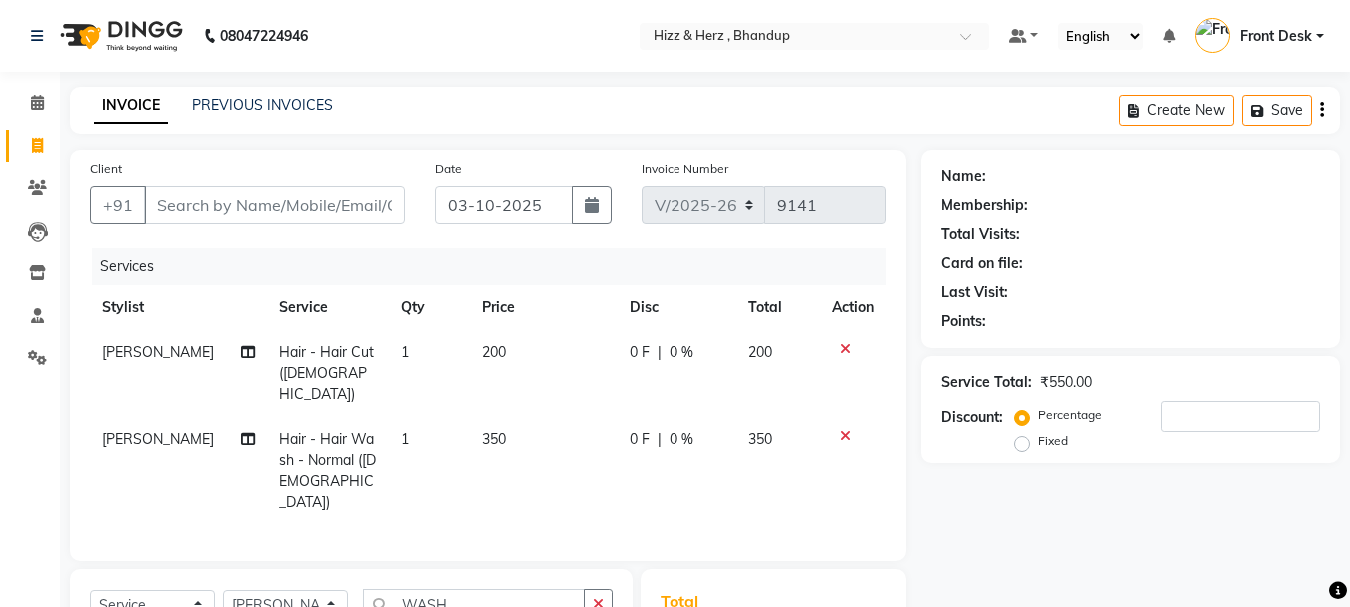
checkbox input "false"
click at [482, 430] on span "350" at bounding box center [494, 439] width 24 height 18
select select "24395"
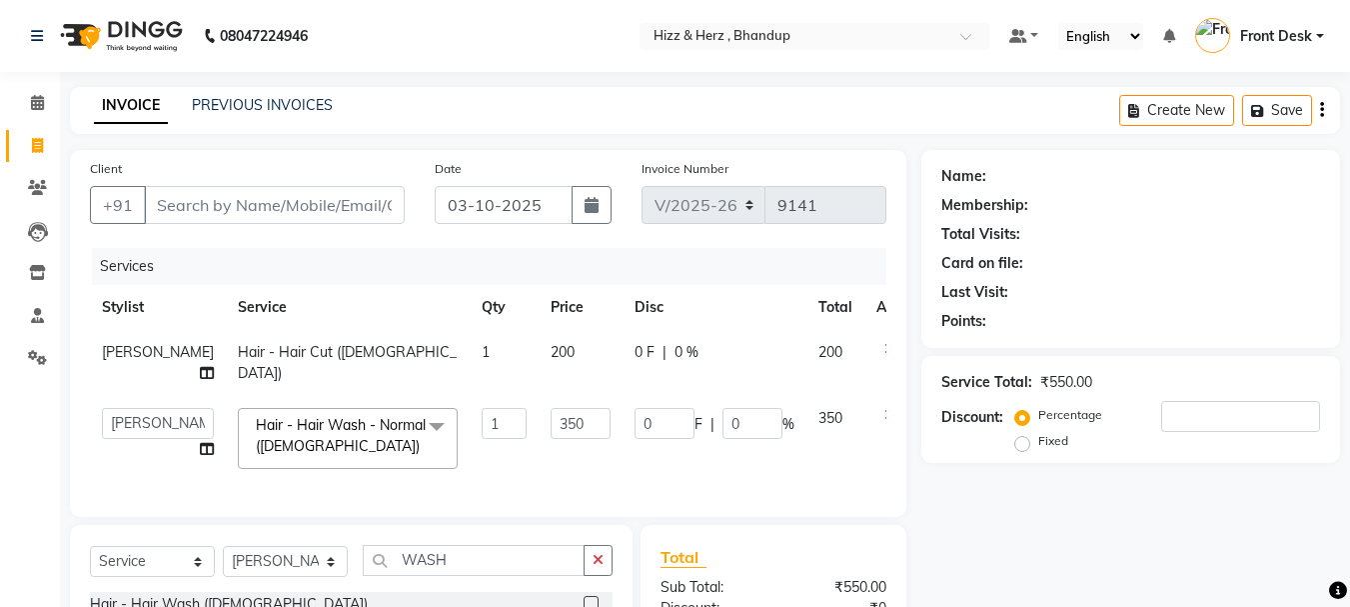
click at [884, 422] on icon at bounding box center [889, 415] width 11 height 14
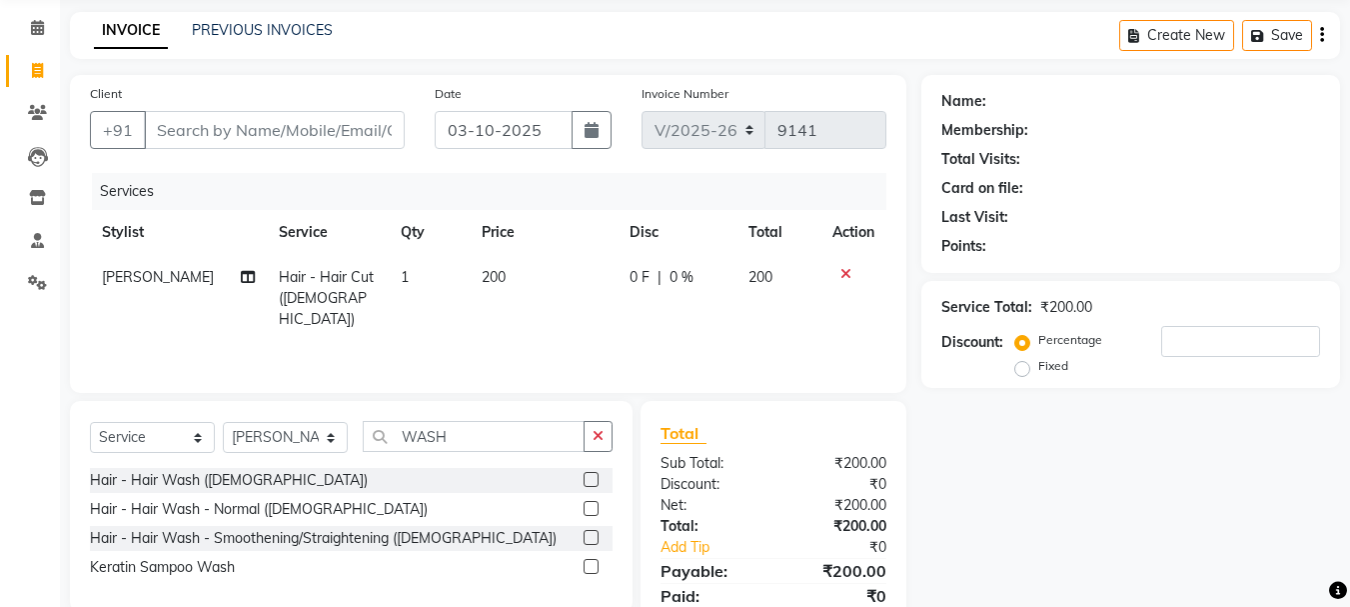
scroll to position [151, 0]
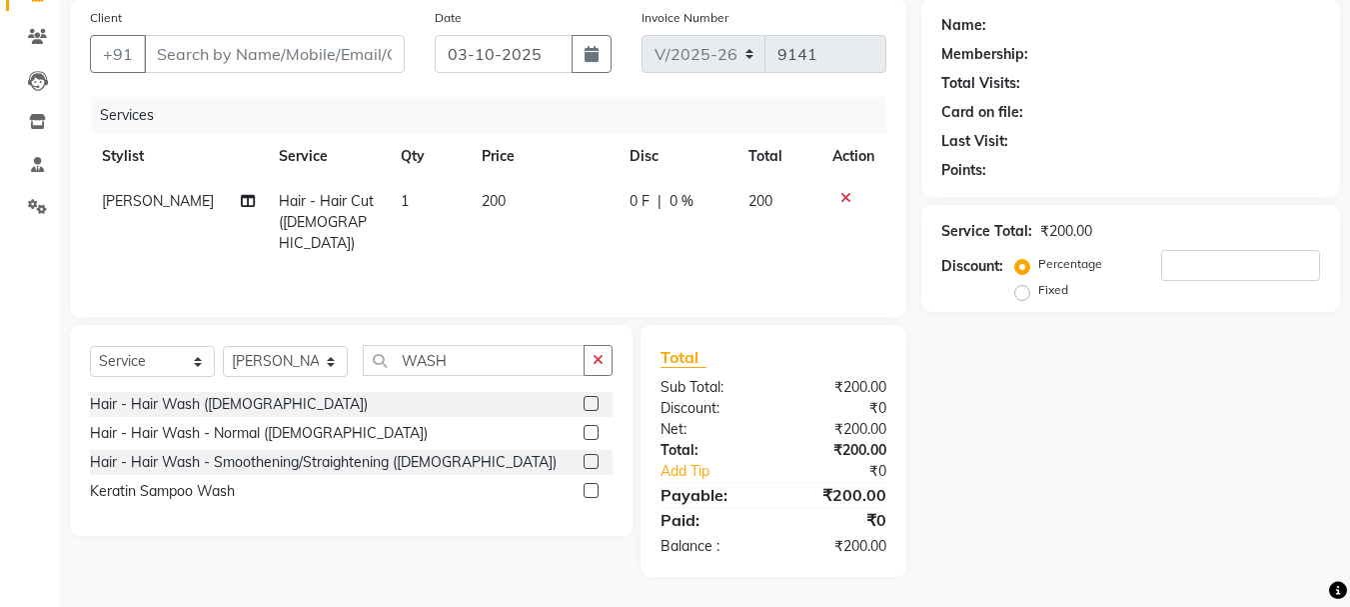
click at [590, 404] on label at bounding box center [591, 403] width 15 height 15
click at [590, 404] on input "checkbox" at bounding box center [590, 404] width 13 height 13
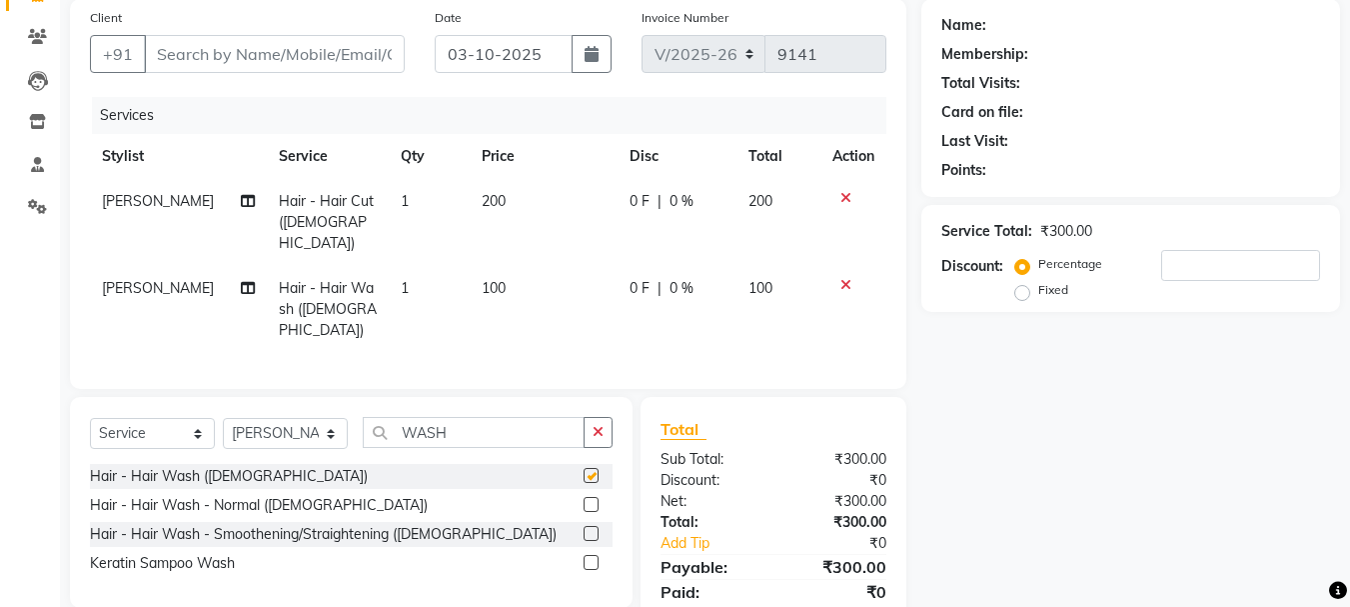
checkbox input "false"
click at [485, 279] on span "100" at bounding box center [494, 288] width 24 height 18
select select "24395"
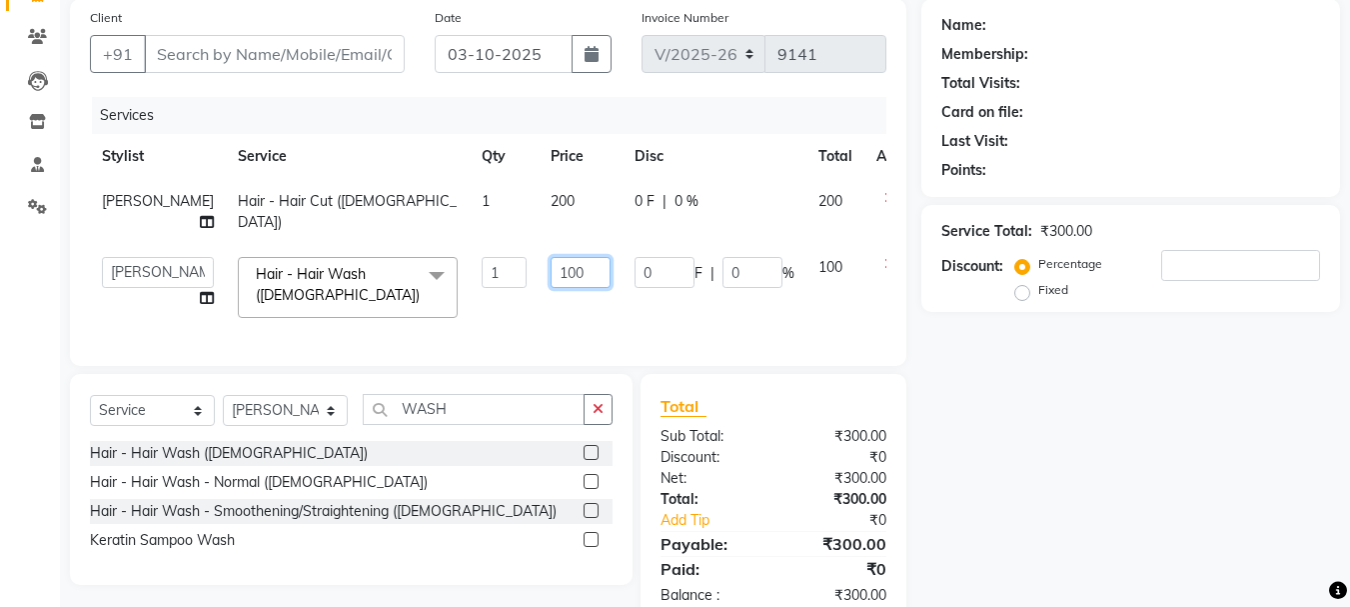
click at [551, 288] on input "100" at bounding box center [581, 272] width 60 height 31
type input "150"
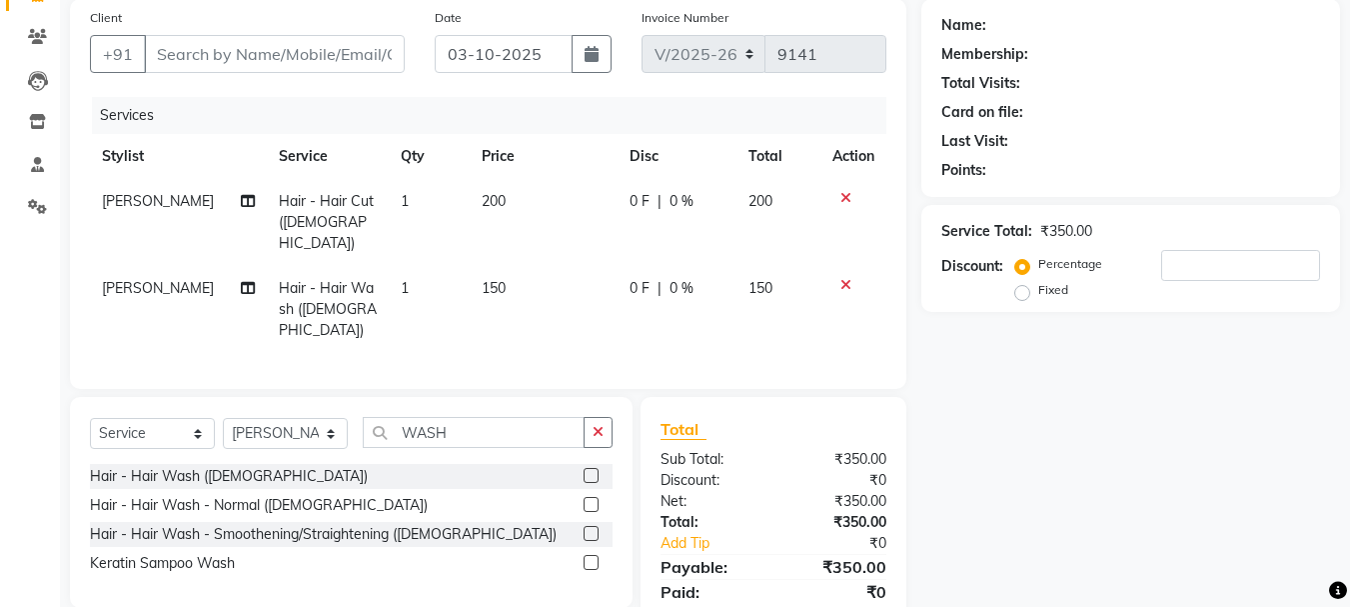
click at [542, 336] on div "Services Stylist Service Qty Price Disc Total Action IRFAN AHMAD Hair - Hair Cu…" at bounding box center [488, 233] width 796 height 272
click at [360, 55] on input "Client" at bounding box center [274, 54] width 261 height 38
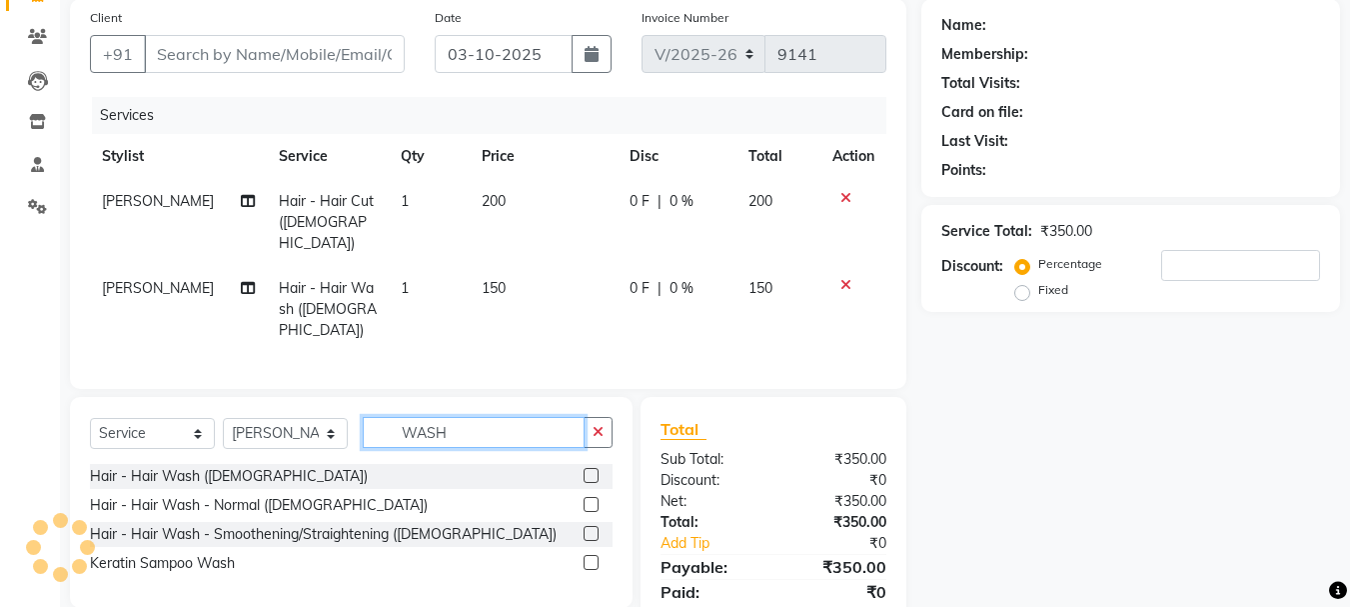
click at [510, 417] on input "WASH" at bounding box center [474, 432] width 222 height 31
type input "W"
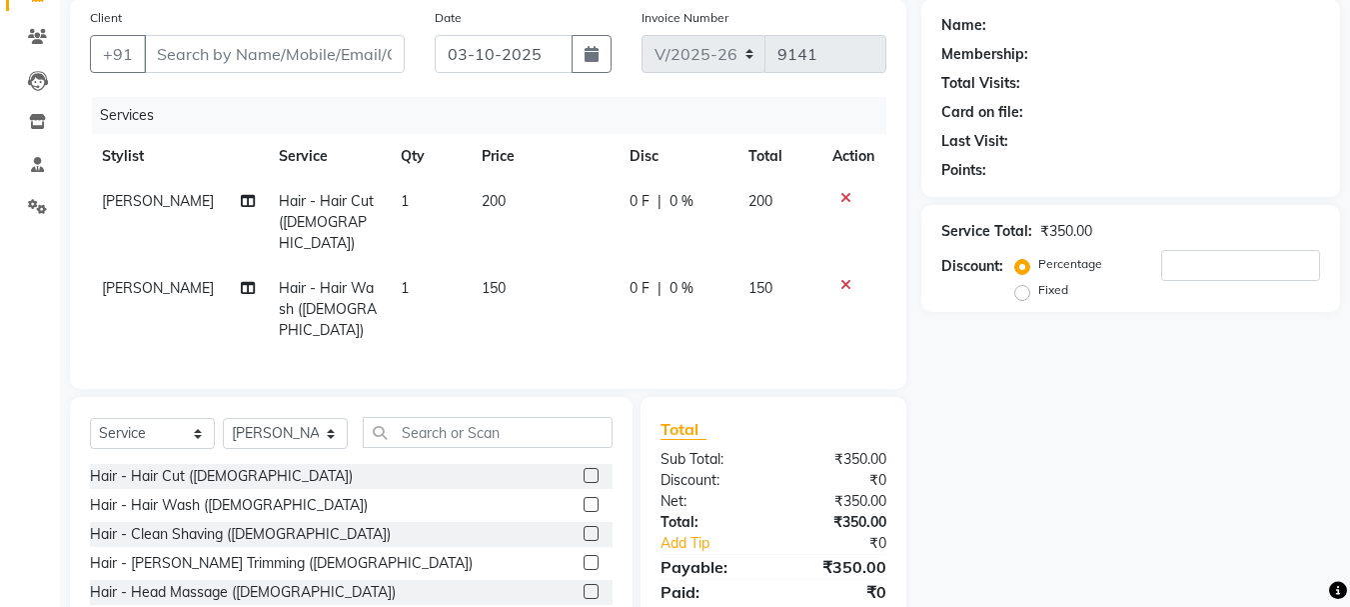
click at [584, 468] on label at bounding box center [591, 475] width 15 height 15
click at [584, 470] on input "checkbox" at bounding box center [590, 476] width 13 height 13
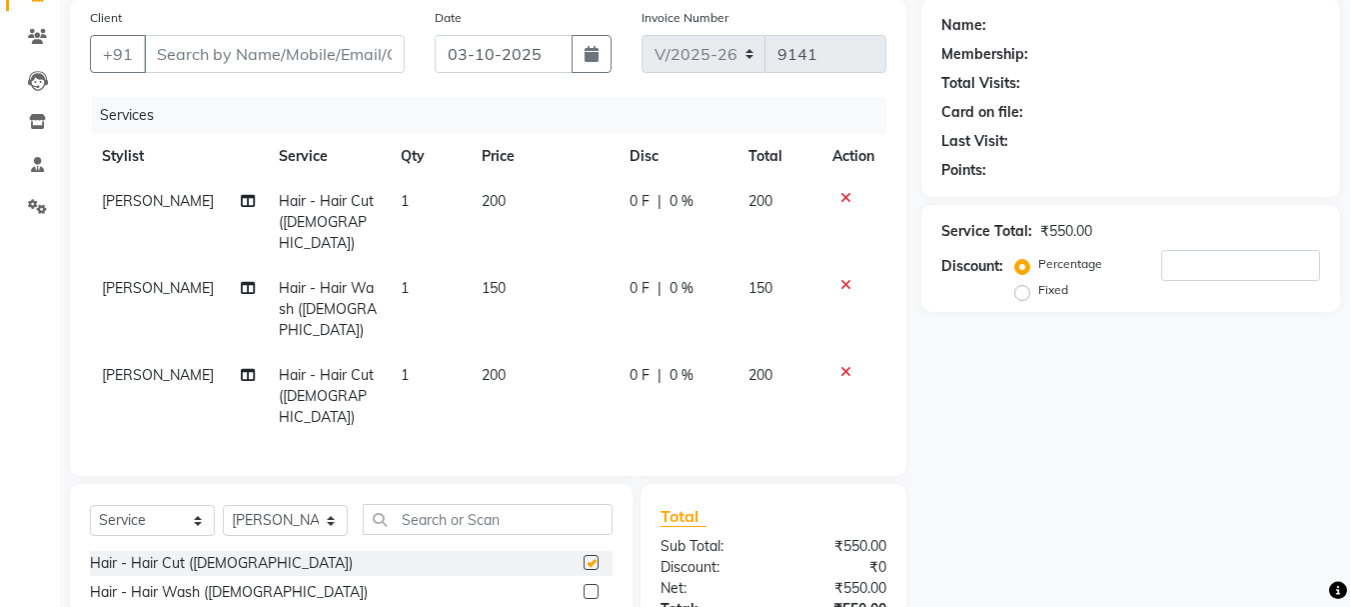
checkbox input "false"
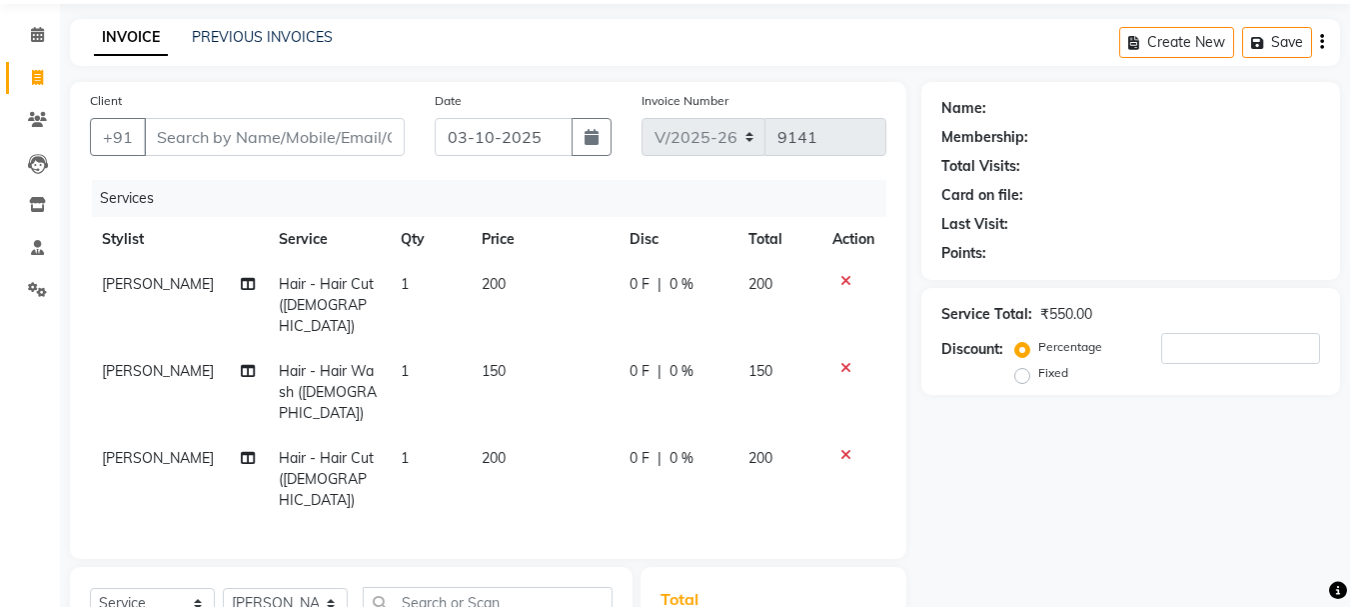
scroll to position [0, 0]
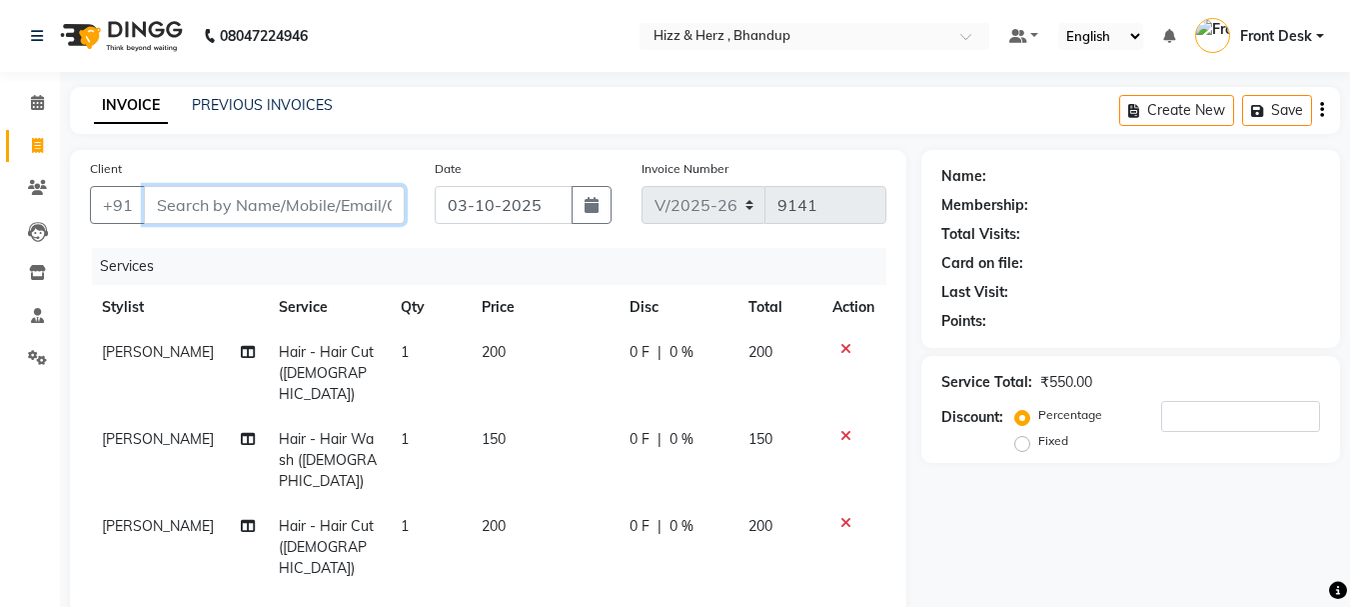
click at [315, 205] on input "Client" at bounding box center [274, 205] width 261 height 38
type input "7"
type input "0"
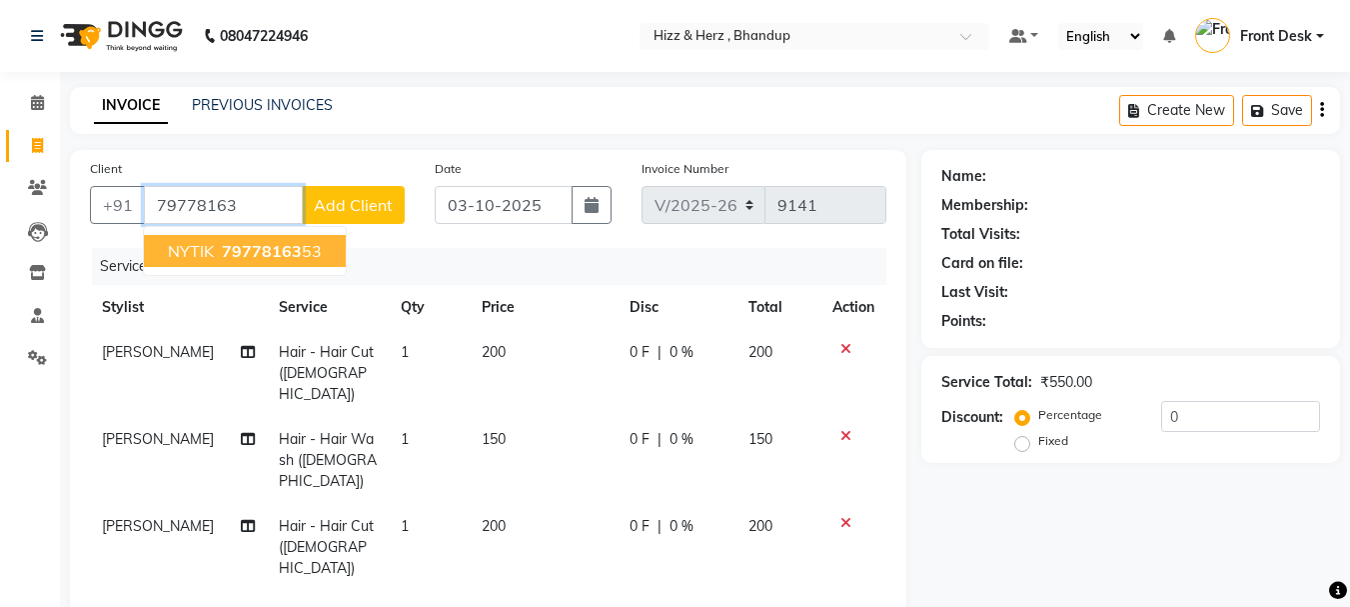
click at [312, 264] on button "NYTIK 79778163 53" at bounding box center [245, 251] width 202 height 32
type input "7977816353"
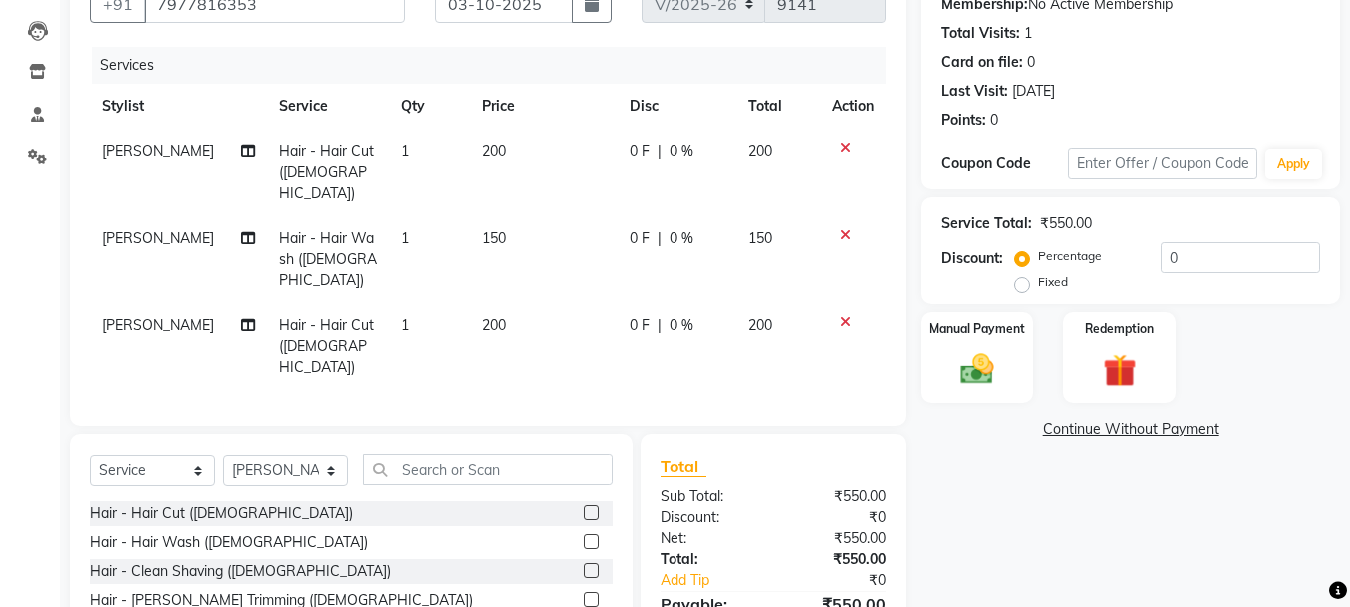
scroll to position [300, 0]
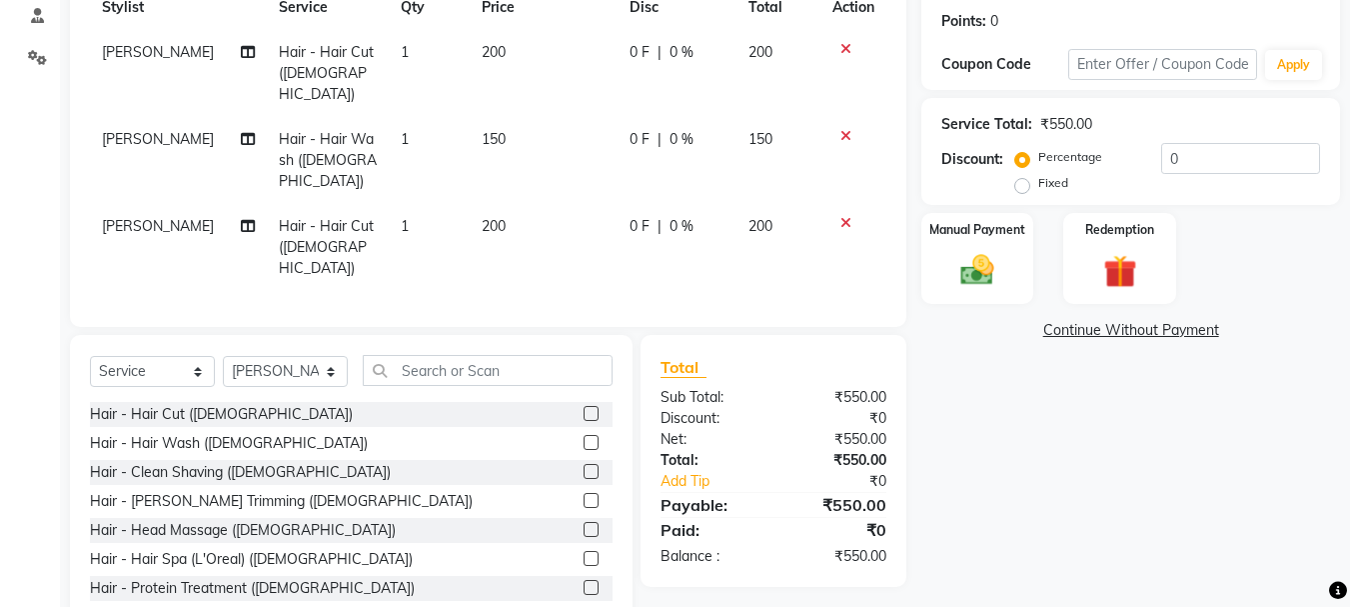
click at [846, 129] on icon at bounding box center [845, 136] width 11 height 14
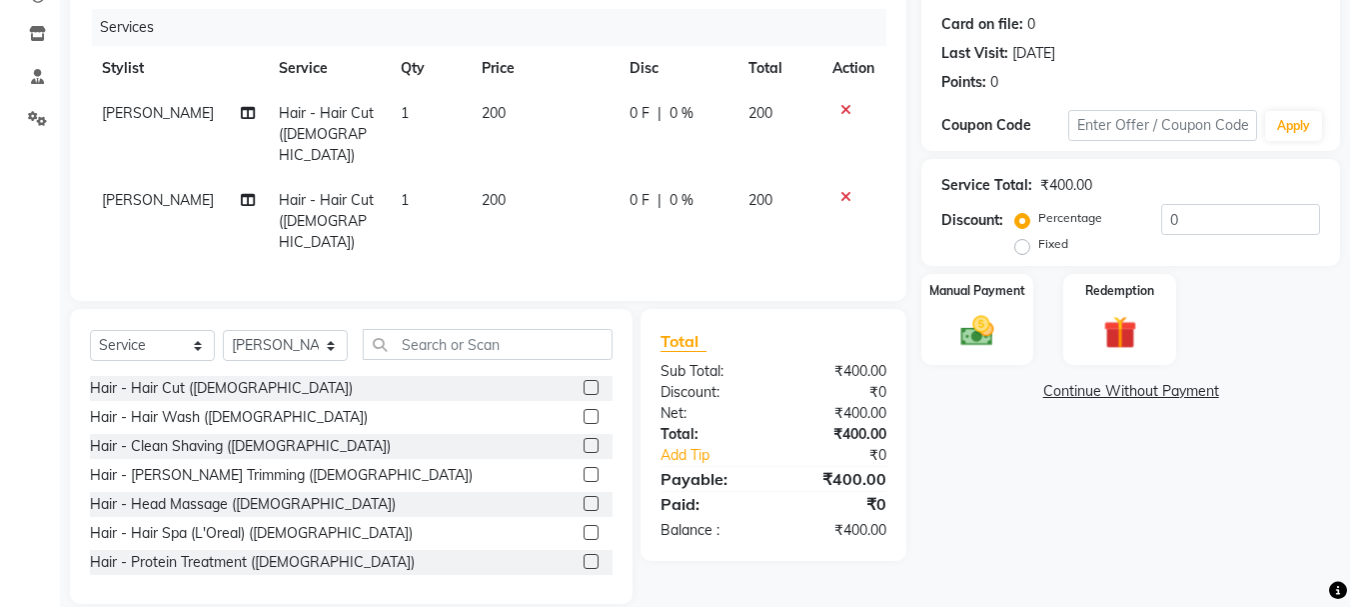
click at [584, 467] on label at bounding box center [591, 474] width 15 height 15
click at [584, 469] on input "checkbox" at bounding box center [590, 475] width 13 height 13
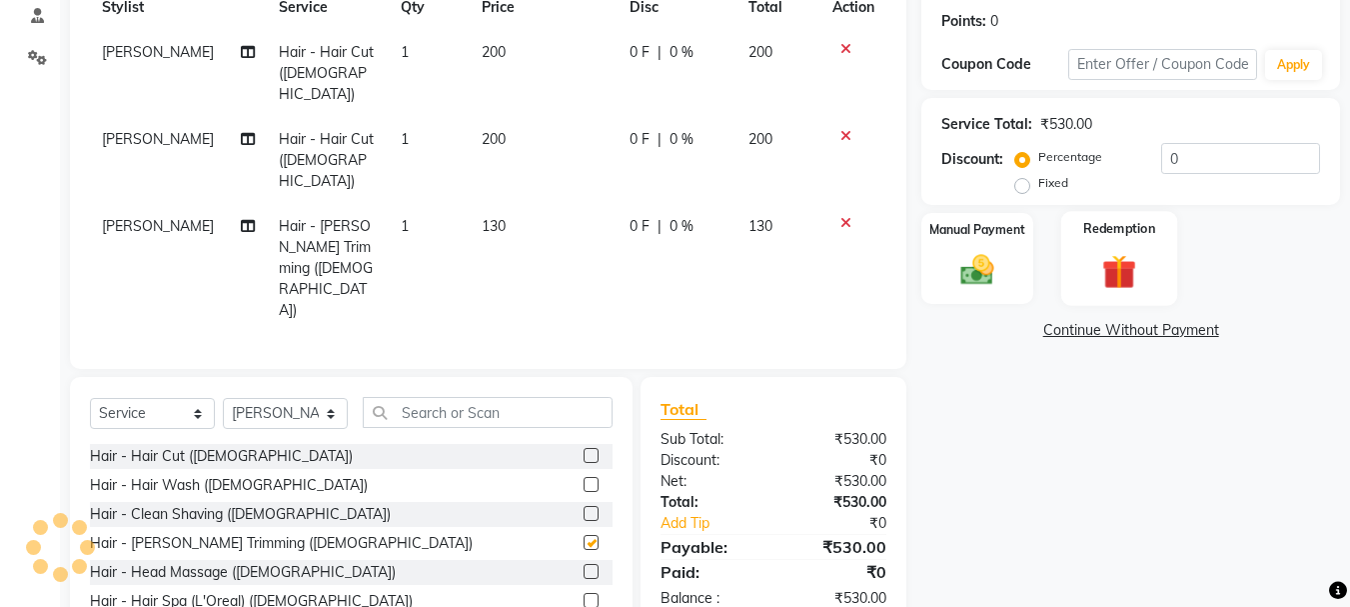
checkbox input "false"
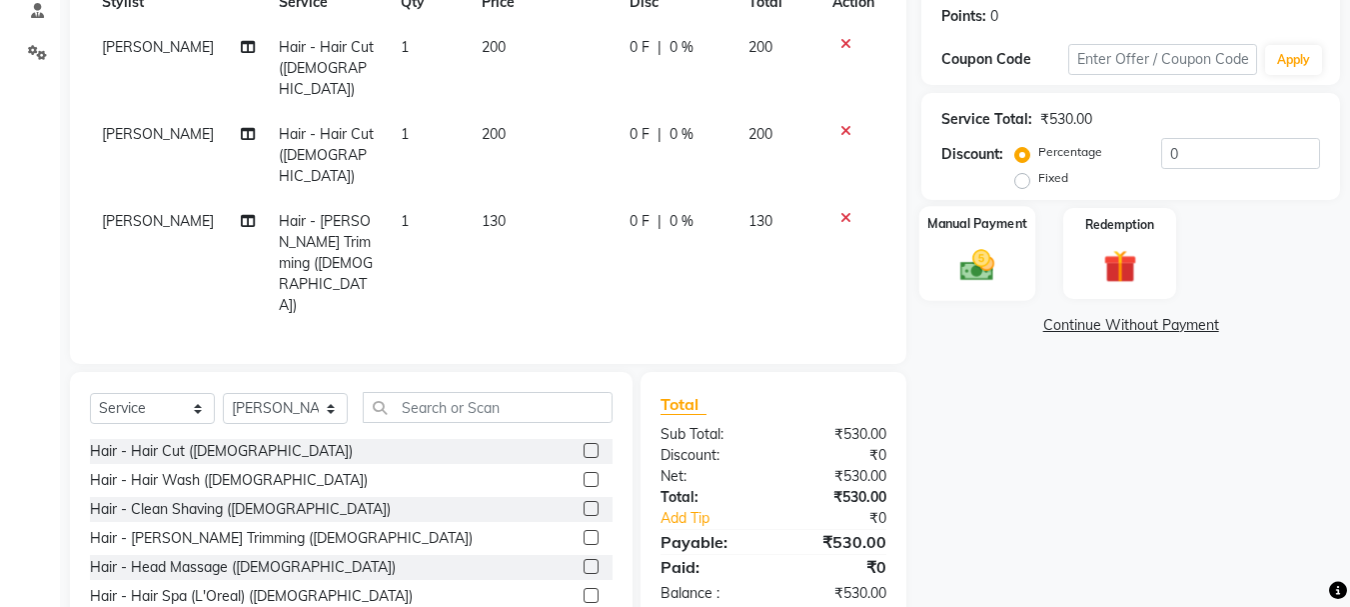
click at [980, 277] on img at bounding box center [977, 265] width 56 height 40
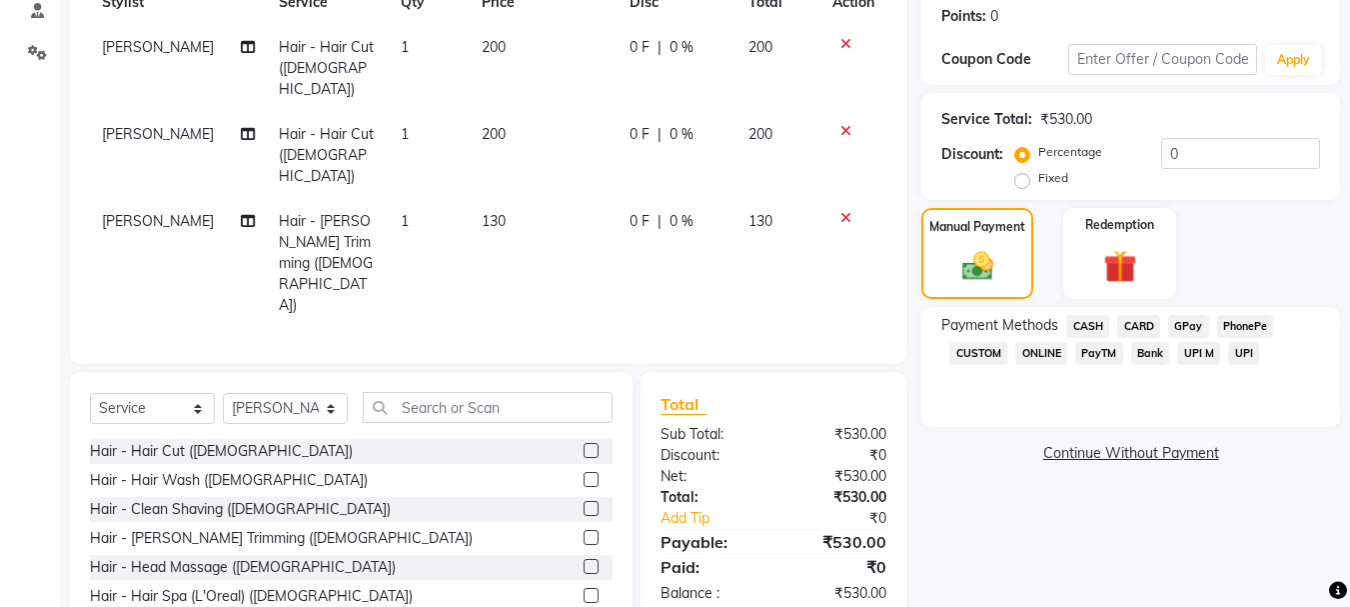
click at [1199, 323] on span "GPay" at bounding box center [1188, 326] width 41 height 23
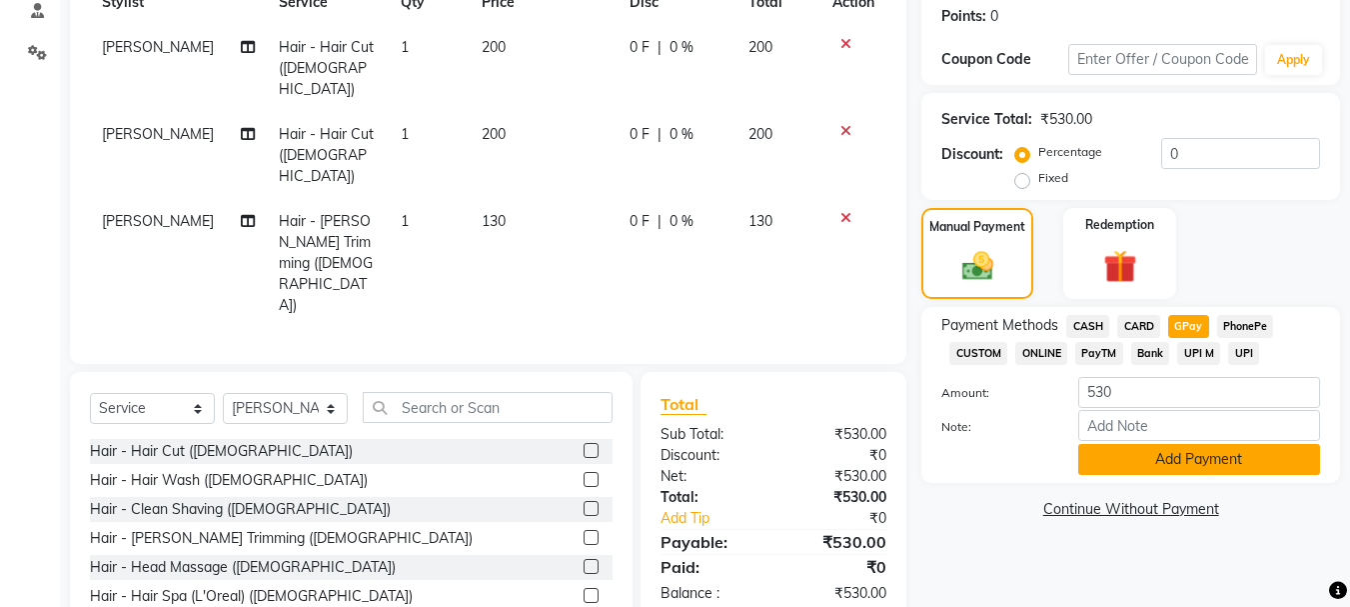
click at [1158, 453] on button "Add Payment" at bounding box center [1199, 459] width 242 height 31
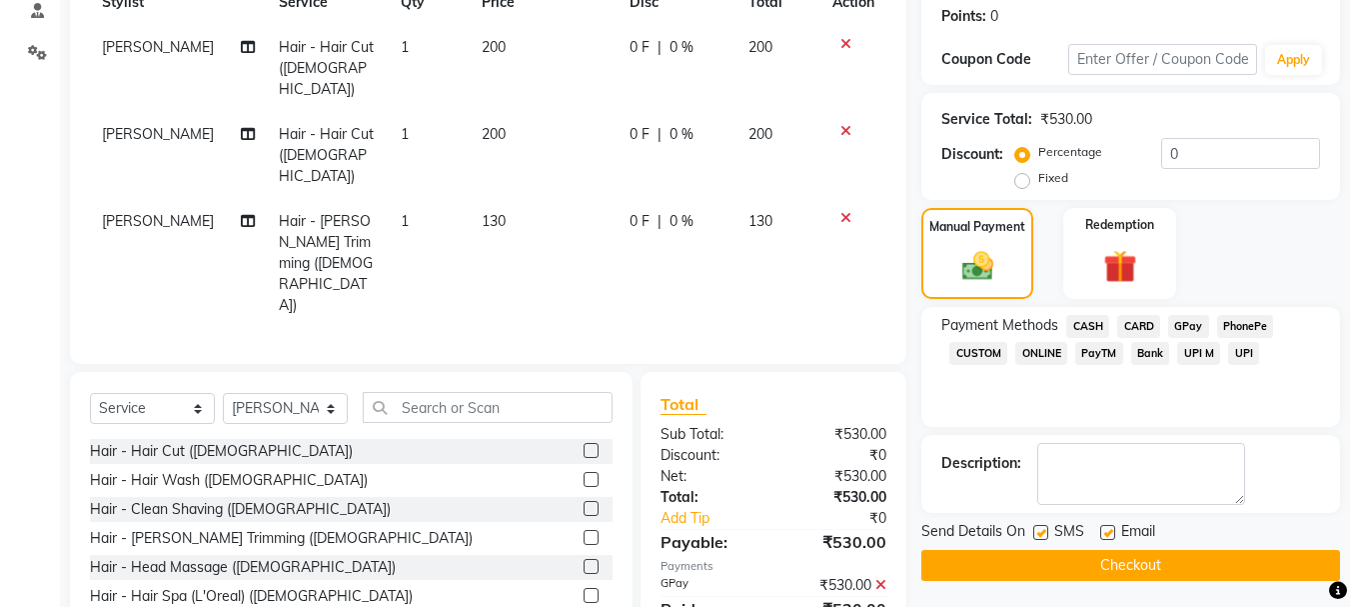
click at [1097, 556] on button "Checkout" at bounding box center [1130, 565] width 419 height 31
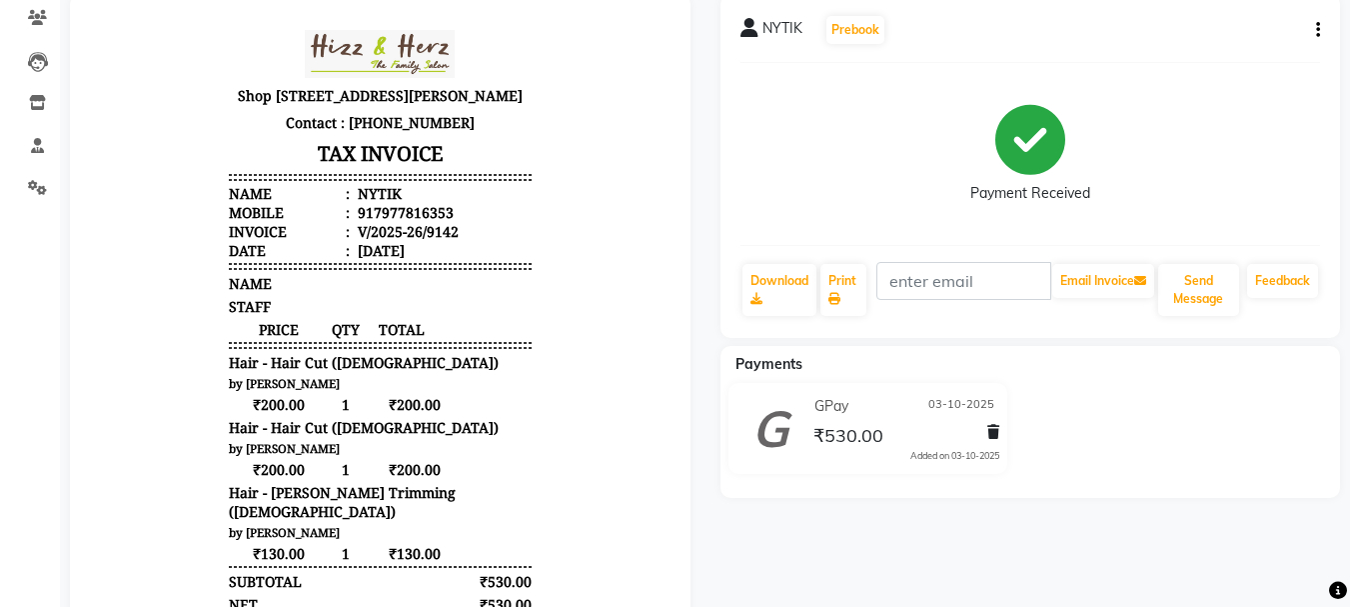
scroll to position [140, 0]
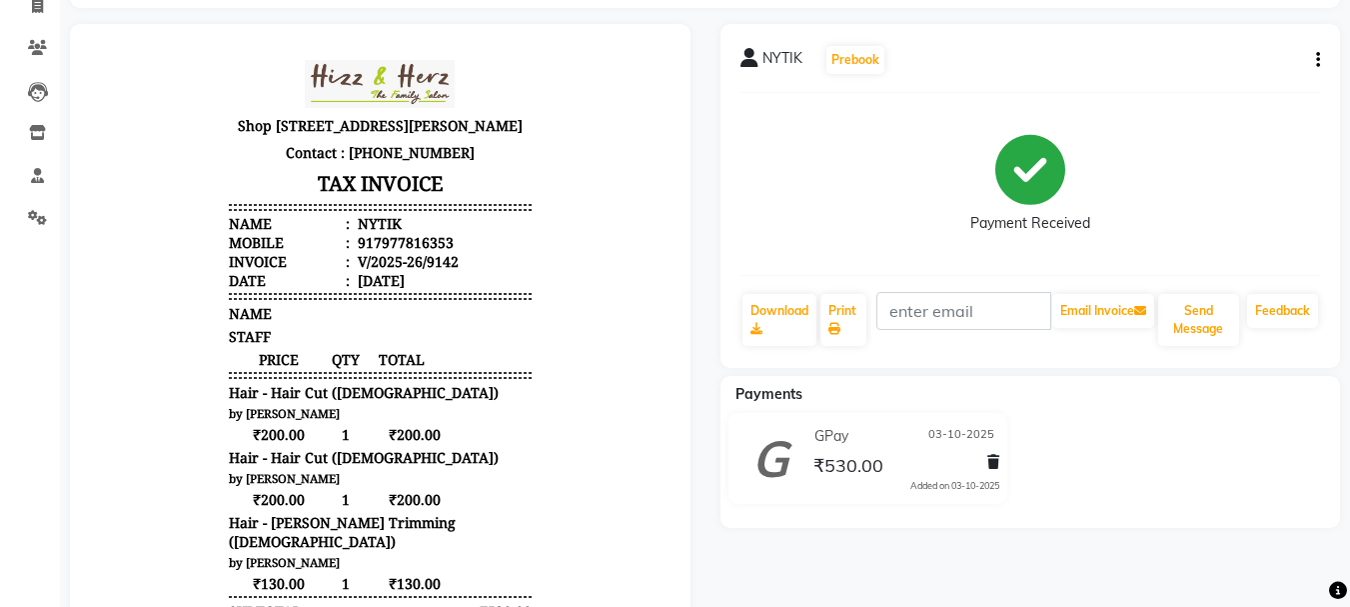
click at [1314, 65] on button "button" at bounding box center [1314, 60] width 12 height 21
click at [1247, 66] on div "Edit Invoice" at bounding box center [1247, 60] width 80 height 25
select select "service"
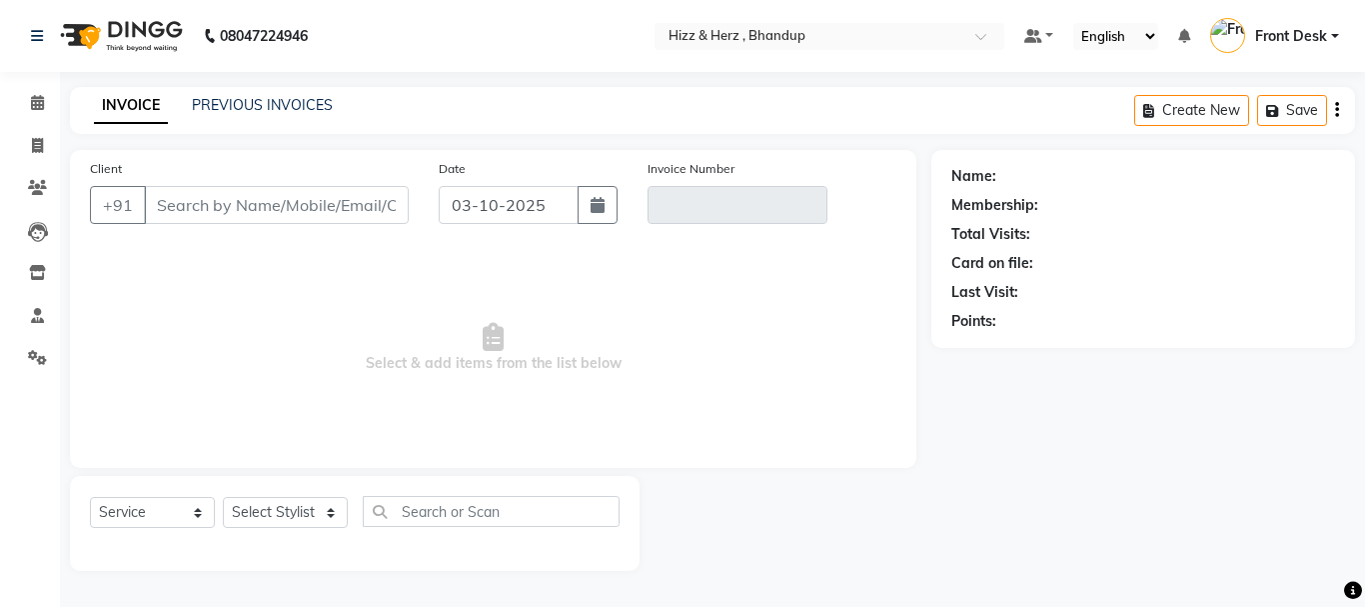
type input "7977816353"
type input "V/2025-26/9142"
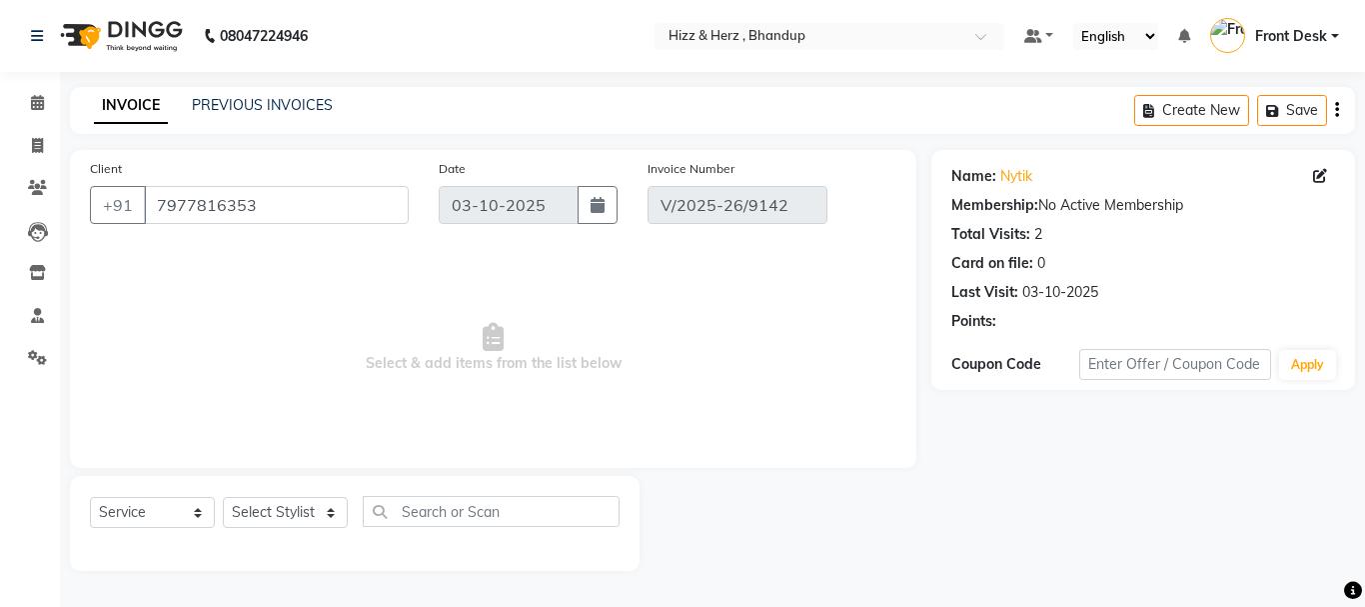
select select "select"
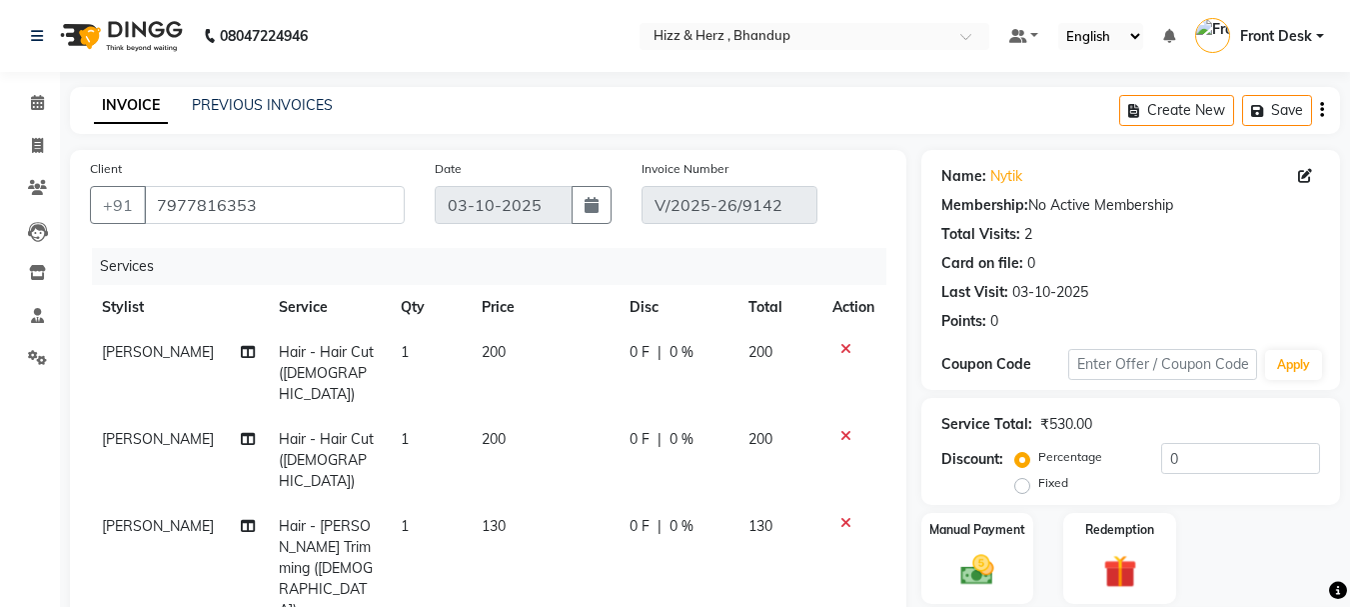
click at [174, 357] on span "IRFAN AHMAD" at bounding box center [158, 352] width 112 height 18
select select "24395"
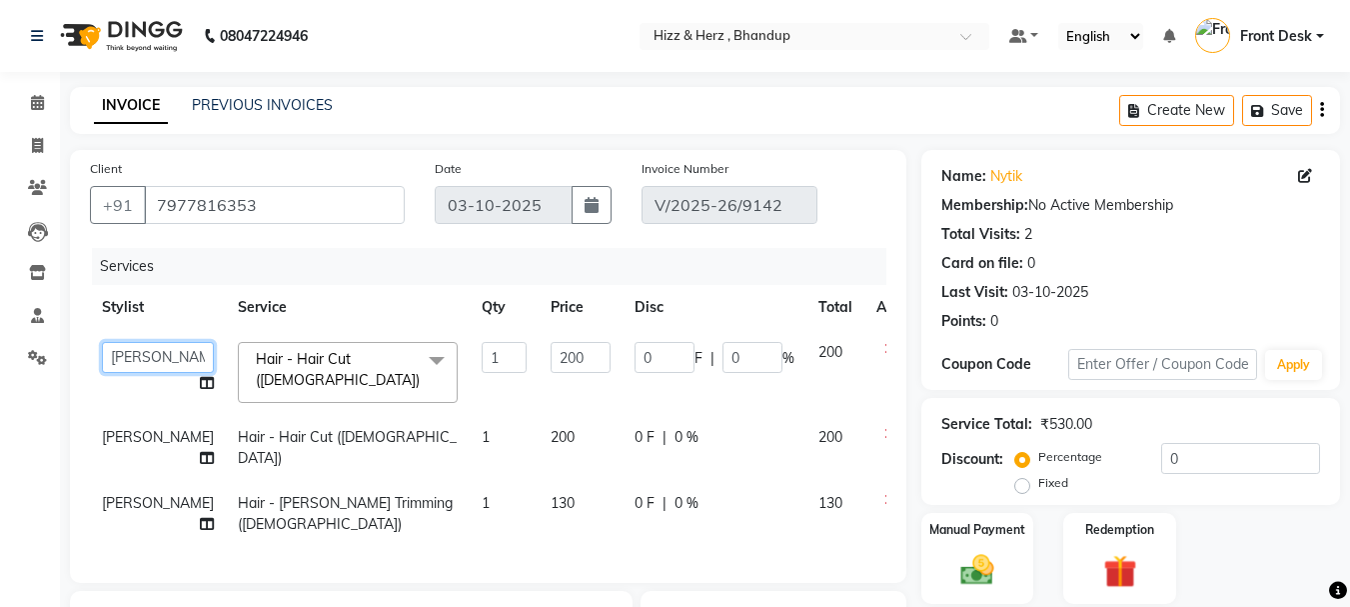
click at [143, 356] on select "Front Desk Gaurav Sharma HIZZ & HERZ 2 IRFAN AHMAD Jigna Goswami KHALID AHMAD L…" at bounding box center [158, 357] width 112 height 31
select select "9145"
click at [113, 432] on span "IRFAN AHMAD" at bounding box center [158, 437] width 112 height 18
select select "24395"
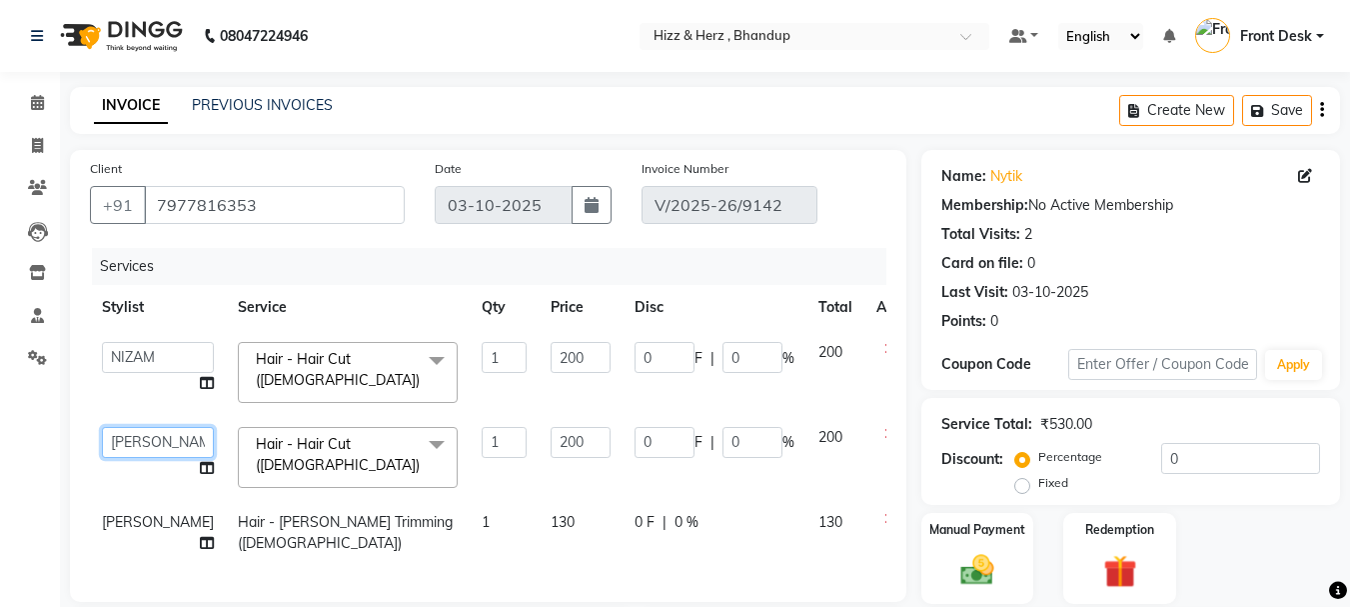
click at [129, 437] on select "Front Desk Gaurav Sharma HIZZ & HERZ 2 IRFAN AHMAD Jigna Goswami KHALID AHMAD L…" at bounding box center [158, 442] width 112 height 31
select select "9146"
click at [134, 531] on span "IRFAN AHMAD" at bounding box center [158, 522] width 112 height 18
select select "24395"
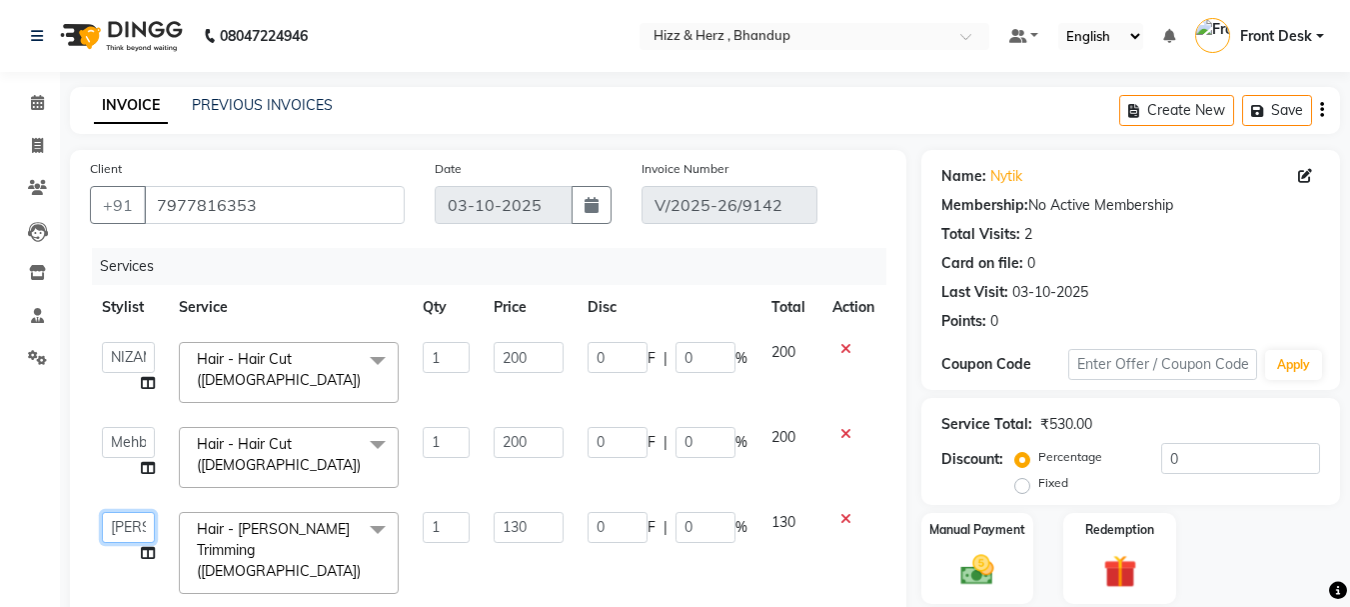
click at [123, 512] on select "Front Desk Gaurav Sharma HIZZ & HERZ 2 IRFAN AHMAD Jigna Goswami KHALID AHMAD L…" at bounding box center [128, 527] width 53 height 31
select select "9146"
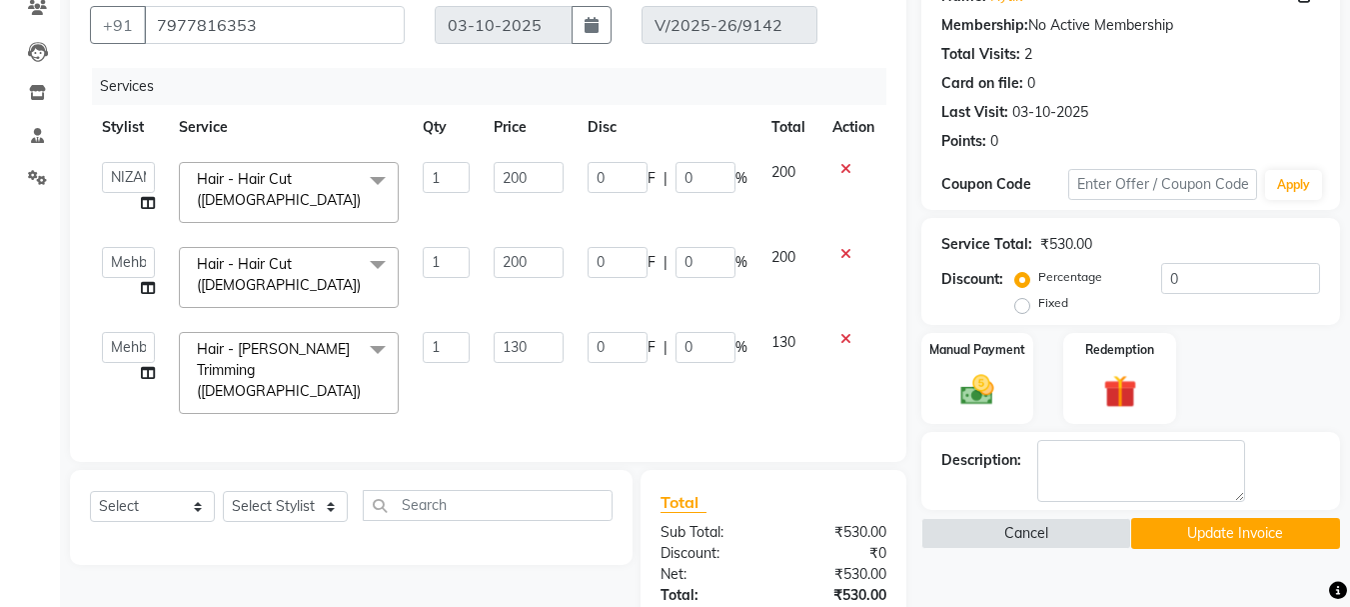
scroll to position [343, 0]
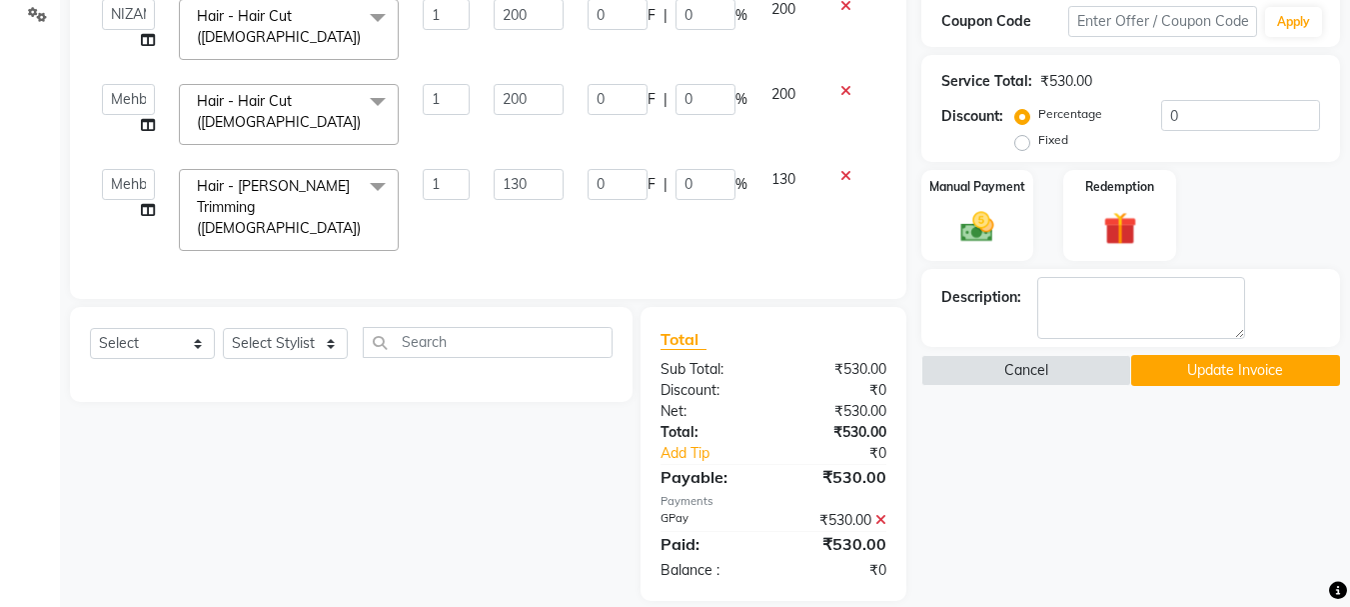
click at [1272, 367] on button "Update Invoice" at bounding box center [1235, 370] width 209 height 31
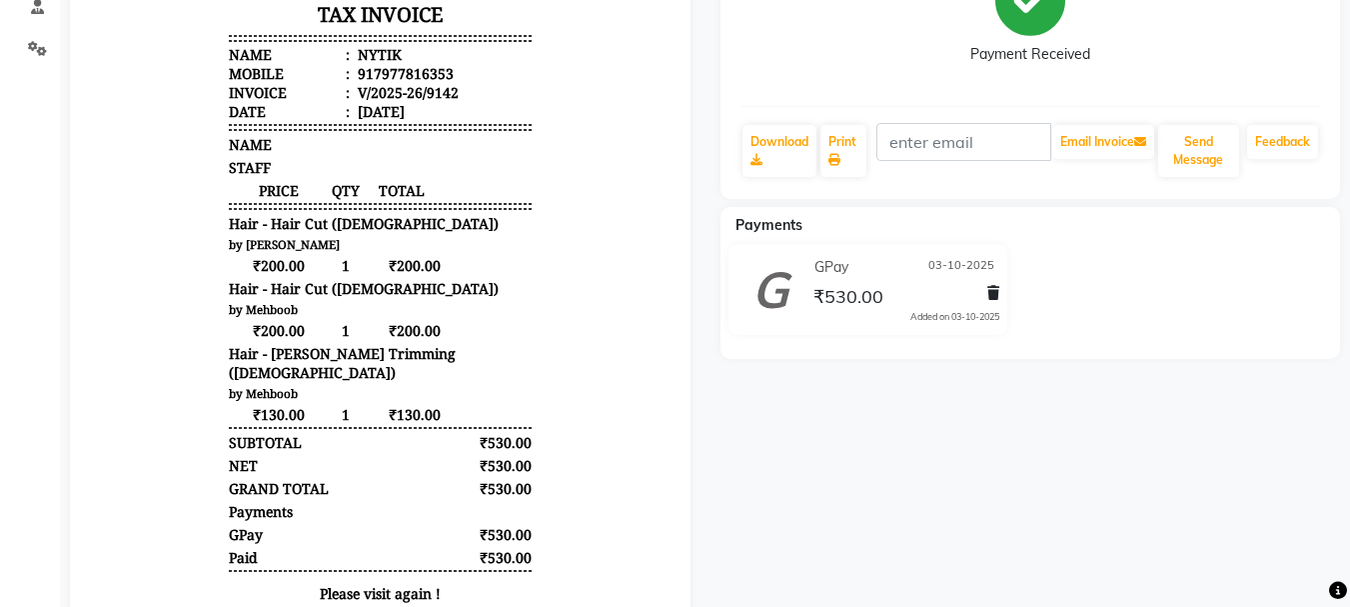
scroll to position [26, 0]
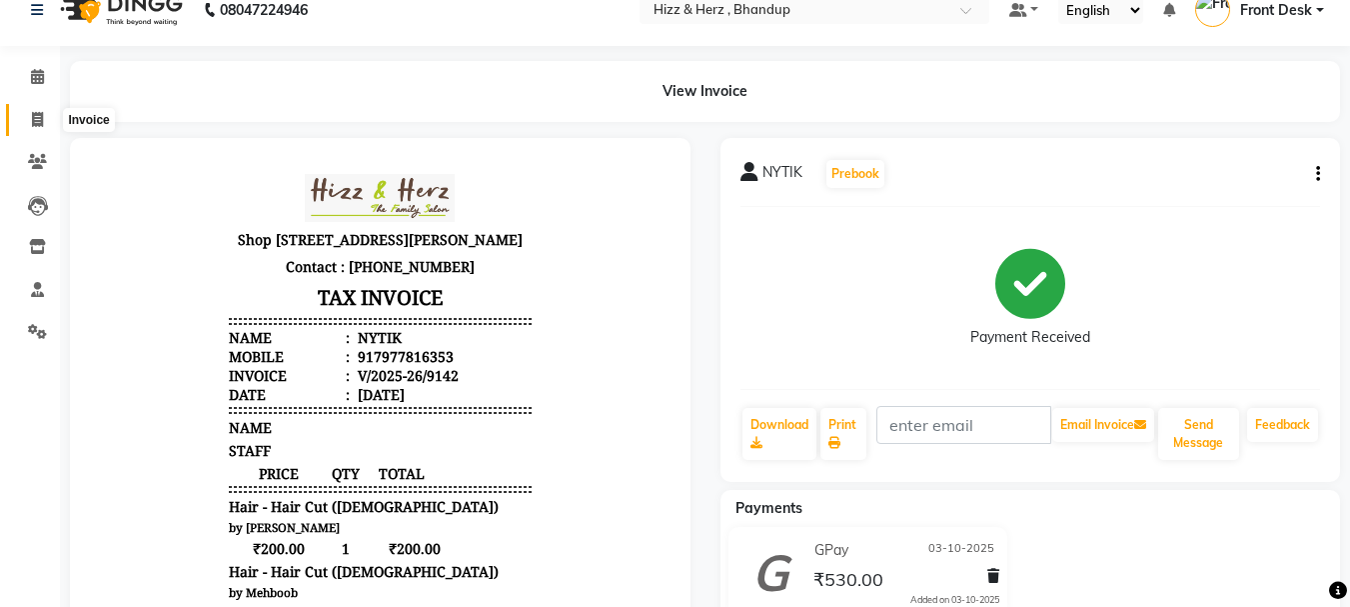
click at [32, 115] on icon at bounding box center [37, 119] width 11 height 15
select select "service"
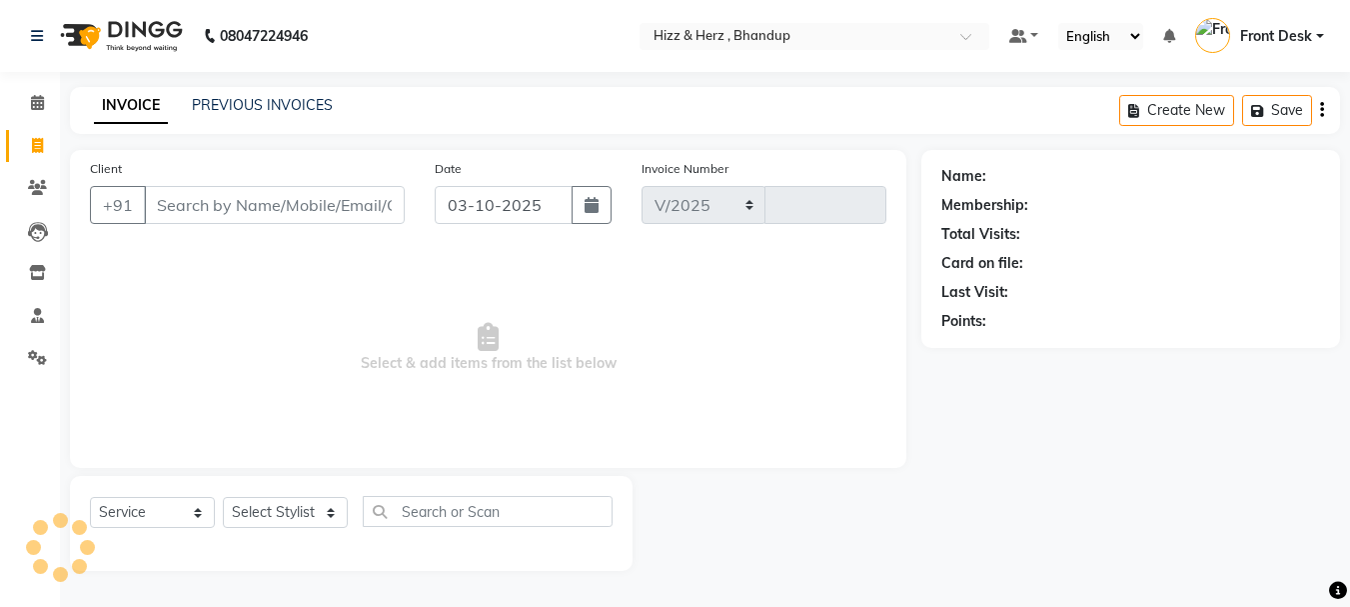
select select "629"
type input "9144"
click at [334, 205] on input "Client" at bounding box center [276, 205] width 265 height 38
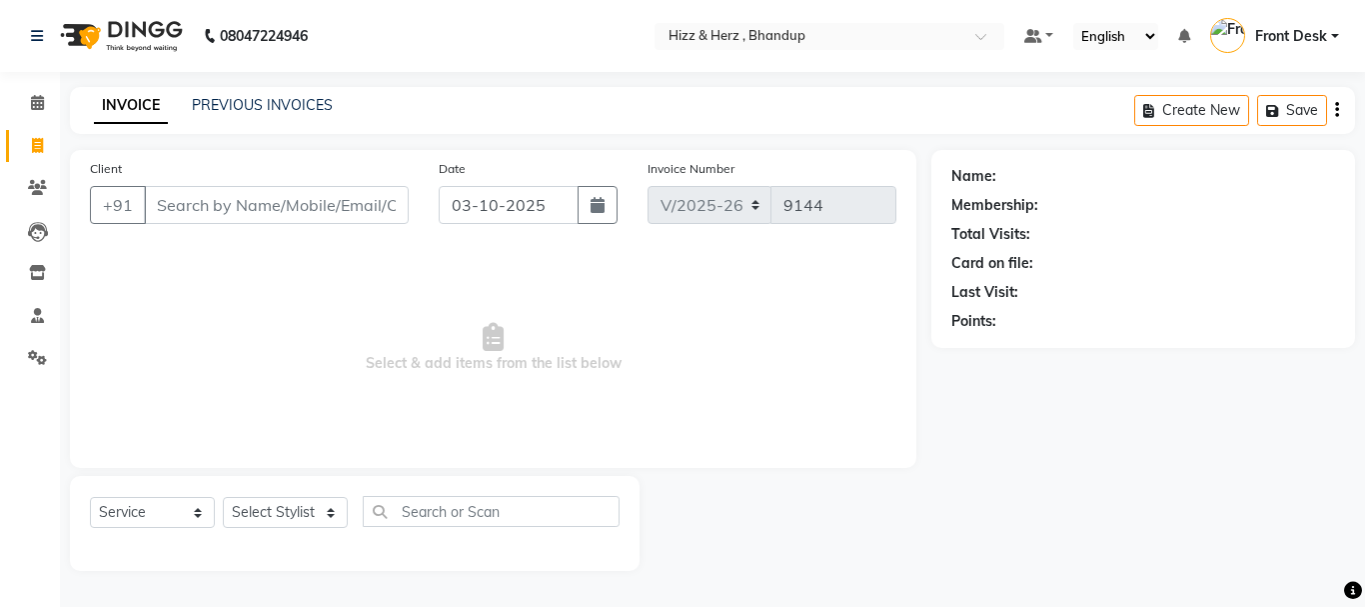
click at [334, 205] on input "Client" at bounding box center [276, 205] width 265 height 38
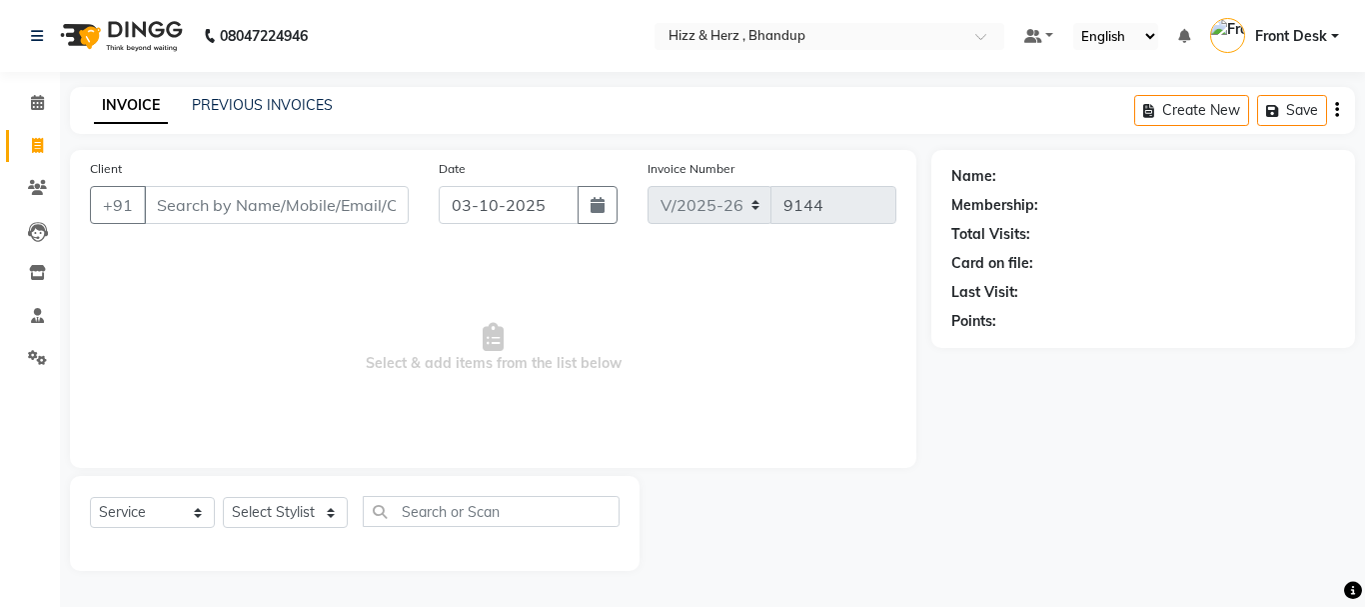
click at [334, 205] on input "Client" at bounding box center [276, 205] width 265 height 38
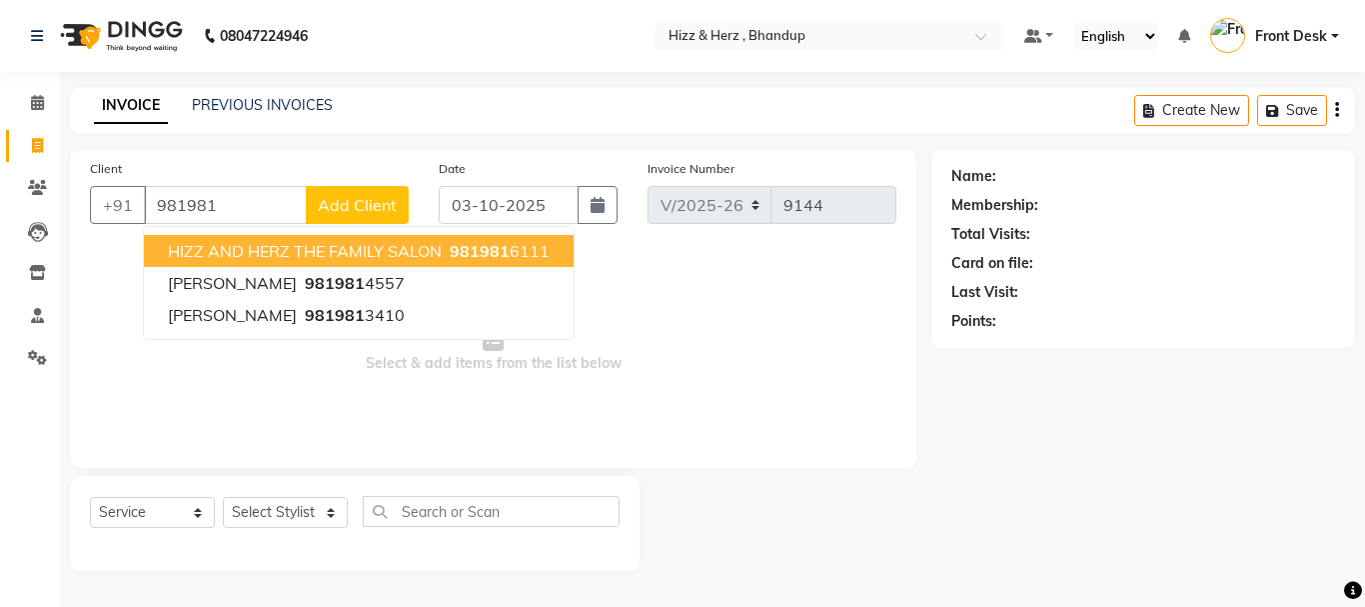
click at [335, 247] on span "HIZZ AND HERZ THE FAMILY SALON" at bounding box center [305, 251] width 274 height 20
type input "9819816111"
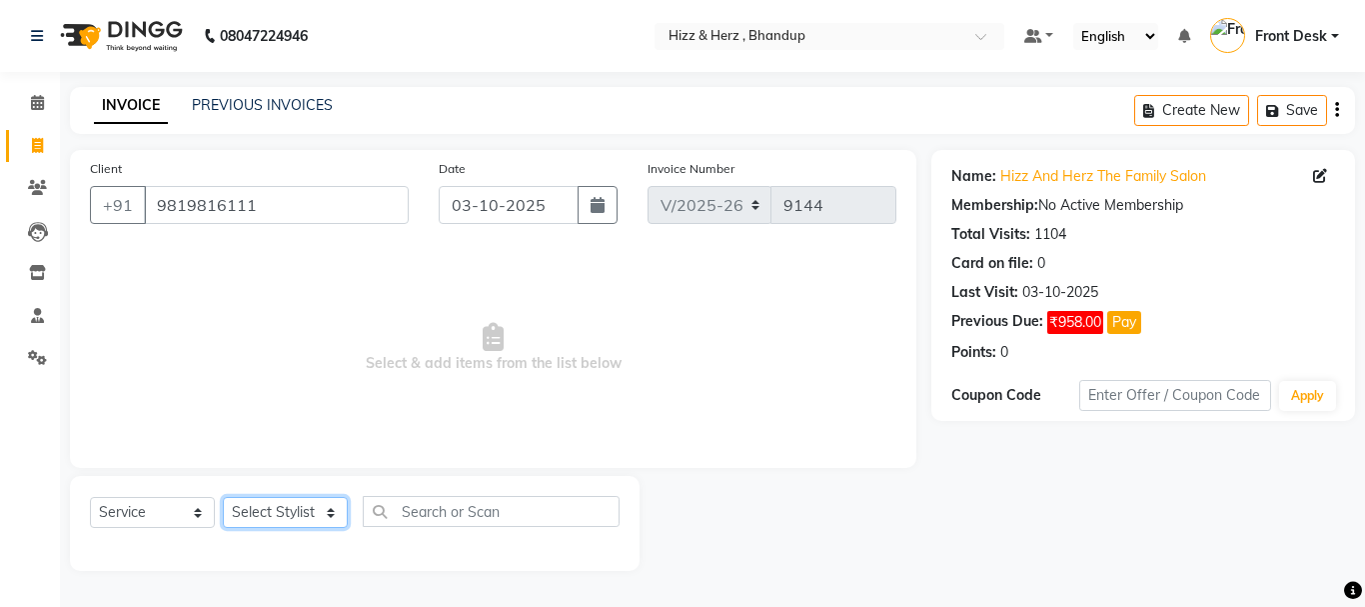
click at [279, 507] on select "Select Stylist Front Desk Gaurav Sharma HIZZ & HERZ 2 IRFAN AHMAD Jigna Goswami…" at bounding box center [285, 512] width 125 height 31
select select "11514"
click at [223, 497] on select "Select Stylist Front Desk Gaurav Sharma HIZZ & HERZ 2 IRFAN AHMAD Jigna Goswami…" at bounding box center [285, 512] width 125 height 31
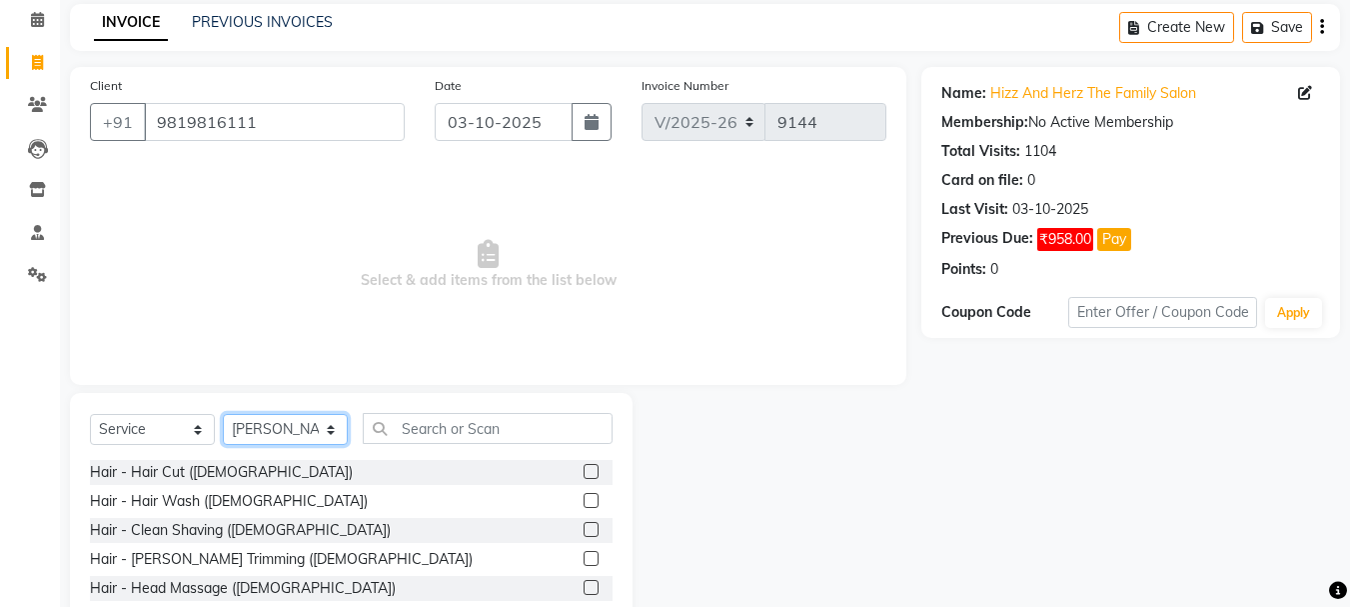
scroll to position [194, 0]
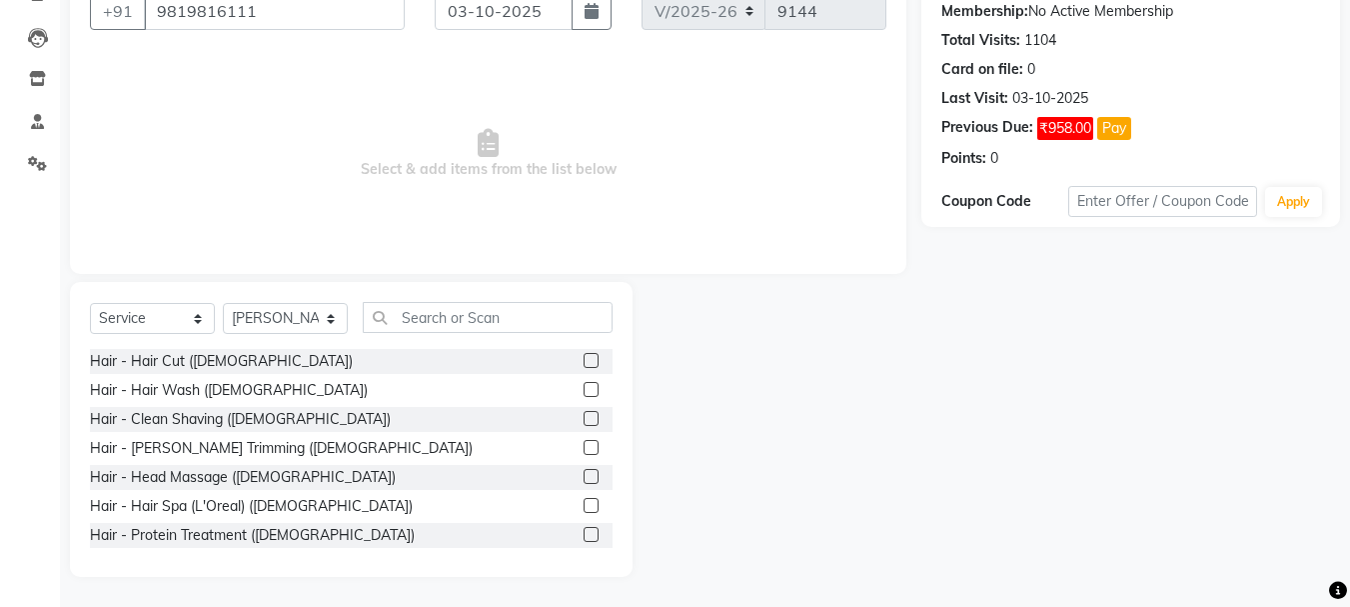
click at [584, 359] on label at bounding box center [591, 360] width 15 height 15
click at [584, 359] on input "checkbox" at bounding box center [590, 361] width 13 height 13
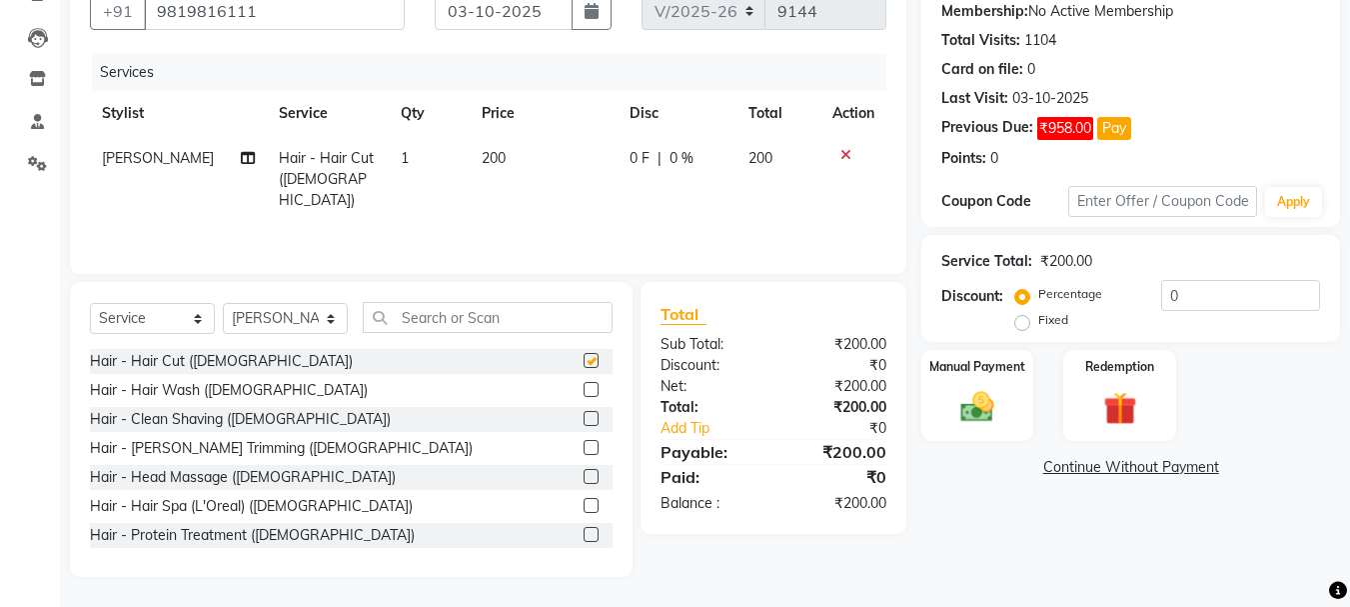
checkbox input "false"
drag, startPoint x: 980, startPoint y: 415, endPoint x: 1020, endPoint y: 425, distance: 41.2
click at [983, 417] on img at bounding box center [977, 407] width 56 height 40
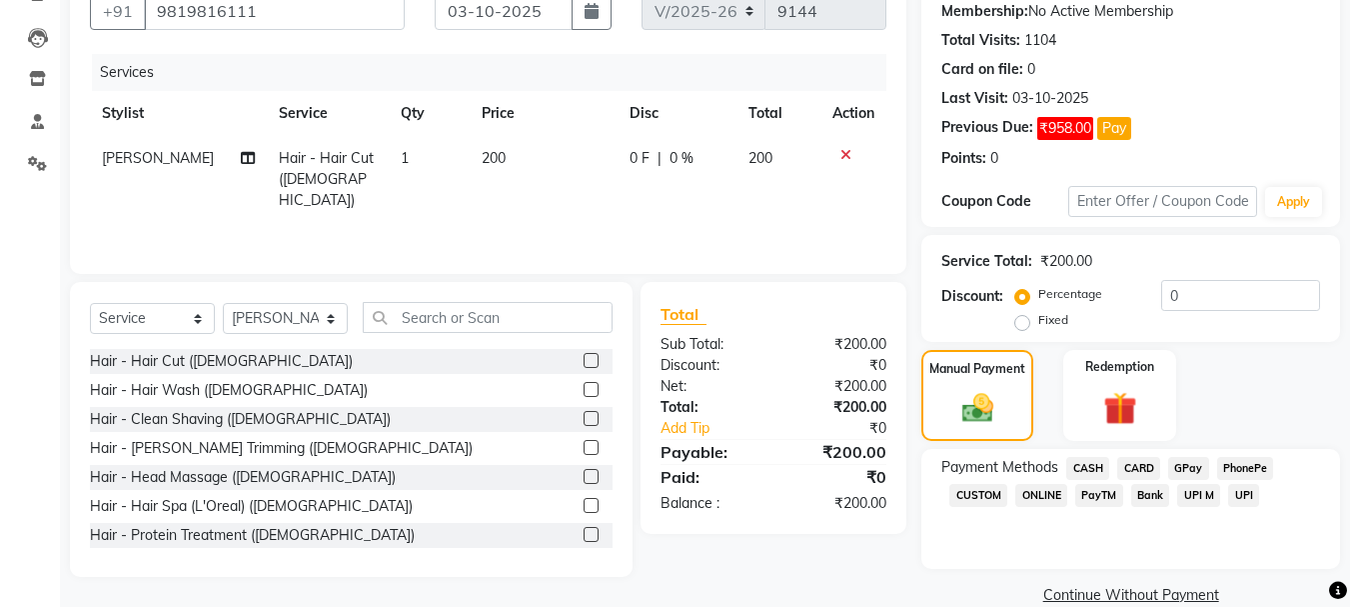
click at [1186, 471] on span "GPay" at bounding box center [1188, 468] width 41 height 23
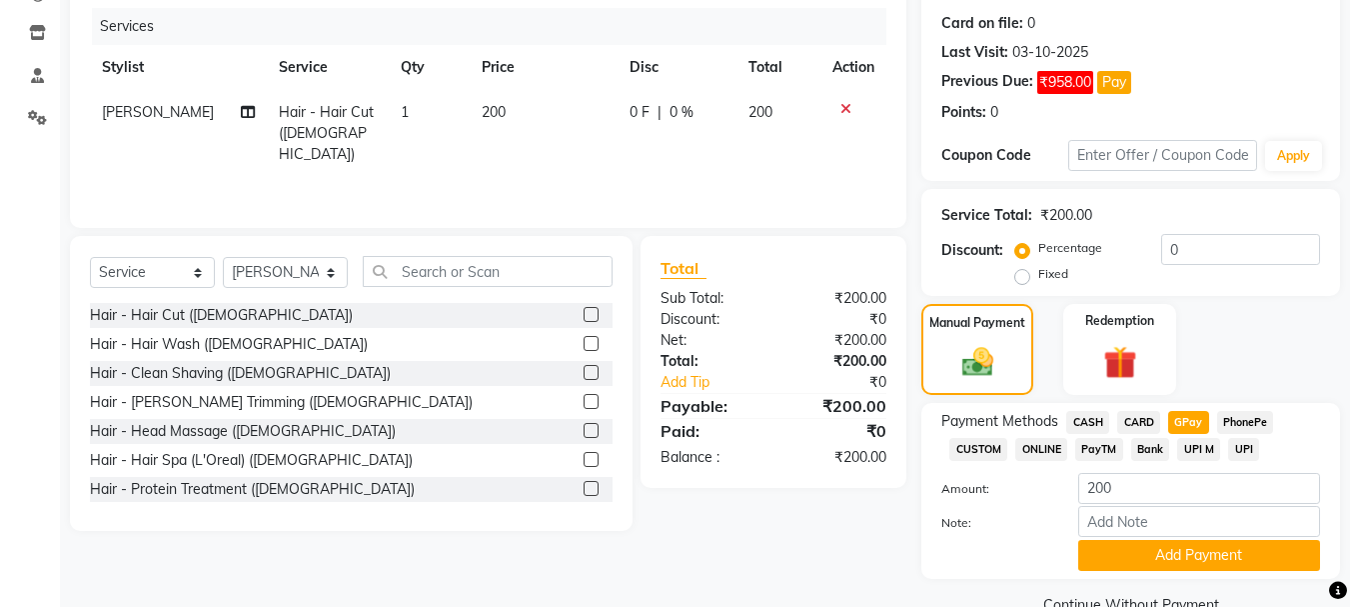
scroll to position [283, 0]
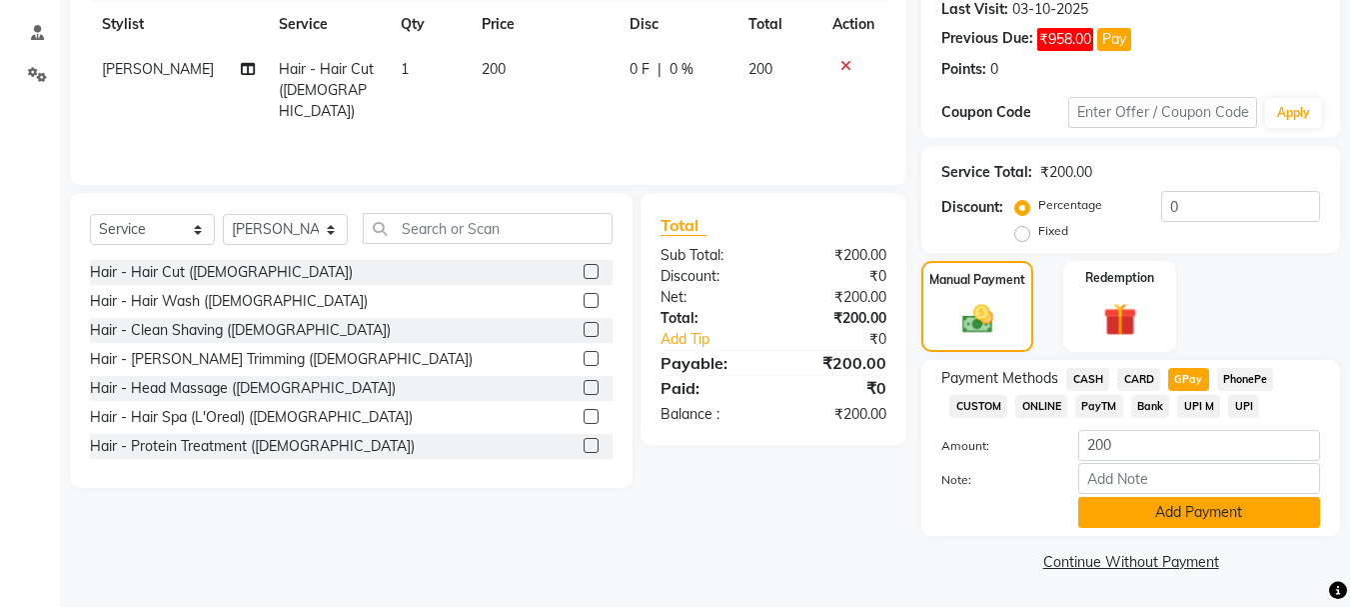
click at [1175, 518] on button "Add Payment" at bounding box center [1199, 512] width 242 height 31
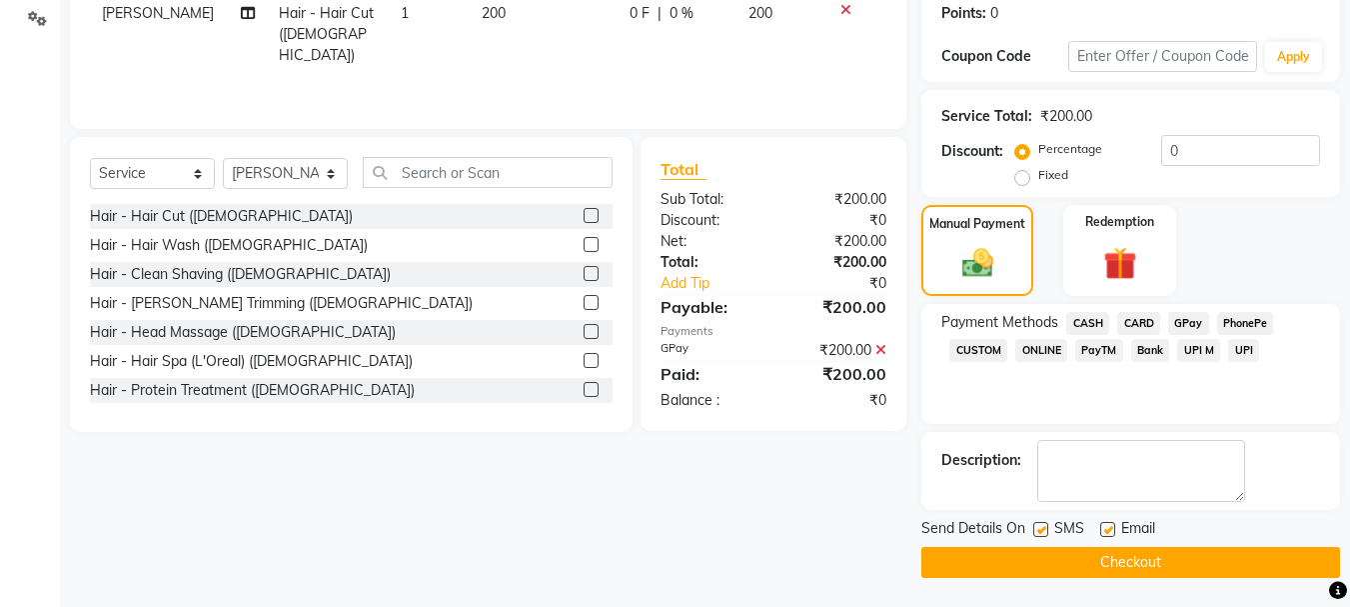
scroll to position [340, 0]
click at [1125, 555] on button "Checkout" at bounding box center [1130, 561] width 419 height 31
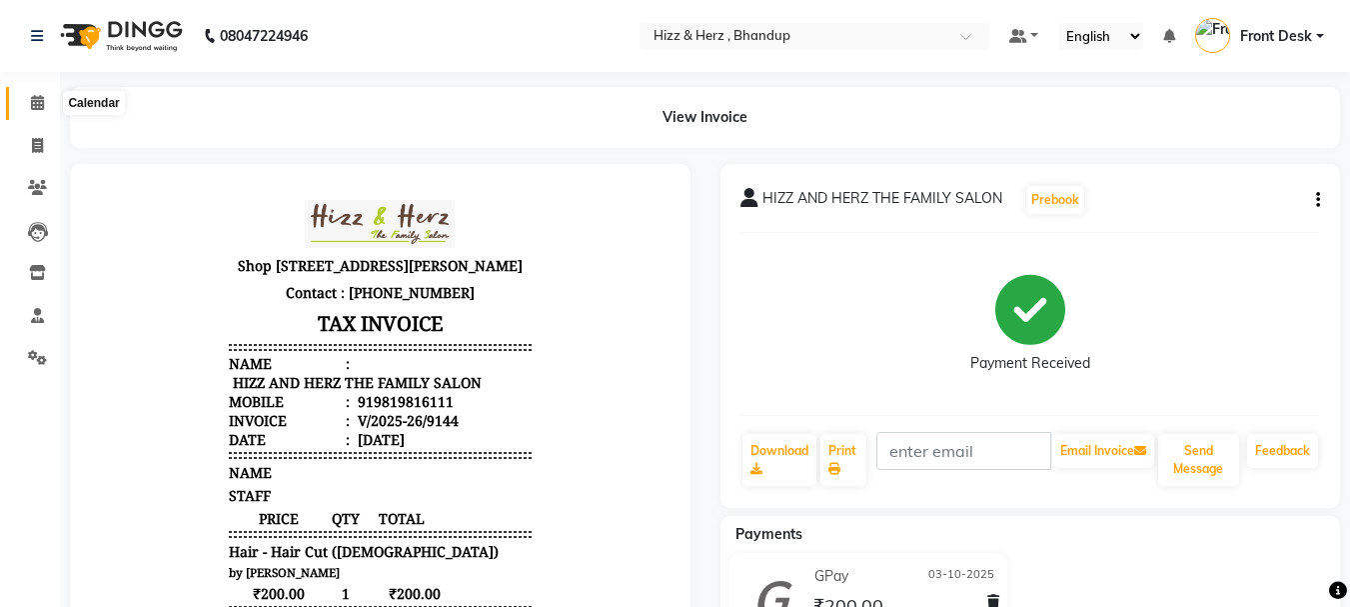
click at [41, 102] on icon at bounding box center [37, 102] width 13 height 15
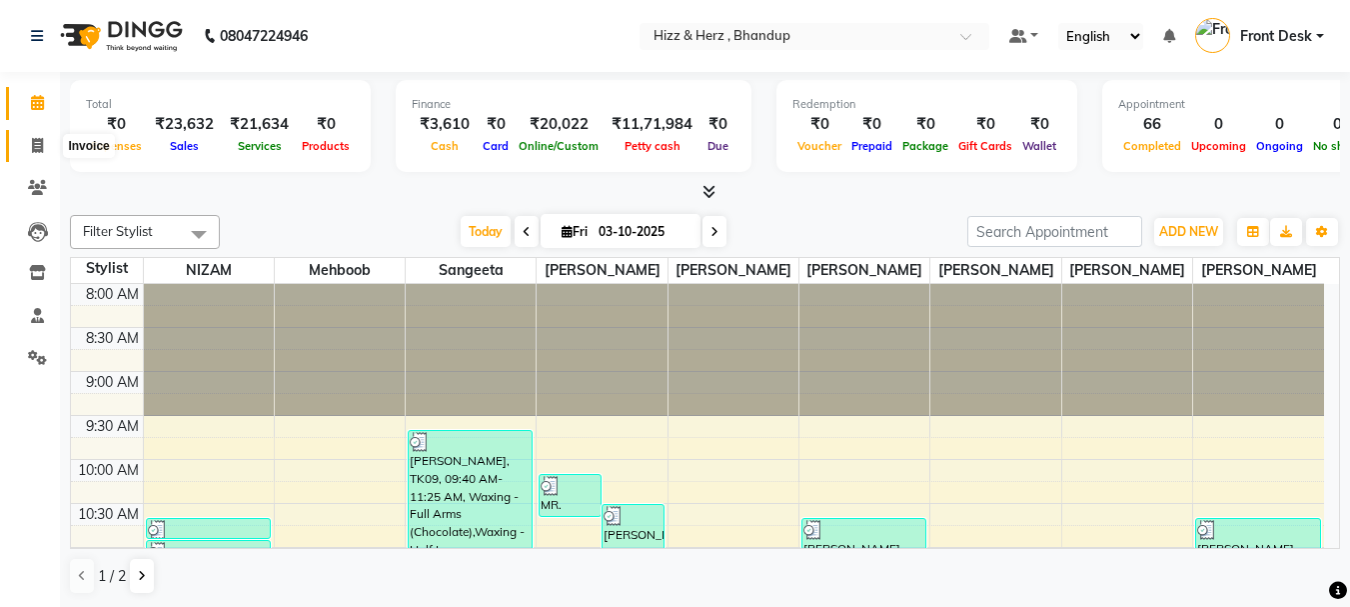
click at [42, 143] on icon at bounding box center [37, 145] width 11 height 15
select select "service"
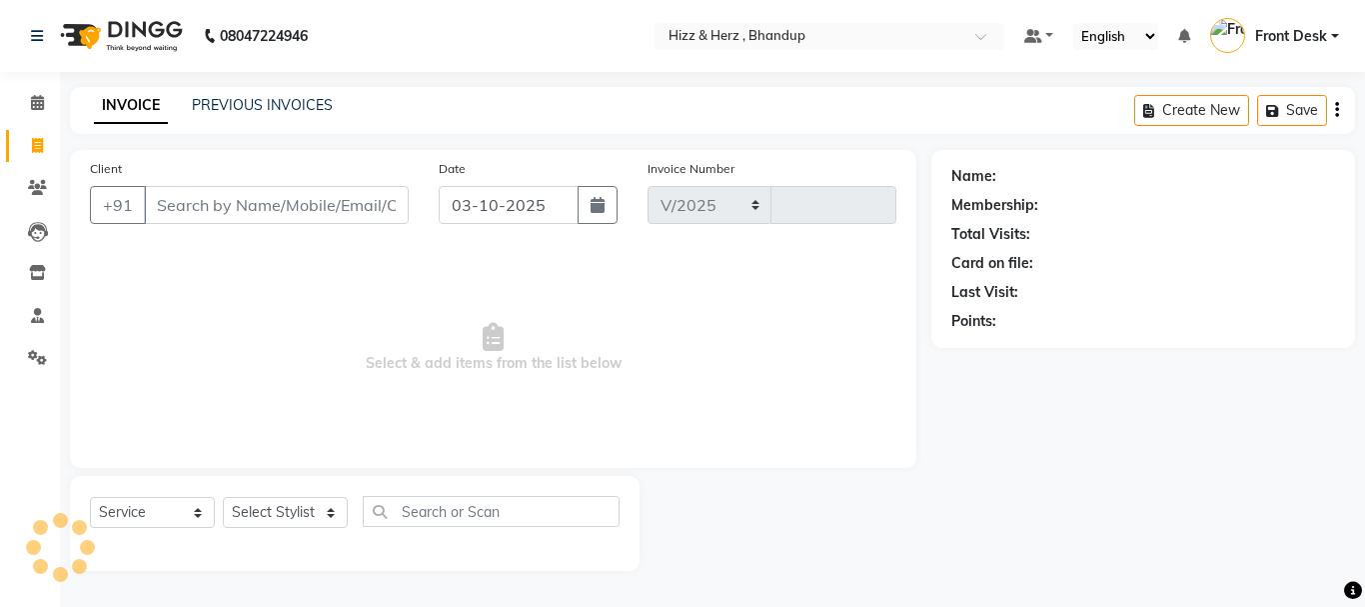
select select "629"
type input "9145"
click at [300, 102] on link "PREVIOUS INVOICES" at bounding box center [262, 105] width 141 height 18
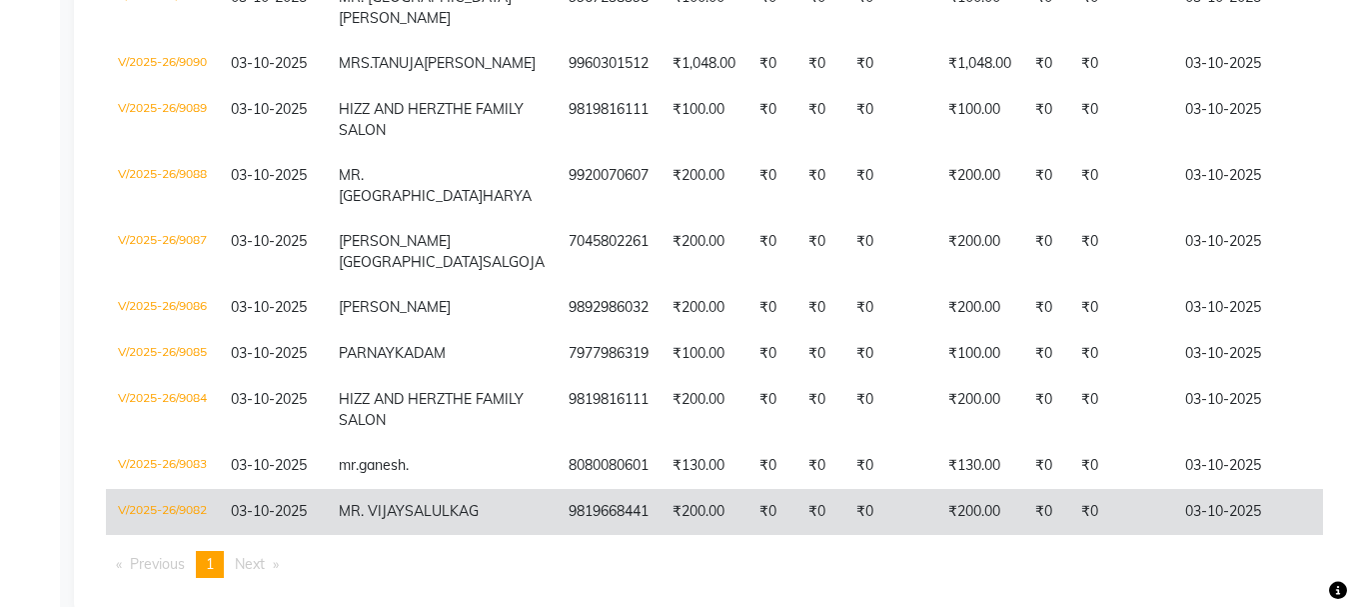
scroll to position [3195, 0]
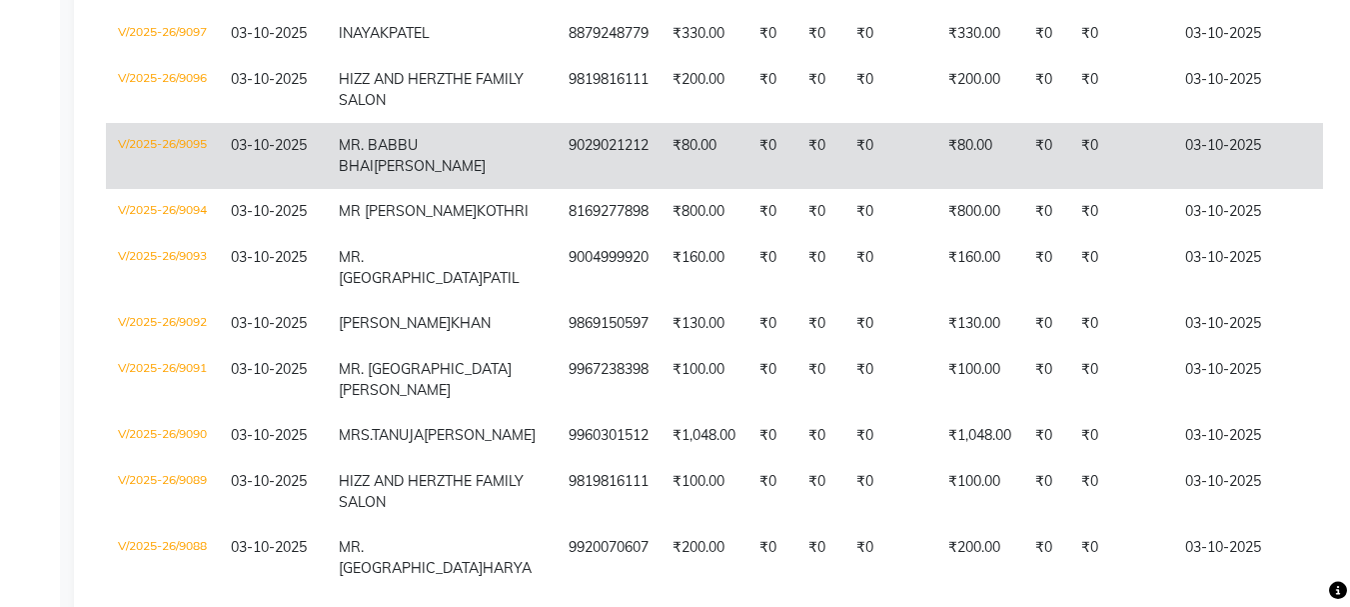
scroll to position [2896, 0]
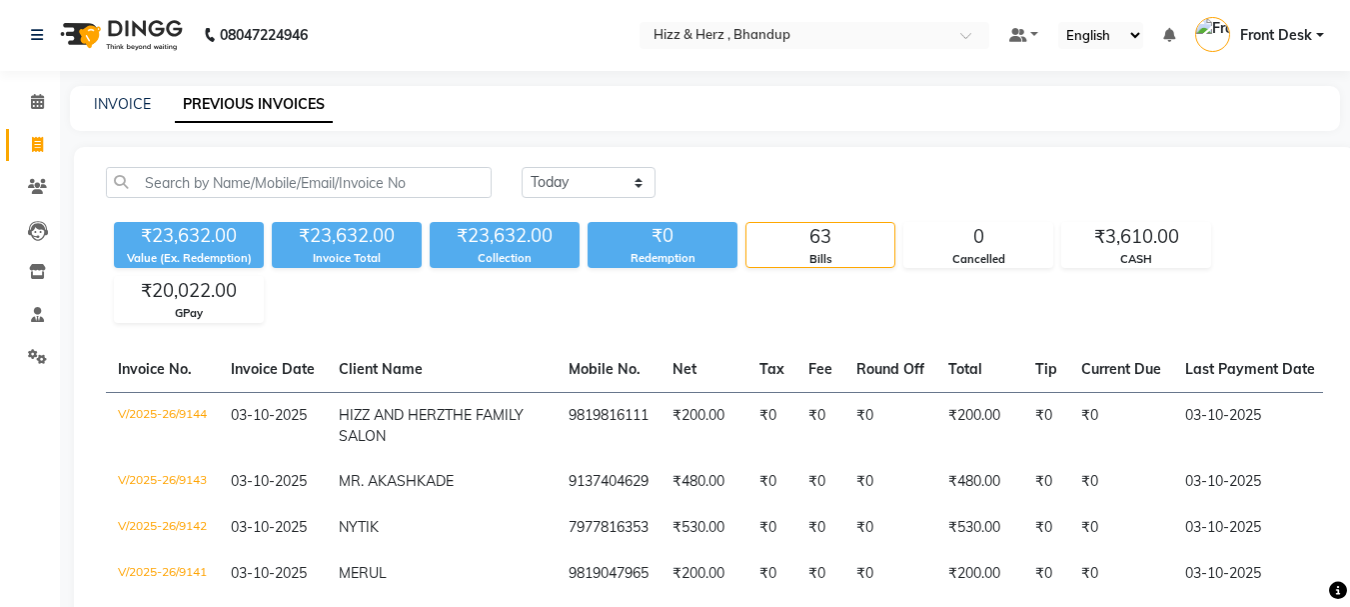
scroll to position [0, 0]
click at [34, 96] on icon at bounding box center [37, 102] width 13 height 15
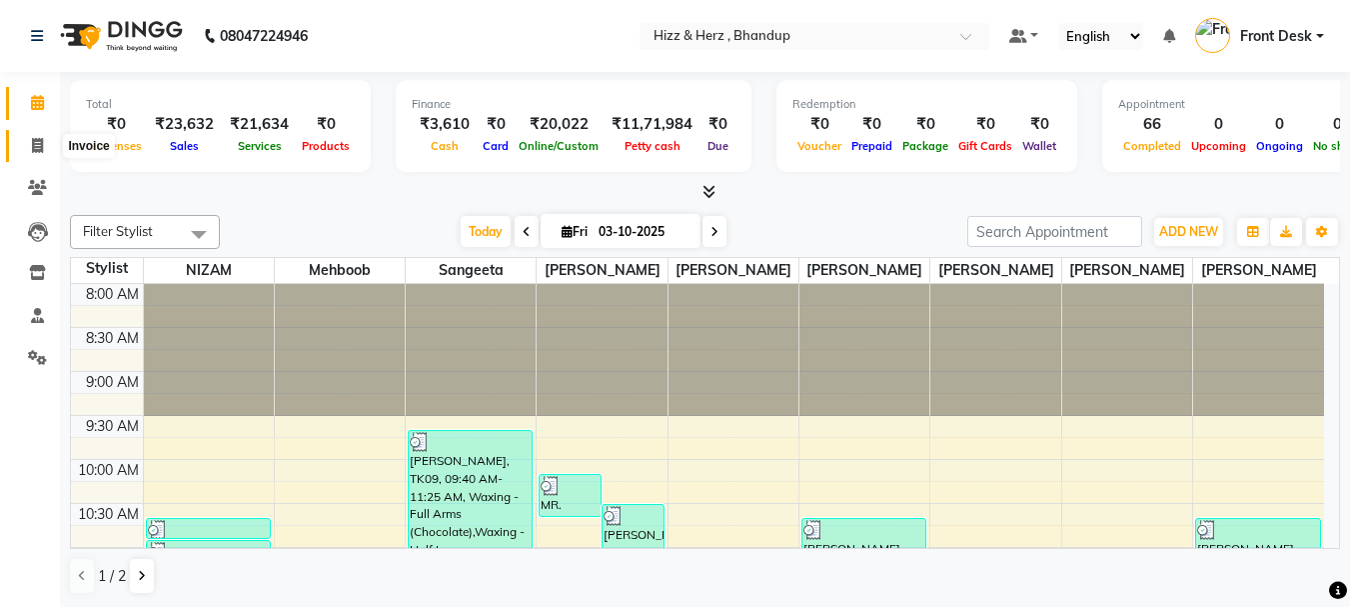
drag, startPoint x: 37, startPoint y: 136, endPoint x: 54, endPoint y: 143, distance: 18.4
click at [36, 136] on span at bounding box center [37, 146] width 35 height 23
select select "service"
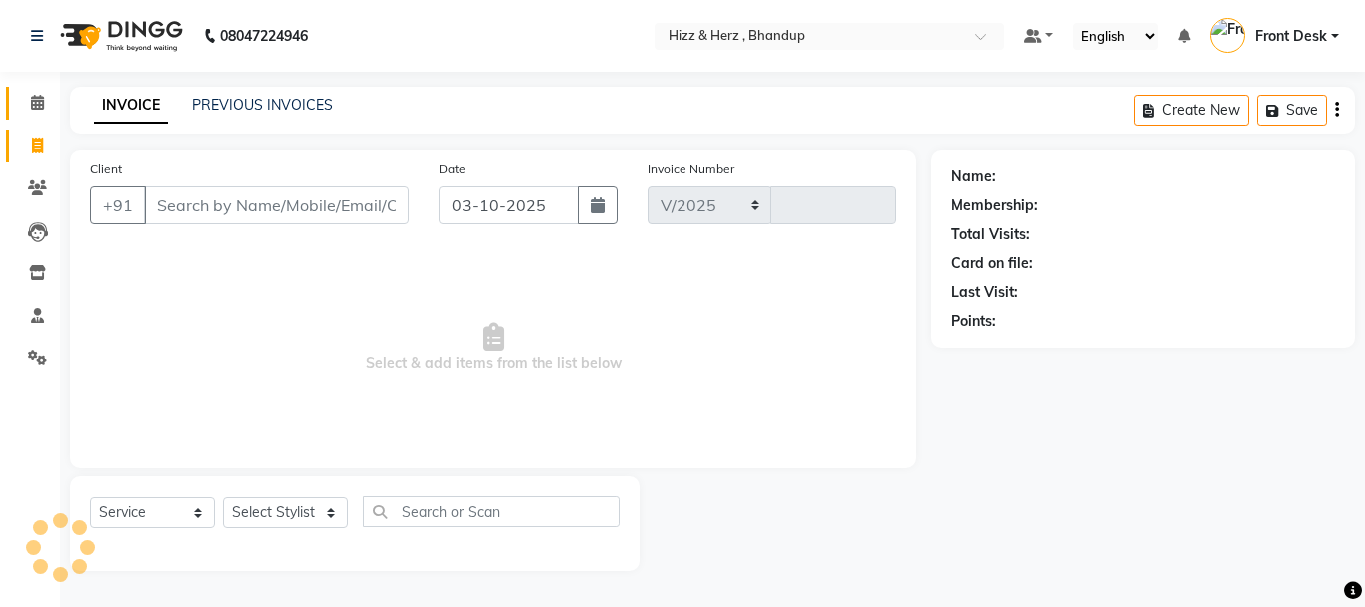
select select "629"
type input "9145"
click at [231, 115] on div "PREVIOUS INVOICES" at bounding box center [262, 105] width 141 height 21
click at [285, 104] on link "PREVIOUS INVOICES" at bounding box center [262, 105] width 141 height 18
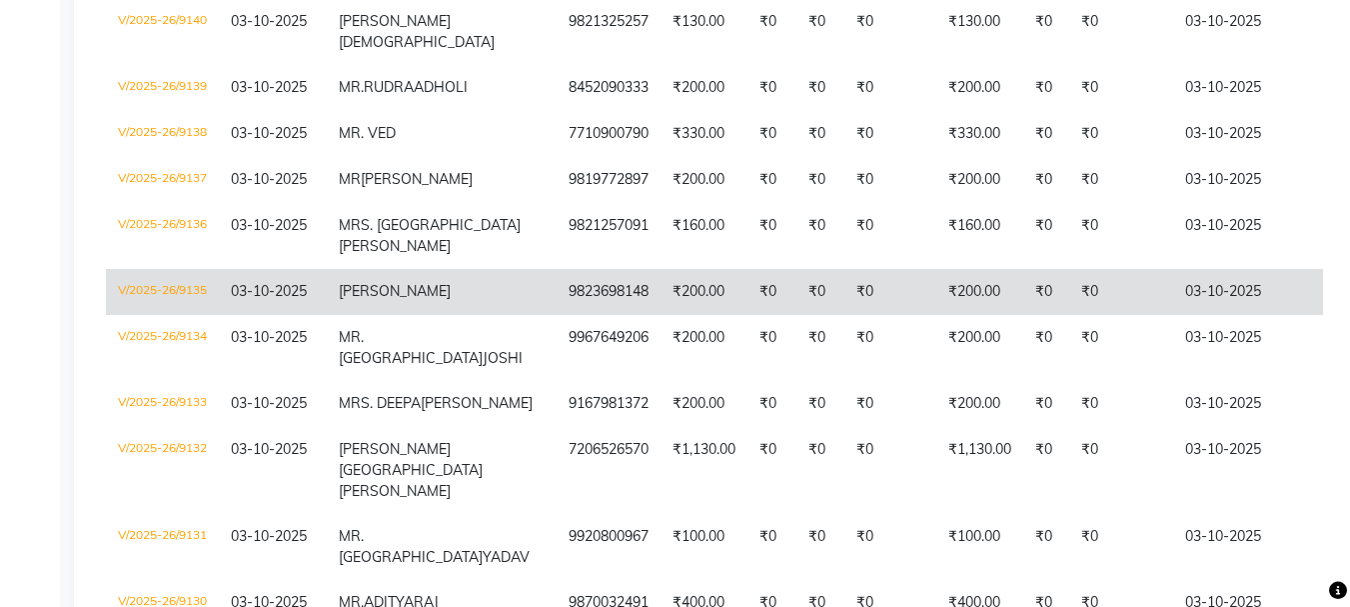
scroll to position [600, 0]
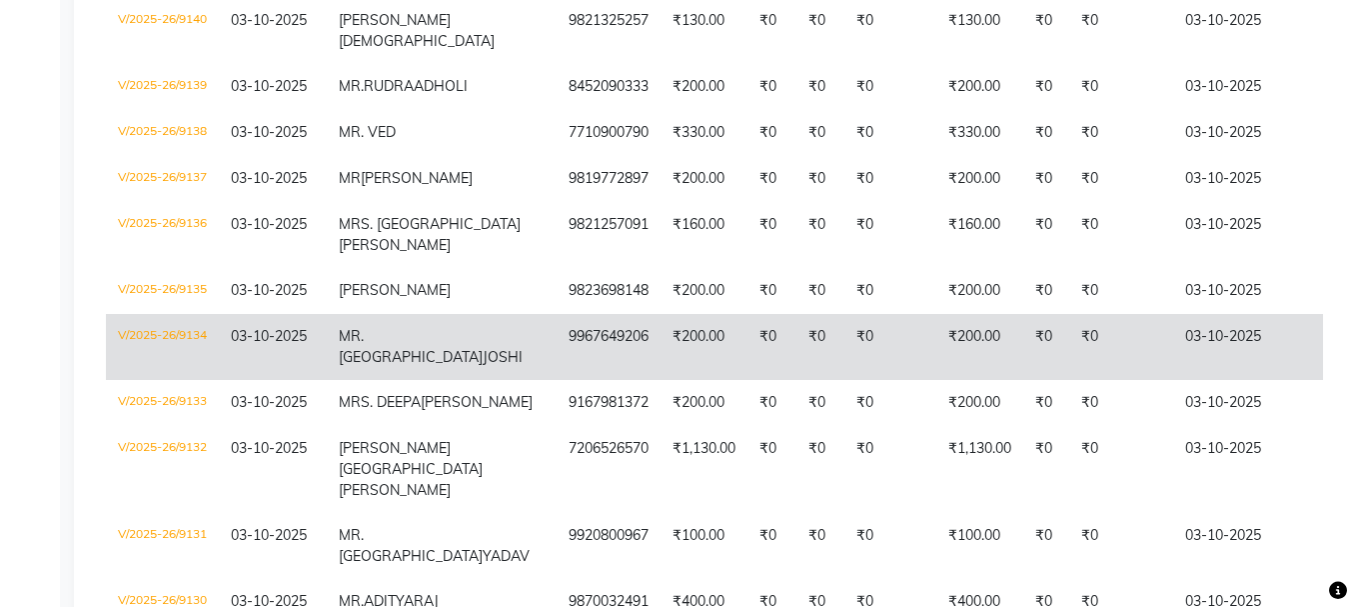
click at [483, 366] on span "JOSHI" at bounding box center [503, 357] width 40 height 18
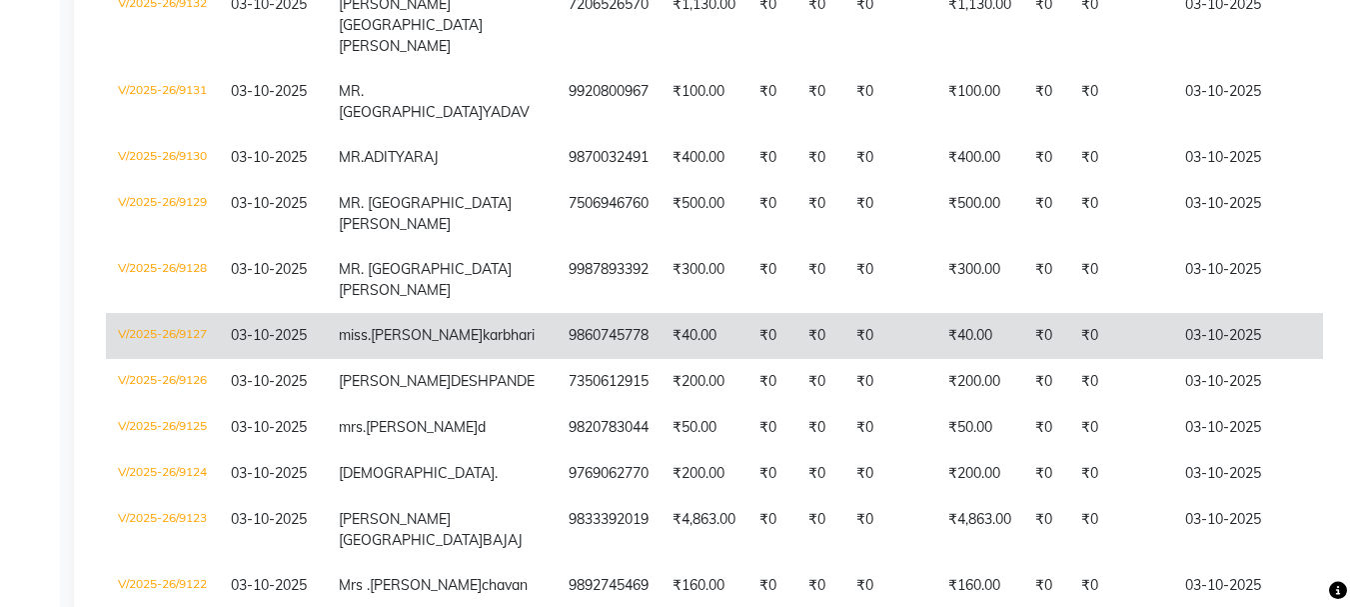
scroll to position [1099, 0]
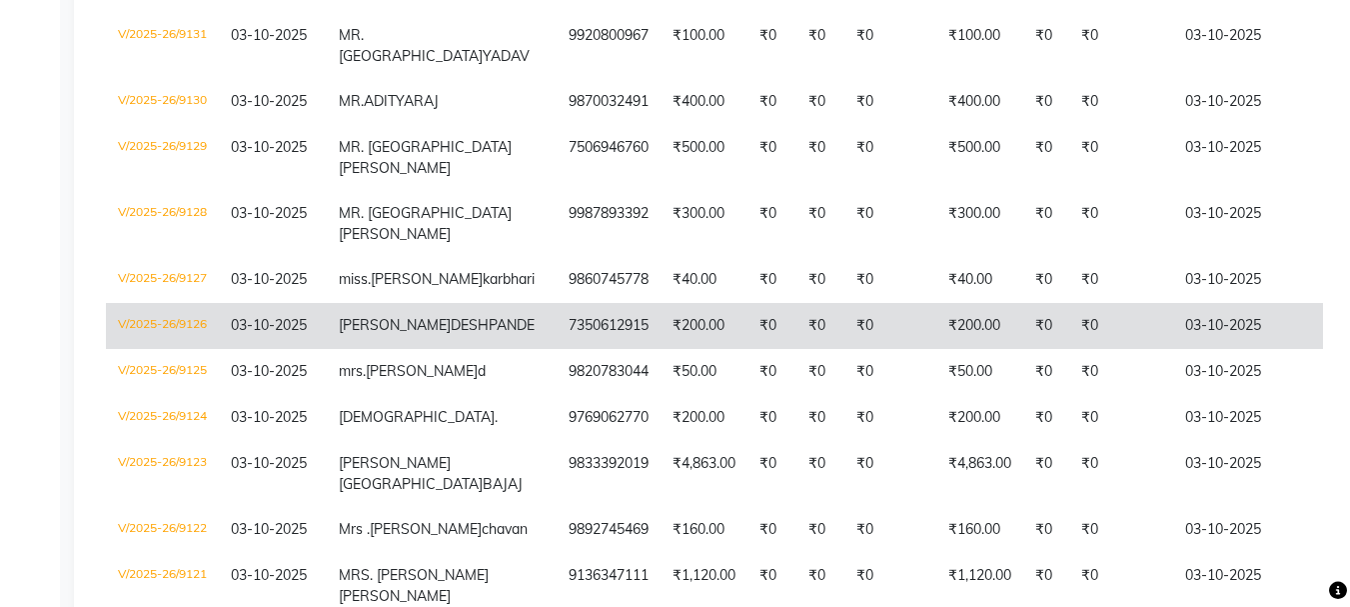
click at [557, 349] on td "7350612915" at bounding box center [609, 326] width 104 height 46
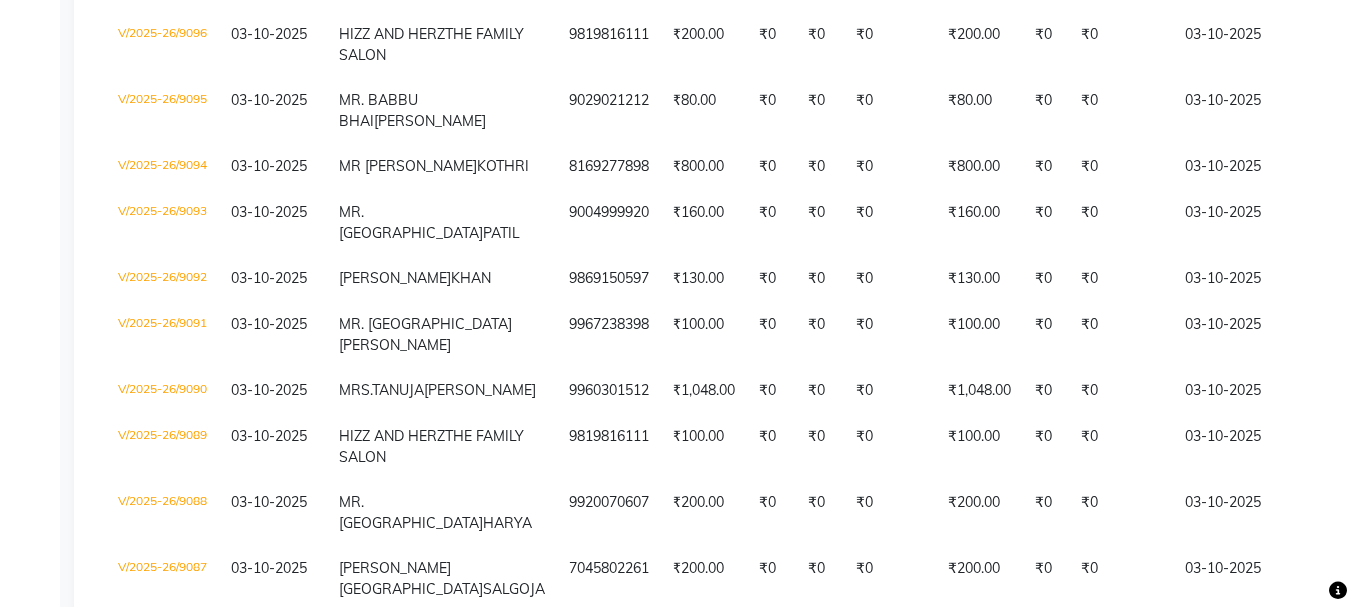
scroll to position [2998, 0]
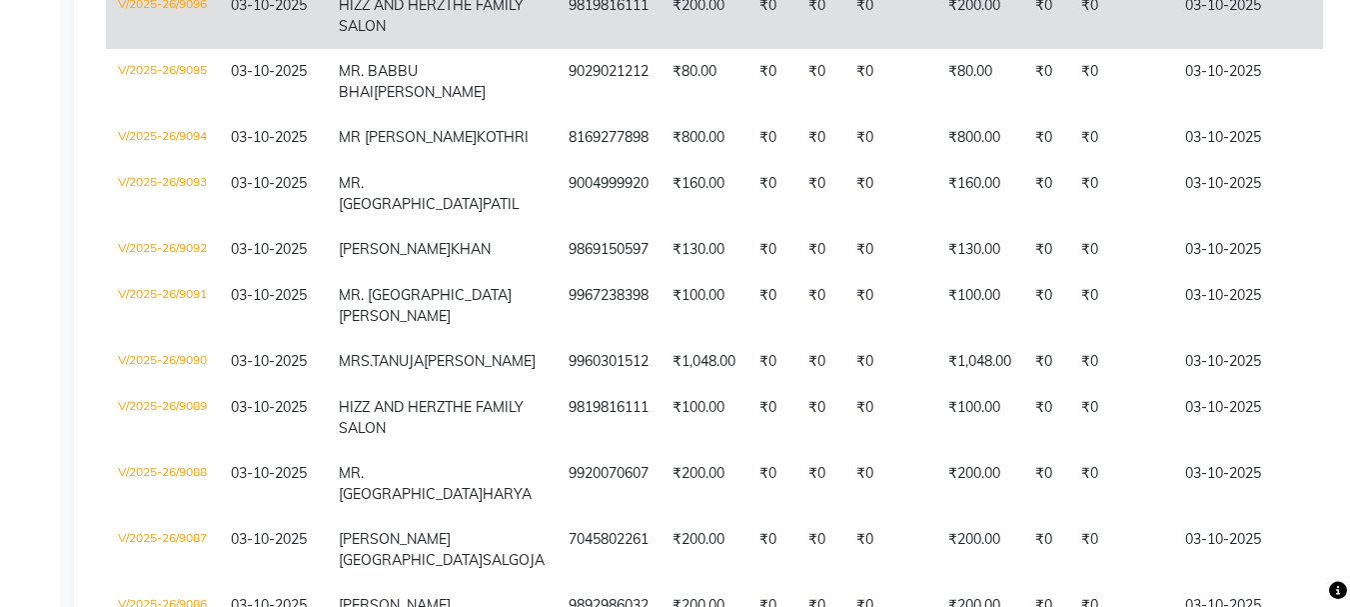
click at [557, 49] on td "9819816111" at bounding box center [609, 16] width 104 height 66
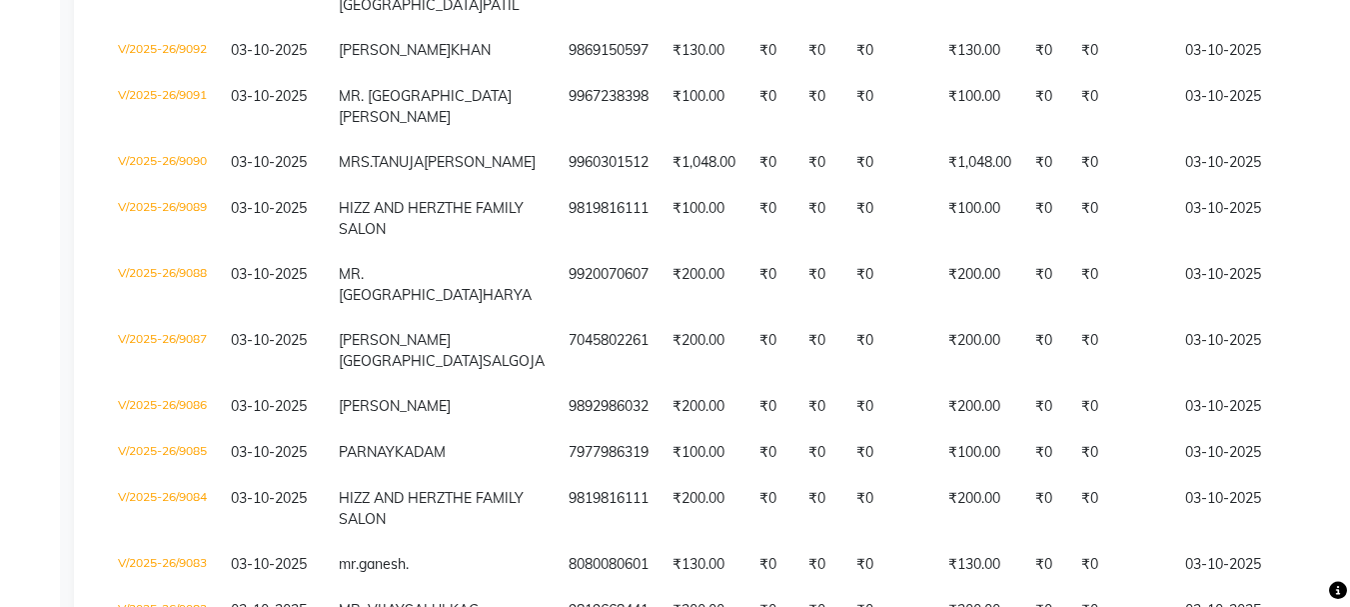
scroll to position [3197, 0]
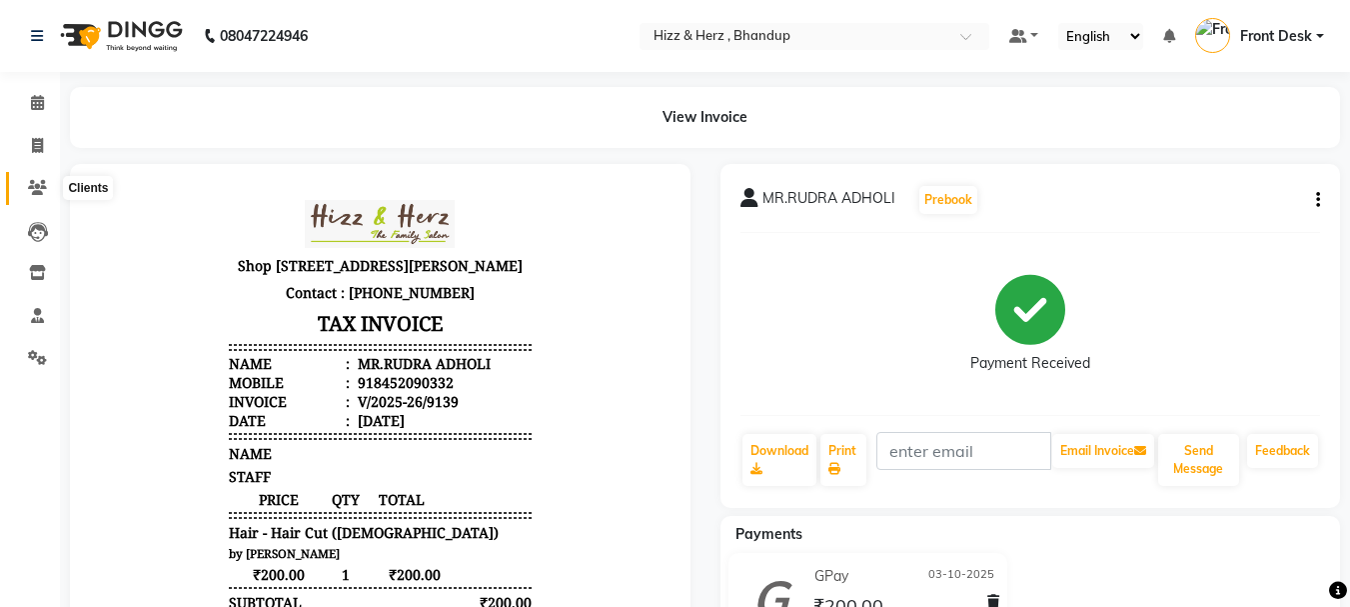
click at [34, 194] on icon at bounding box center [37, 187] width 19 height 15
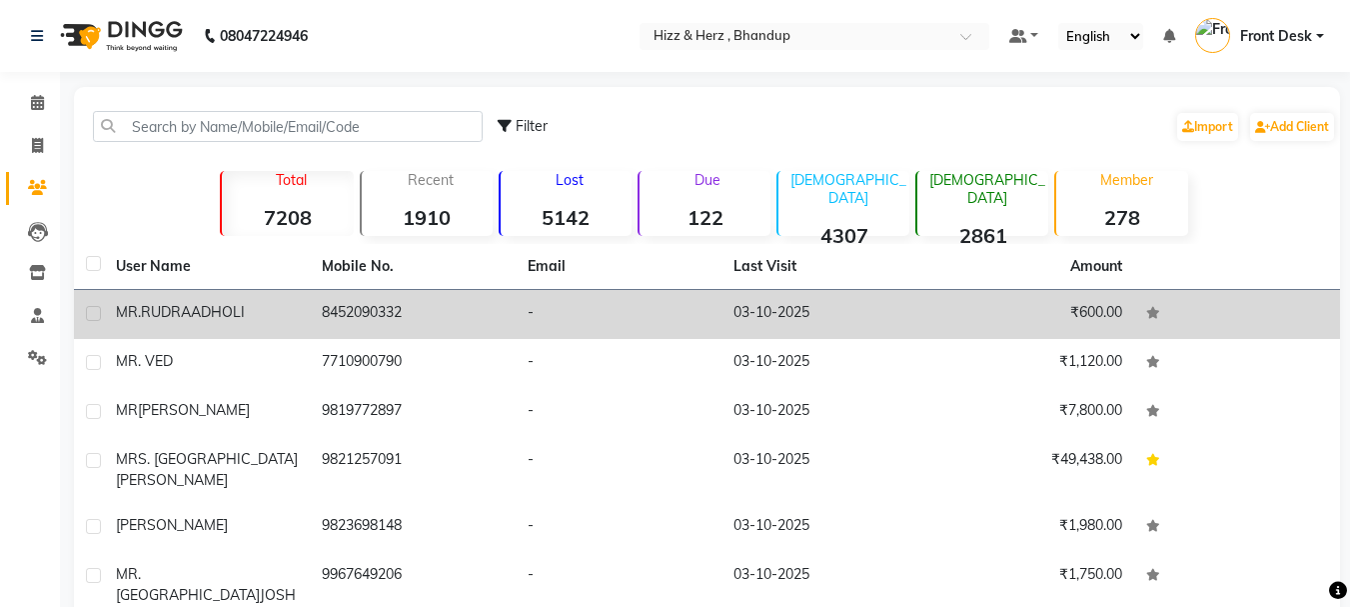
drag, startPoint x: 201, startPoint y: 312, endPoint x: 248, endPoint y: 318, distance: 47.3
click at [245, 318] on span "ADHOLI" at bounding box center [218, 312] width 54 height 18
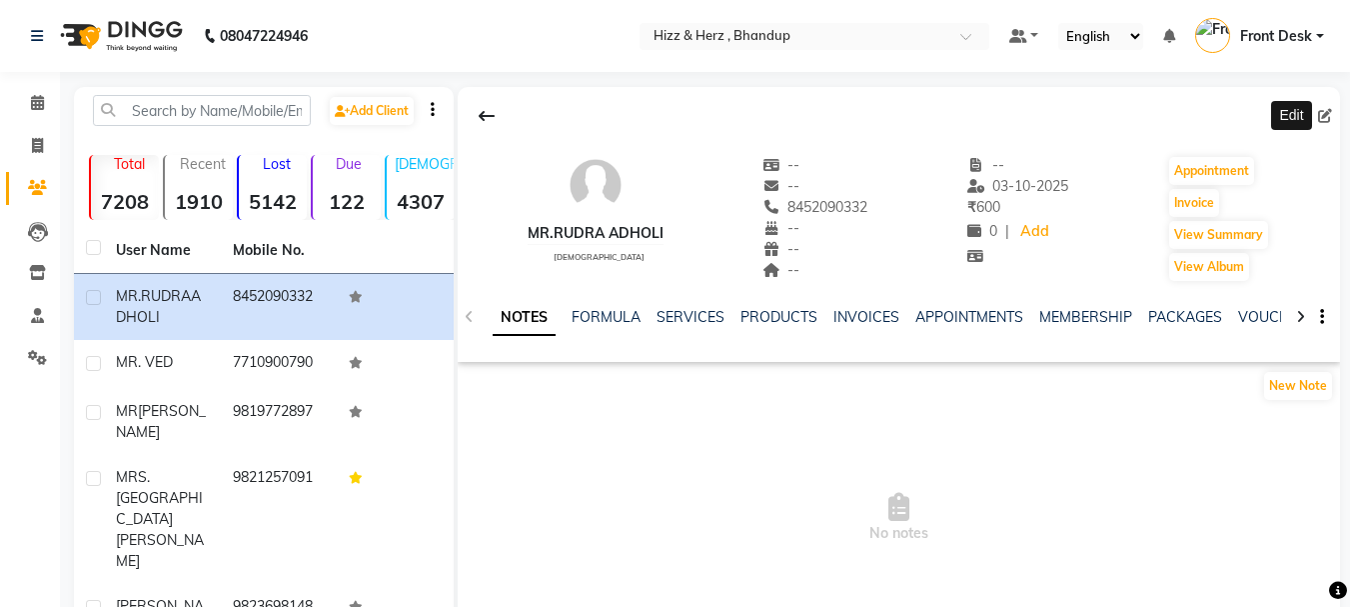
click at [1325, 121] on icon at bounding box center [1325, 116] width 14 height 14
select select "[DEMOGRAPHIC_DATA]"
select select
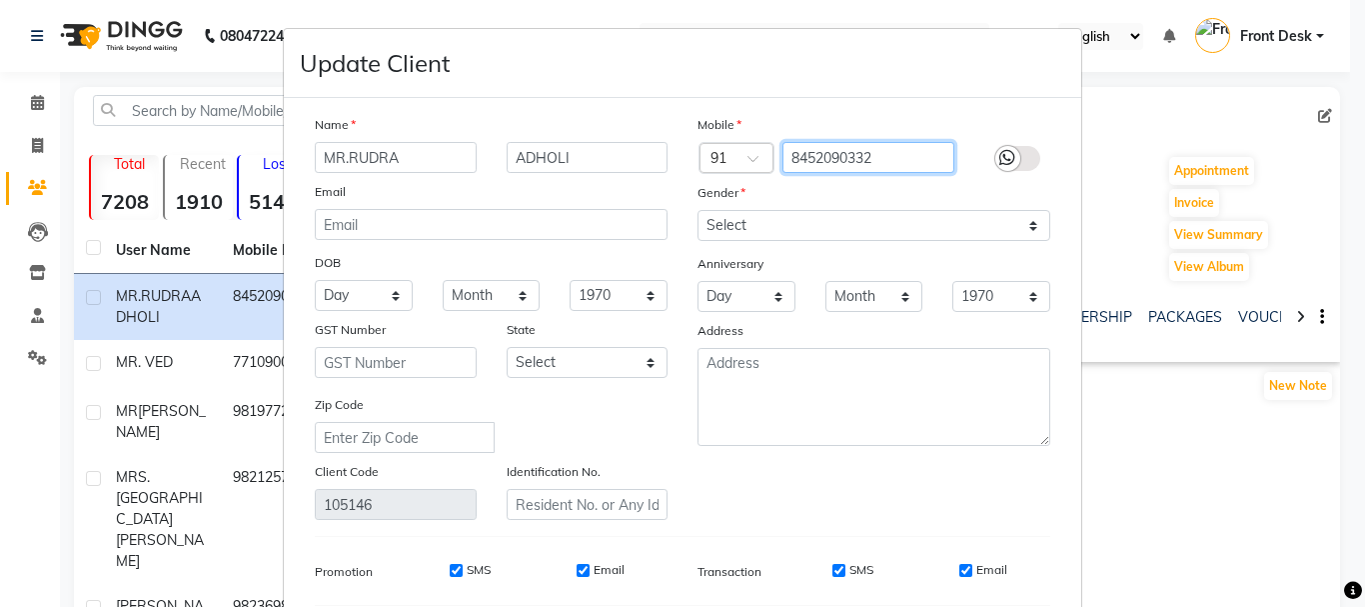
click at [887, 154] on input "8452090332" at bounding box center [868, 157] width 173 height 31
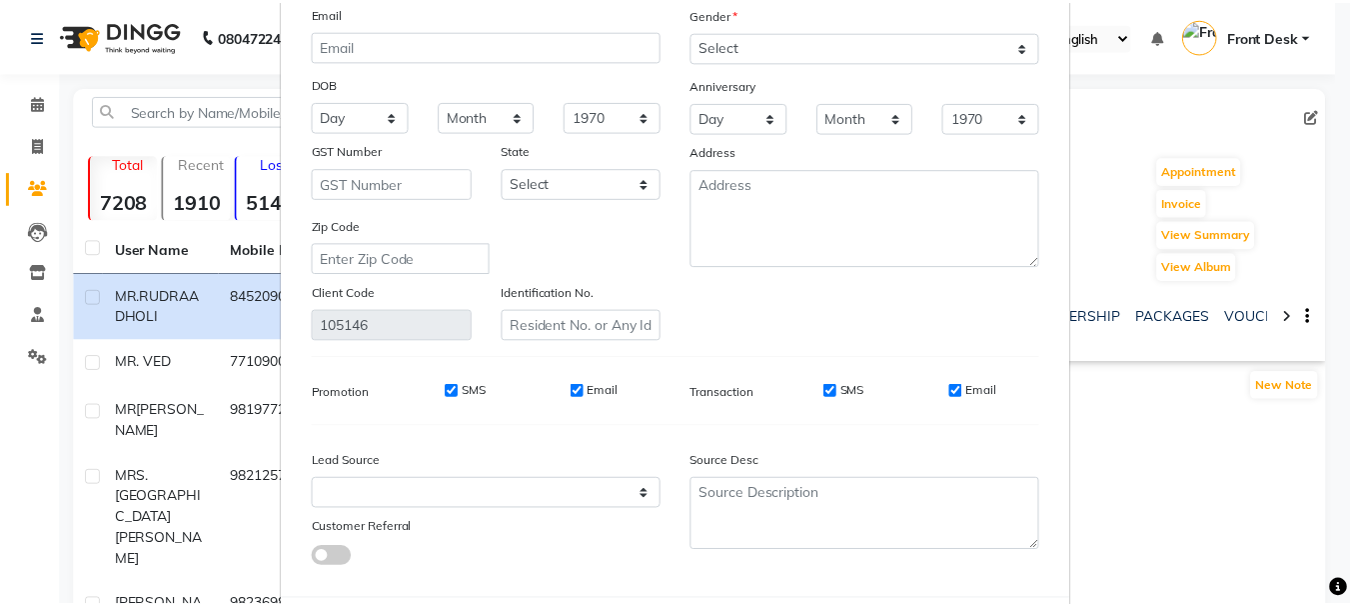
scroll to position [280, 0]
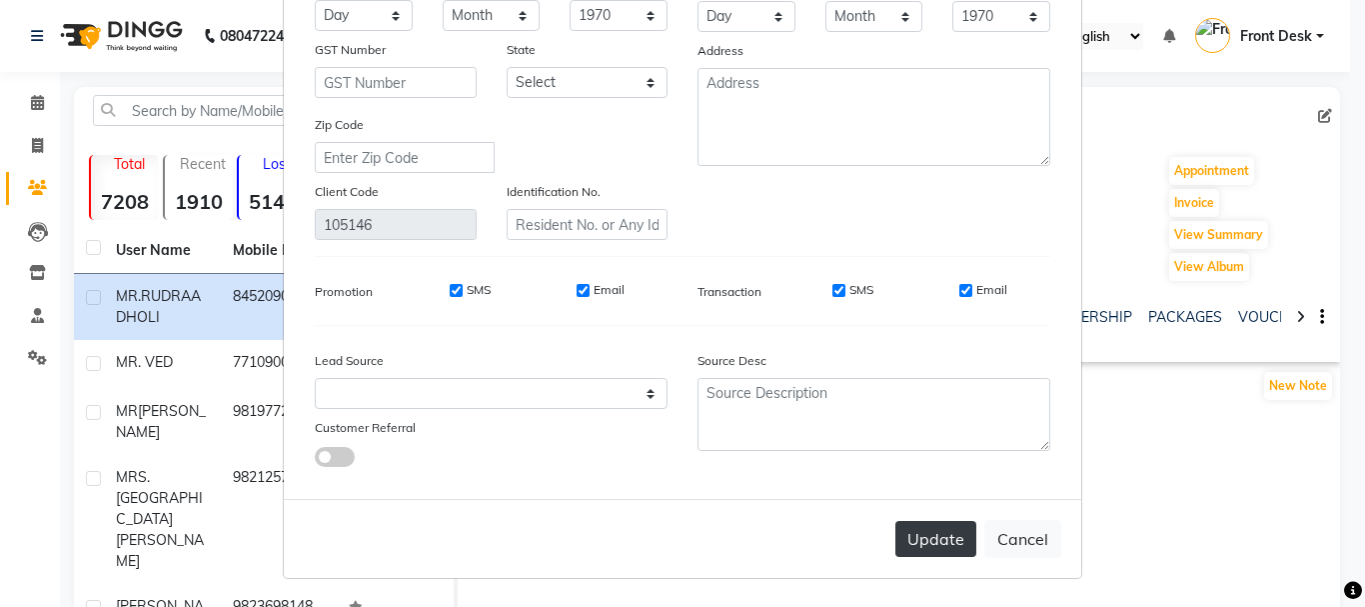
type input "8452090333"
click at [939, 543] on button "Update" at bounding box center [935, 539] width 81 height 36
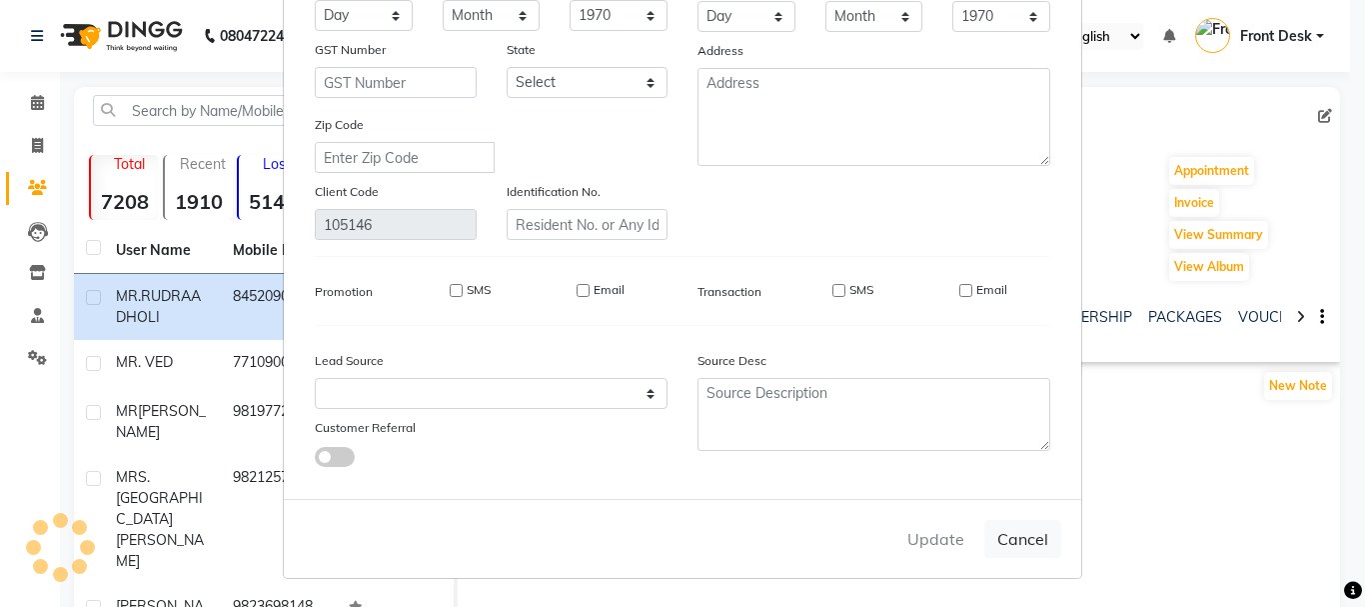
select select
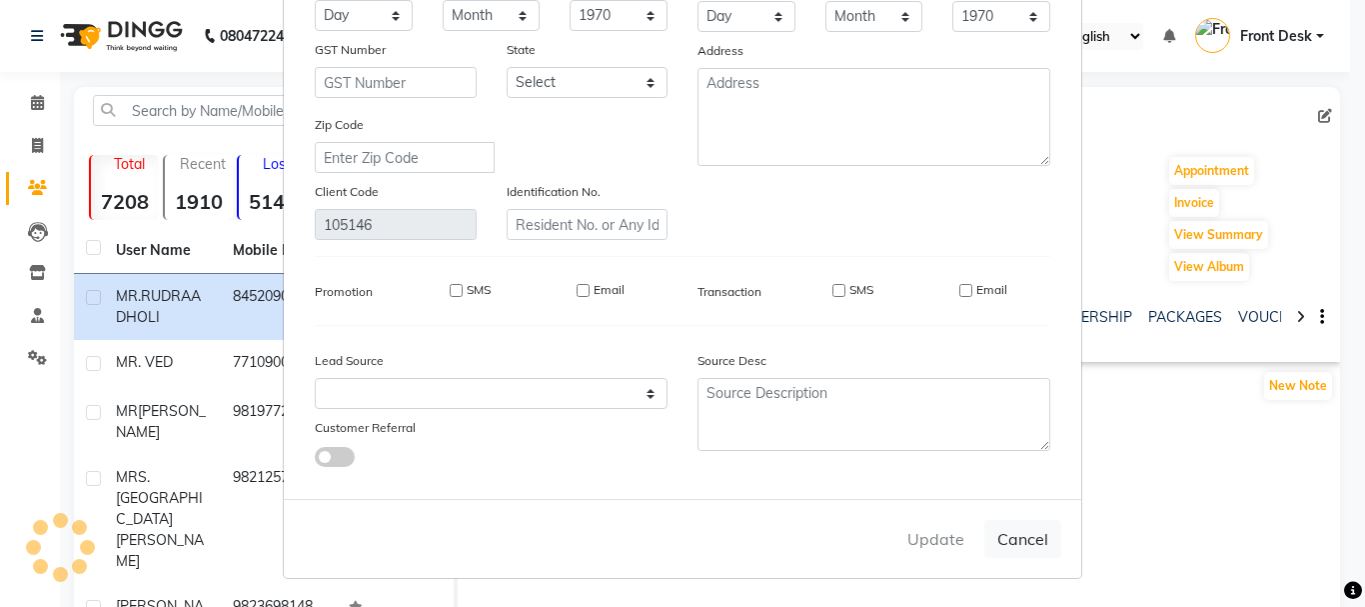
select select
checkbox input "false"
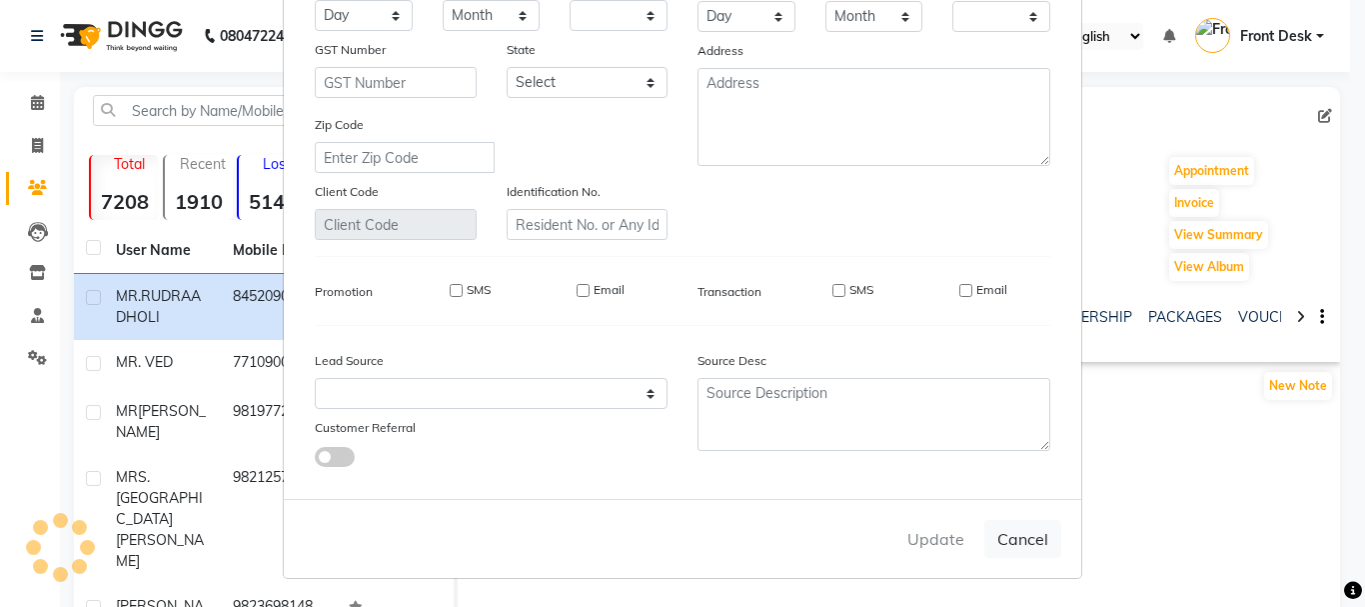
checkbox input "false"
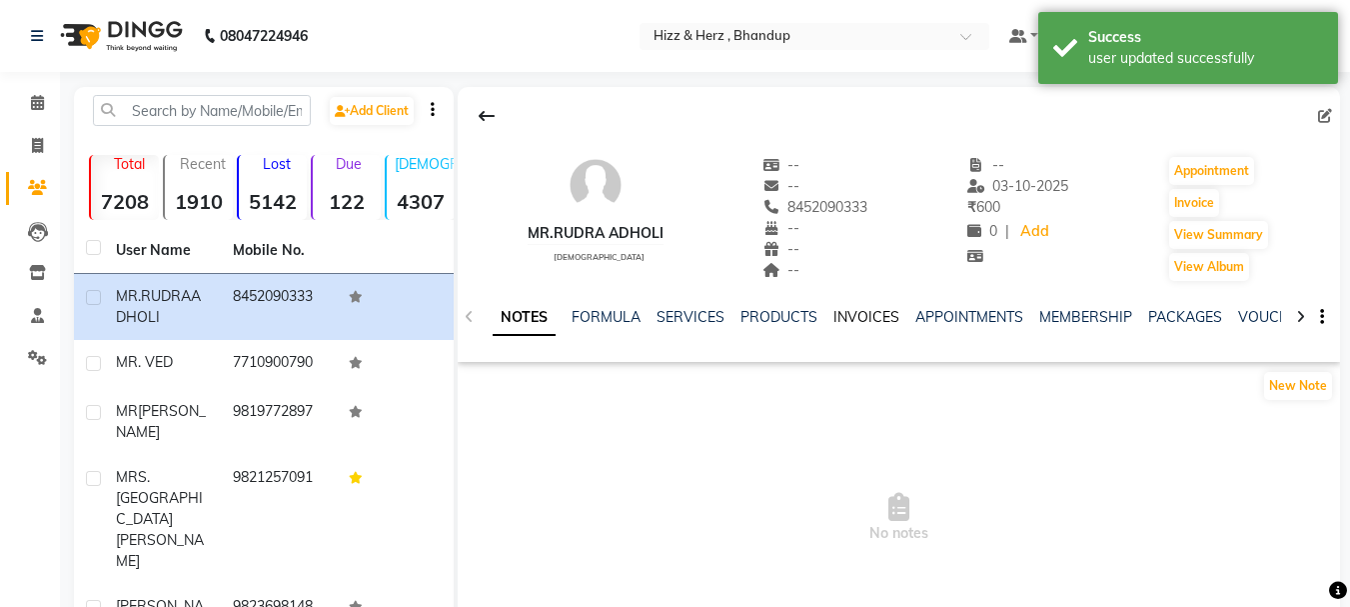
click at [842, 320] on link "INVOICES" at bounding box center [866, 317] width 66 height 18
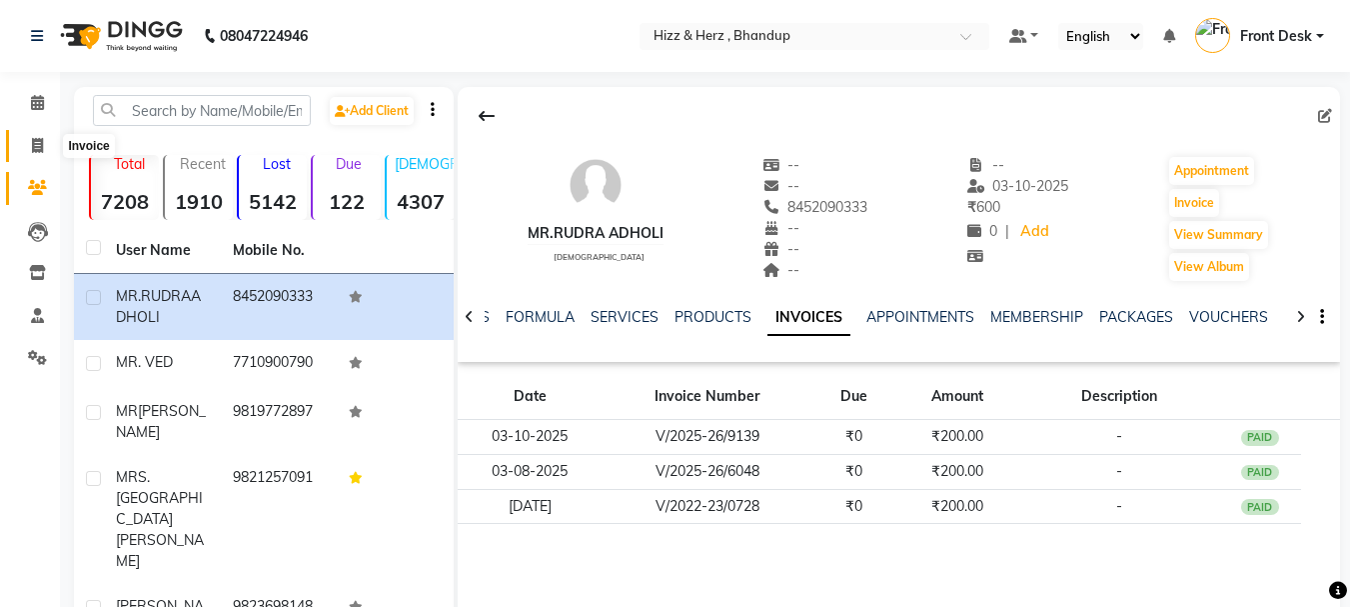
click at [43, 144] on icon at bounding box center [37, 145] width 11 height 15
select select "service"
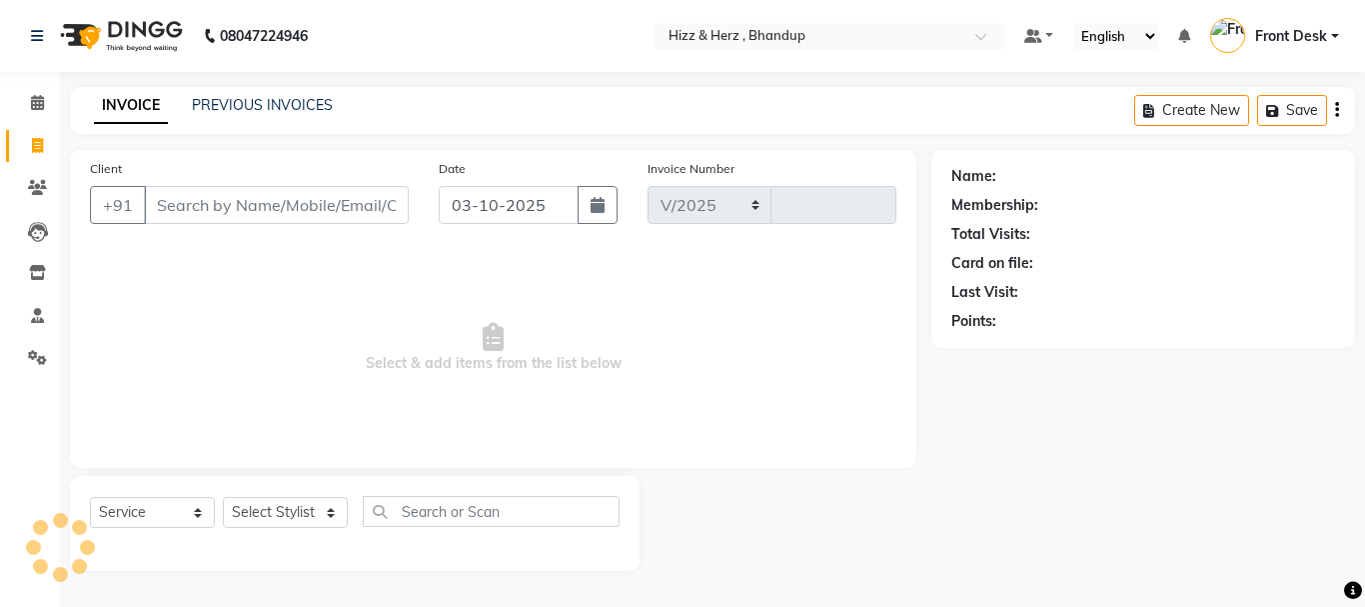
select select "629"
type input "9140"
click at [284, 195] on input "Client" at bounding box center [276, 205] width 265 height 38
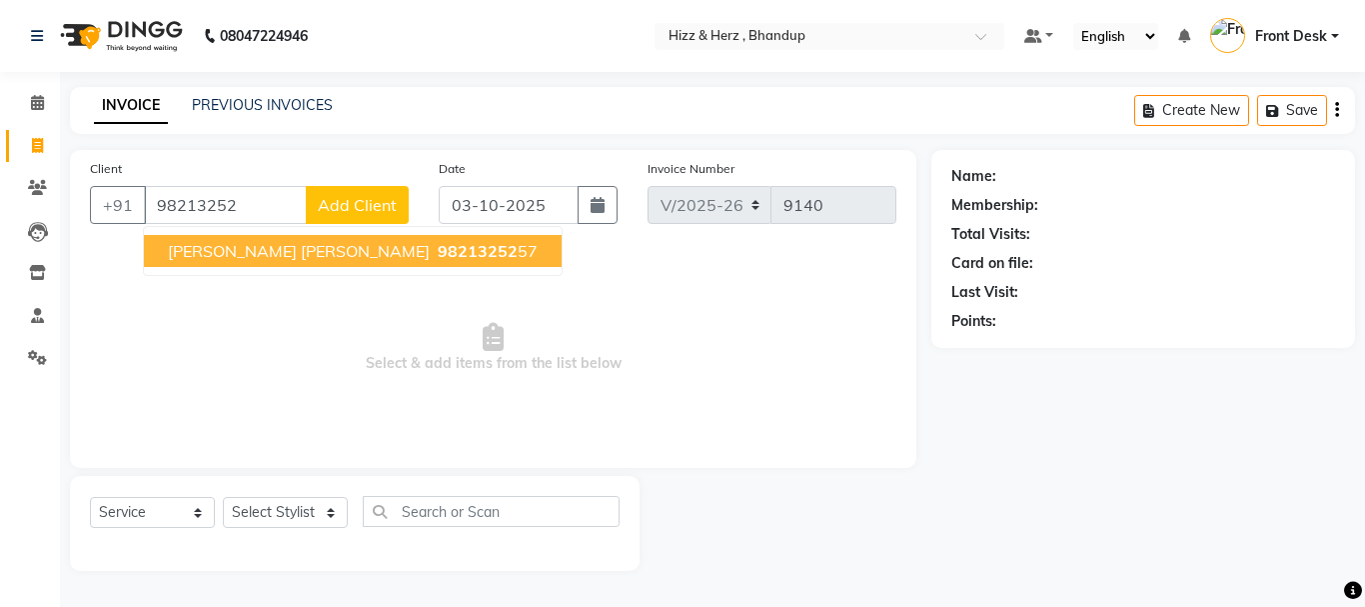
click at [438, 252] on span "98213252" at bounding box center [478, 251] width 80 height 20
type input "9821325257"
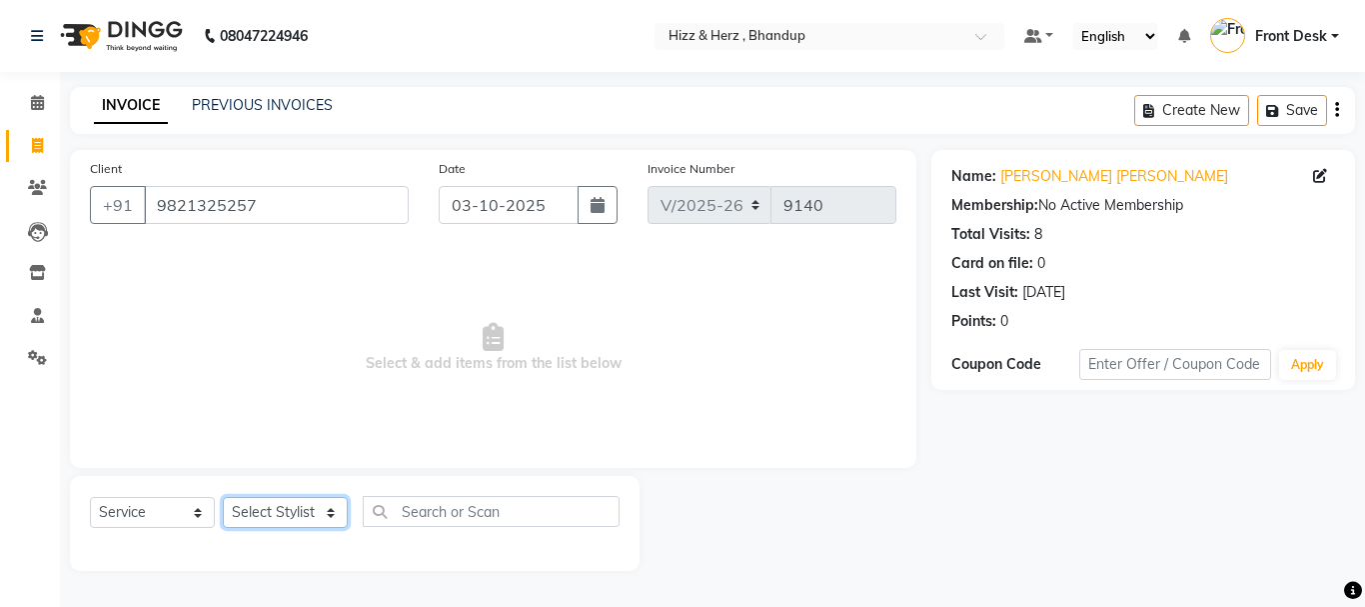
click at [301, 504] on select "Select Stylist Front Desk [PERSON_NAME] HIZZ & HERZ 2 [PERSON_NAME] [PERSON_NAM…" at bounding box center [285, 512] width 125 height 31
select select "26430"
click at [223, 497] on select "Select Stylist Front Desk [PERSON_NAME] HIZZ & HERZ 2 [PERSON_NAME] [PERSON_NAM…" at bounding box center [285, 512] width 125 height 31
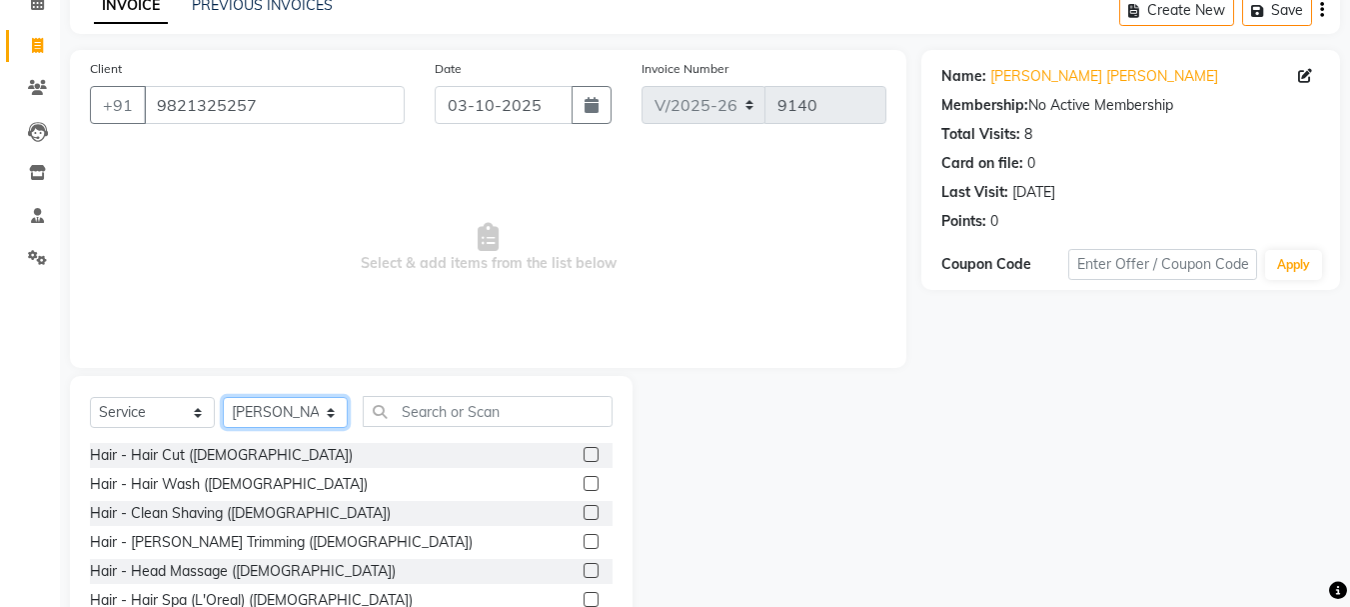
scroll to position [194, 0]
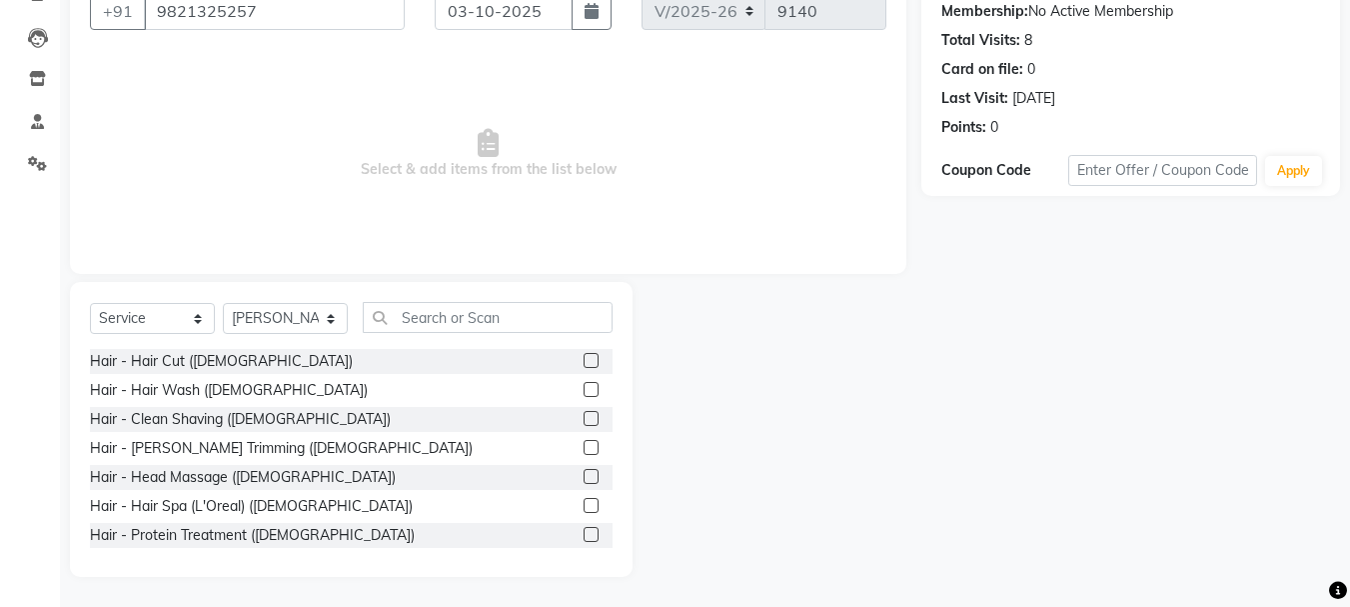
click at [584, 440] on label at bounding box center [591, 447] width 15 height 15
click at [584, 442] on input "checkbox" at bounding box center [590, 448] width 13 height 13
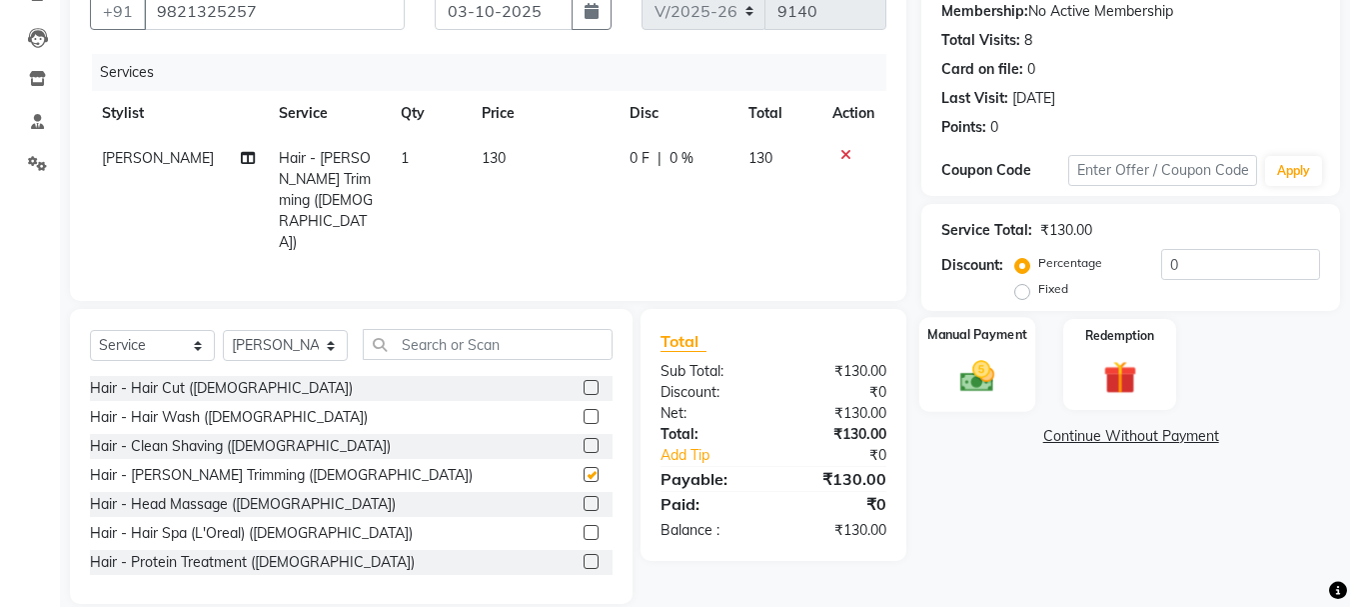
checkbox input "false"
click at [973, 379] on img at bounding box center [977, 376] width 56 height 40
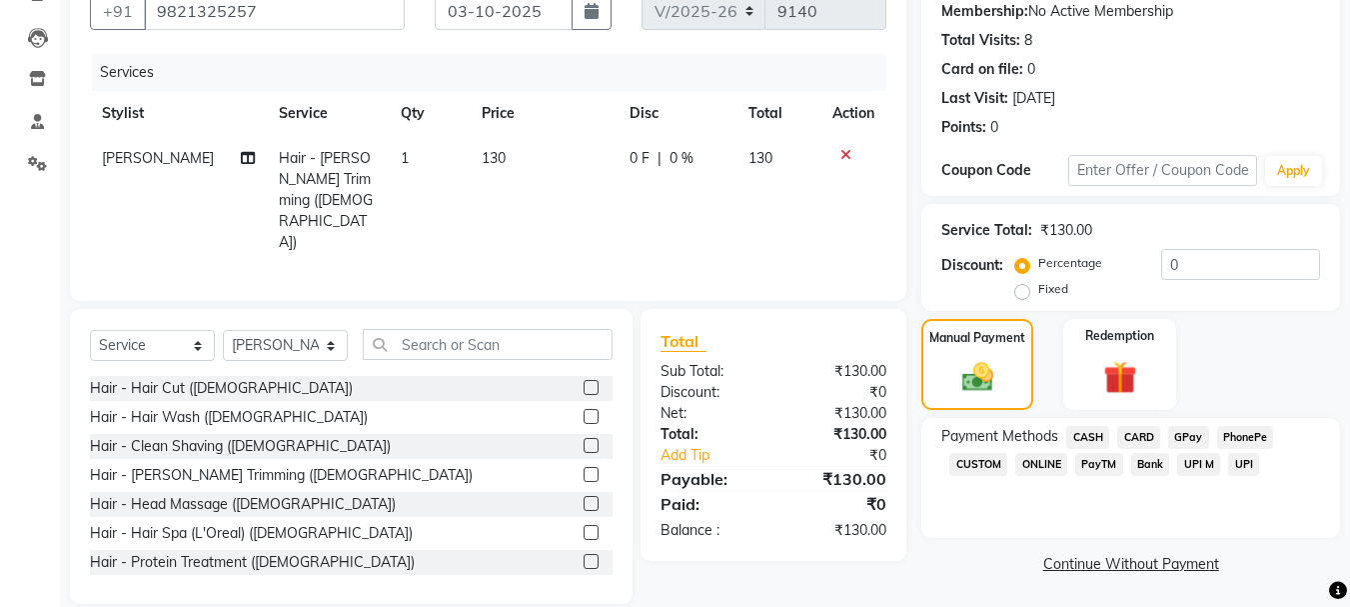
click at [1088, 438] on span "CASH" at bounding box center [1087, 437] width 43 height 23
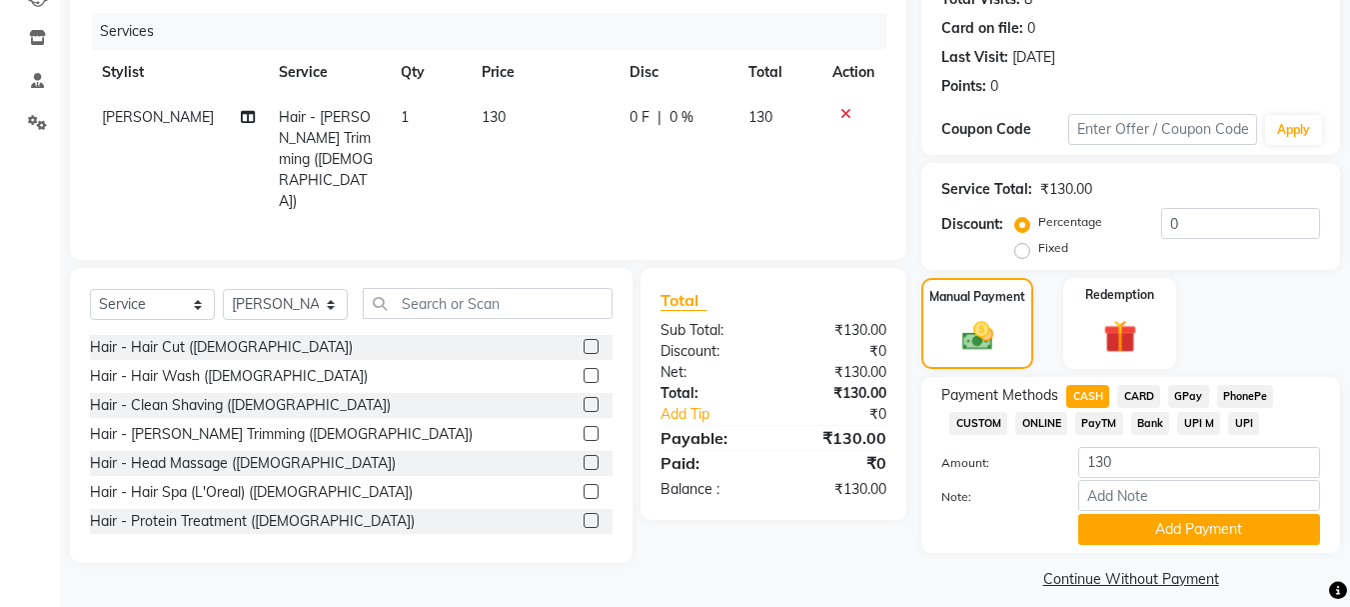
scroll to position [252, 0]
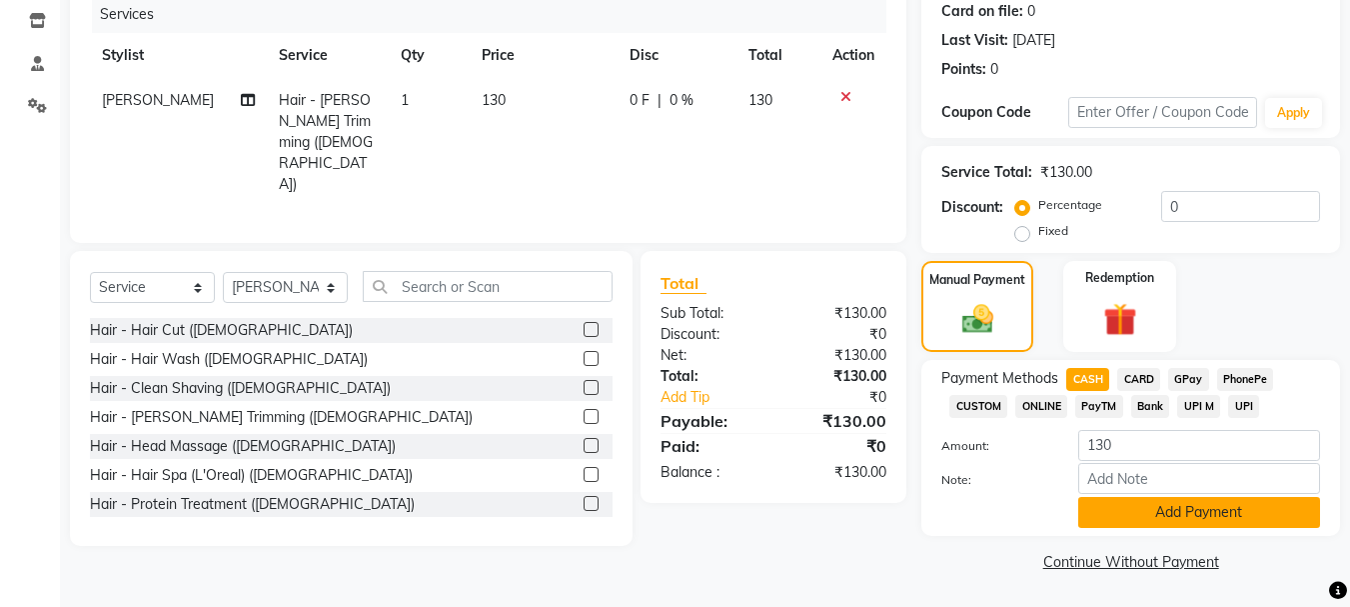
click at [1195, 514] on button "Add Payment" at bounding box center [1199, 512] width 242 height 31
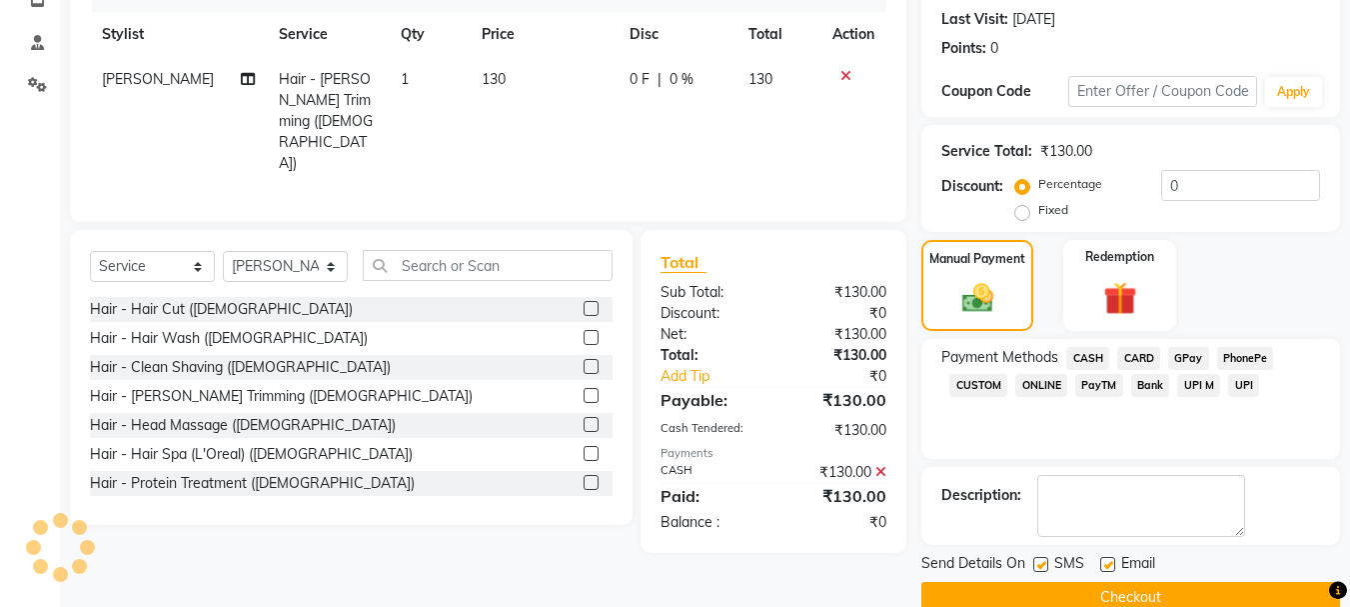
scroll to position [309, 0]
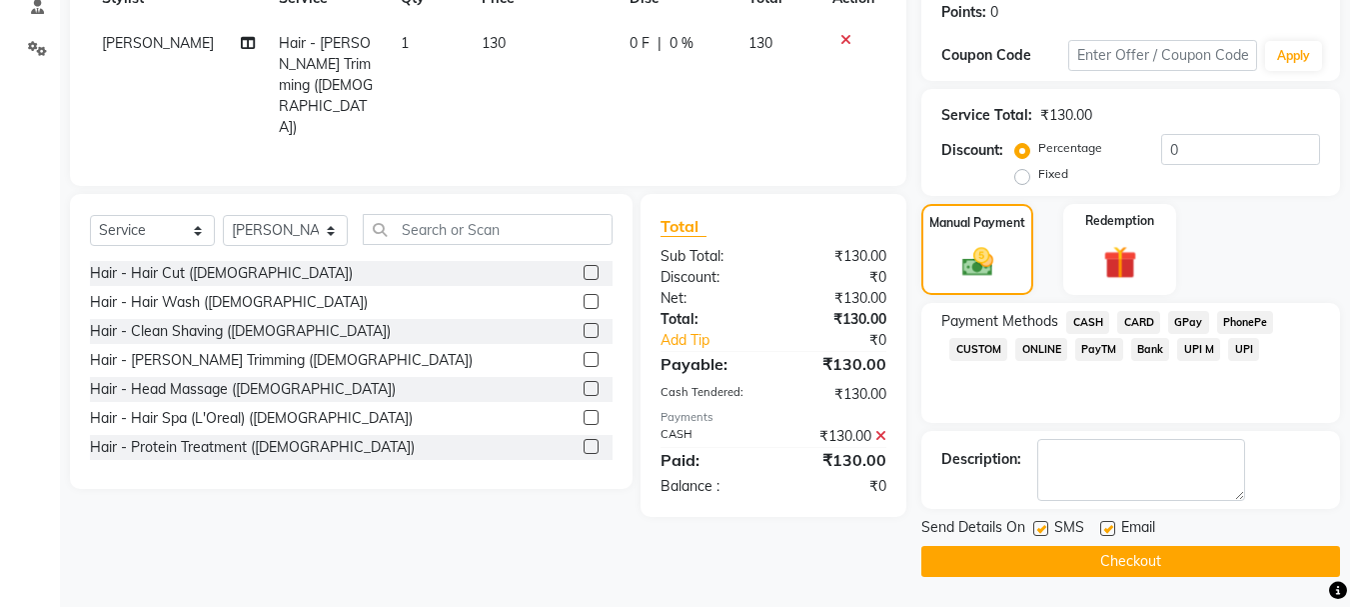
click at [1169, 570] on button "Checkout" at bounding box center [1130, 561] width 419 height 31
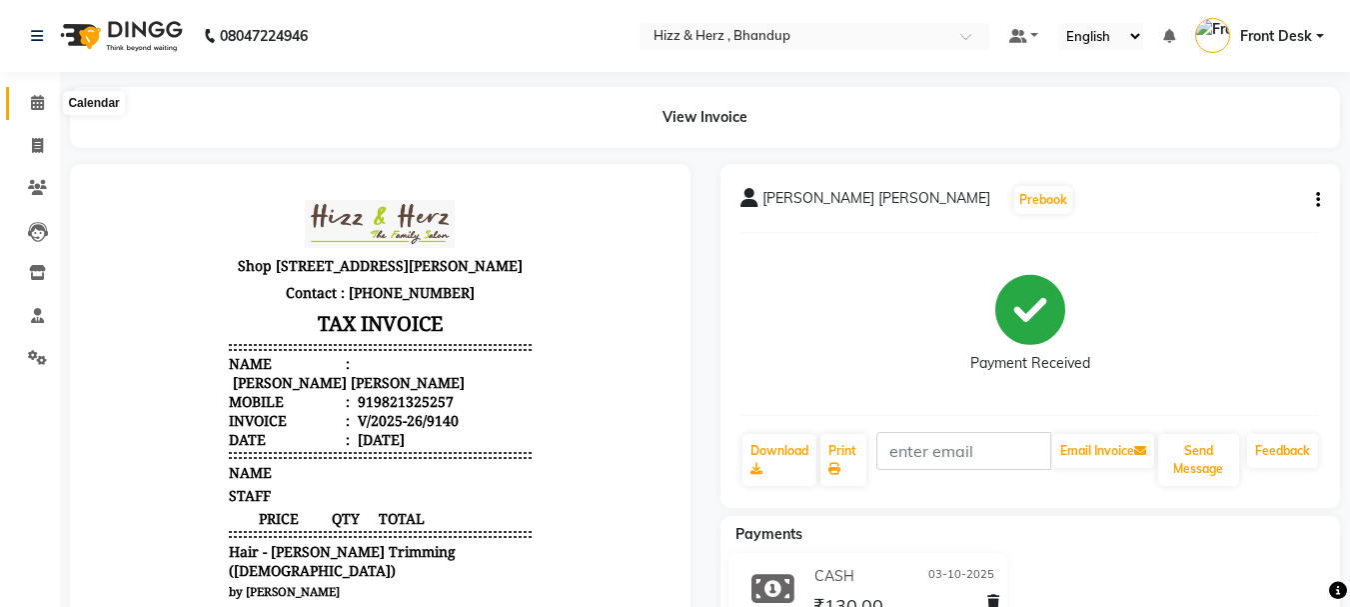
click at [36, 100] on icon at bounding box center [37, 102] width 13 height 15
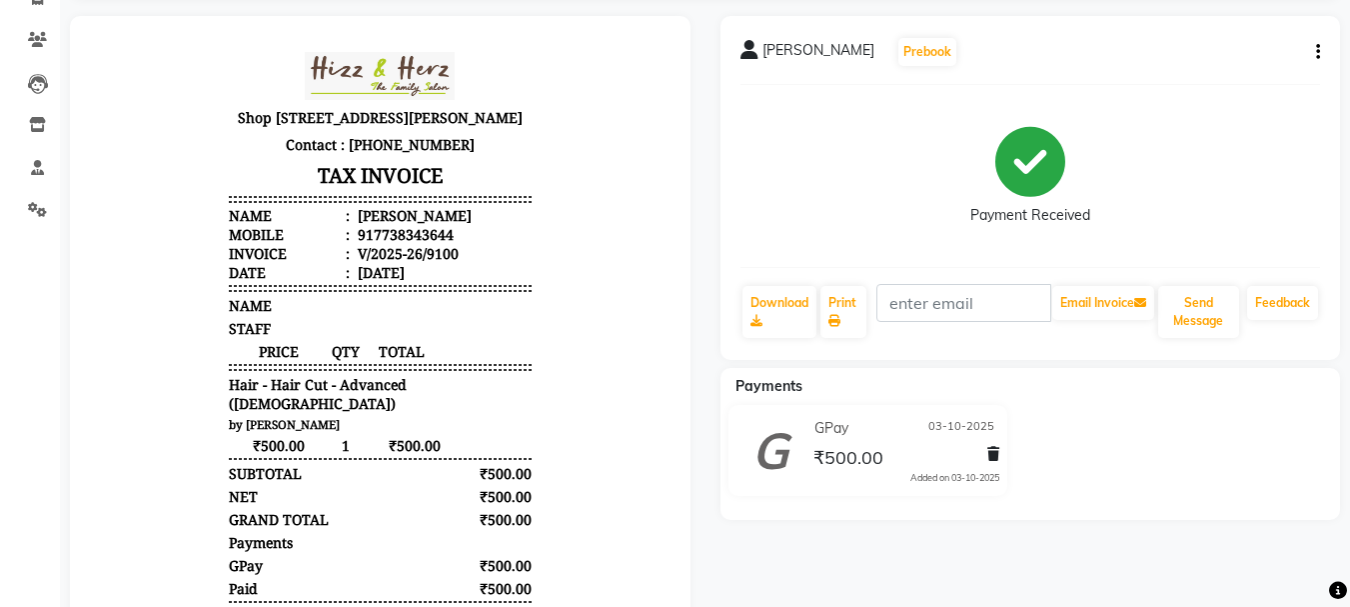
scroll to position [296, 0]
